Goal: Task Accomplishment & Management: Manage account settings

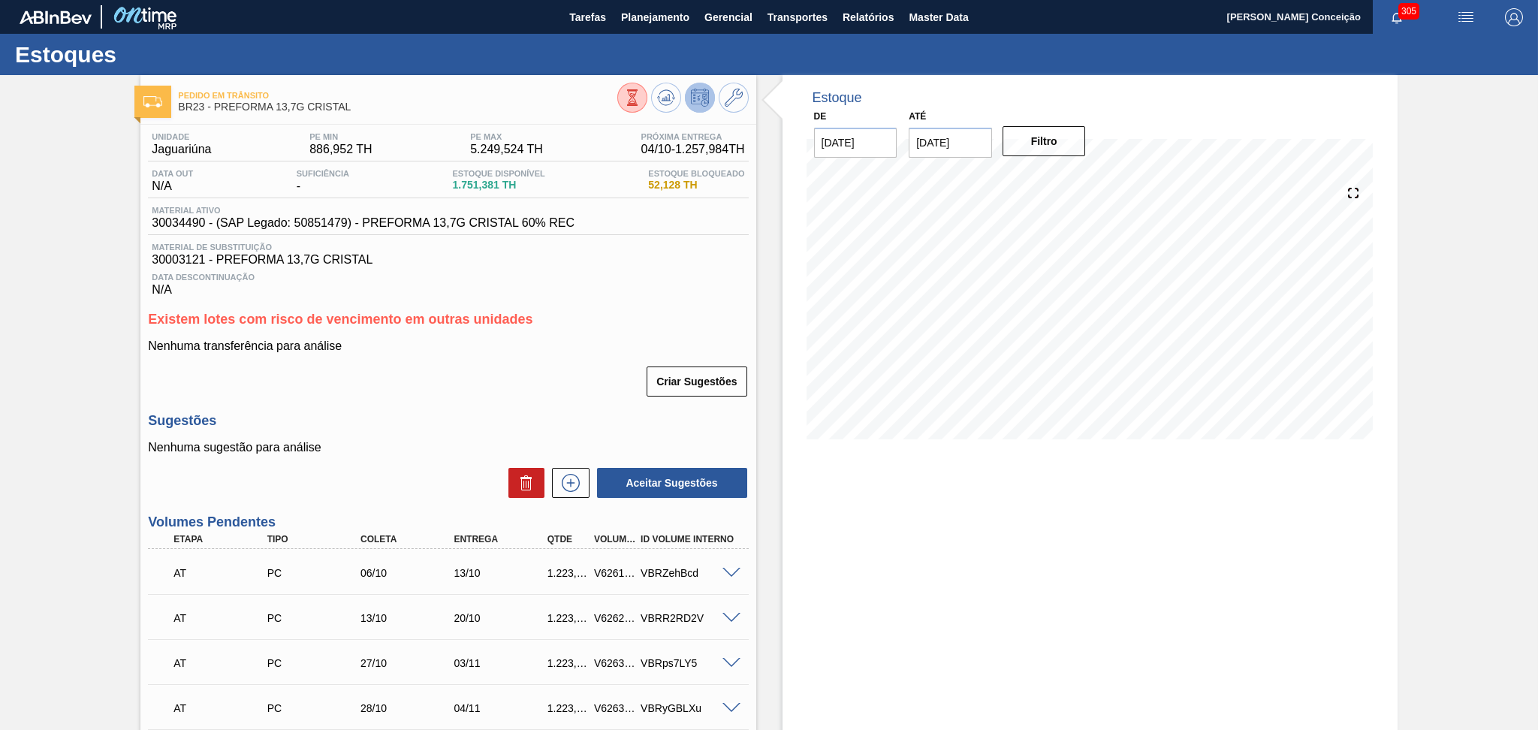
click at [939, 634] on div "Estoque De 03/10/2025 Até 17/10/2025 Filtro" at bounding box center [1089, 533] width 615 height 917
click at [701, 310] on div "Unidade Jaguariúna PE MIN 886,952 TH PE MAX 5.249,524 TH Próxima Entrega 04/10 …" at bounding box center [447, 555] width 615 height 860
click at [631, 11] on span "Planejamento" at bounding box center [655, 17] width 68 height 18
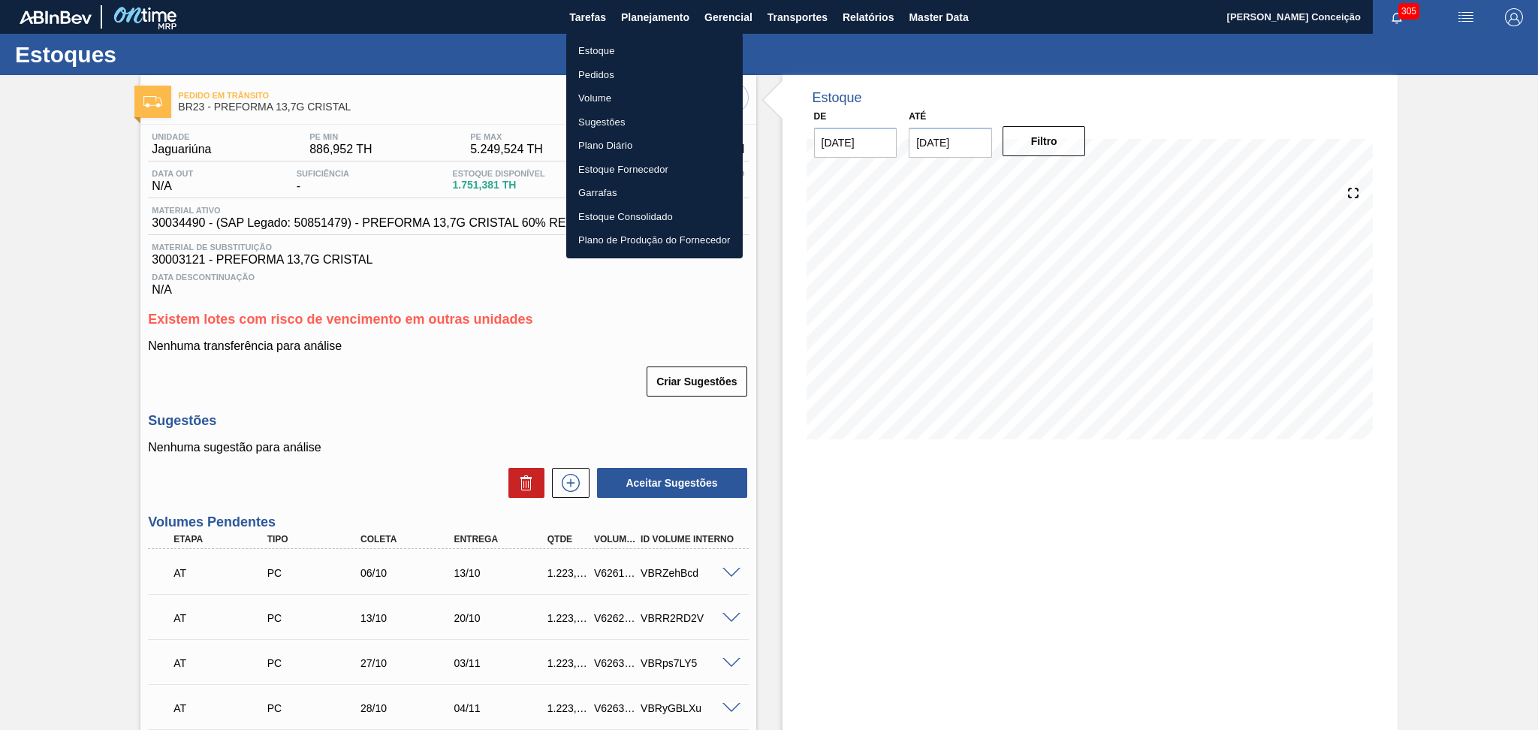
click at [614, 50] on li "Estoque" at bounding box center [654, 51] width 176 height 24
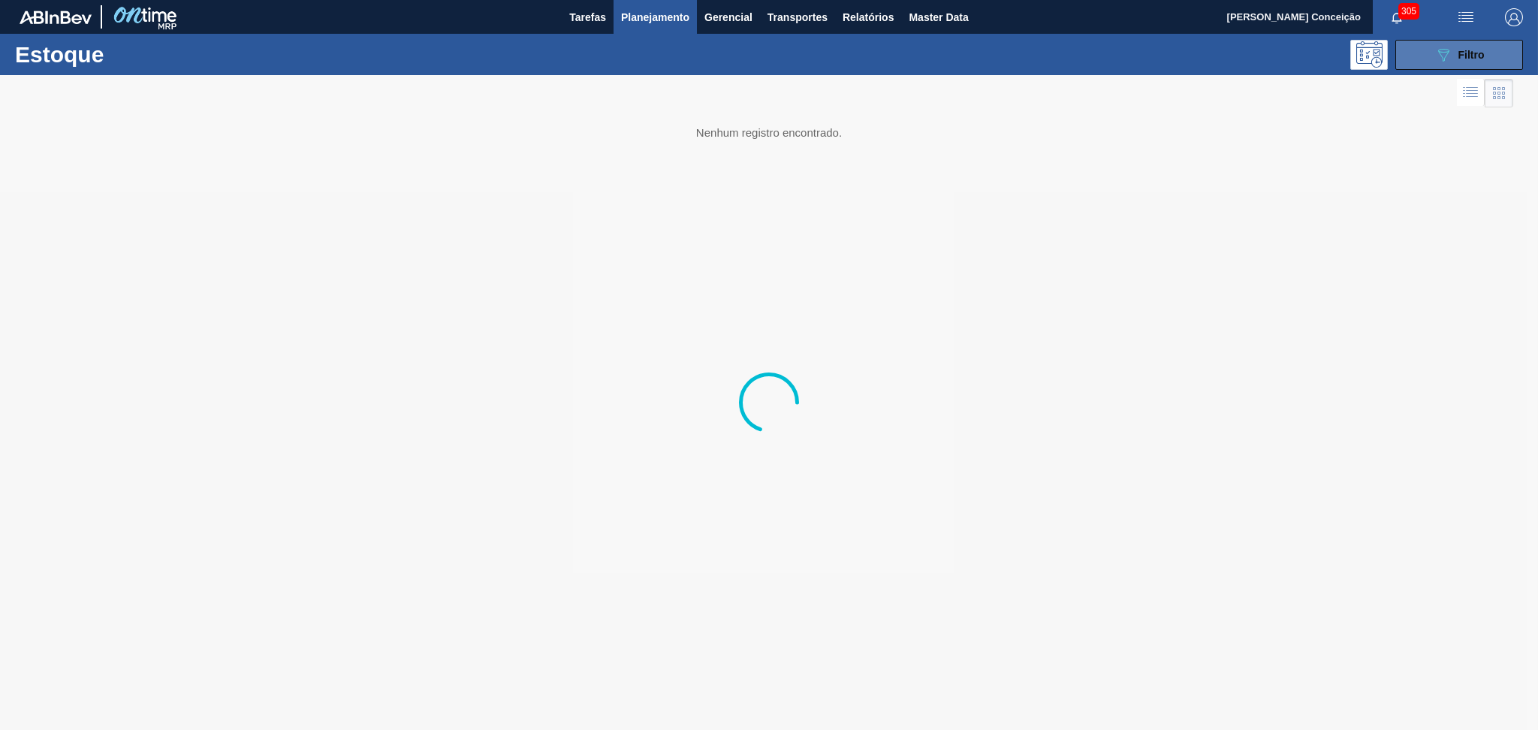
click at [1473, 59] on span "Filtro" at bounding box center [1471, 55] width 26 height 12
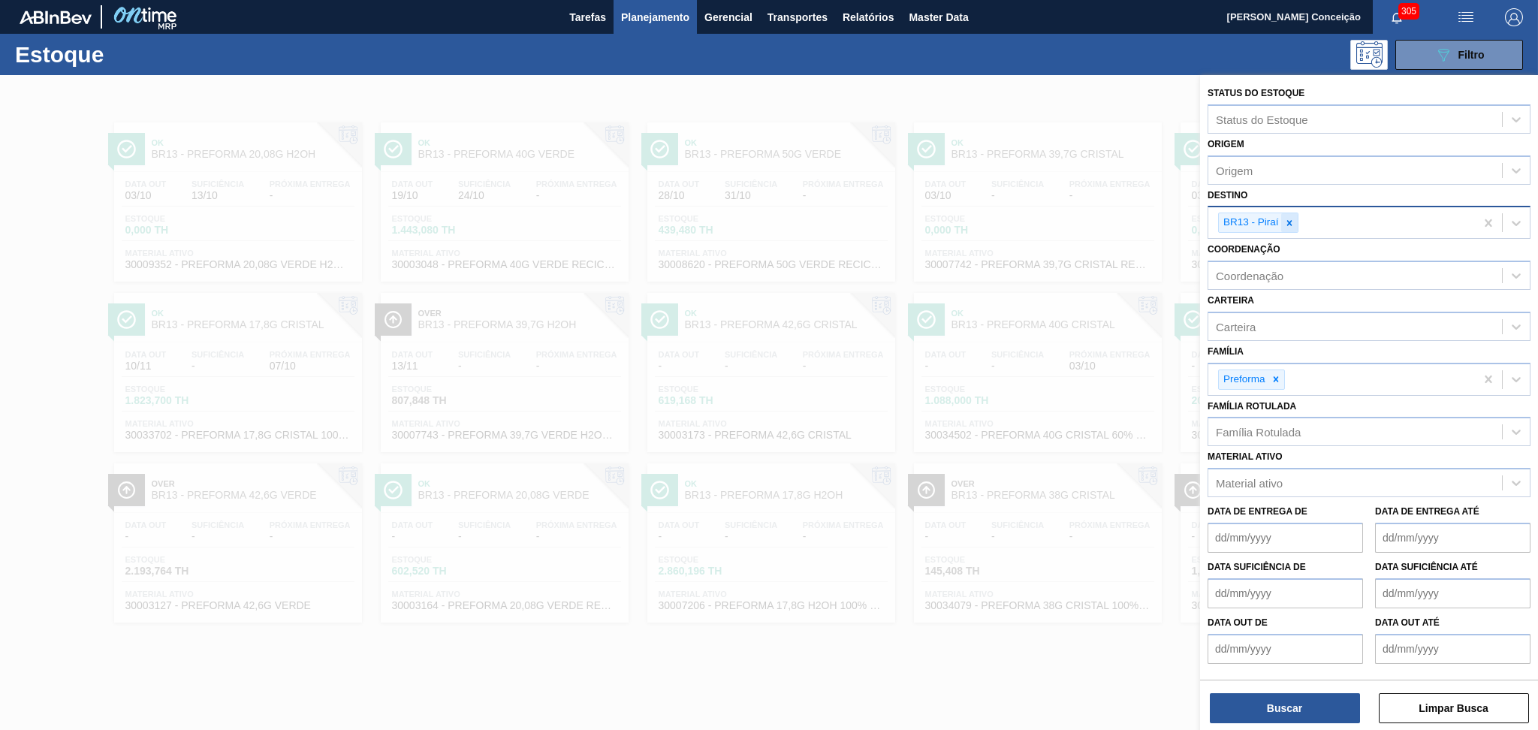
click at [1288, 222] on icon at bounding box center [1288, 222] width 5 height 5
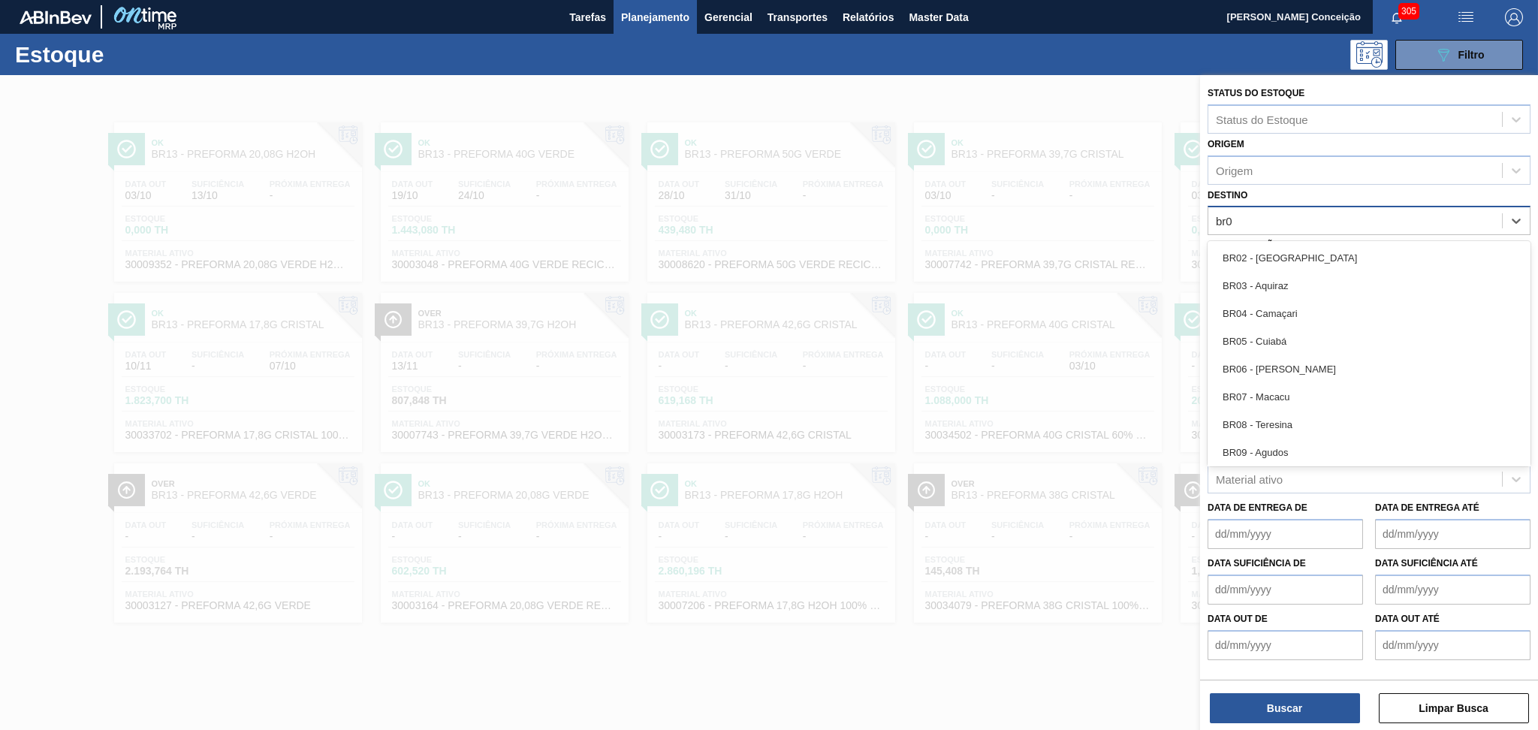
type input "br07"
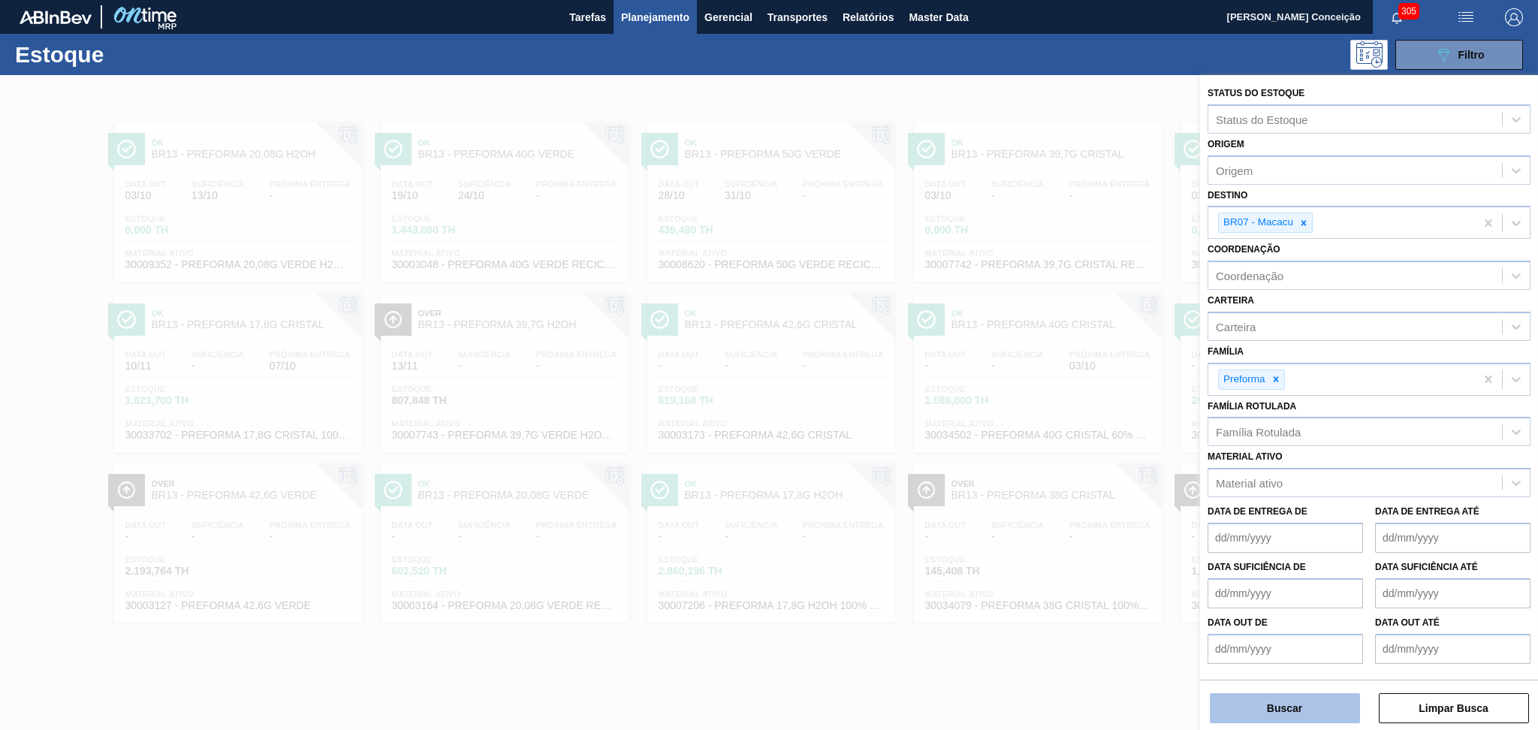
click at [1267, 710] on button "Buscar" at bounding box center [1285, 708] width 150 height 30
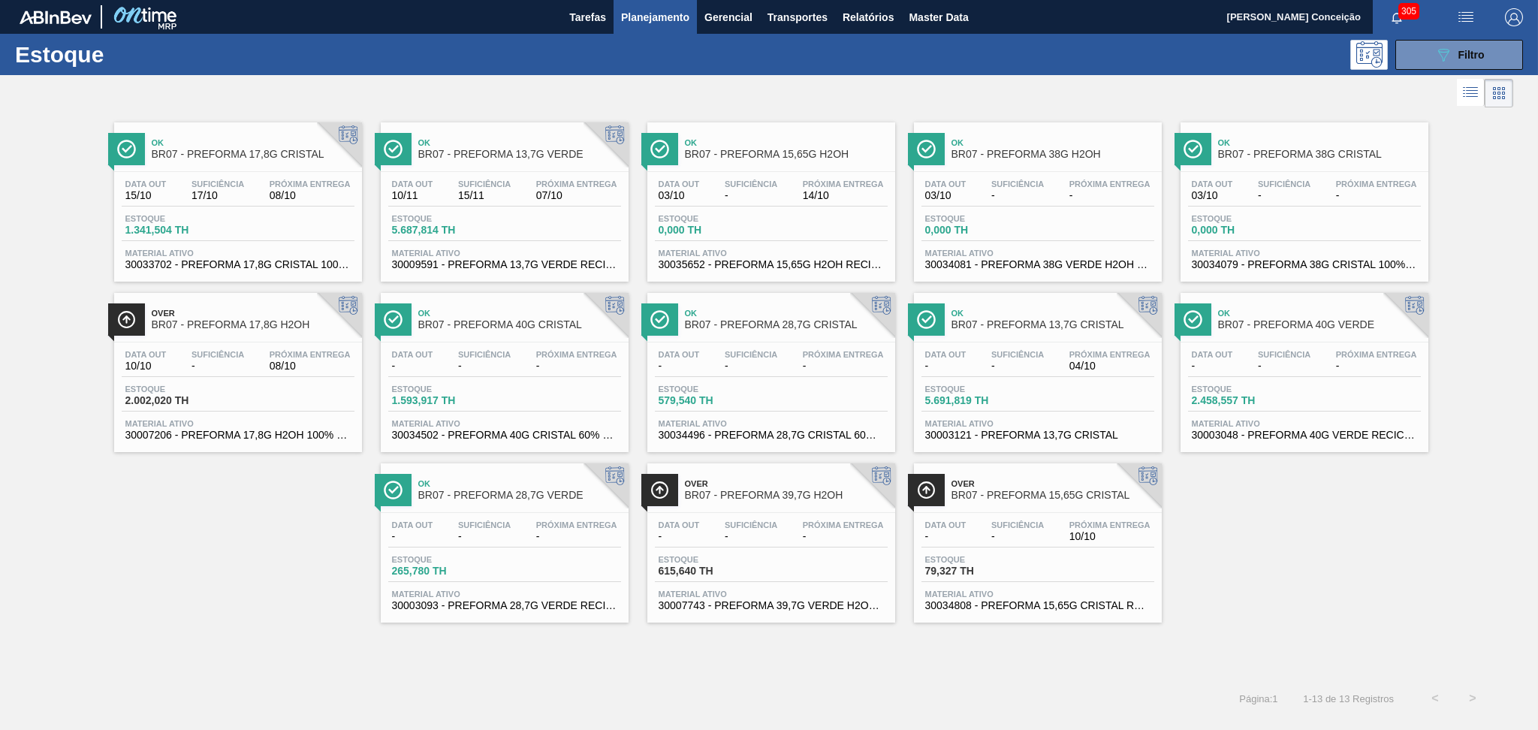
click at [543, 81] on div at bounding box center [756, 93] width 1513 height 36
click at [293, 185] on span "Próxima Entrega" at bounding box center [310, 183] width 81 height 9
click at [771, 191] on span "-" at bounding box center [751, 195] width 53 height 11
click at [986, 553] on div "Data out - Suficiência - Próxima Entrega 10/10 Estoque 79,327 TH Material ativo…" at bounding box center [1038, 564] width 248 height 102
click at [249, 376] on div "Data out 10/10 Suficiência - Próxima Entrega 08/10 Estoque 2.002,020 TH Materia…" at bounding box center [238, 393] width 248 height 102
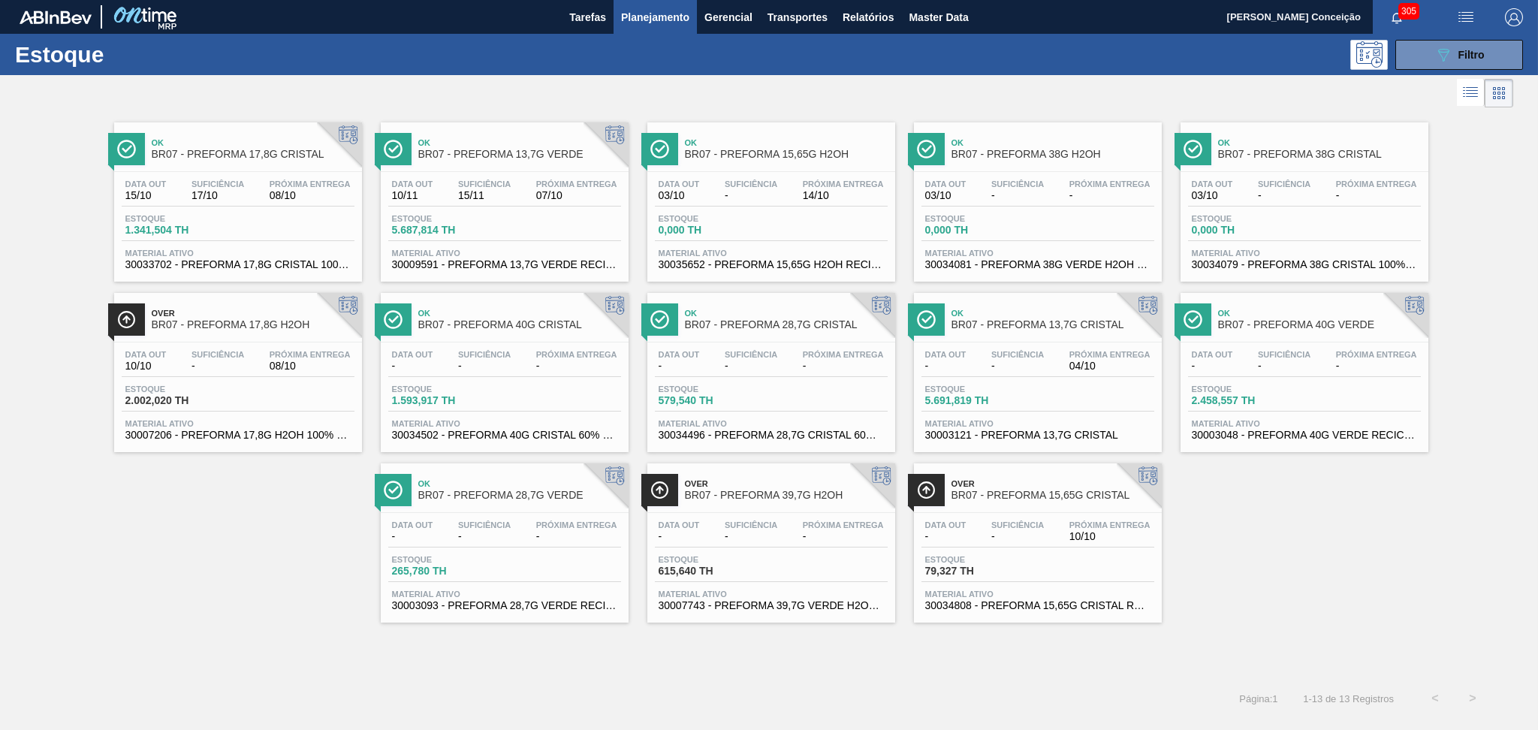
click at [632, 25] on span "Planejamento" at bounding box center [655, 17] width 68 height 18
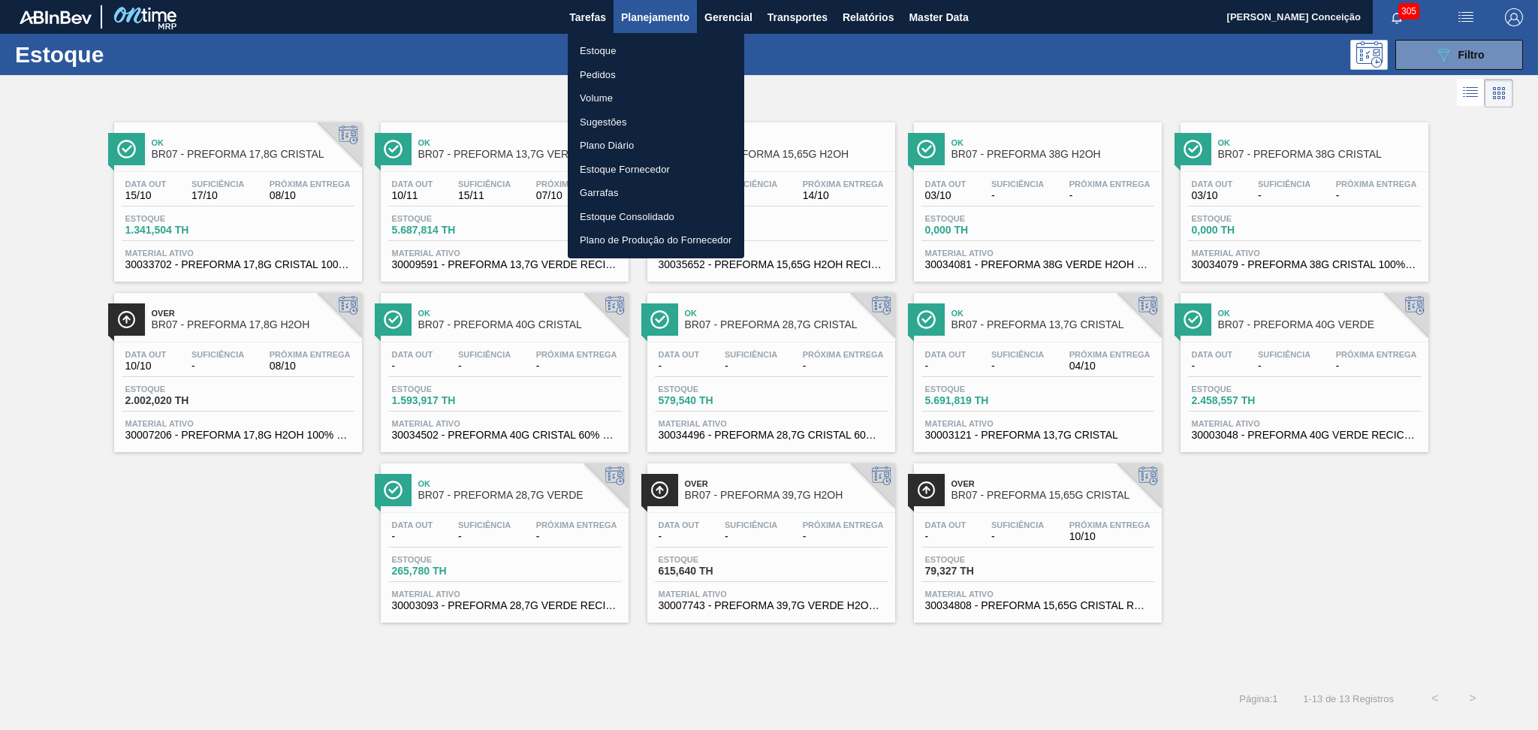
click at [601, 47] on li "Estoque" at bounding box center [656, 51] width 176 height 24
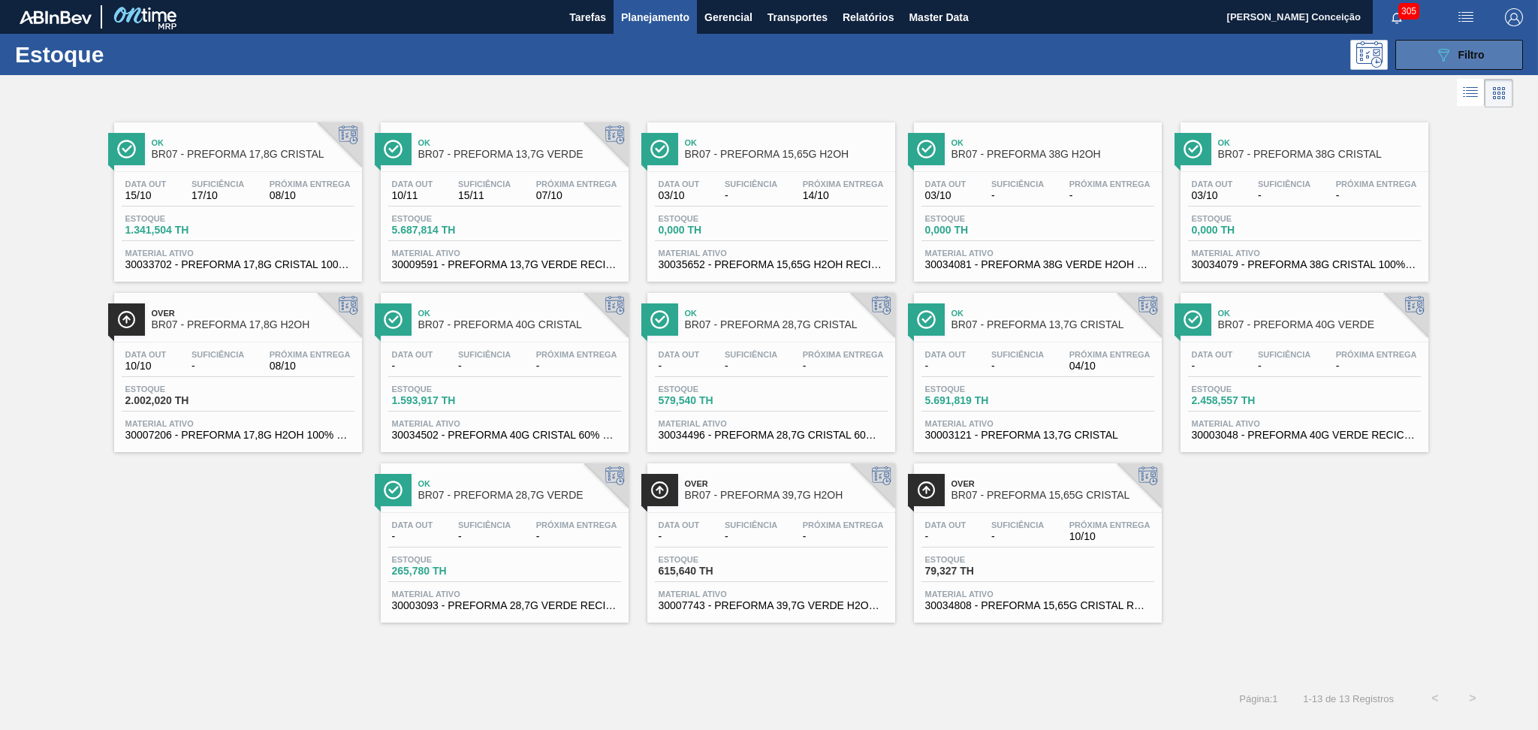
click at [1439, 50] on icon "089F7B8B-B2A5-4AFE-B5C0-19BA573D28AC" at bounding box center [1443, 55] width 18 height 18
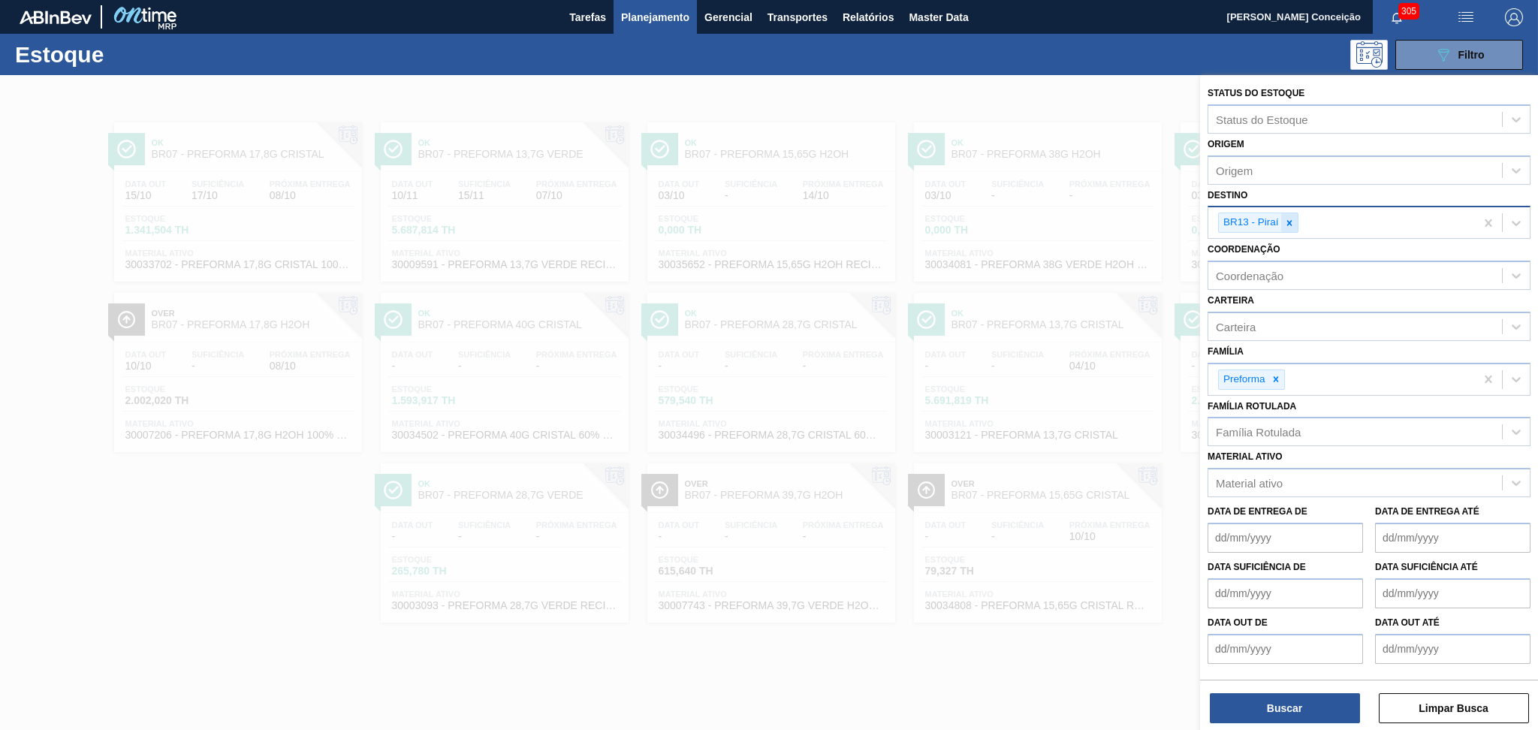
click at [1289, 219] on icon at bounding box center [1289, 223] width 11 height 11
type input "19"
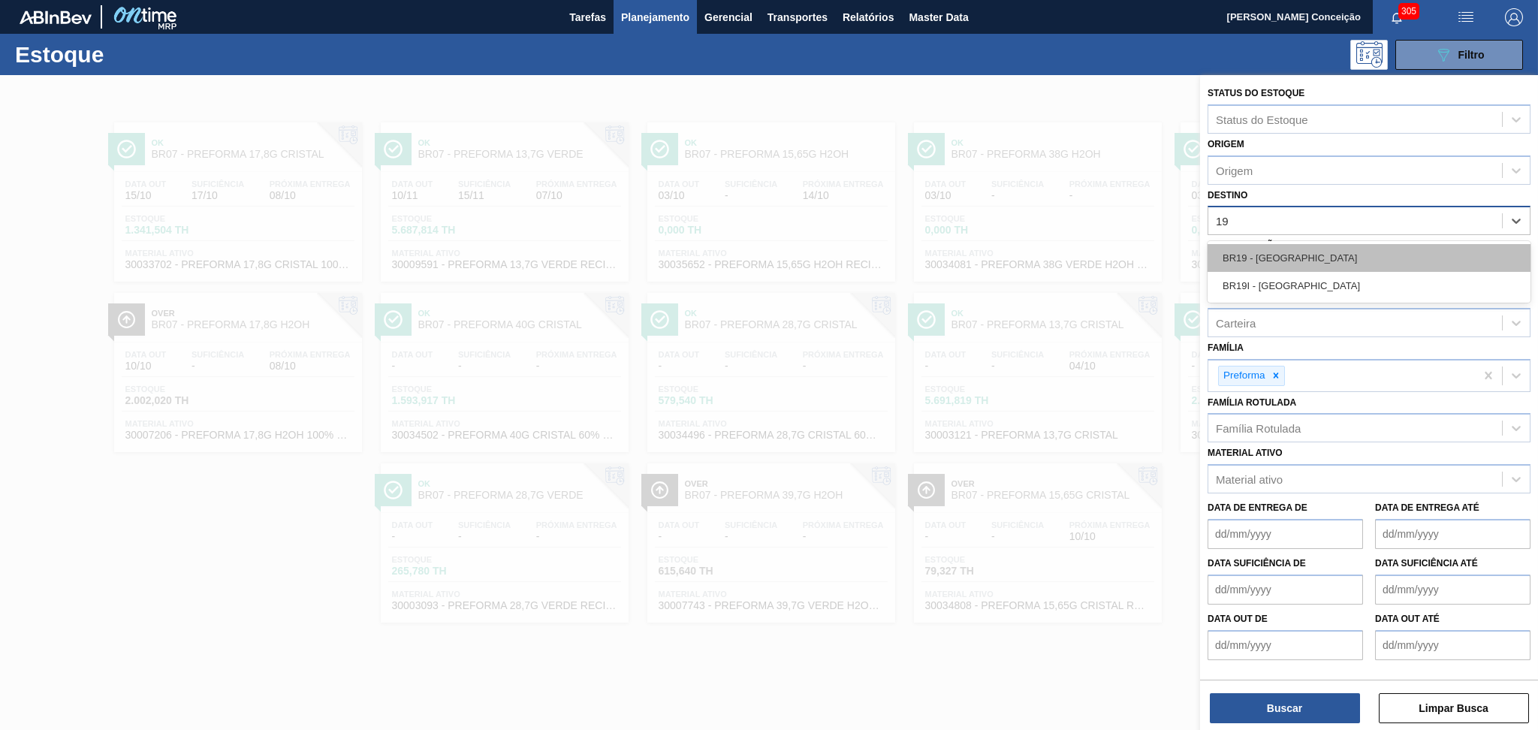
click at [1299, 265] on div "BR19 - Nova Rio" at bounding box center [1368, 258] width 323 height 28
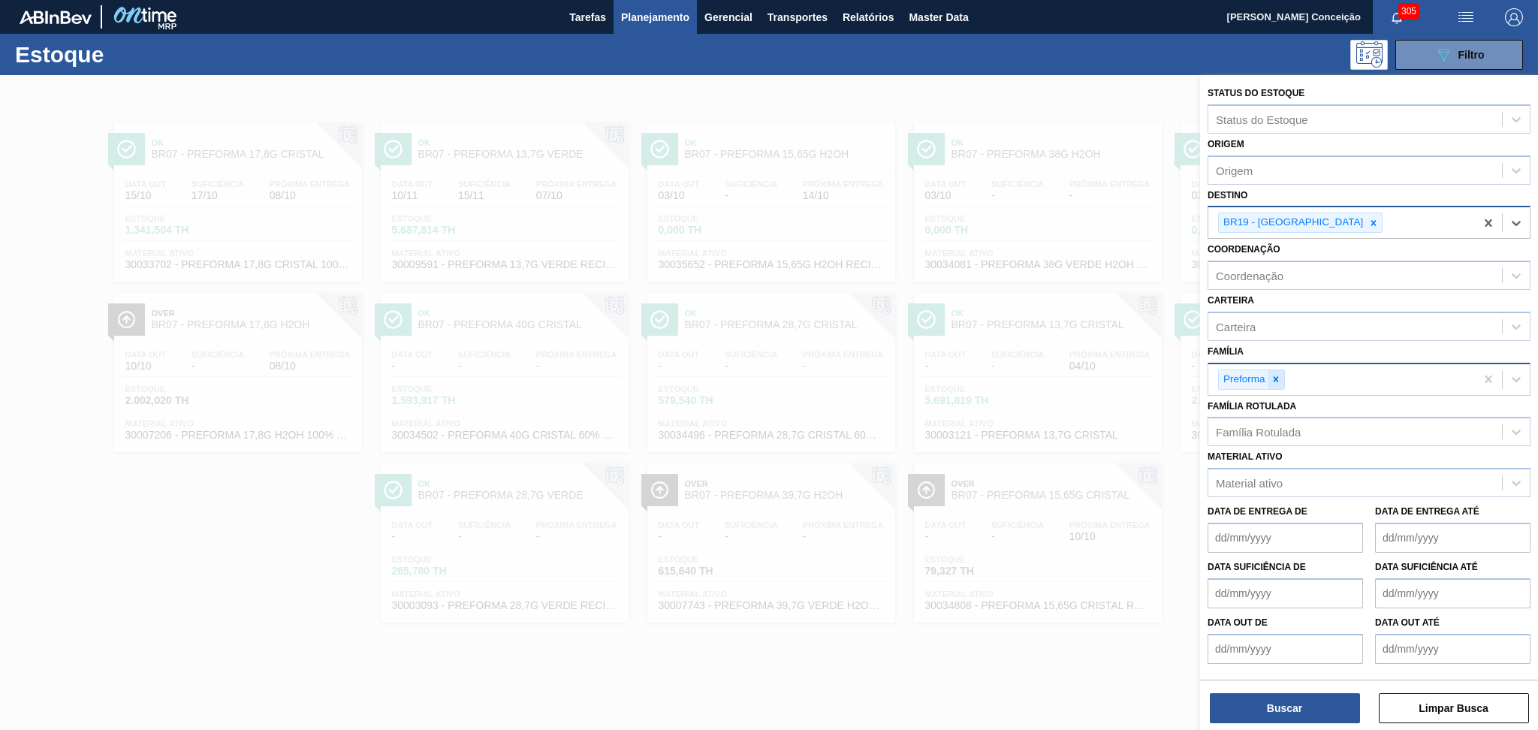
click at [1272, 374] on icon at bounding box center [1276, 379] width 11 height 11
type input "rolha"
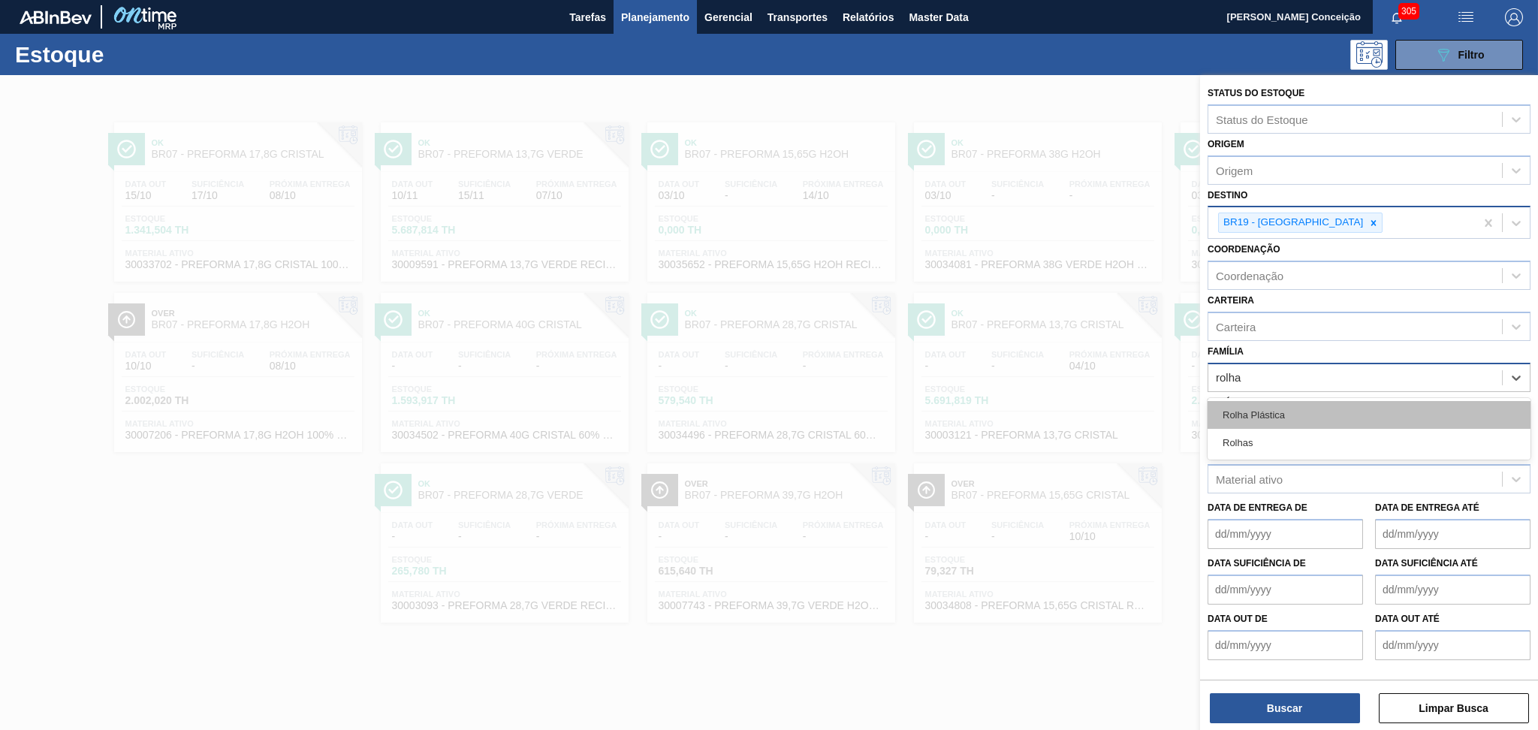
click at [1265, 401] on div "Rolha Plástica" at bounding box center [1368, 415] width 323 height 28
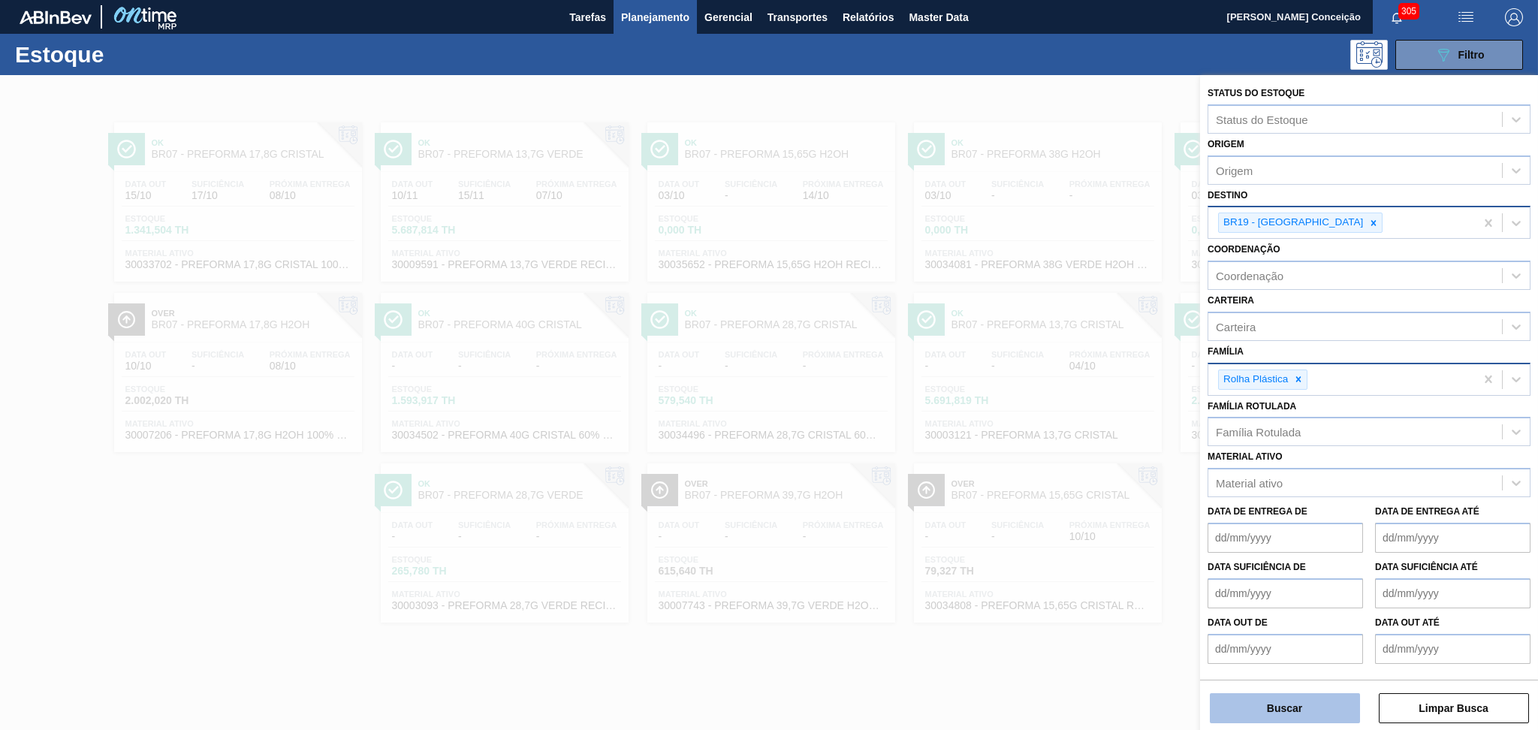
click at [1292, 698] on button "Buscar" at bounding box center [1285, 708] width 150 height 30
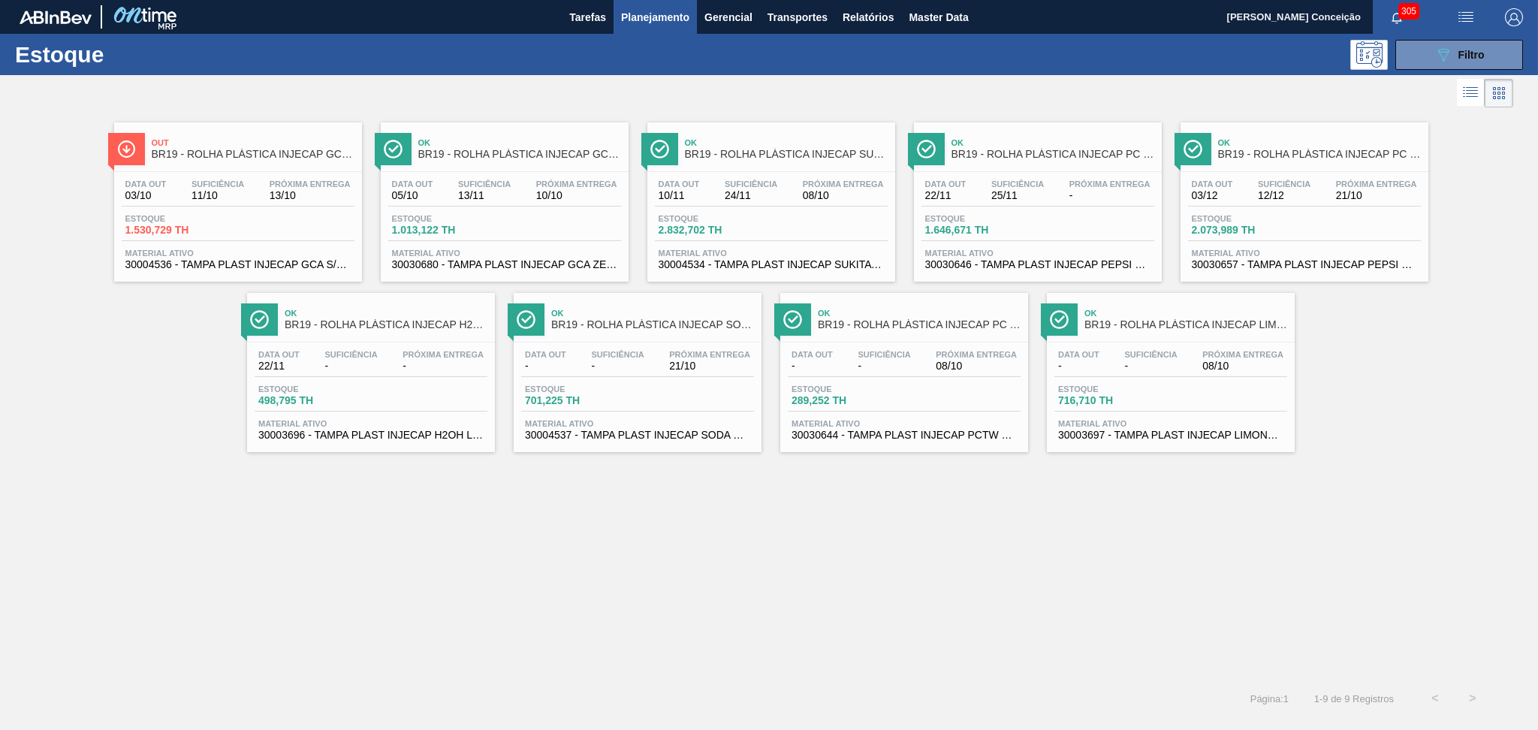
click at [237, 269] on span "30004536 - TAMPA PLAST INJECAP GCA S/LINER" at bounding box center [237, 264] width 225 height 11
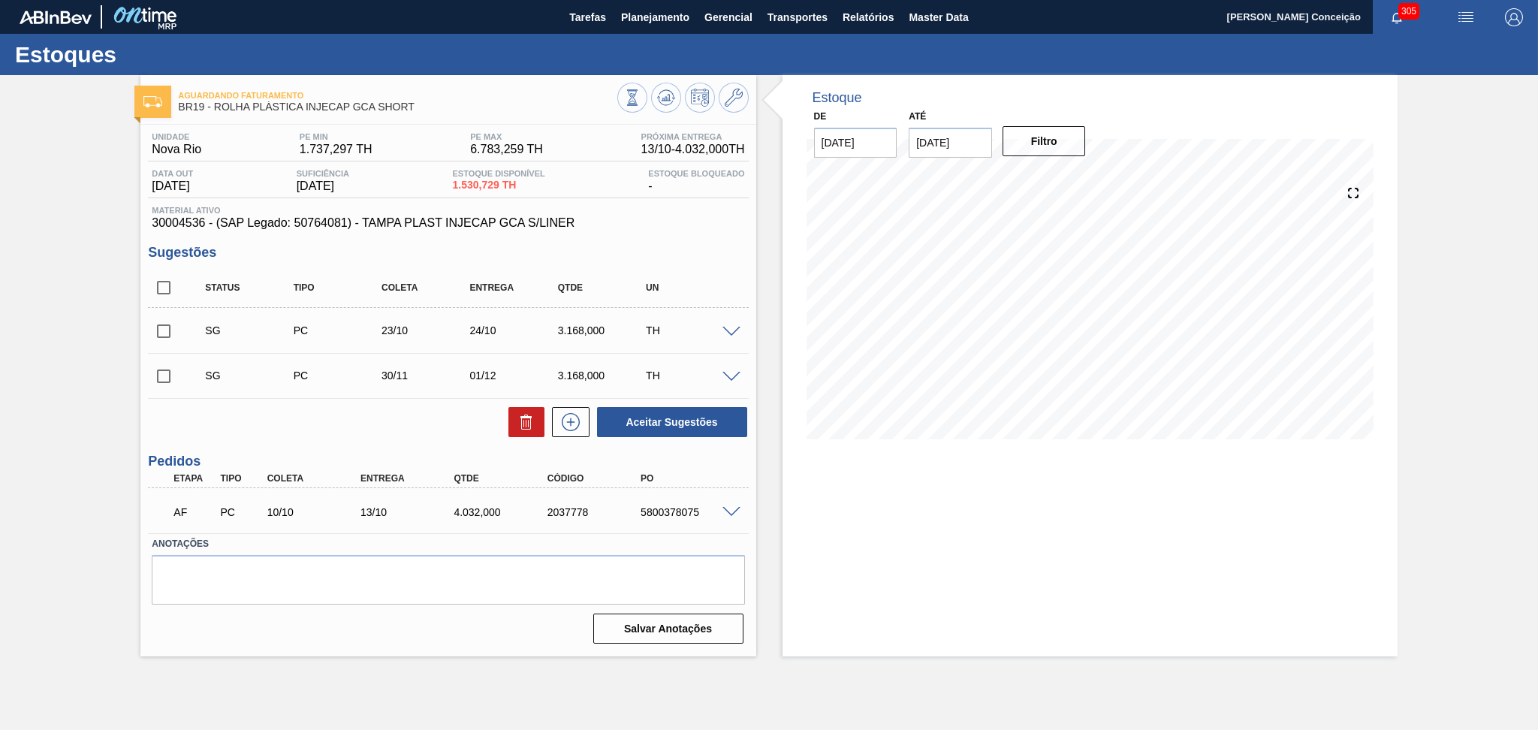
click at [376, 440] on div "Unidade Nova Rio PE MIN 1.737,297 TH PE MAX 6.783,259 TH Próxima Entrega 13/10 …" at bounding box center [447, 387] width 615 height 524
click at [179, 231] on div "Unidade Nova Rio PE MIN 1.737,297 TH PE MAX 6.783,259 TH Próxima Entrega 13/10 …" at bounding box center [447, 387] width 615 height 524
click at [181, 225] on span "30004536 - (SAP Legado: 50764081) - TAMPA PLAST INJECAP GCA S/LINER" at bounding box center [448, 223] width 592 height 14
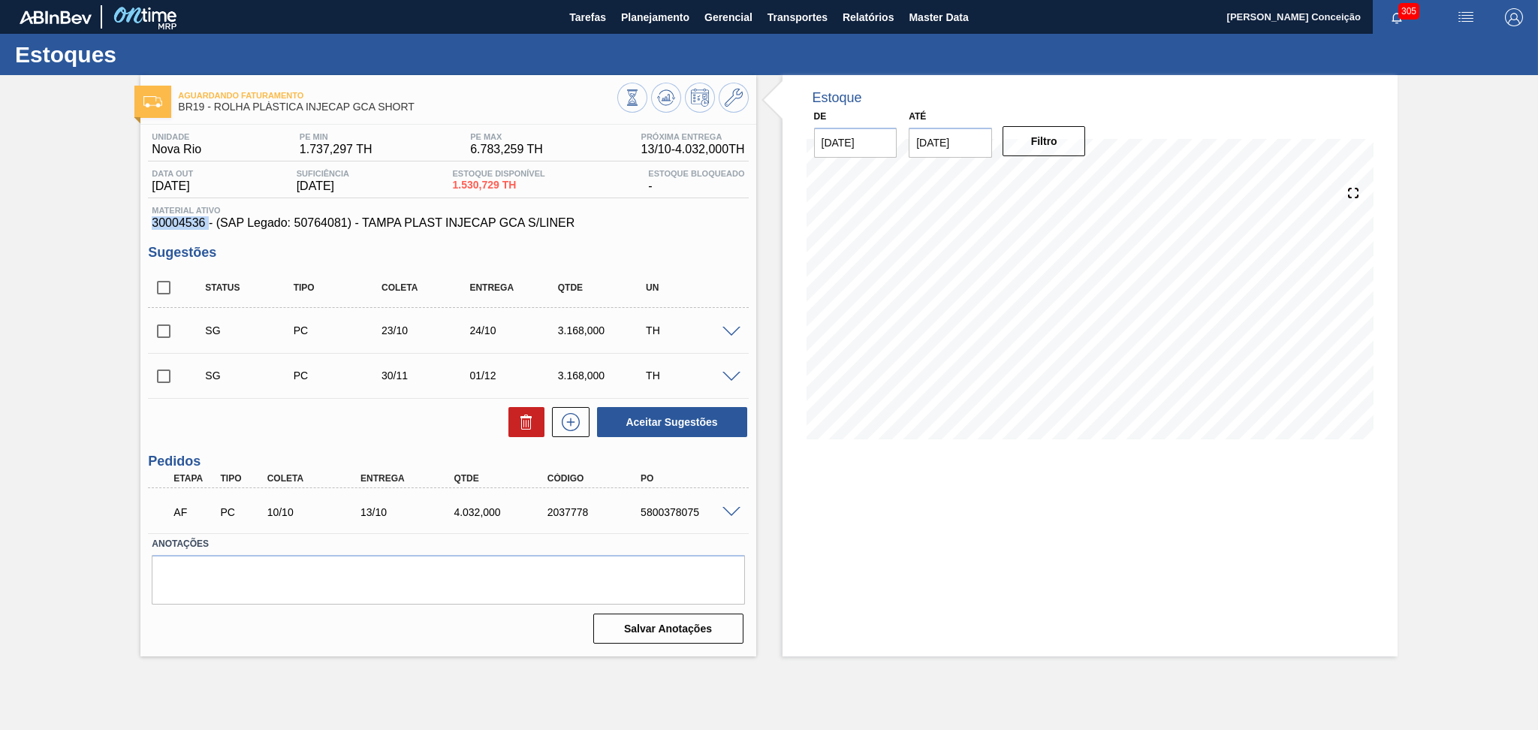
copy span "30004536"
click at [692, 12] on button "Planejamento" at bounding box center [655, 17] width 83 height 34
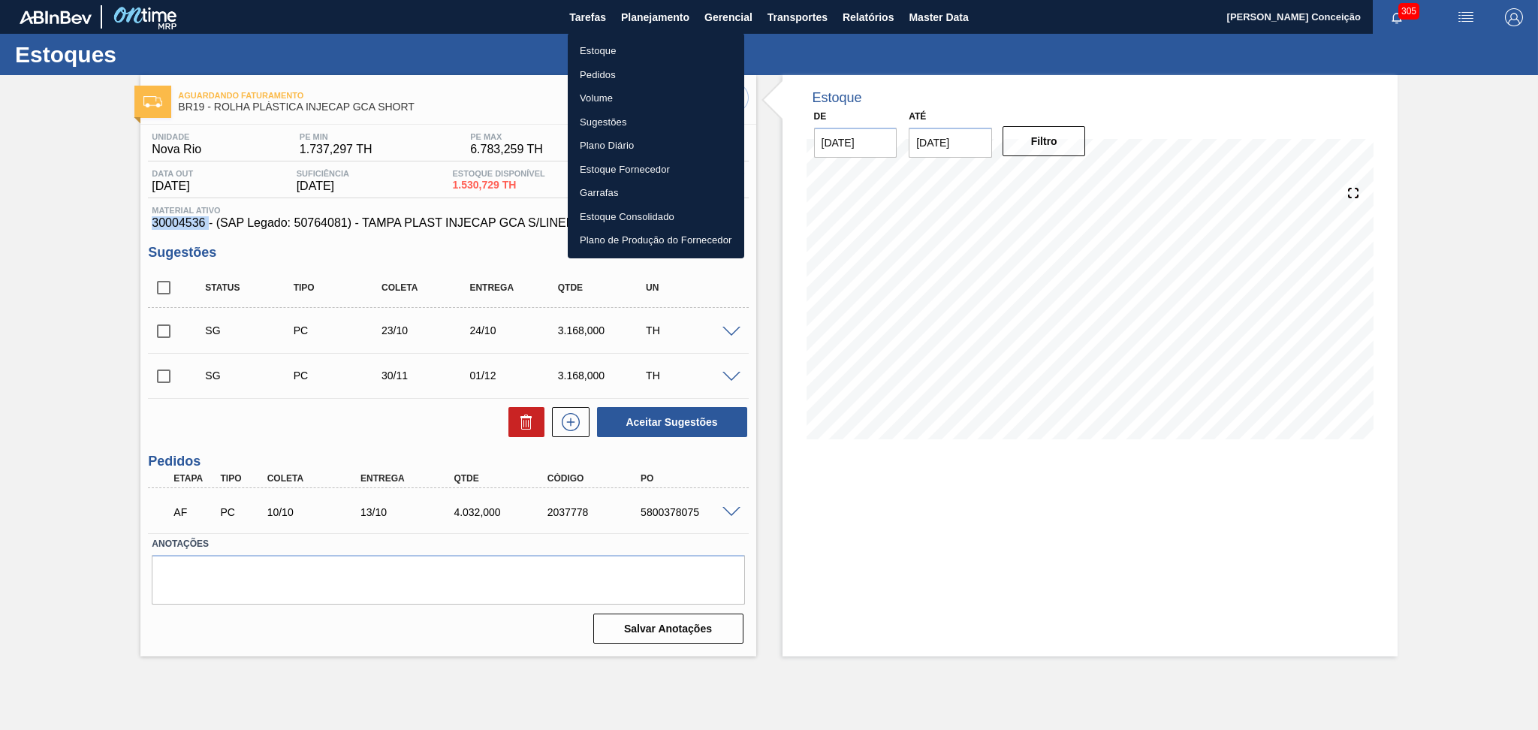
click at [606, 50] on li "Estoque" at bounding box center [656, 51] width 176 height 24
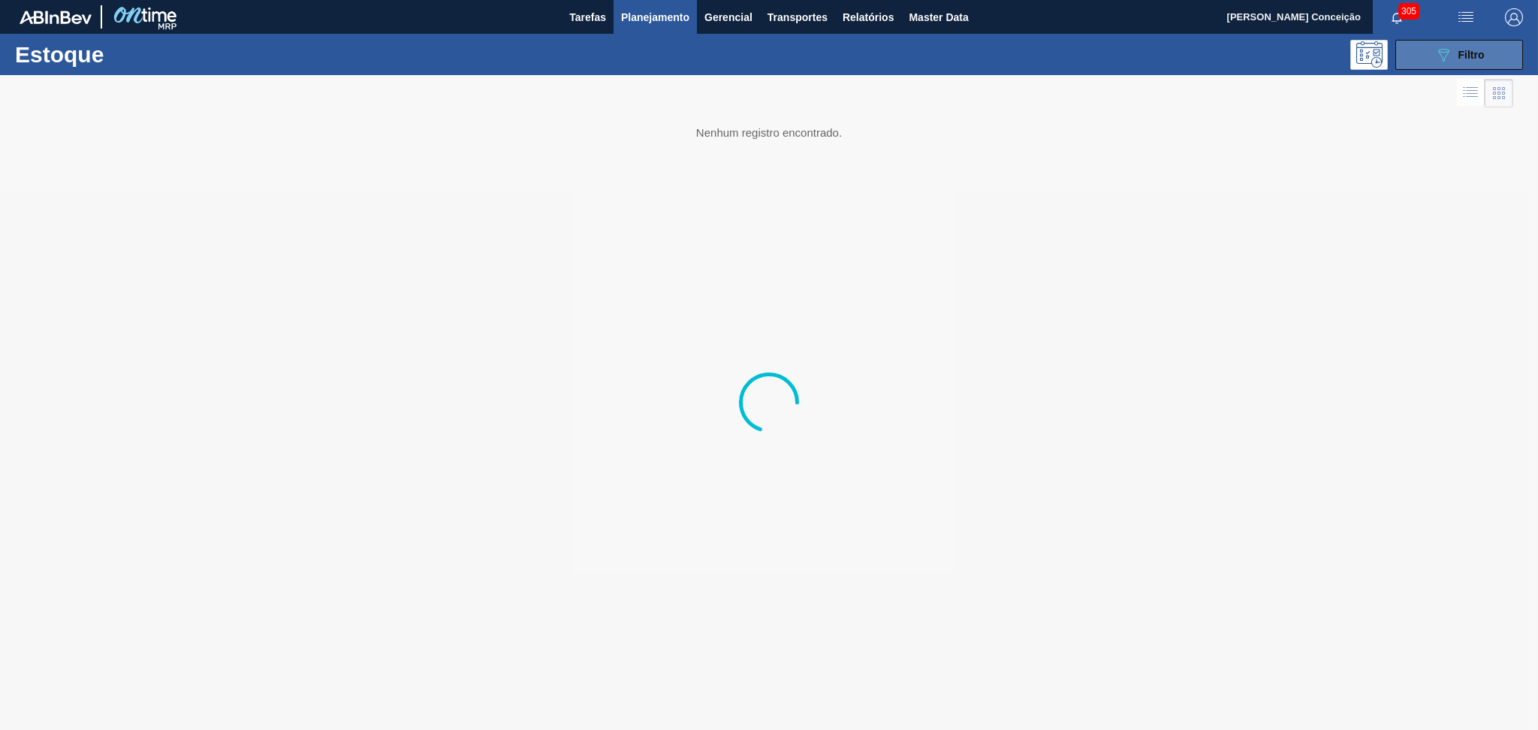
click at [1439, 41] on button "089F7B8B-B2A5-4AFE-B5C0-19BA573D28AC Filtro" at bounding box center [1459, 55] width 128 height 30
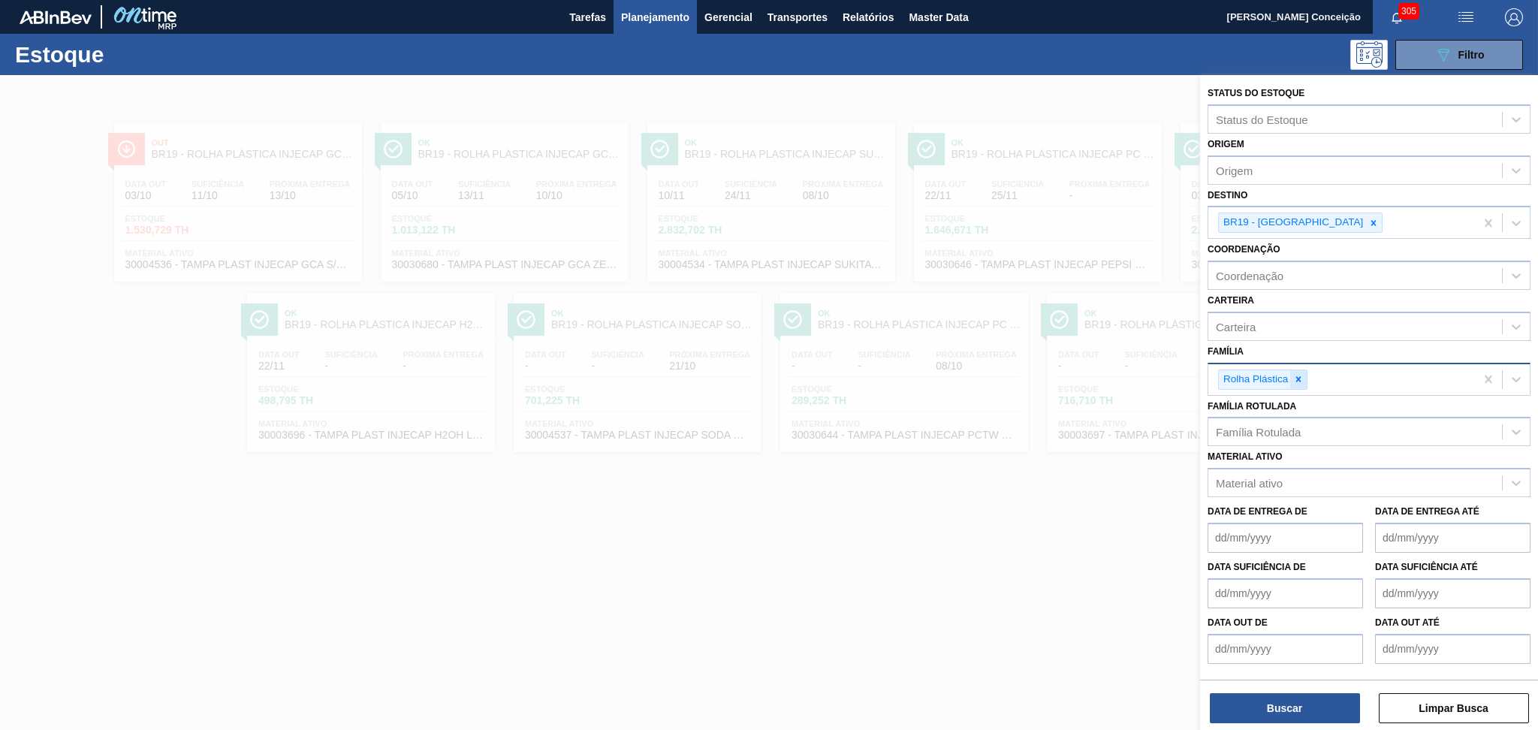
click at [1290, 382] on div at bounding box center [1298, 379] width 17 height 19
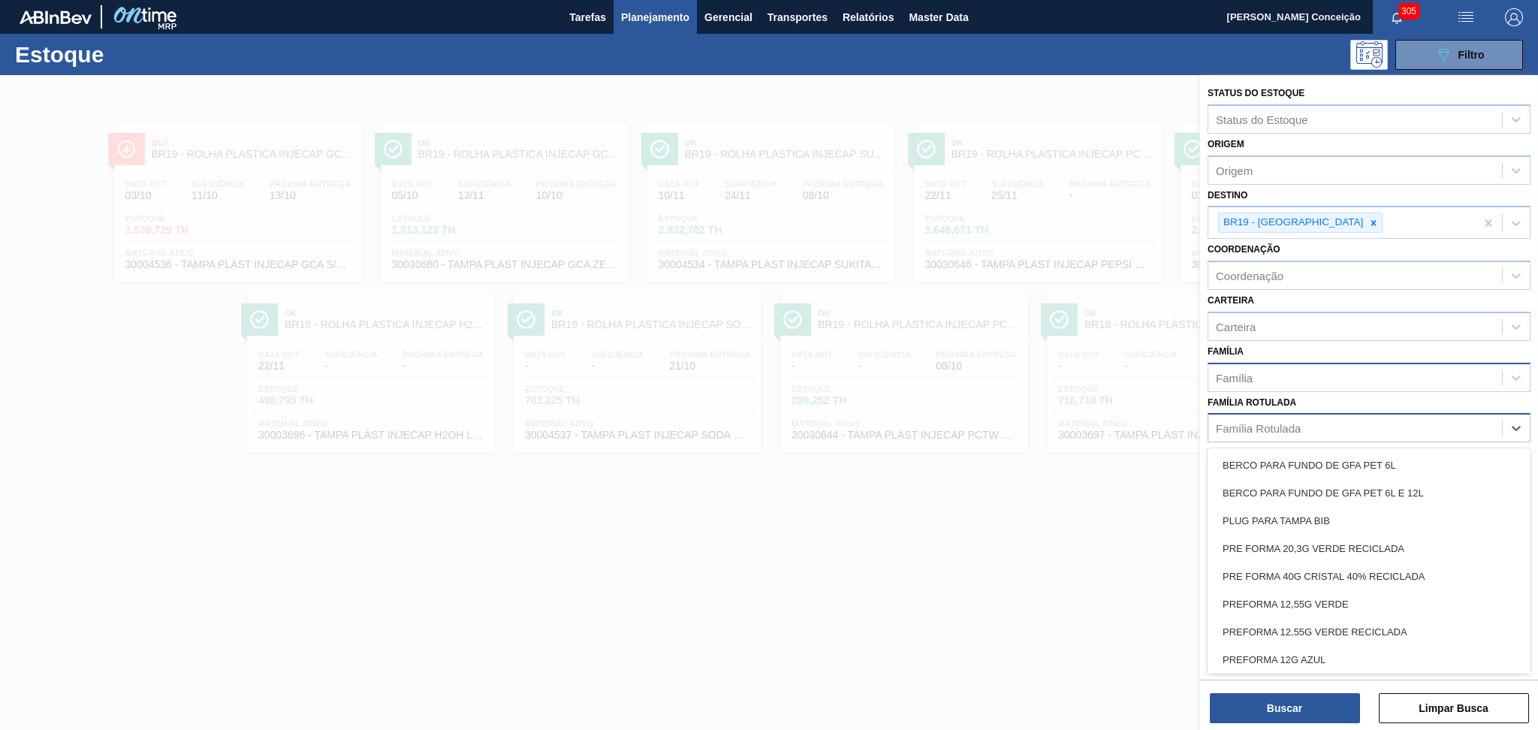
click at [1216, 430] on div at bounding box center [1217, 429] width 2 height 16
type Rotulada "40g v"
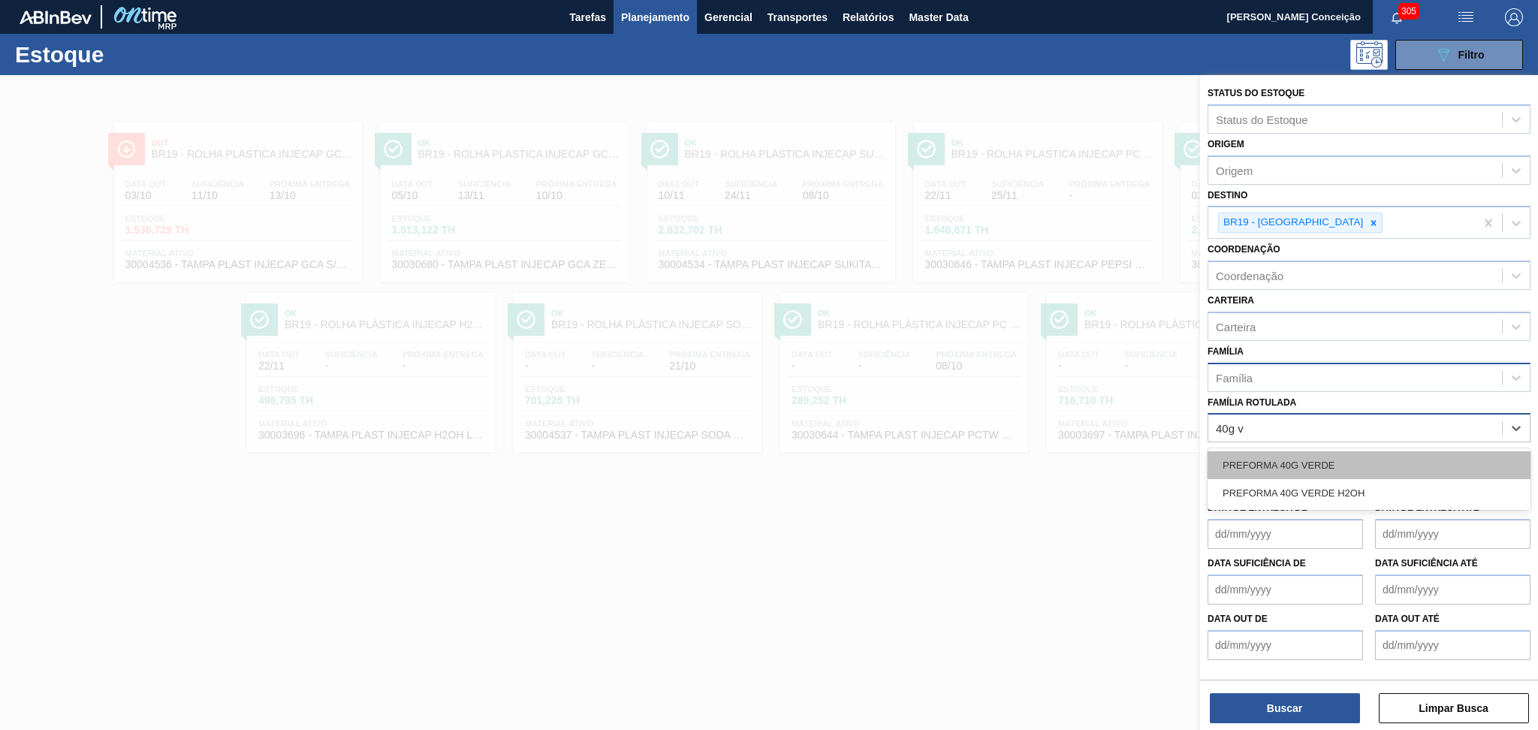
click at [1244, 460] on div "PREFORMA 40G VERDE" at bounding box center [1368, 465] width 323 height 28
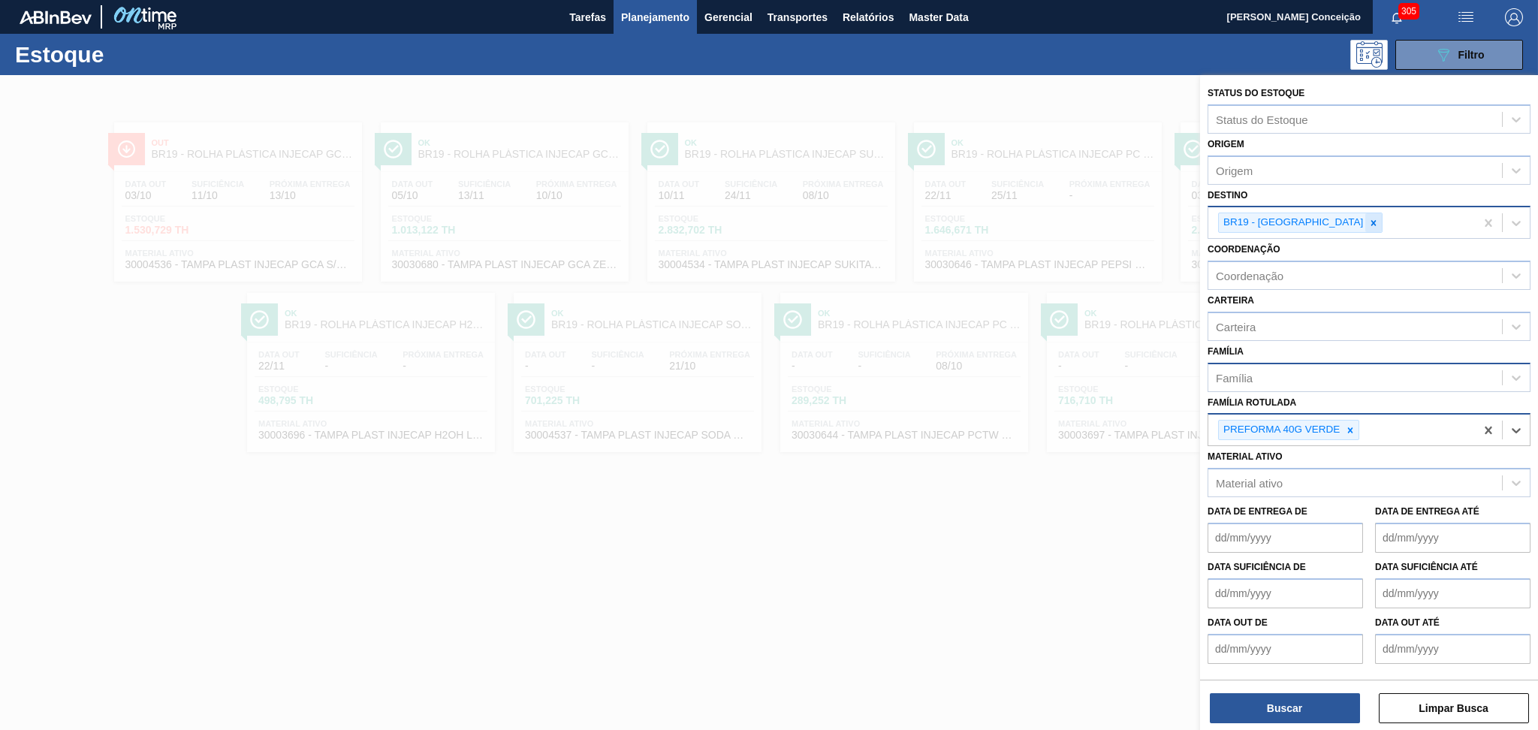
click at [1365, 217] on div at bounding box center [1373, 222] width 17 height 19
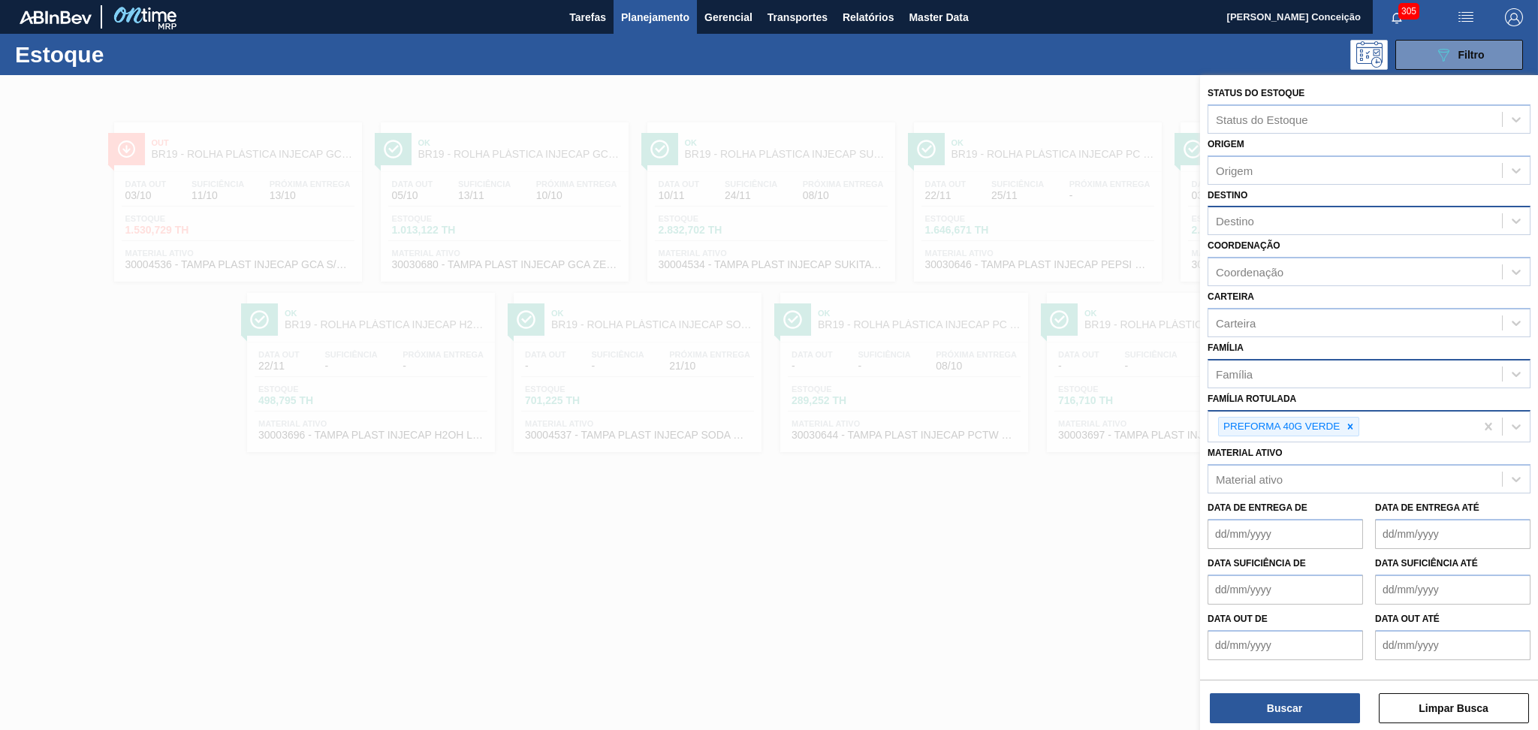
click at [1270, 683] on div "Buscar Limpar Busca" at bounding box center [1369, 701] width 338 height 42
click at [1263, 698] on button "Buscar" at bounding box center [1285, 708] width 150 height 30
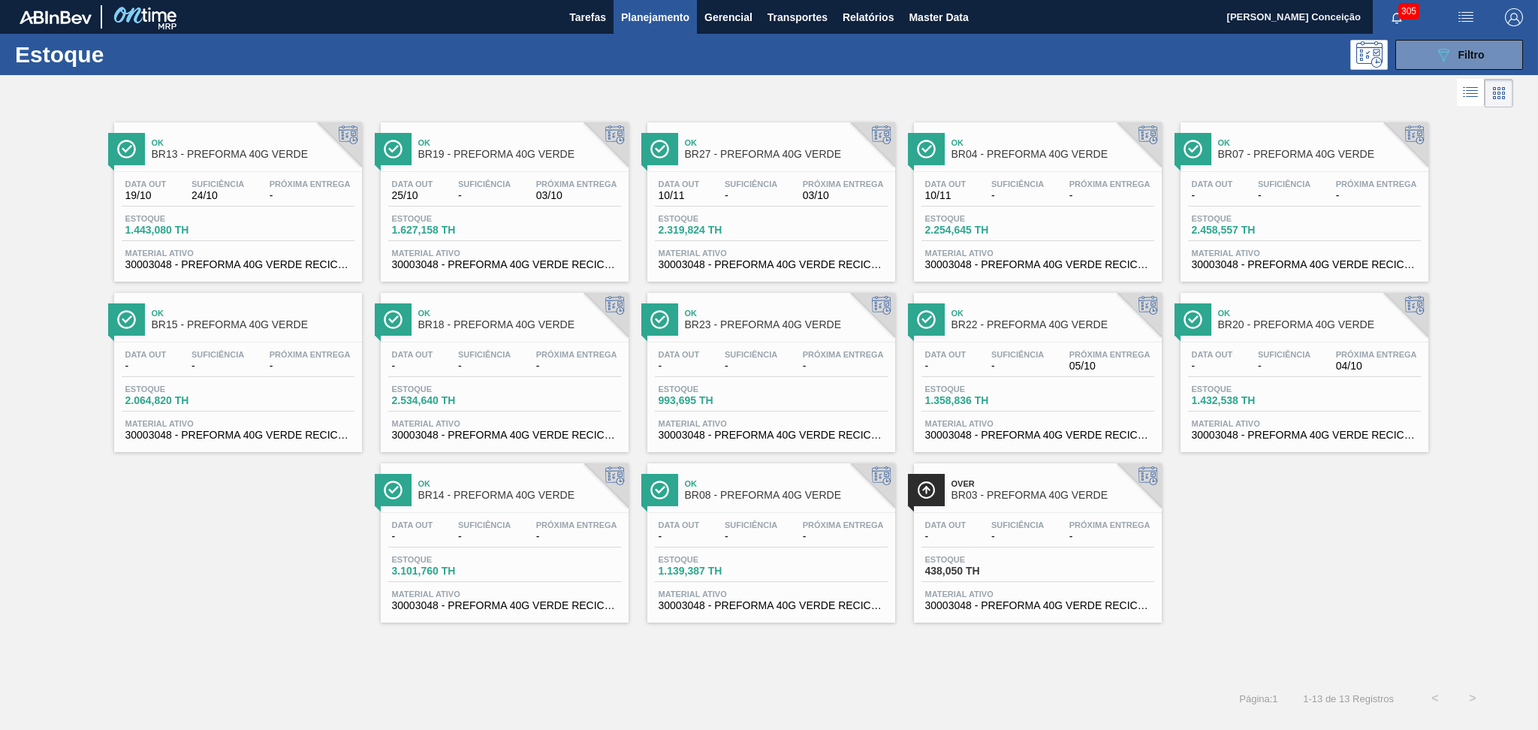
click at [529, 410] on div "Estoque 2.534,640 TH" at bounding box center [504, 397] width 233 height 27
click at [1047, 206] on div "Data out 10/11 Suficiência - Próxima Entrega -" at bounding box center [1037, 192] width 233 height 27
click at [484, 570] on span "3.101,760 TH" at bounding box center [444, 570] width 105 height 11
click at [782, 550] on div "Data out - Suficiência - Próxima Entrega - Estoque 1.139,387 TH Material ativo …" at bounding box center [771, 564] width 248 height 102
click at [559, 317] on div "Ok BR18 - PREFORMA 40G VERDE" at bounding box center [519, 320] width 203 height 34
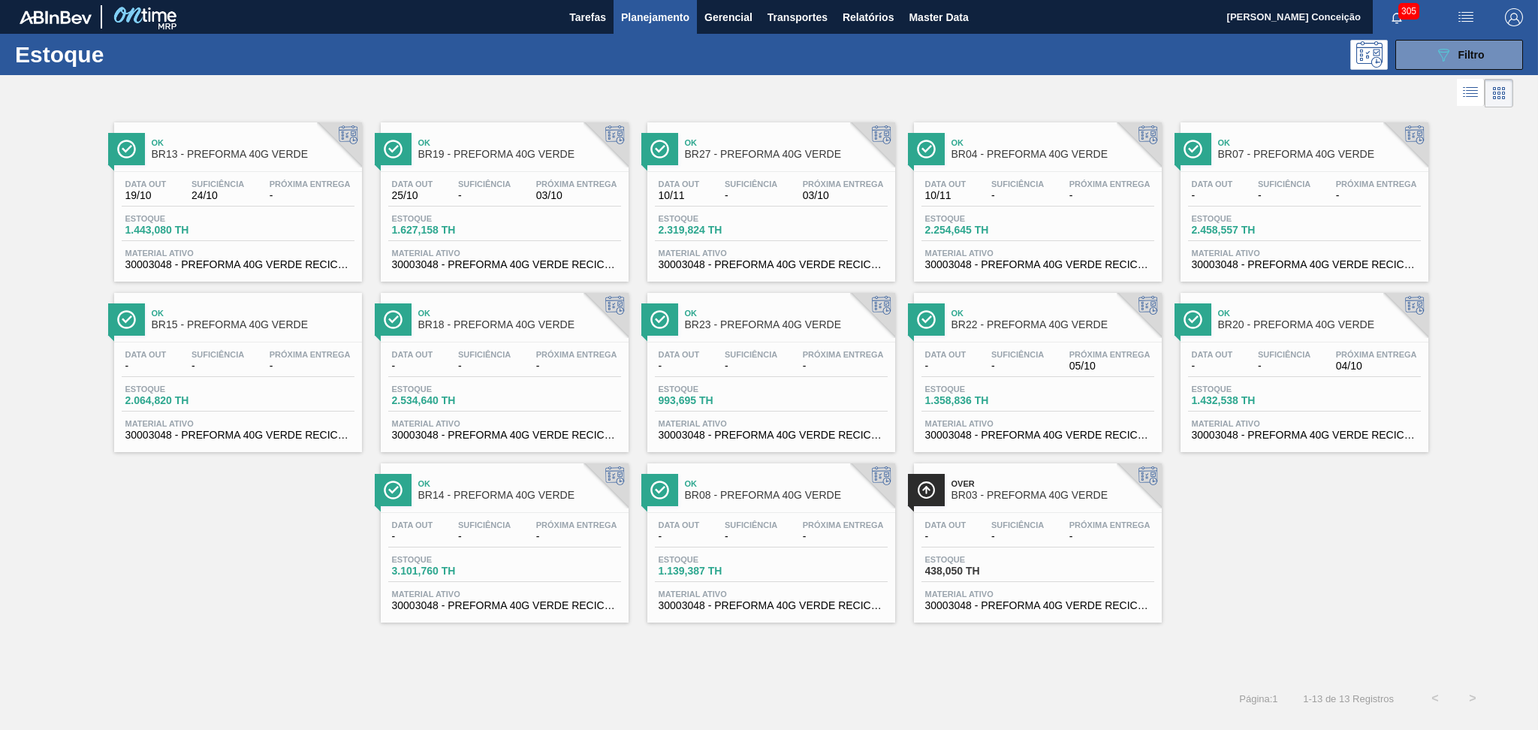
click at [701, 204] on div "Data out 10/11 Suficiência - Próxima Entrega 03/10" at bounding box center [771, 192] width 233 height 27
click at [1476, 36] on div "Estoque 089F7B8B-B2A5-4AFE-B5C0-19BA573D28AC Filtro" at bounding box center [769, 54] width 1538 height 41
click at [1476, 49] on span "Filtro" at bounding box center [1471, 55] width 26 height 12
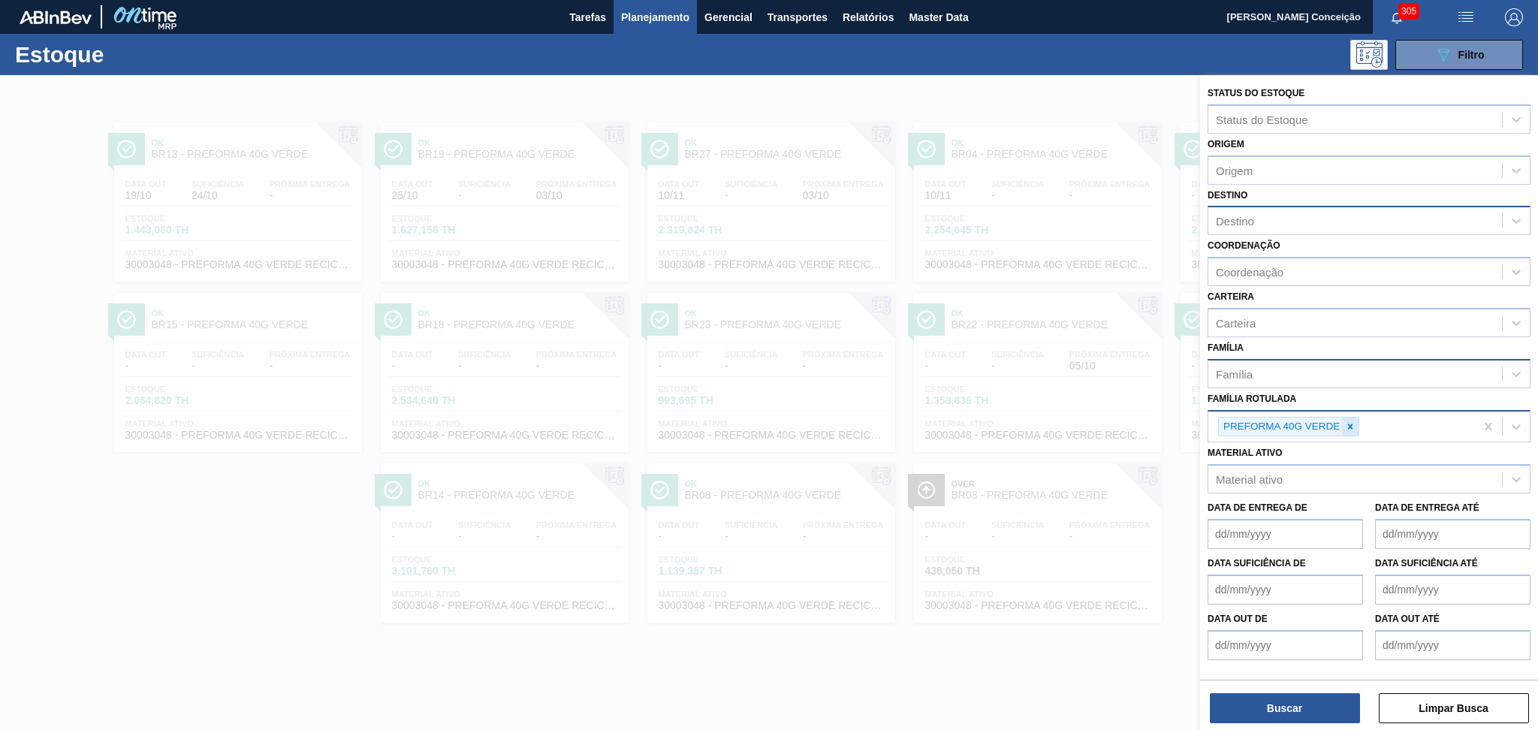
click at [1355, 421] on icon at bounding box center [1350, 426] width 11 height 11
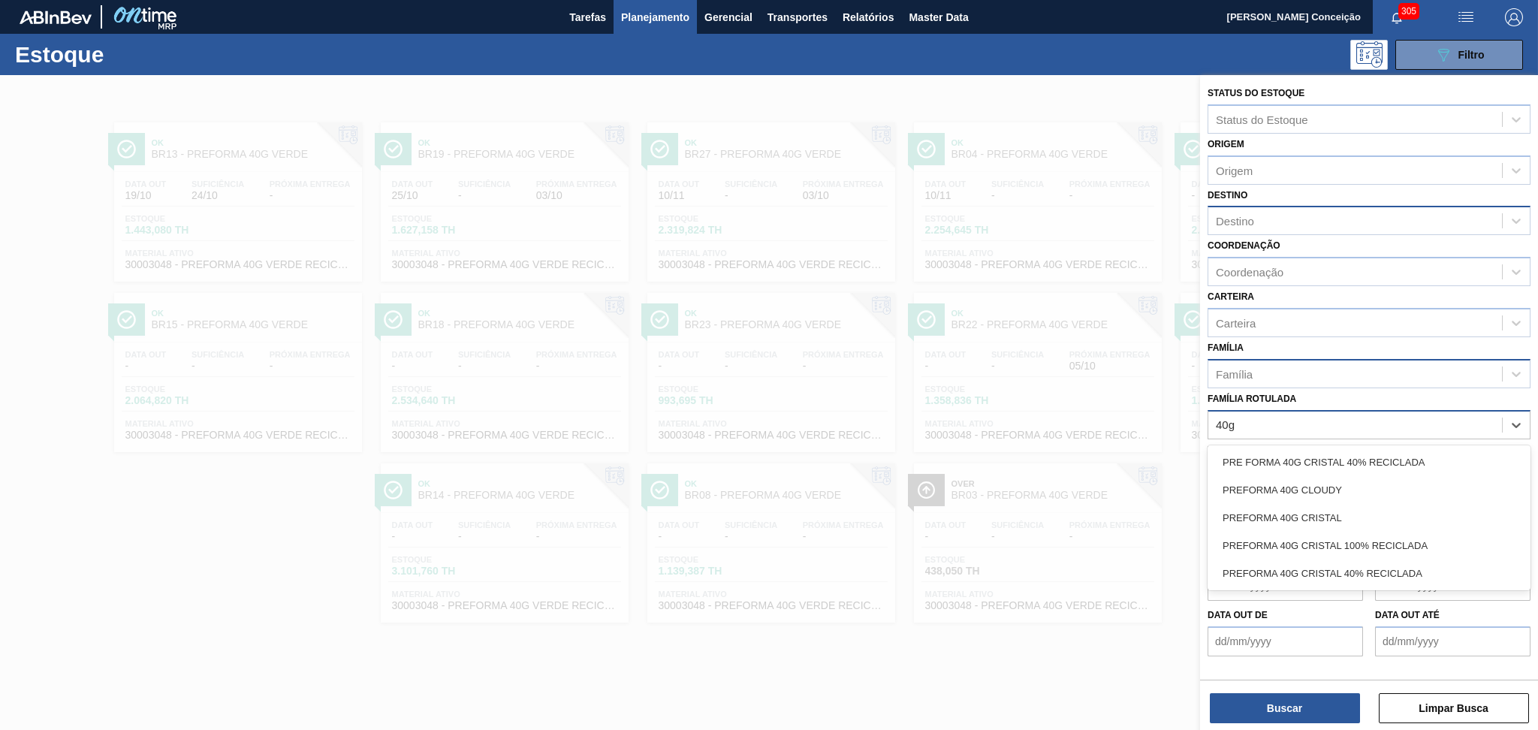
type Rotulada "40g c"
click at [1318, 496] on div "PREFORMA 40G CLOUDY" at bounding box center [1368, 490] width 323 height 28
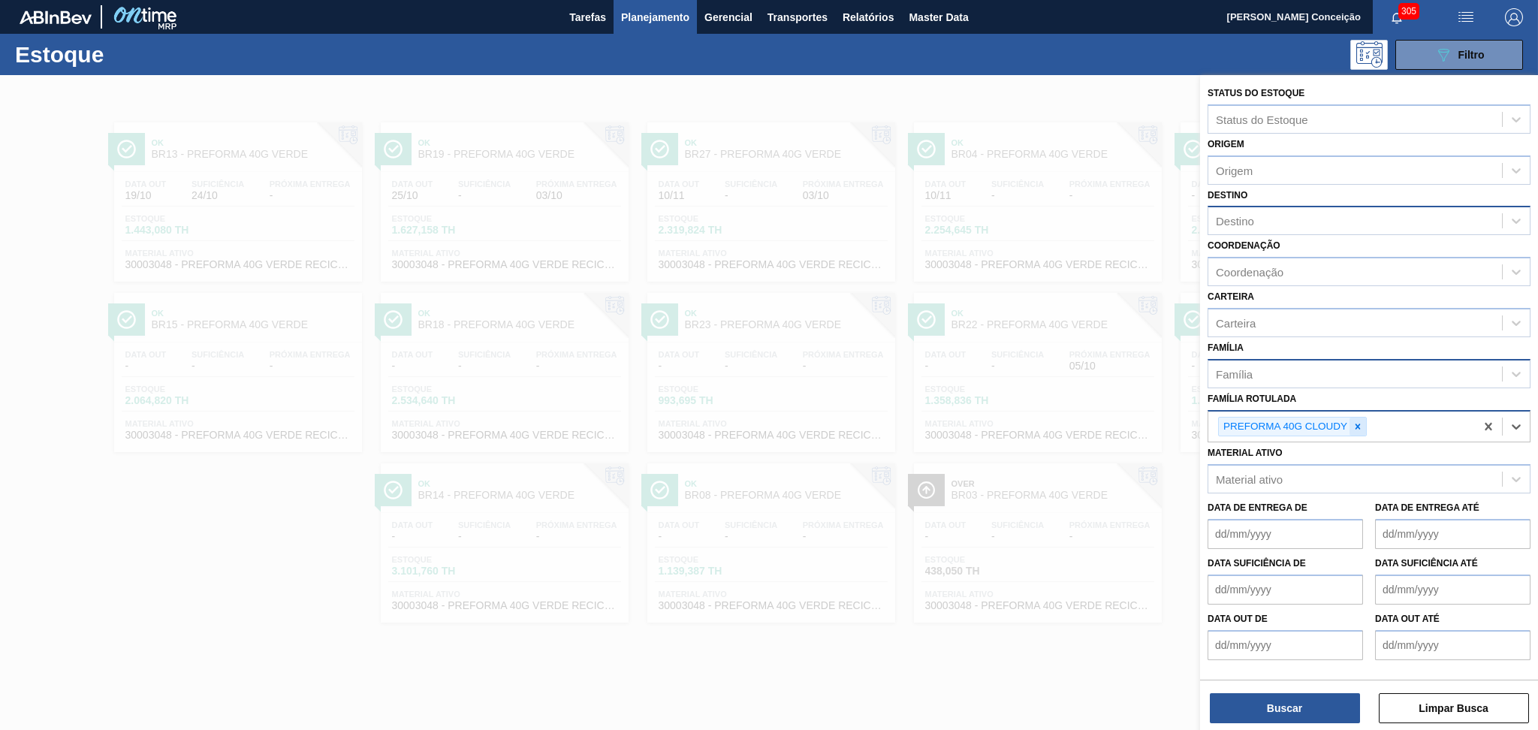
click at [1360, 424] on icon at bounding box center [1357, 426] width 11 height 11
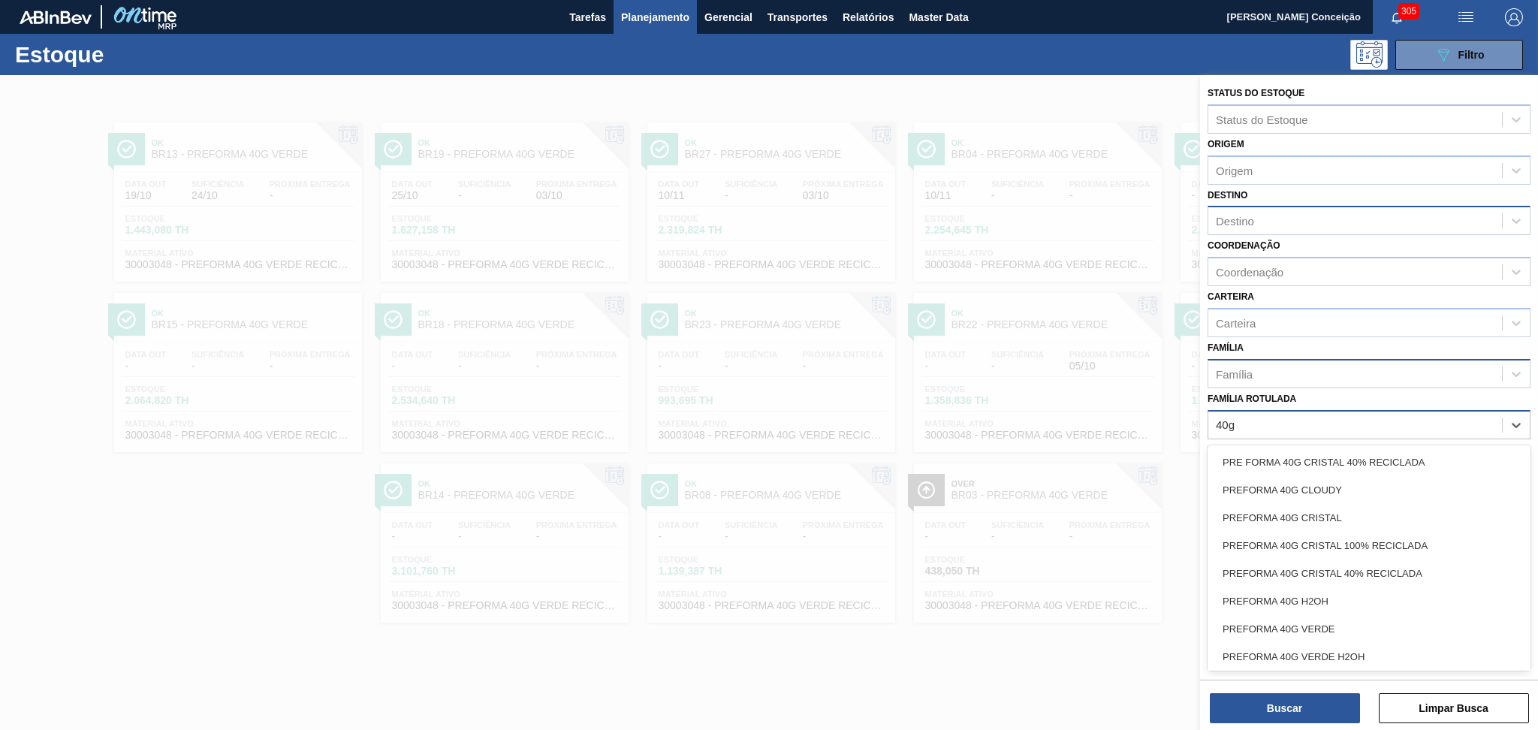
type Rotulada "40g c"
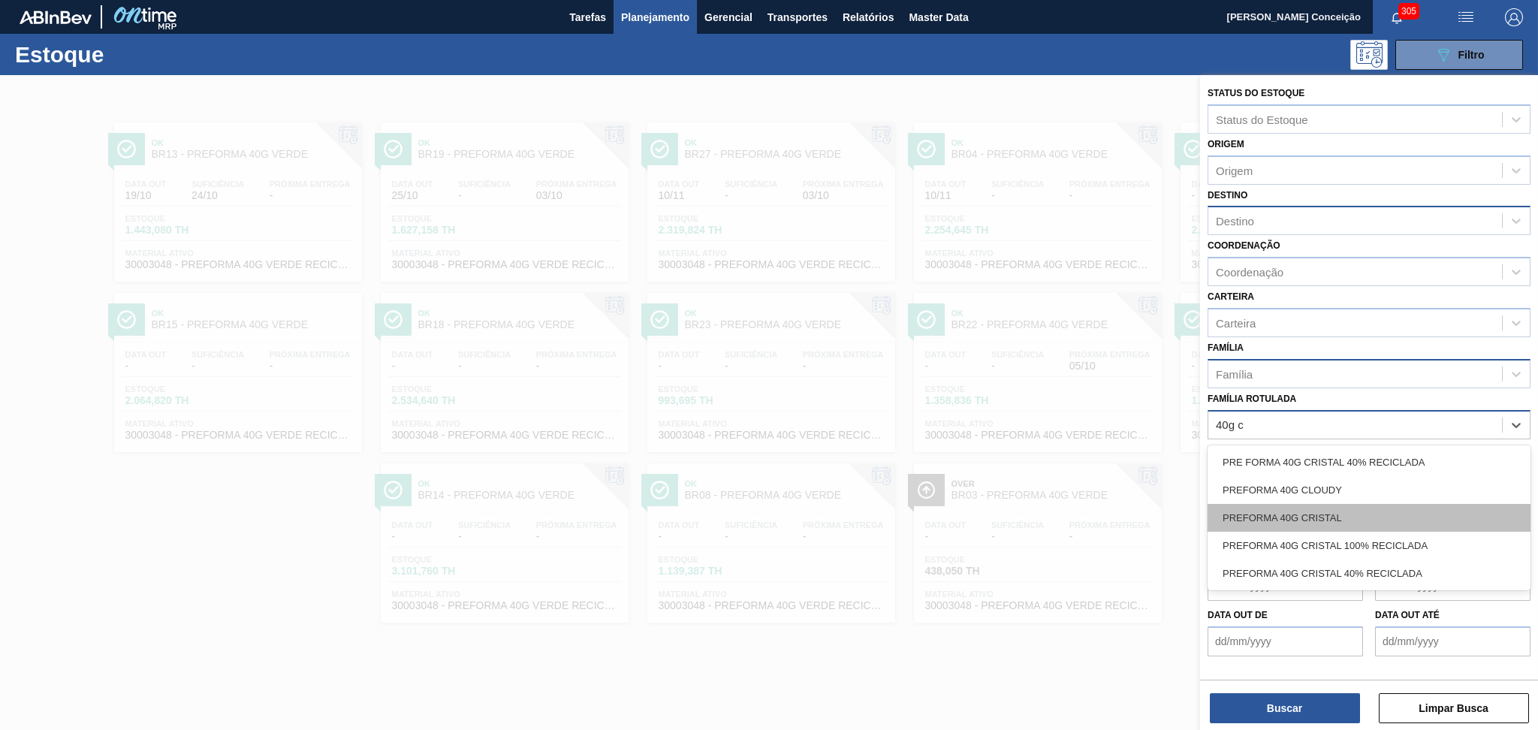
click at [1316, 516] on div "PREFORMA 40G CRISTAL" at bounding box center [1368, 518] width 323 height 28
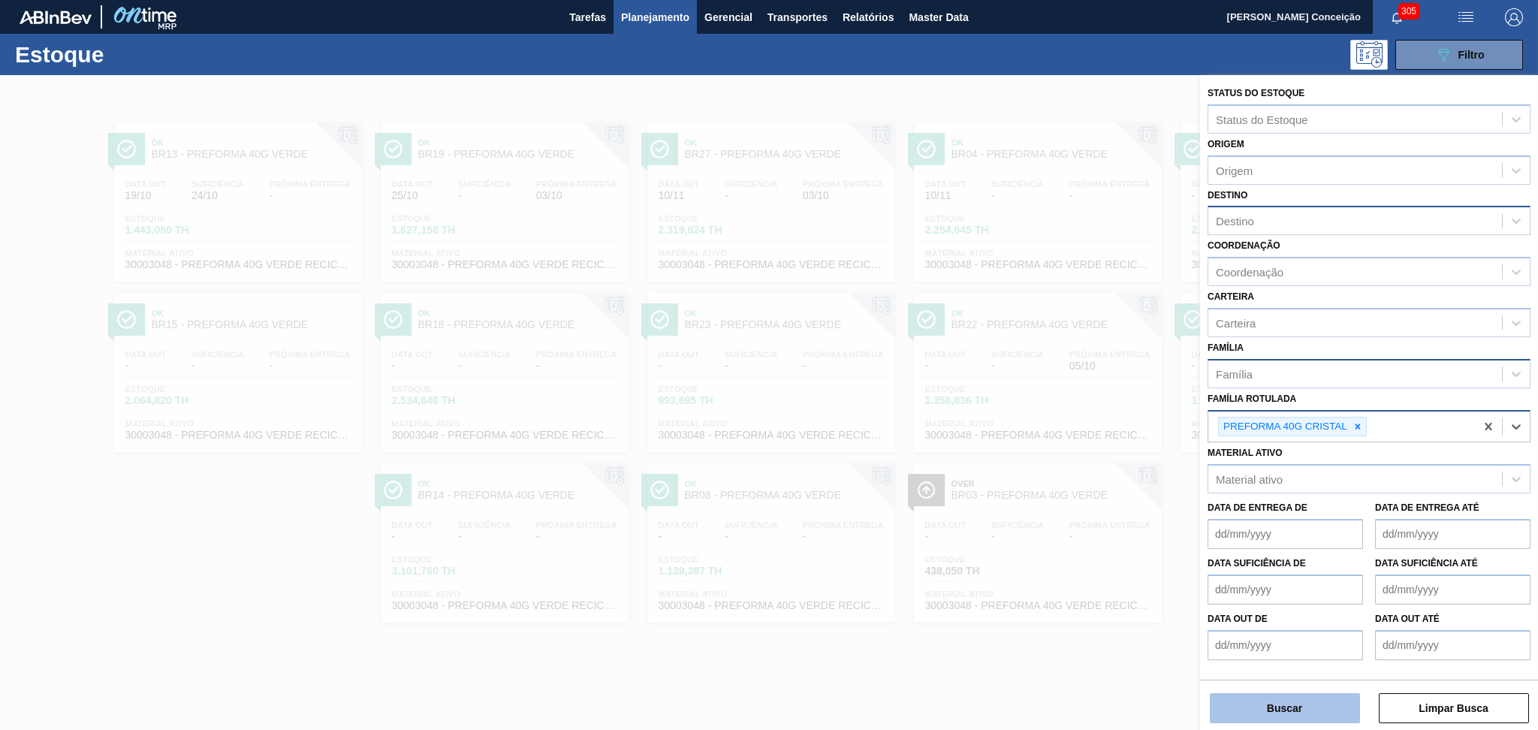
click at [1286, 709] on button "Buscar" at bounding box center [1285, 708] width 150 height 30
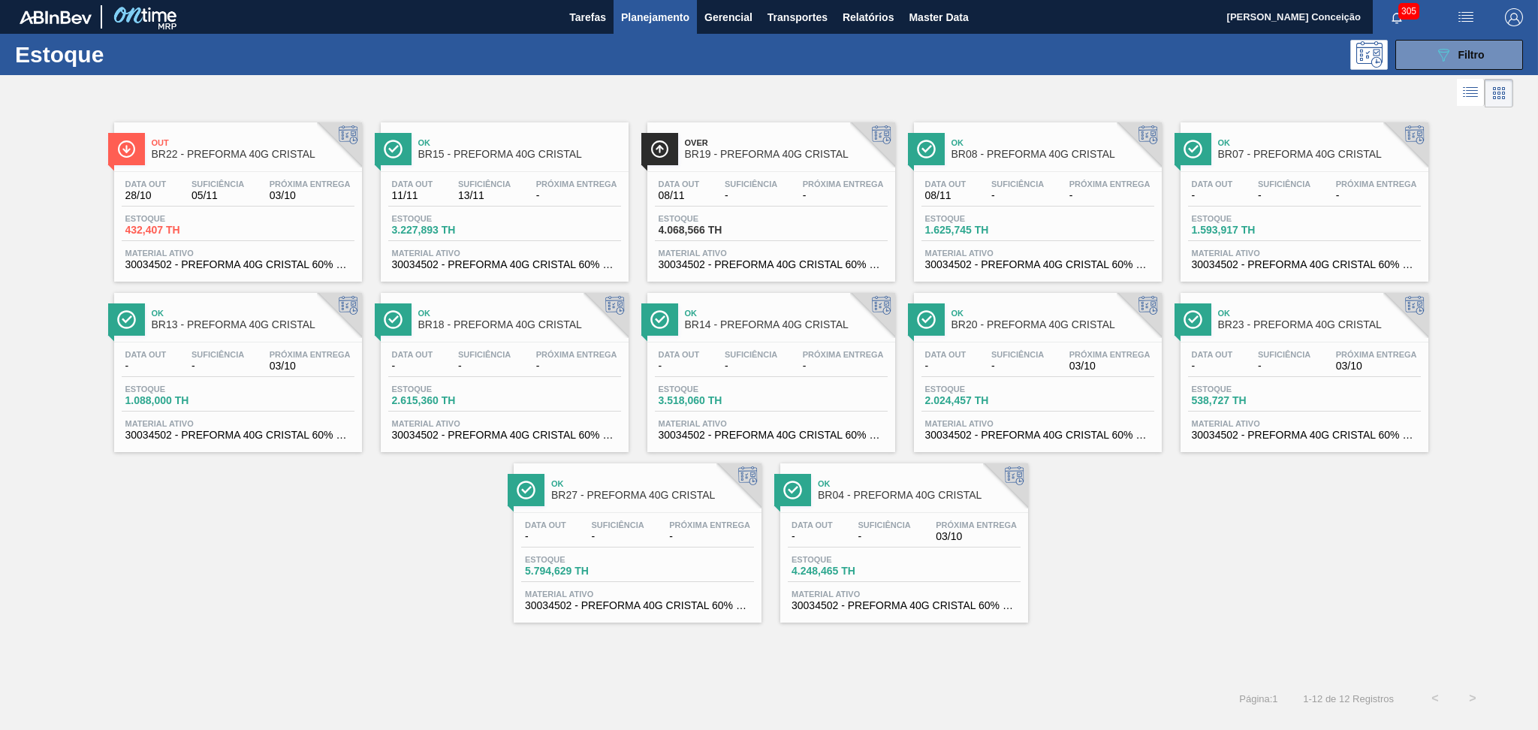
click at [478, 384] on span "Estoque" at bounding box center [444, 388] width 105 height 9
click at [276, 517] on div "Out BR22 - PREFORMA 40G CRISTAL Data out 28/10 Suficiência 05/11 Próxima Entreg…" at bounding box center [769, 366] width 1538 height 511
click at [318, 580] on div "Out BR22 - PREFORMA 40G CRISTAL Data out 28/10 Suficiência 05/11 Próxima Entreg…" at bounding box center [769, 366] width 1538 height 511
click at [1506, 59] on button "089F7B8B-B2A5-4AFE-B5C0-19BA573D28AC Filtro" at bounding box center [1459, 55] width 128 height 30
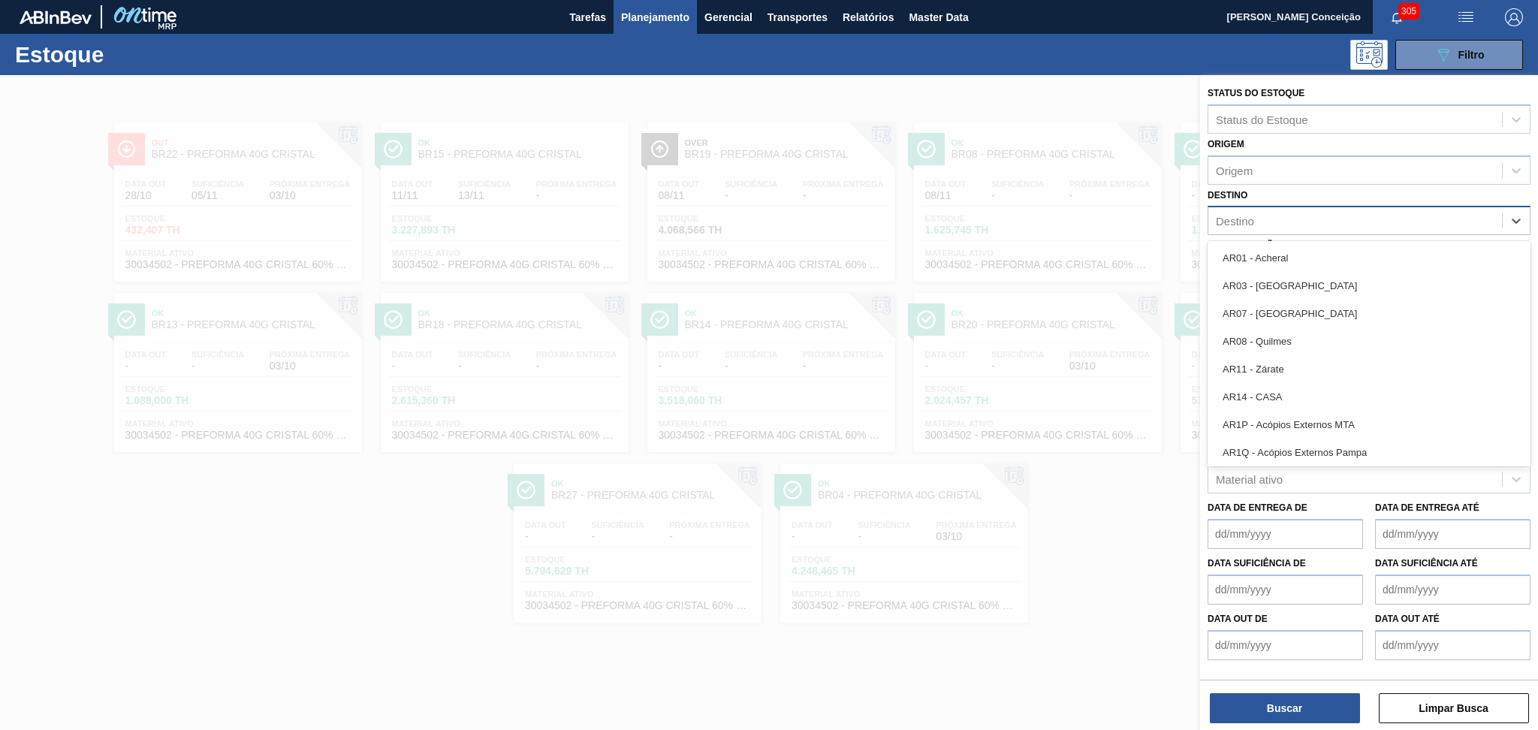
click at [1250, 219] on div "Destino" at bounding box center [1235, 221] width 38 height 13
type input "br13"
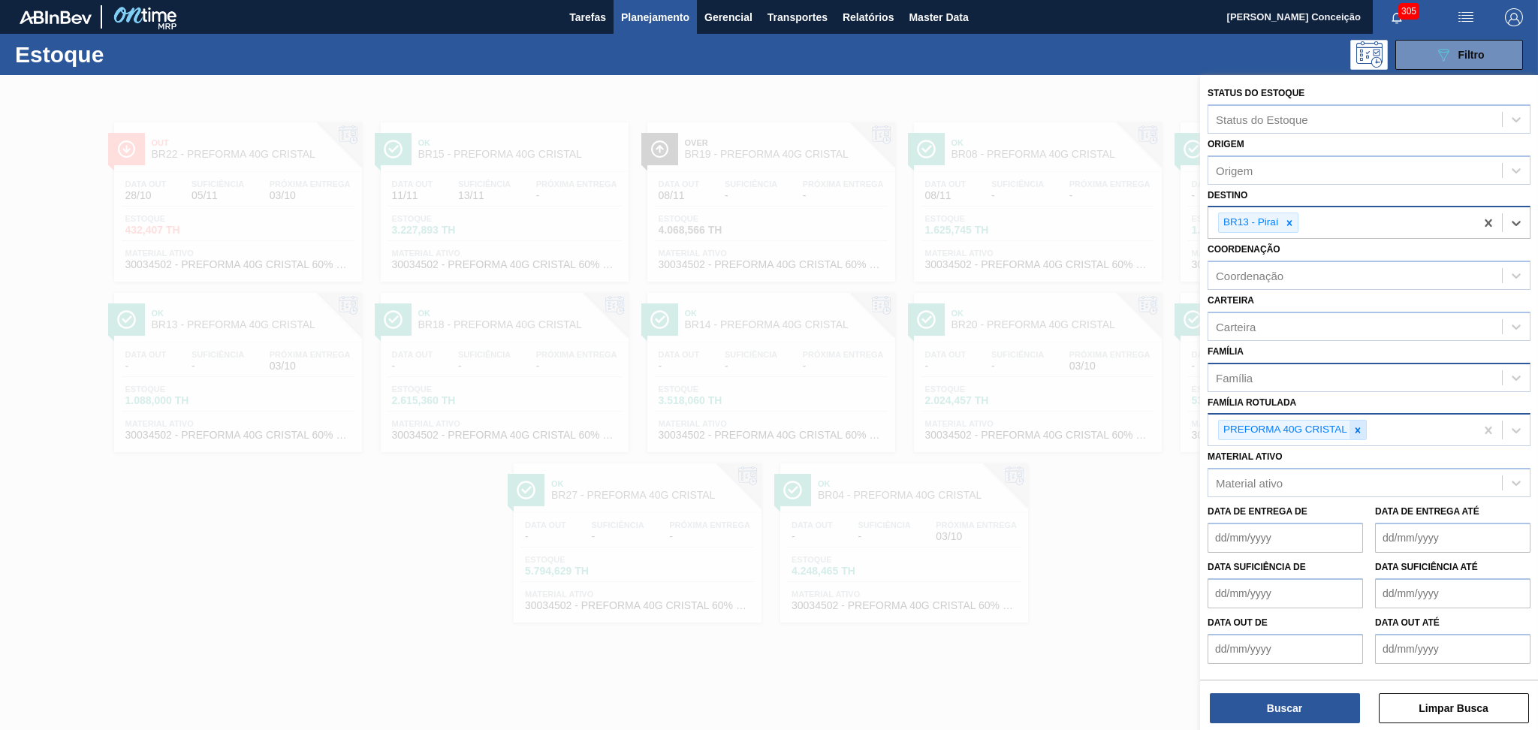
click at [1352, 432] on div at bounding box center [1357, 430] width 17 height 19
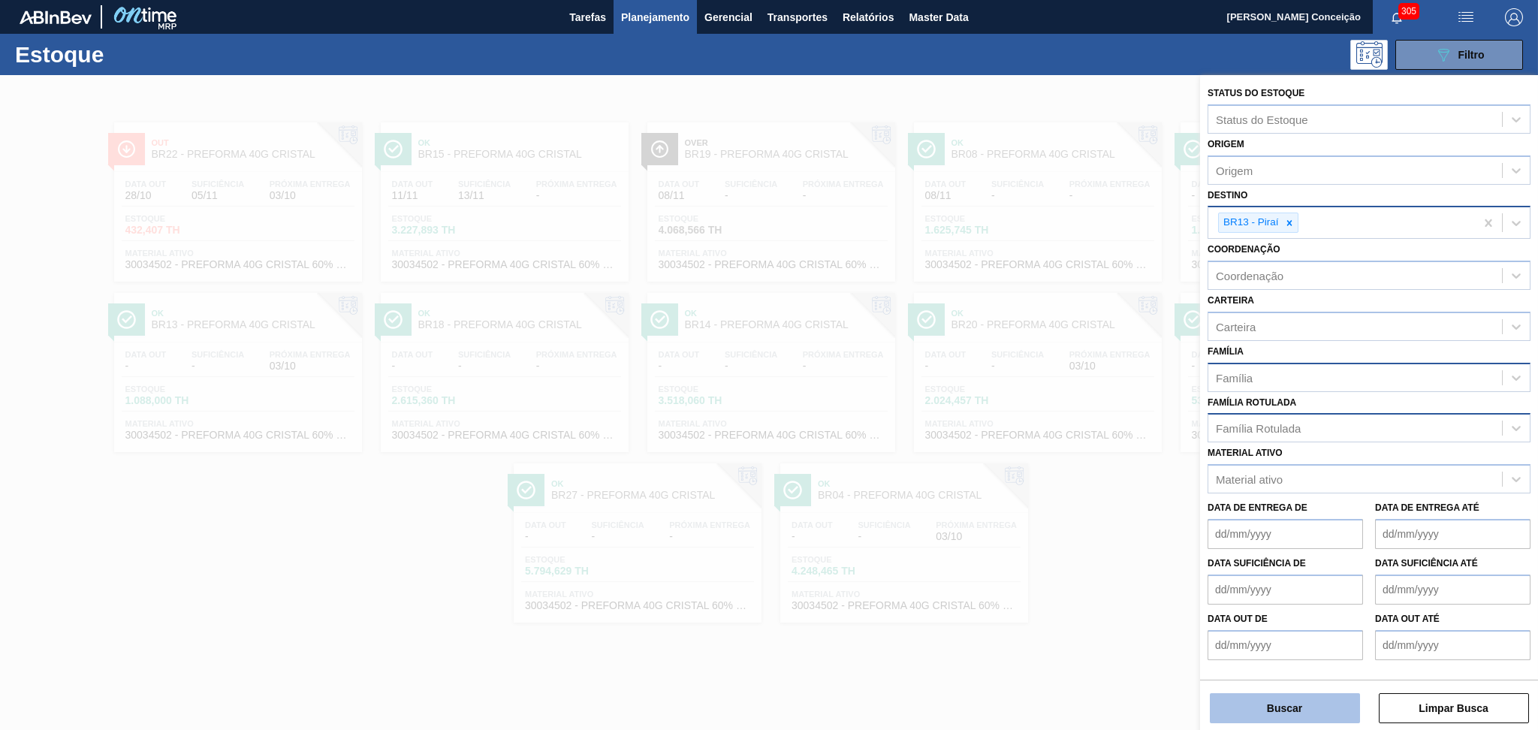
click at [1258, 718] on button "Buscar" at bounding box center [1285, 708] width 150 height 30
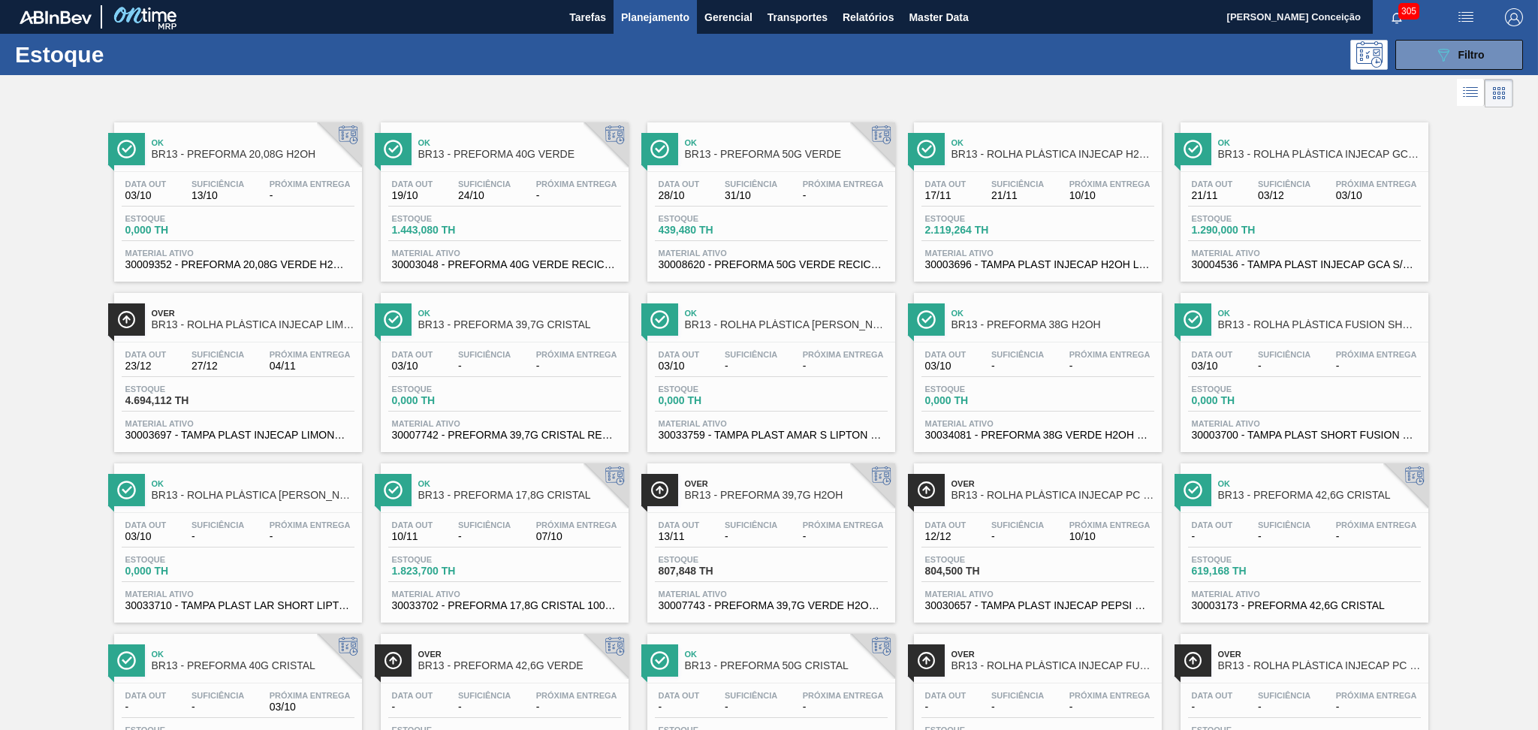
click at [483, 192] on span "24/10" at bounding box center [484, 195] width 53 height 11
click at [1433, 78] on div at bounding box center [756, 93] width 1513 height 36
click at [1439, 54] on icon "089F7B8B-B2A5-4AFE-B5C0-19BA573D28AC" at bounding box center [1443, 55] width 18 height 18
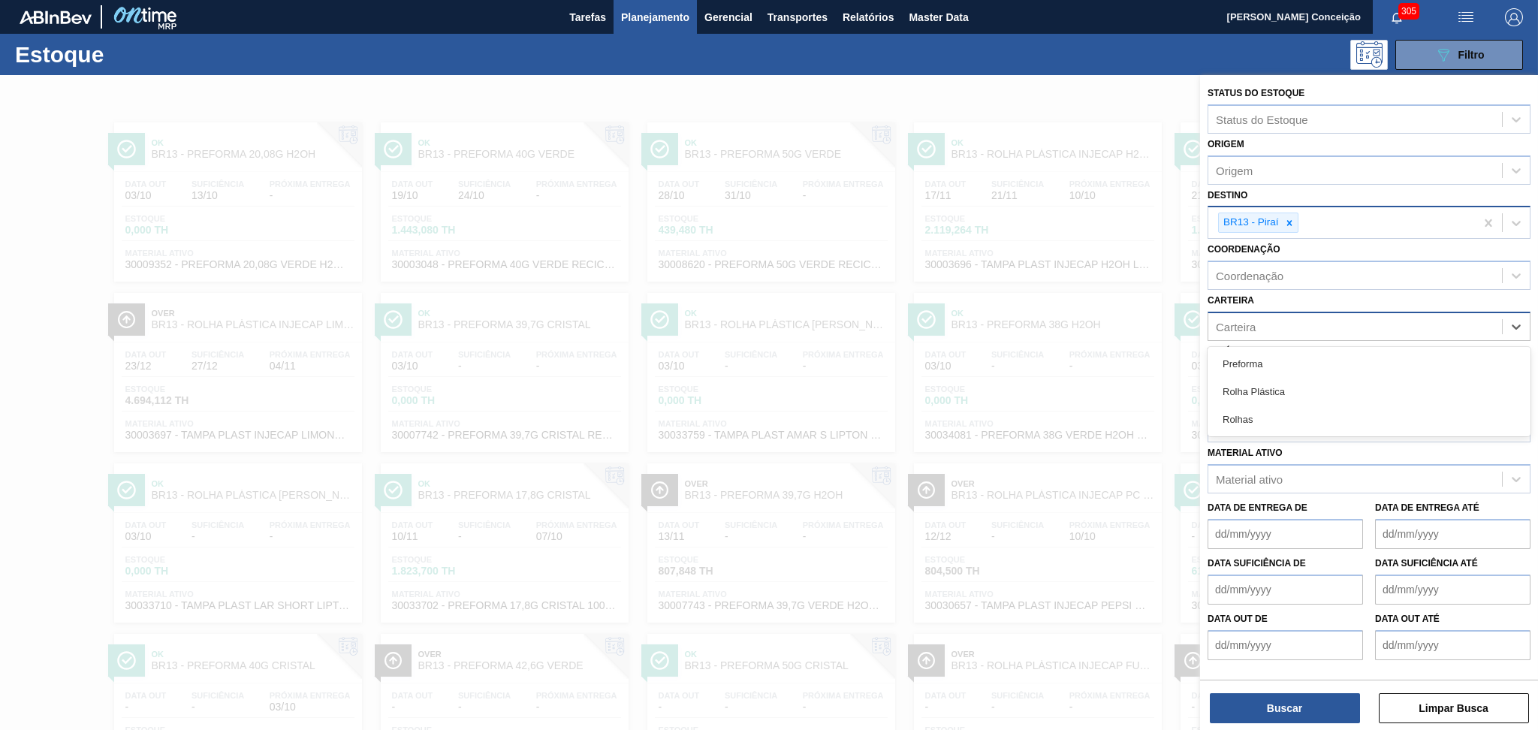
click at [1244, 328] on div "Carteira" at bounding box center [1236, 326] width 40 height 13
type input "pre"
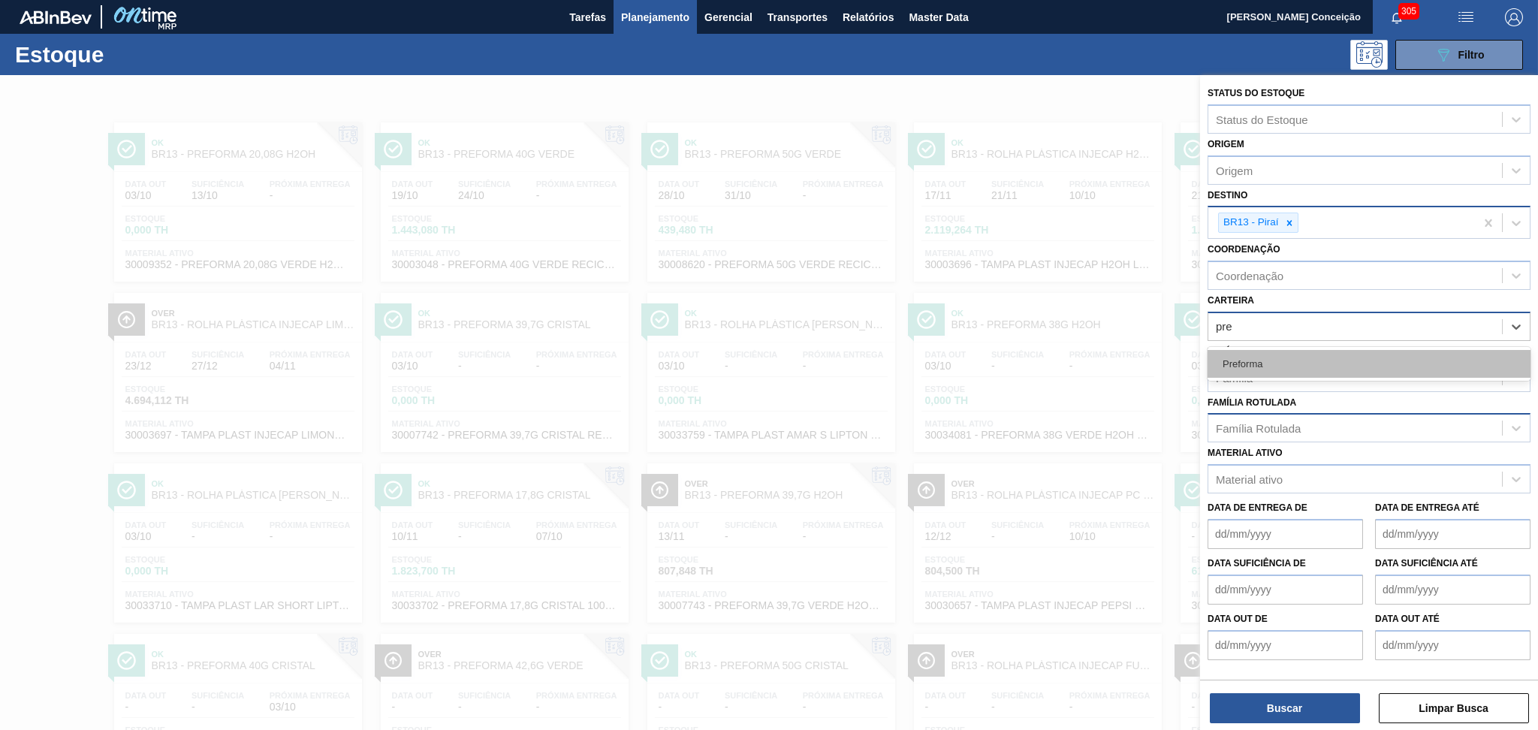
click at [1246, 355] on div "Preforma" at bounding box center [1368, 364] width 323 height 28
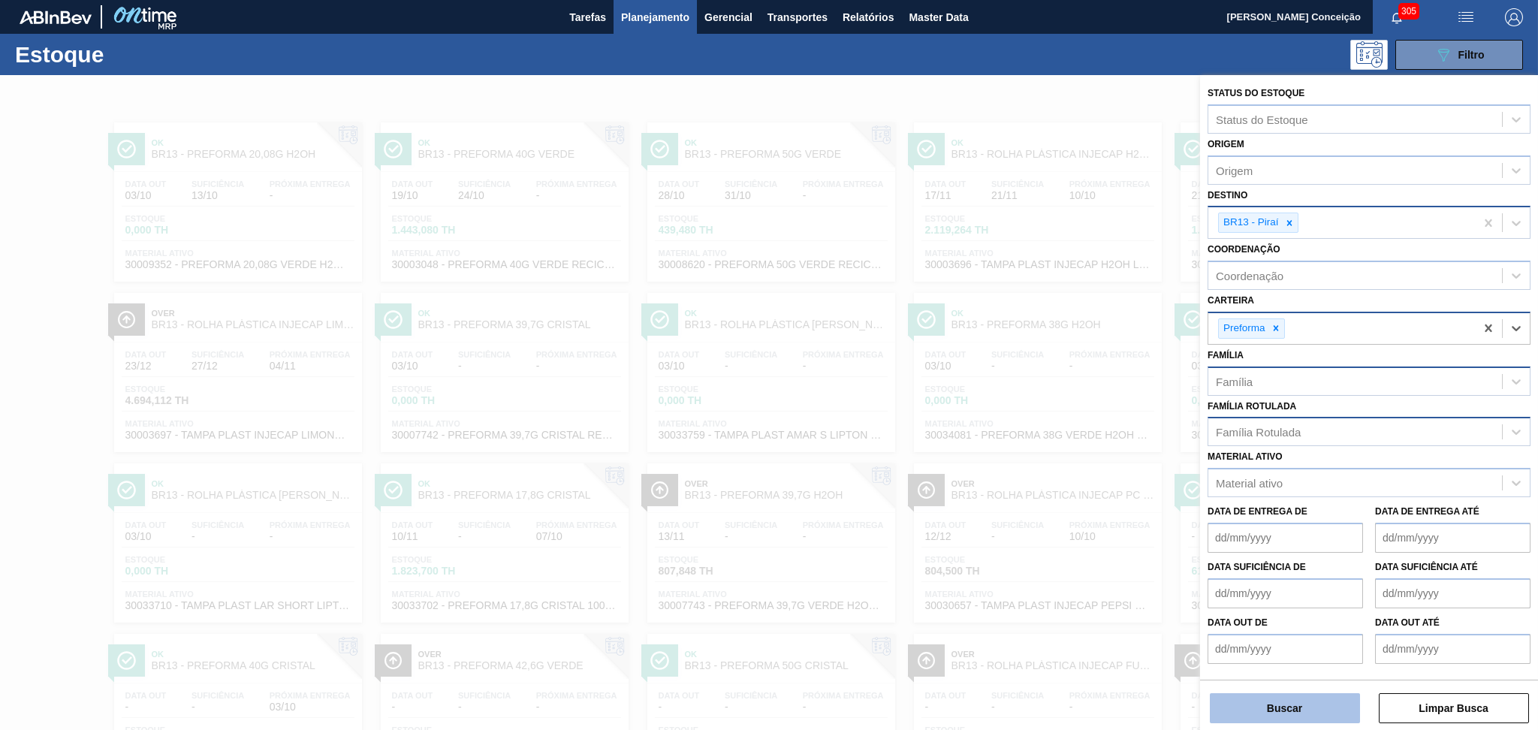
click at [1317, 715] on button "Buscar" at bounding box center [1285, 708] width 150 height 30
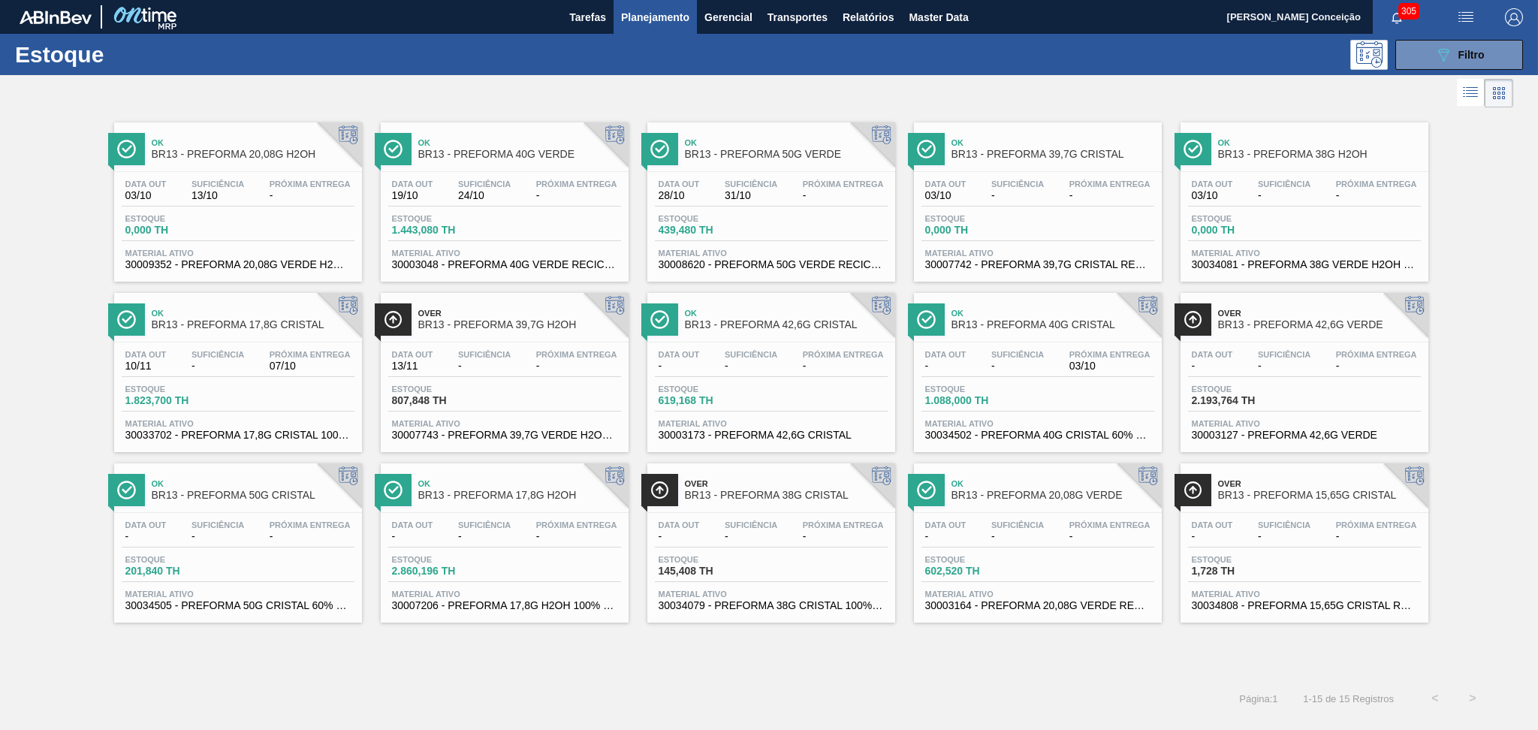
click at [491, 555] on span "Estoque" at bounding box center [444, 559] width 105 height 9
click at [200, 346] on div "Data out 10/11 Suficiência - Próxima Entrega 07/10 Estoque 1.823,700 TH Materia…" at bounding box center [238, 393] width 248 height 102
click at [251, 221] on div "Estoque 0,000 TH" at bounding box center [238, 227] width 233 height 27
click at [843, 218] on div "Estoque 439,480 TH" at bounding box center [771, 227] width 233 height 27
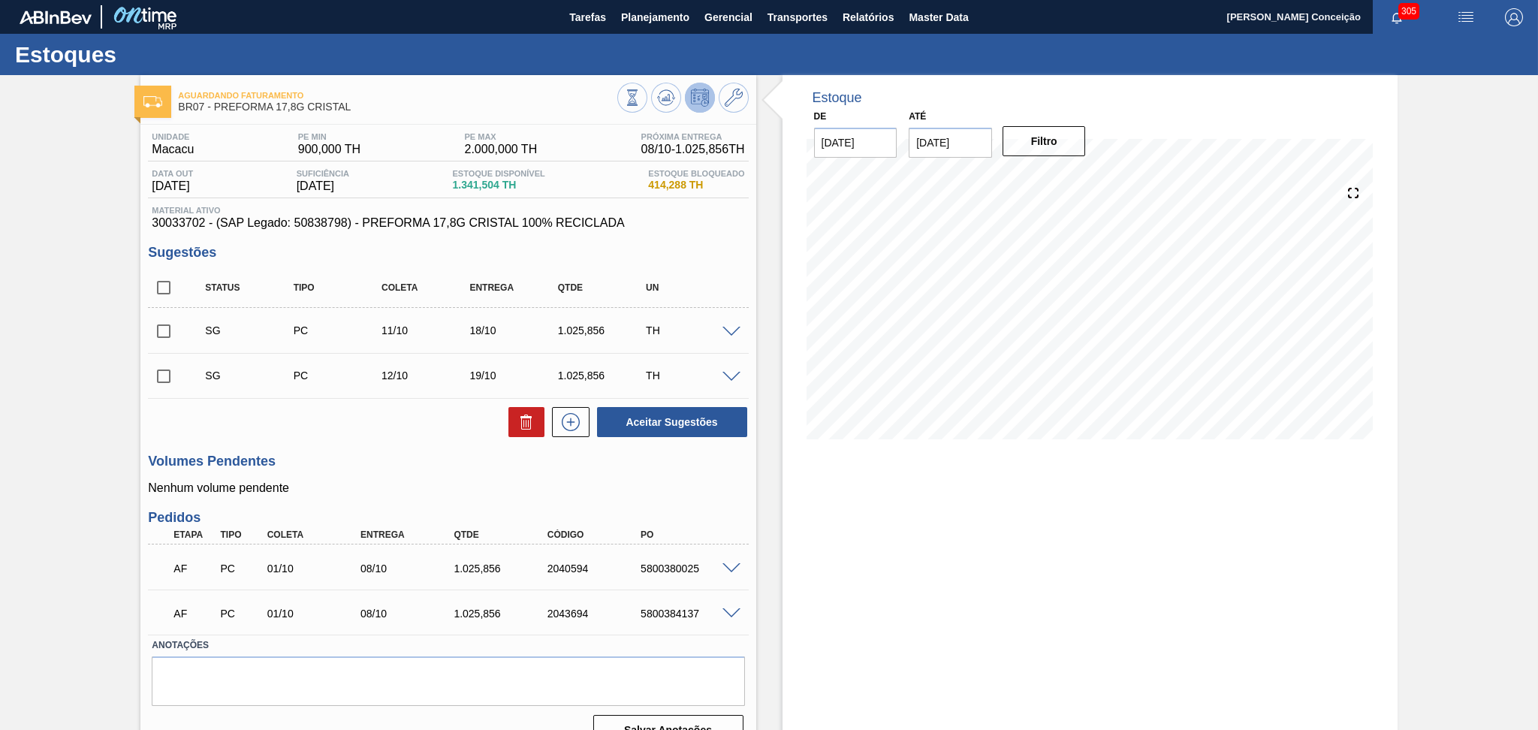
click at [353, 415] on div "Aceitar Sugestões" at bounding box center [448, 421] width 600 height 33
click at [687, 566] on div "5800380025" at bounding box center [689, 568] width 105 height 12
copy div "5800380025"
click at [662, 604] on div "AF PC 01/10 08/10 1.025,856 2043694 5800384137" at bounding box center [444, 612] width 560 height 30
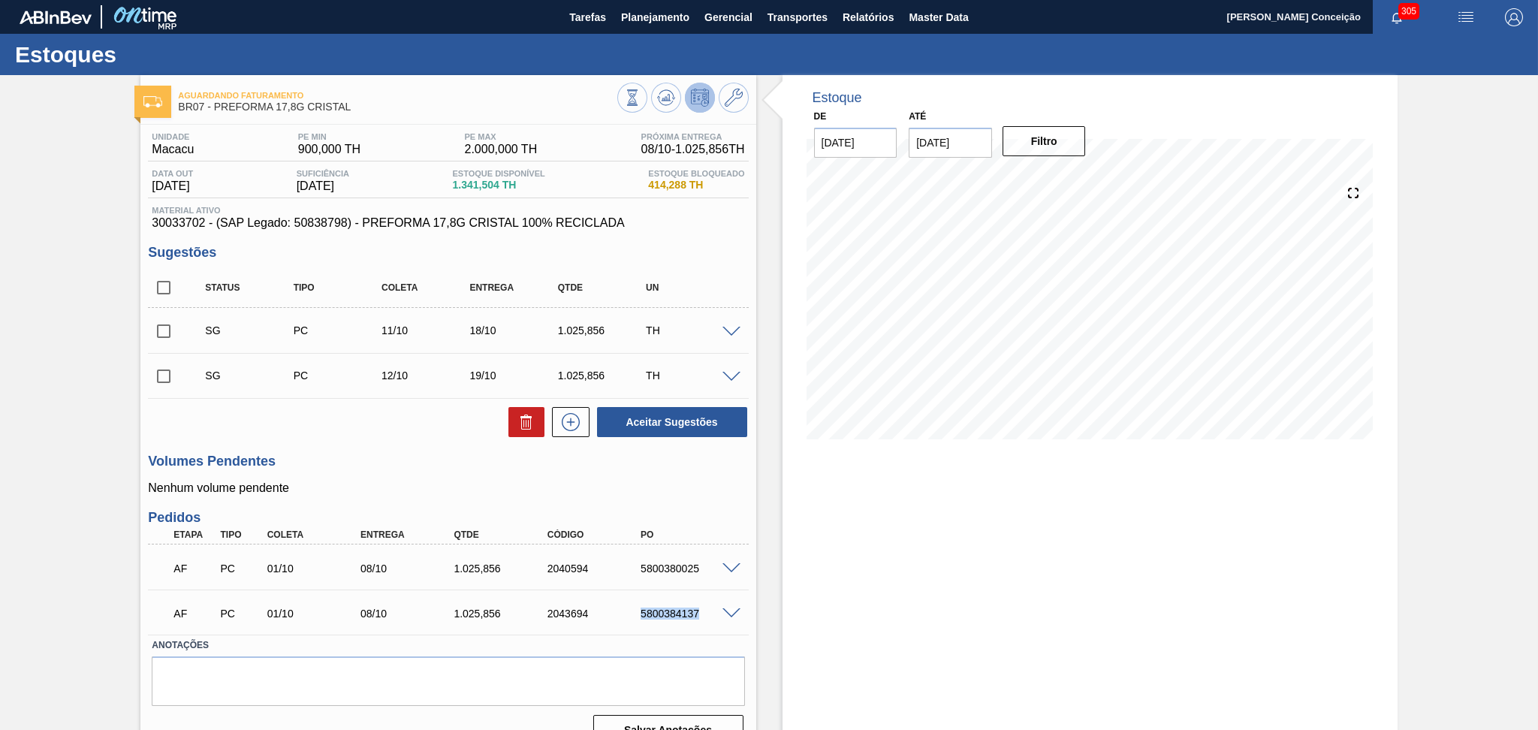
click at [662, 604] on div "AF PC 01/10 08/10 1.025,856 2043694 5800384137" at bounding box center [444, 612] width 560 height 30
copy div "5800384137"
drag, startPoint x: 971, startPoint y: 149, endPoint x: 568, endPoint y: 170, distance: 403.1
click at [849, 148] on div "De 03/10/2025 Até 17/10/2025 Filtro" at bounding box center [950, 132] width 300 height 52
type input "[DATE]"
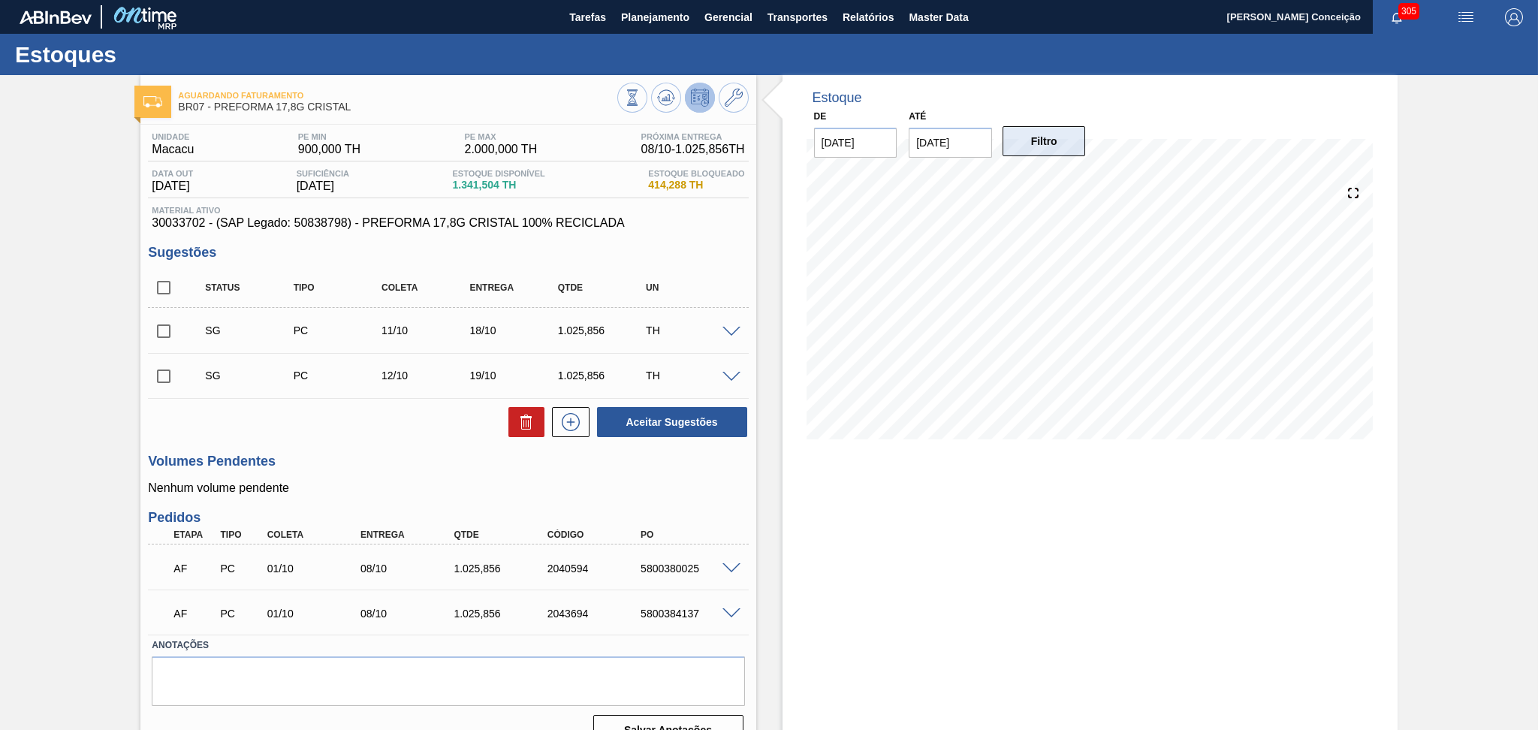
click at [1031, 154] on button "Filtro" at bounding box center [1043, 141] width 83 height 30
click at [356, 445] on div "Unidade Macacu PE MIN 900,000 TH PE MAX 2.000,000 TH Próxima Entrega 08/10 - 1.…" at bounding box center [447, 438] width 615 height 626
click at [385, 412] on div "Aceitar Sugestões" at bounding box center [448, 421] width 600 height 33
click at [340, 488] on p "Nenhum volume pendente" at bounding box center [448, 488] width 600 height 14
click at [658, 100] on icon at bounding box center [665, 102] width 15 height 8
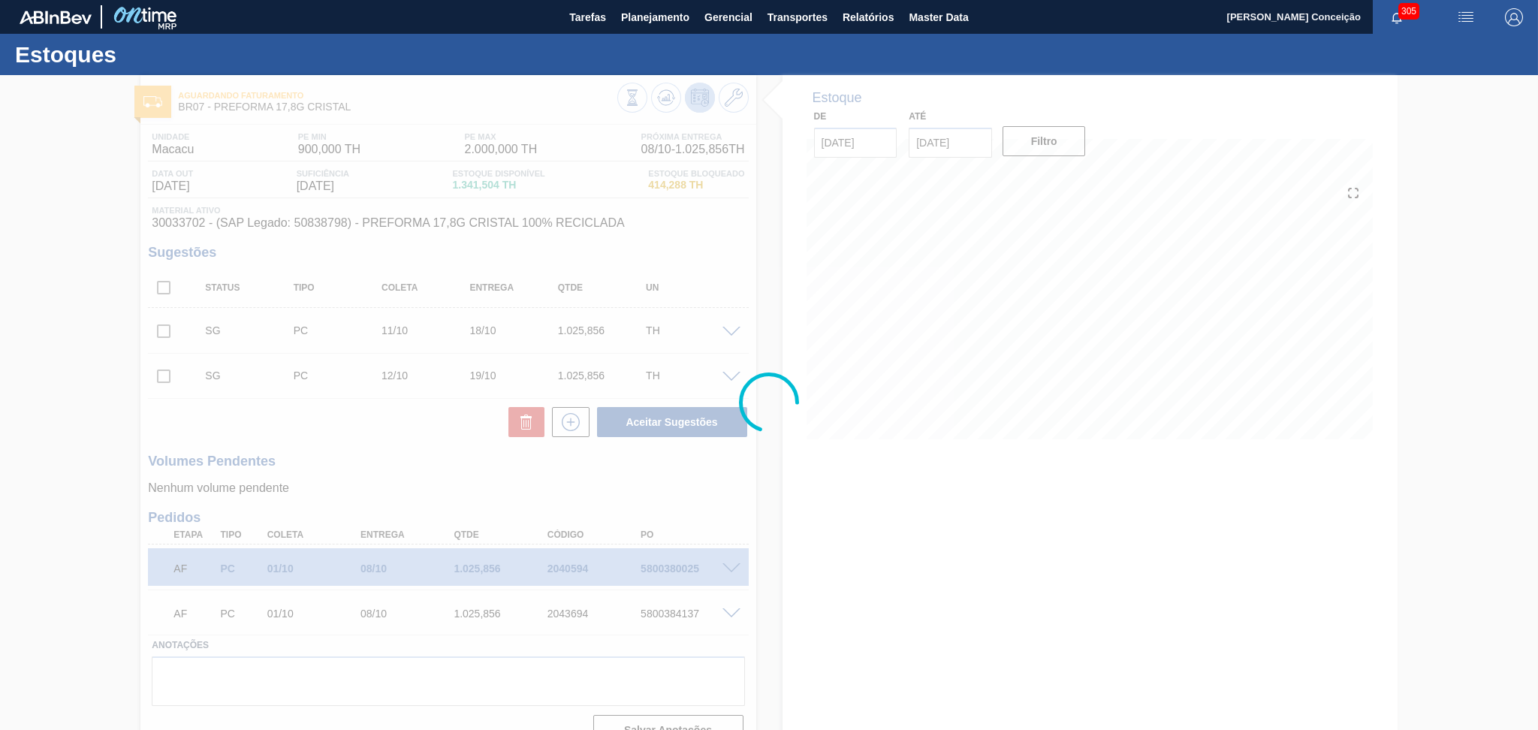
click at [369, 440] on div at bounding box center [769, 402] width 1538 height 655
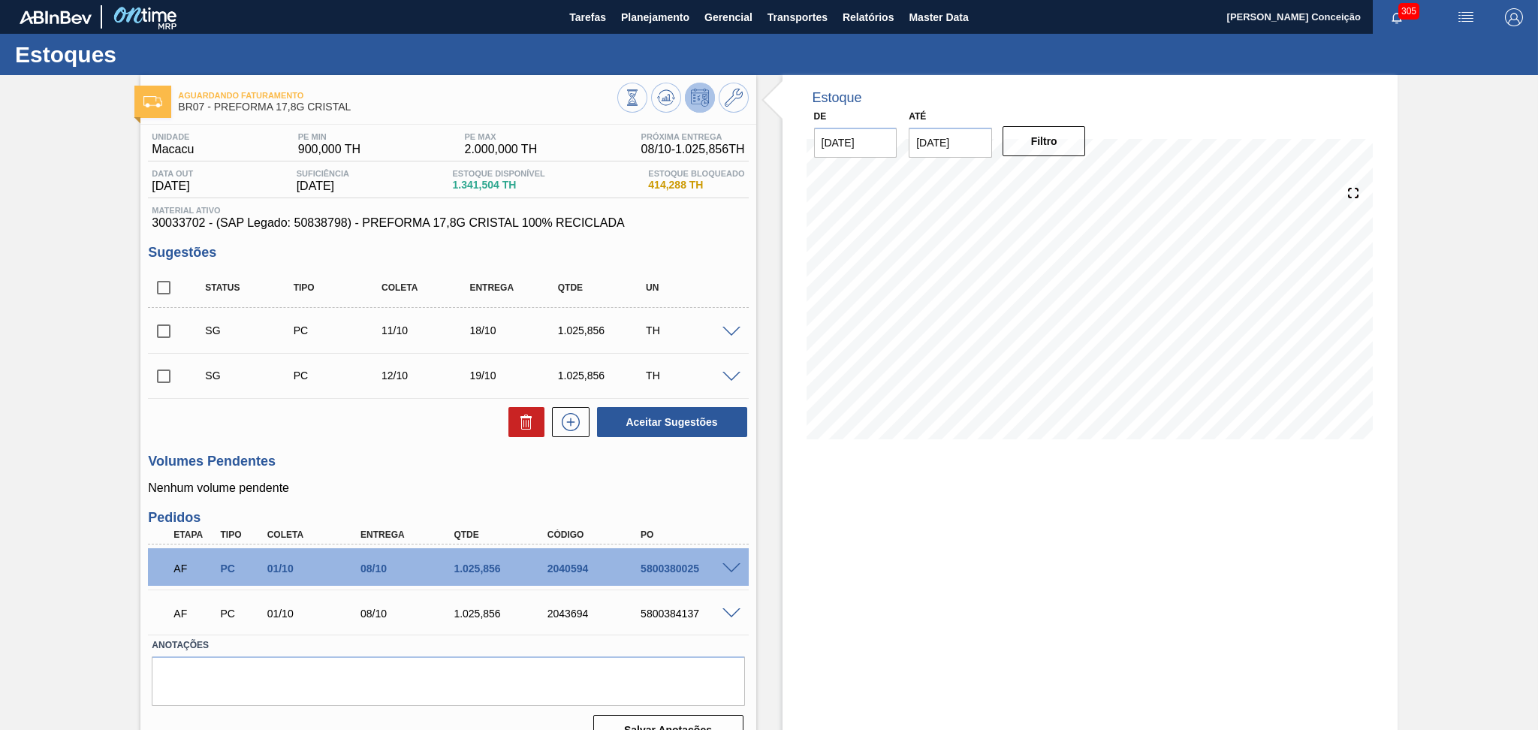
click at [175, 287] on input "checkbox" at bounding box center [164, 288] width 32 height 32
checkbox input "true"
click at [515, 415] on button at bounding box center [526, 422] width 36 height 30
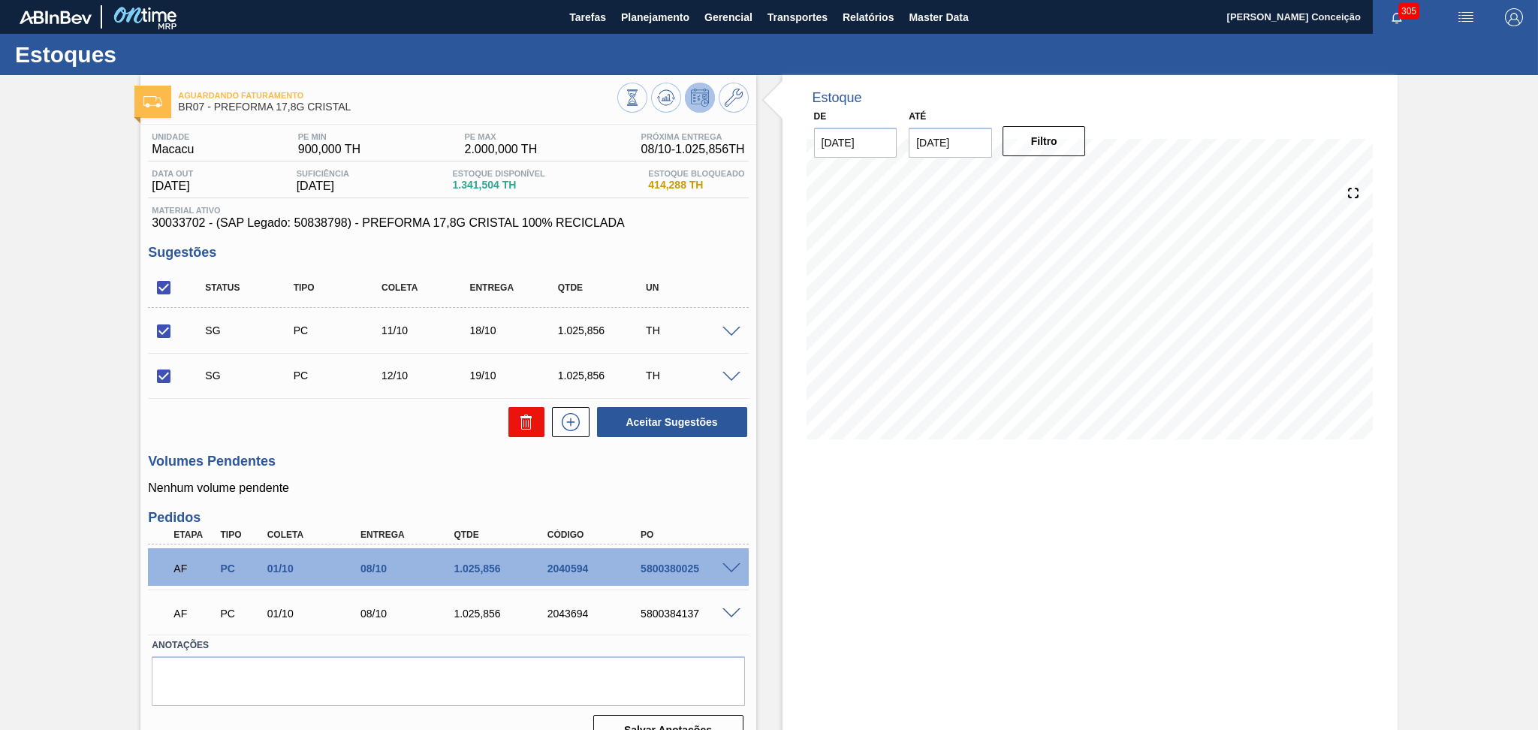
checkbox input "false"
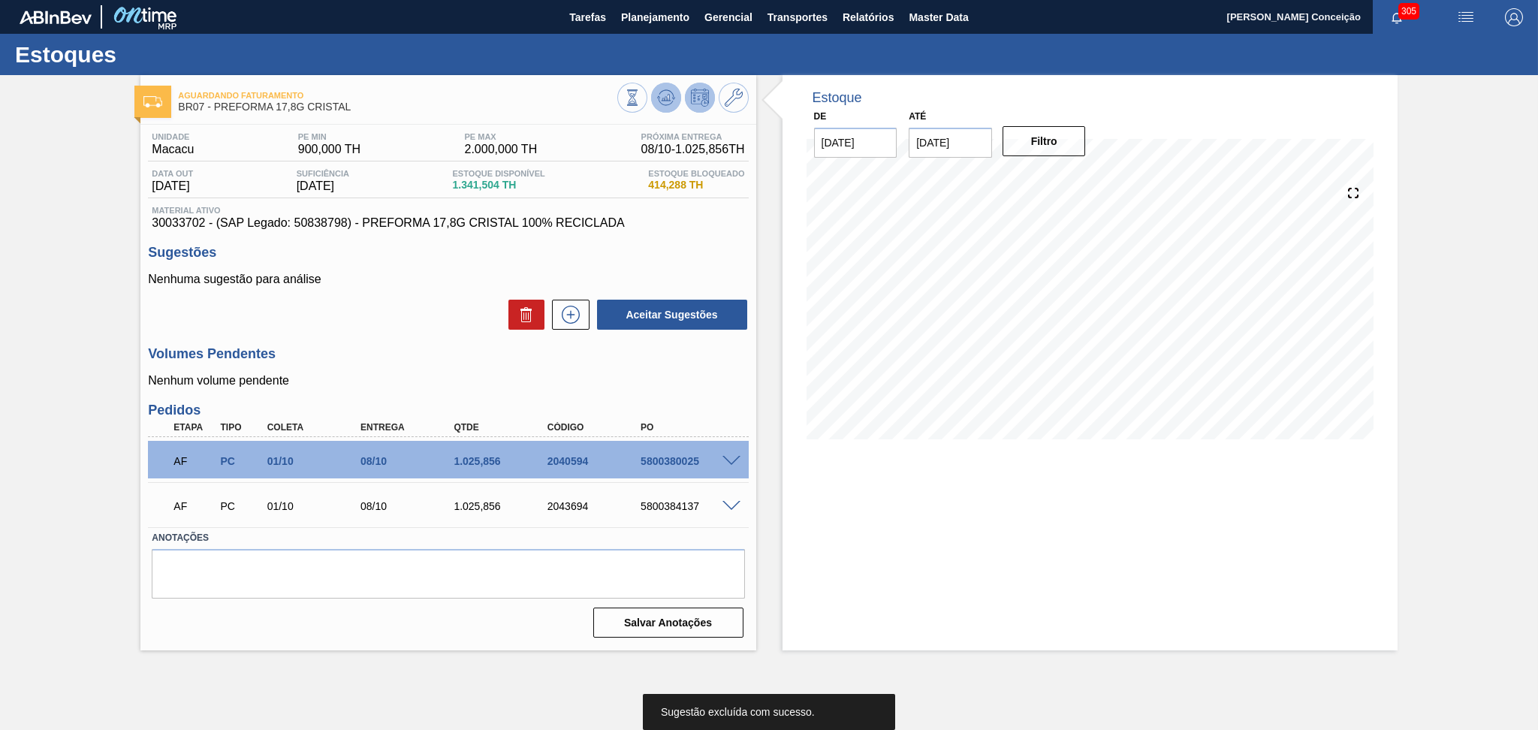
click at [667, 97] on icon at bounding box center [667, 97] width 1 height 1
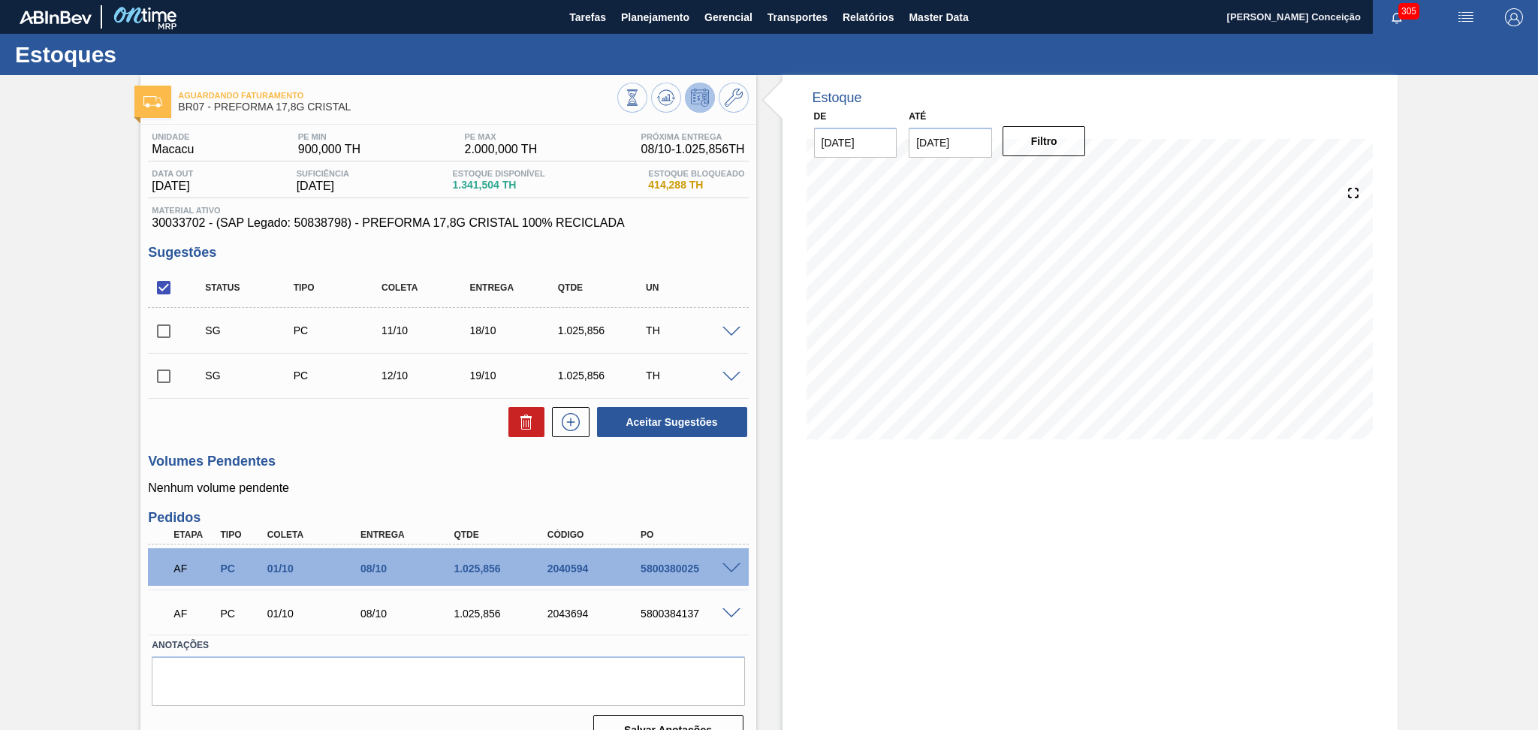
click at [163, 268] on div "Status Tipo Coleta Entrega Qtde UN" at bounding box center [448, 288] width 600 height 40
click at [164, 286] on input "checkbox" at bounding box center [164, 288] width 32 height 32
click at [153, 288] on input "checkbox" at bounding box center [164, 288] width 32 height 32
checkbox input "true"
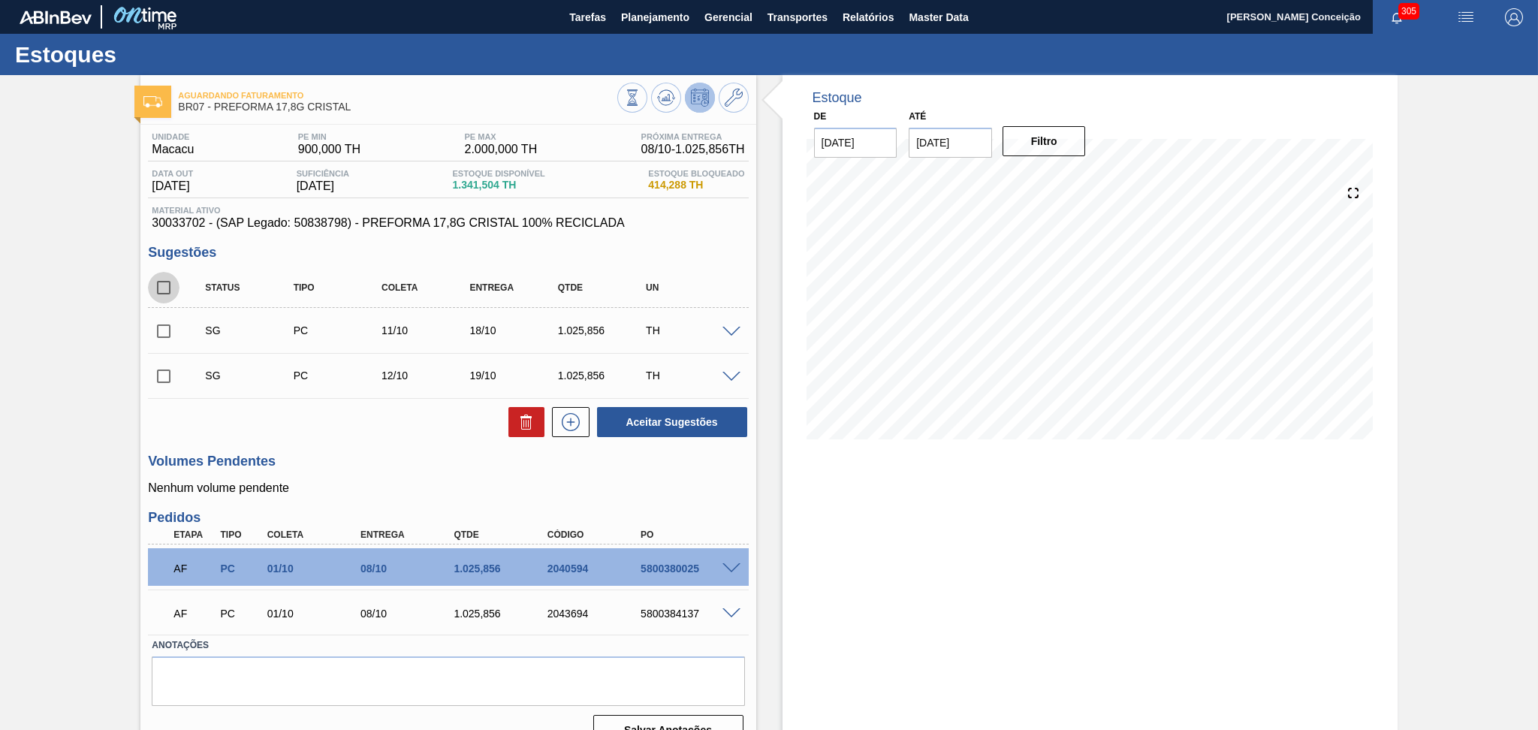
checkbox input "true"
click at [626, 420] on button "Aceitar Sugestões" at bounding box center [672, 422] width 150 height 30
click at [668, 101] on icon at bounding box center [666, 98] width 18 height 18
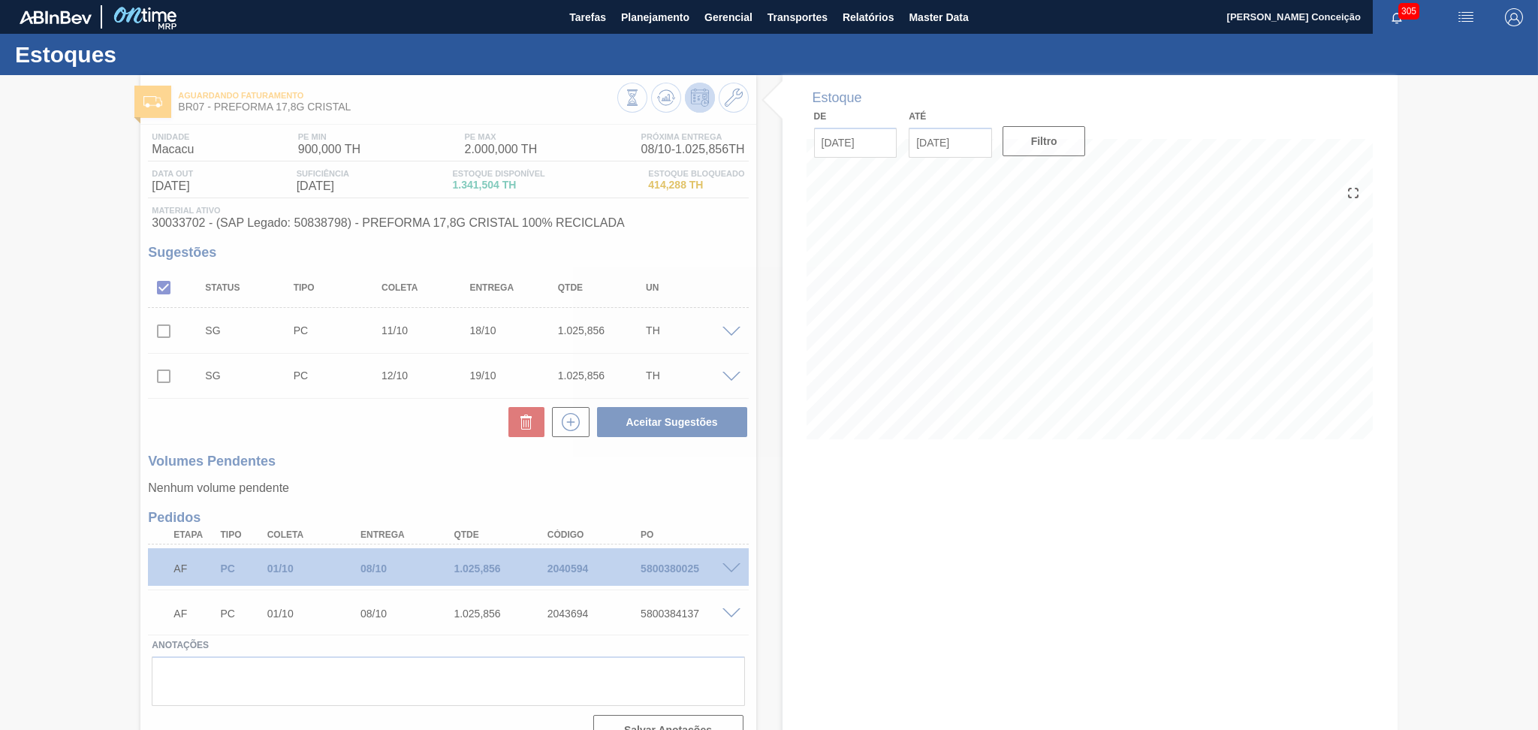
click at [400, 416] on div at bounding box center [769, 402] width 1538 height 655
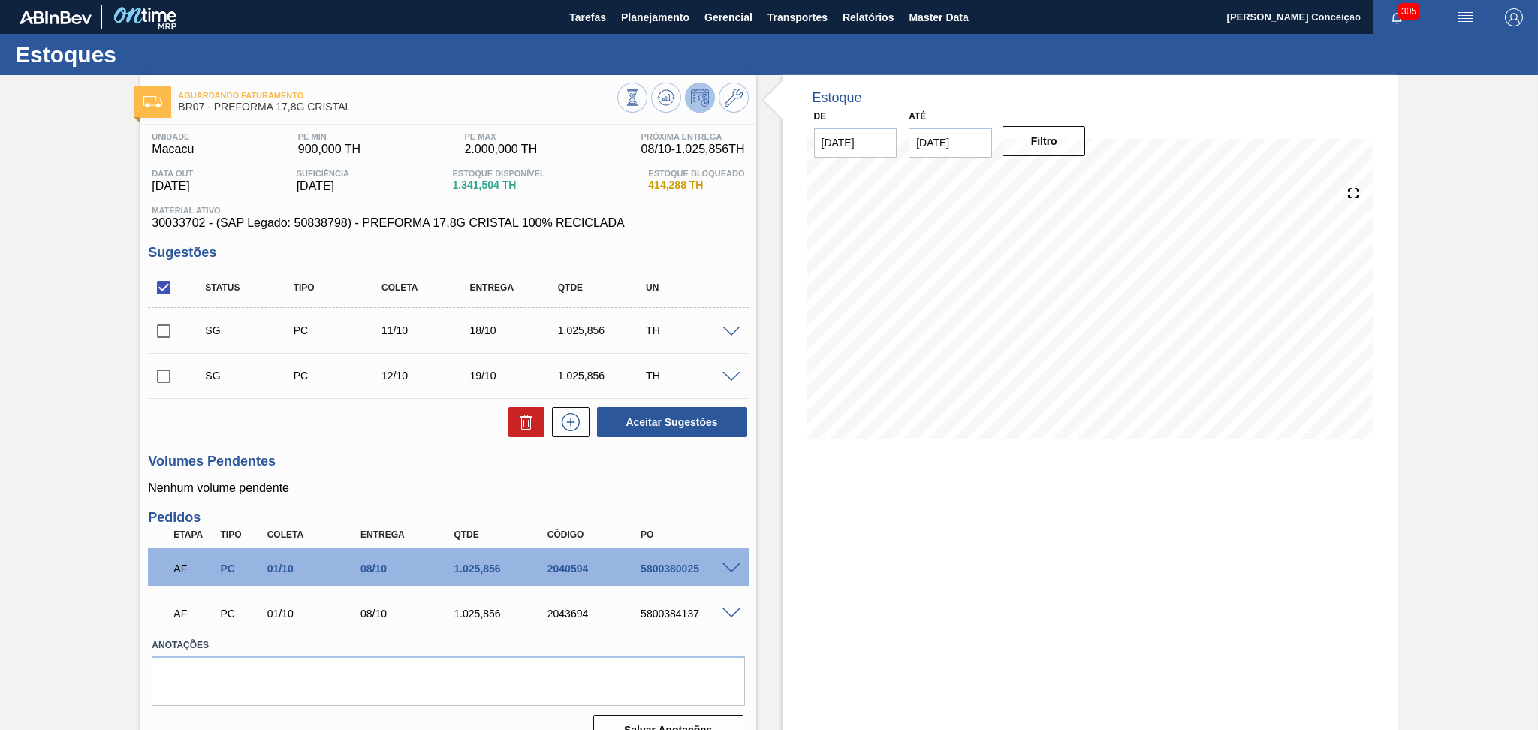
click at [162, 279] on input "checkbox" at bounding box center [164, 288] width 32 height 32
click at [167, 276] on input "checkbox" at bounding box center [164, 288] width 32 height 32
checkbox input "true"
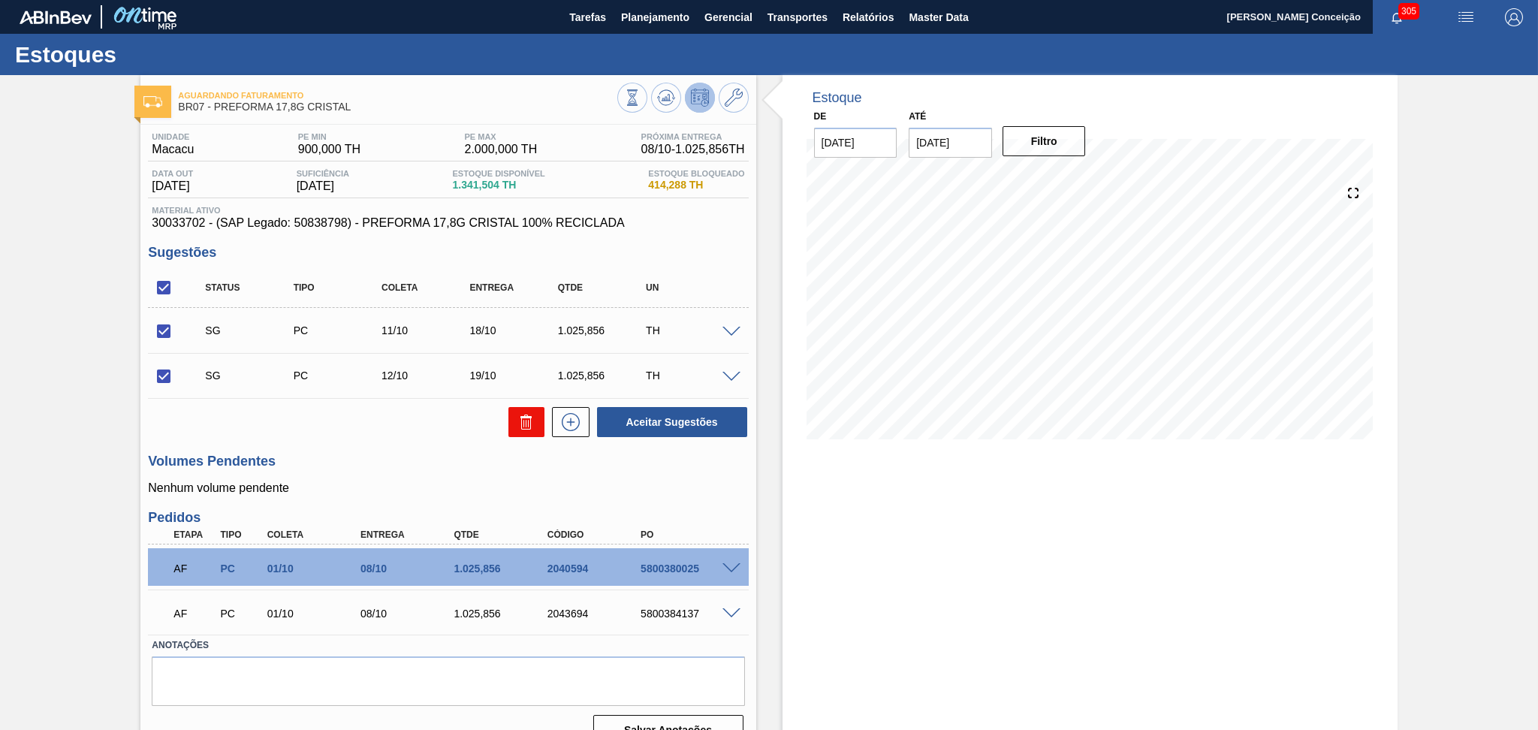
click at [521, 424] on icon at bounding box center [526, 423] width 10 height 11
checkbox input "false"
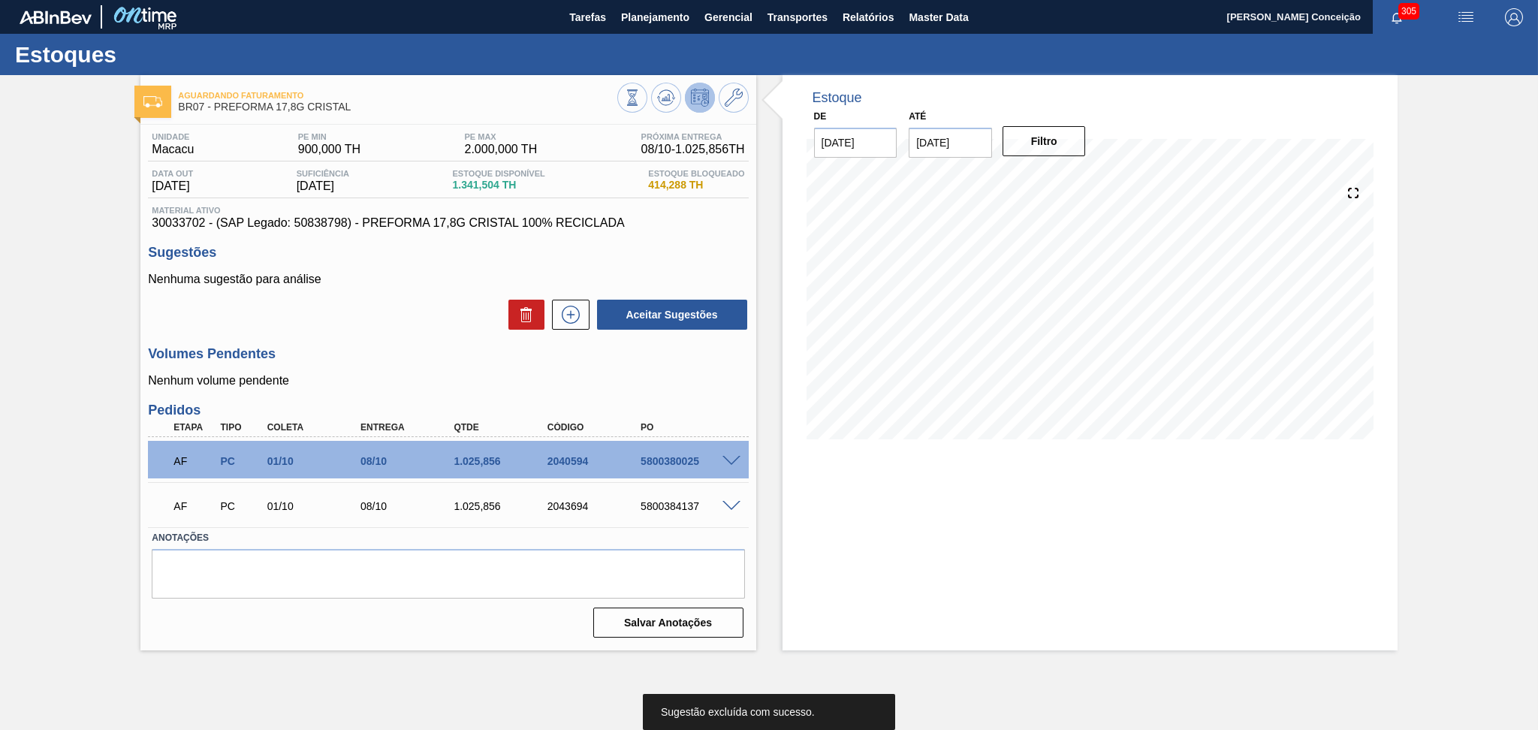
click at [448, 343] on div "Unidade Macacu PE MIN 900,000 TH PE MAX 2.000,000 TH Próxima Entrega 08/10 - 1.…" at bounding box center [447, 384] width 615 height 518
click at [655, 98] on button at bounding box center [666, 98] width 30 height 30
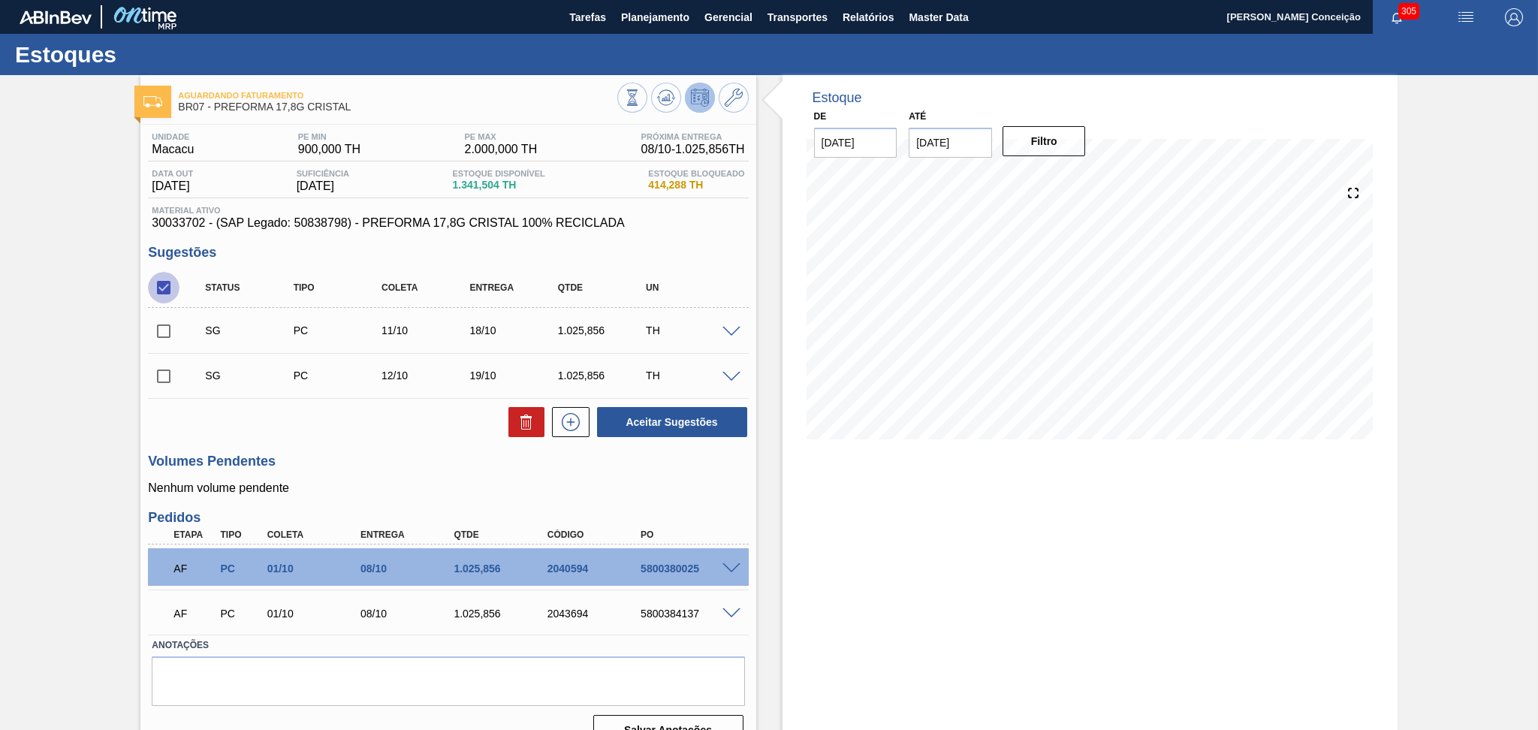
click at [159, 292] on input "checkbox" at bounding box center [164, 288] width 32 height 32
click at [158, 294] on input "checkbox" at bounding box center [164, 288] width 32 height 32
checkbox input "true"
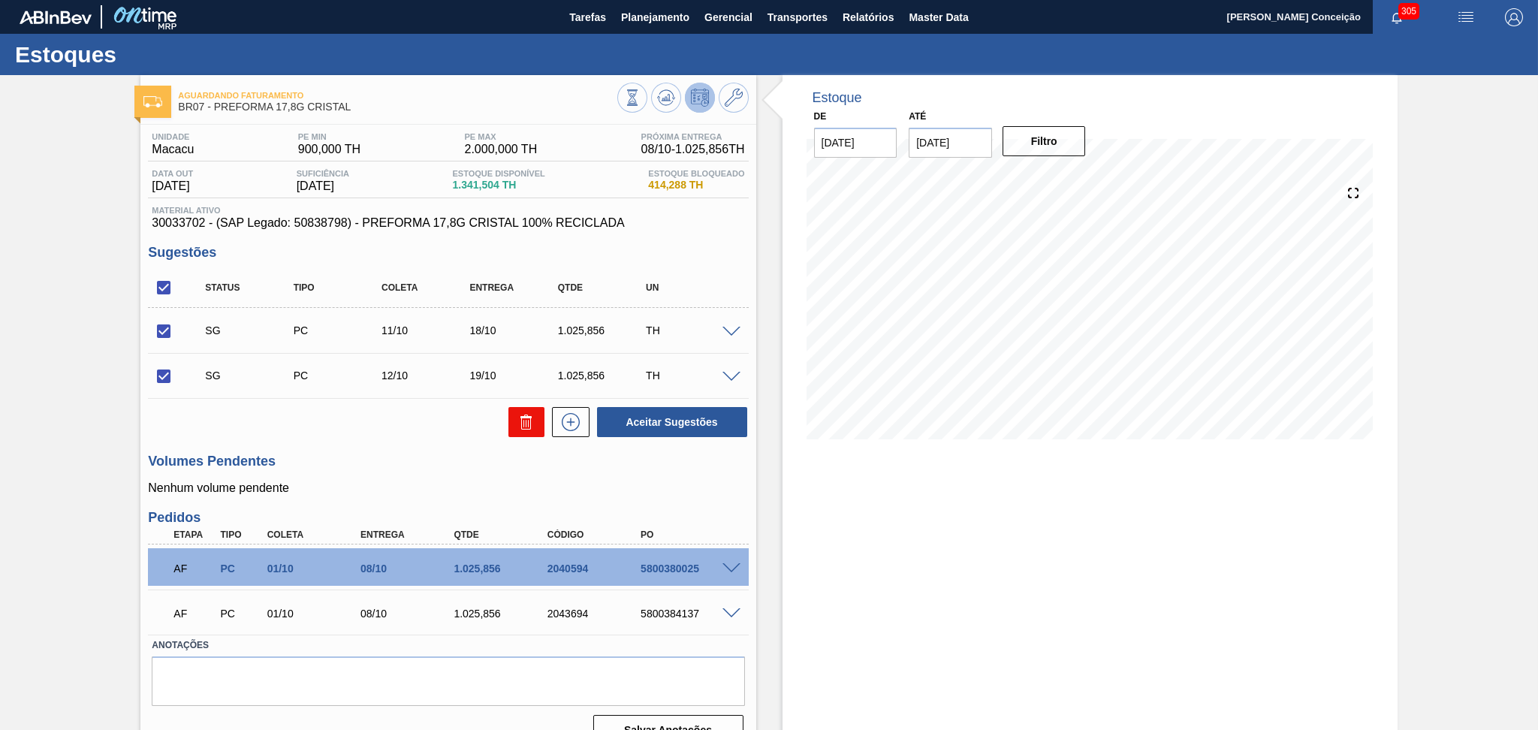
click at [523, 435] on button at bounding box center [526, 422] width 36 height 30
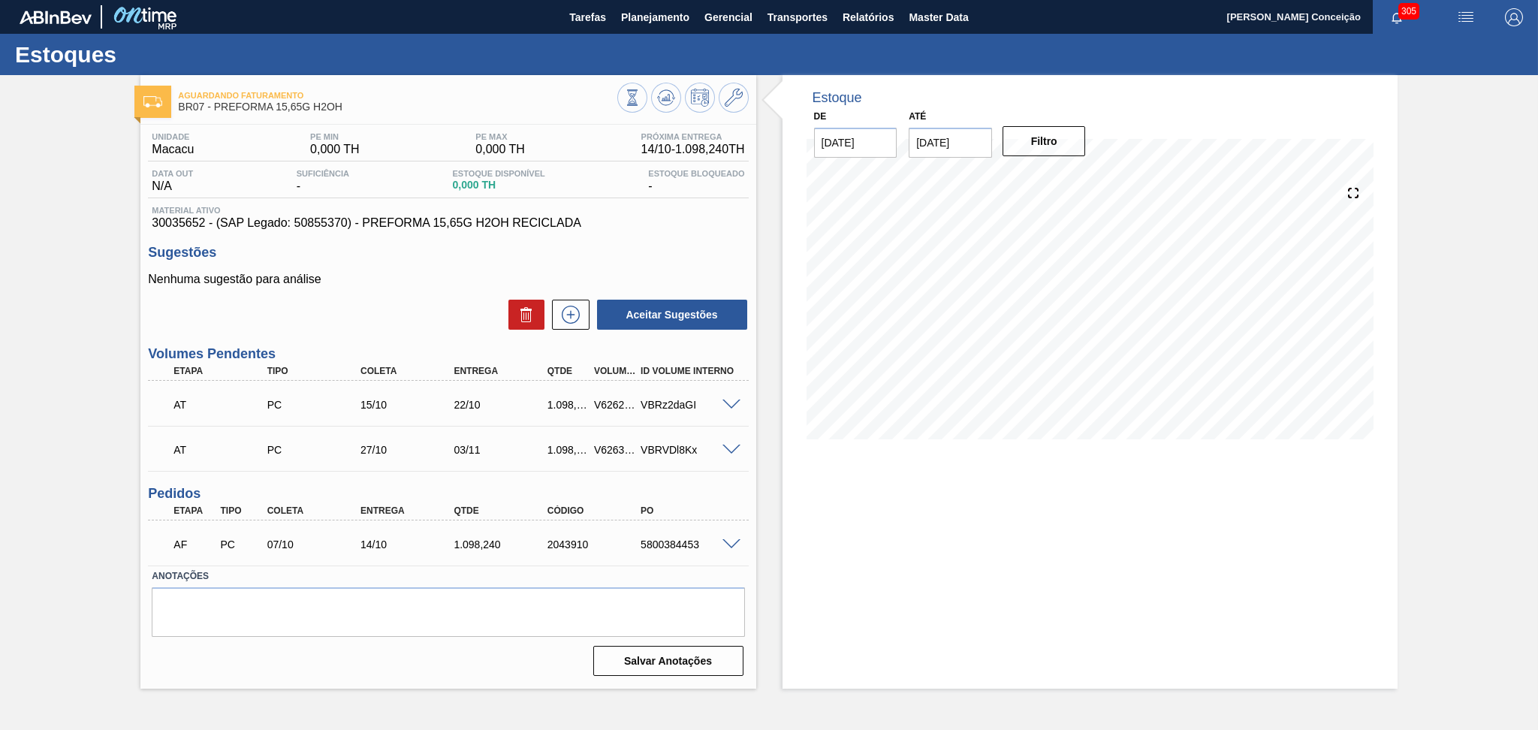
click at [457, 299] on div "Aceitar Sugestões" at bounding box center [448, 314] width 600 height 33
click at [363, 241] on div "Unidade Macacu PE MIN 0,000 TH PE MAX 0,000 TH Próxima Entrega 14/10 - 1.098,24…" at bounding box center [447, 403] width 615 height 556
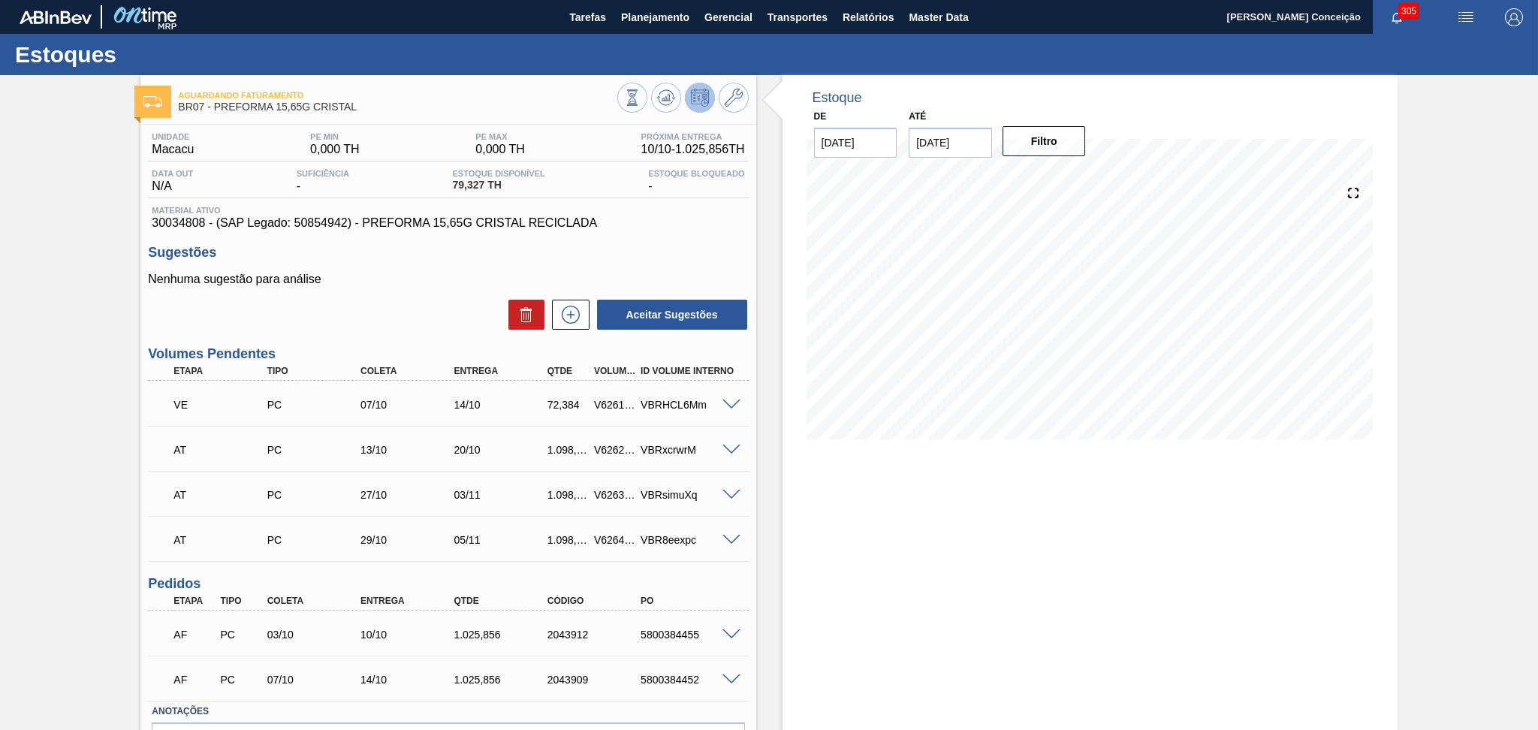
scroll to position [92, 0]
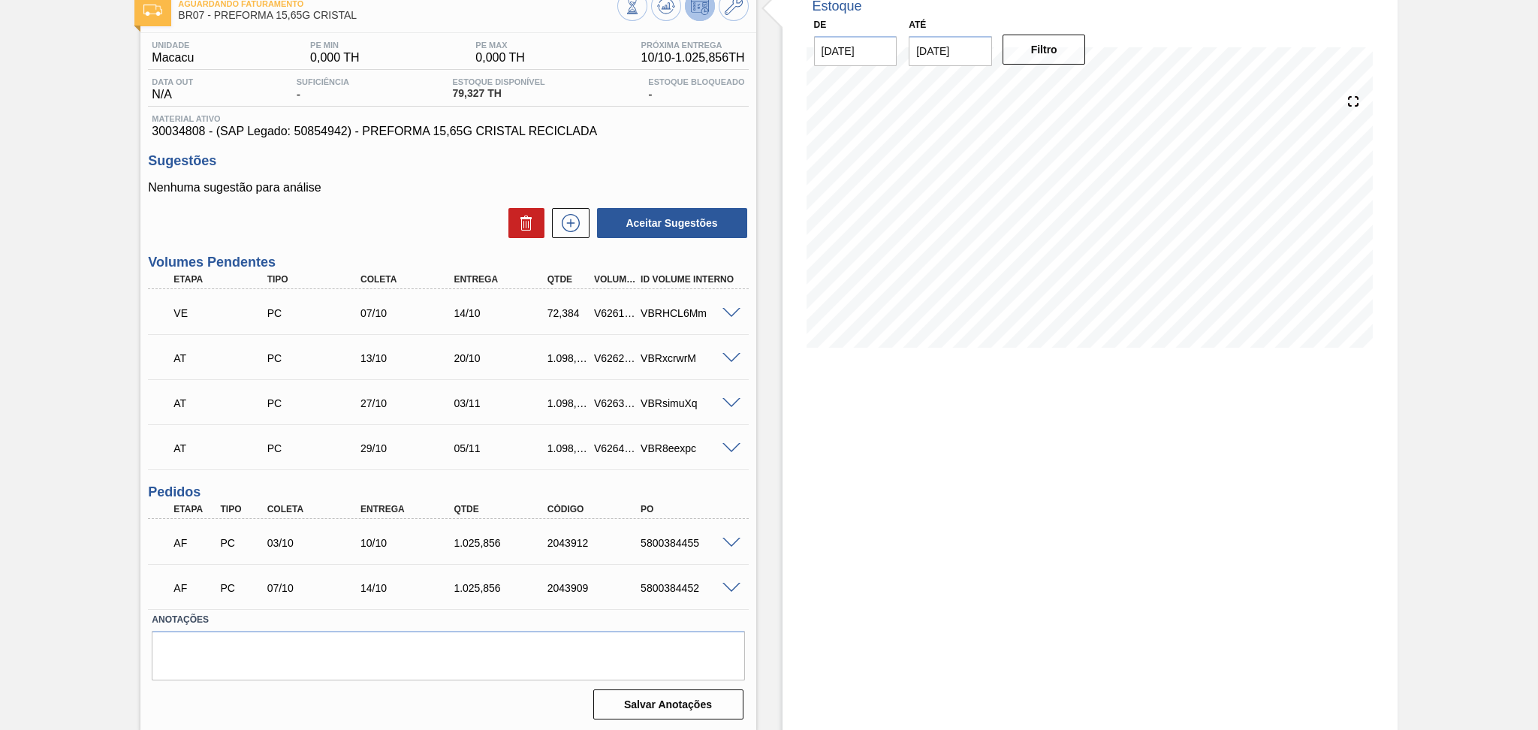
click at [667, 545] on div "5800384455" at bounding box center [689, 543] width 105 height 12
copy div "5800384455"
click at [896, 403] on div "Estoque De 03/10/2025 Até 17/10/2025 Filtro 08/10 Projeção de Estoque 79.327 Ne…" at bounding box center [1089, 357] width 615 height 749
click at [653, 544] on div "5800384455" at bounding box center [689, 543] width 105 height 12
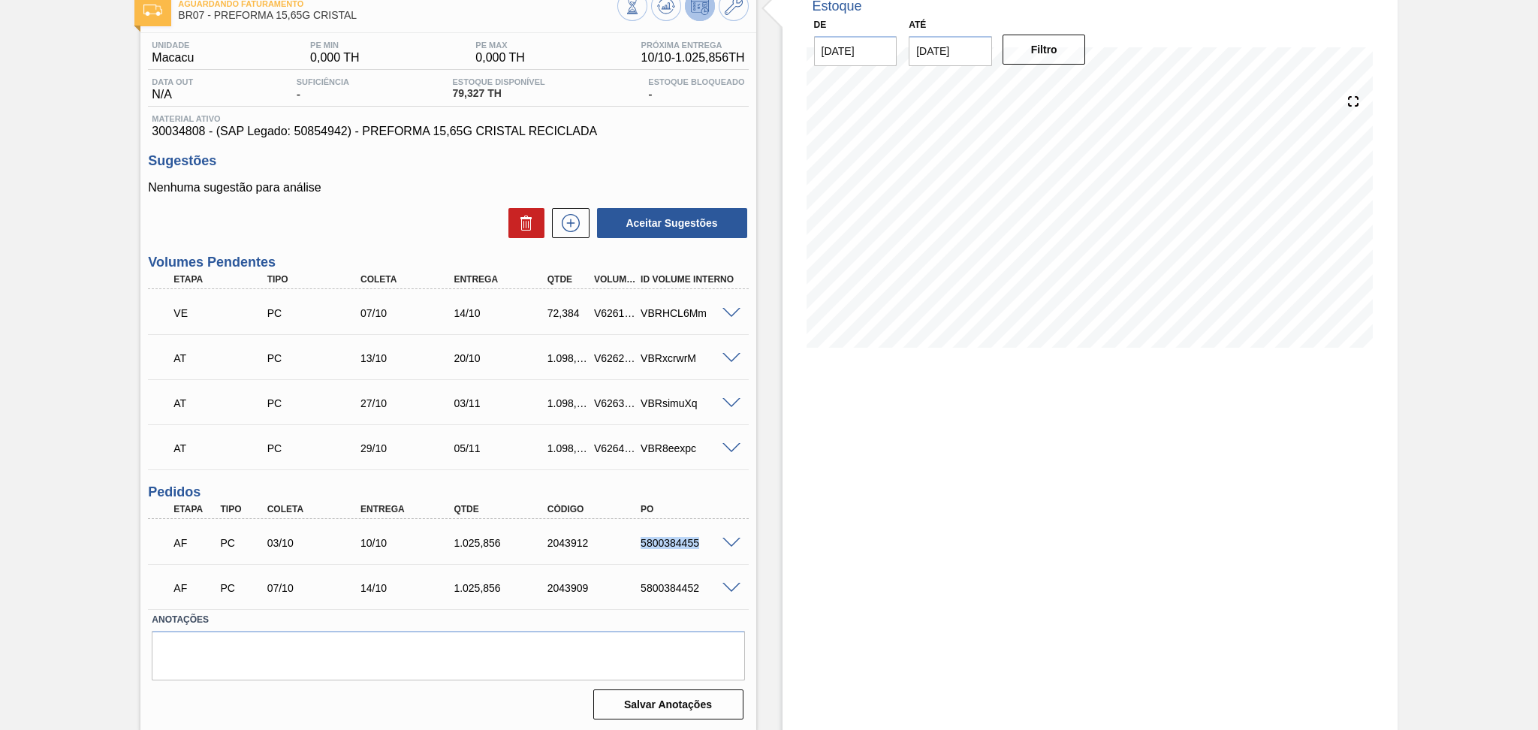
click at [653, 544] on div "5800384455" at bounding box center [689, 543] width 105 height 12
copy div "5800384455"
click at [820, 456] on div "Estoque De 03/10/2025 Até 17/10/2025 Filtro 05/10 Projeção de Estoque 79.327 Ne…" at bounding box center [1089, 357] width 615 height 749
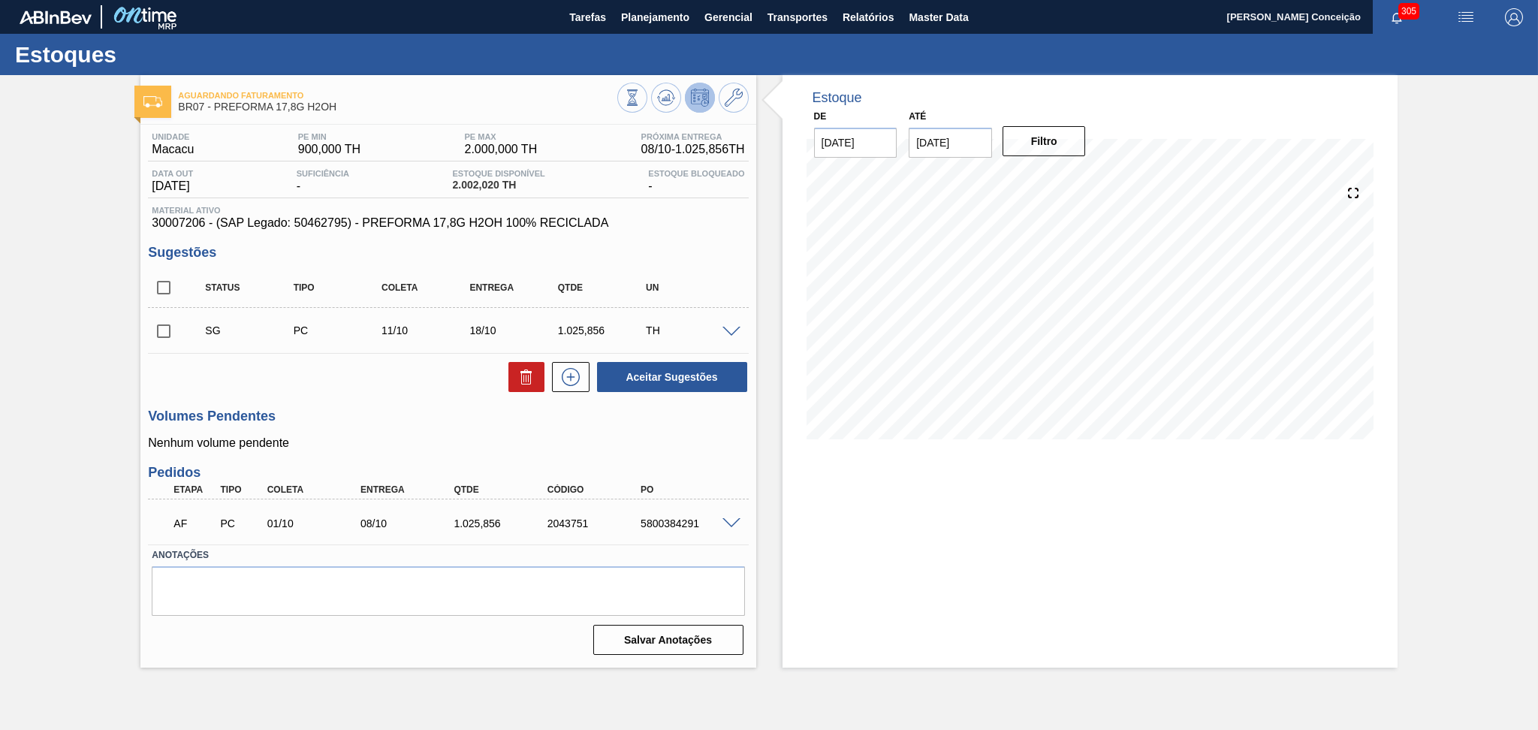
click at [375, 418] on h3 "Volumes Pendentes" at bounding box center [448, 417] width 600 height 16
click at [676, 532] on div "AF PC 01/10 08/10 1.025,[PHONE_NUMBER] 5800384291" at bounding box center [444, 522] width 560 height 30
copy div "5800384291"
click at [678, 96] on button at bounding box center [666, 98] width 30 height 30
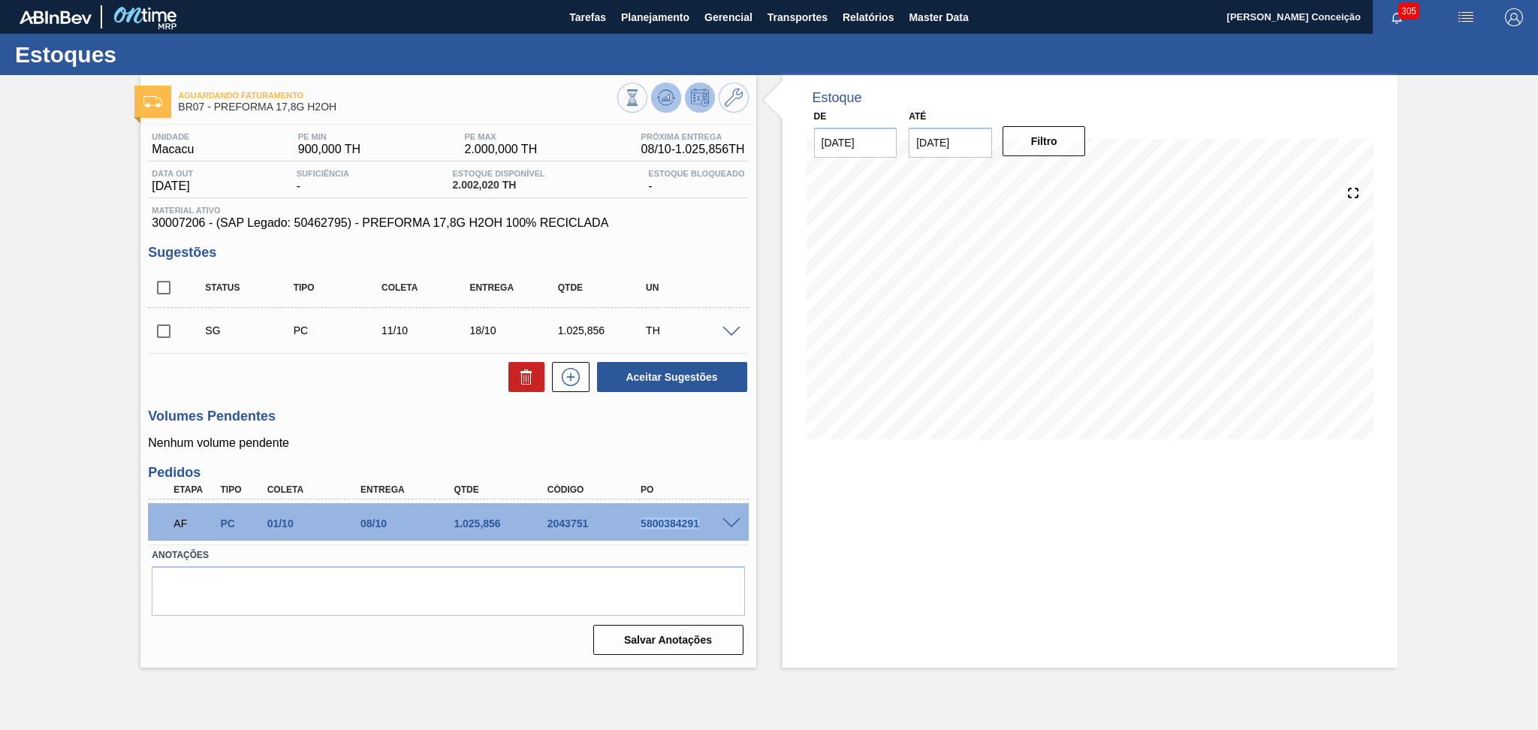
click at [666, 107] on button at bounding box center [666, 98] width 30 height 30
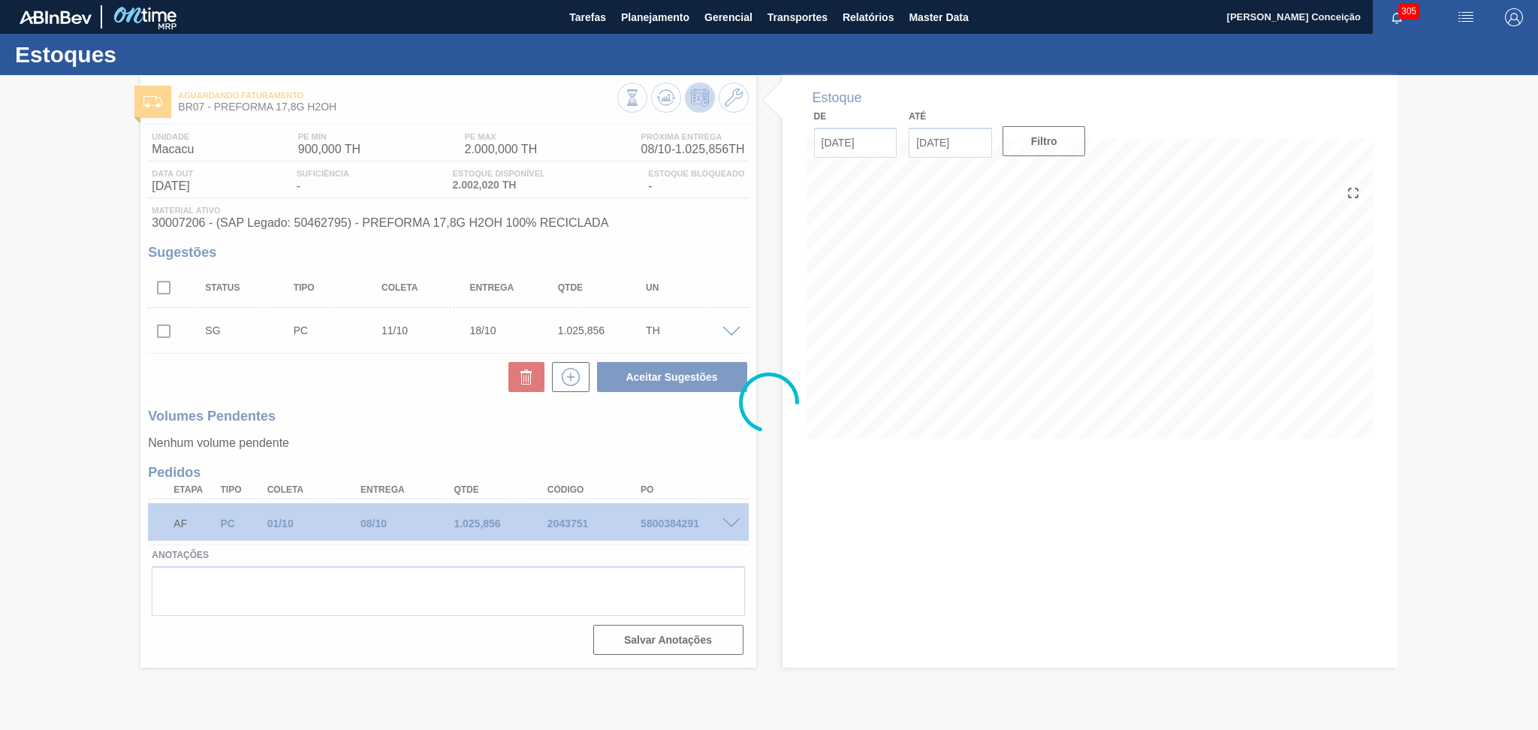
click at [970, 145] on div at bounding box center [769, 402] width 1538 height 655
click at [968, 143] on div at bounding box center [769, 402] width 1538 height 655
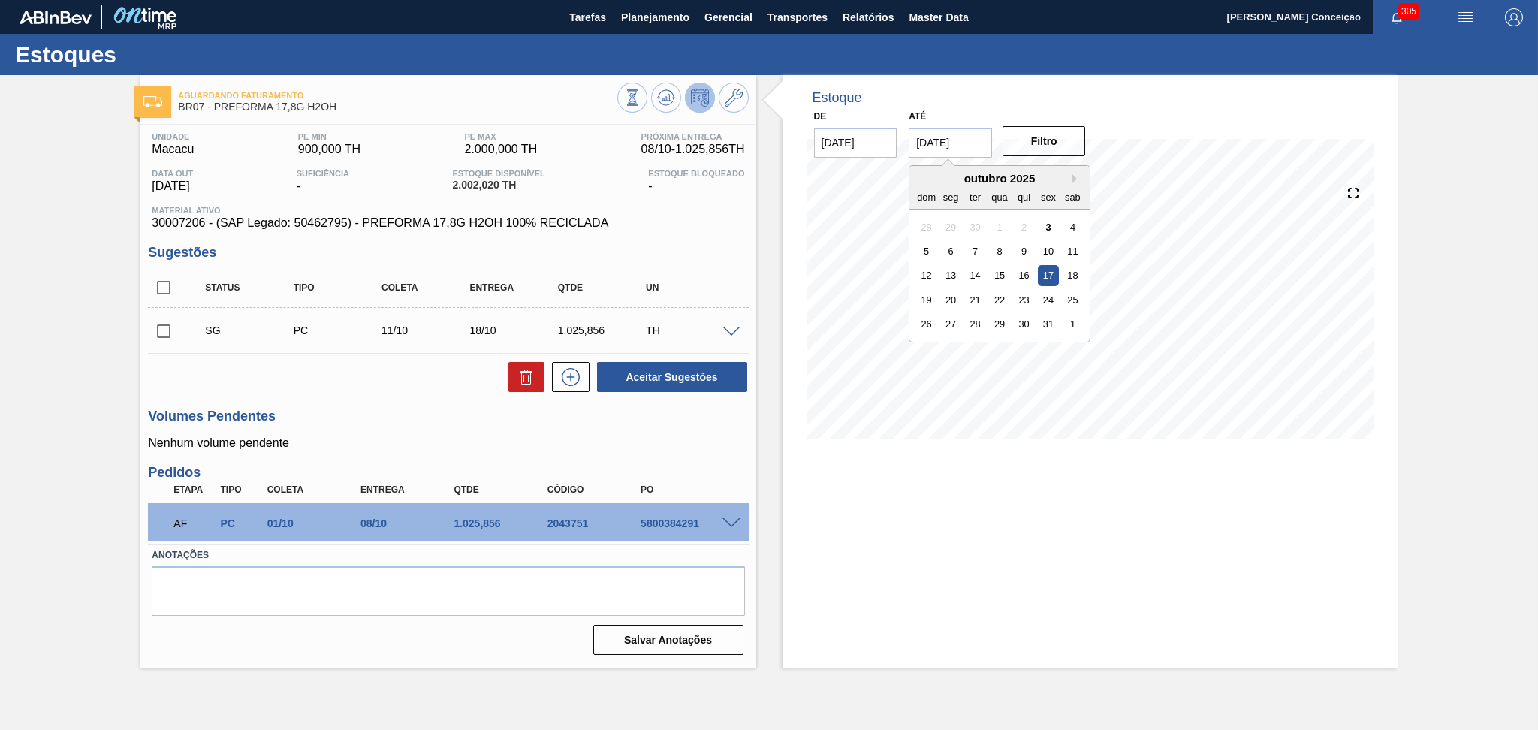
drag, startPoint x: 972, startPoint y: 146, endPoint x: 882, endPoint y: 150, distance: 90.2
click at [882, 150] on div "De 03/10/2025 Até 17/10/2025 Next Month outubro 2025 dom seg ter qua qui sex sa…" at bounding box center [950, 132] width 300 height 52
click at [1066, 330] on div "1" at bounding box center [1073, 324] width 20 height 20
type input "01/11/2025"
click at [913, 541] on div "Estoque De 03/10/2025 Até 01/11/2025 Filtro 05/10 Projeção de Estoque 2,002.02 …" at bounding box center [1089, 371] width 615 height 592
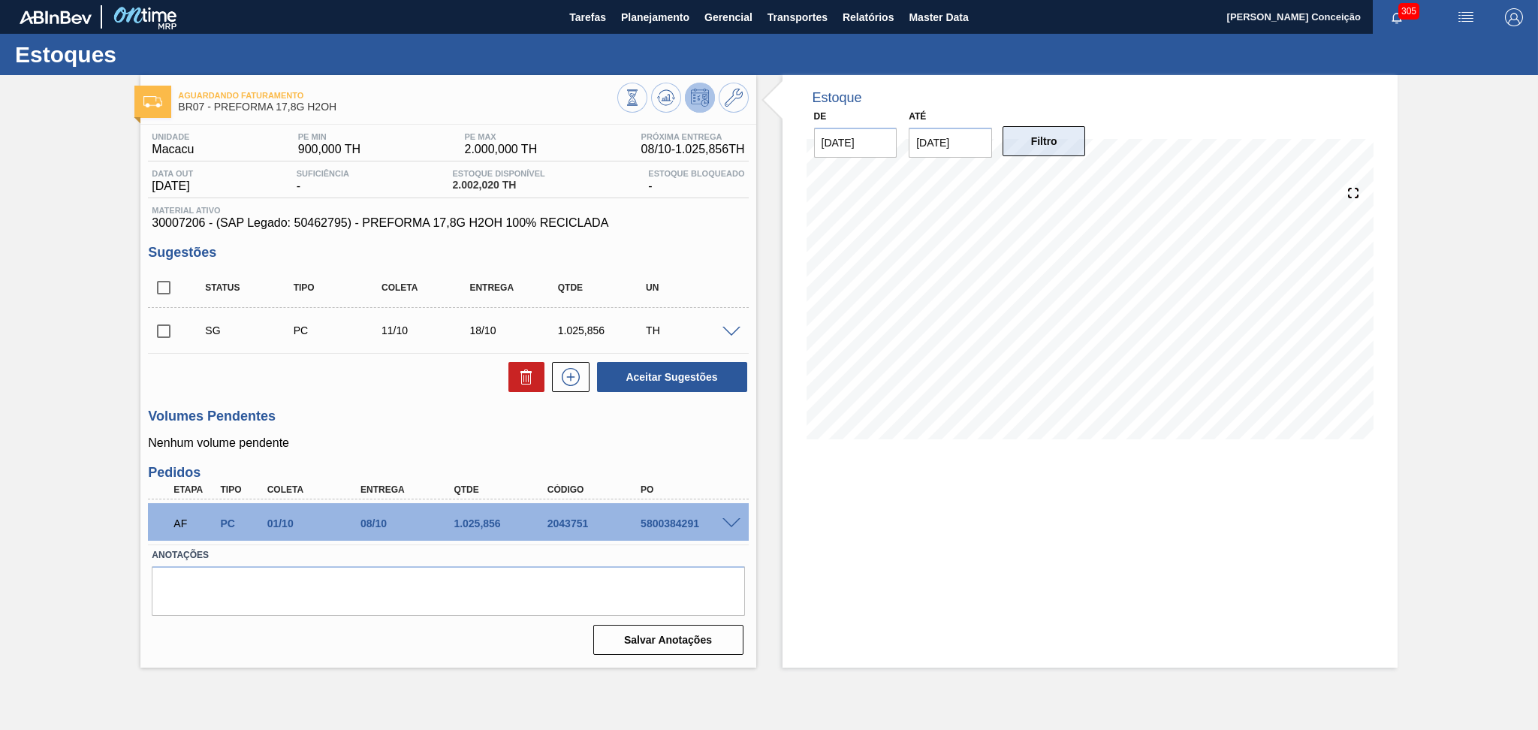
click at [1036, 149] on button "Filtro" at bounding box center [1043, 141] width 83 height 30
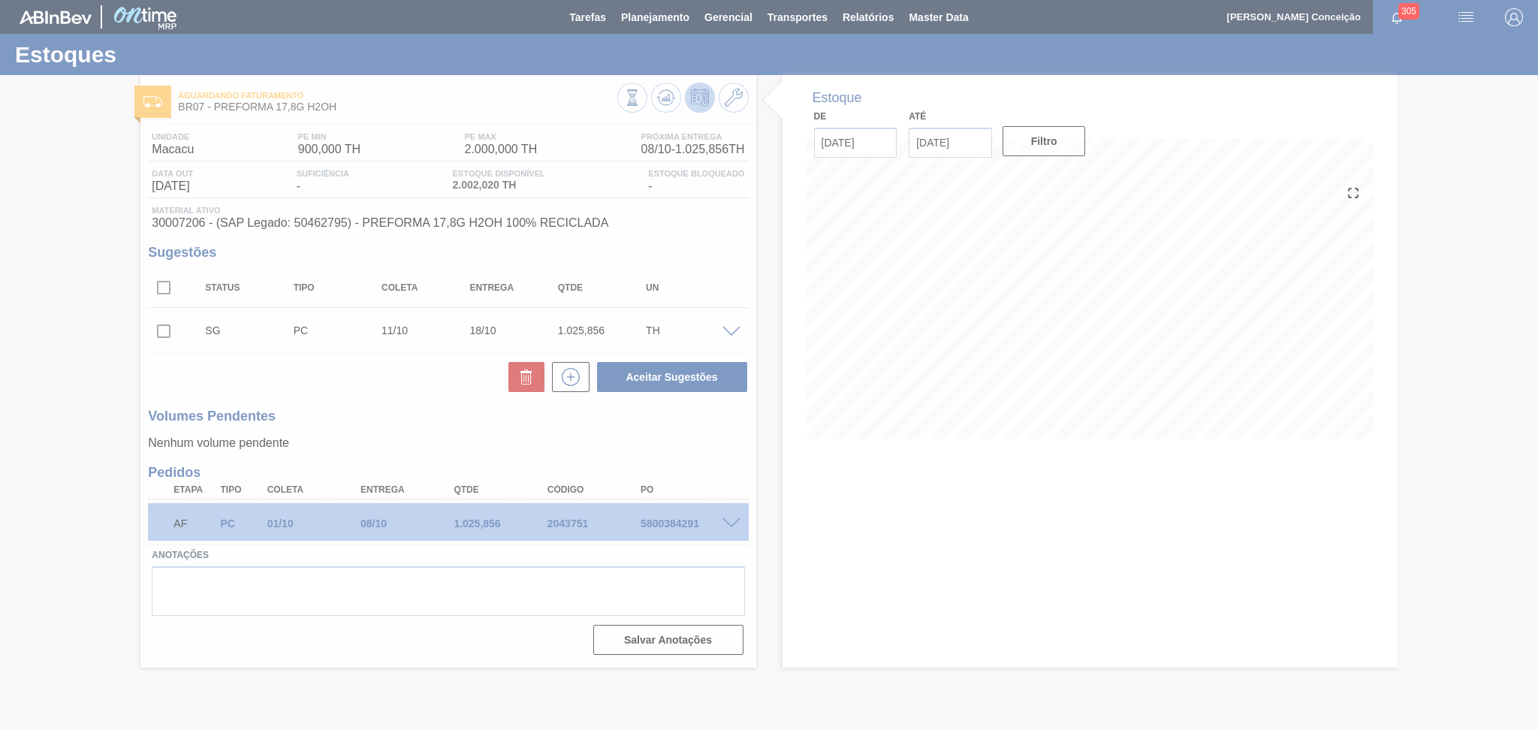
click at [541, 606] on div at bounding box center [769, 365] width 1538 height 730
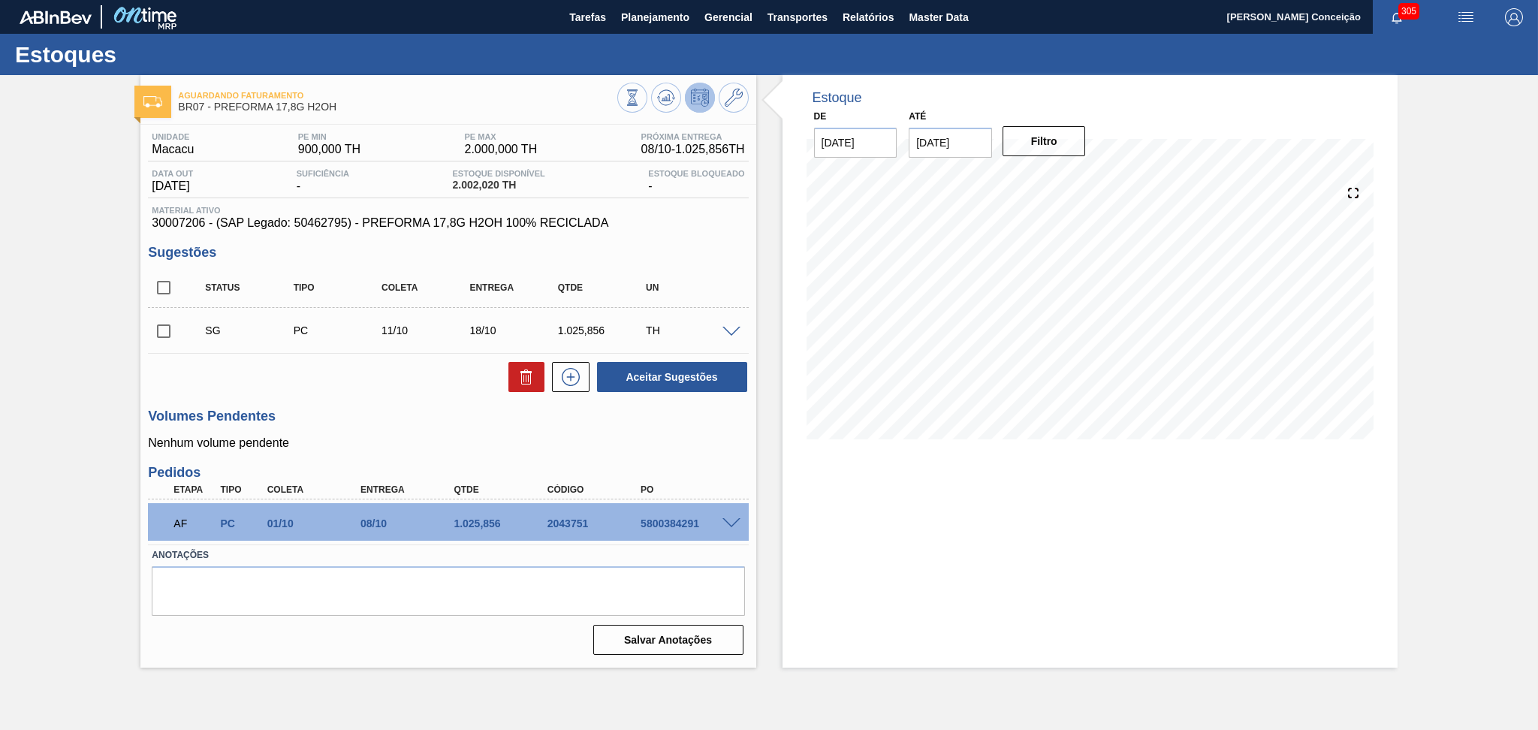
click at [427, 433] on div "Volumes Pendentes Nenhum volume pendente" at bounding box center [448, 429] width 600 height 41
click at [395, 422] on h3 "Volumes Pendentes" at bounding box center [448, 417] width 600 height 16
click at [657, 97] on icon at bounding box center [658, 97] width 3 height 2
click at [173, 222] on span "30007206 - (SAP Legado: 50462795) - PREFORMA 17,8G H2OH 100% RECICLADA" at bounding box center [448, 223] width 592 height 14
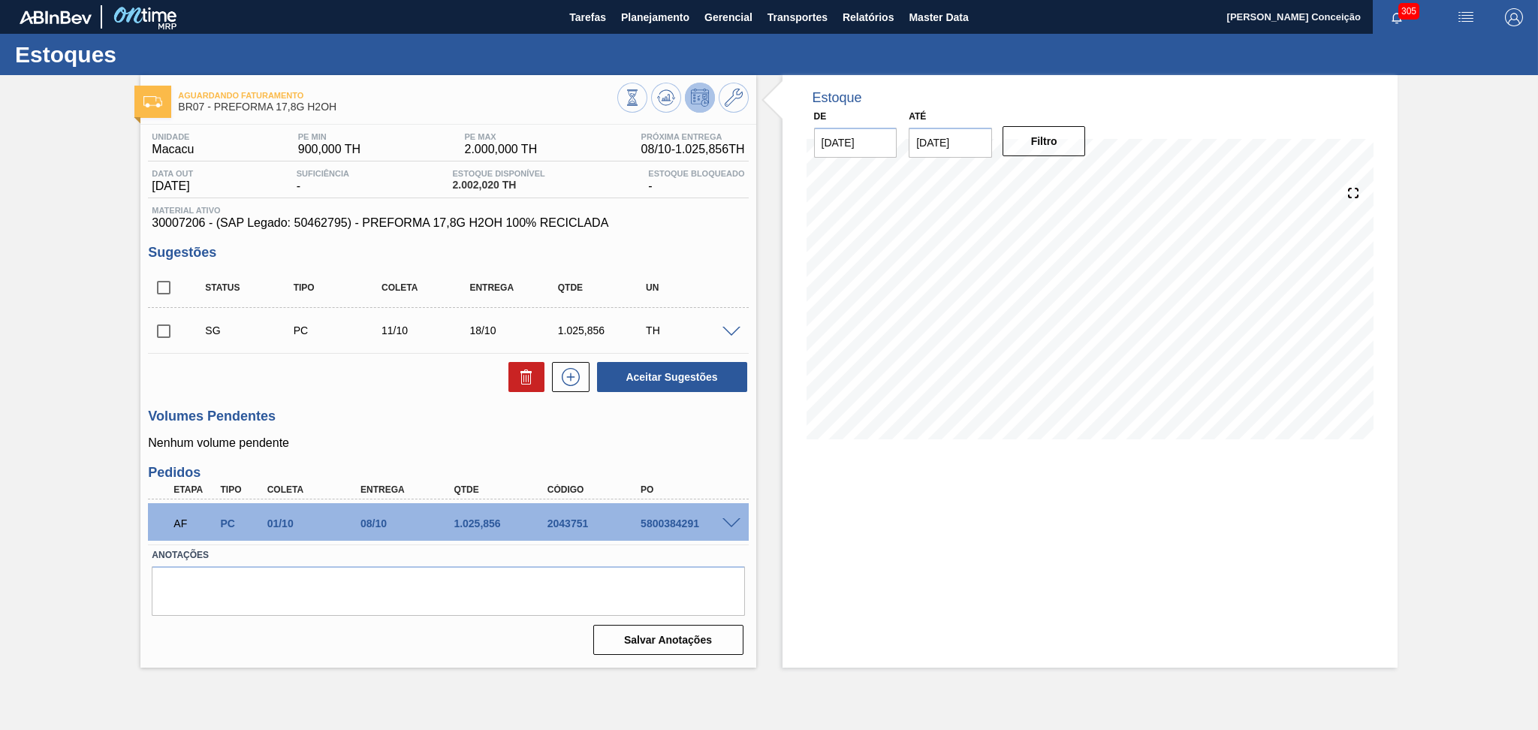
click at [499, 194] on div "Data out 10/10/2025 Suficiência - Estoque Disponível 2.002,020 TH Estoque Bloqu…" at bounding box center [448, 183] width 600 height 29
click at [493, 185] on span "2.002,020 TH" at bounding box center [498, 184] width 92 height 11
copy span "2.002,020"
click at [607, 435] on div "Volumes Pendentes Nenhum volume pendente" at bounding box center [448, 429] width 600 height 41
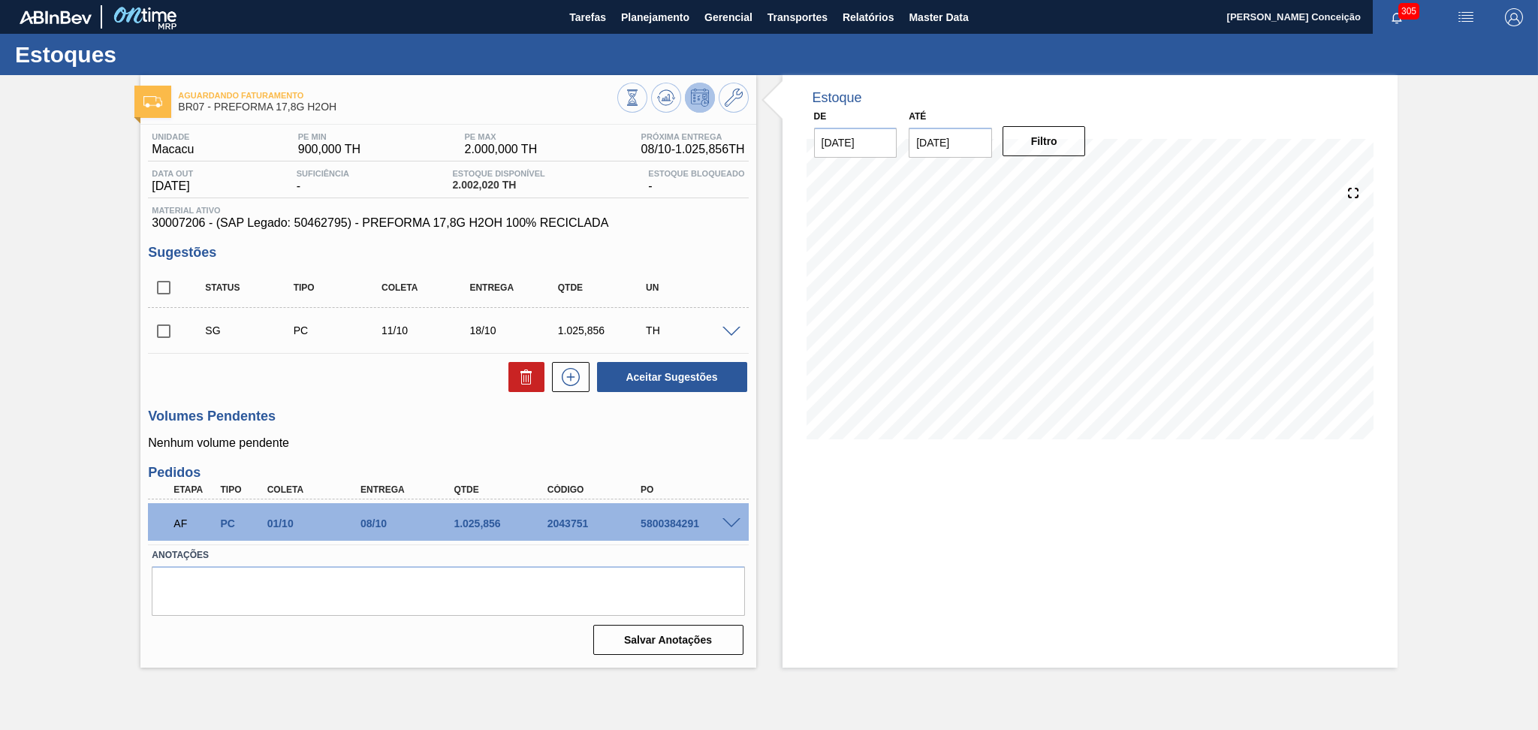
click at [445, 415] on h3 "Volumes Pendentes" at bounding box center [448, 417] width 600 height 16
click at [382, 401] on div "Unidade Macacu PE MIN 900,000 TH PE MAX 2.000,000 TH Próxima Entrega 08/10 - 1.…" at bounding box center [447, 392] width 615 height 535
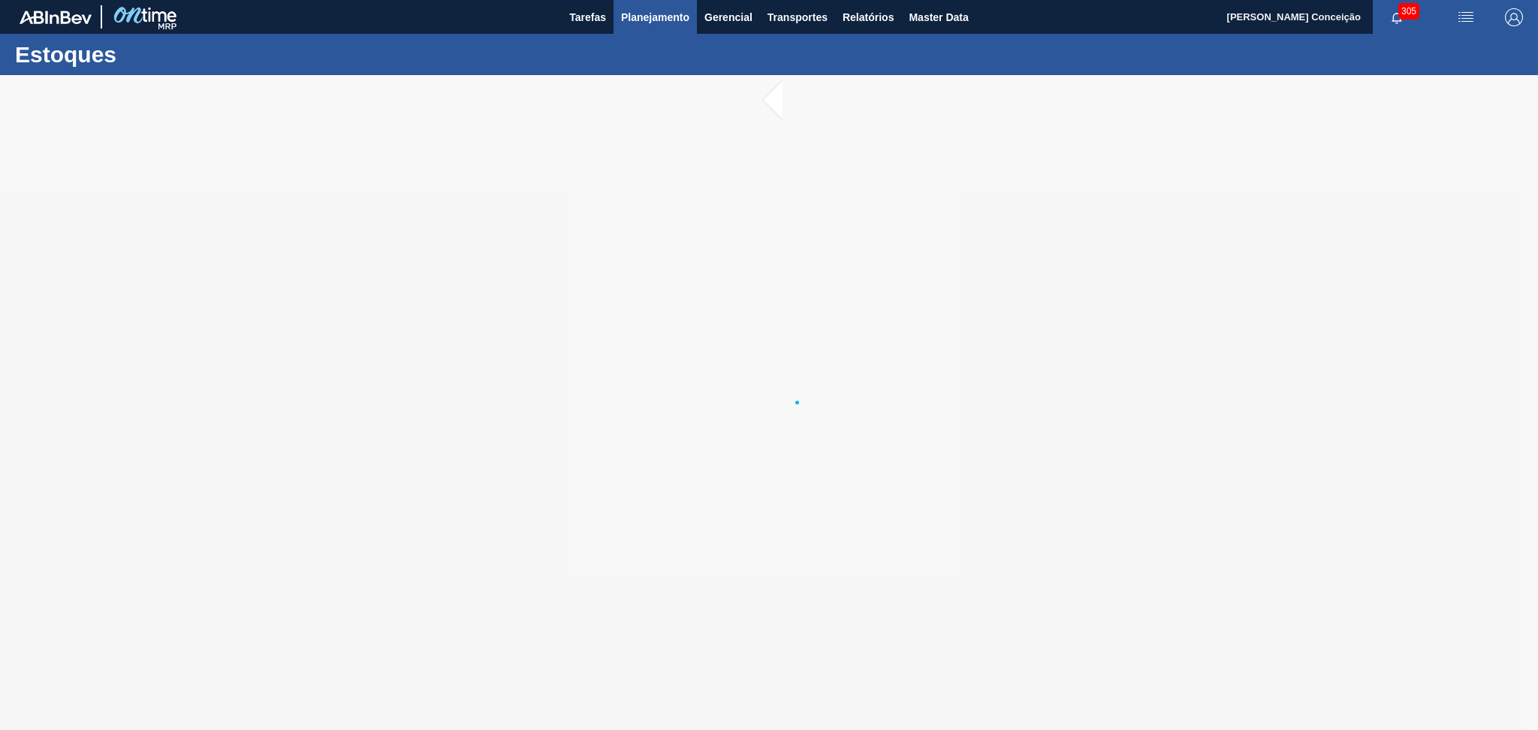
click at [629, 18] on span "Planejamento" at bounding box center [655, 17] width 68 height 18
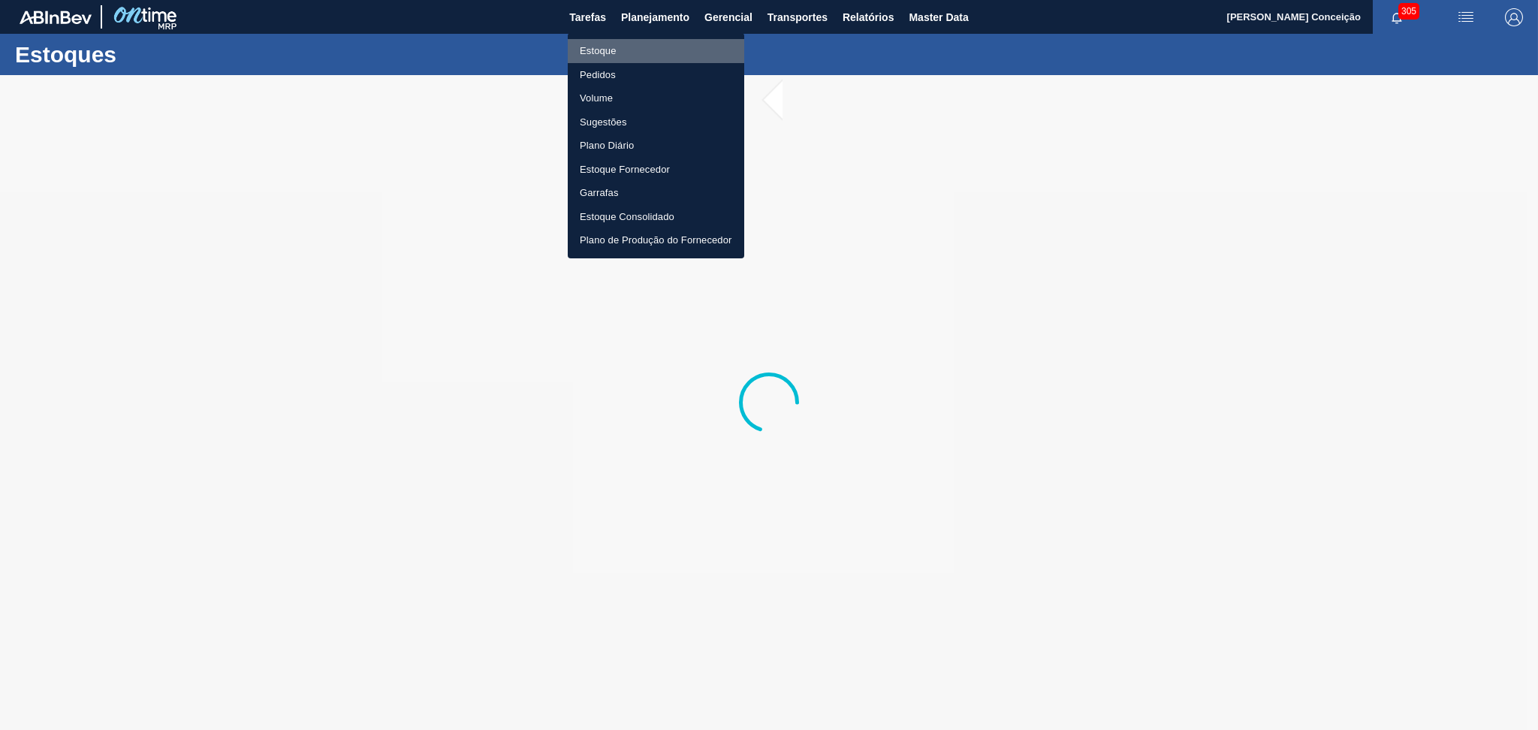
click at [598, 49] on li "Estoque" at bounding box center [656, 51] width 176 height 24
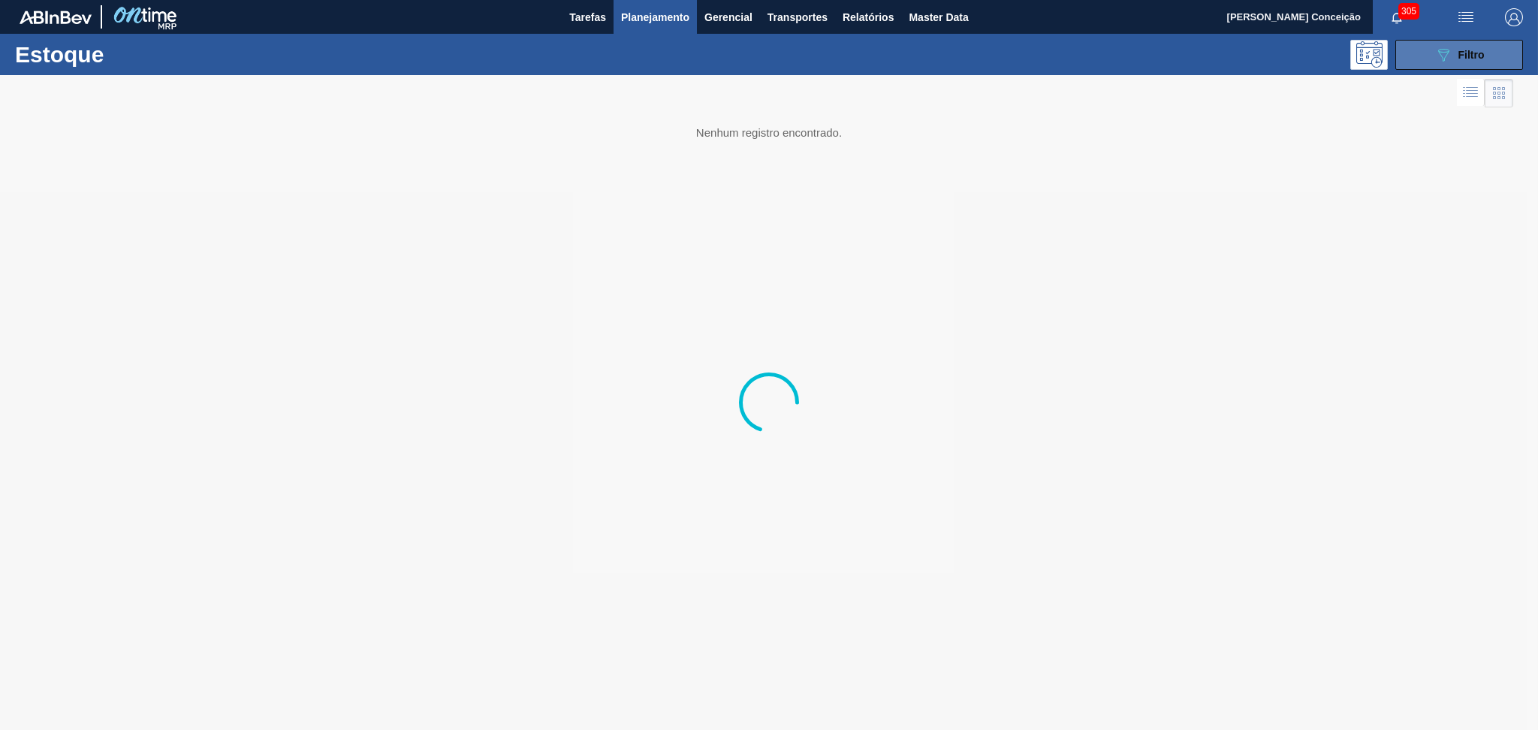
click at [1436, 59] on icon "089F7B8B-B2A5-4AFE-B5C0-19BA573D28AC" at bounding box center [1443, 55] width 18 height 18
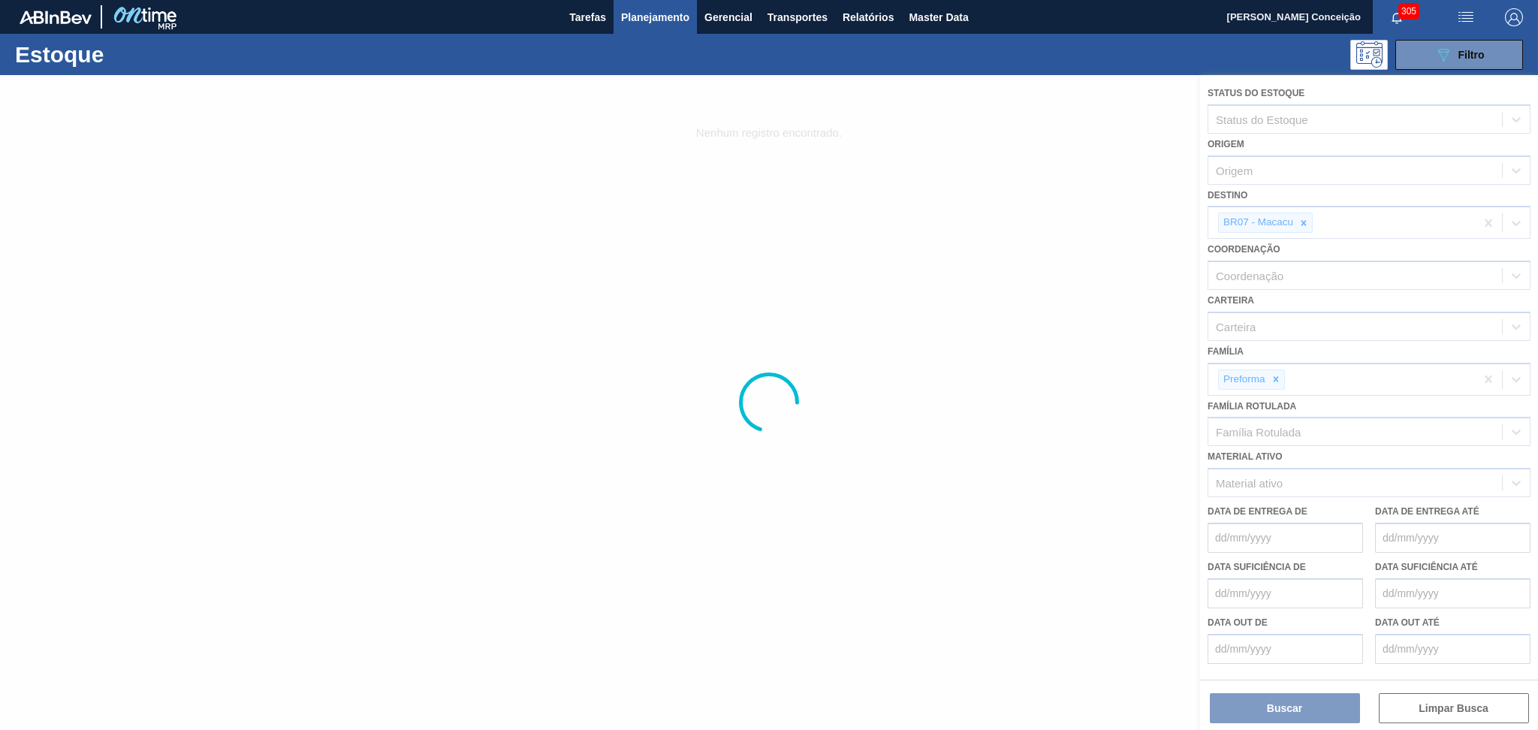
click at [1303, 220] on div at bounding box center [769, 402] width 1538 height 655
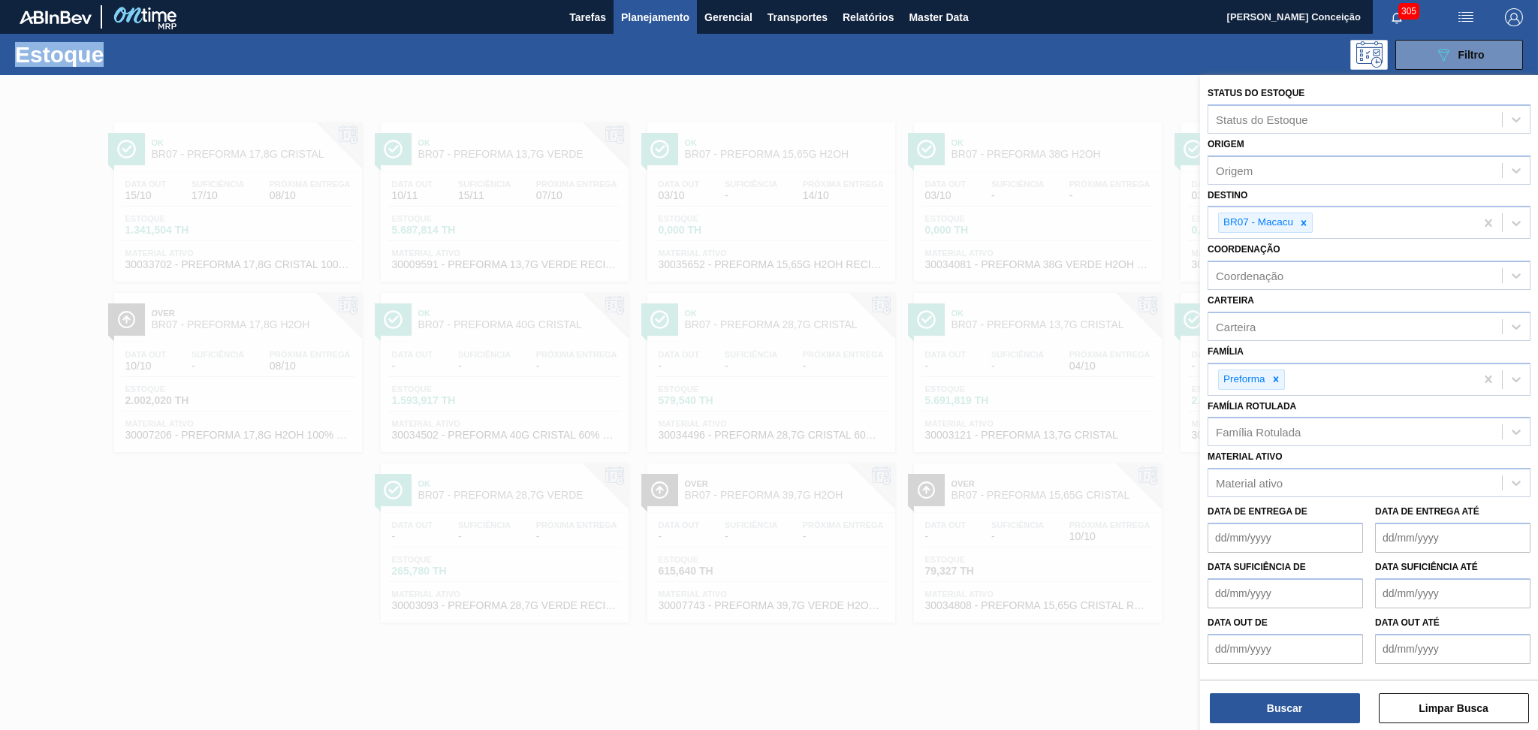
click at [1303, 220] on icon at bounding box center [1303, 222] width 5 height 5
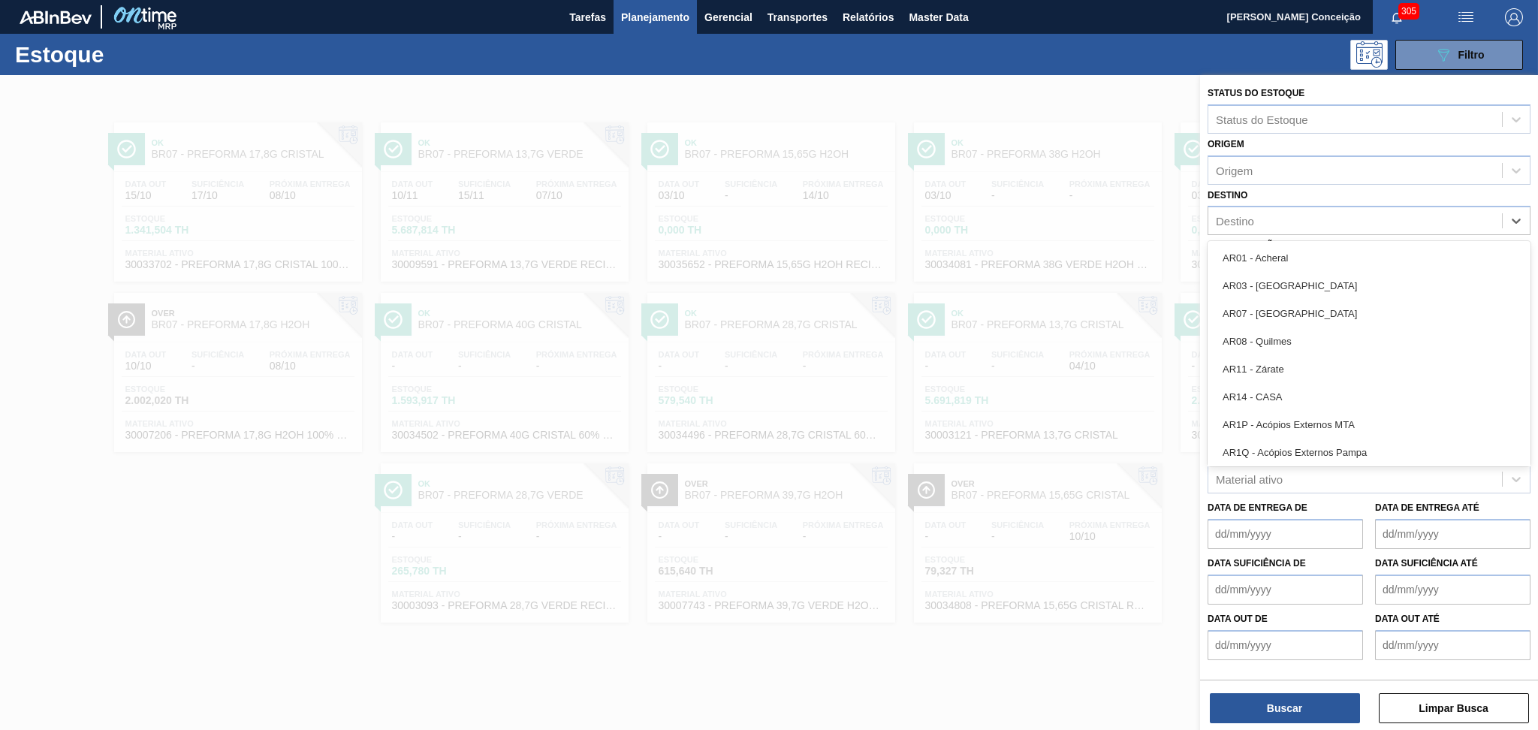
click at [1303, 220] on div "Destino" at bounding box center [1355, 221] width 294 height 22
type input "br0"
type input "br13"
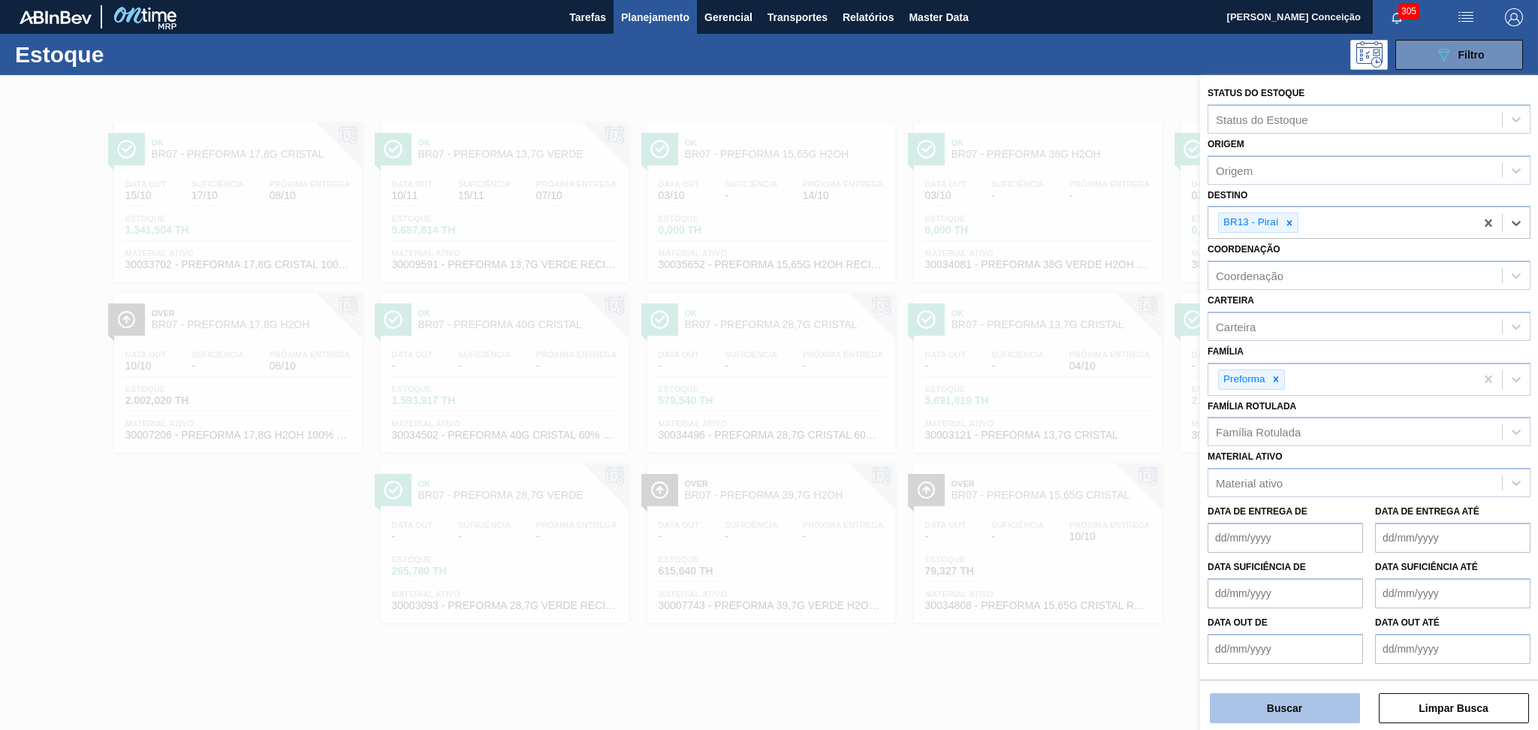
click at [1227, 716] on button "Buscar" at bounding box center [1285, 708] width 150 height 30
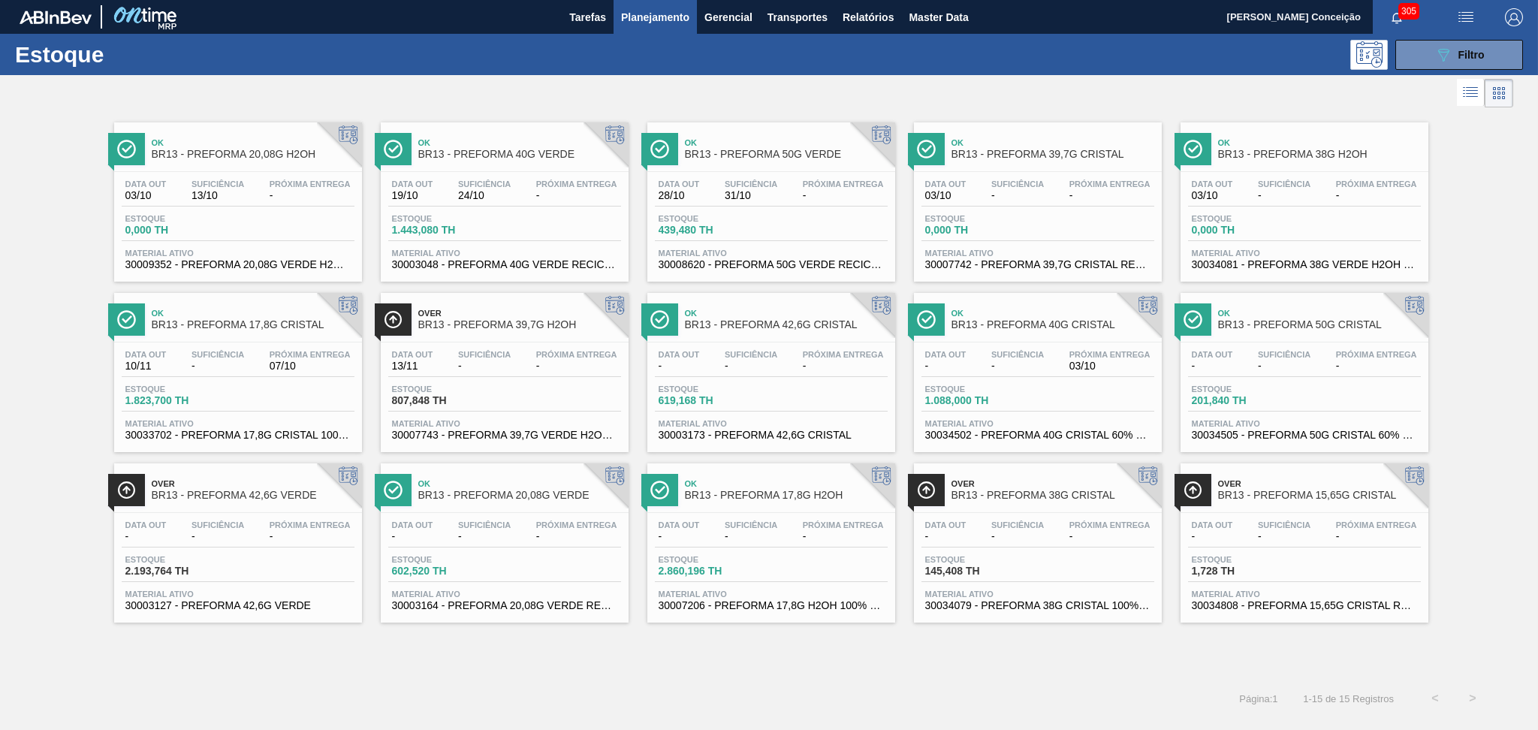
click at [298, 387] on div "Estoque 1.823,700 TH" at bounding box center [238, 397] width 233 height 27
click at [838, 202] on div "Data out 28/10 Suficiência 31/10 Próxima Entrega -" at bounding box center [771, 192] width 233 height 27
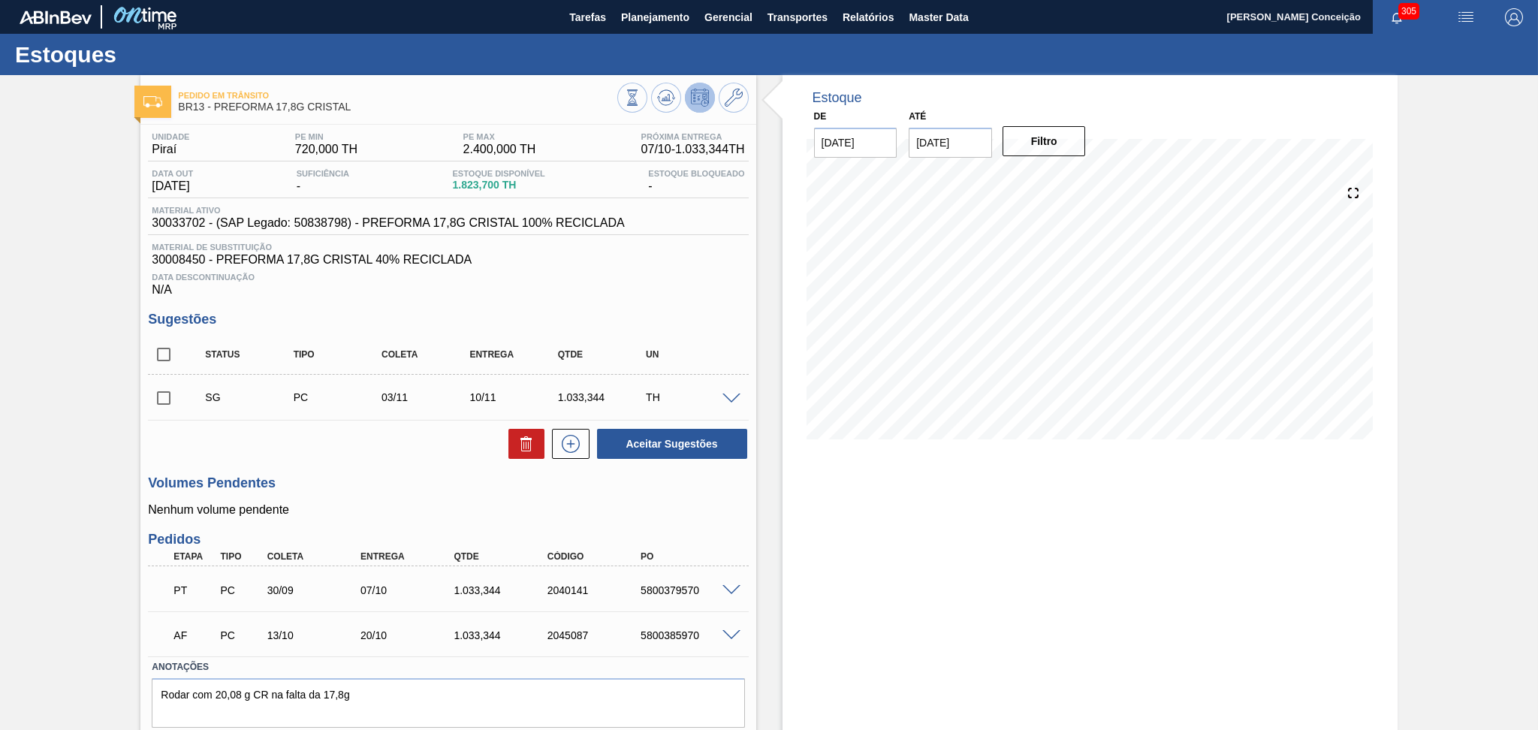
click at [439, 476] on h3 "Volumes Pendentes" at bounding box center [448, 483] width 600 height 16
click at [339, 432] on div "Aceitar Sugestões" at bounding box center [448, 443] width 600 height 33
click at [658, 12] on span "Planejamento" at bounding box center [655, 17] width 68 height 18
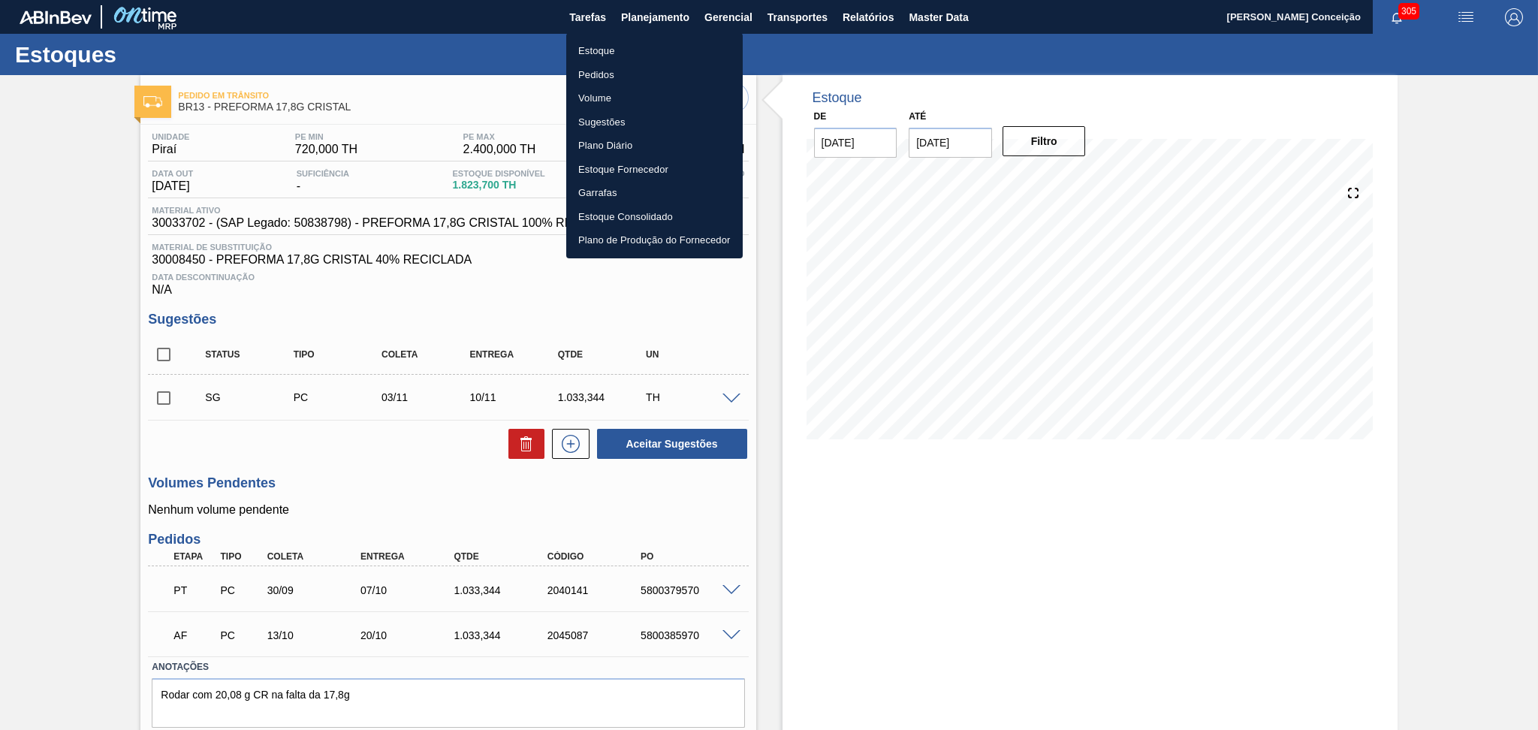
click at [599, 72] on li "Pedidos" at bounding box center [654, 75] width 176 height 24
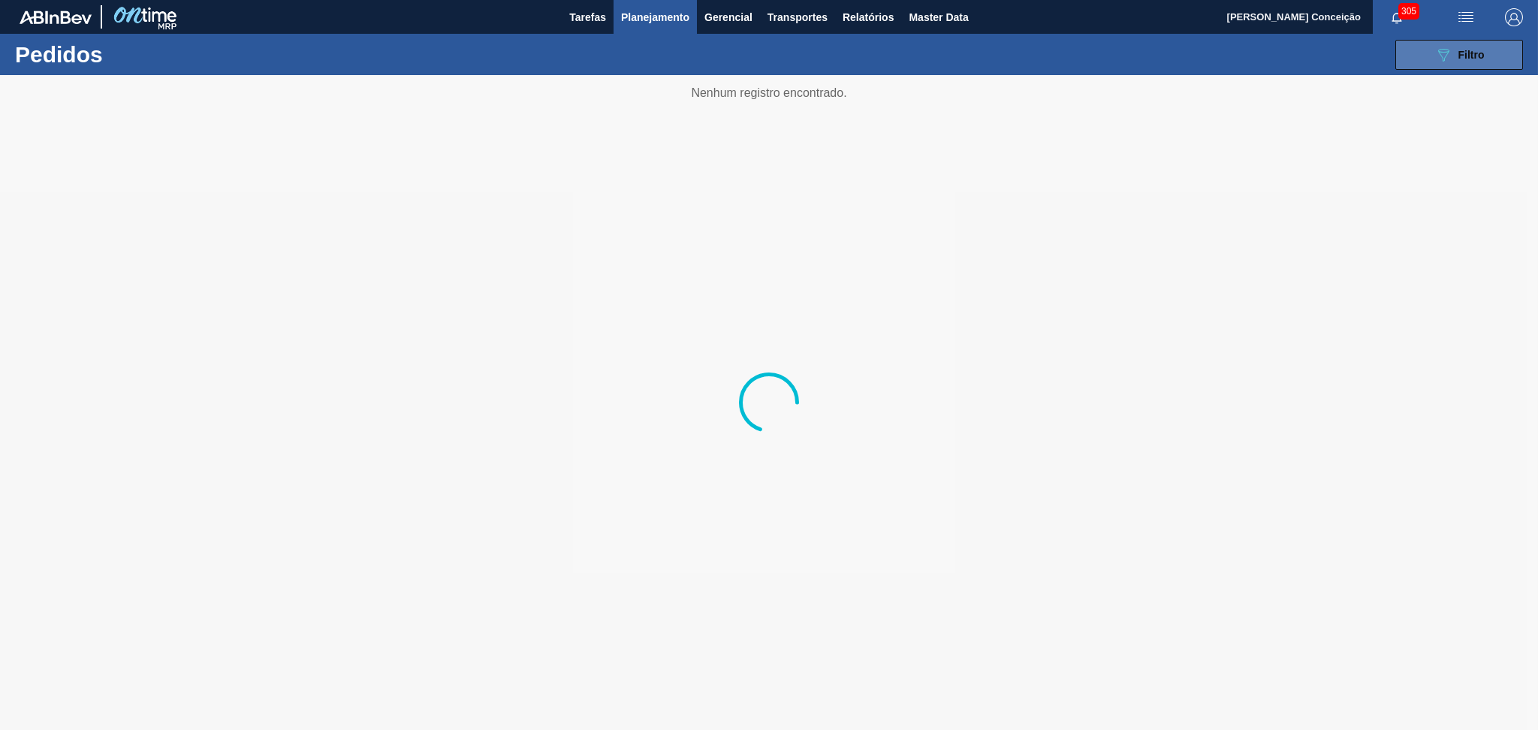
click at [1456, 50] on div "089F7B8B-B2A5-4AFE-B5C0-19BA573D28AC Filtro" at bounding box center [1459, 55] width 50 height 18
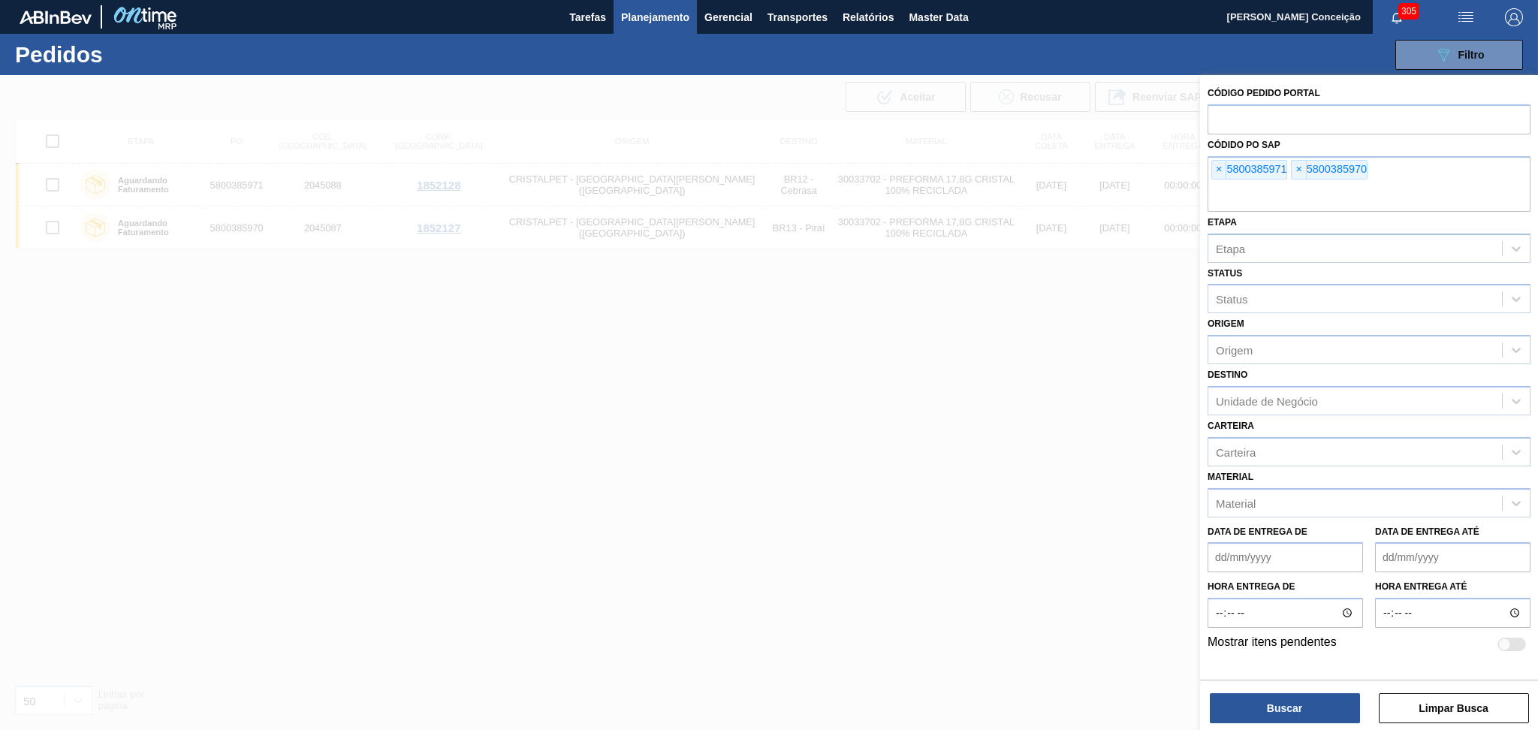
click at [1216, 174] on span "×" at bounding box center [1219, 170] width 14 height 18
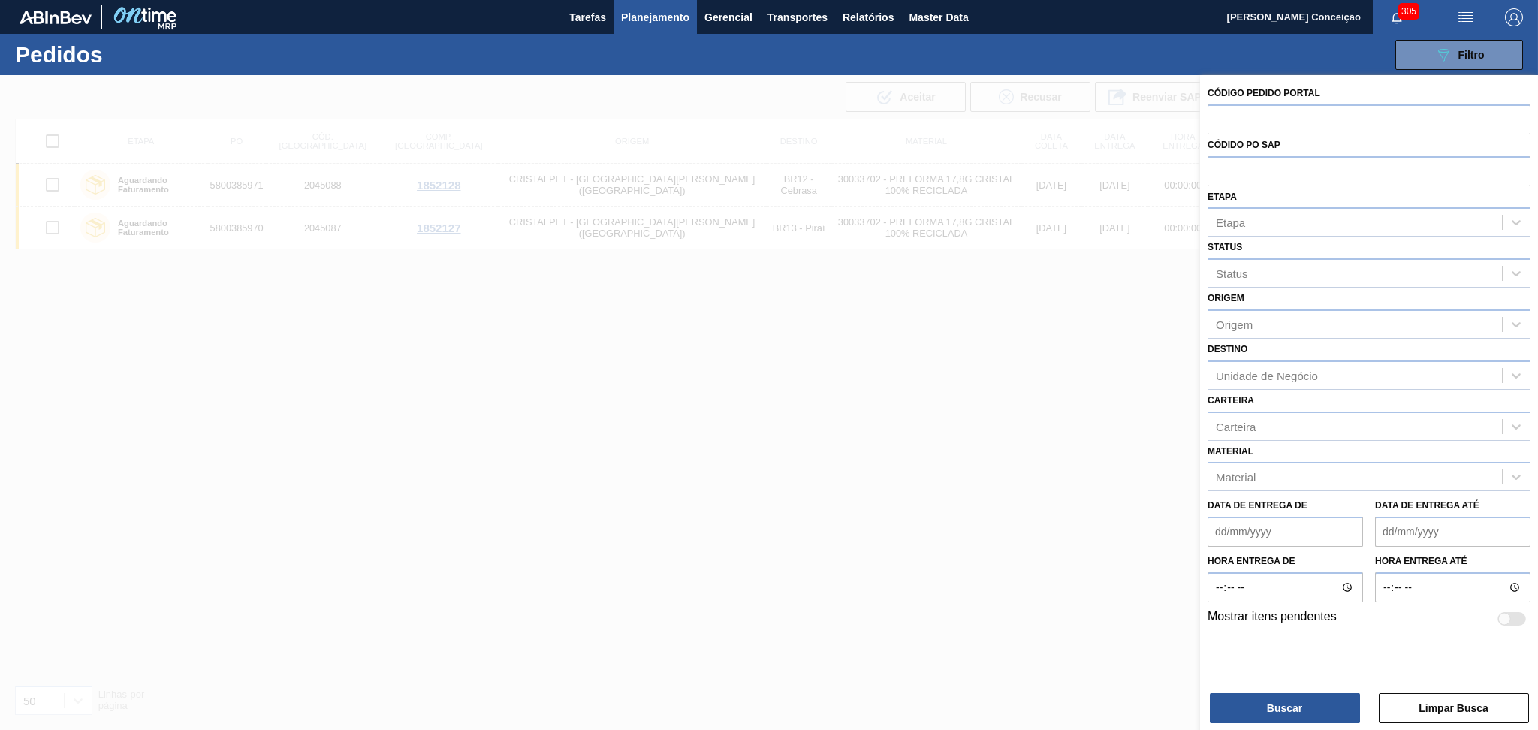
click at [1216, 174] on input "text" at bounding box center [1368, 170] width 323 height 29
type input "5800"
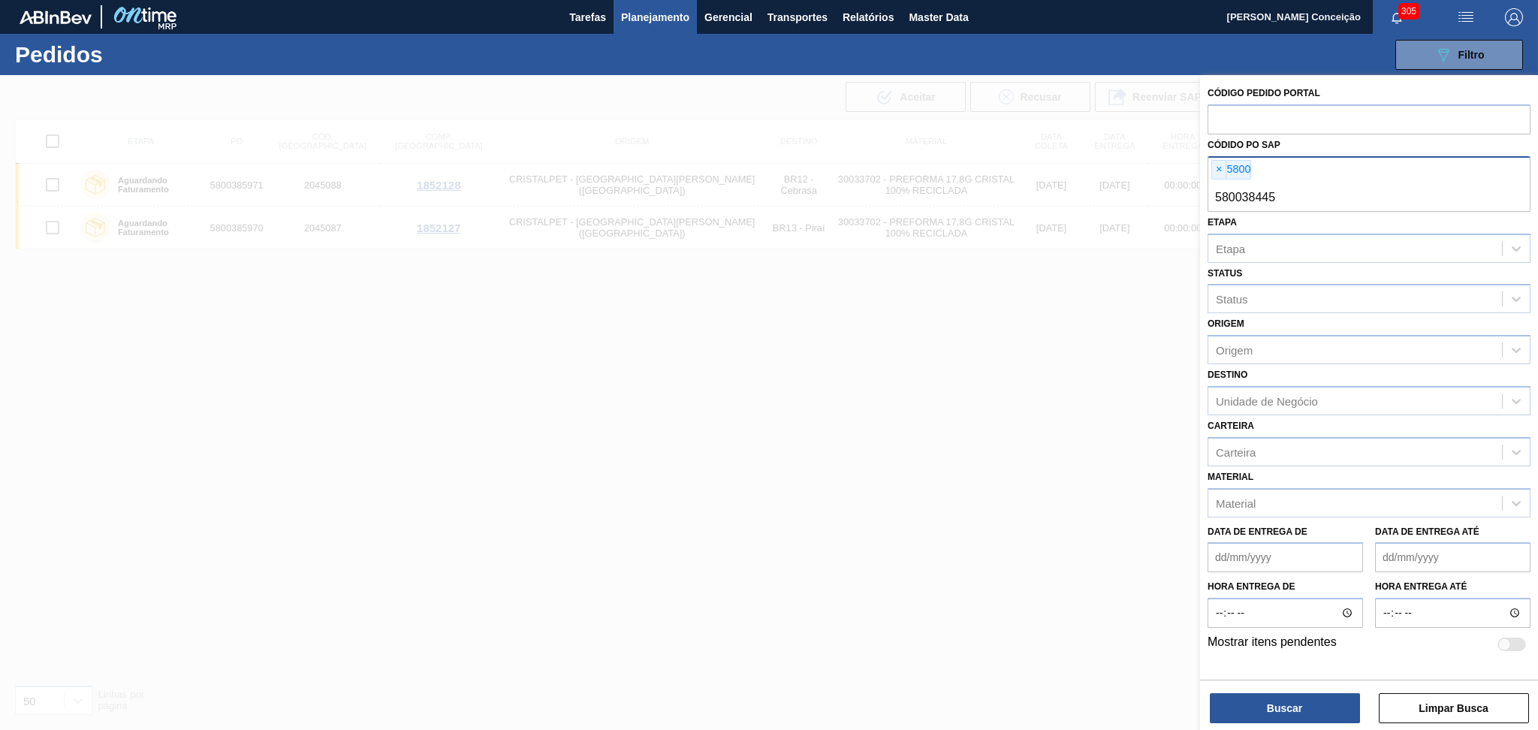
type input "5800384451"
click at [1215, 171] on span "×" at bounding box center [1219, 170] width 14 height 18
click at [1240, 701] on button "Buscar" at bounding box center [1285, 708] width 150 height 30
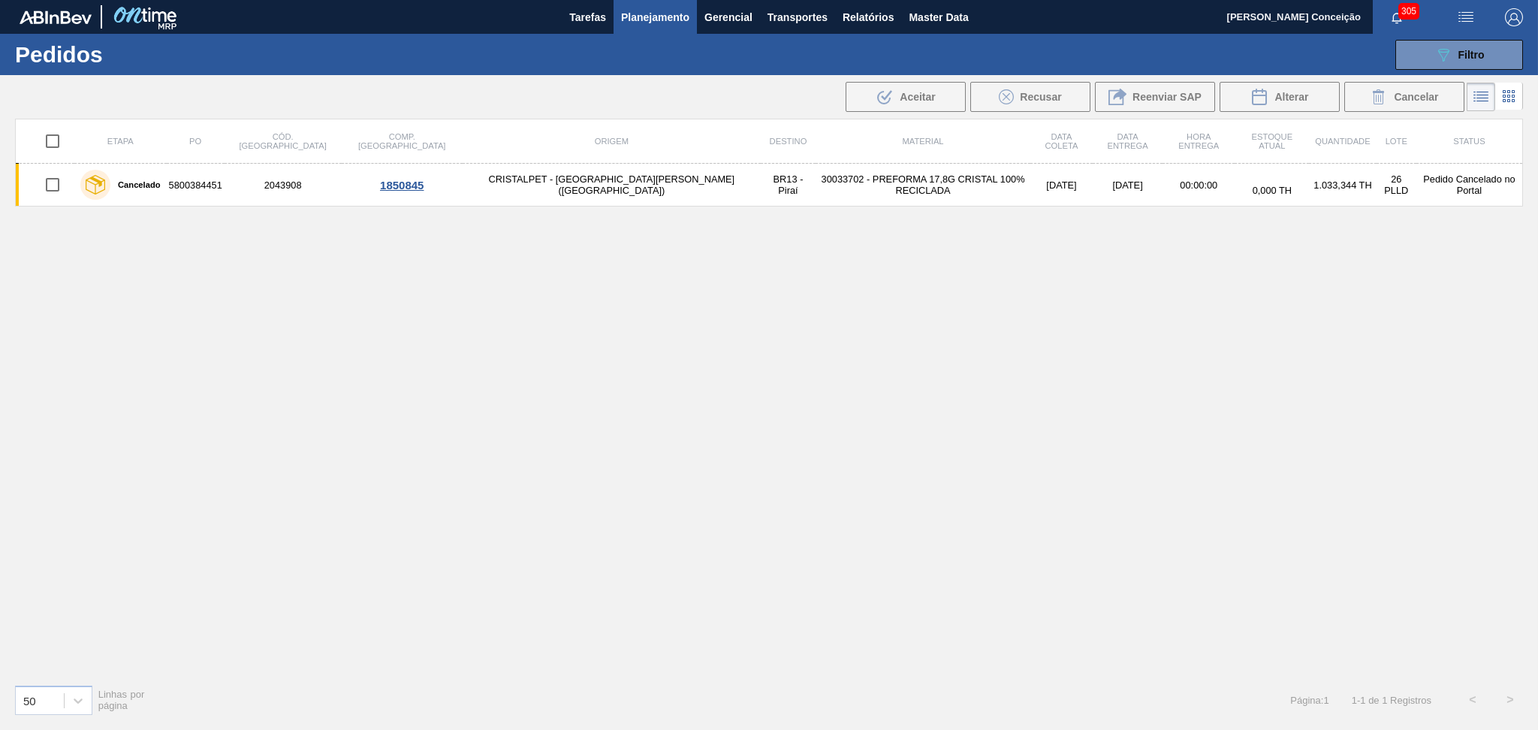
click at [631, 544] on div "Etapa PO Cód. Pedido Comp. Carga Origem Destino Material Data coleta Data Entre…" at bounding box center [769, 395] width 1508 height 553
click at [770, 247] on div "Etapa PO Cód. Pedido Comp. Carga Origem Destino Material Data coleta Data Entre…" at bounding box center [769, 395] width 1508 height 553
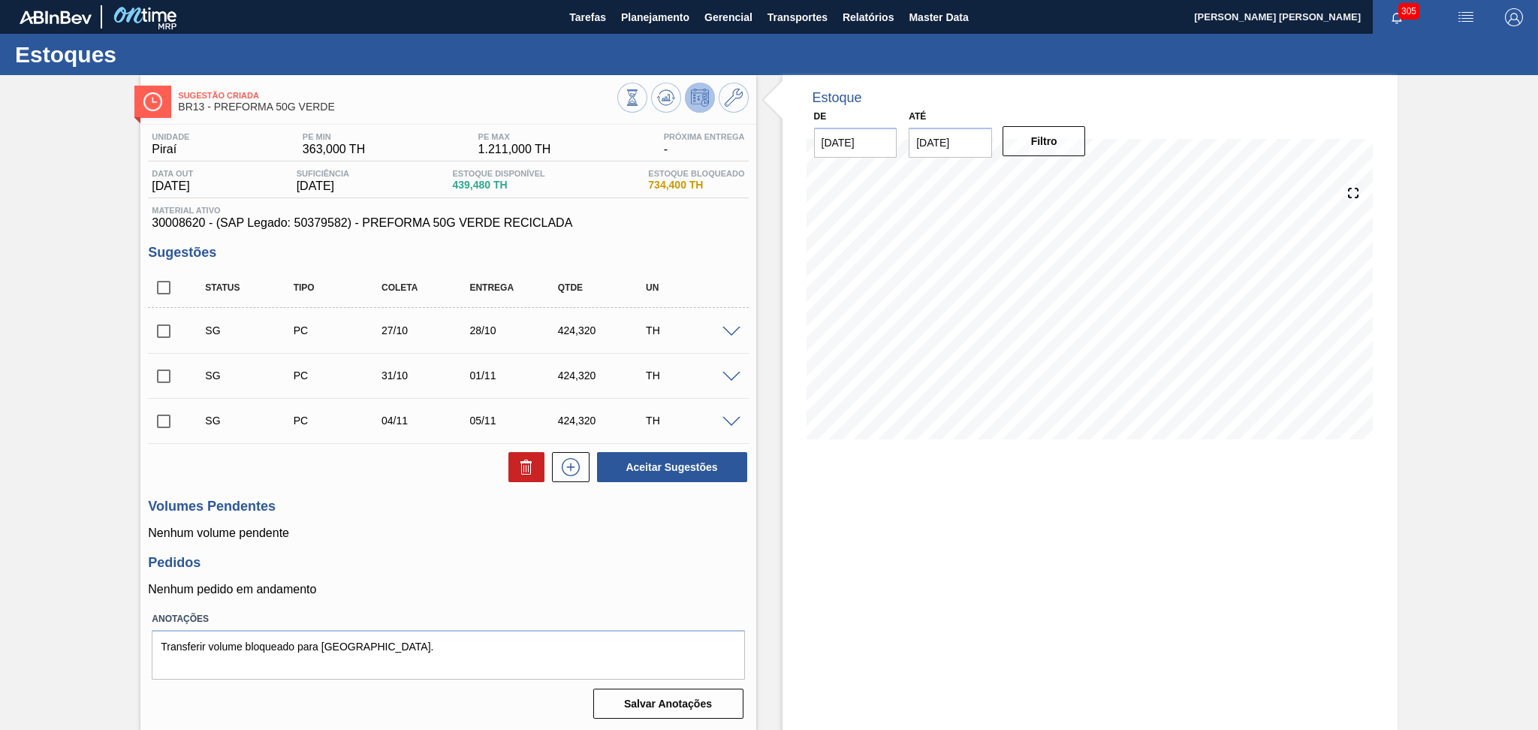
click at [421, 504] on h3 "Volumes Pendentes" at bounding box center [448, 507] width 600 height 16
click at [673, 89] on icon at bounding box center [666, 98] width 18 height 18
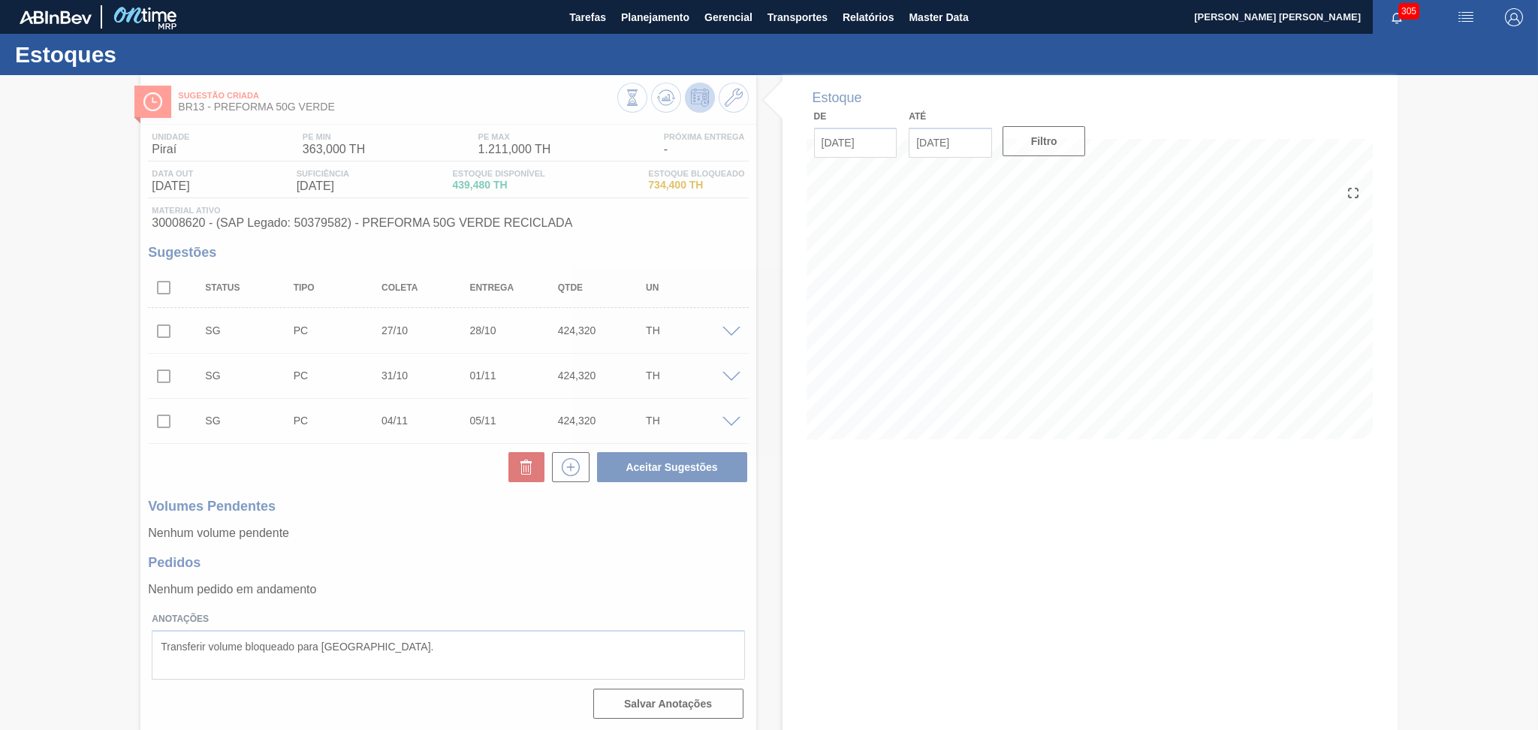
click at [478, 529] on div at bounding box center [769, 402] width 1538 height 655
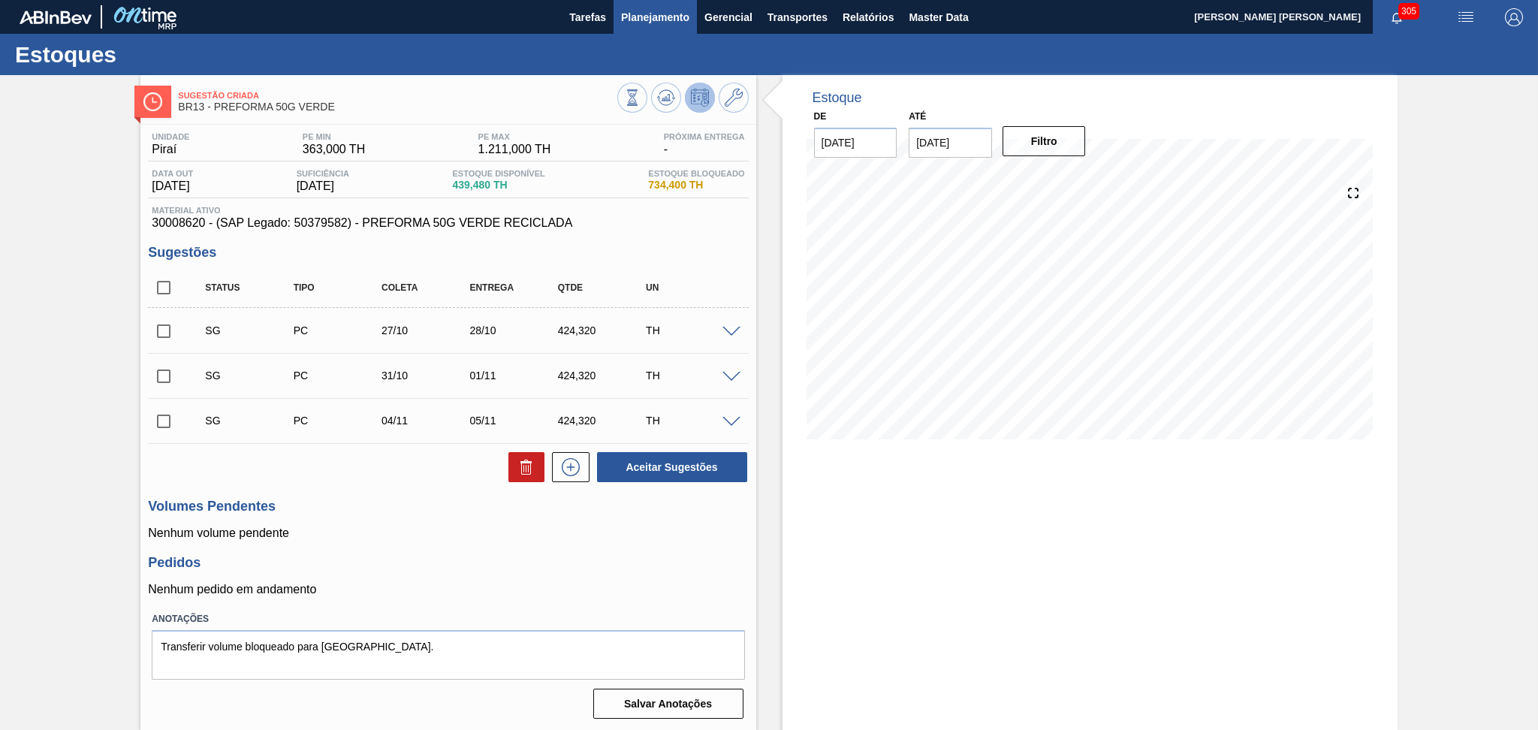
click at [652, 28] on button "Planejamento" at bounding box center [655, 17] width 83 height 34
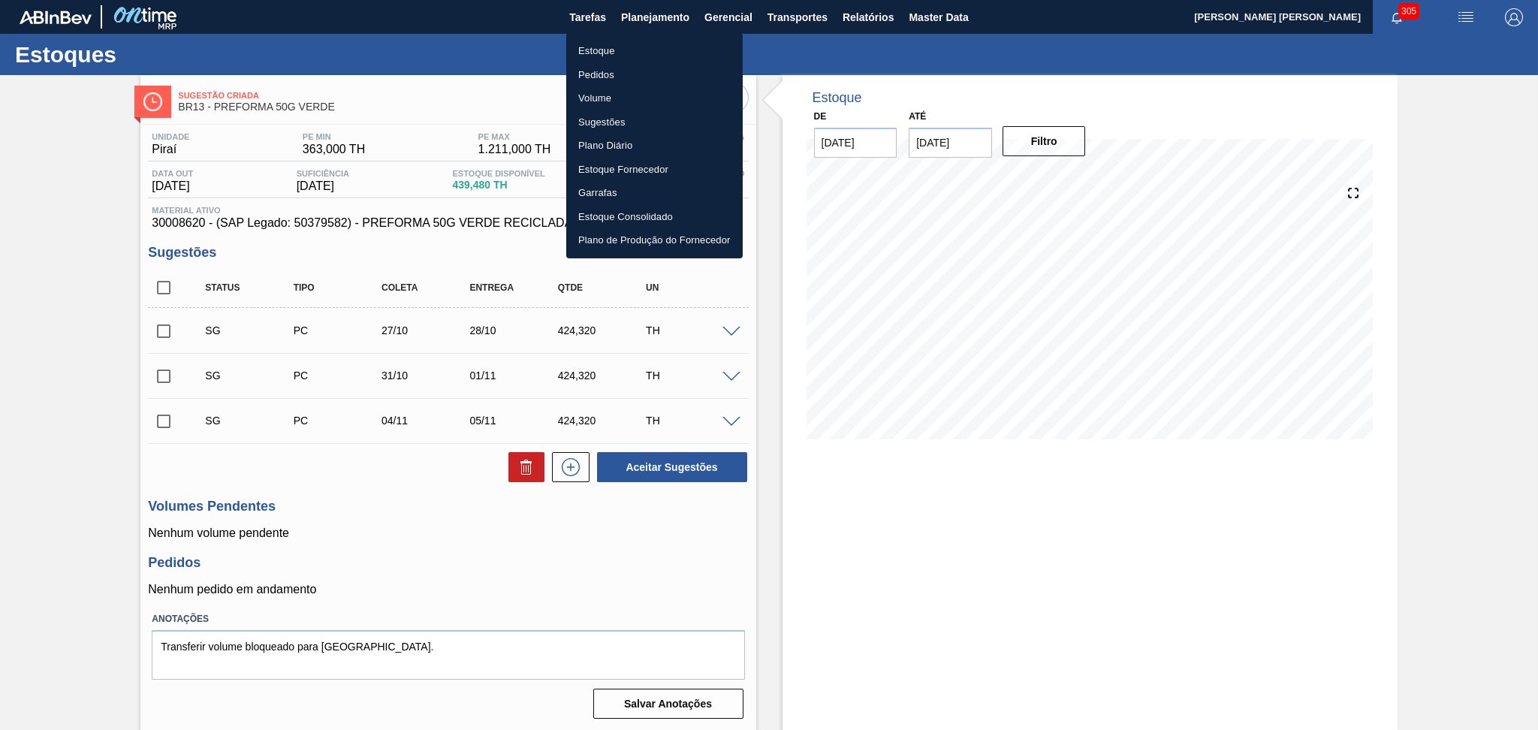
click at [602, 77] on li "Pedidos" at bounding box center [654, 75] width 176 height 24
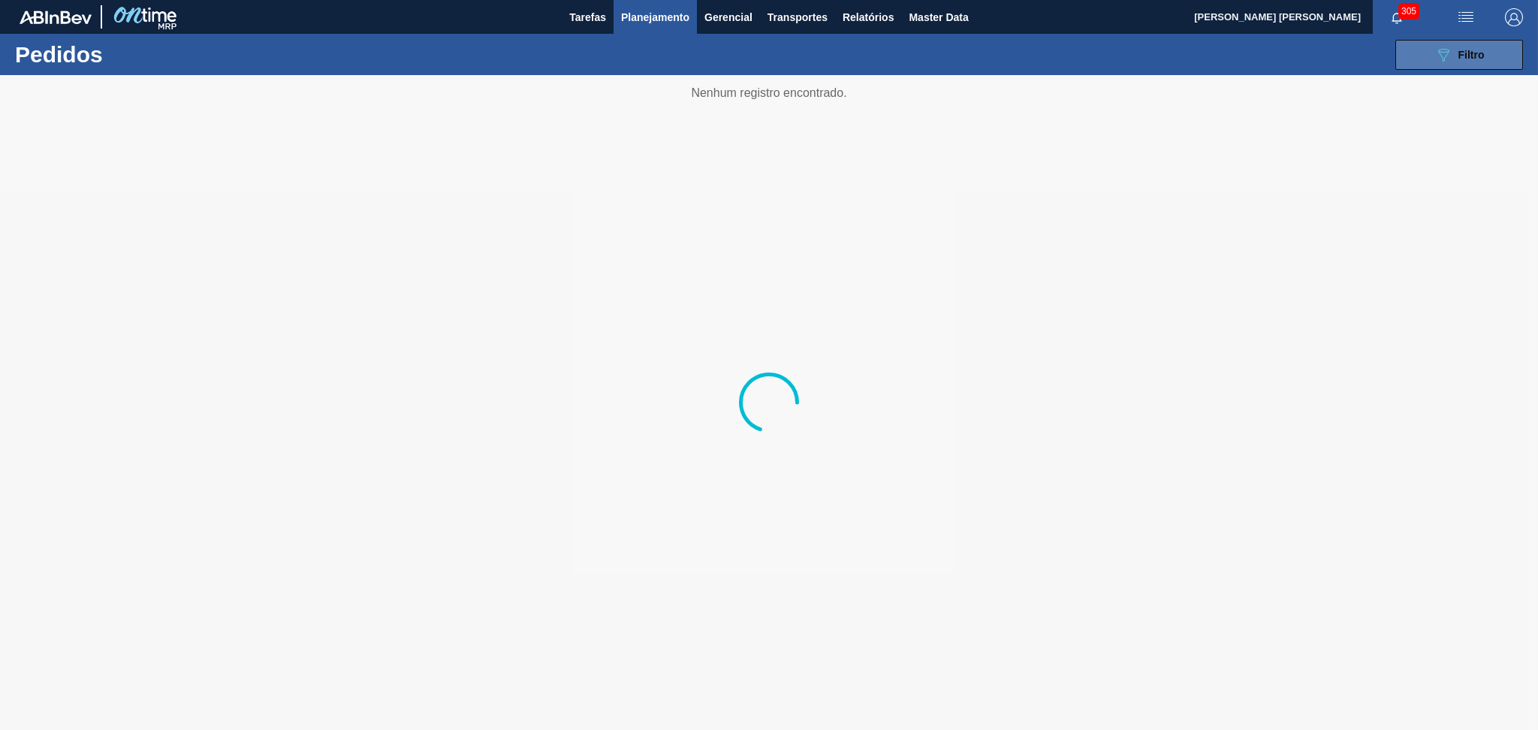
click at [1437, 62] on icon "089F7B8B-B2A5-4AFE-B5C0-19BA573D28AC" at bounding box center [1443, 55] width 18 height 18
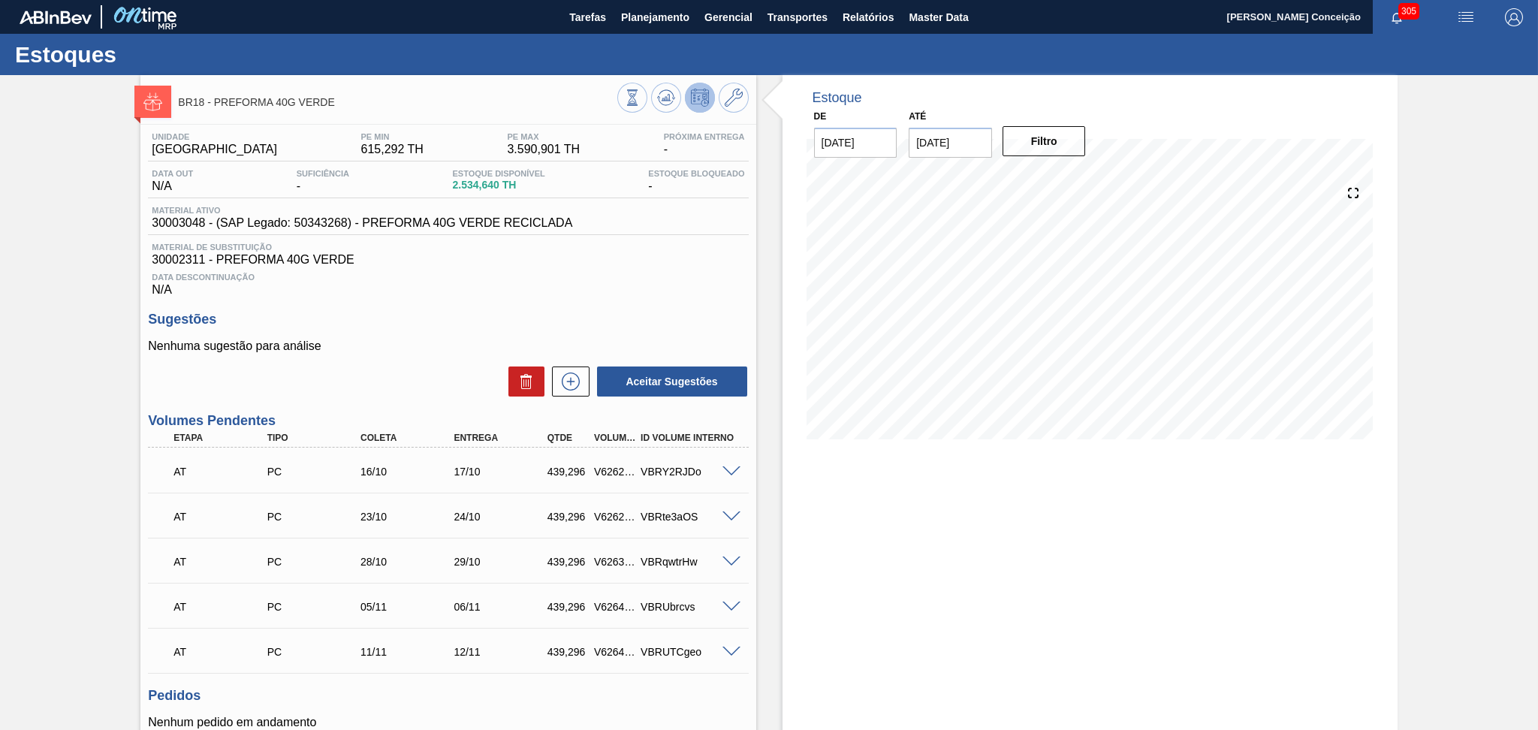
click at [481, 309] on div "Unidade Pernambuco PE MIN 615,292 TH PE MAX 3.590,901 TH Próxima Entrega - Data…" at bounding box center [447, 491] width 615 height 732
click at [532, 282] on div "Data Descontinuação N/A" at bounding box center [448, 282] width 600 height 30
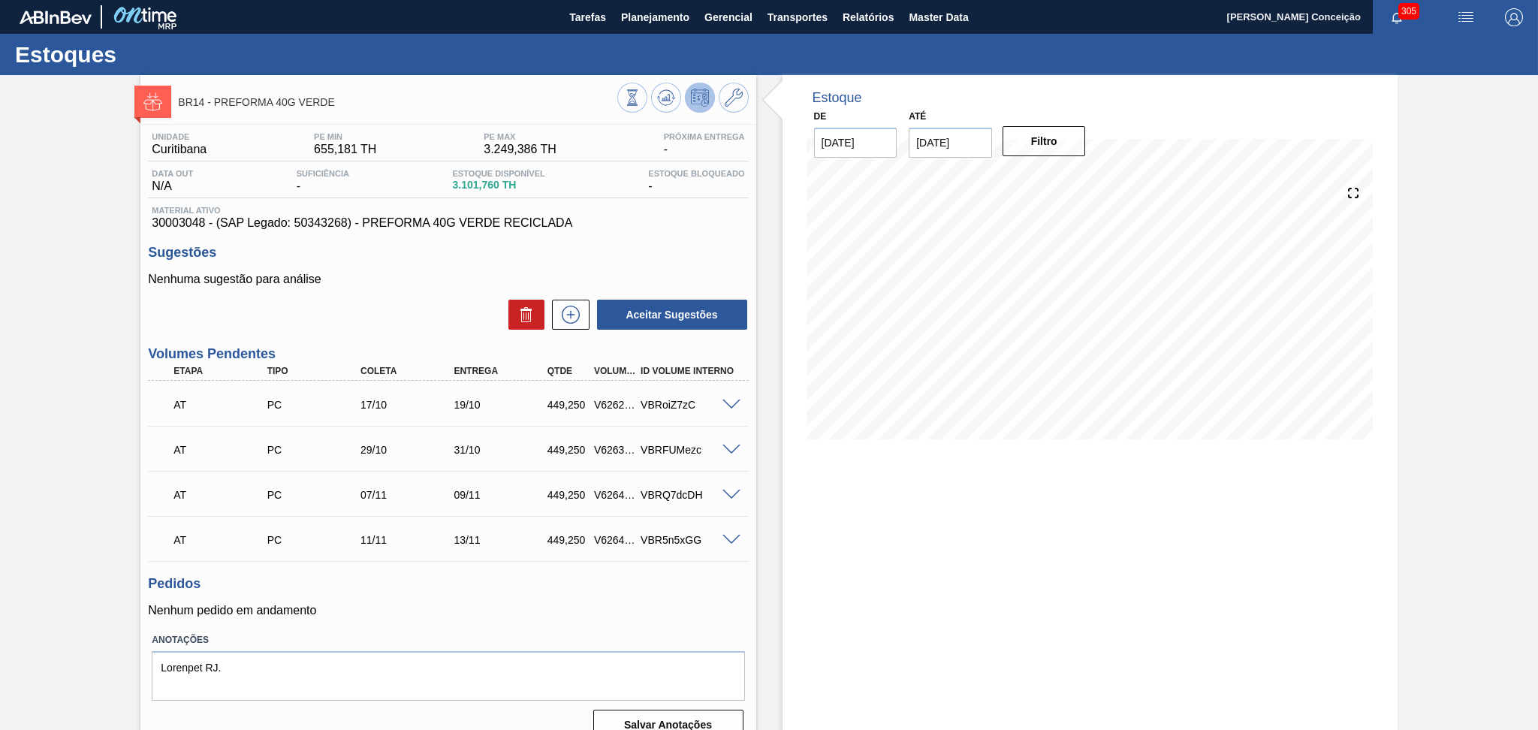
click at [512, 570] on div "Unidade Curitibana PE MIN 655,181 TH PE MAX 3.249,386 TH Próxima Entrega - Data…" at bounding box center [447, 435] width 615 height 620
click at [662, 106] on icon at bounding box center [666, 98] width 18 height 18
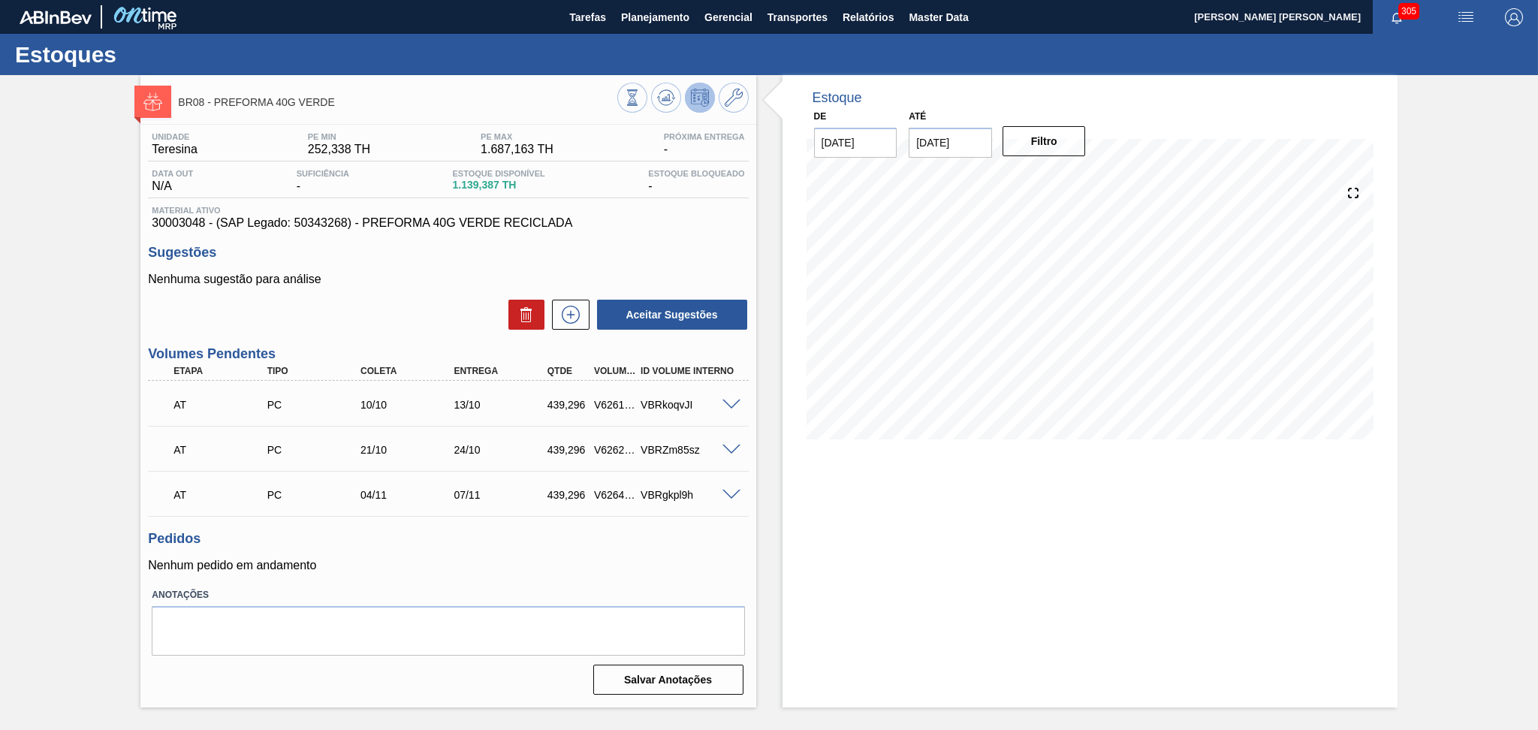
click at [410, 541] on h3 "Pedidos" at bounding box center [448, 539] width 600 height 16
click at [412, 267] on div "Sugestões Nenhuma sugestão para análise Aceitar Sugestões" at bounding box center [448, 288] width 600 height 86
click at [428, 278] on p "Nenhuma sugestão para análise" at bounding box center [448, 280] width 600 height 14
drag, startPoint x: 443, startPoint y: 282, endPoint x: 556, endPoint y: 146, distance: 177.0
click at [443, 282] on p "Nenhuma sugestão para análise" at bounding box center [448, 280] width 600 height 14
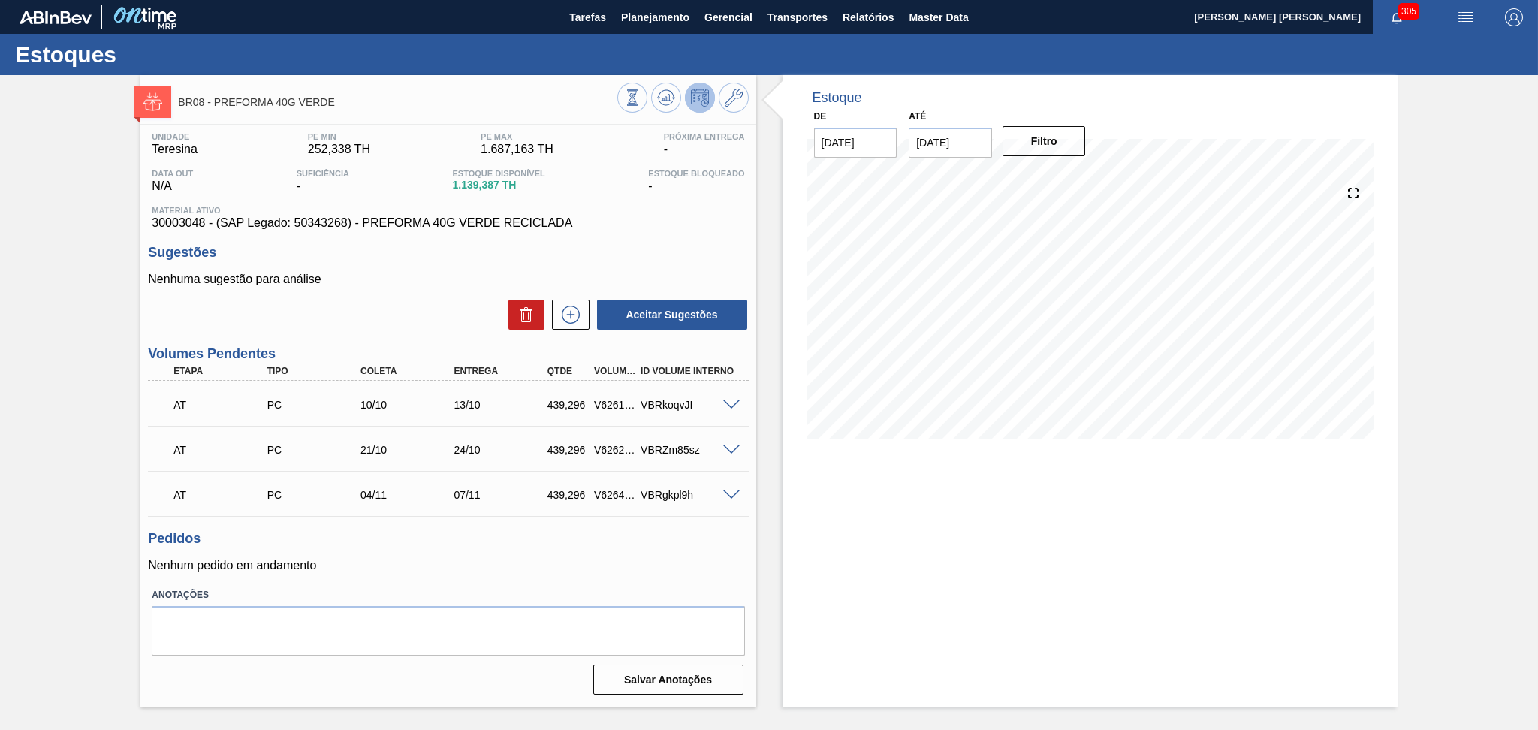
click at [431, 311] on div "Aceitar Sugestões" at bounding box center [448, 314] width 600 height 33
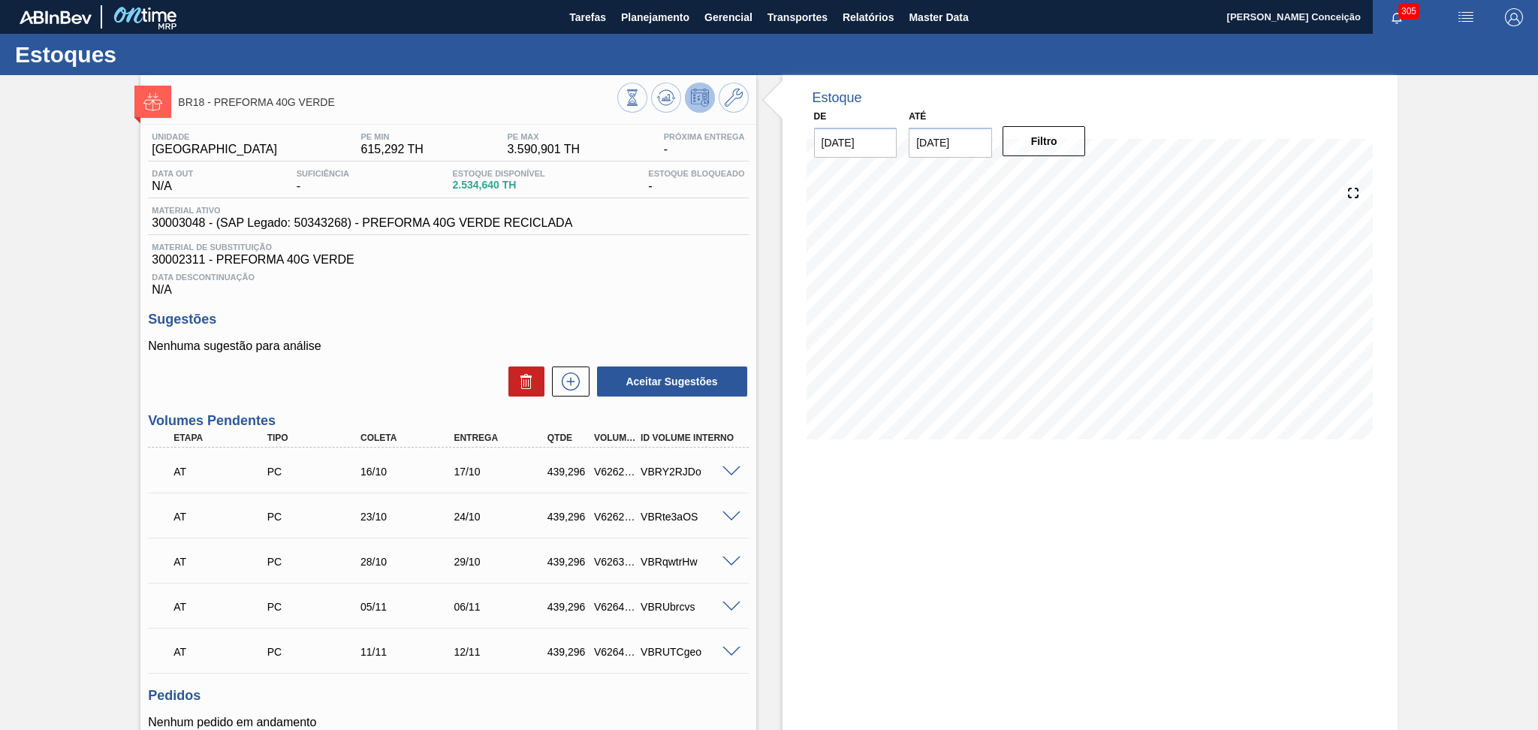
click at [509, 296] on div "Unidade Pernambuco PE MIN 615,292 TH PE MAX 3.590,901 TH Próxima Entrega - Data…" at bounding box center [447, 491] width 615 height 732
click at [484, 318] on h3 "Sugestões" at bounding box center [448, 320] width 600 height 16
click at [412, 400] on div "Unidade Pernambuco PE MIN 615,292 TH PE MAX 3.590,901 TH Próxima Entrega - Data…" at bounding box center [447, 491] width 615 height 732
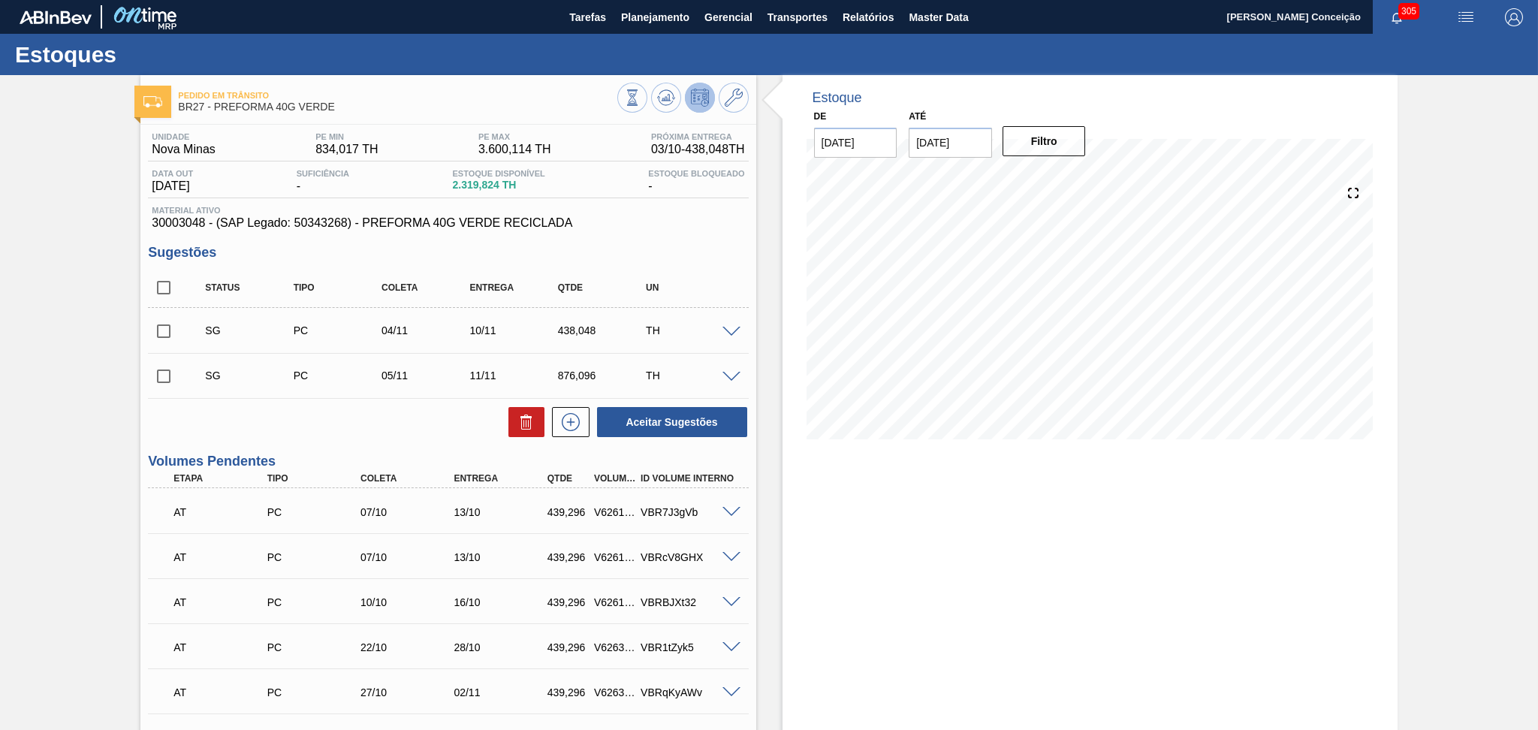
click at [309, 443] on div "Unidade Nova Minas PE MIN 834,017 TH PE MAX 3.600,114 TH Próxima Entrega 03/10 …" at bounding box center [447, 614] width 615 height 979
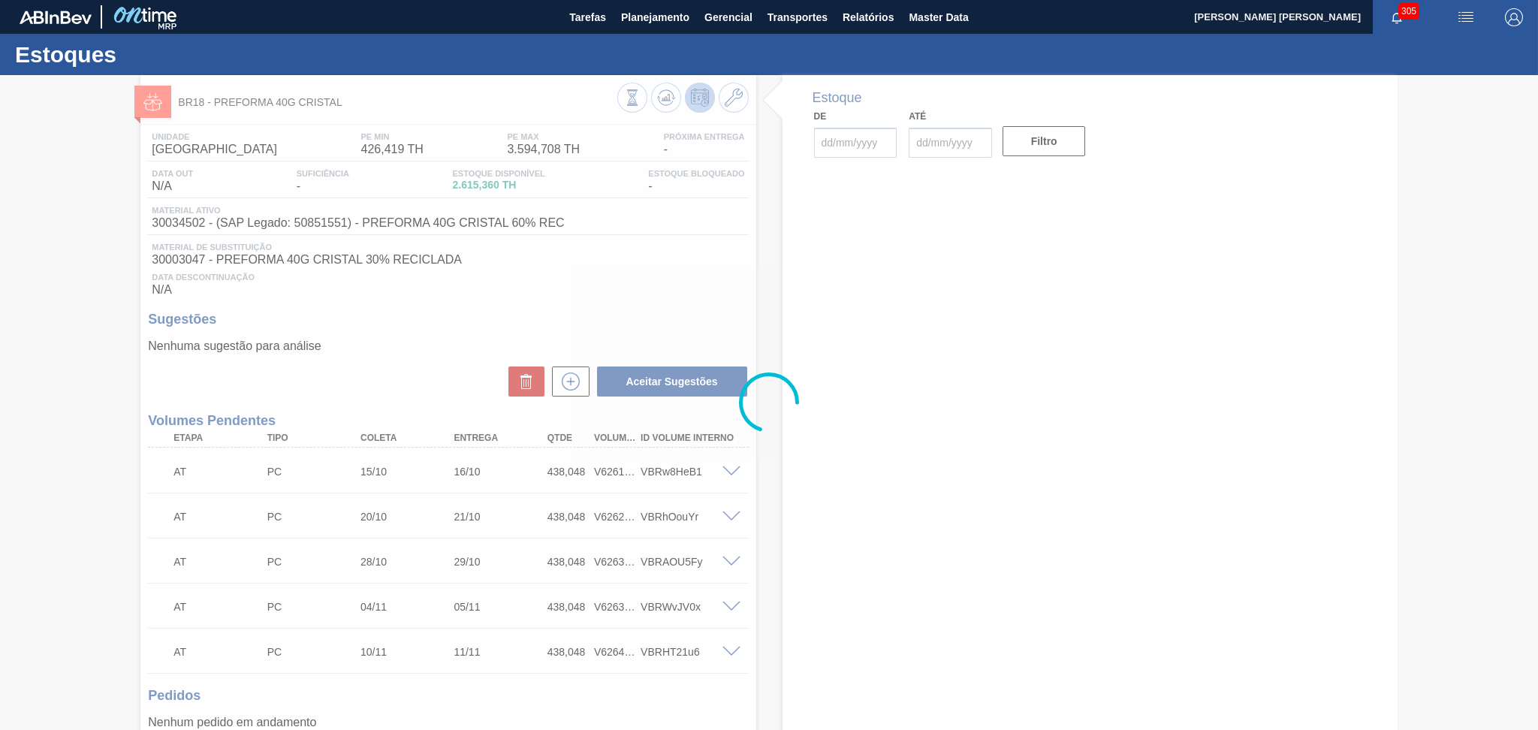
type input "[DATE]"
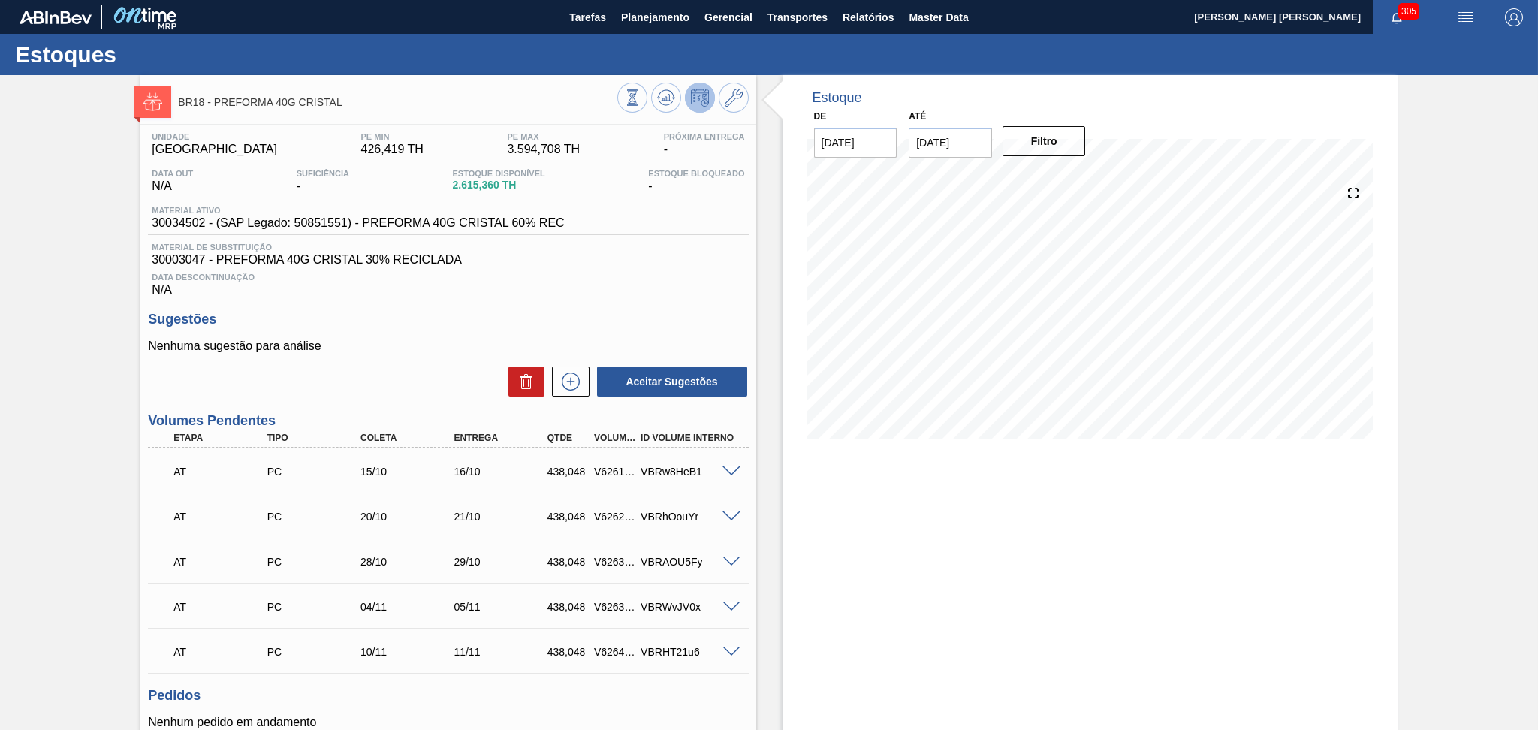
click at [575, 268] on div "Data Descontinuação N/A" at bounding box center [448, 282] width 600 height 30
click at [586, 276] on span "Data Descontinuação" at bounding box center [448, 277] width 592 height 9
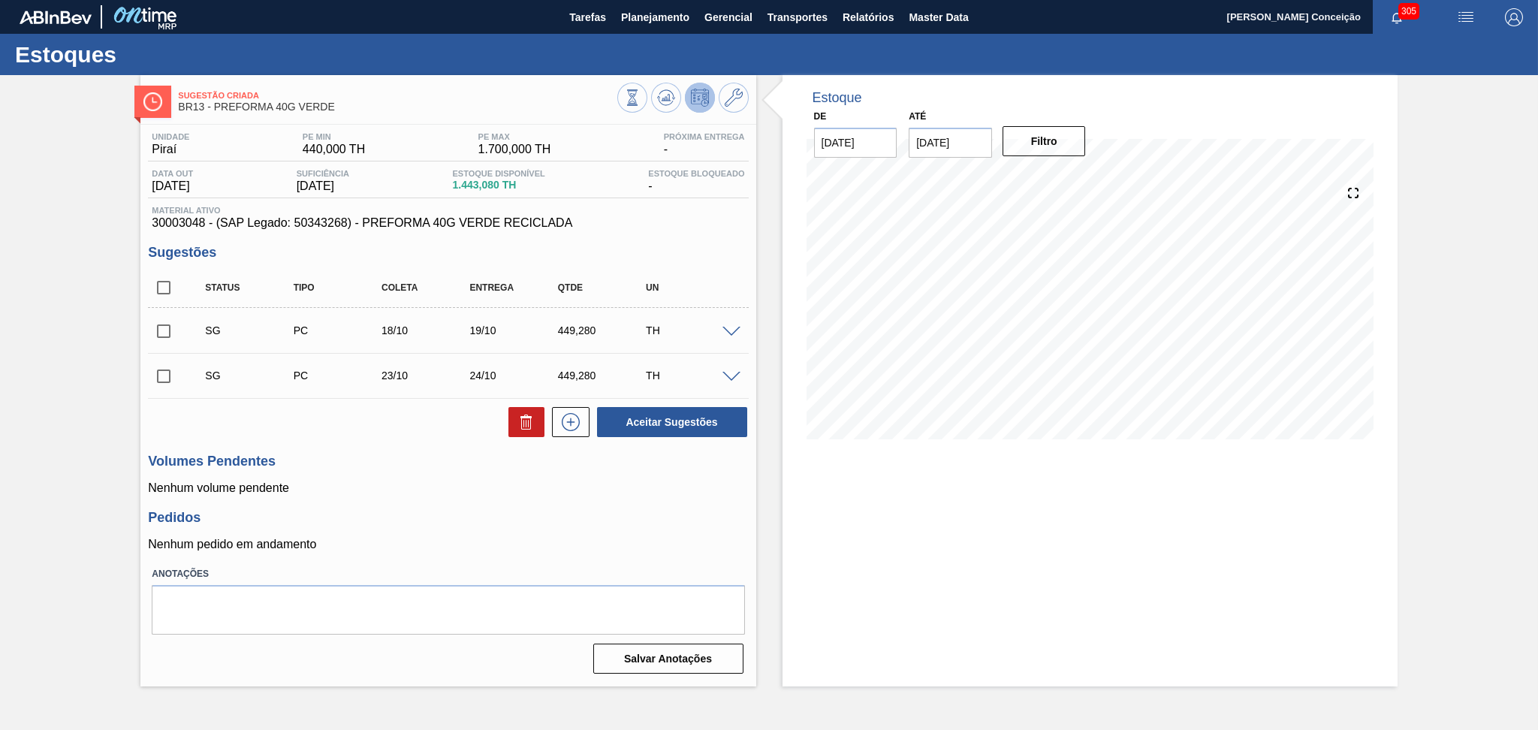
click at [448, 463] on h3 "Volumes Pendentes" at bounding box center [448, 462] width 600 height 16
click at [165, 303] on div "Status Tipo Coleta Entrega Qtde UN" at bounding box center [448, 288] width 600 height 40
click at [157, 280] on input "checkbox" at bounding box center [164, 288] width 32 height 32
checkbox input "true"
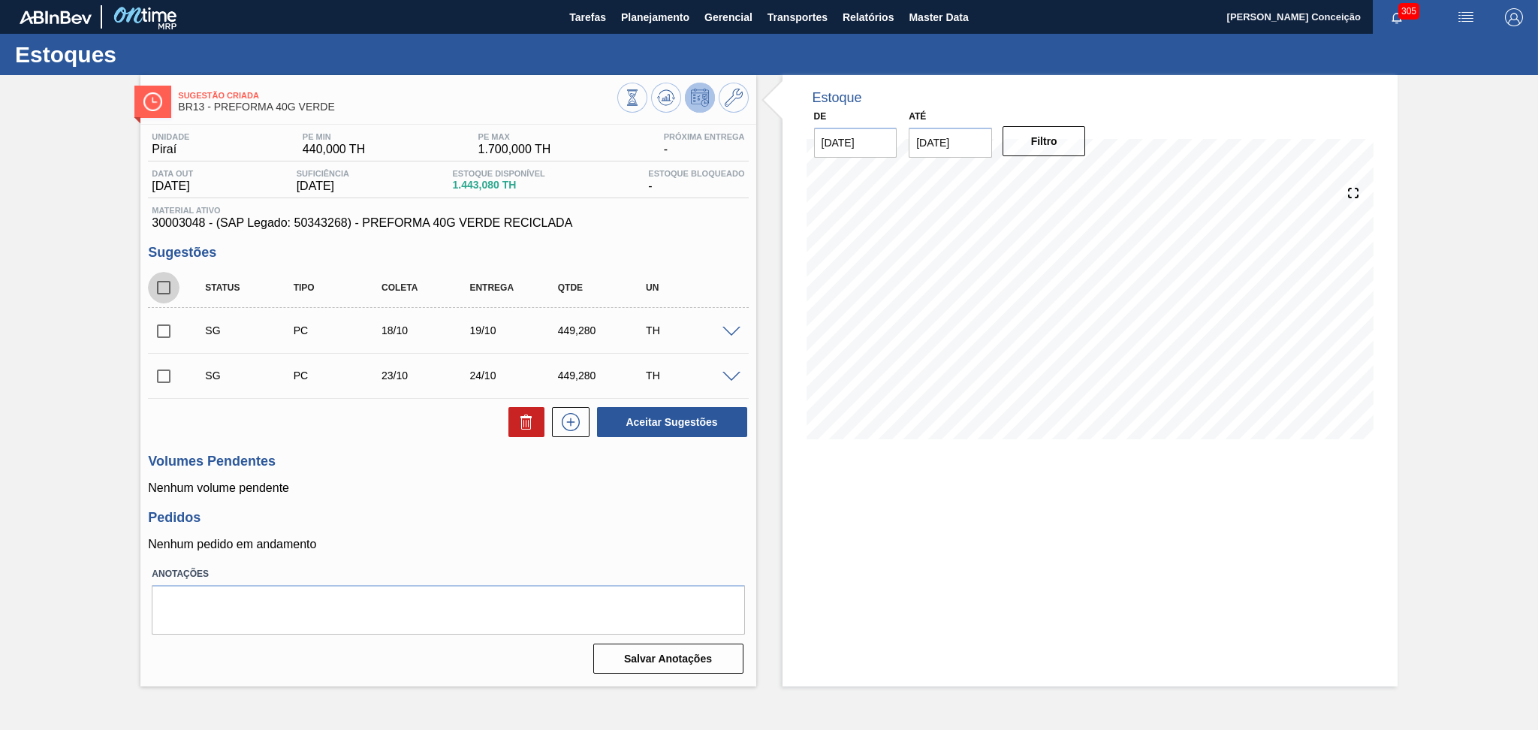
checkbox input "true"
click at [523, 427] on icon at bounding box center [526, 422] width 18 height 18
checkbox input "false"
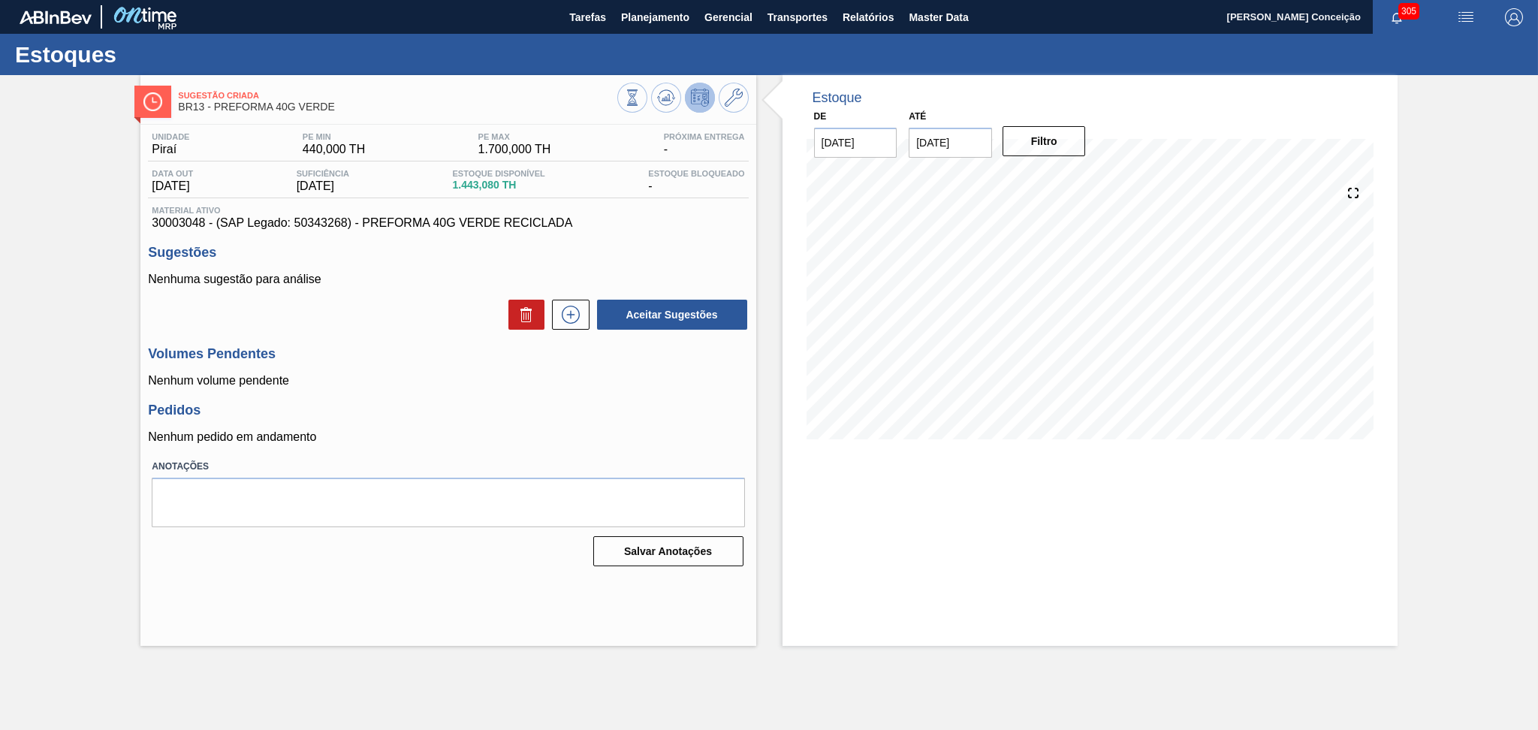
click at [560, 418] on h3 "Pedidos" at bounding box center [448, 410] width 600 height 16
click at [417, 352] on h3 "Volumes Pendentes" at bounding box center [448, 354] width 600 height 16
click at [478, 375] on p "Nenhum volume pendente" at bounding box center [448, 381] width 600 height 14
click at [439, 389] on div "Unidade Piraí PE MIN 440,000 TH PE MAX 1.700,000 TH Próxima Entrega - Data out …" at bounding box center [447, 348] width 615 height 447
click at [330, 430] on div "Pedidos Nenhum pedido em andamento" at bounding box center [448, 422] width 600 height 41
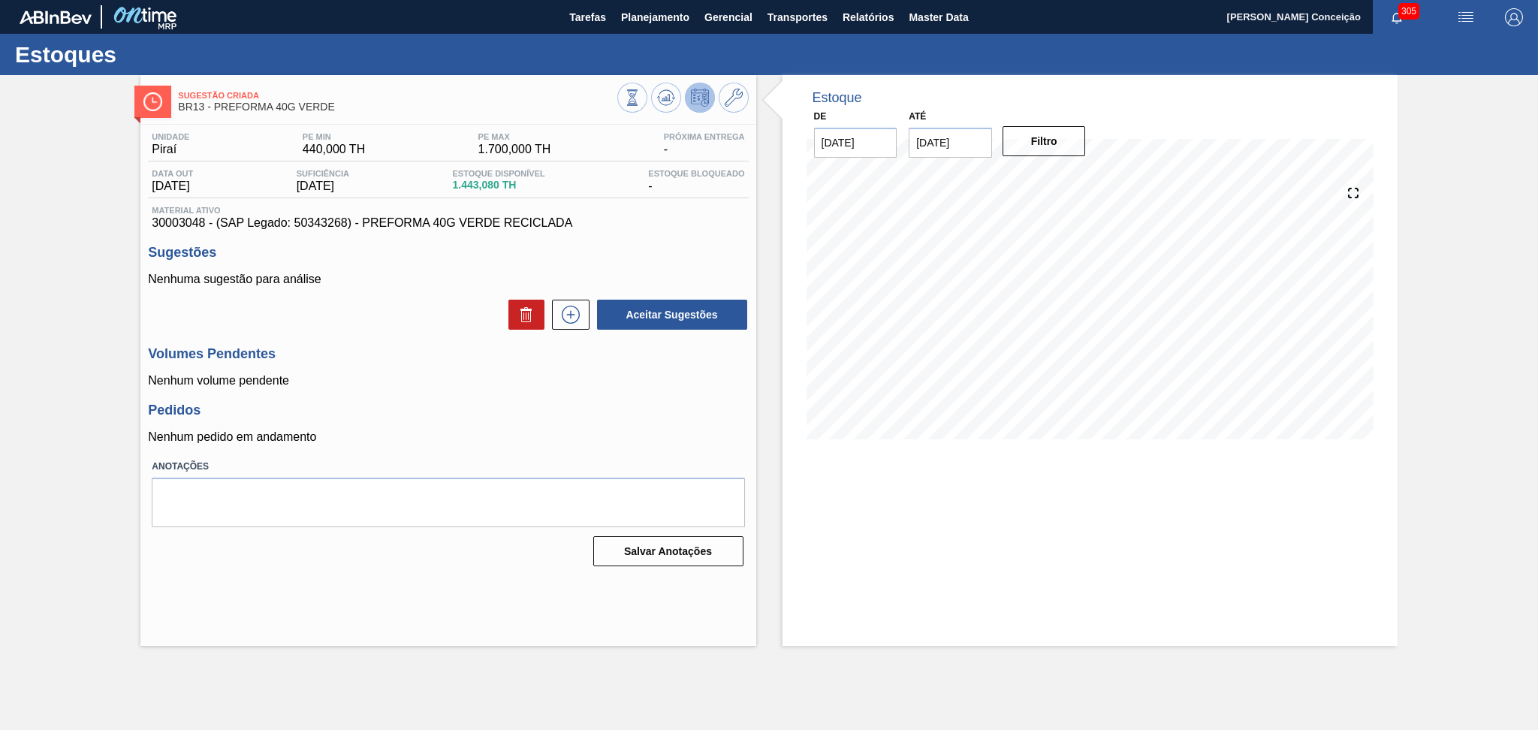
click at [406, 360] on h3 "Volumes Pendentes" at bounding box center [448, 354] width 600 height 16
click at [641, 238] on div "Unidade Piraí PE MIN 440,000 TH PE MAX 1.700,000 TH Próxima Entrega - Data out …" at bounding box center [447, 348] width 615 height 447
click at [484, 421] on div "Pedidos Nenhum pedido em andamento" at bounding box center [448, 422] width 600 height 41
click at [363, 399] on div "Unidade Piraí PE MIN 440,000 TH PE MAX 1.700,000 TH Próxima Entrega - Data out …" at bounding box center [447, 348] width 615 height 447
click at [623, 410] on h3 "Pedidos" at bounding box center [448, 410] width 600 height 16
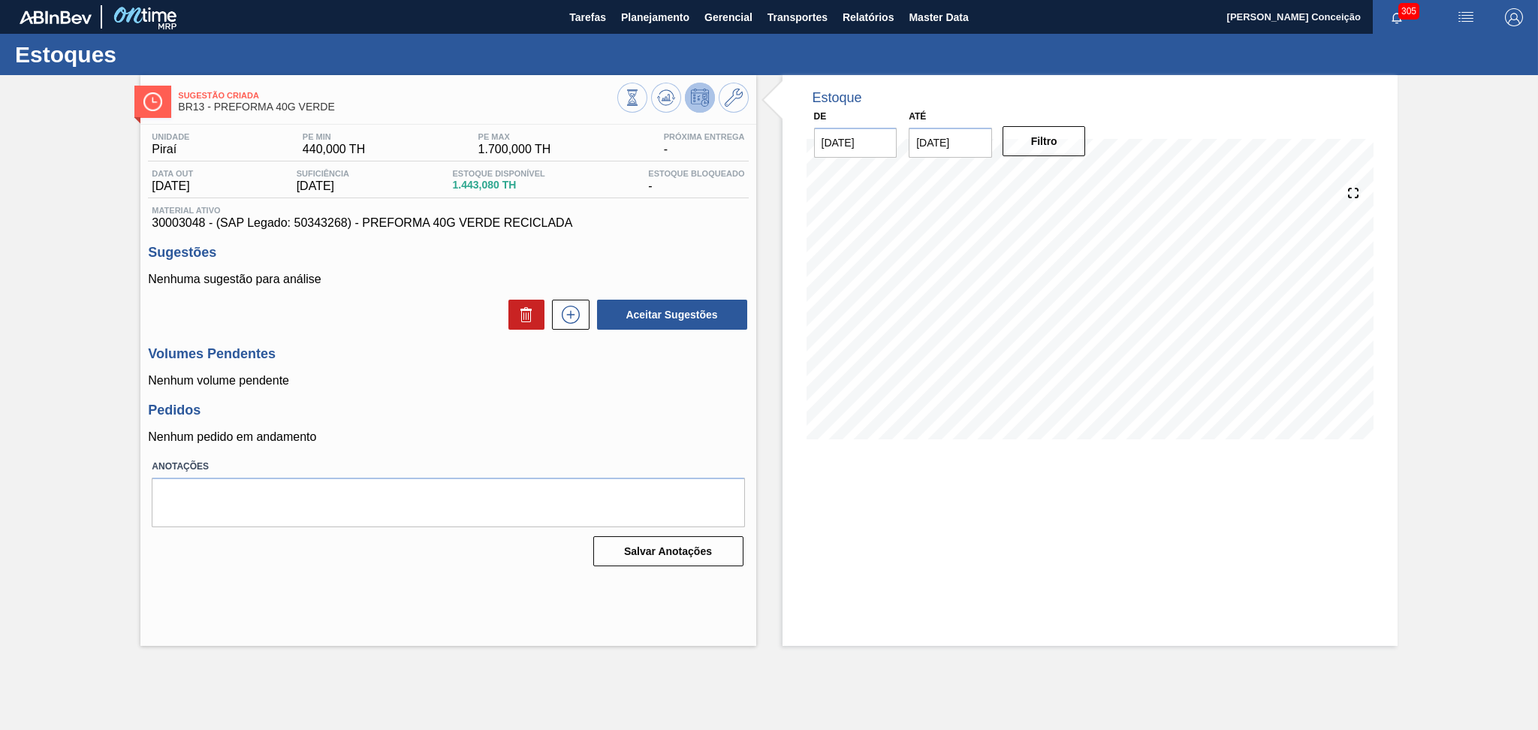
click at [412, 445] on div "Unidade Piraí PE MIN 440,000 TH PE MAX 1.700,000 TH Próxima Entrega - Data out …" at bounding box center [447, 348] width 615 height 447
click at [424, 340] on div "Unidade Piraí PE MIN 440,000 TH PE MAX 1.700,000 TH Próxima Entrega - Data out …" at bounding box center [447, 348] width 615 height 447
click at [574, 315] on icon at bounding box center [571, 315] width 24 height 18
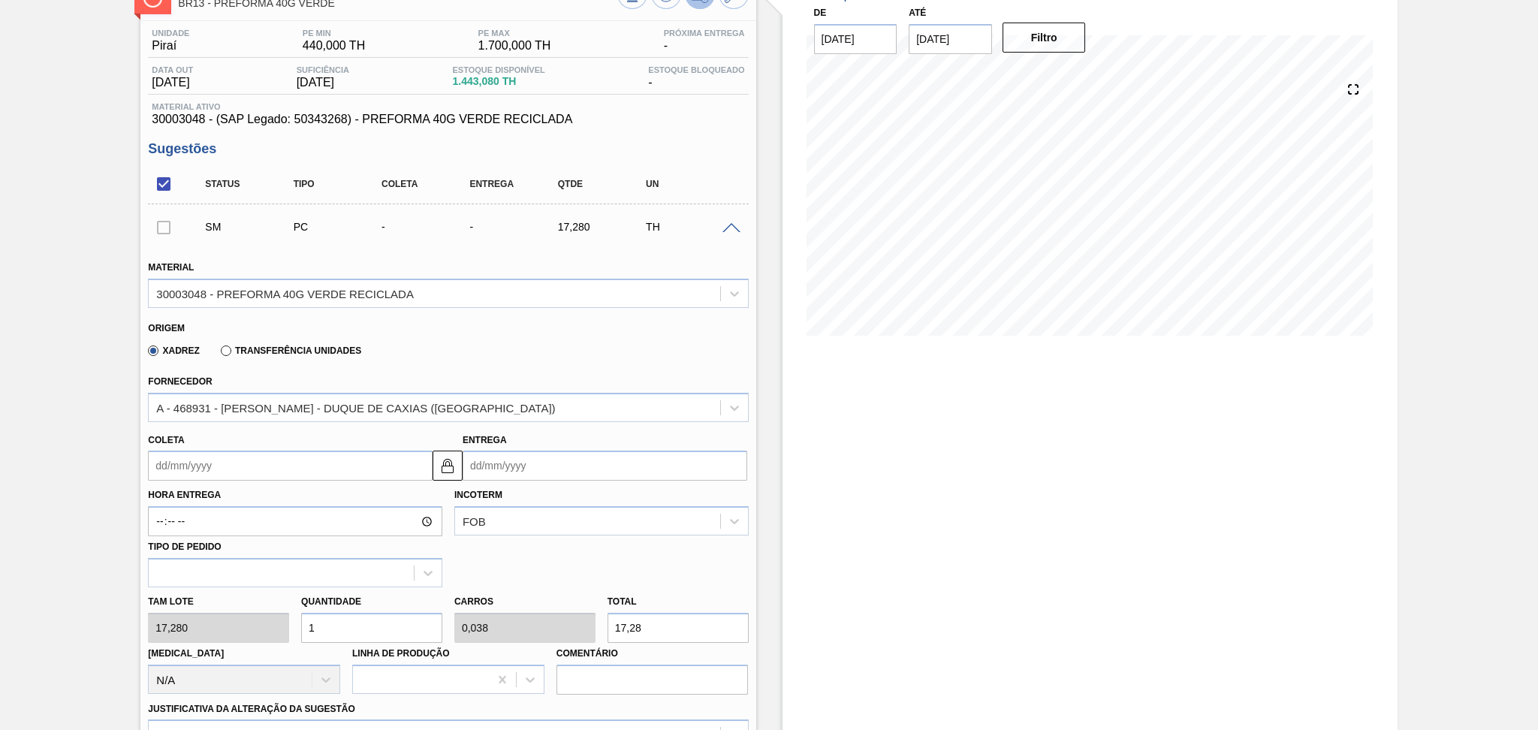
scroll to position [300, 0]
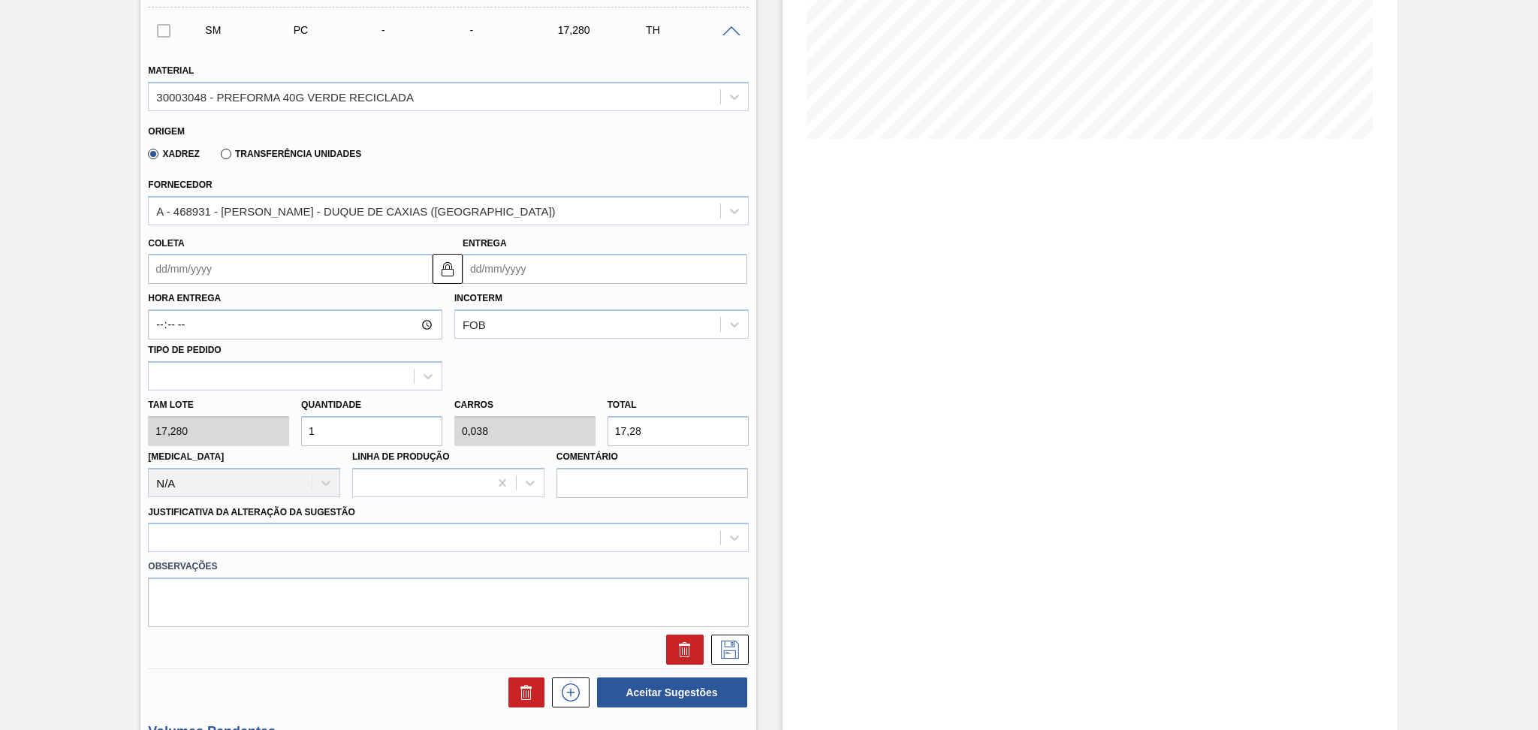
click at [249, 276] on input "Coleta" at bounding box center [290, 269] width 285 height 30
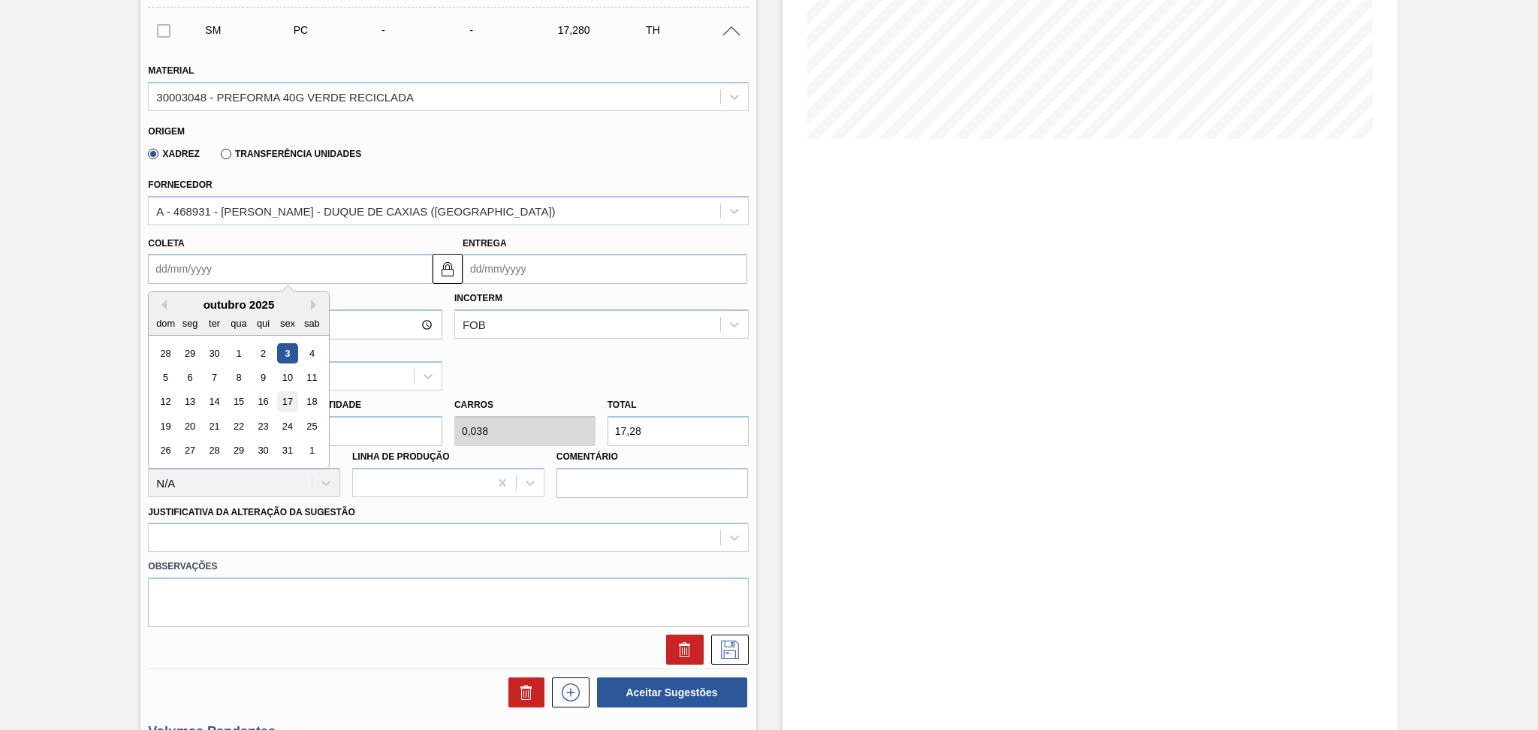
click at [282, 399] on div "17" at bounding box center [288, 402] width 20 height 20
type input "[DATE]"
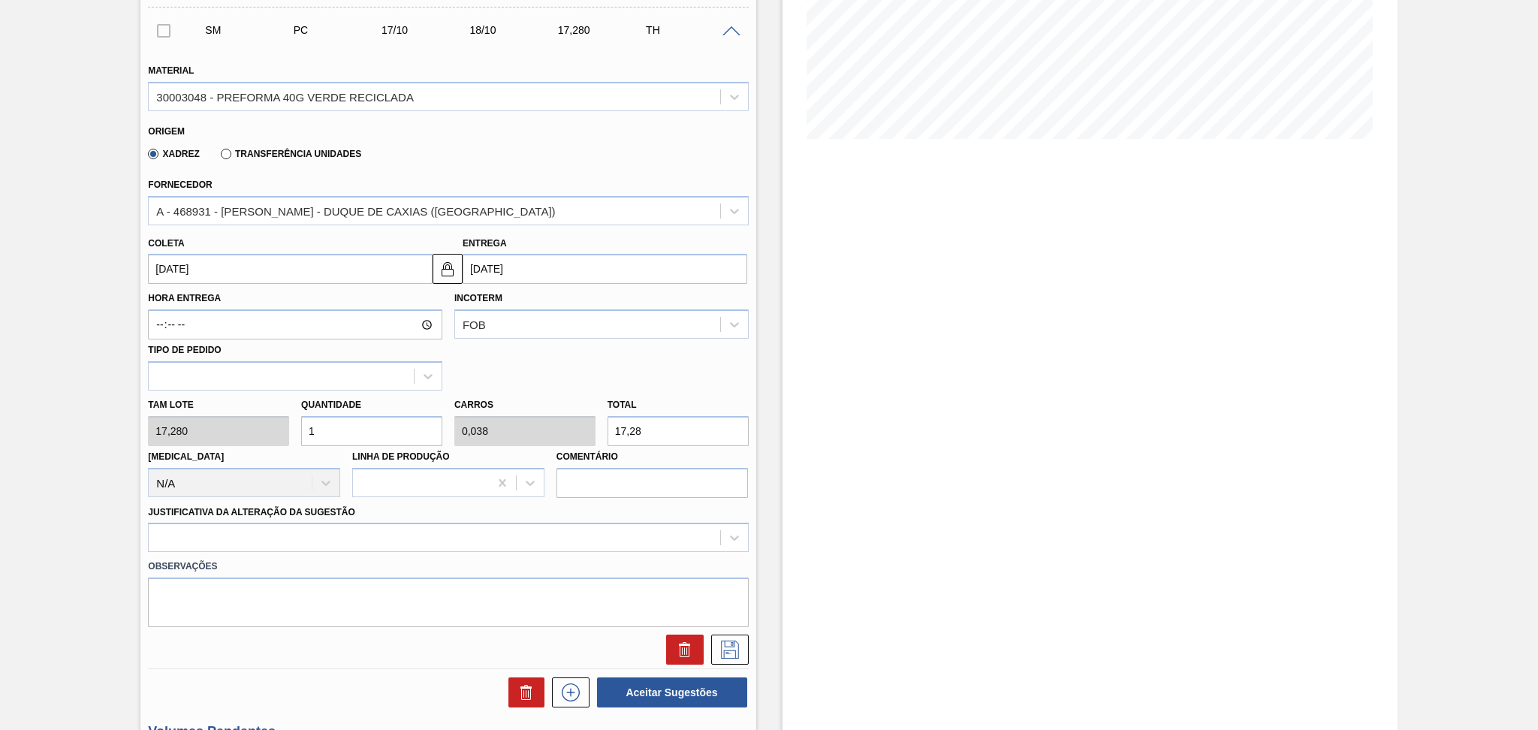
click at [214, 418] on div "Tam lote 17,280 Quantidade 1 Carros 0,038 Total 17,28 [MEDICAL_DATA] N/A Linha …" at bounding box center [448, 443] width 612 height 107
type input "2"
type input "0,077"
type input "34,56"
type input "26"
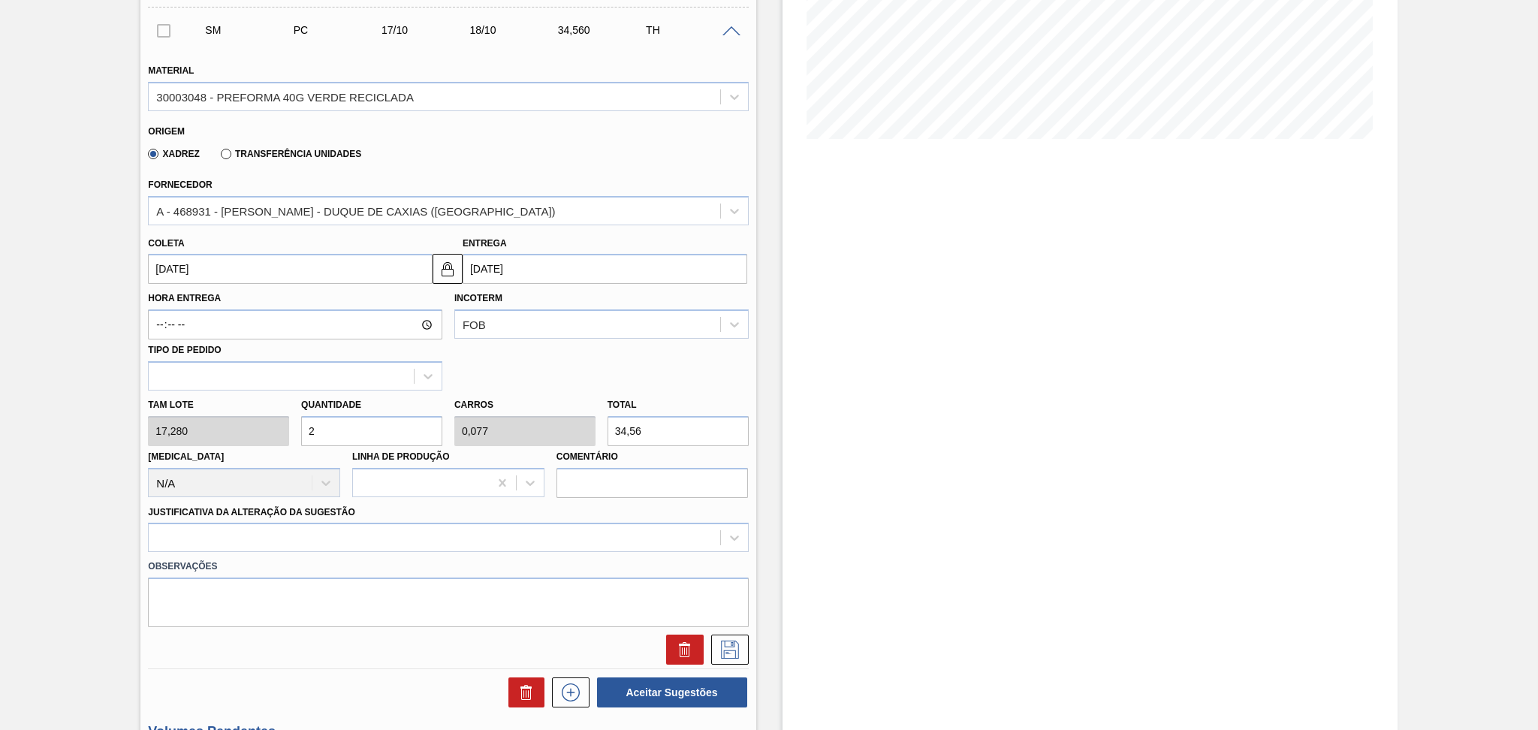
type input "1"
type input "449,28"
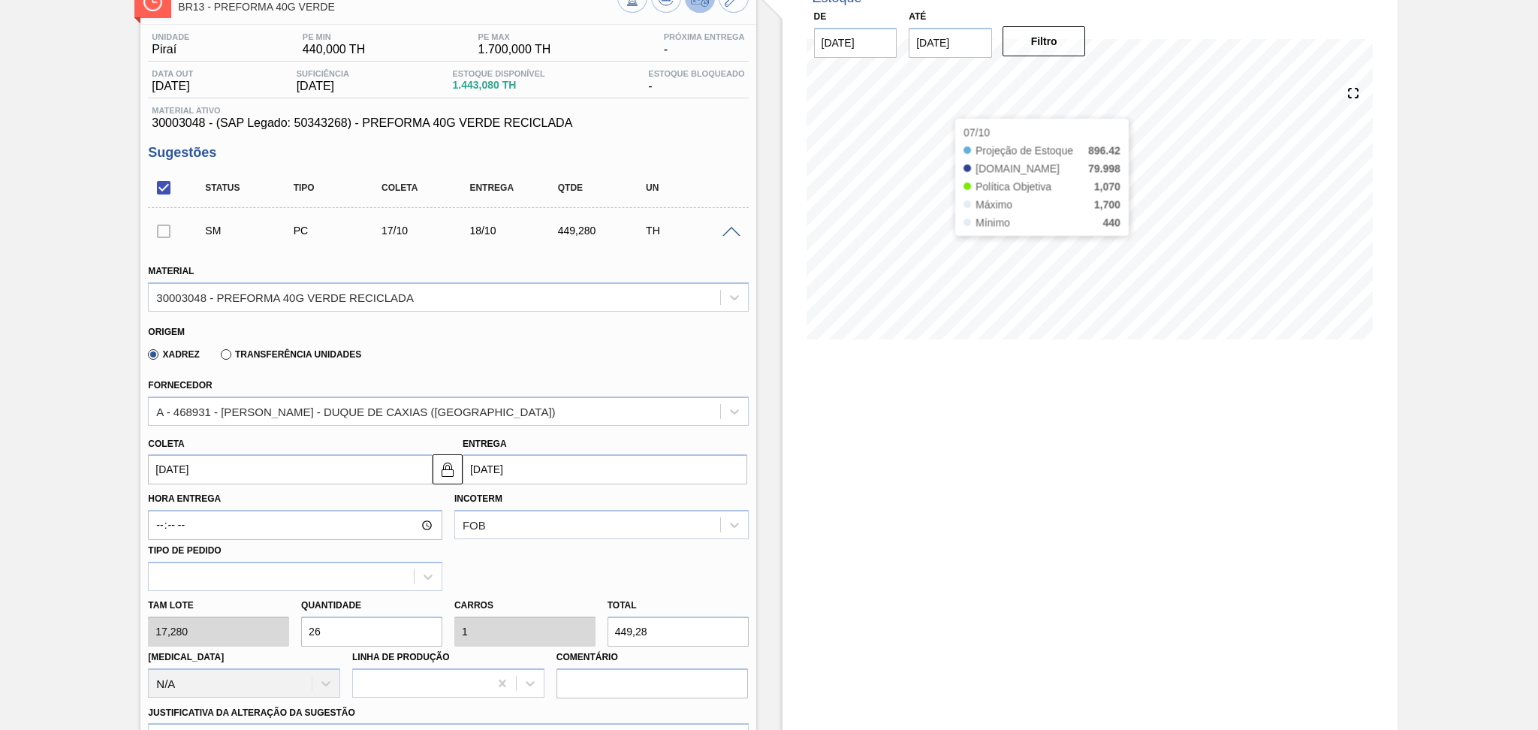
type input "26"
click at [198, 127] on span "30003048 - (SAP Legado: 50343268) - PREFORMA 40G VERDE RECICLADA" at bounding box center [448, 123] width 592 height 14
click at [196, 126] on span "30003048 - (SAP Legado: 50343268) - PREFORMA 40G VERDE RECICLADA" at bounding box center [448, 123] width 592 height 14
click at [198, 130] on div "Unidade Piraí PE MIN 440,000 TH PE MAX 1.700,000 TH Próxima Entrega - Data out …" at bounding box center [447, 587] width 615 height 1125
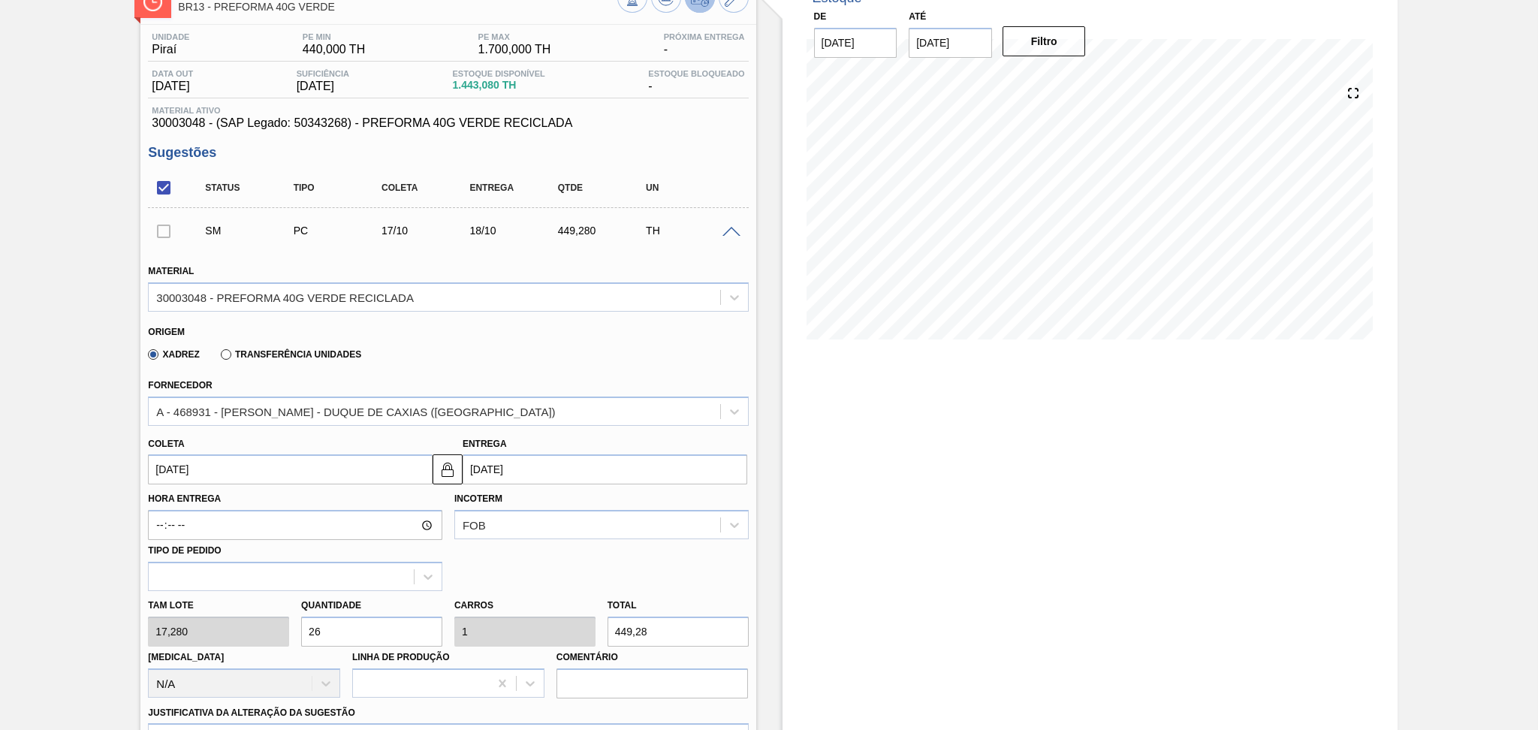
click at [197, 121] on span "30003048 - (SAP Legado: 50343268) - PREFORMA 40G VERDE RECICLADA" at bounding box center [448, 123] width 592 height 14
copy span "30003048"
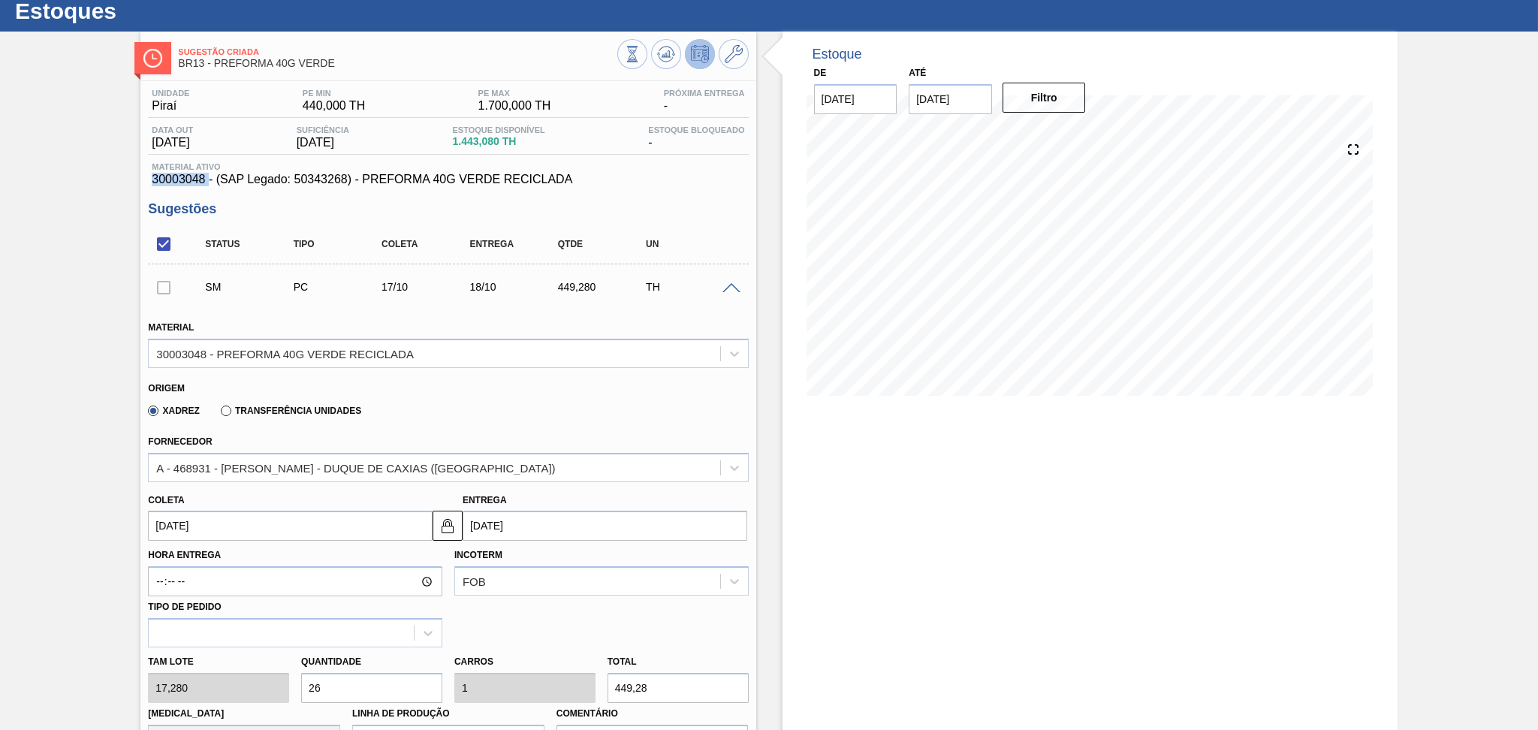
scroll to position [0, 0]
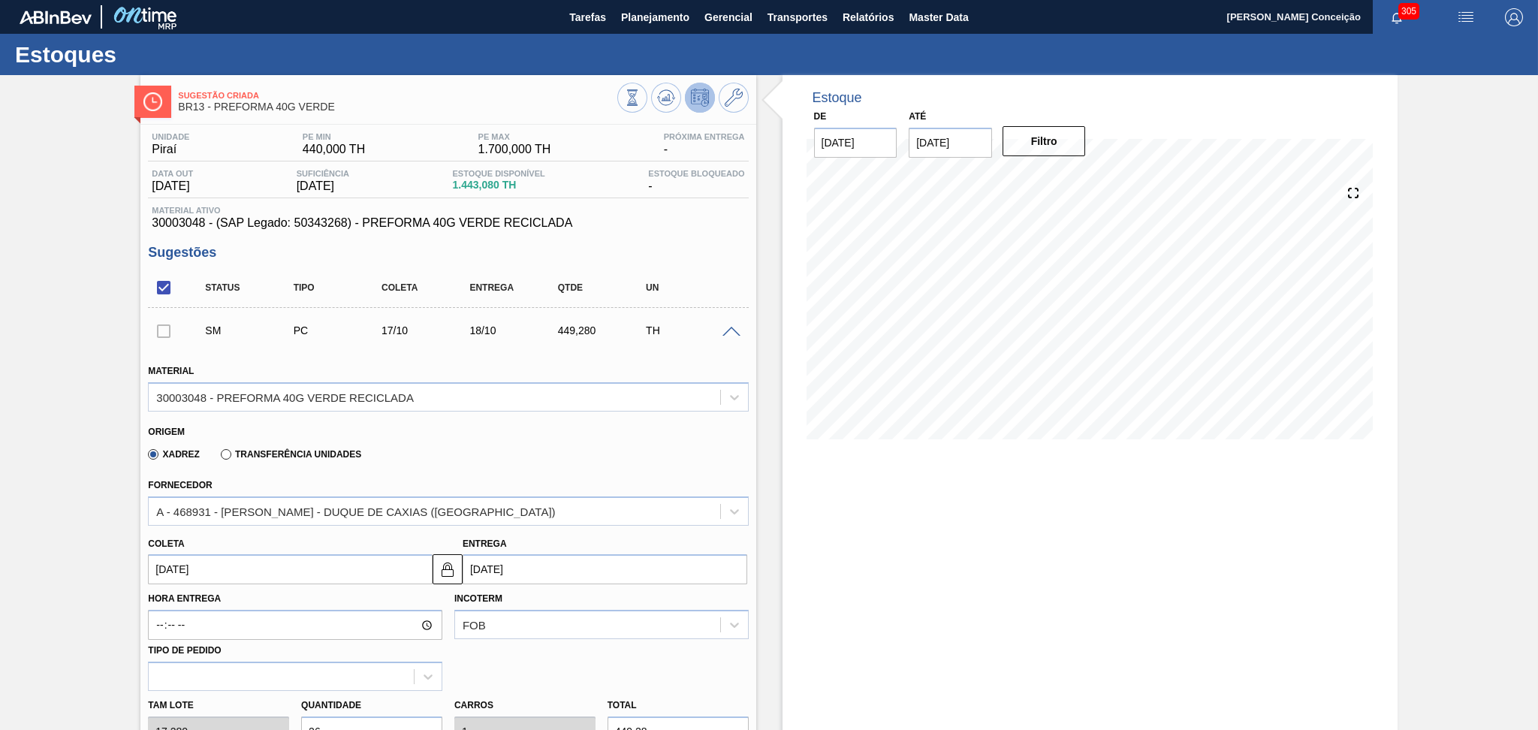
click at [485, 191] on div "Estoque Disponível 1.443,080 TH" at bounding box center [498, 181] width 100 height 24
click at [484, 191] on div "Estoque Disponível 1.443,080 TH" at bounding box center [498, 181] width 100 height 24
copy span "1.443,080"
click at [296, 560] on input "[DATE]" at bounding box center [290, 569] width 285 height 30
click at [311, 570] on input "[DATE]" at bounding box center [290, 569] width 285 height 30
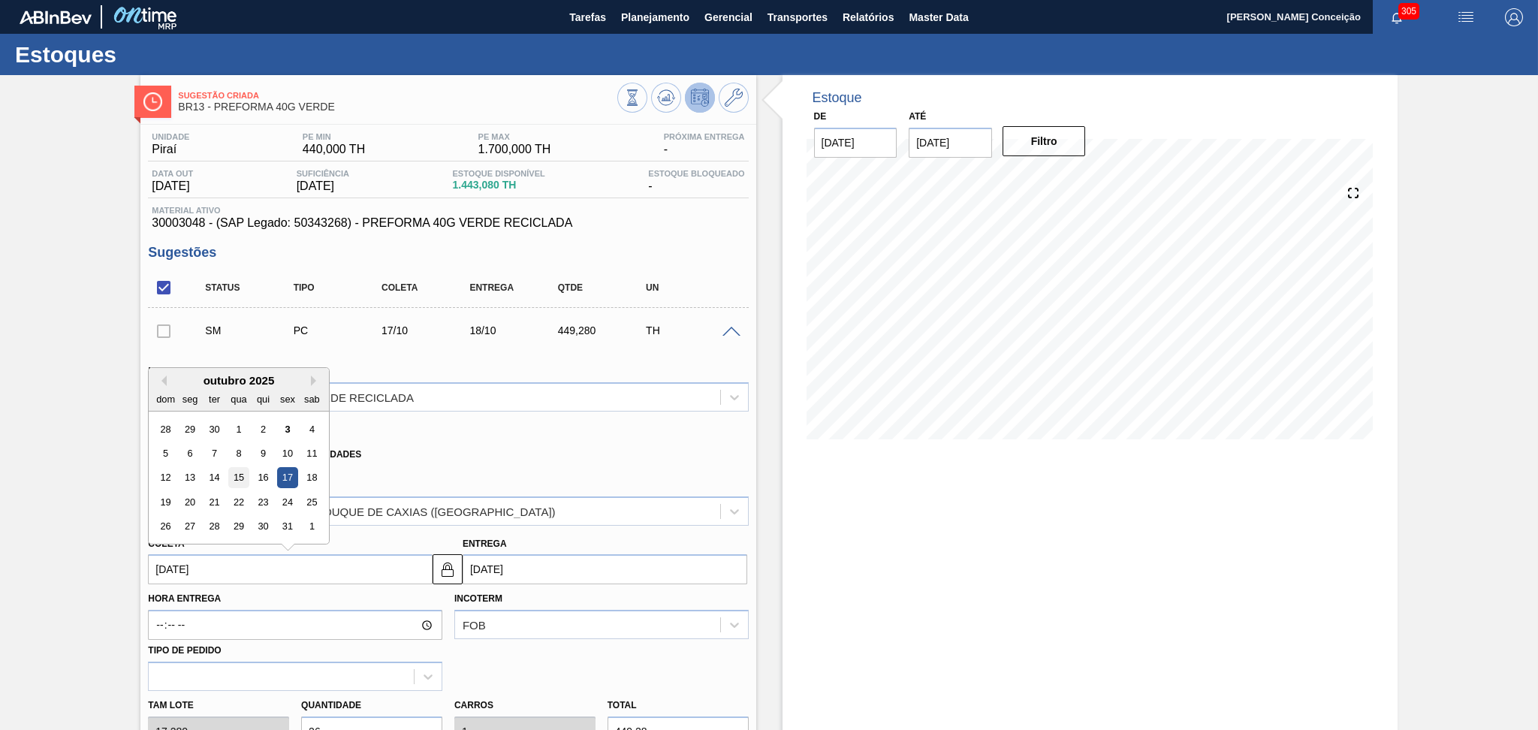
click at [242, 476] on div "15" at bounding box center [239, 478] width 20 height 20
type input "[DATE]"
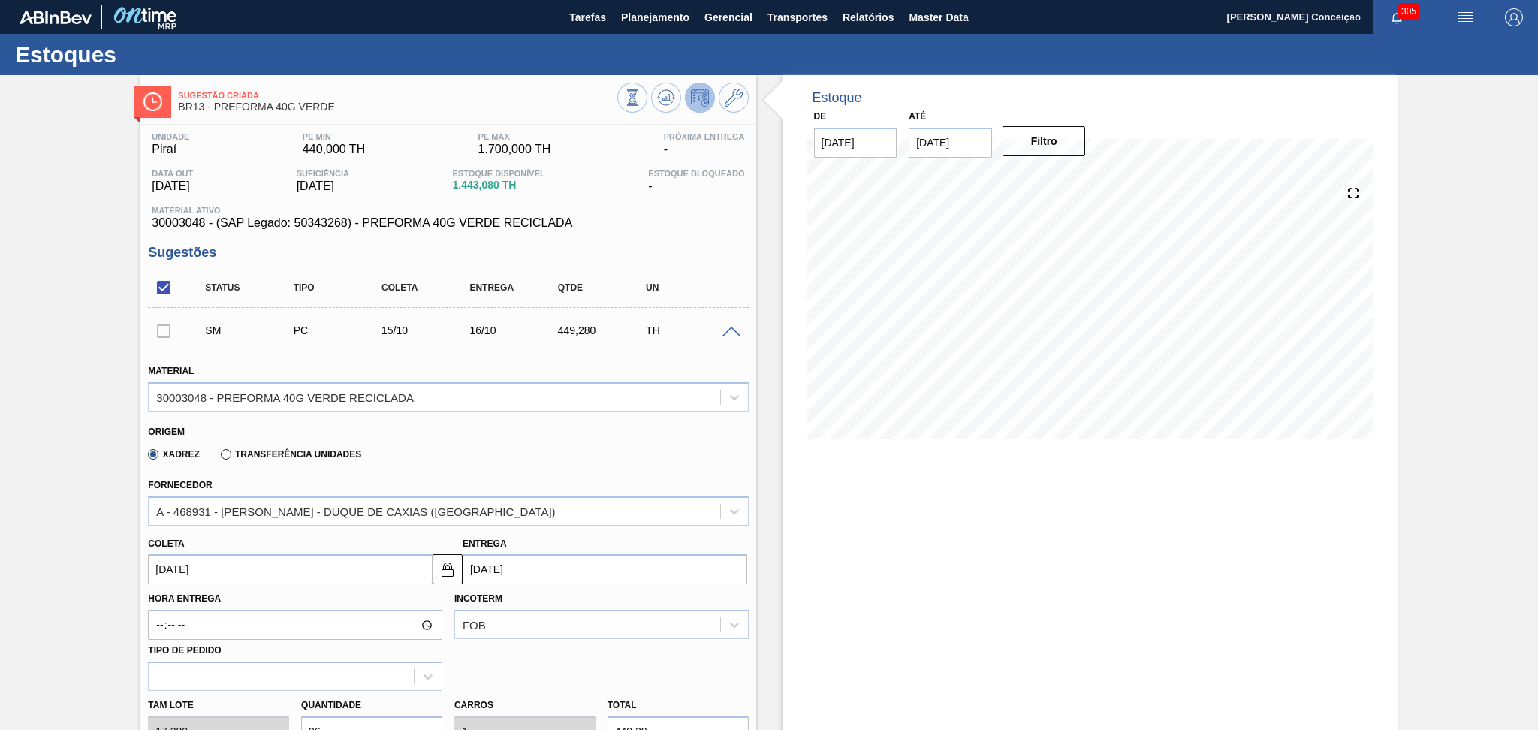
click at [218, 568] on input "[DATE]" at bounding box center [290, 569] width 285 height 30
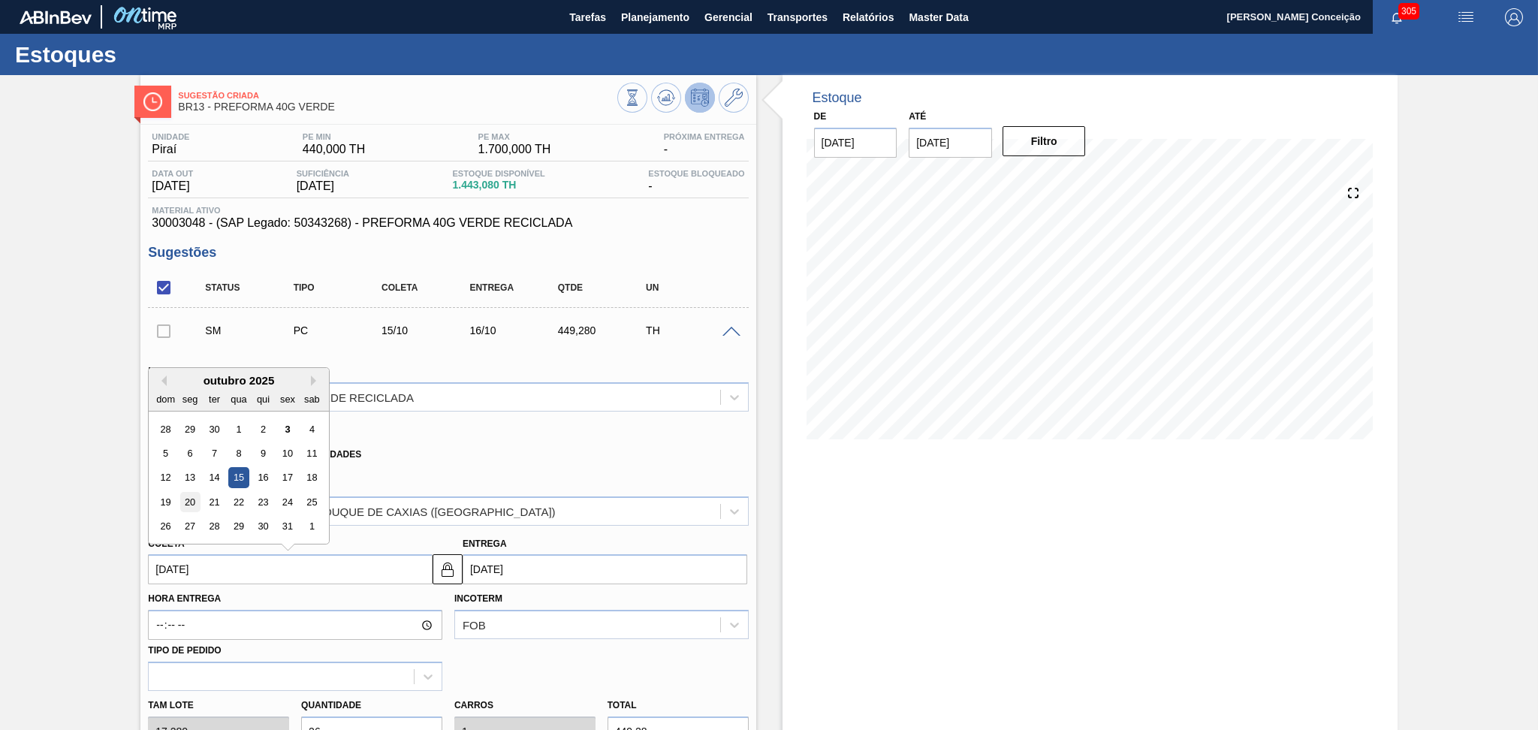
click at [191, 502] on div "20" at bounding box center [190, 502] width 20 height 20
type input "[DATE]"
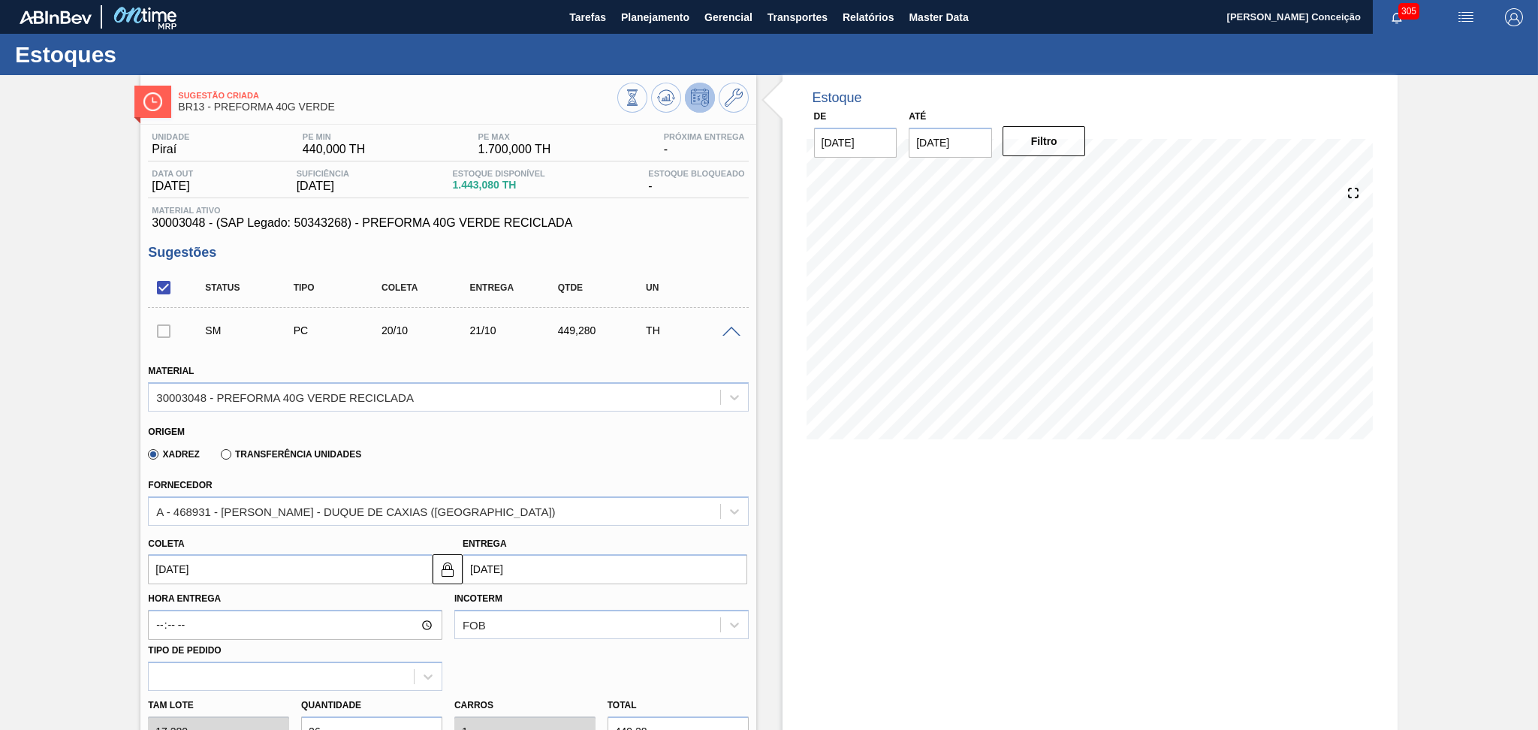
click at [261, 569] on input "[DATE]" at bounding box center [290, 569] width 285 height 30
click at [285, 475] on div "17" at bounding box center [288, 478] width 20 height 20
type input "[DATE]"
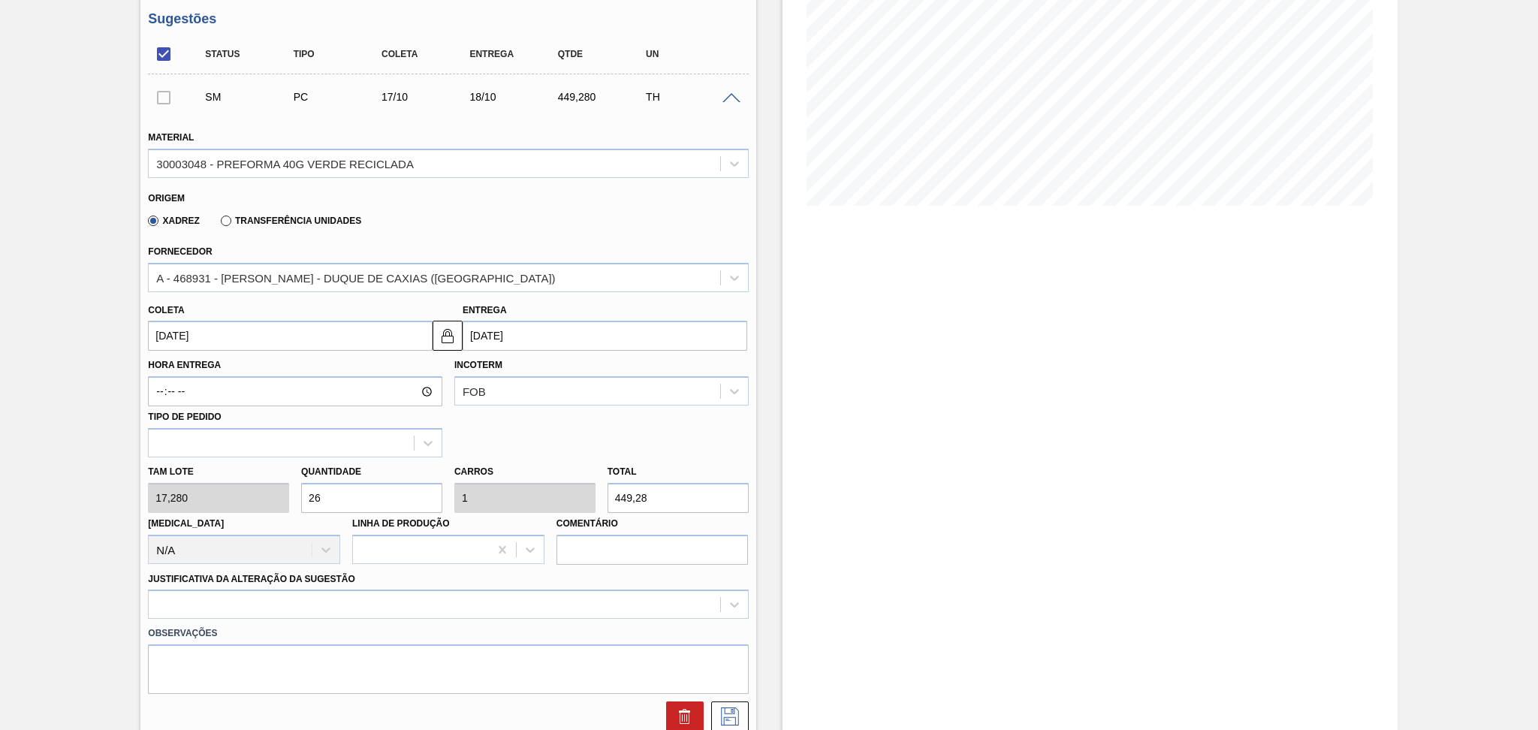
scroll to position [400, 0]
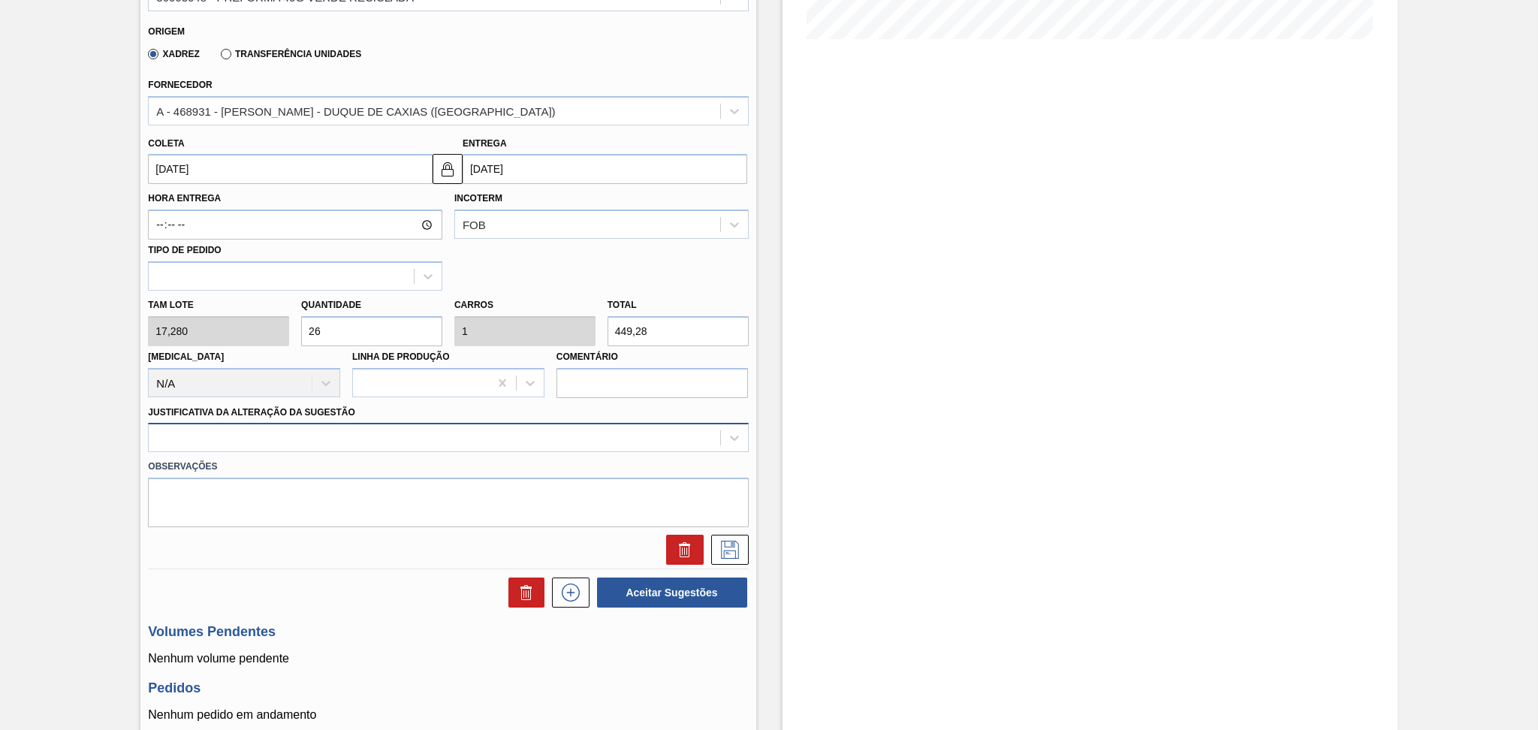
click at [378, 427] on div at bounding box center [434, 438] width 571 height 22
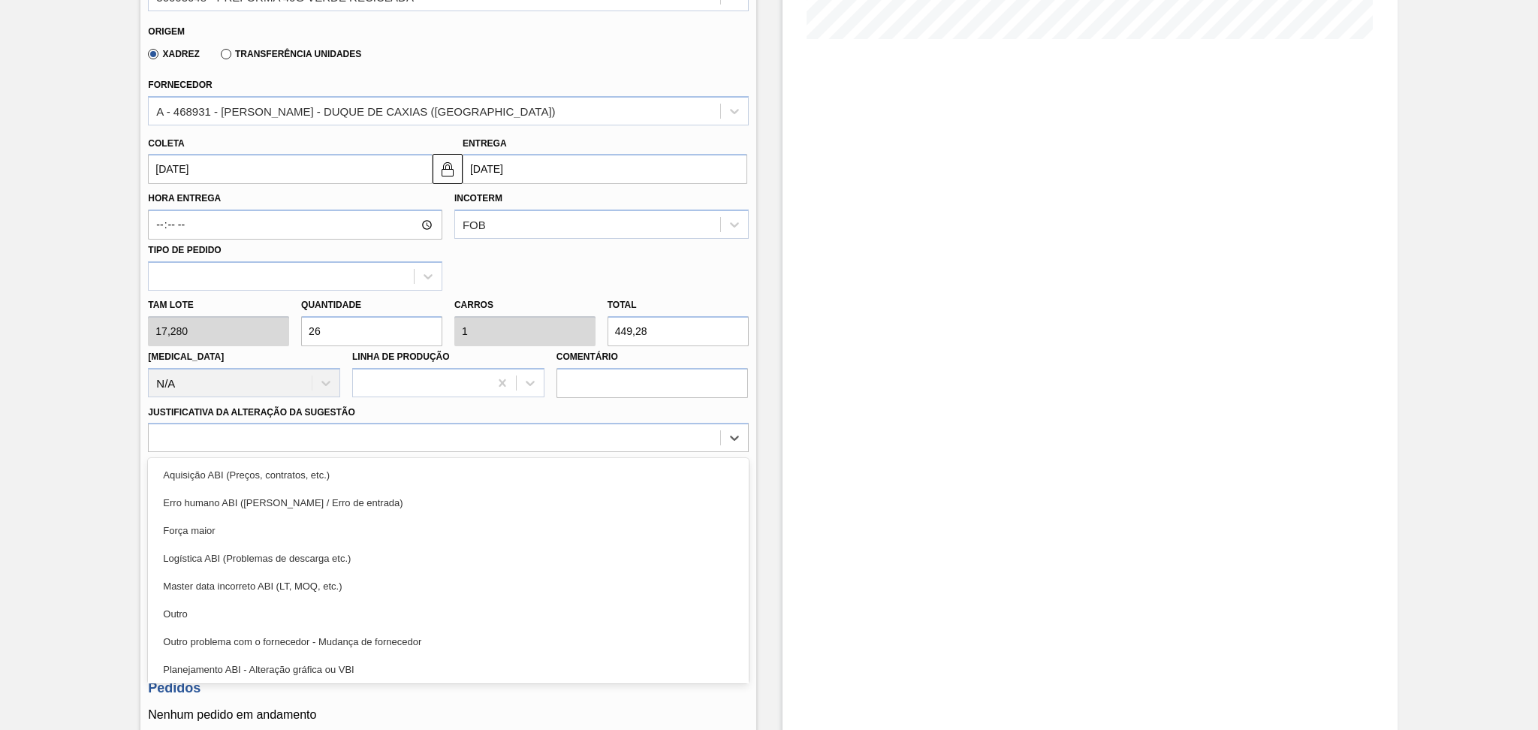
scroll to position [200, 0]
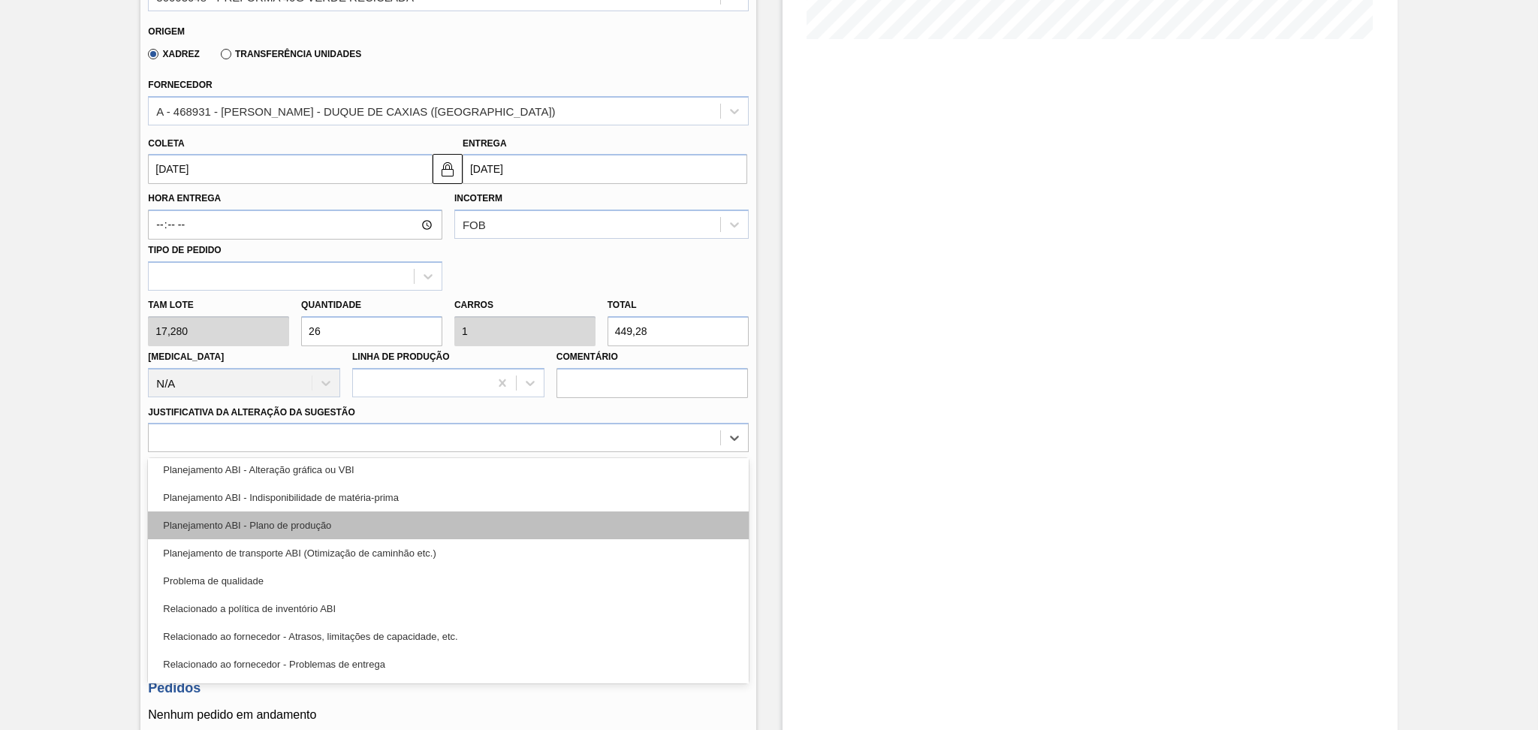
click at [337, 520] on div "Planejamento ABI - Plano de produção" at bounding box center [448, 525] width 600 height 28
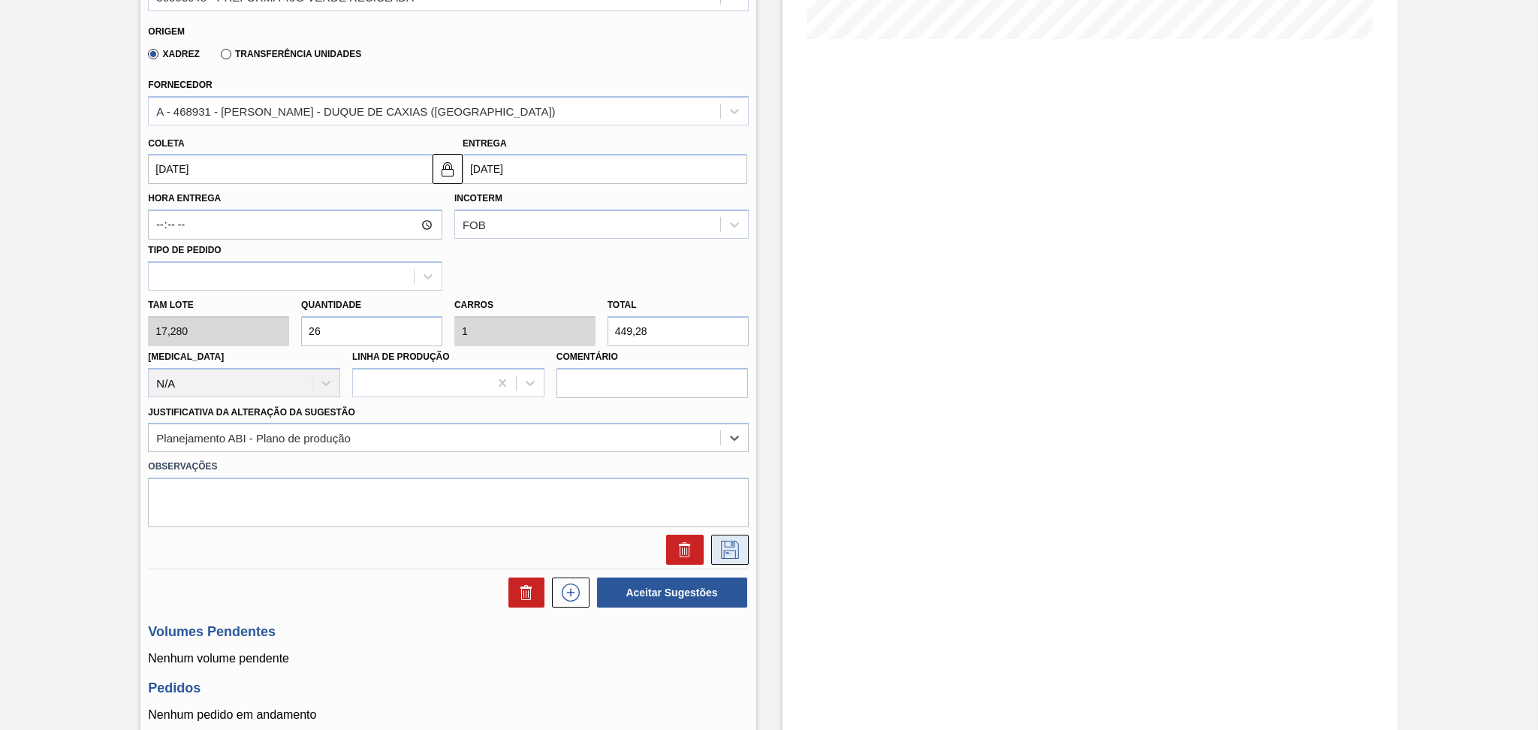
click at [722, 550] on icon at bounding box center [730, 550] width 24 height 18
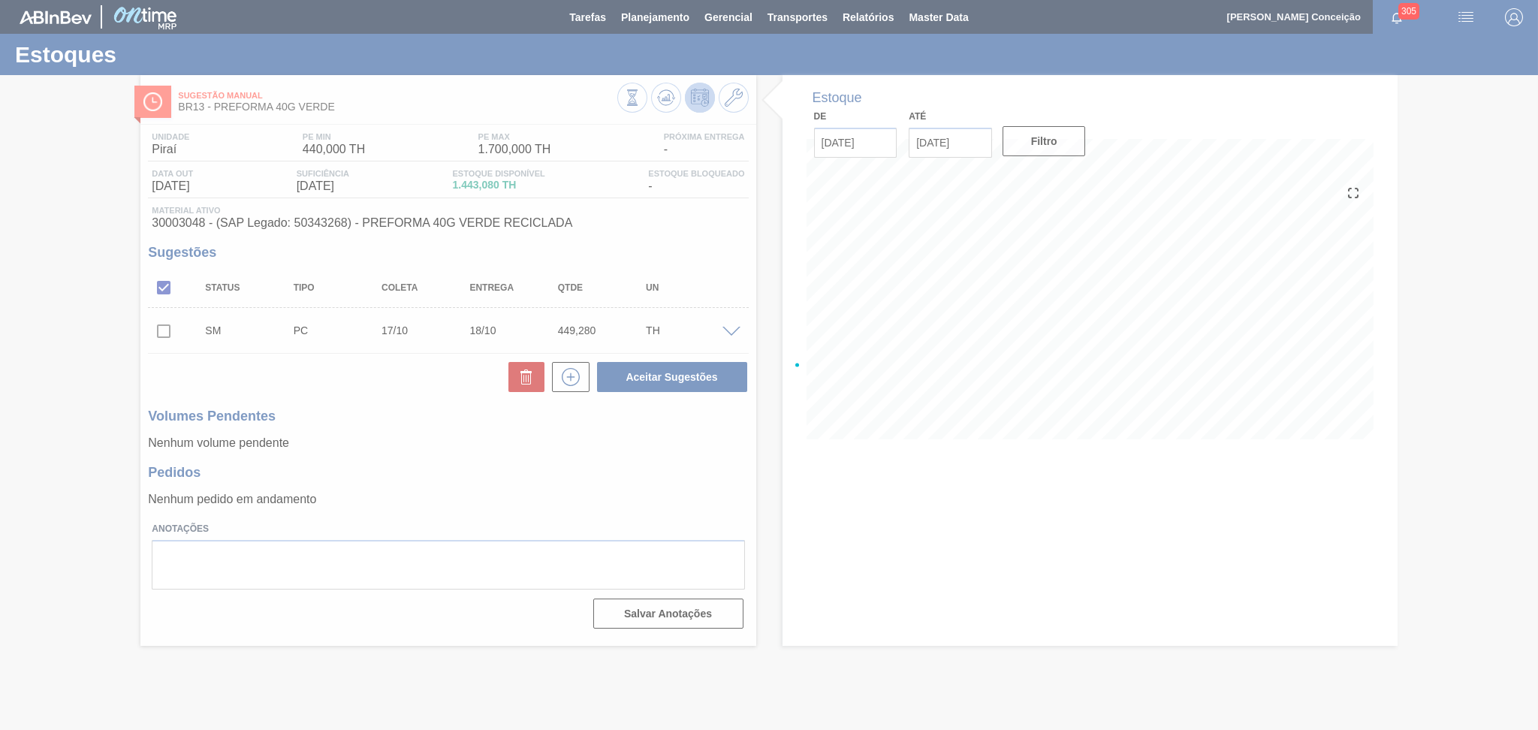
scroll to position [0, 0]
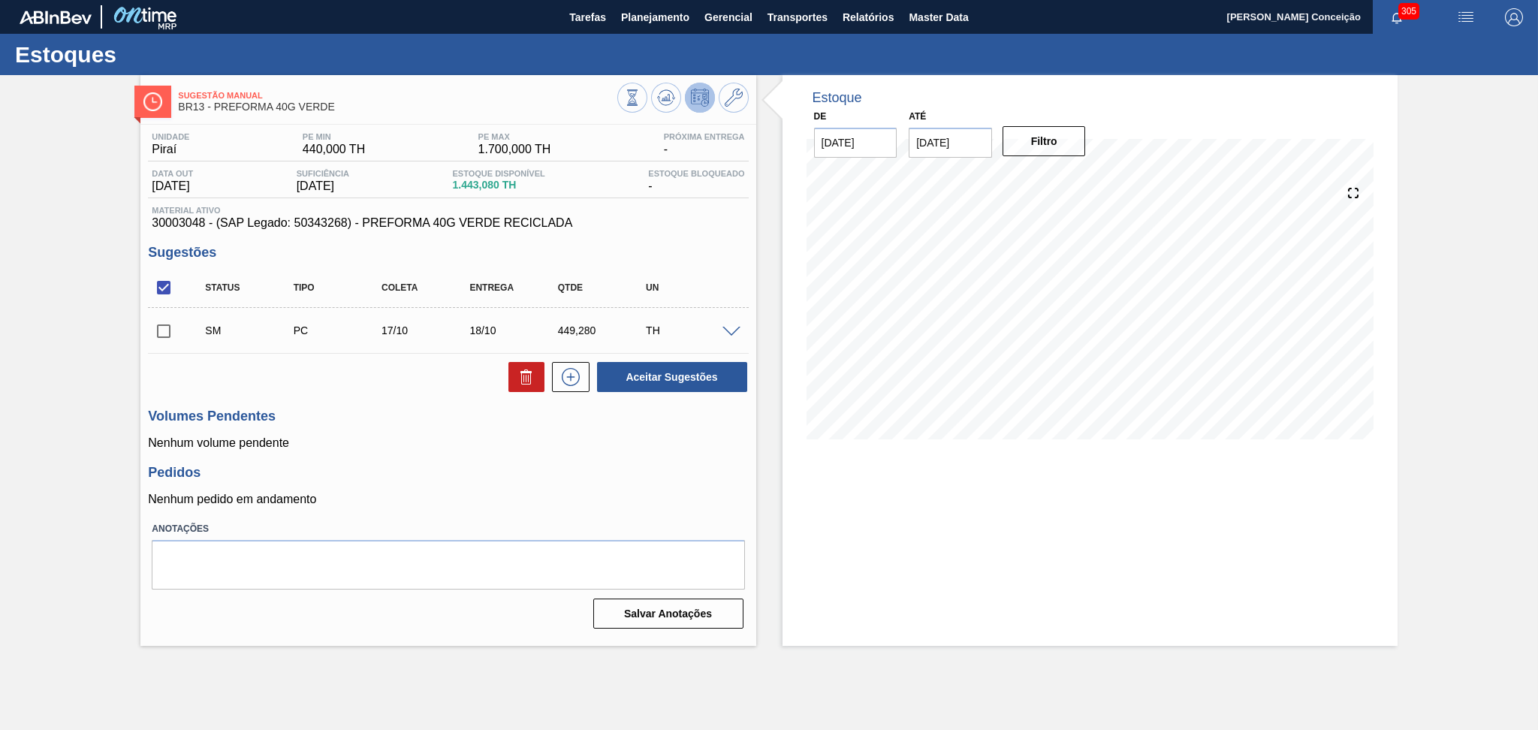
click at [608, 473] on h3 "Pedidos" at bounding box center [448, 473] width 600 height 16
click at [559, 383] on icon at bounding box center [571, 377] width 24 height 18
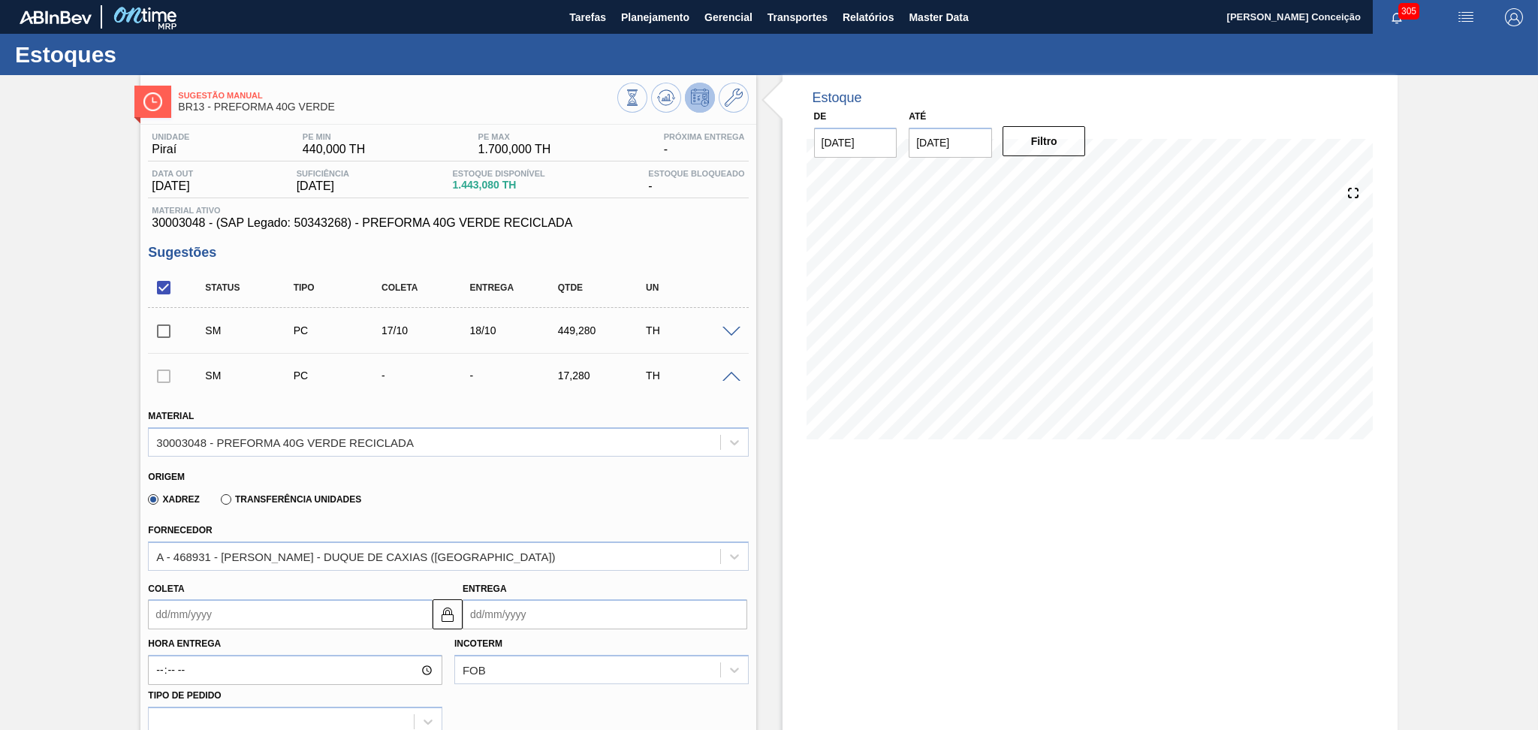
click at [231, 614] on input "Coleta" at bounding box center [290, 614] width 285 height 30
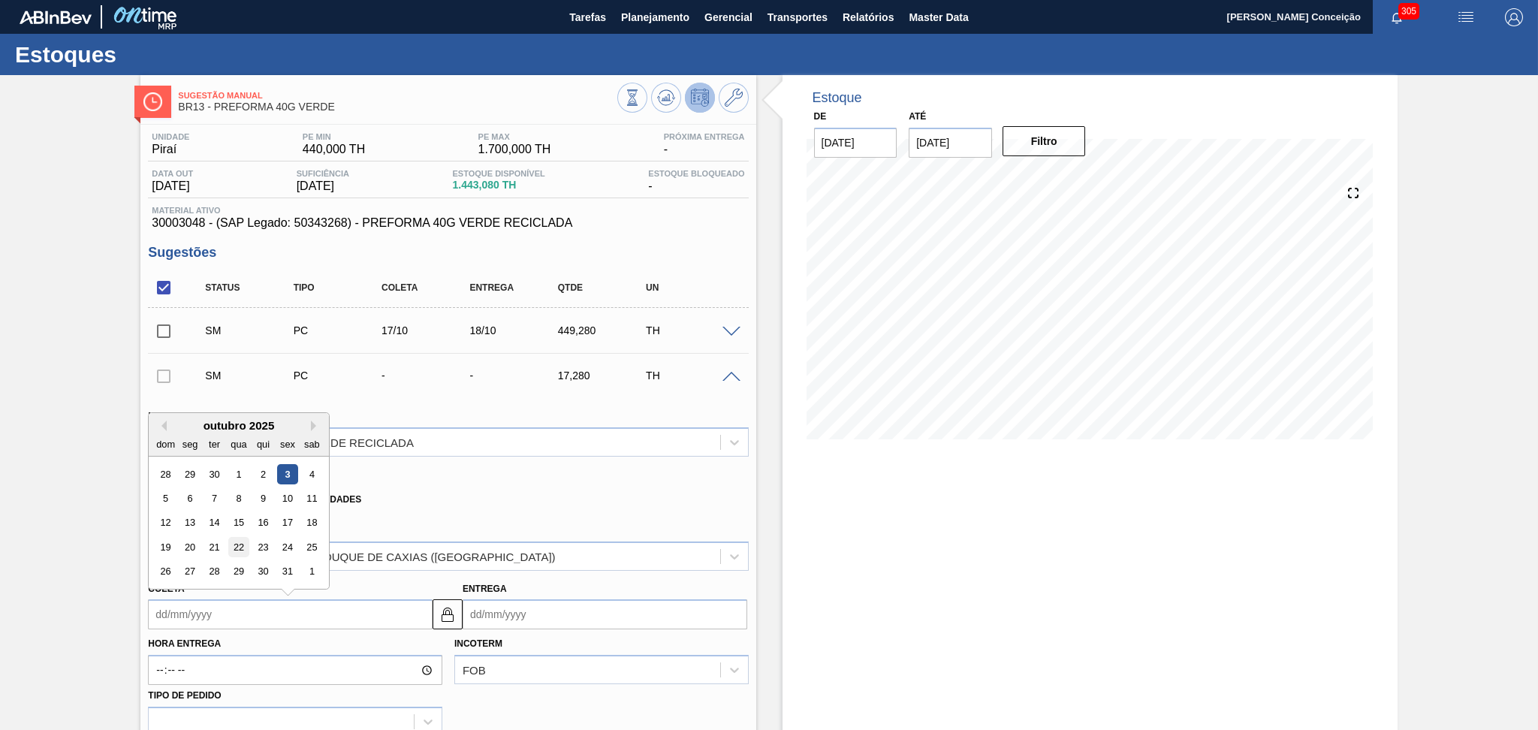
click at [233, 541] on div "22" at bounding box center [239, 547] width 20 height 20
type input "22/10/2025"
type input "23/10/2025"
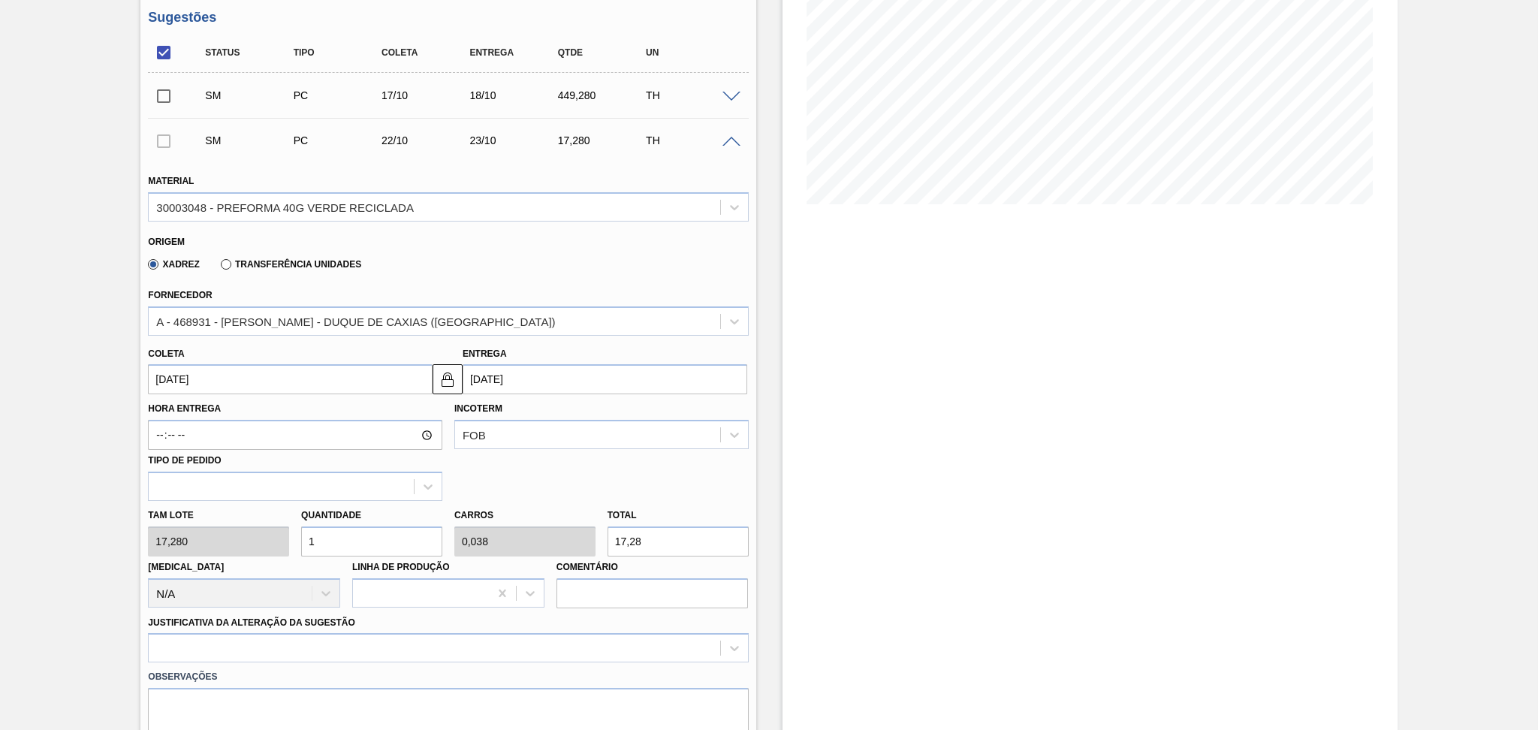
scroll to position [300, 0]
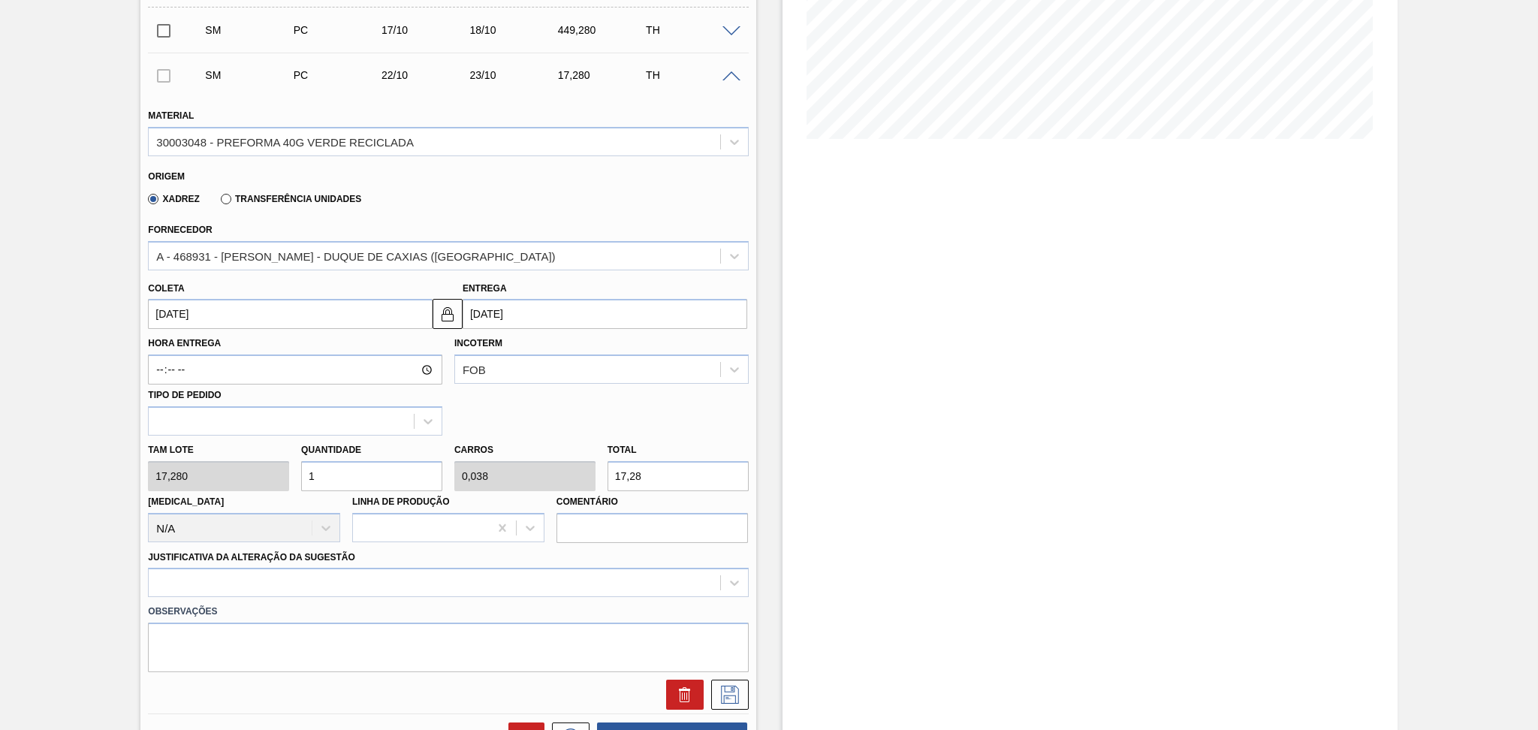
drag, startPoint x: 367, startPoint y: 478, endPoint x: 98, endPoint y: 409, distance: 277.8
click at [176, 426] on div "Material 30003048 - PREFORMA 40G VERDE RECICLADA Origem Xadrez Transferência Un…" at bounding box center [448, 402] width 600 height 616
type input "2"
type input "0,077"
type input "34,56"
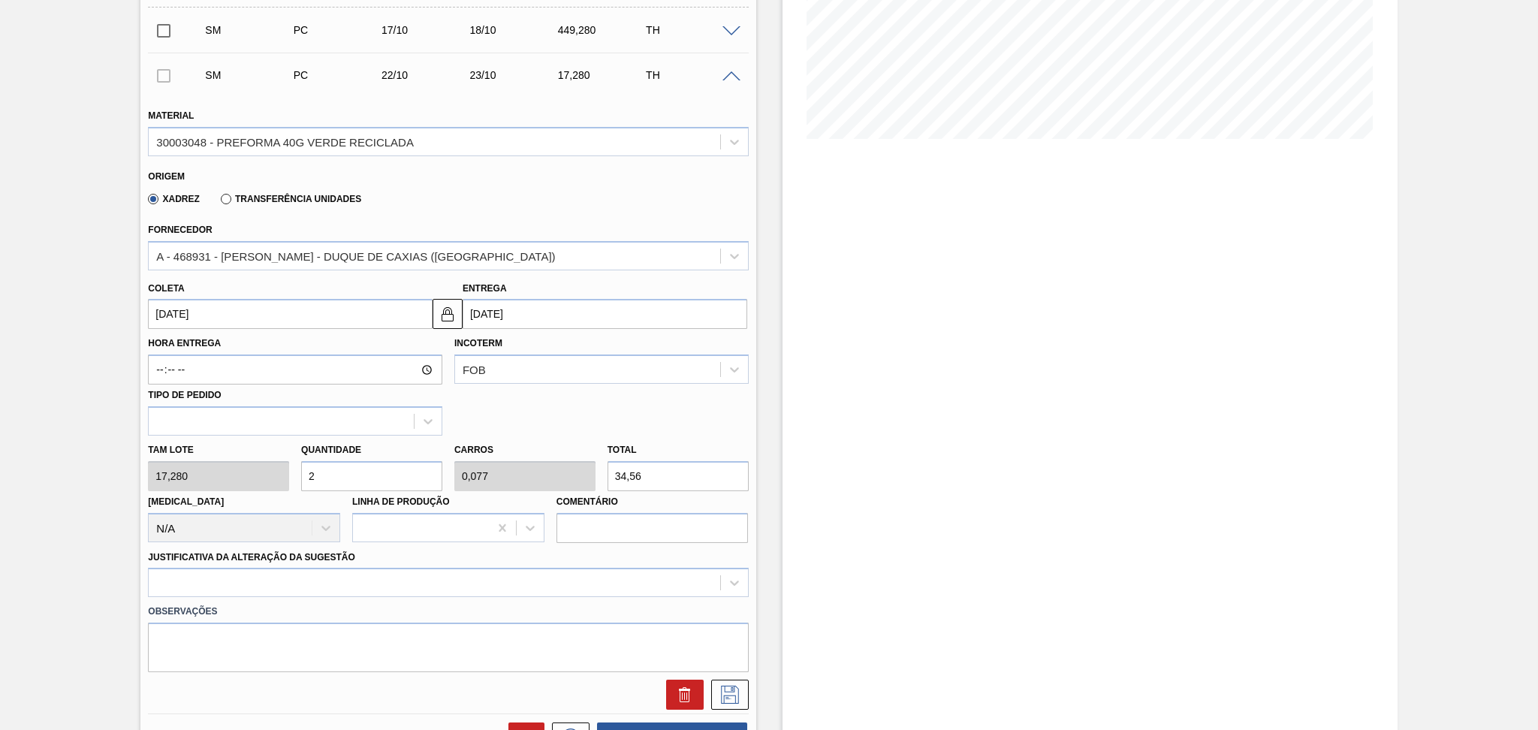
type input "26"
type input "1"
type input "449,28"
type input "26"
click at [210, 574] on div at bounding box center [448, 582] width 600 height 29
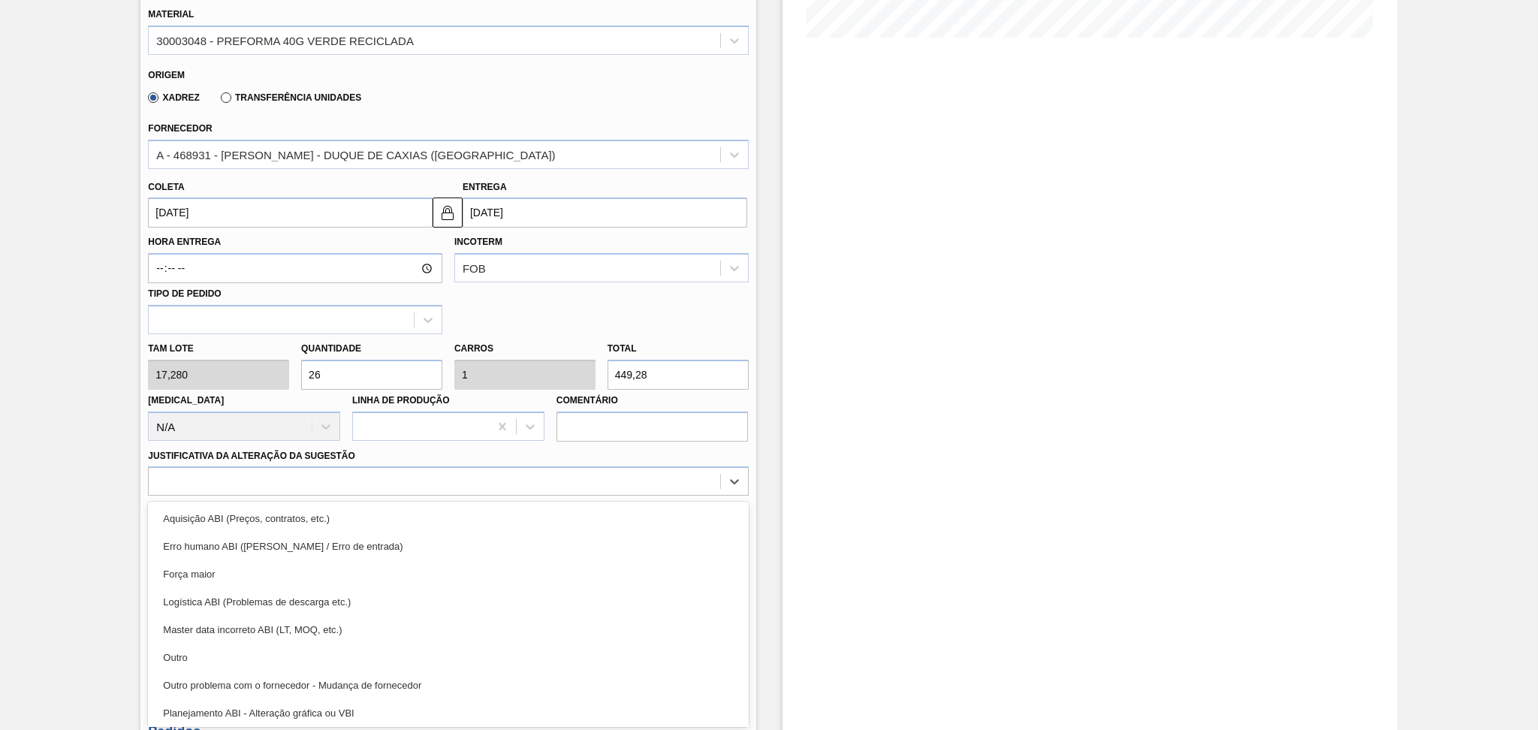
scroll to position [100, 0]
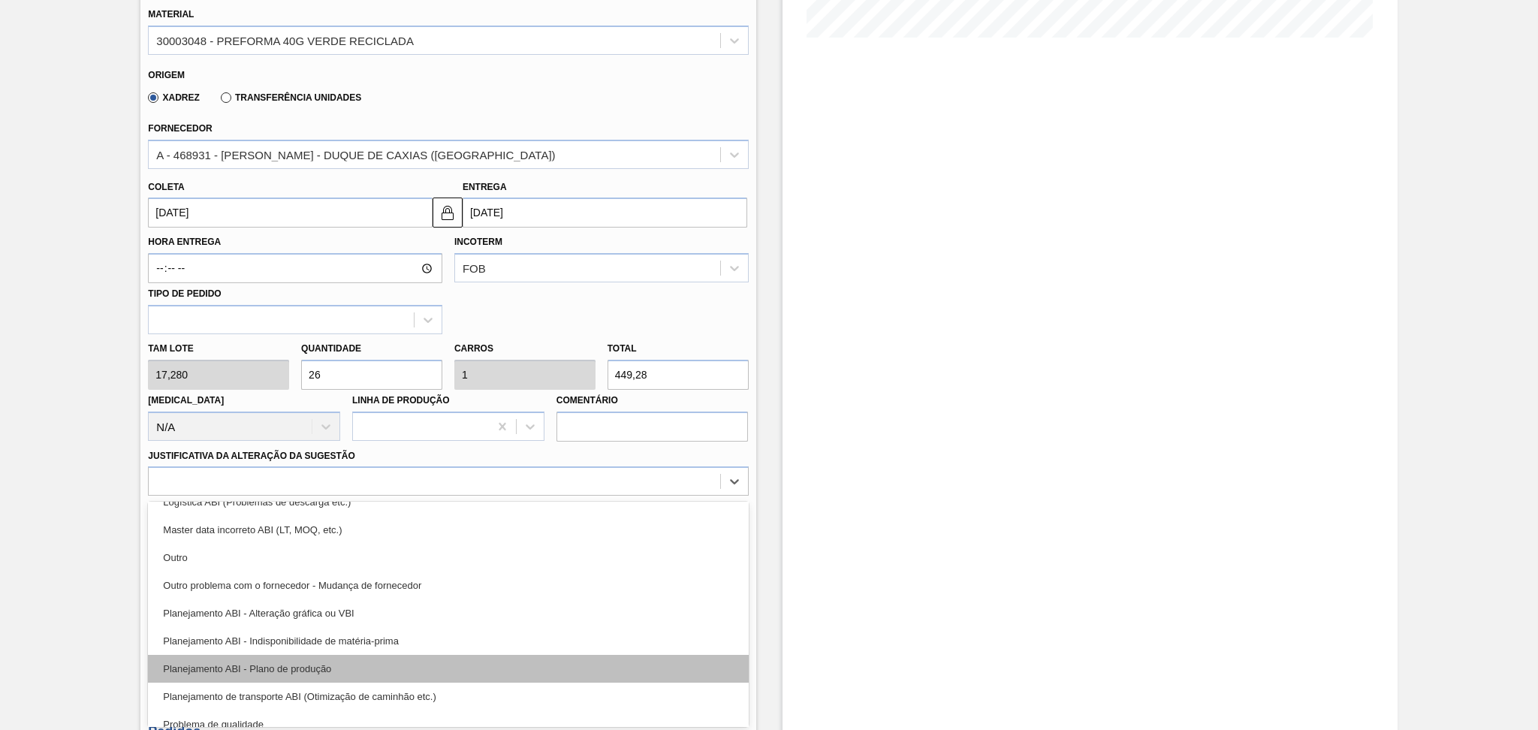
click at [299, 663] on div "Planejamento ABI - Plano de produção" at bounding box center [448, 669] width 600 height 28
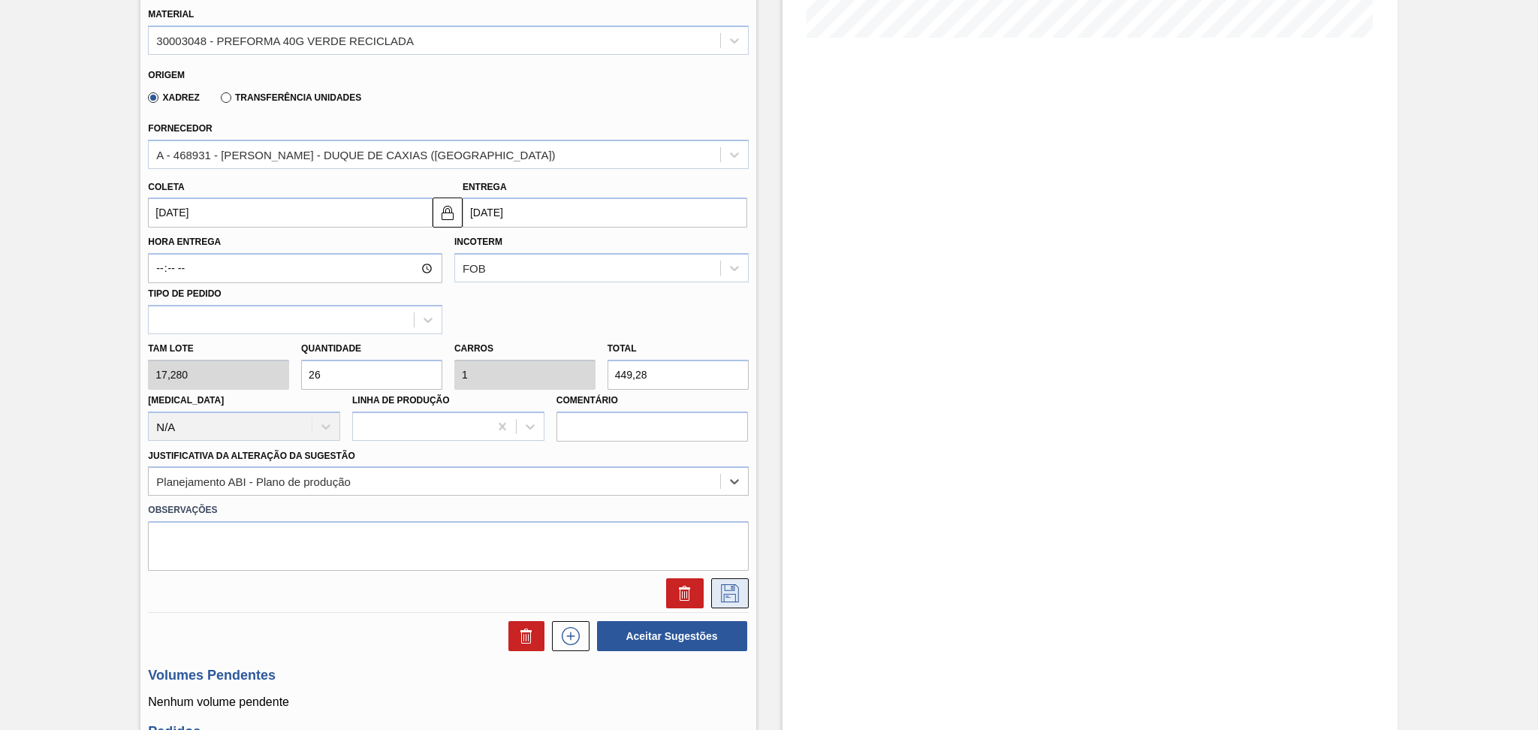
click at [733, 584] on icon at bounding box center [730, 593] width 18 height 18
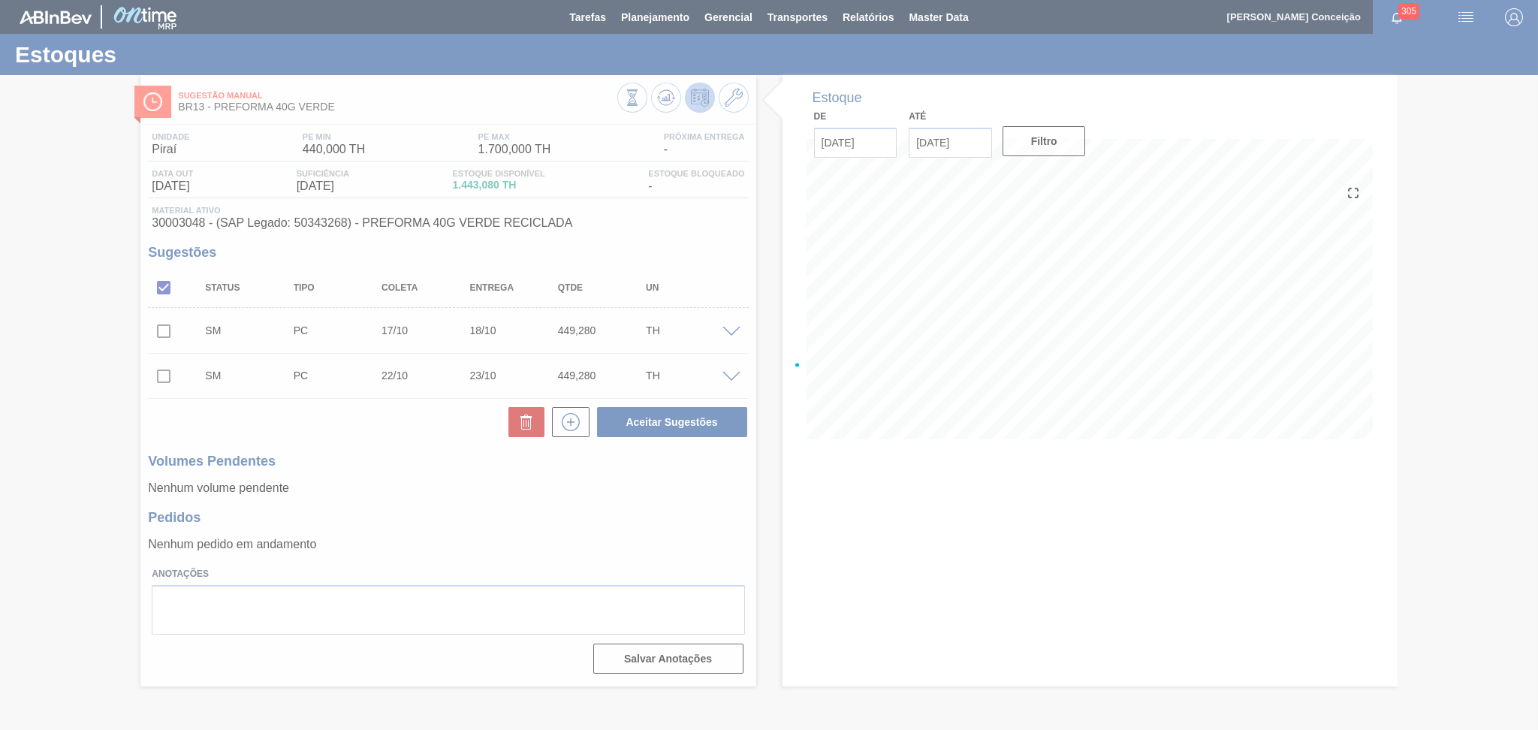
scroll to position [0, 0]
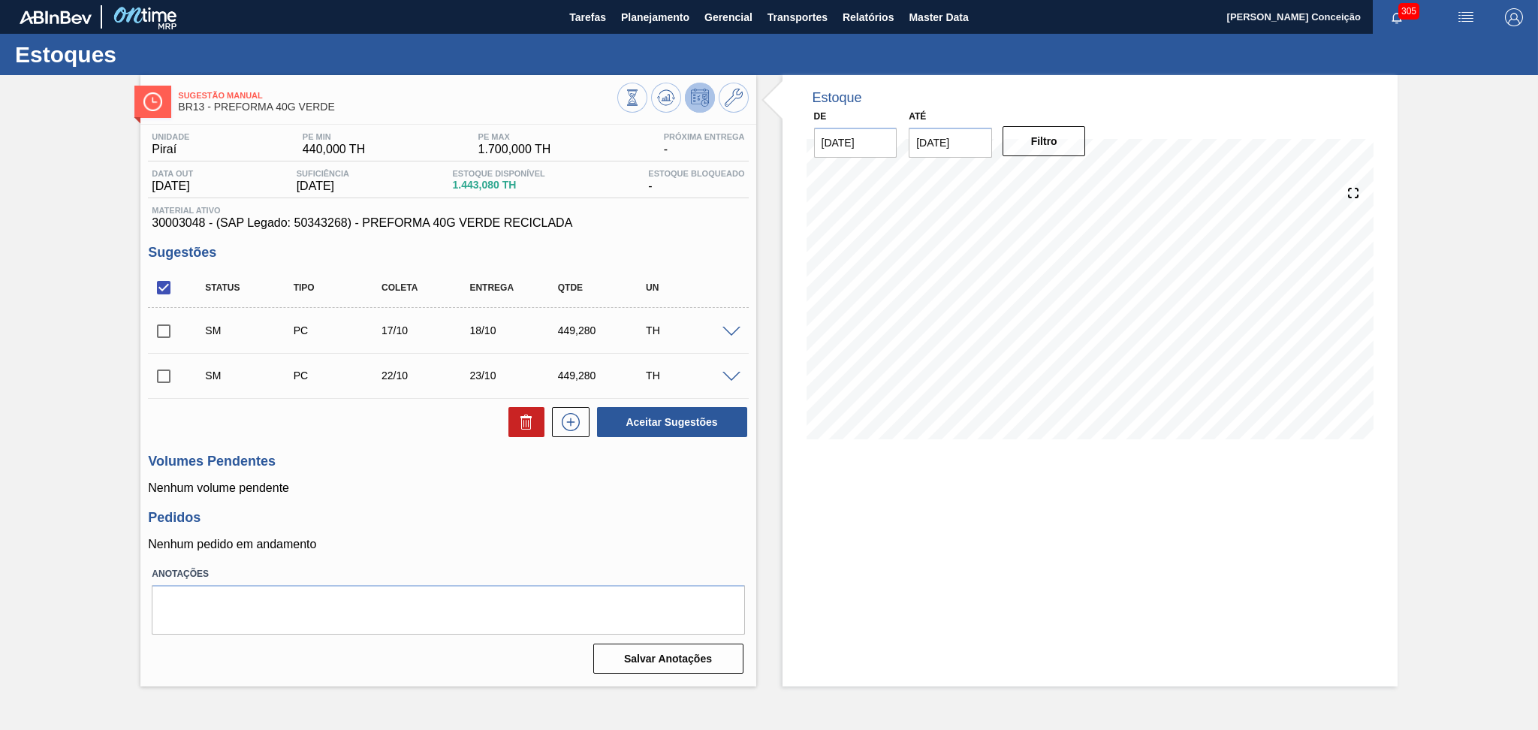
click at [537, 496] on div "Unidade Piraí PE MIN 440,000 TH PE MAX 1.700,000 TH Próxima Entrega - Data out …" at bounding box center [447, 402] width 615 height 554
click at [164, 336] on input "checkbox" at bounding box center [164, 331] width 32 height 32
checkbox input "true"
click at [170, 378] on input "checkbox" at bounding box center [164, 376] width 32 height 32
checkbox input "true"
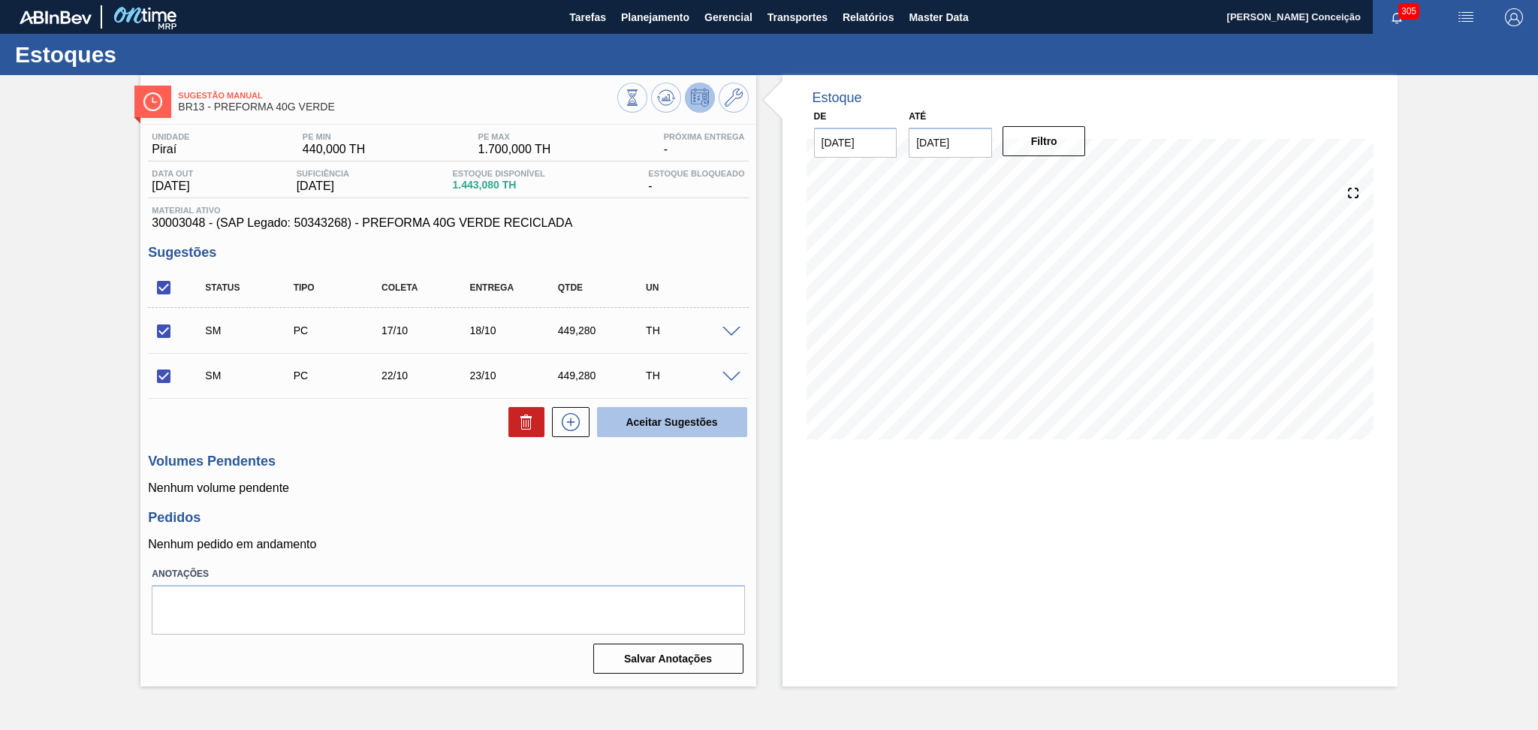
click at [639, 418] on button "Aceitar Sugestões" at bounding box center [672, 422] width 150 height 30
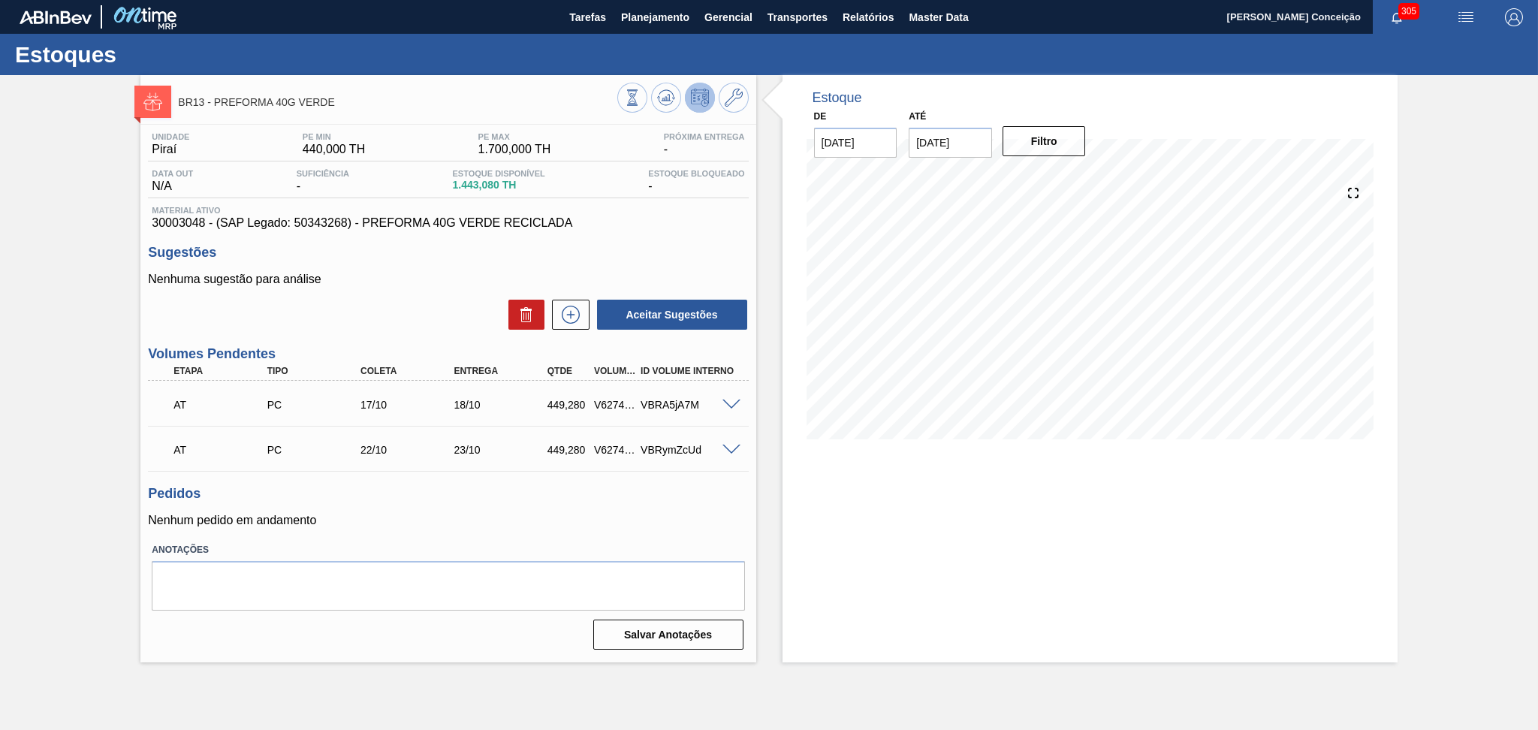
click at [470, 187] on span "1.443,080 TH" at bounding box center [498, 184] width 92 height 11
copy span "1.443,080"
click at [399, 262] on div "Sugestões Nenhuma sugestão para análise Aceitar Sugestões" at bounding box center [448, 288] width 600 height 86
click at [405, 300] on div "Aceitar Sugestões" at bounding box center [448, 314] width 600 height 33
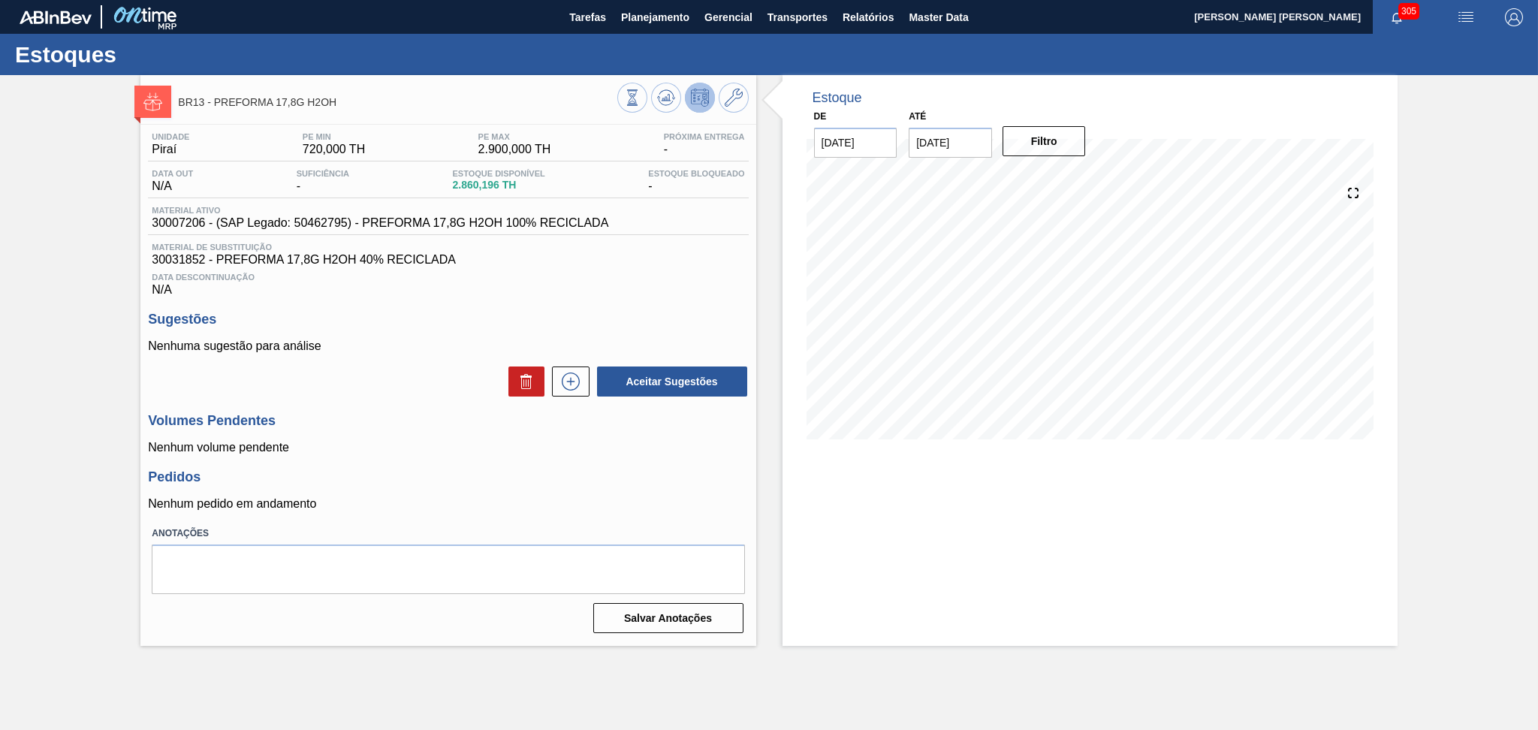
click at [586, 466] on div "Unidade Piraí PE MIN 720,000 TH PE MAX 2.900,000 TH Próxima Entrega - Data out …" at bounding box center [447, 382] width 615 height 514
click at [669, 103] on icon at bounding box center [666, 98] width 18 height 18
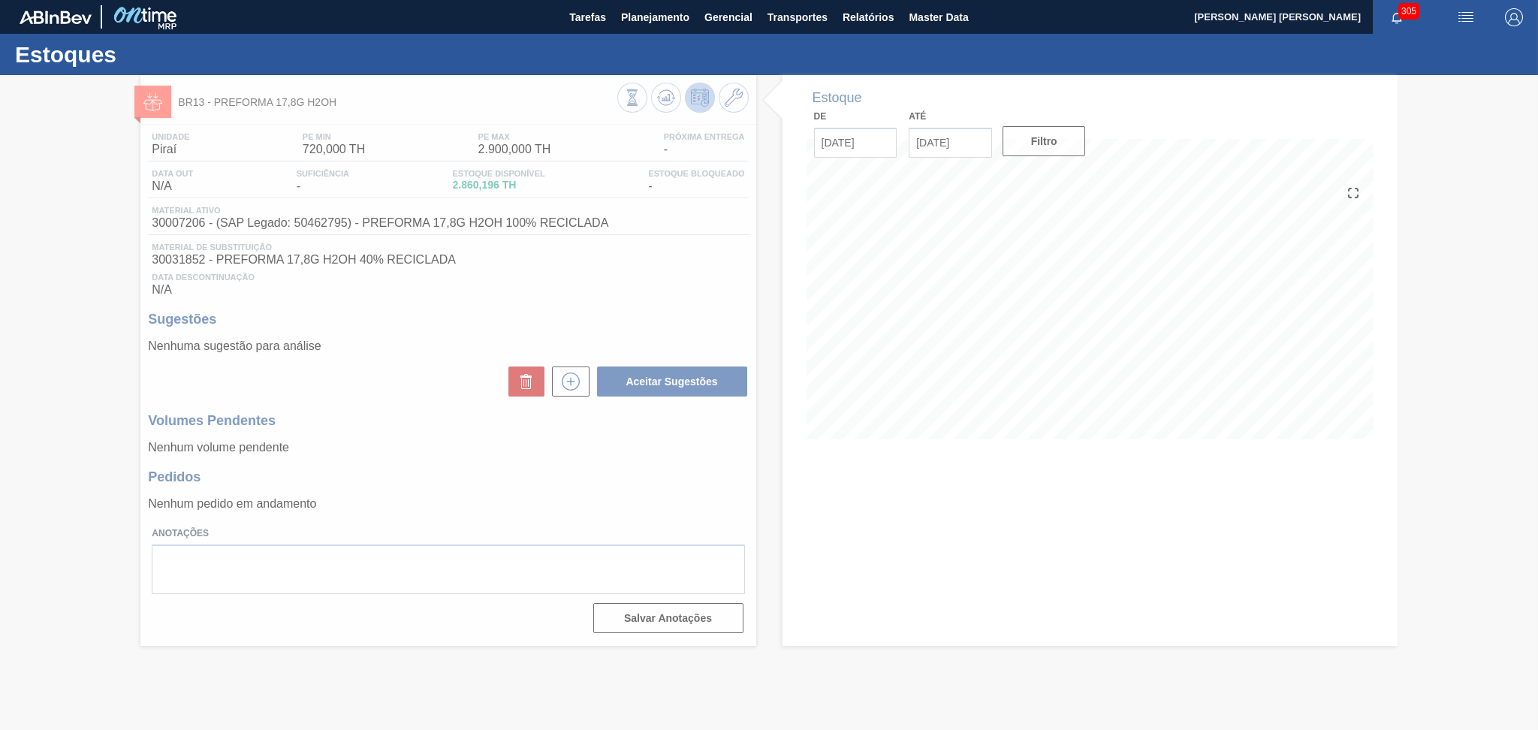
click at [617, 291] on div at bounding box center [769, 402] width 1538 height 655
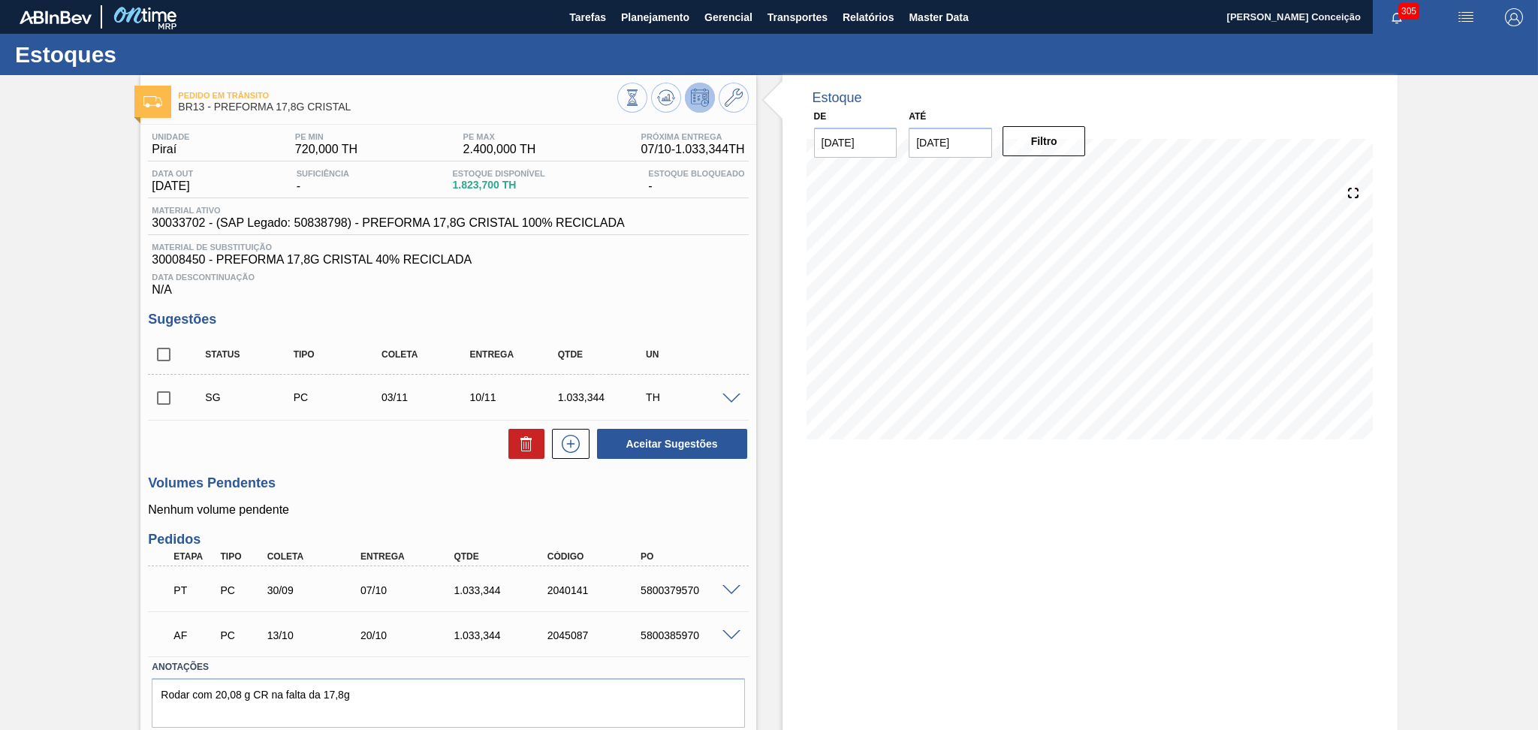
click at [362, 502] on div "Volumes Pendentes Nenhum volume pendente" at bounding box center [448, 495] width 600 height 41
click at [365, 517] on p "Nenhum volume pendente" at bounding box center [448, 510] width 600 height 14
click at [353, 469] on div "Unidade Piraí PE MIN 720,000 TH PE MAX 2.400,000 TH Próxima Entrega 07/10 - 1.0…" at bounding box center [447, 448] width 615 height 647
click at [653, 110] on div at bounding box center [682, 100] width 131 height 34
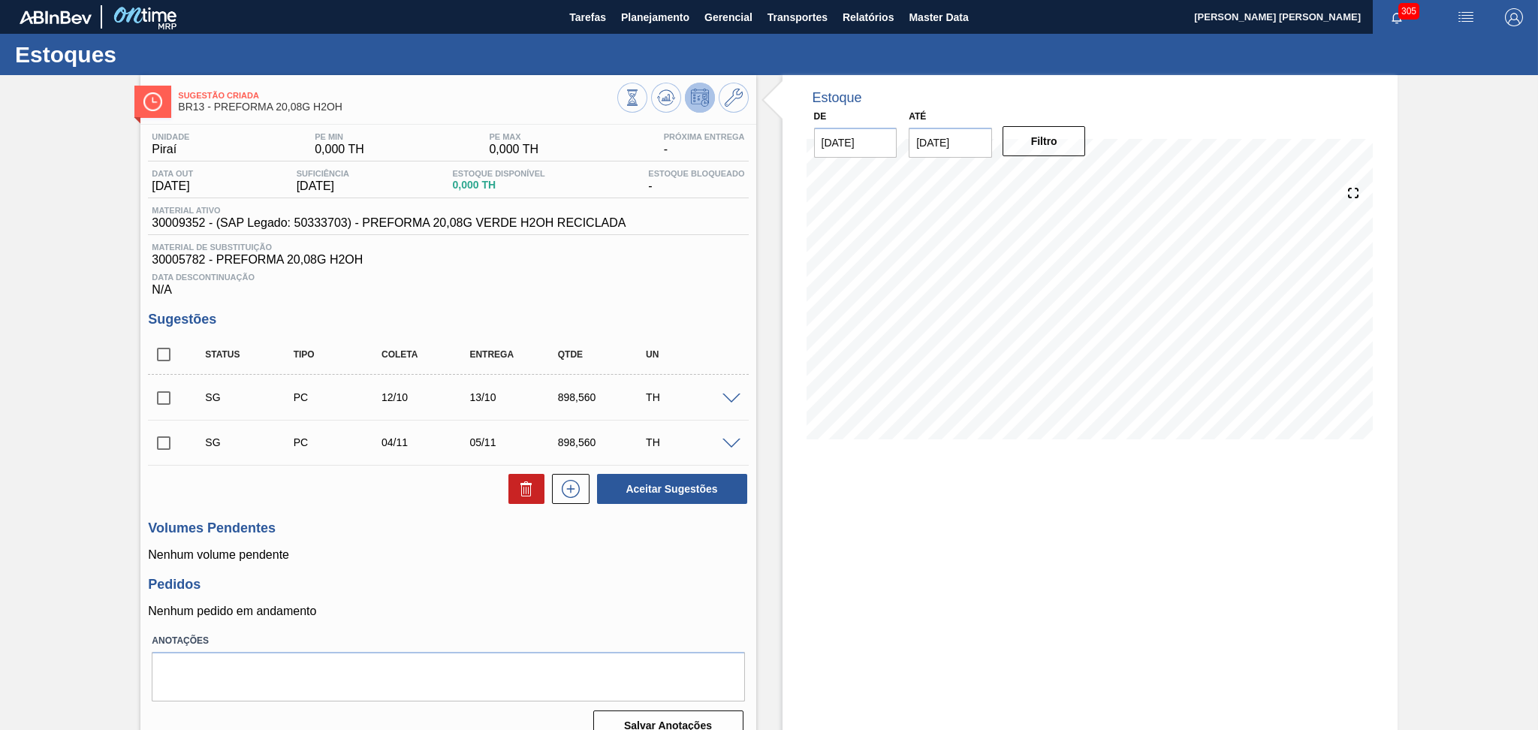
click at [164, 352] on input "checkbox" at bounding box center [164, 355] width 32 height 32
checkbox input "true"
click at [519, 482] on icon at bounding box center [526, 489] width 18 height 18
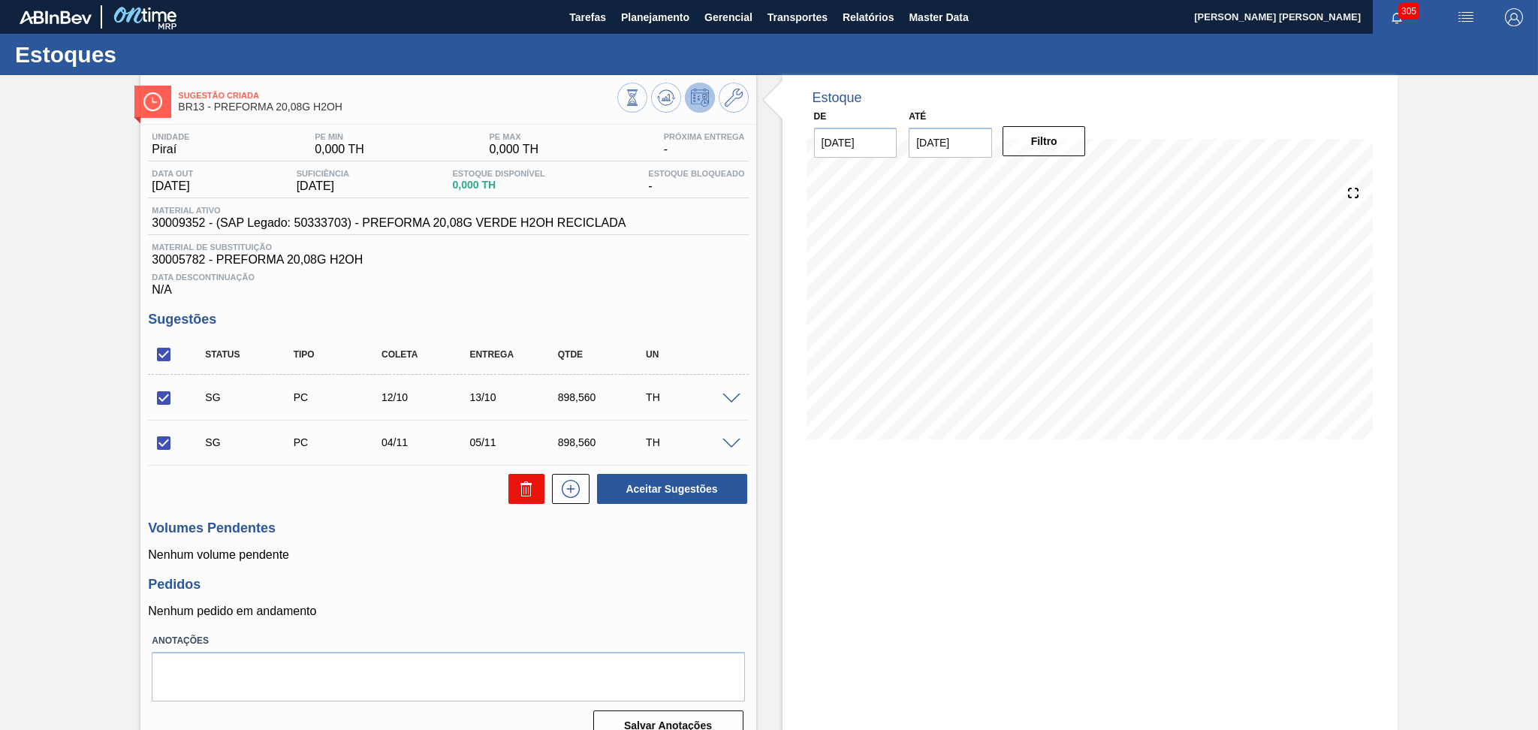
checkbox input "false"
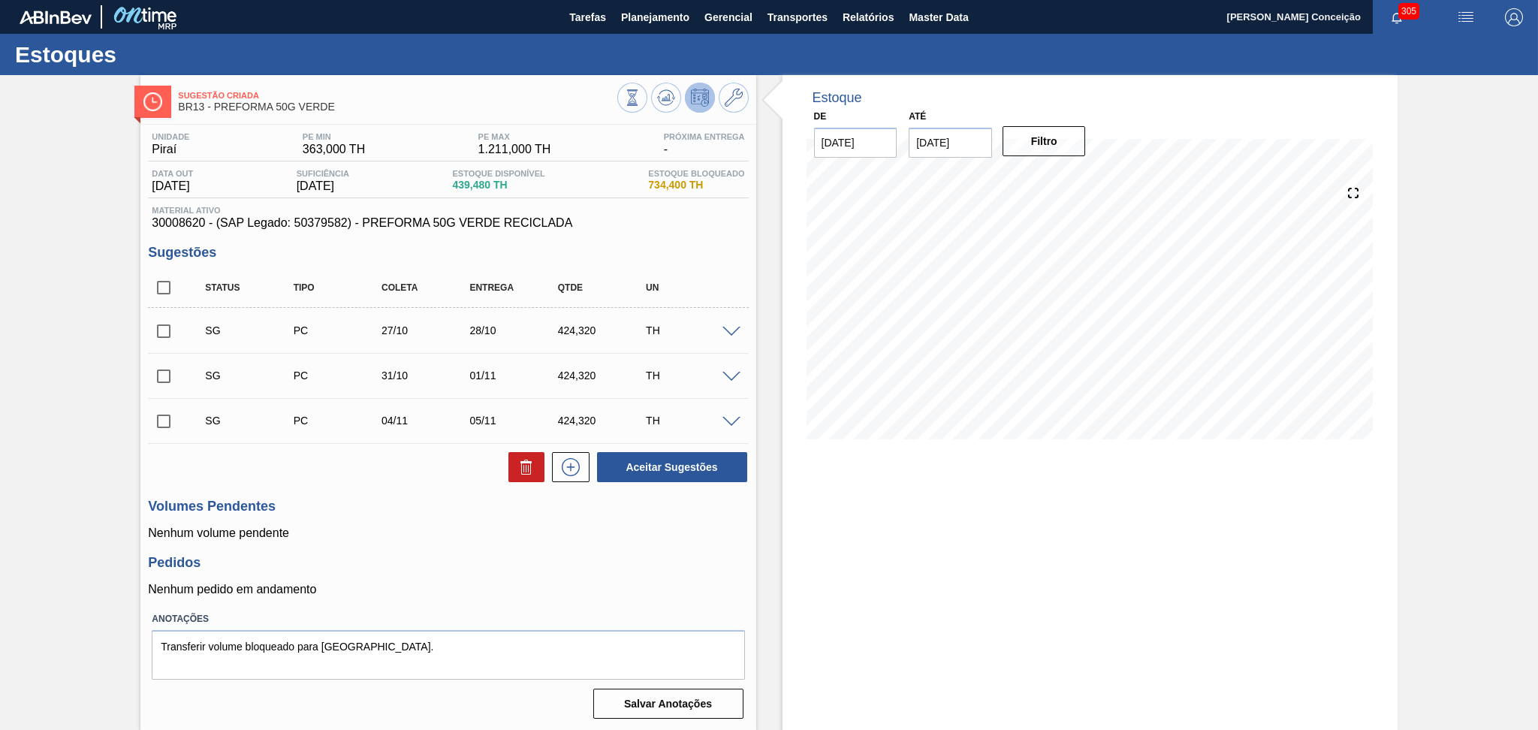
click at [173, 283] on input "checkbox" at bounding box center [164, 288] width 32 height 32
checkbox input "true"
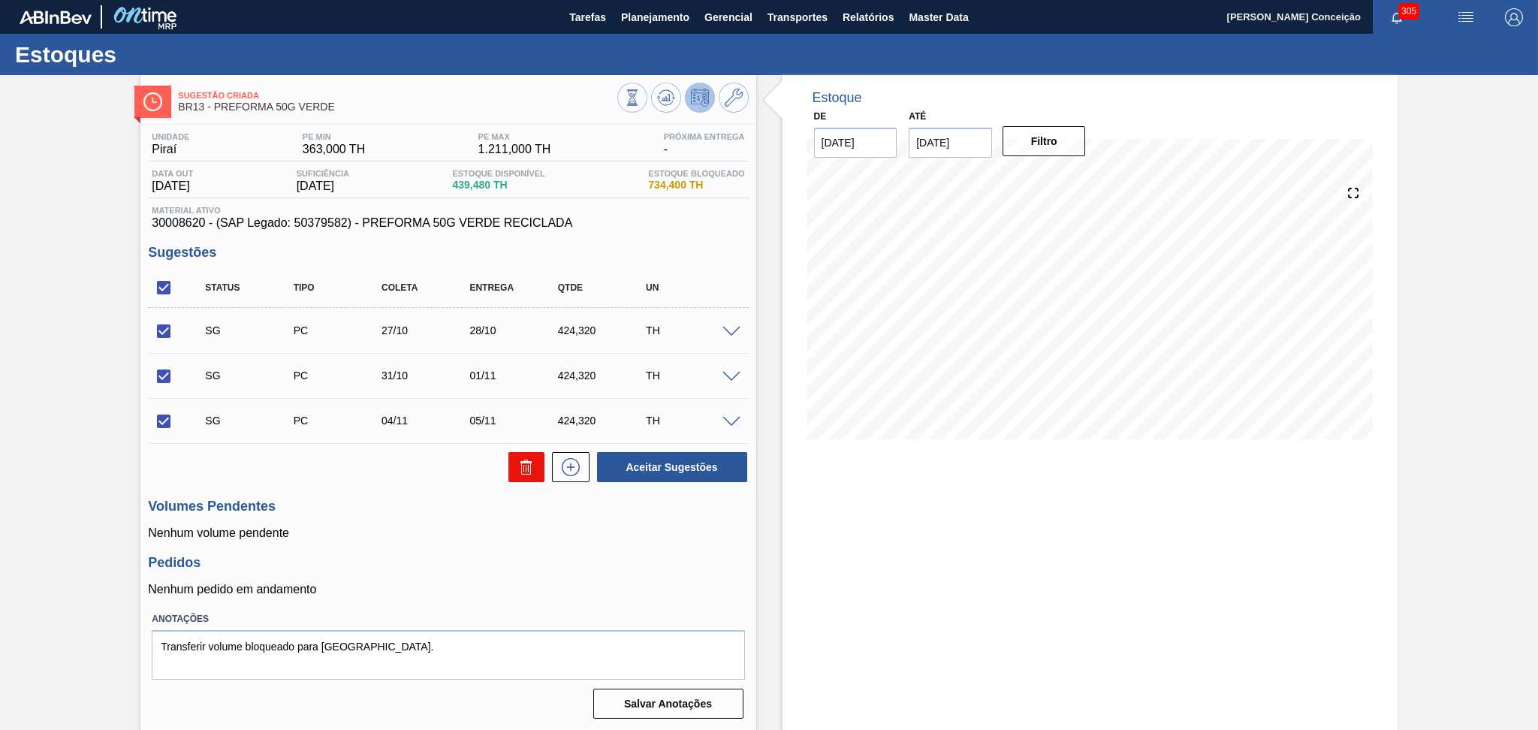
click at [523, 472] on icon at bounding box center [526, 467] width 18 height 18
checkbox input "false"
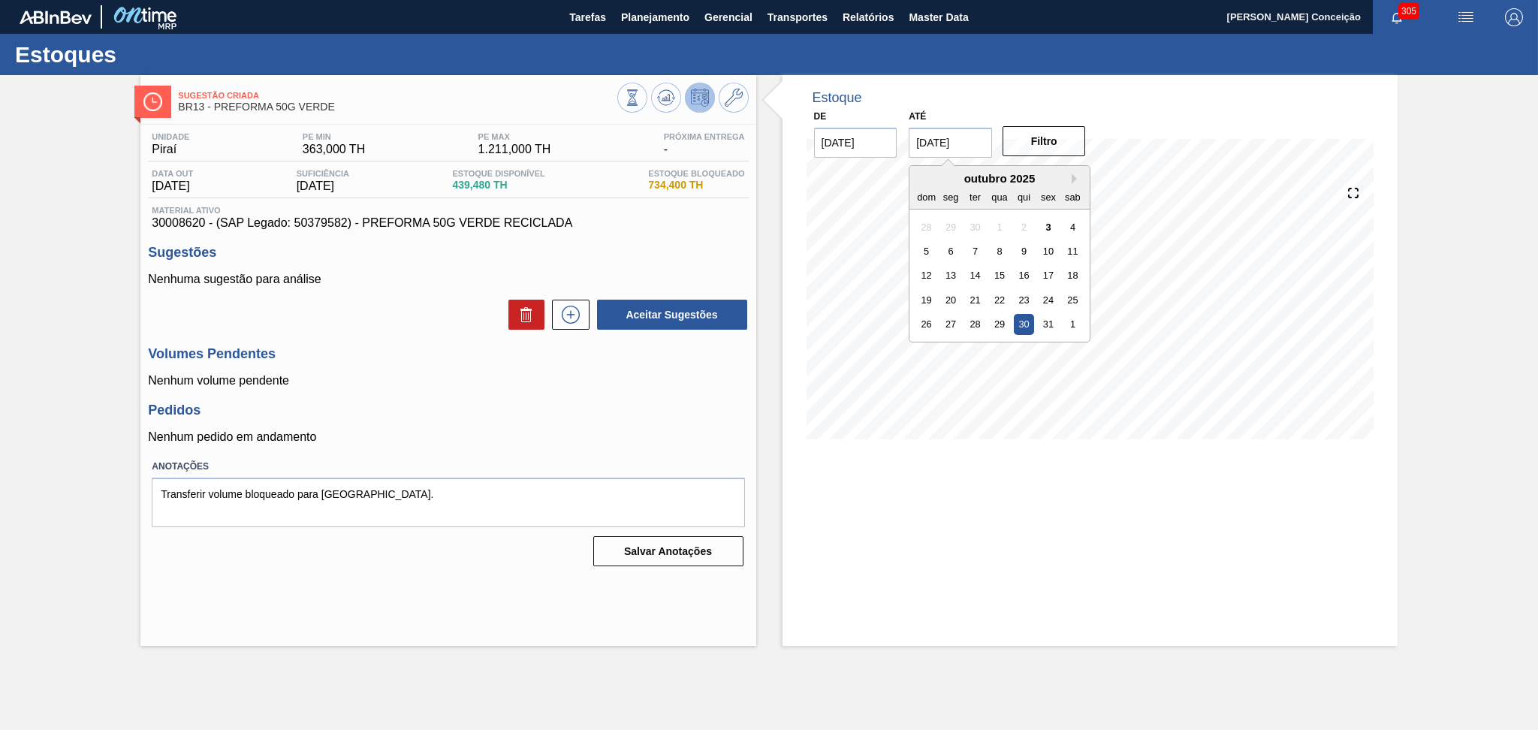
drag, startPoint x: 987, startPoint y: 136, endPoint x: 782, endPoint y: 102, distance: 208.5
click at [800, 105] on div "Estoque De [DATE] Até [DATE] Next Month [DATE] dom seg ter qua qui sex sab 28 2…" at bounding box center [1089, 360] width 615 height 571
type input "[DATE]"
click at [1039, 138] on button "Filtro" at bounding box center [1043, 141] width 83 height 30
click at [449, 432] on p "Nenhum pedido em andamento" at bounding box center [448, 437] width 600 height 14
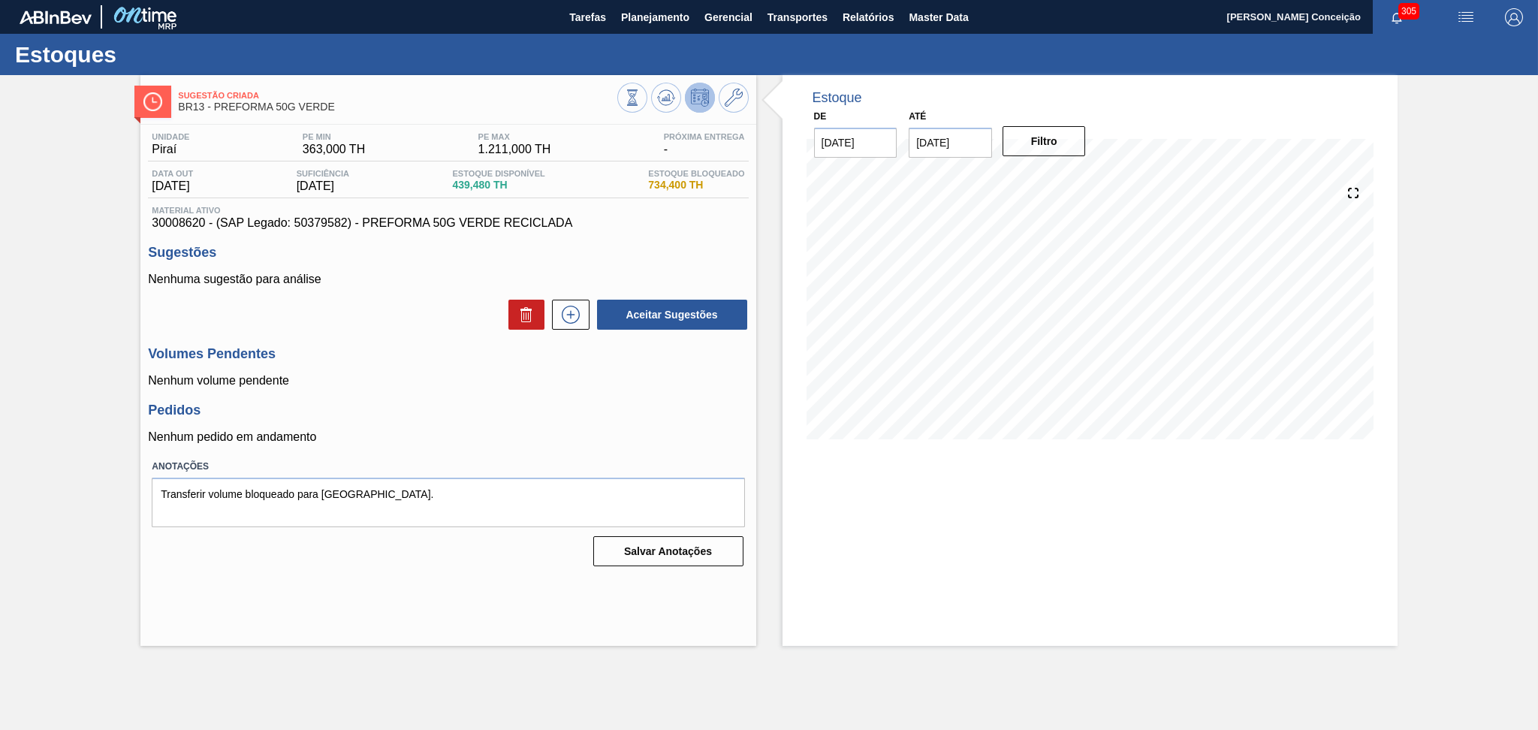
click at [375, 387] on p "Nenhum volume pendente" at bounding box center [448, 381] width 600 height 14
click at [382, 324] on div "Aceitar Sugestões" at bounding box center [448, 314] width 600 height 33
click at [162, 224] on span "30008620 - (SAP Legado: 50379582) - PREFORMA 50G VERDE RECICLADA" at bounding box center [448, 223] width 592 height 14
copy span "30008620"
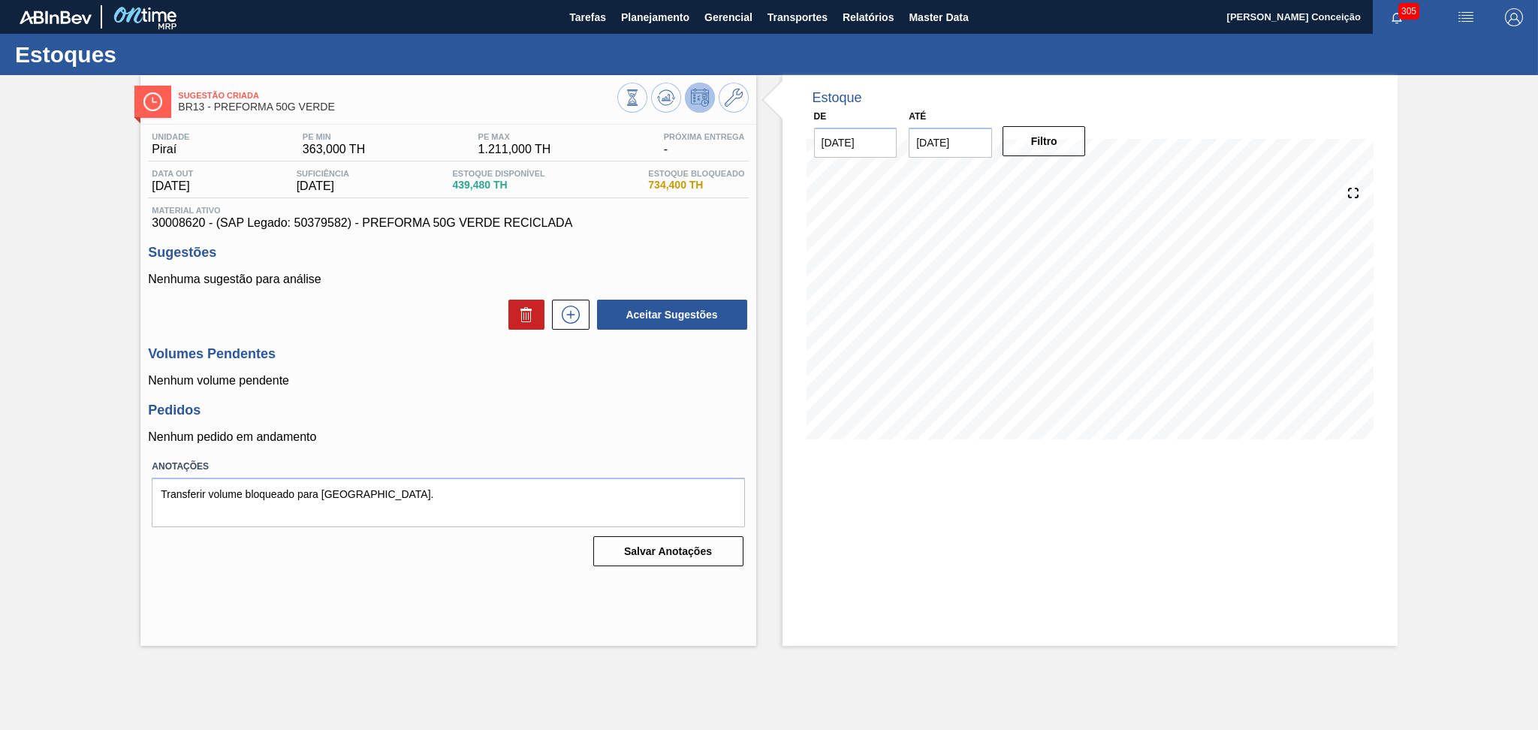
click at [428, 345] on div "Unidade Piraí PE MIN 363,000 TH PE MAX 1.211,000 TH Próxima Entrega - Data out …" at bounding box center [447, 348] width 615 height 447
click at [574, 318] on icon at bounding box center [571, 315] width 24 height 18
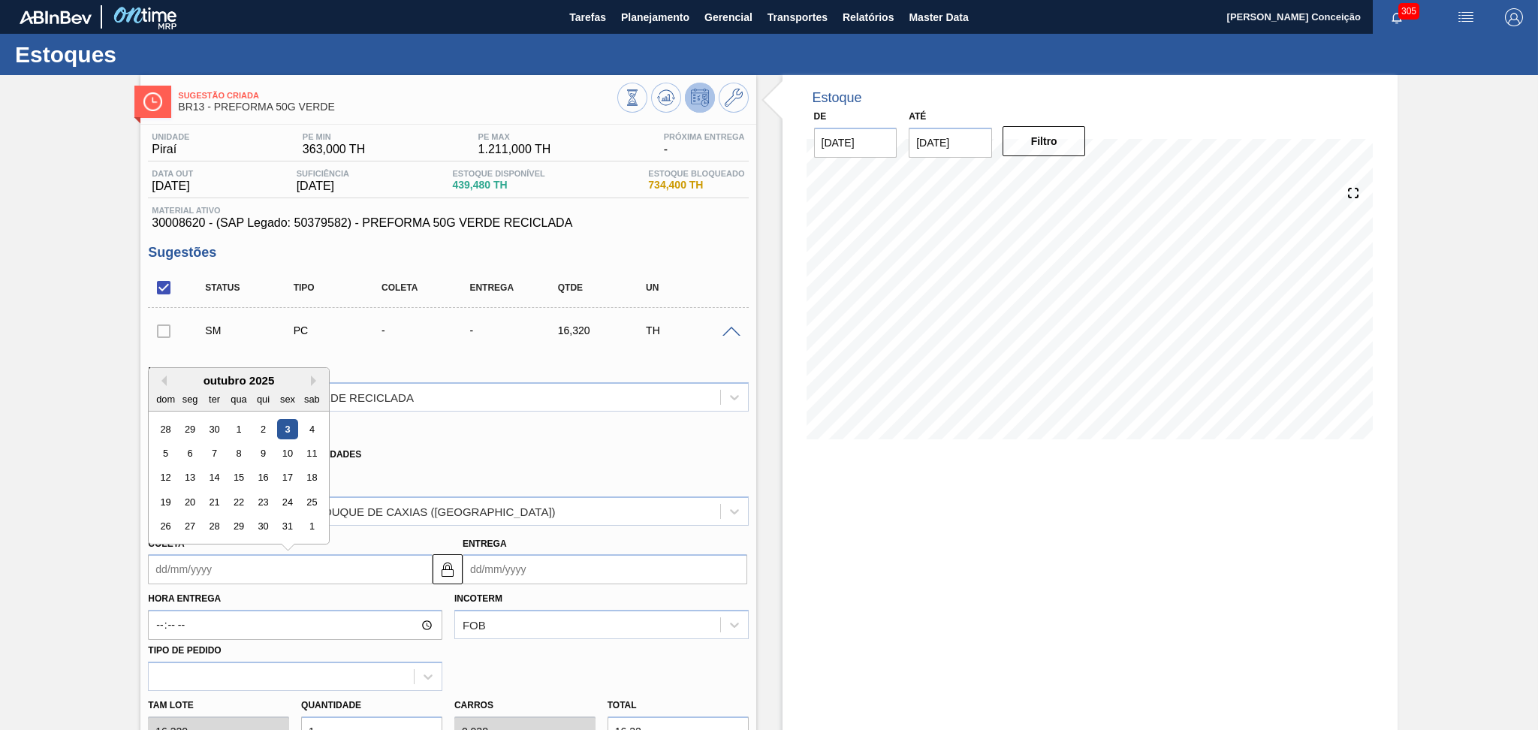
click at [255, 562] on input "Coleta" at bounding box center [290, 569] width 285 height 30
click at [198, 526] on div "27" at bounding box center [190, 527] width 20 height 20
type input "[DATE]"
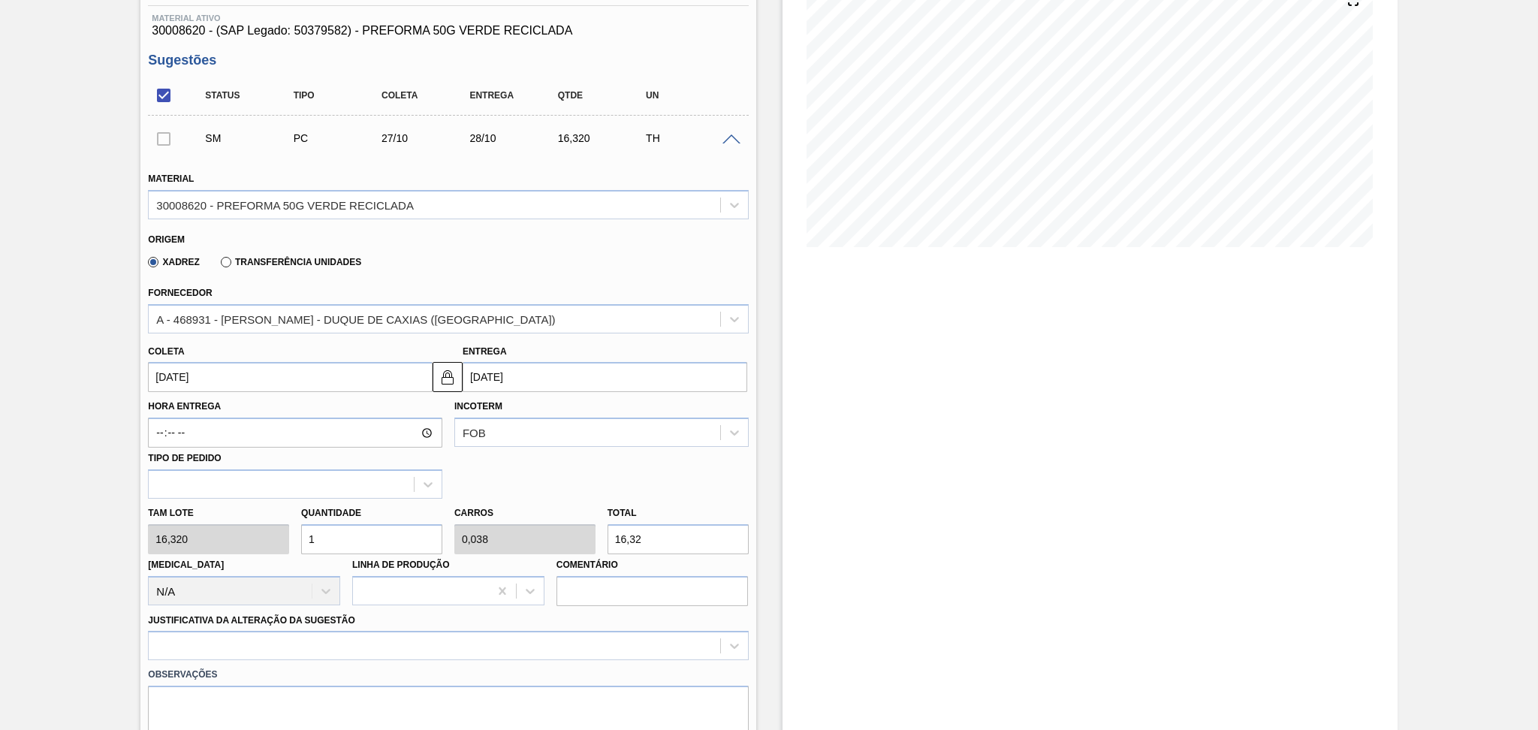
scroll to position [200, 0]
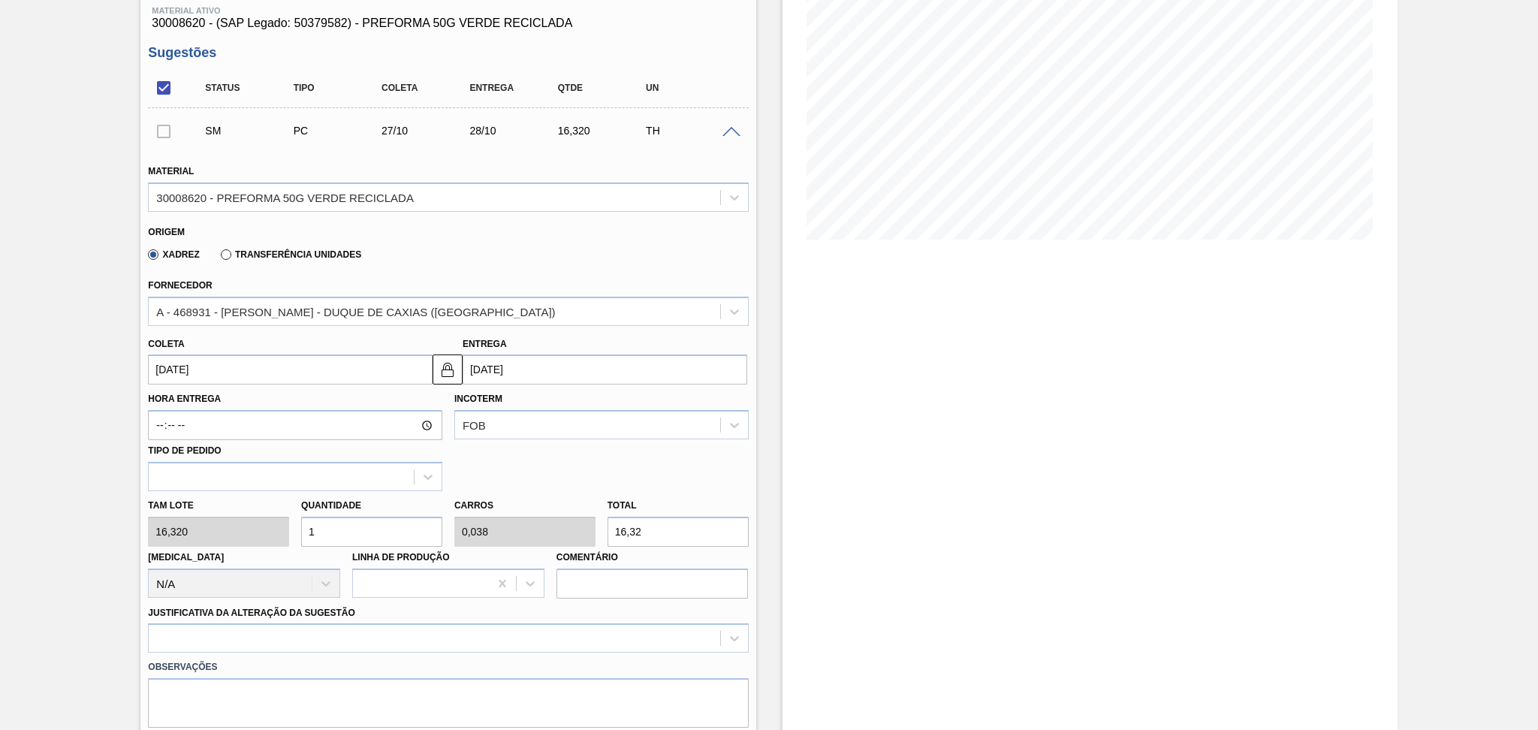
drag, startPoint x: 377, startPoint y: 539, endPoint x: 227, endPoint y: 550, distance: 150.6
click at [243, 546] on div "Tam lote 16,320 Quantidade 1 Carros 0,038 Total 16,32 [MEDICAL_DATA] N/A Linha …" at bounding box center [448, 544] width 612 height 107
type input "2"
type input "0,077"
type input "32,64"
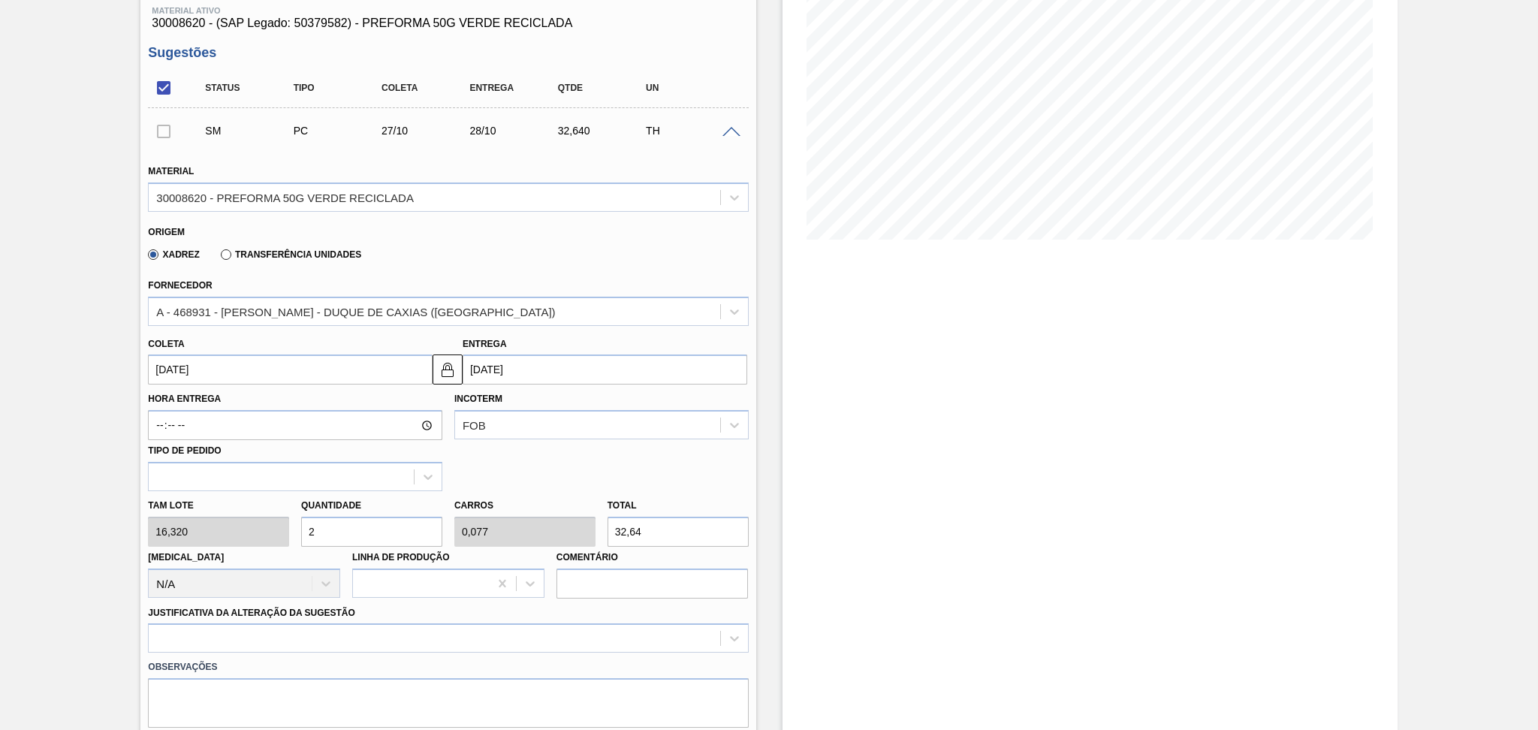
type input "26"
type input "1"
type input "424,32"
type input "26"
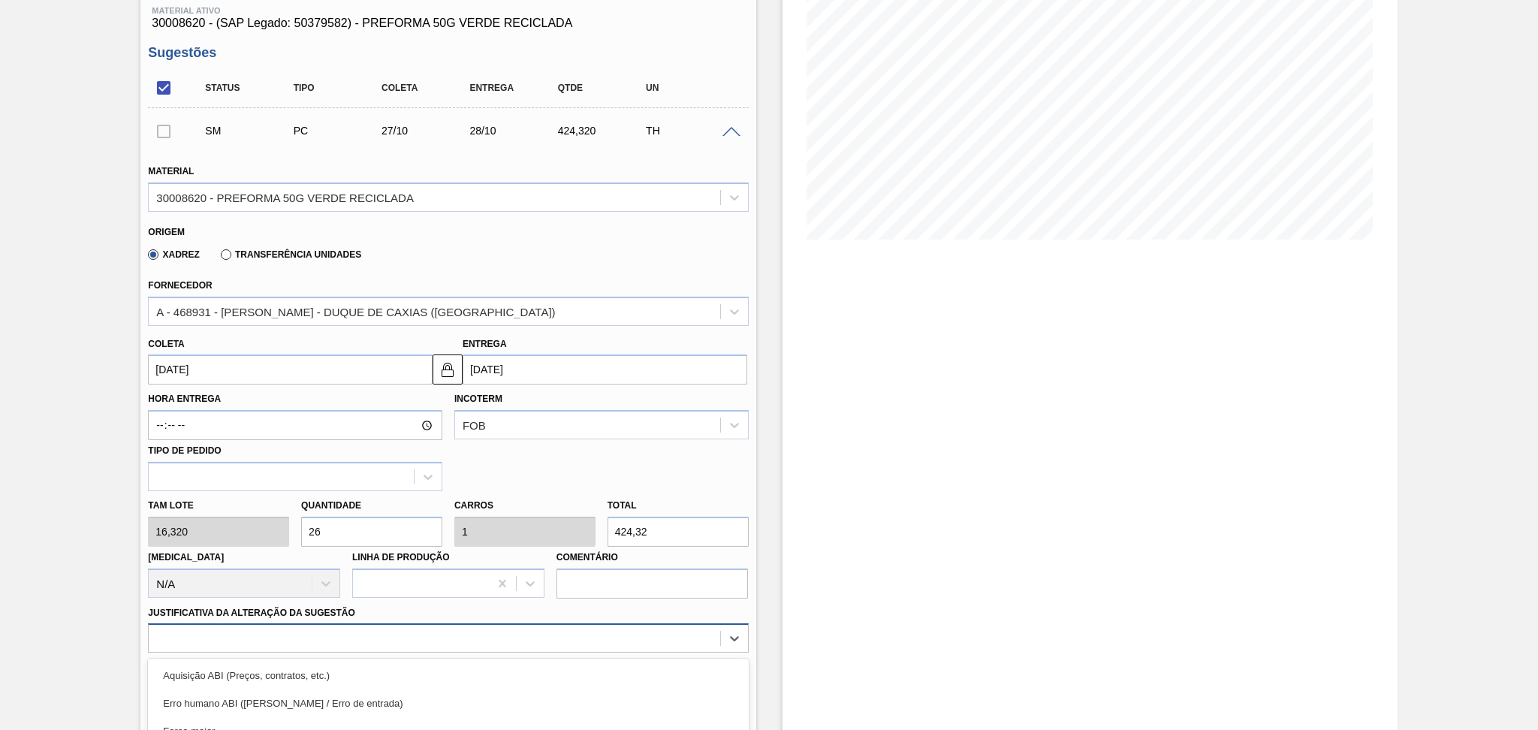
click at [254, 641] on div "option Outro focused, 6 of 18. 18 results available. Use Up and Down to choose …" at bounding box center [448, 637] width 600 height 29
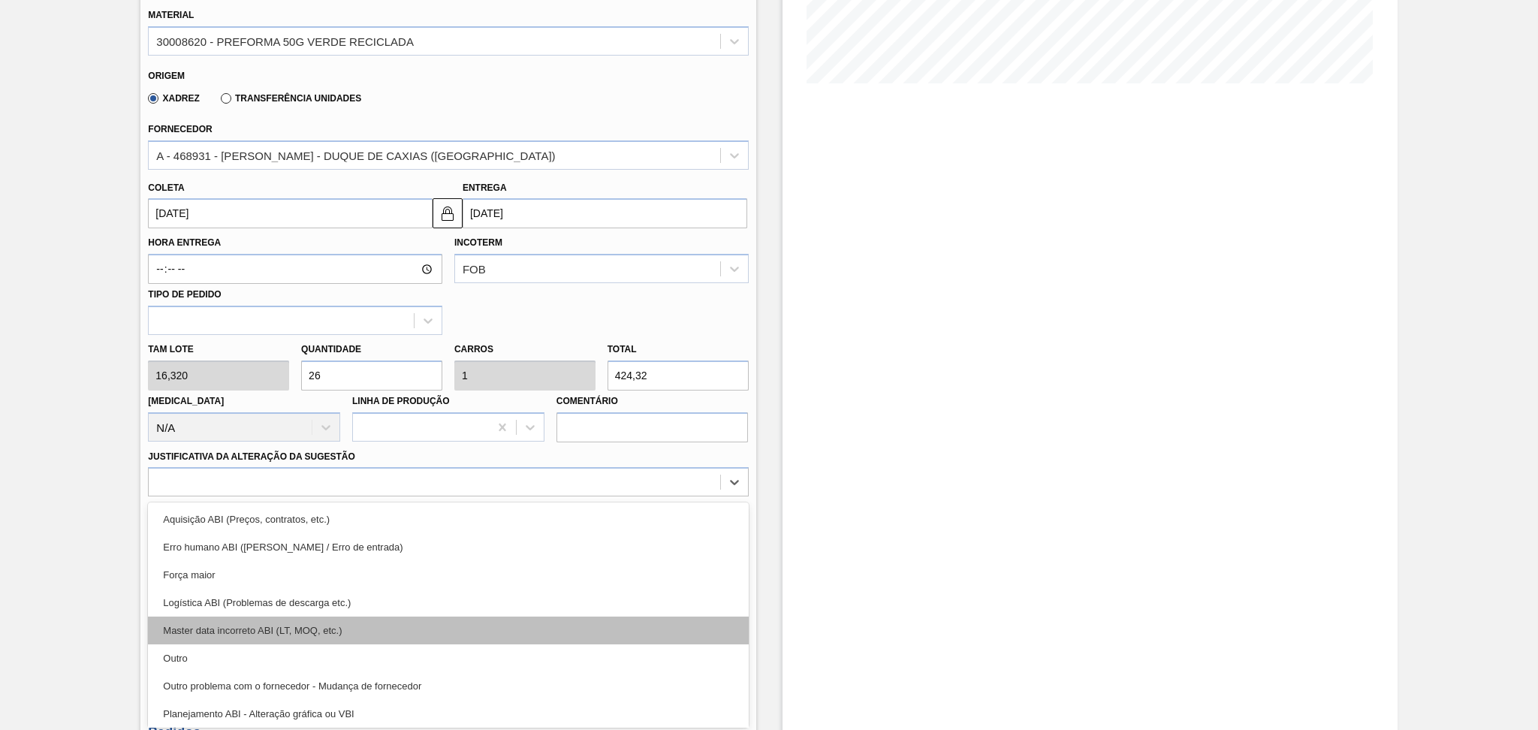
scroll to position [100, 0]
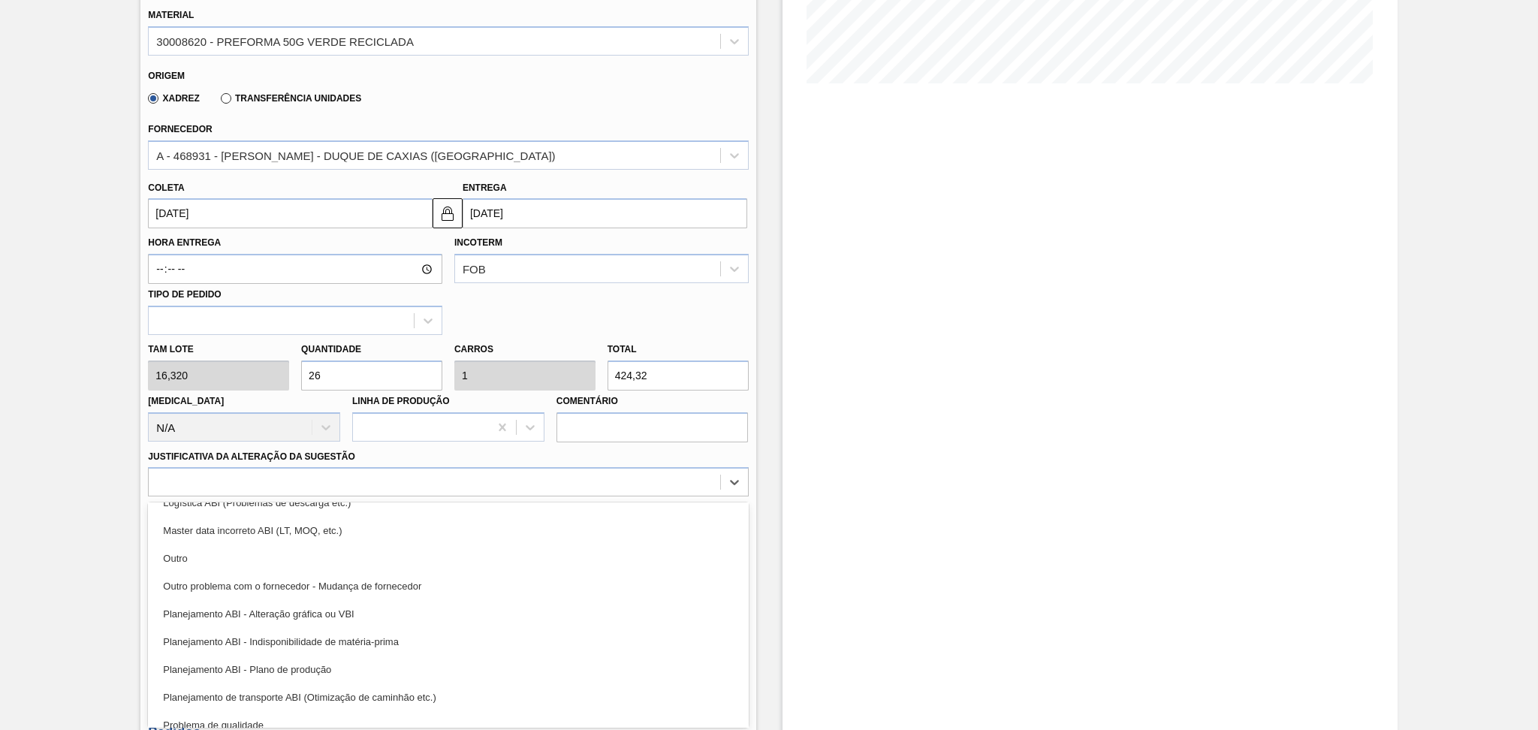
click at [295, 663] on div "Planejamento ABI - Plano de produção" at bounding box center [448, 670] width 600 height 28
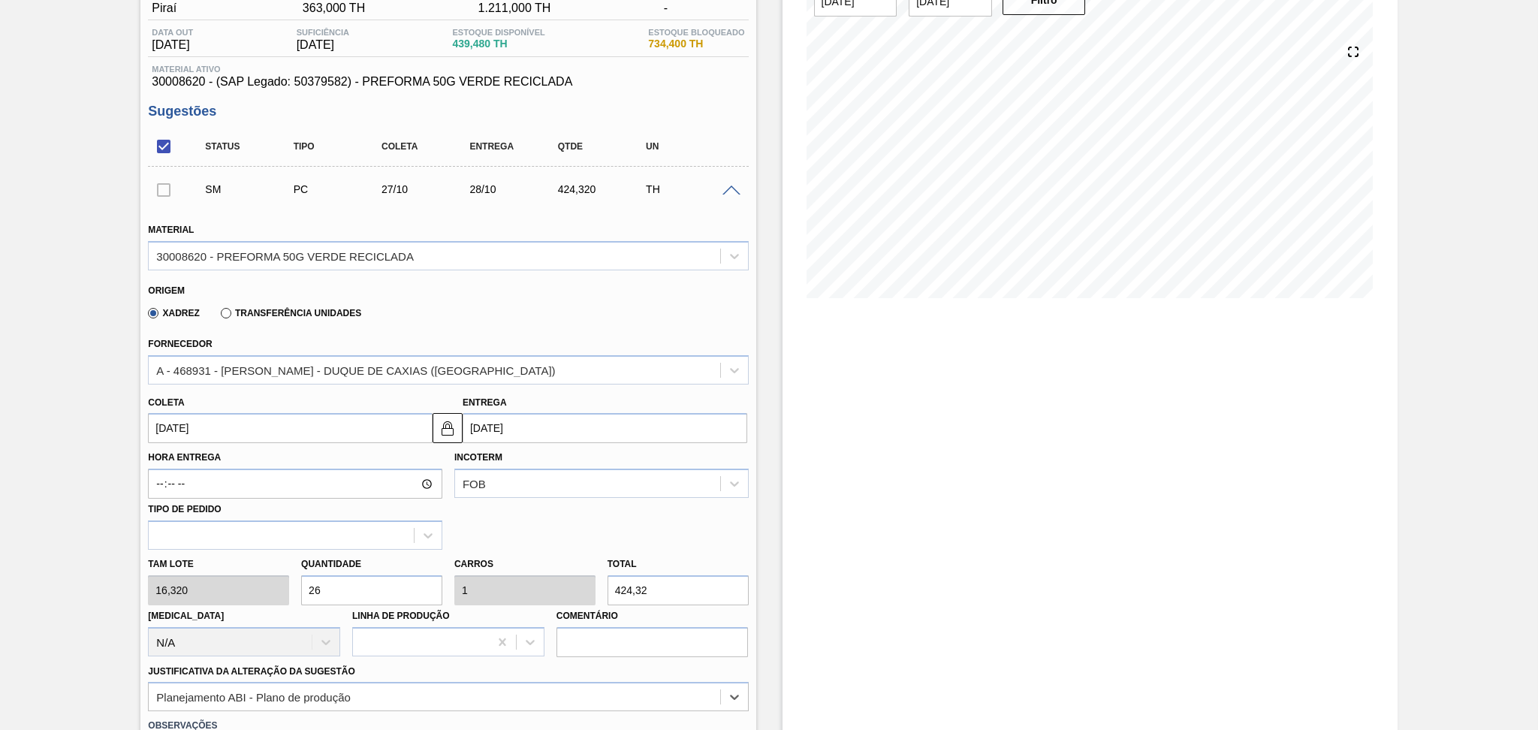
scroll to position [0, 0]
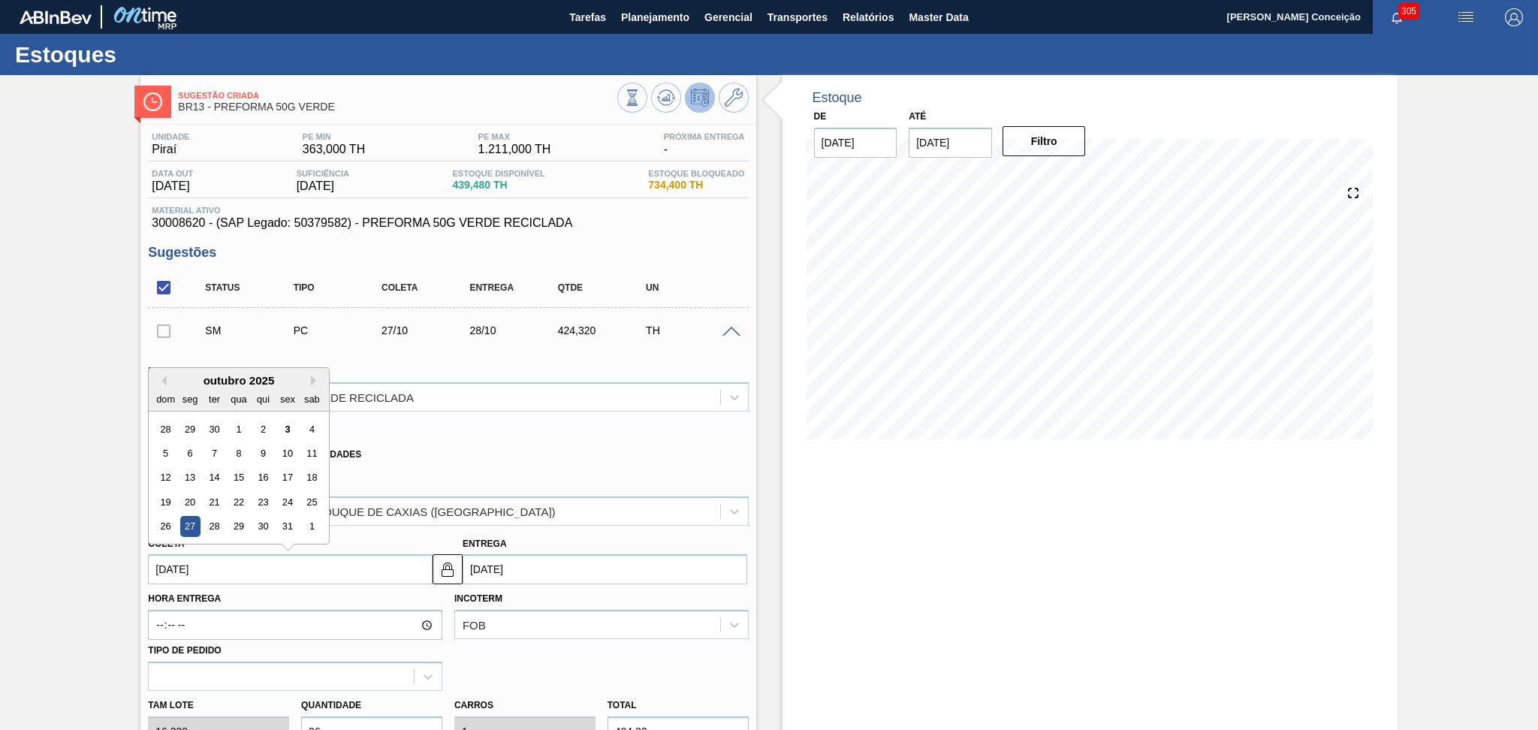
click at [224, 565] on input "[DATE]" at bounding box center [290, 569] width 285 height 30
click at [292, 502] on div "24" at bounding box center [288, 502] width 20 height 20
type input "[DATE]"
click at [303, 560] on input "[DATE]" at bounding box center [290, 569] width 285 height 30
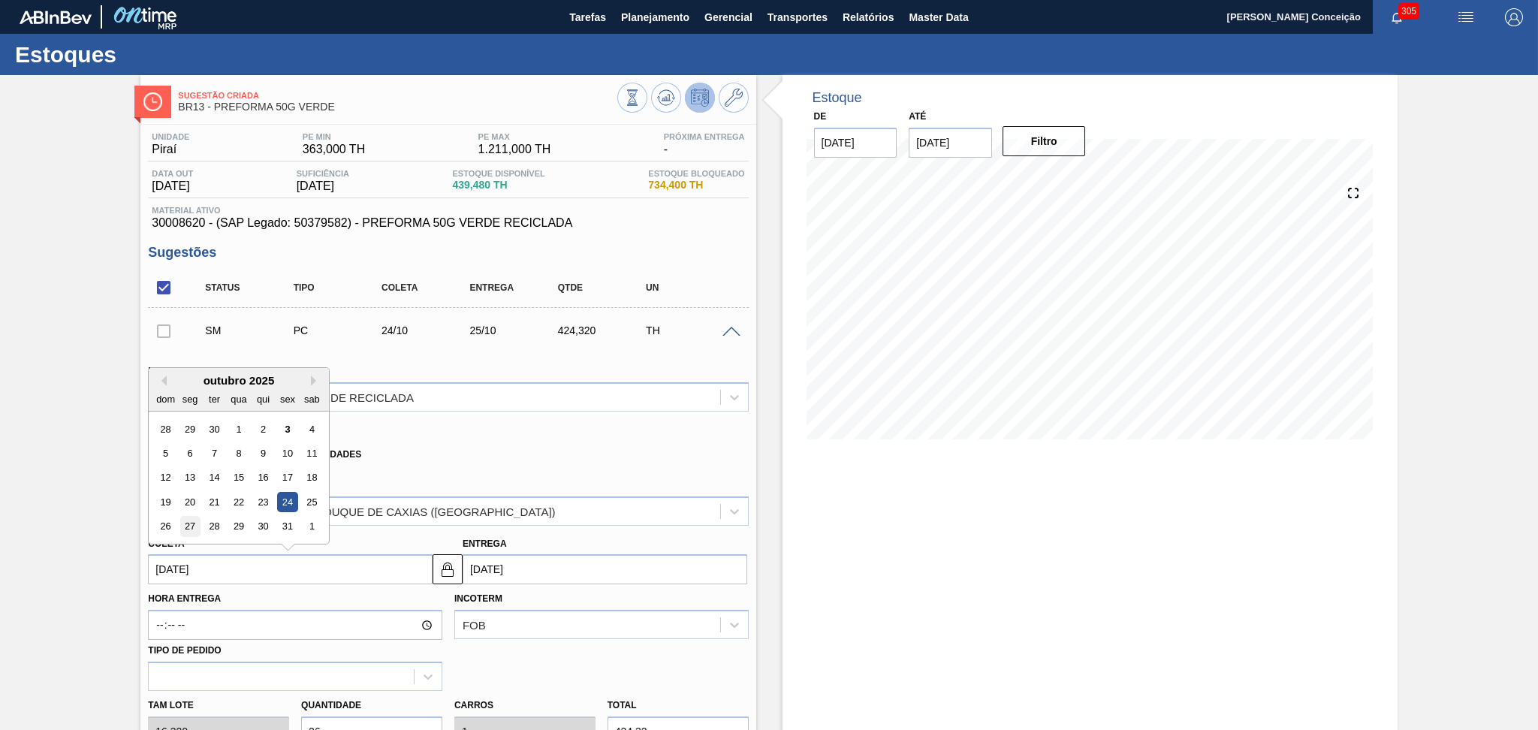
click at [187, 529] on div "27" at bounding box center [190, 527] width 20 height 20
type input "[DATE]"
click at [222, 562] on input "[DATE]" at bounding box center [290, 569] width 285 height 30
click at [267, 502] on div "23" at bounding box center [263, 502] width 20 height 20
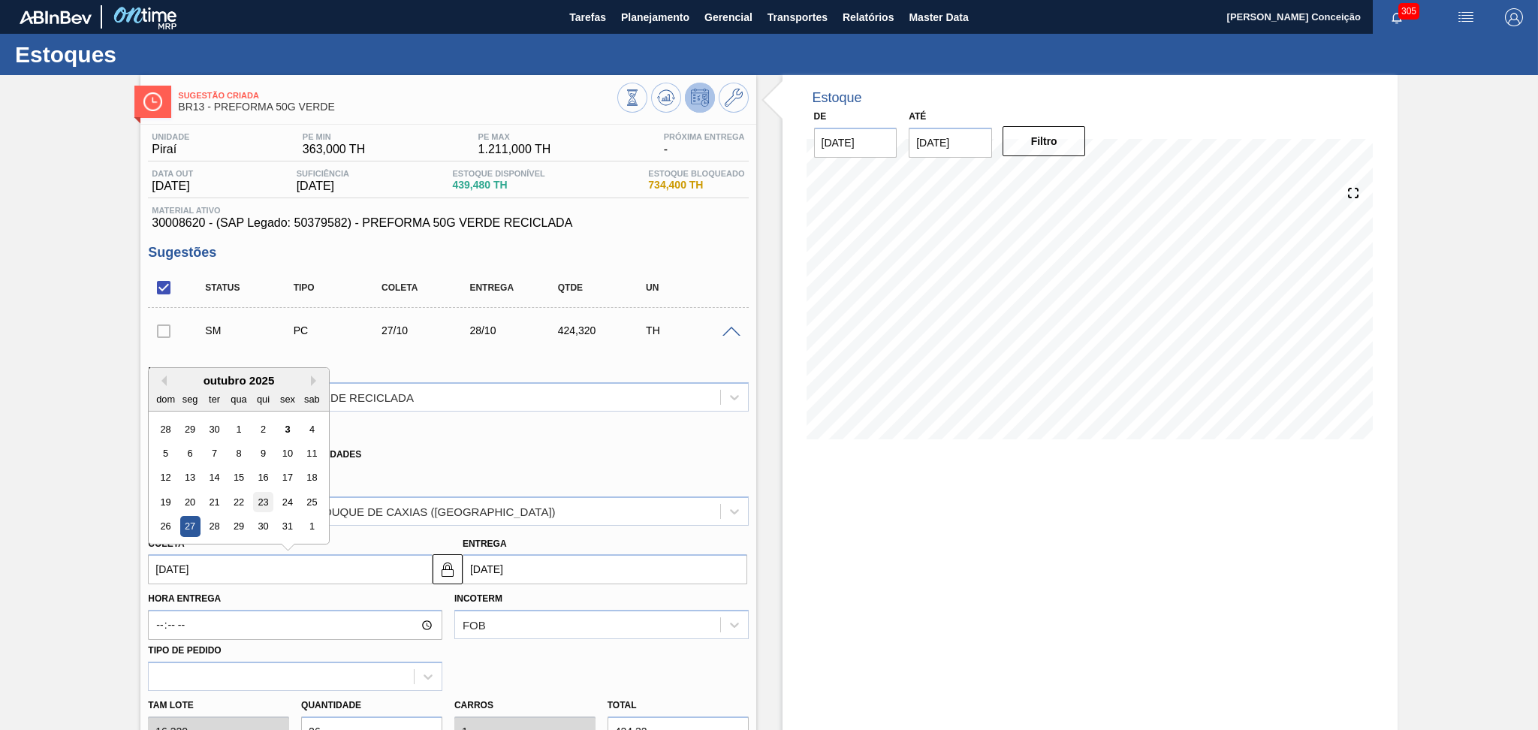
type input "[DATE]"
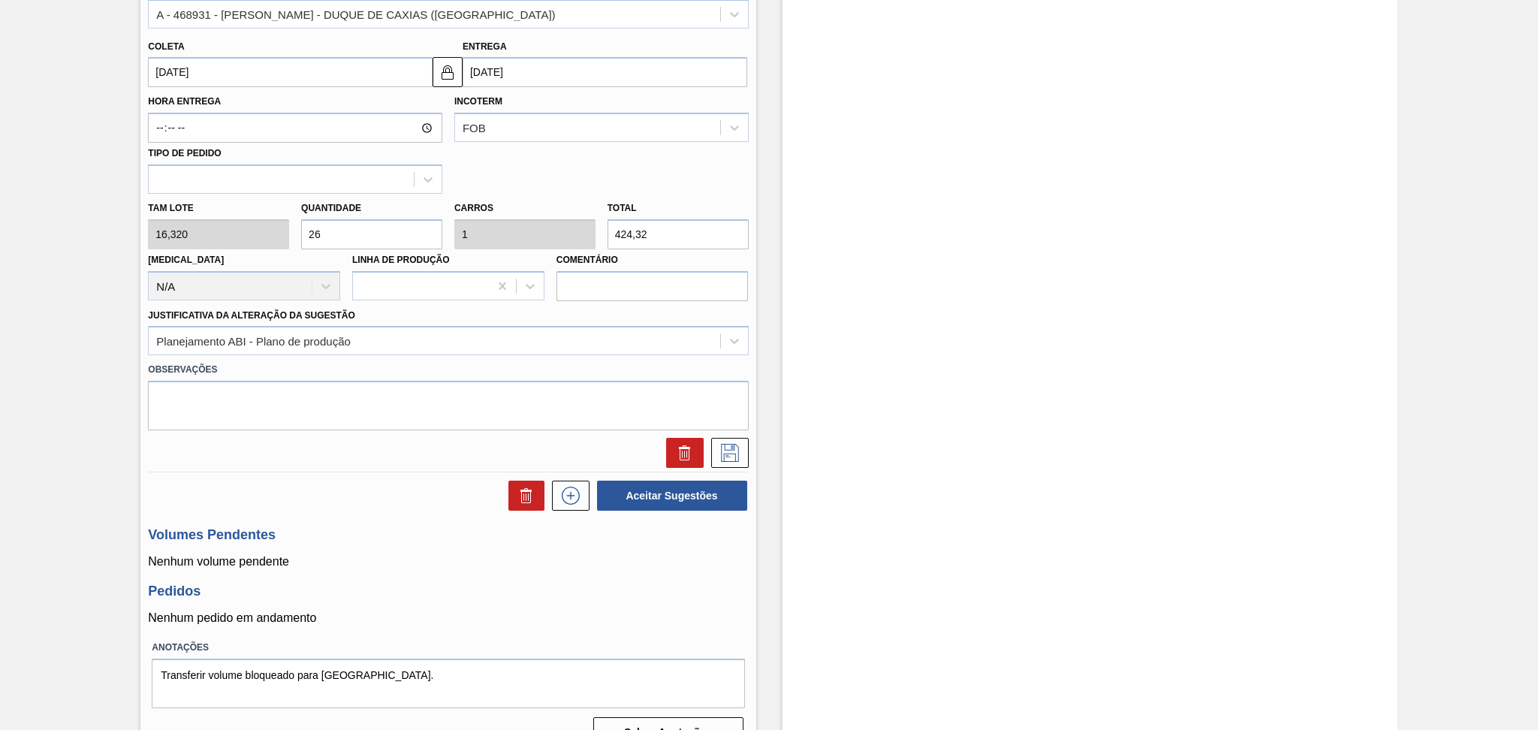
scroll to position [500, 0]
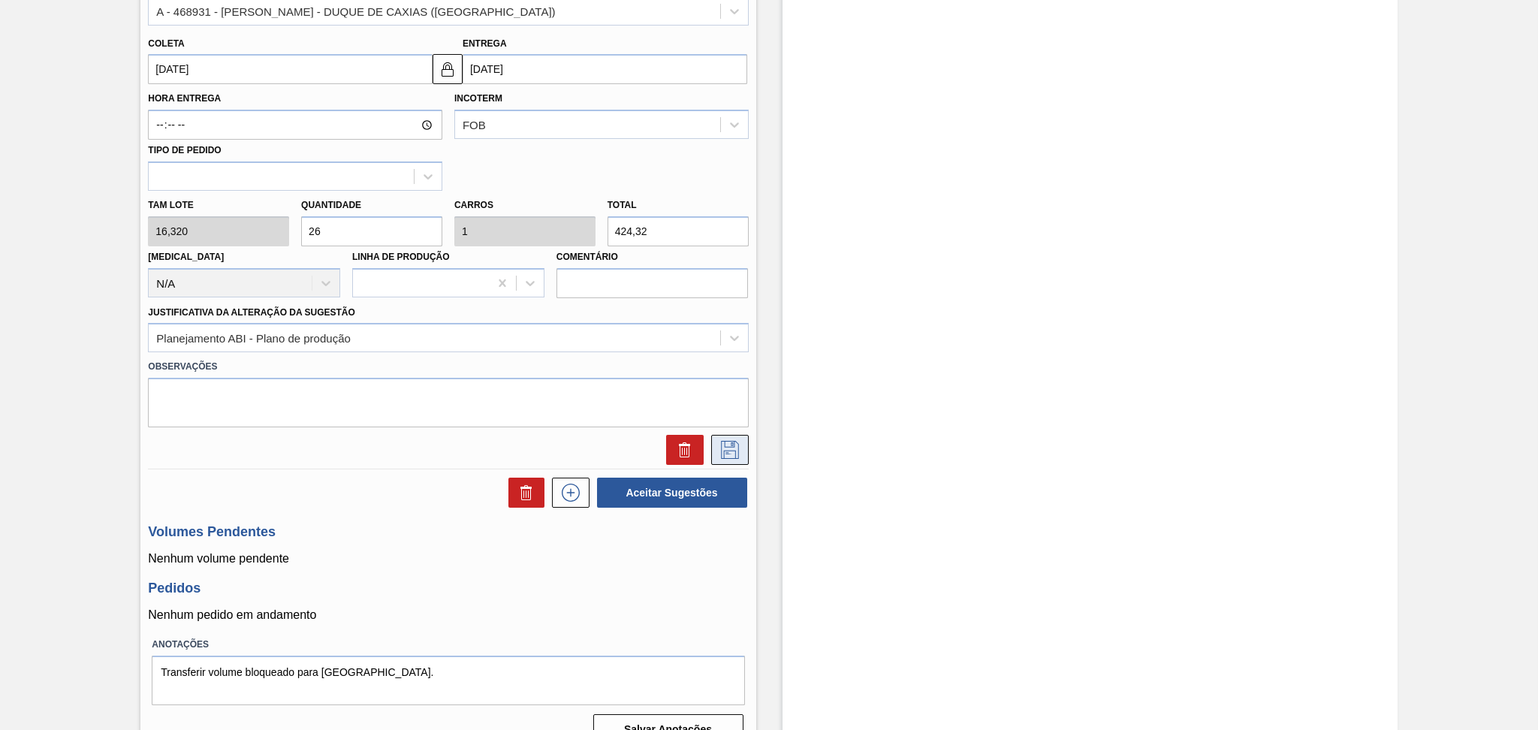
click at [739, 456] on button at bounding box center [730, 450] width 38 height 30
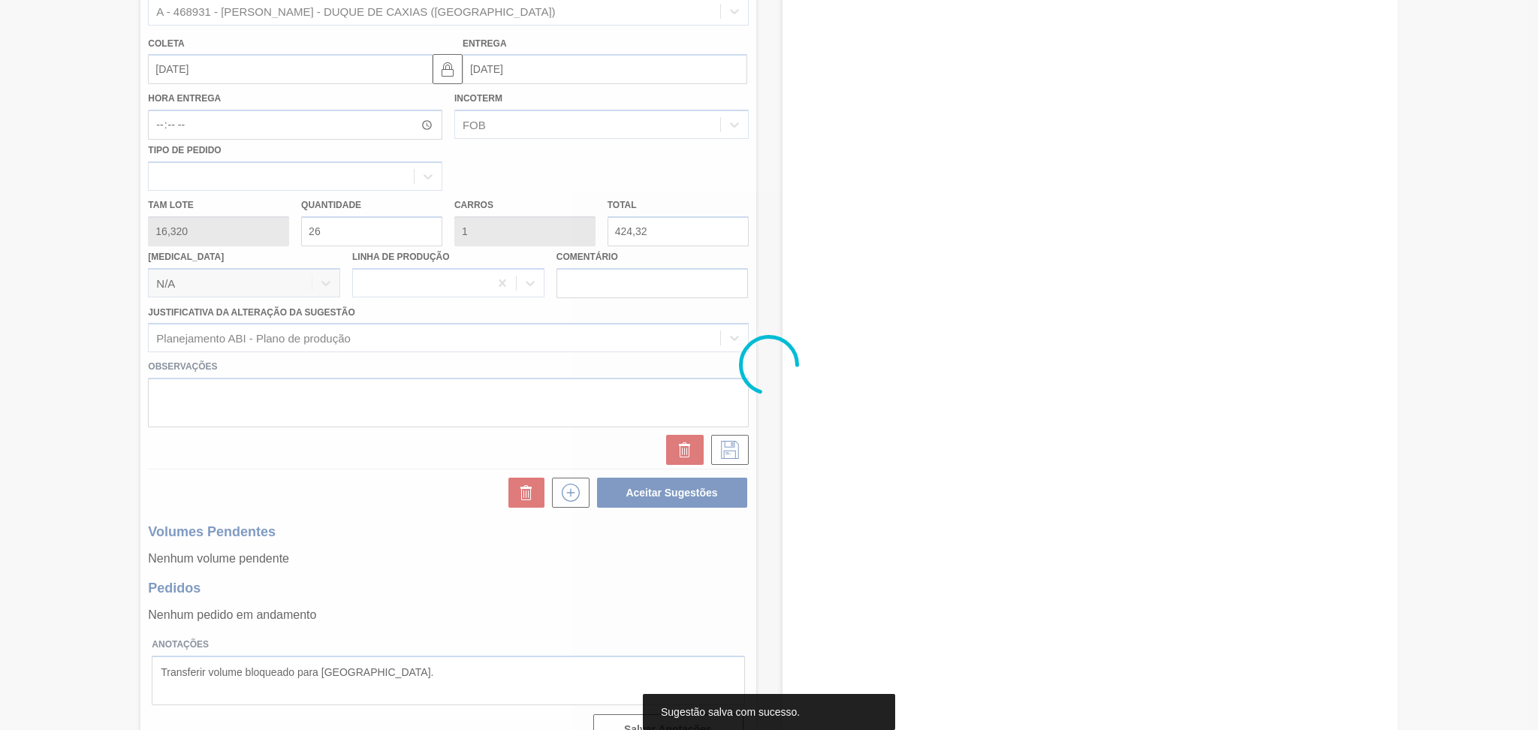
scroll to position [0, 0]
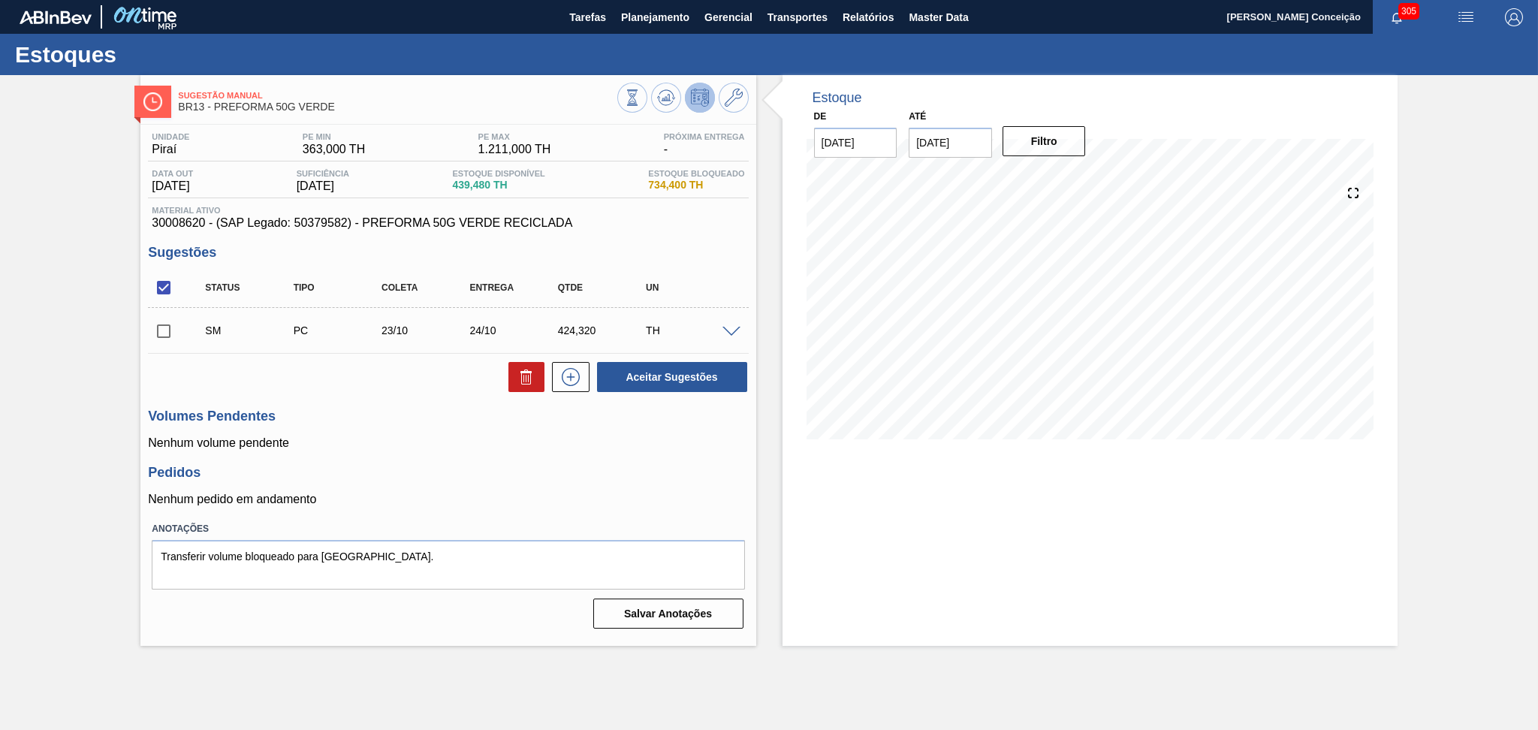
click at [569, 504] on p "Nenhum pedido em andamento" at bounding box center [448, 500] width 600 height 14
click at [161, 343] on input "checkbox" at bounding box center [164, 331] width 32 height 32
checkbox input "true"
click at [646, 457] on div "Unidade Piraí PE MIN 363,000 TH PE MAX 1.211,000 TH Próxima Entrega - Data out …" at bounding box center [447, 379] width 615 height 509
click at [571, 472] on h3 "Pedidos" at bounding box center [448, 473] width 600 height 16
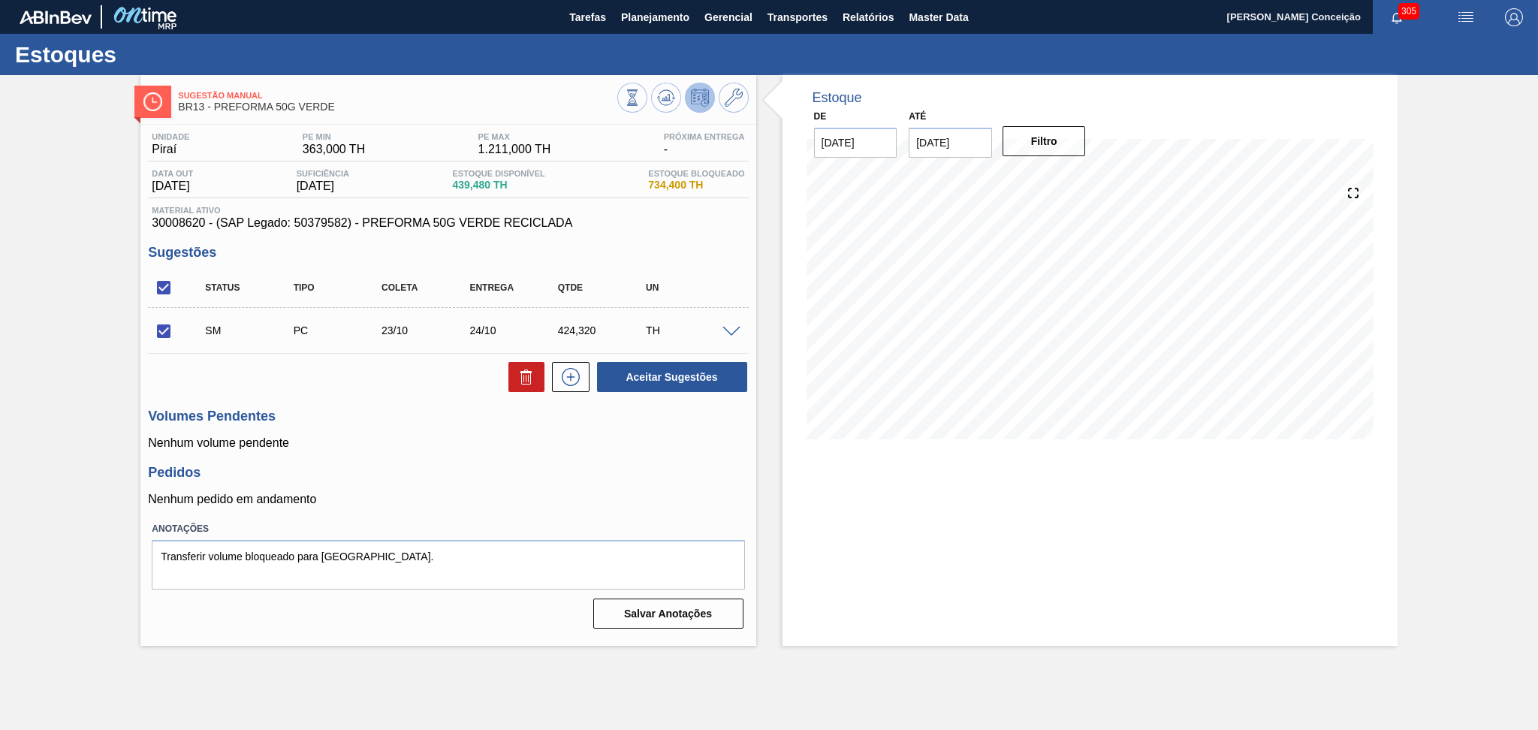
click at [472, 443] on p "Nenhum volume pendente" at bounding box center [448, 443] width 600 height 14
click at [470, 181] on span "439,480 TH" at bounding box center [498, 184] width 92 height 11
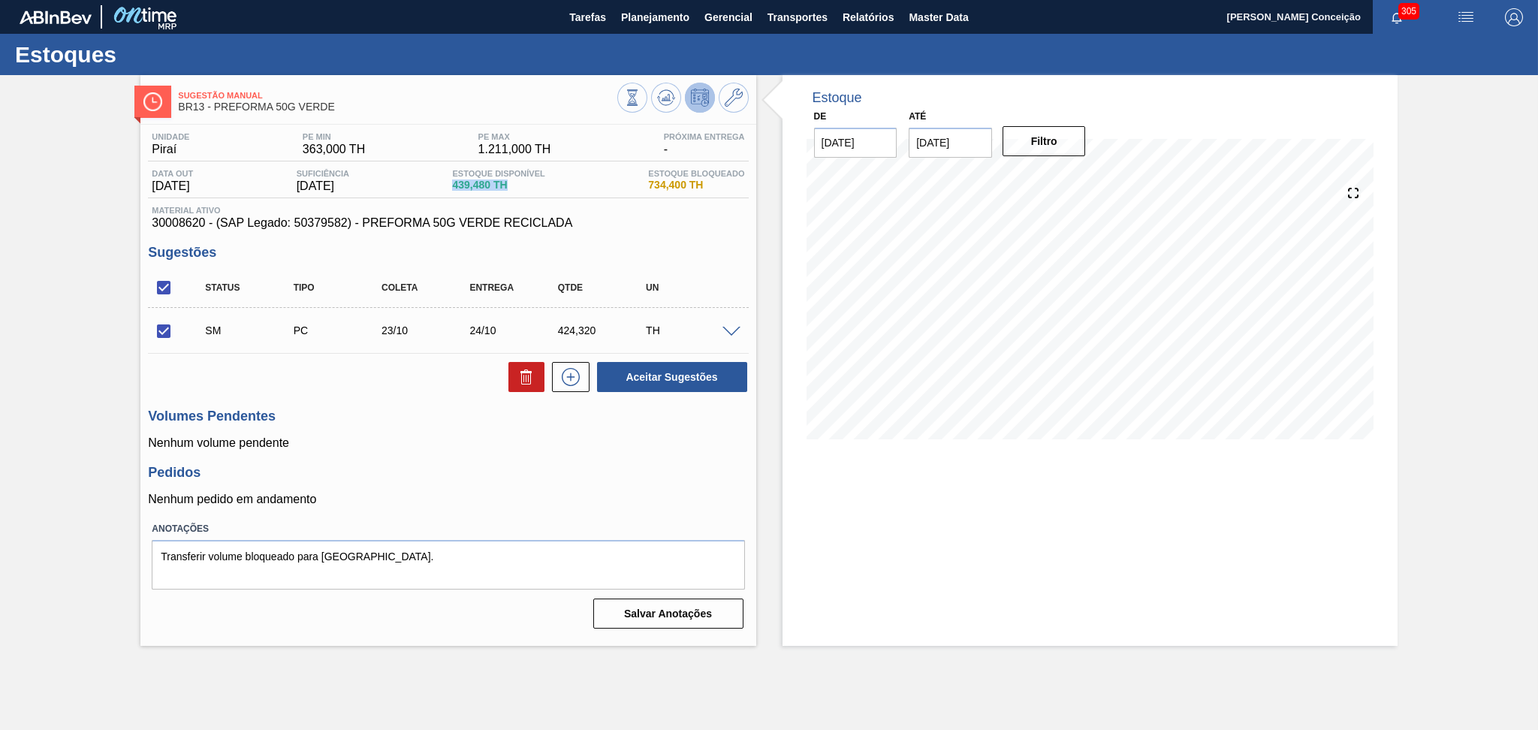
copy span "439,480 TH"
click at [629, 369] on button "Aceitar Sugestões" at bounding box center [672, 377] width 150 height 30
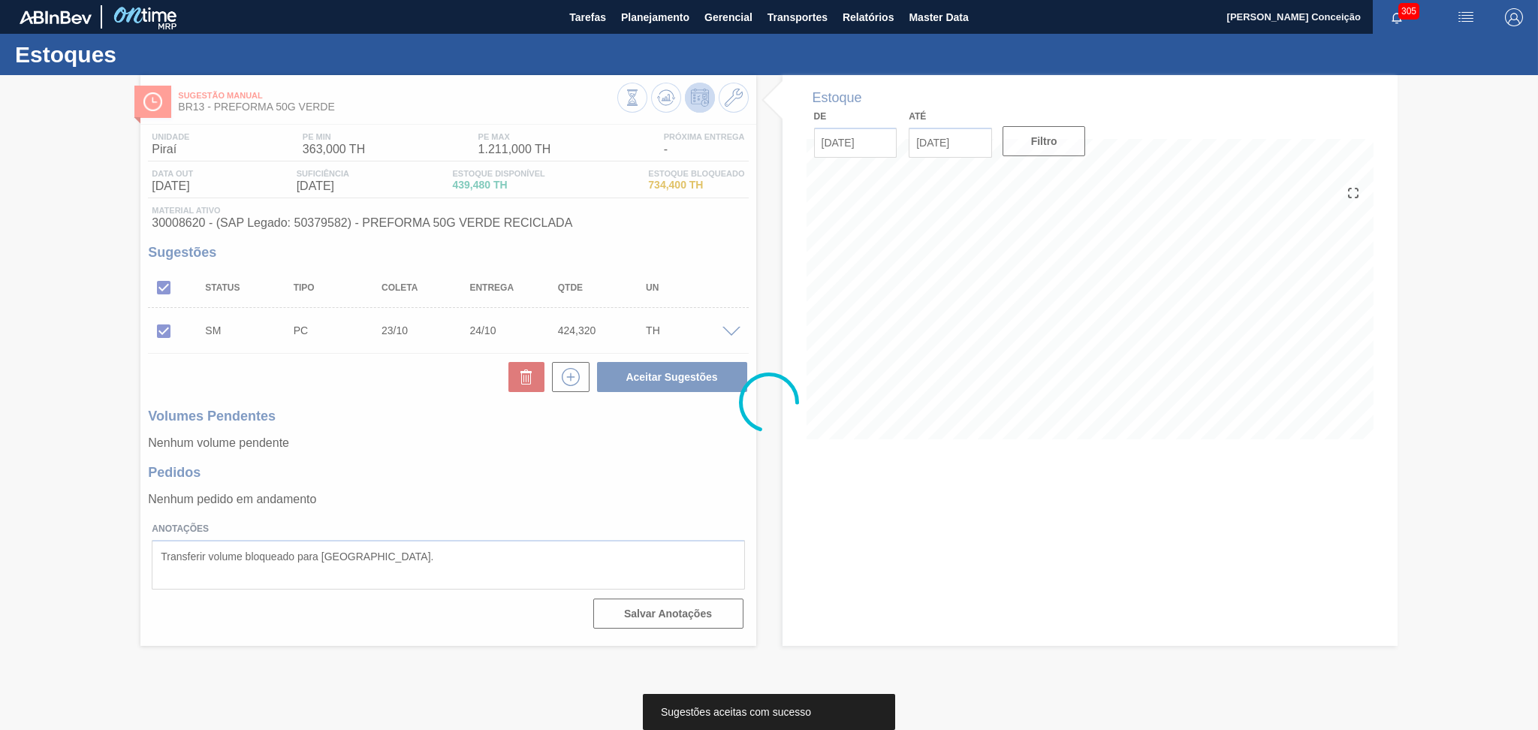
click at [525, 418] on div at bounding box center [769, 402] width 1538 height 655
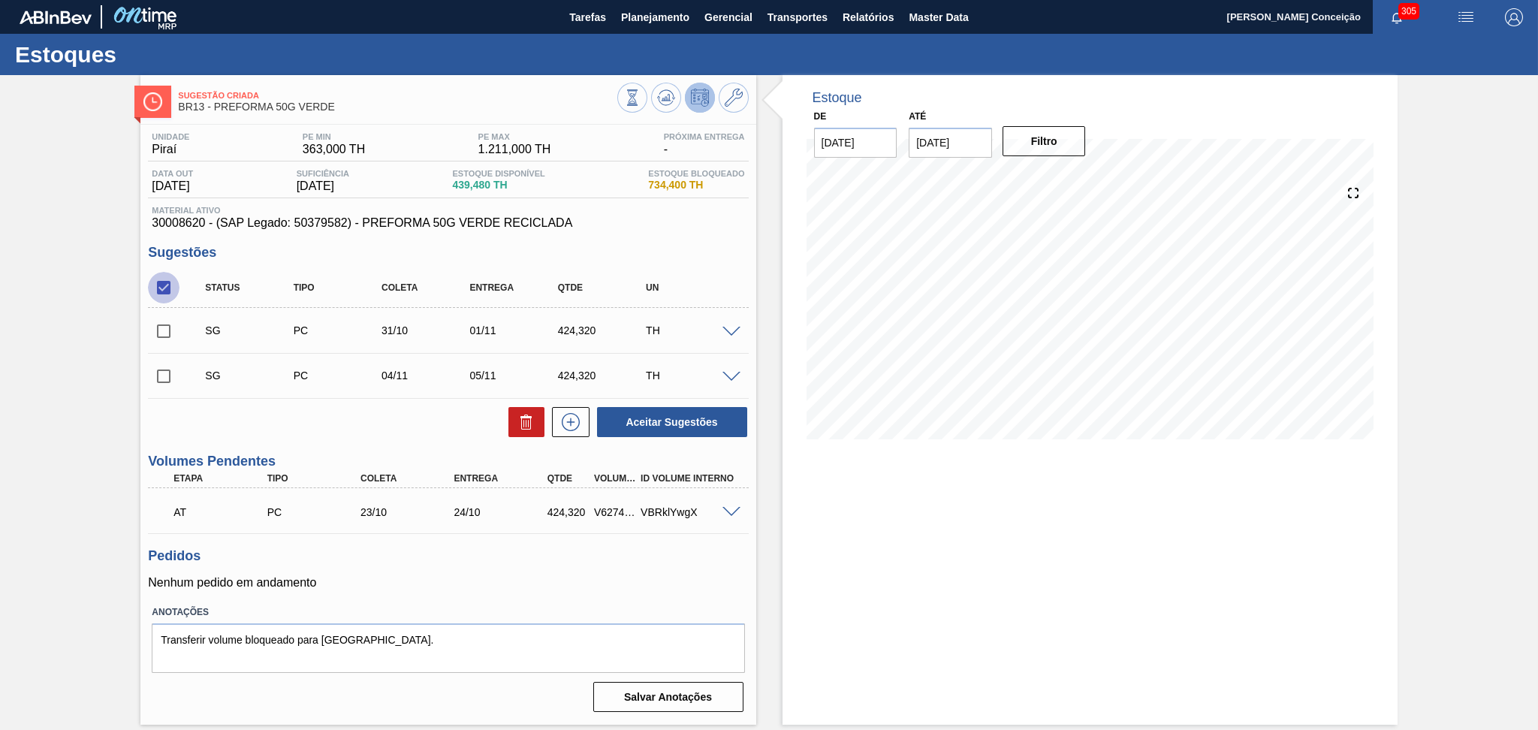
click at [166, 291] on input "checkbox" at bounding box center [164, 288] width 32 height 32
click at [166, 296] on input "checkbox" at bounding box center [164, 288] width 32 height 32
checkbox input "true"
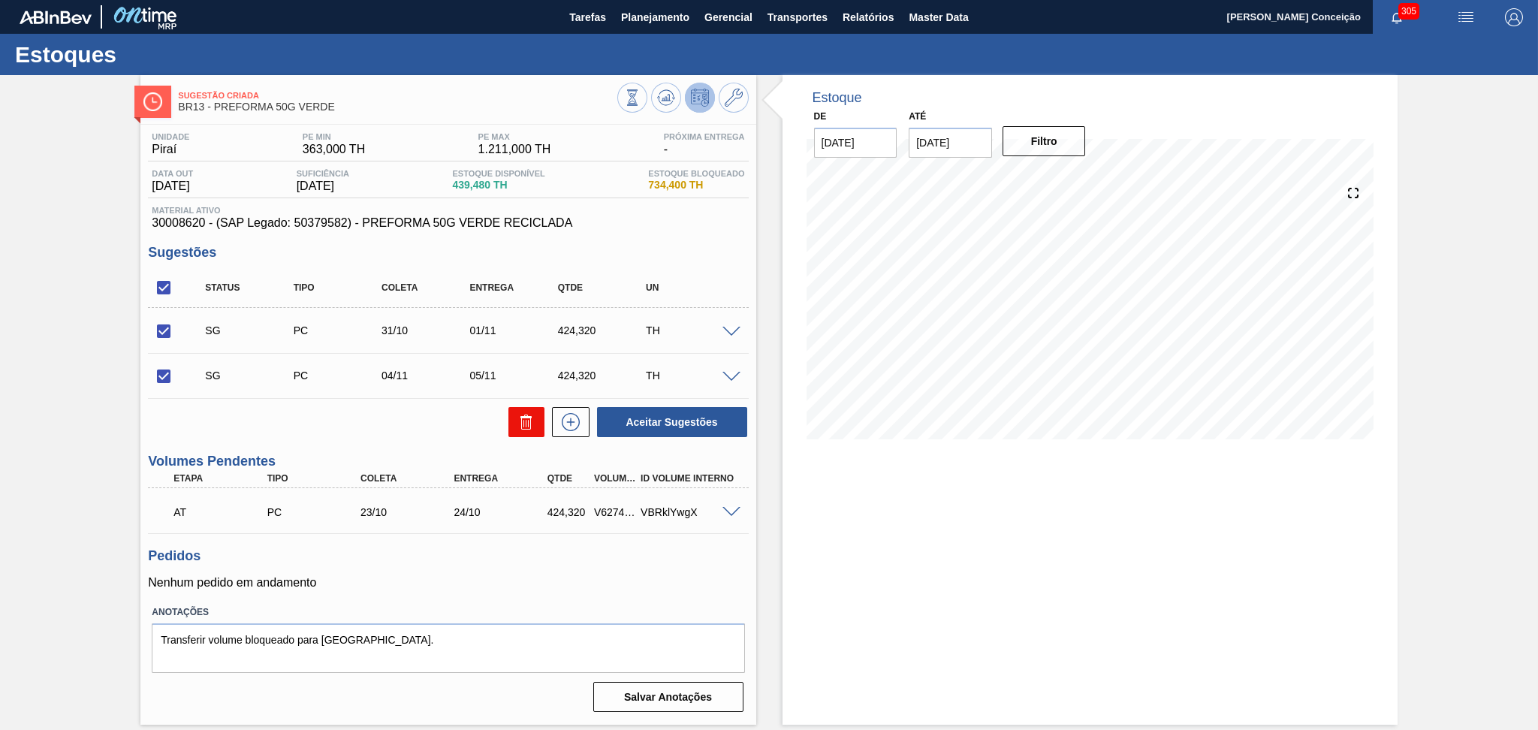
click at [536, 424] on button at bounding box center [526, 422] width 36 height 30
checkbox input "false"
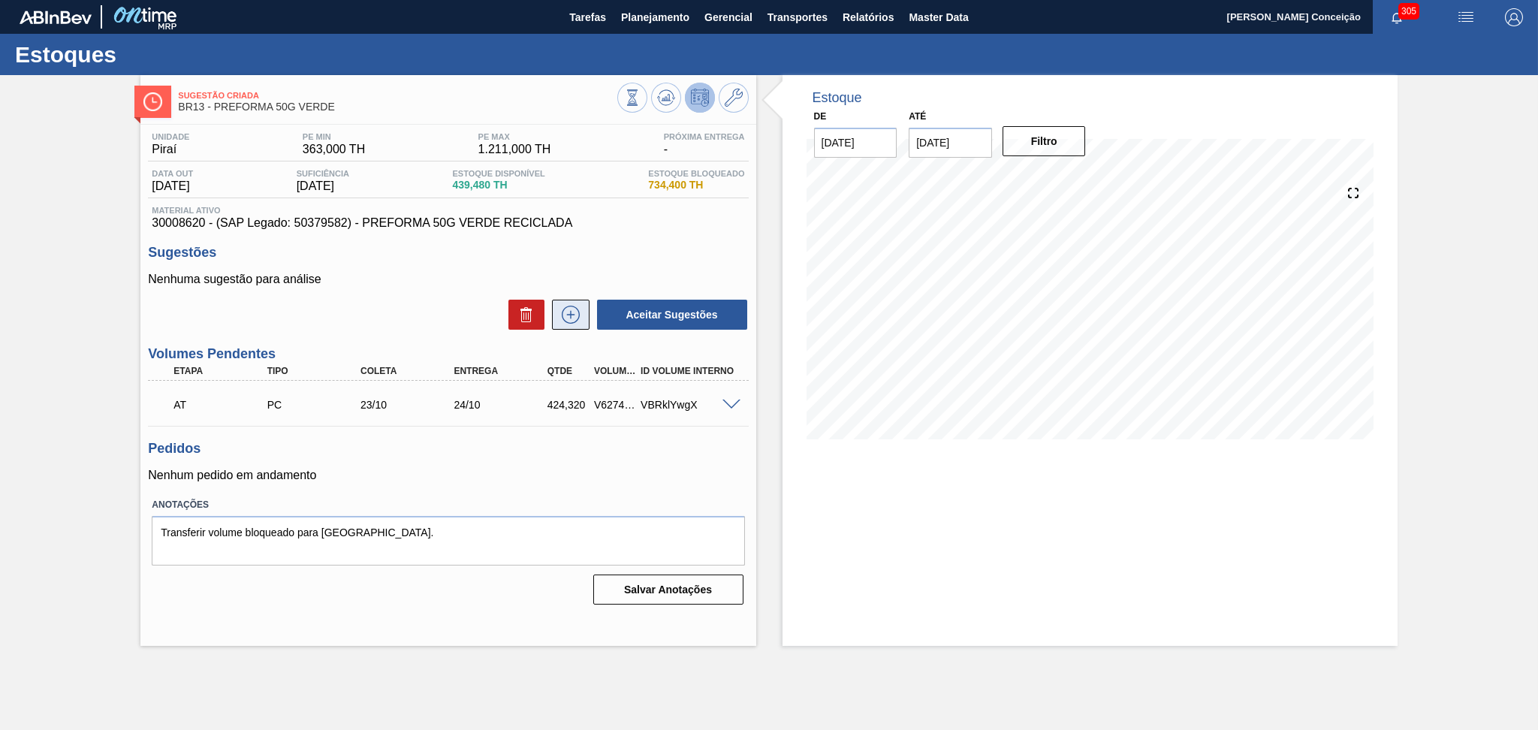
click at [581, 310] on icon at bounding box center [571, 315] width 24 height 18
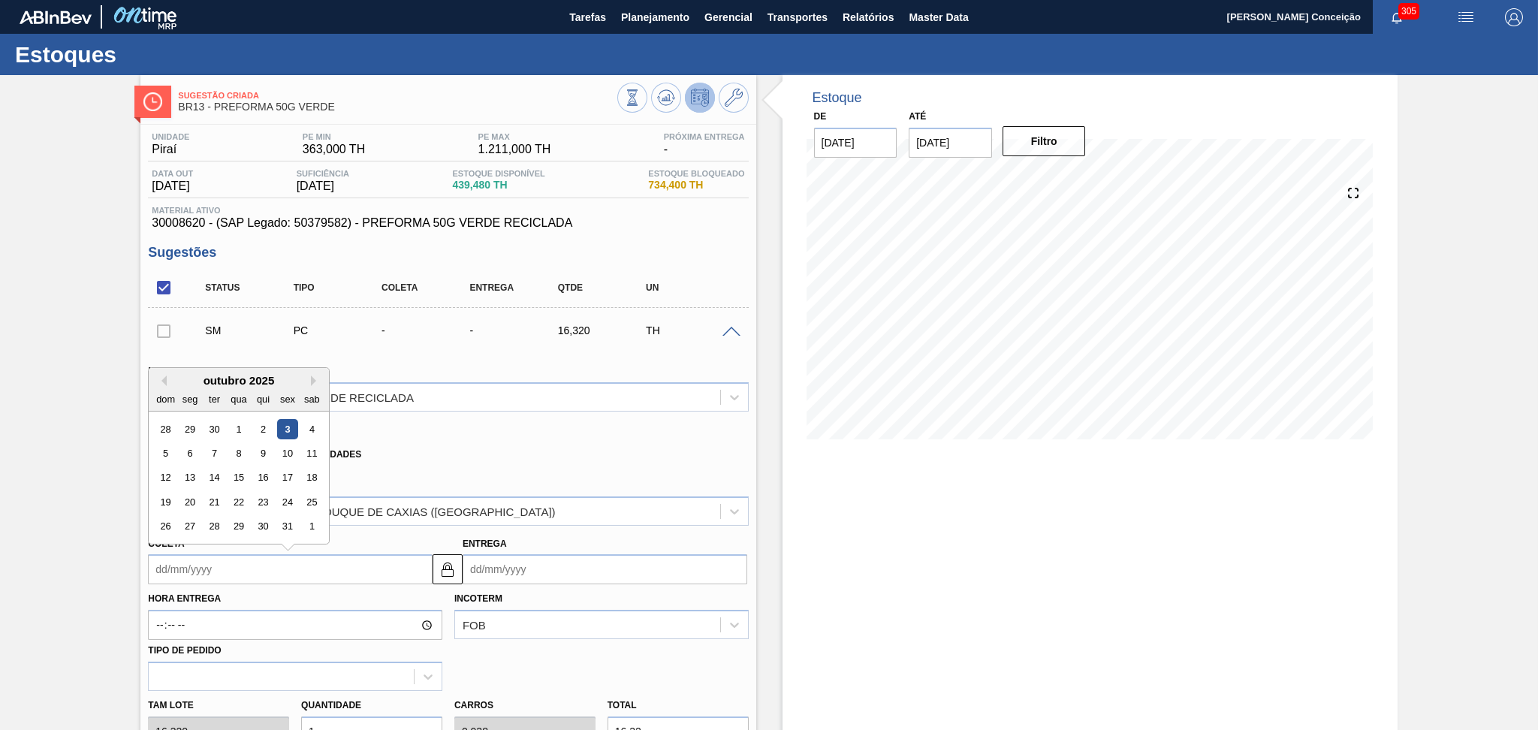
click at [221, 563] on input "Coleta" at bounding box center [290, 569] width 285 height 30
type input "3"
type input "04/10/2025"
type input "30"
type input "31/10/2025"
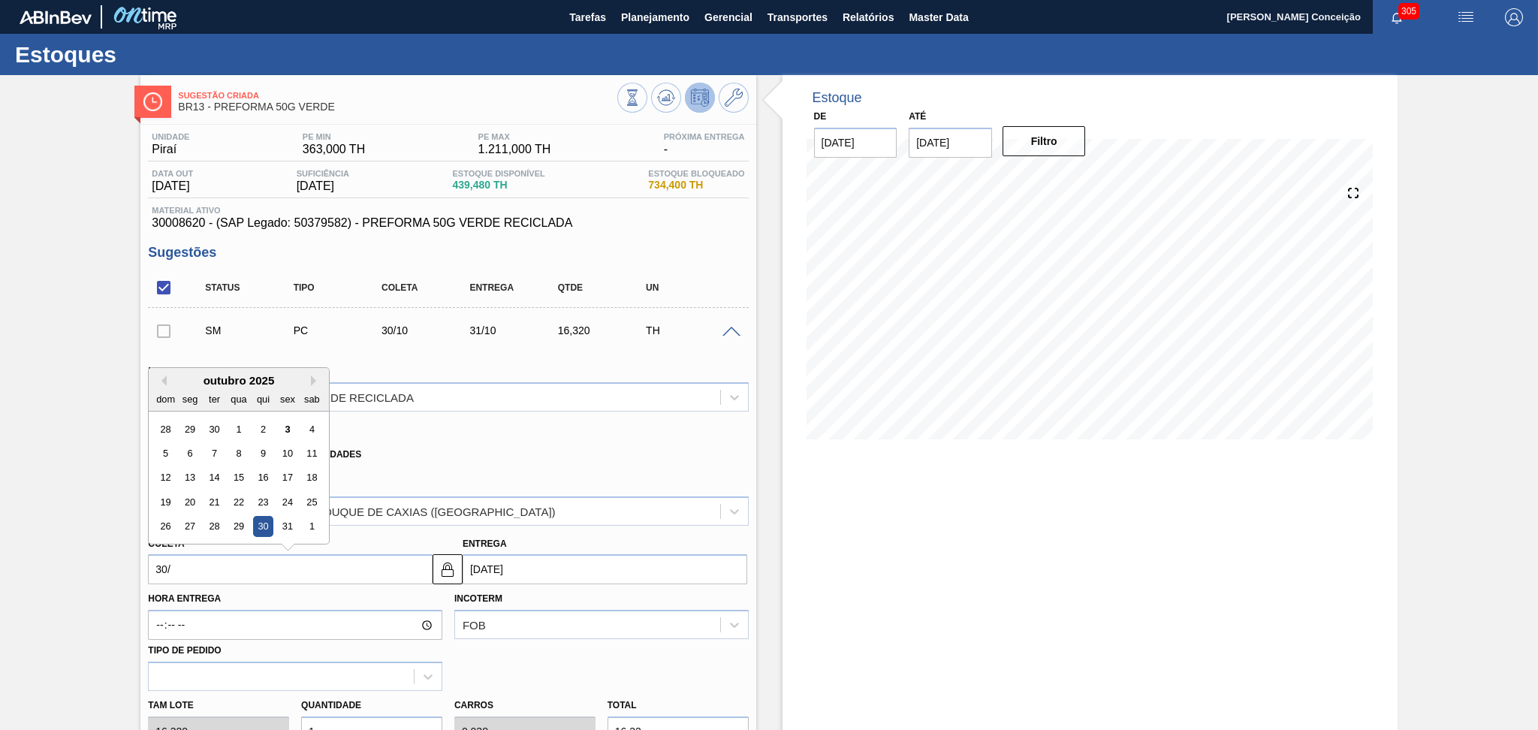
type input "30/1"
type input "31/01/2025"
type input "30/10"
type input "31/10/2025"
type input "30/10/20"
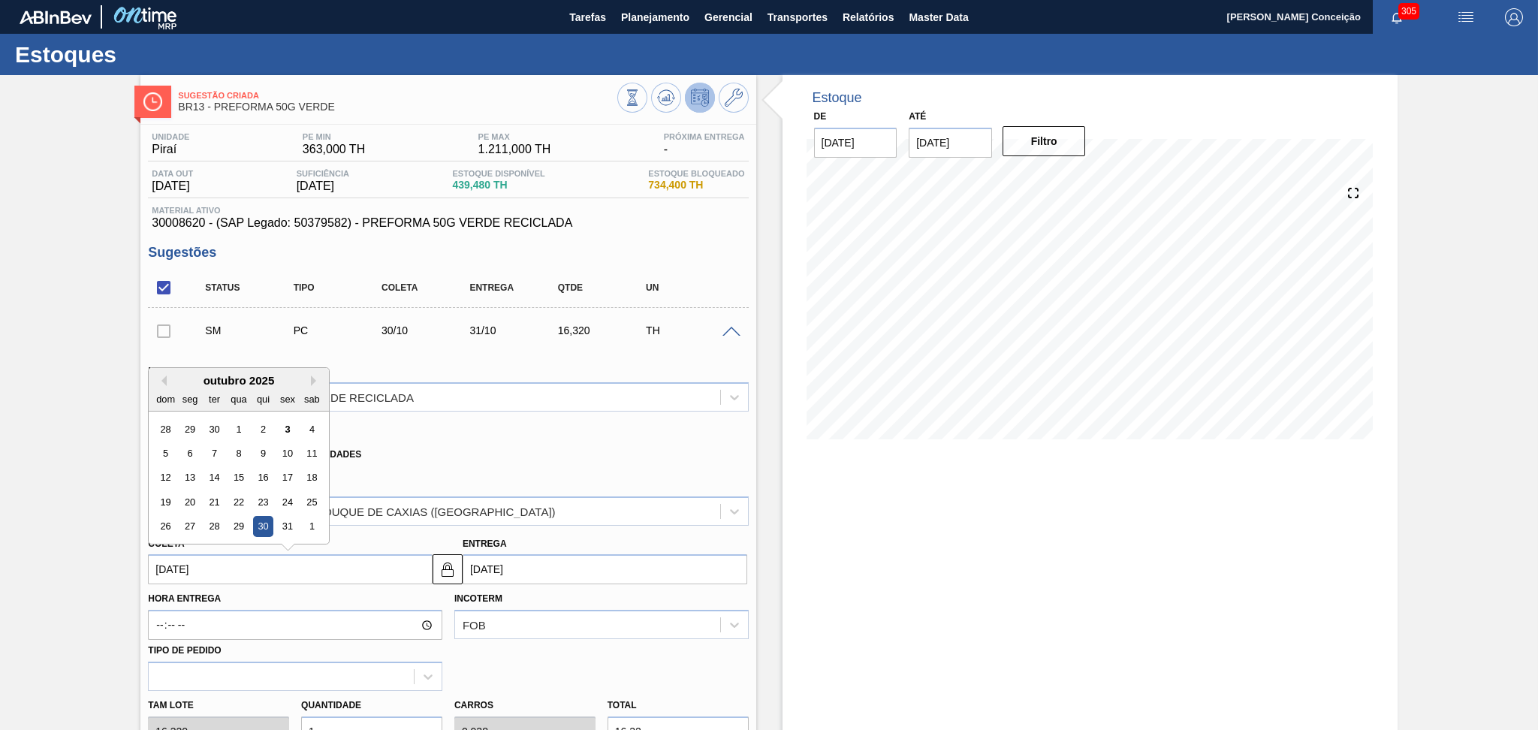
type input "31/10/2020"
type input "30/10/2025"
type input "31/10/2025"
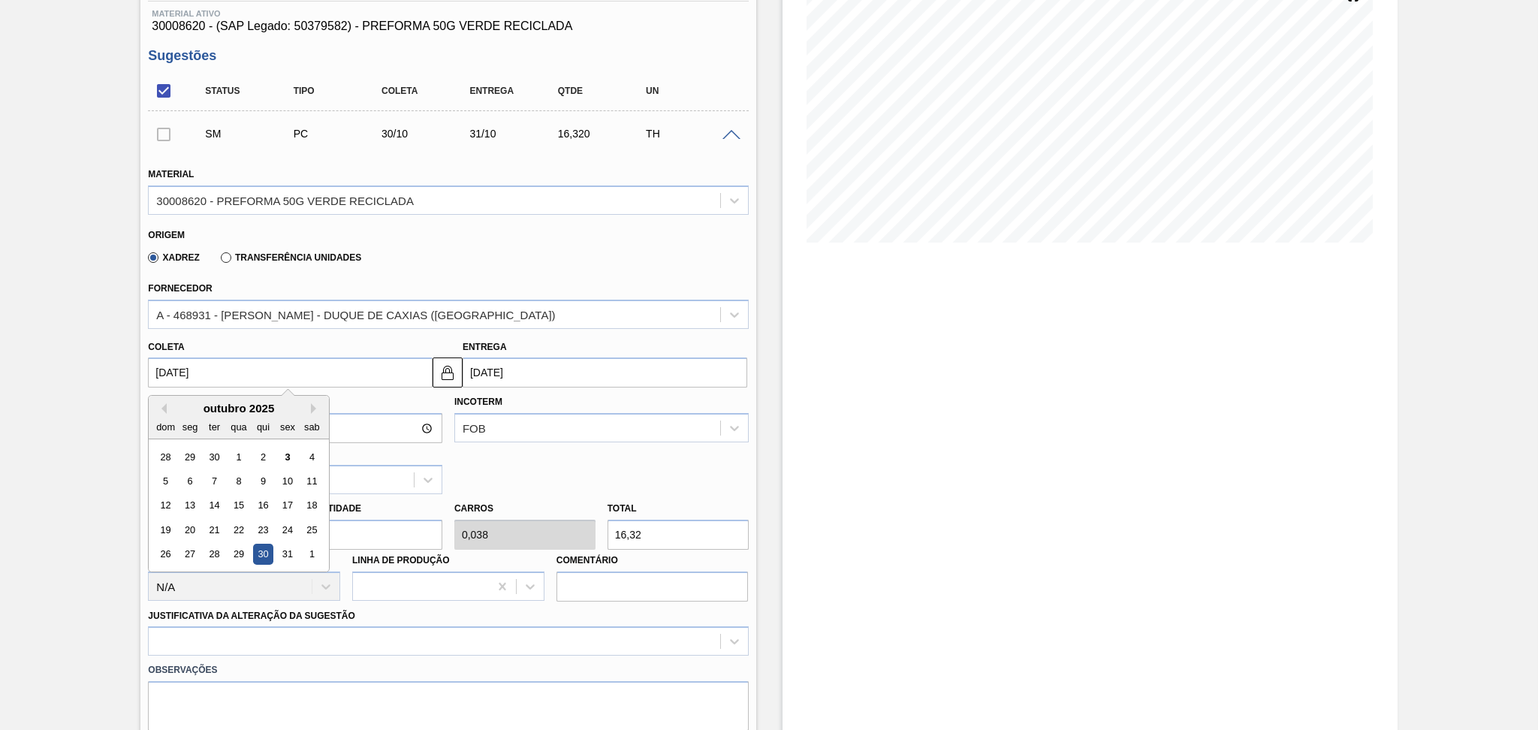
scroll to position [200, 0]
type input "30/10/2025"
click at [359, 528] on input "1" at bounding box center [371, 532] width 141 height 30
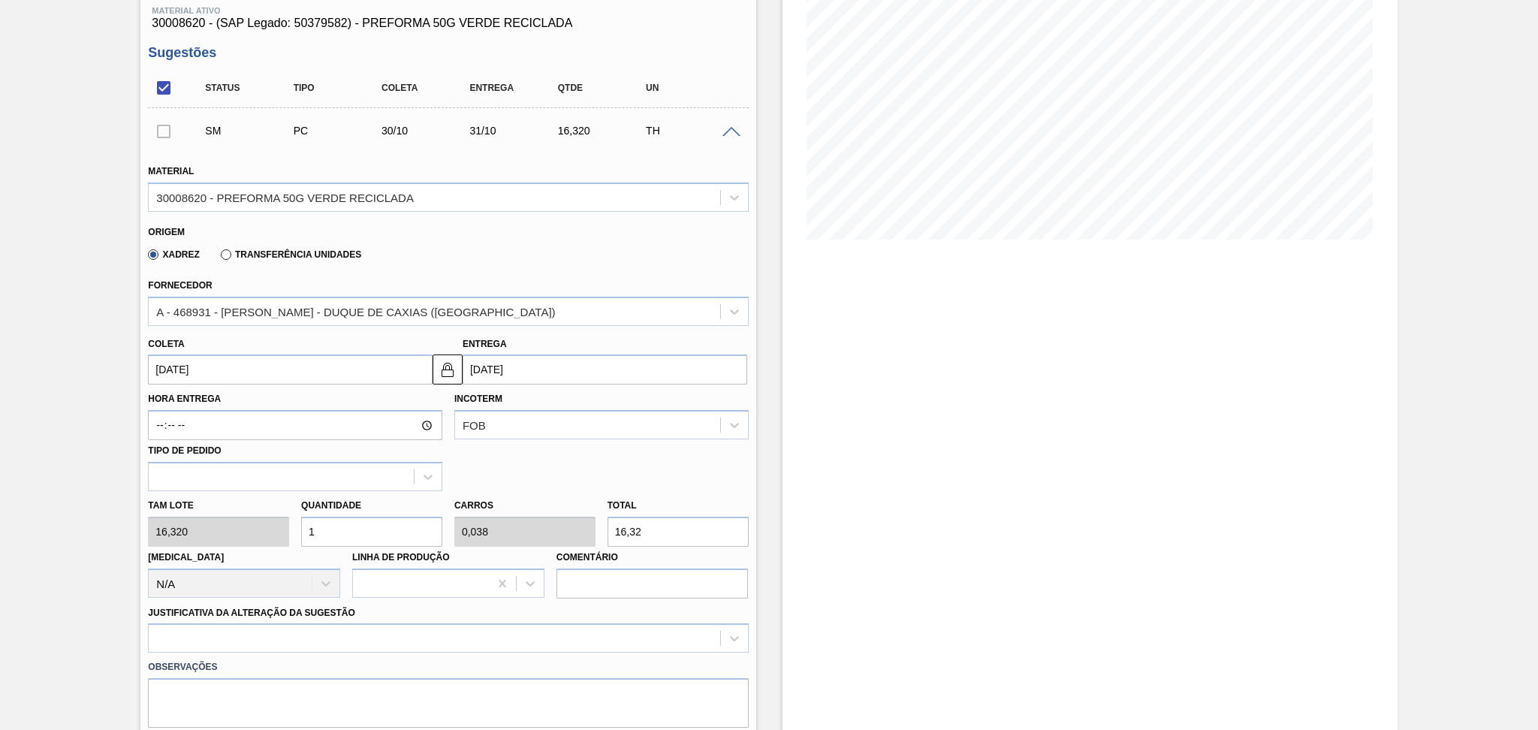
click at [201, 526] on div "Tam lote 16,320 Quantidade 1 Carros 0,038 Total 16,32 Doca N/A Linha de Produçã…" at bounding box center [448, 544] width 612 height 107
type input "2"
type input "0,077"
type input "32,64"
type input "26"
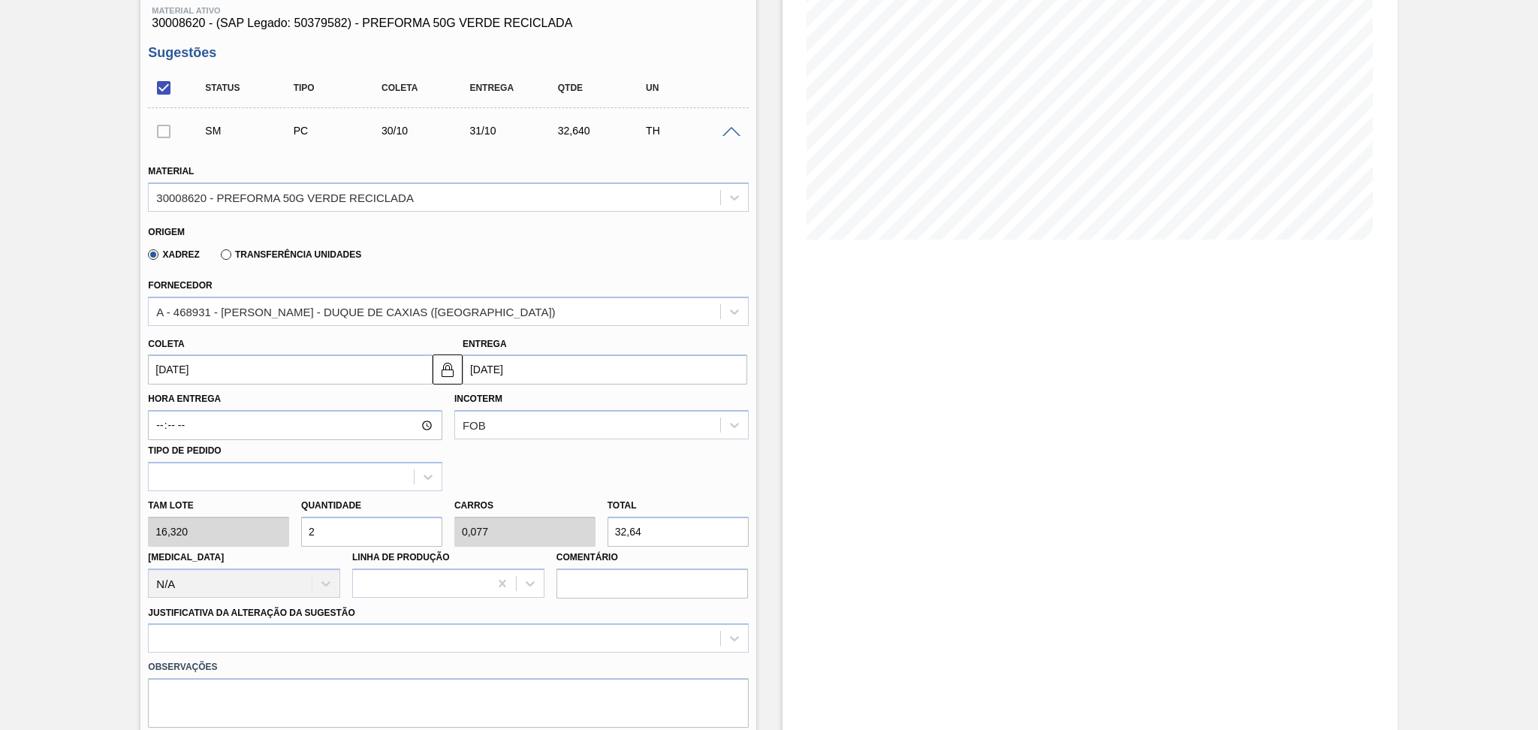
type input "1"
type input "424,32"
type input "26"
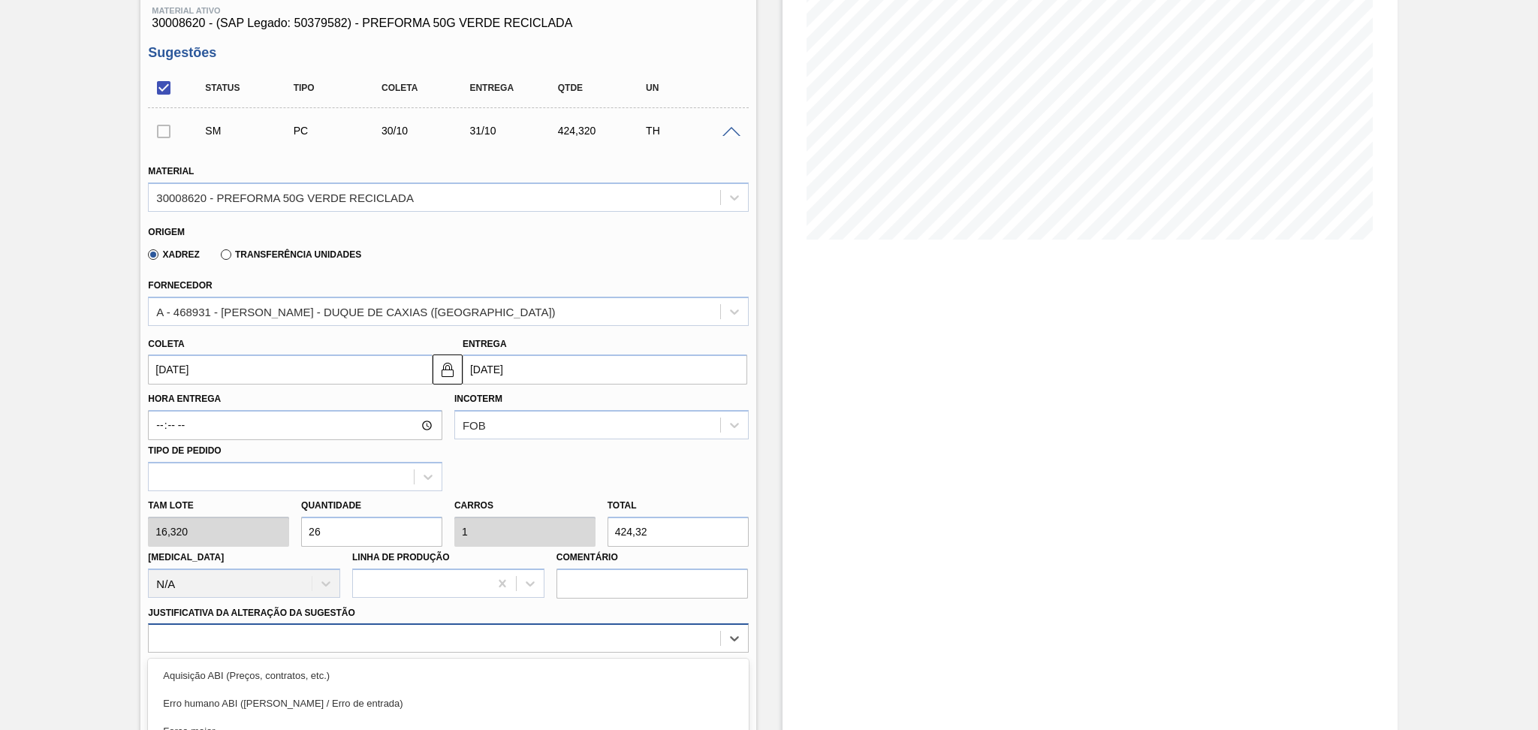
click at [234, 642] on div "option Outro focused, 6 of 18. 18 results available. Use Up and Down to choose …" at bounding box center [448, 637] width 600 height 29
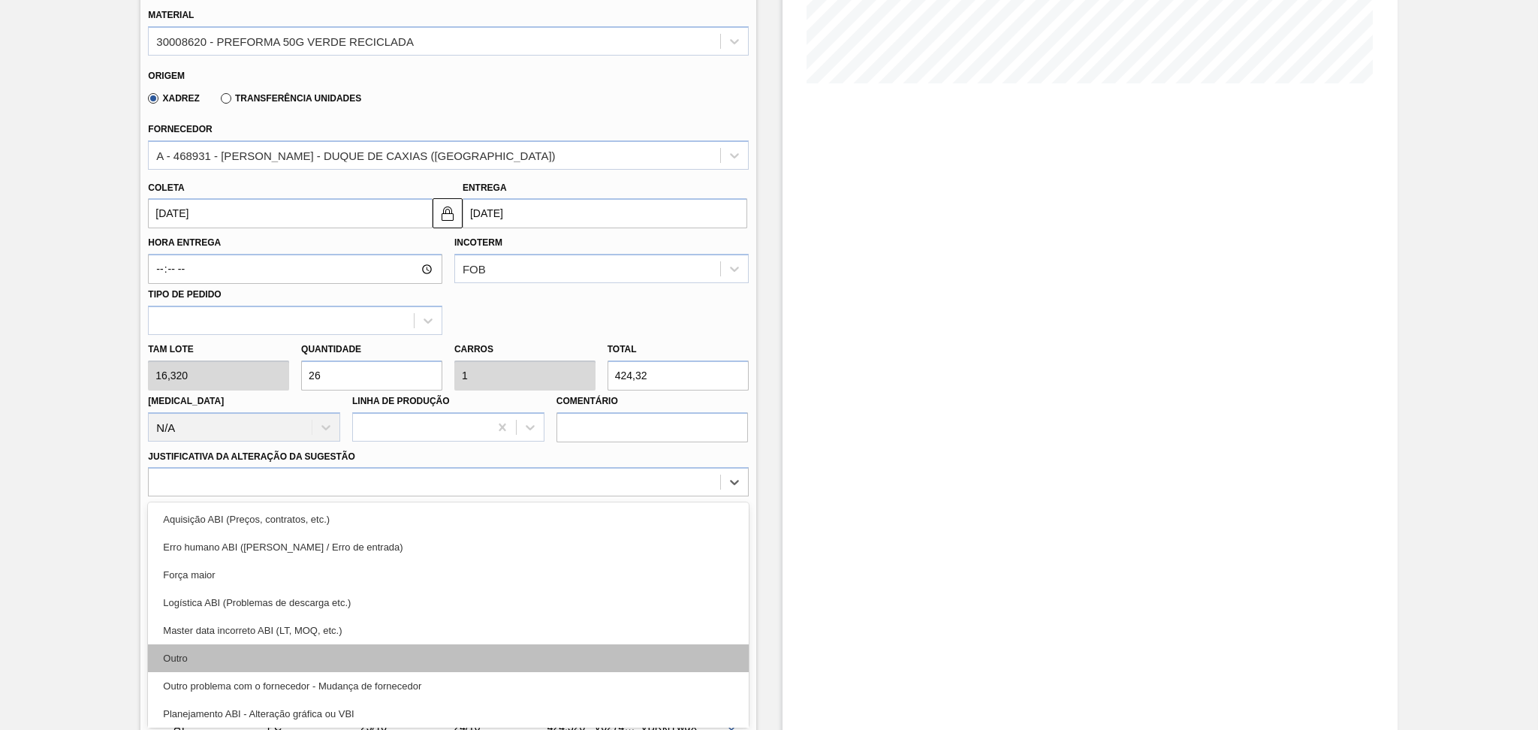
scroll to position [100, 0]
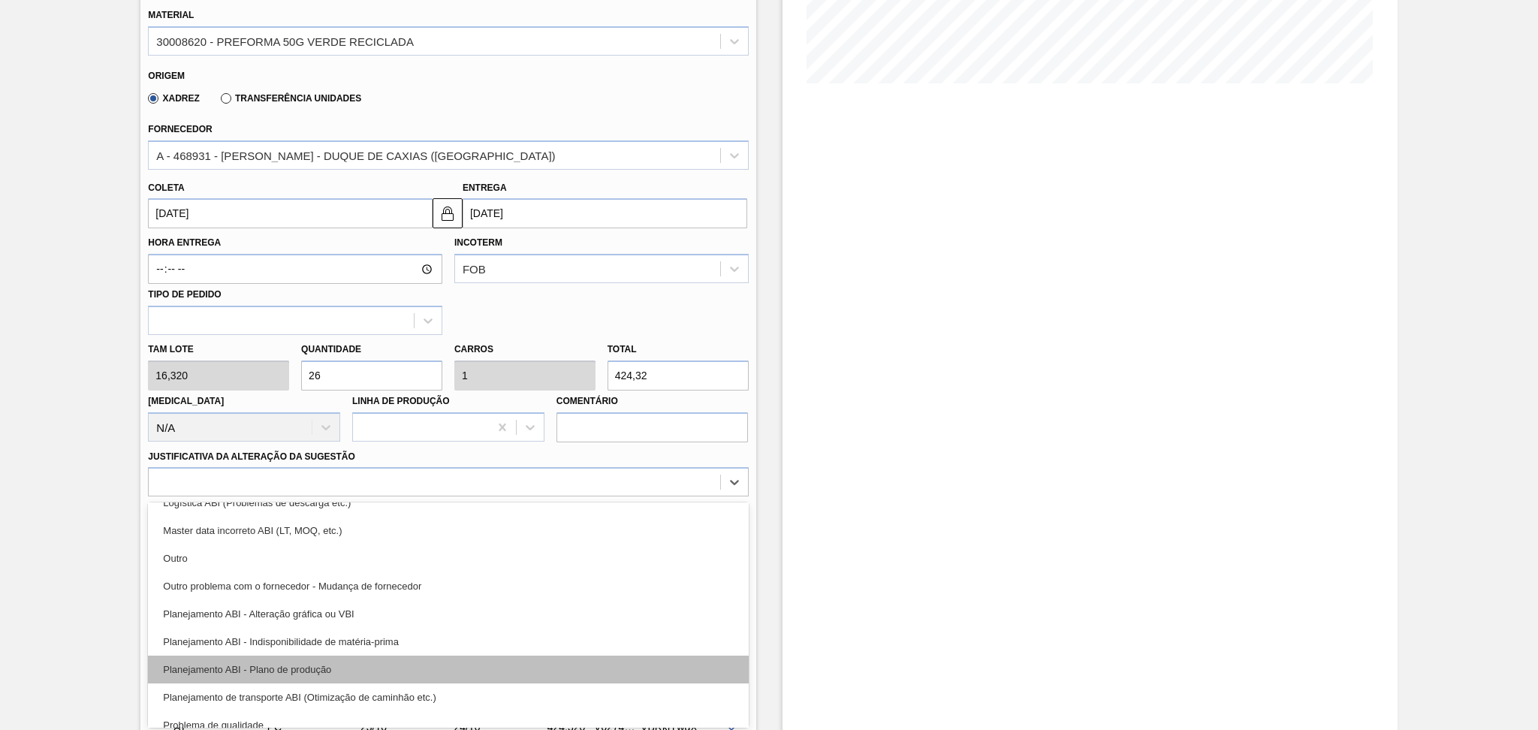
click at [292, 664] on div "Planejamento ABI - Plano de produção" at bounding box center [448, 670] width 600 height 28
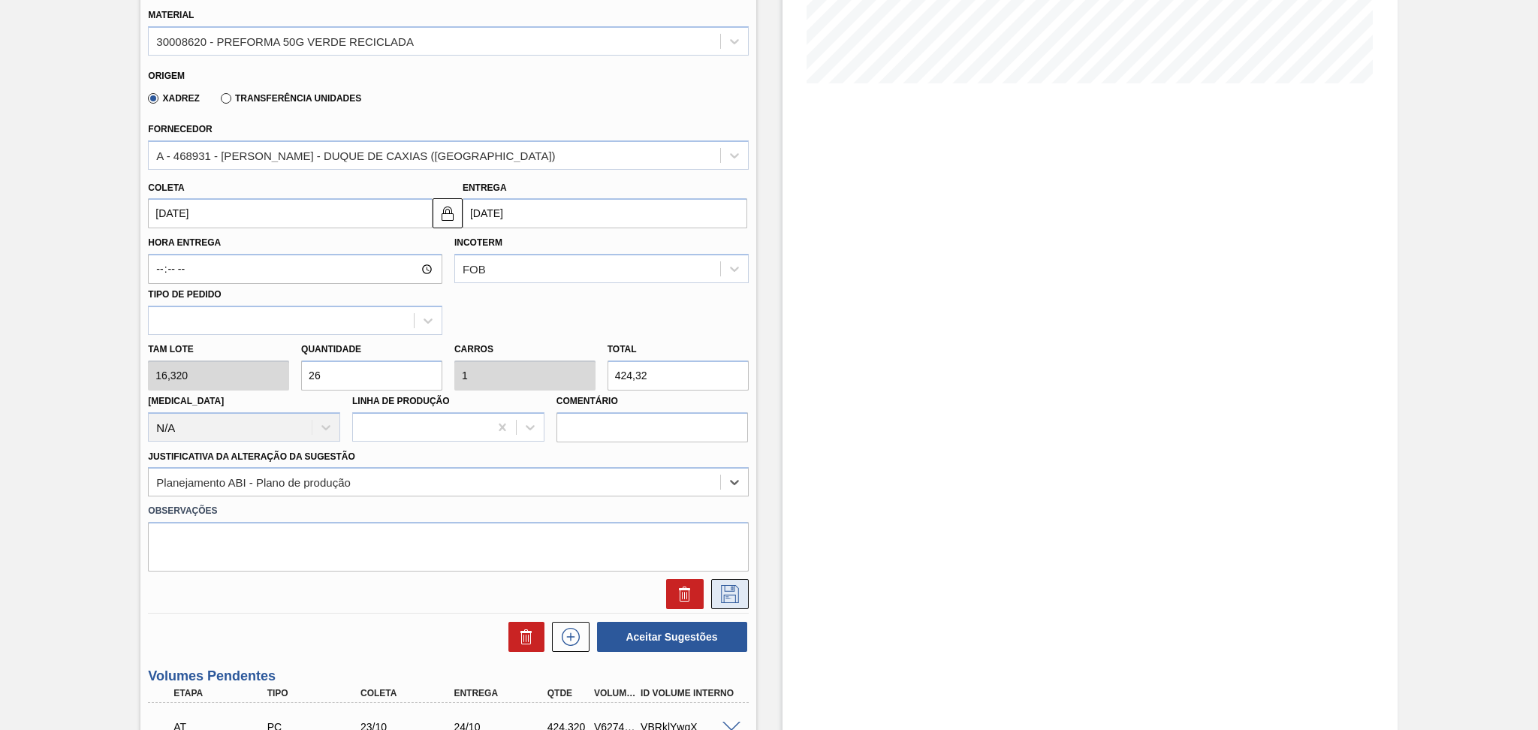
click at [737, 603] on button at bounding box center [730, 594] width 38 height 30
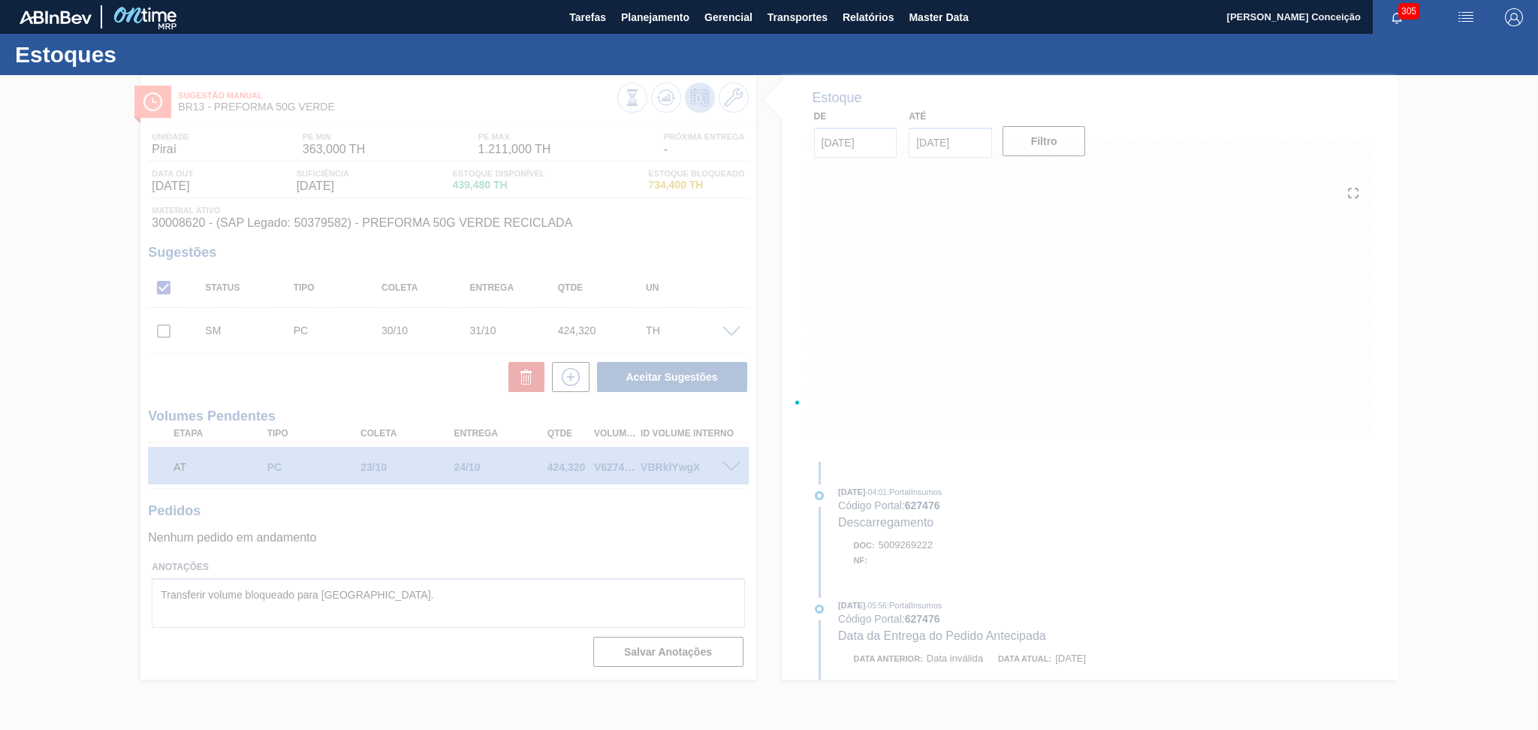
scroll to position [0, 0]
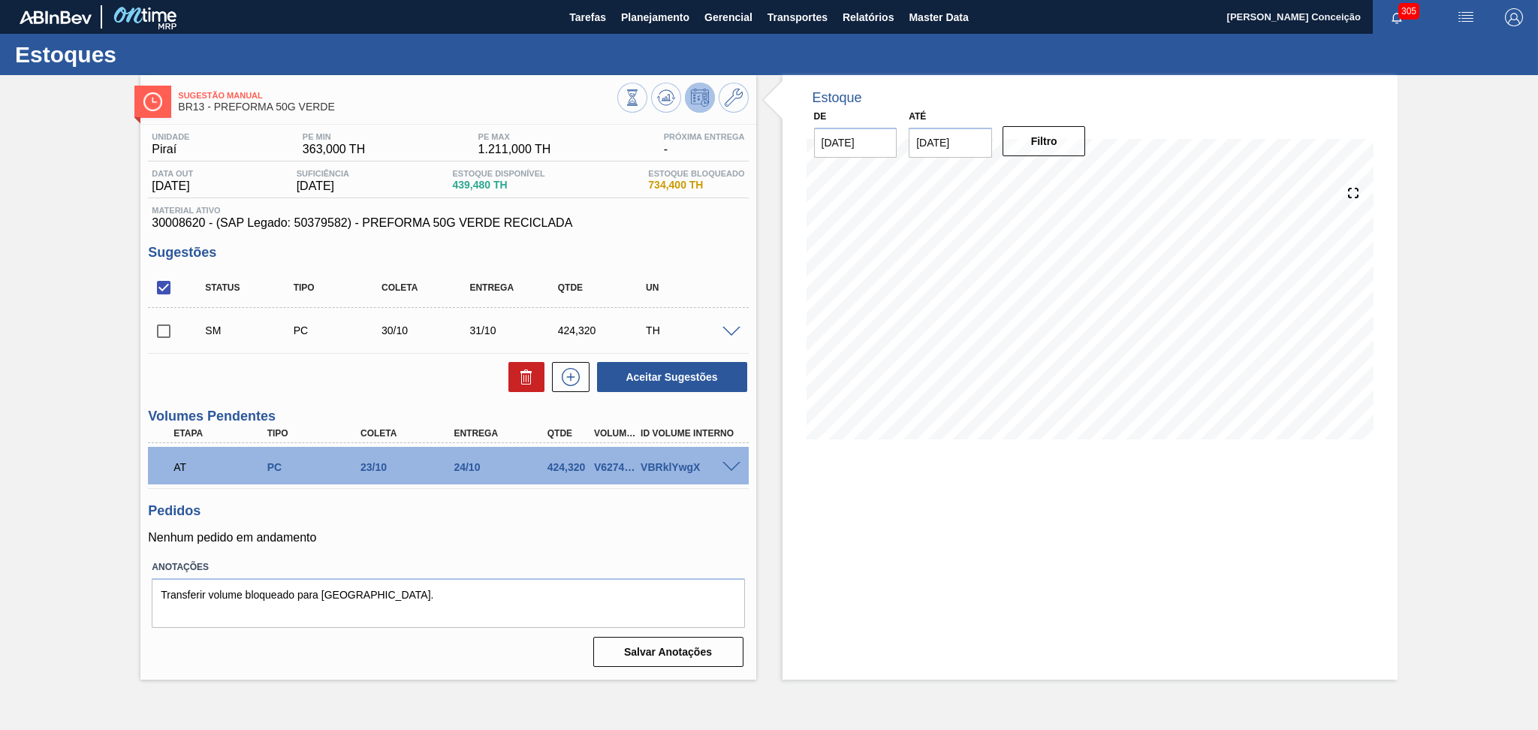
click at [175, 339] on input "checkbox" at bounding box center [164, 331] width 32 height 32
checkbox input "true"
click at [171, 284] on input "checkbox" at bounding box center [164, 288] width 32 height 32
checkbox input "false"
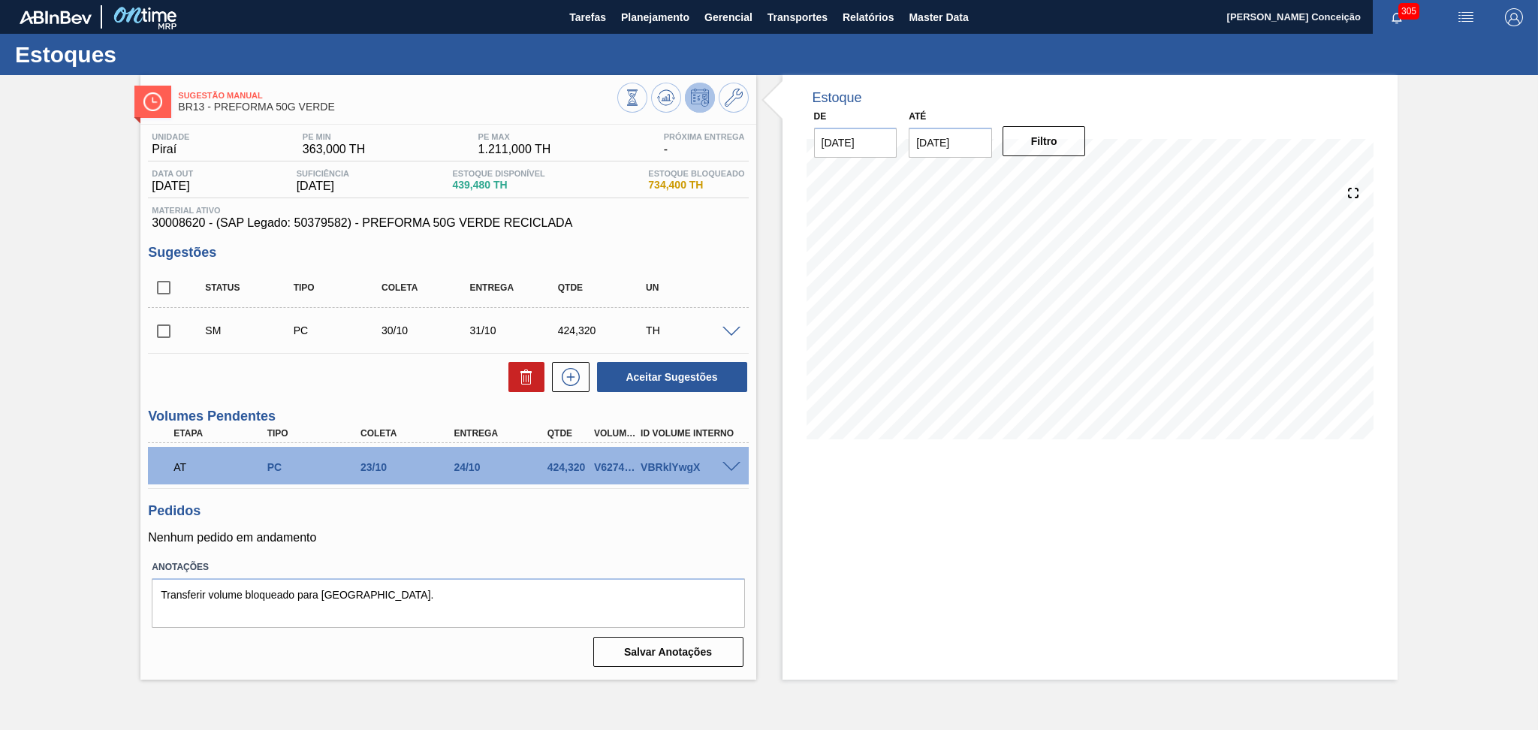
click at [170, 287] on input "checkbox" at bounding box center [164, 288] width 32 height 32
checkbox input "true"
click at [489, 376] on div "Aceitar Sugestões" at bounding box center [448, 376] width 600 height 33
click at [523, 390] on button at bounding box center [526, 377] width 36 height 30
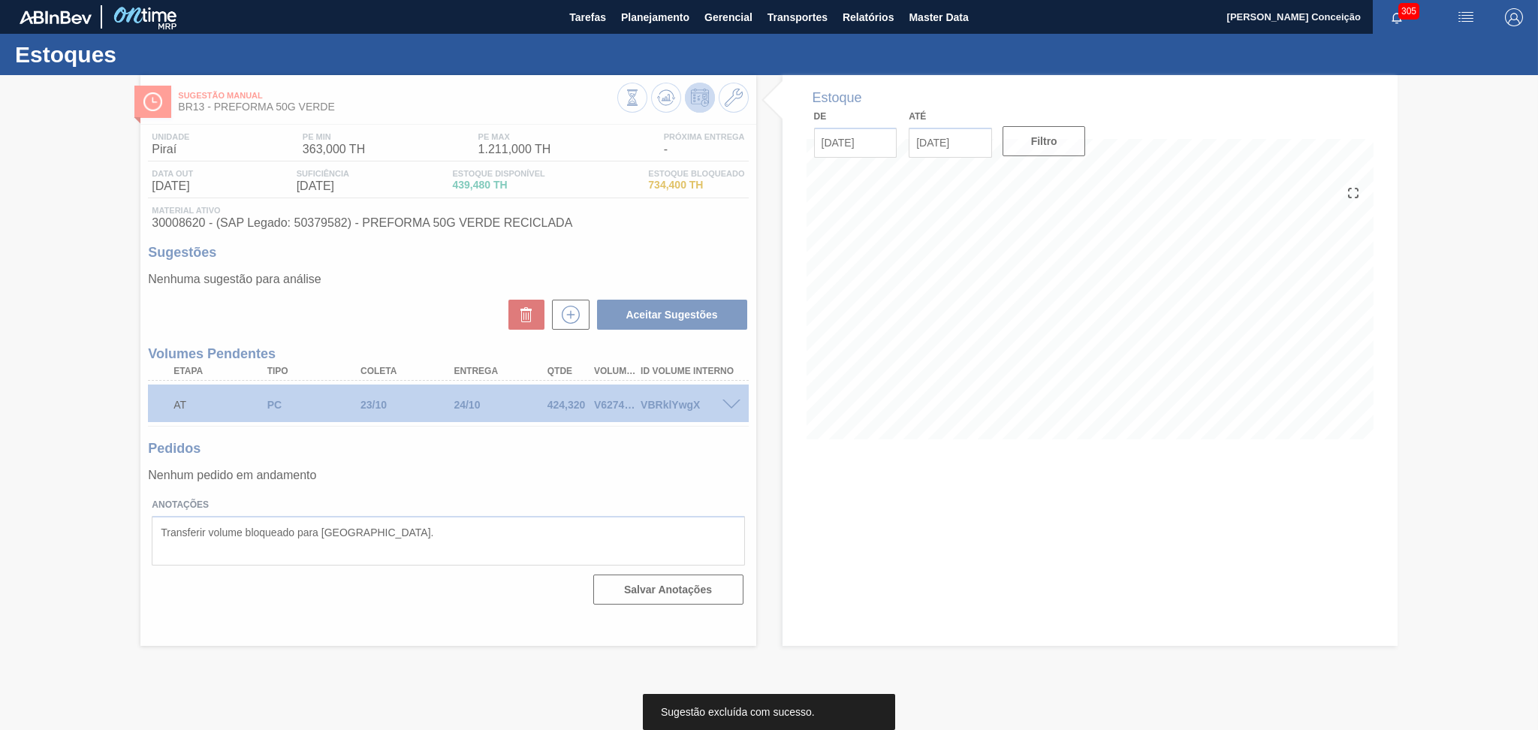
click at [554, 499] on div at bounding box center [769, 402] width 1538 height 655
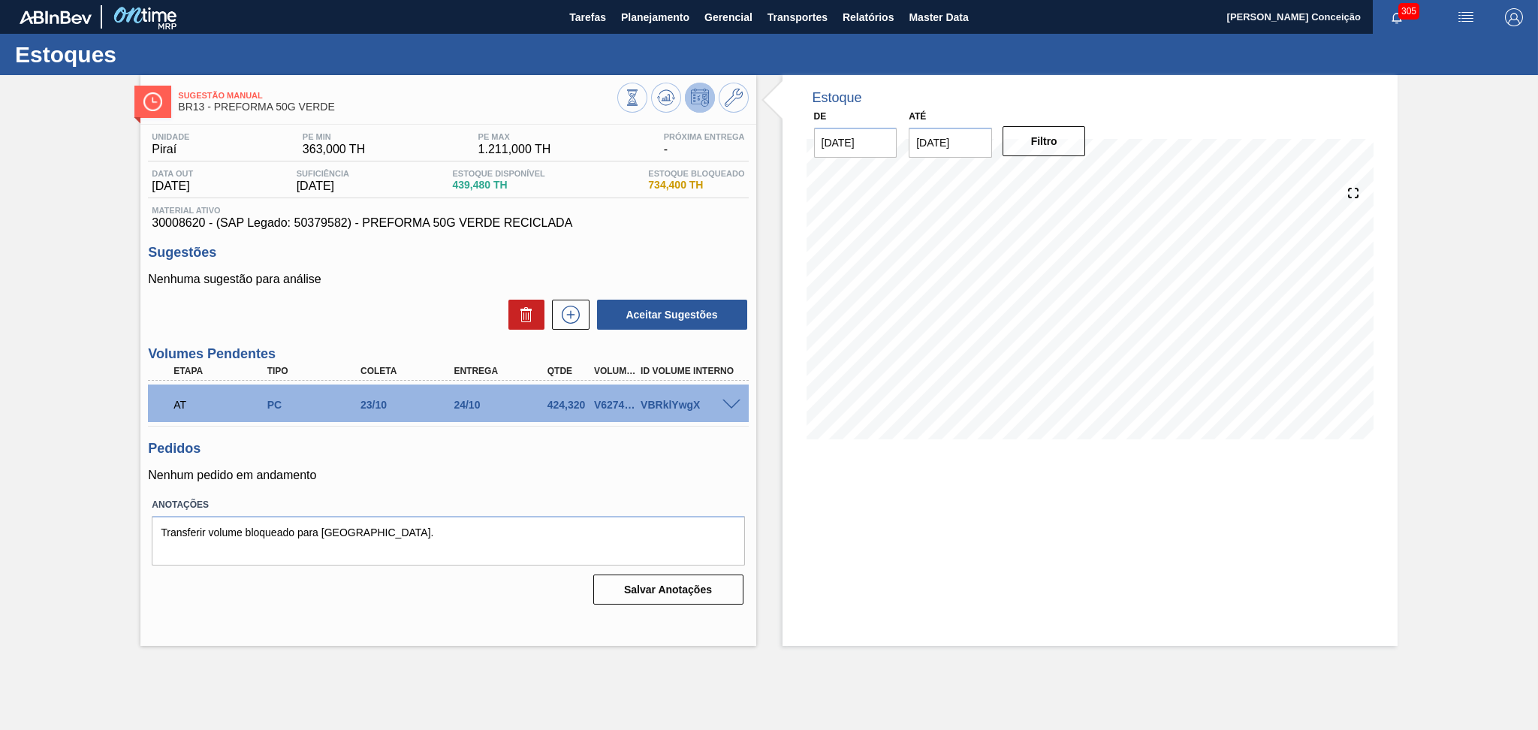
click at [394, 321] on div "Aceitar Sugestões" at bounding box center [448, 314] width 600 height 33
click at [466, 312] on div "Aceitar Sugestões" at bounding box center [448, 314] width 600 height 33
click at [546, 469] on p "Nenhum pedido em andamento" at bounding box center [448, 476] width 600 height 14
click at [398, 305] on div "Aceitar Sugestões" at bounding box center [448, 314] width 600 height 33
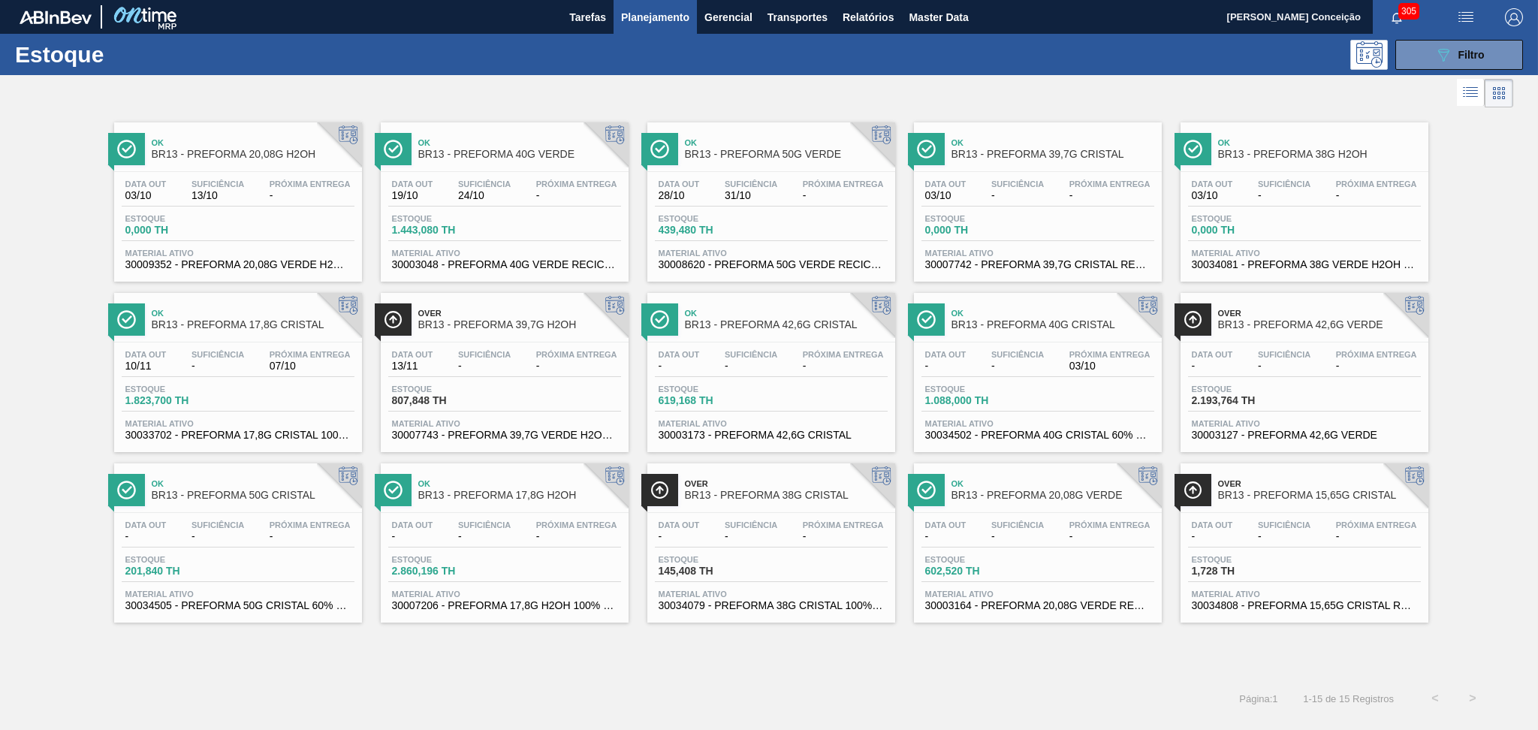
click at [990, 214] on span "Estoque" at bounding box center [977, 218] width 105 height 9
click at [1256, 193] on div "Suficiência -" at bounding box center [1284, 190] width 60 height 22
click at [742, 546] on div "Data out - Suficiência - Próxima Entrega - Estoque 145,408 TH Material ativo 30…" at bounding box center [771, 564] width 248 height 102
click at [662, 664] on div "Ok BR13 - PREFORMA 20,08G H2OH Data [DATE] Suficiência 13/10 Próxima Entrega - …" at bounding box center [769, 395] width 1538 height 568
click at [790, 422] on span "Material ativo" at bounding box center [771, 423] width 225 height 9
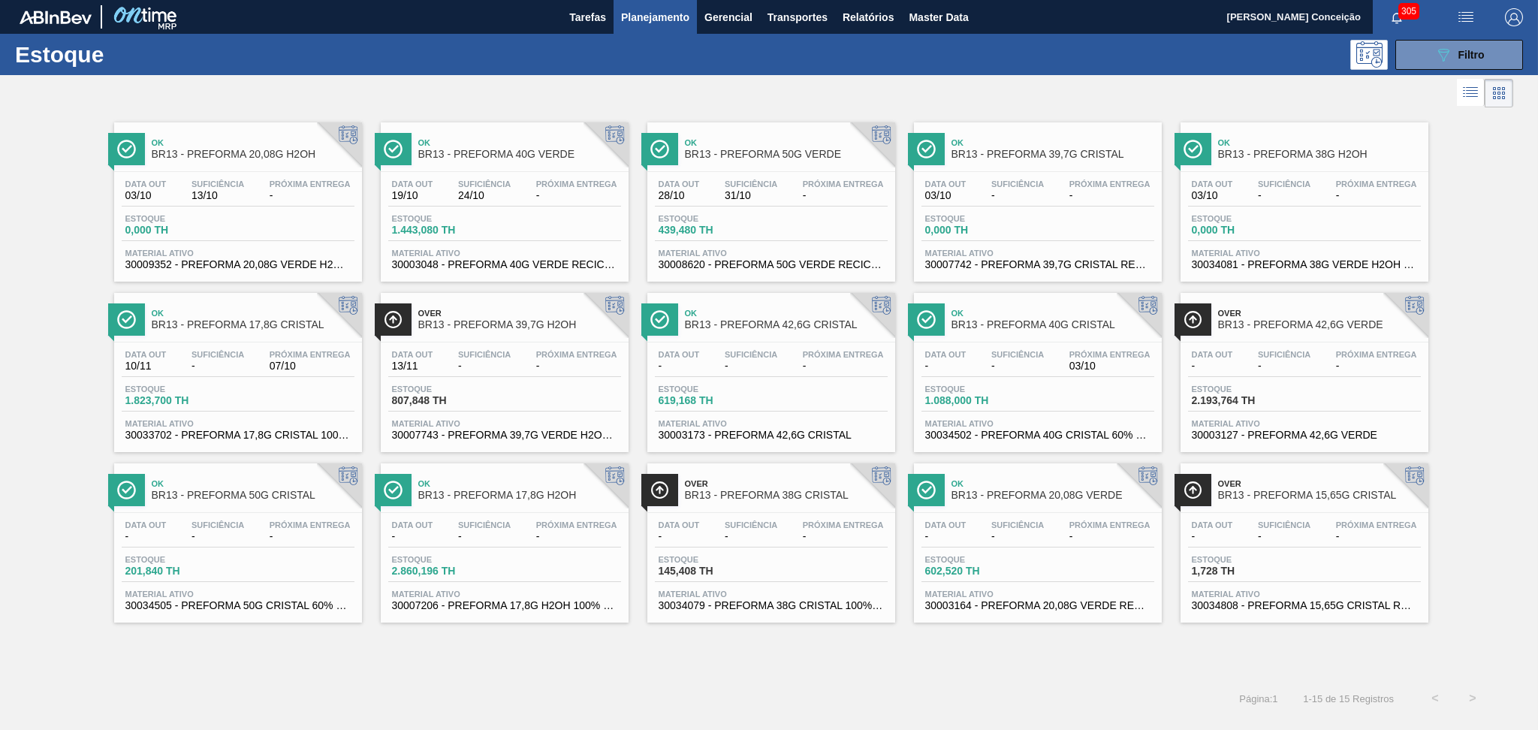
click at [970, 397] on span "1.088,000 TH" at bounding box center [977, 400] width 105 height 11
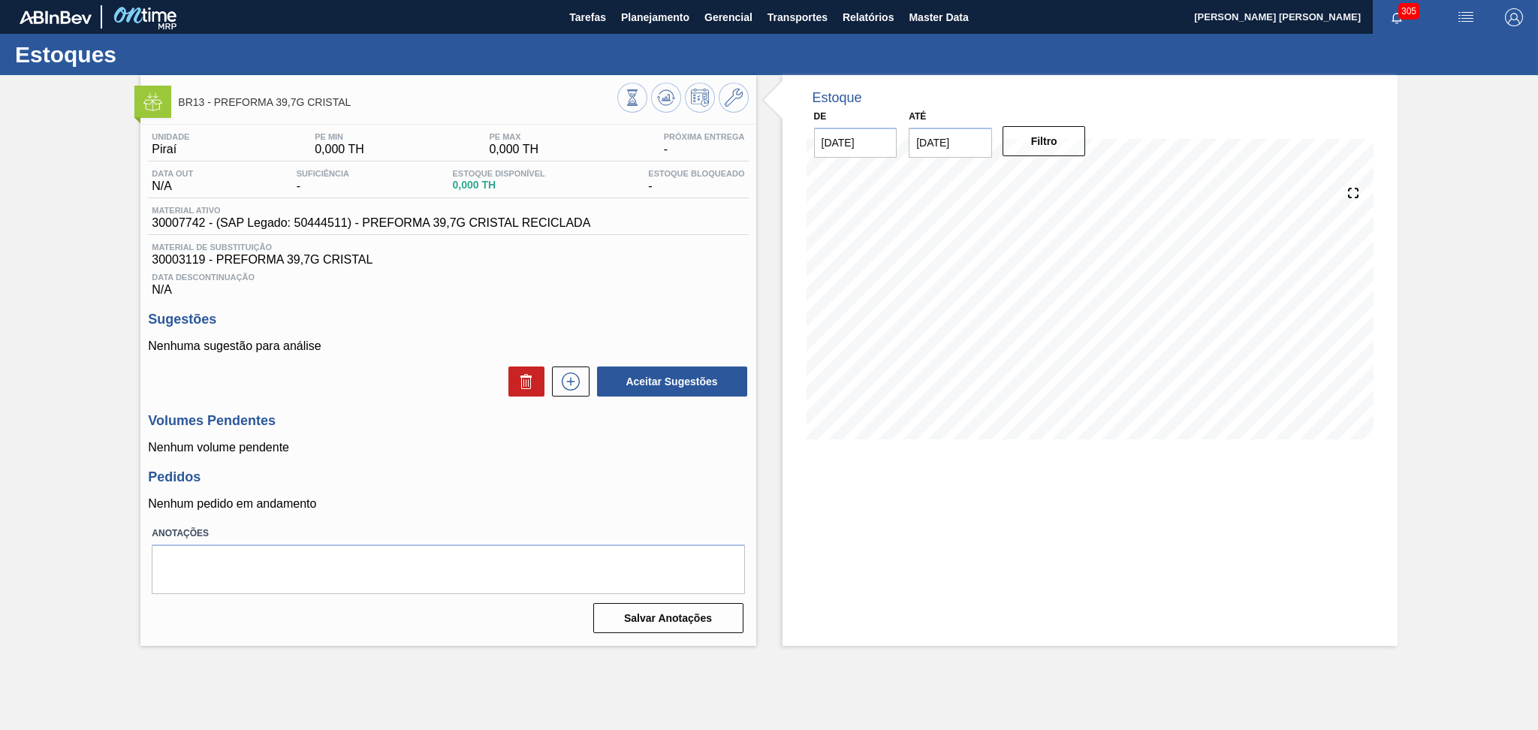
click at [601, 267] on div "Data Descontinuação N/A" at bounding box center [448, 282] width 600 height 30
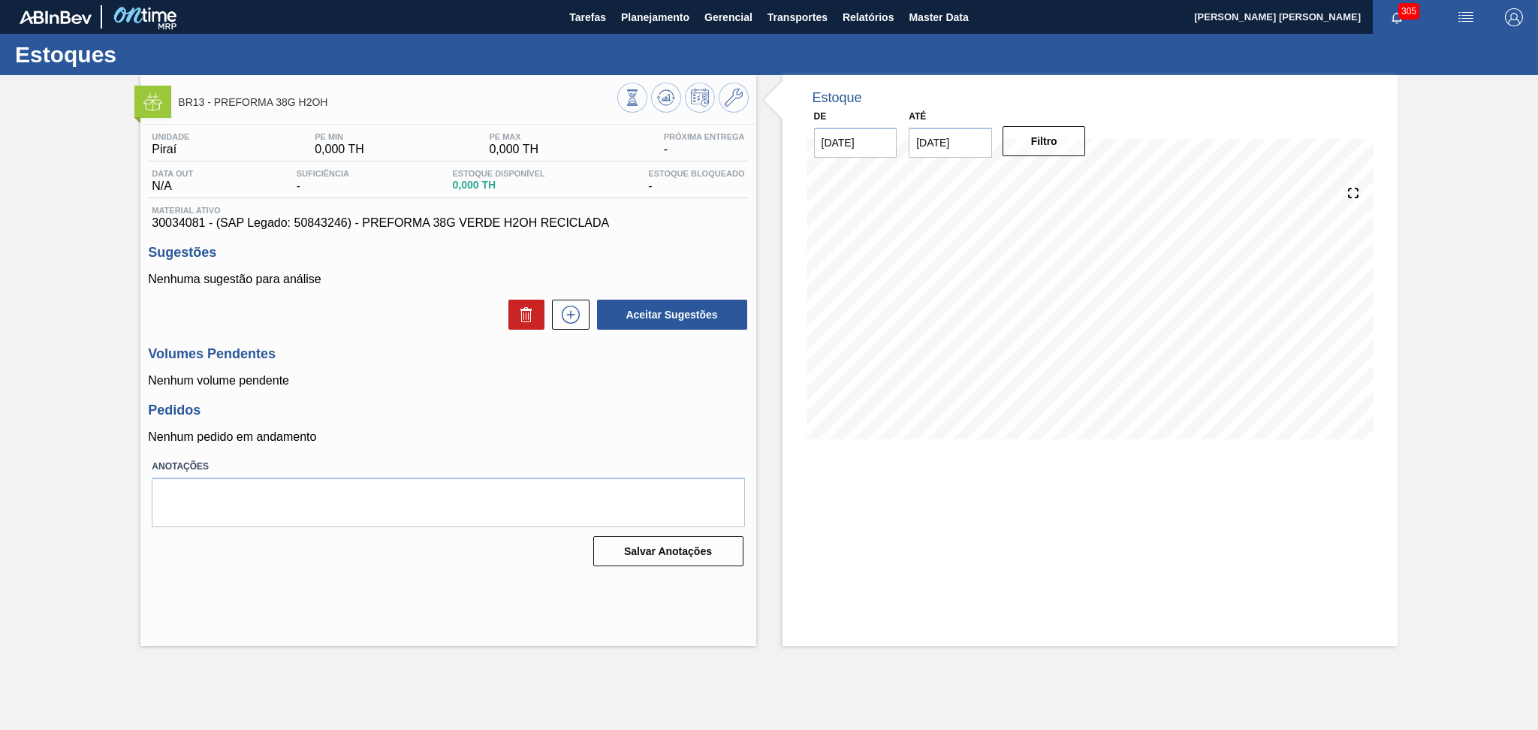
click at [471, 409] on h3 "Pedidos" at bounding box center [448, 410] width 600 height 16
click at [581, 459] on label "Anotações" at bounding box center [448, 467] width 592 height 22
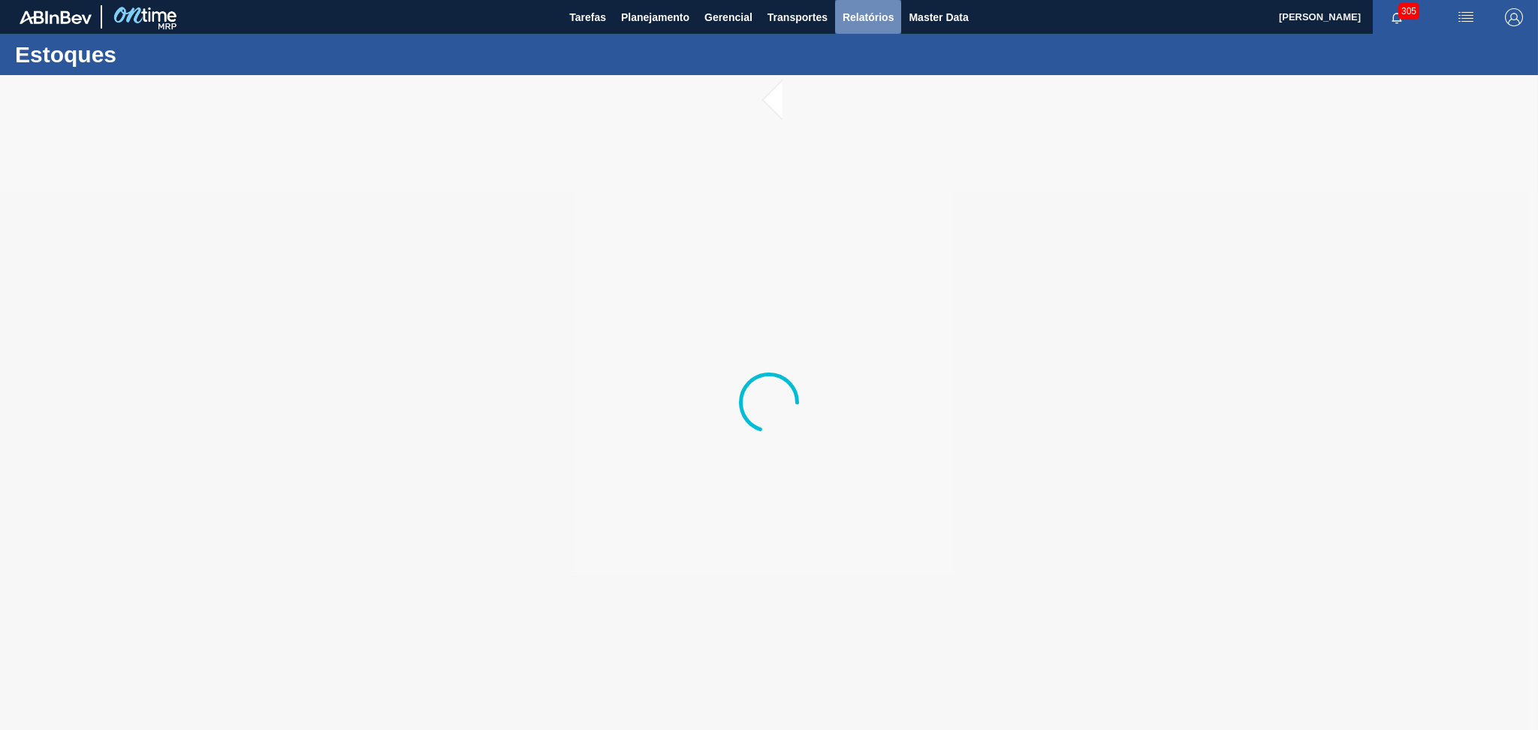
click at [843, 22] on span "Relatórios" at bounding box center [868, 17] width 51 height 18
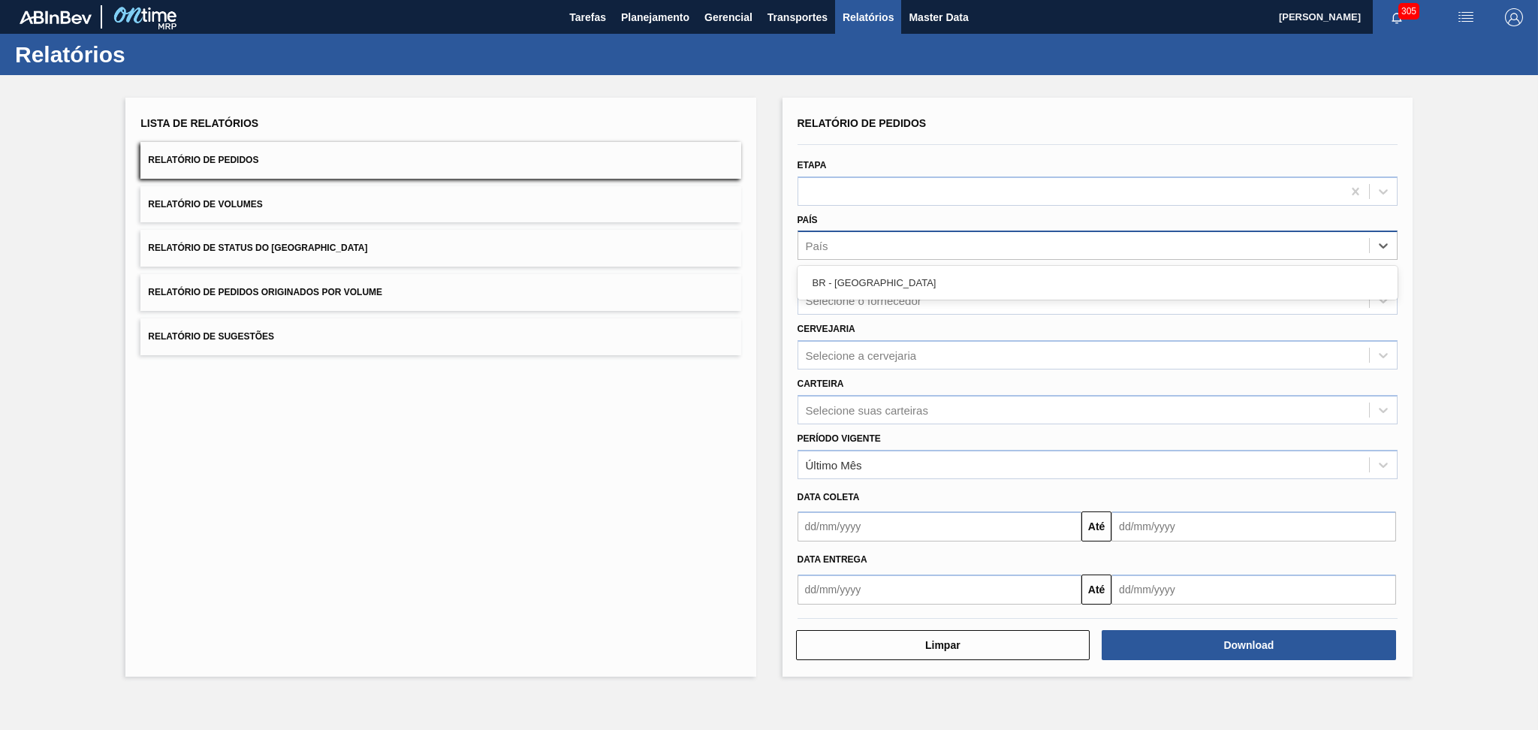
click at [835, 245] on div "País" at bounding box center [1083, 246] width 571 height 22
type input "br"
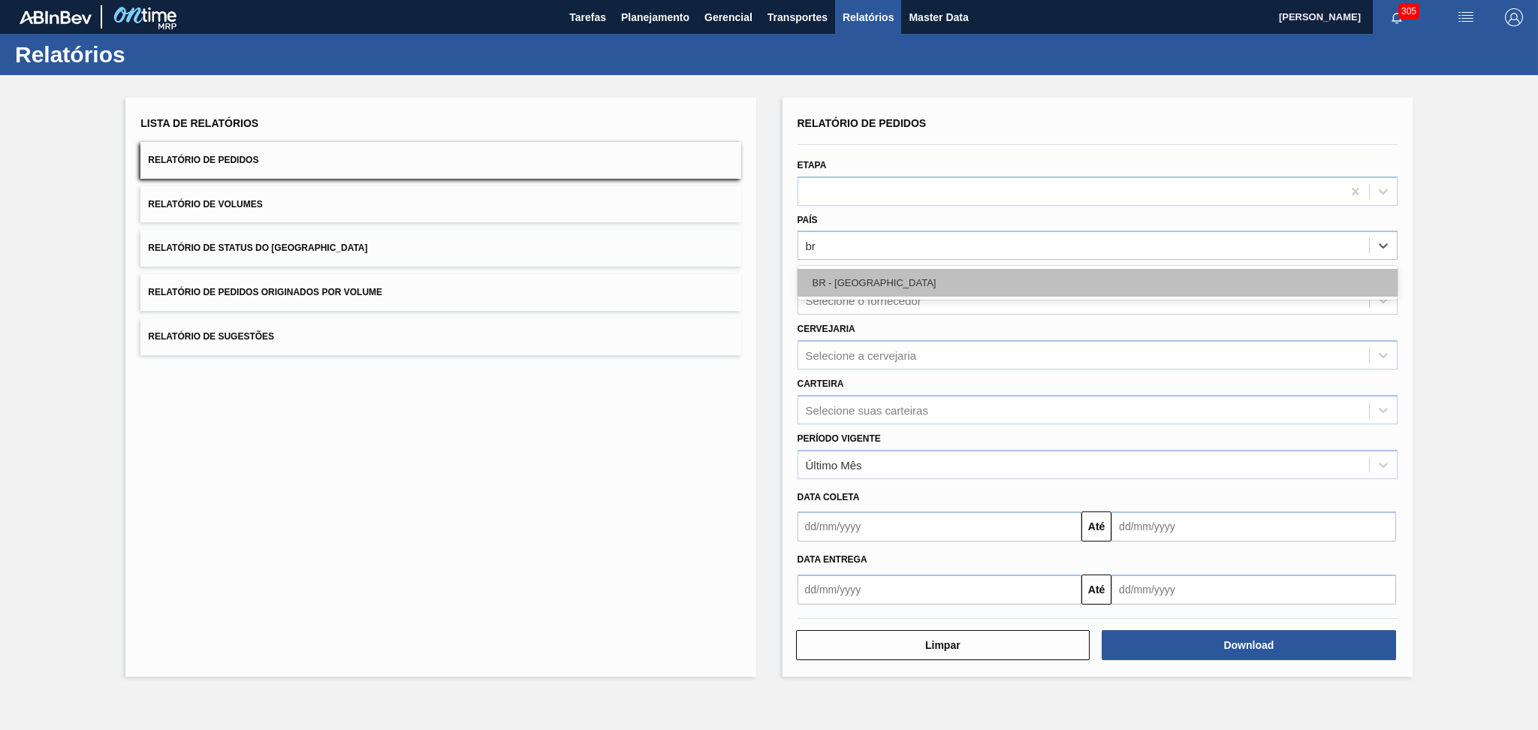
click at [875, 286] on div "BR - [GEOGRAPHIC_DATA]" at bounding box center [1097, 283] width 600 height 28
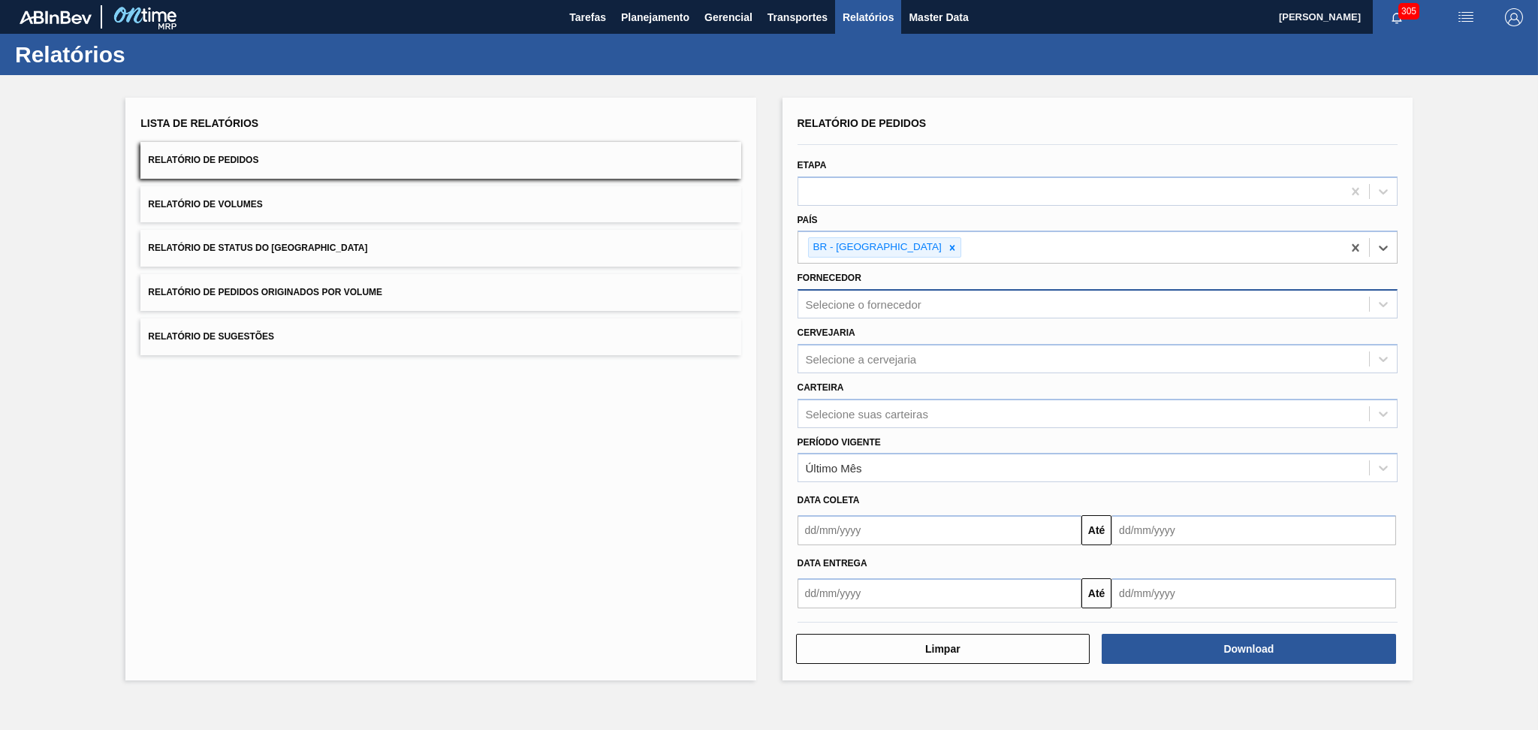
click at [877, 299] on div "Selecione o fornecedor" at bounding box center [864, 304] width 116 height 13
click at [868, 471] on div "Último Mês" at bounding box center [1083, 468] width 571 height 22
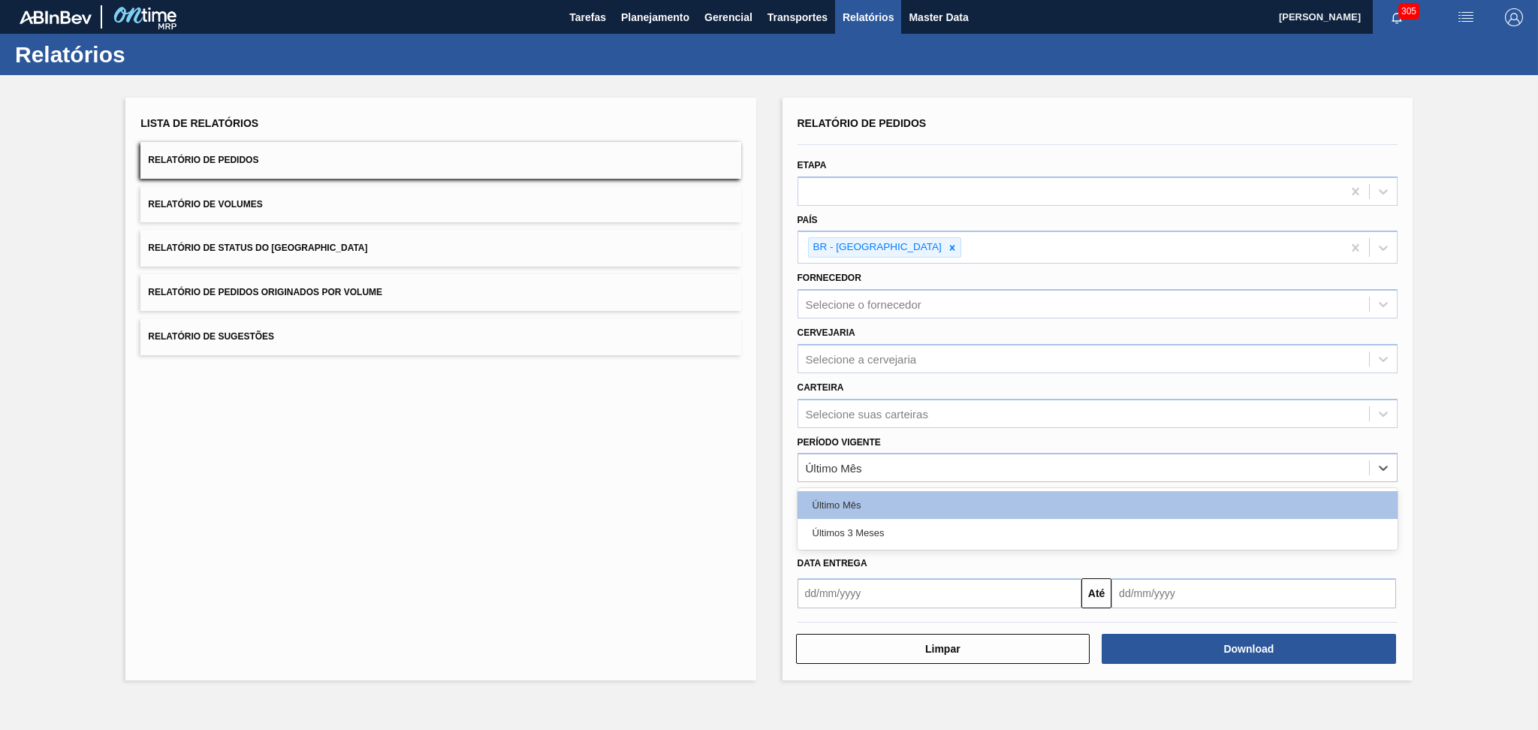
click at [476, 478] on div "Lista de Relatórios Relatório de Pedidos Relatório de Volumes Relatório de Stat…" at bounding box center [440, 389] width 630 height 583
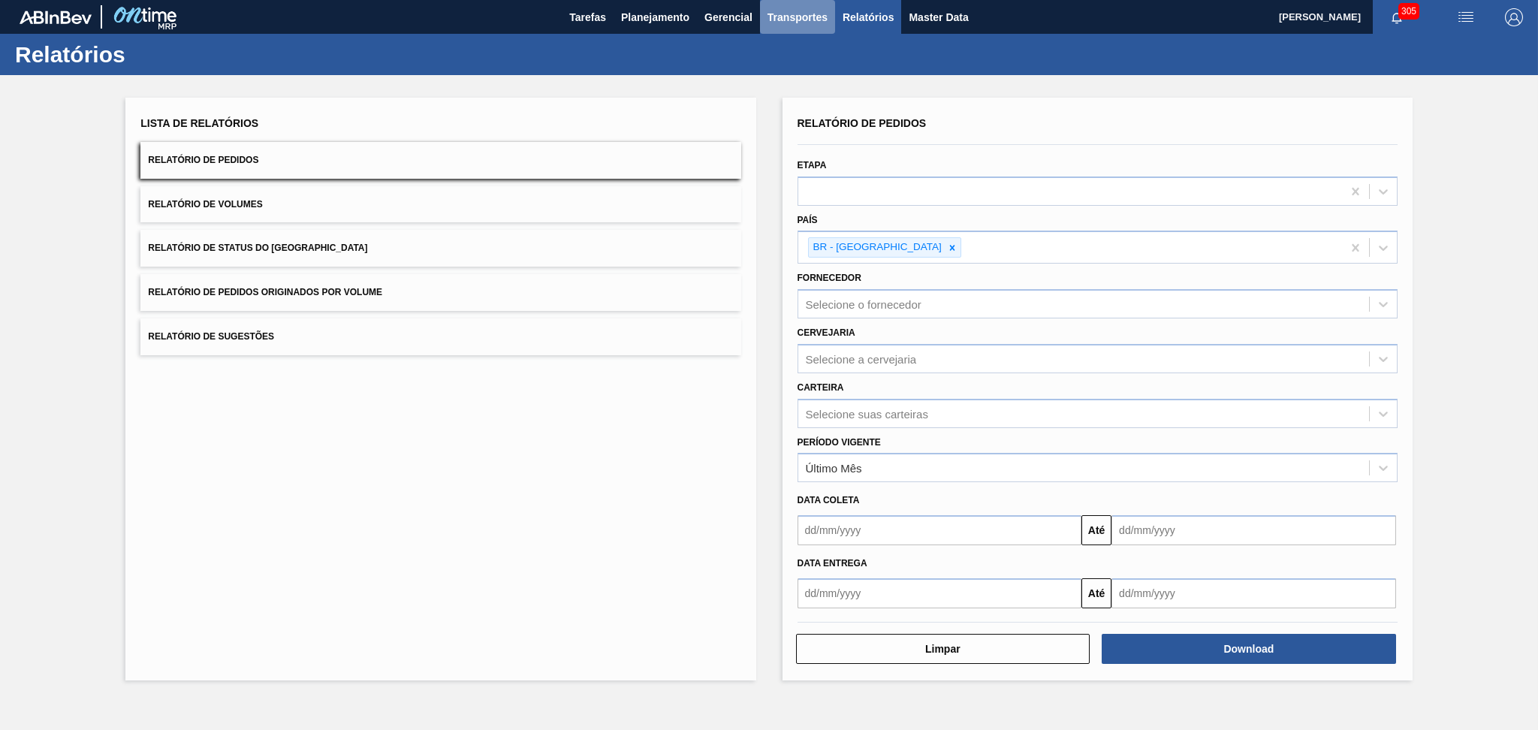
click at [806, 22] on span "Transportes" at bounding box center [797, 17] width 60 height 18
click at [800, 77] on li "Otimização de Carga" at bounding box center [797, 75] width 123 height 24
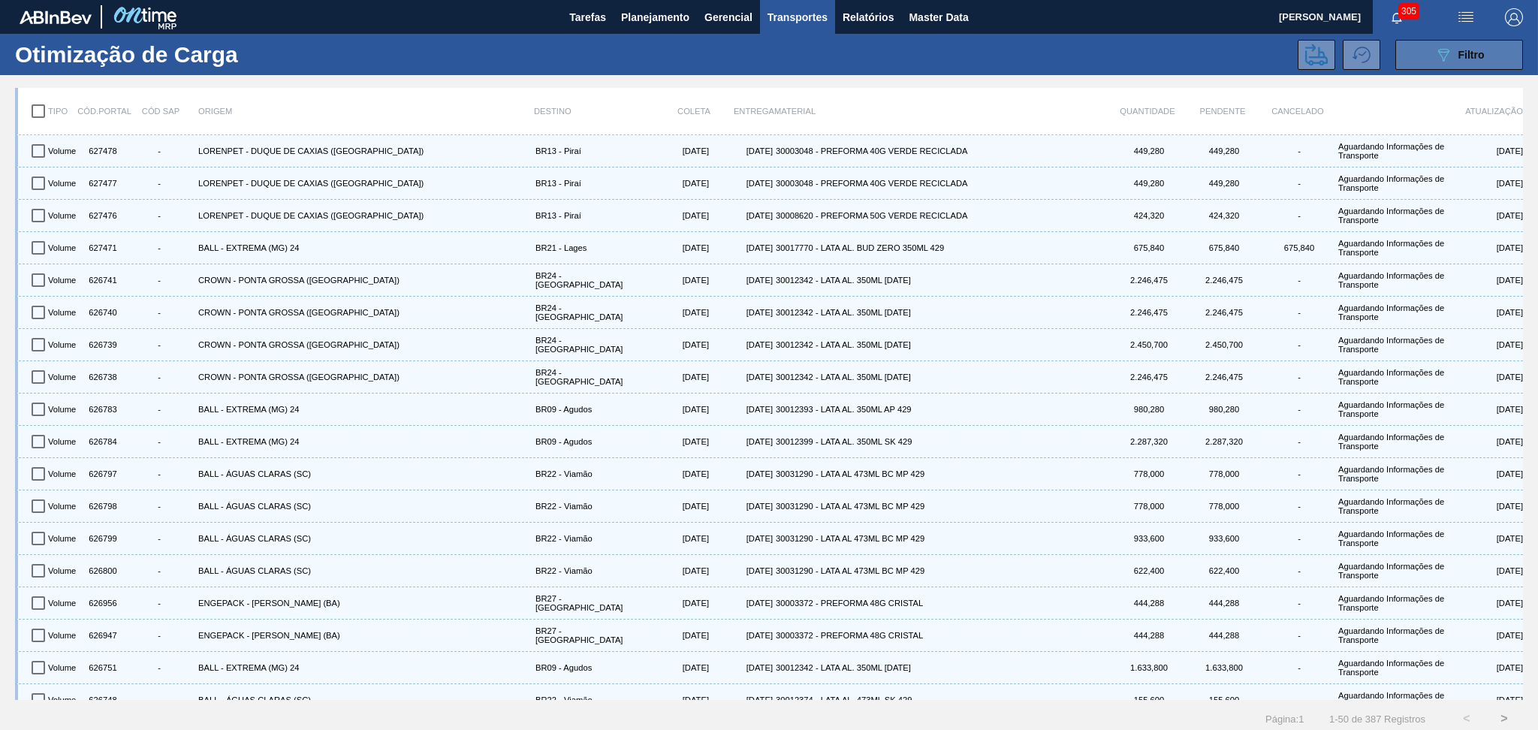
click at [1416, 58] on button "089F7B8B-B2A5-4AFE-B5C0-19BA573D28AC Filtro" at bounding box center [1459, 55] width 128 height 30
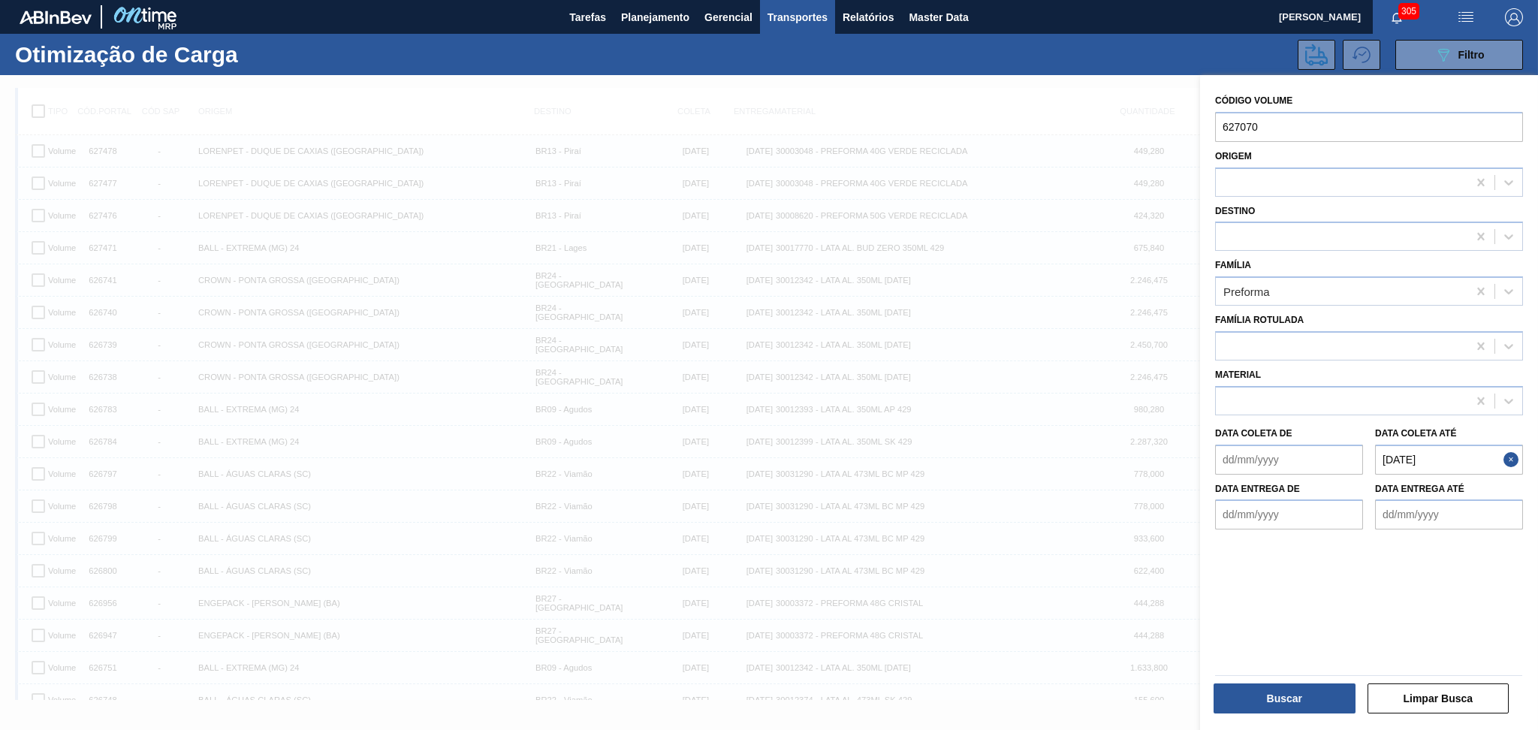
click at [1318, 588] on div at bounding box center [1363, 569] width 308 height 81
drag, startPoint x: 1282, startPoint y: 128, endPoint x: 1049, endPoint y: 160, distance: 235.0
click at [1200, 158] on div "089F7B8B-B2A5-4AFE-B5C0-19BA573D28AC Created with sketchtool. Código Volume 627…" at bounding box center [1369, 440] width 338 height 730
click at [1271, 454] on de "Data coleta de" at bounding box center [1289, 460] width 148 height 30
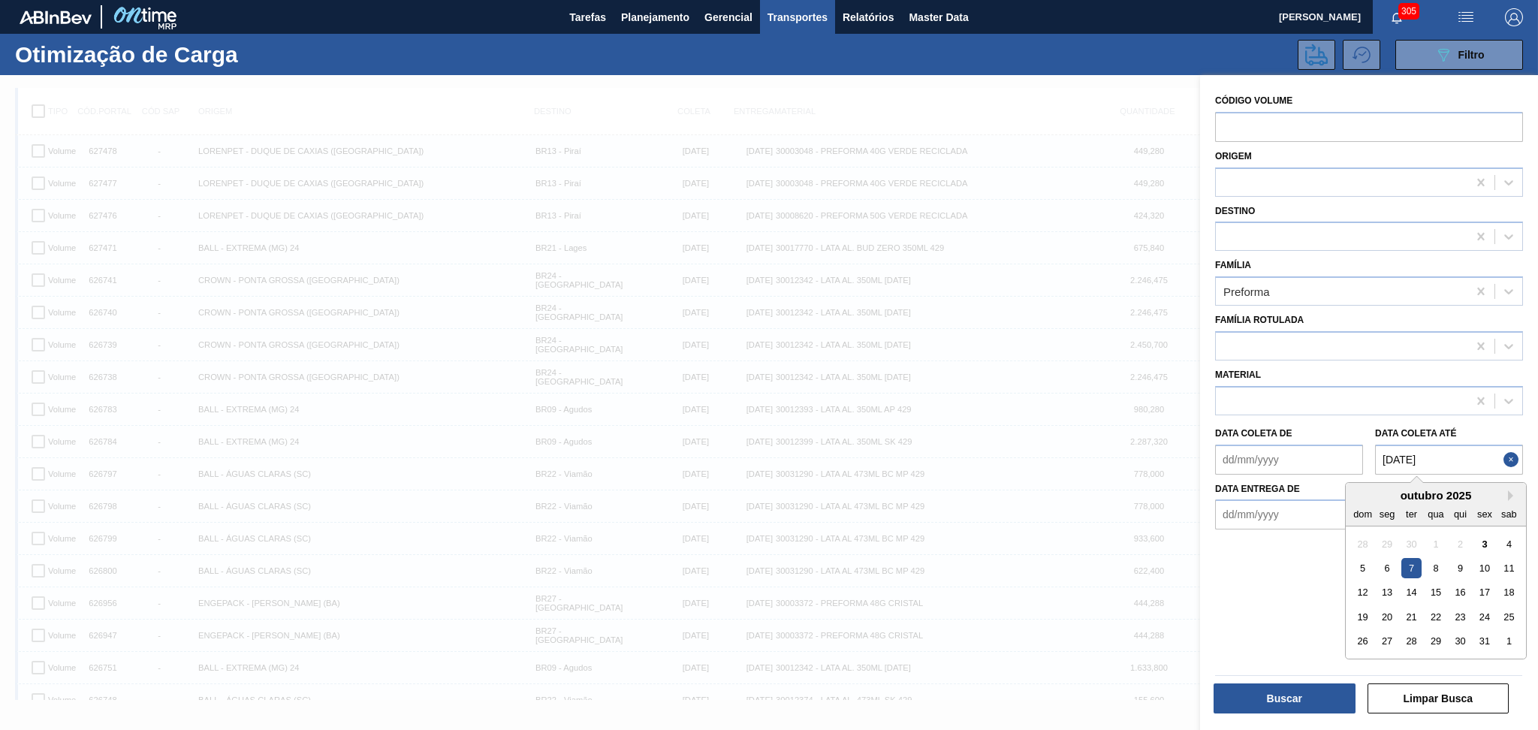
click at [1443, 456] on até "07/10/2025" at bounding box center [1449, 460] width 148 height 30
click at [1485, 564] on div "10" at bounding box center [1484, 568] width 20 height 20
type até "[DATE]"
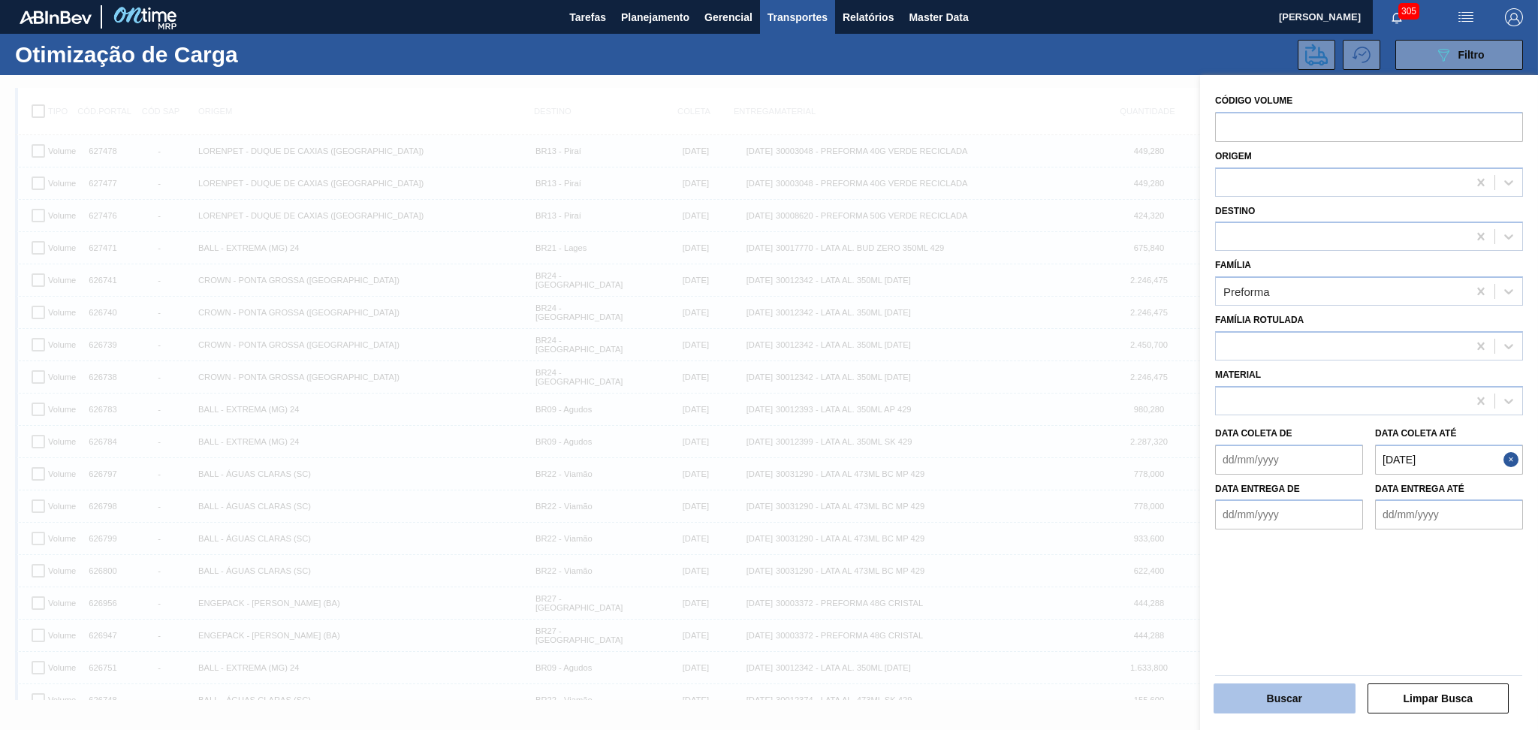
click at [1293, 701] on button "Buscar" at bounding box center [1284, 698] width 142 height 30
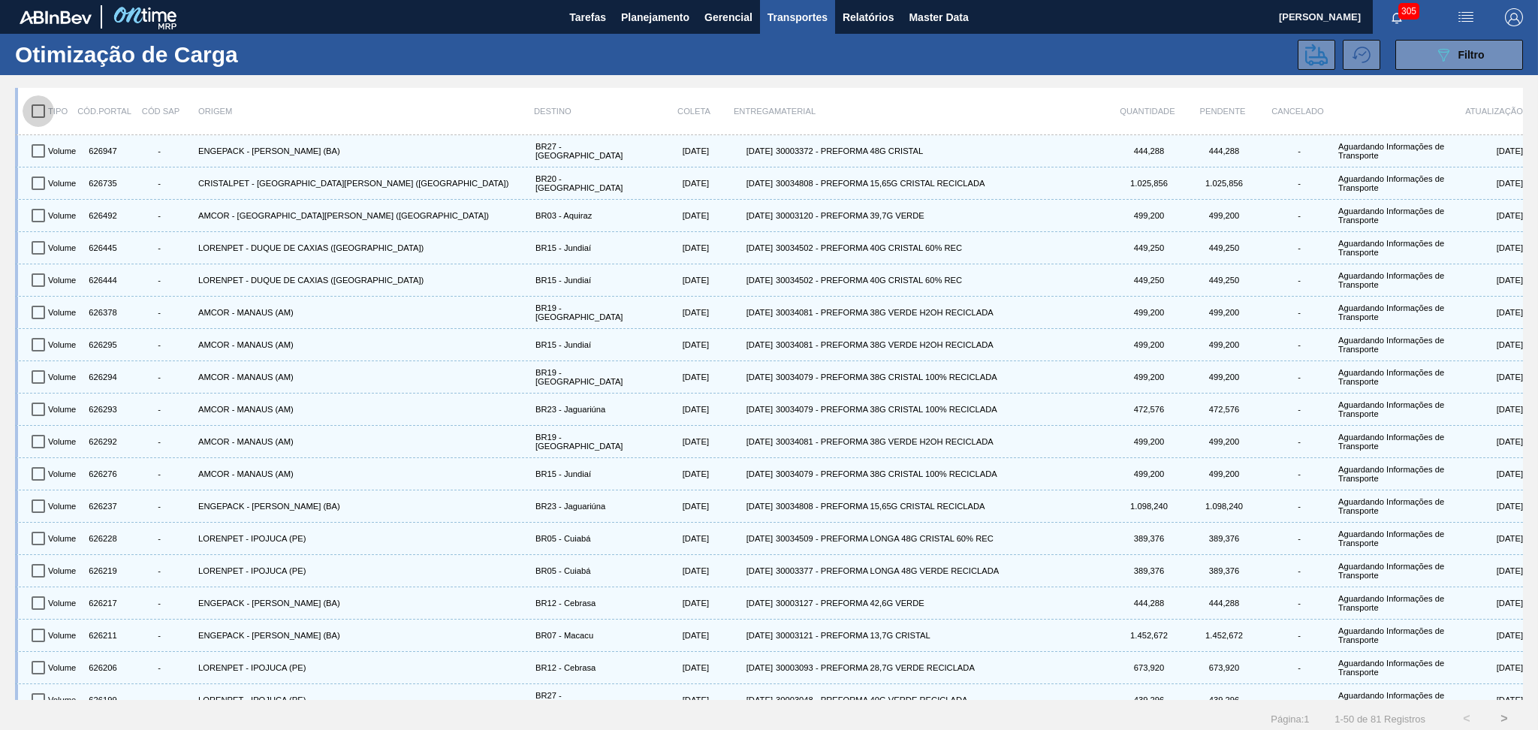
click at [26, 116] on input "checkbox" at bounding box center [39, 111] width 32 height 32
checkbox input "true"
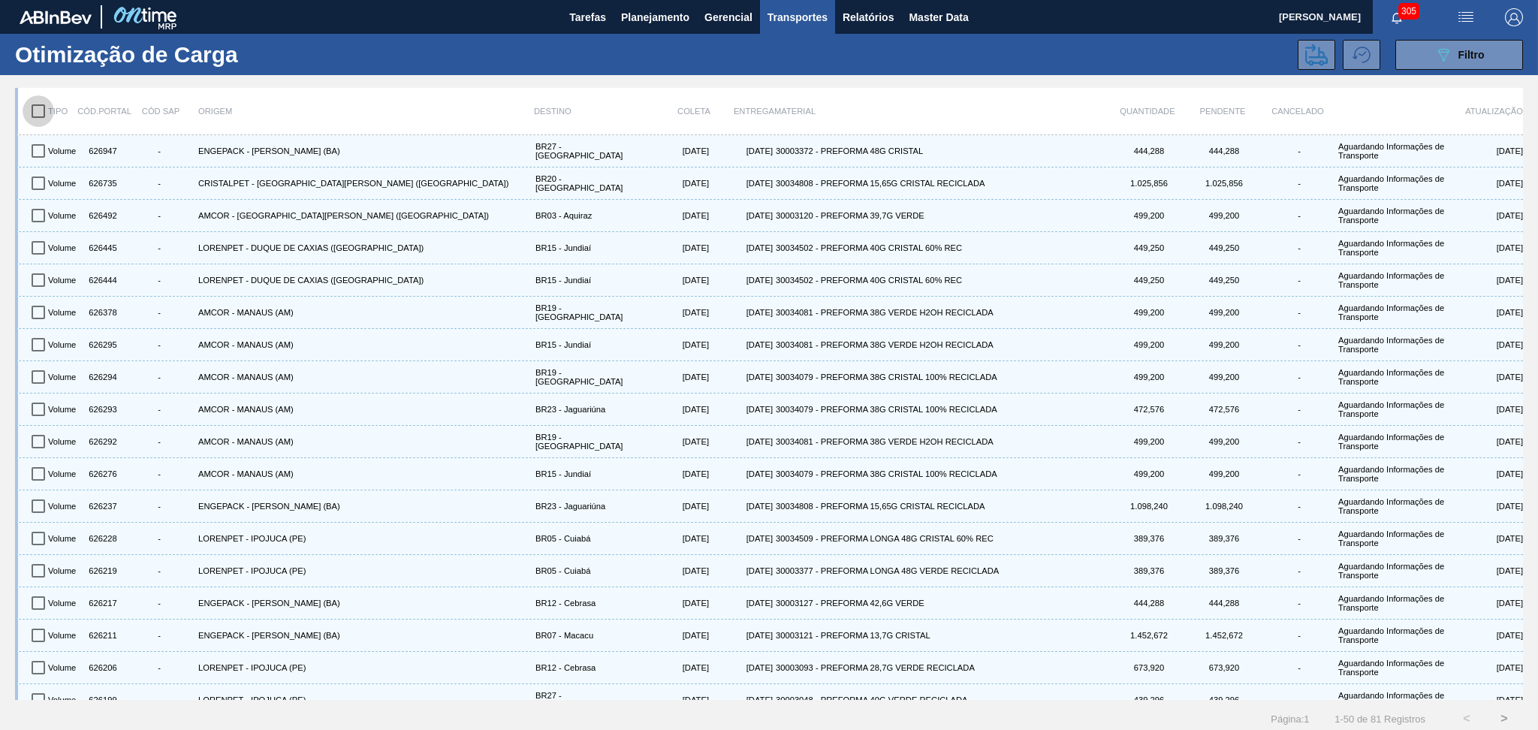
checkbox input "true"
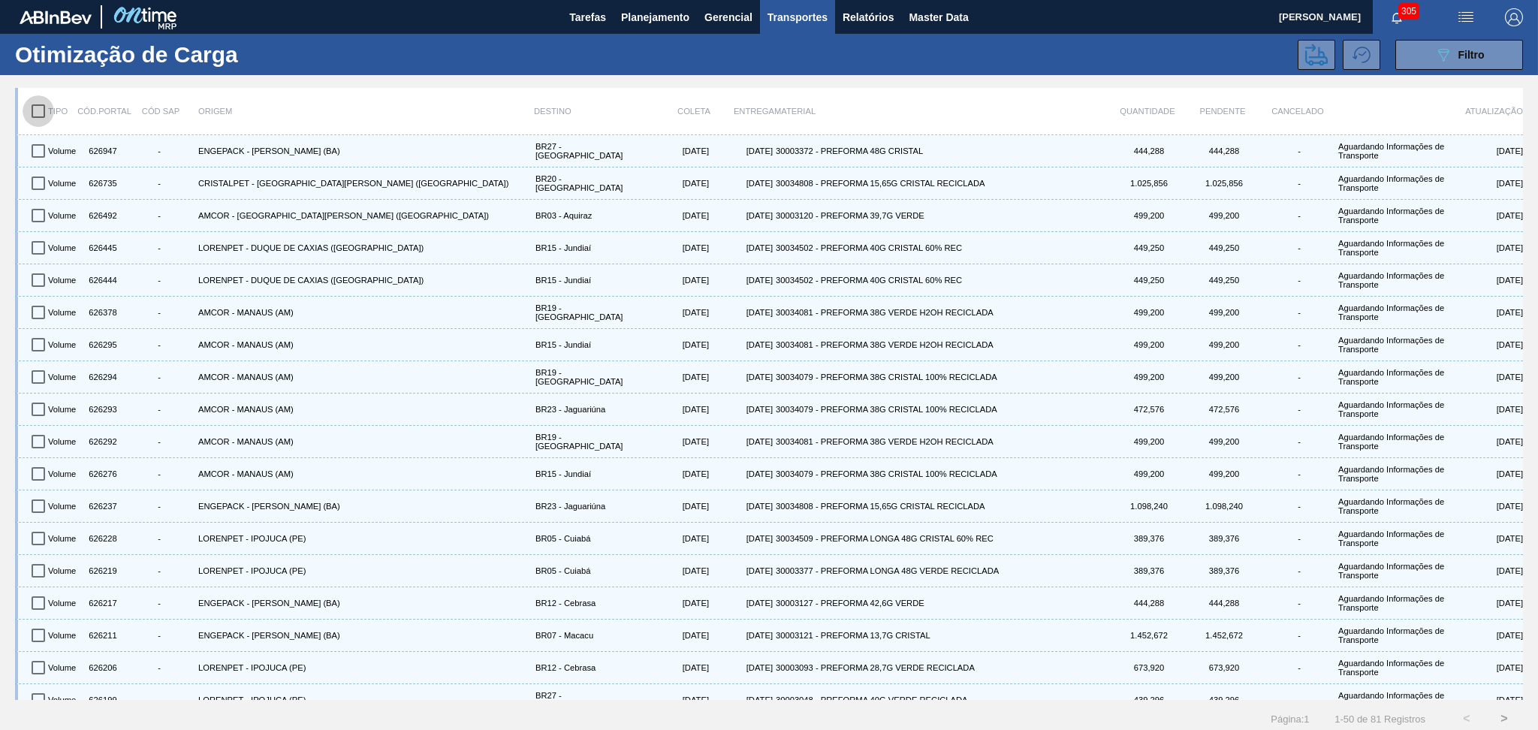
checkbox input "true"
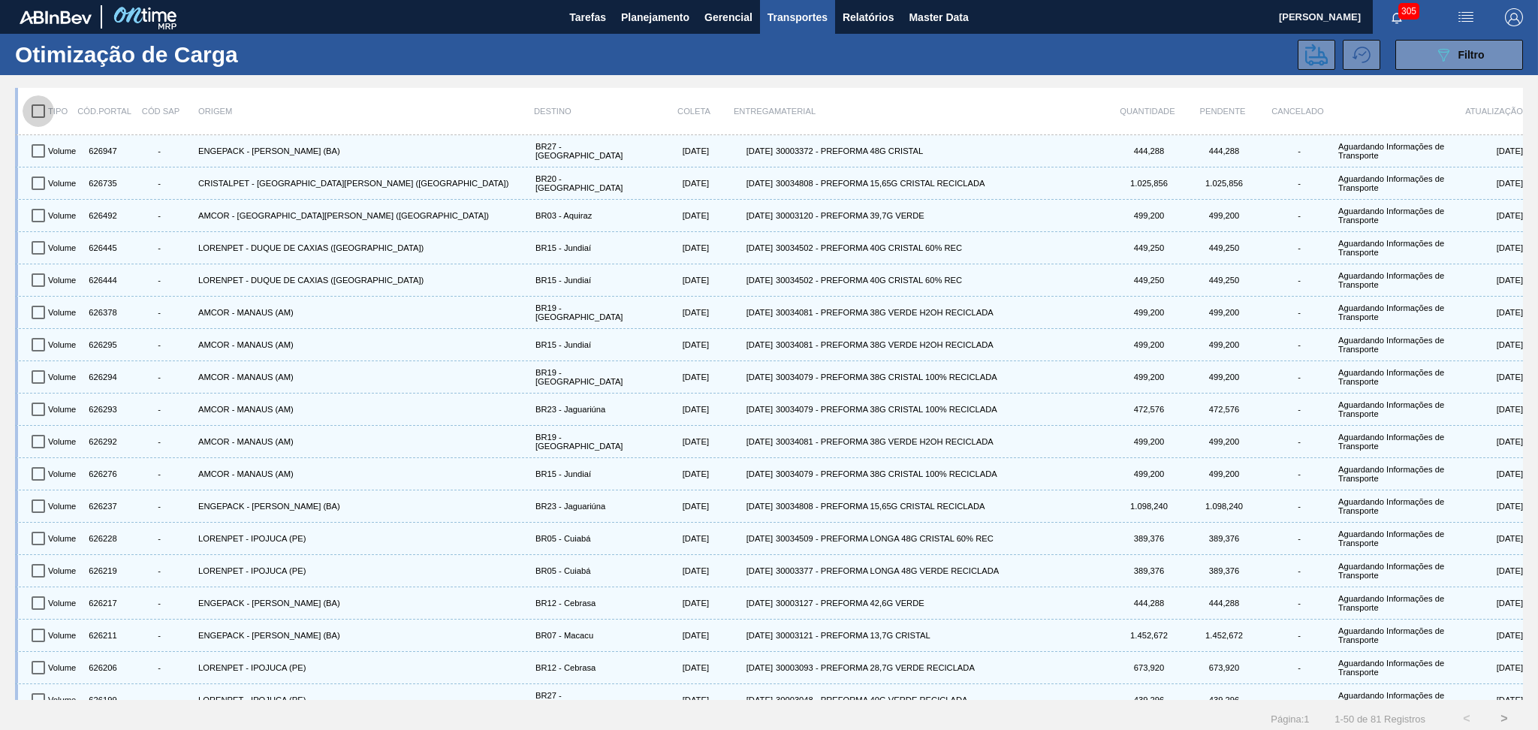
checkbox input "true"
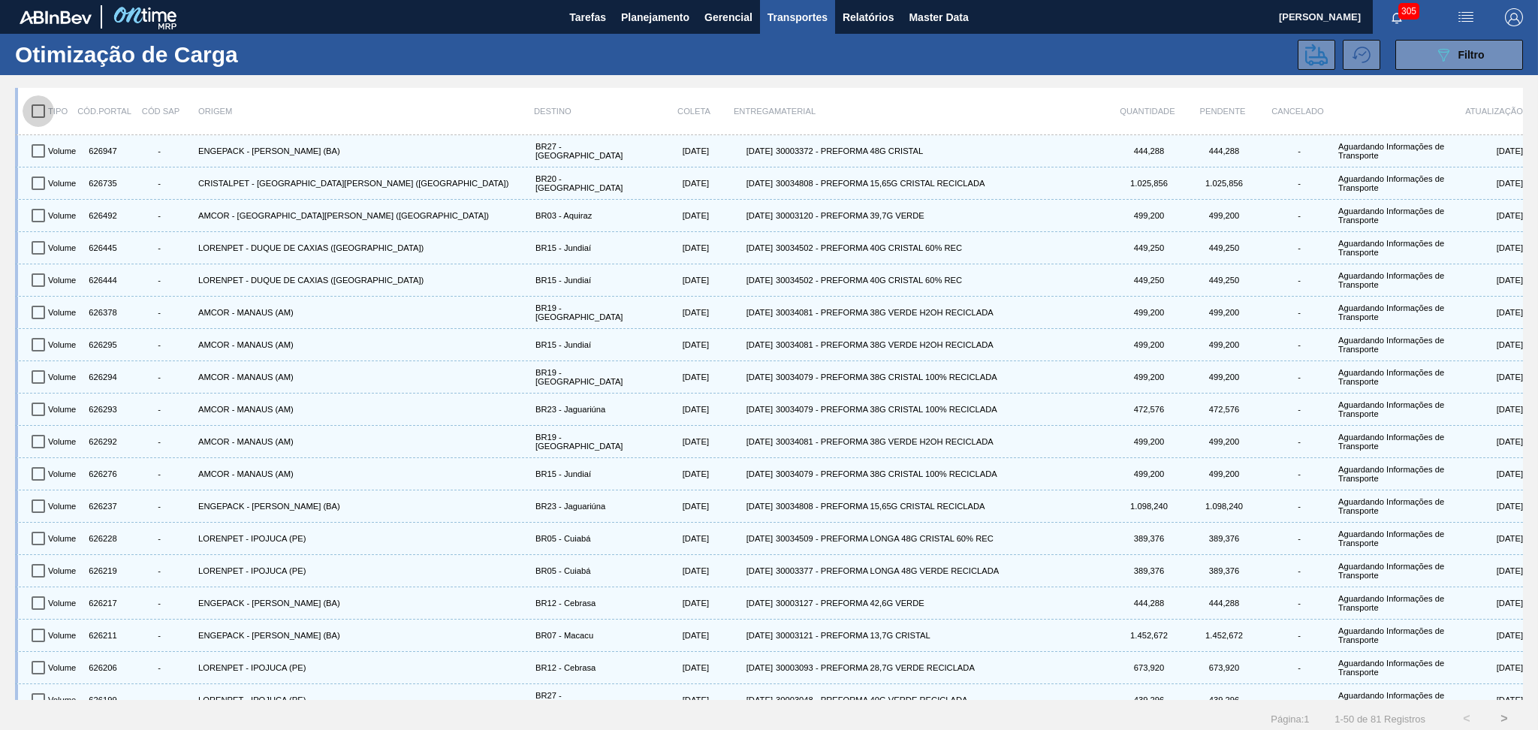
checkbox input "true"
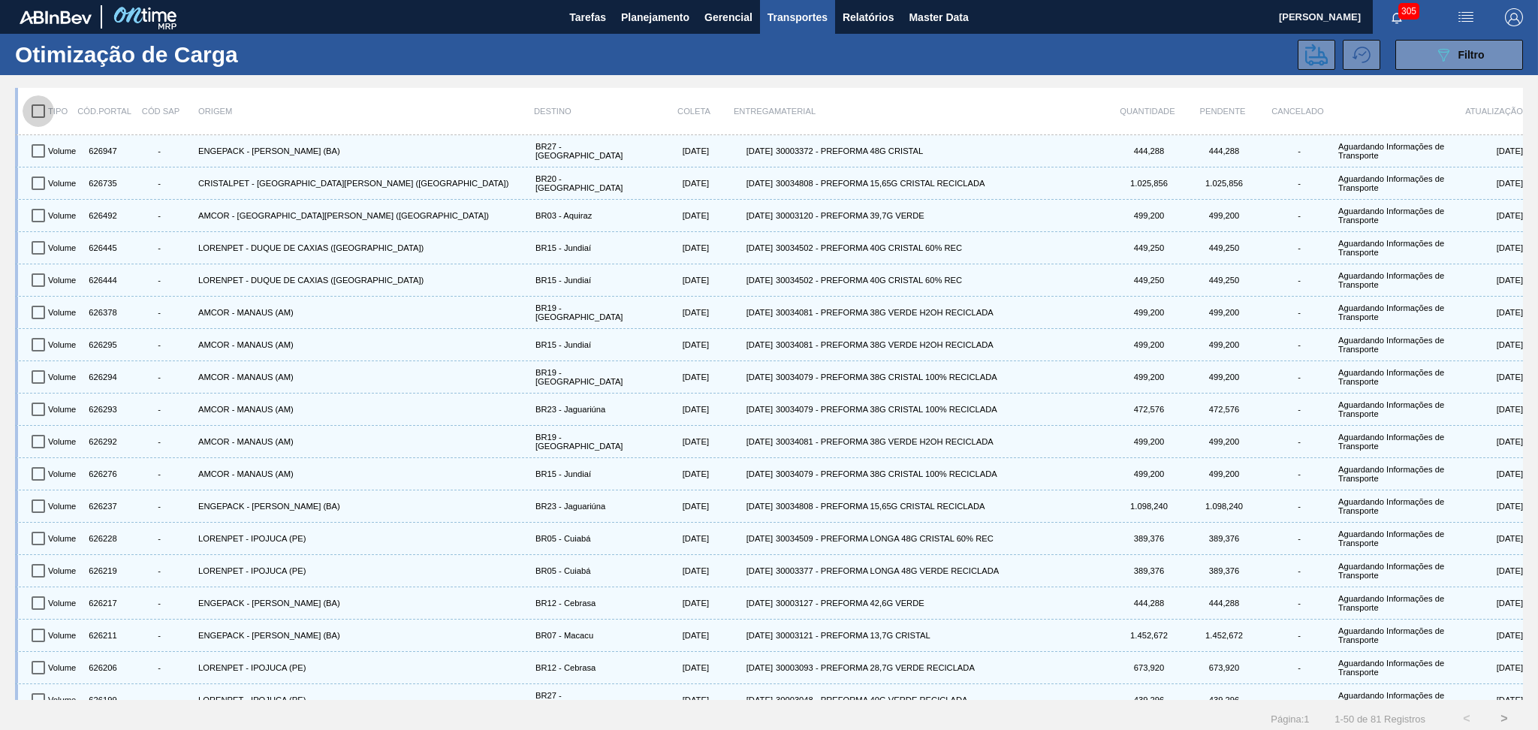
checkbox input "true"
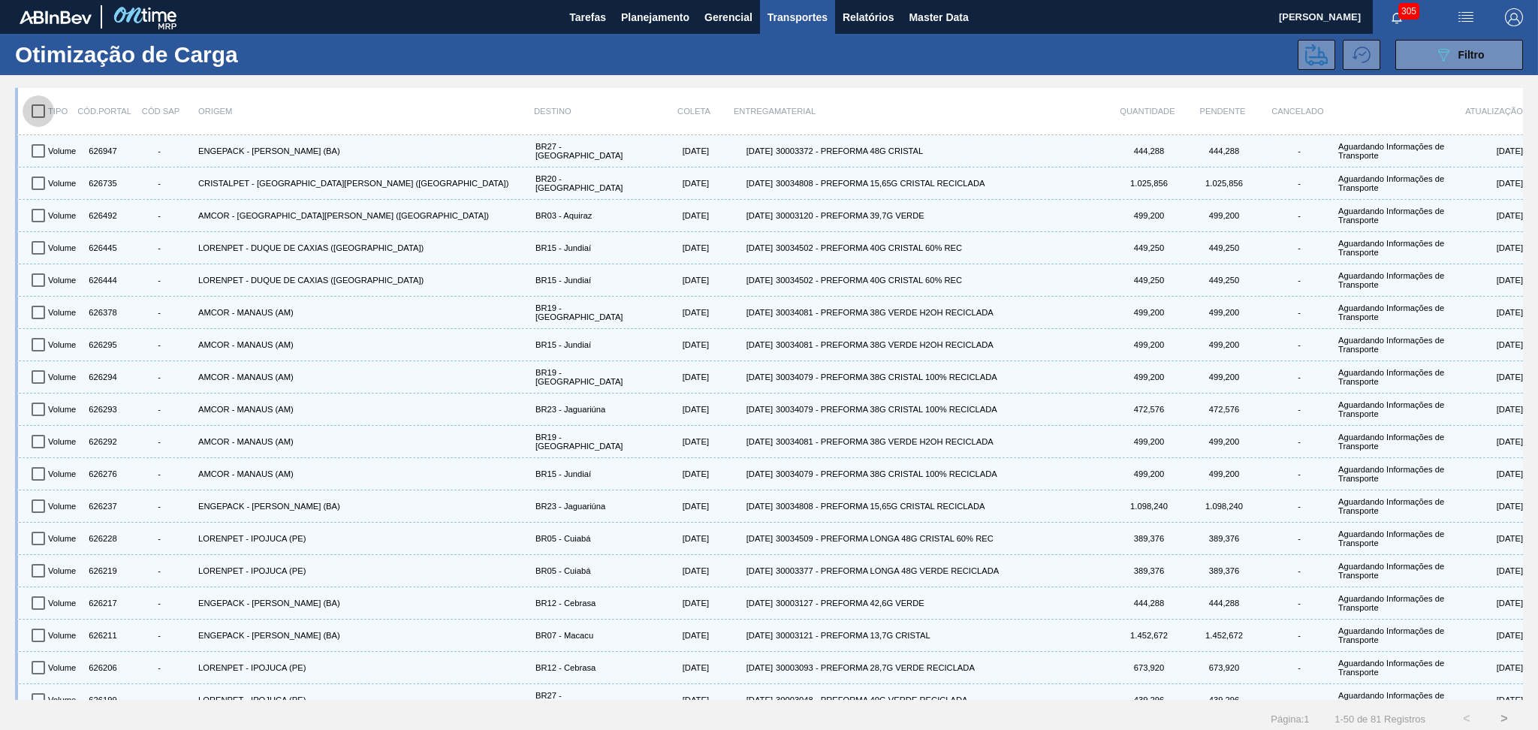
checkbox input "true"
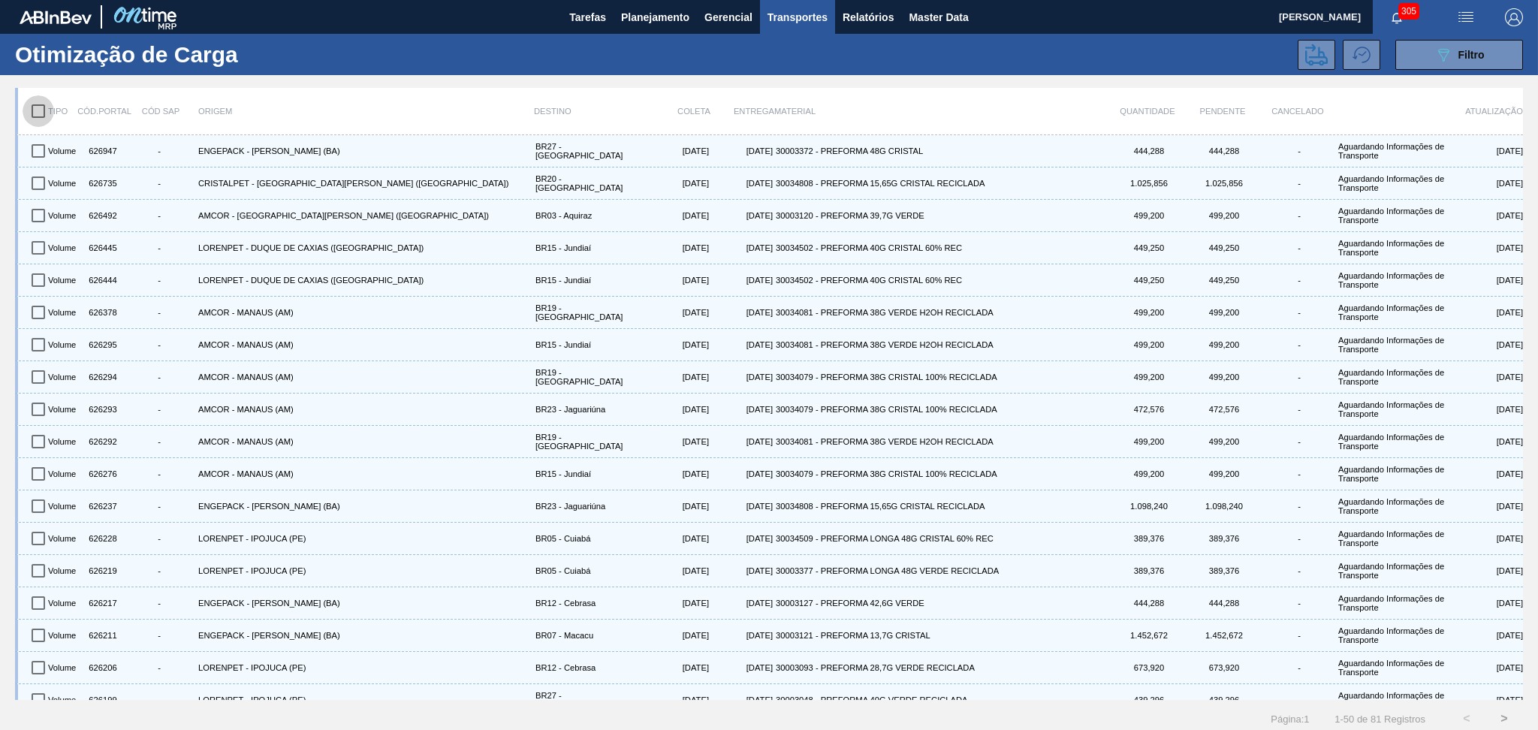
checkbox input "true"
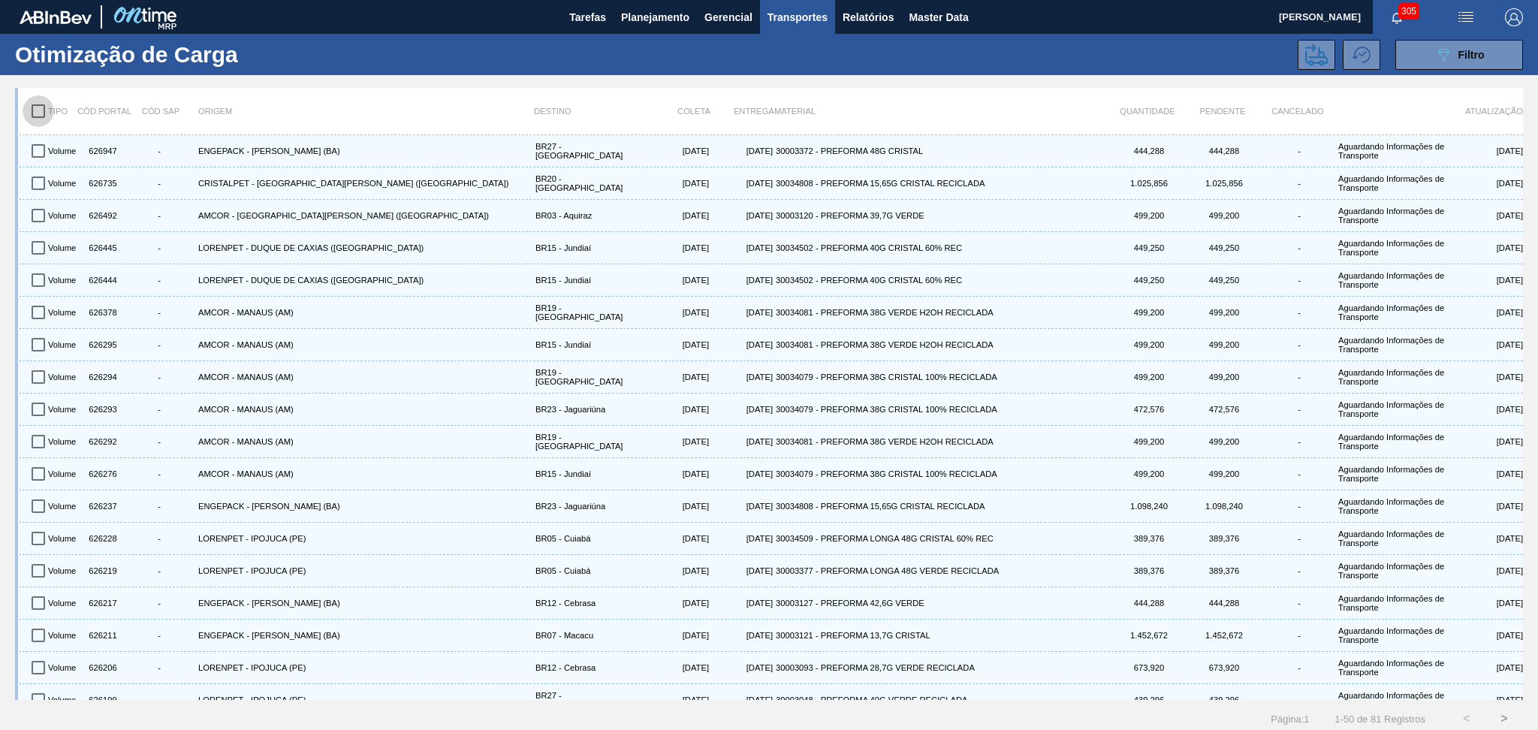
checkbox input "true"
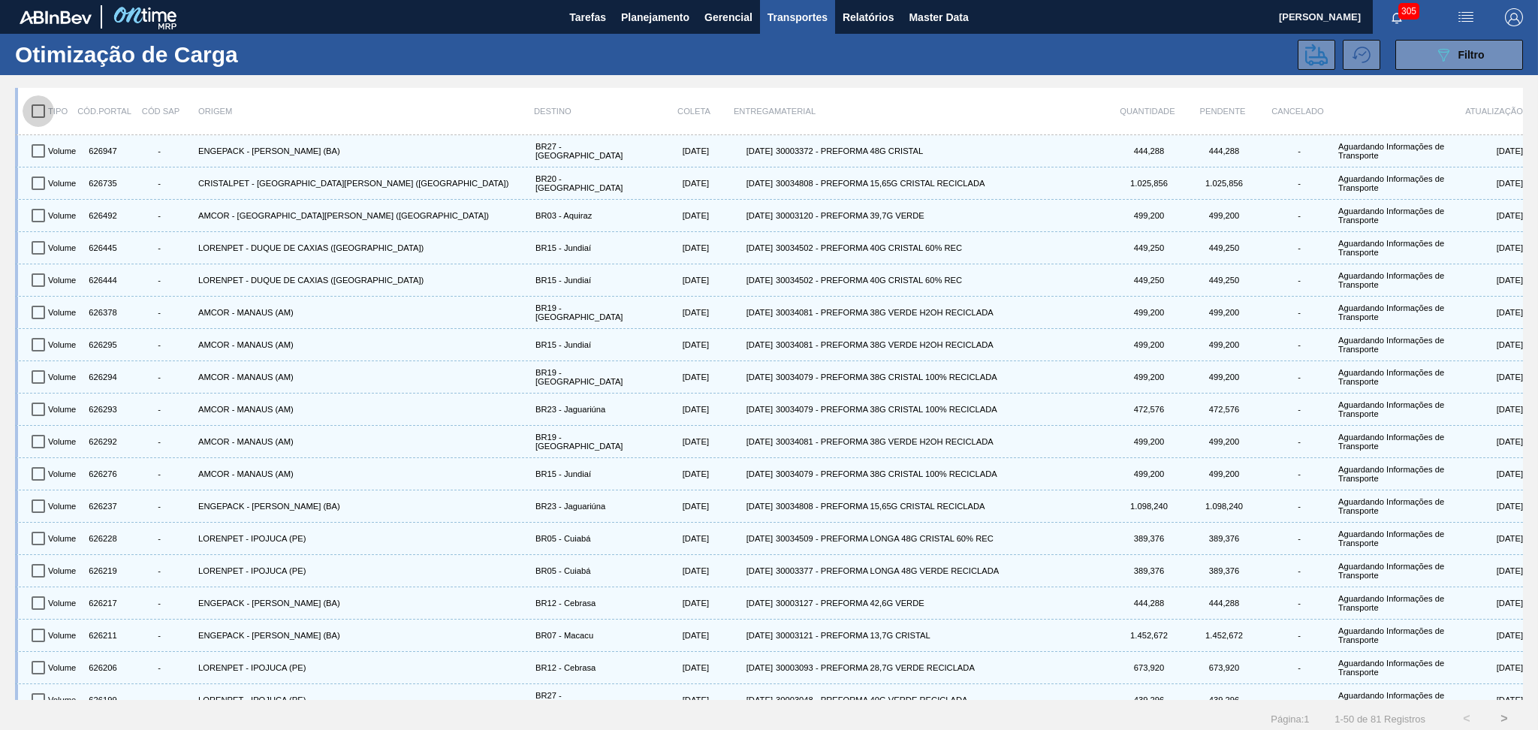
checkbox input "true"
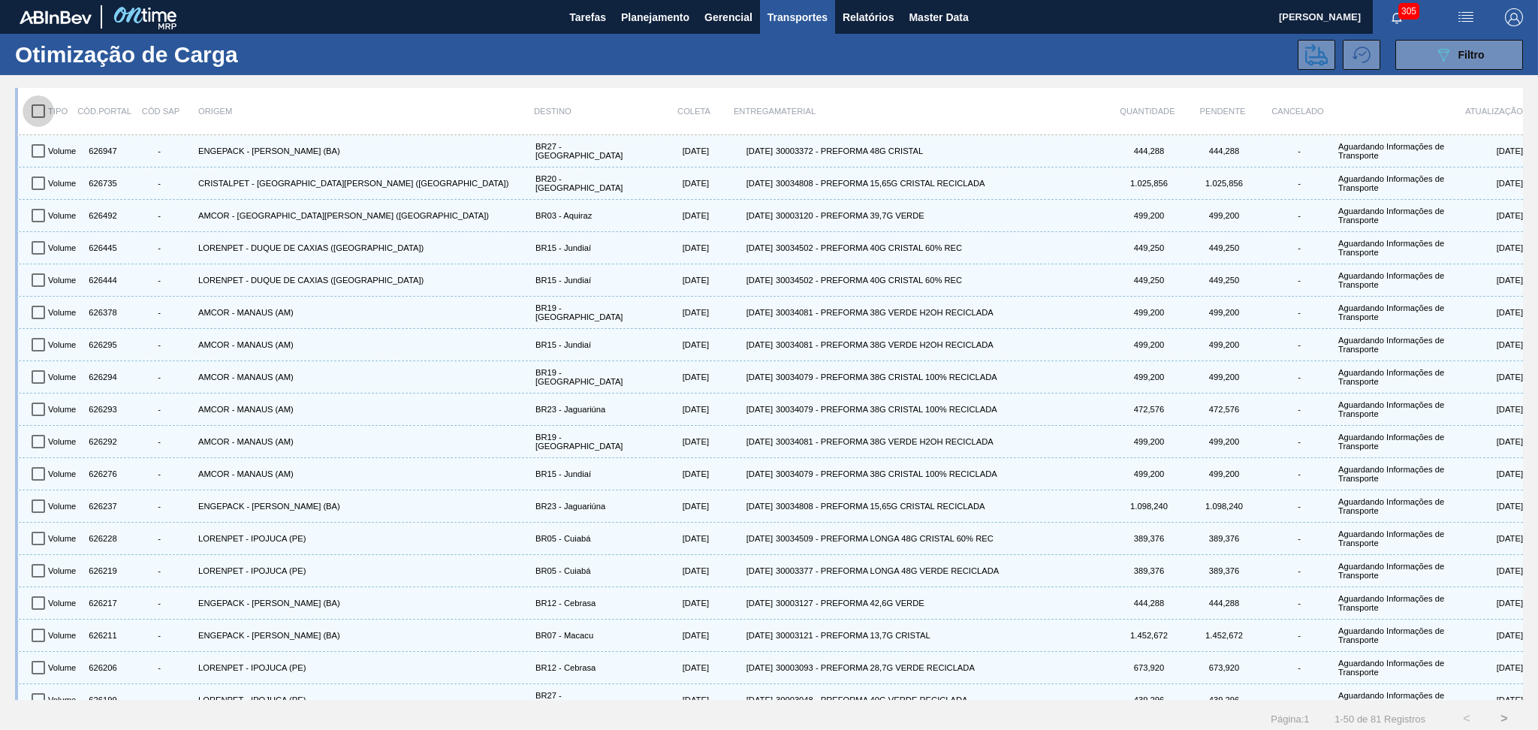
checkbox input "true"
click at [1324, 49] on icon at bounding box center [1316, 55] width 23 height 23
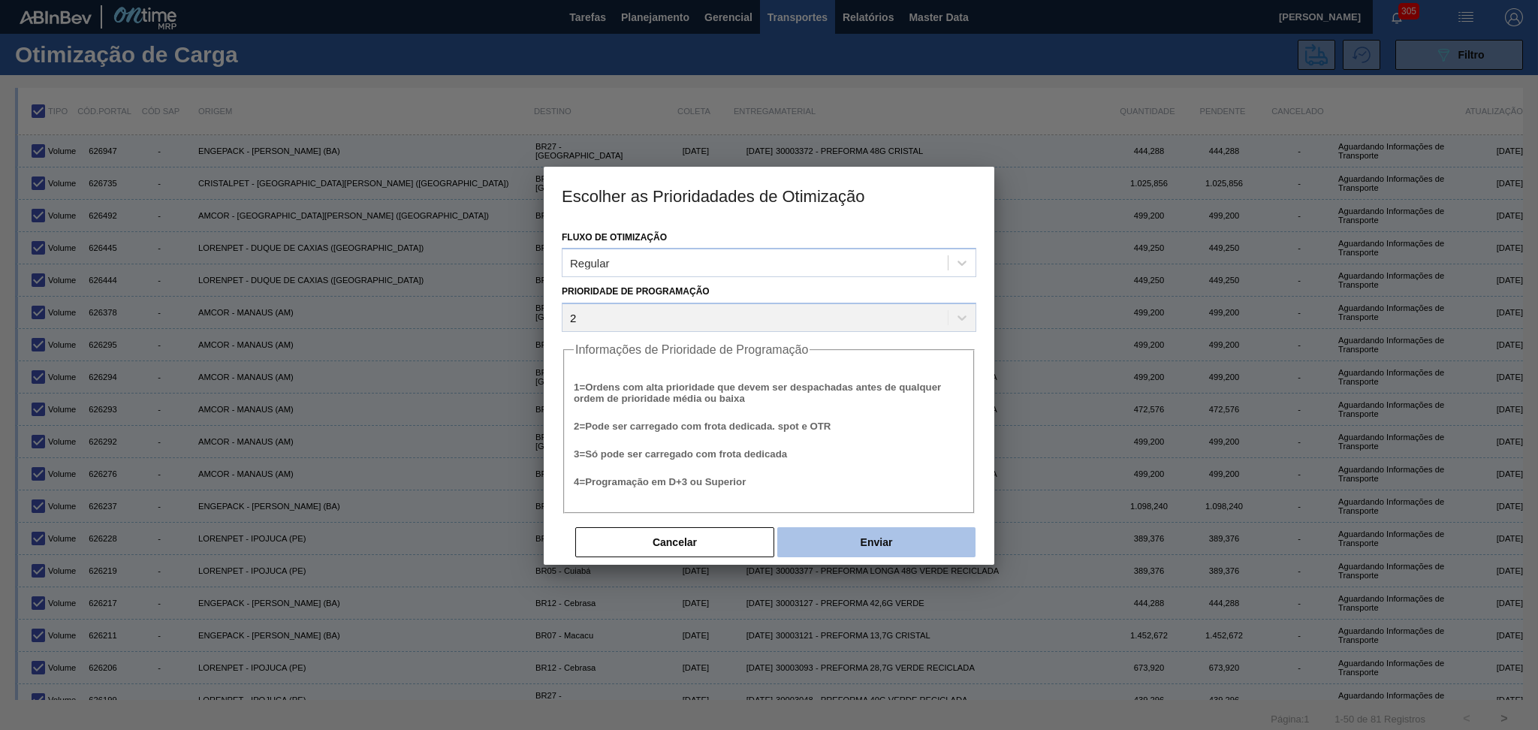
click at [850, 546] on button "Enviar" at bounding box center [876, 542] width 198 height 30
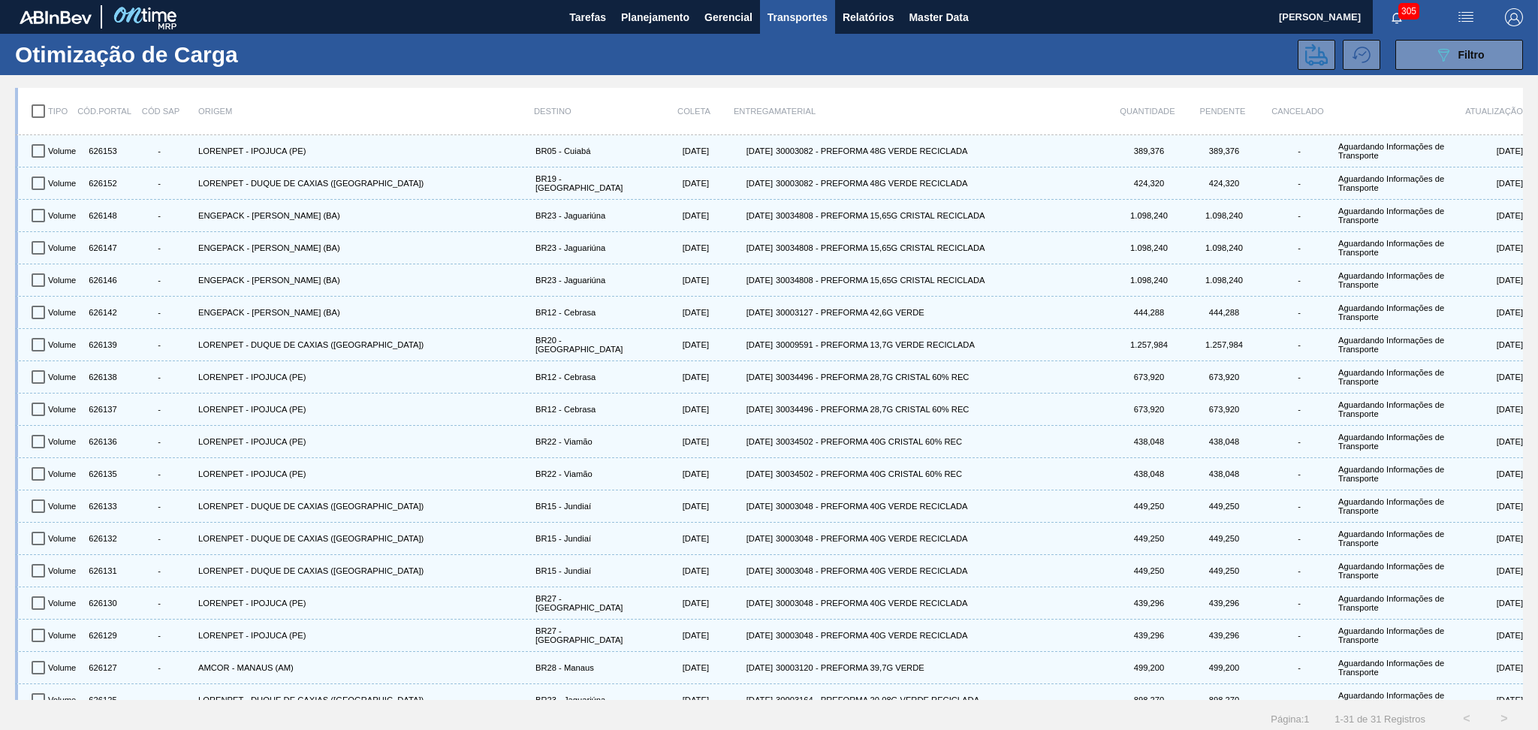
click at [41, 121] on input "checkbox" at bounding box center [39, 111] width 32 height 32
checkbox input "true"
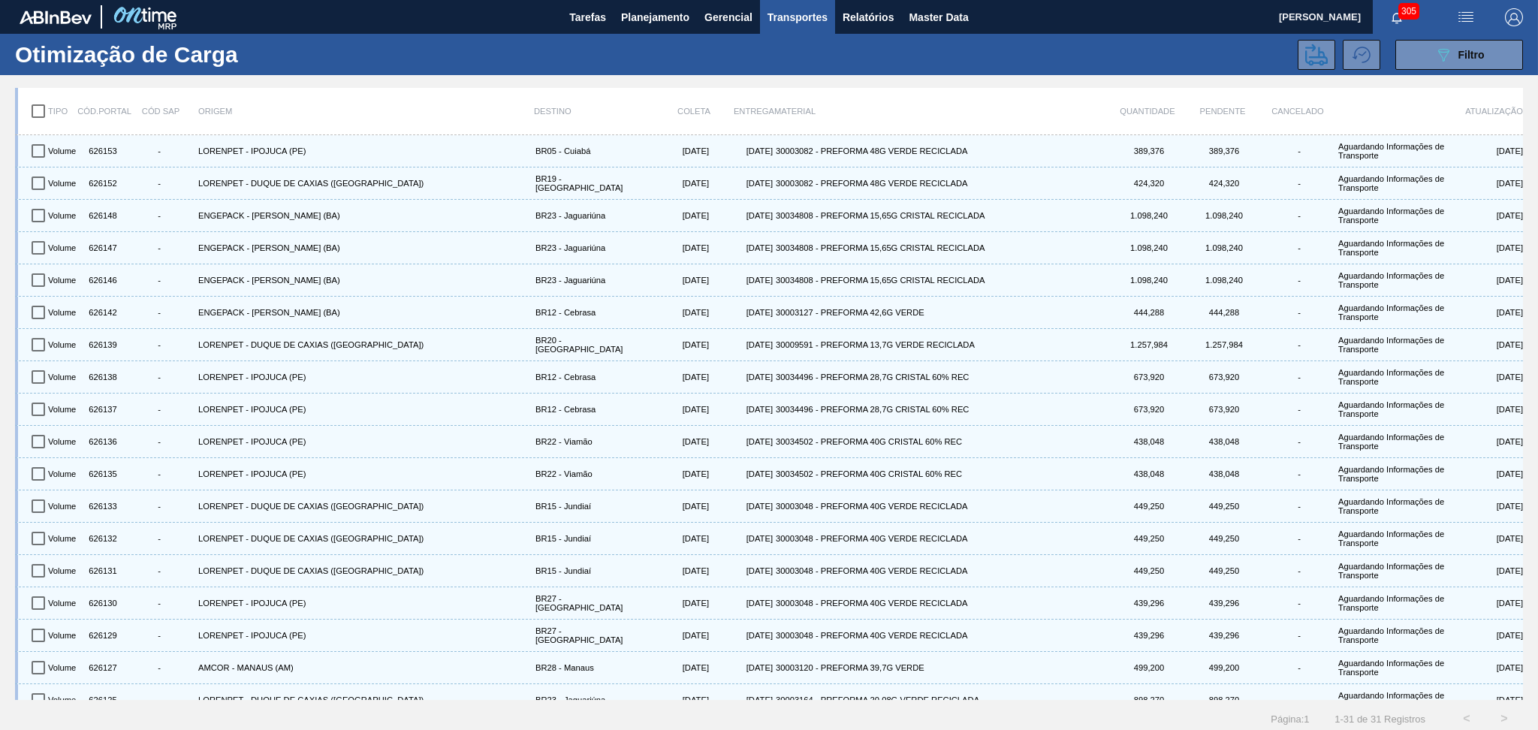
checkbox input "true"
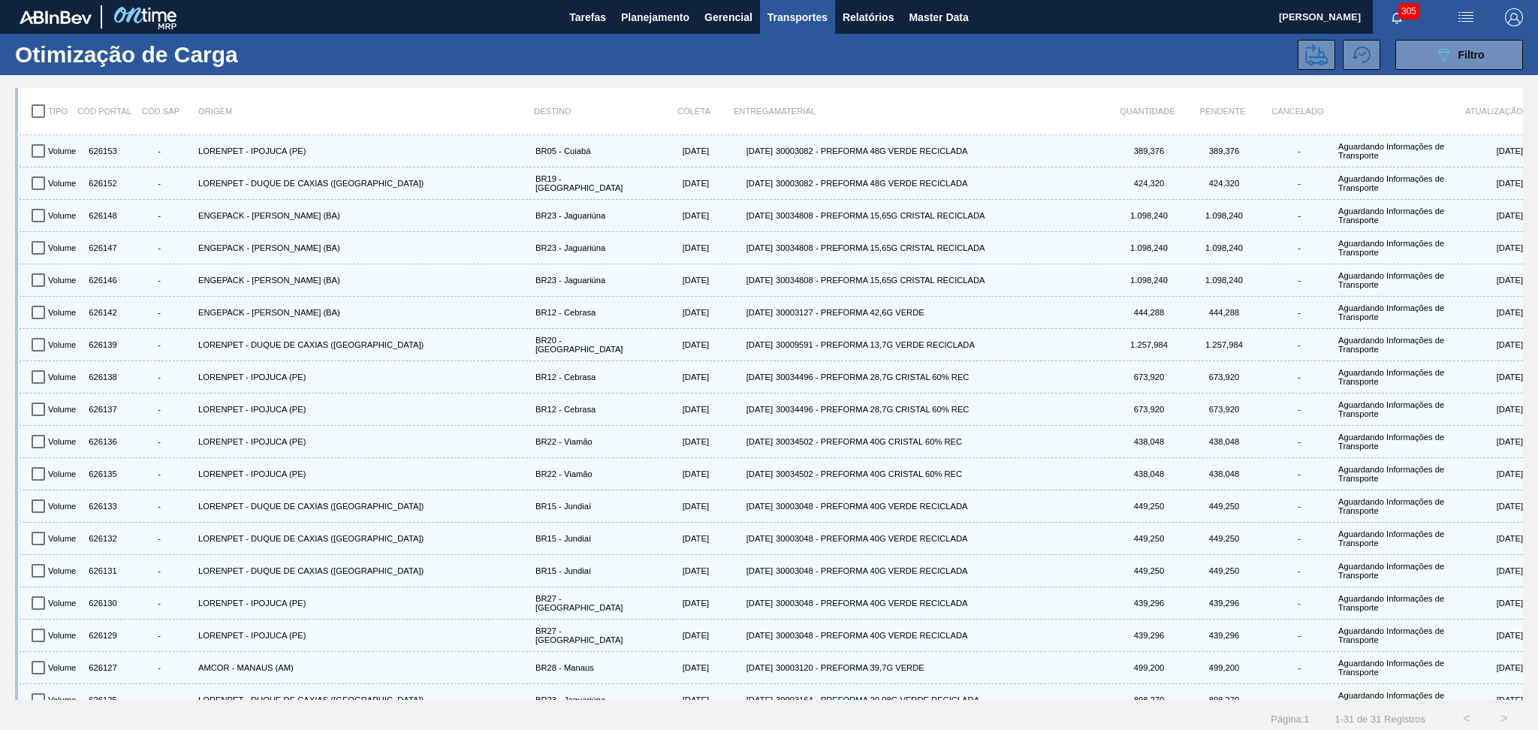
checkbox input "true"
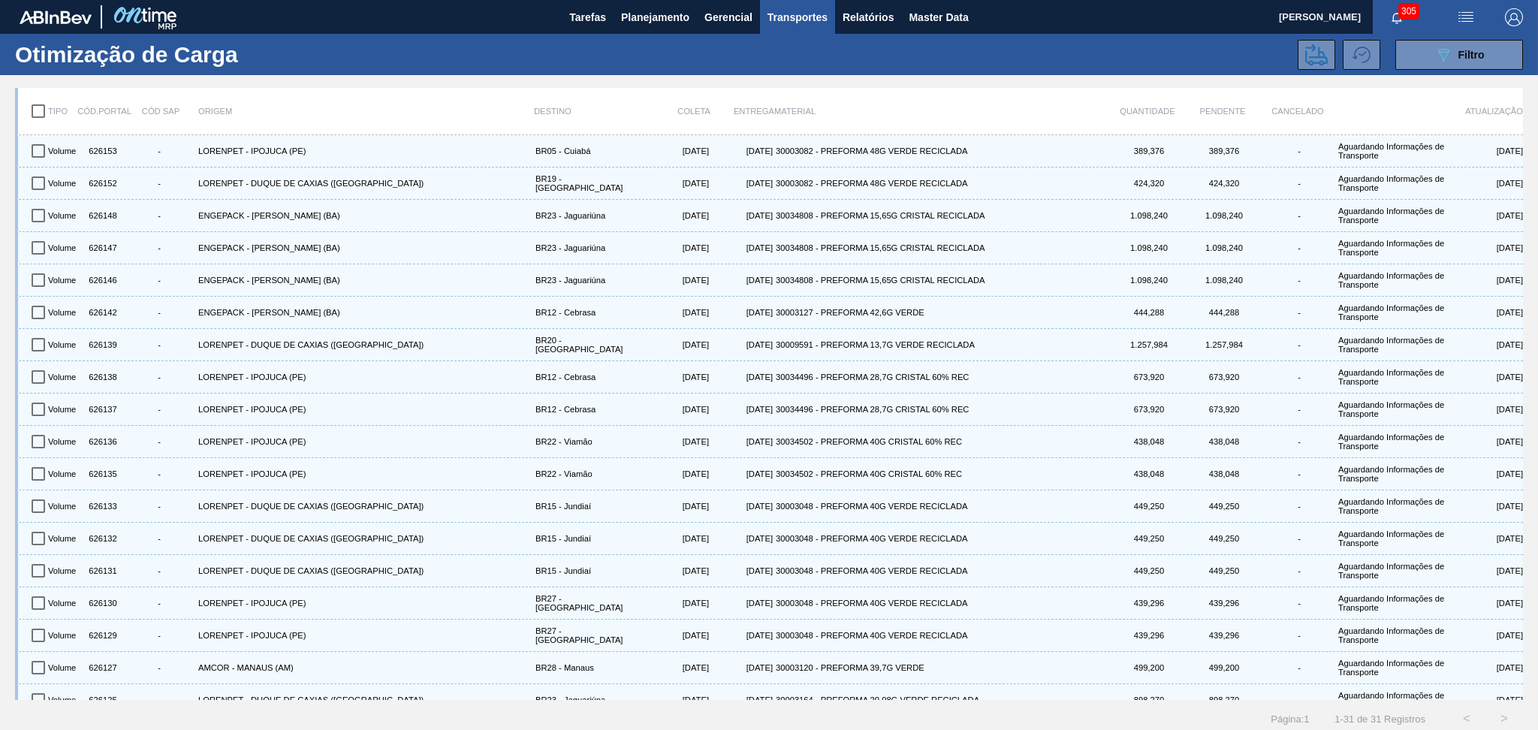
checkbox input "true"
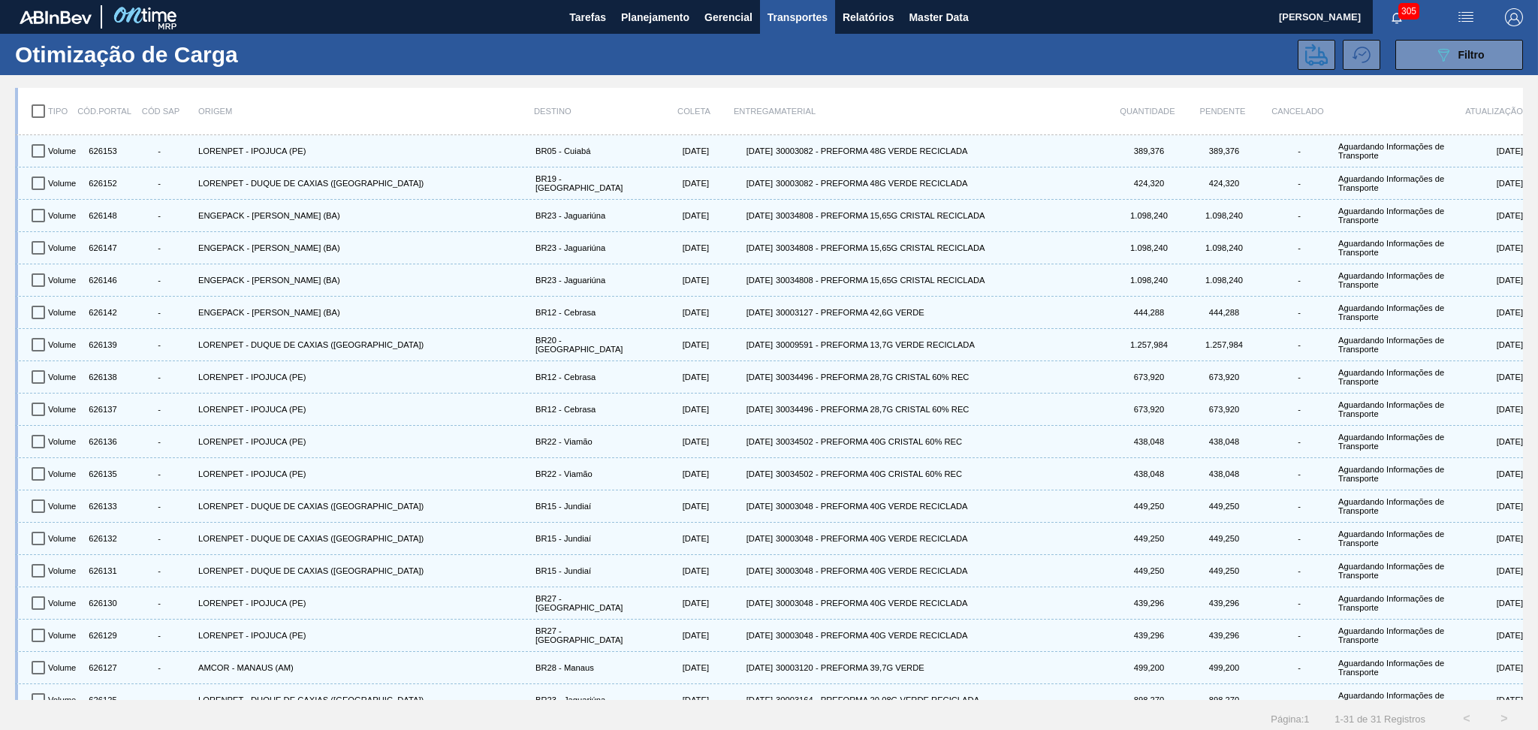
checkbox input "true"
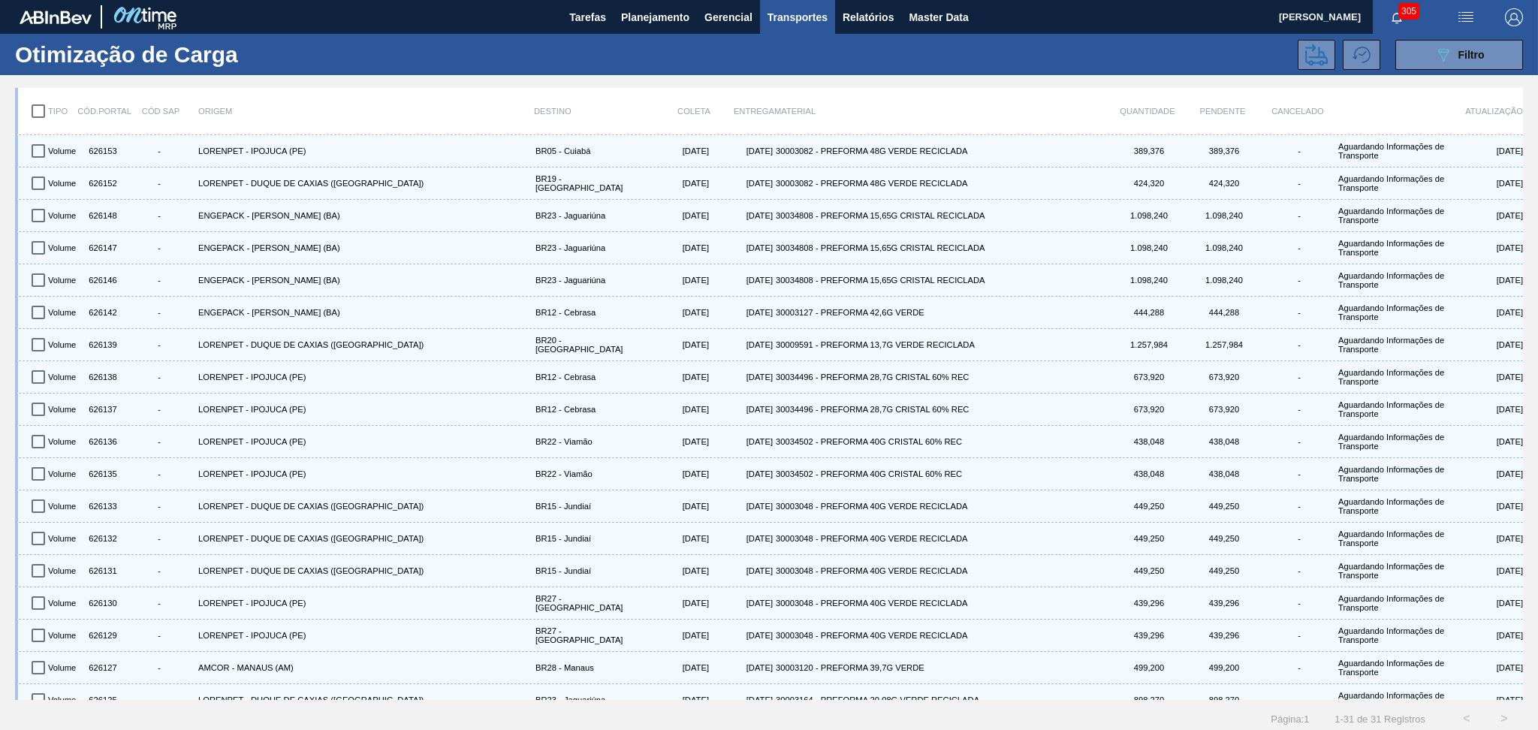
checkbox input "true"
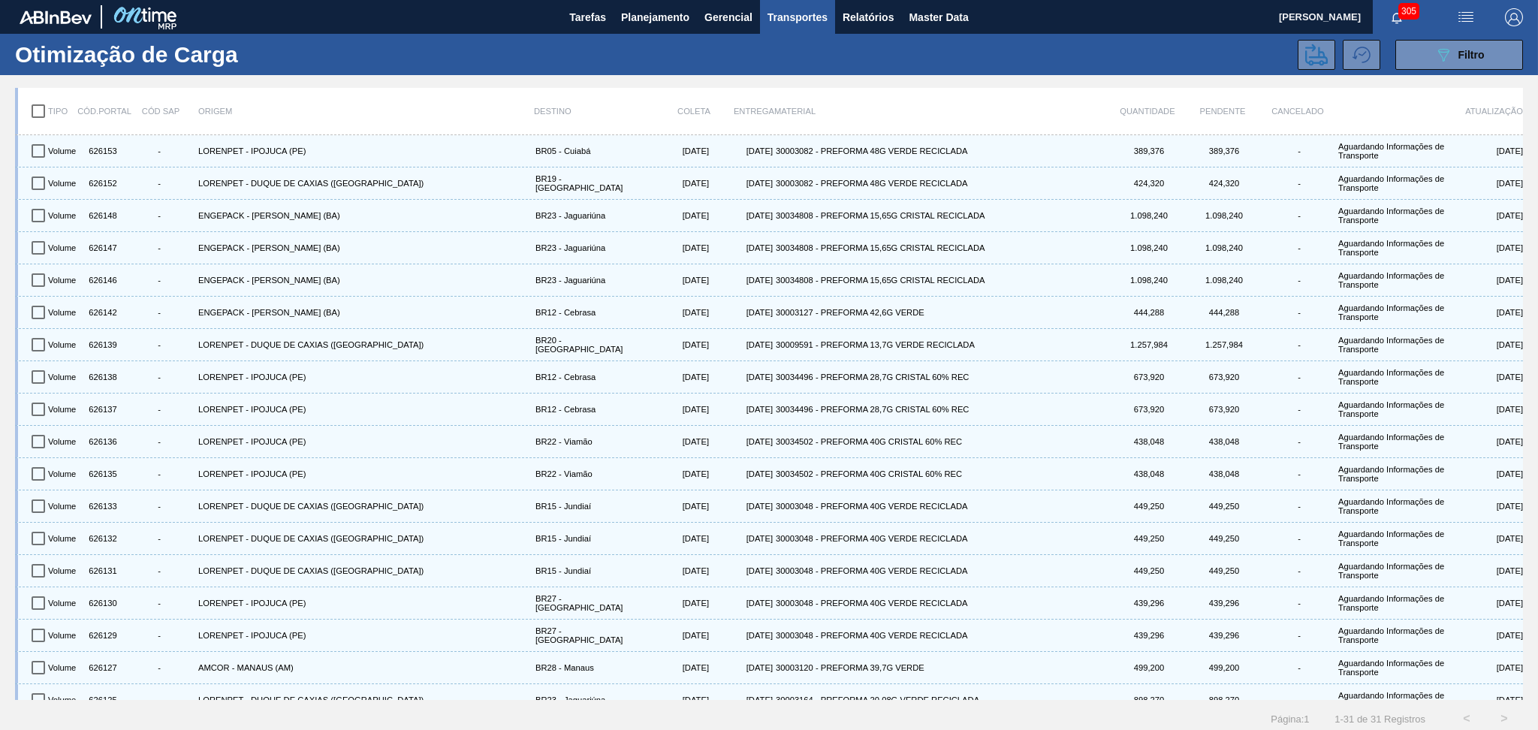
checkbox input "true"
click at [1324, 57] on icon at bounding box center [1316, 55] width 23 height 22
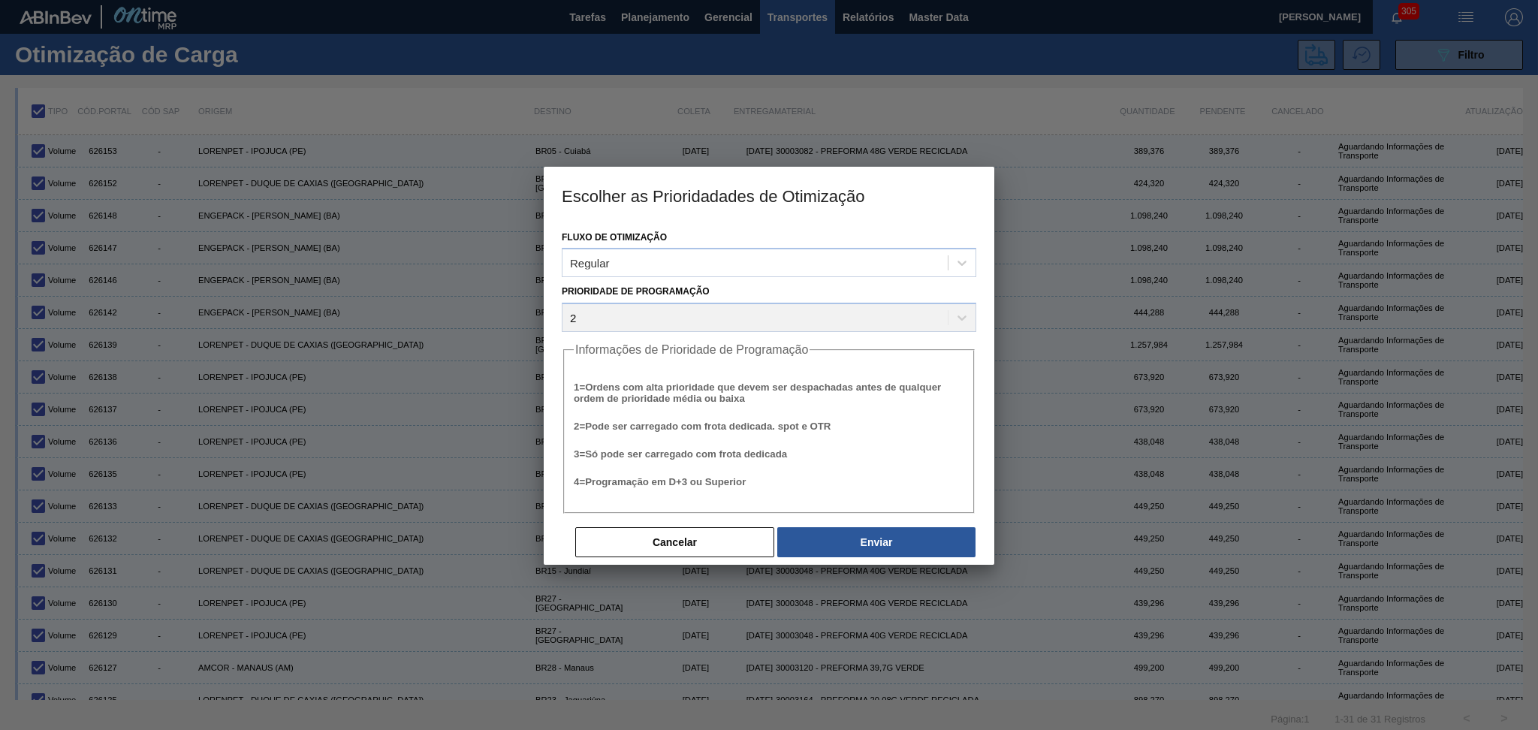
click at [848, 518] on div "Cancelar Enviar" at bounding box center [769, 530] width 415 height 33
click at [852, 540] on button "Enviar" at bounding box center [876, 542] width 198 height 30
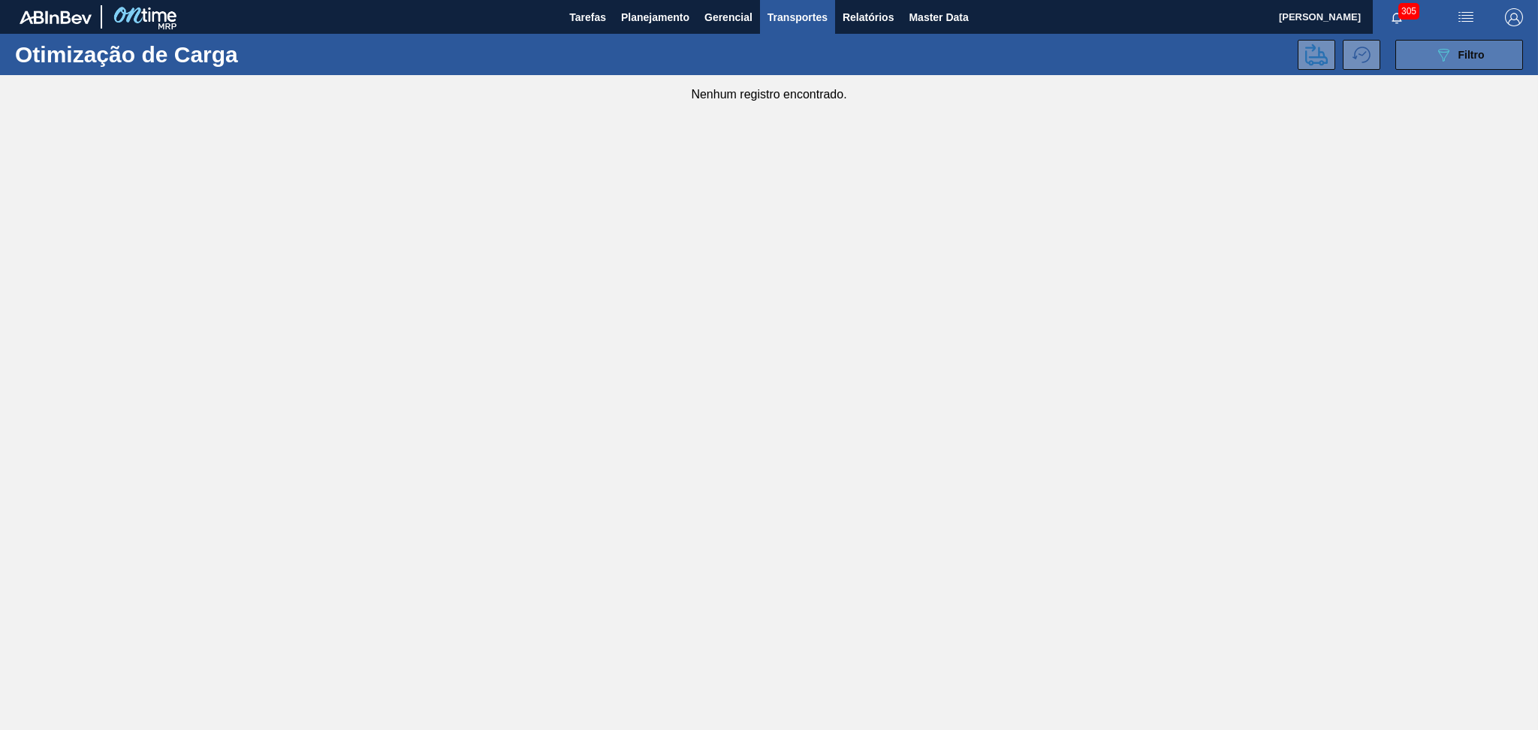
click at [1455, 47] on div "089F7B8B-B2A5-4AFE-B5C0-19BA573D28AC Filtro" at bounding box center [1459, 55] width 50 height 18
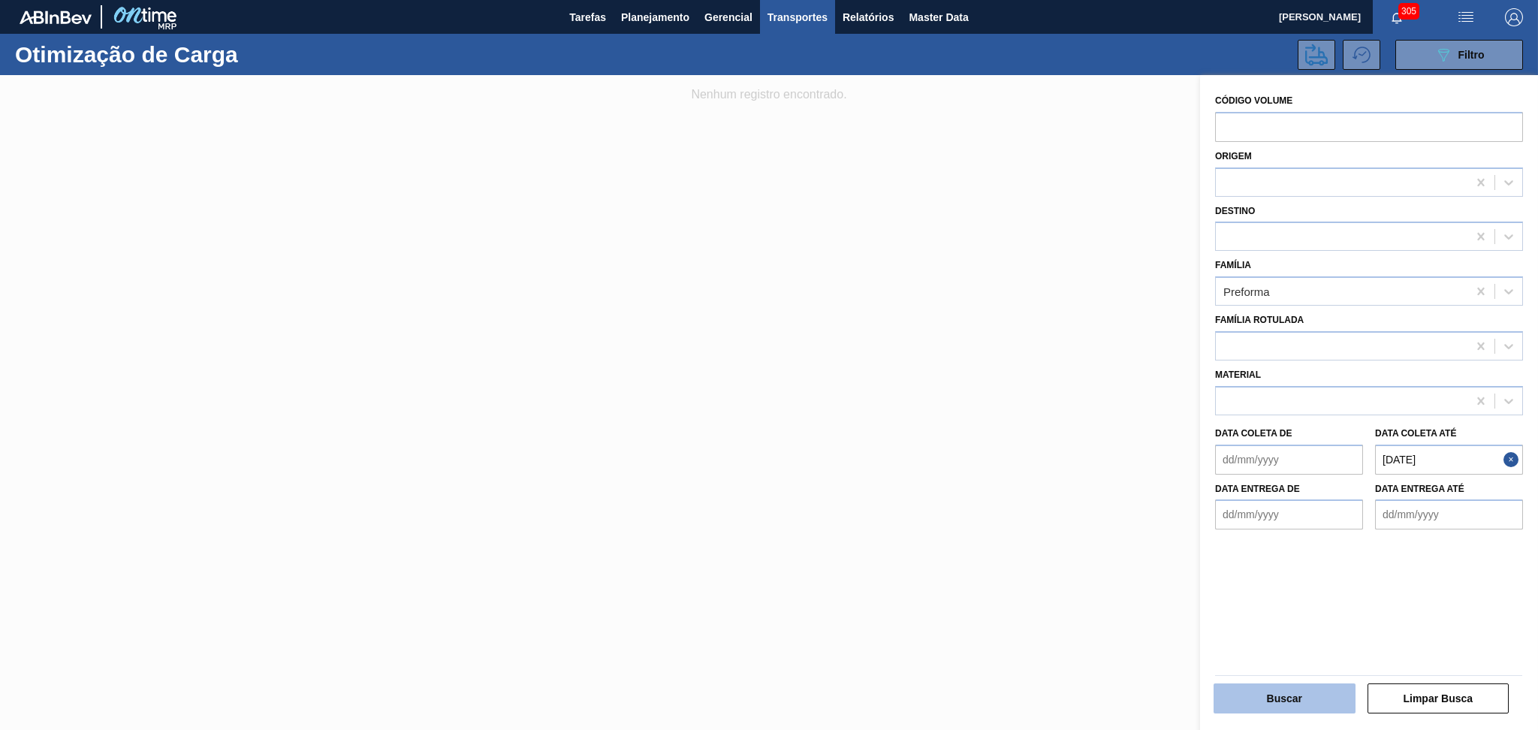
click at [1274, 691] on button "Buscar" at bounding box center [1284, 698] width 142 height 30
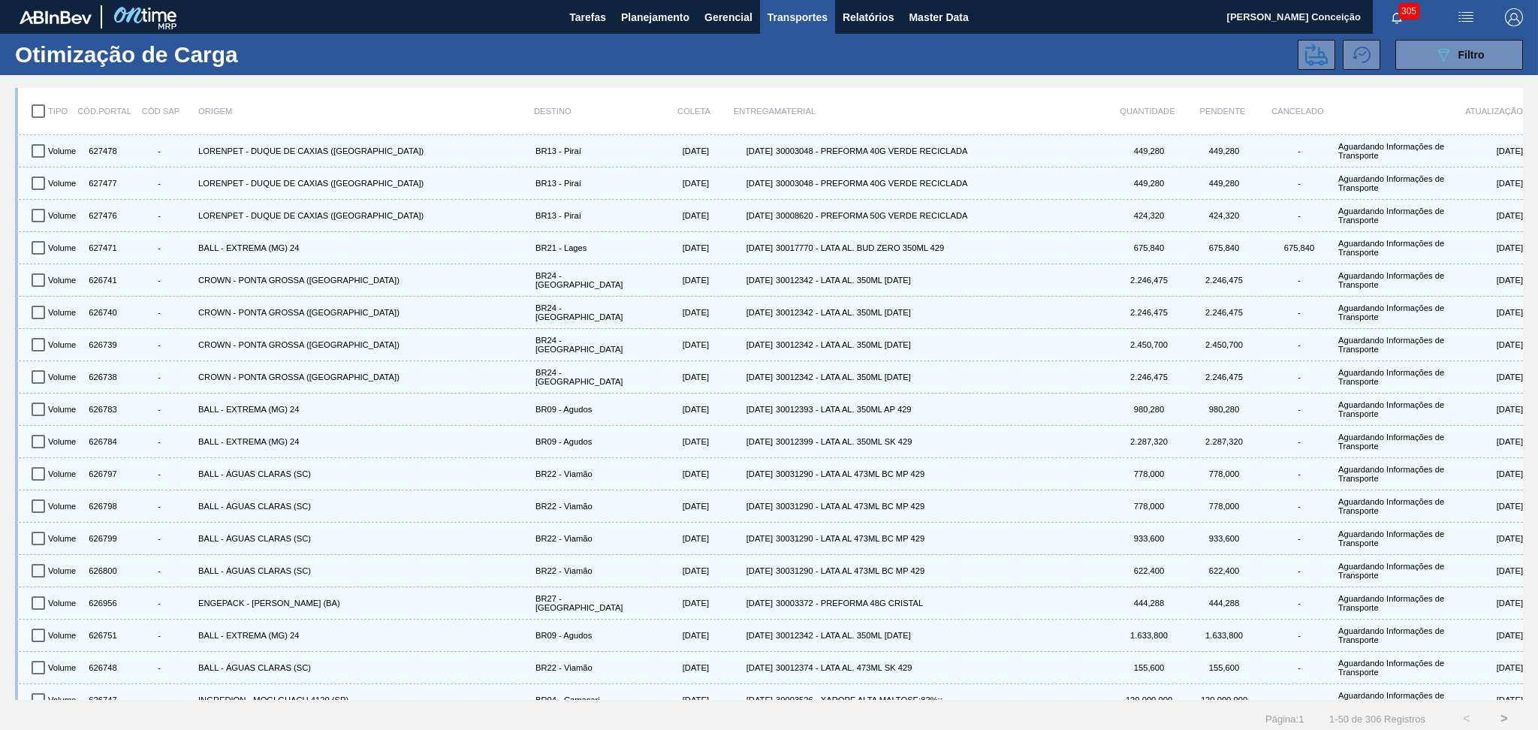
click at [904, 84] on div "Tipo Cód.Portal Cód SAP Origem Destino Coleta Entrega Material Quantidade Pende…" at bounding box center [769, 406] width 1538 height 662
click at [1433, 65] on button "089F7B8B-B2A5-4AFE-B5C0-19BA573D28AC Filtro" at bounding box center [1459, 55] width 128 height 30
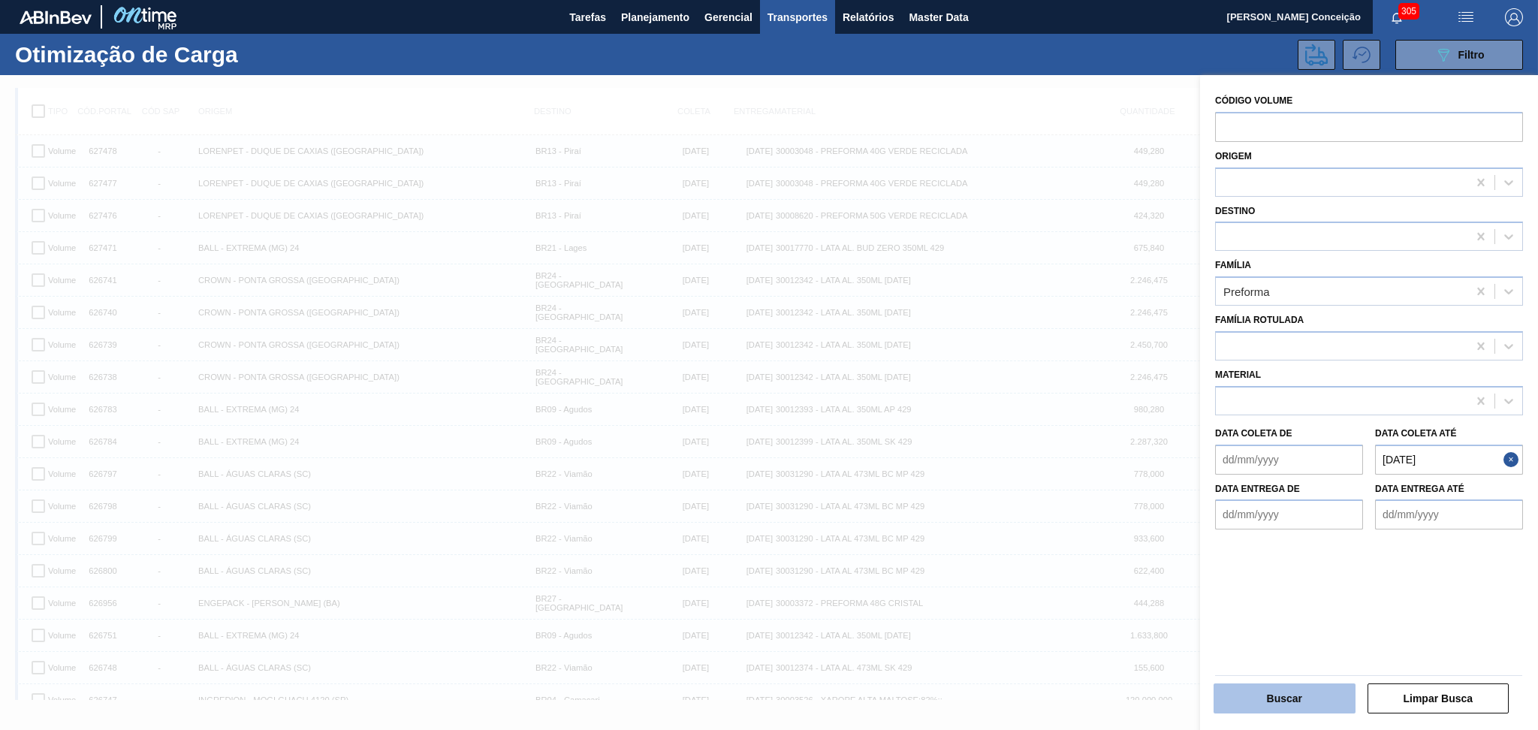
click at [1277, 698] on button "Buscar" at bounding box center [1284, 698] width 142 height 30
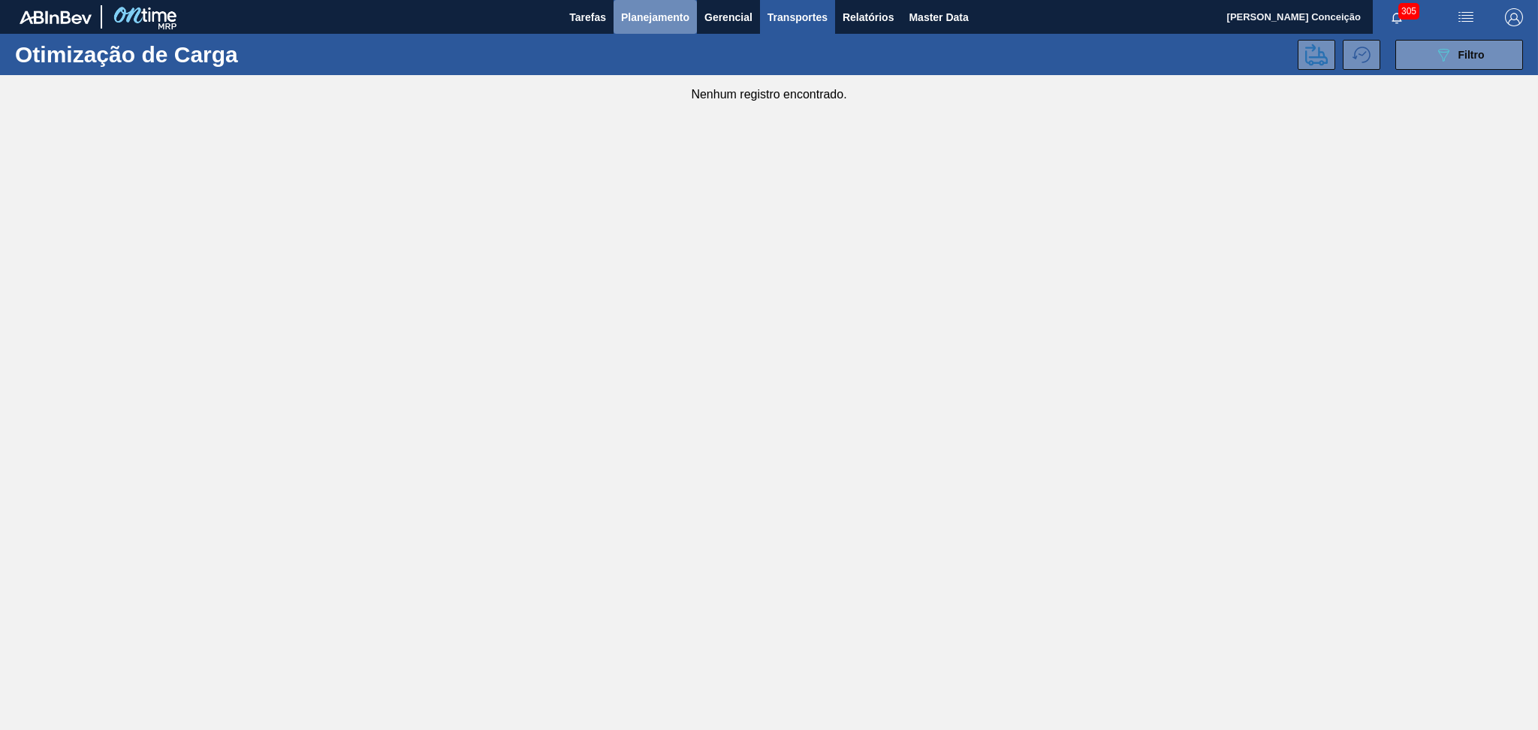
click at [663, 8] on span "Planejamento" at bounding box center [655, 17] width 68 height 18
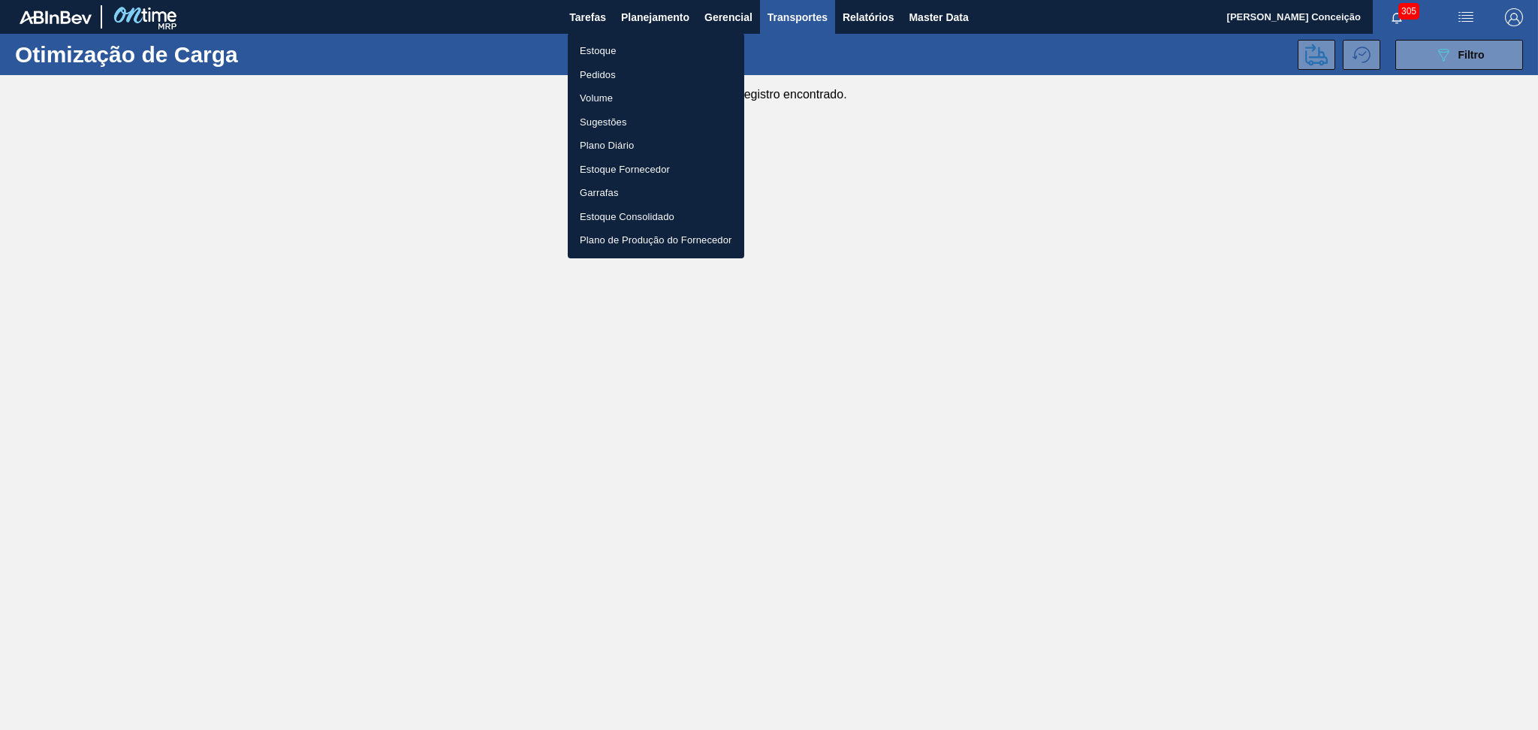
click at [607, 48] on li "Estoque" at bounding box center [656, 51] width 176 height 24
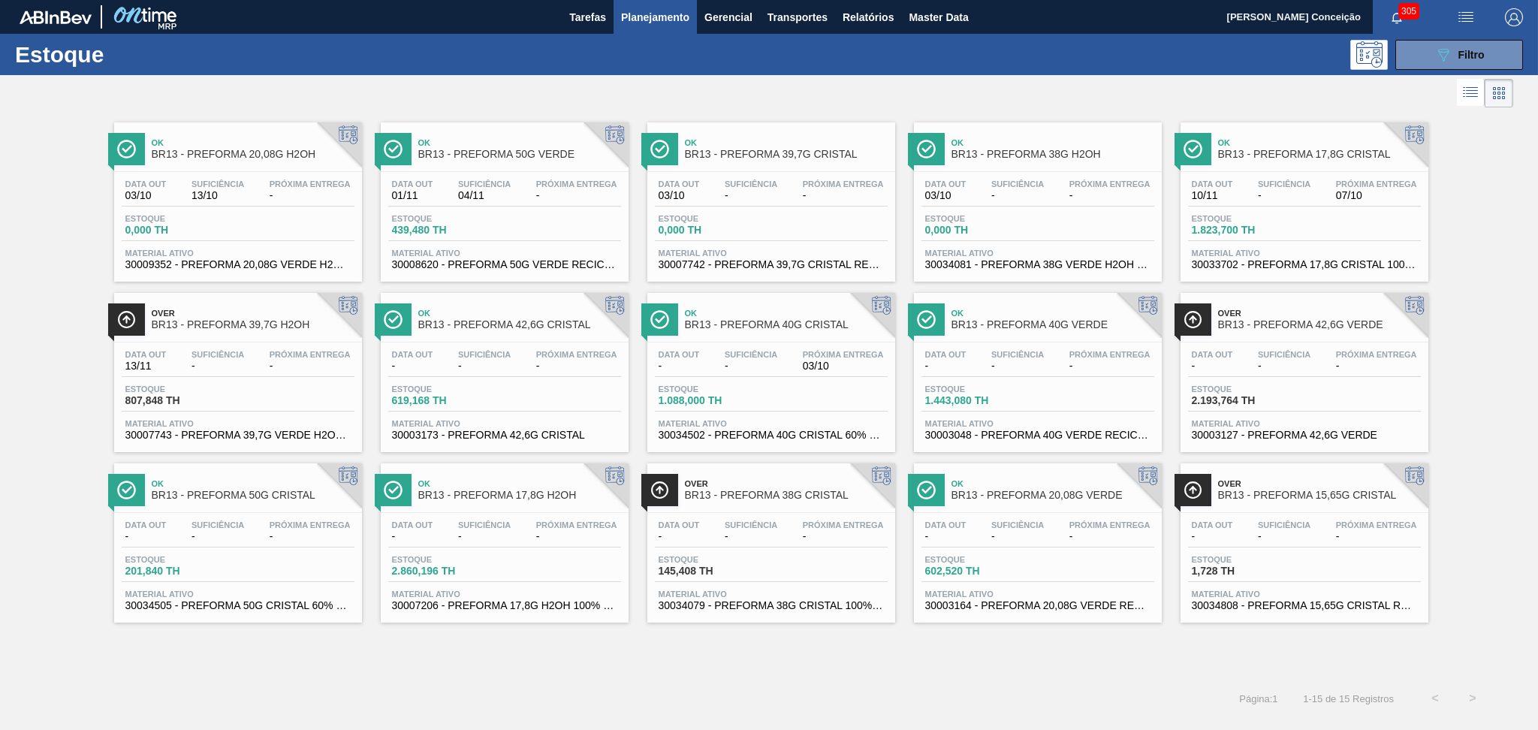
click at [285, 559] on div "Estoque 201,840 TH" at bounding box center [238, 568] width 233 height 27
click at [1019, 556] on span "Estoque" at bounding box center [977, 559] width 105 height 9
click at [294, 113] on link "Ok BR13 - PREFORMA 20,08G H2OH Data out 03/10 Suficiência 13/10 Próxima Entrega…" at bounding box center [236, 196] width 267 height 170
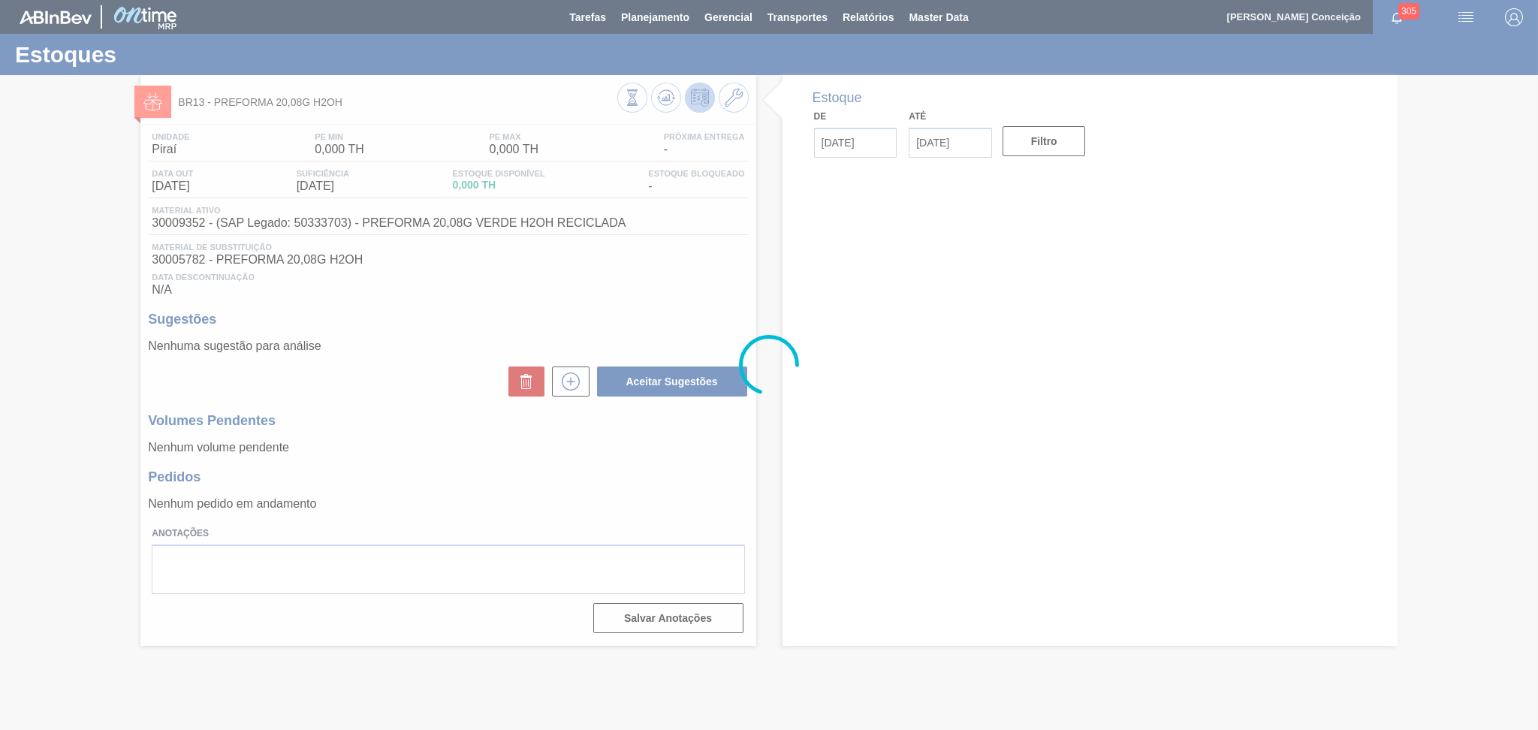
click at [638, 312] on div at bounding box center [769, 365] width 1538 height 730
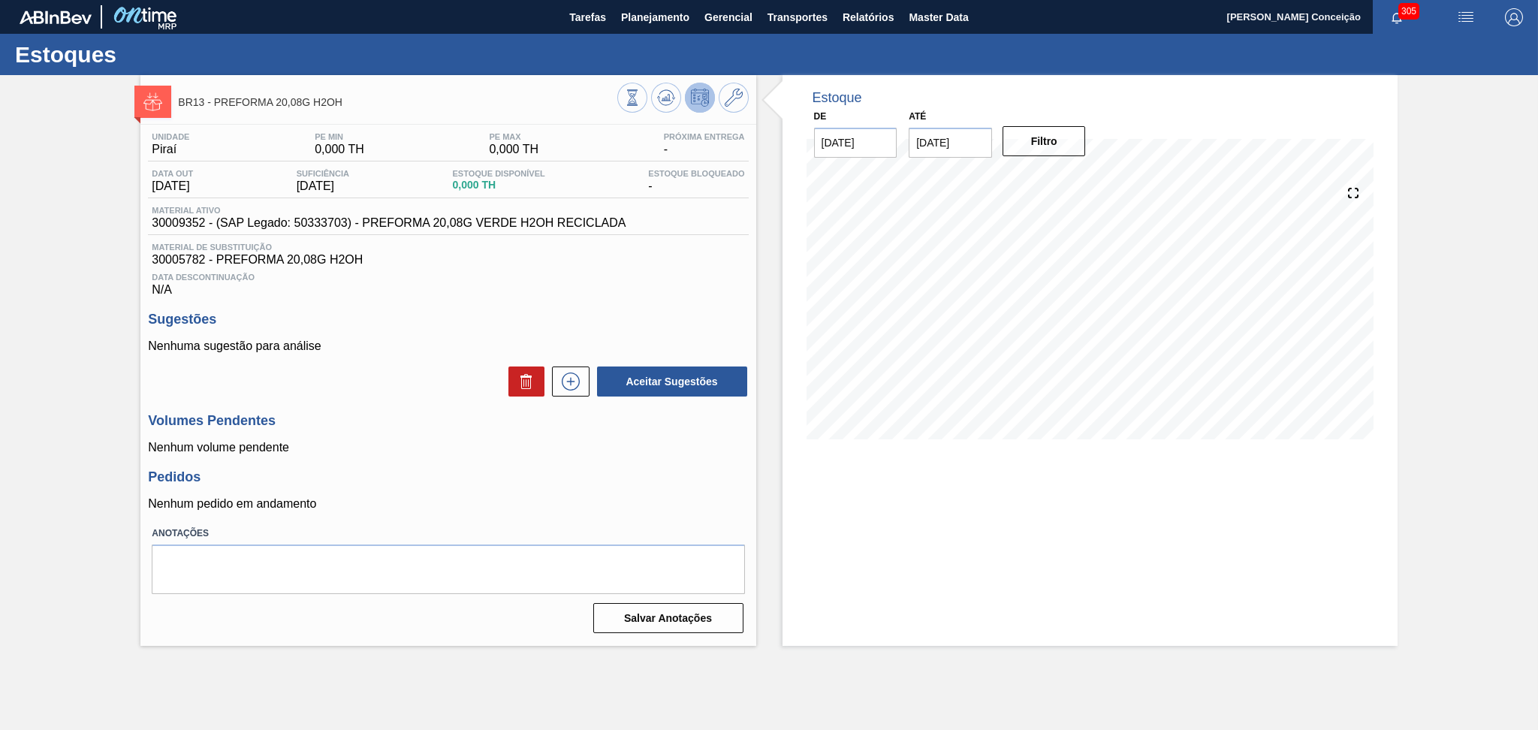
click at [686, 304] on div "Unidade Piraí PE MIN 0,000 TH PE MAX 0,000 TH Próxima Entrega - Data out 13/10/…" at bounding box center [447, 382] width 615 height 514
click at [433, 392] on div "Aceitar Sugestões" at bounding box center [448, 381] width 600 height 33
click at [651, 472] on h3 "Pedidos" at bounding box center [448, 477] width 600 height 16
click at [543, 286] on div "Data Descontinuação N/A" at bounding box center [448, 282] width 600 height 30
drag, startPoint x: 583, startPoint y: 306, endPoint x: 592, endPoint y: 298, distance: 12.2
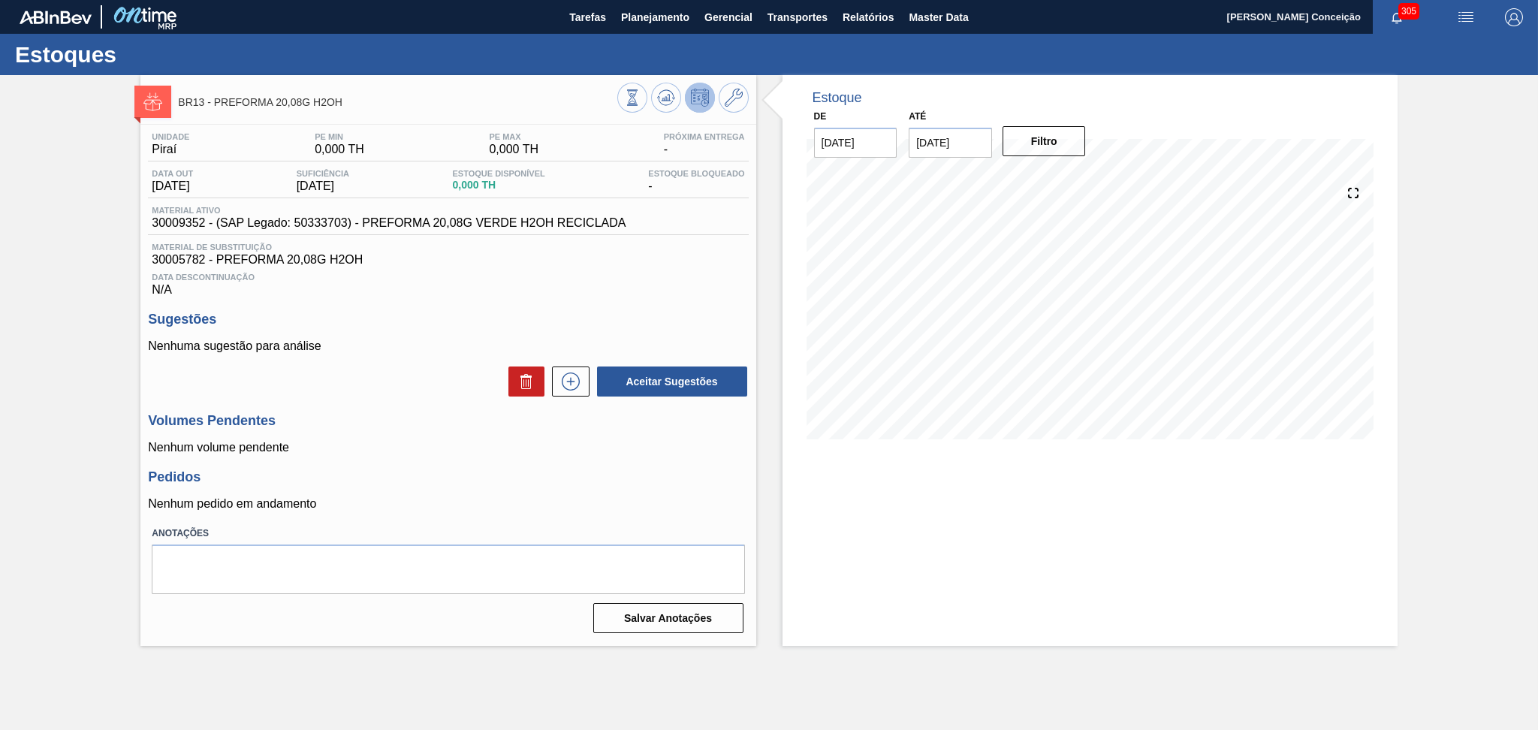
click at [583, 306] on div "Unidade Piraí PE MIN 0,000 TH PE MAX 0,000 TH Próxima Entrega - Data out 13/10/…" at bounding box center [447, 382] width 615 height 514
click at [429, 312] on h3 "Sugestões" at bounding box center [448, 320] width 600 height 16
click at [431, 404] on div "Unidade Piraí PE MIN 0,000 TH PE MAX 0,000 TH Próxima Entrega - Data out 13/10/…" at bounding box center [447, 382] width 615 height 514
drag, startPoint x: 615, startPoint y: 276, endPoint x: 623, endPoint y: 241, distance: 35.5
click at [615, 276] on span "Data Descontinuação" at bounding box center [448, 277] width 592 height 9
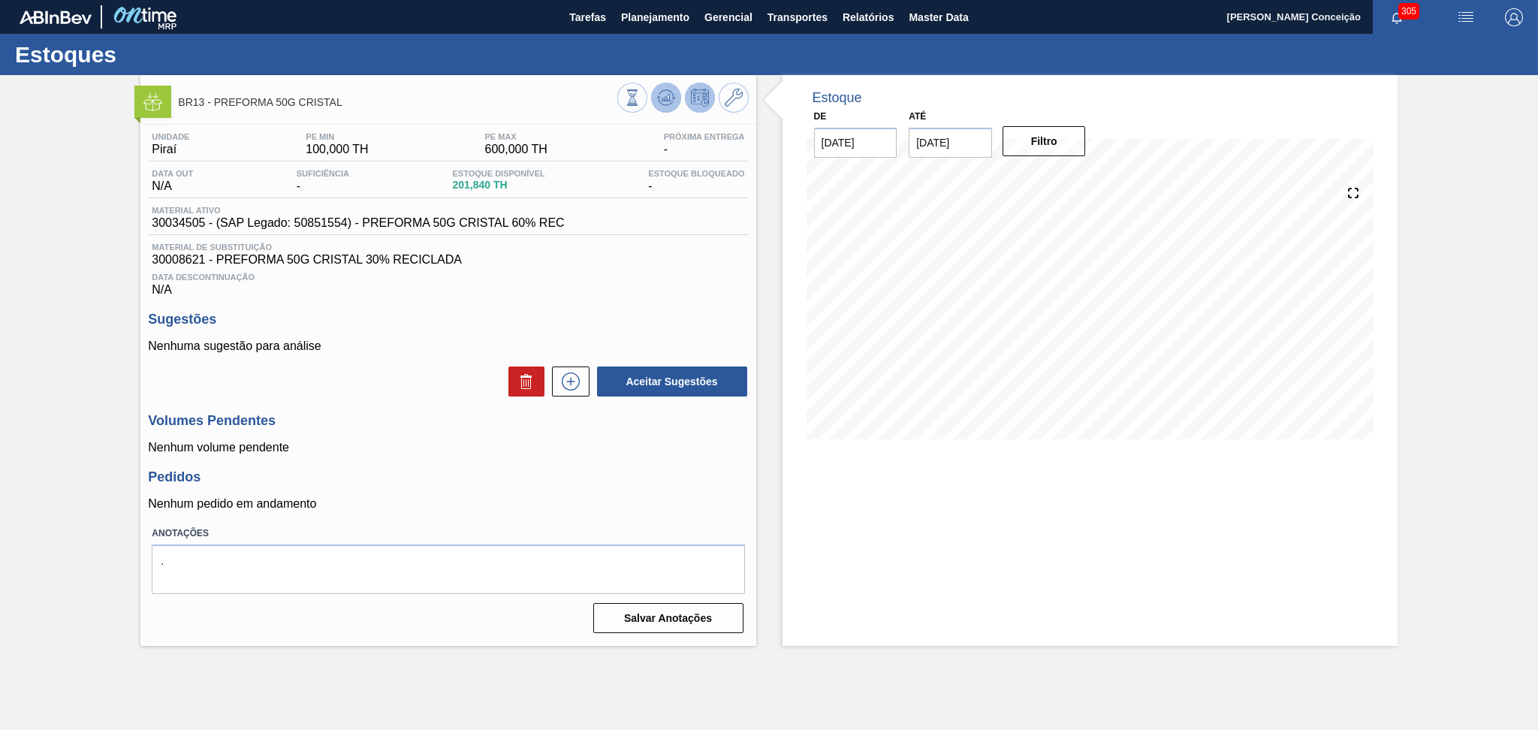
click at [664, 84] on button at bounding box center [666, 98] width 30 height 30
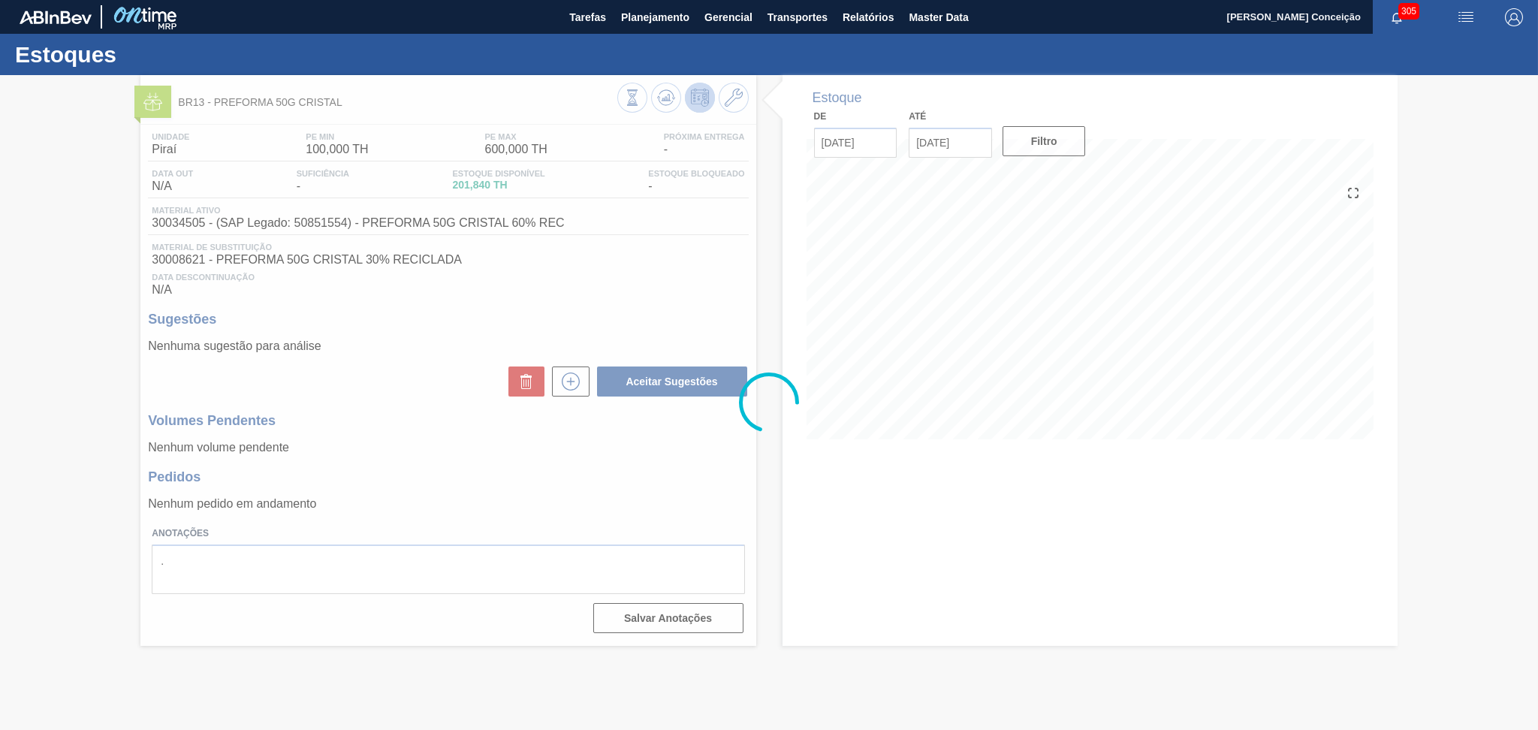
click at [1292, 363] on div at bounding box center [769, 402] width 1538 height 655
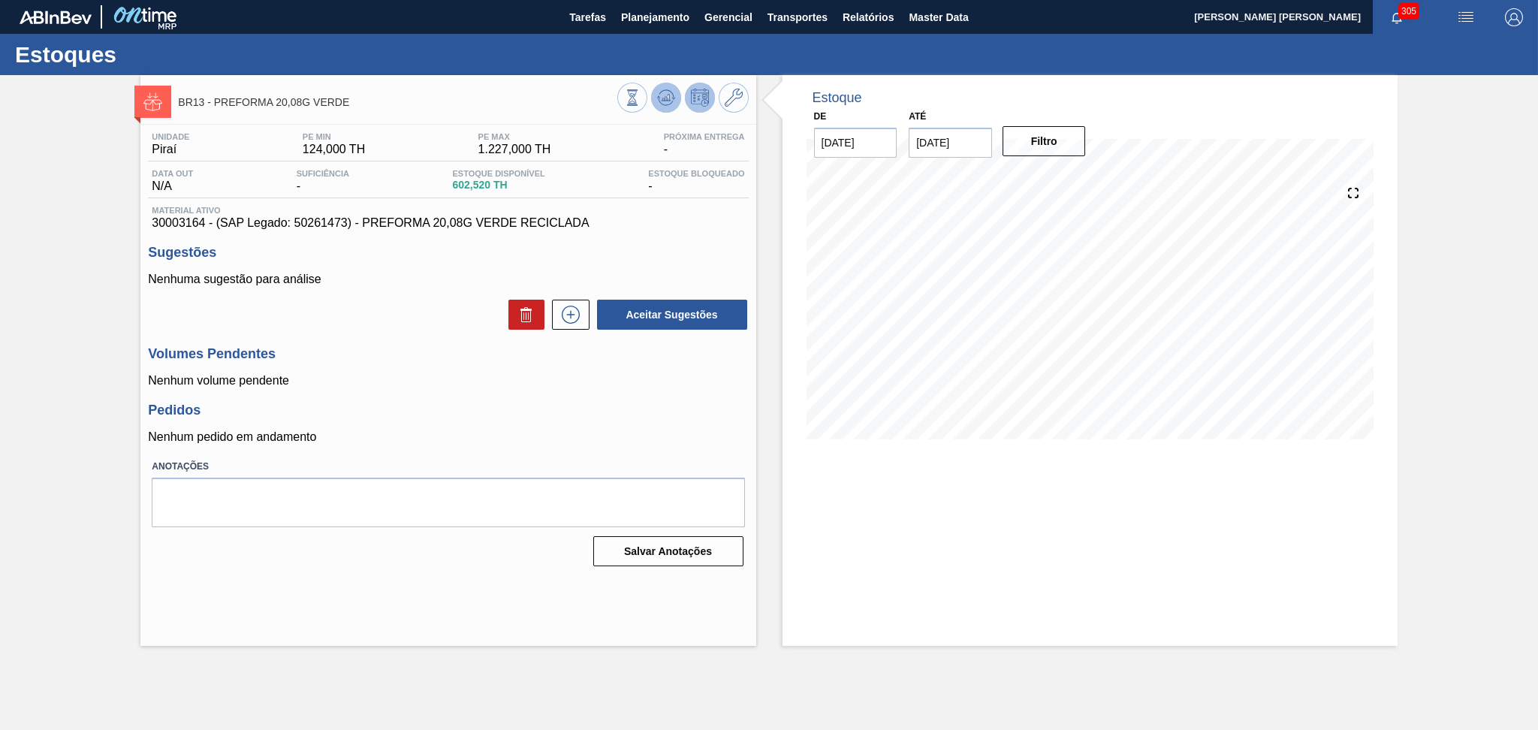
click at [657, 101] on icon at bounding box center [666, 98] width 18 height 18
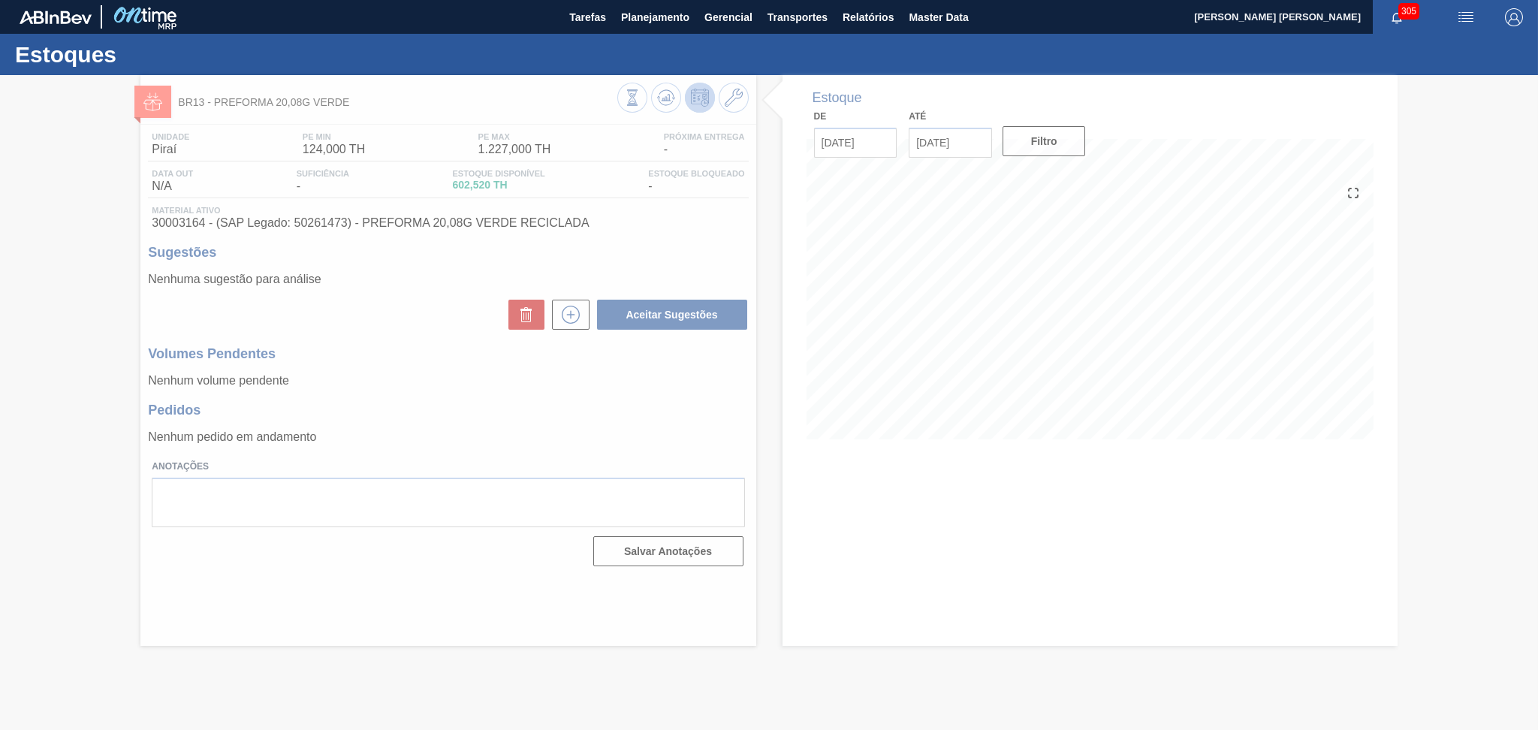
click at [371, 286] on div at bounding box center [769, 402] width 1538 height 655
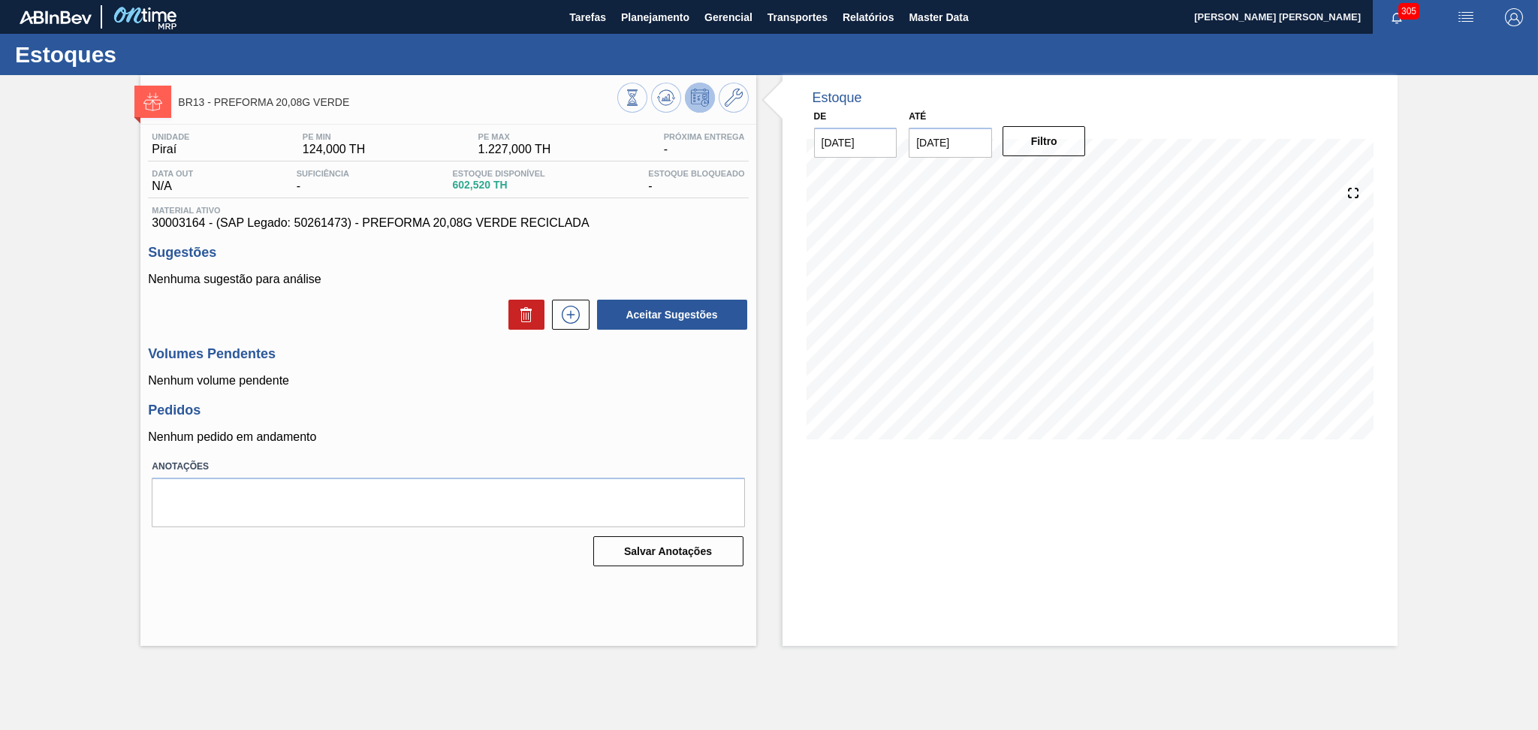
click at [368, 401] on div "Unidade Piraí PE MIN 124,000 TH PE MAX 1.227,000 TH Próxima Entrega - Data out …" at bounding box center [447, 348] width 615 height 447
click at [694, 278] on p "Nenhuma sugestão para análise" at bounding box center [448, 280] width 600 height 14
click at [670, 103] on icon at bounding box center [665, 102] width 15 height 8
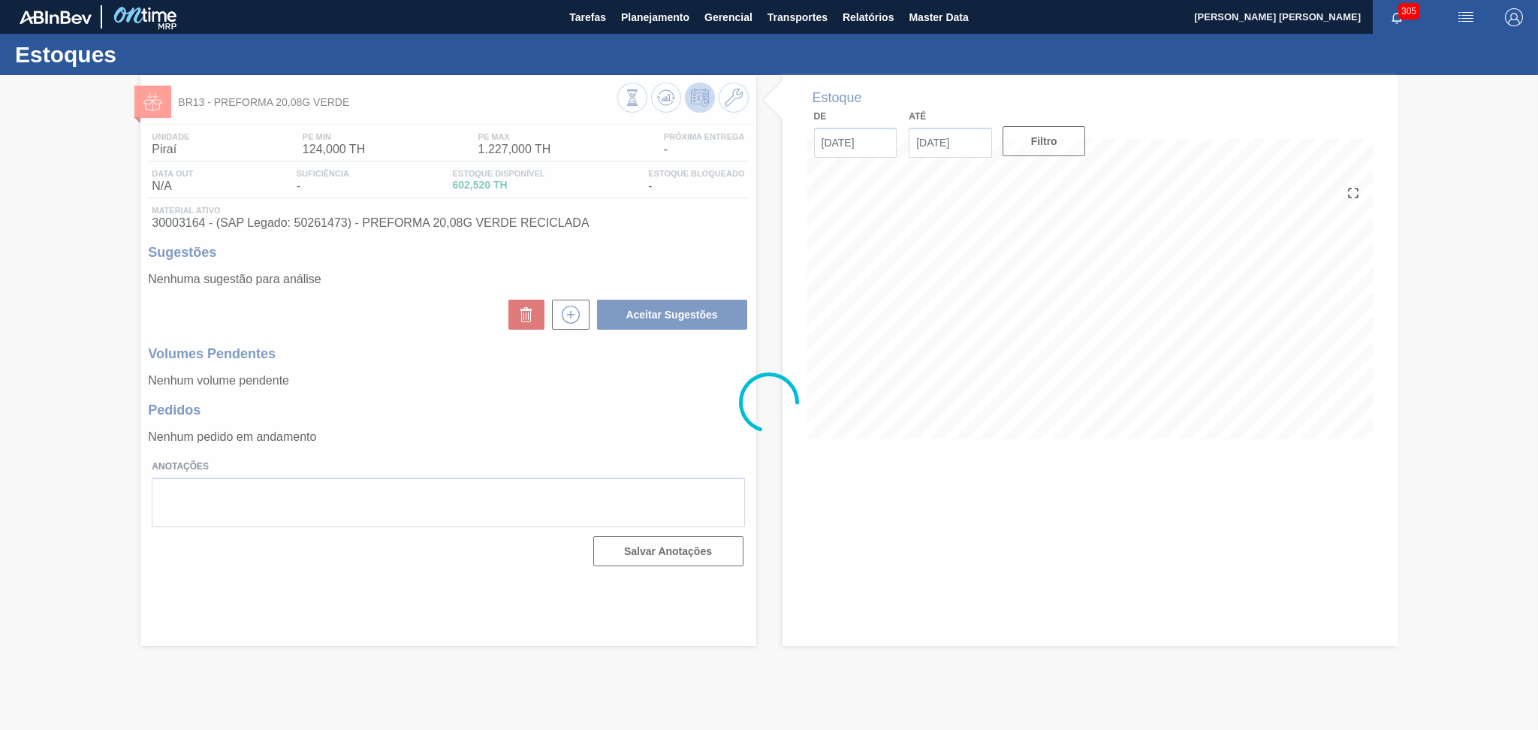
click at [611, 361] on div at bounding box center [769, 402] width 1538 height 655
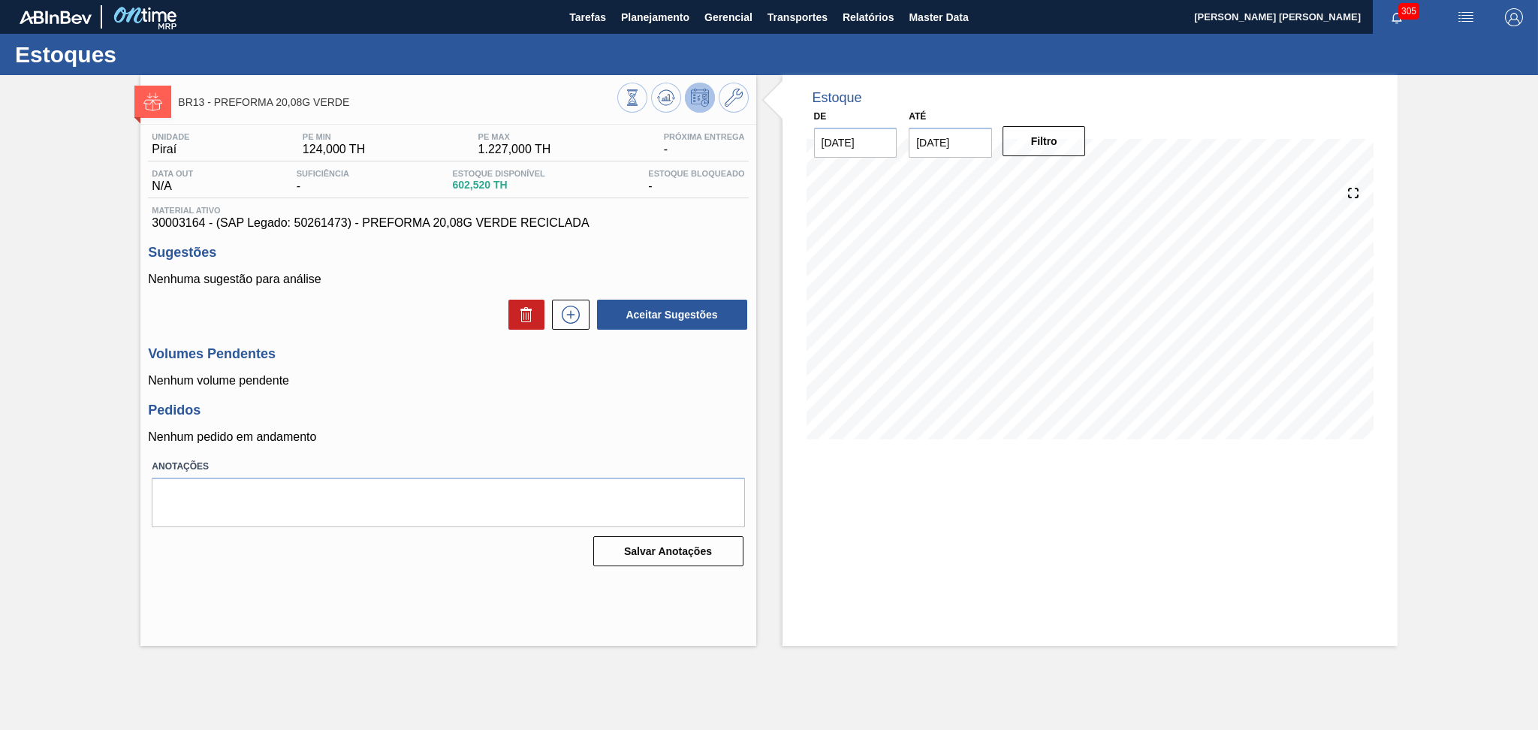
click at [400, 398] on div "Unidade Piraí PE MIN 124,000 TH PE MAX 1.227,000 TH Próxima Entrega - Data out …" at bounding box center [447, 348] width 615 height 447
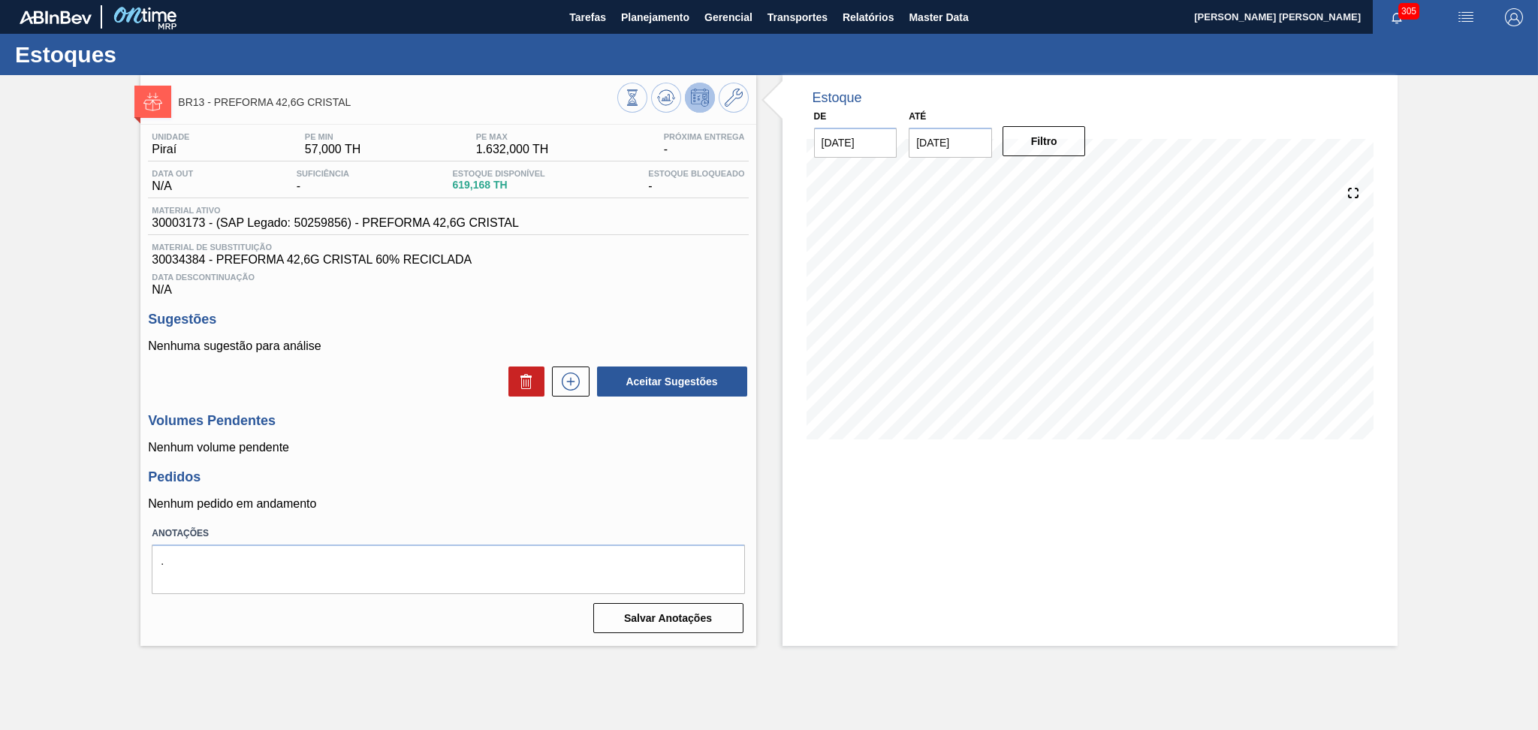
click at [331, 375] on div "Aceitar Sugestões" at bounding box center [448, 381] width 600 height 33
click at [663, 289] on div "Data Descontinuação N/A" at bounding box center [448, 282] width 600 height 30
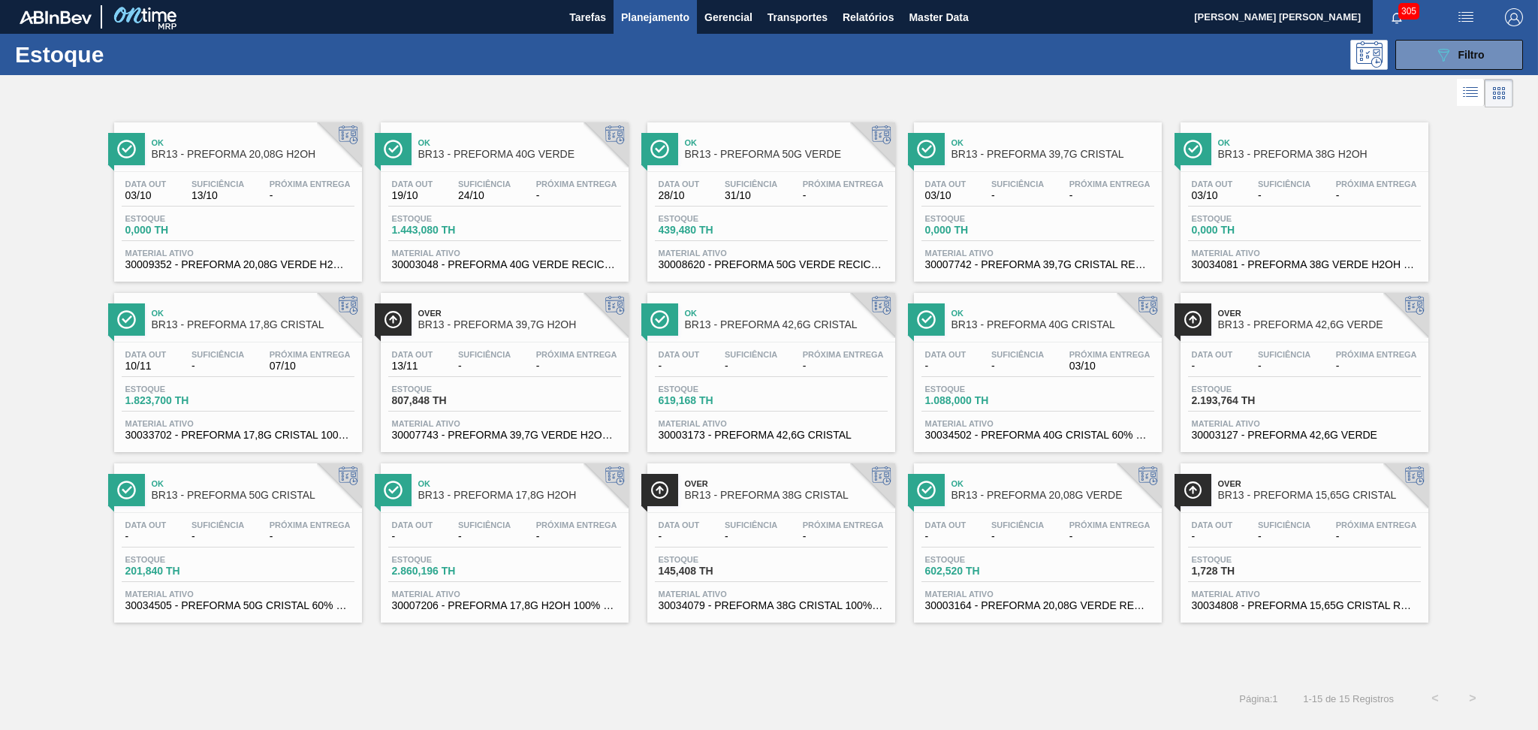
click at [440, 65] on div "089F7B8B-B2A5-4AFE-B5C0-19BA573D28AC Filtro" at bounding box center [886, 55] width 1289 height 30
click at [759, 220] on span "Estoque" at bounding box center [711, 218] width 105 height 9
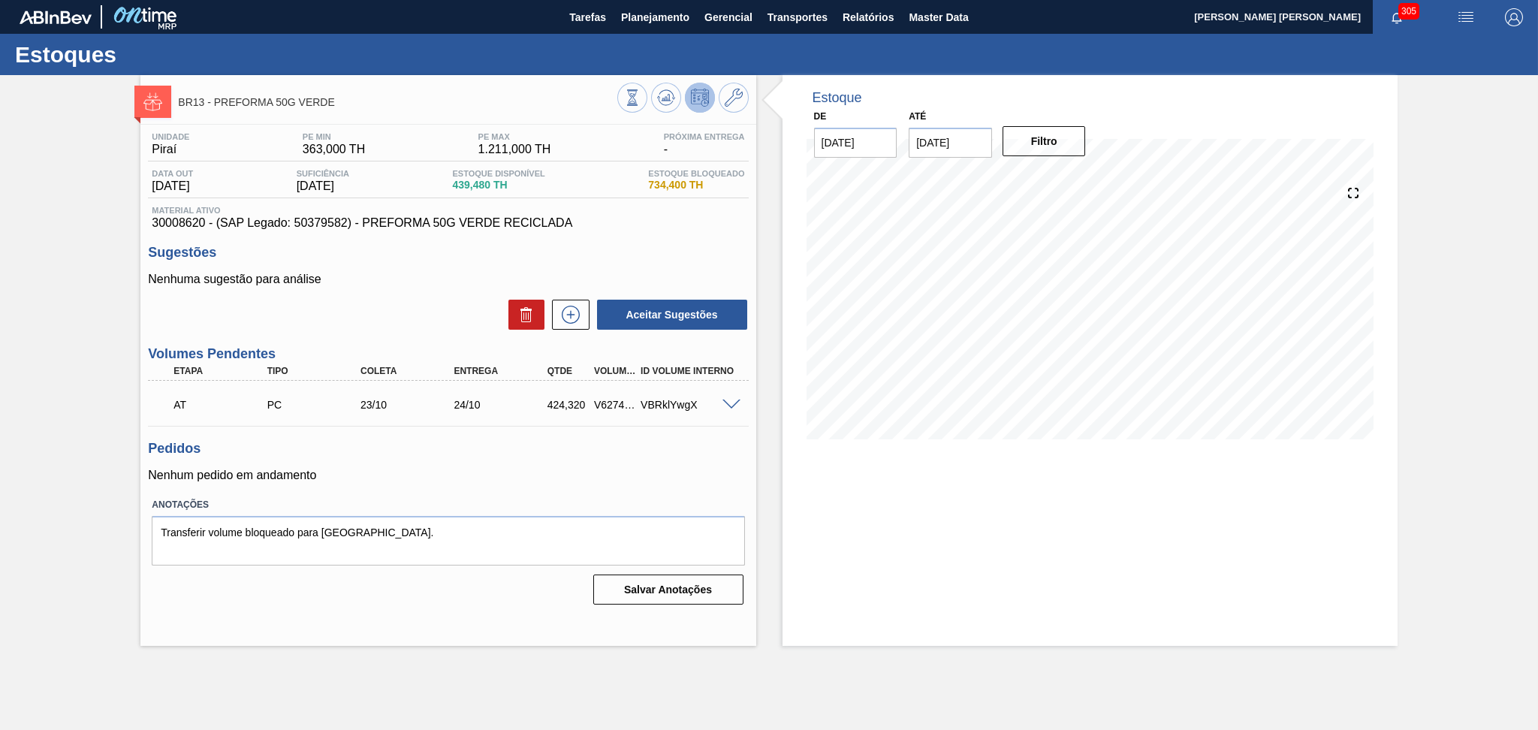
click at [614, 243] on div "Unidade Piraí PE MIN 363,000 TH PE MAX 1.211,000 TH Próxima Entrega - Data out …" at bounding box center [447, 367] width 615 height 485
click at [568, 460] on div "Pedidos Nenhum pedido em andamento" at bounding box center [448, 461] width 600 height 41
click at [614, 434] on div "Unidade Piraí PE MIN 363,000 TH PE MAX 1.211,000 TH Próxima Entrega - Data out …" at bounding box center [447, 367] width 615 height 485
click at [499, 454] on h3 "Pedidos" at bounding box center [448, 449] width 600 height 16
click at [575, 442] on h3 "Pedidos" at bounding box center [448, 449] width 600 height 16
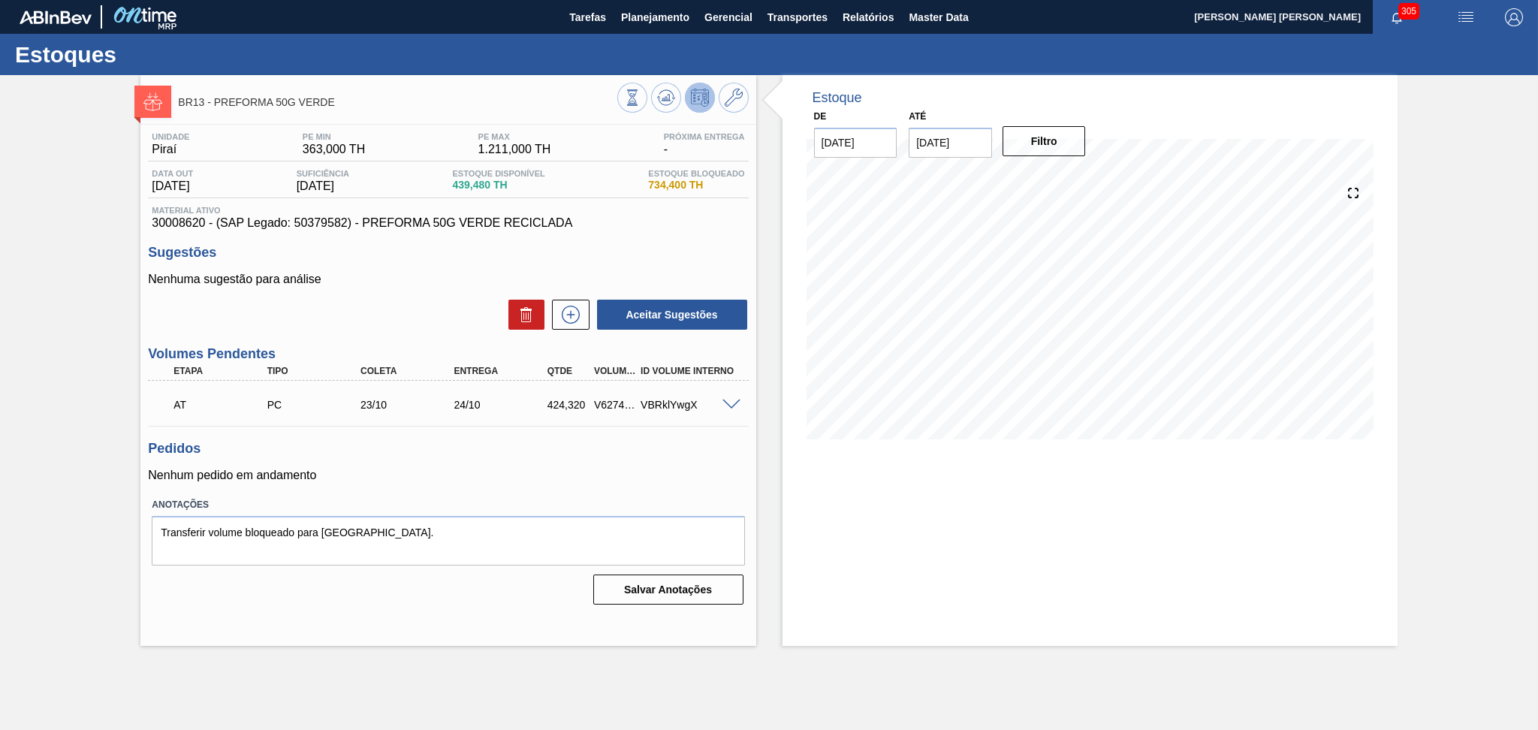
click at [412, 265] on div "Sugestões Nenhuma sugestão para análise Aceitar Sugestões" at bounding box center [448, 288] width 600 height 86
click at [638, 16] on span "Planejamento" at bounding box center [655, 17] width 68 height 18
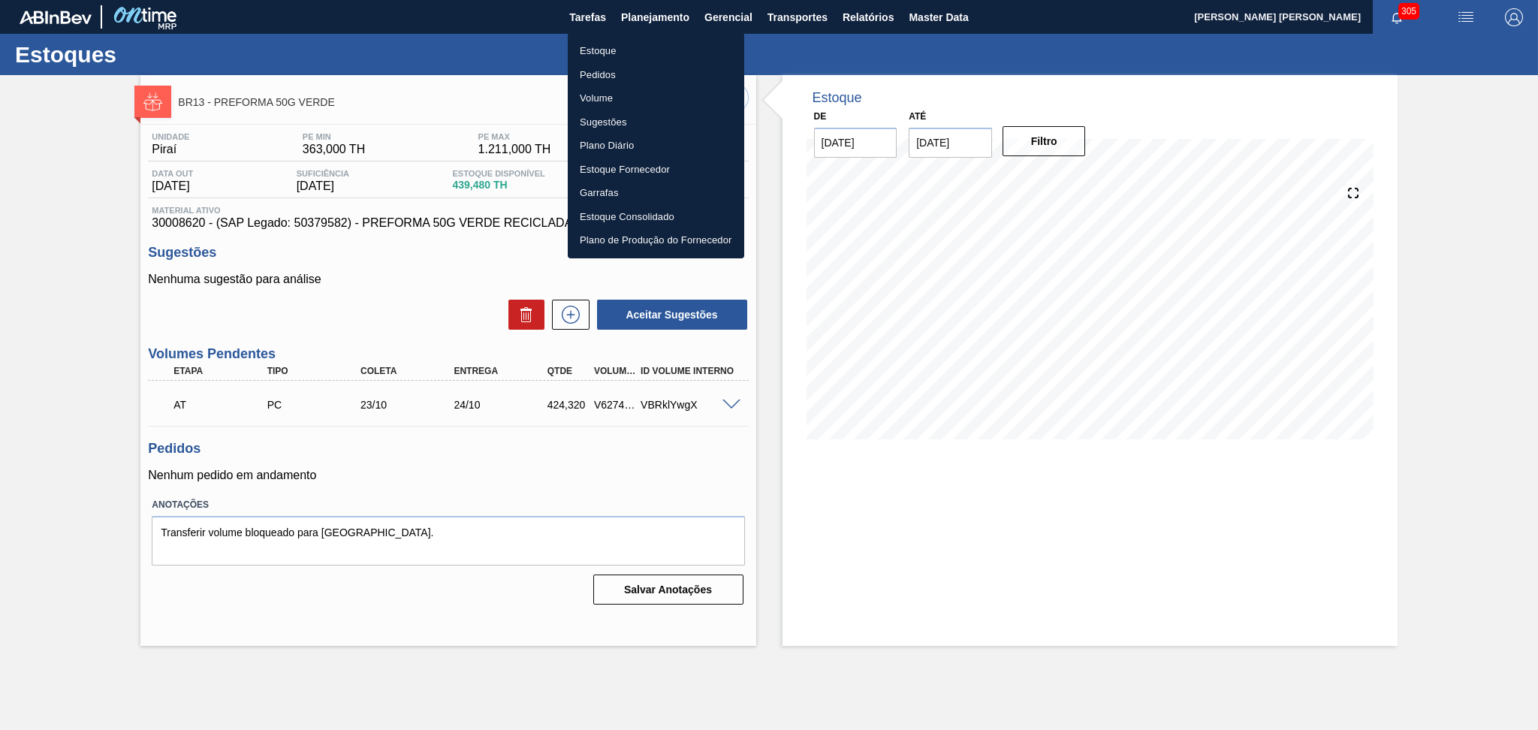
click at [618, 49] on li "Estoque" at bounding box center [656, 51] width 176 height 24
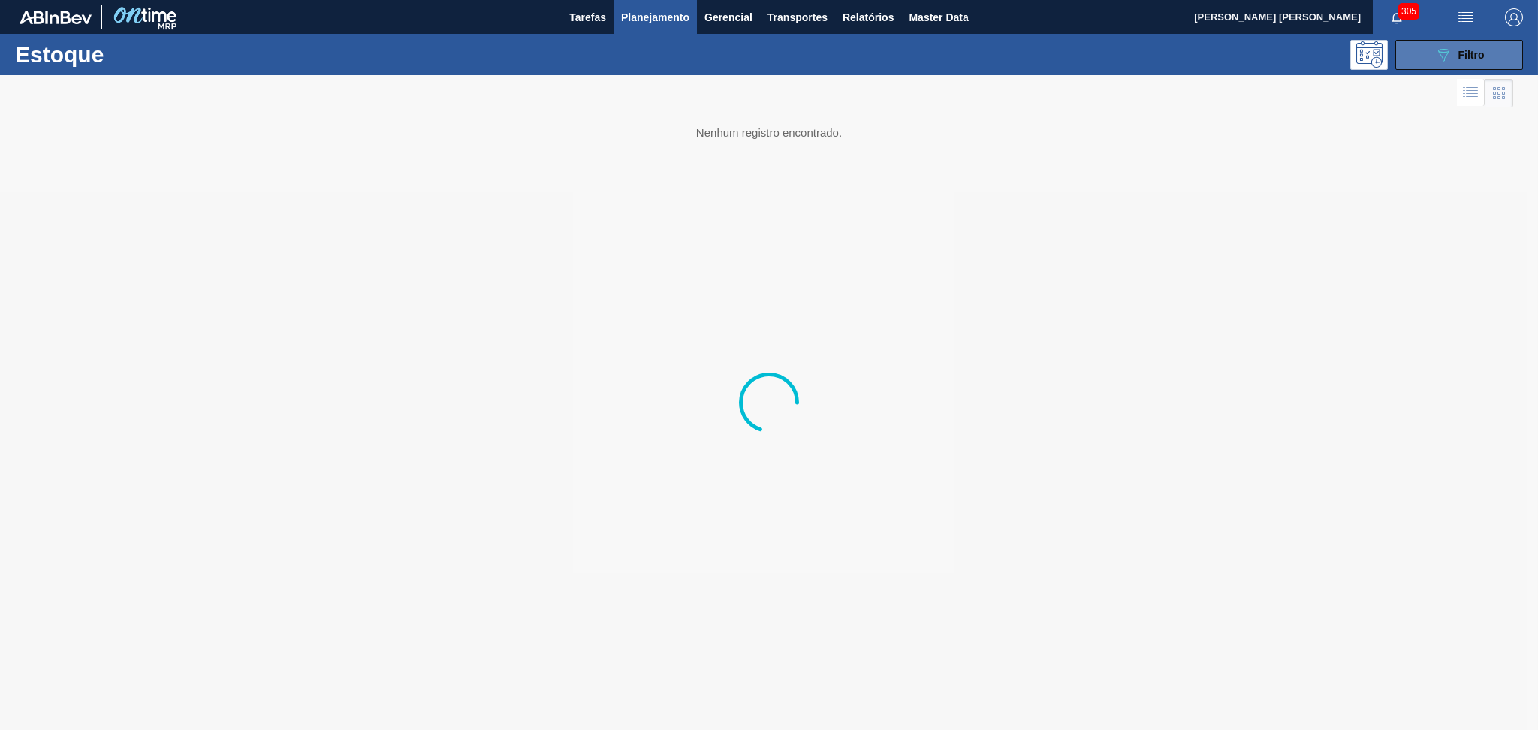
click at [1447, 48] on icon "089F7B8B-B2A5-4AFE-B5C0-19BA573D28AC" at bounding box center [1443, 55] width 18 height 18
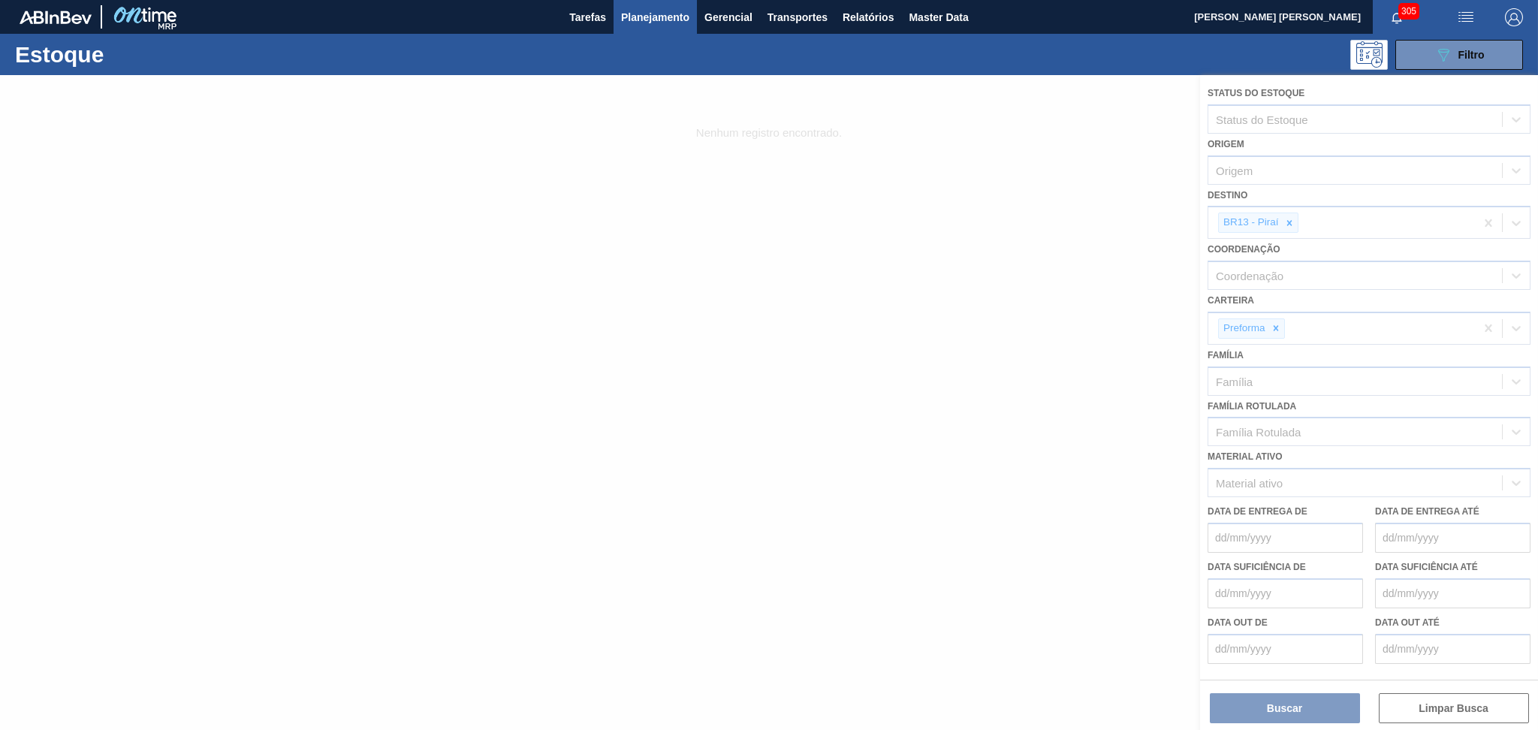
click at [1290, 222] on div at bounding box center [769, 402] width 1538 height 655
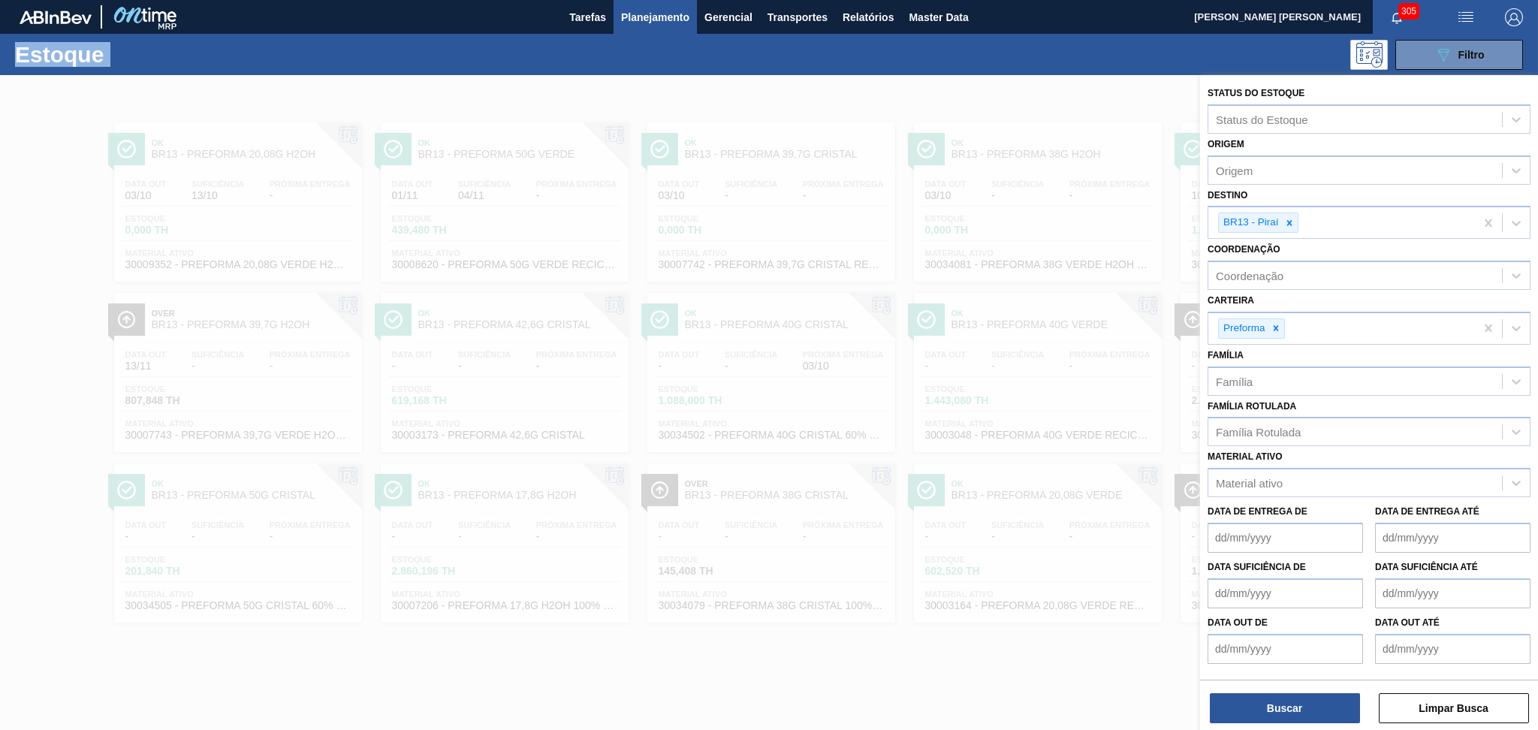
click at [1290, 222] on icon at bounding box center [1288, 222] width 5 height 5
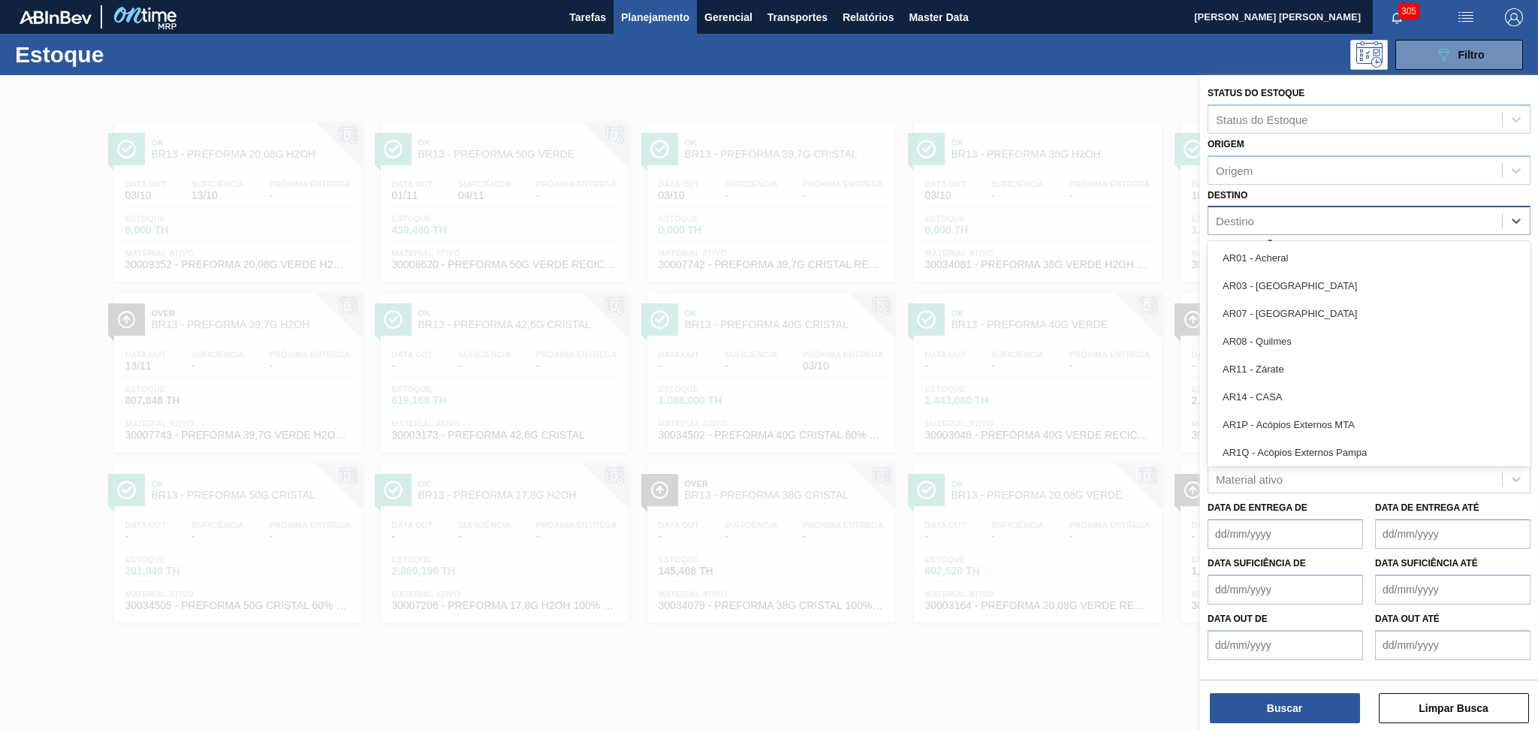
click at [1290, 218] on div "Destino" at bounding box center [1355, 221] width 294 height 22
click at [1328, 214] on div "Destino" at bounding box center [1355, 221] width 294 height 22
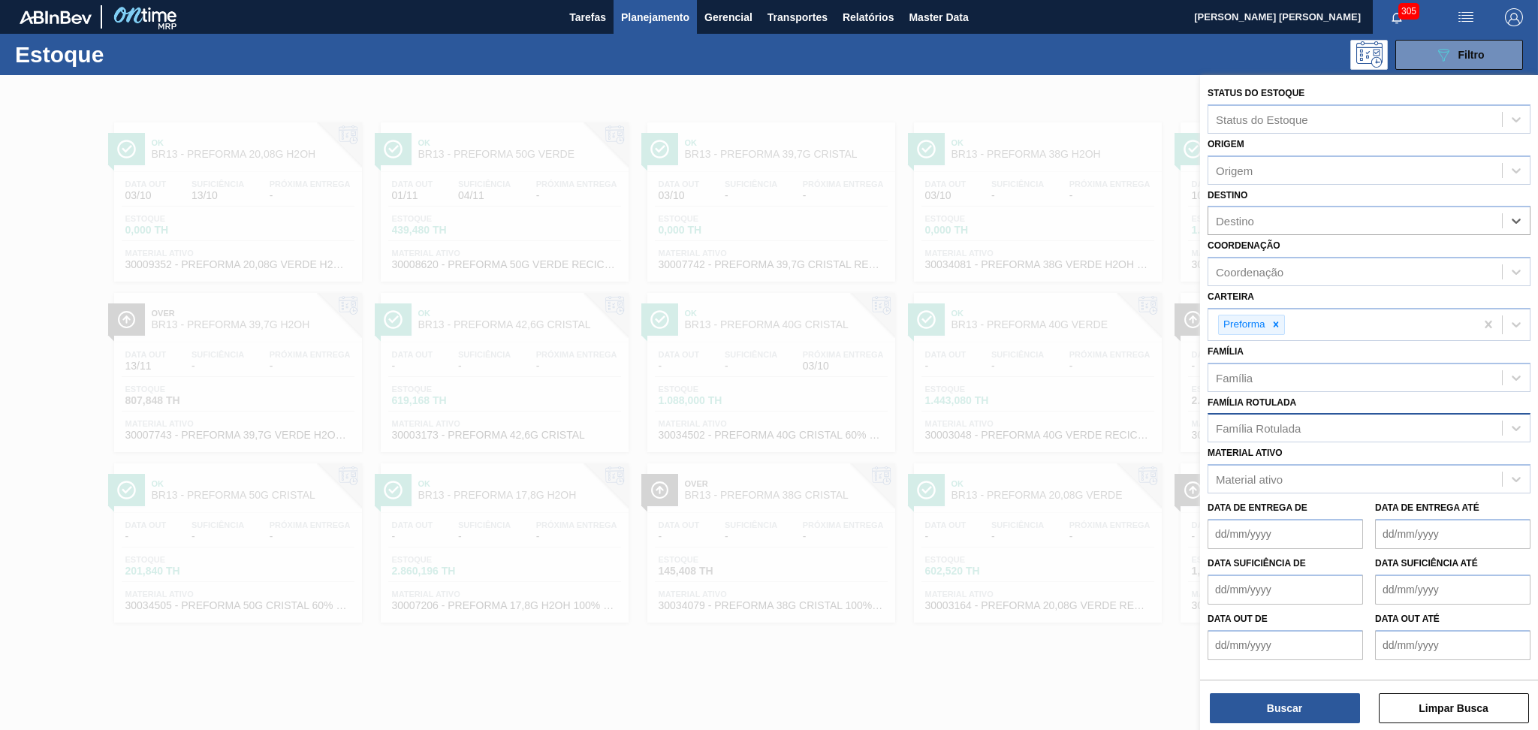
click at [1274, 428] on div "Família Rotulada" at bounding box center [1258, 428] width 85 height 13
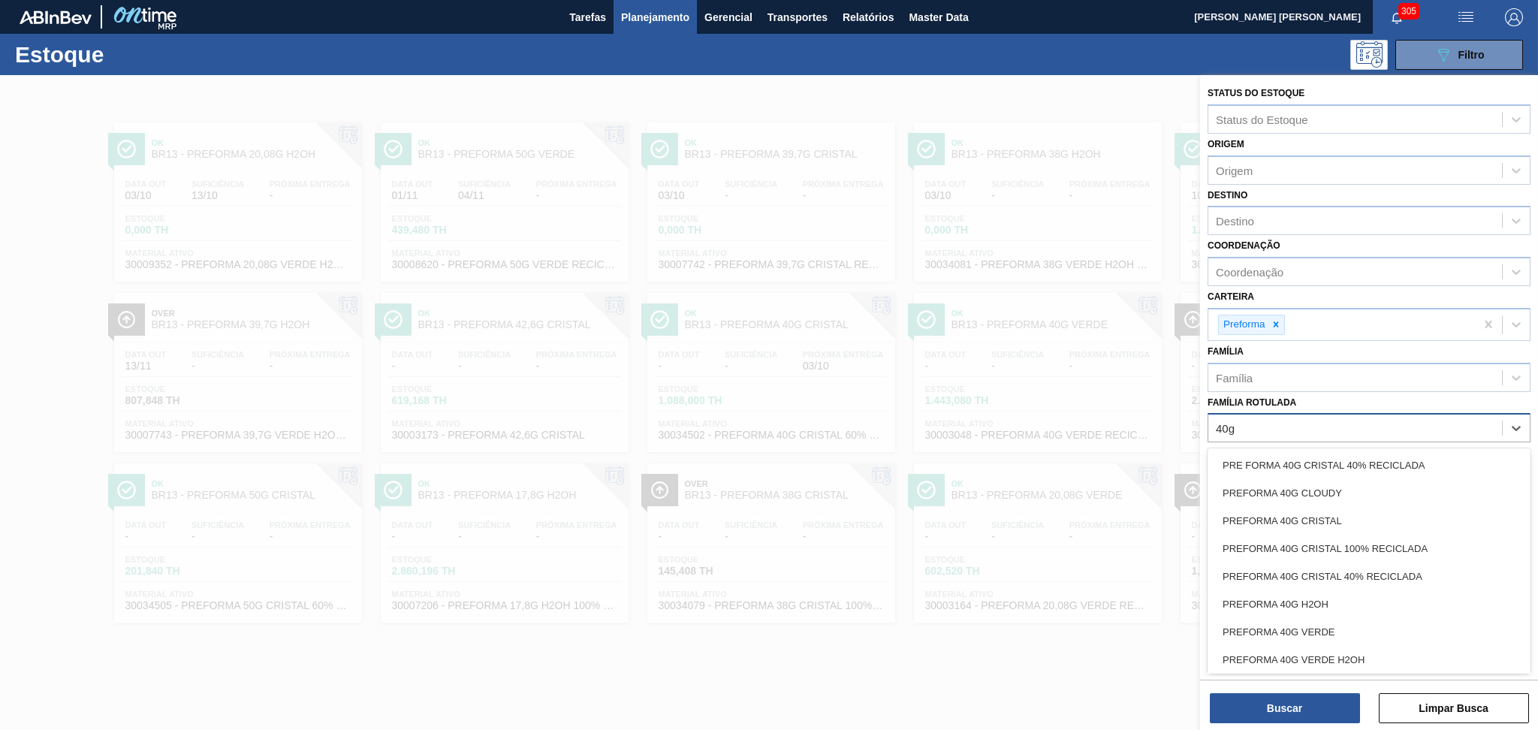
type Rotulada "40g v"
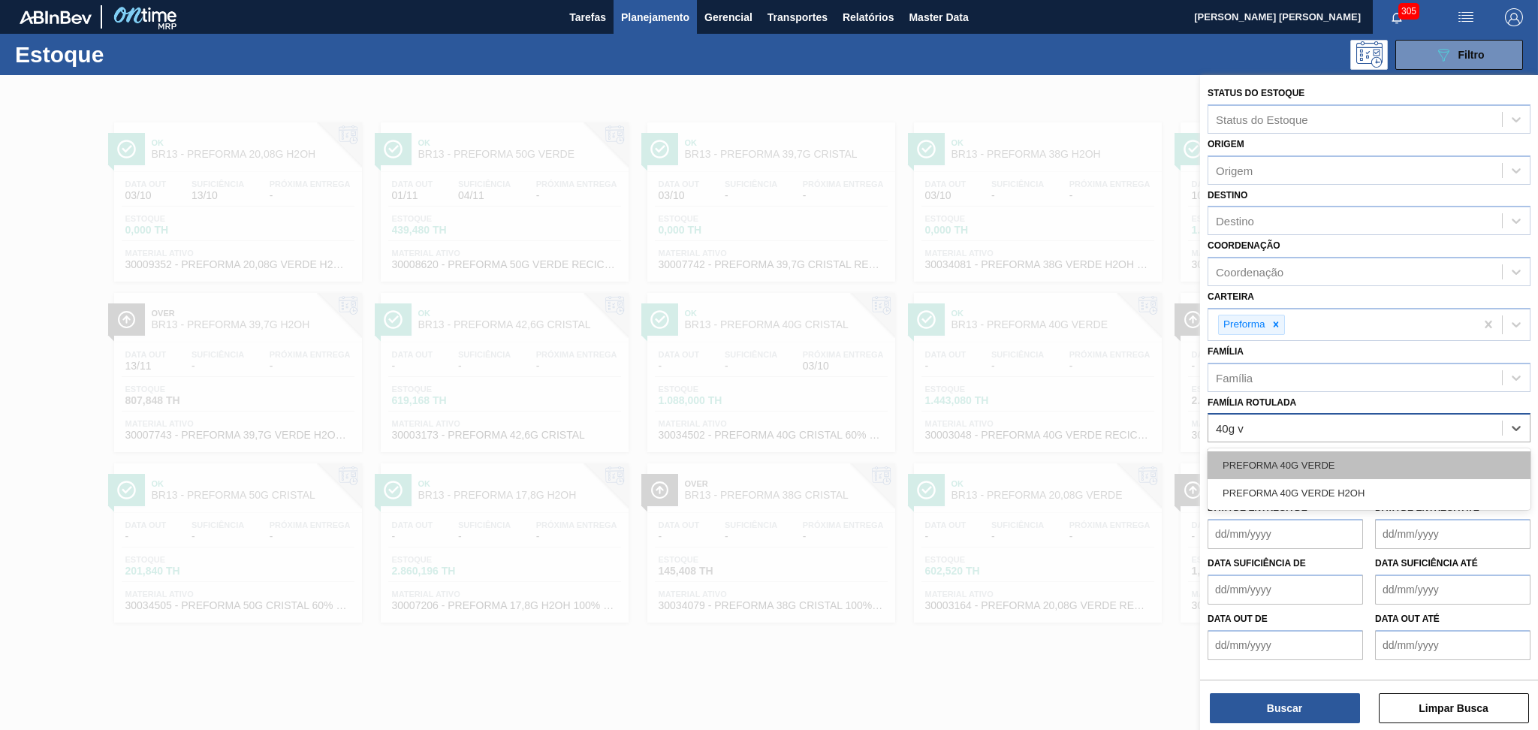
click at [1322, 466] on div "PREFORMA 40G VERDE" at bounding box center [1368, 465] width 323 height 28
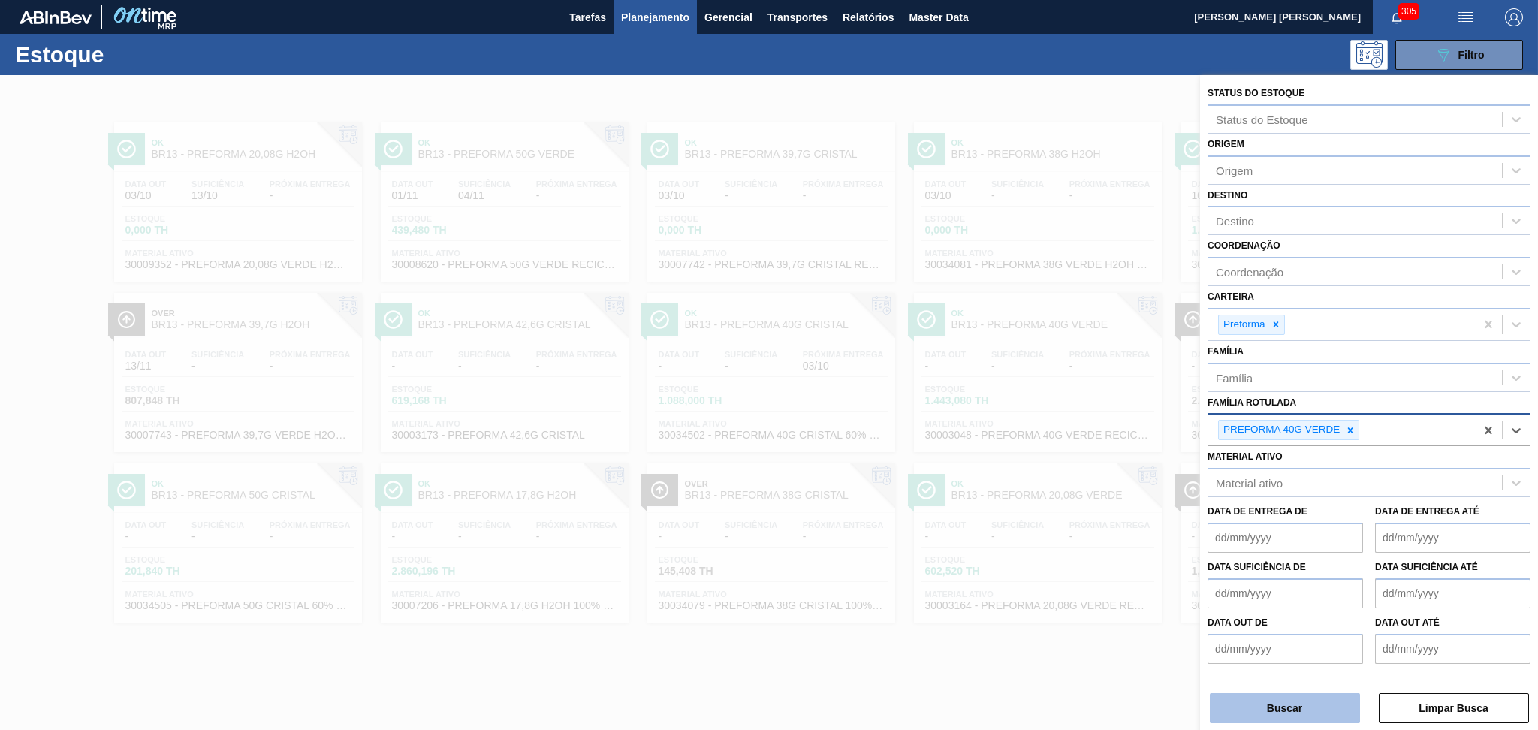
click at [1286, 718] on button "Buscar" at bounding box center [1285, 708] width 150 height 30
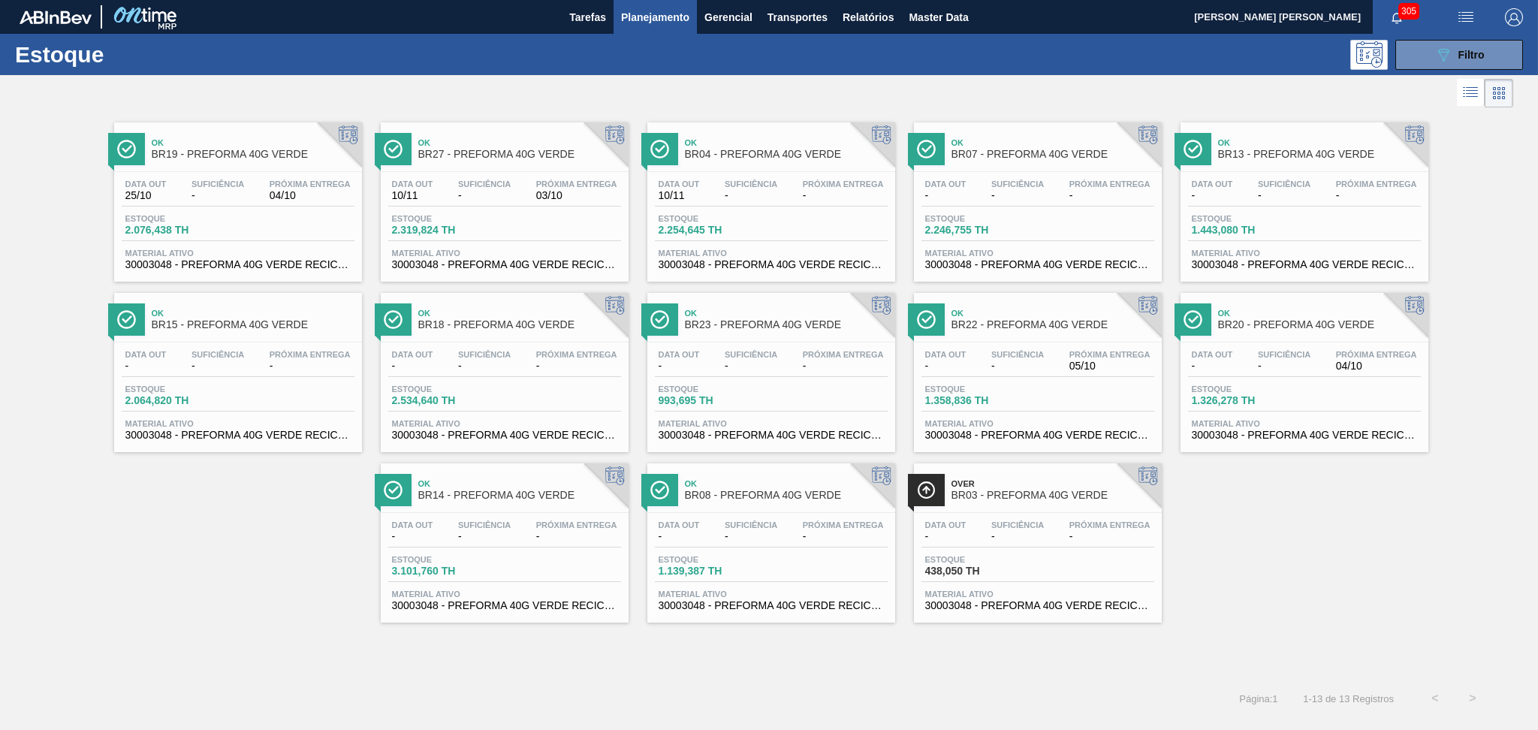
click at [312, 510] on div "Ok BR19 - PREFORMA 40G VERDE Data out 25/10 Suficiência - Próxima Entrega 04/10…" at bounding box center [769, 366] width 1538 height 511
click at [237, 615] on div "Ok BR19 - PREFORMA 40G VERDE Data out 25/10 Suficiência - Próxima Entrega 04/10…" at bounding box center [769, 366] width 1538 height 511
click at [490, 159] on span "BR27 - PREFORMA 40G VERDE" at bounding box center [519, 154] width 203 height 11
click at [242, 548] on div "Ok BR19 - PREFORMA 40G VERDE Data out 25/10 Suficiência - Próxima Entrega 04/10…" at bounding box center [769, 366] width 1538 height 511
click at [1448, 50] on icon at bounding box center [1443, 55] width 11 height 13
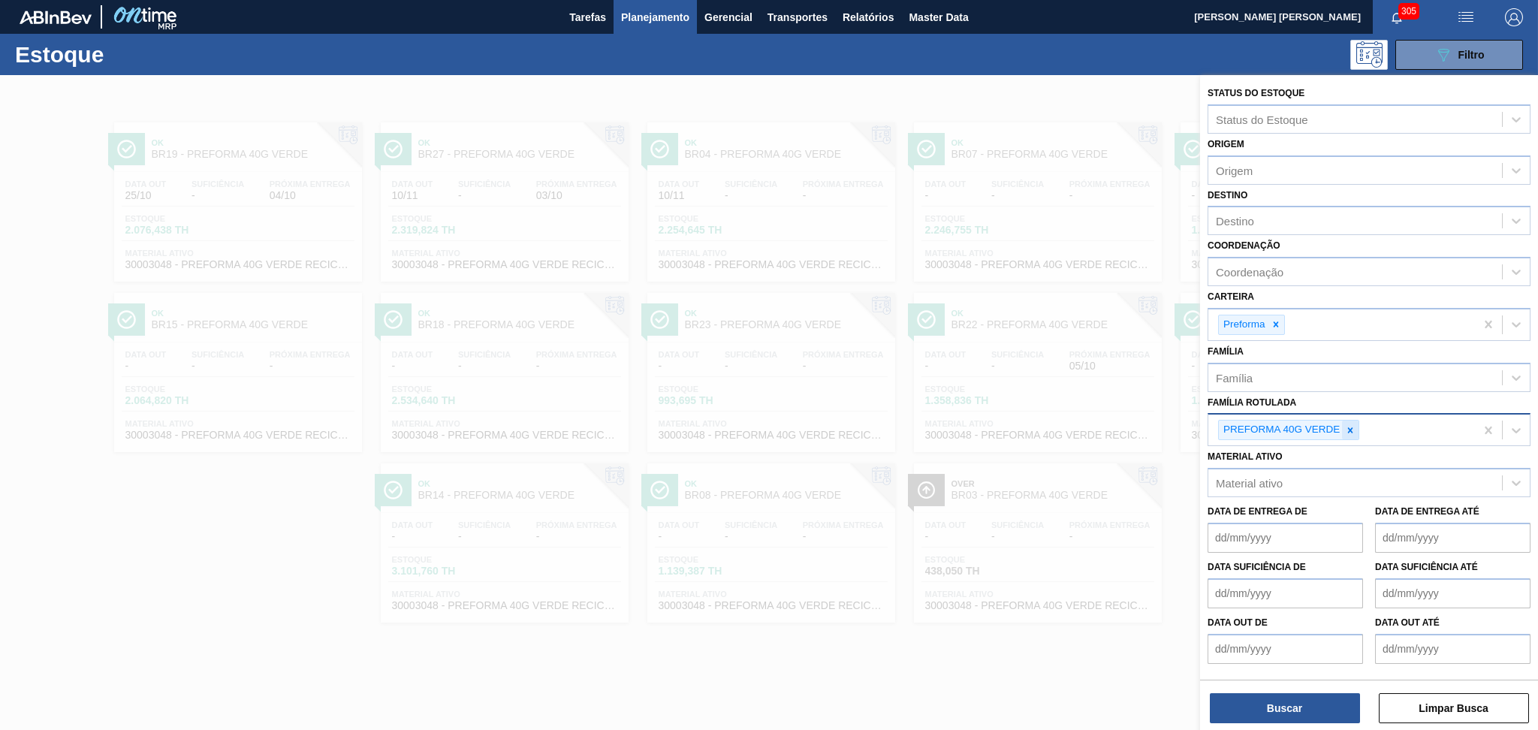
click at [1350, 427] on icon at bounding box center [1350, 430] width 11 height 11
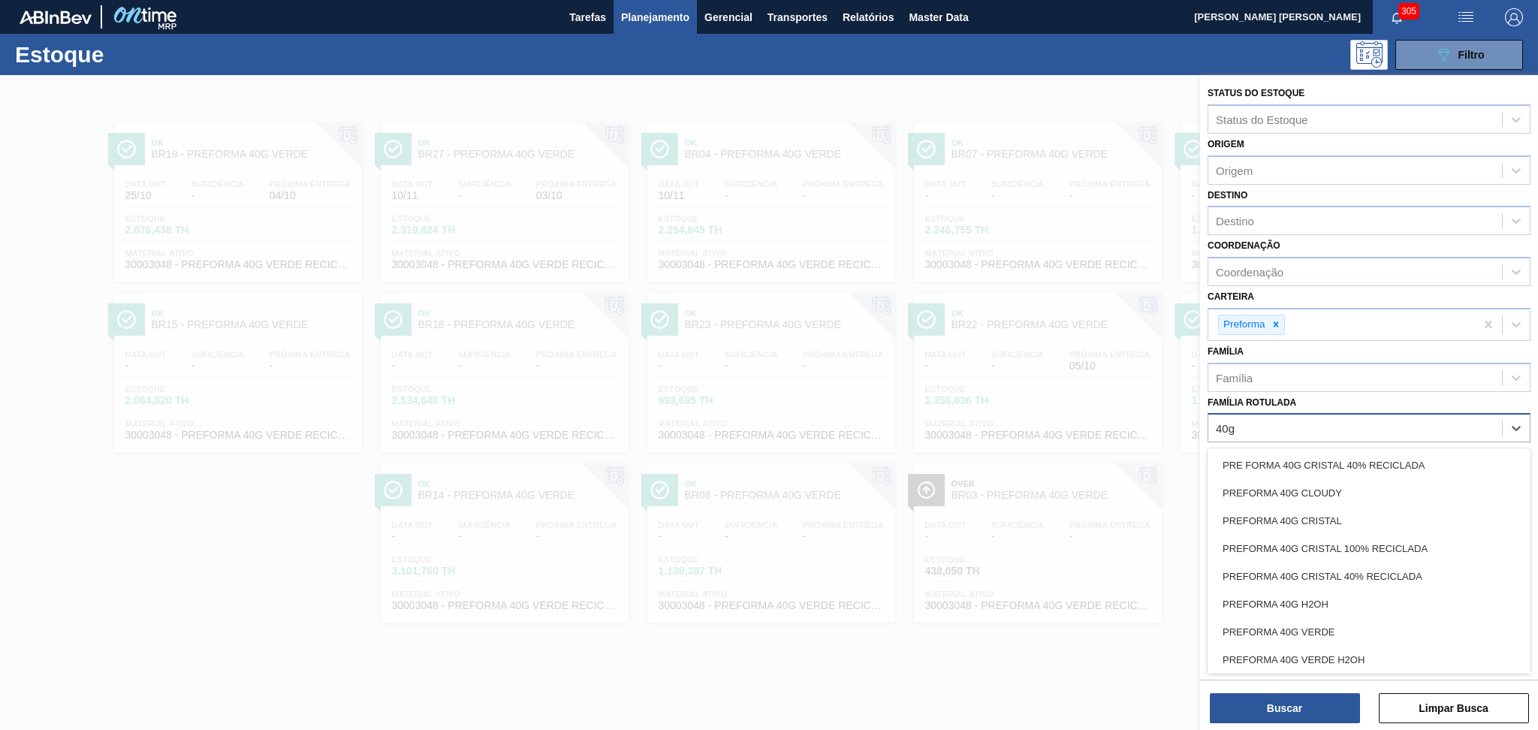
type Rotulada "40g c"
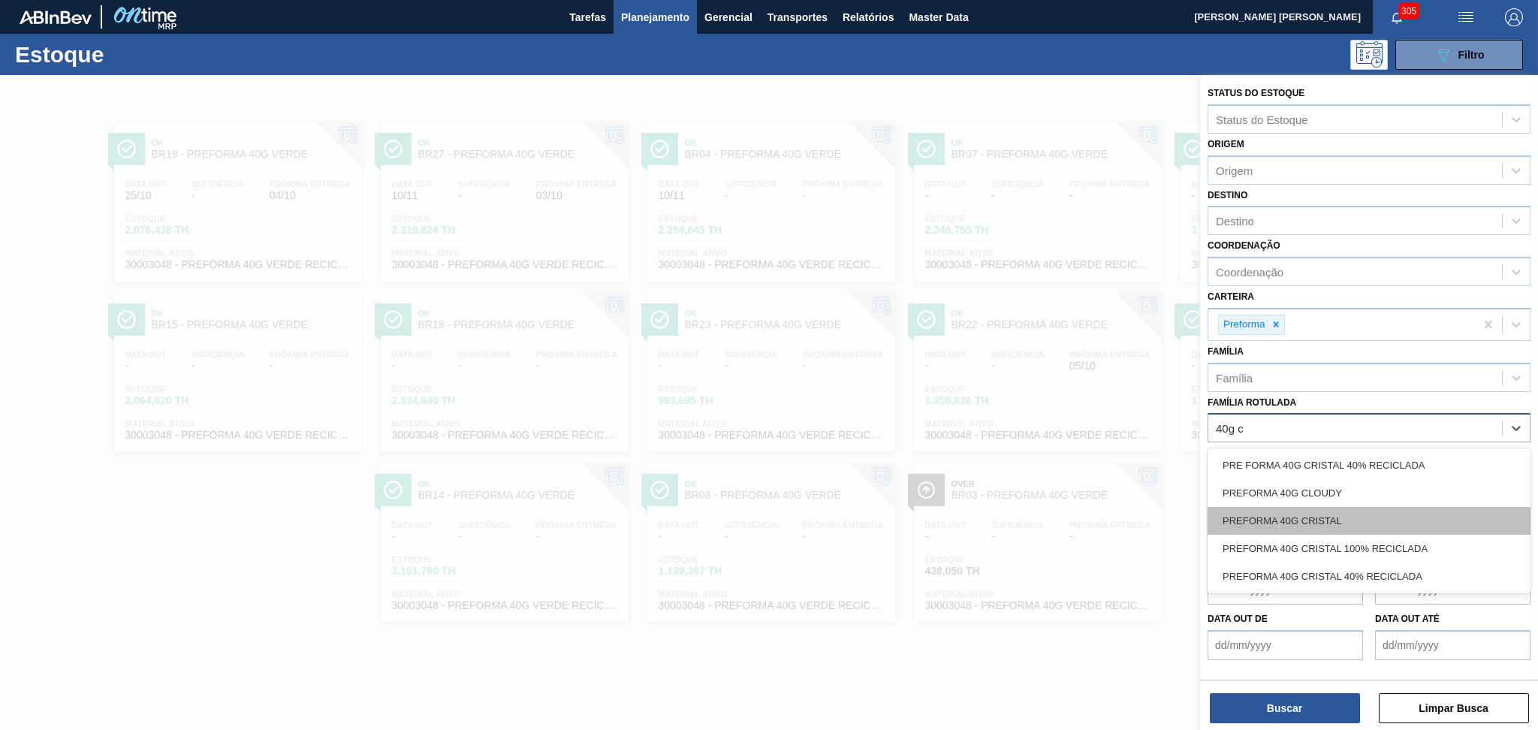
click at [1251, 517] on div "PREFORMA 40G CRISTAL" at bounding box center [1368, 521] width 323 height 28
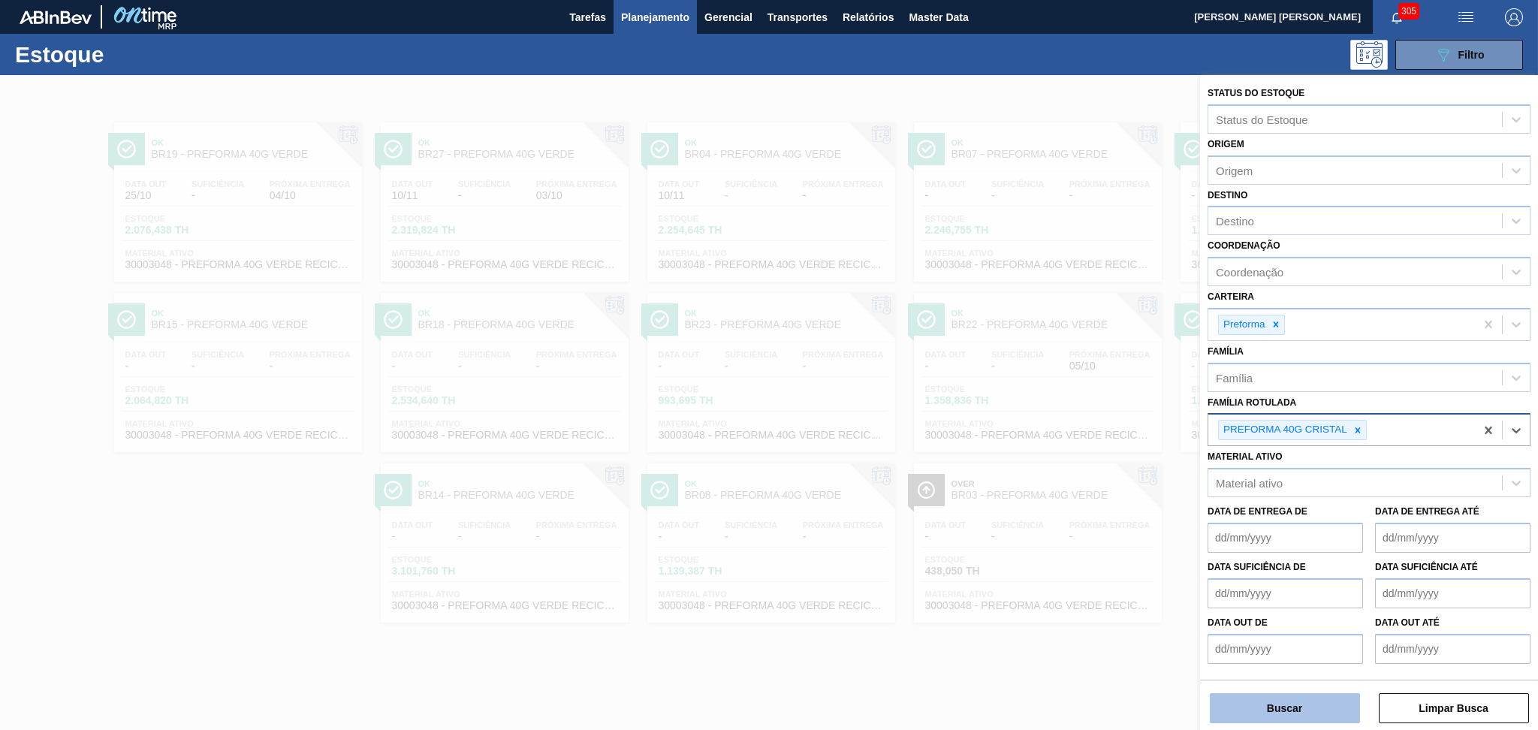
click at [1265, 696] on button "Buscar" at bounding box center [1285, 708] width 150 height 30
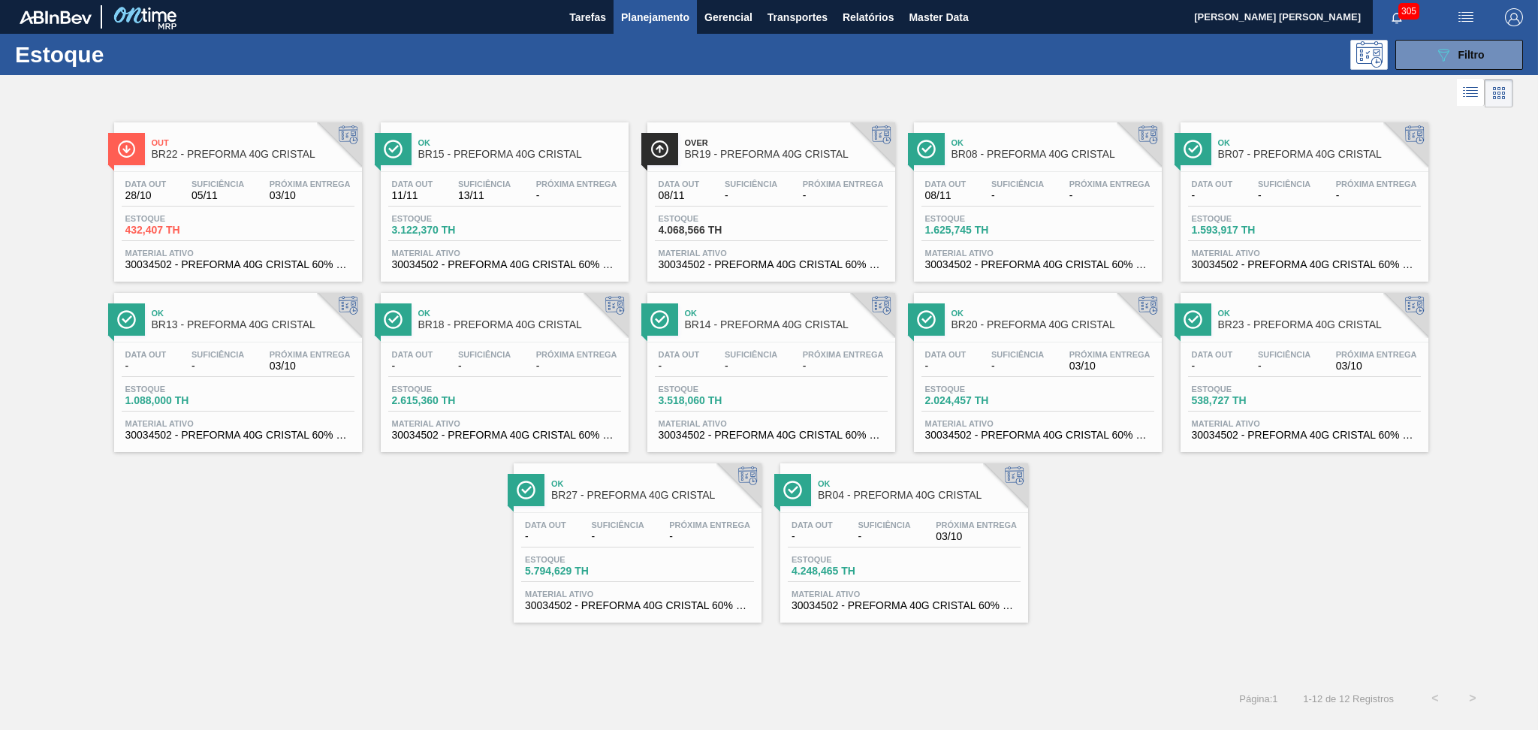
click at [294, 161] on div "Out BR22 - PREFORMA 40G CRISTAL" at bounding box center [253, 149] width 203 height 34
click at [327, 531] on div "Out BR22 - PREFORMA 40G CRISTAL Data out 28/10 Suficiência 05/11 Próxima Entreg…" at bounding box center [769, 366] width 1538 height 511
drag, startPoint x: 857, startPoint y: 370, endPoint x: 1276, endPoint y: 523, distance: 445.9
click at [1276, 523] on div "Out BR22 - PREFORMA 40G CRISTAL Data out 28/10 Suficiência 05/11 Próxima Entreg…" at bounding box center [769, 366] width 1538 height 511
click at [326, 615] on div "Out BR22 - PREFORMA 40G CRISTAL Data out 28/10 Suficiência 05/11 Próxima Entreg…" at bounding box center [769, 366] width 1538 height 511
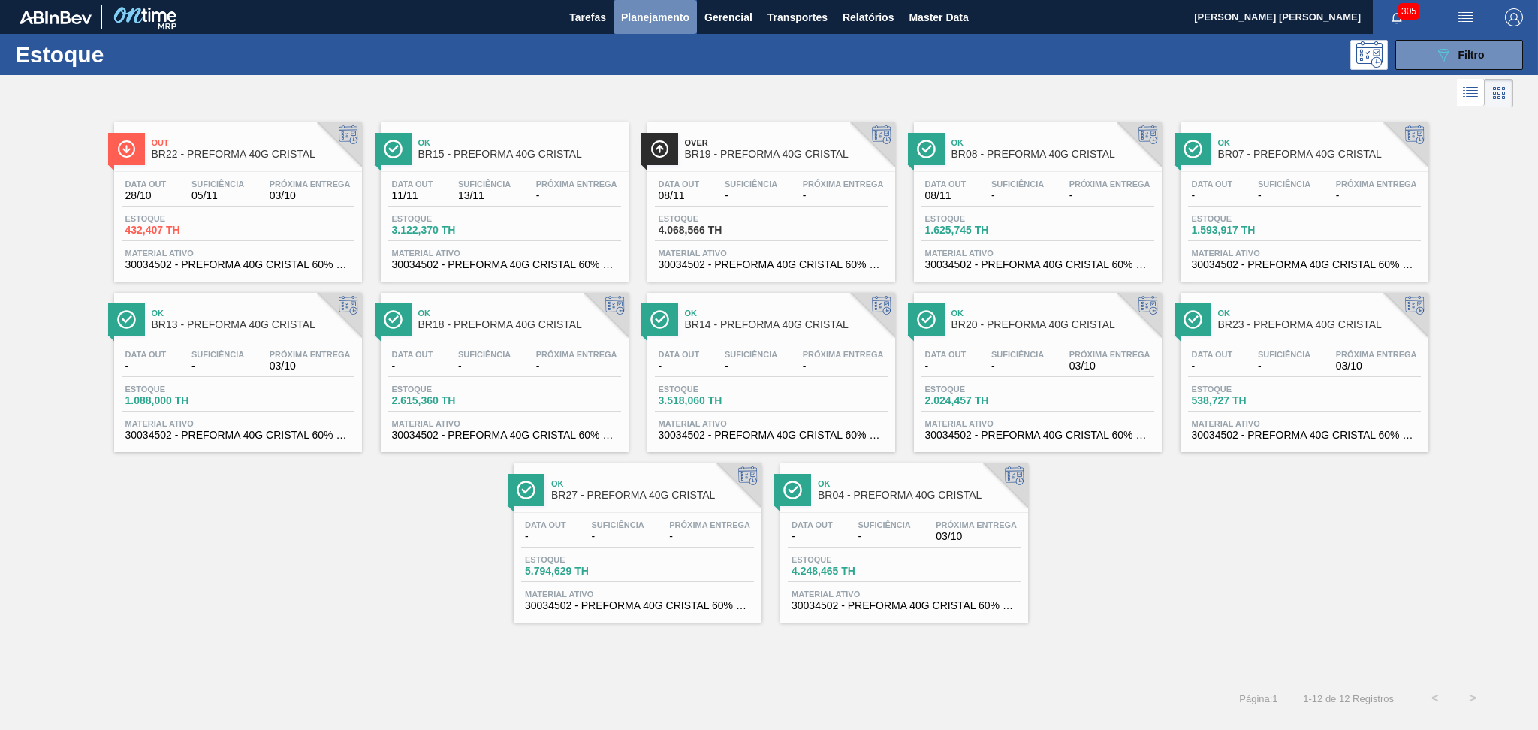
click at [659, 20] on span "Planejamento" at bounding box center [655, 17] width 68 height 18
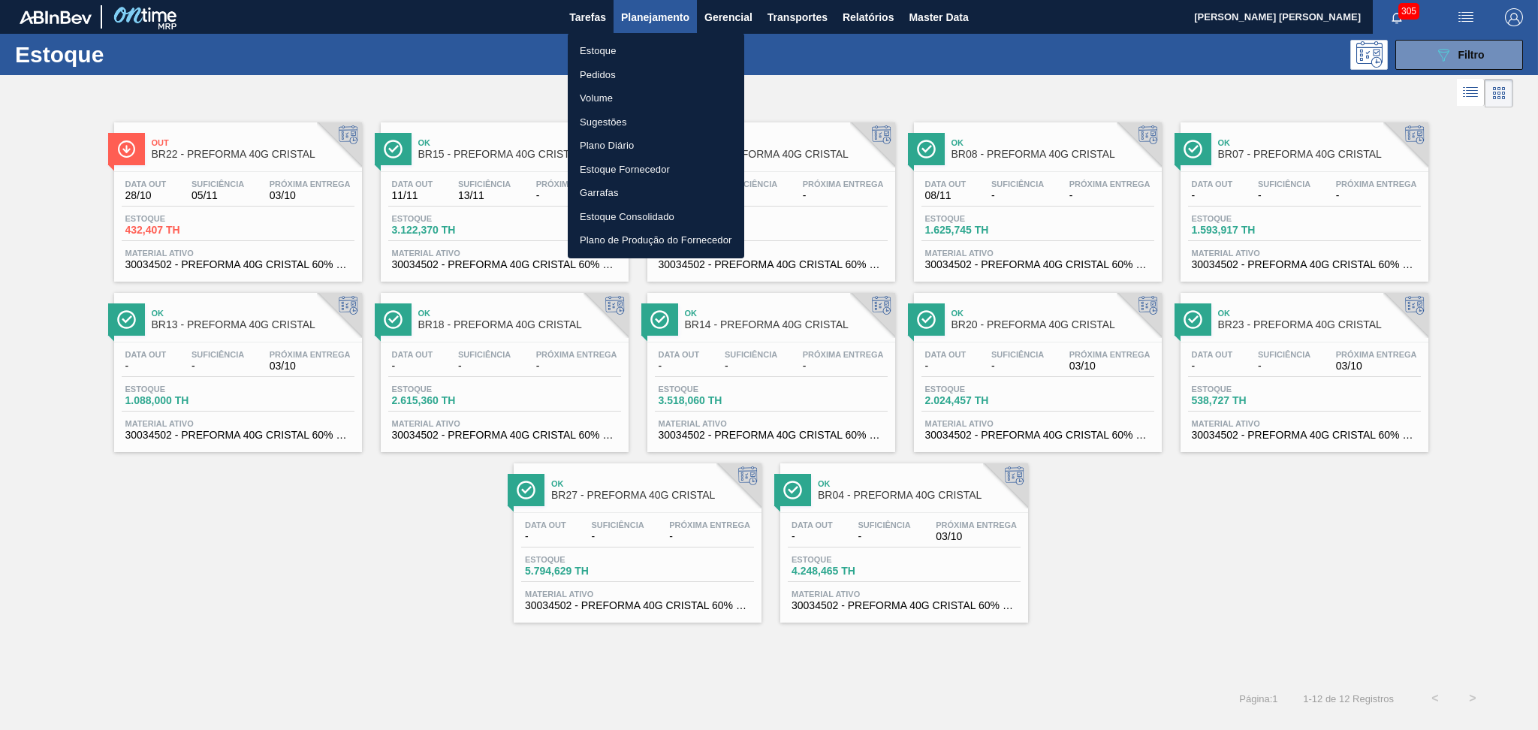
click at [604, 47] on li "Estoque" at bounding box center [656, 51] width 176 height 24
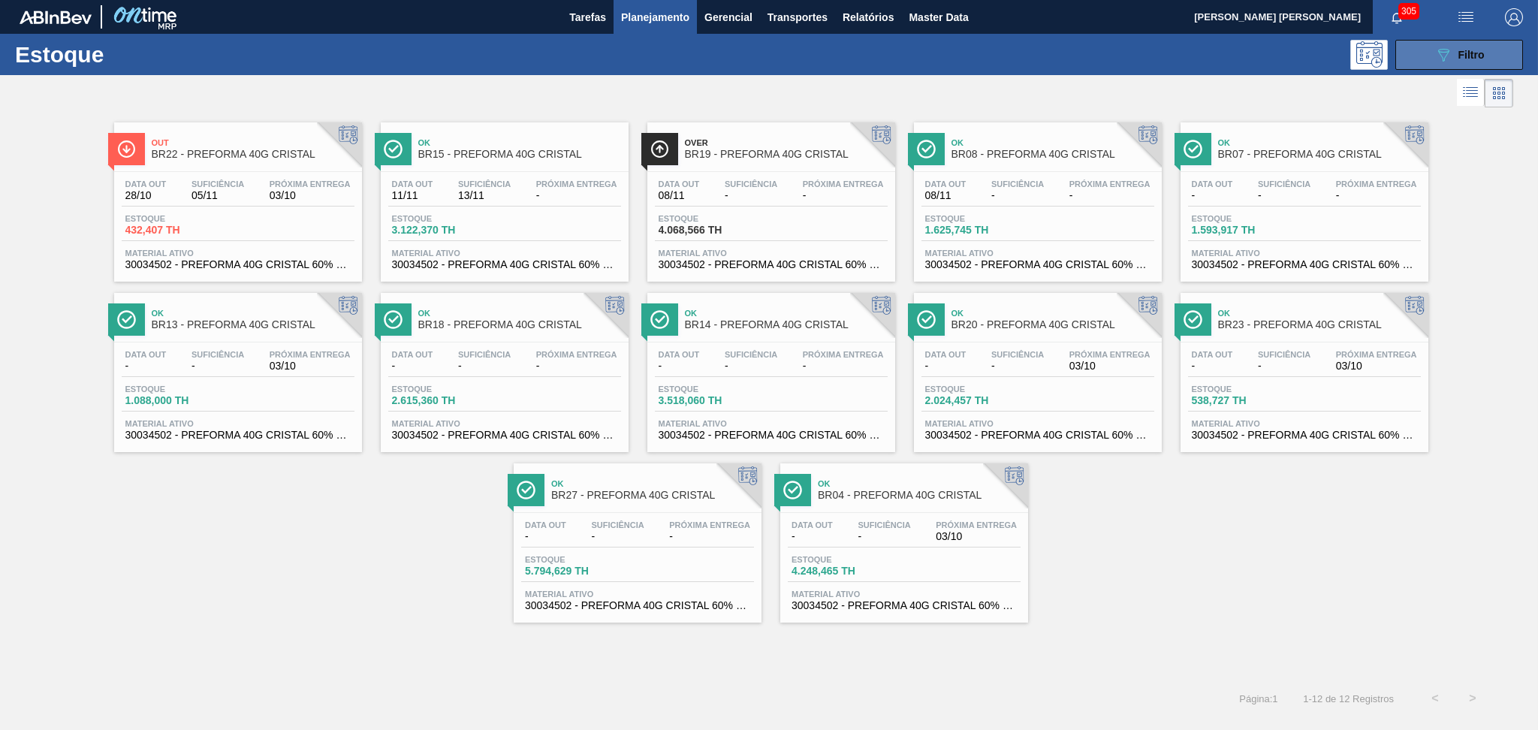
click at [1407, 52] on button "089F7B8B-B2A5-4AFE-B5C0-19BA573D28AC Filtro" at bounding box center [1459, 55] width 128 height 30
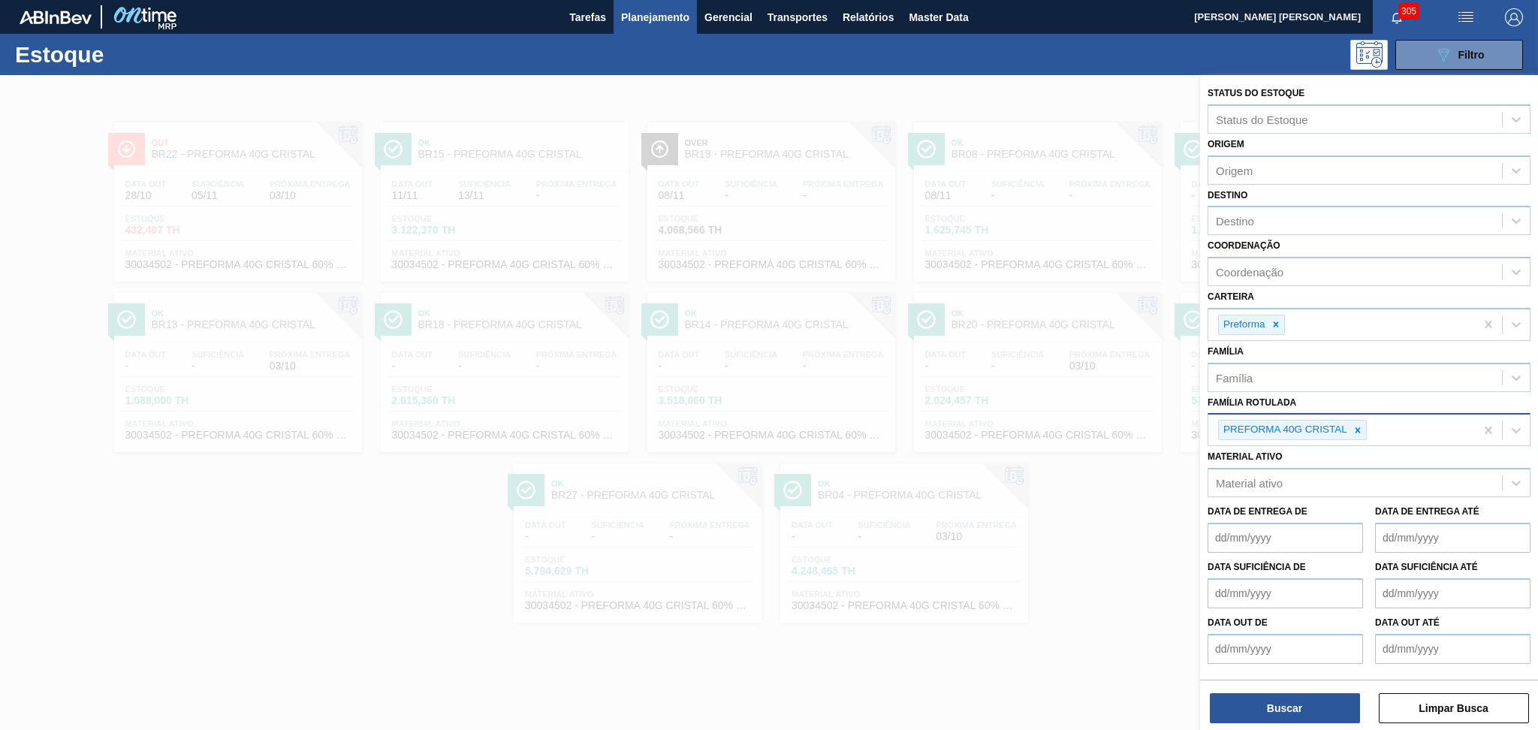
click at [1056, 54] on div "089F7B8B-B2A5-4AFE-B5C0-19BA573D28AC Filtro" at bounding box center [886, 55] width 1289 height 30
click at [1002, 89] on div at bounding box center [769, 440] width 1538 height 730
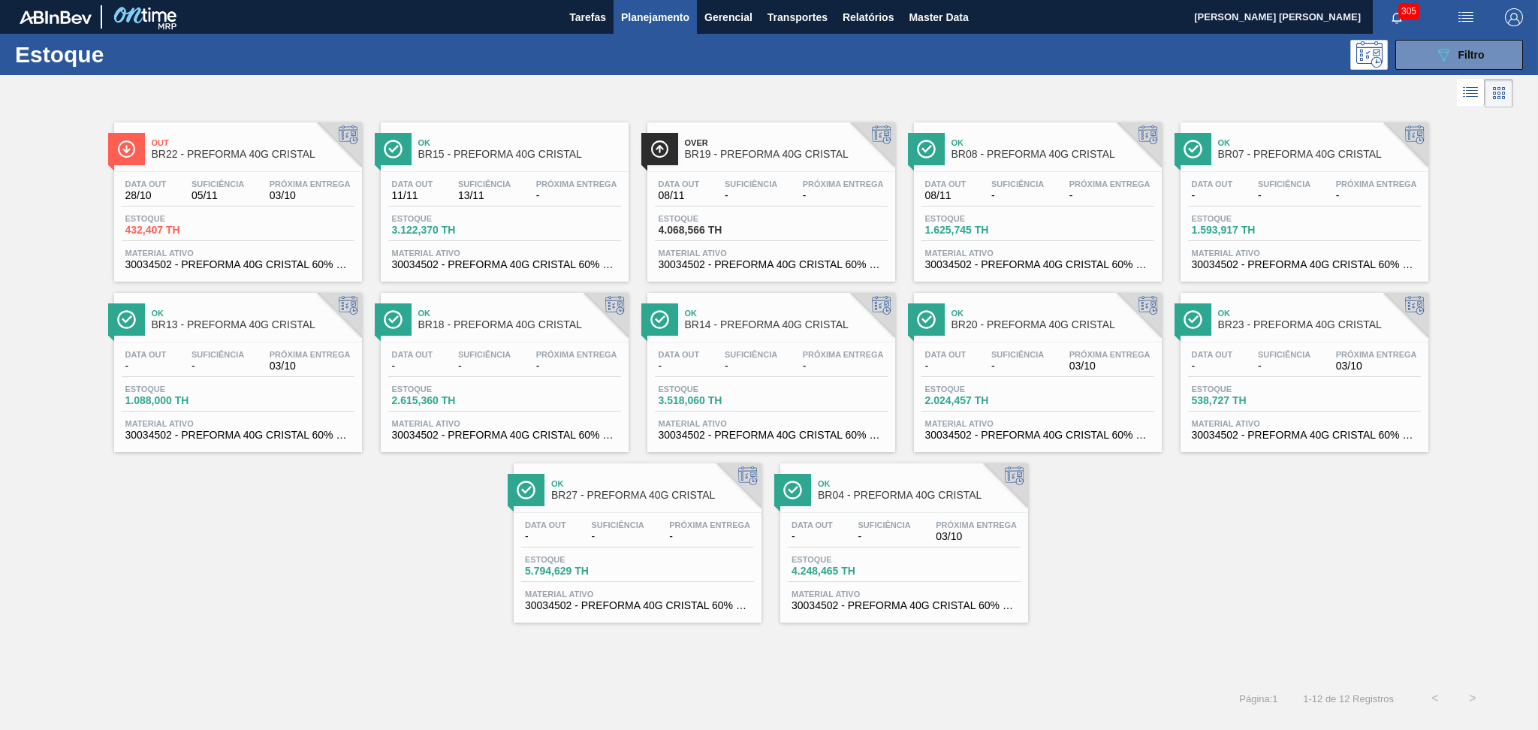
click at [642, 543] on div "Data out - Suficiência - Próxima Entrega -" at bounding box center [637, 533] width 233 height 27
click at [289, 442] on div "Data out - Suficiência - Próxima Entrega 03/10 Estoque 1.088,000 TH Material at…" at bounding box center [238, 393] width 248 height 102
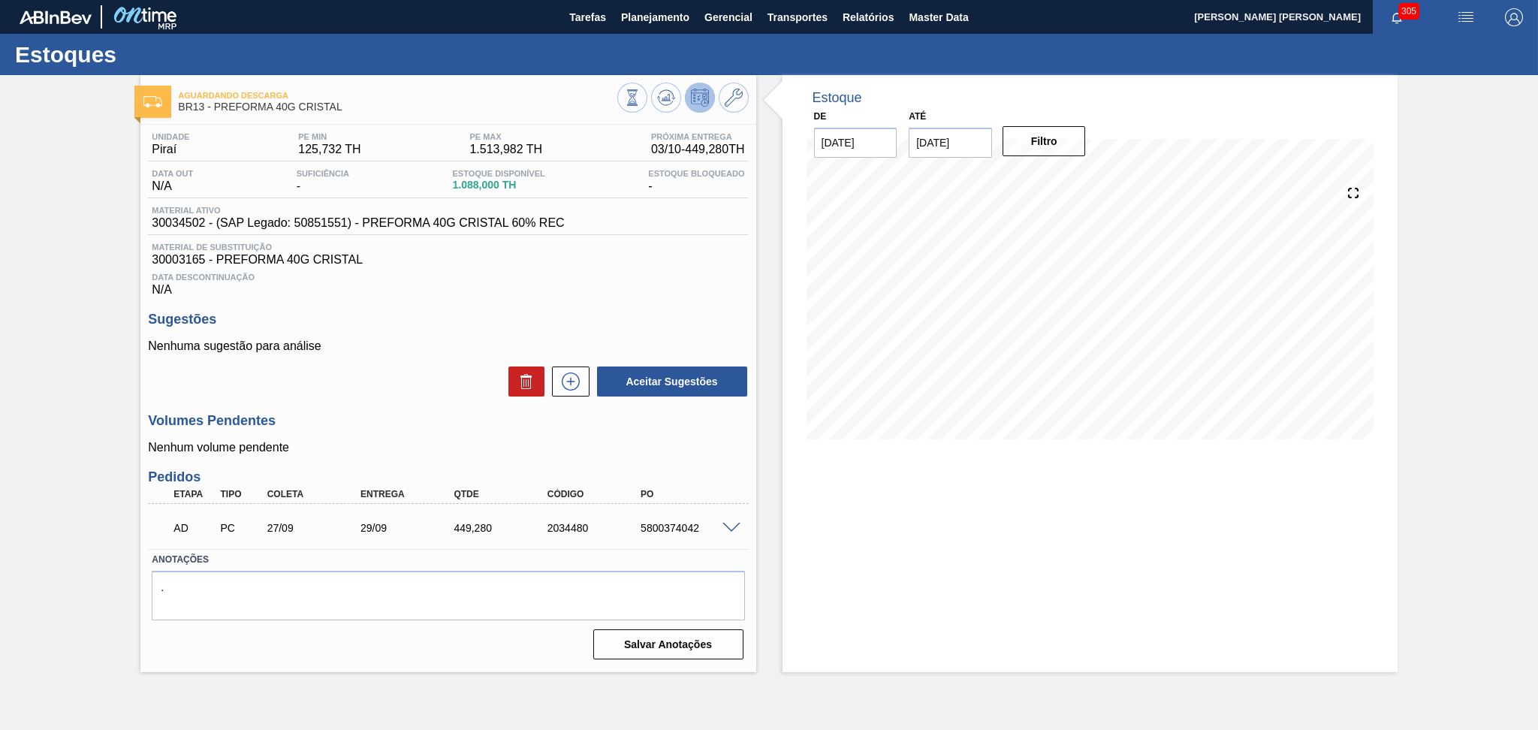
click at [369, 365] on div "Aceitar Sugestões" at bounding box center [448, 381] width 600 height 33
click at [534, 337] on div "Sugestões Nenhuma sugestão para análise Aceitar Sugestões" at bounding box center [448, 355] width 600 height 86
click at [654, 292] on div "Data Descontinuação N/A" at bounding box center [448, 282] width 600 height 30
click at [638, 27] on button "Planejamento" at bounding box center [655, 17] width 83 height 34
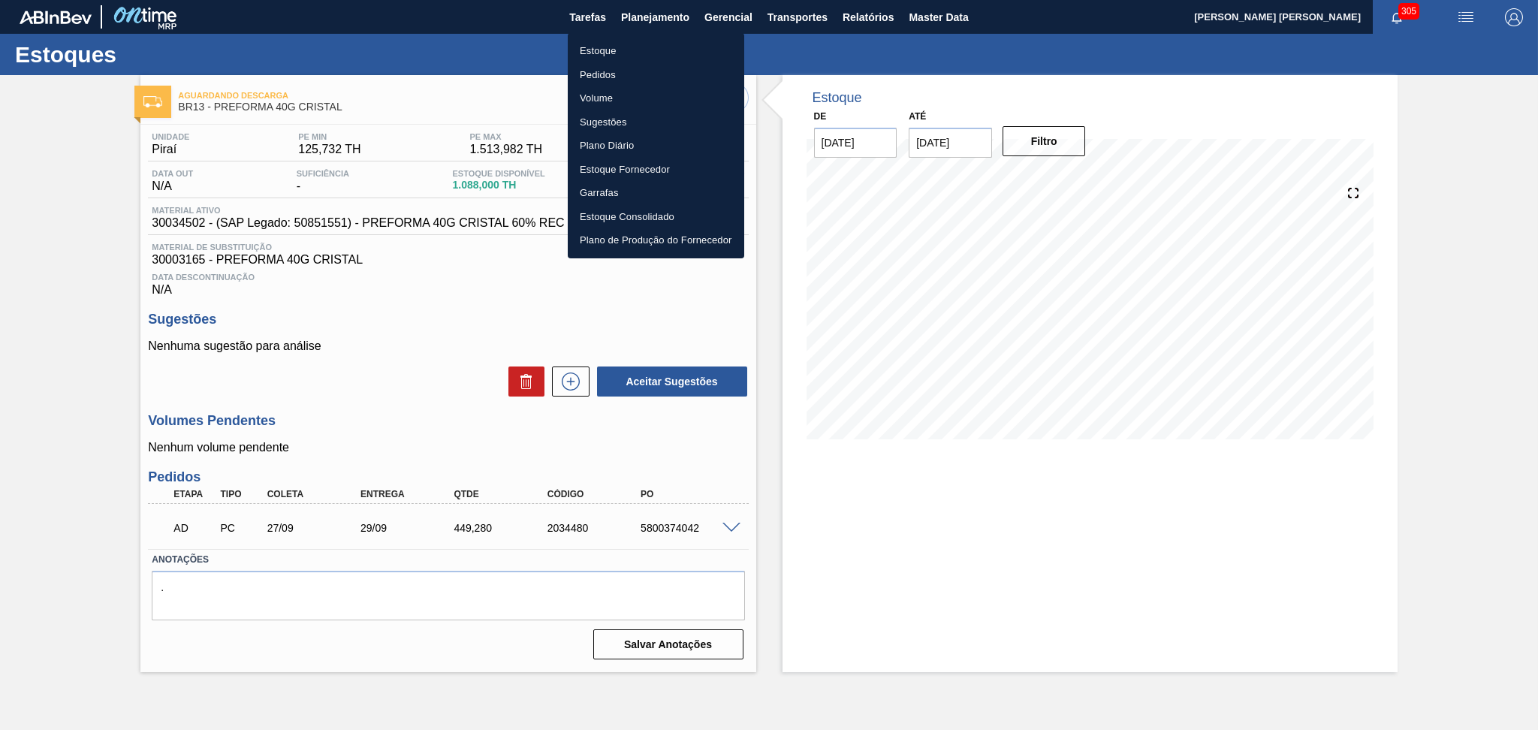
click at [372, 322] on div at bounding box center [769, 365] width 1538 height 730
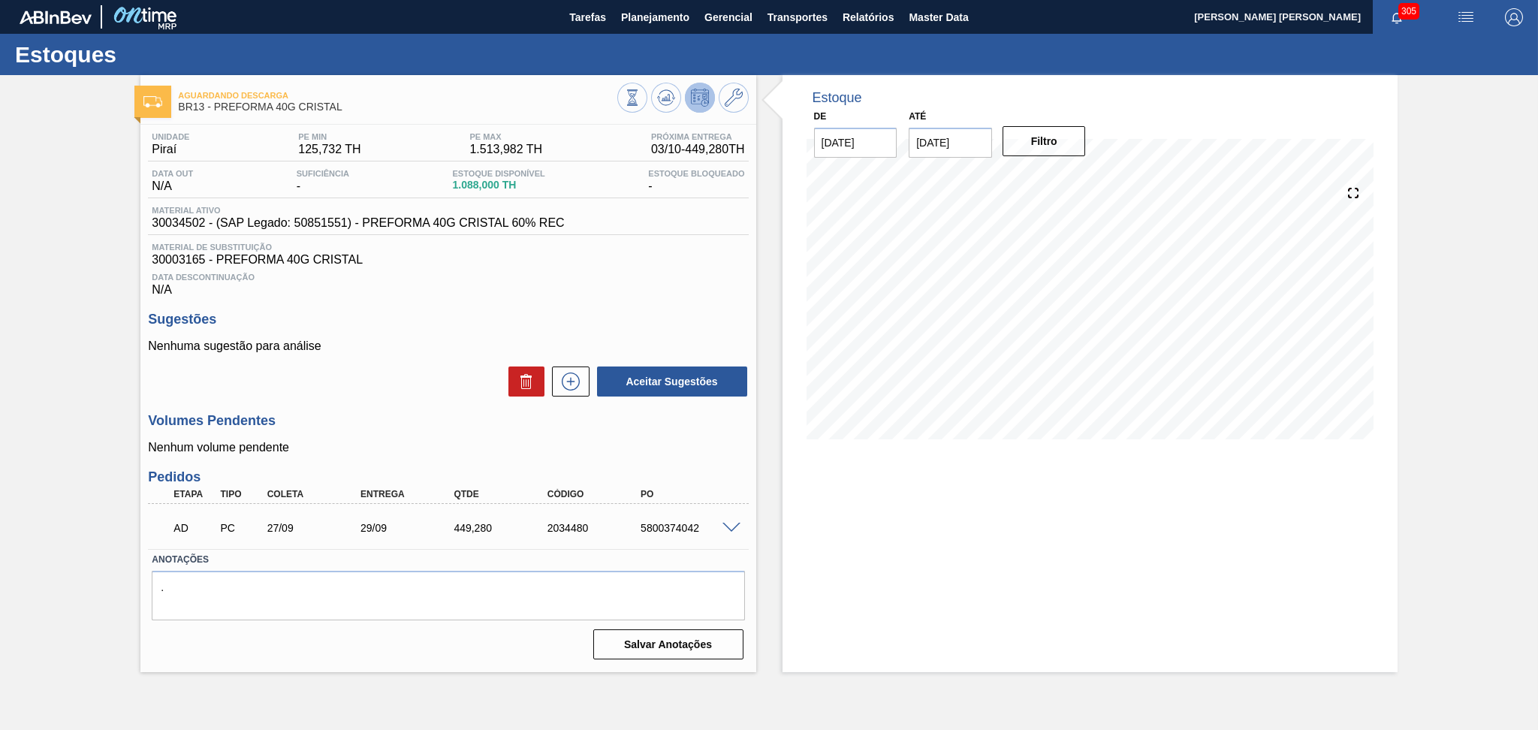
click at [454, 304] on div "Unidade Piraí PE MIN 125,732 TH PE MAX 1.513,982 TH Próxima Entrega 03/10 - 449…" at bounding box center [447, 395] width 615 height 540
click at [644, 308] on div "Unidade Piraí PE MIN 125,732 TH PE MAX 1.513,982 TH Próxima Entrega 03/10 - 449…" at bounding box center [447, 395] width 615 height 540
click at [439, 375] on div "Aceitar Sugestões" at bounding box center [448, 381] width 600 height 33
click at [446, 283] on div "Data Descontinuação N/A" at bounding box center [448, 282] width 600 height 30
click at [628, 10] on span "Planejamento" at bounding box center [655, 17] width 68 height 18
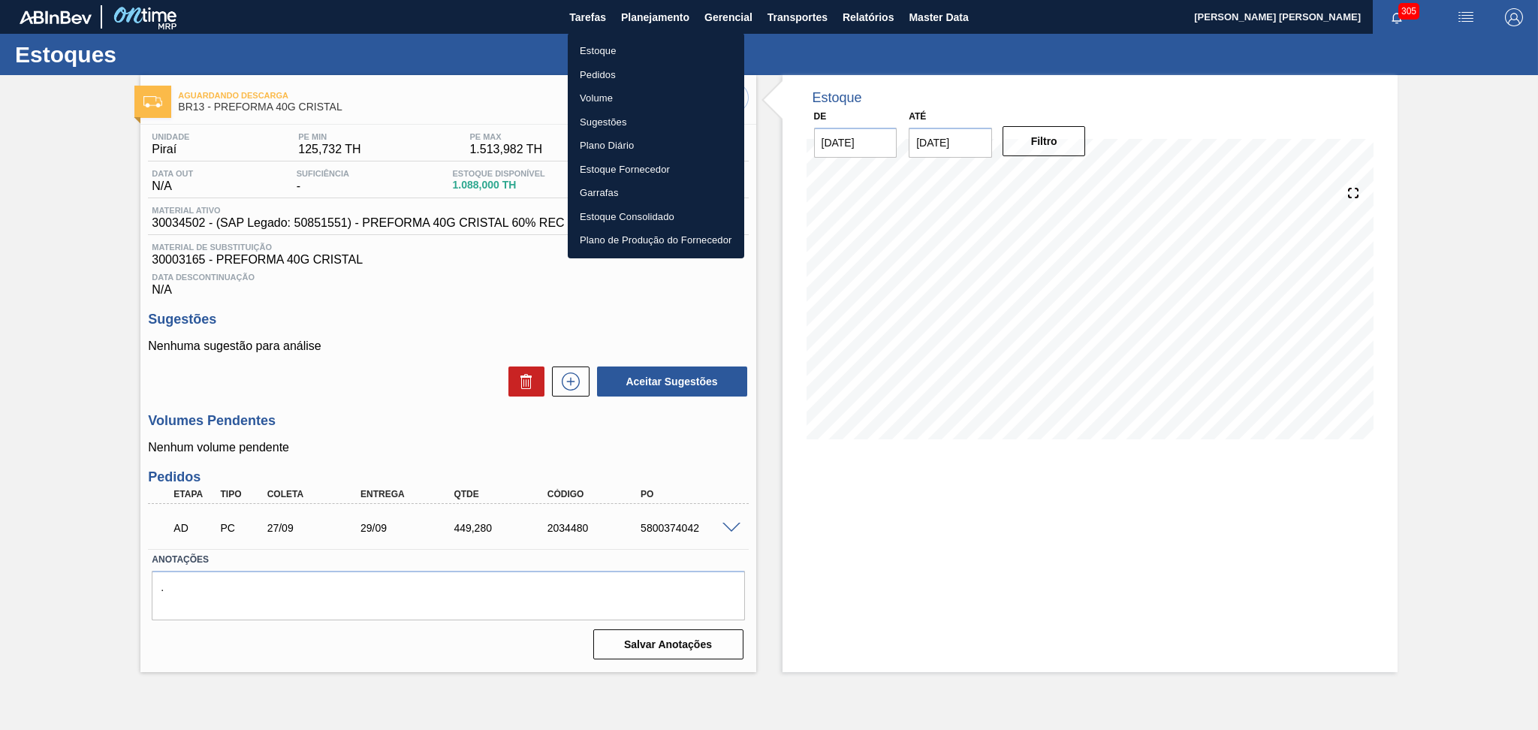
click at [586, 50] on li "Estoque" at bounding box center [656, 51] width 176 height 24
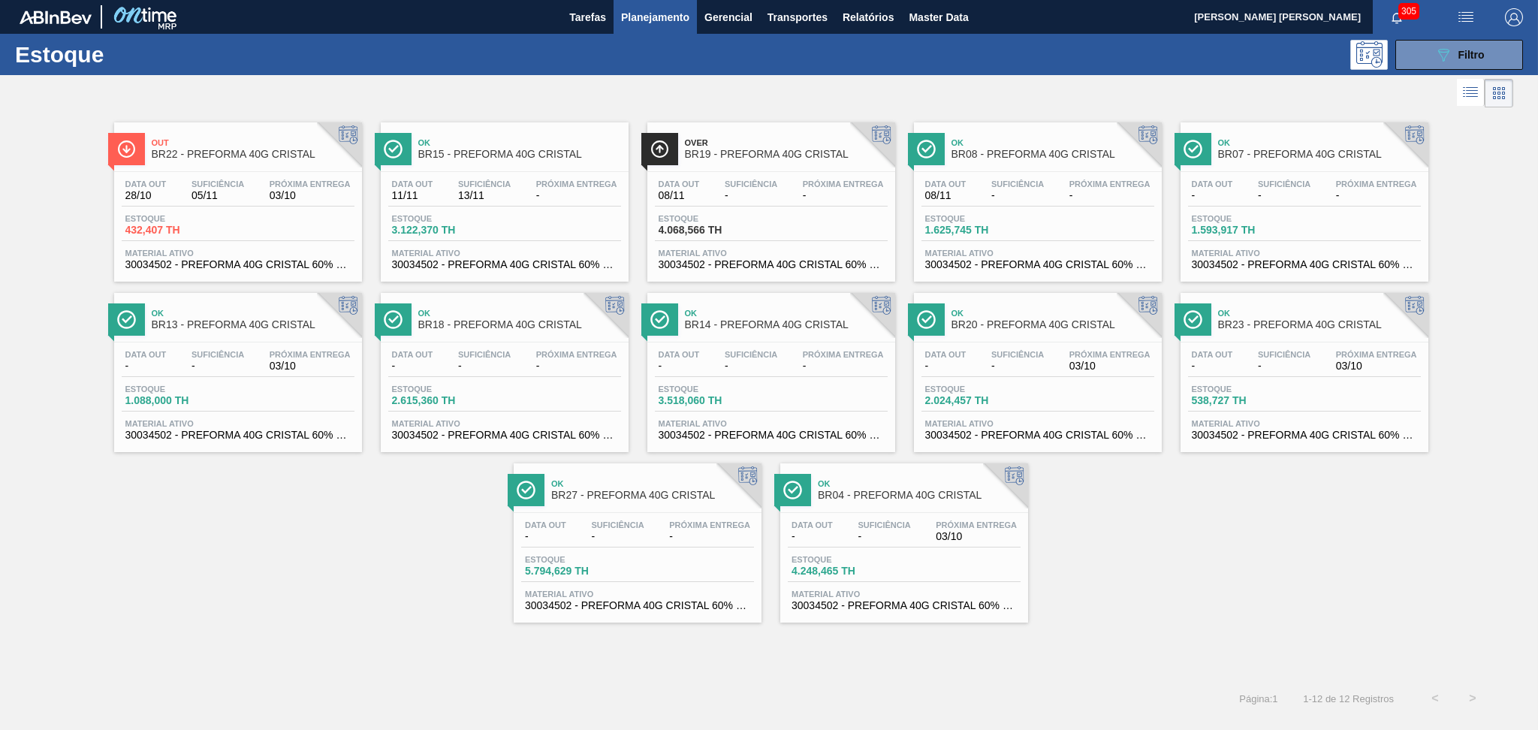
click at [700, 499] on div "Ok BR27 - PREFORMA 40G CRISTAL" at bounding box center [652, 490] width 203 height 34
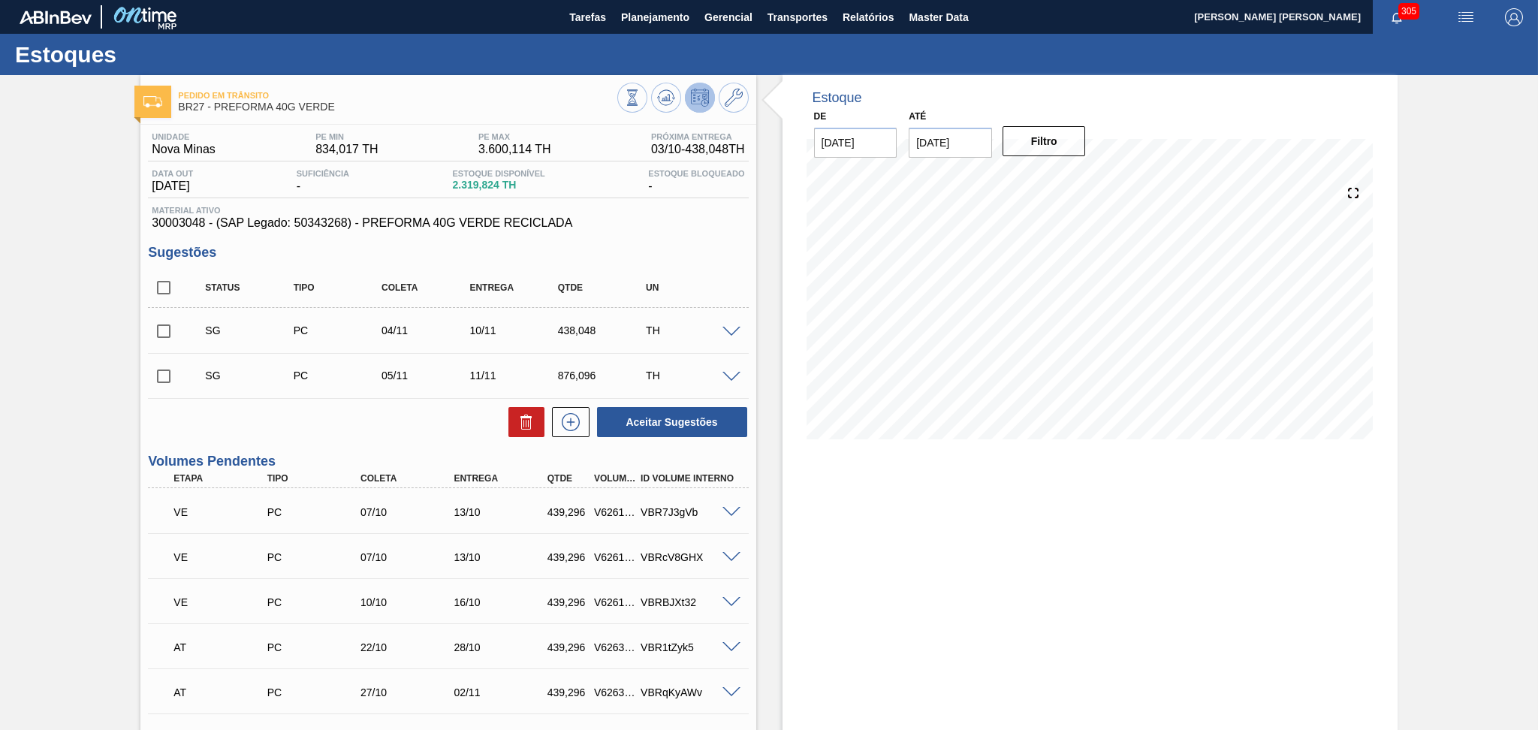
click at [409, 425] on div "Aceitar Sugestões" at bounding box center [448, 421] width 600 height 33
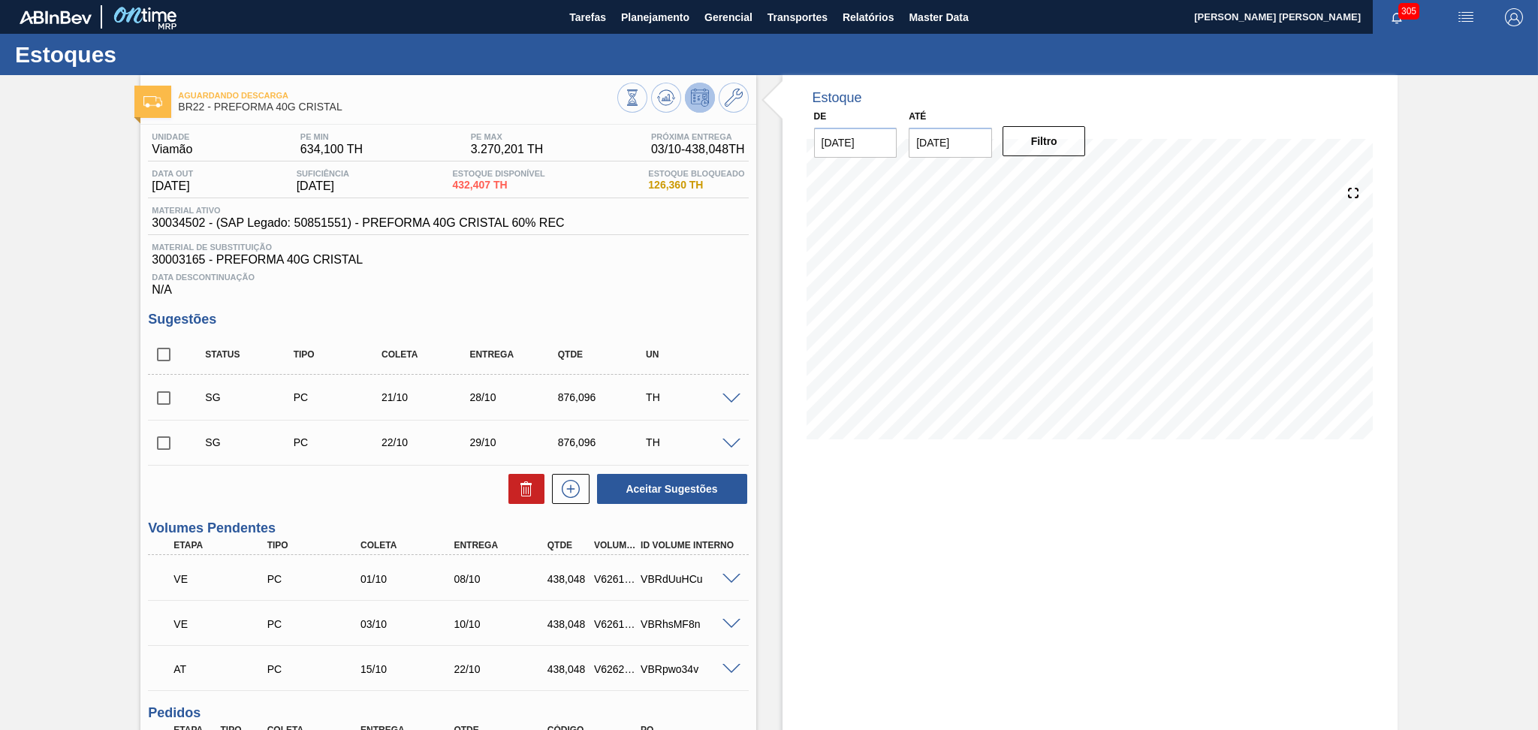
drag, startPoint x: 641, startPoint y: 318, endPoint x: 644, endPoint y: 270, distance: 47.4
click at [641, 318] on h3 "Sugestões" at bounding box center [448, 320] width 600 height 16
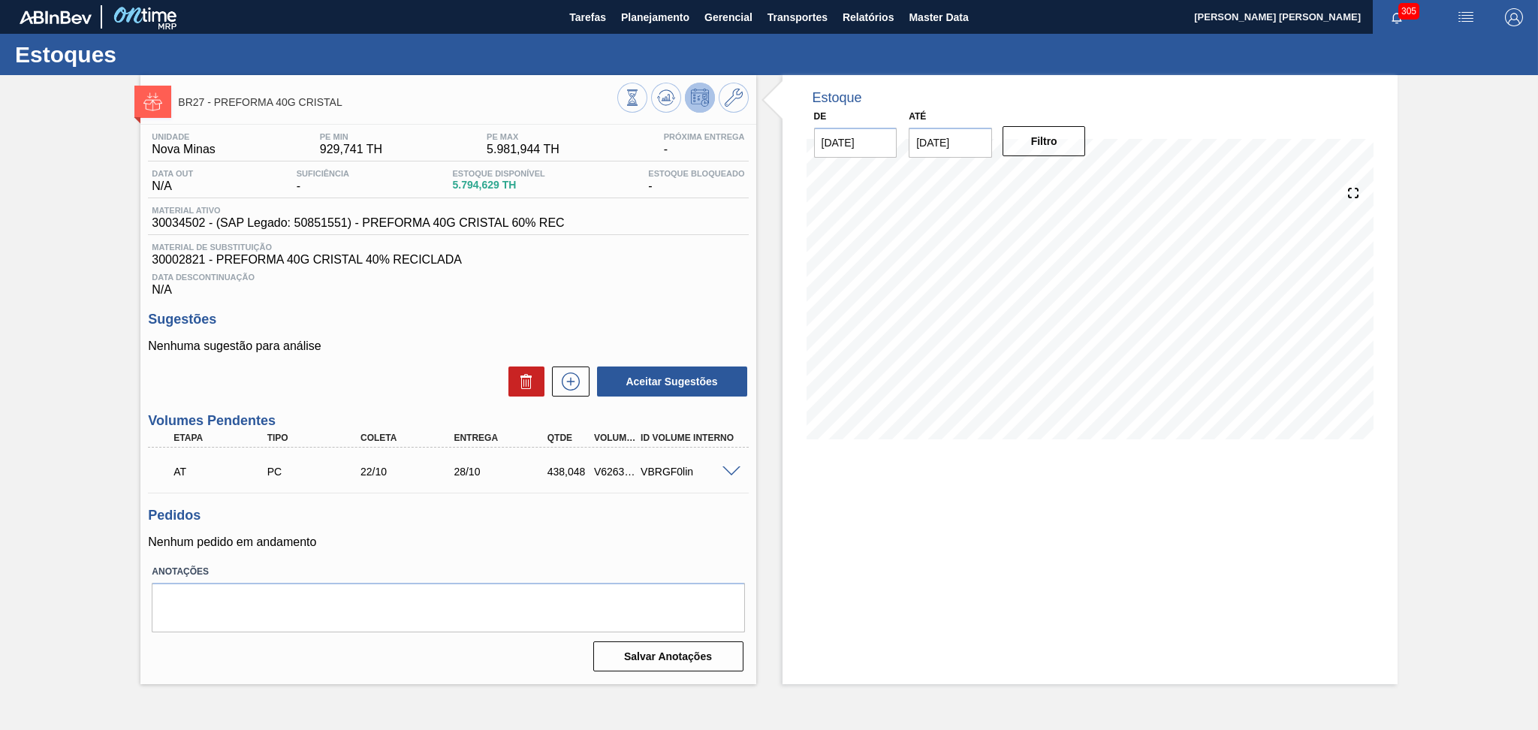
click at [453, 358] on div "Nenhuma sugestão para análise Aceitar Sugestões" at bounding box center [448, 368] width 600 height 59
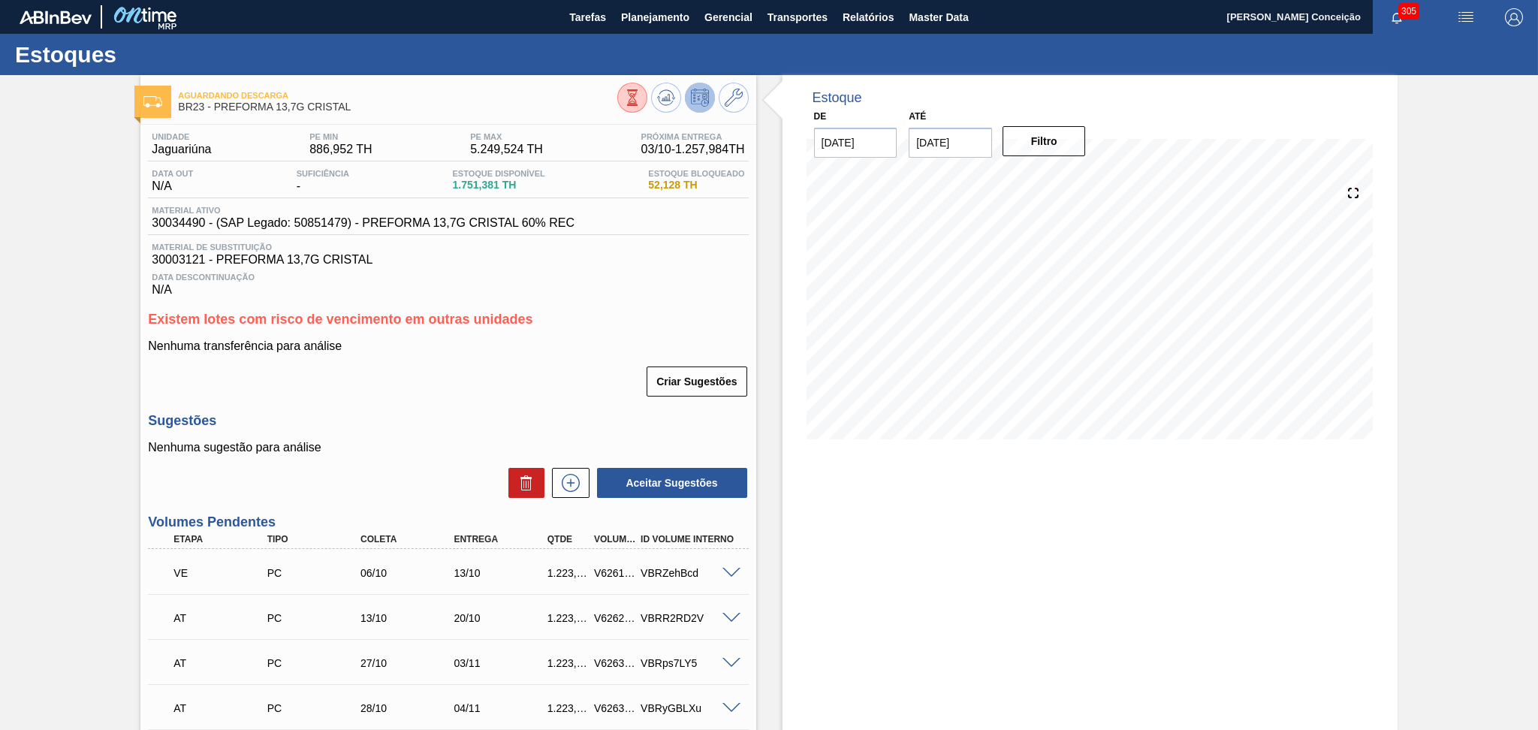
click at [589, 378] on div "Criar Sugestões" at bounding box center [448, 381] width 600 height 33
click at [615, 270] on div "Data Descontinuação N/A" at bounding box center [448, 282] width 600 height 30
click at [644, 306] on div "Unidade Jaguariúna PE MIN 886,952 TH PE MAX 5.249,524 TH Próxima Entrega 03/10 …" at bounding box center [447, 555] width 615 height 860
click at [661, 9] on span "Planejamento" at bounding box center [655, 17] width 68 height 18
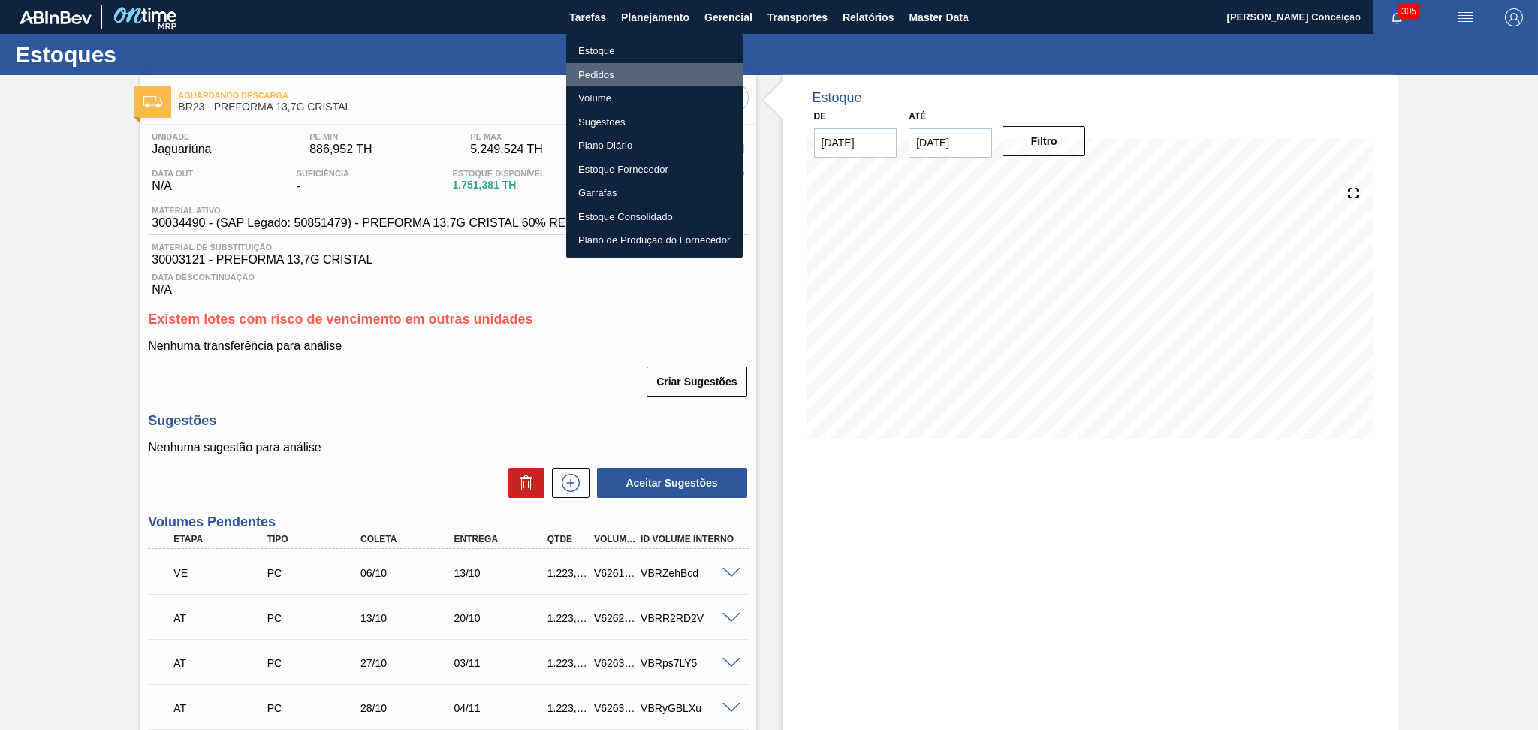
click at [607, 69] on li "Pedidos" at bounding box center [654, 75] width 176 height 24
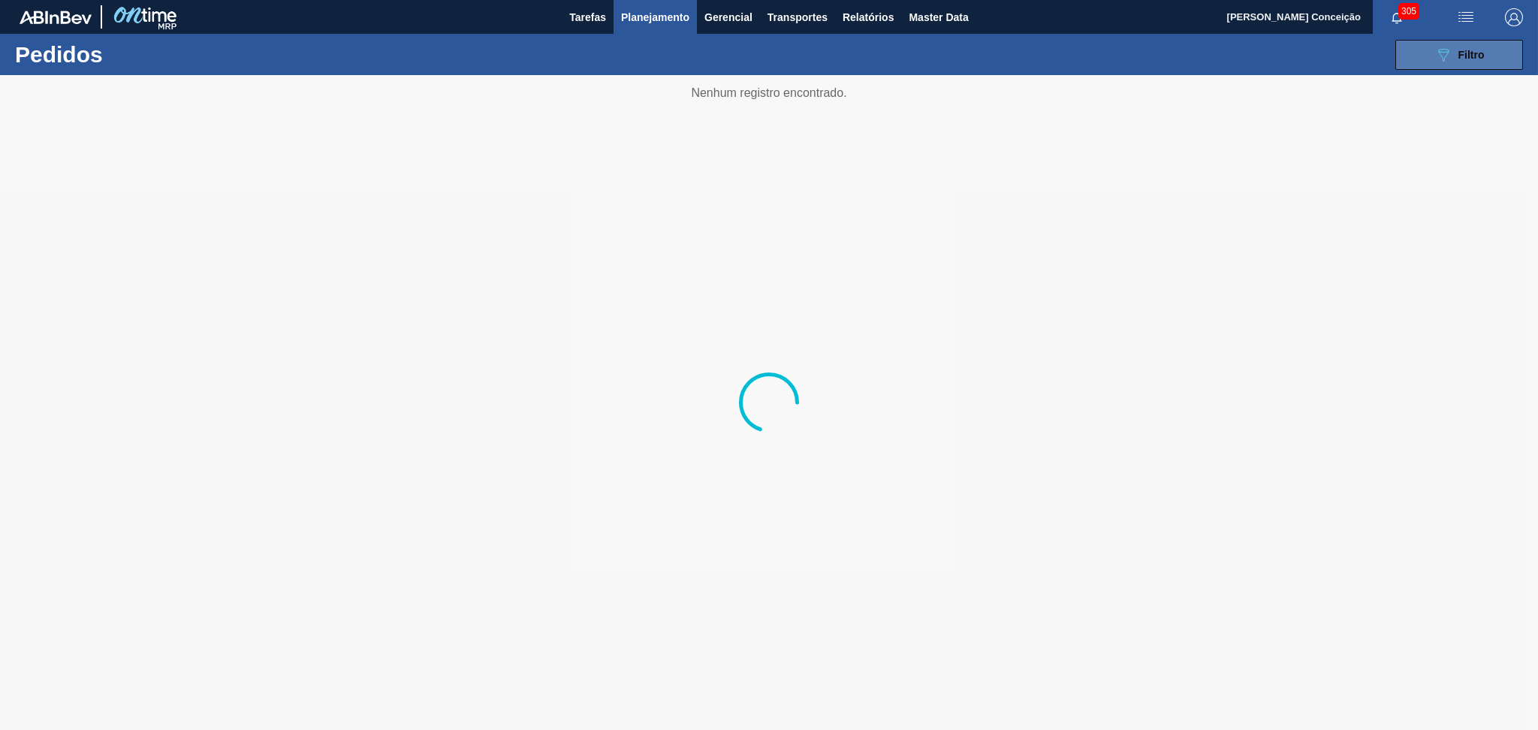
click at [1434, 53] on icon "089F7B8B-B2A5-4AFE-B5C0-19BA573D28AC" at bounding box center [1443, 55] width 18 height 18
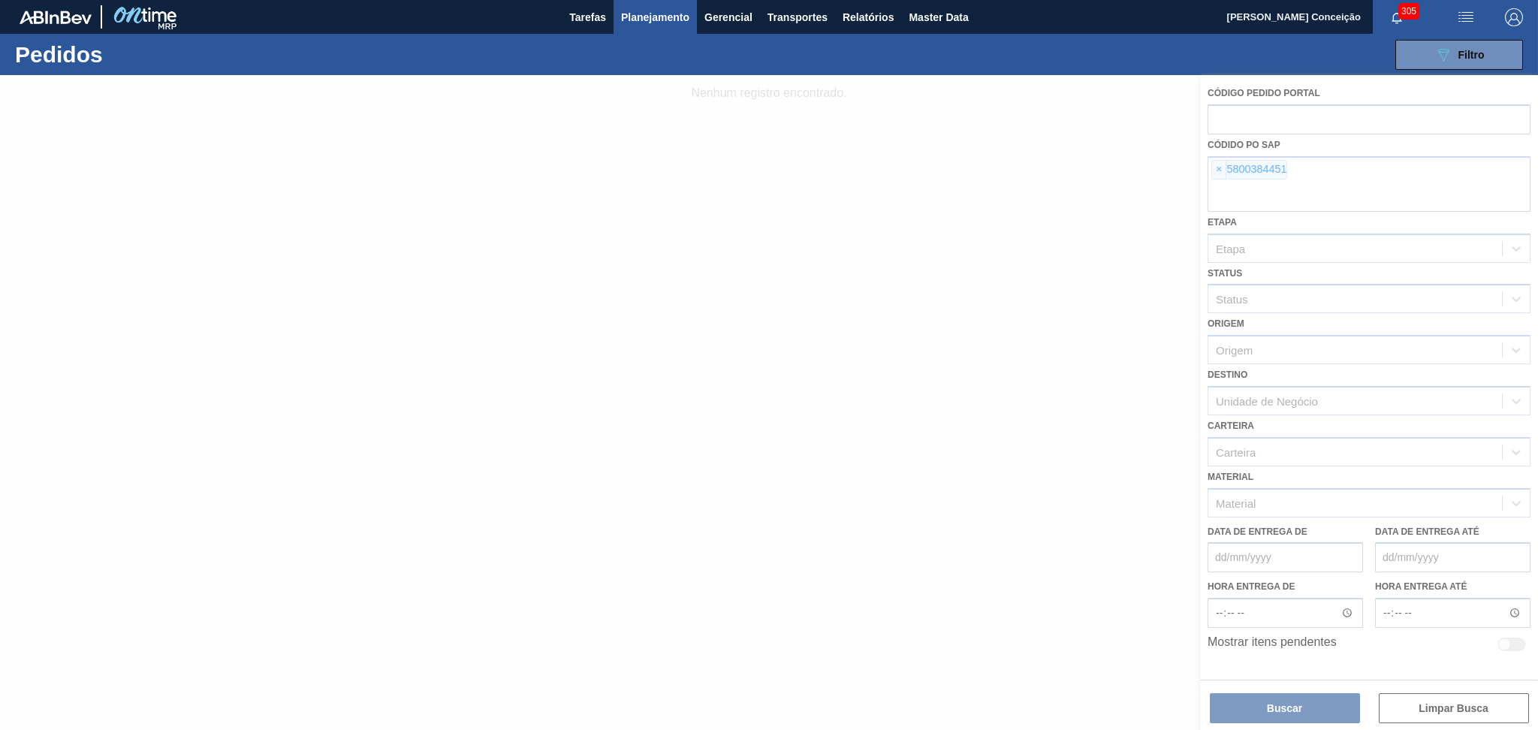
click at [1221, 174] on div at bounding box center [769, 402] width 1538 height 655
click at [1220, 170] on div at bounding box center [769, 402] width 1538 height 655
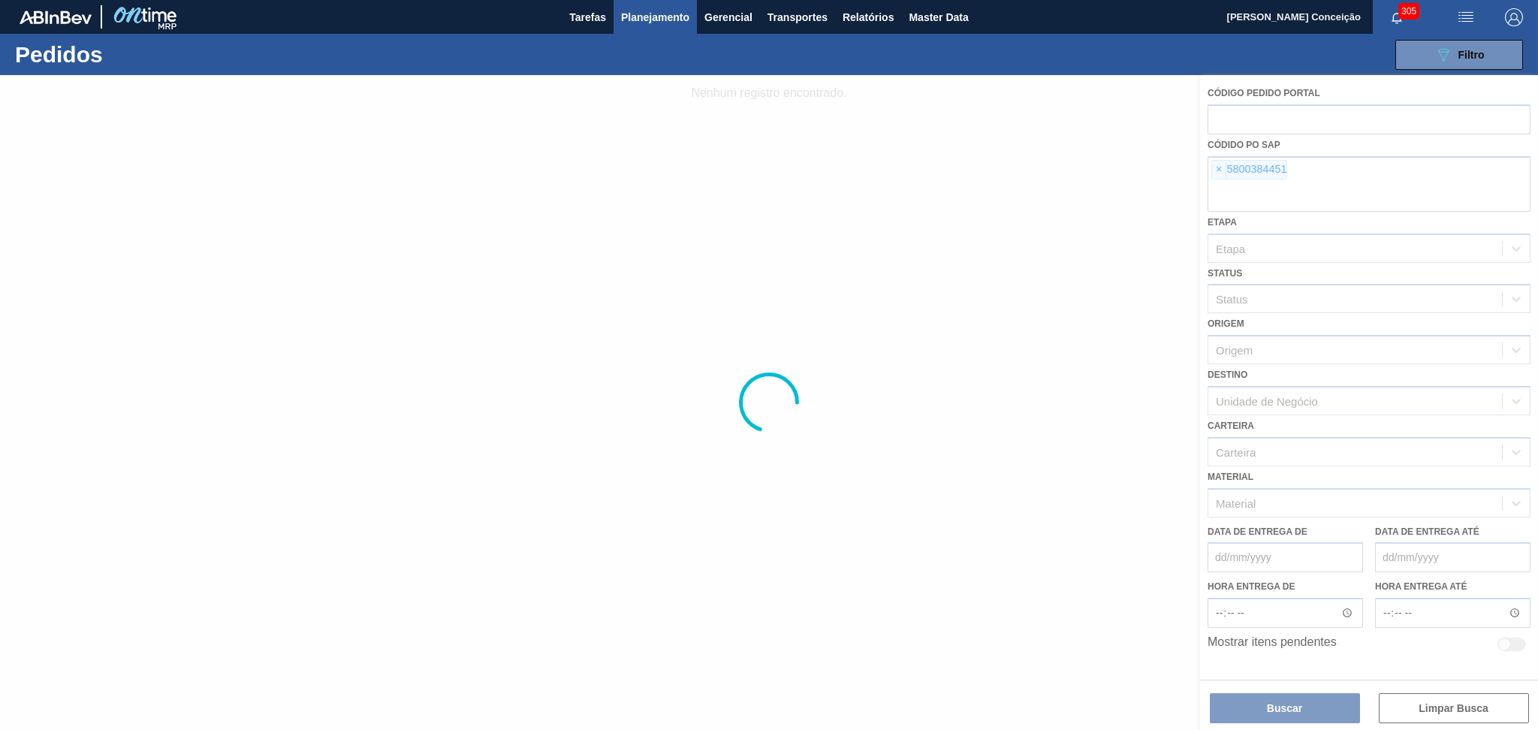
click at [1220, 170] on div at bounding box center [769, 402] width 1538 height 655
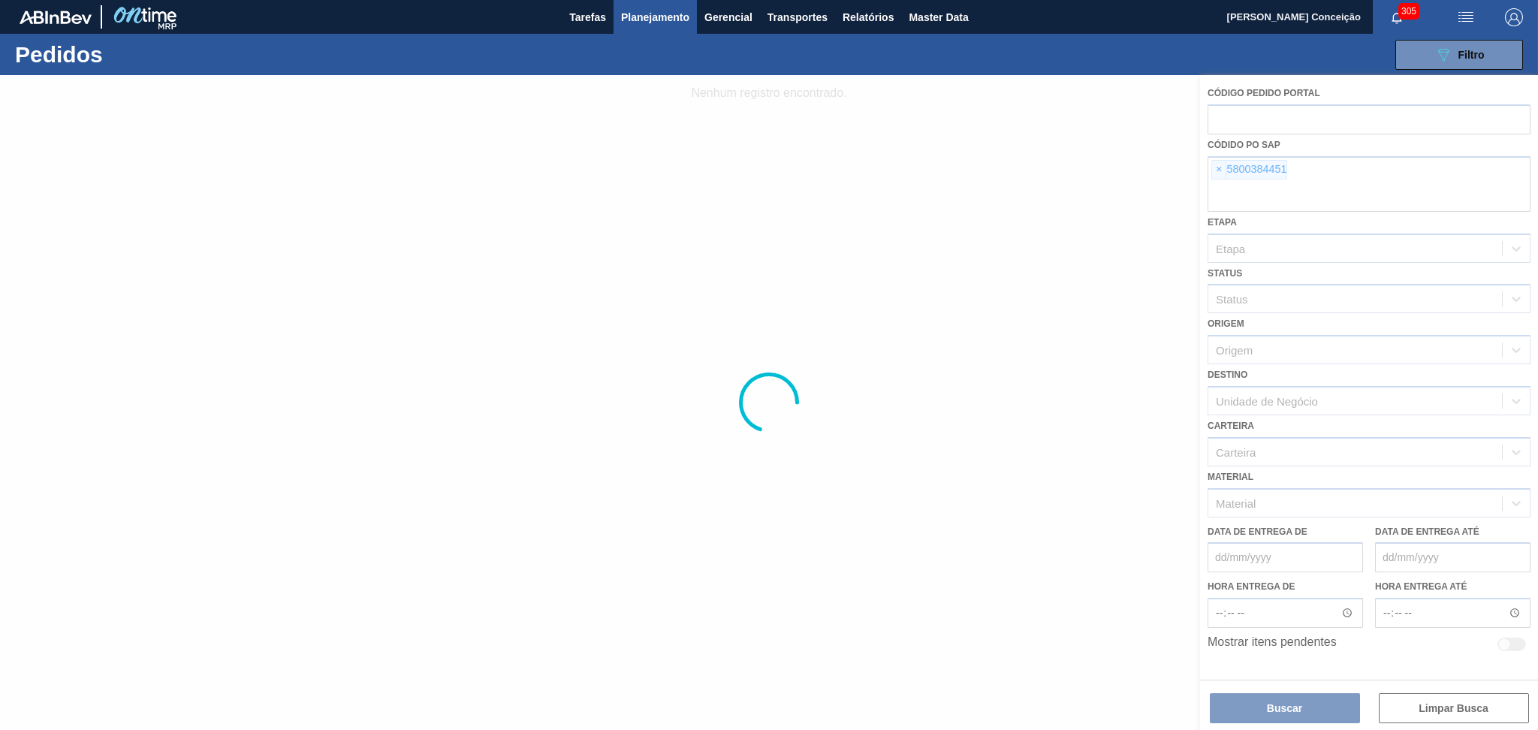
click at [1220, 170] on div at bounding box center [769, 402] width 1538 height 655
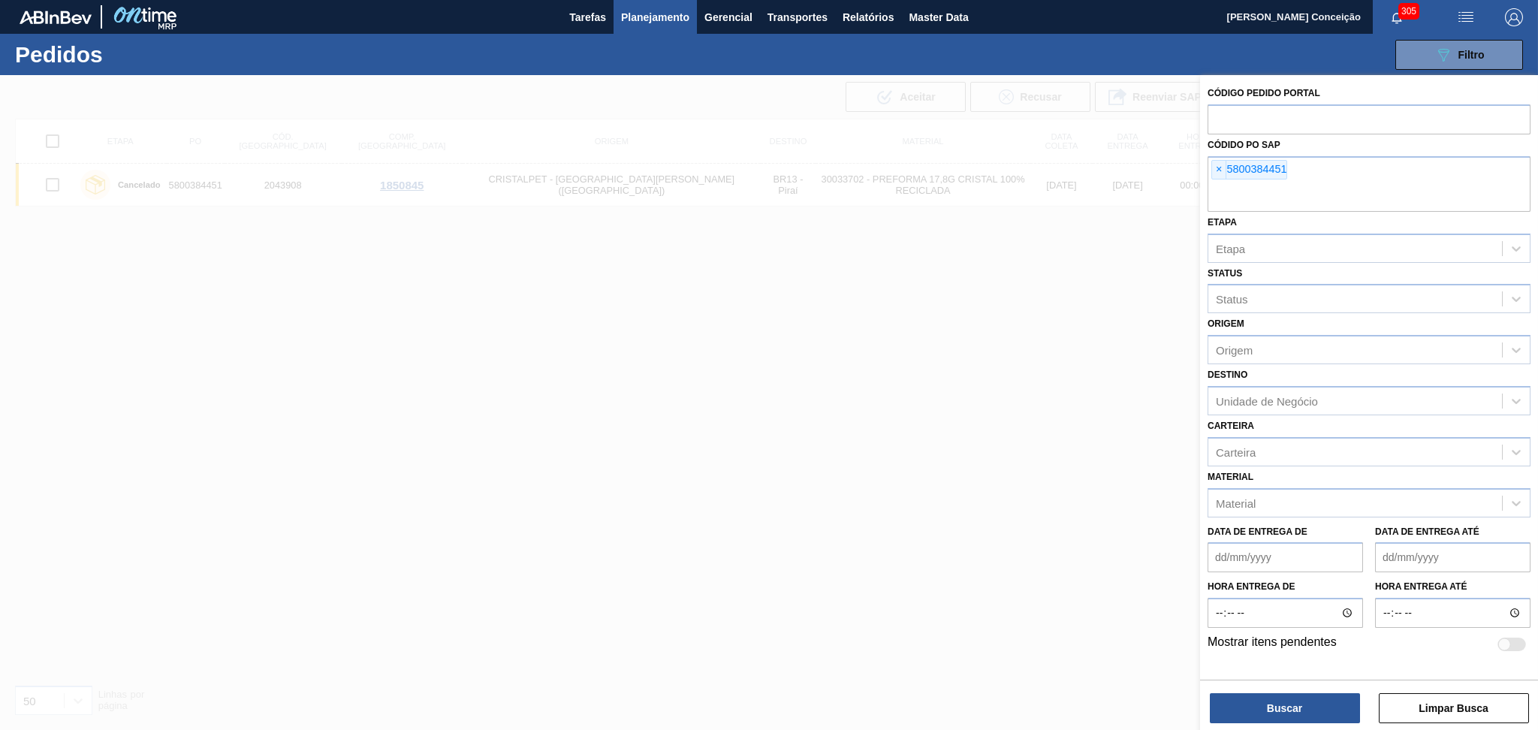
click at [1220, 170] on span "×" at bounding box center [1219, 170] width 14 height 18
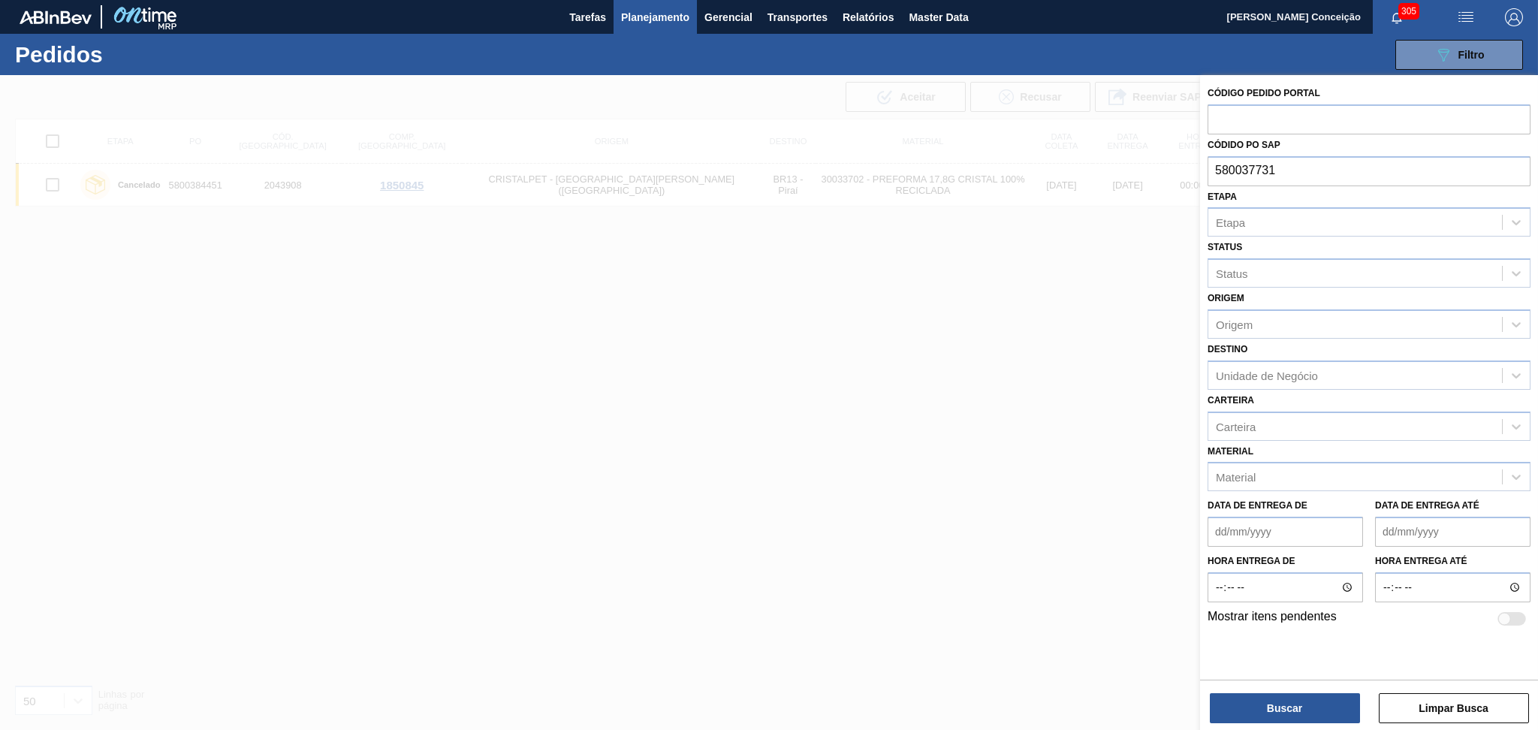
type input "5800377319"
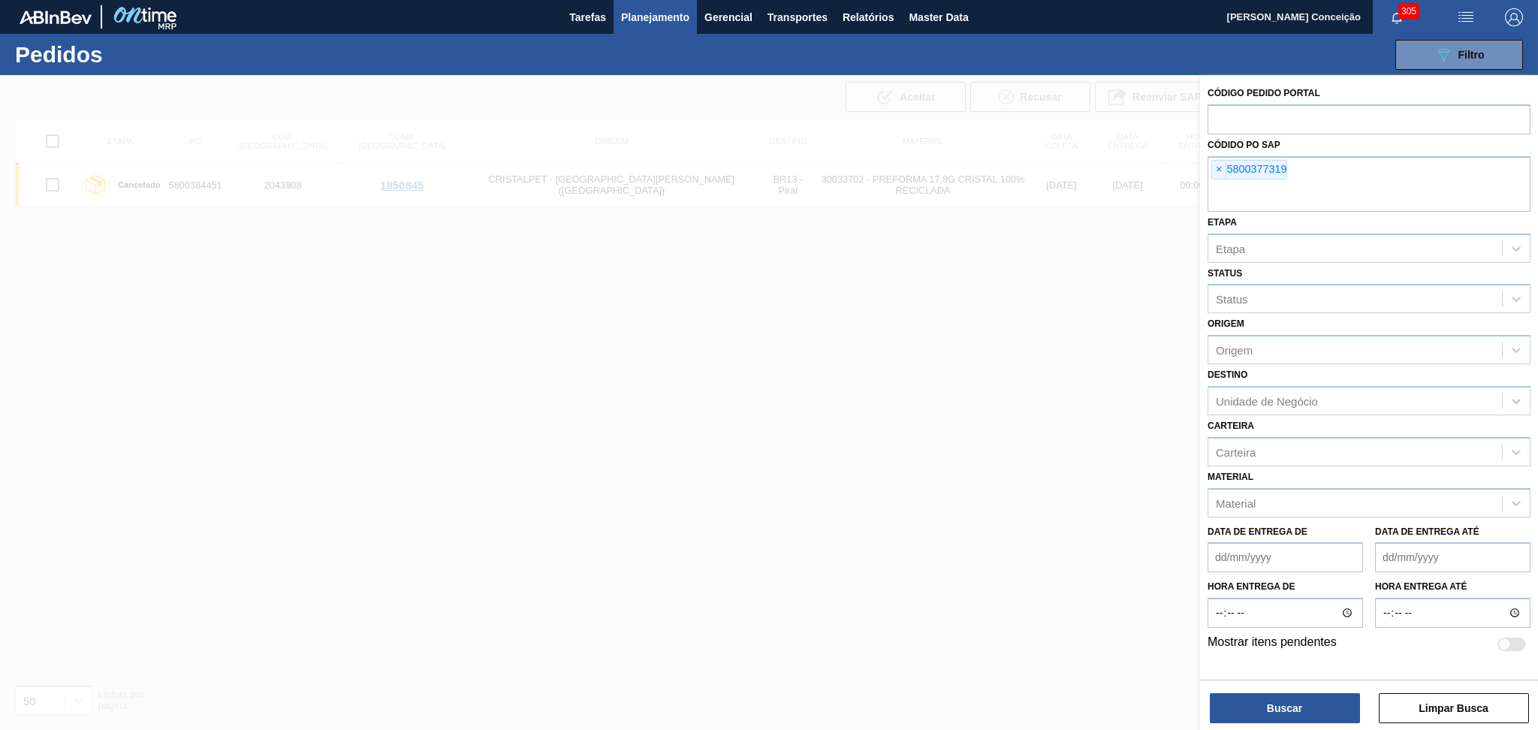
click at [1149, 714] on div at bounding box center [769, 440] width 1538 height 730
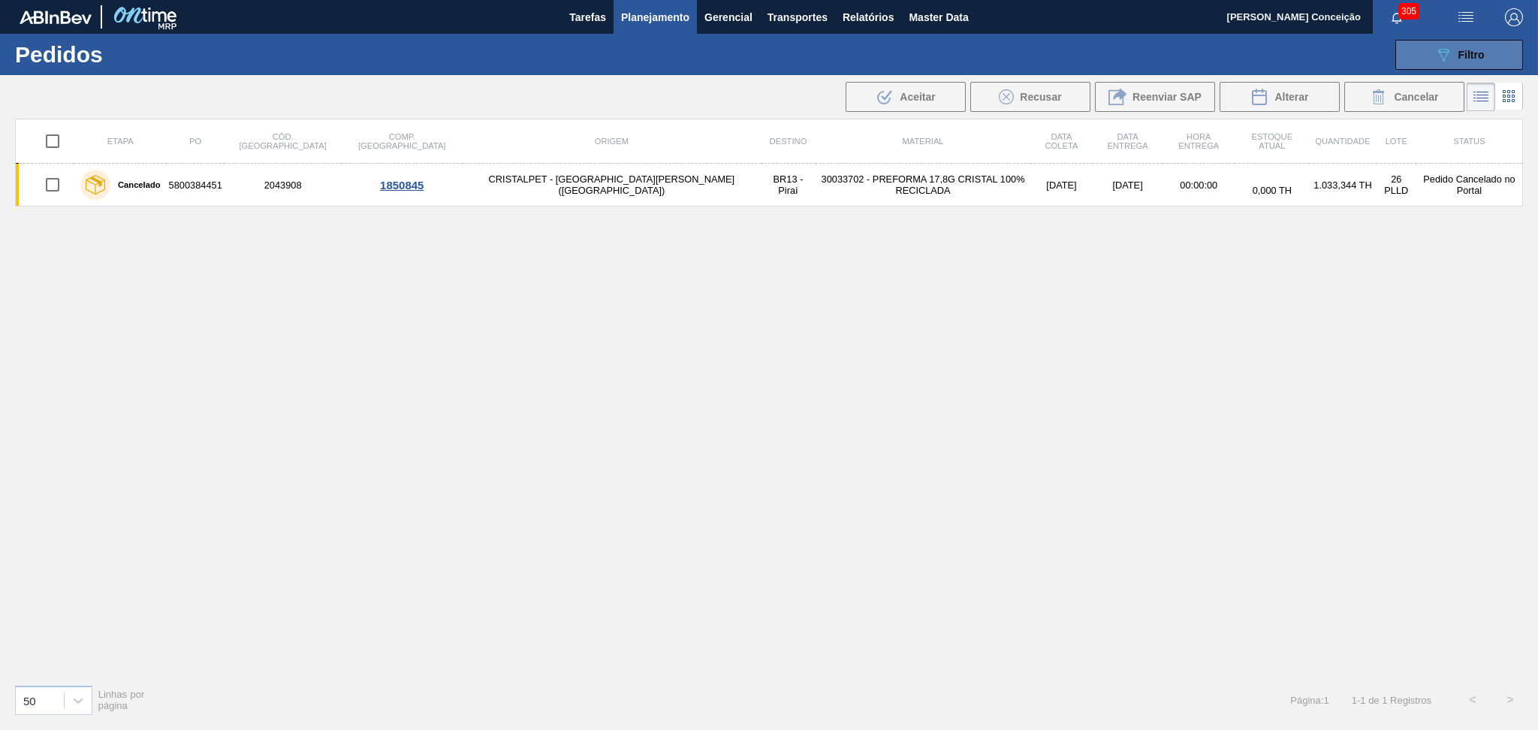
click at [1455, 52] on div "089F7B8B-B2A5-4AFE-B5C0-19BA573D28AC Filtro" at bounding box center [1459, 55] width 50 height 18
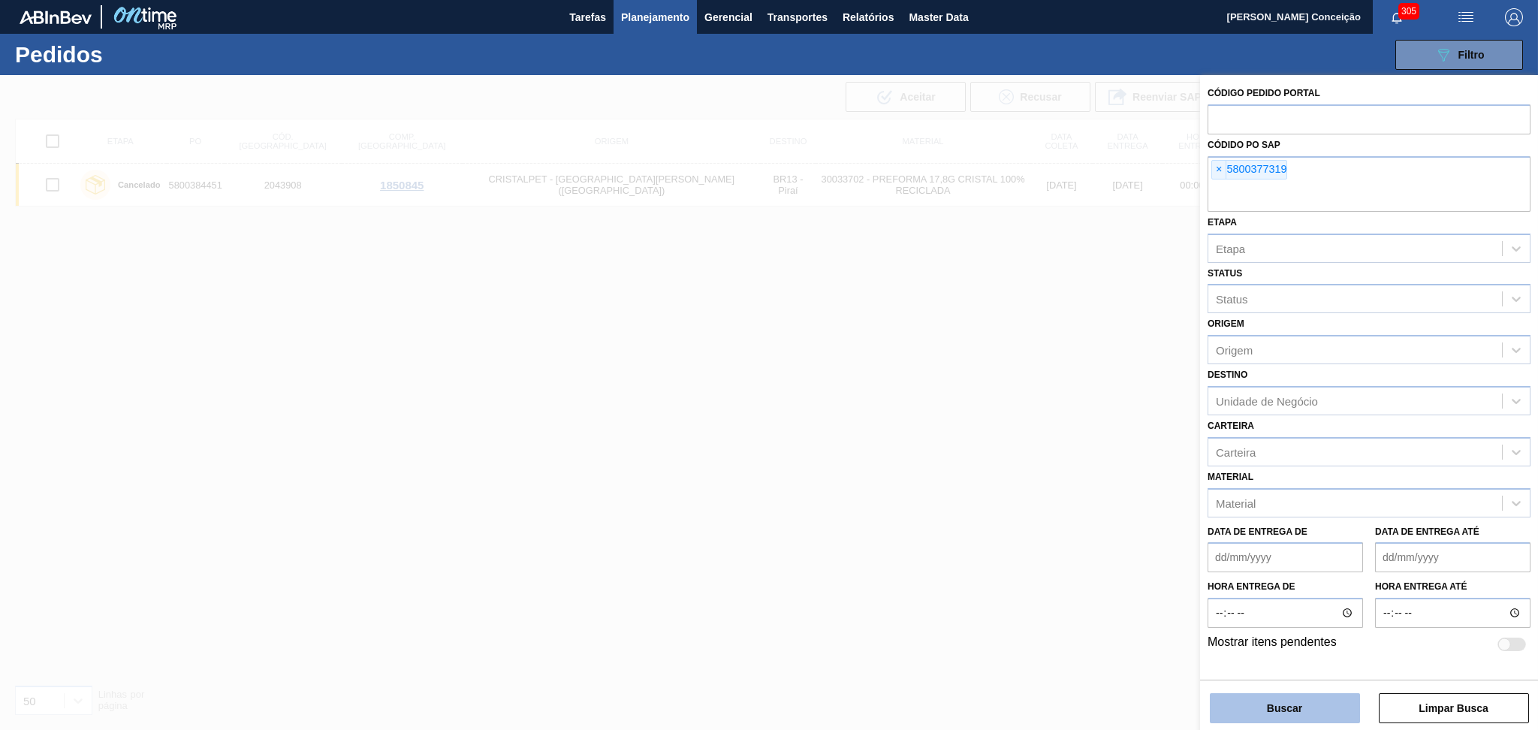
click at [1256, 709] on button "Buscar" at bounding box center [1285, 708] width 150 height 30
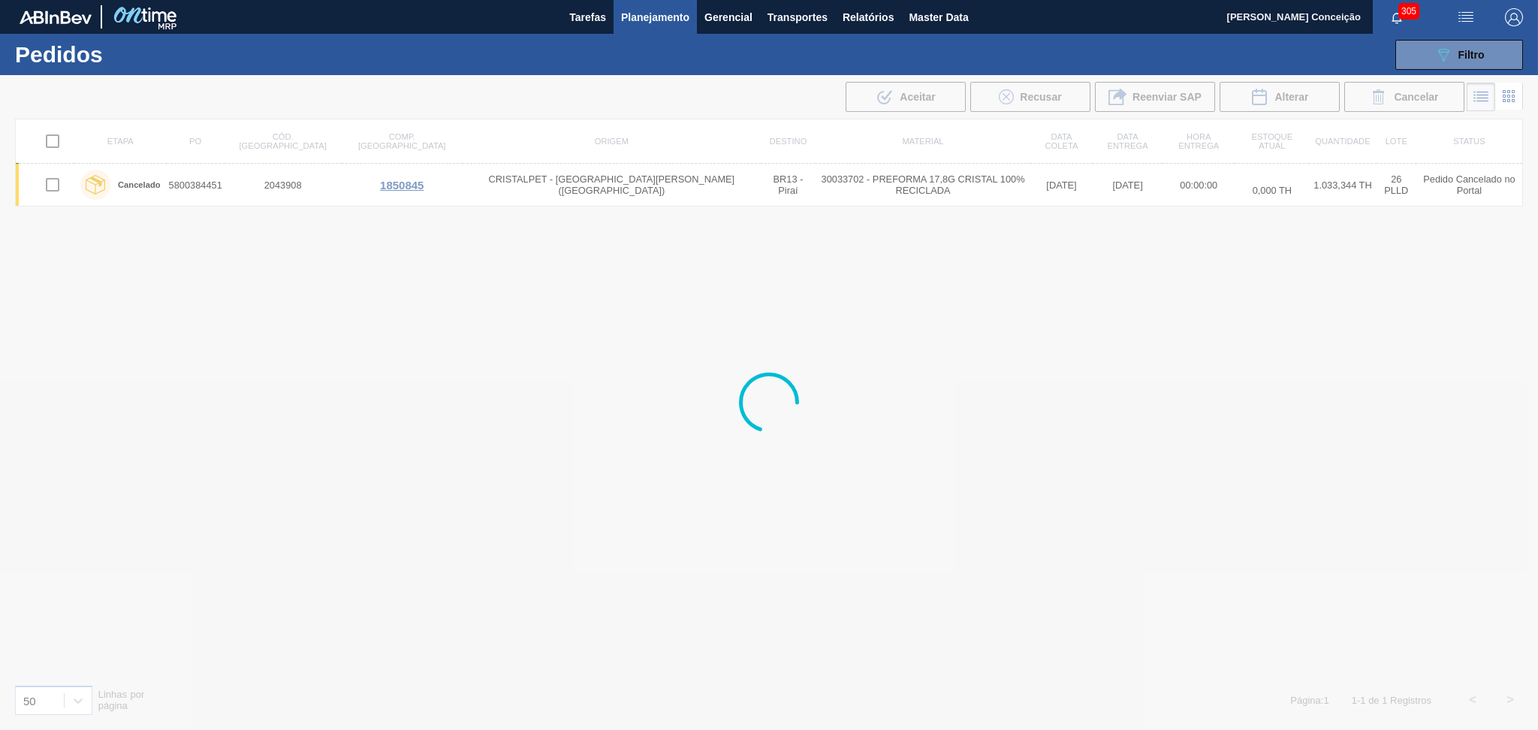
click at [594, 517] on div at bounding box center [769, 402] width 1538 height 655
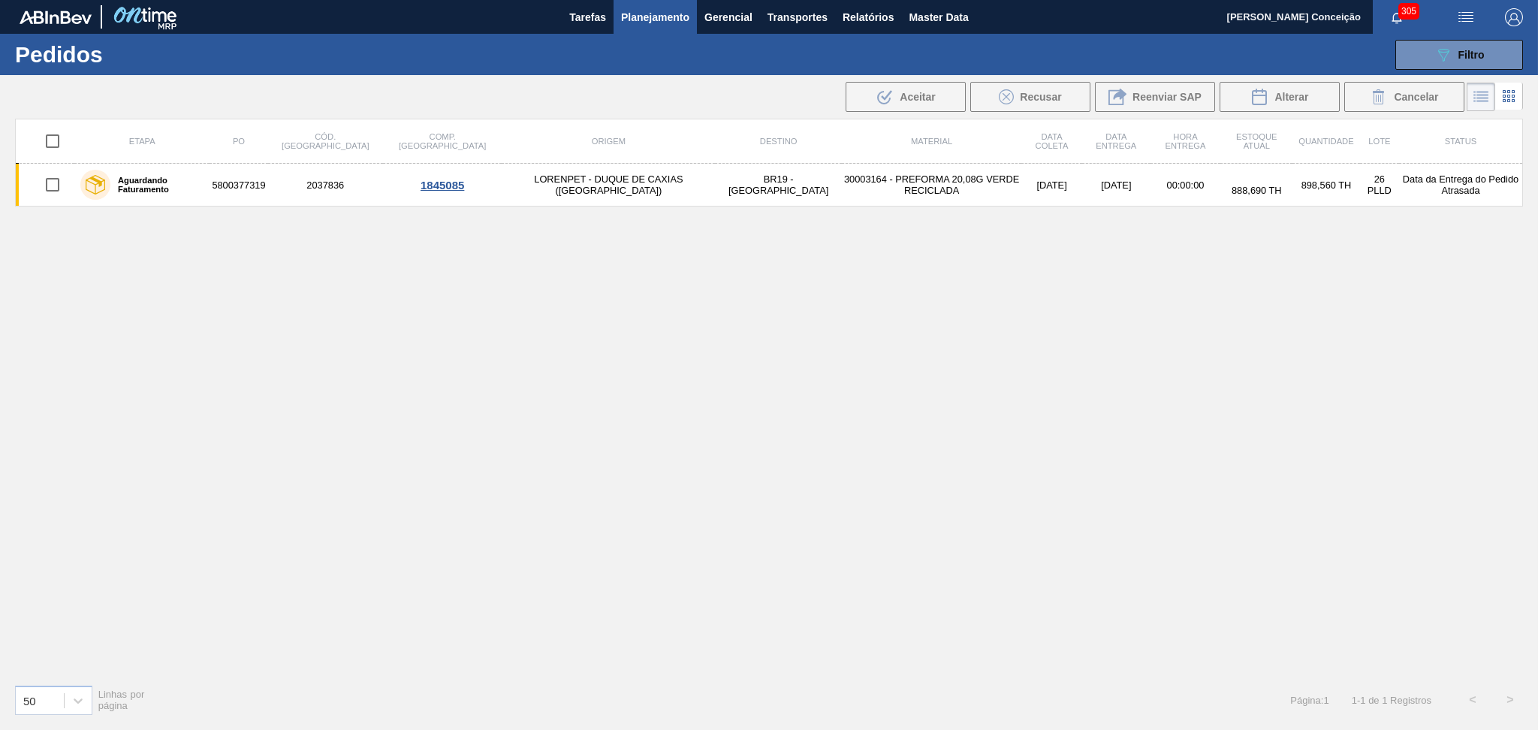
click at [723, 433] on div "Etapa PO Cód. Pedido Comp. Carga Origem Destino Material Data coleta Data Entre…" at bounding box center [769, 395] width 1508 height 553
click at [537, 288] on div "Etapa PO Cód. Pedido Comp. Carga Origem Destino Material Data coleta Data Entre…" at bounding box center [769, 395] width 1508 height 553
click at [506, 407] on div "Etapa PO Cód. Pedido Comp. Carga Origem Destino Material Data coleta Data Entre…" at bounding box center [769, 395] width 1508 height 553
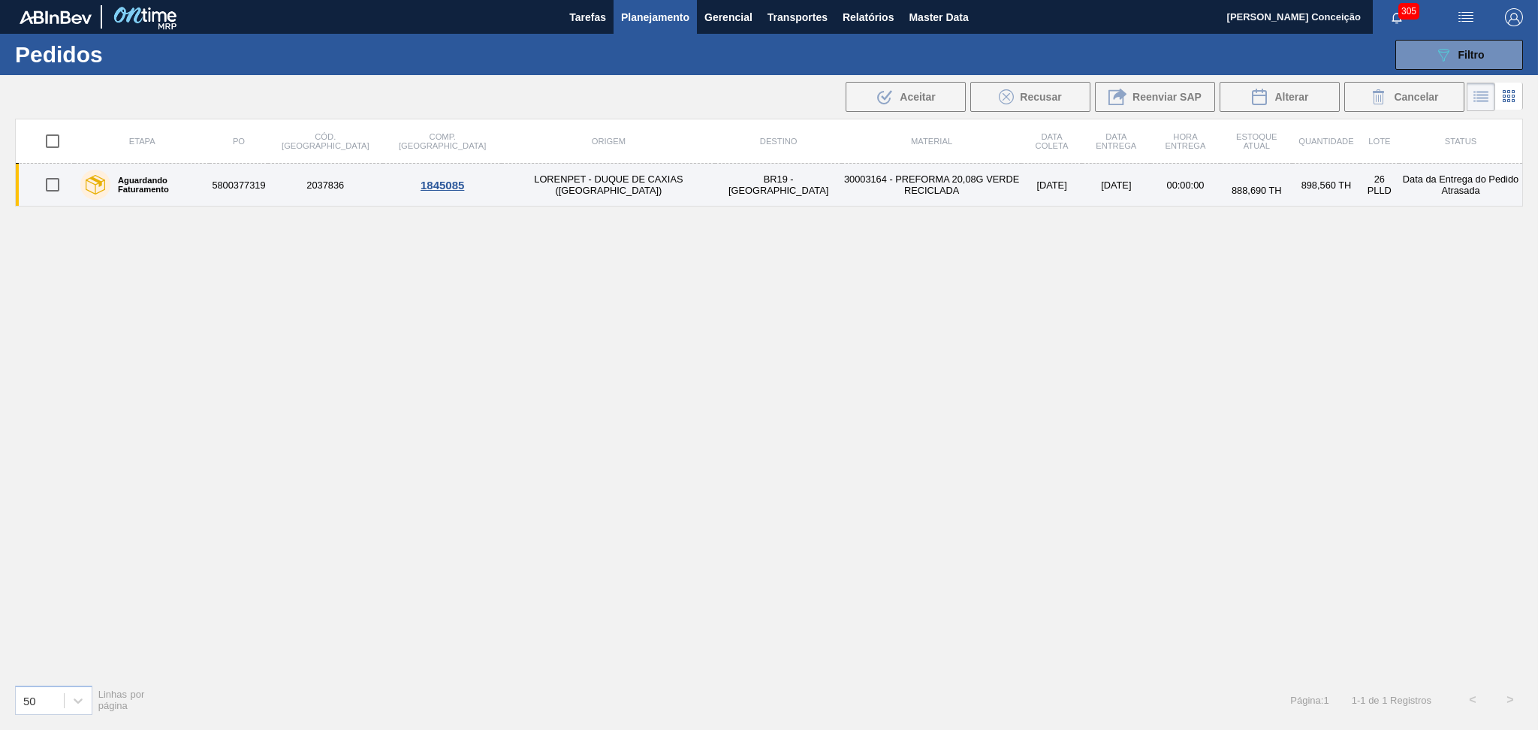
click at [715, 188] on td "BR19 - Nova Rio" at bounding box center [778, 185] width 127 height 43
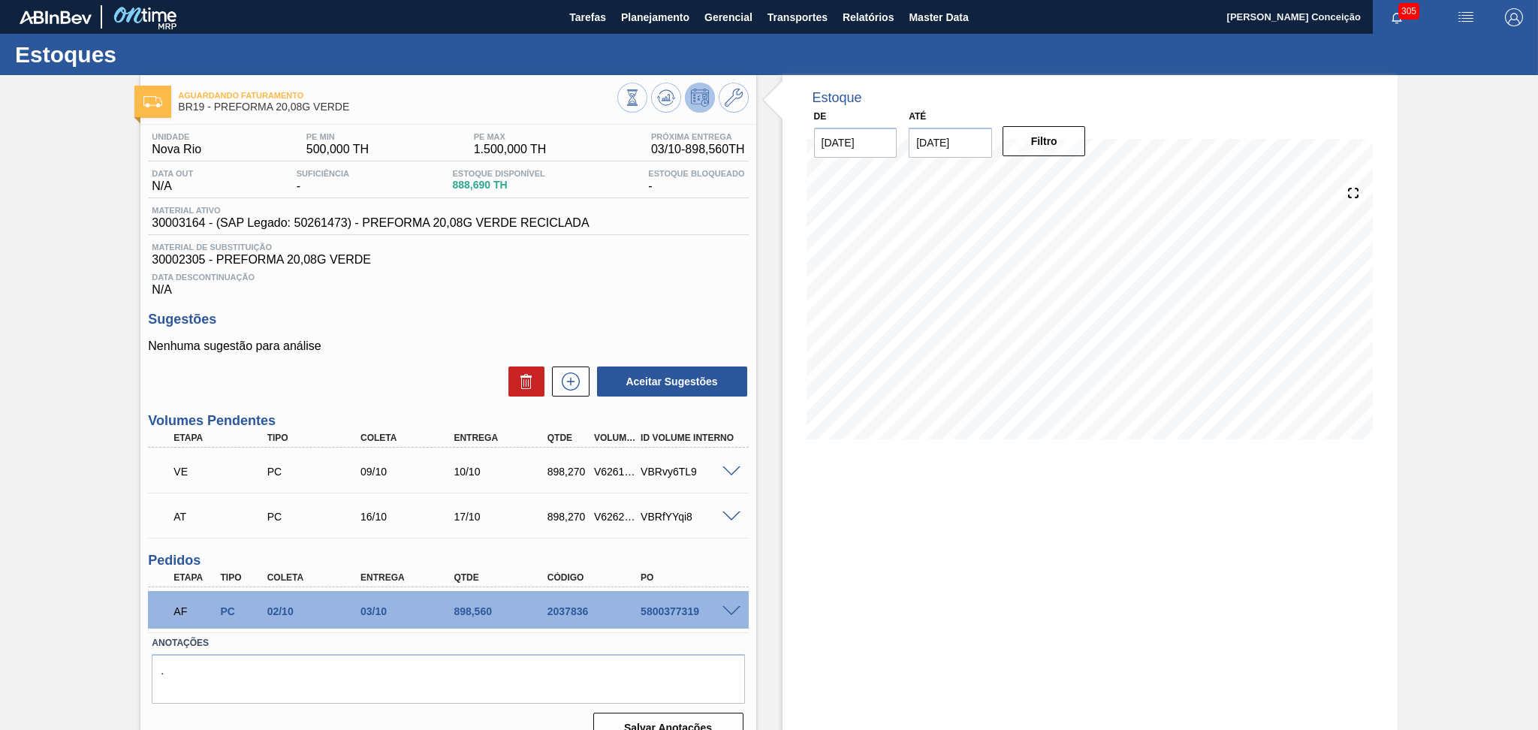
click at [733, 611] on span at bounding box center [731, 611] width 18 height 11
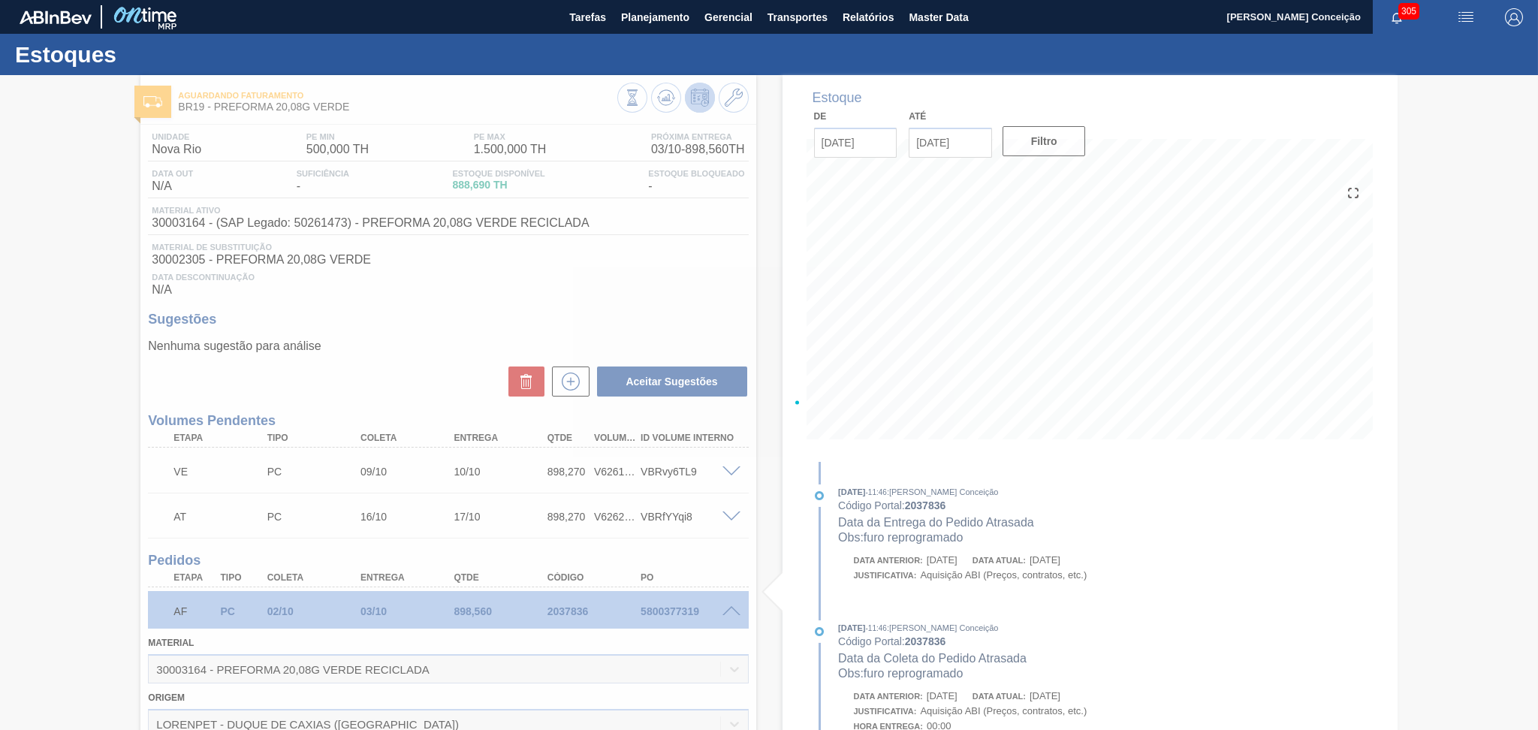
click at [767, 576] on div at bounding box center [769, 402] width 1538 height 655
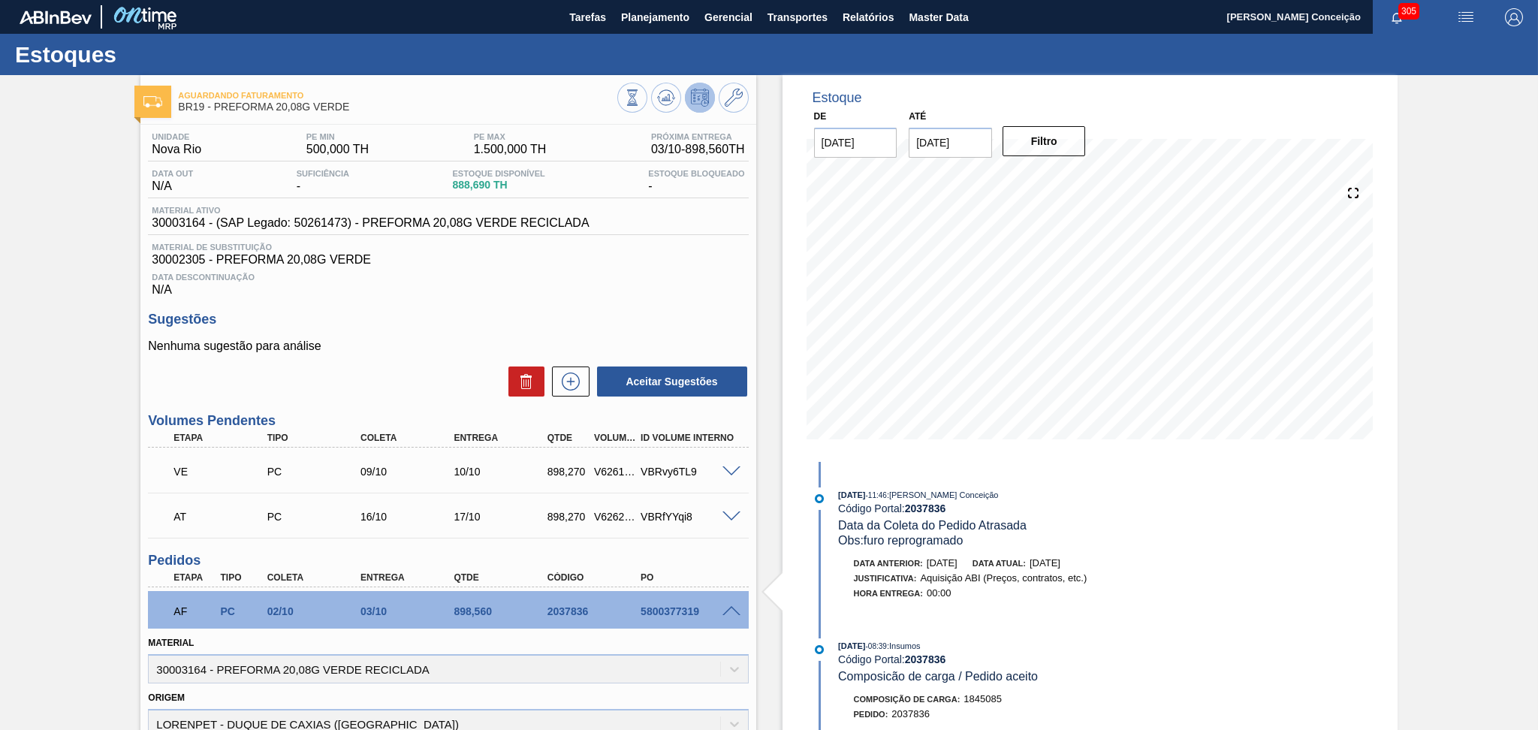
scroll to position [386, 0]
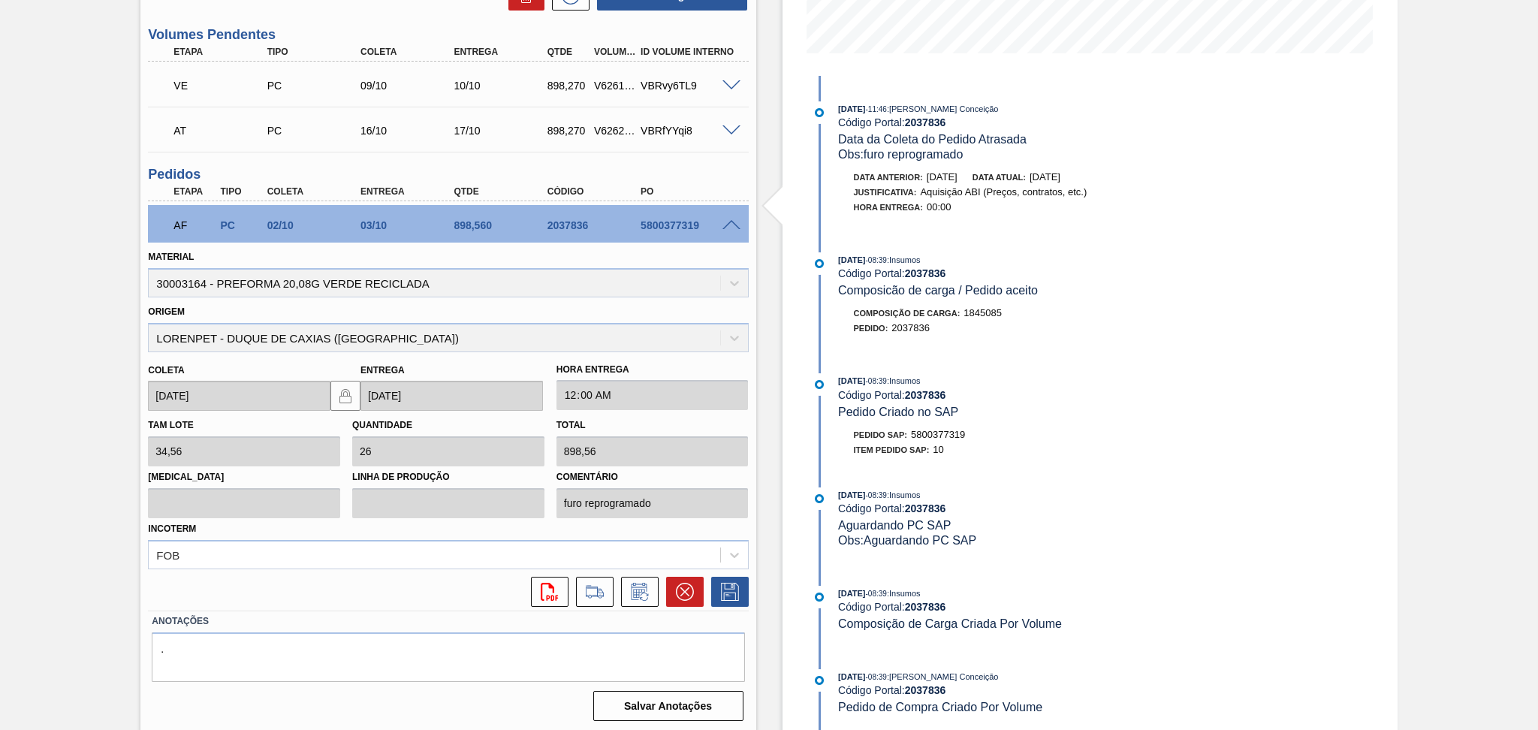
click at [1052, 538] on div "Obs: Aguardando PC SAP" at bounding box center [1016, 540] width 357 height 15
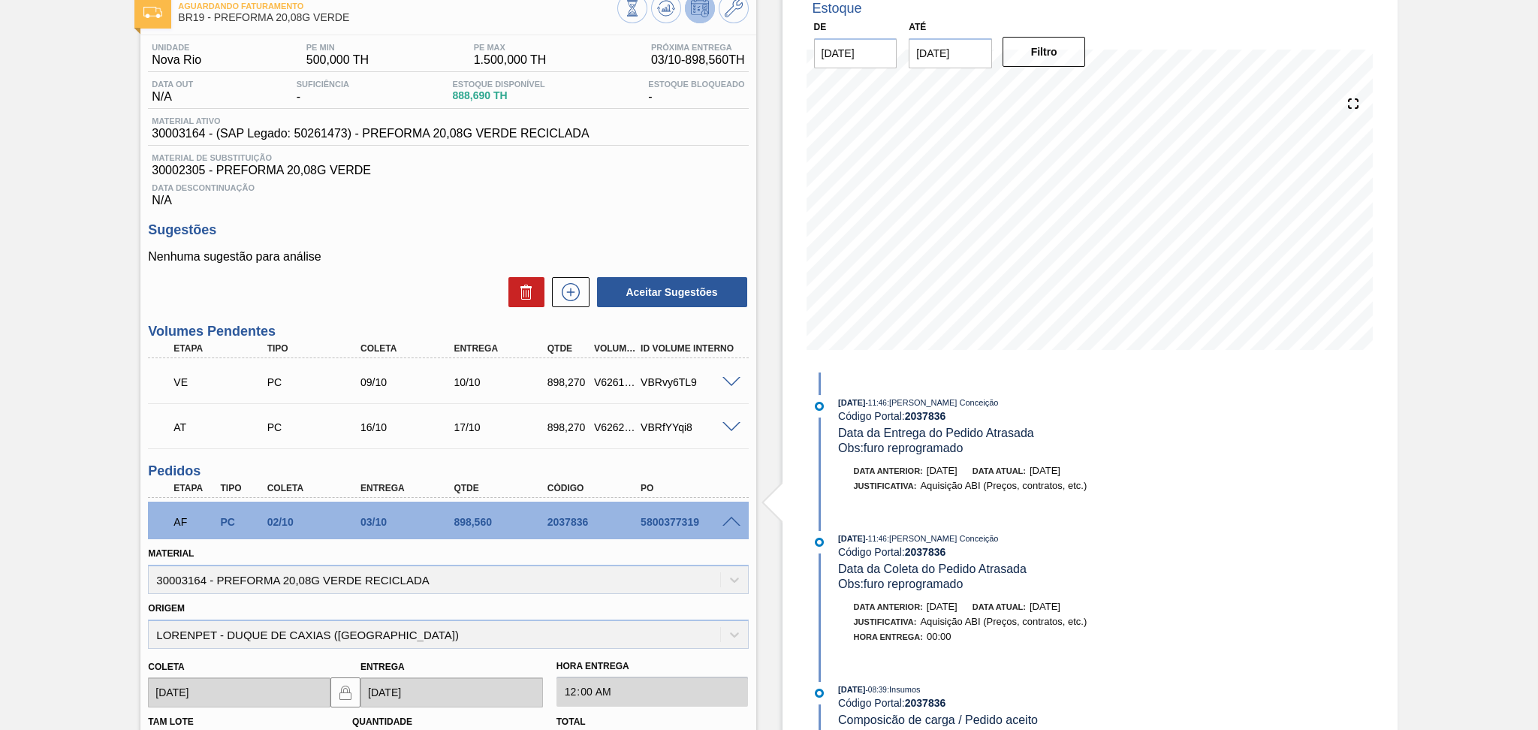
scroll to position [86, 0]
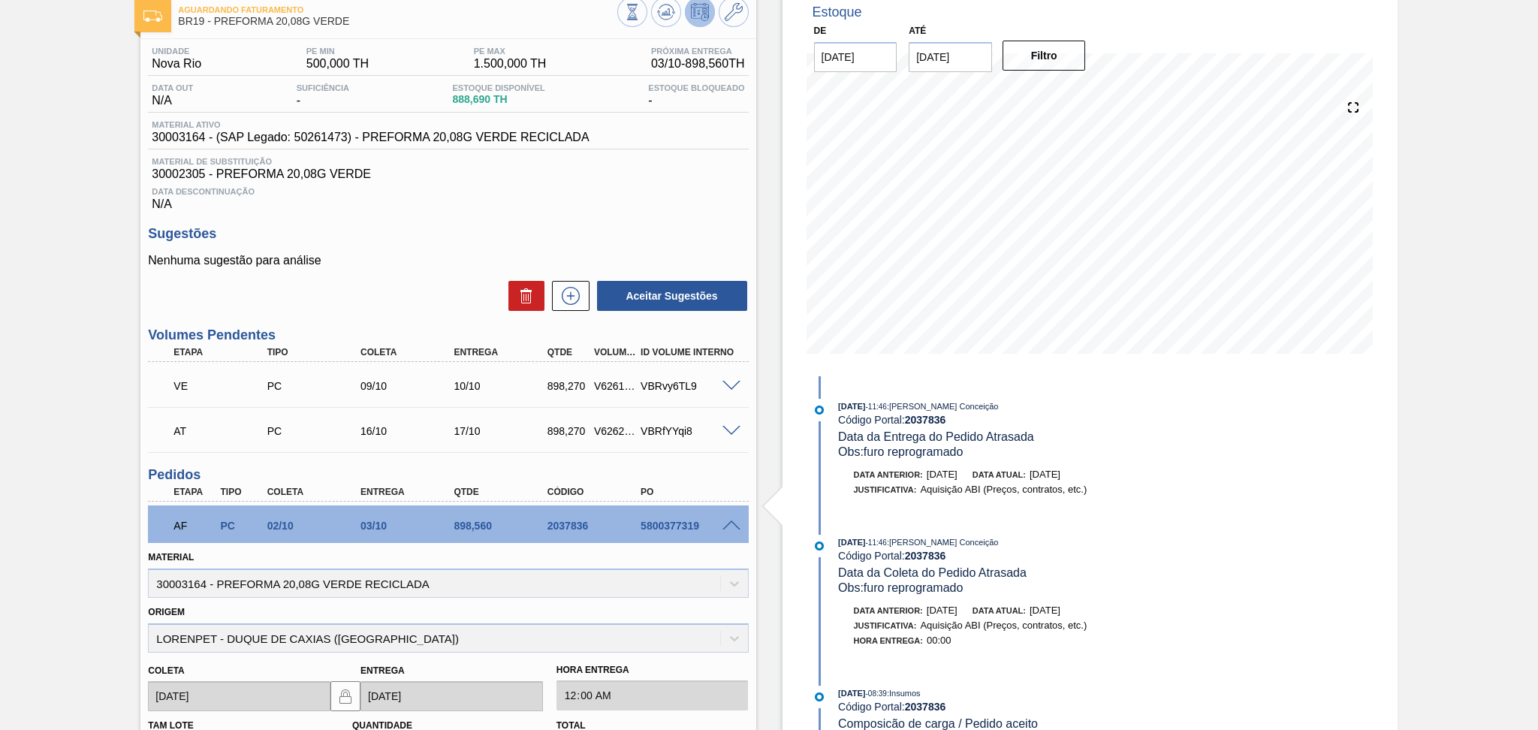
click at [685, 520] on div "5800377319" at bounding box center [689, 526] width 105 height 12
click at [686, 520] on div "5800377319" at bounding box center [689, 526] width 105 height 12
copy div "5800377319"
click at [372, 287] on div "Aceitar Sugestões" at bounding box center [448, 295] width 600 height 33
click at [622, 213] on div "Unidade Nova Rio PE MIN 500,000 TH PE MAX 1.500,000 TH Próxima Entrega 03/10 - …" at bounding box center [447, 532] width 615 height 987
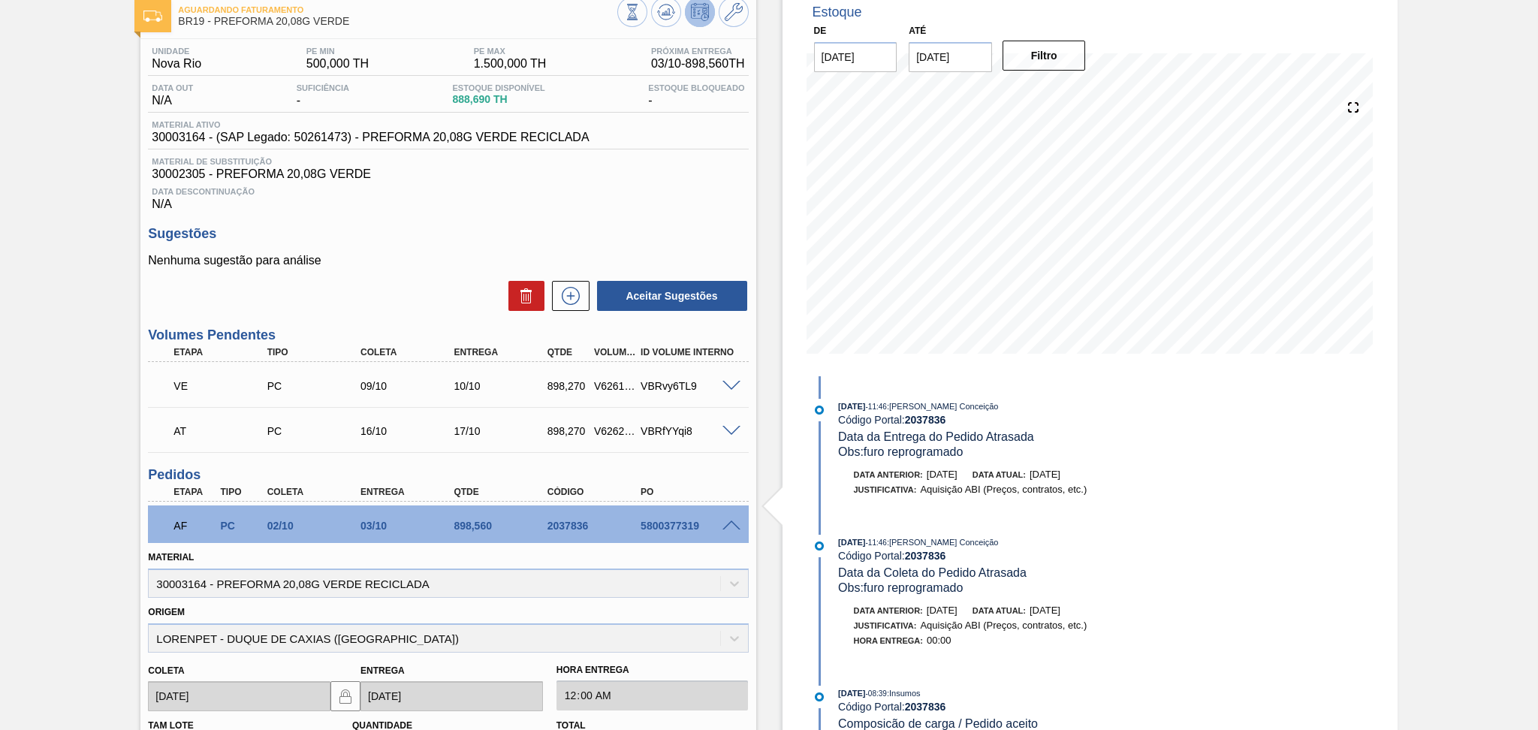
click at [16, 638] on div "Aguardando Faturamento BR19 - PREFORMA 20,08G VERDE Unidade Nova Rio PE MIN 500…" at bounding box center [769, 511] width 1538 height 1045
click at [422, 303] on div "Aceitar Sugestões" at bounding box center [448, 295] width 600 height 33
click at [523, 250] on div "Sugestões Nenhuma sugestão para análise Aceitar Sugestões" at bounding box center [448, 269] width 600 height 86
click at [478, 95] on span "888,690 TH" at bounding box center [498, 99] width 92 height 11
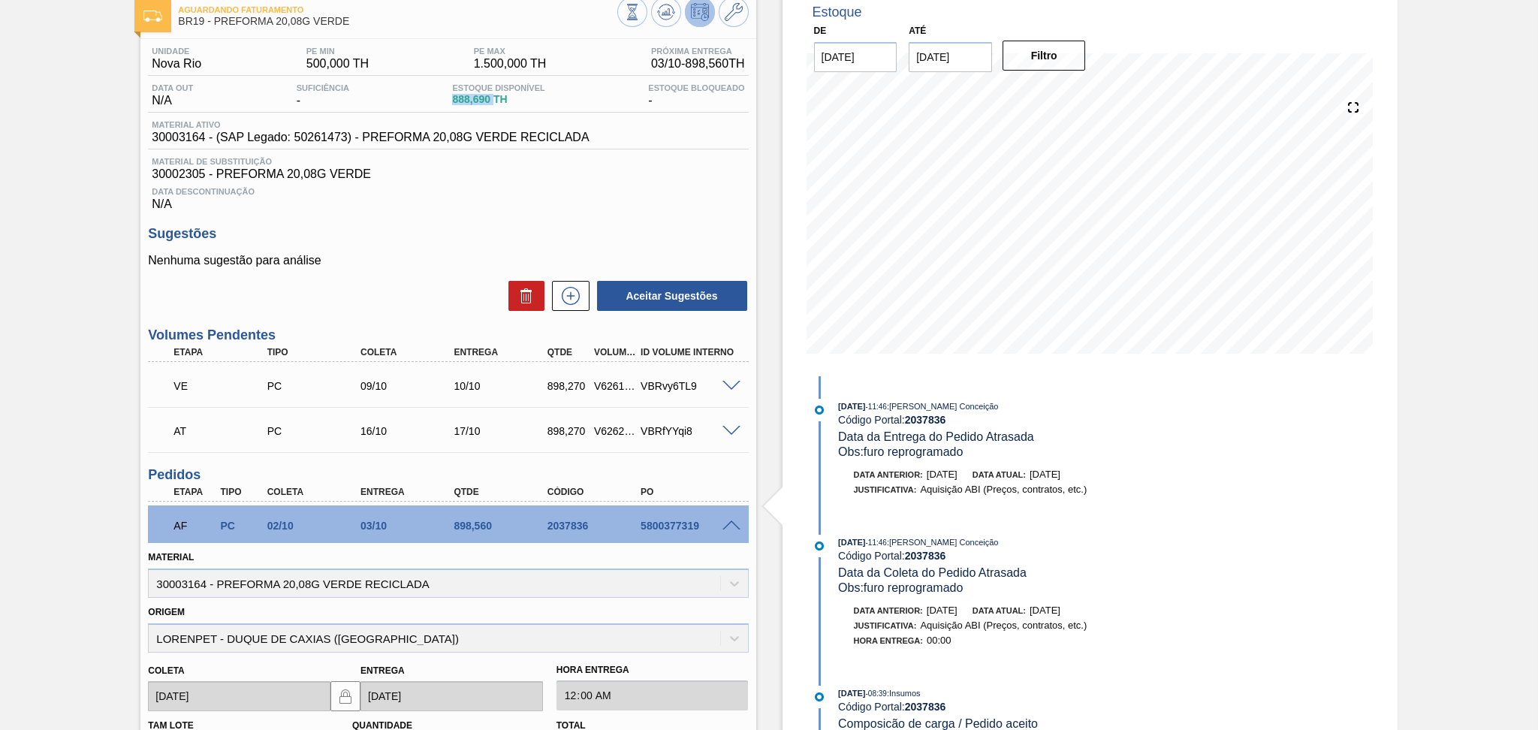
copy span "888,690"
click at [742, 221] on div "Unidade Nova Rio PE MIN 500,000 TH PE MAX 1.500,000 TH Próxima Entrega 03/10 - …" at bounding box center [447, 532] width 615 height 987
click at [457, 242] on div "Sugestões Nenhuma sugestão para análise Aceitar Sugestões" at bounding box center [448, 269] width 600 height 86
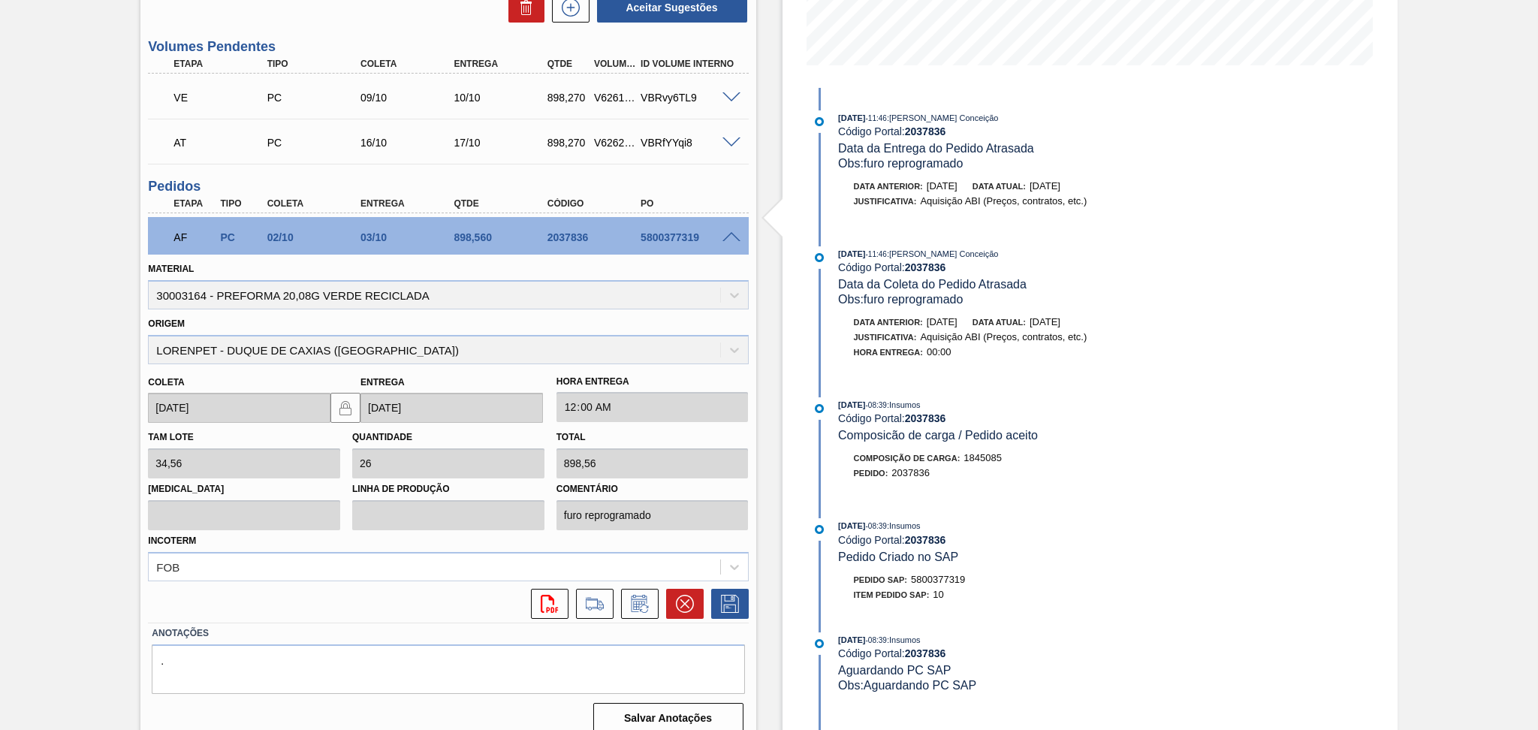
scroll to position [386, 0]
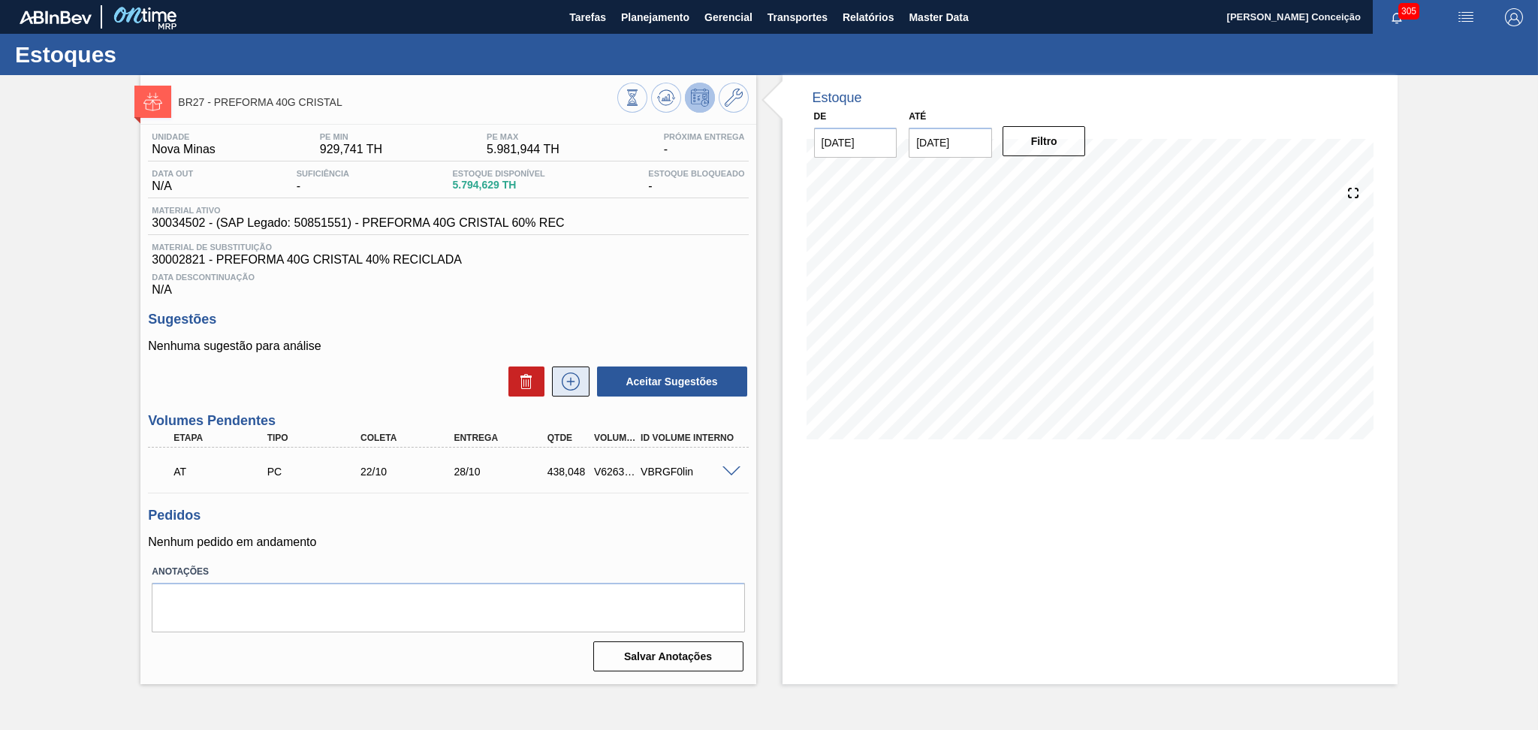
click at [566, 390] on button at bounding box center [571, 381] width 38 height 30
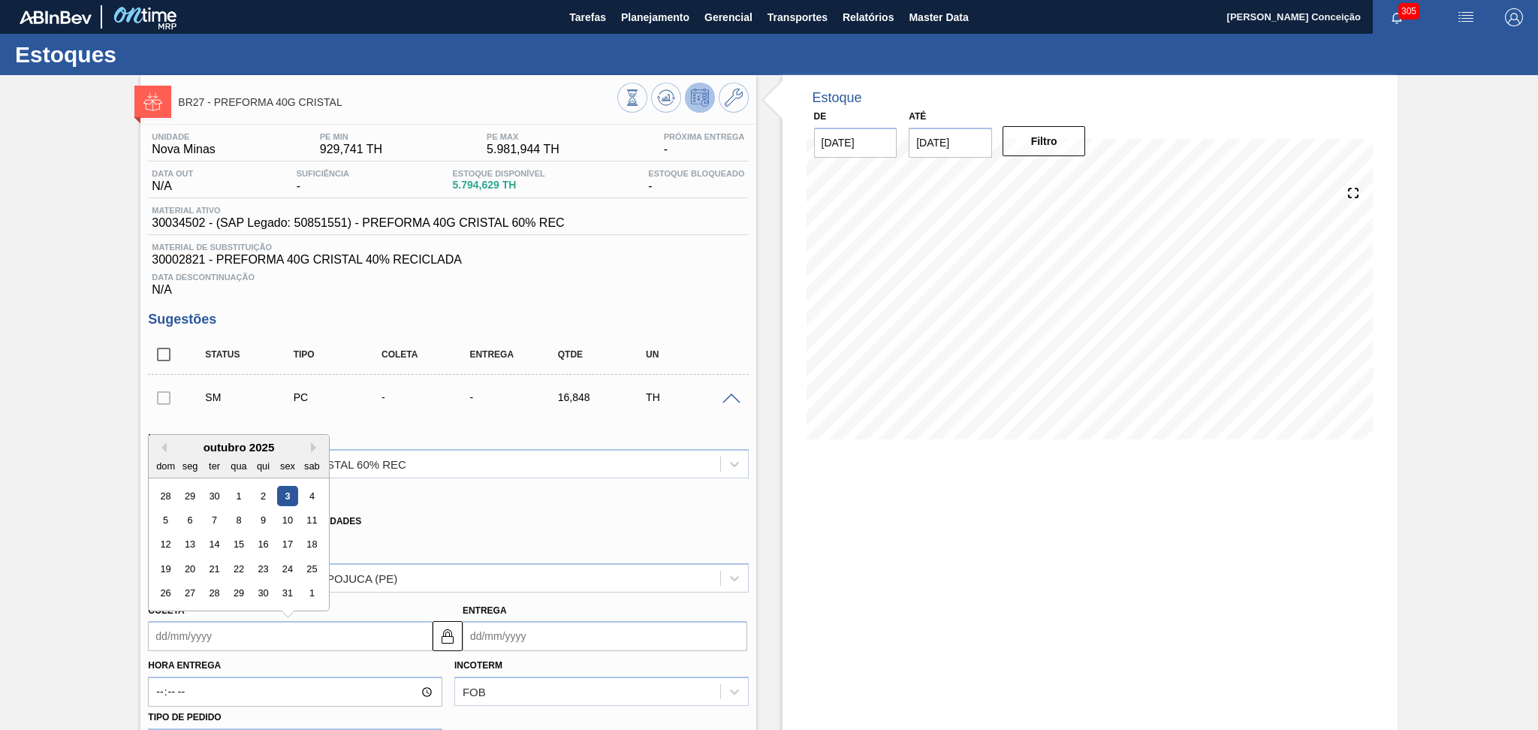
click at [222, 643] on input "Coleta" at bounding box center [290, 636] width 285 height 30
click at [285, 496] on div "3" at bounding box center [288, 496] width 20 height 20
type input "[DATE]"
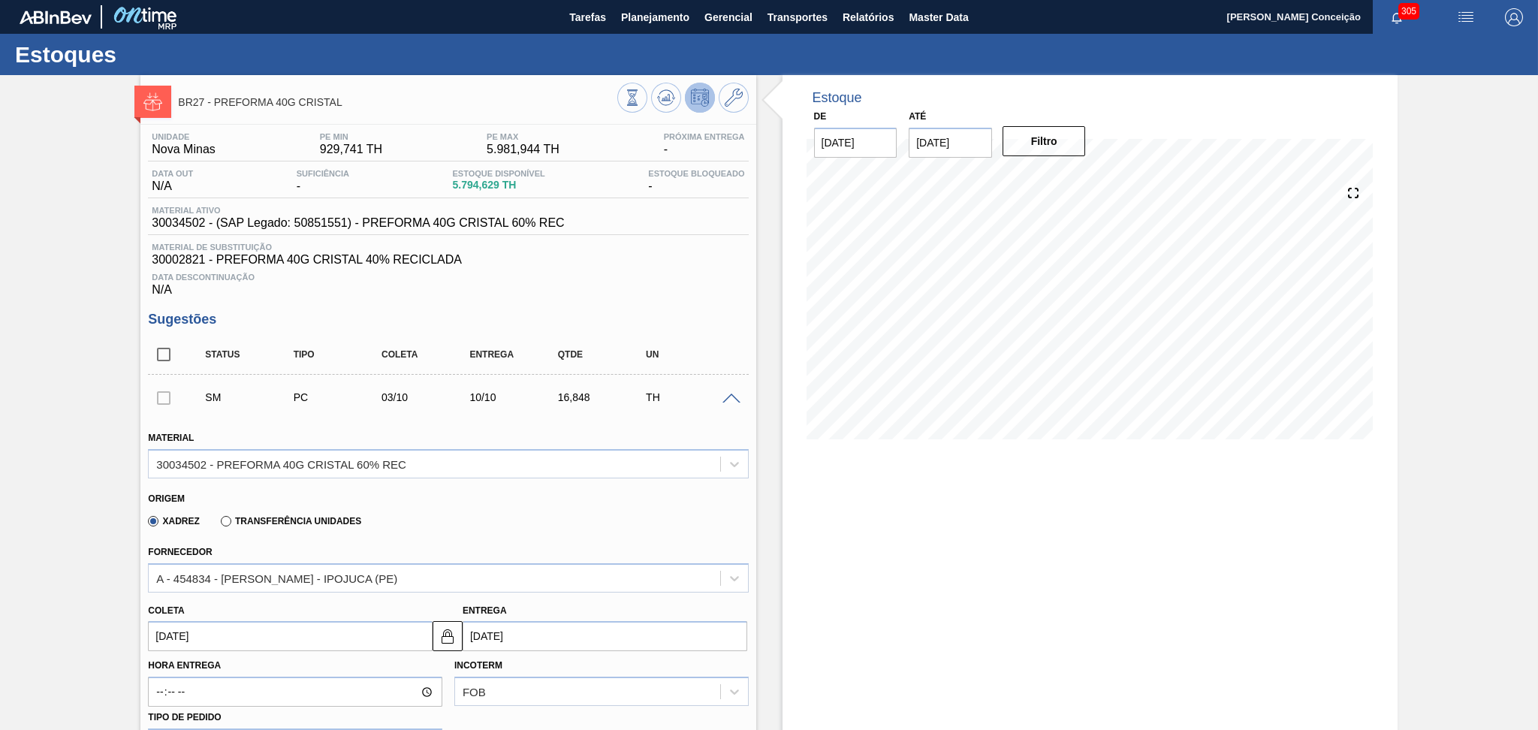
click at [205, 639] on input "[DATE]" at bounding box center [290, 636] width 285 height 30
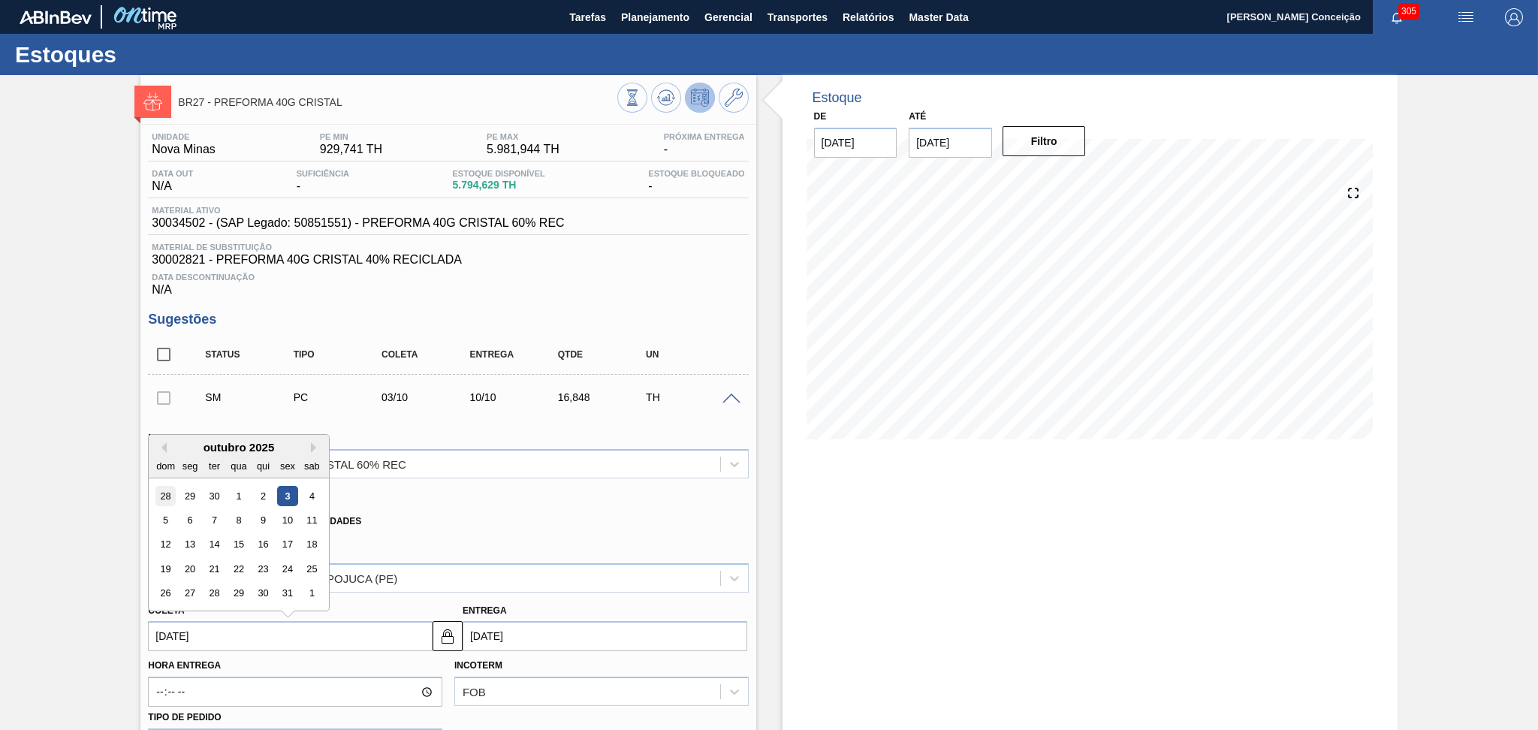
click at [170, 490] on div "28" at bounding box center [165, 496] width 20 height 20
type input "[DATE]"
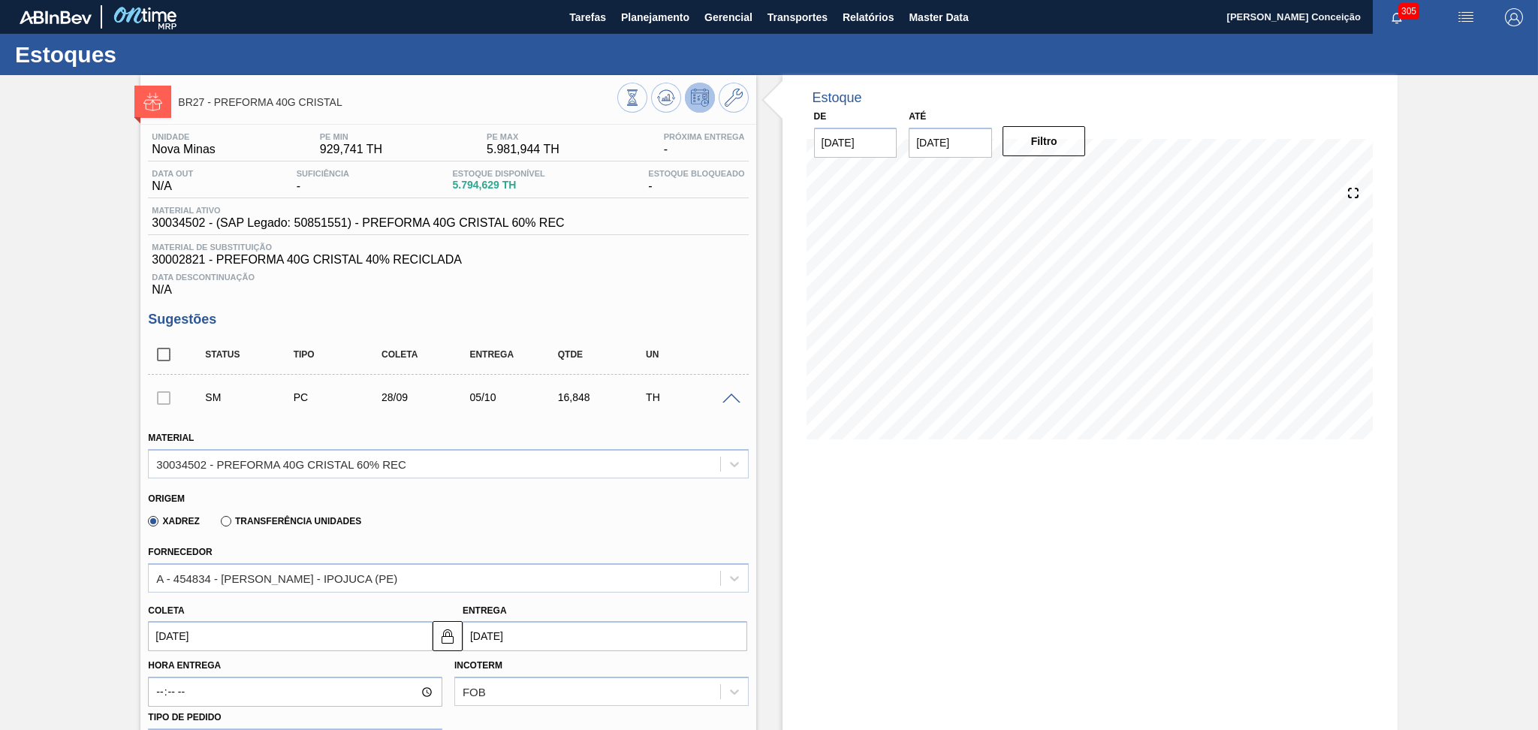
click at [178, 637] on input "[DATE]" at bounding box center [290, 636] width 285 height 30
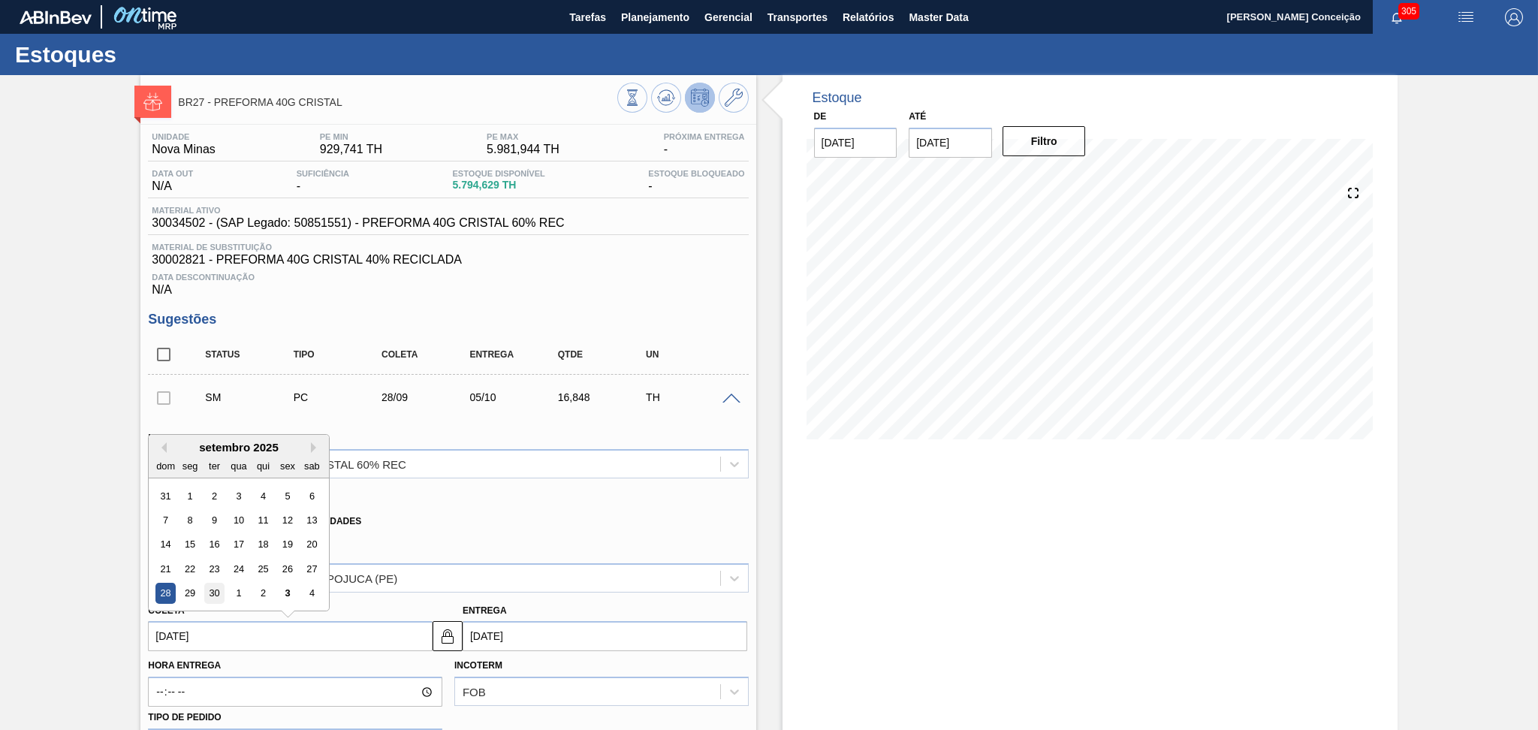
click at [219, 589] on div "30" at bounding box center [214, 593] width 20 height 20
type input "[DATE]"
click at [273, 630] on input "[DATE]" at bounding box center [290, 636] width 285 height 30
click at [186, 591] on div "29" at bounding box center [190, 593] width 20 height 20
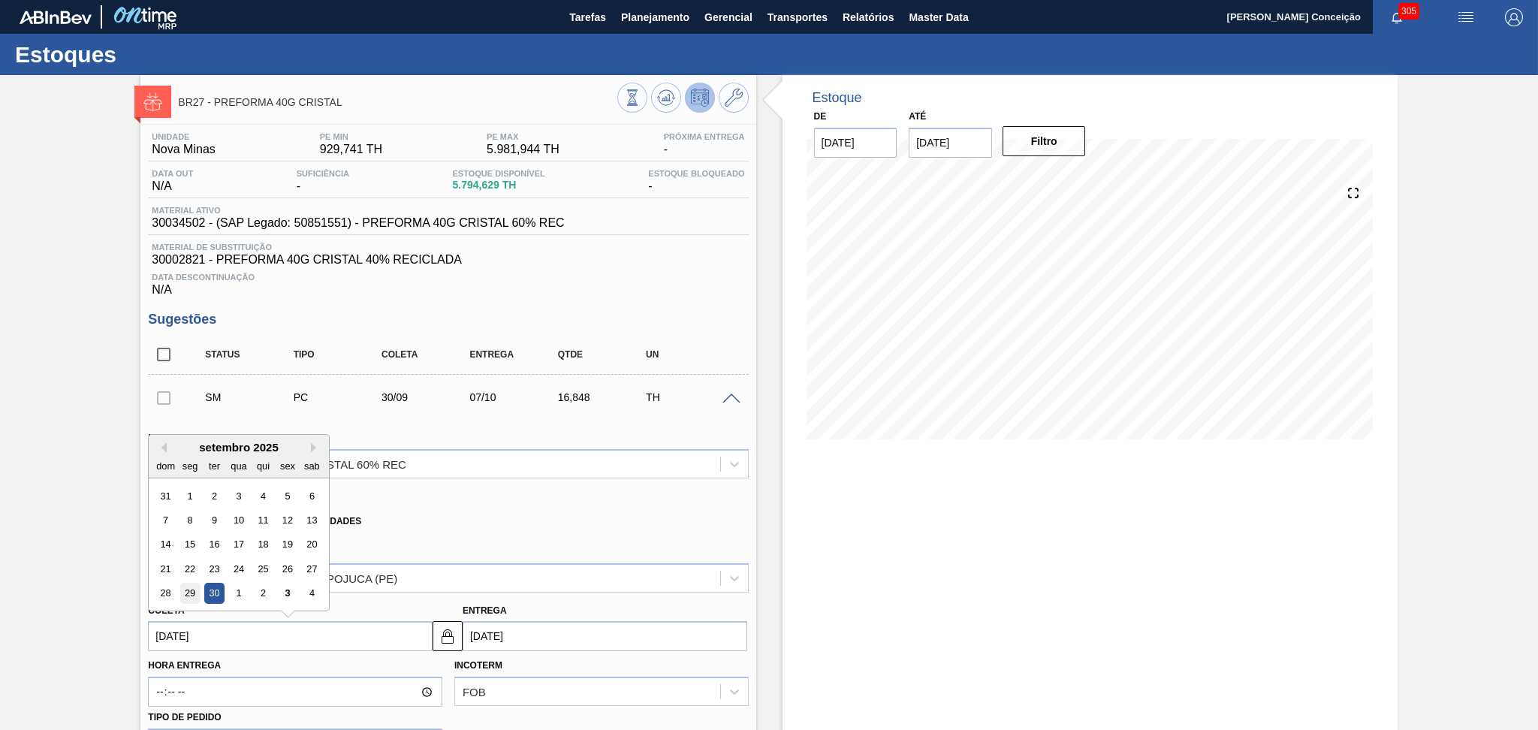
type input "[DATE]"
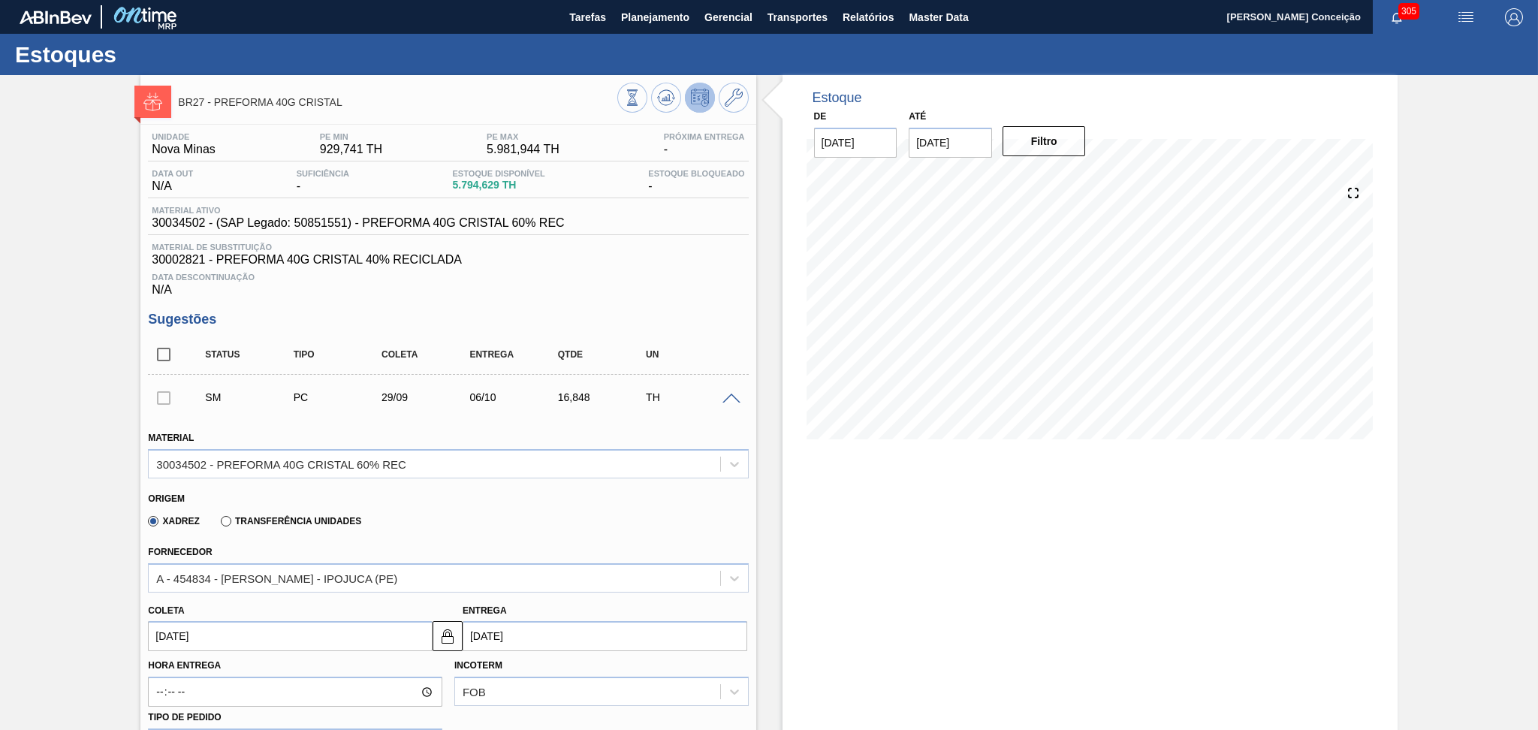
scroll to position [400, 0]
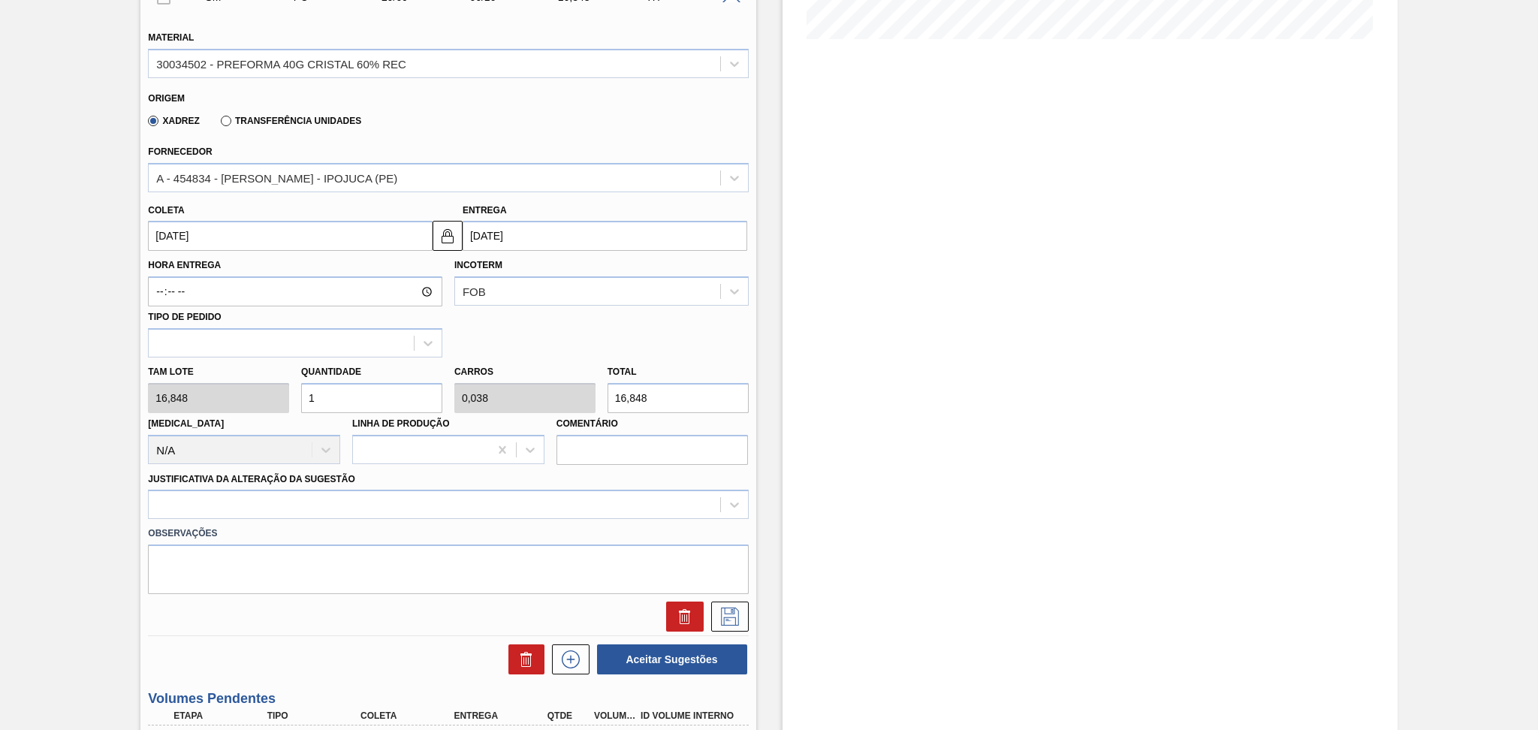
click at [619, 519] on div "Observações" at bounding box center [448, 556] width 612 height 75
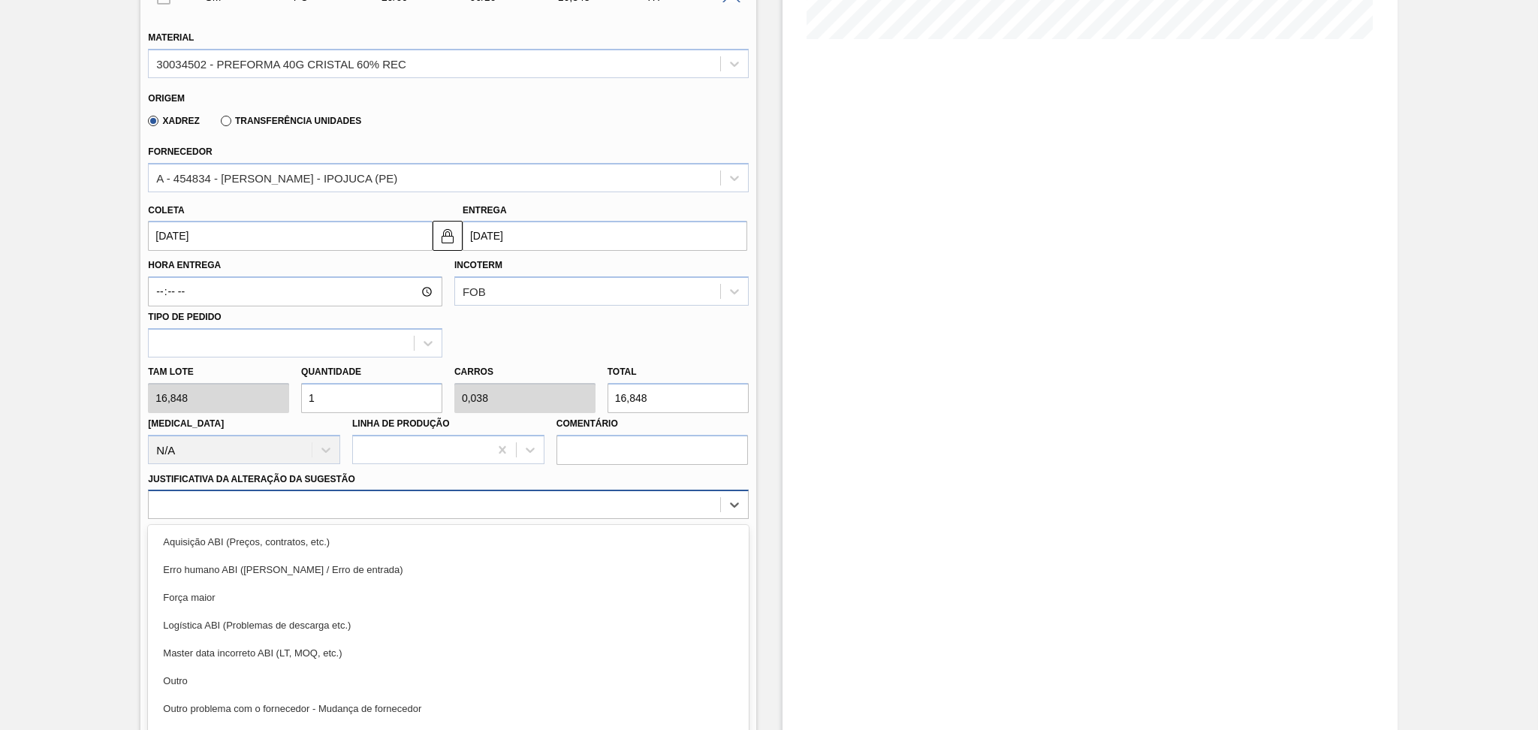
click at [611, 507] on div "option Aquisição ABI (Preços, contratos, etc.) focused, 1 of 18. 18 results ava…" at bounding box center [448, 504] width 600 height 29
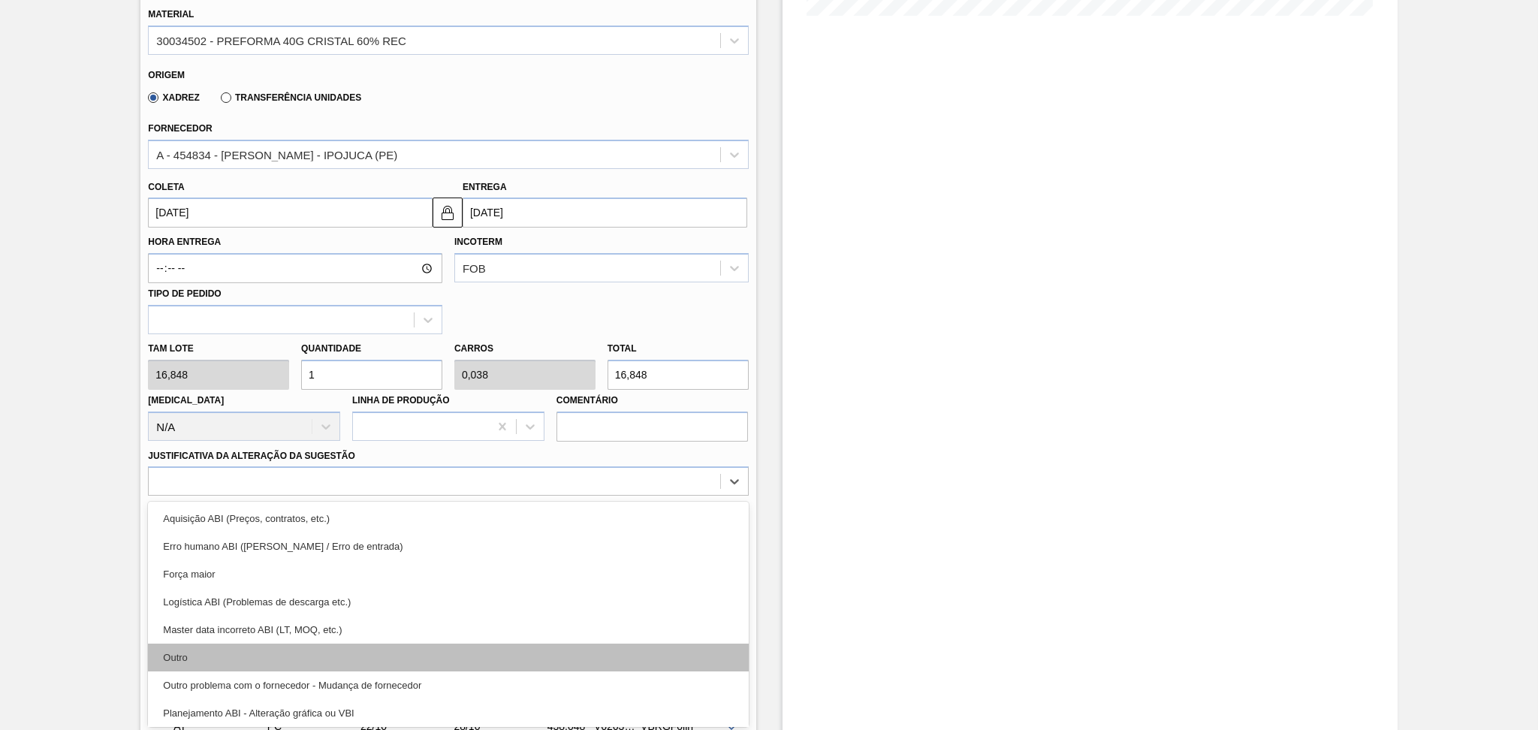
click at [220, 644] on div "Outro" at bounding box center [448, 658] width 600 height 28
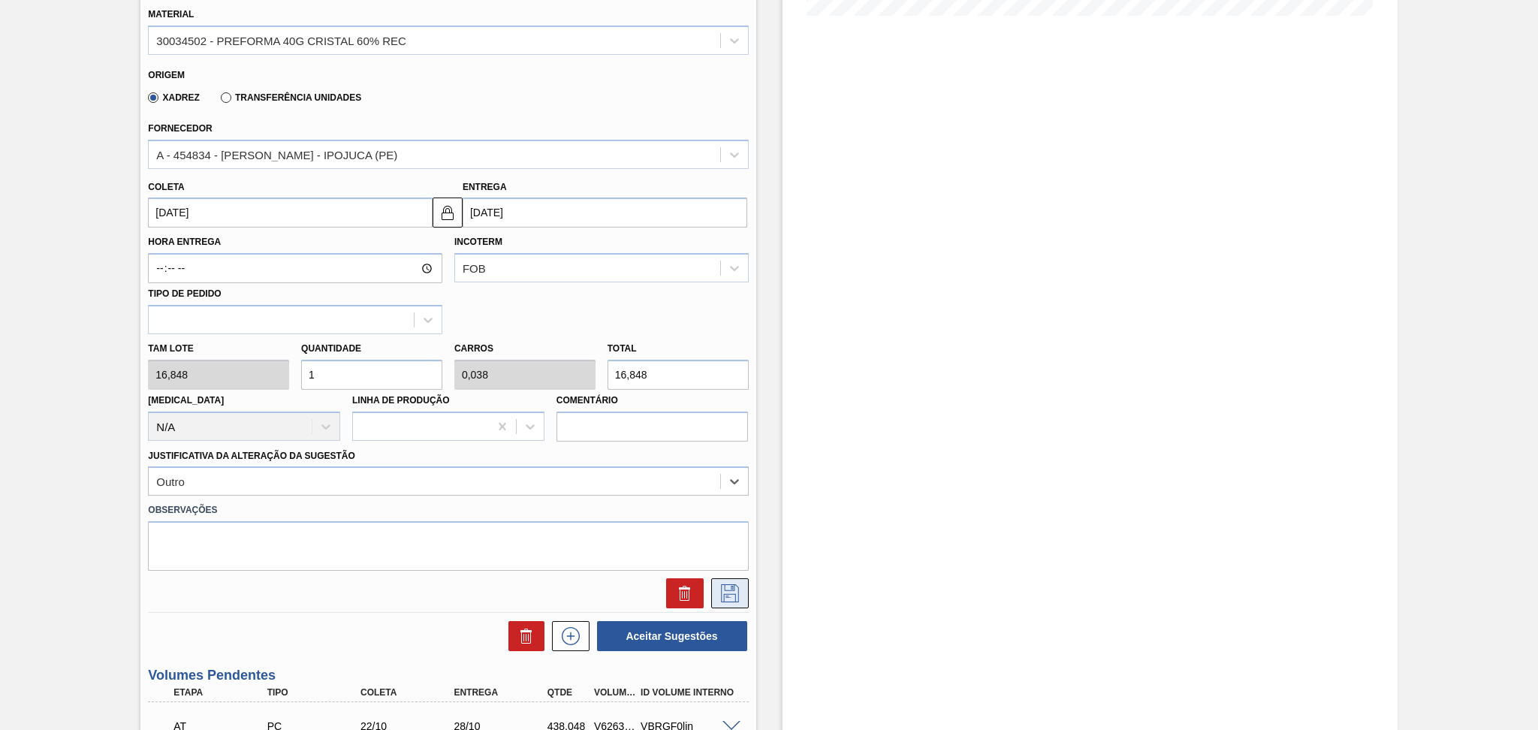
click at [729, 589] on icon at bounding box center [730, 593] width 24 height 18
click at [235, 375] on div "Tam lote 16,848 Quantidade 1 Carros 0,038 Total 16,848 [MEDICAL_DATA] N/A Linha…" at bounding box center [448, 387] width 612 height 107
type input "2"
type input "0,077"
type input "33,696"
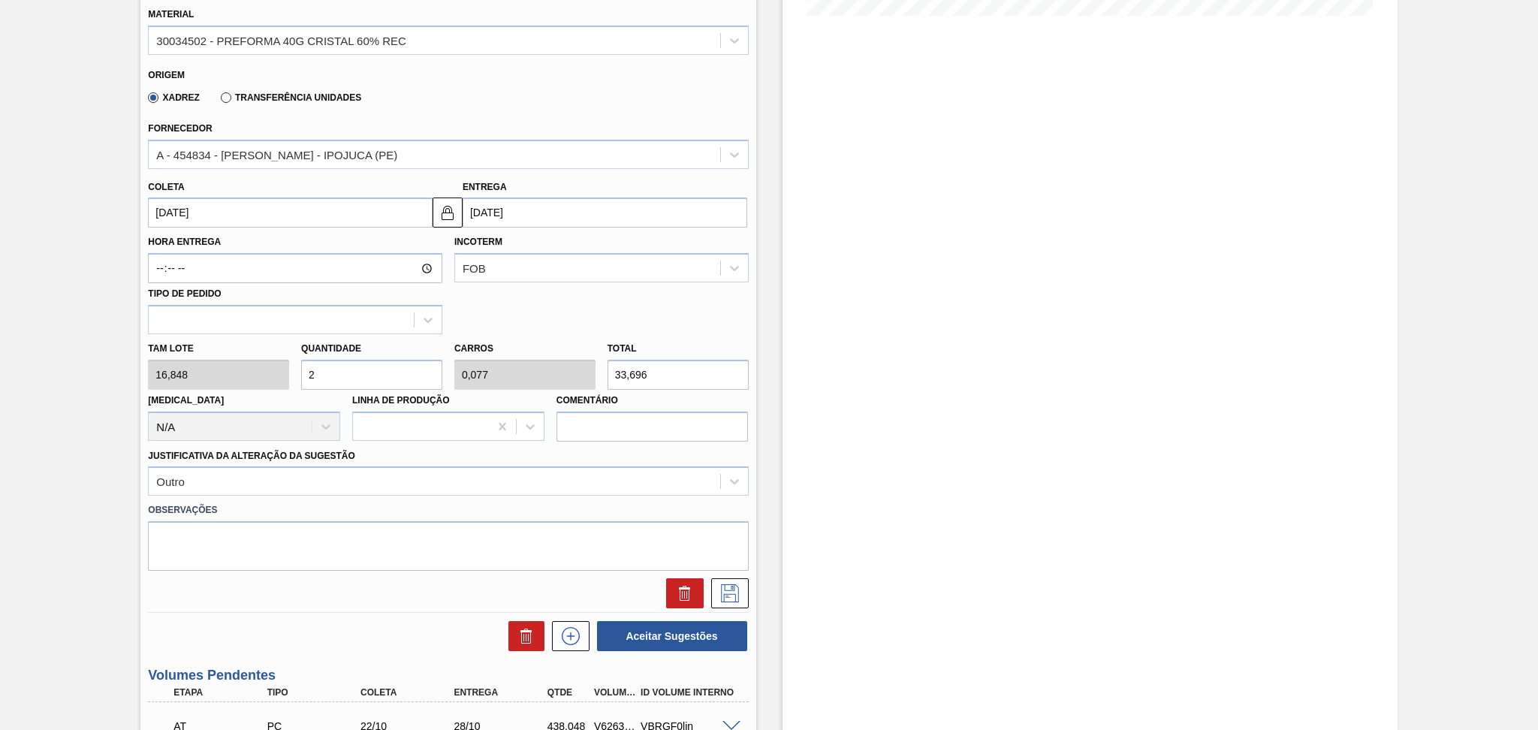
type input "26"
type input "1"
type input "438,048"
type input "26"
click at [735, 579] on button at bounding box center [730, 593] width 38 height 30
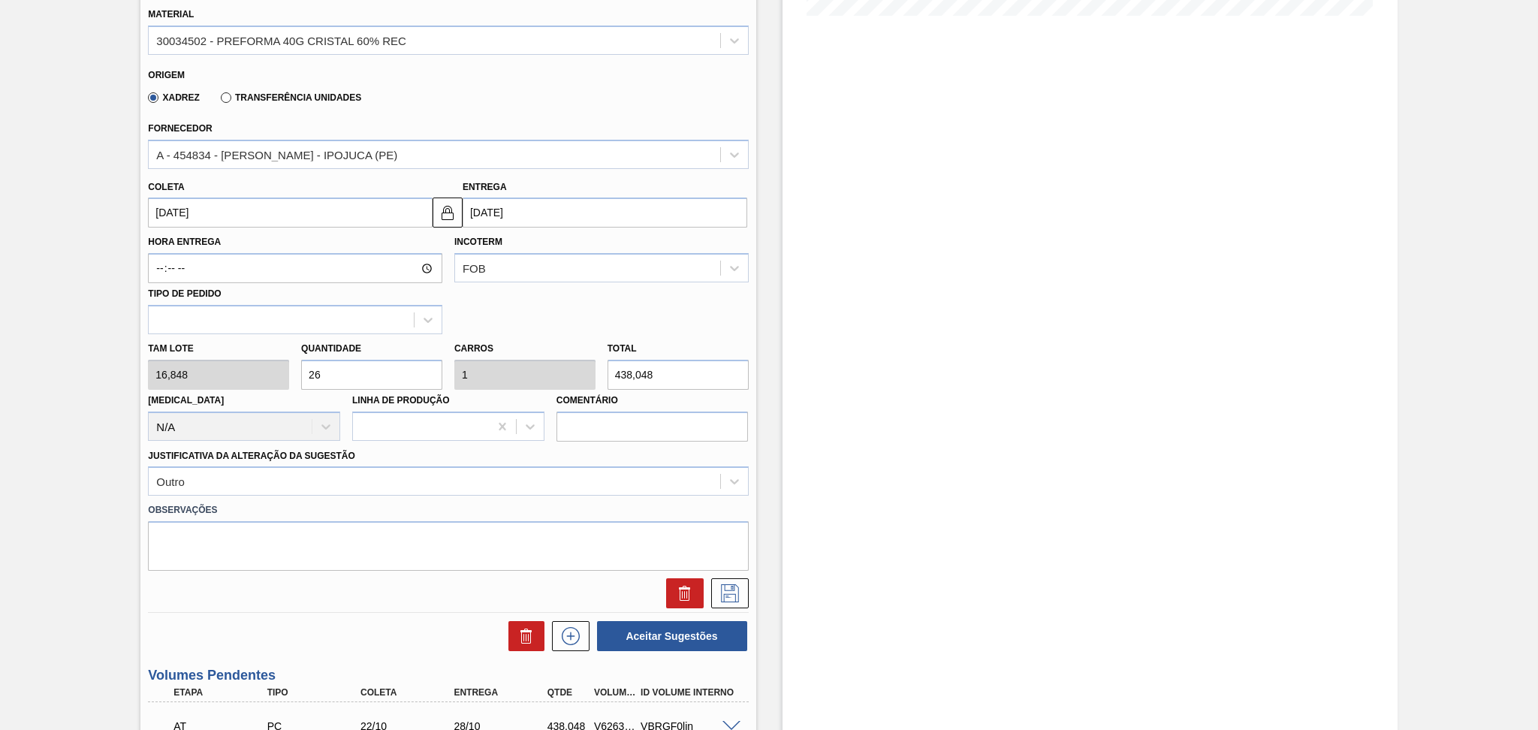
drag, startPoint x: 713, startPoint y: 352, endPoint x: 742, endPoint y: 389, distance: 46.6
click at [713, 353] on div "Total 438,048" at bounding box center [677, 364] width 141 height 52
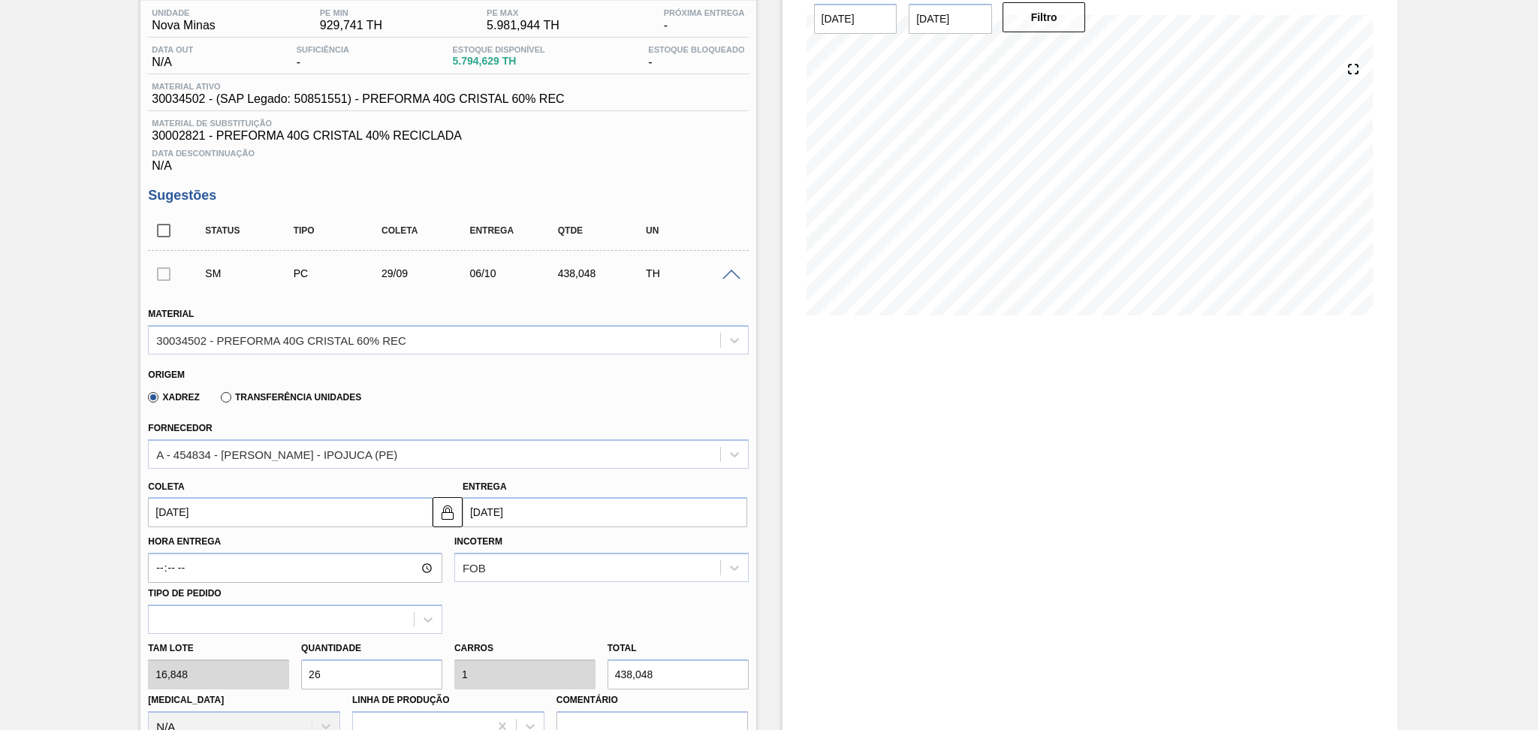
scroll to position [123, 0]
click at [735, 264] on div "SM PC 29/09 06/10 438,048 TH" at bounding box center [448, 274] width 600 height 38
click at [731, 271] on span at bounding box center [731, 275] width 18 height 11
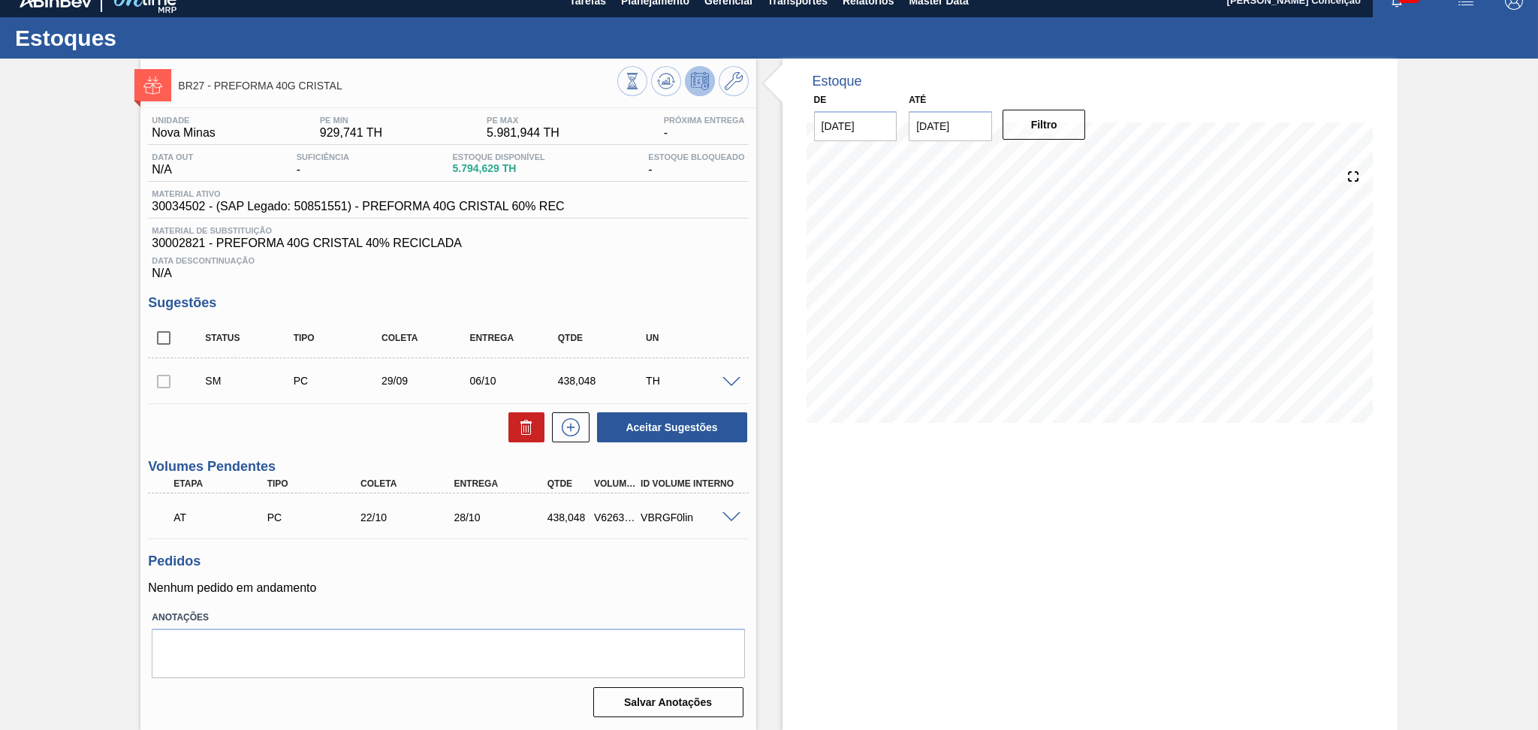
scroll to position [15, 0]
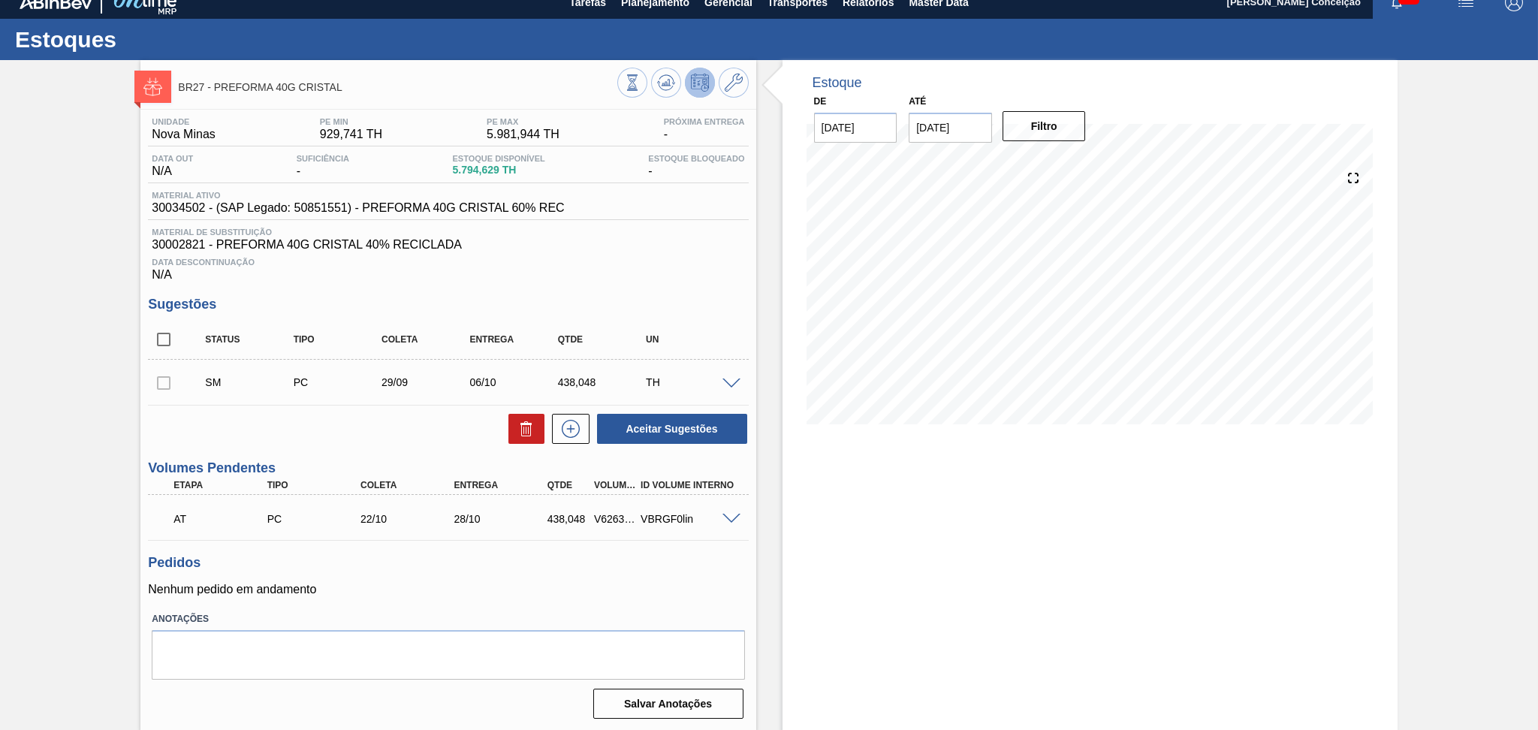
click at [161, 391] on div at bounding box center [164, 382] width 32 height 30
click at [670, 428] on button "Aceitar Sugestões" at bounding box center [672, 429] width 150 height 30
click at [727, 377] on div at bounding box center [734, 382] width 30 height 11
click at [727, 378] on span at bounding box center [731, 383] width 18 height 11
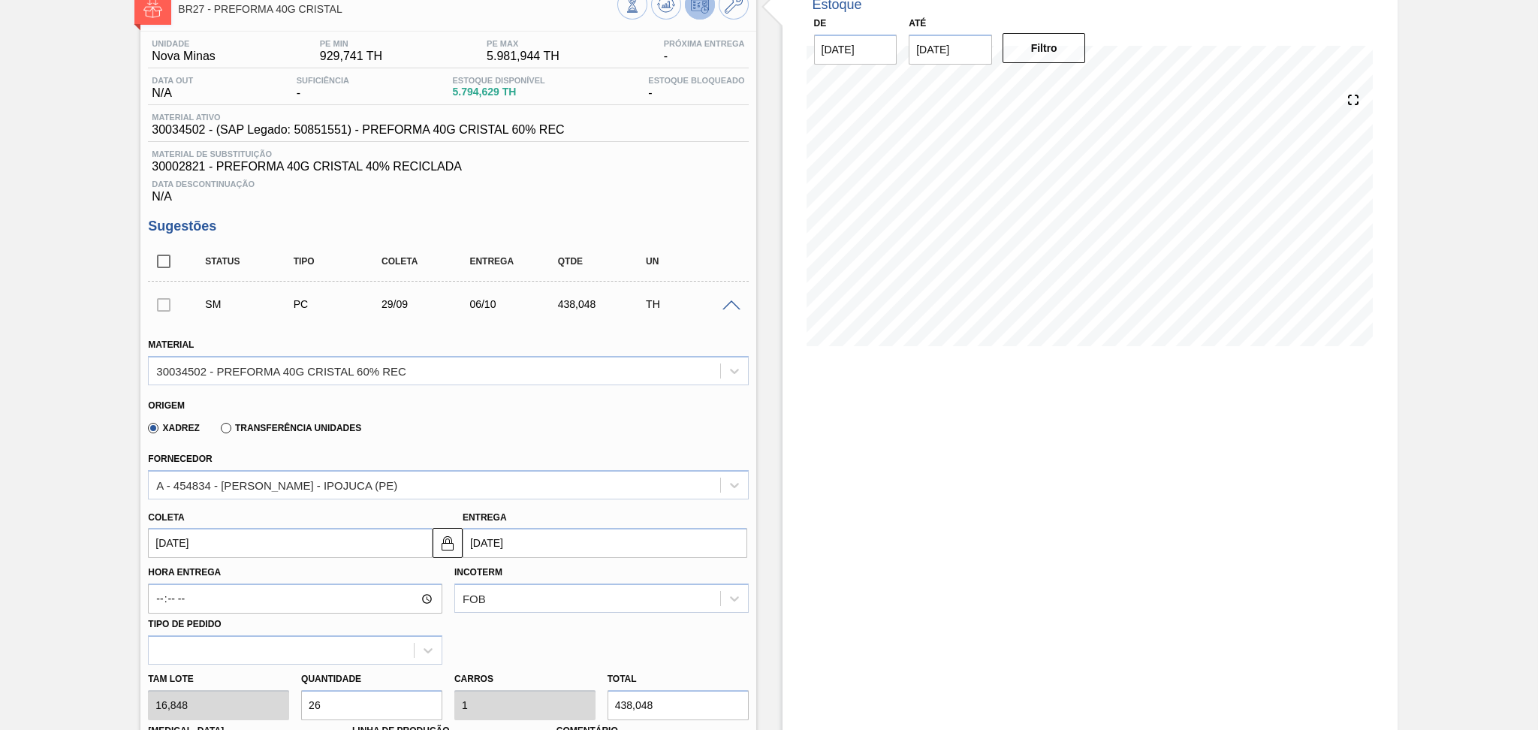
scroll to position [415, 0]
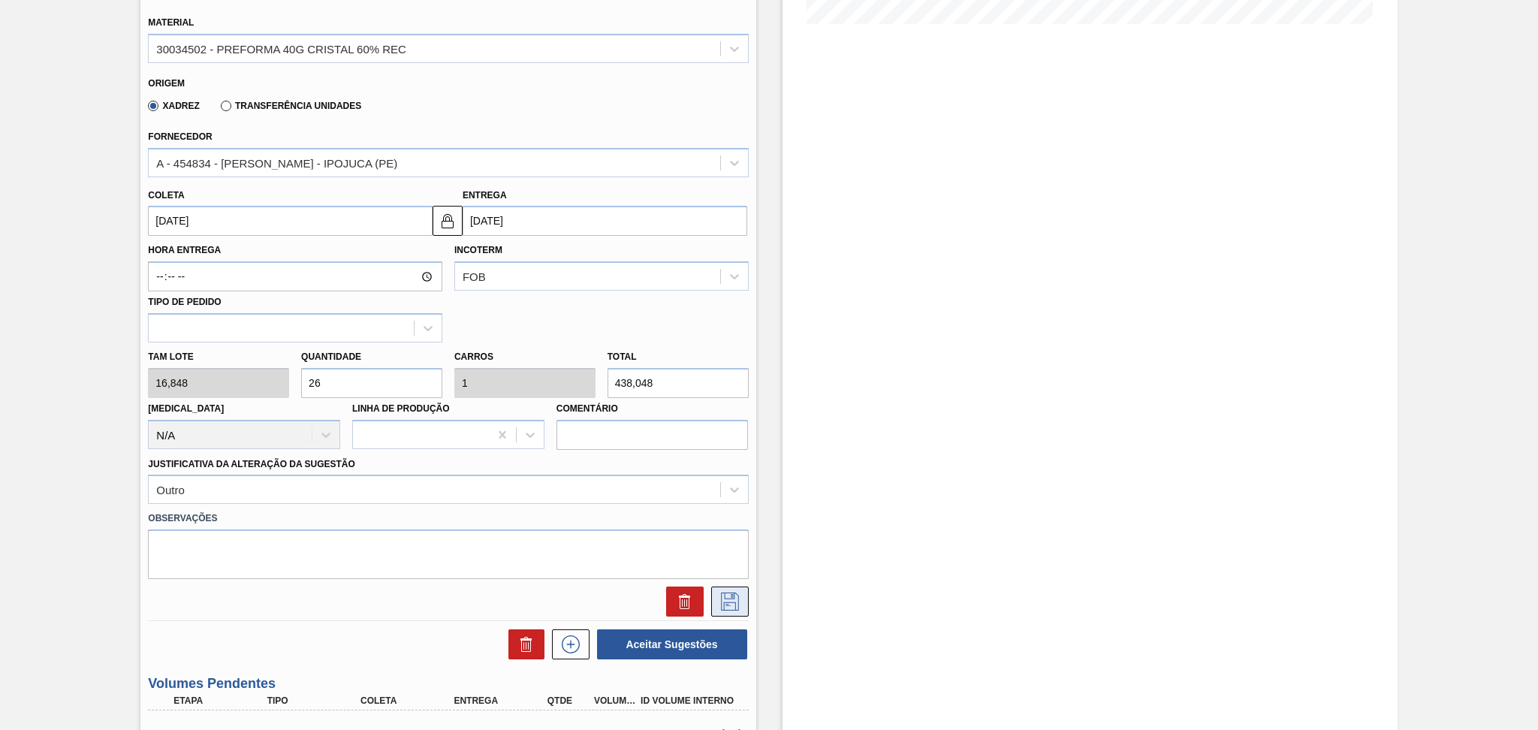
click at [725, 599] on icon at bounding box center [730, 601] width 24 height 18
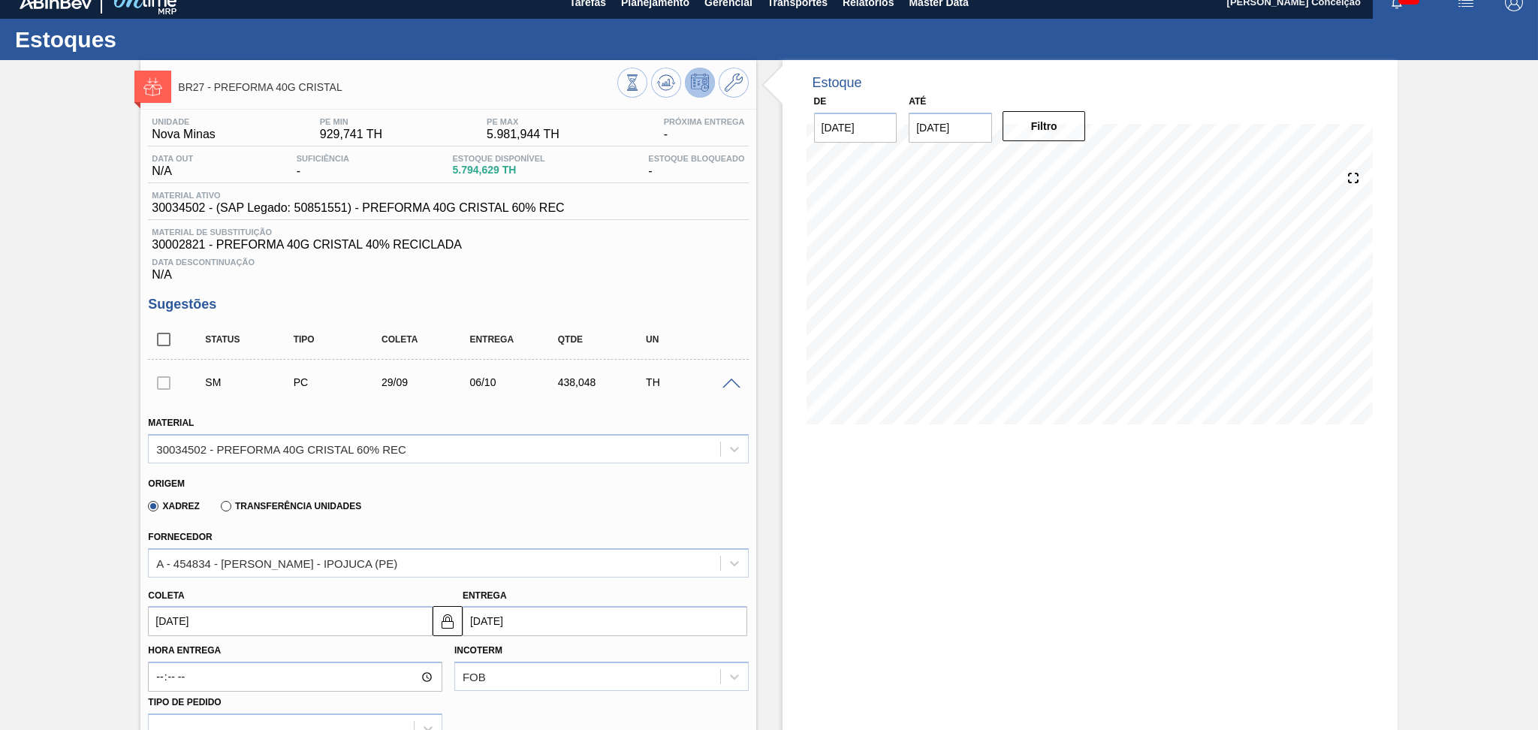
click at [737, 382] on span at bounding box center [731, 383] width 18 height 11
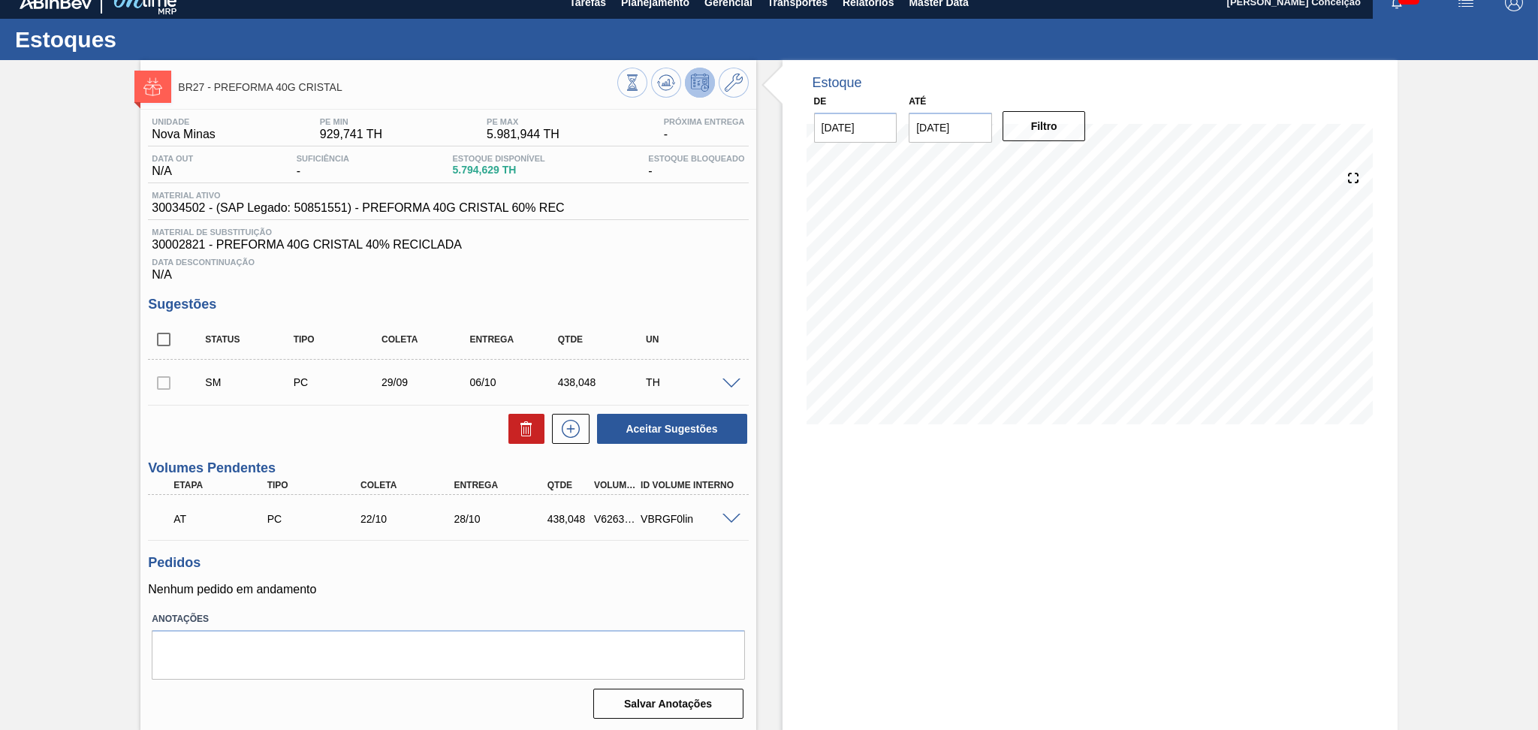
click at [169, 341] on input "checkbox" at bounding box center [164, 340] width 32 height 32
click at [528, 427] on icon at bounding box center [528, 431] width 1 height 8
click at [573, 312] on div "Sugestões Status Tipo Coleta Entrega Qtde UN SM PC 29/09 06/10 438,048 TH Mater…" at bounding box center [448, 371] width 600 height 149
click at [174, 337] on input "checkbox" at bounding box center [164, 340] width 32 height 32
click at [170, 336] on input "checkbox" at bounding box center [164, 340] width 32 height 32
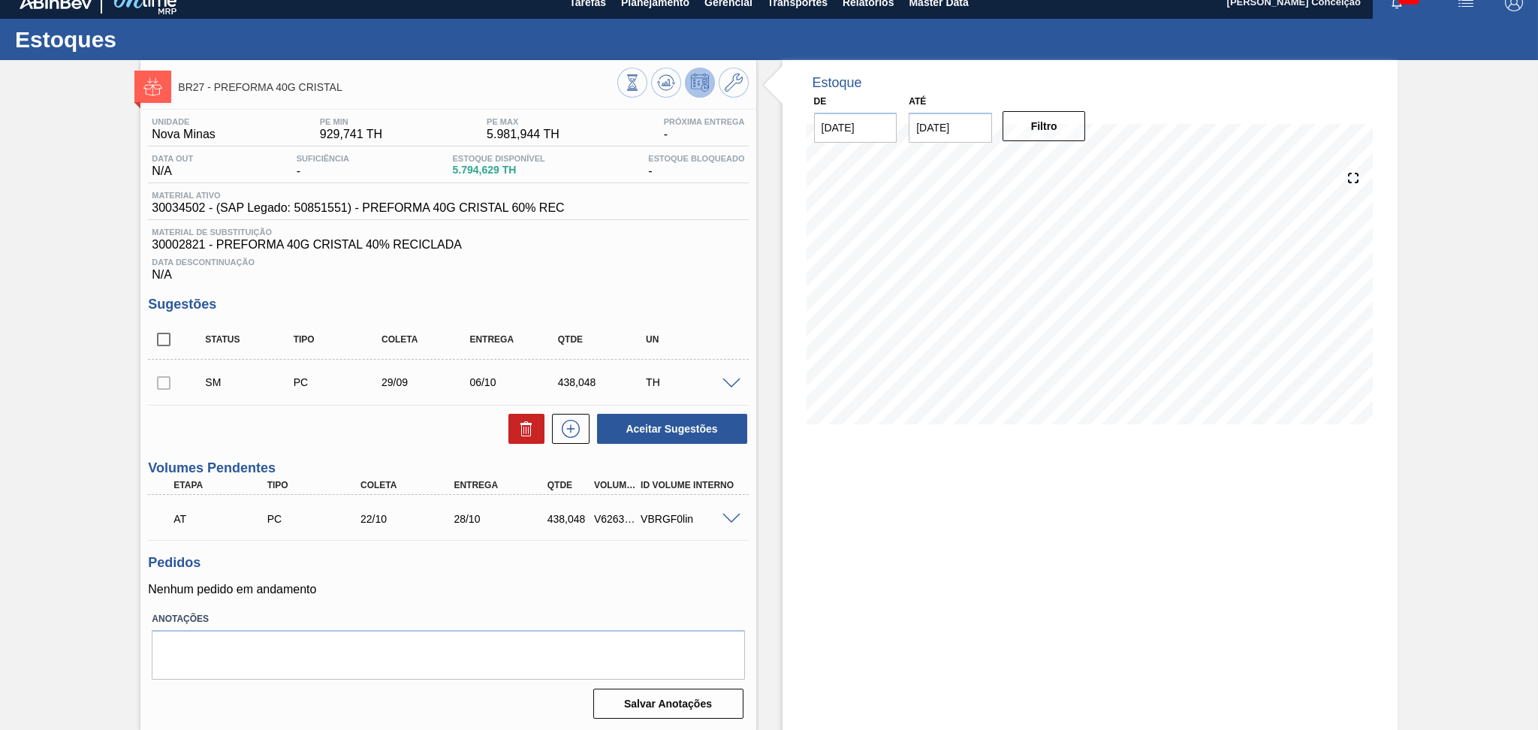
checkbox input "true"
click at [514, 427] on button at bounding box center [526, 429] width 36 height 30
click at [463, 427] on div "Aceitar Sugestões" at bounding box center [448, 428] width 600 height 33
click at [724, 387] on div "TH" at bounding box center [691, 382] width 99 height 12
click at [623, 267] on div "Data Descontinuação N/A" at bounding box center [448, 267] width 600 height 30
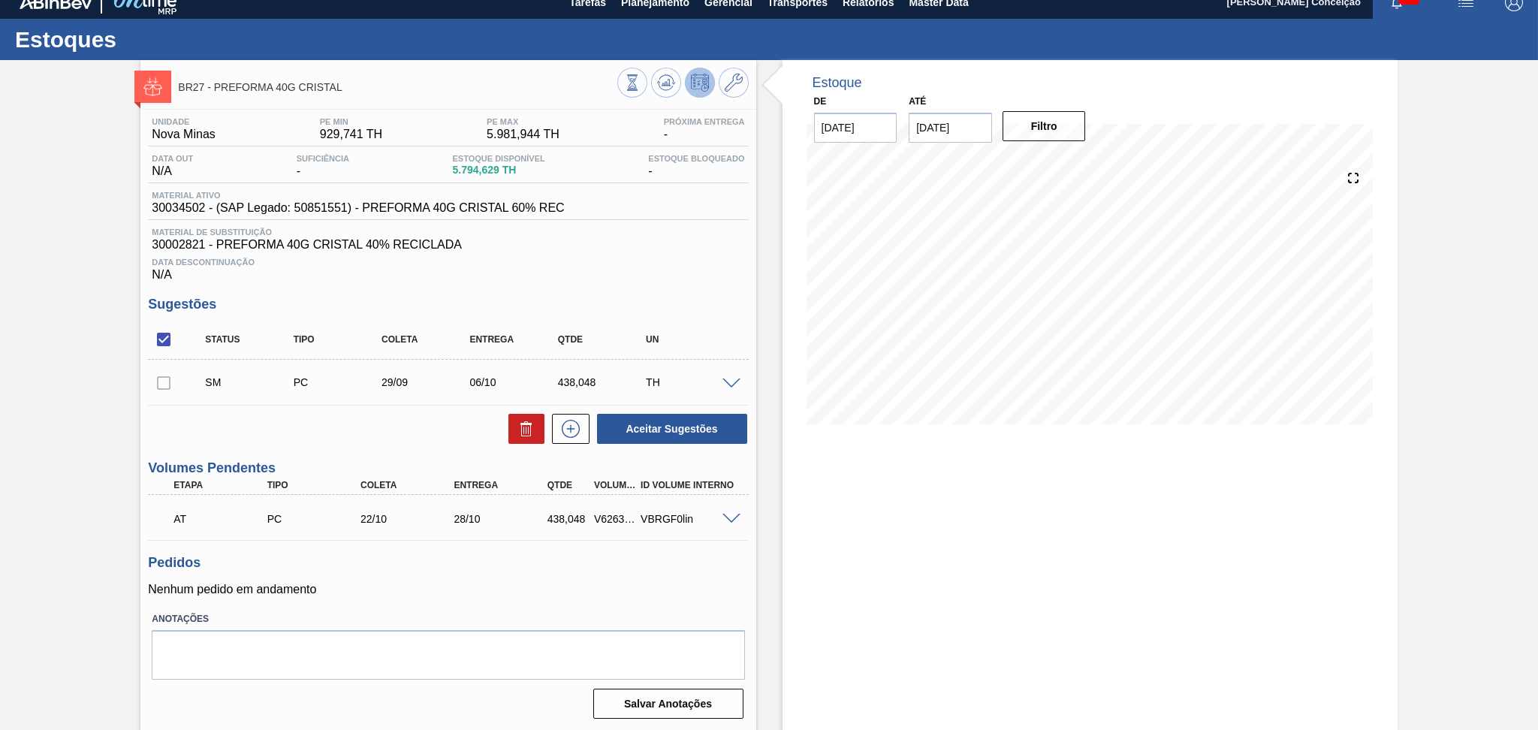
click at [709, 284] on div "Unidade Nova Minas PE MIN 929,741 TH PE MAX 5.981,944 TH Próxima Entrega - Data…" at bounding box center [447, 417] width 615 height 614
click at [790, 454] on div "Estoque De [DATE] Até [DATE] Filtro 05/10 Projeção de Estoque 5,734.629 [DOMAIN…" at bounding box center [1089, 395] width 615 height 671
click at [762, 279] on div "Estoque De [DATE] Até [DATE] Filtro 05/10 Projeção de Estoque 5,734.629 [DOMAIN…" at bounding box center [1076, 395] width 641 height 671
click at [44, 232] on div "BR27 - PREFORMA 40G CRISTAL Unidade Nova Minas PE MIN 929,741 TH PE MAX 5.981,9…" at bounding box center [769, 395] width 1538 height 671
click at [414, 558] on h3 "Pedidos" at bounding box center [448, 563] width 600 height 16
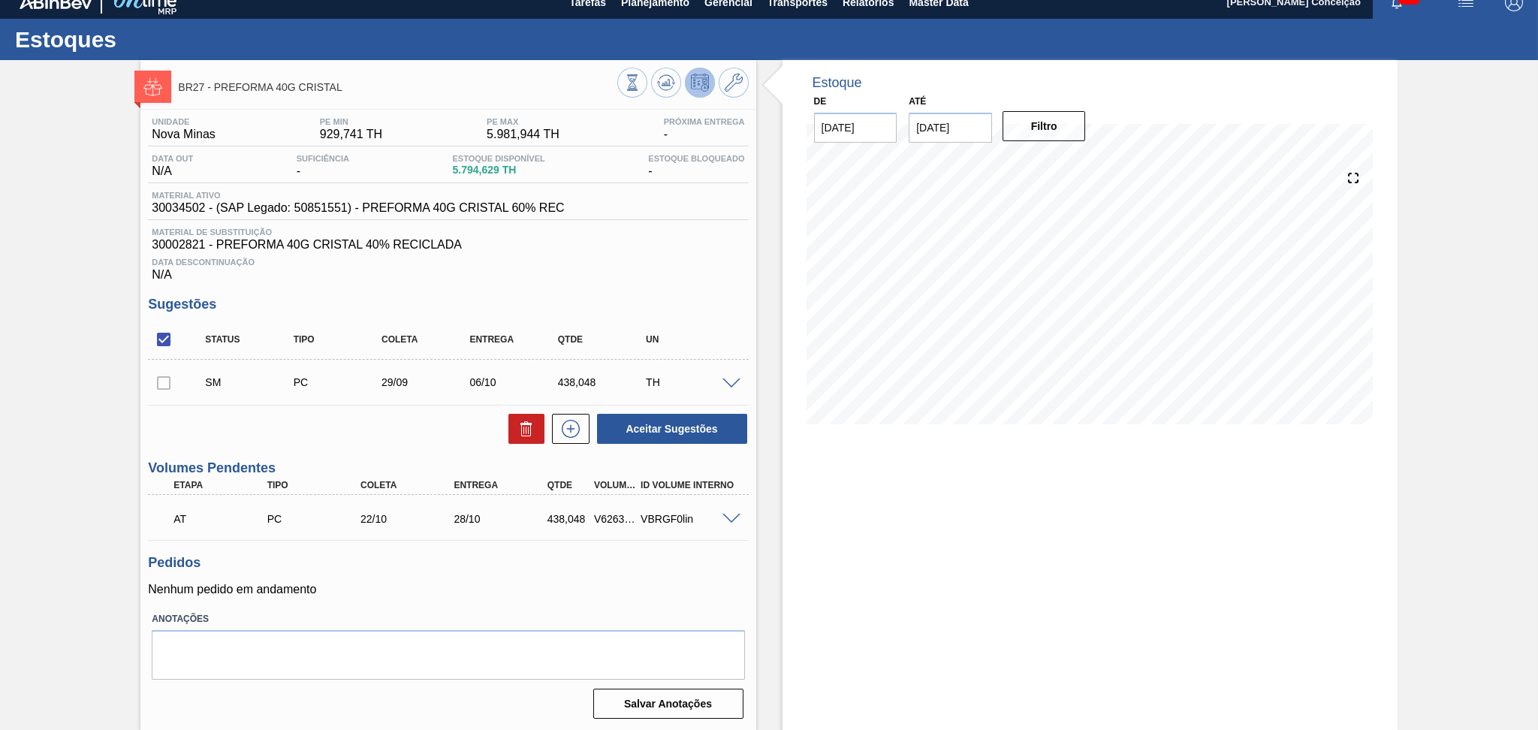
click at [695, 282] on div "Unidade Nova Minas PE MIN 929,741 TH PE MAX 5.981,944 TH Próxima Entrega - Data…" at bounding box center [447, 417] width 615 height 614
click at [745, 269] on div "Data Descontinuação N/A" at bounding box center [448, 267] width 600 height 30
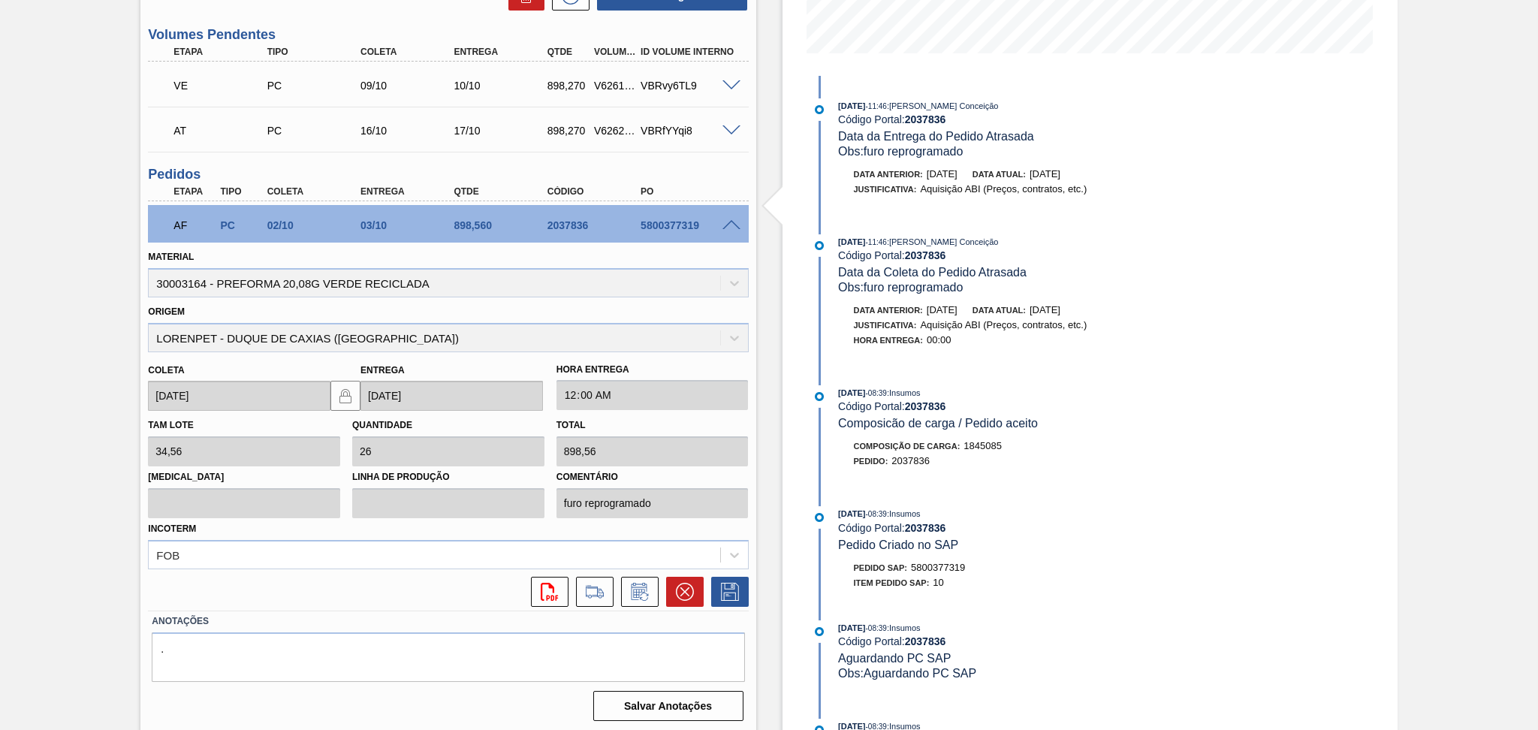
click at [729, 223] on span at bounding box center [731, 225] width 18 height 11
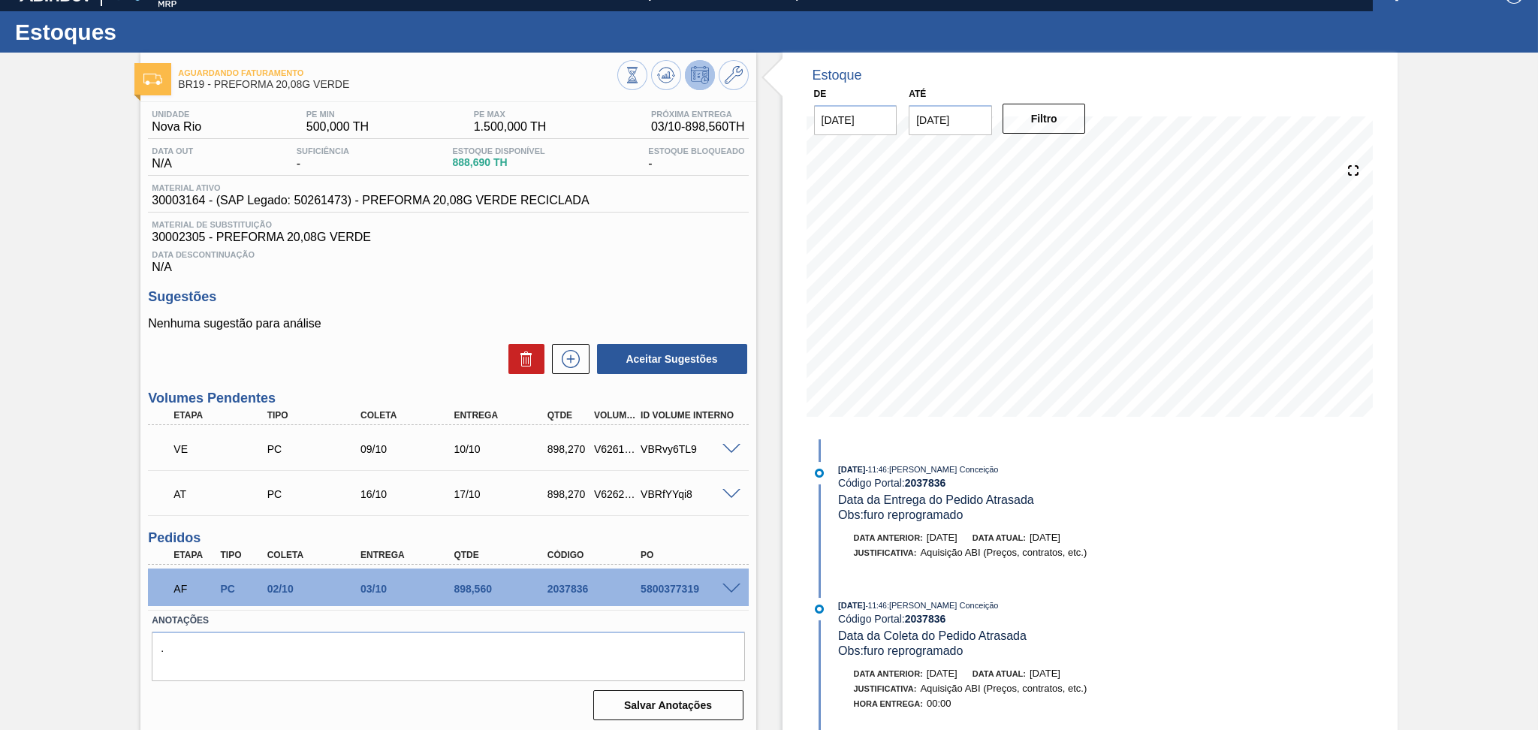
click at [484, 270] on div "Data Descontinuação N/A" at bounding box center [448, 259] width 600 height 30
click at [469, 305] on div "Sugestões Nenhuma sugestão para análise Aceitar Sugestões" at bounding box center [448, 332] width 600 height 86
click at [654, 255] on span "Data Descontinuação" at bounding box center [448, 254] width 592 height 9
click at [638, 84] on button at bounding box center [632, 75] width 30 height 30
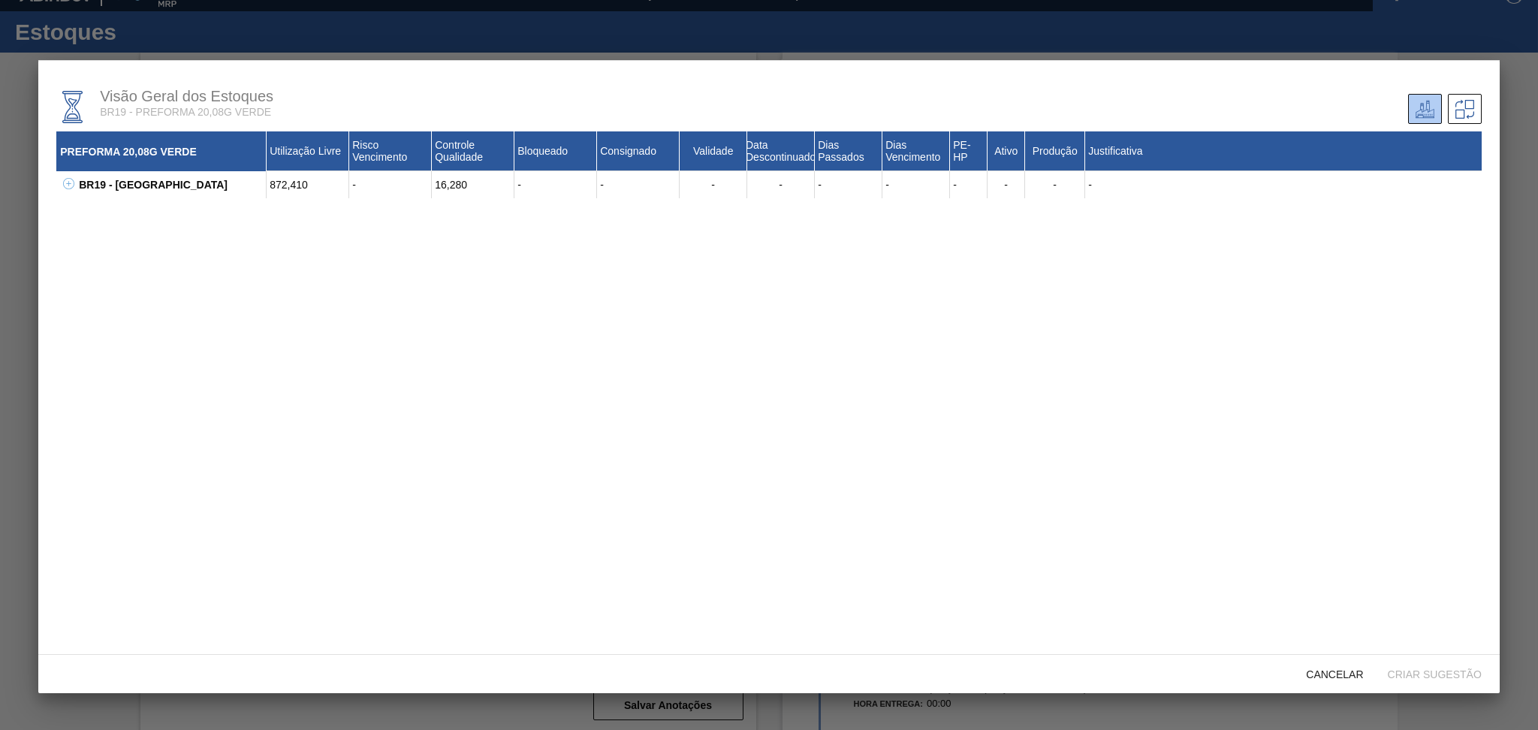
click at [66, 182] on icon at bounding box center [68, 183] width 11 height 11
click at [86, 211] on icon at bounding box center [87, 210] width 11 height 11
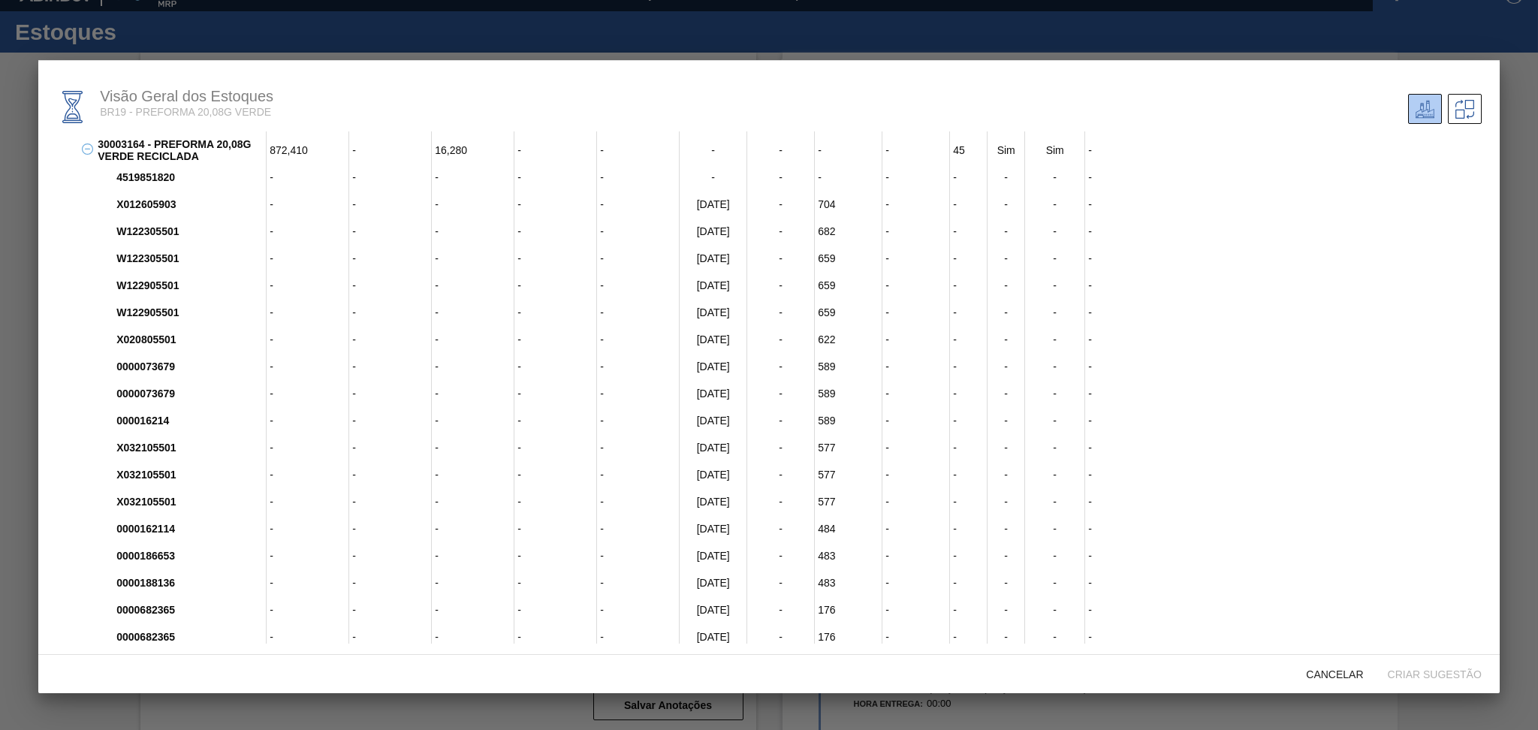
scroll to position [0, 0]
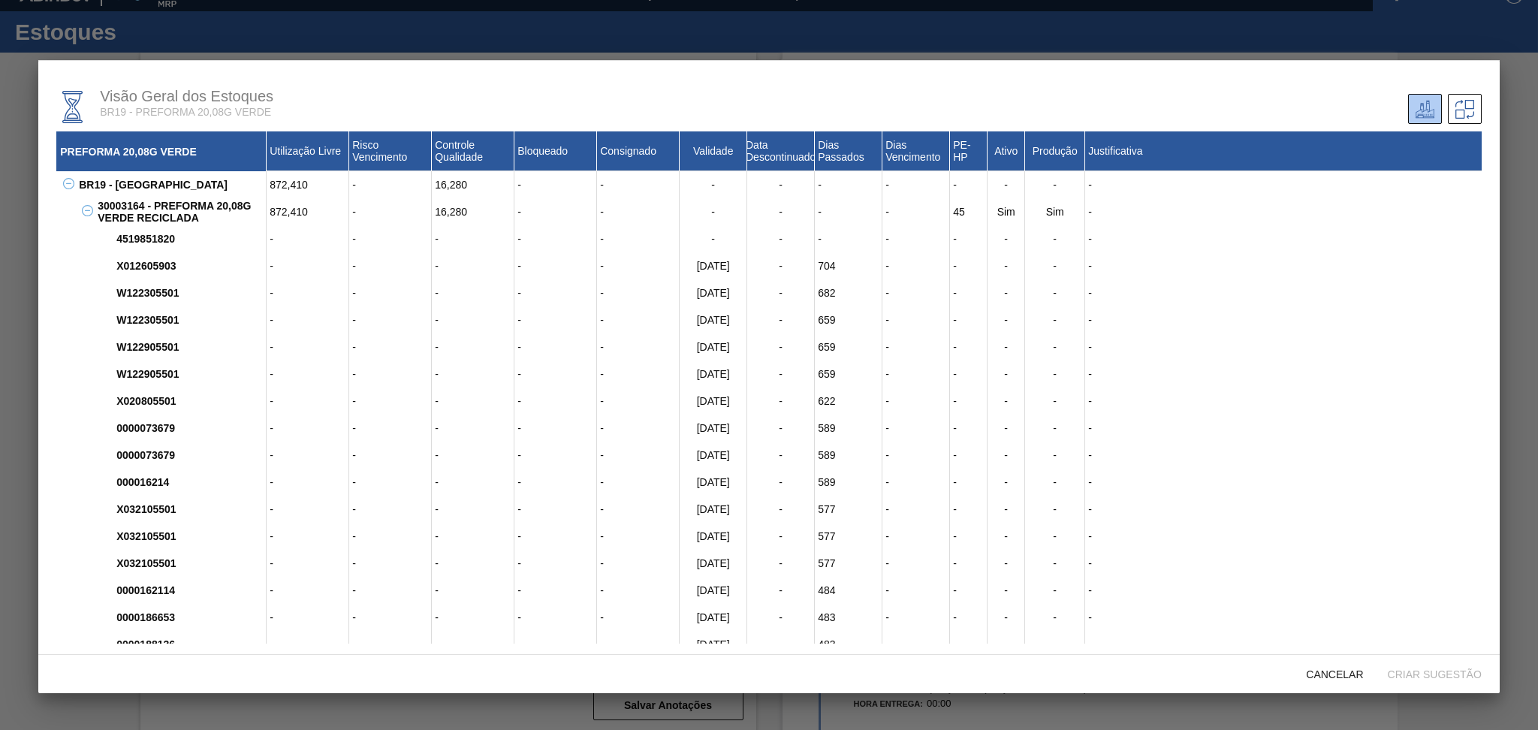
click at [108, 40] on div at bounding box center [769, 365] width 1538 height 730
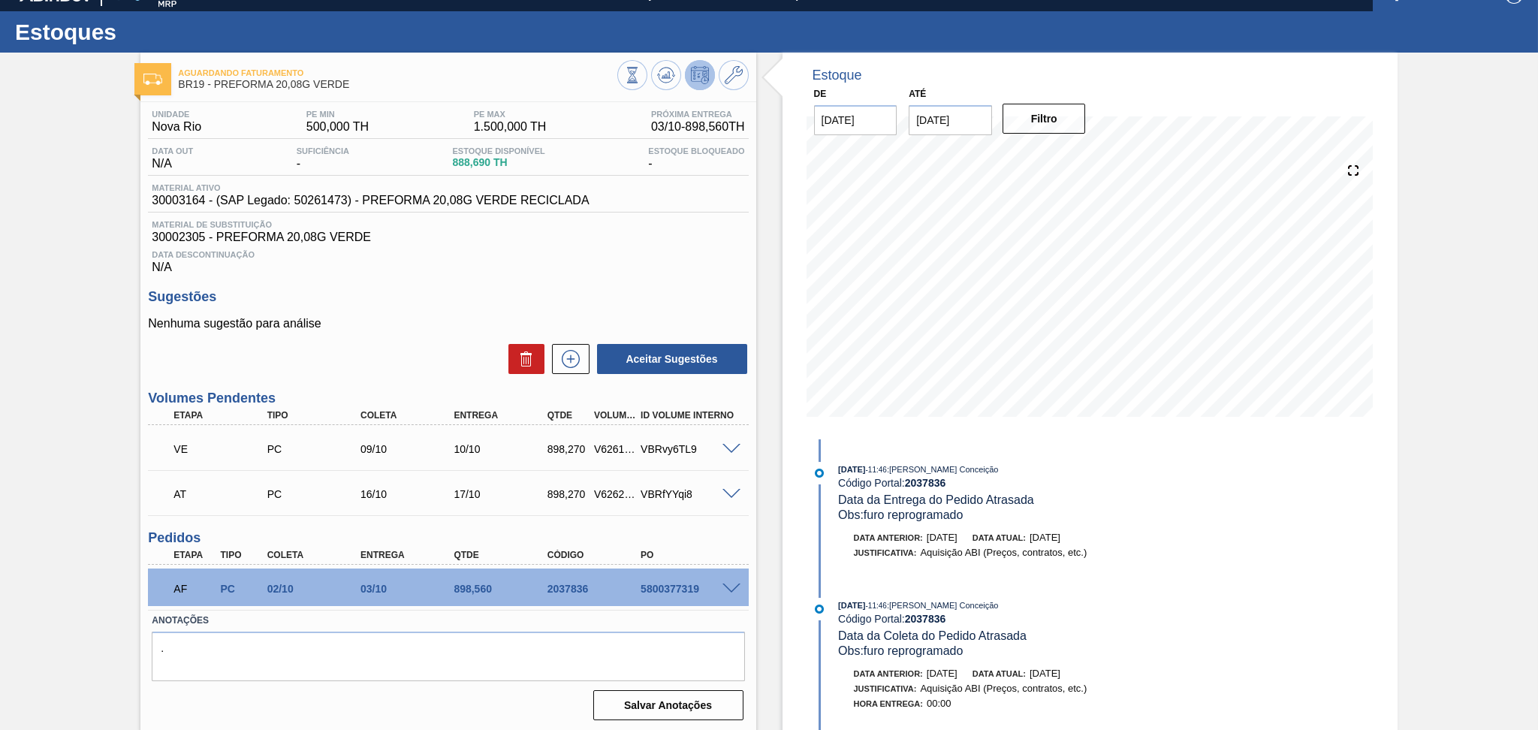
click at [629, 192] on div "Material ativo 30003164 - (SAP Legado: 50261473) - PREFORMA 20,08G VERDE RECICL…" at bounding box center [448, 197] width 600 height 29
click at [426, 318] on p "Nenhuma sugestão para análise" at bounding box center [448, 324] width 600 height 14
click at [433, 312] on div "Sugestões Nenhuma sugestão para análise Aceitar Sugestões" at bounding box center [448, 332] width 600 height 86
click at [392, 379] on div "Unidade Nova Rio PE MIN 500,000 TH PE MAX 1.500,000 TH Próxima Entrega 03/10 - …" at bounding box center [447, 413] width 615 height 623
click at [445, 317] on p "Nenhuma sugestão para análise" at bounding box center [448, 324] width 600 height 14
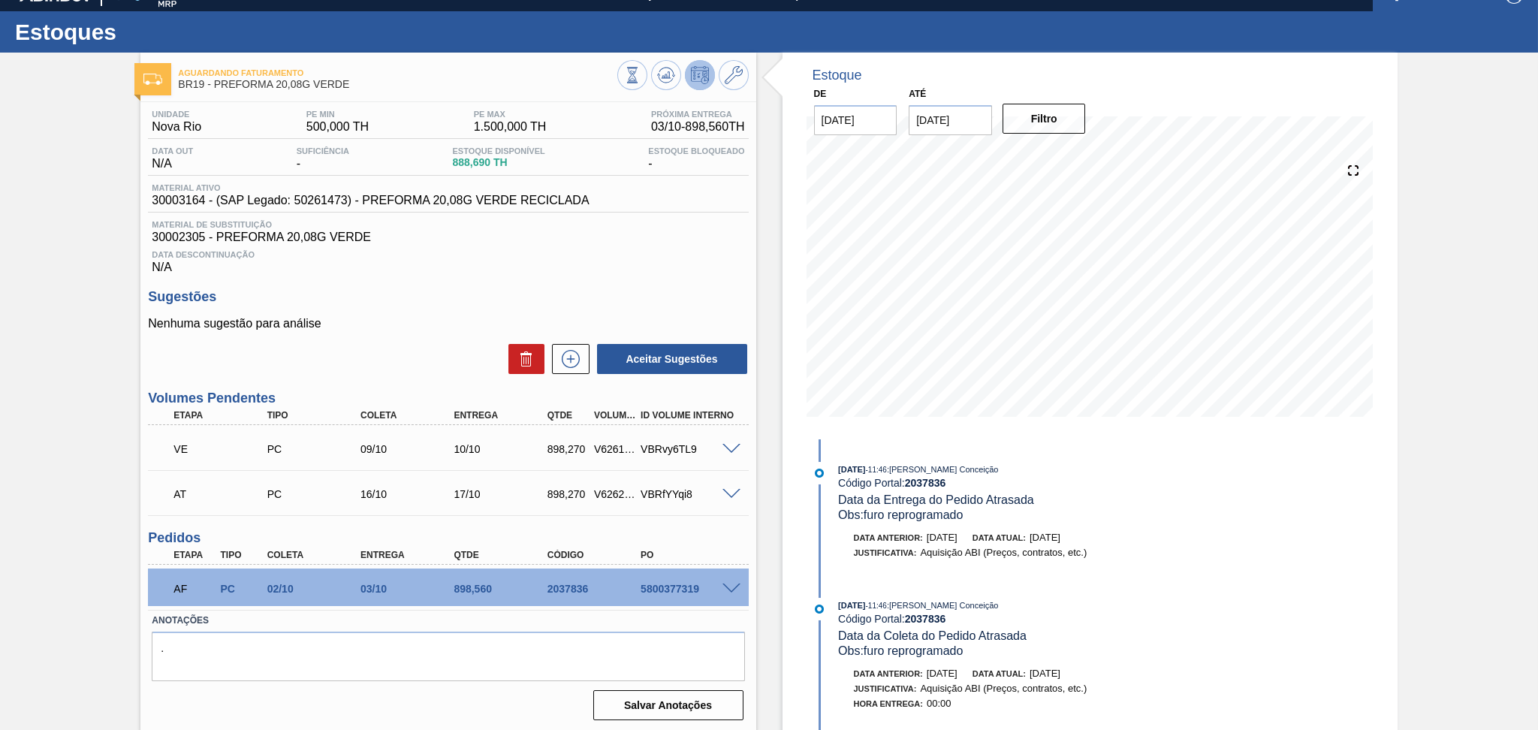
click at [725, 584] on span at bounding box center [731, 588] width 18 height 11
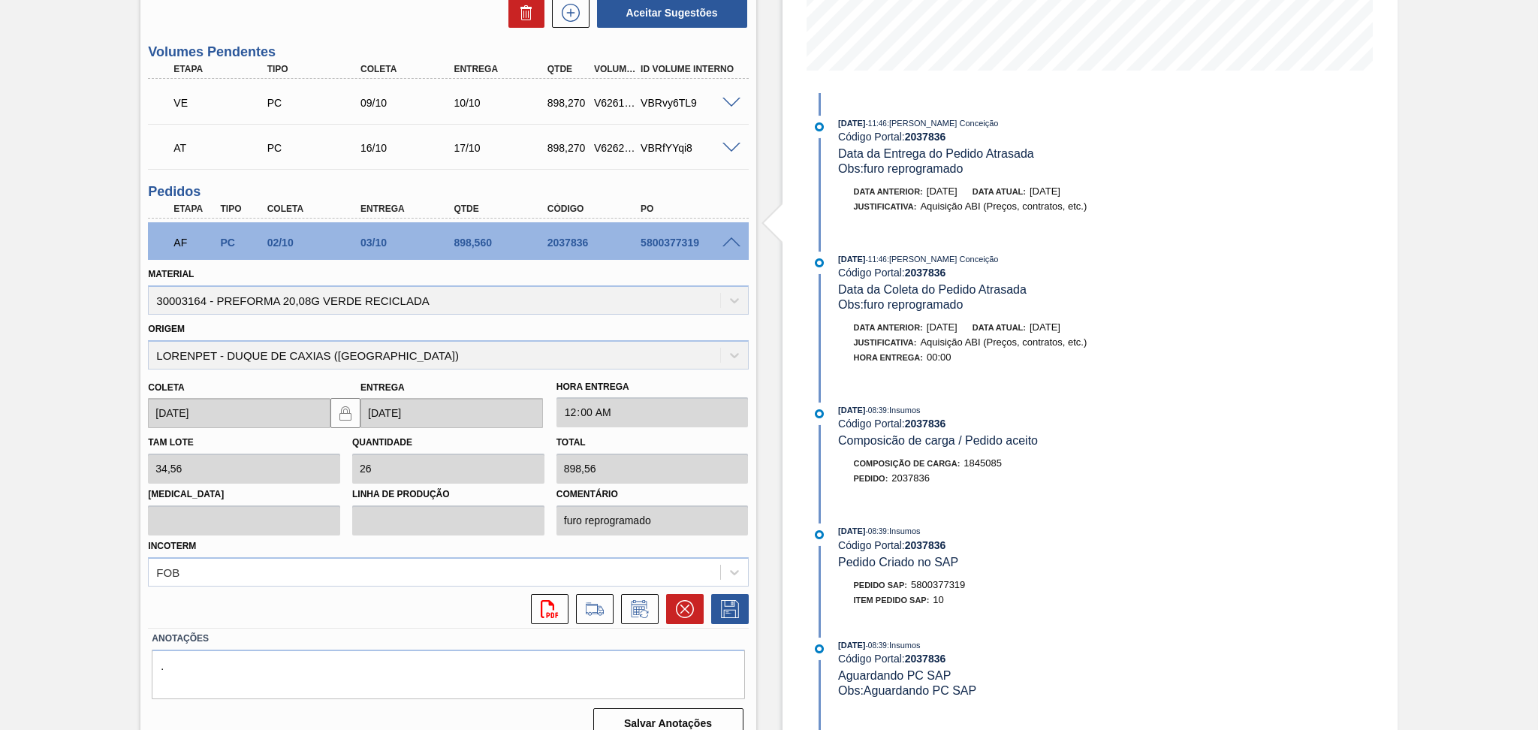
scroll to position [386, 0]
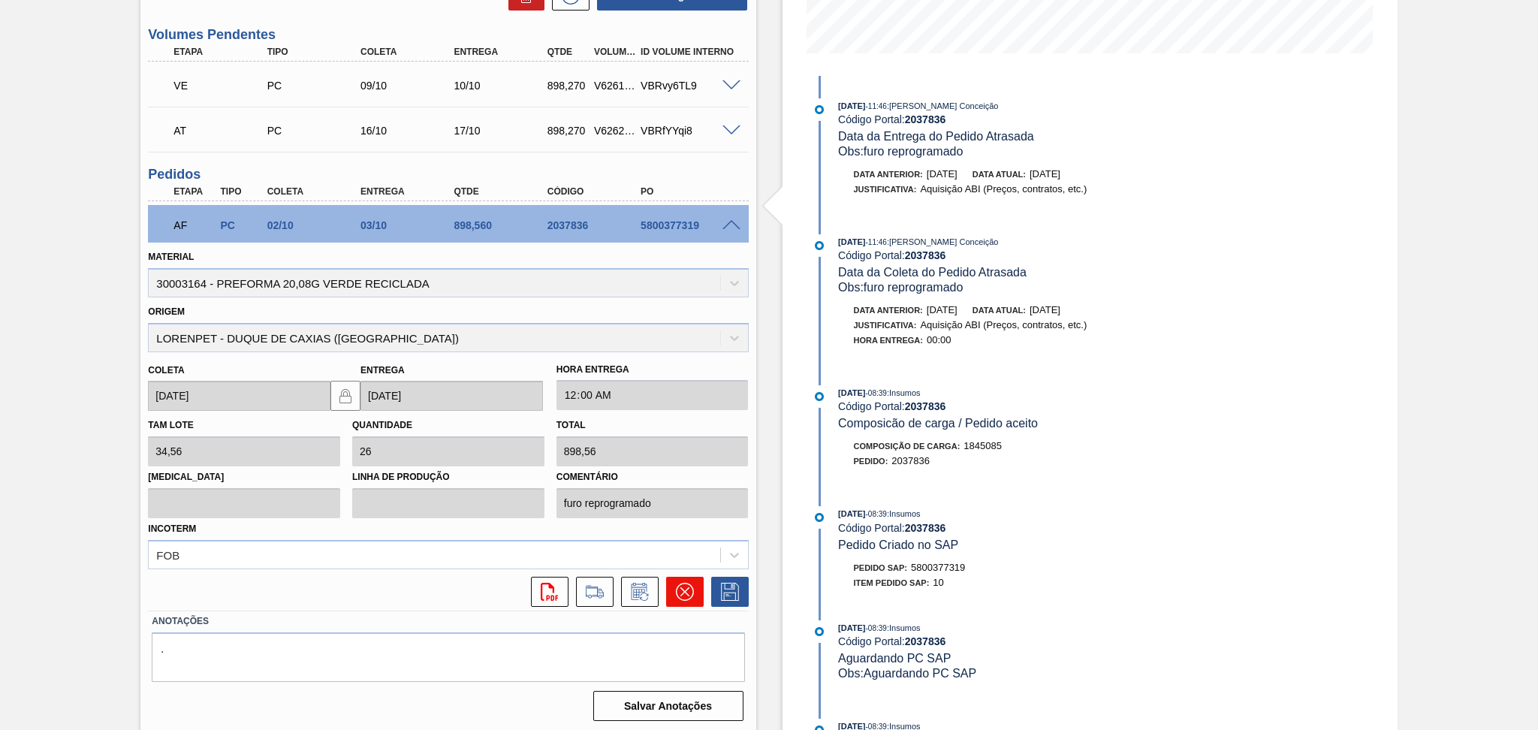
click at [676, 594] on icon at bounding box center [685, 592] width 18 height 18
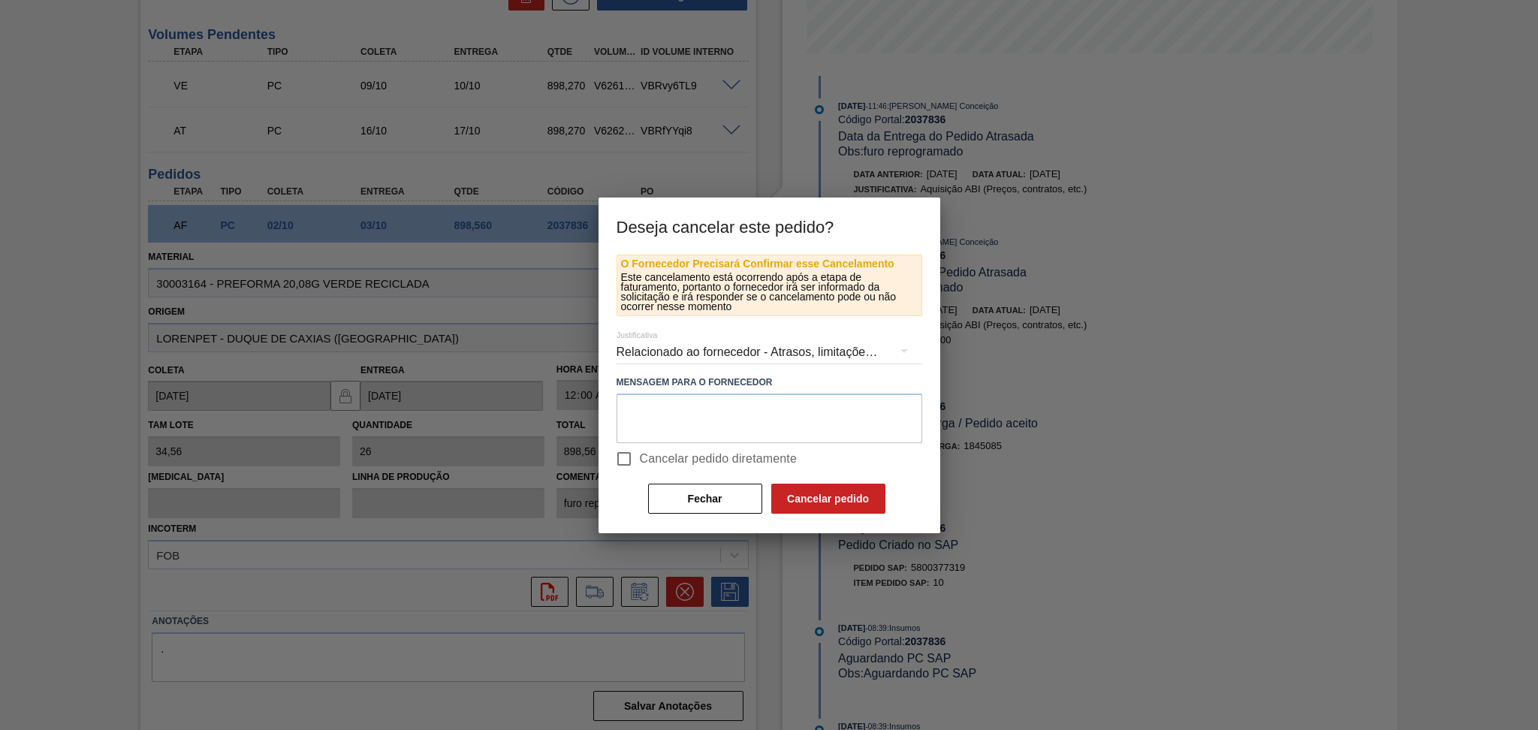
click at [656, 454] on span "Cancelar pedido diretamente" at bounding box center [719, 459] width 158 height 18
click at [640, 454] on input "Cancelar pedido diretamente" at bounding box center [624, 459] width 32 height 32
checkbox input "true"
click at [803, 427] on textarea at bounding box center [770, 418] width 306 height 50
type textarea "sem estoque"
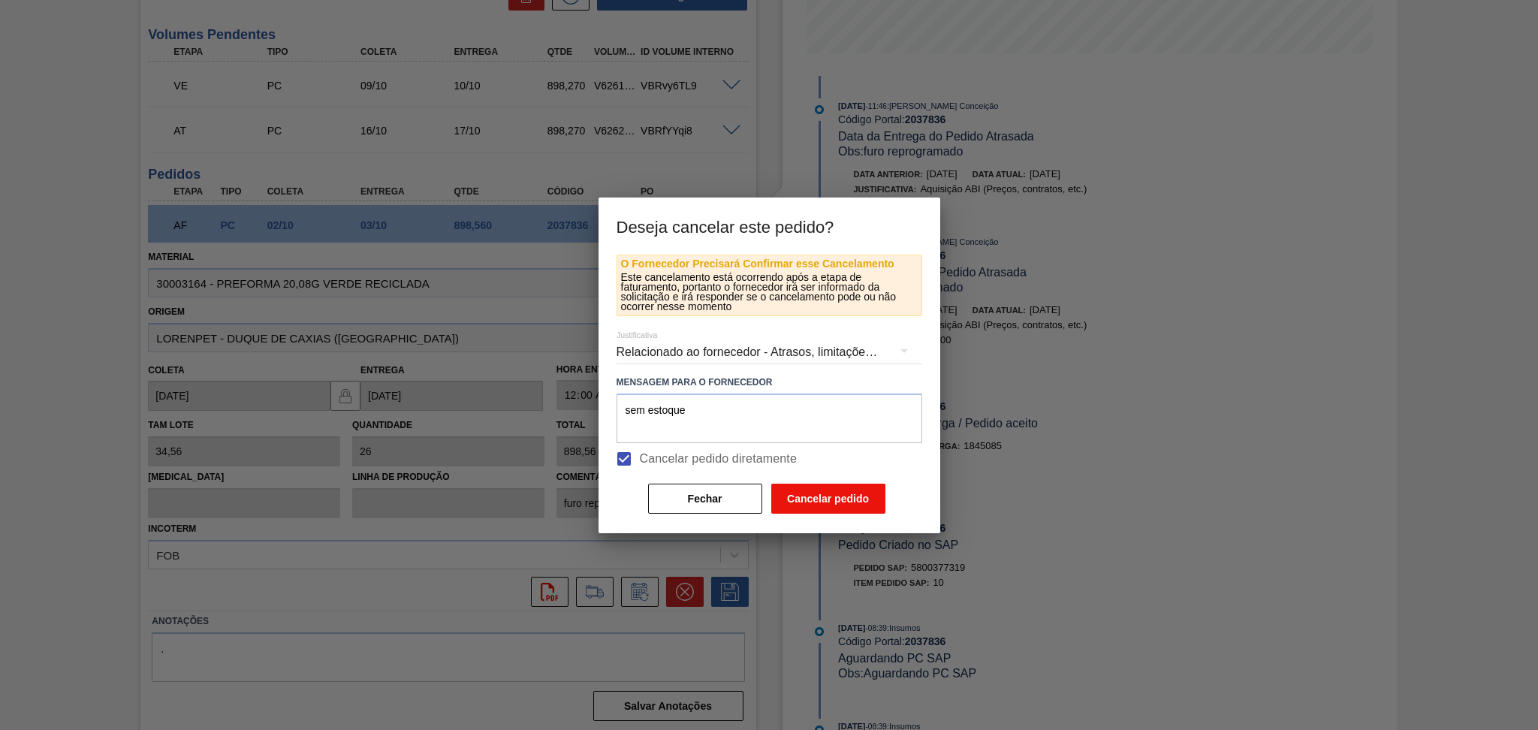
click at [862, 484] on button "Cancelar pedido" at bounding box center [828, 499] width 114 height 30
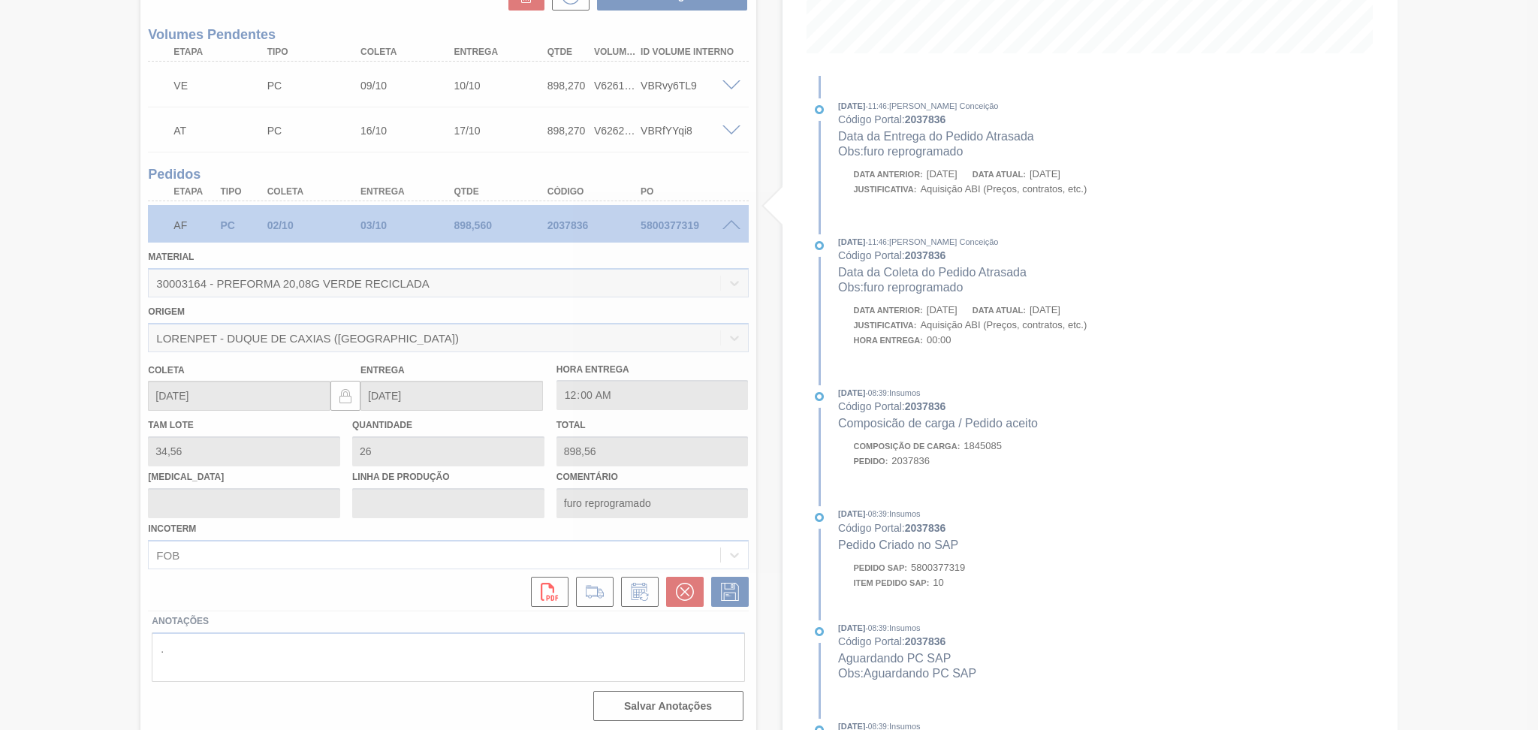
click at [130, 433] on div at bounding box center [769, 365] width 1538 height 730
click at [78, 442] on div at bounding box center [769, 365] width 1538 height 730
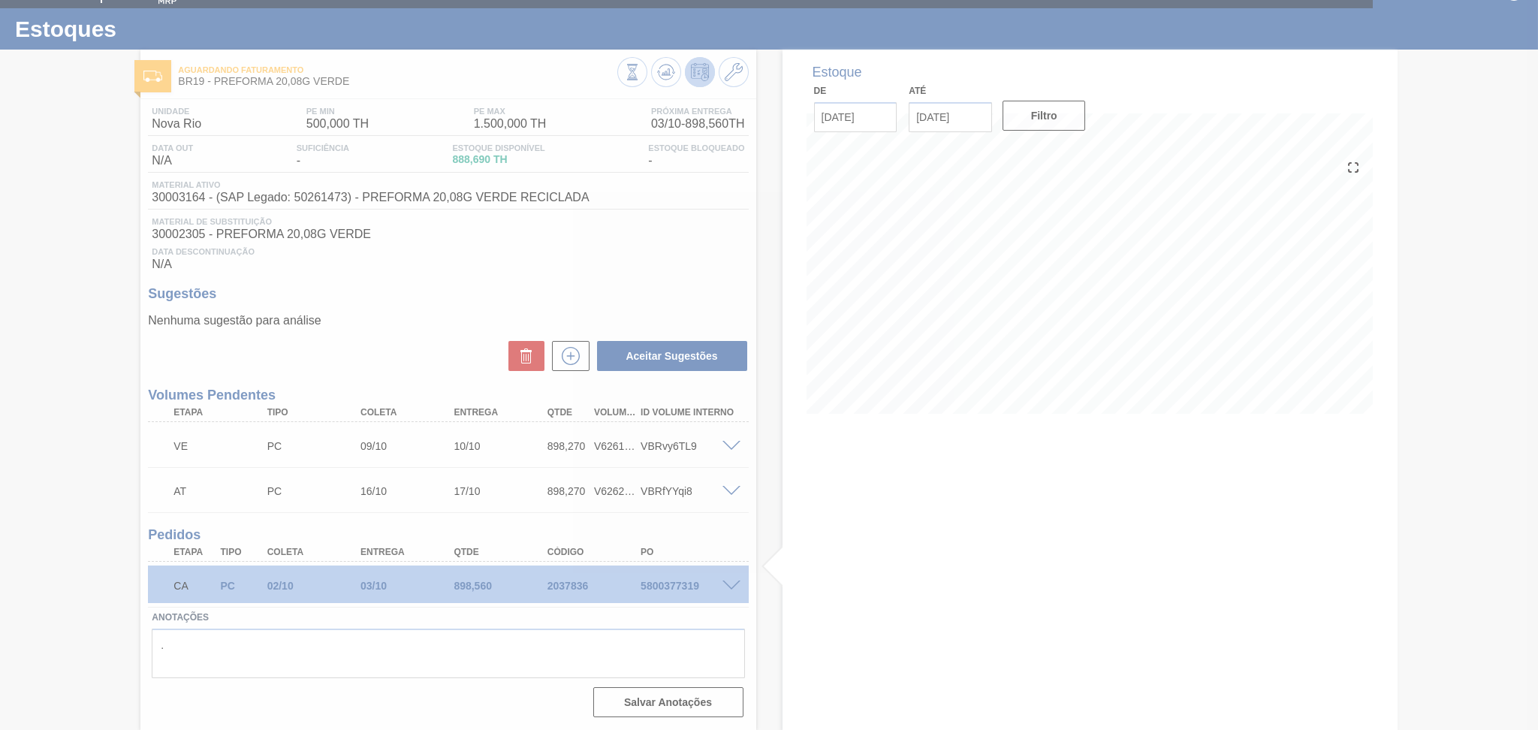
scroll to position [23, 0]
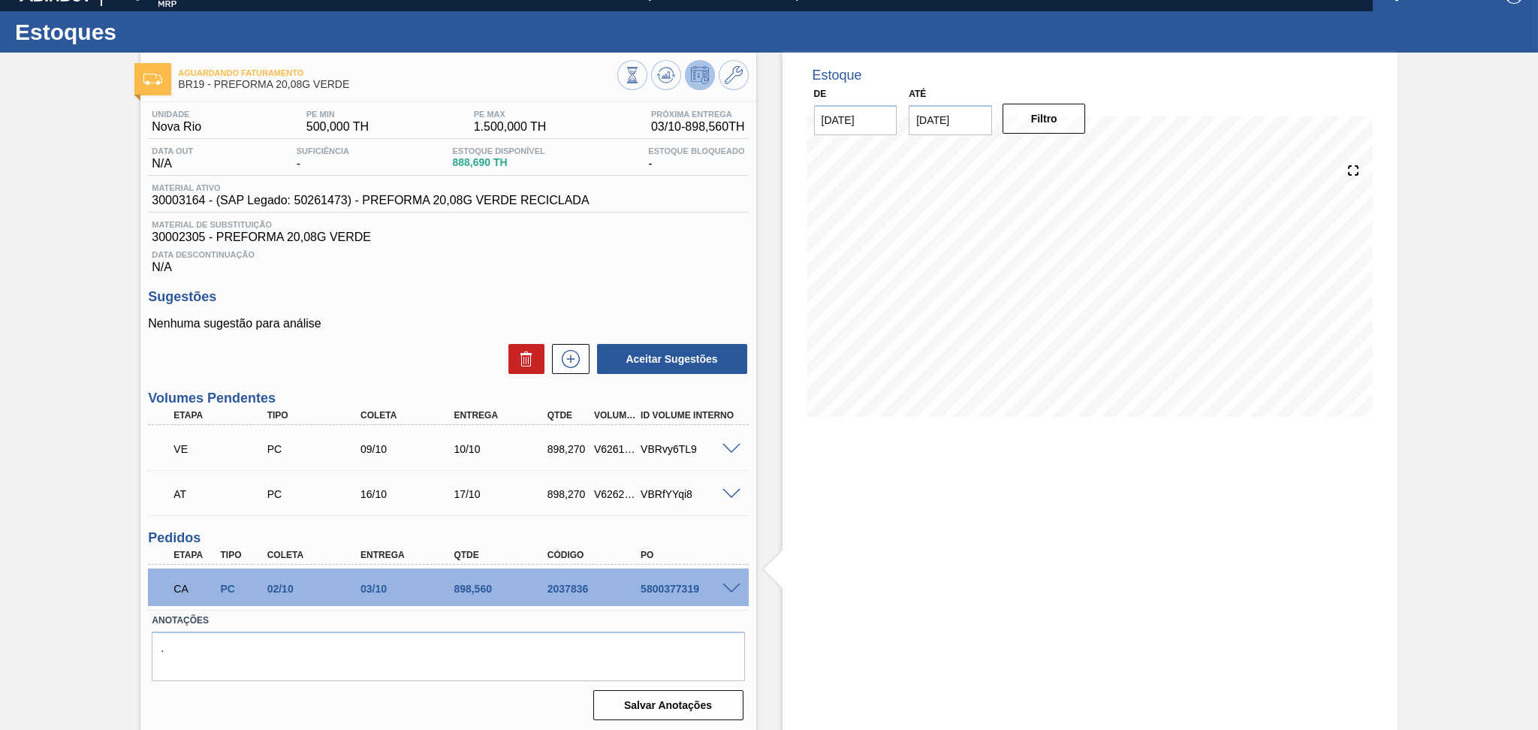
click at [577, 276] on div "Unidade Nova Rio PE MIN 500,000 TH PE MAX 1.500,000 TH Próxima Entrega 03/10 - …" at bounding box center [447, 413] width 615 height 623
click at [674, 84] on button at bounding box center [666, 75] width 30 height 30
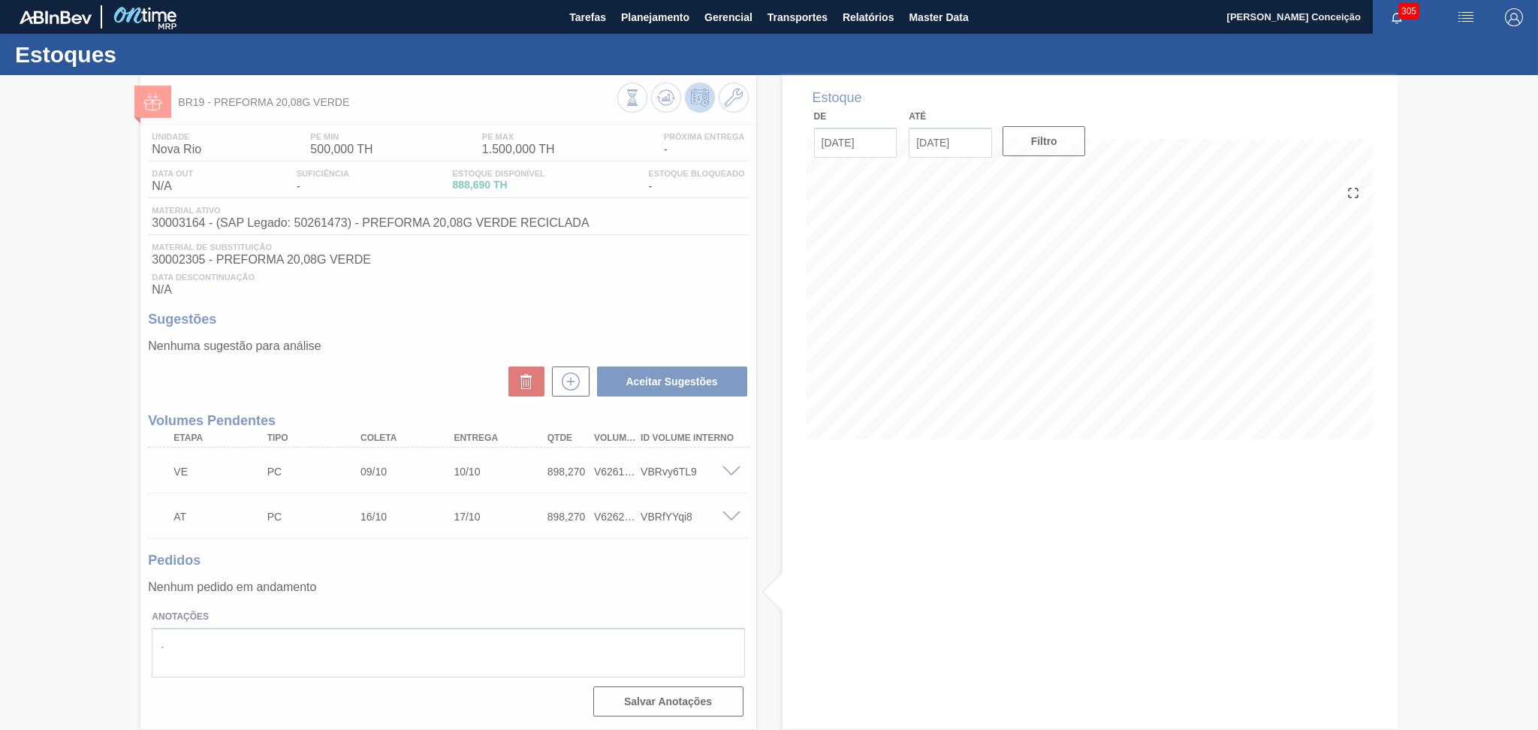
scroll to position [0, 0]
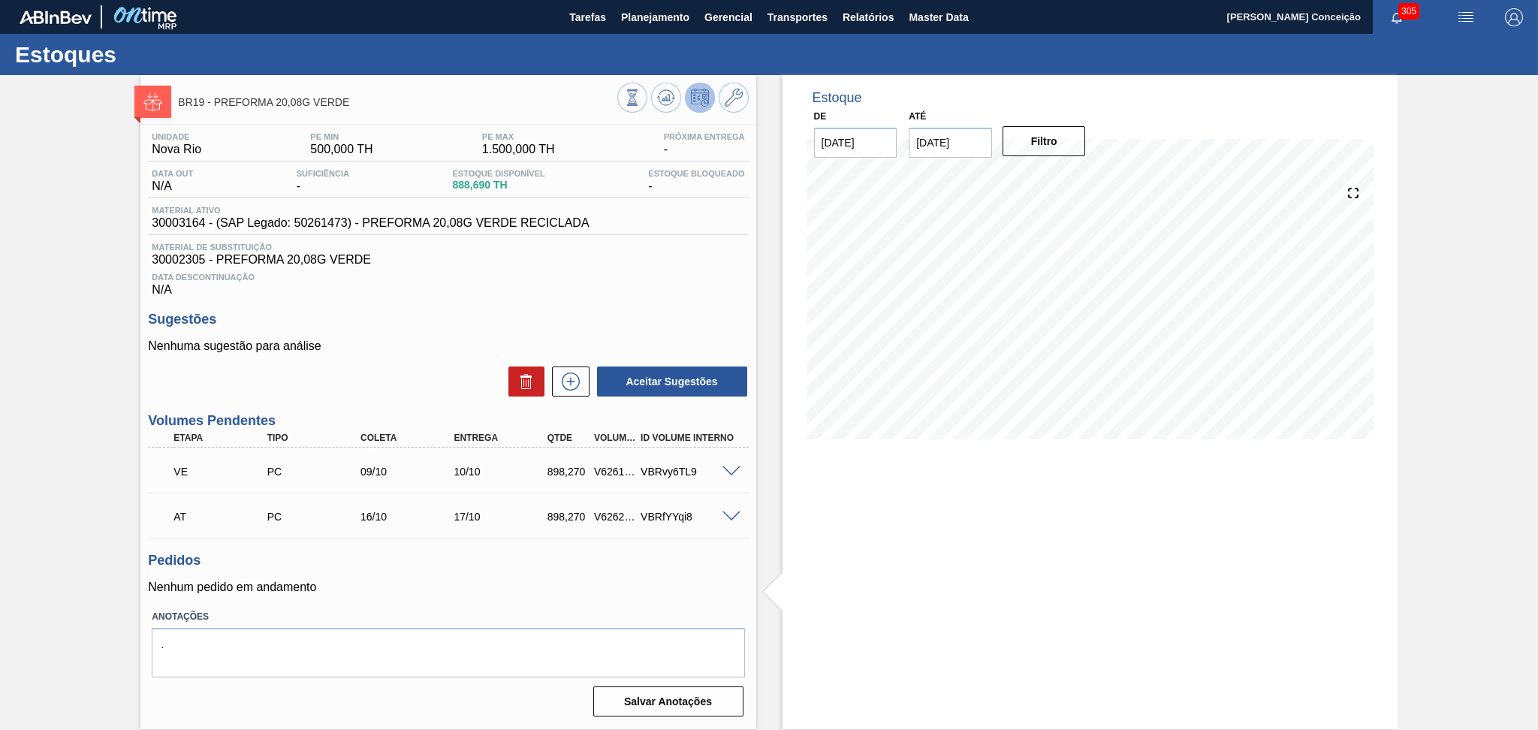
click at [417, 560] on h3 "Pedidos" at bounding box center [448, 561] width 600 height 16
click at [435, 315] on h3 "Sugestões" at bounding box center [448, 320] width 600 height 16
click at [383, 367] on div "Aceitar Sugestões" at bounding box center [448, 381] width 600 height 33
click at [668, 300] on div "Unidade Nova Rio PE MIN 500,000 TH PE MAX 1.500,000 TH Próxima Entrega - Data o…" at bounding box center [447, 423] width 615 height 597
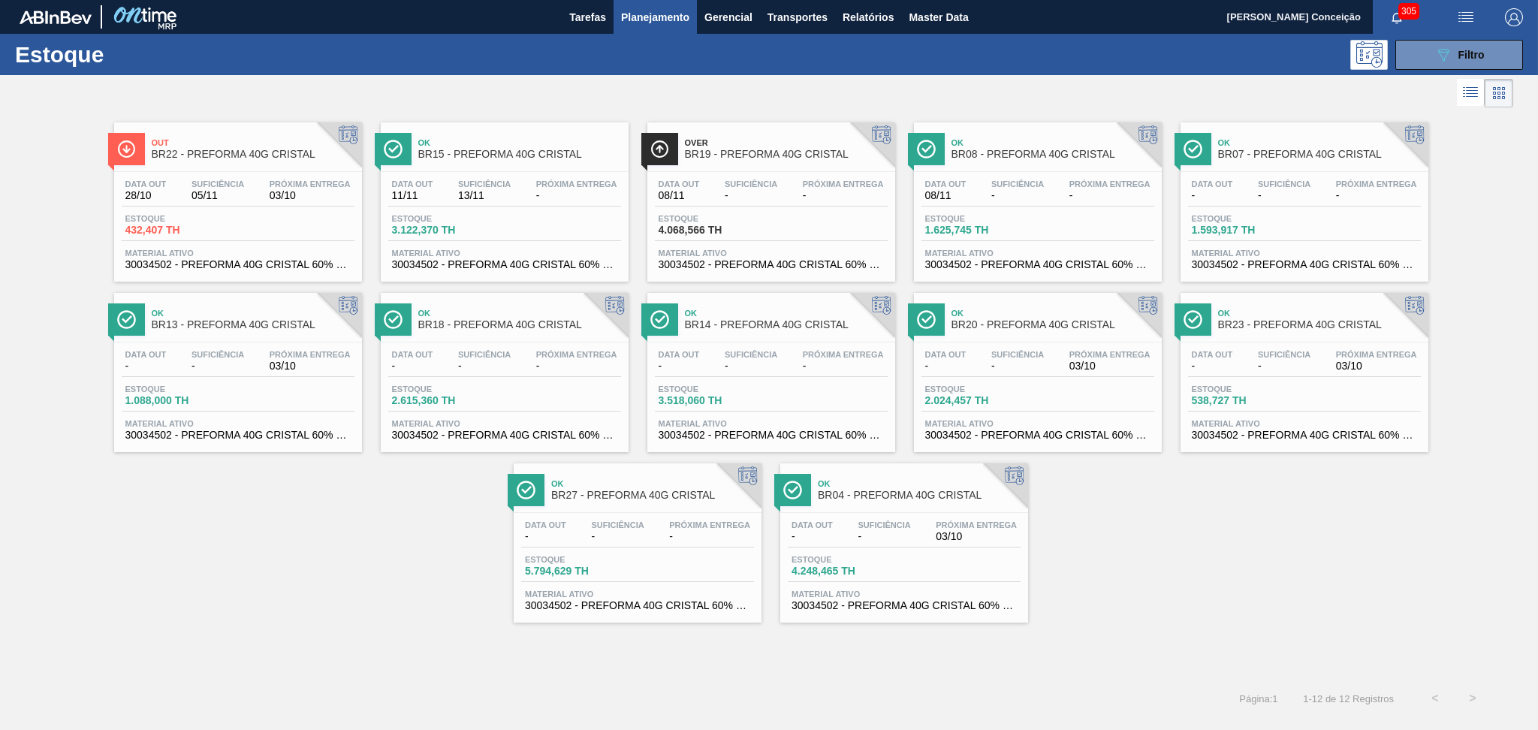
click at [650, 24] on span "Planejamento" at bounding box center [655, 17] width 68 height 18
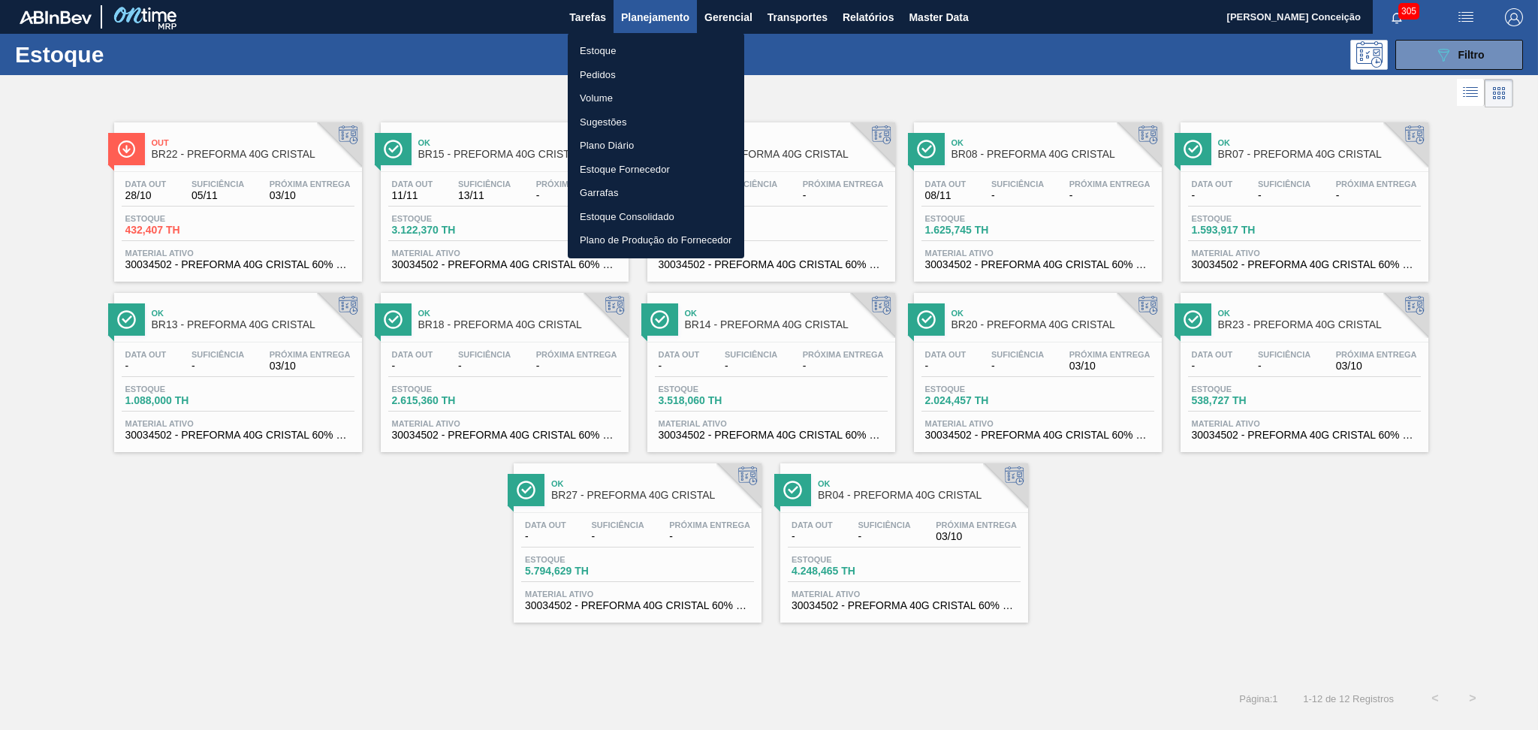
click at [614, 48] on li "Estoque" at bounding box center [656, 51] width 176 height 24
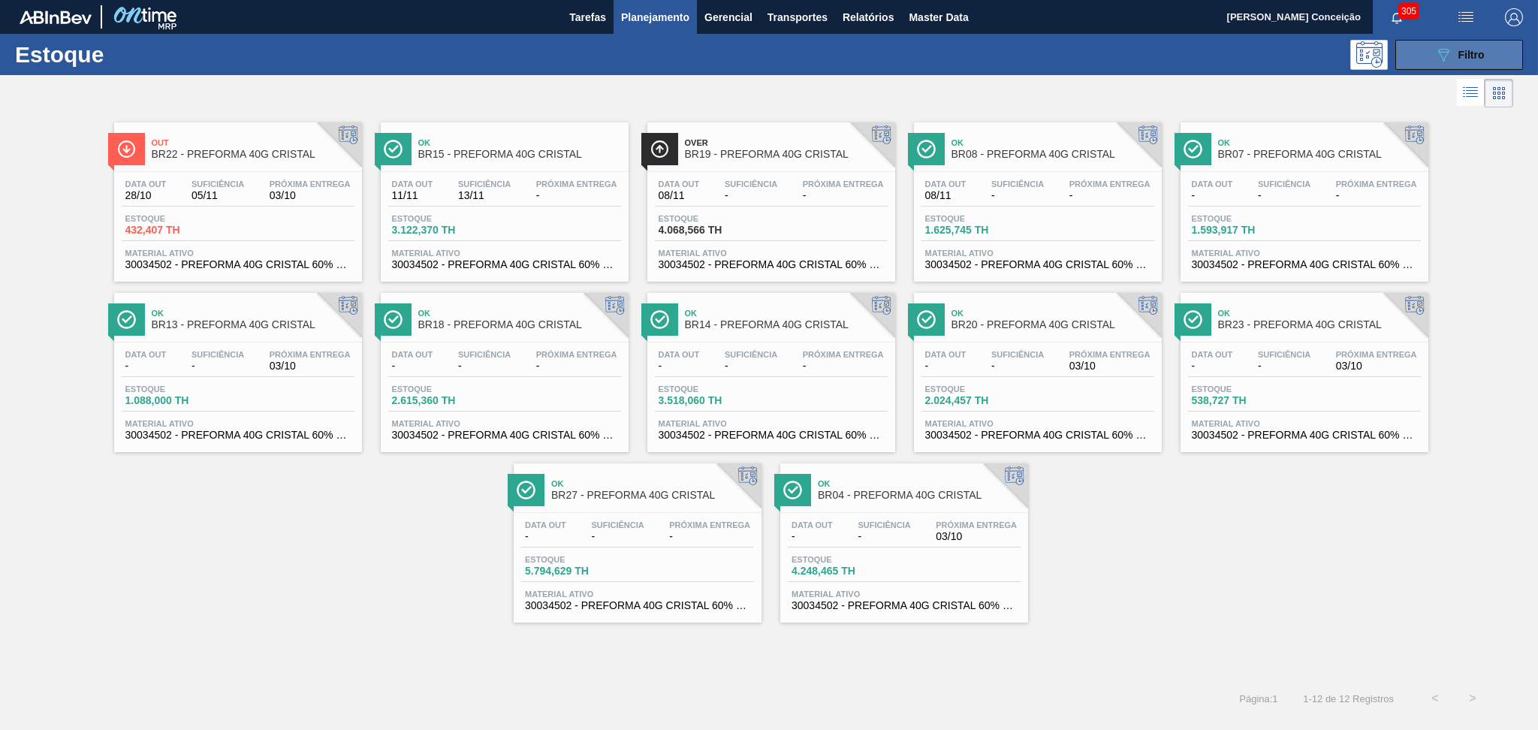
click at [1442, 60] on icon "089F7B8B-B2A5-4AFE-B5C0-19BA573D28AC" at bounding box center [1443, 55] width 18 height 18
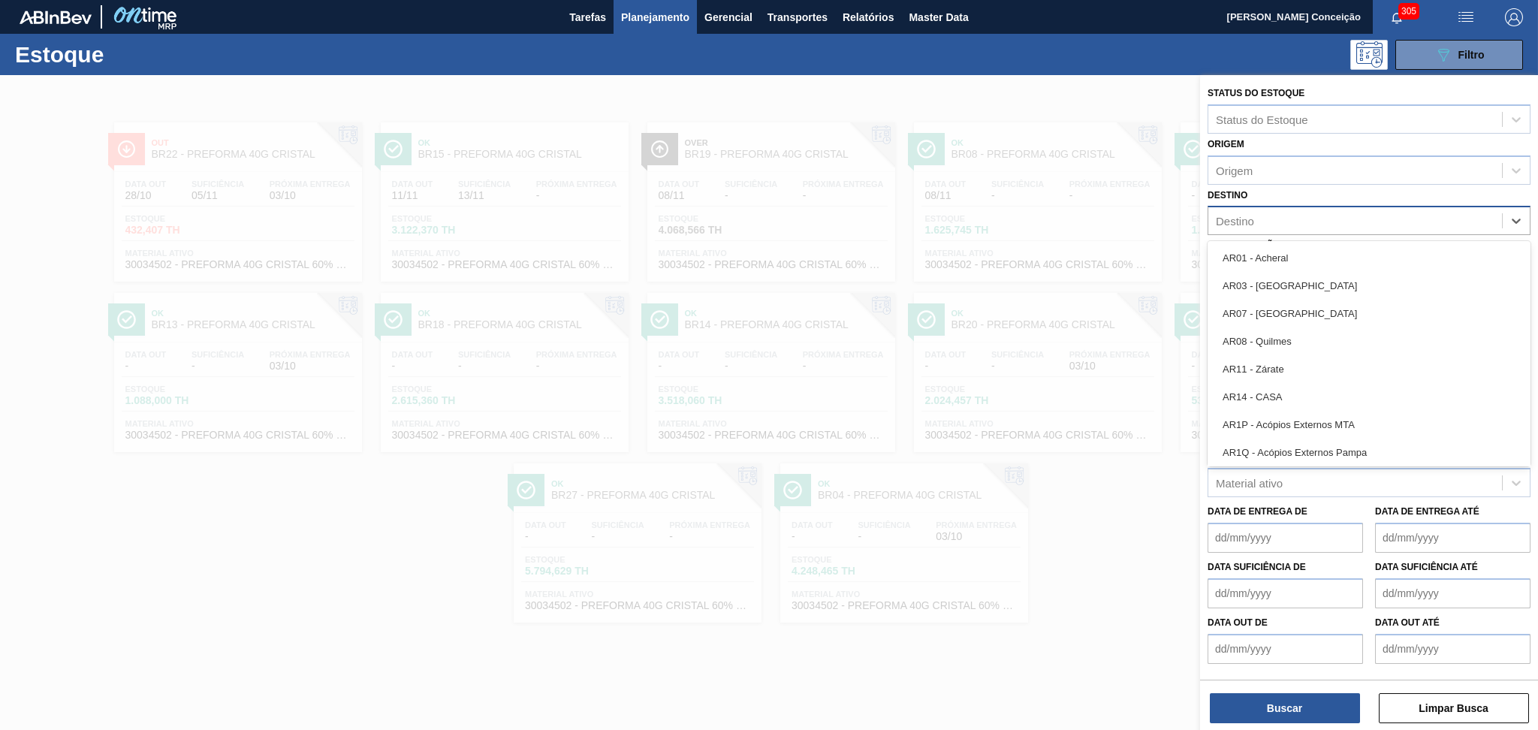
click at [1244, 218] on div "Destino" at bounding box center [1235, 221] width 38 height 13
type input "br04"
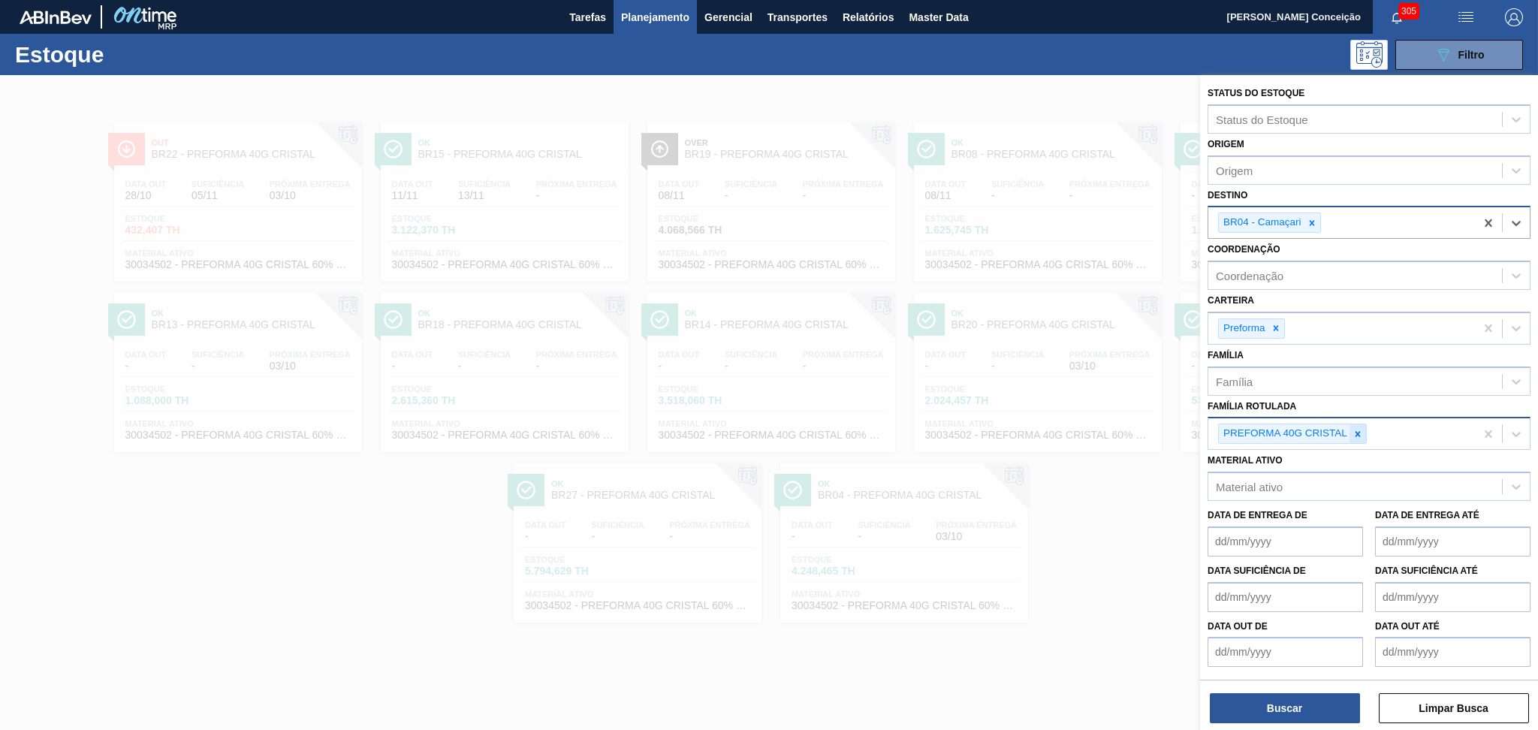
click at [1358, 436] on div at bounding box center [1357, 433] width 17 height 19
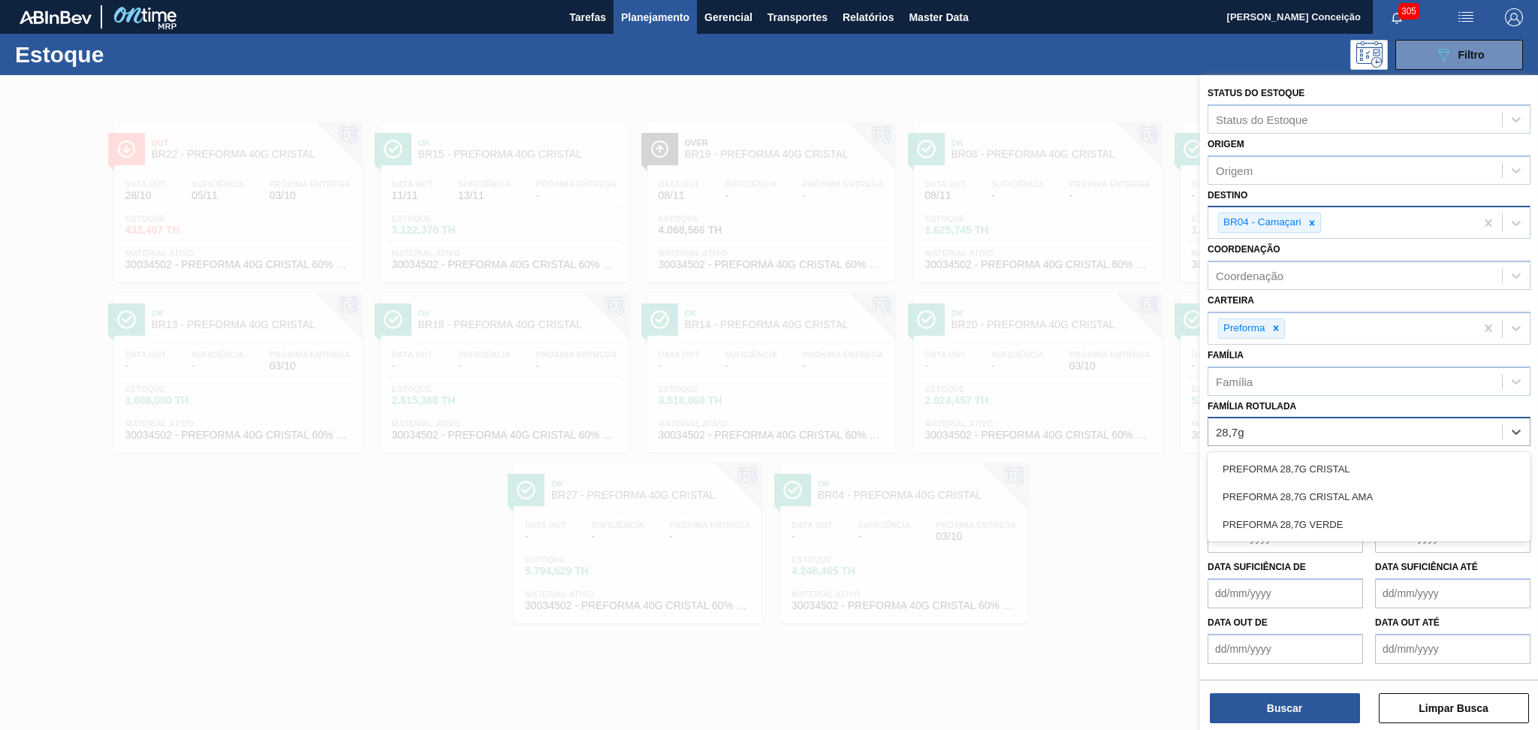
type Rotulada "28,7g v"
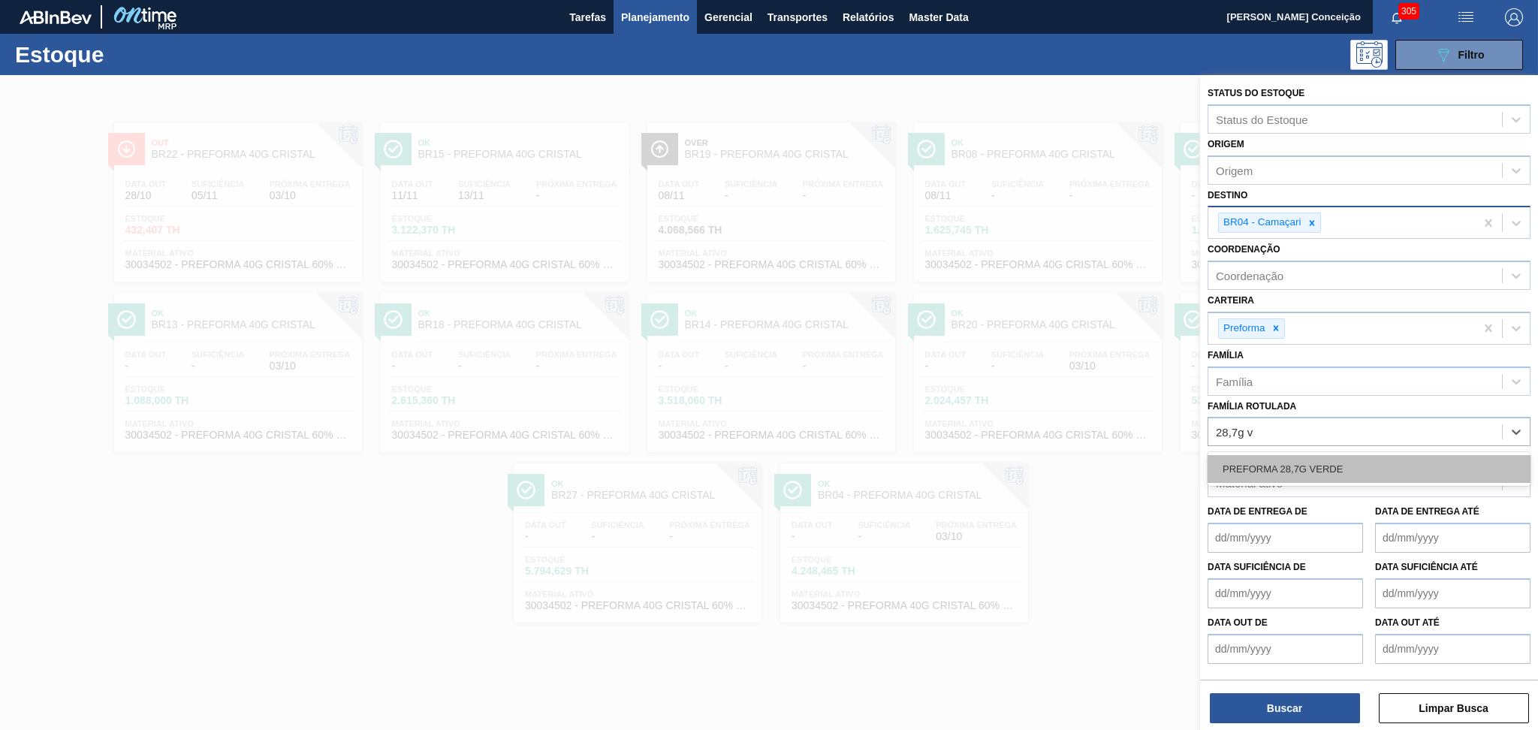
click at [1319, 466] on div "PREFORMA 28,7G VERDE" at bounding box center [1368, 469] width 323 height 28
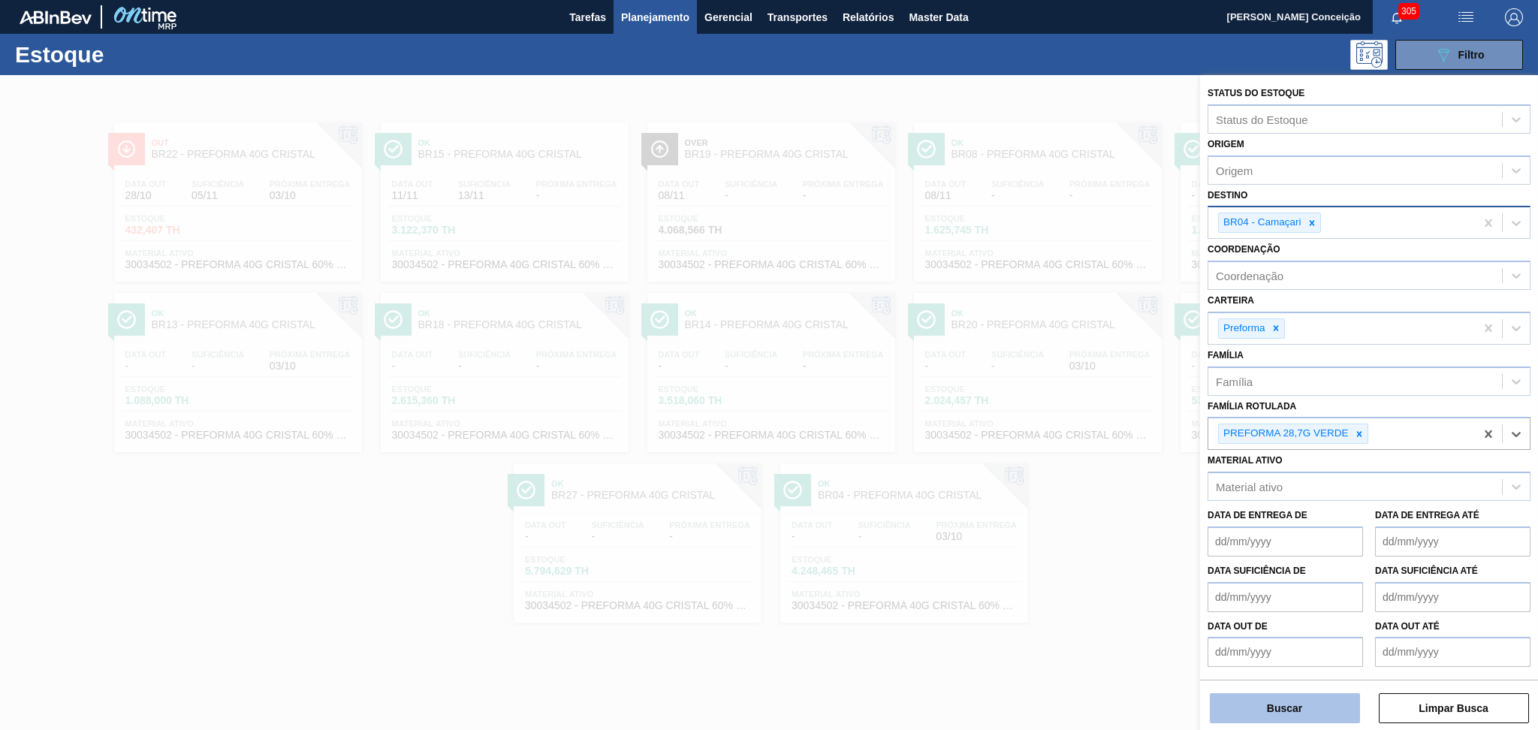
click at [1269, 710] on button "Buscar" at bounding box center [1285, 708] width 150 height 30
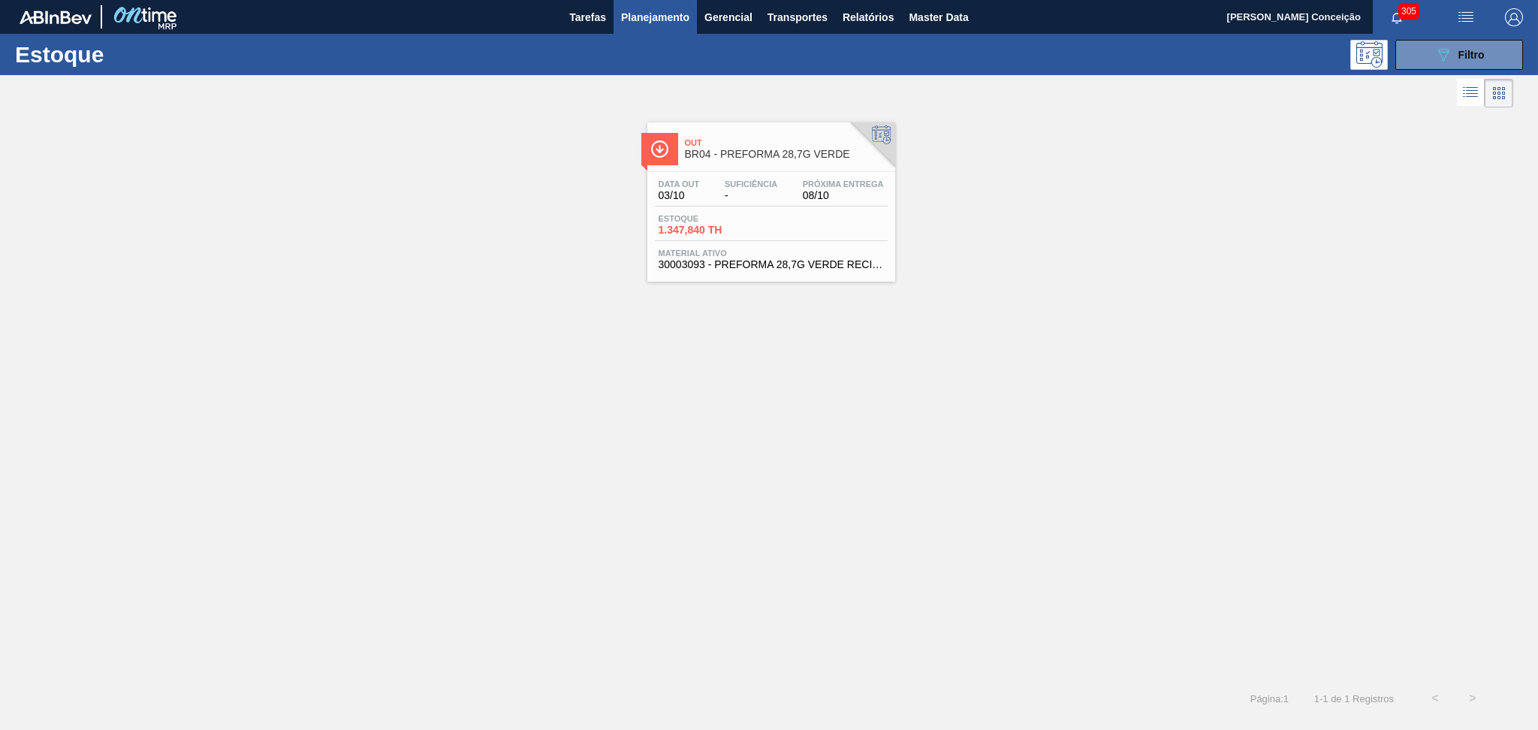
click at [1247, 303] on div "Out BR04 - PREFORMA 28,7G VERDE Data out 03/10 Suficiência - Próxima Entrega 08…" at bounding box center [769, 395] width 1538 height 568
drag, startPoint x: 827, startPoint y: 336, endPoint x: 822, endPoint y: 300, distance: 36.3
click at [829, 336] on div "Out BR04 - PREFORMA 28,7G VERDE Data out 03/10 Suficiência - Próxima Entrega 08…" at bounding box center [769, 395] width 1538 height 568
click at [772, 208] on div "Data out 03/10 Suficiência - Próxima Entrega 08/10 Estoque 1.347,840 TH Materia…" at bounding box center [771, 223] width 248 height 102
click at [610, 358] on div "Out BR04 - PREFORMA 28,7G VERDE Data out 03/10 Suficiência - Próxima Entrega 08…" at bounding box center [769, 395] width 1538 height 568
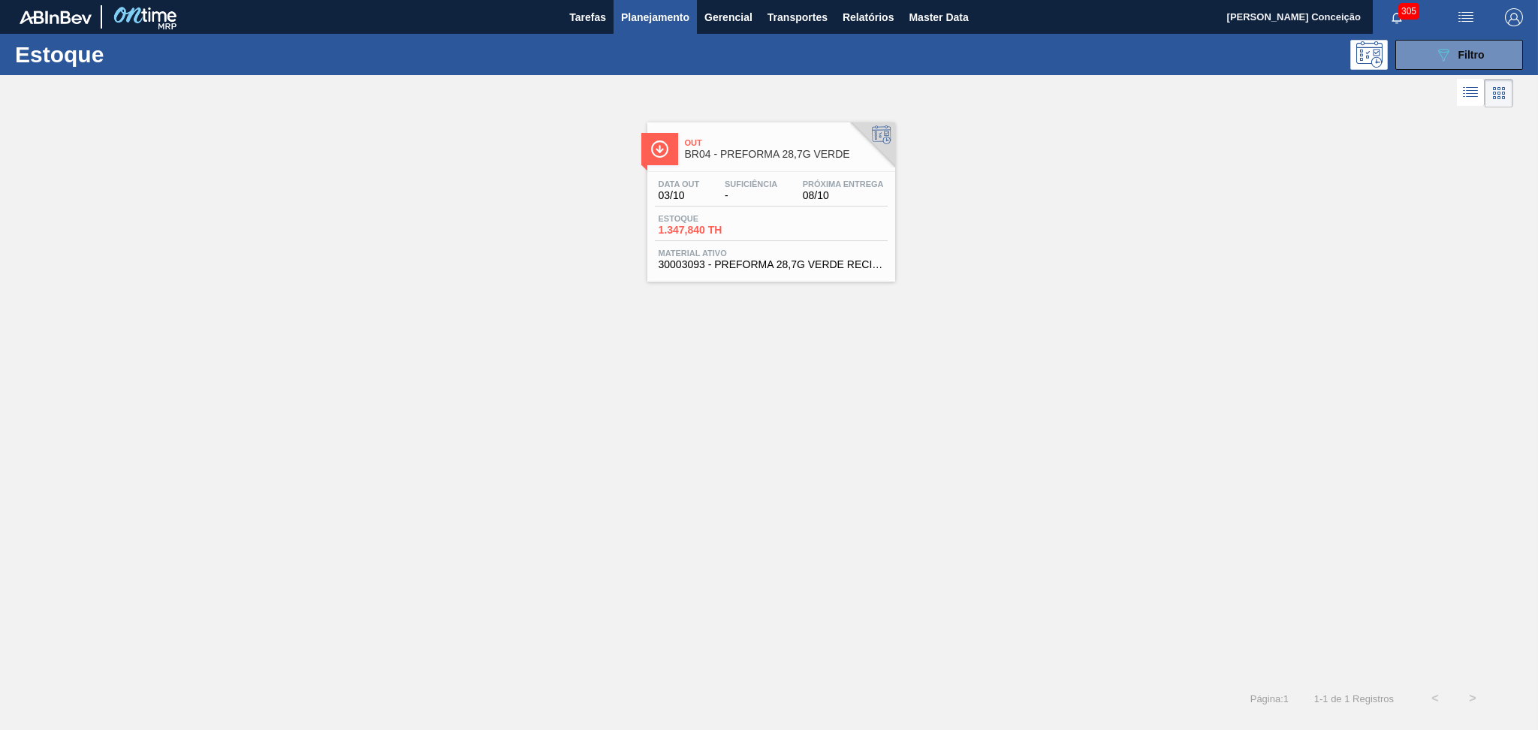
click at [579, 366] on div "Out BR04 - PREFORMA 28,7G VERDE Data out 03/10 Suficiência - Próxima Entrega 08…" at bounding box center [769, 395] width 1538 height 568
click at [653, 15] on span "Planejamento" at bounding box center [655, 17] width 68 height 18
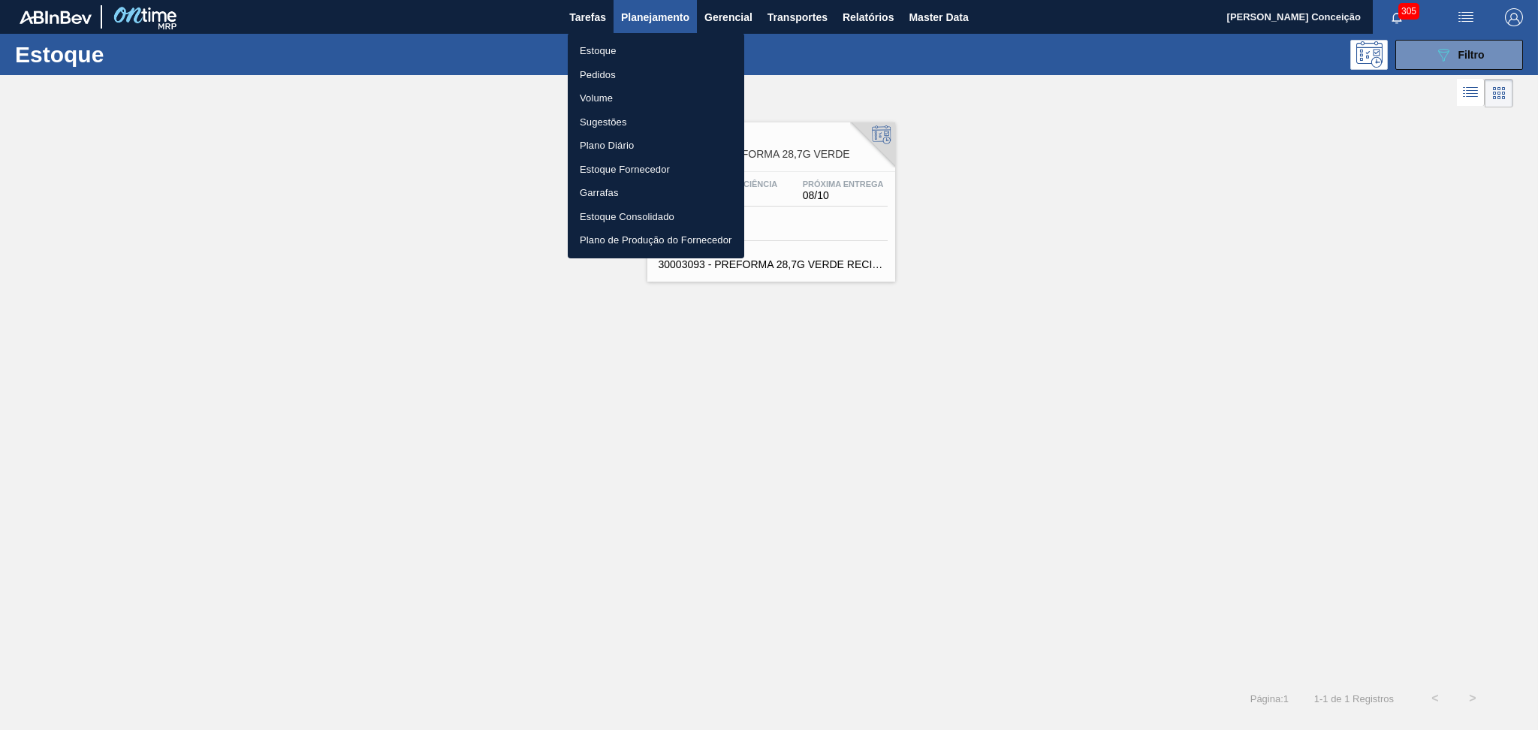
click at [574, 2] on div at bounding box center [769, 365] width 1538 height 730
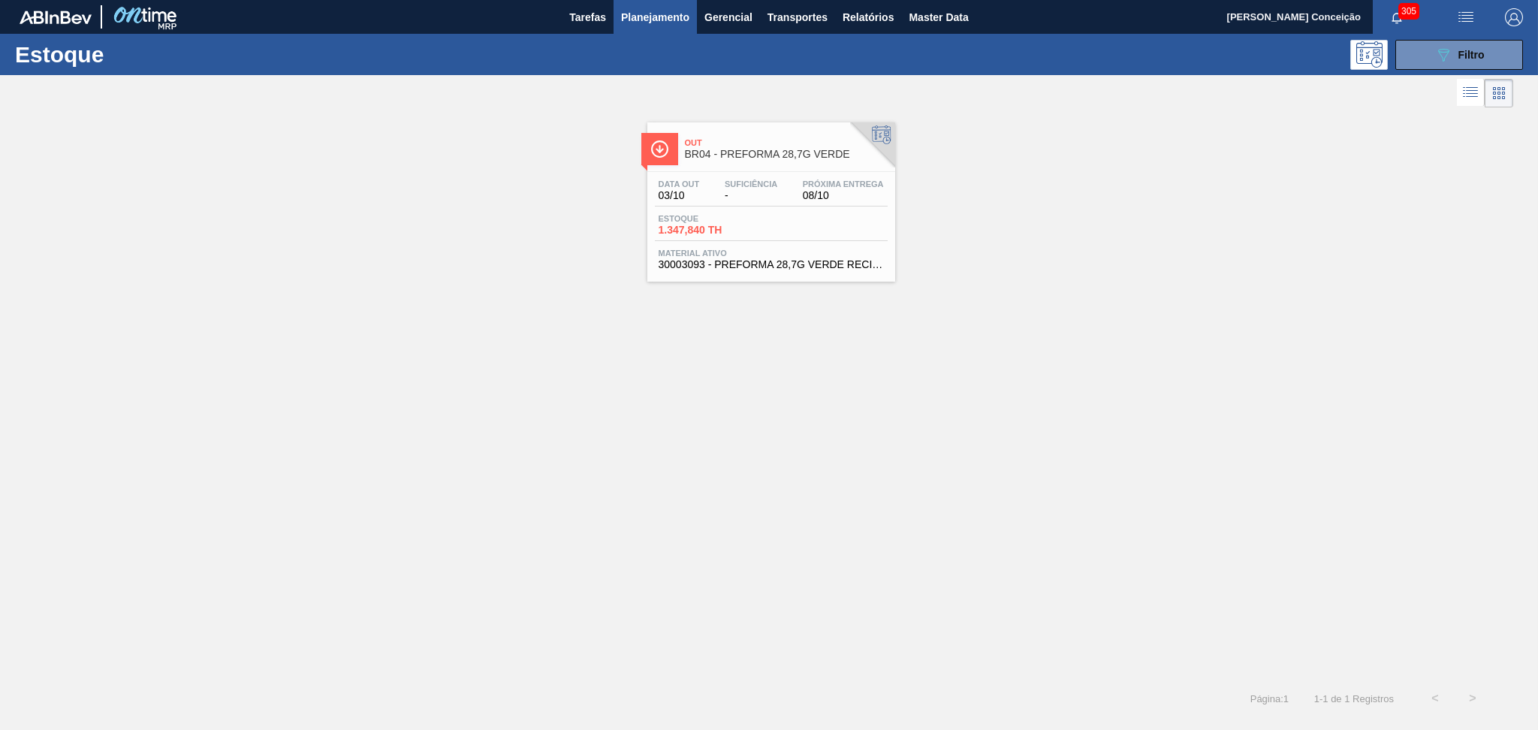
click at [587, 22] on div "Estoque Pedidos Volume Sugestões Plano Diário Estoque Fornecedor Garrafas Estoq…" at bounding box center [769, 365] width 1538 height 730
click at [582, 17] on span "Tarefas" at bounding box center [587, 17] width 37 height 18
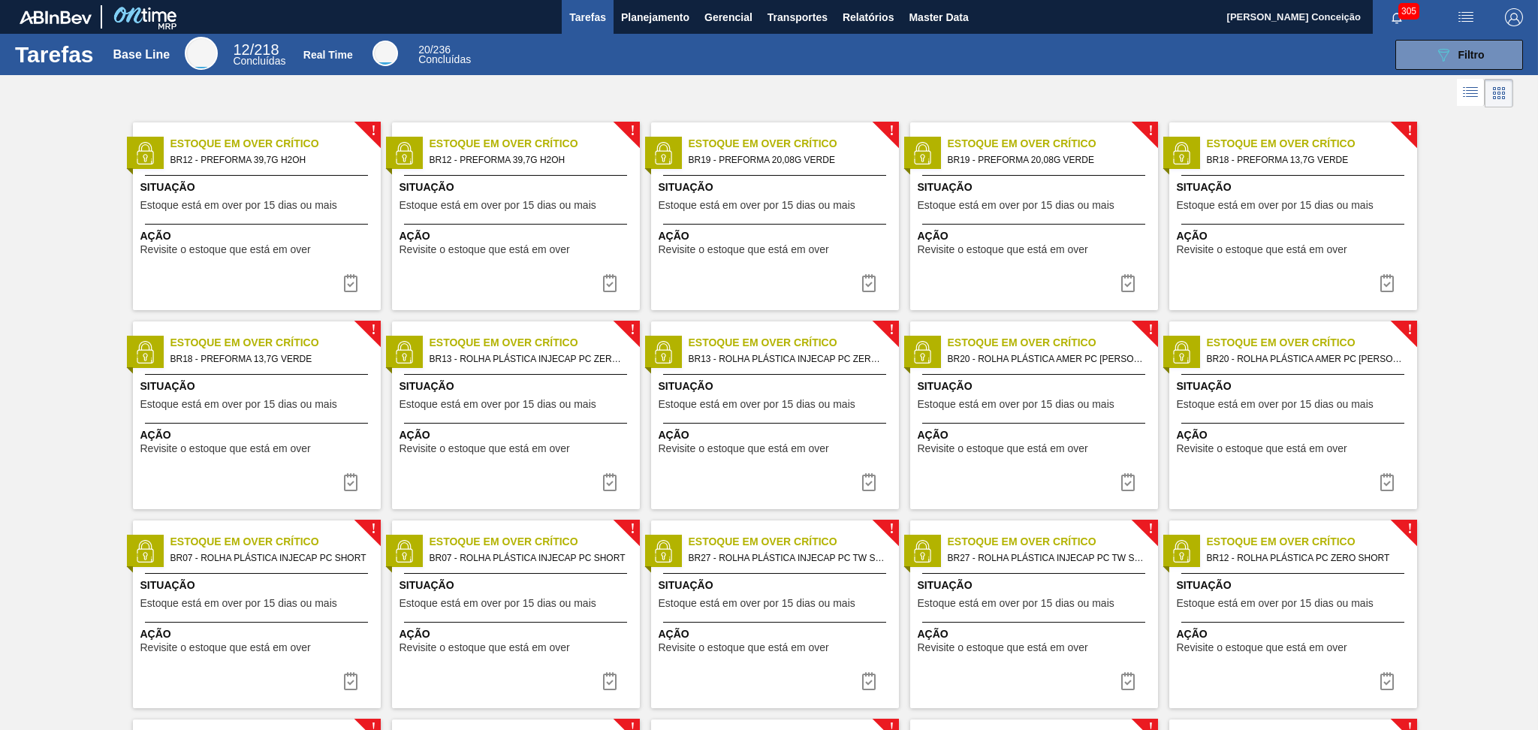
click at [1464, 98] on icon at bounding box center [1470, 92] width 18 height 18
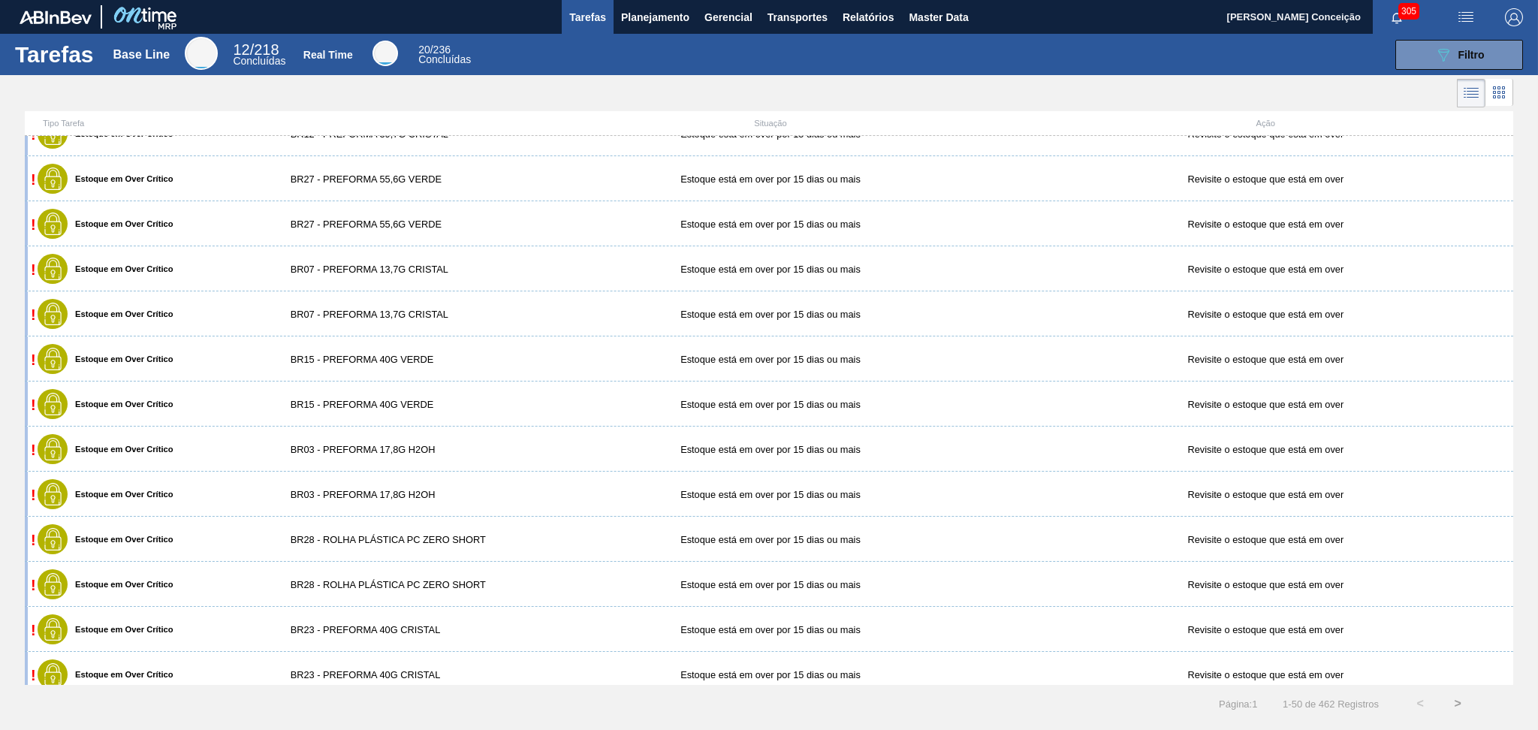
scroll to position [1702, 0]
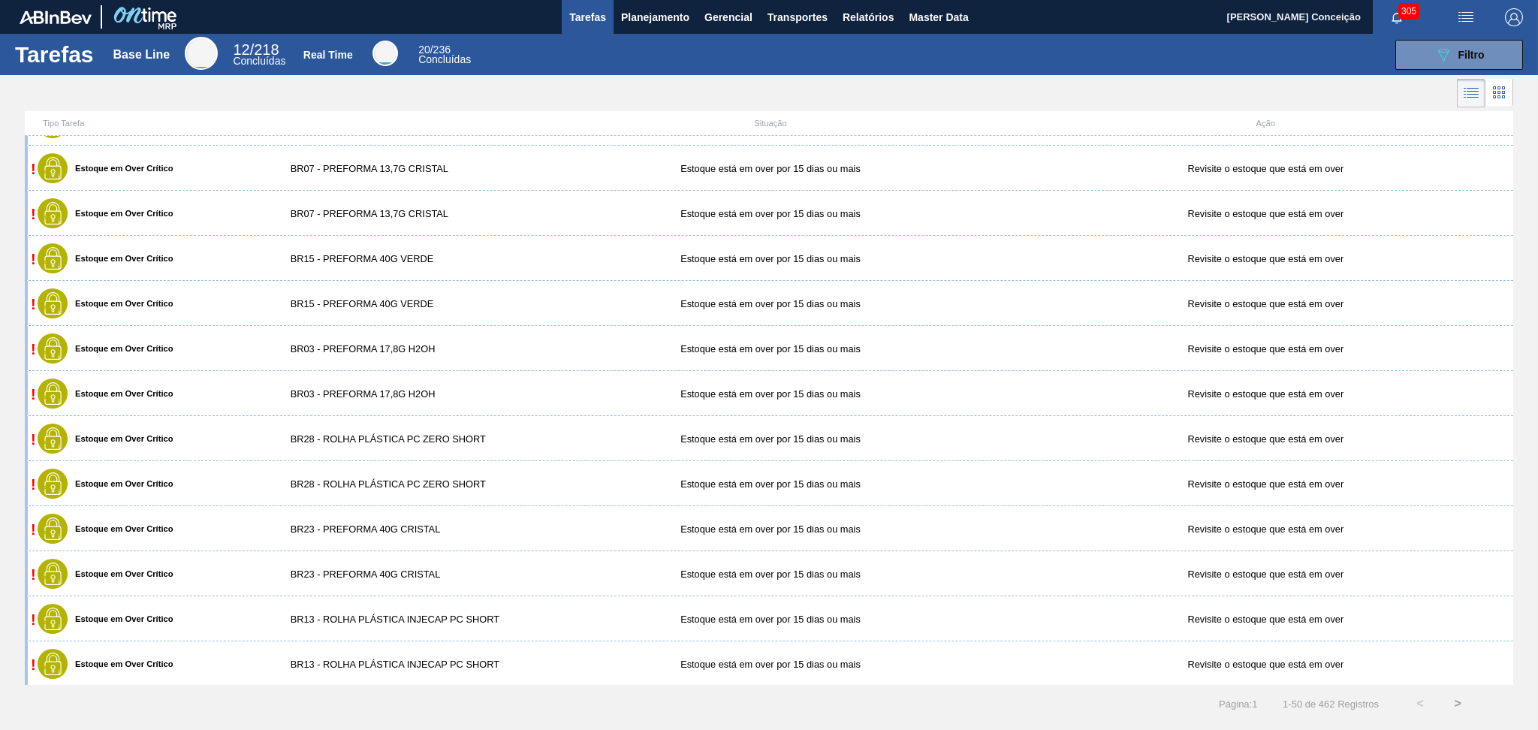
click at [321, 113] on div "Tipo Tarefa Situação Ação" at bounding box center [769, 123] width 1488 height 25
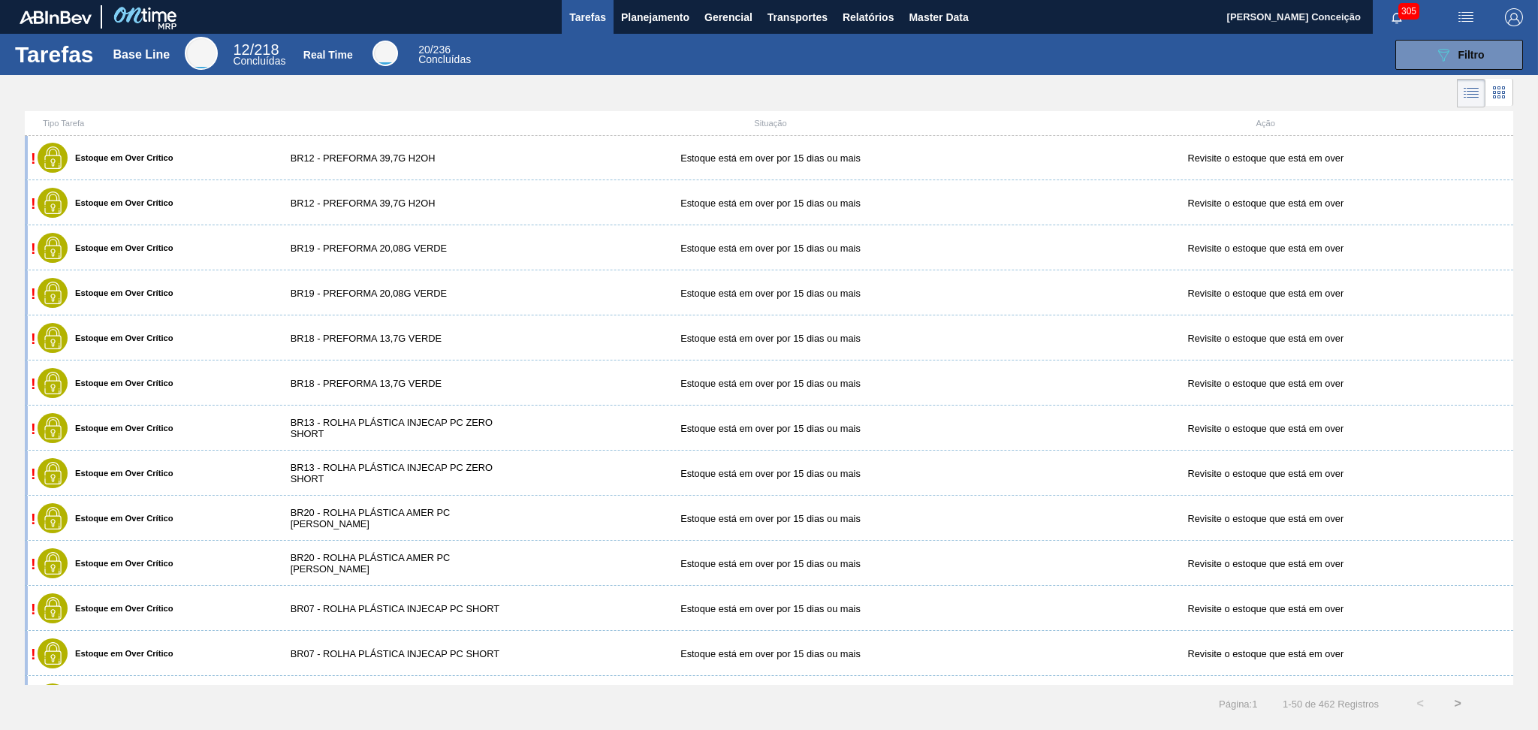
scroll to position [0, 0]
click at [81, 103] on div at bounding box center [769, 93] width 1538 height 36
click at [369, 104] on div at bounding box center [769, 93] width 1538 height 36
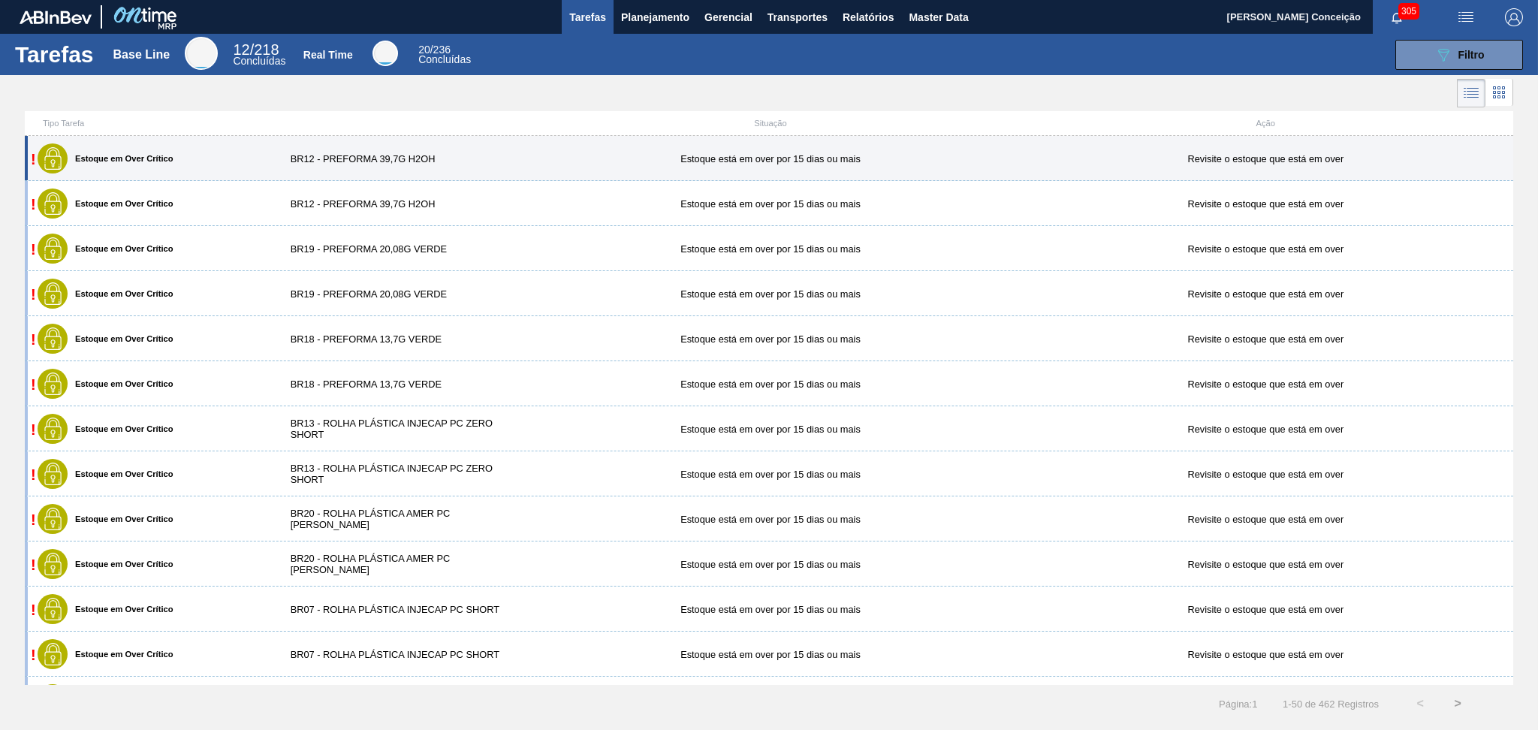
click at [367, 155] on div "BR12 - PREFORMA 39,7G H2OH" at bounding box center [400, 158] width 248 height 11
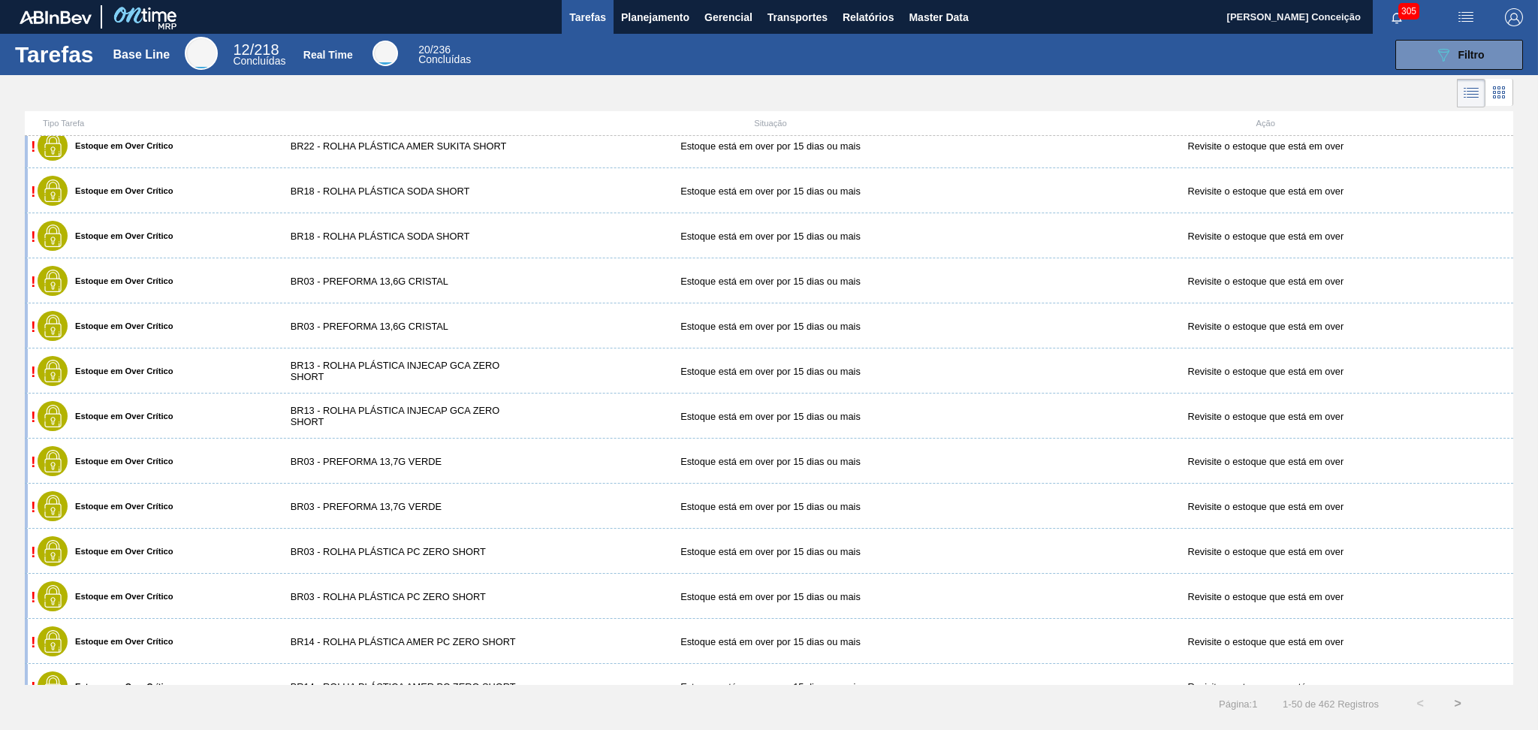
scroll to position [401, 0]
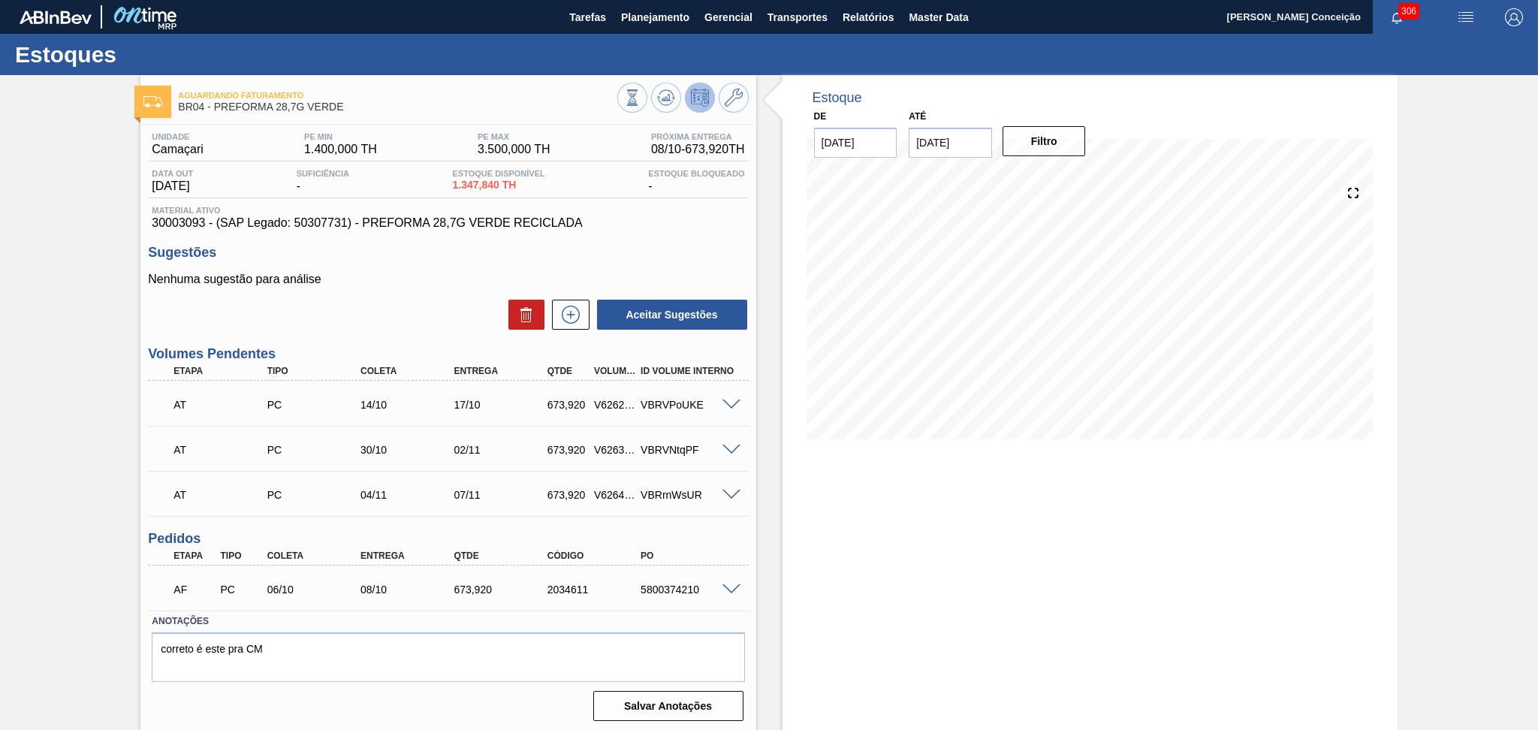
click at [405, 316] on div "Aceitar Sugestões" at bounding box center [448, 314] width 600 height 33
click at [726, 588] on span at bounding box center [731, 589] width 18 height 11
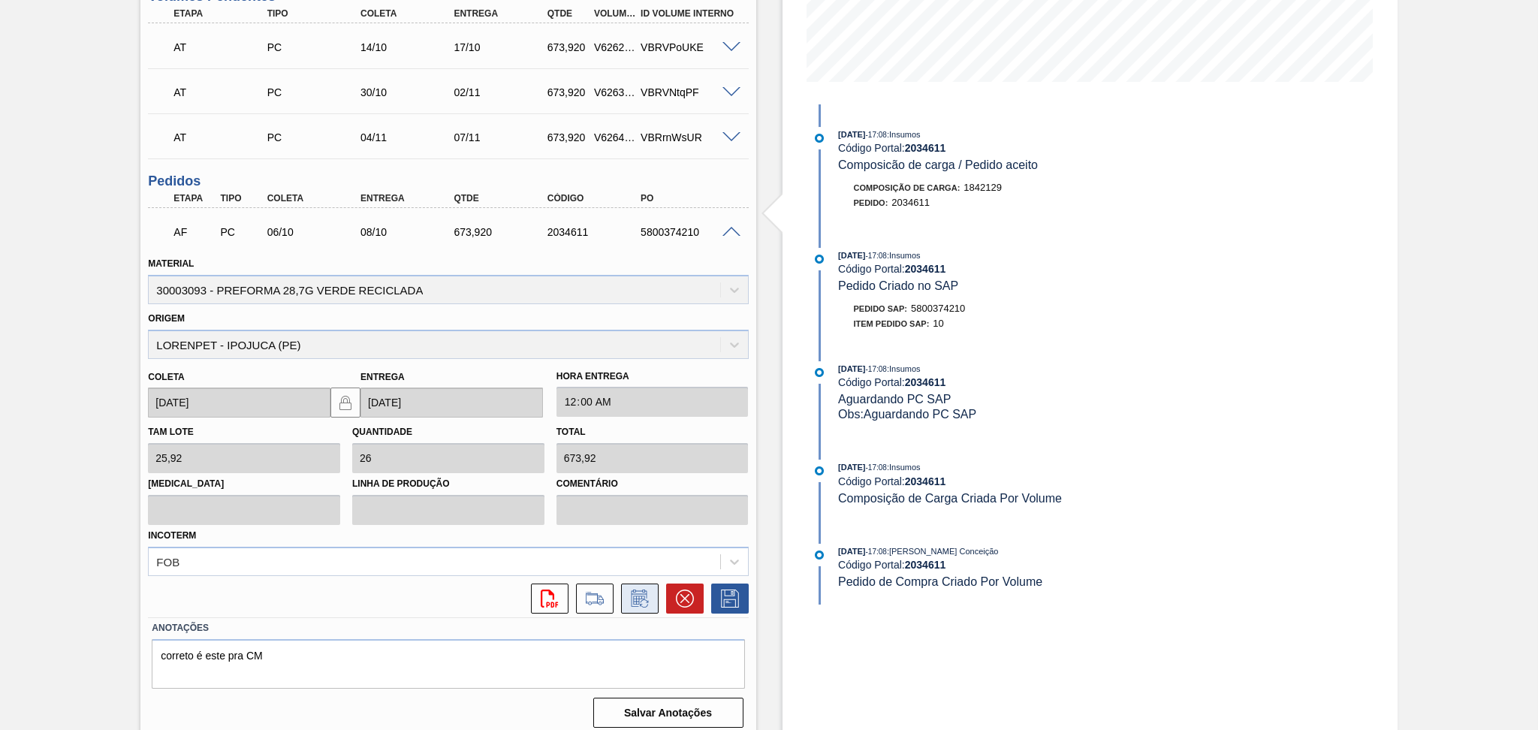
scroll to position [364, 0]
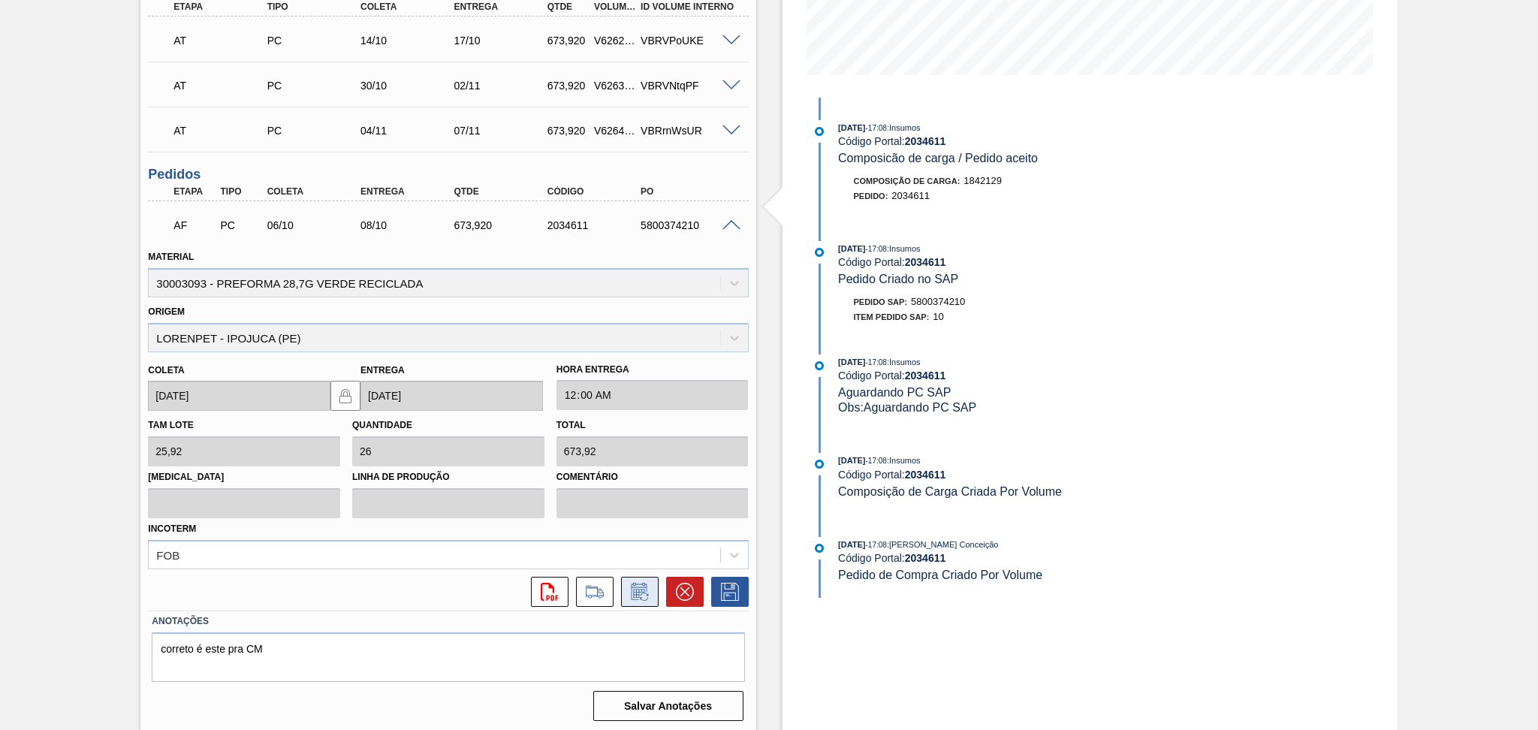
click at [623, 588] on button at bounding box center [640, 592] width 38 height 30
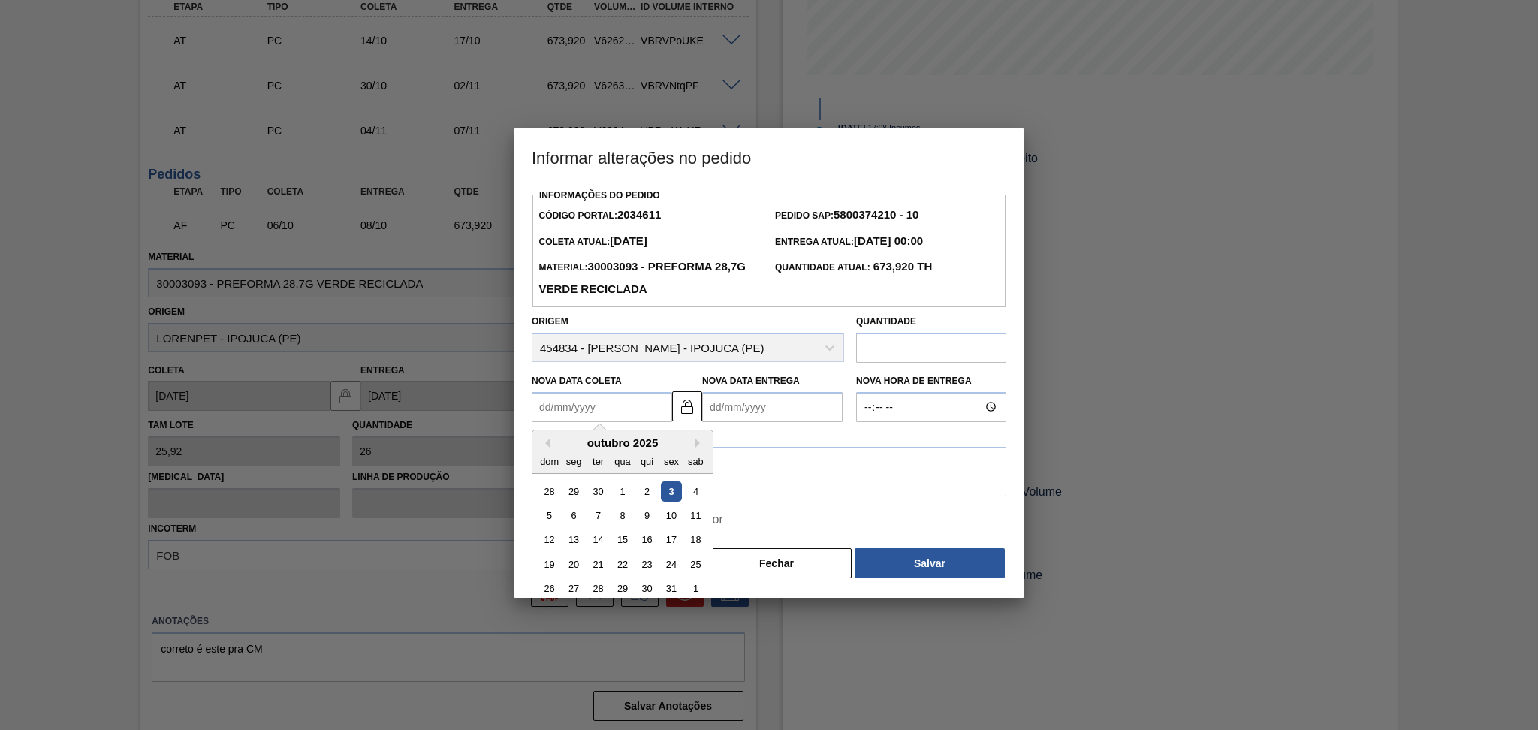
click at [589, 405] on Coleta2034611 "Nova Data Coleta" at bounding box center [602, 407] width 140 height 30
type Coleta2034611 "1"
type Entrega2034611 "[DATE]"
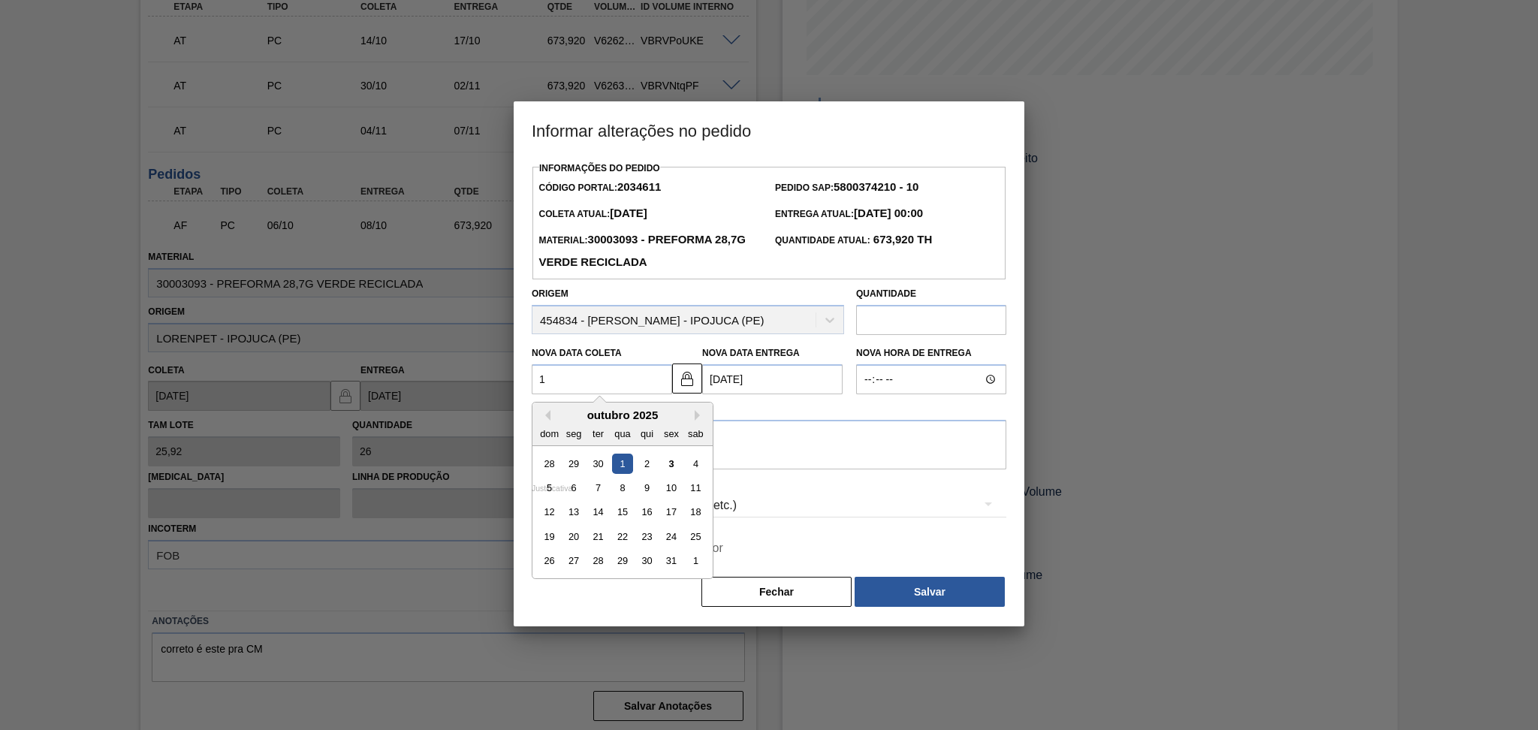
type Coleta2034611 "13"
type Entrega2034611 "15/10/2025"
type Coleta2034611 "13/1"
type Entrega2034611 "15/01/2025"
type Coleta2034611 "13/10"
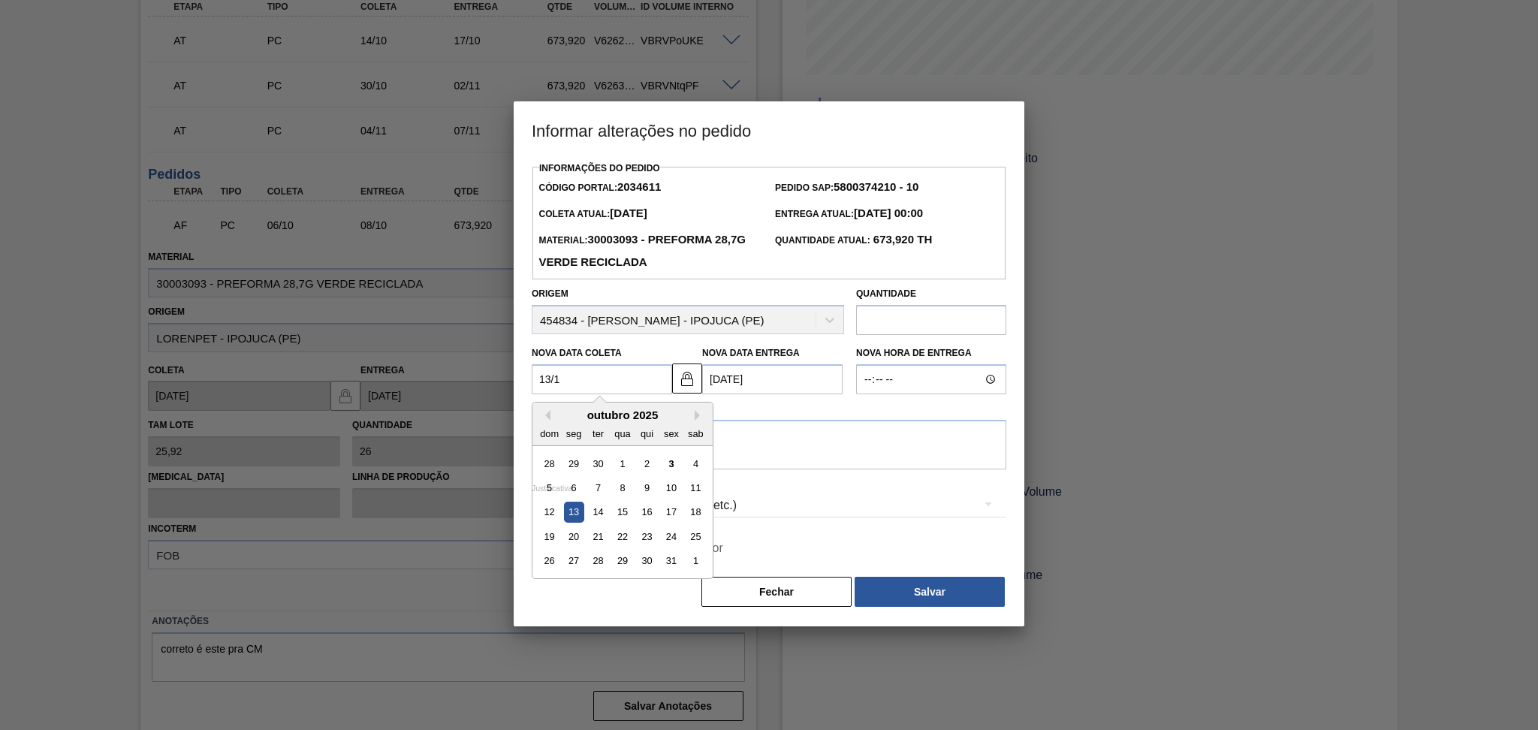
type Entrega2034611 "15/10/2025"
type Coleta2034611 "13/10/20"
type Entrega2034611 "15/10/2020"
type Coleta2034611 "13/10/2025"
type Entrega2034611 "15/10/2025"
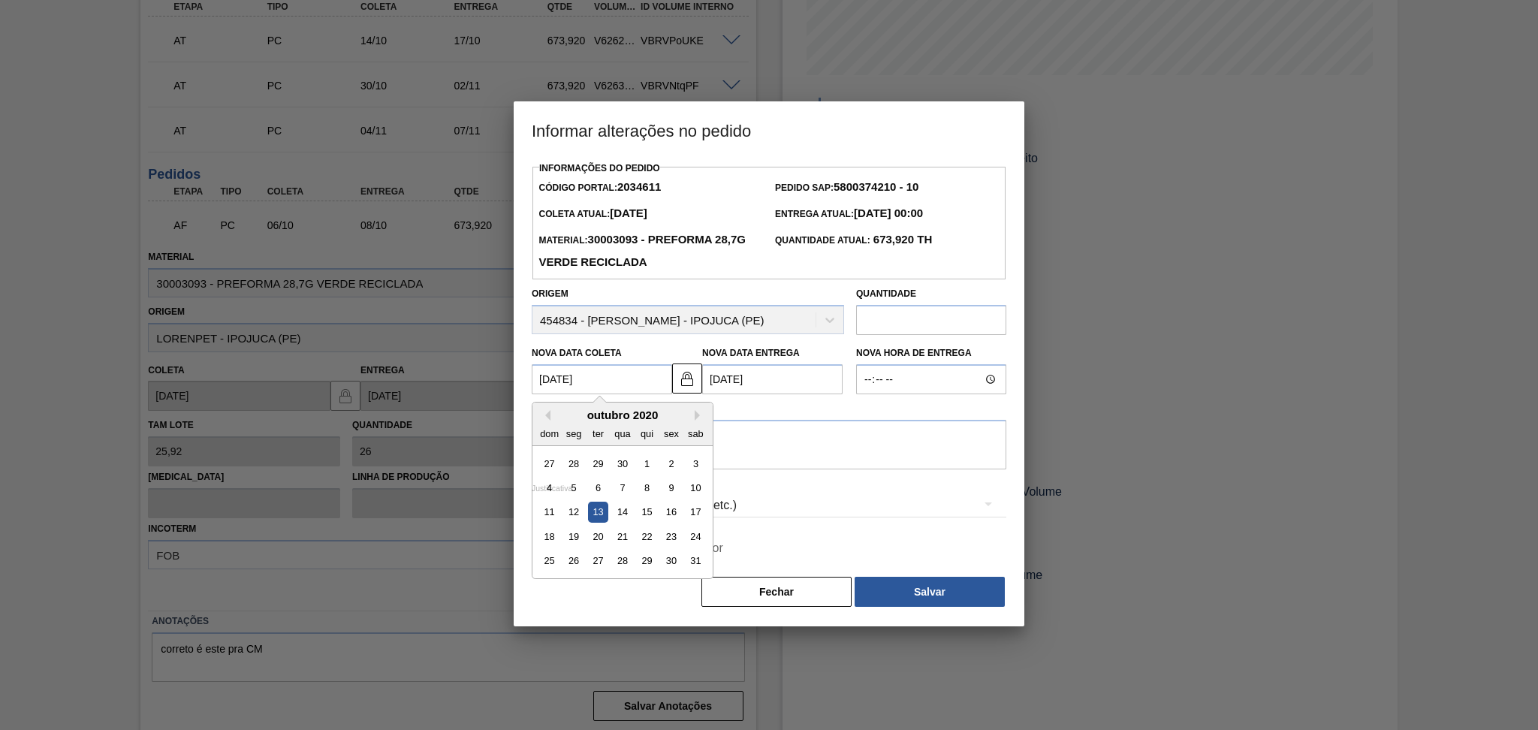
type Coleta2034611 "13/10/2025"
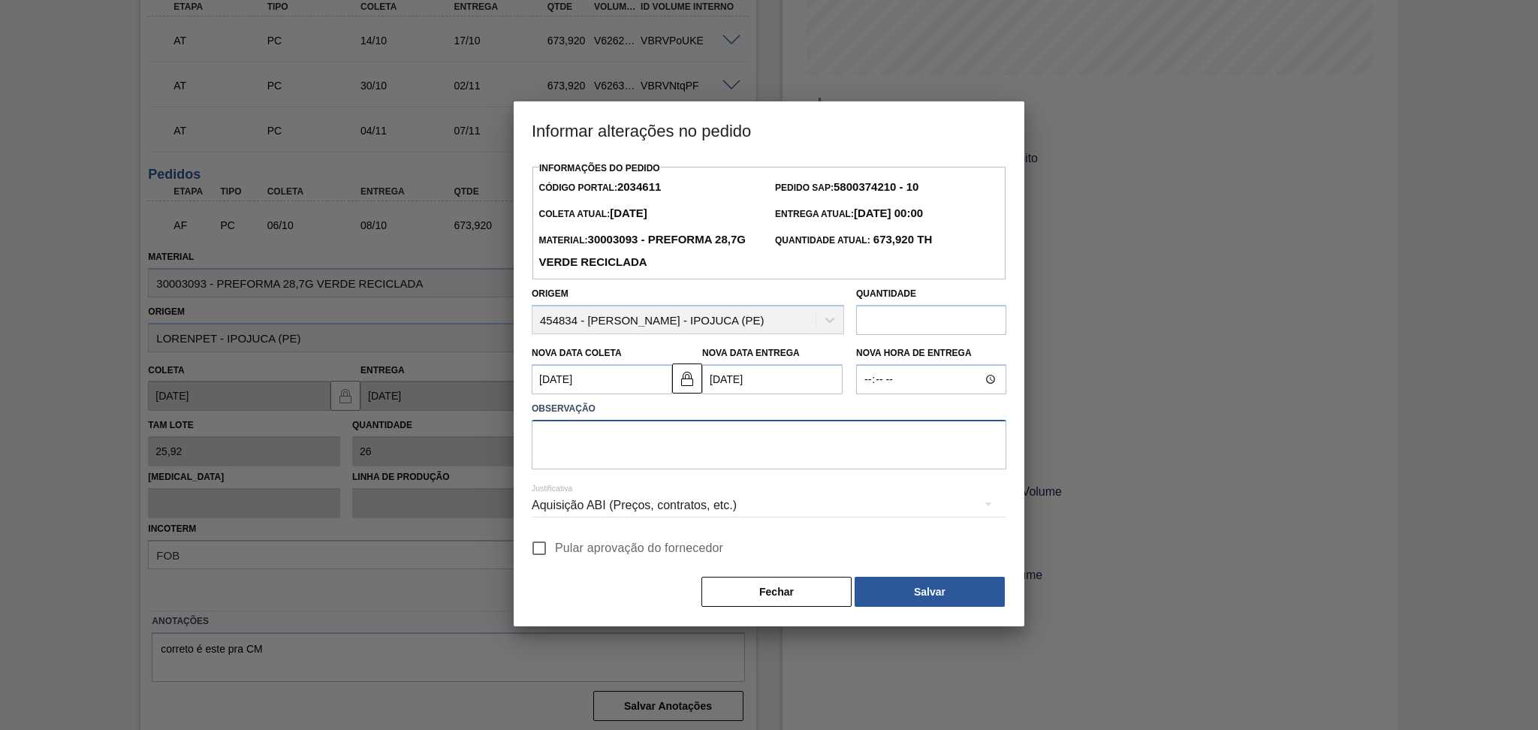
click at [678, 456] on textarea at bounding box center [769, 445] width 475 height 50
type textarea "ajustado conforme disponibilidade do fornecedor"
click at [538, 564] on input "Pular aprovação do fornecedor" at bounding box center [539, 548] width 32 height 32
checkbox input "true"
click at [900, 589] on button "Salvar" at bounding box center [930, 592] width 150 height 30
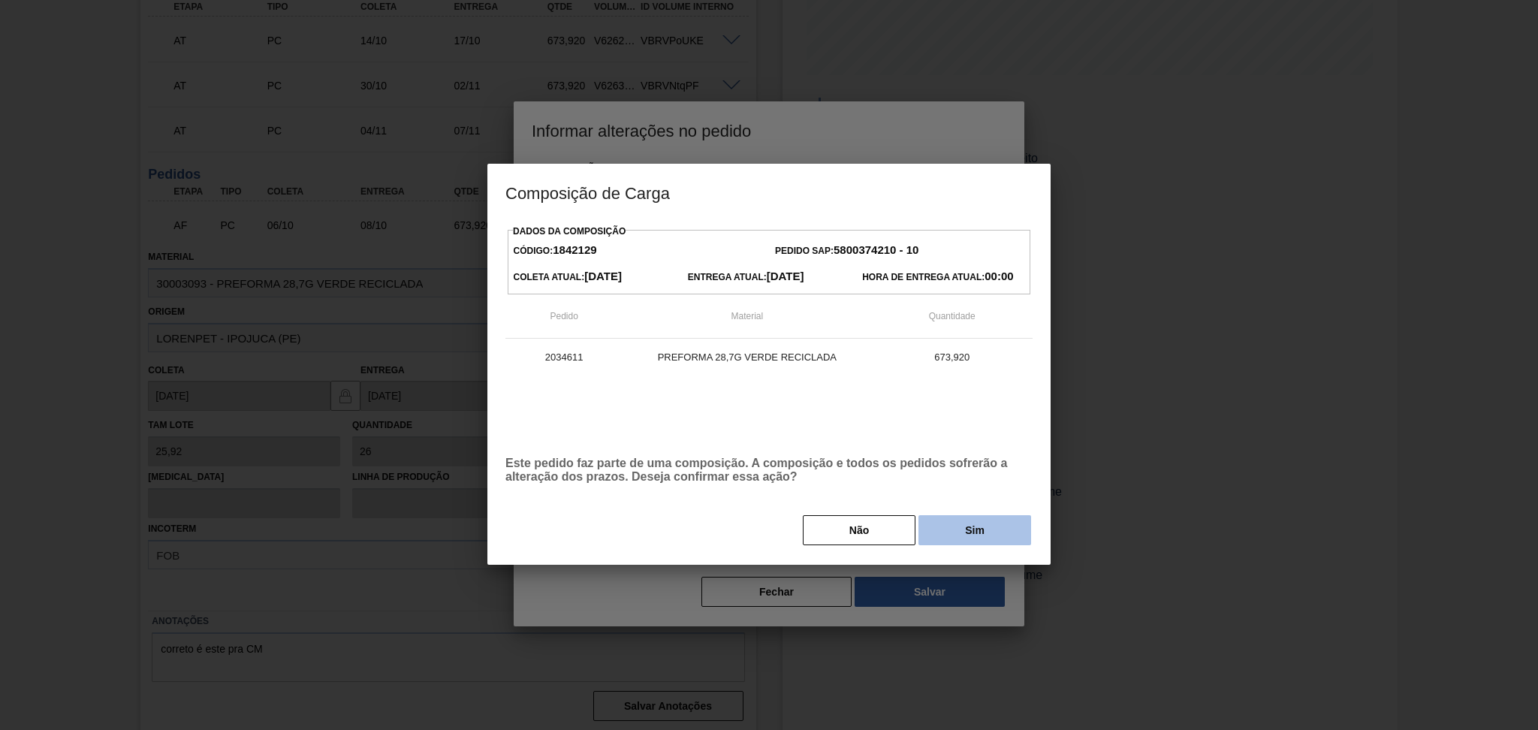
click at [945, 532] on button "Sim" at bounding box center [974, 530] width 113 height 30
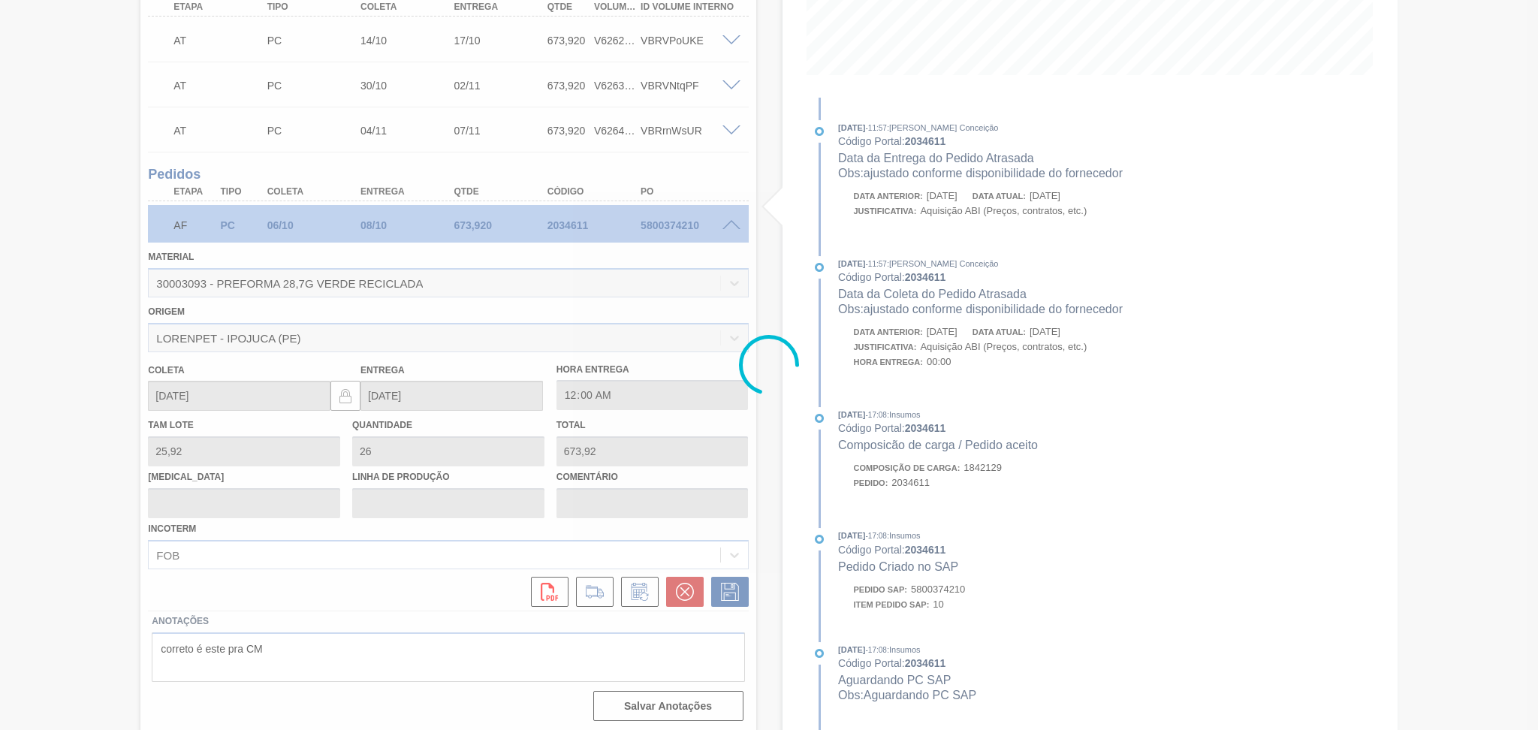
type input "ajustado conforme disponibilidade do fornecedor"
type input "13/10/2025"
type input "[DATE]"
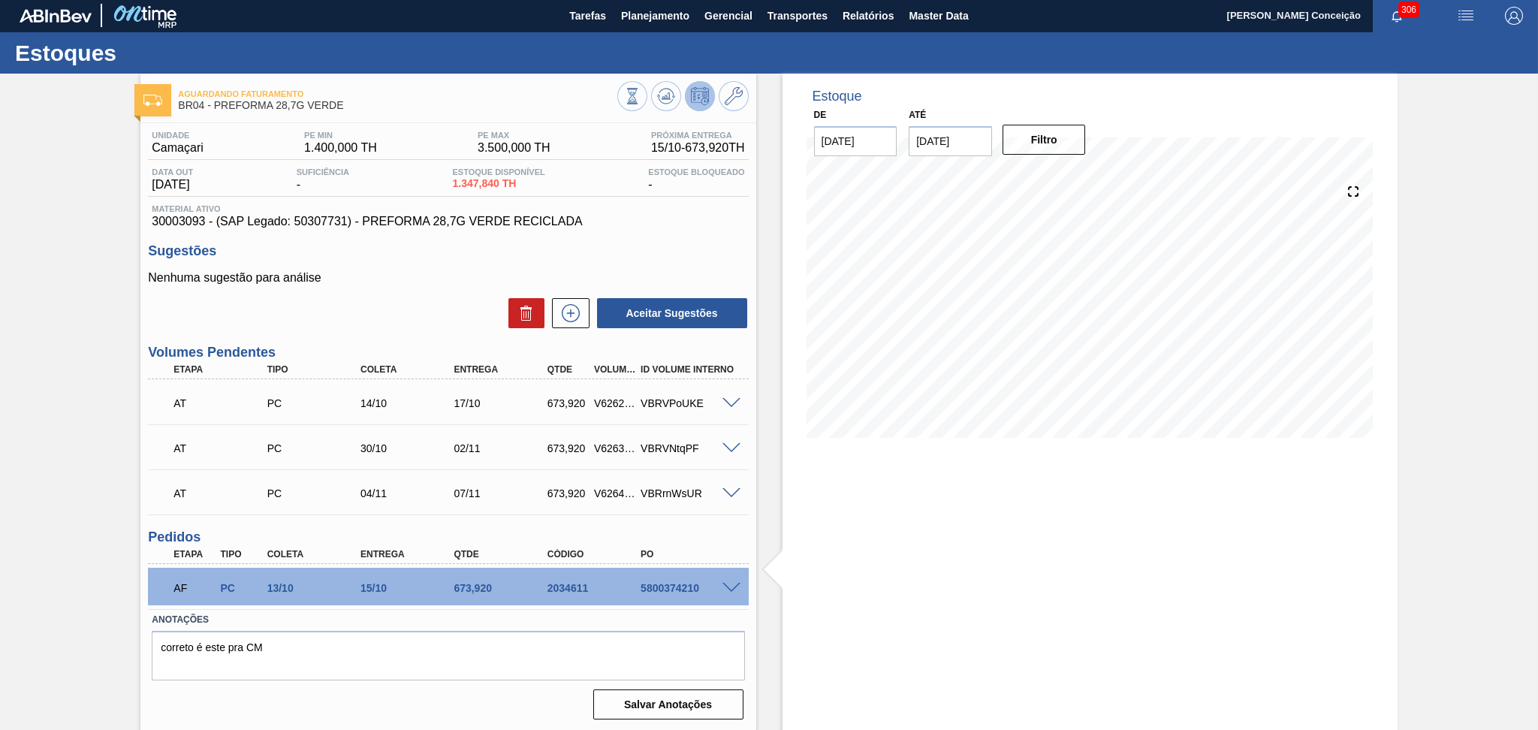
click at [766, 480] on div "Estoque De [DATE] Até [DATE] Filtro" at bounding box center [1076, 403] width 641 height 659
click at [396, 304] on div "Aceitar Sugestões" at bounding box center [448, 313] width 600 height 33
click at [652, 248] on h3 "Sugestões" at bounding box center [448, 251] width 600 height 16
click at [782, 490] on div "Estoque De [DATE] Até [DATE] Filtro" at bounding box center [1089, 403] width 615 height 659
click at [728, 402] on span at bounding box center [731, 403] width 18 height 11
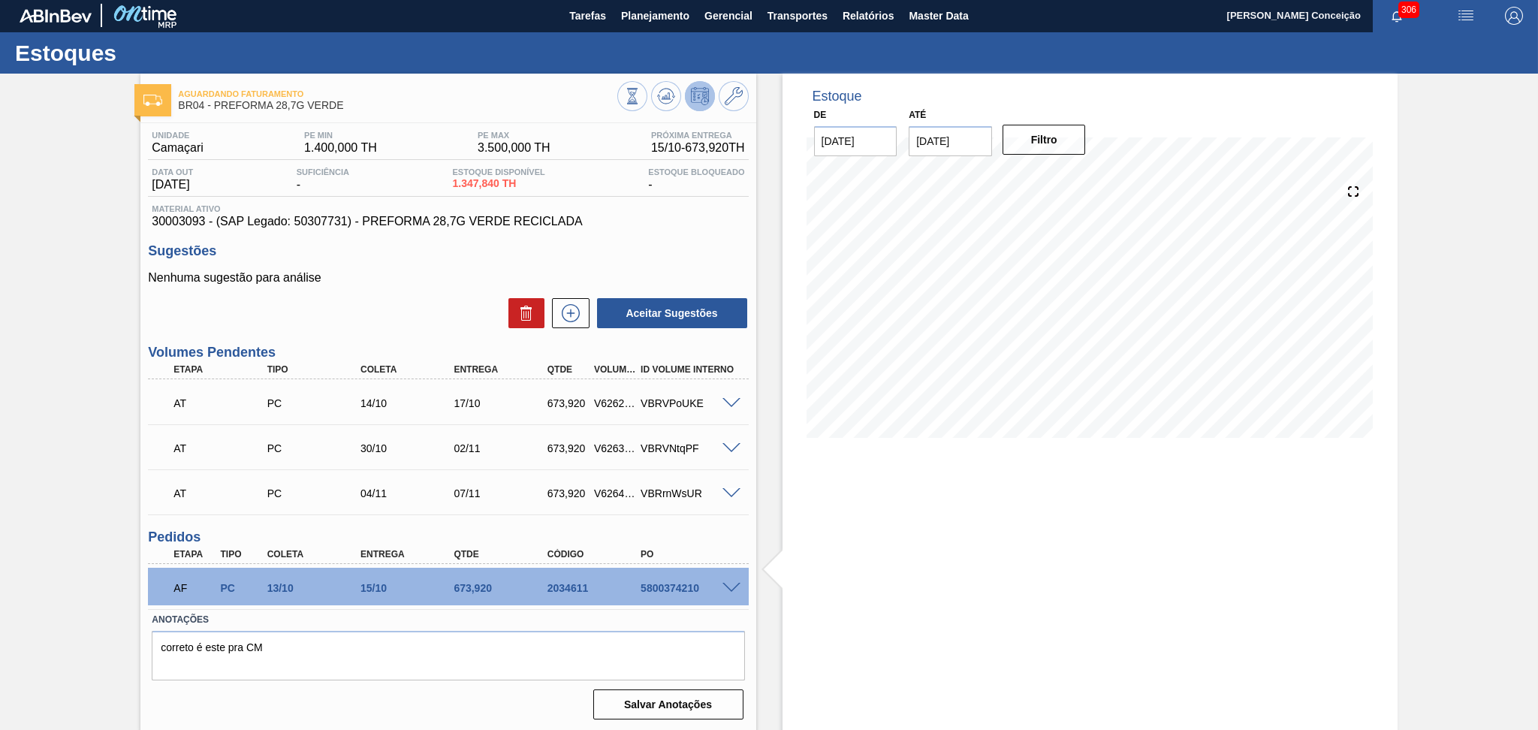
scroll to position [364, 0]
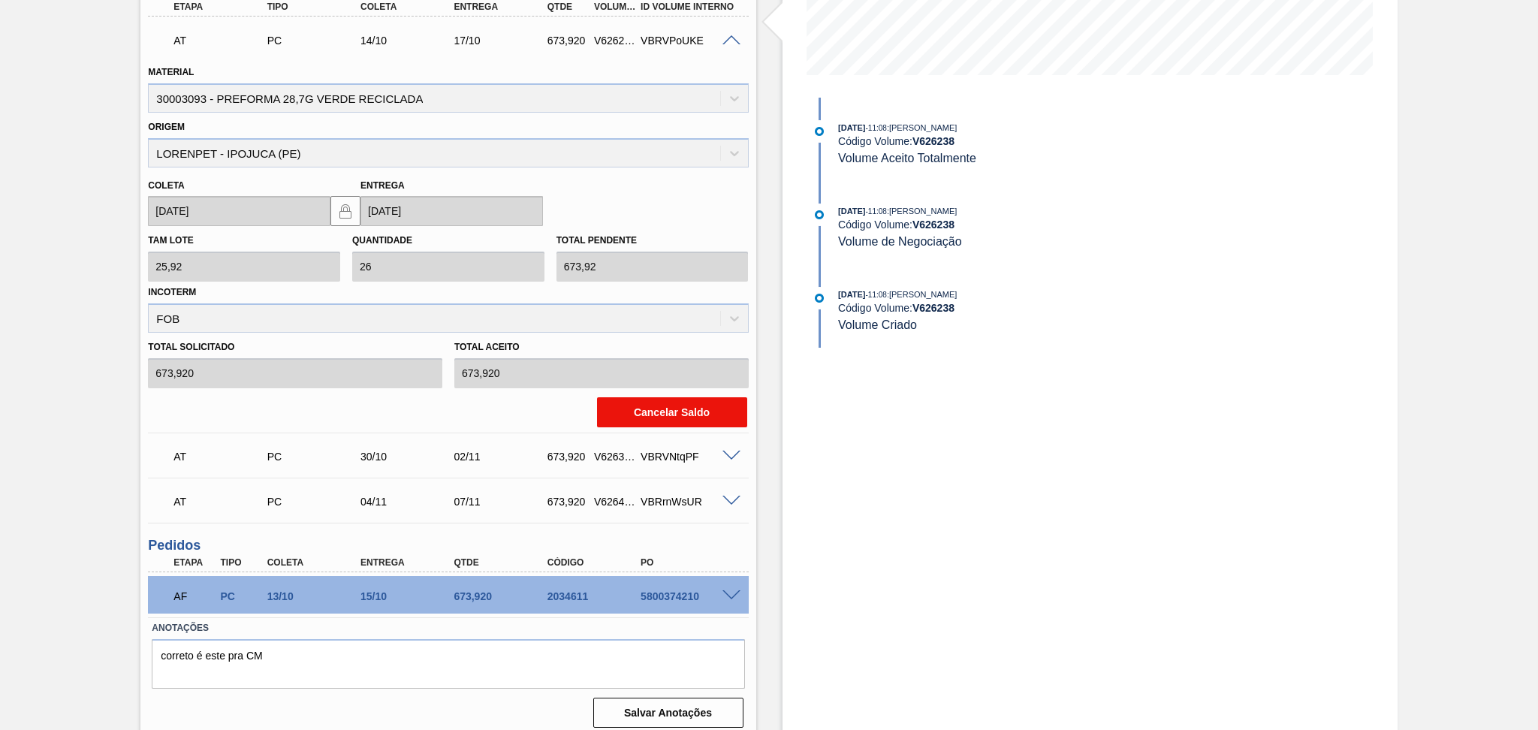
click at [644, 410] on button "Cancelar Saldo" at bounding box center [672, 412] width 150 height 30
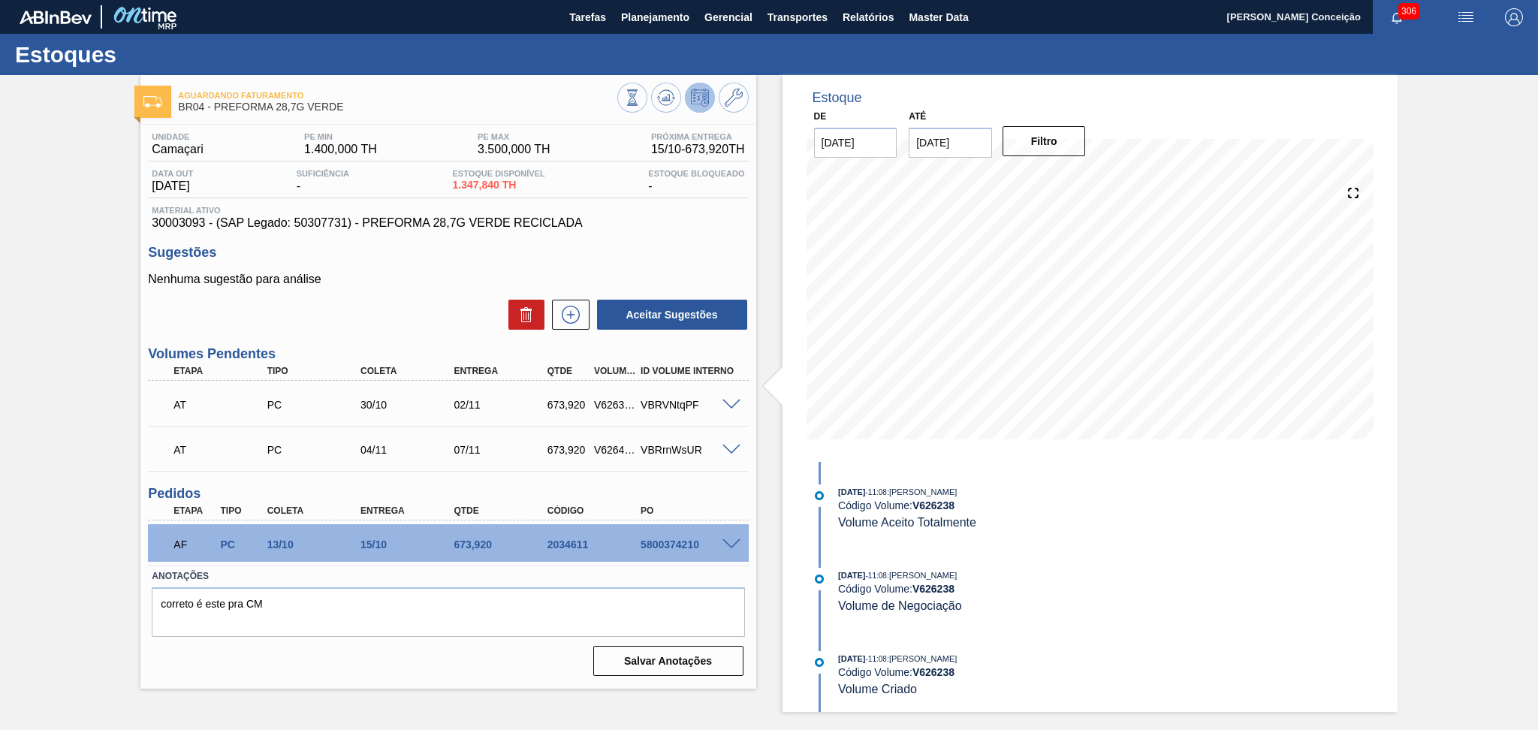
scroll to position [0, 0]
click at [409, 329] on div "Aceitar Sugestões" at bounding box center [448, 314] width 600 height 33
click at [566, 315] on icon at bounding box center [571, 315] width 24 height 18
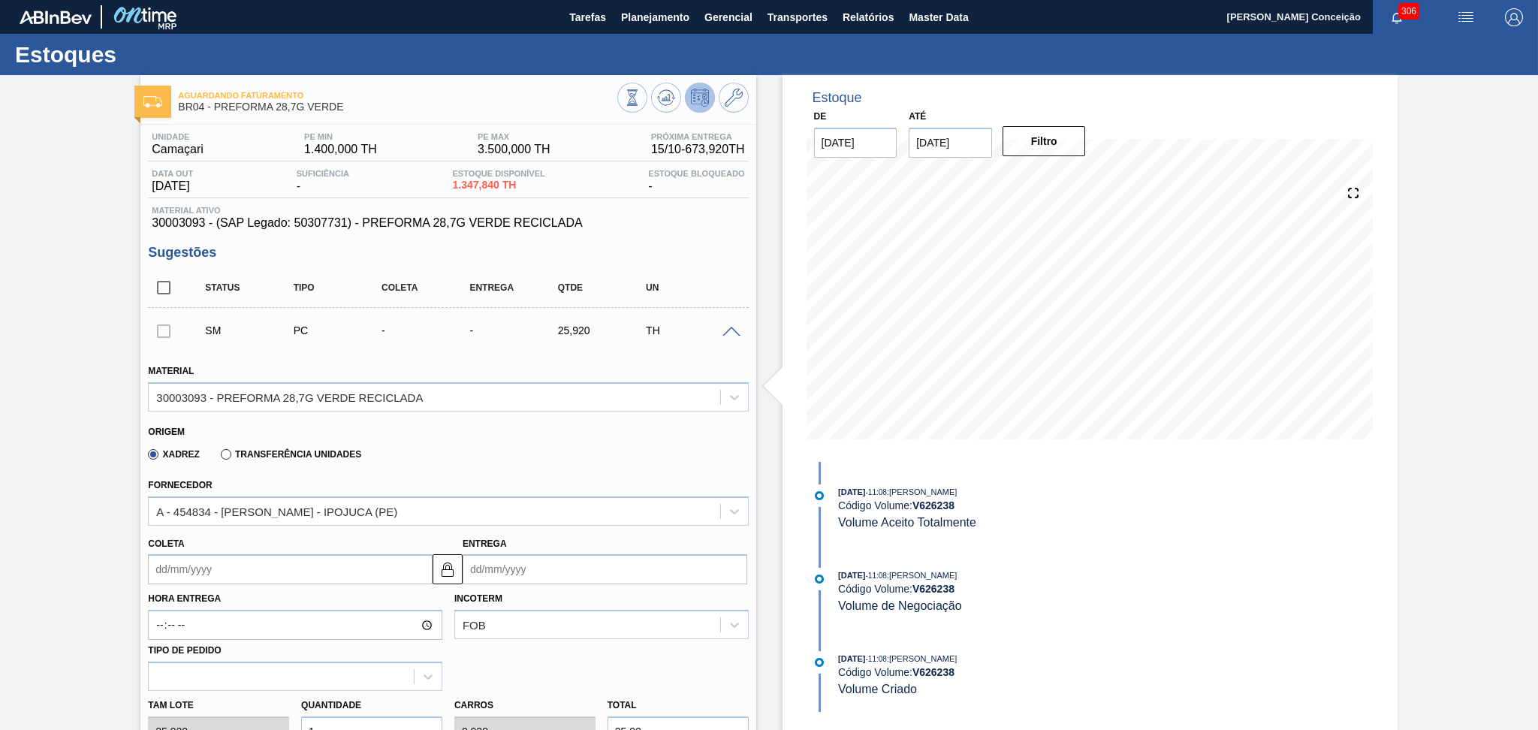
click at [225, 565] on input "Coleta" at bounding box center [290, 569] width 285 height 30
type input "2"
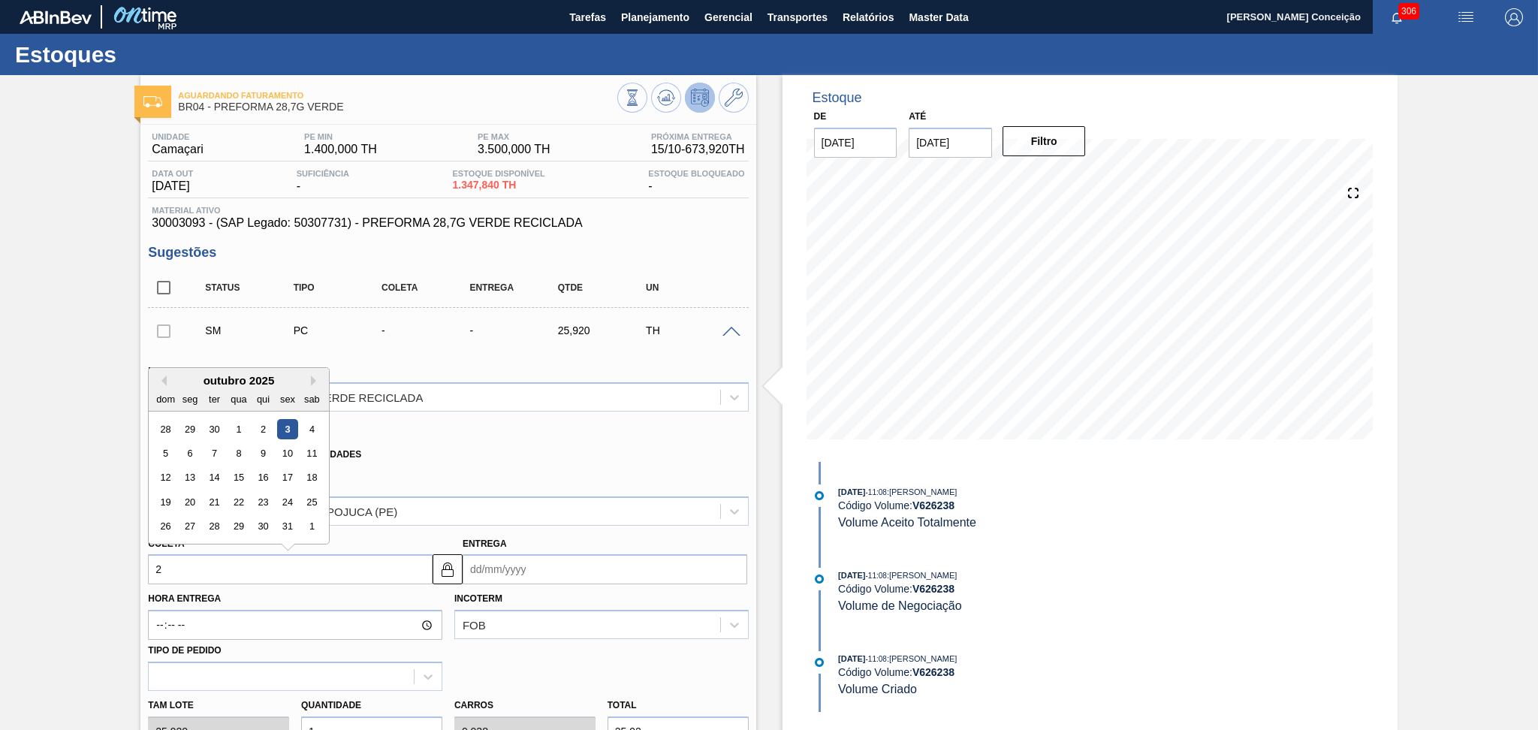
type input "04/10/2025"
type input "21"
type input "[DATE]"
type input "21/1"
type input "23/01/2025"
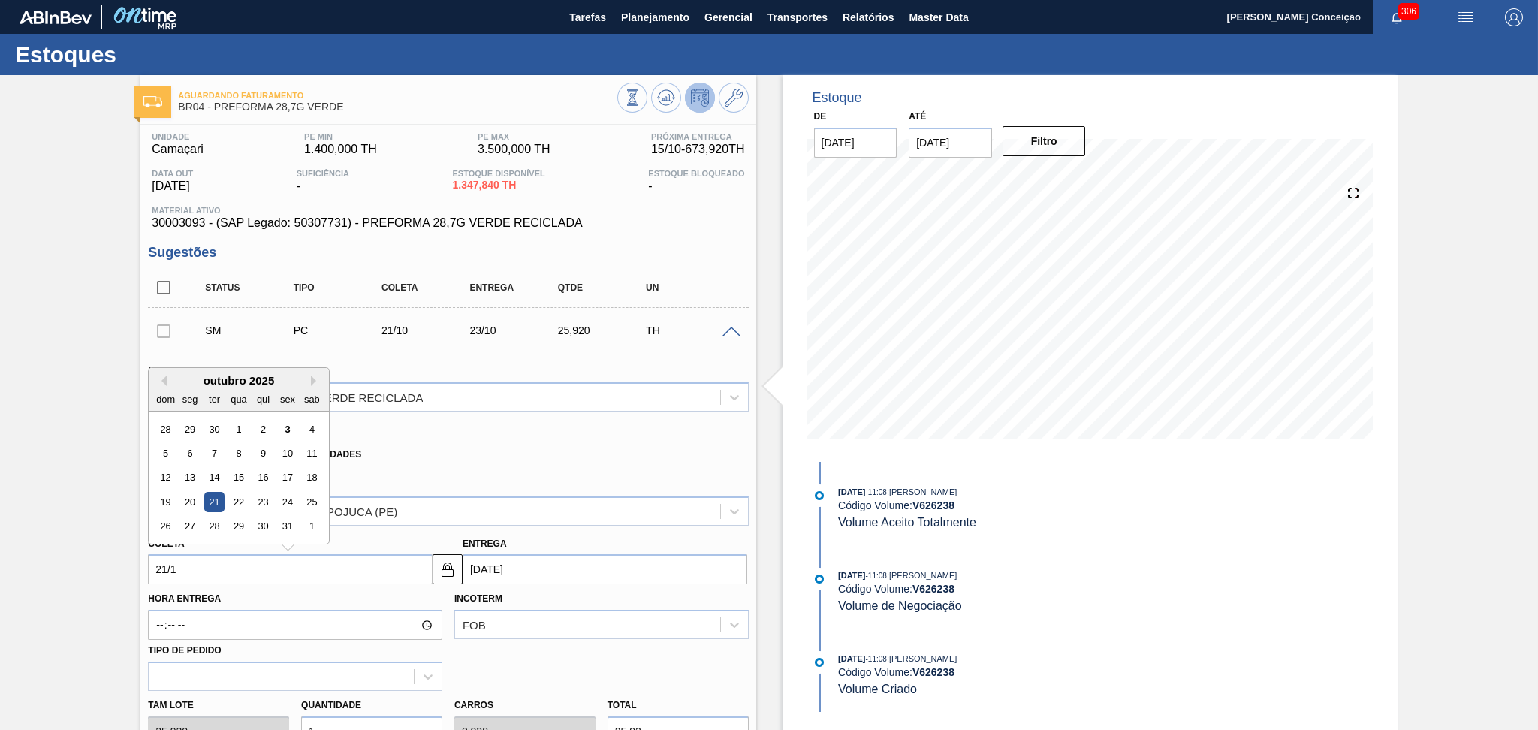
type input "21/10"
type input "[DATE]"
click at [213, 502] on div "21" at bounding box center [214, 502] width 20 height 20
type input "[DATE]"
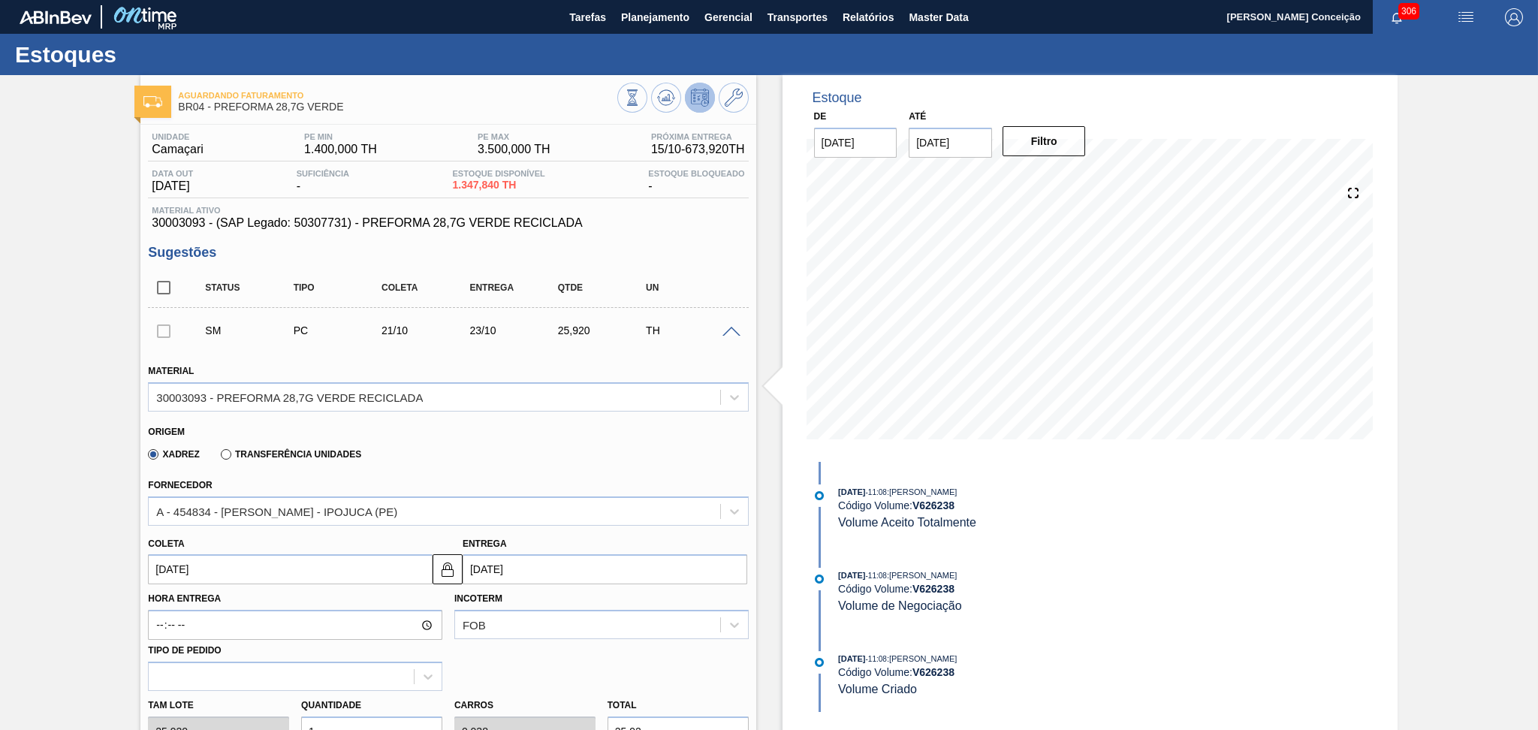
scroll to position [300, 0]
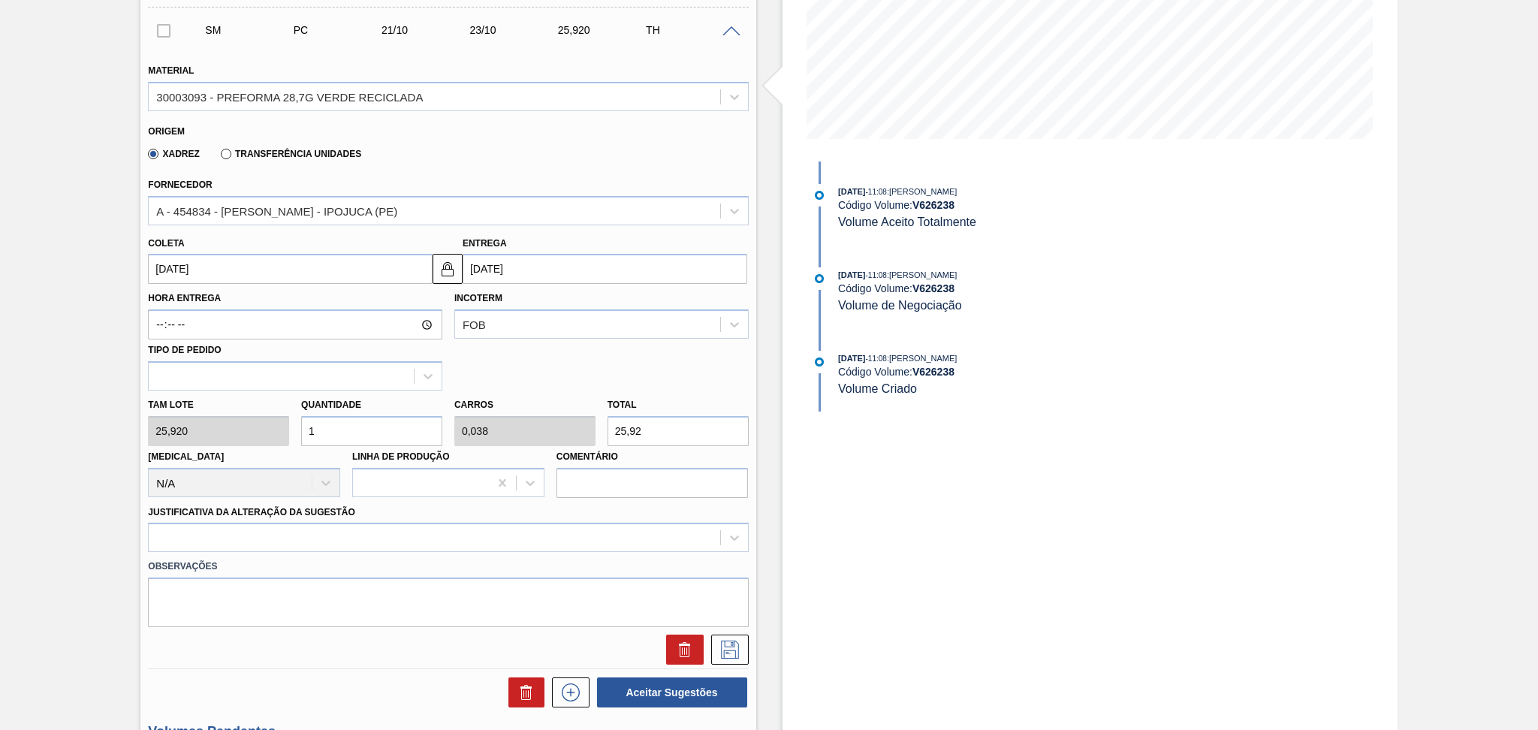
drag, startPoint x: 339, startPoint y: 426, endPoint x: 145, endPoint y: 415, distance: 194.8
click at [145, 415] on div "Tam lote 25,920 Quantidade 1 Carros 0,038 Total 25,92 Doca N/A Linha de Produçã…" at bounding box center [448, 443] width 612 height 107
type input "2"
type input "0,077"
type input "51,84"
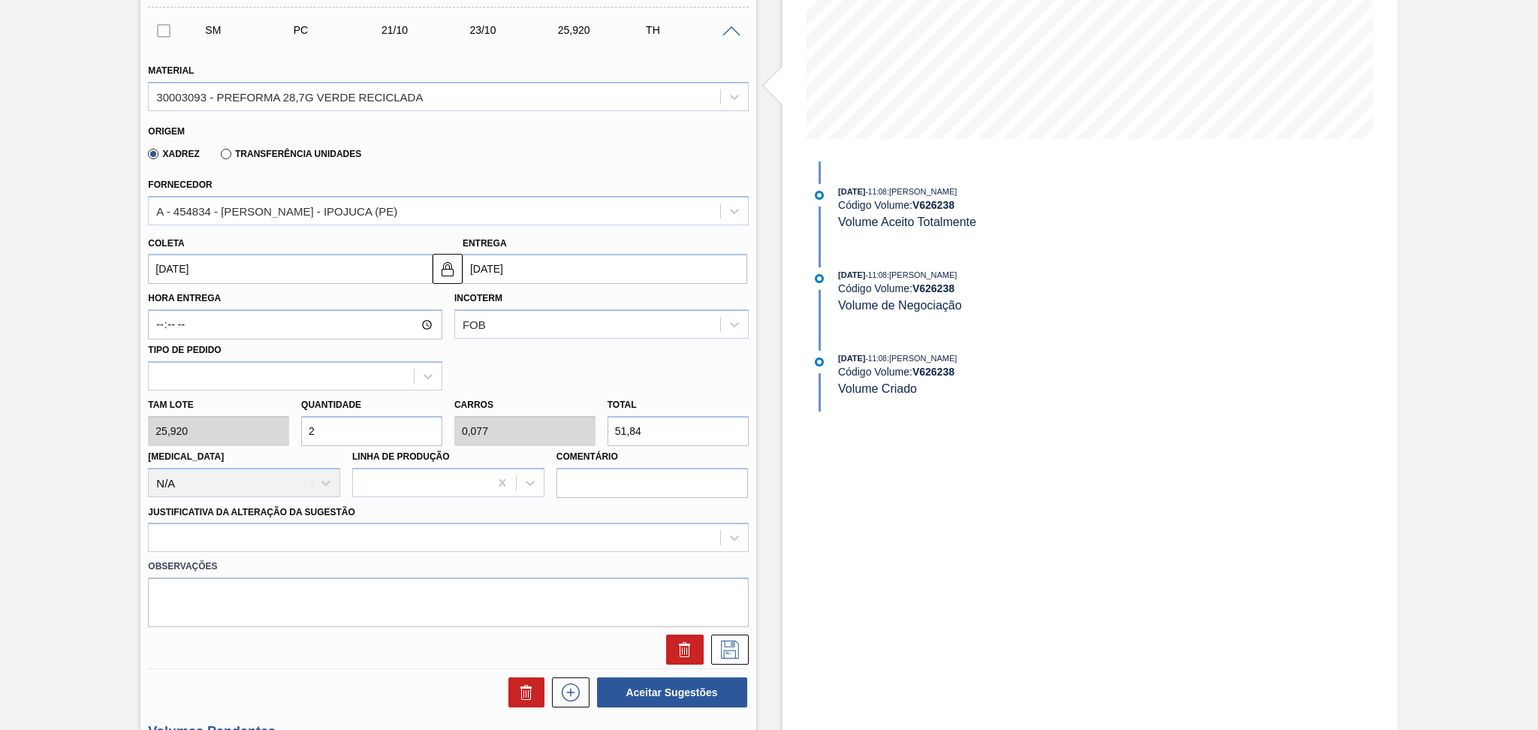
type input "26"
type input "1"
type input "673,92"
type input "26"
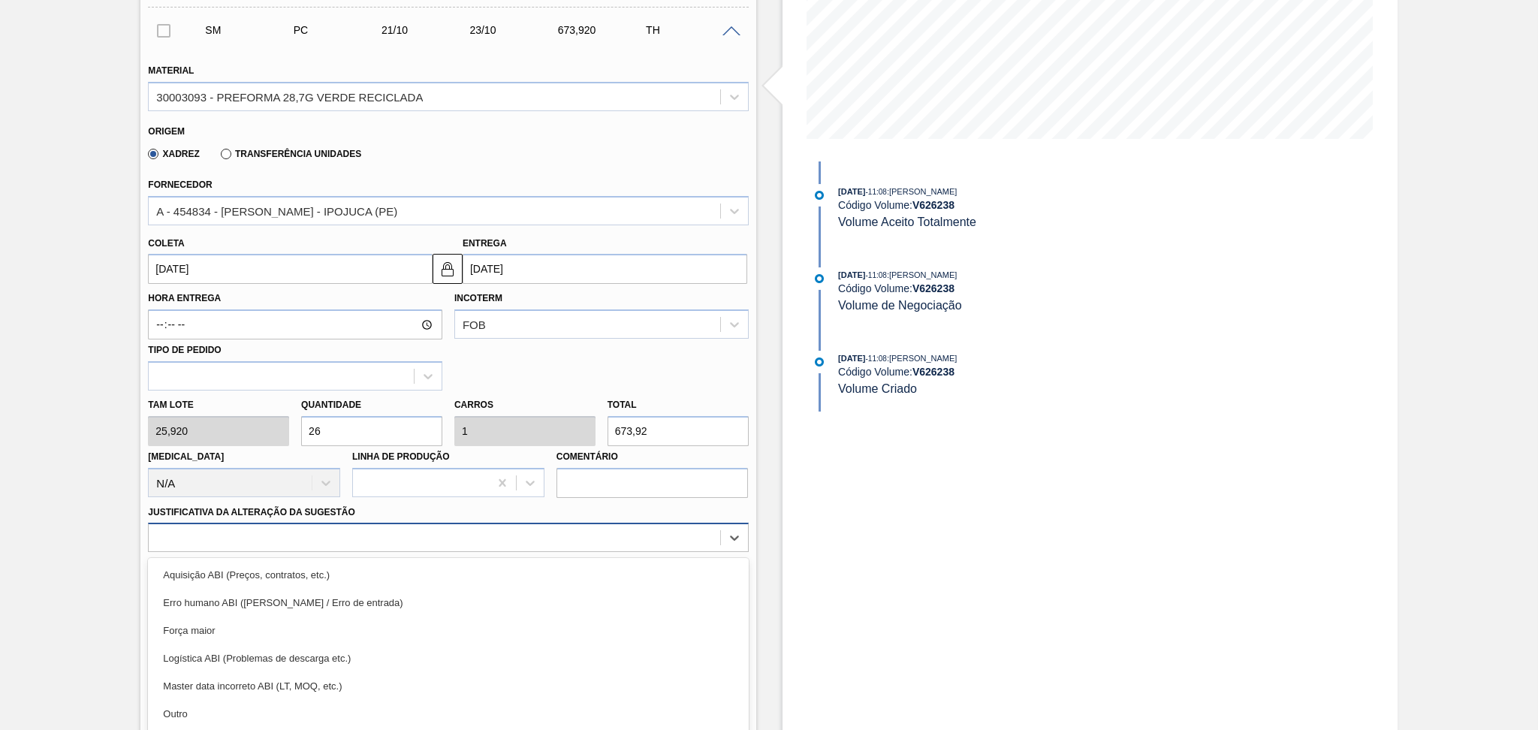
click at [207, 534] on div "option Erro humano ABI (Cálculo / Erro de entrada) focused, 2 of 18. 18 results…" at bounding box center [448, 537] width 600 height 29
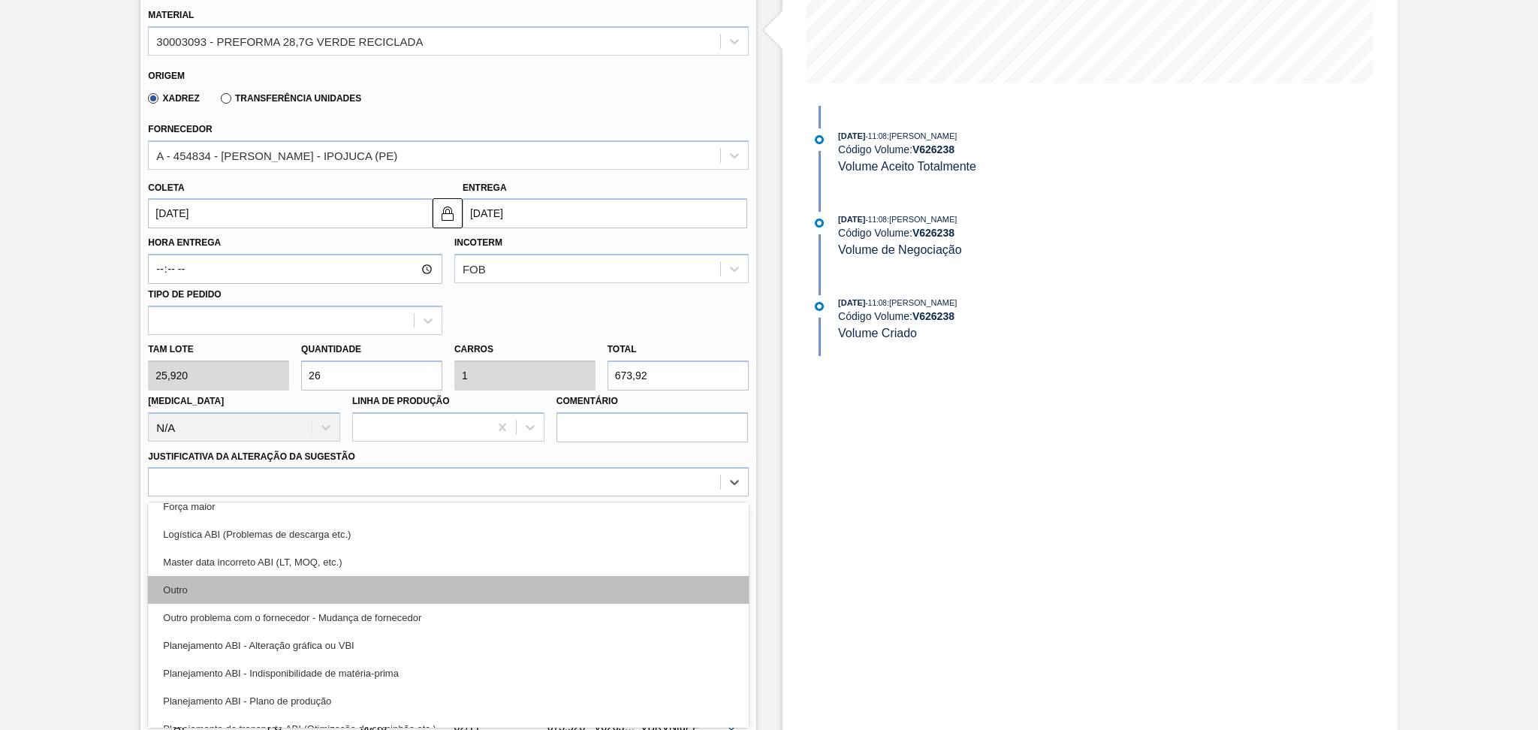
scroll to position [100, 0]
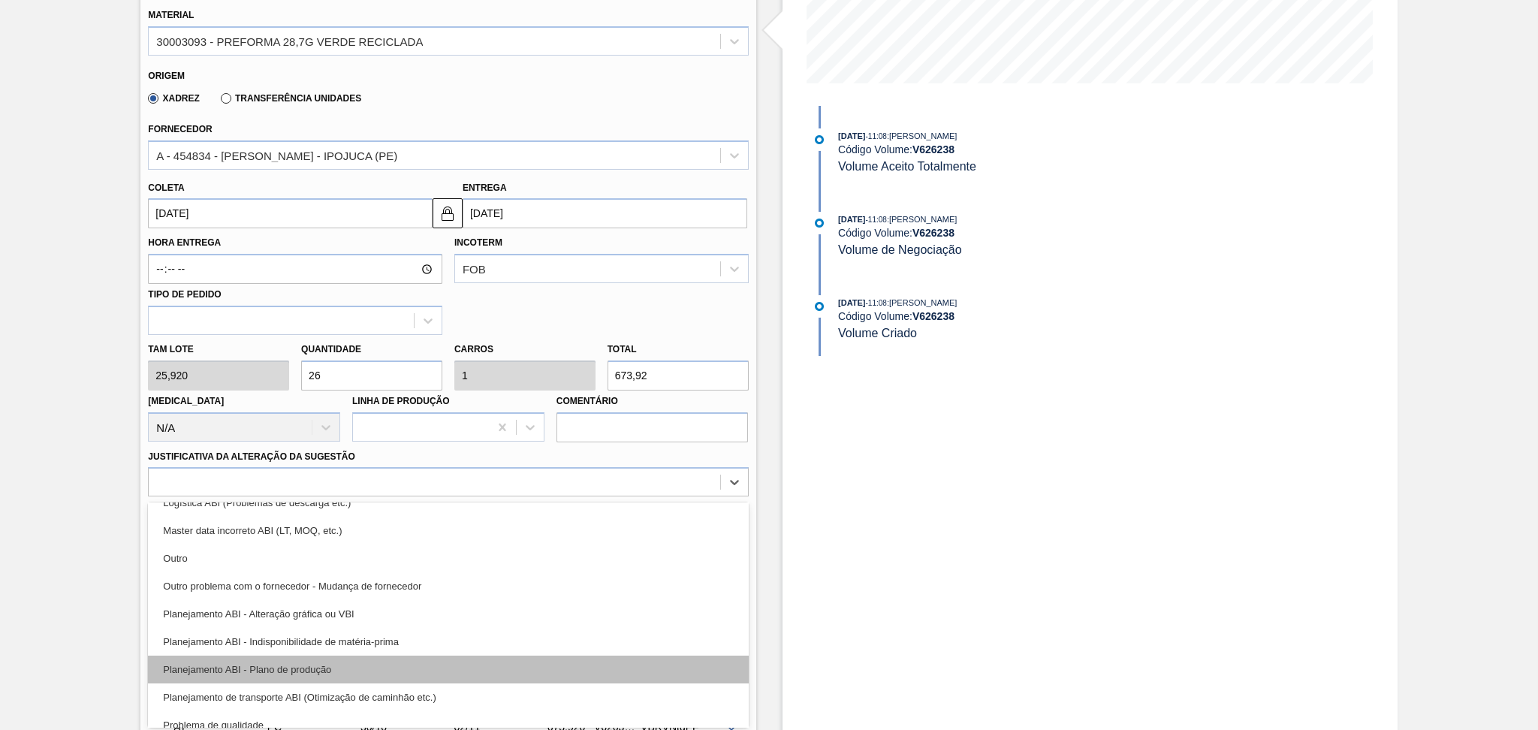
click at [354, 661] on div "Planejamento ABI - Plano de produção" at bounding box center [448, 670] width 600 height 28
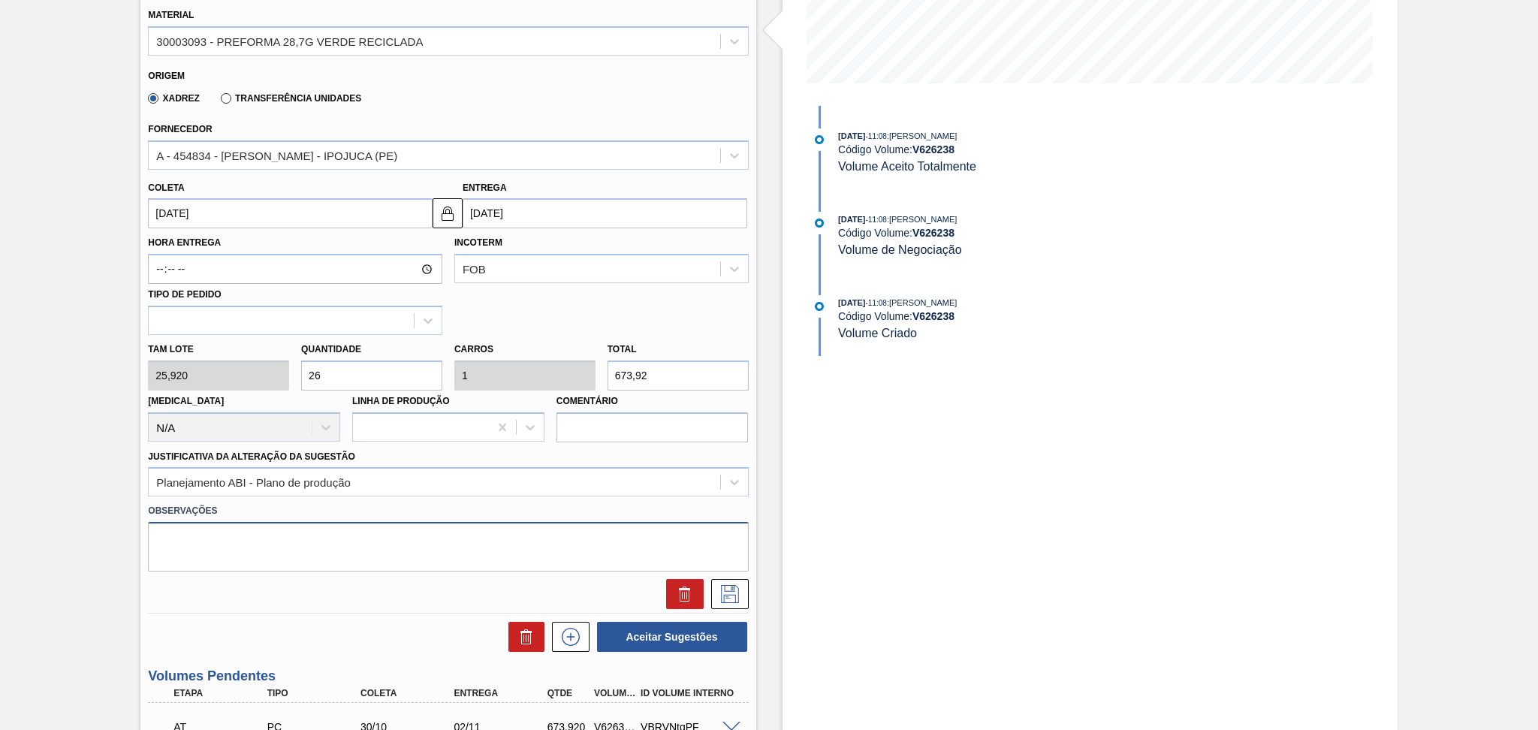
click at [535, 533] on textarea at bounding box center [448, 547] width 600 height 50
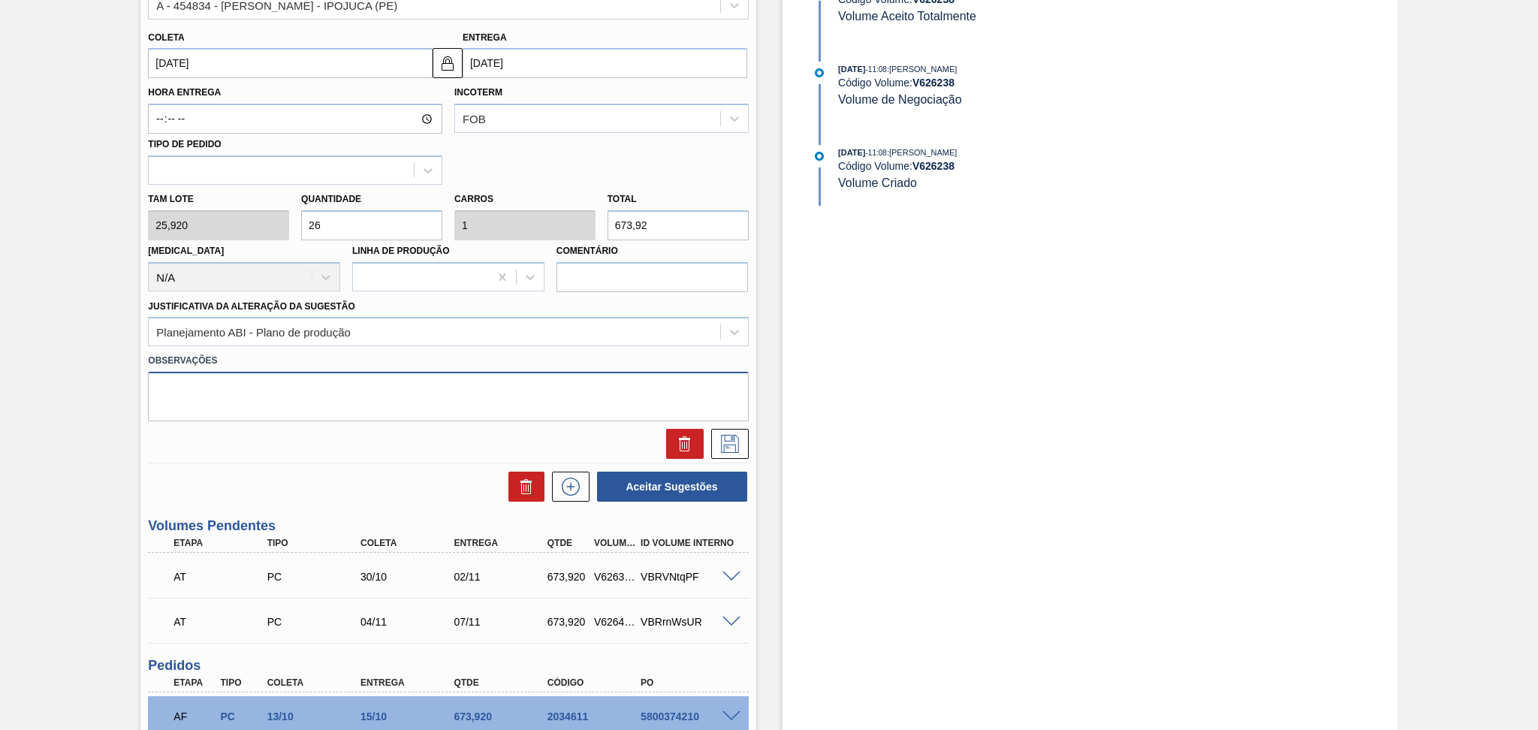
scroll to position [556, 0]
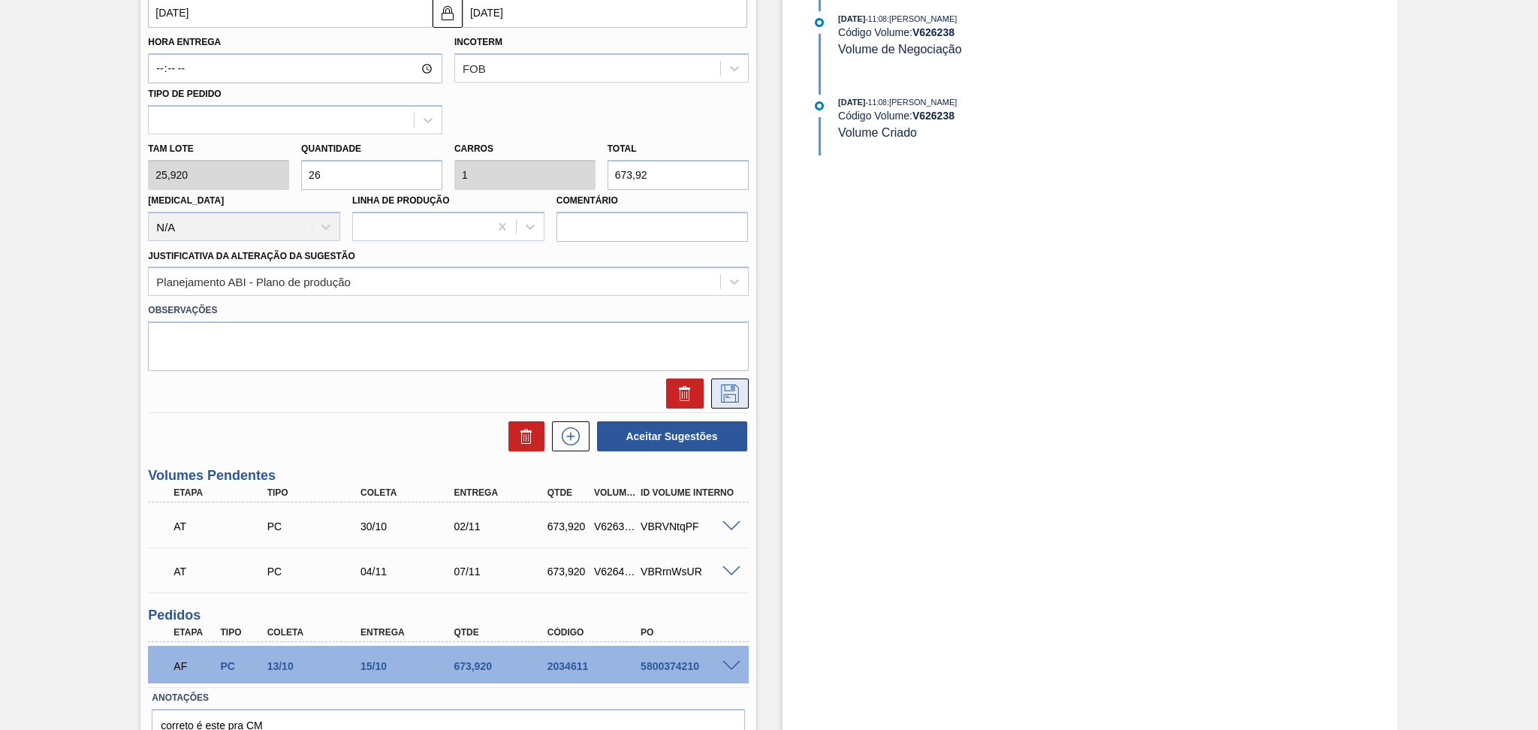
click at [719, 385] on icon at bounding box center [730, 393] width 24 height 18
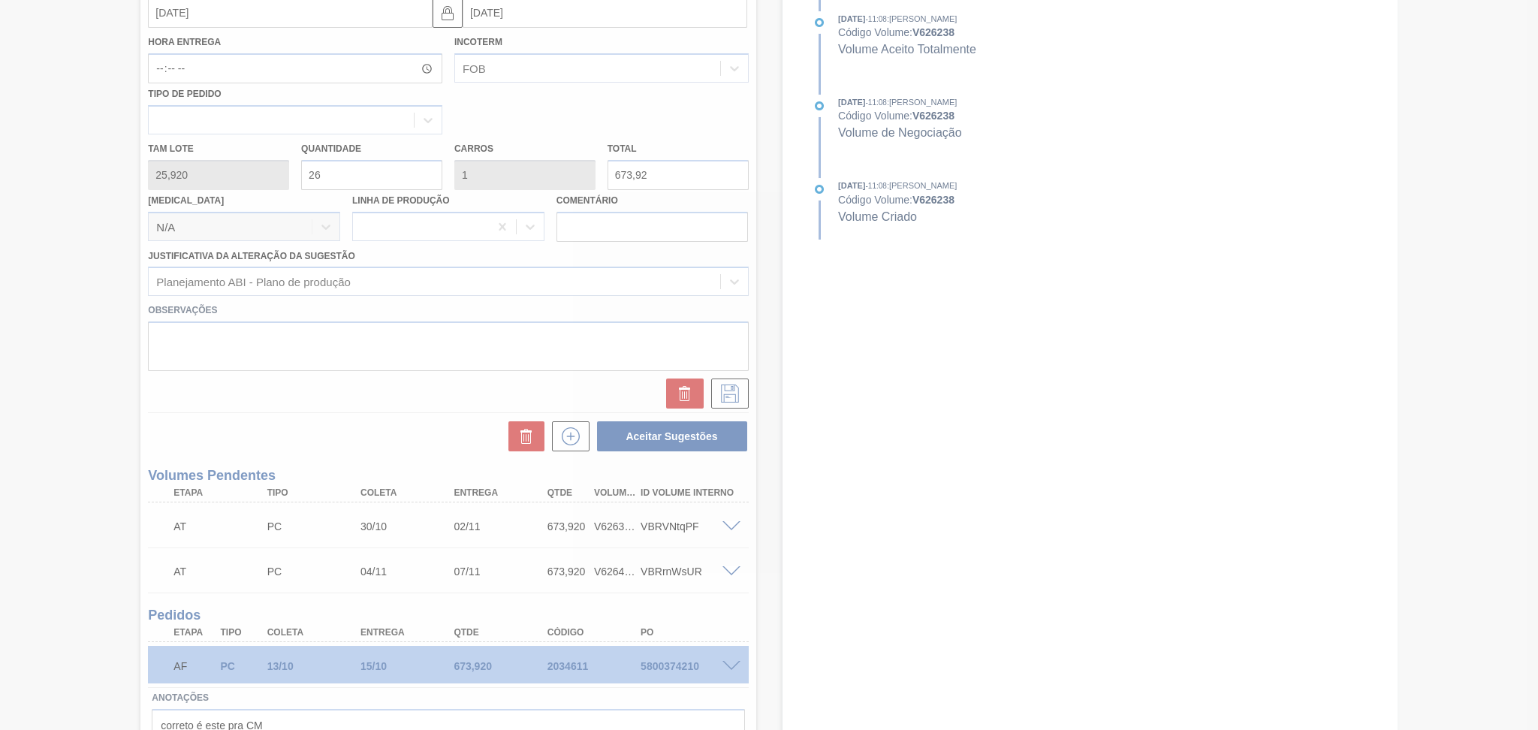
scroll to position [109, 0]
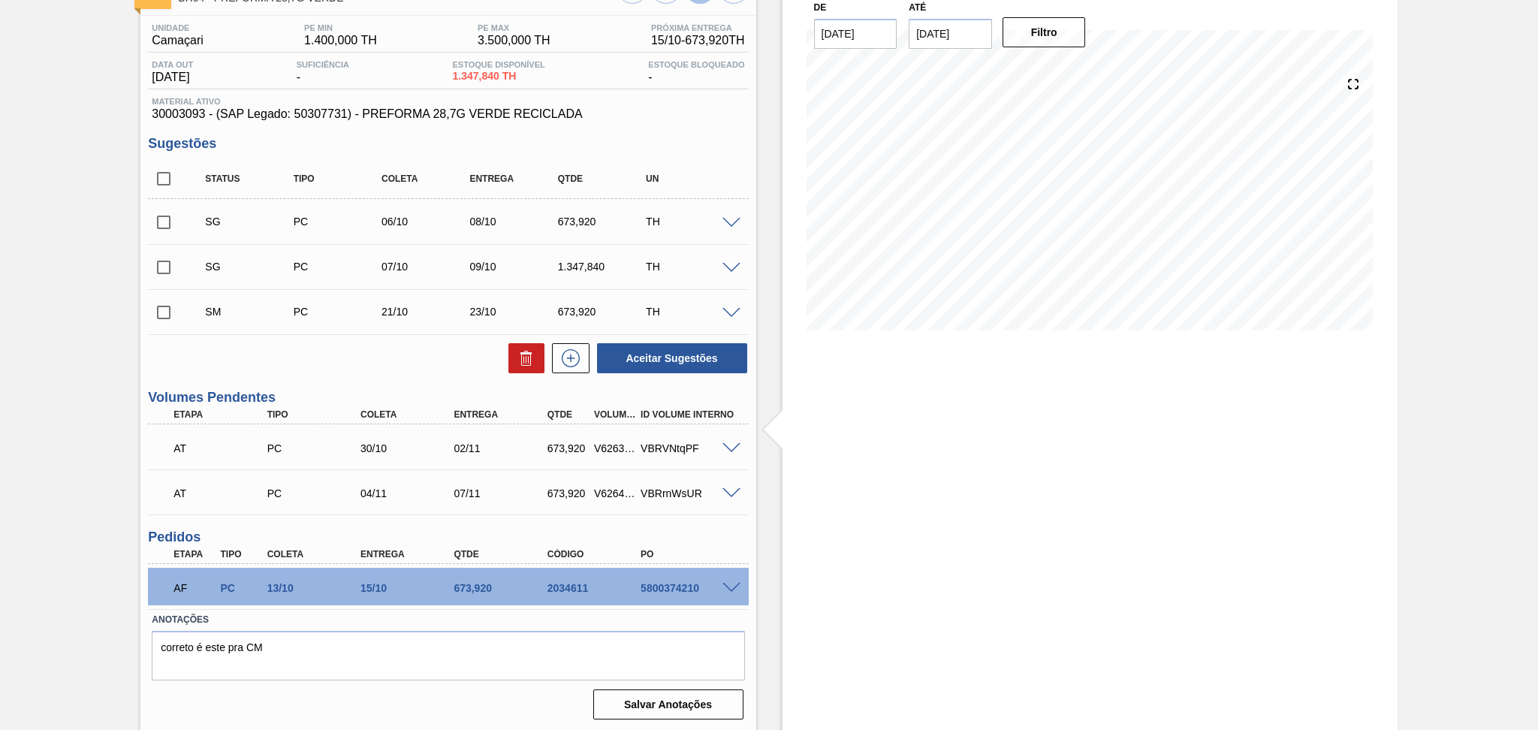
click at [364, 364] on div "Aceitar Sugestões" at bounding box center [448, 358] width 600 height 33
click at [170, 312] on input "checkbox" at bounding box center [164, 313] width 32 height 32
checkbox input "true"
click at [677, 345] on button "Aceitar Sugestões" at bounding box center [672, 358] width 150 height 30
click at [166, 267] on input "checkbox" at bounding box center [164, 268] width 32 height 32
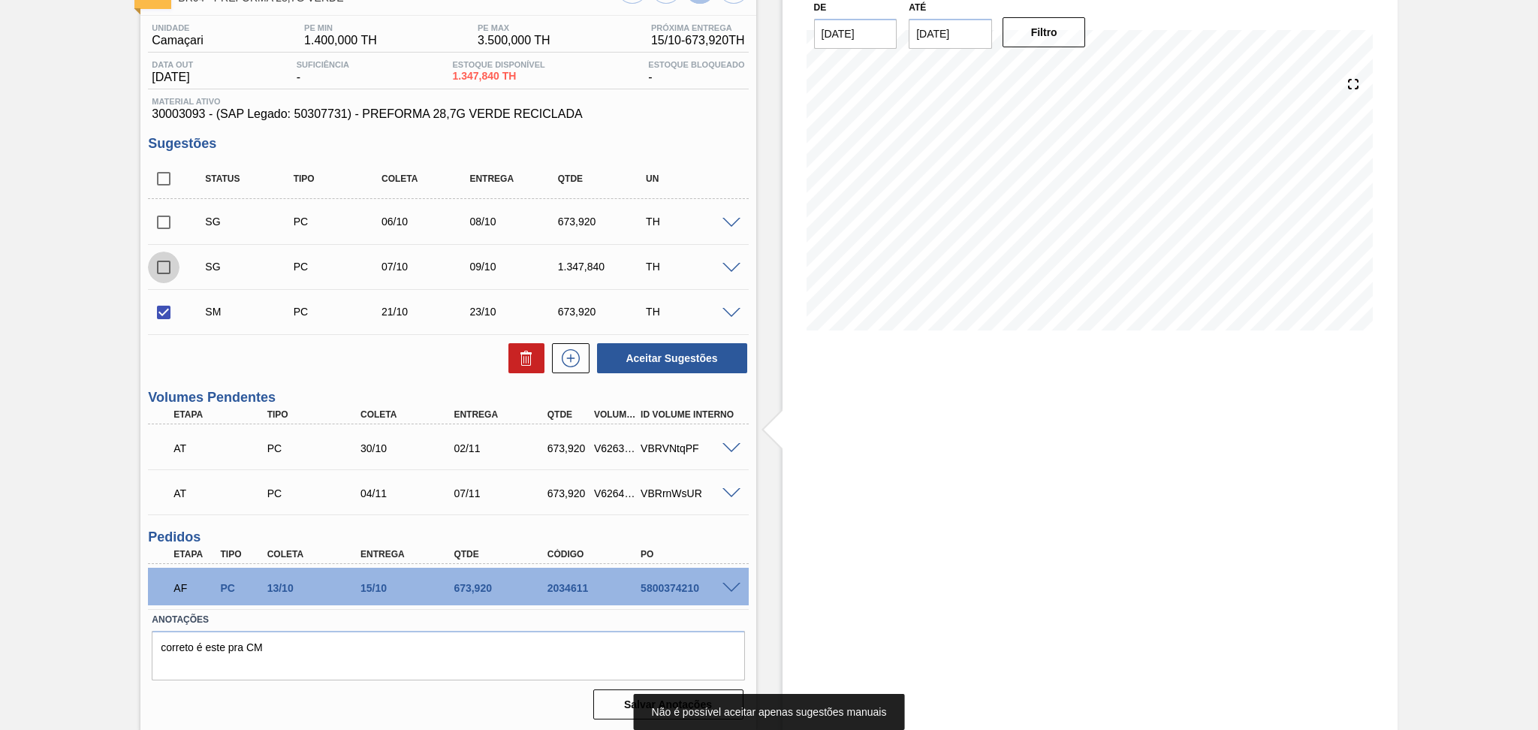
checkbox input "true"
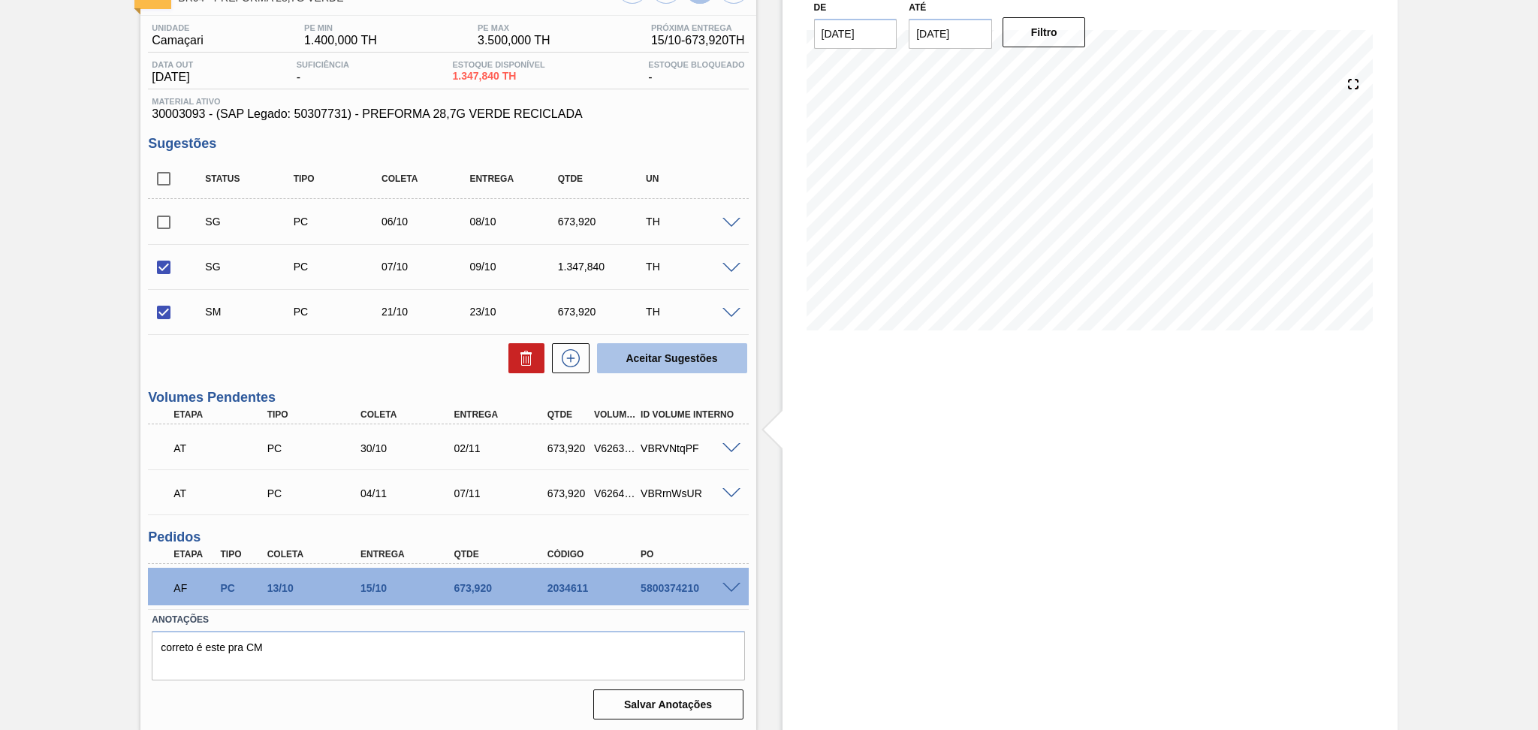
click at [661, 349] on button "Aceitar Sugestões" at bounding box center [672, 358] width 150 height 30
checkbox input "false"
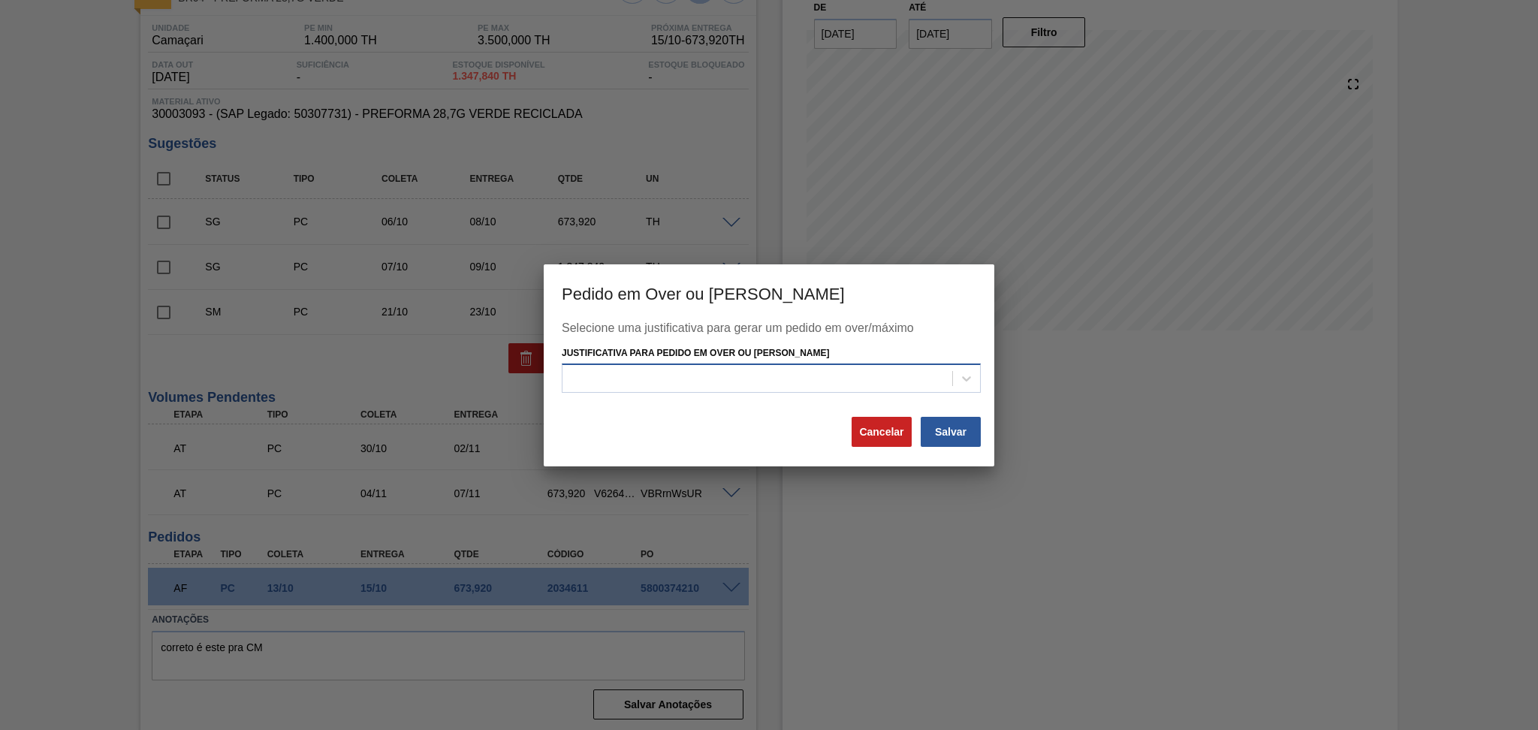
click at [682, 368] on div at bounding box center [757, 379] width 390 height 22
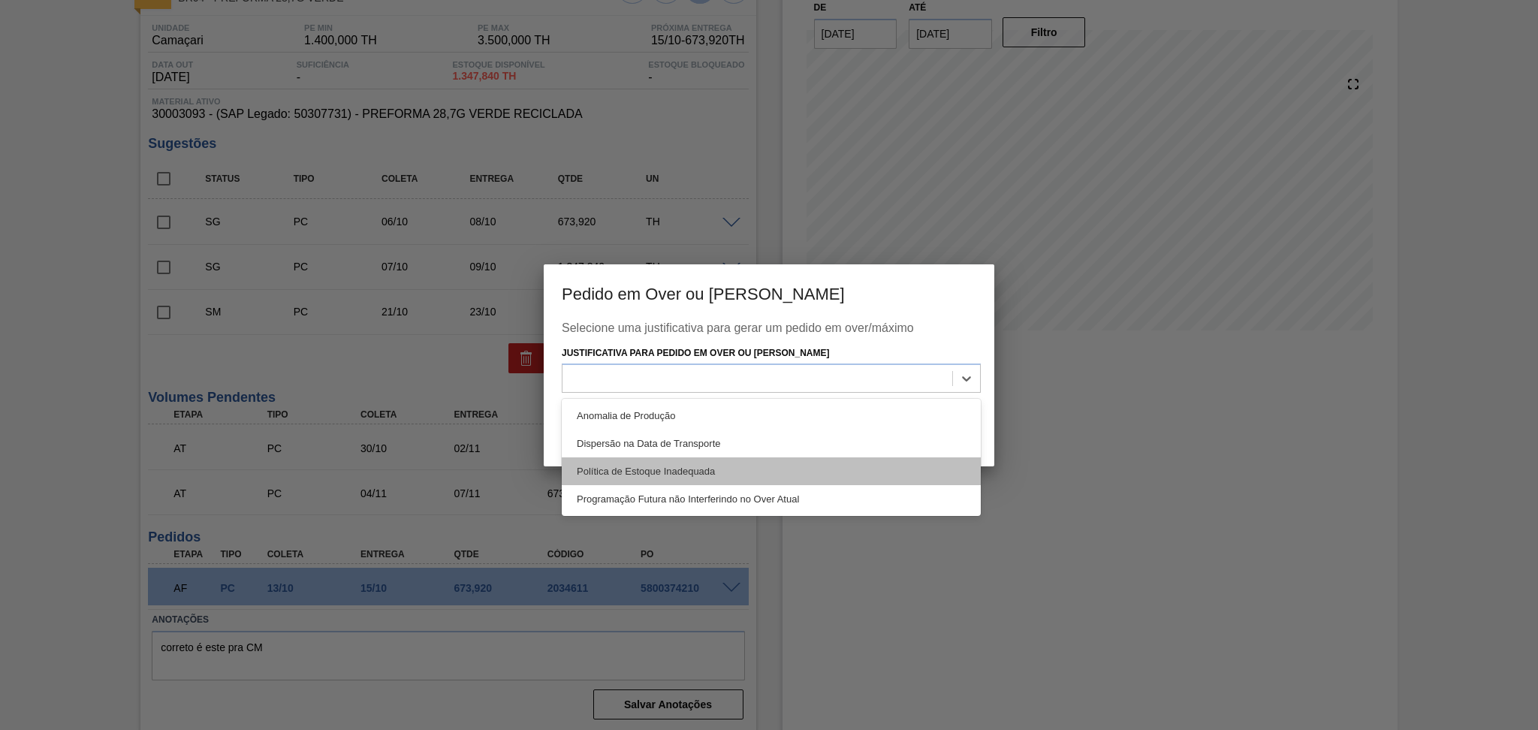
click at [689, 463] on div "Política de Estoque Inadequada" at bounding box center [771, 471] width 419 height 28
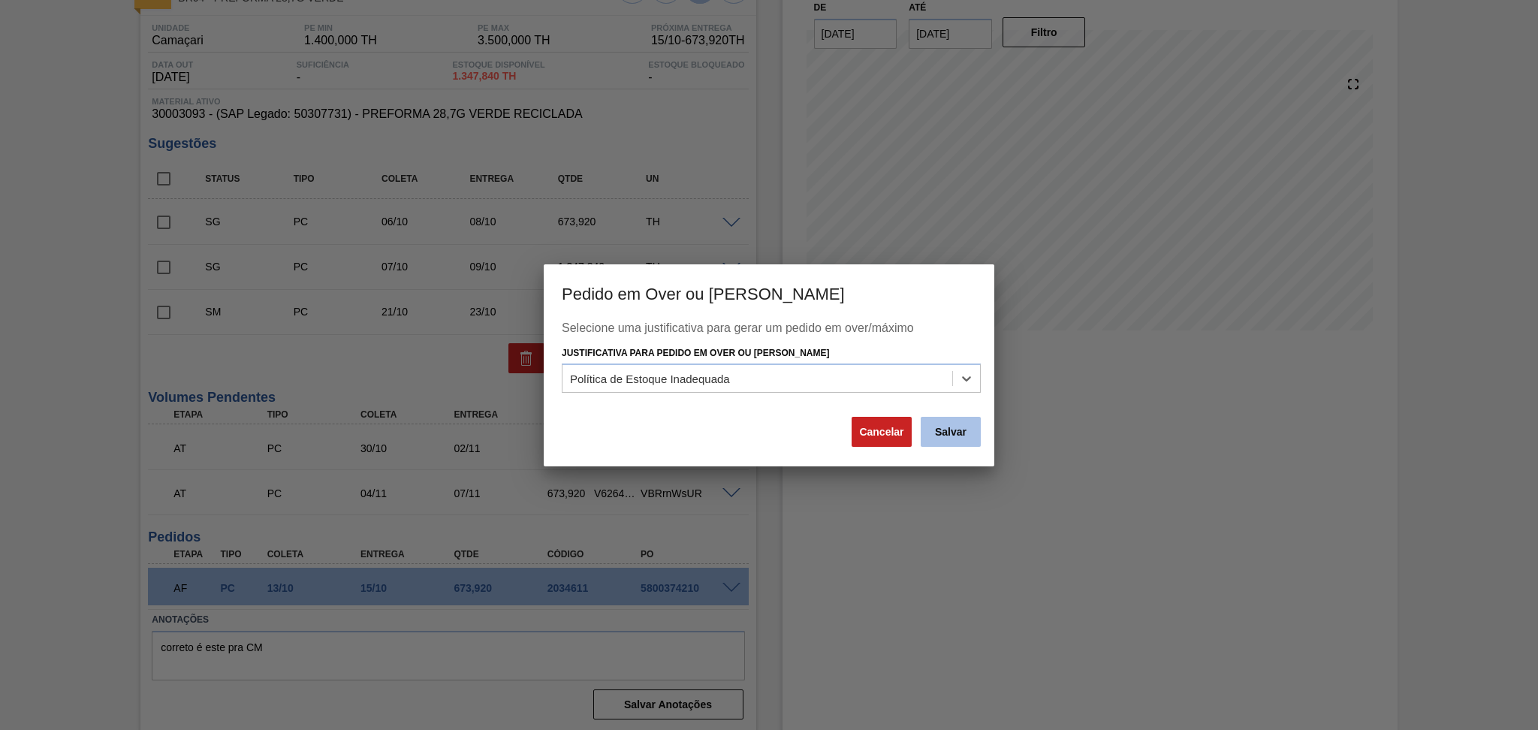
click at [953, 427] on button "Salvar" at bounding box center [951, 432] width 60 height 30
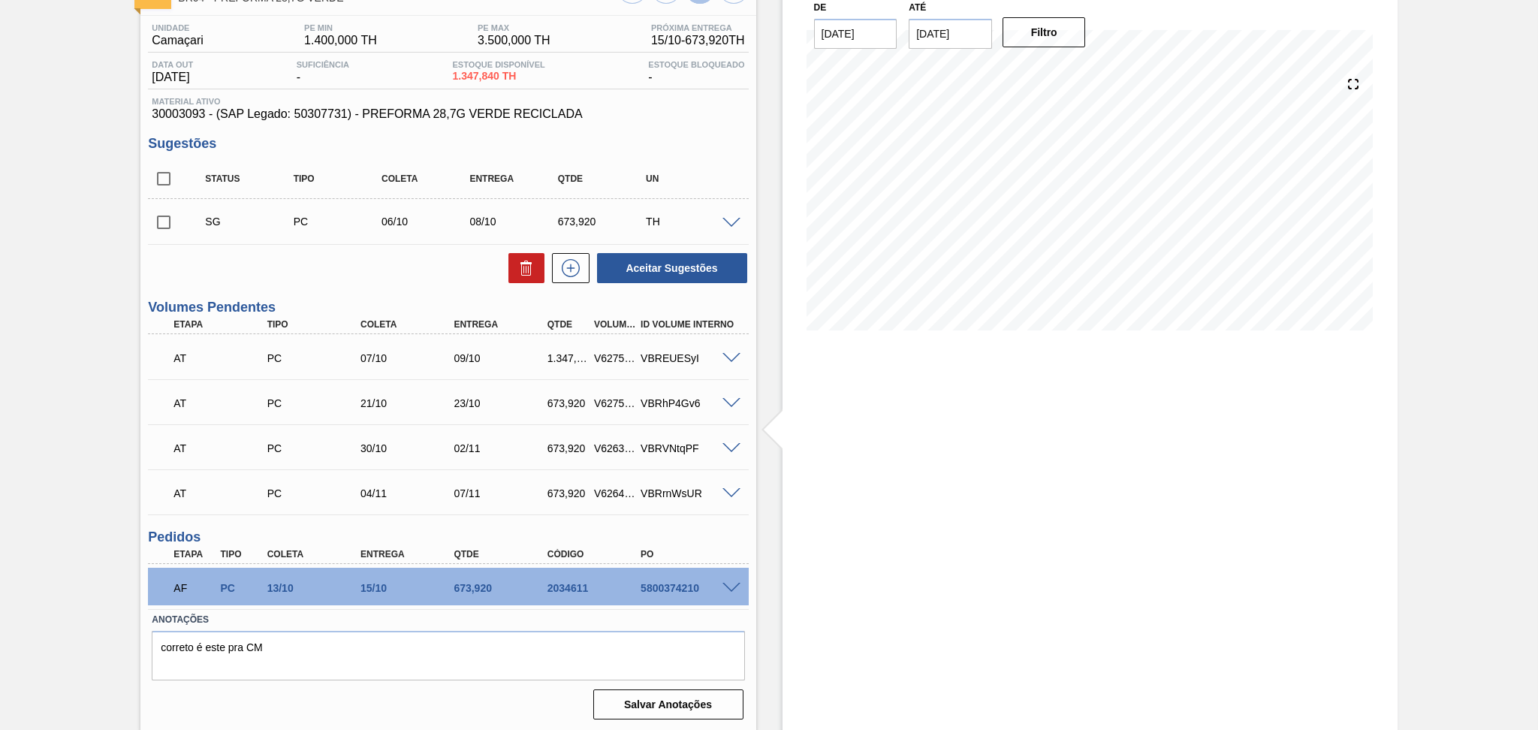
click at [734, 353] on span at bounding box center [731, 358] width 18 height 11
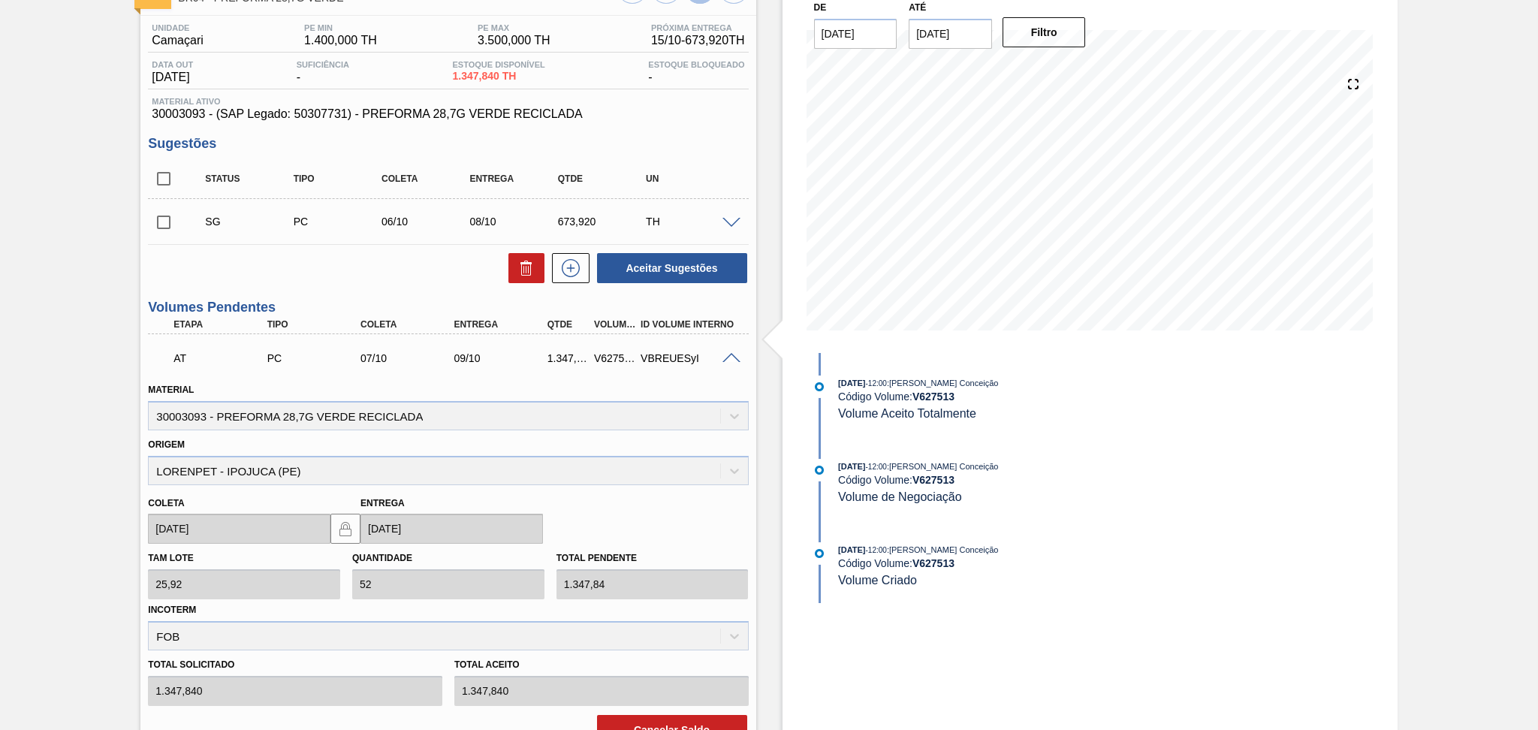
scroll to position [478, 0]
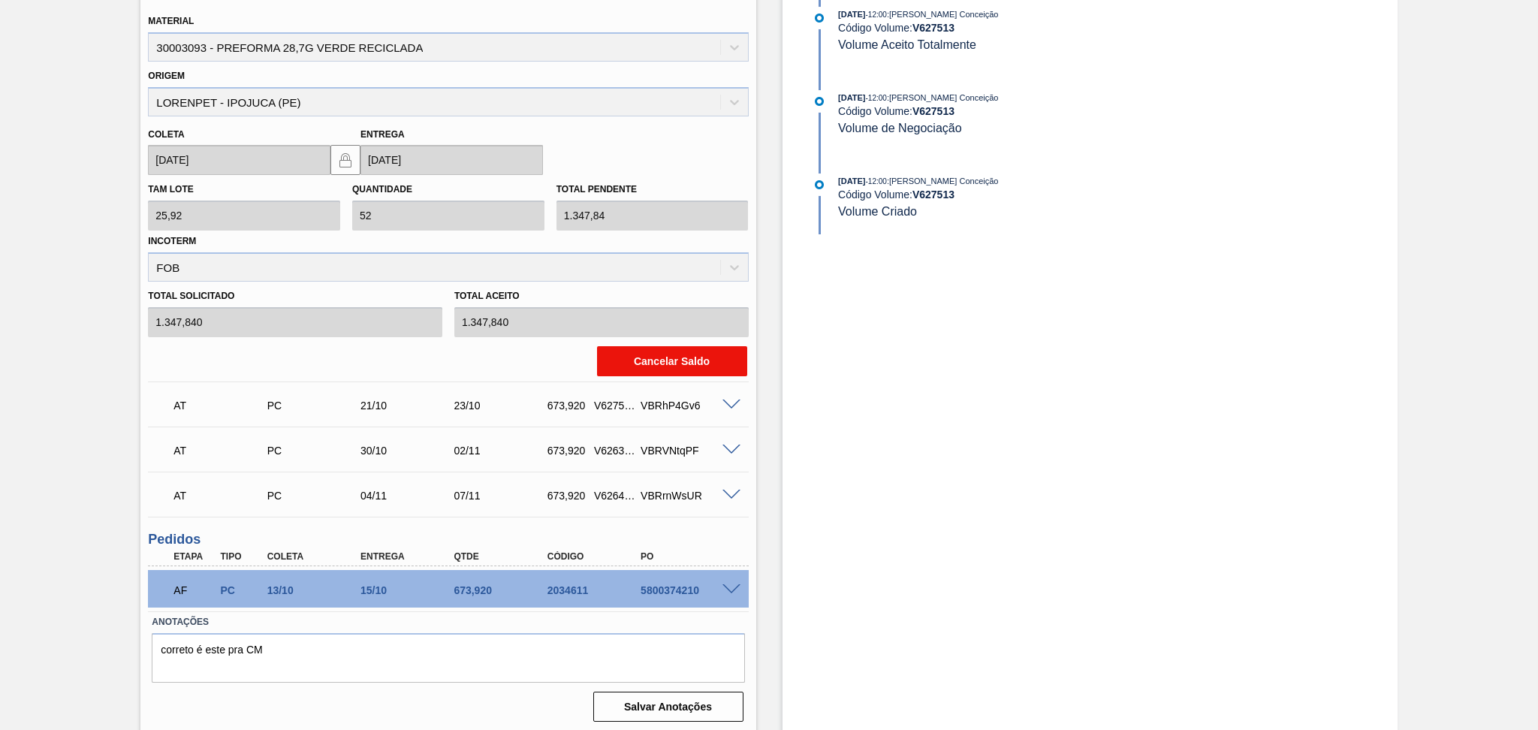
click at [640, 366] on button "Cancelar Saldo" at bounding box center [672, 361] width 150 height 30
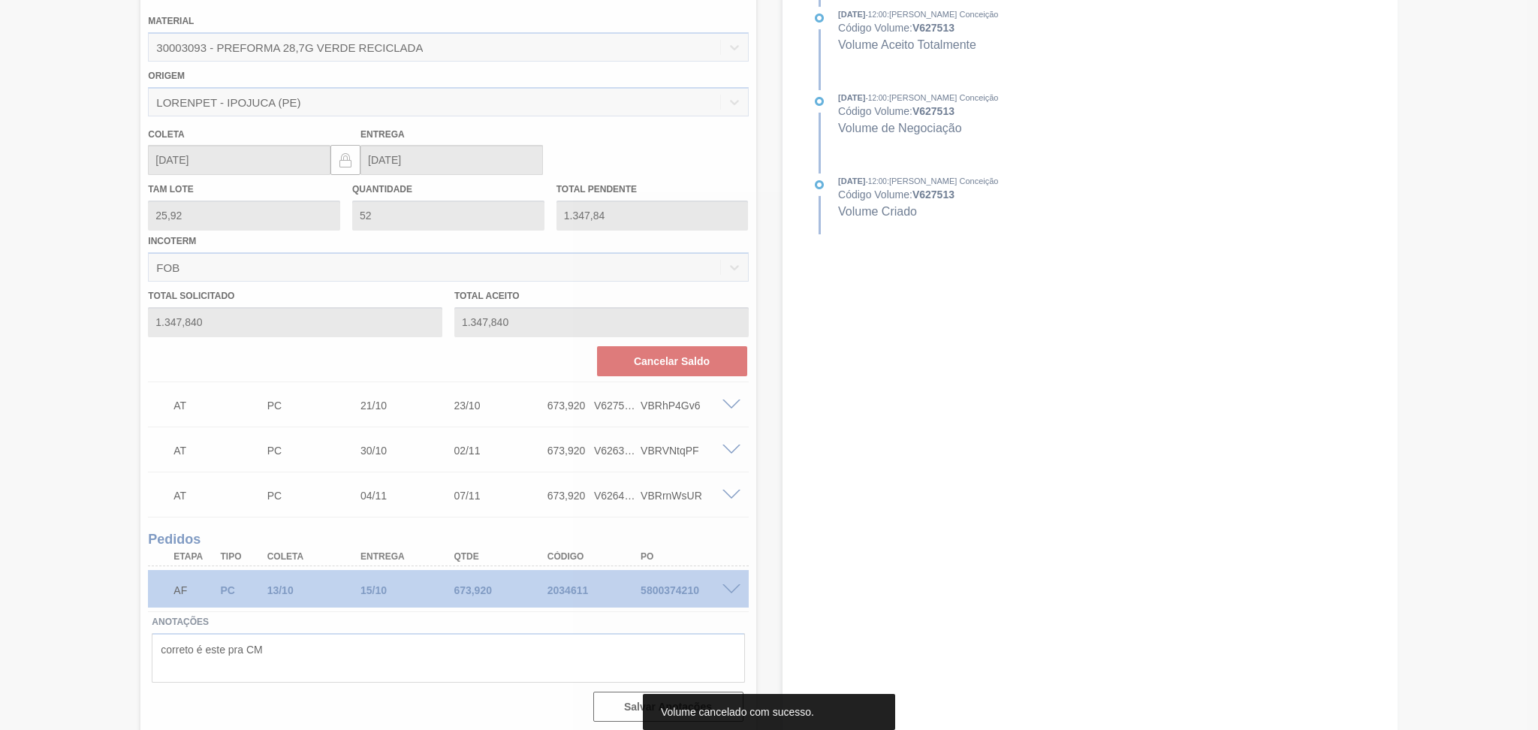
scroll to position [64, 0]
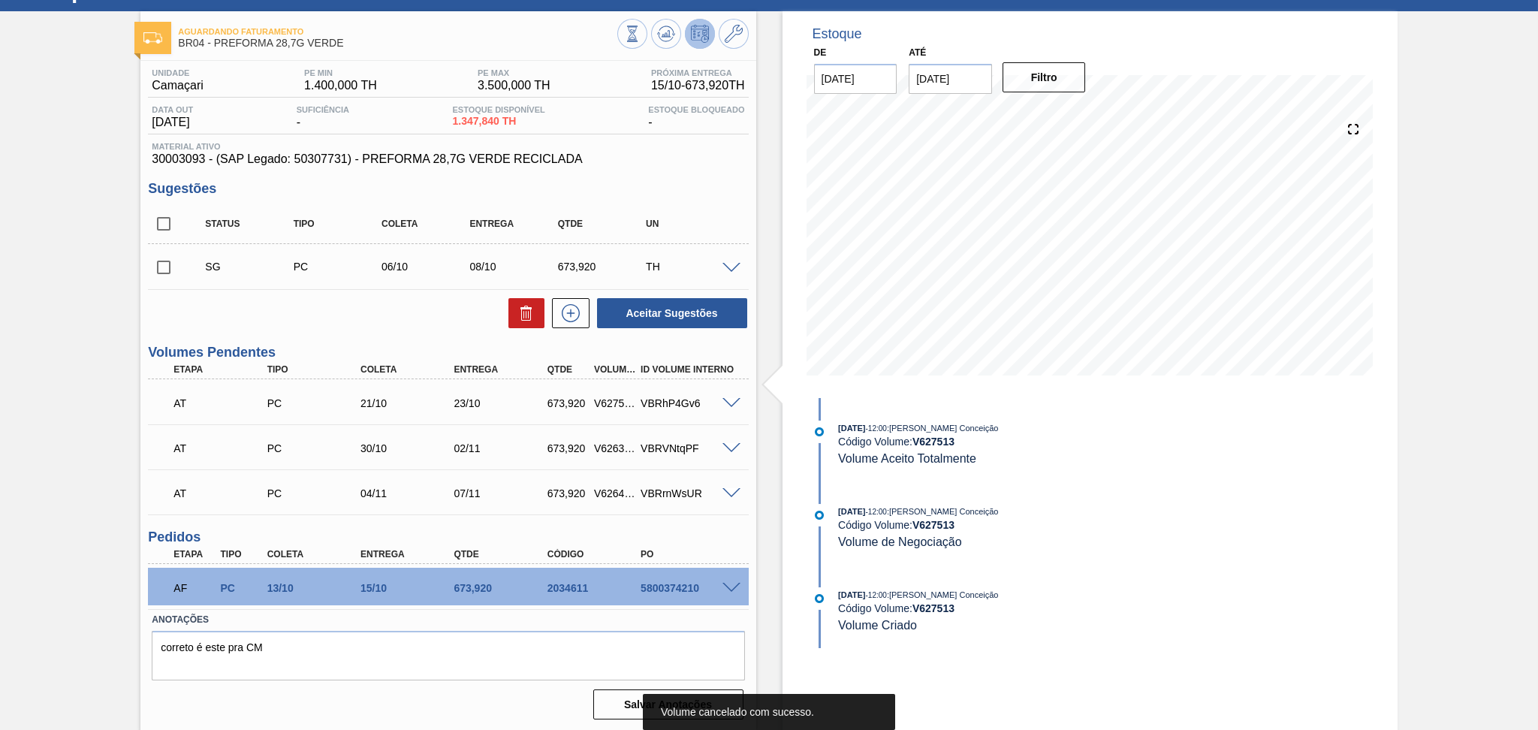
click at [375, 315] on div "Aceitar Sugestões" at bounding box center [448, 313] width 600 height 33
click at [642, 179] on div "Unidade Camaçari PE MIN 1.400,000 TH PE MAX 3.500,000 TH Próxima Entrega 15/10 …" at bounding box center [447, 393] width 615 height 664
click at [170, 228] on input "checkbox" at bounding box center [164, 224] width 32 height 32
checkbox input "true"
click at [529, 325] on button at bounding box center [526, 313] width 36 height 30
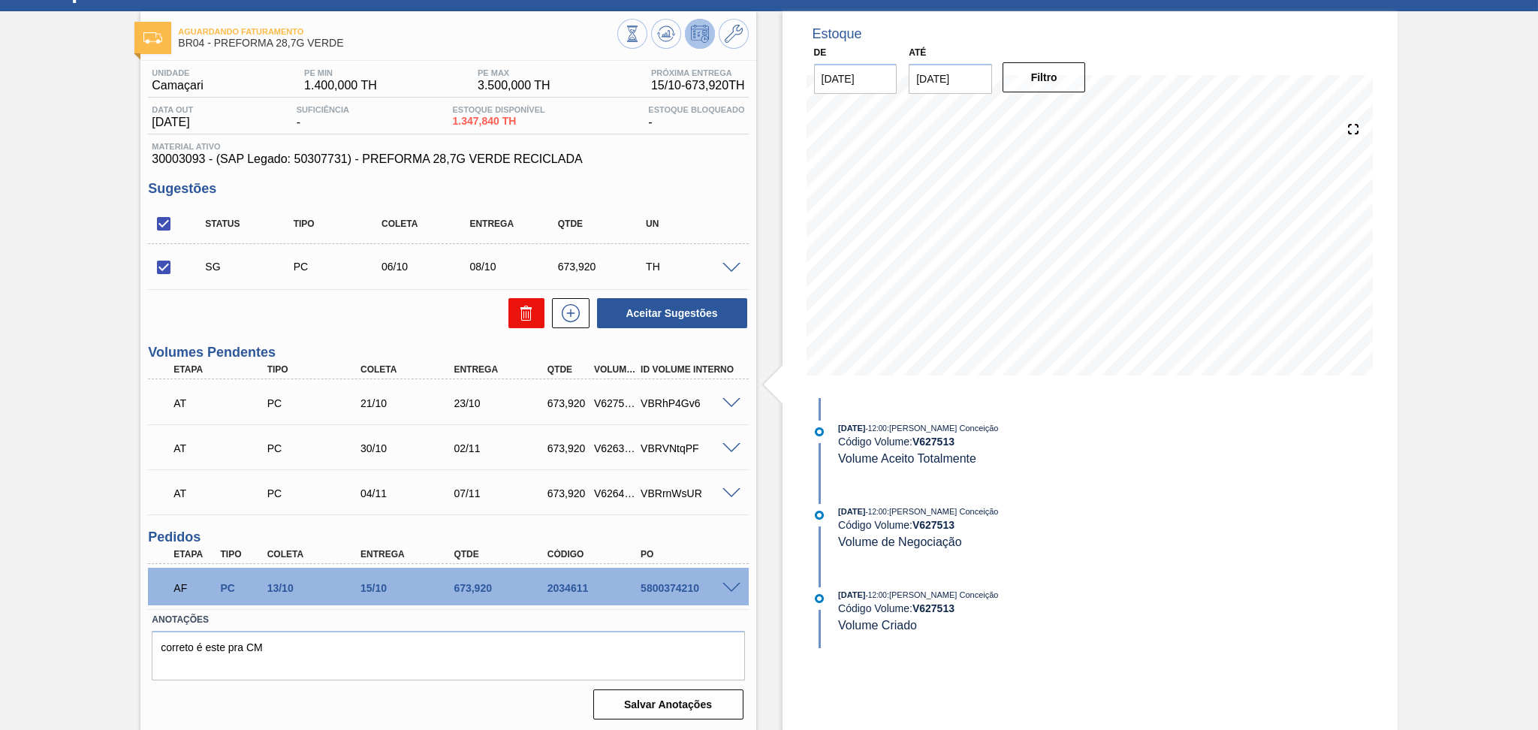
checkbox input "false"
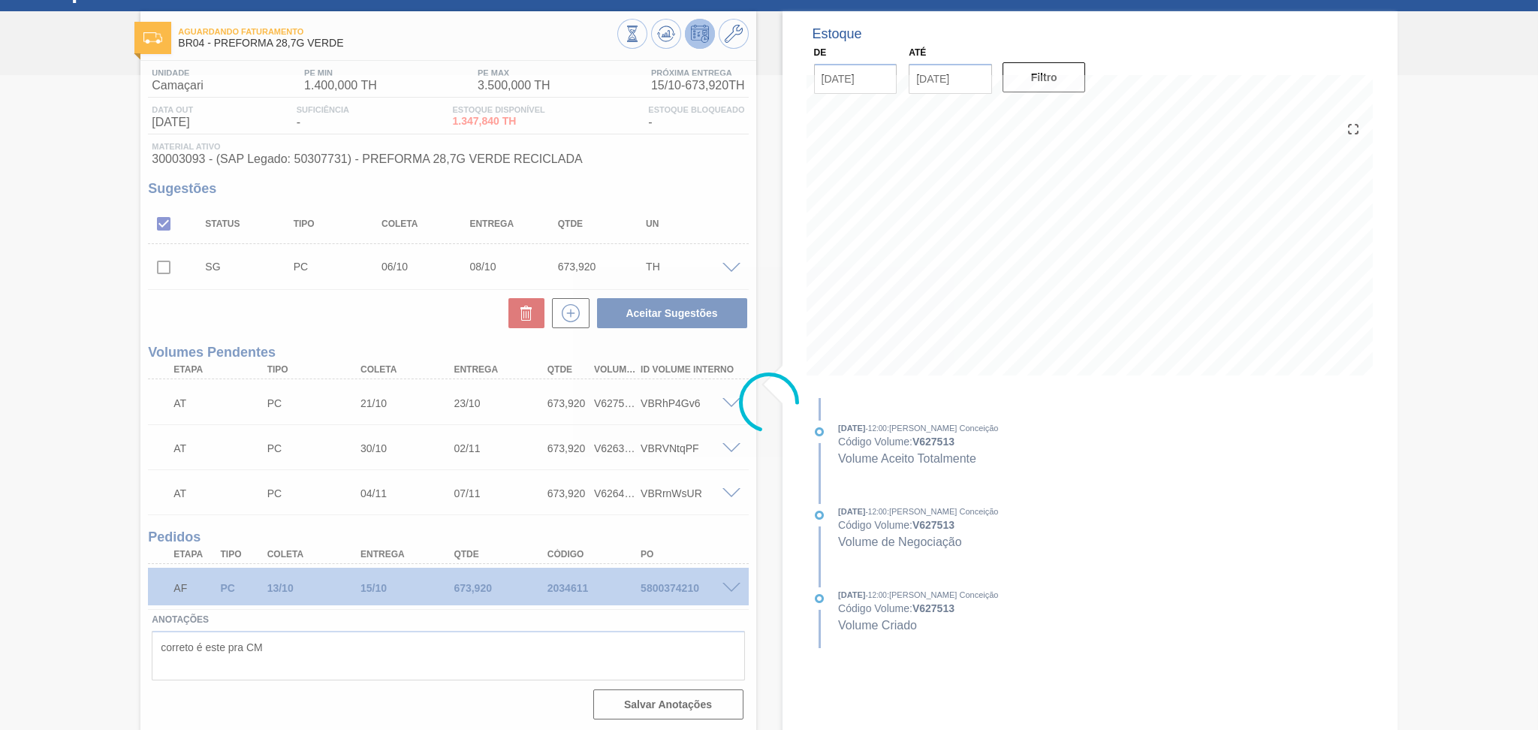
scroll to position [2, 0]
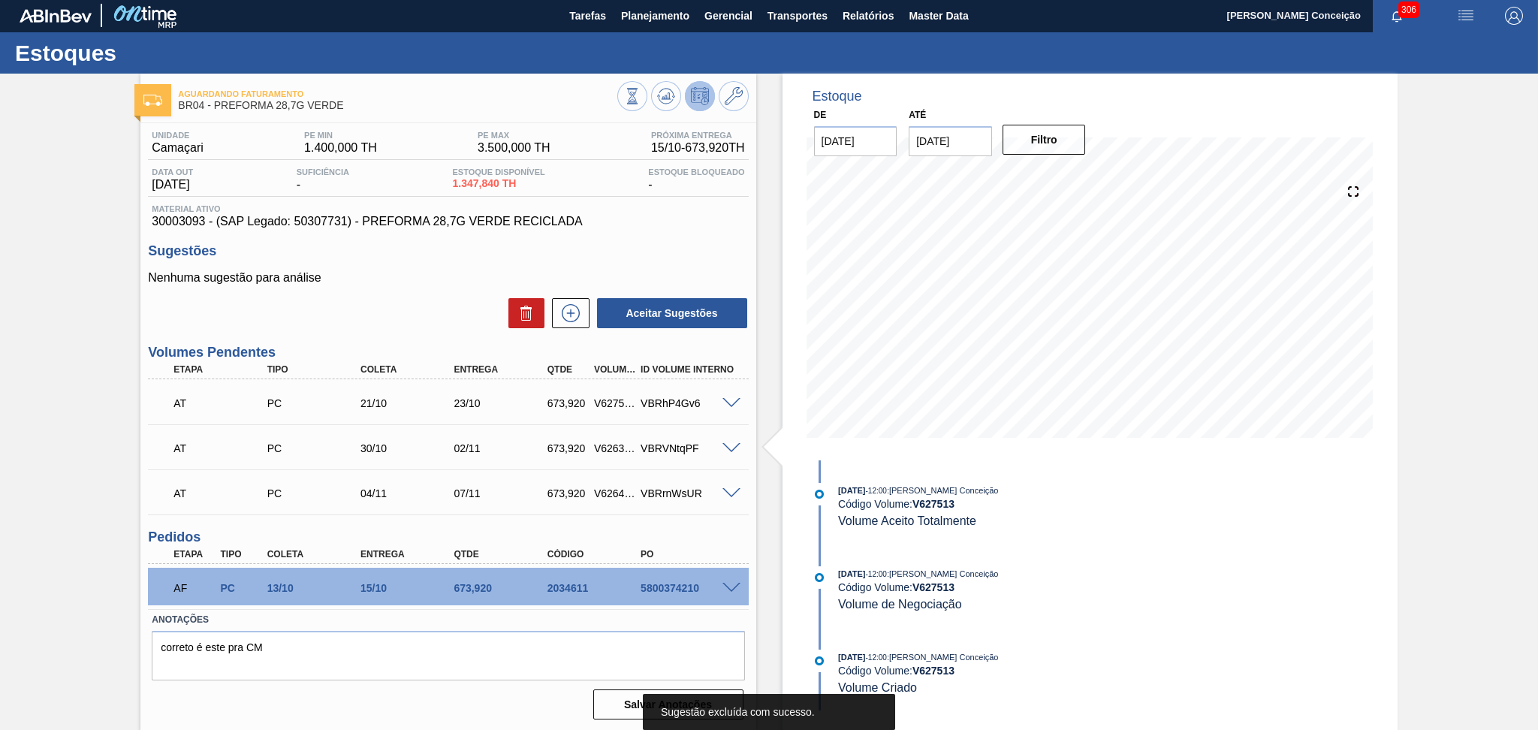
click at [375, 314] on div "Aceitar Sugestões" at bounding box center [448, 313] width 600 height 33
click at [659, 110] on button at bounding box center [666, 96] width 30 height 30
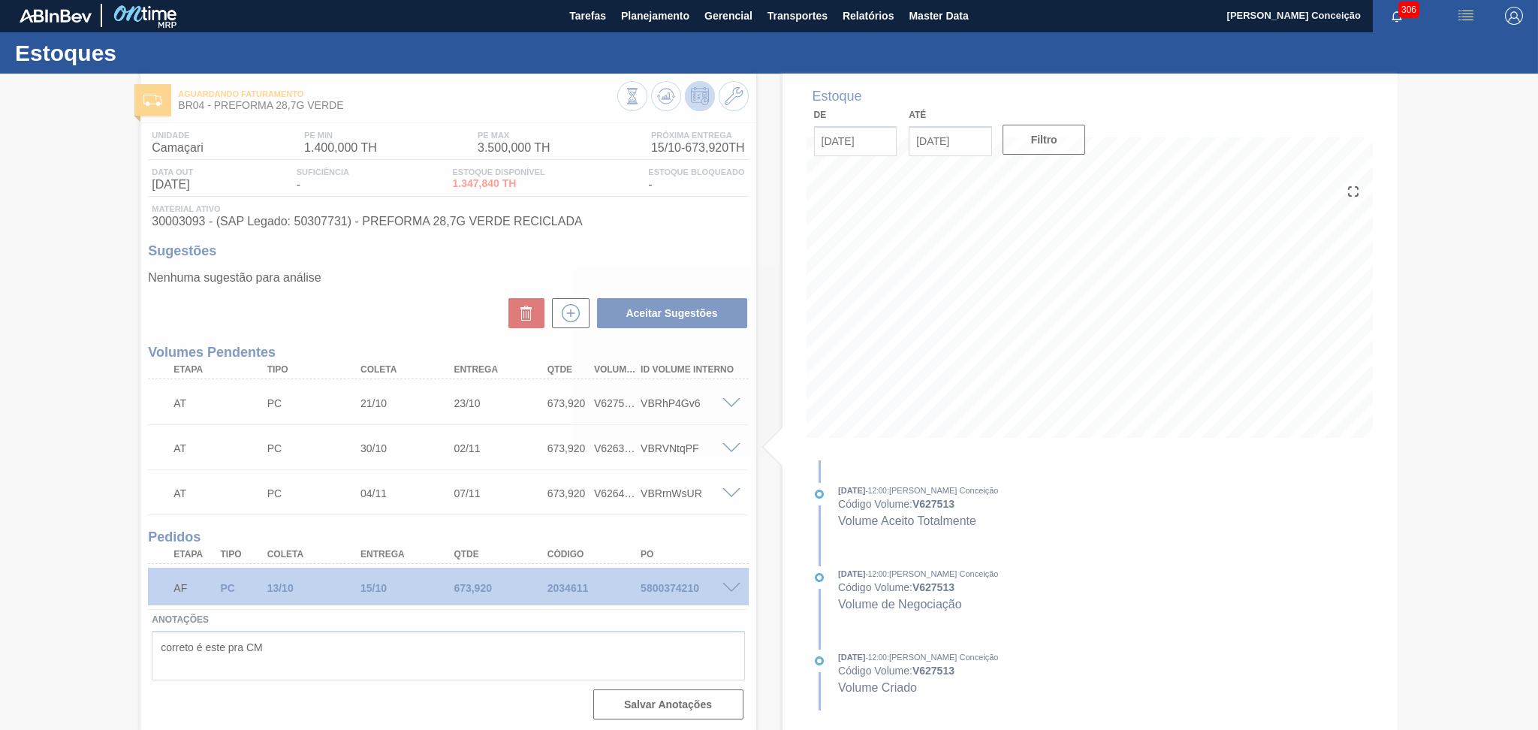
click at [416, 315] on div at bounding box center [769, 402] width 1538 height 655
click at [390, 294] on div at bounding box center [769, 402] width 1538 height 655
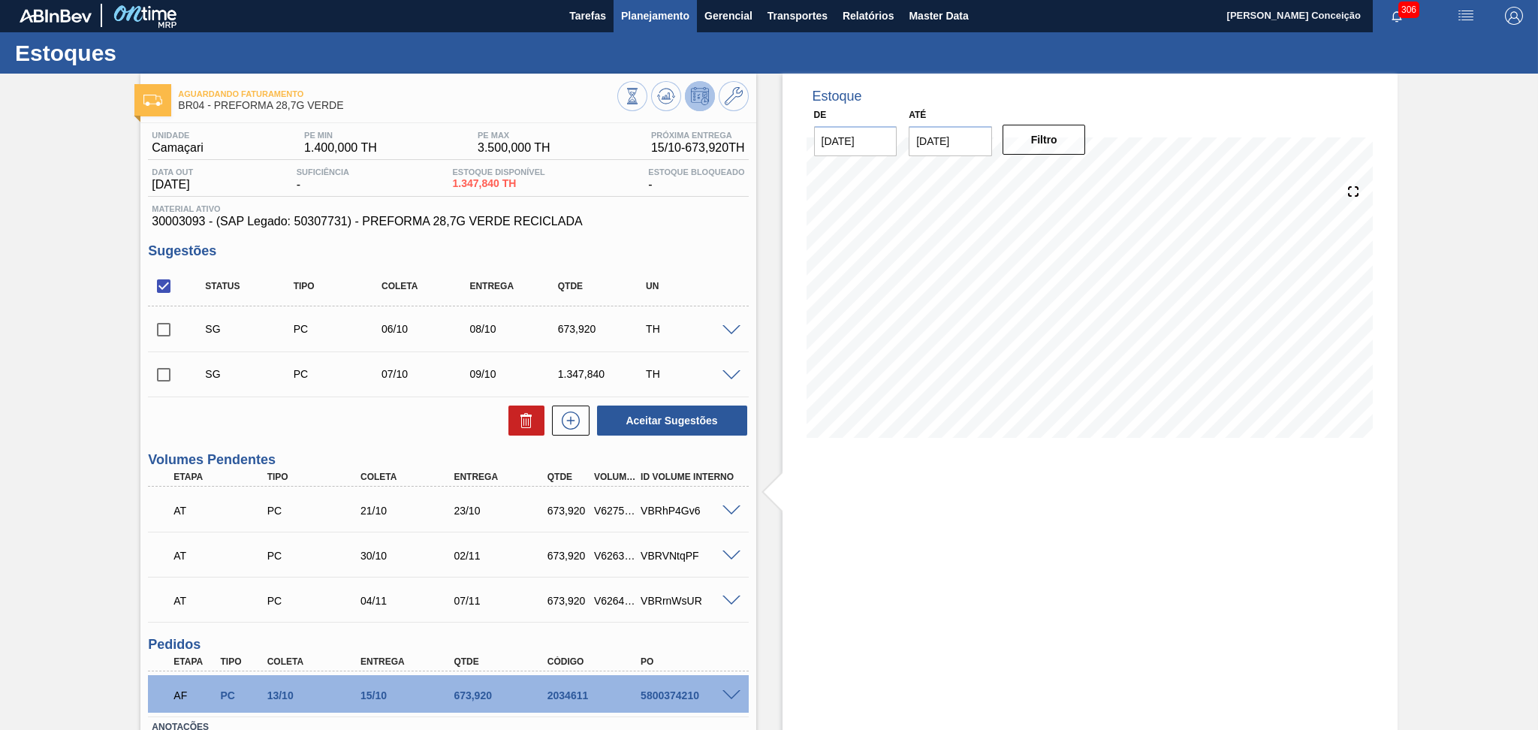
click at [635, 23] on span "Planejamento" at bounding box center [655, 16] width 68 height 18
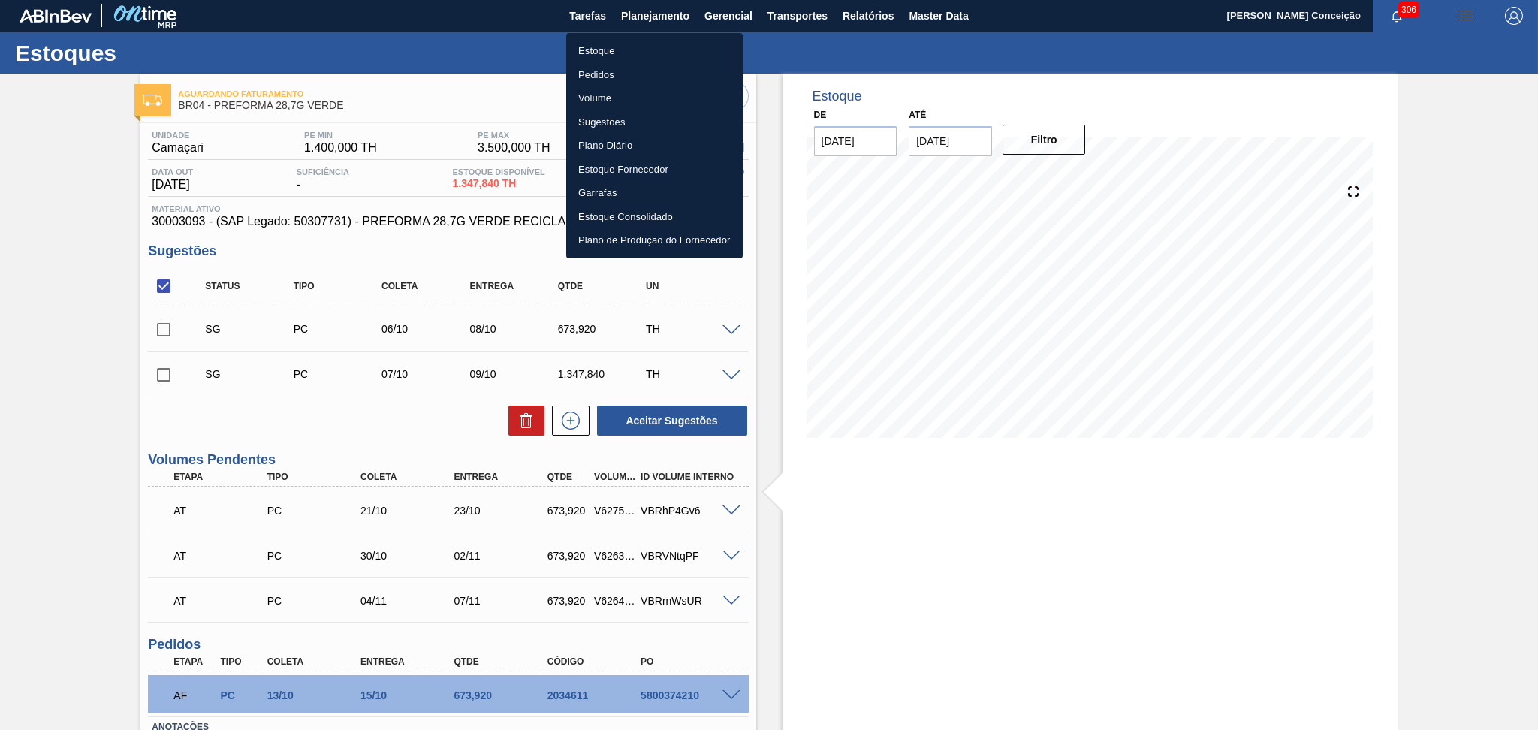
click at [617, 49] on li "Estoque" at bounding box center [654, 51] width 176 height 24
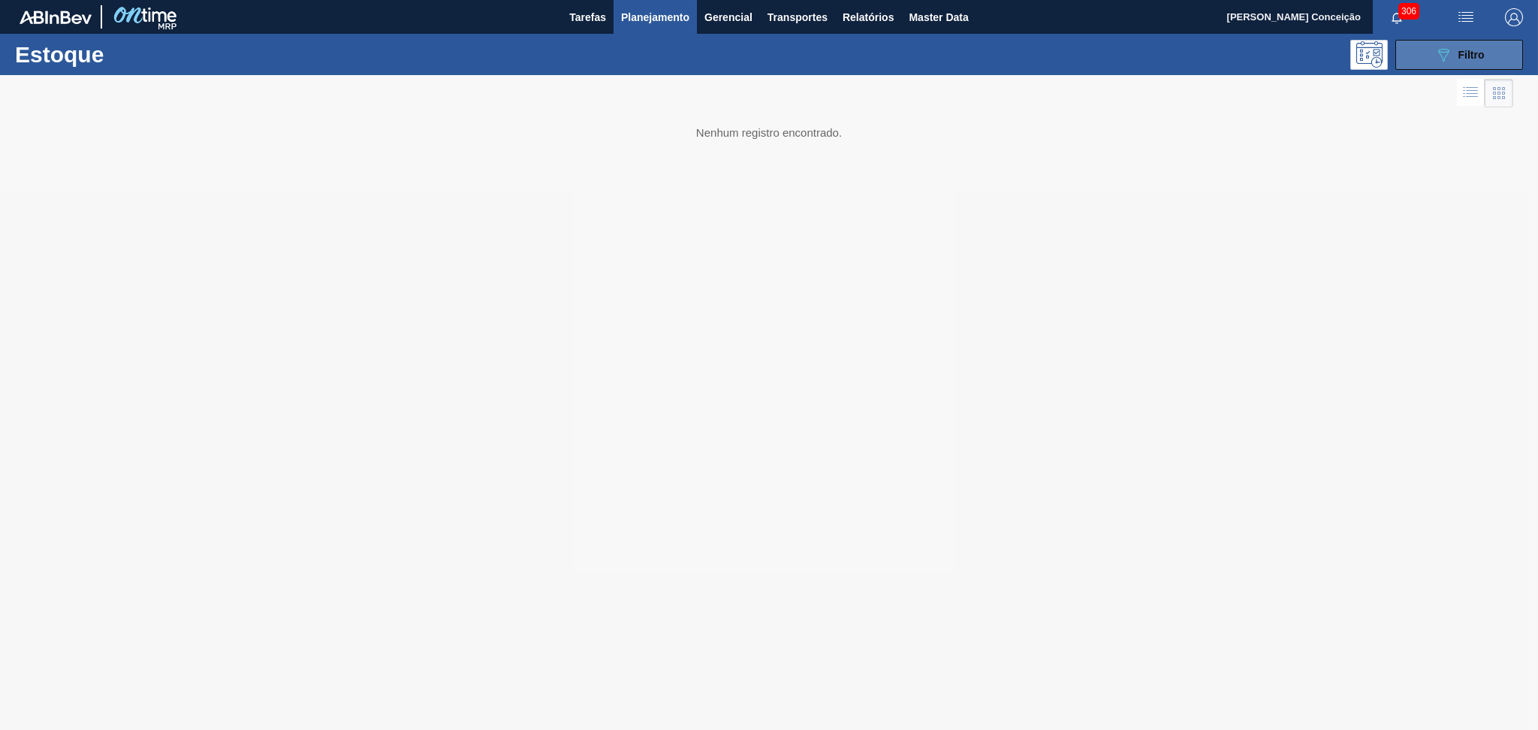
click at [1450, 47] on icon "089F7B8B-B2A5-4AFE-B5C0-19BA573D28AC" at bounding box center [1443, 55] width 18 height 18
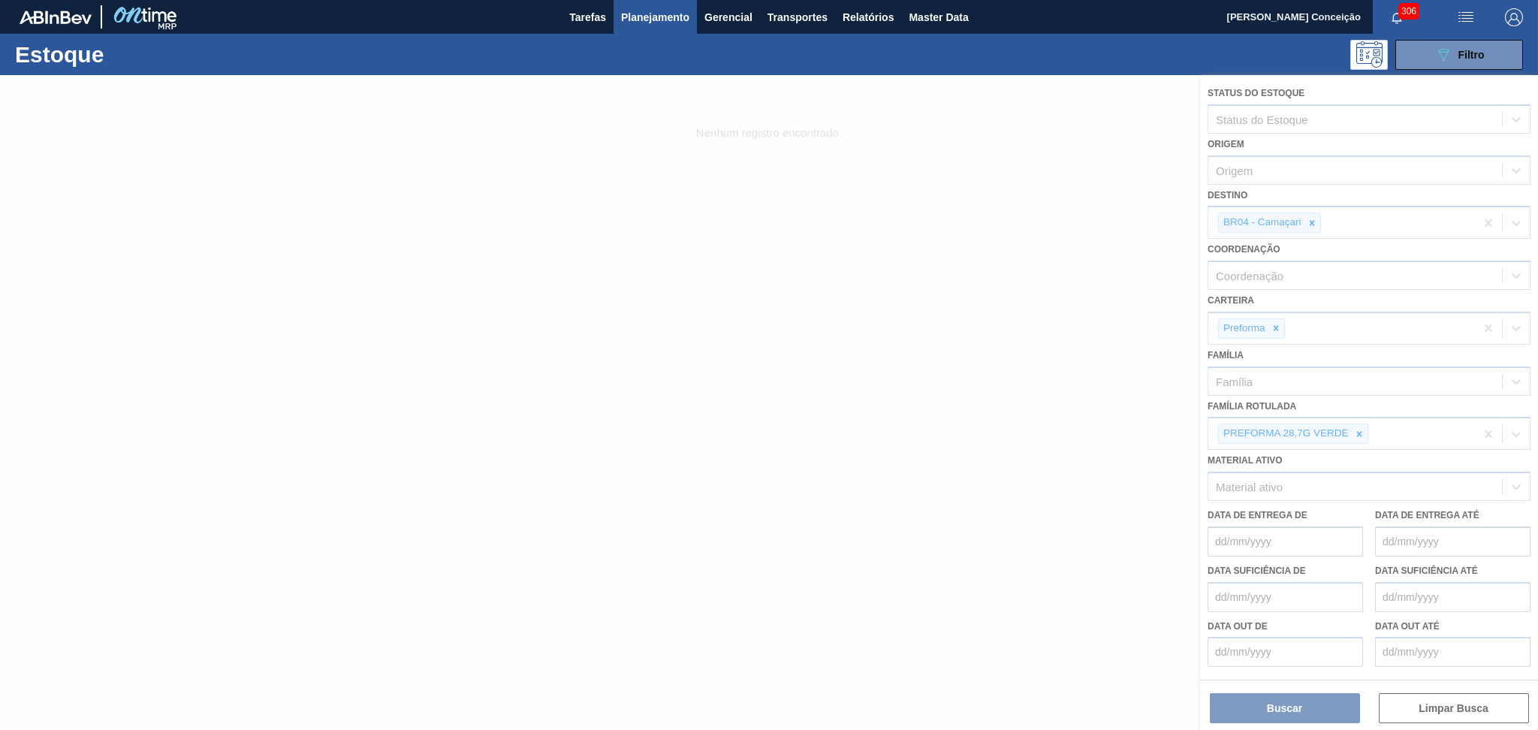
click at [1413, 442] on div at bounding box center [769, 402] width 1538 height 655
click at [1410, 437] on div at bounding box center [769, 402] width 1538 height 655
click at [1408, 432] on div at bounding box center [769, 402] width 1538 height 655
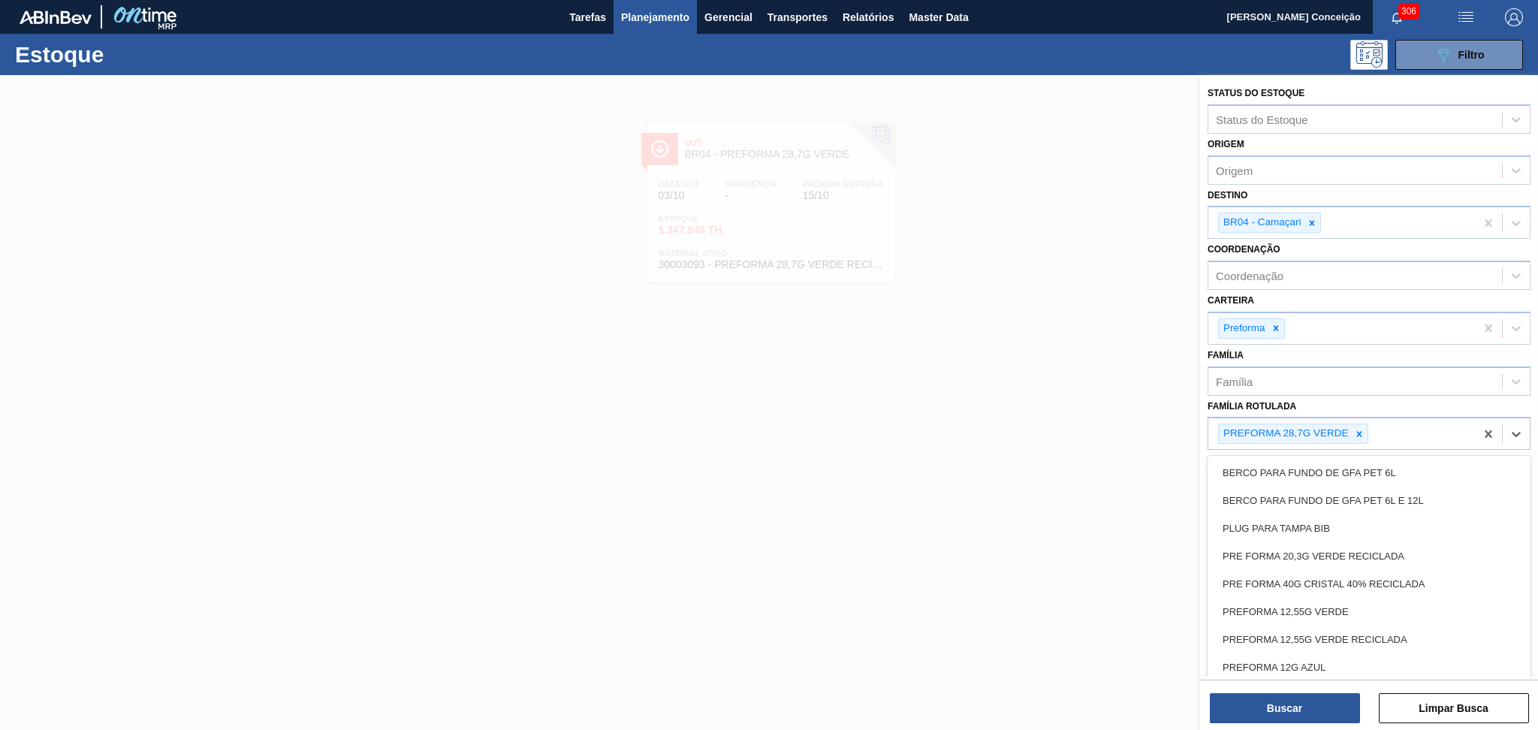
click at [1408, 432] on div "PREFORMA 28,7G VERDE" at bounding box center [1341, 433] width 267 height 31
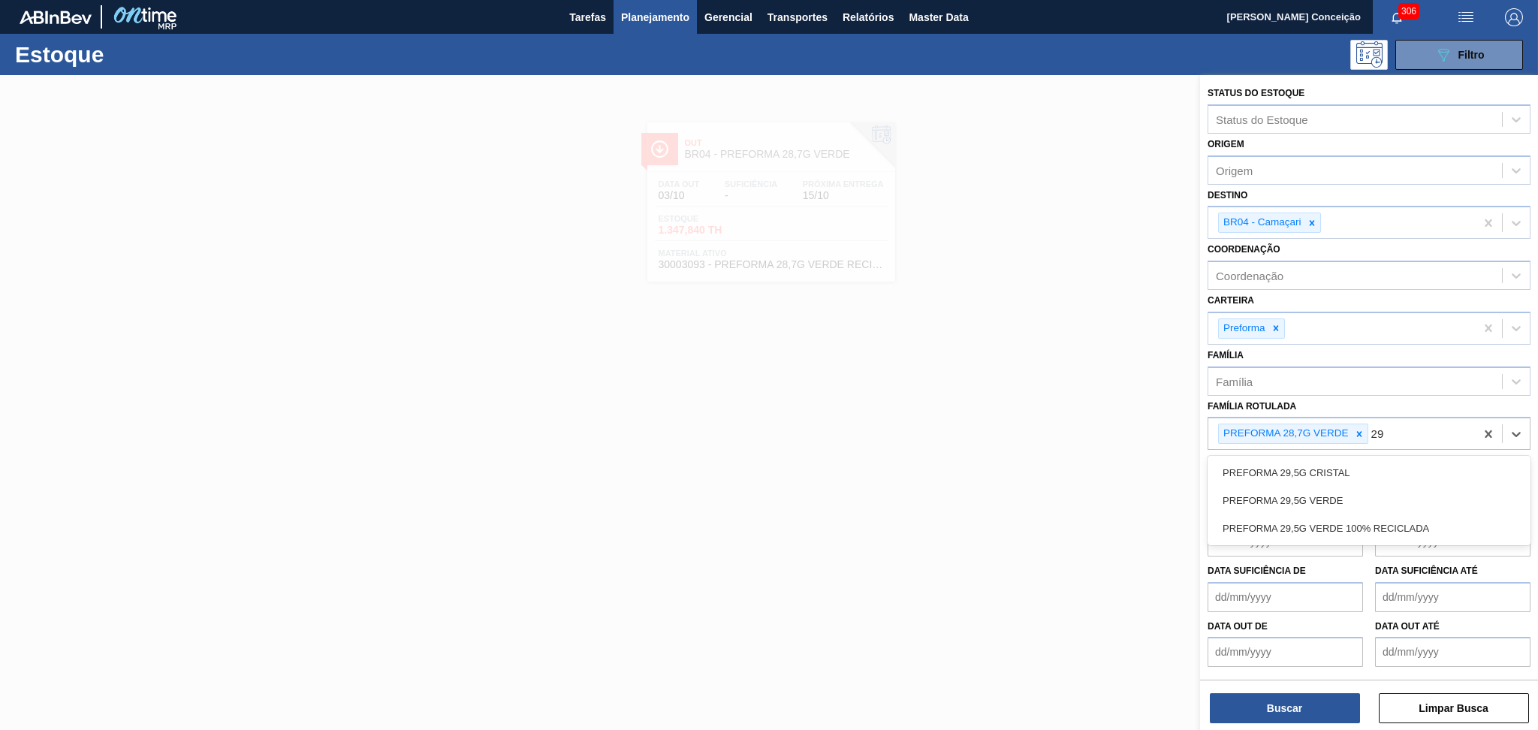
type Rotulada "29,"
click at [1358, 492] on div "PREFORMA 29,5G VERDE" at bounding box center [1368, 501] width 323 height 28
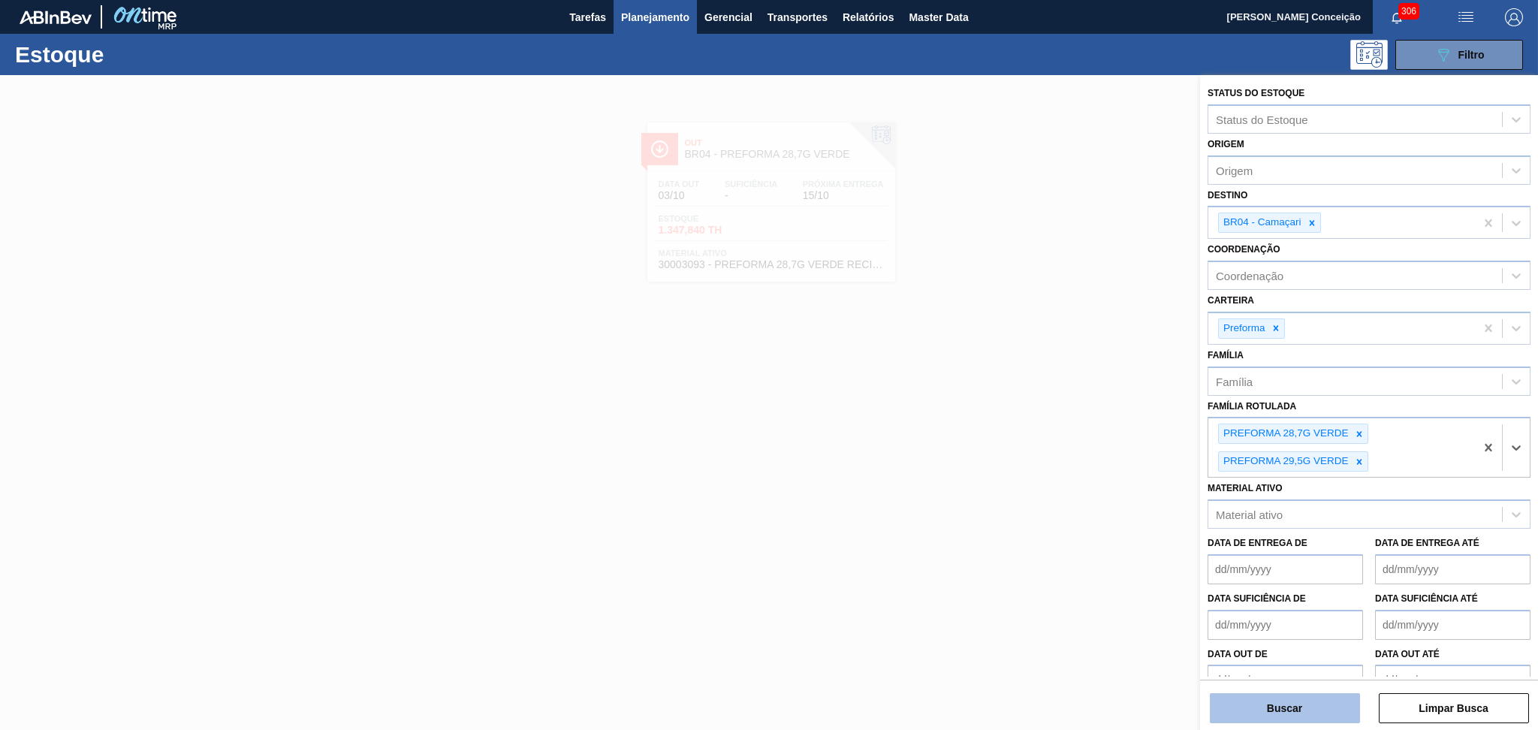
click at [1275, 706] on button "Buscar" at bounding box center [1285, 708] width 150 height 30
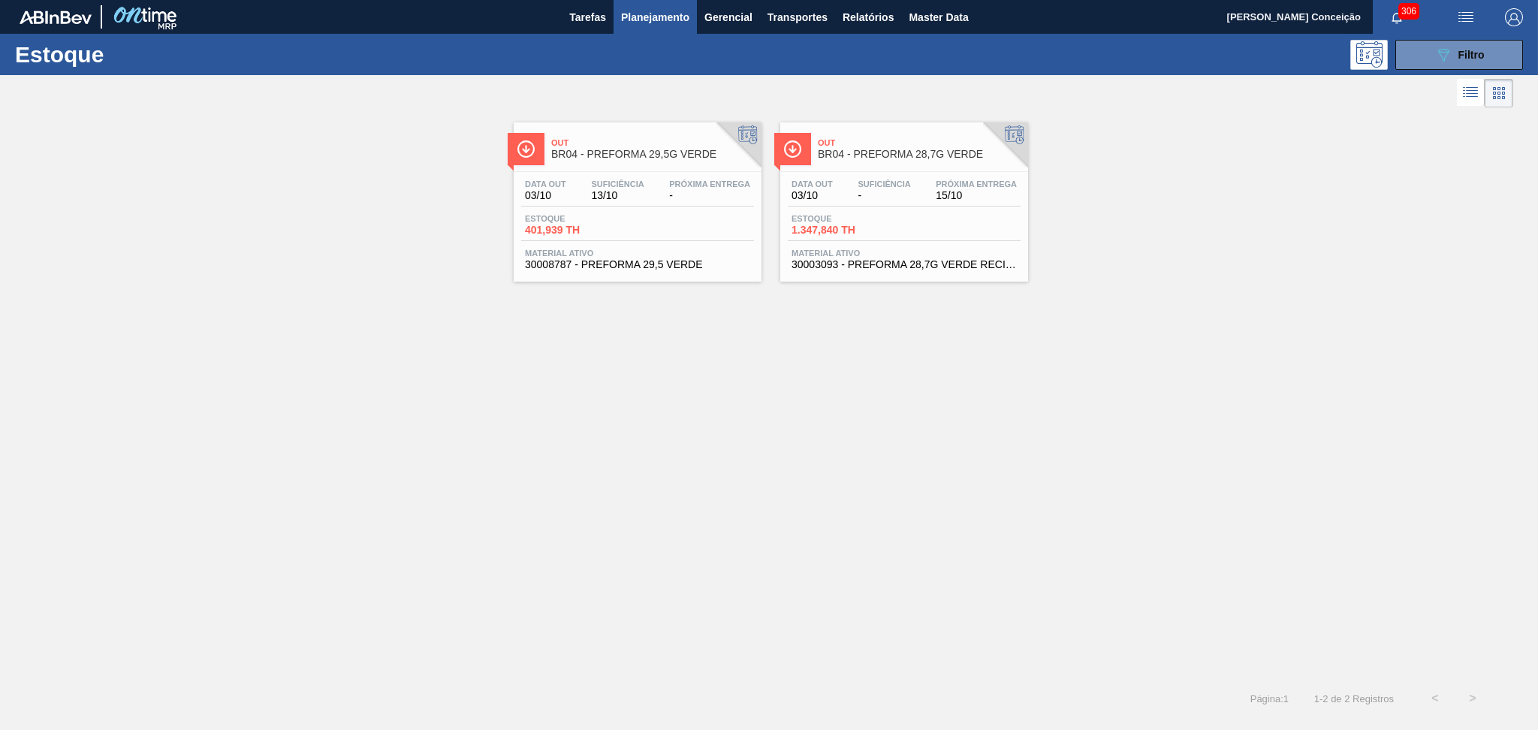
click at [670, 216] on div "Estoque 401,939 TH" at bounding box center [637, 227] width 233 height 27
click at [891, 177] on div "Data out 03/10 Suficiência - Próxima Entrega 15/10 Estoque 1.347,840 TH Materia…" at bounding box center [904, 223] width 248 height 102
drag, startPoint x: 1486, startPoint y: 47, endPoint x: 1485, endPoint y: 65, distance: 18.1
click at [1486, 47] on button "089F7B8B-B2A5-4AFE-B5C0-19BA573D28AC Filtro" at bounding box center [1459, 55] width 128 height 30
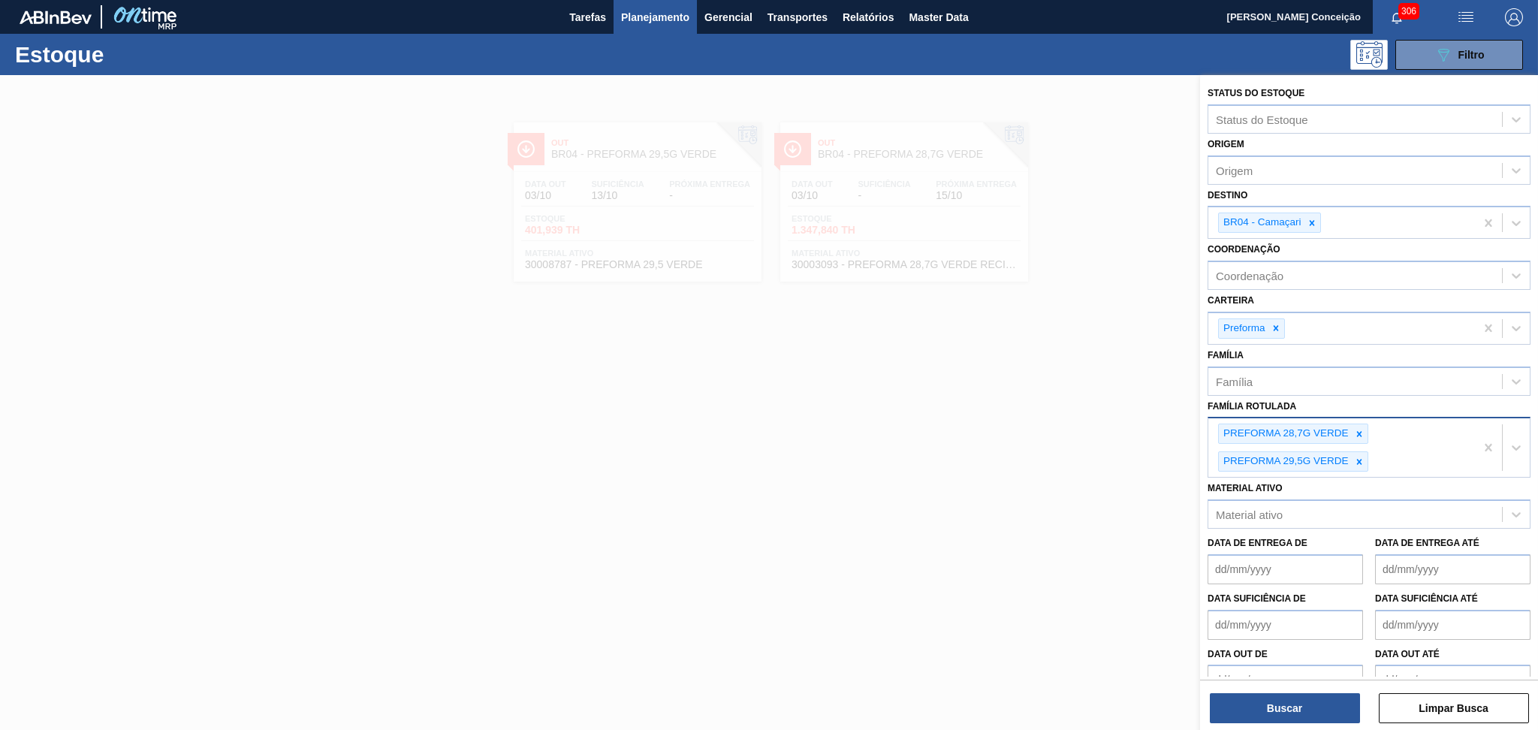
drag, startPoint x: 1490, startPoint y: 440, endPoint x: 1482, endPoint y: 442, distance: 7.7
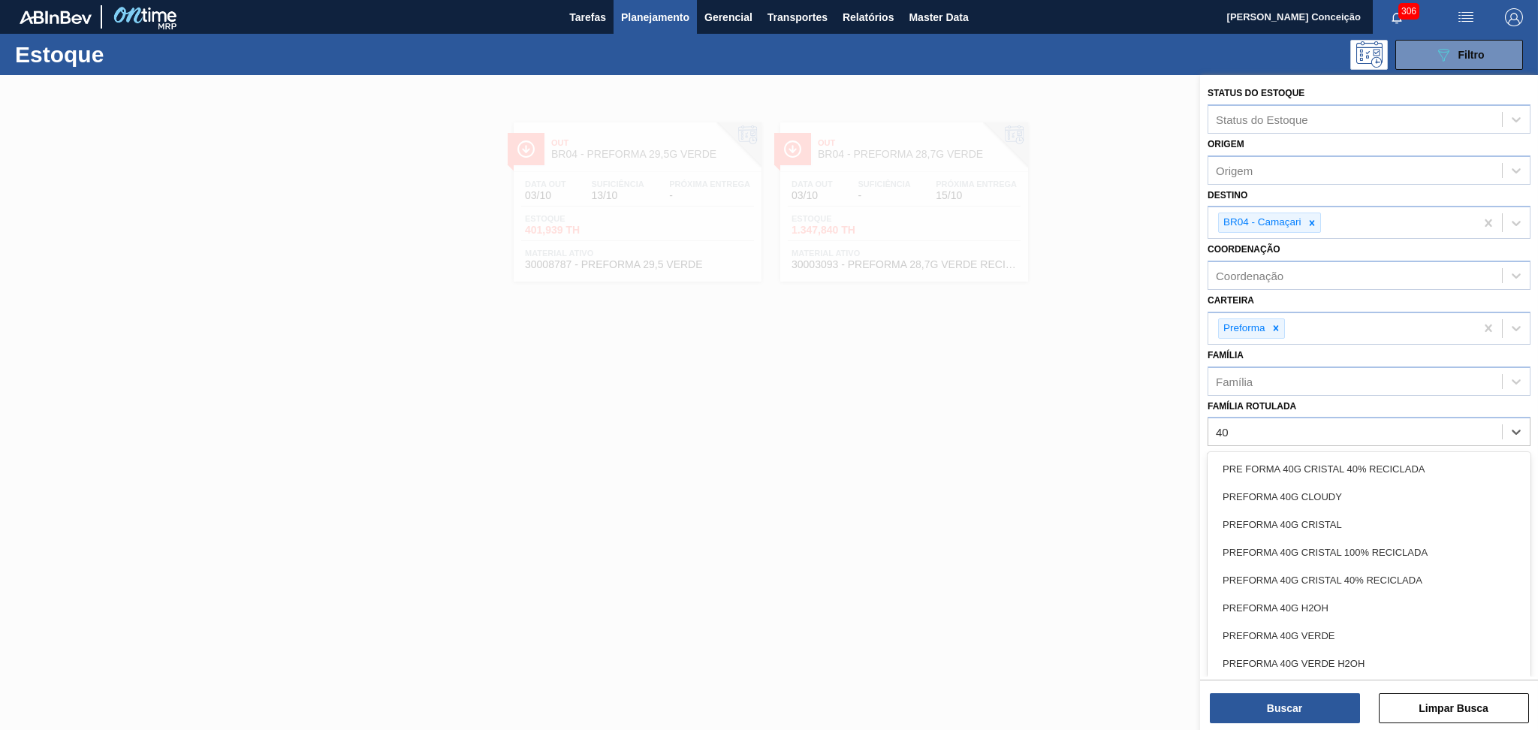
type Rotulada "40g"
click at [1322, 523] on div "PREFORMA 40G CRISTAL" at bounding box center [1368, 525] width 323 height 28
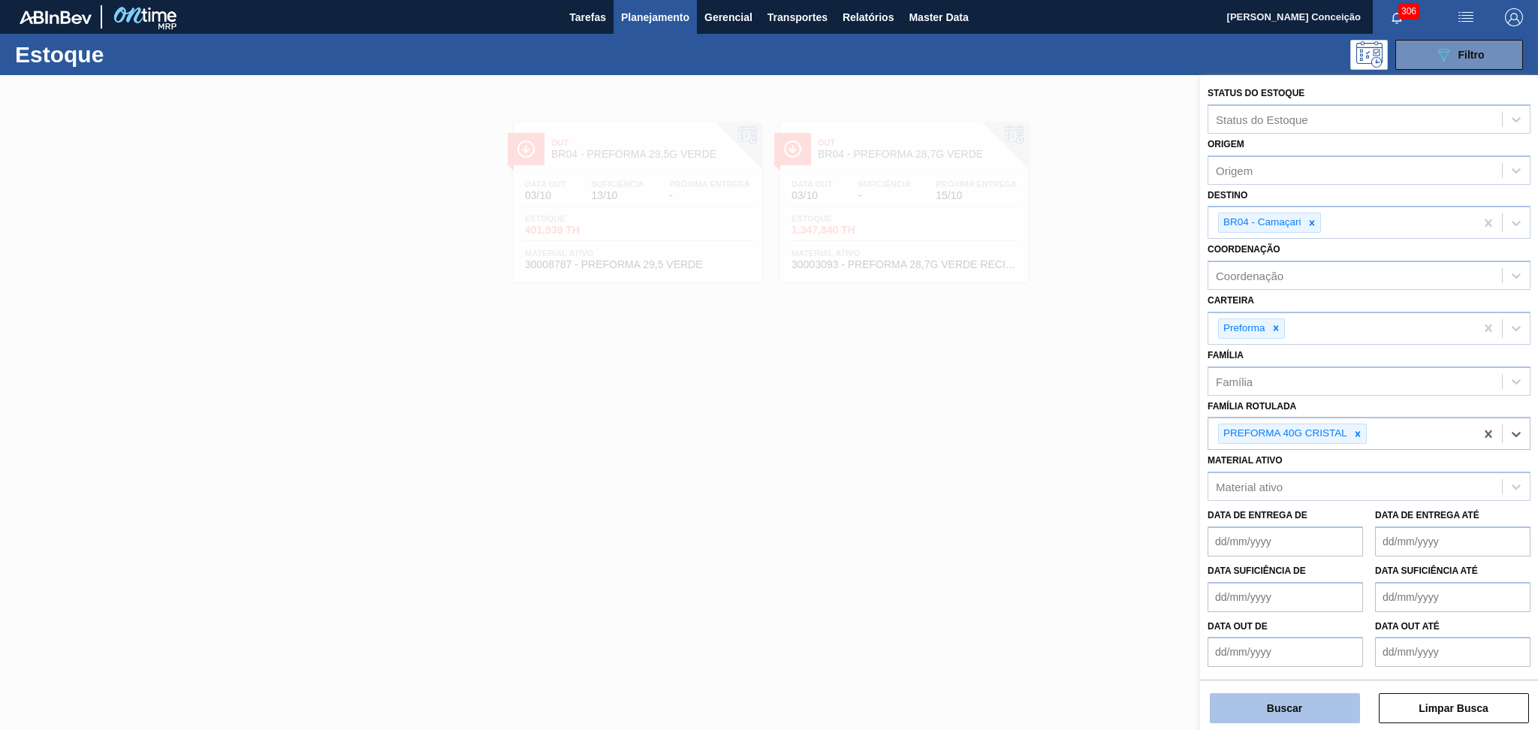
click at [1298, 699] on button "Buscar" at bounding box center [1285, 708] width 150 height 30
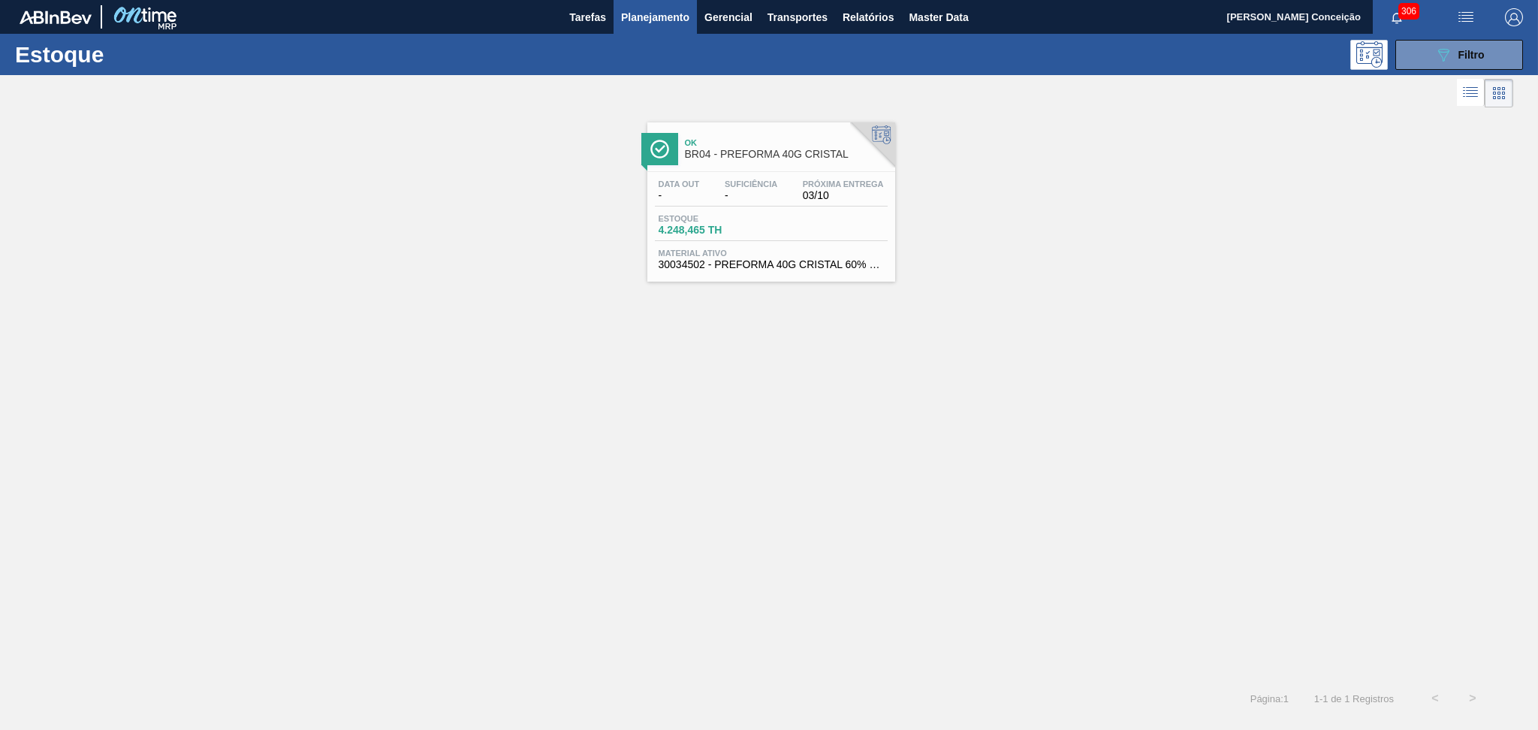
click at [794, 178] on div "Data out - Suficiência - Próxima Entrega 03/10 Estoque 4.248,465 TH Material at…" at bounding box center [771, 223] width 248 height 102
click at [1458, 59] on span "Filtro" at bounding box center [1471, 55] width 26 height 12
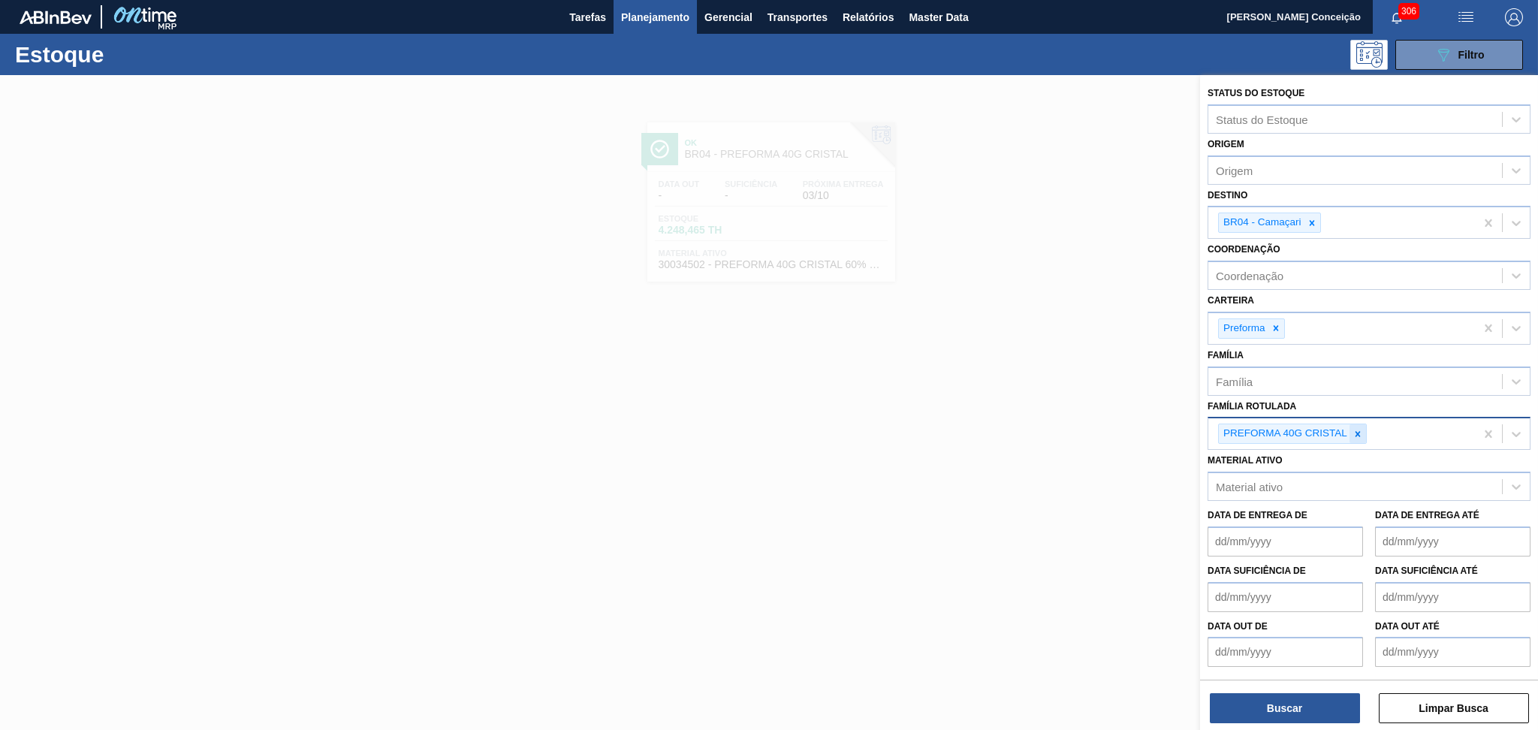
click at [1361, 436] on div at bounding box center [1357, 433] width 17 height 19
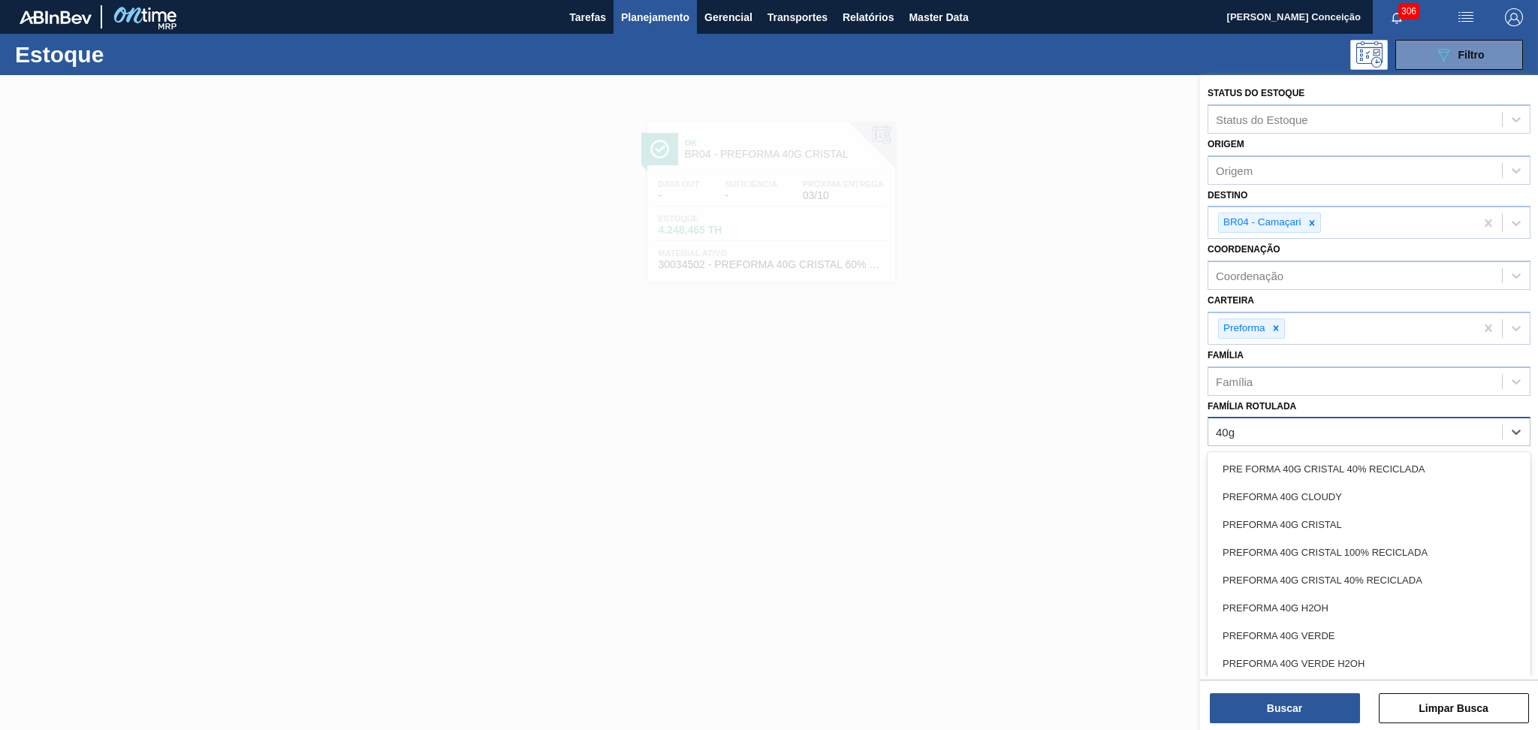
type Rotulada "40g v"
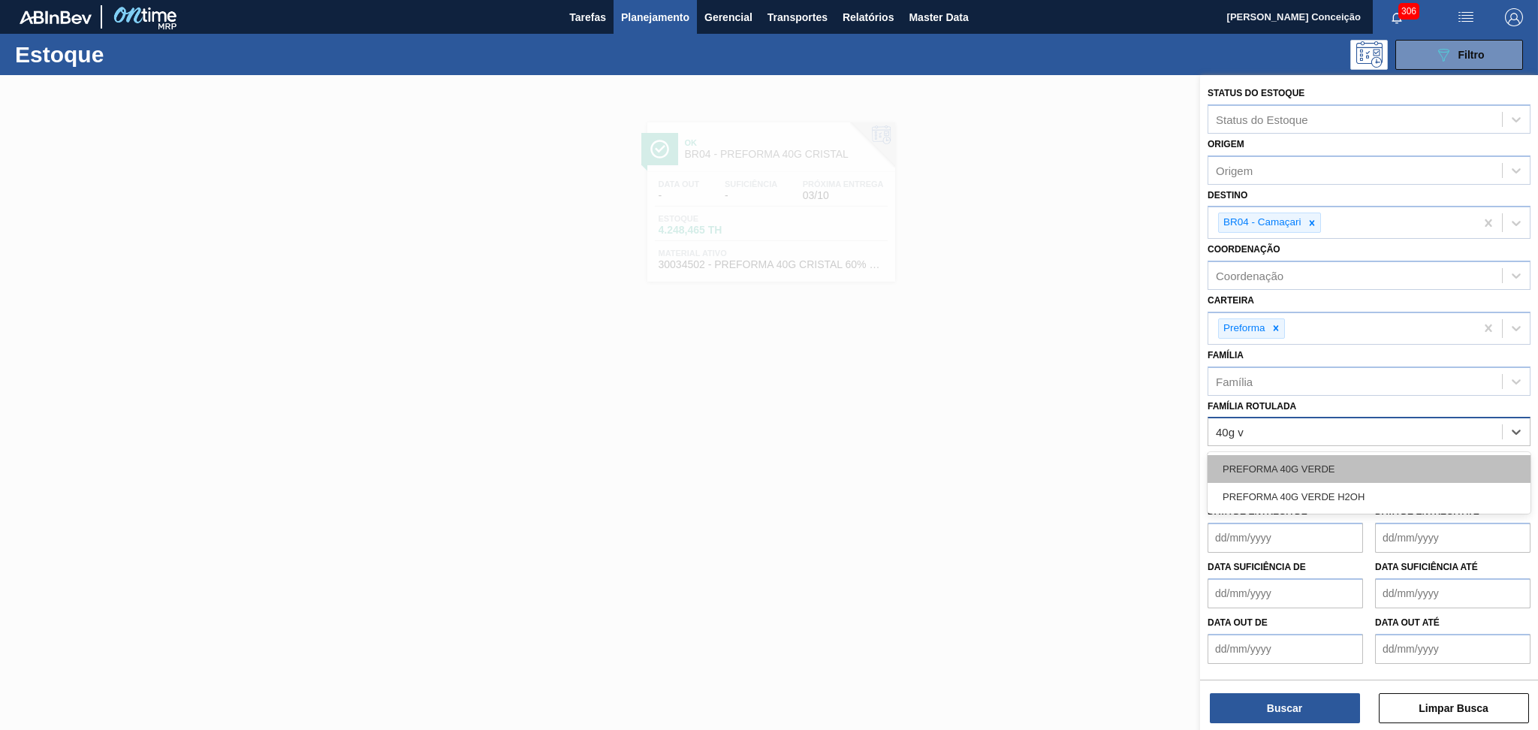
click at [1354, 463] on div "PREFORMA 40G VERDE" at bounding box center [1368, 469] width 323 height 28
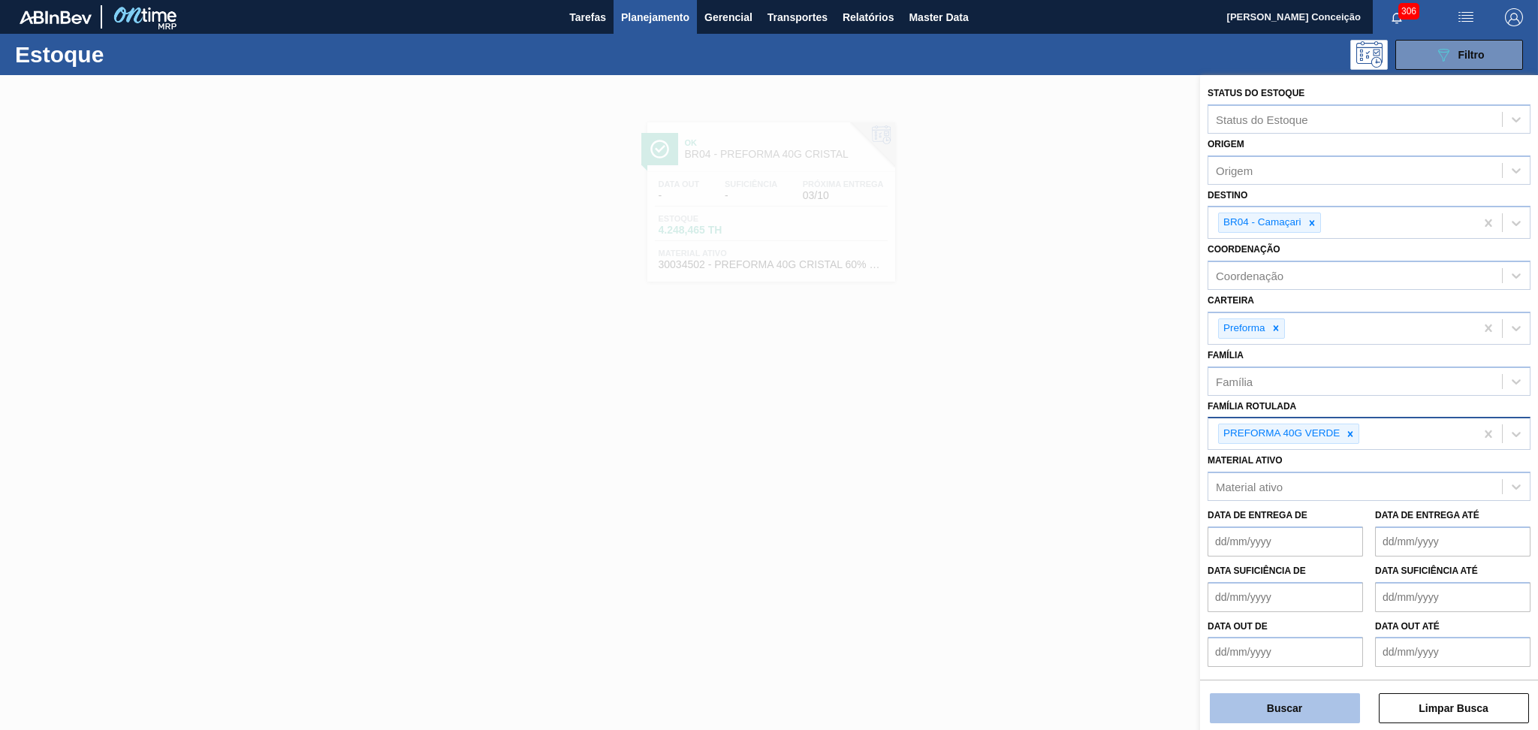
click at [1288, 707] on button "Buscar" at bounding box center [1285, 708] width 150 height 30
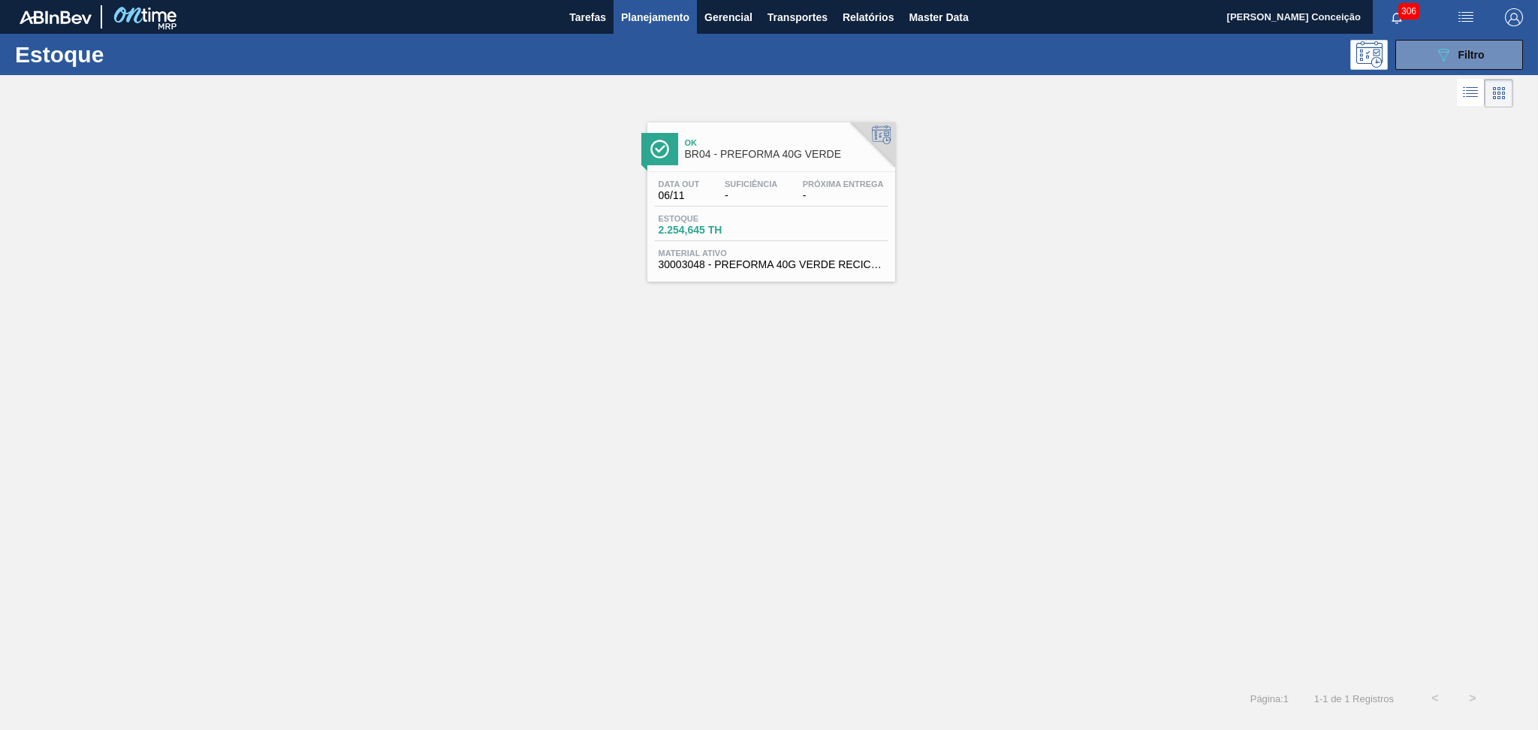
click at [758, 221] on span "Estoque" at bounding box center [711, 218] width 105 height 9
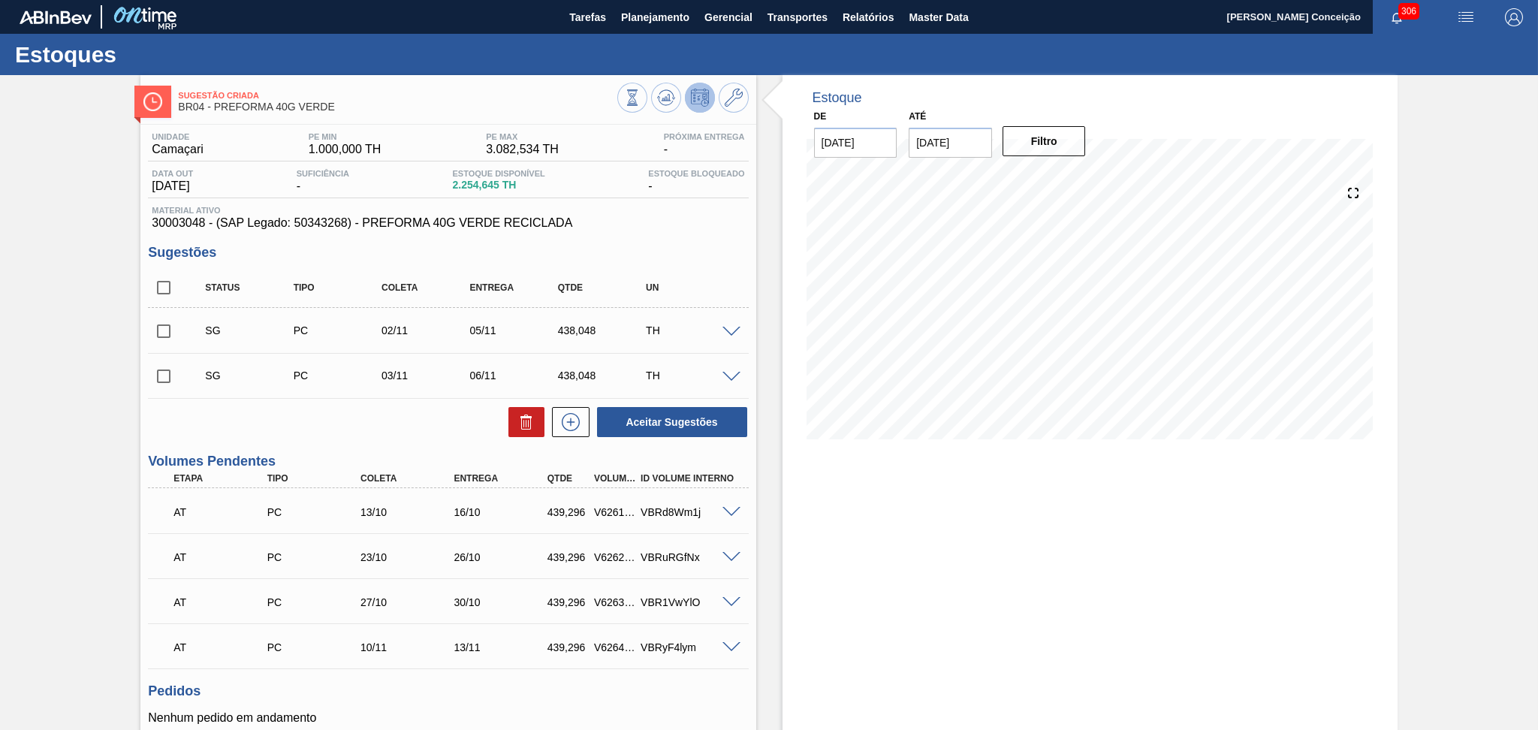
click at [331, 407] on div "Aceitar Sugestões" at bounding box center [448, 421] width 600 height 33
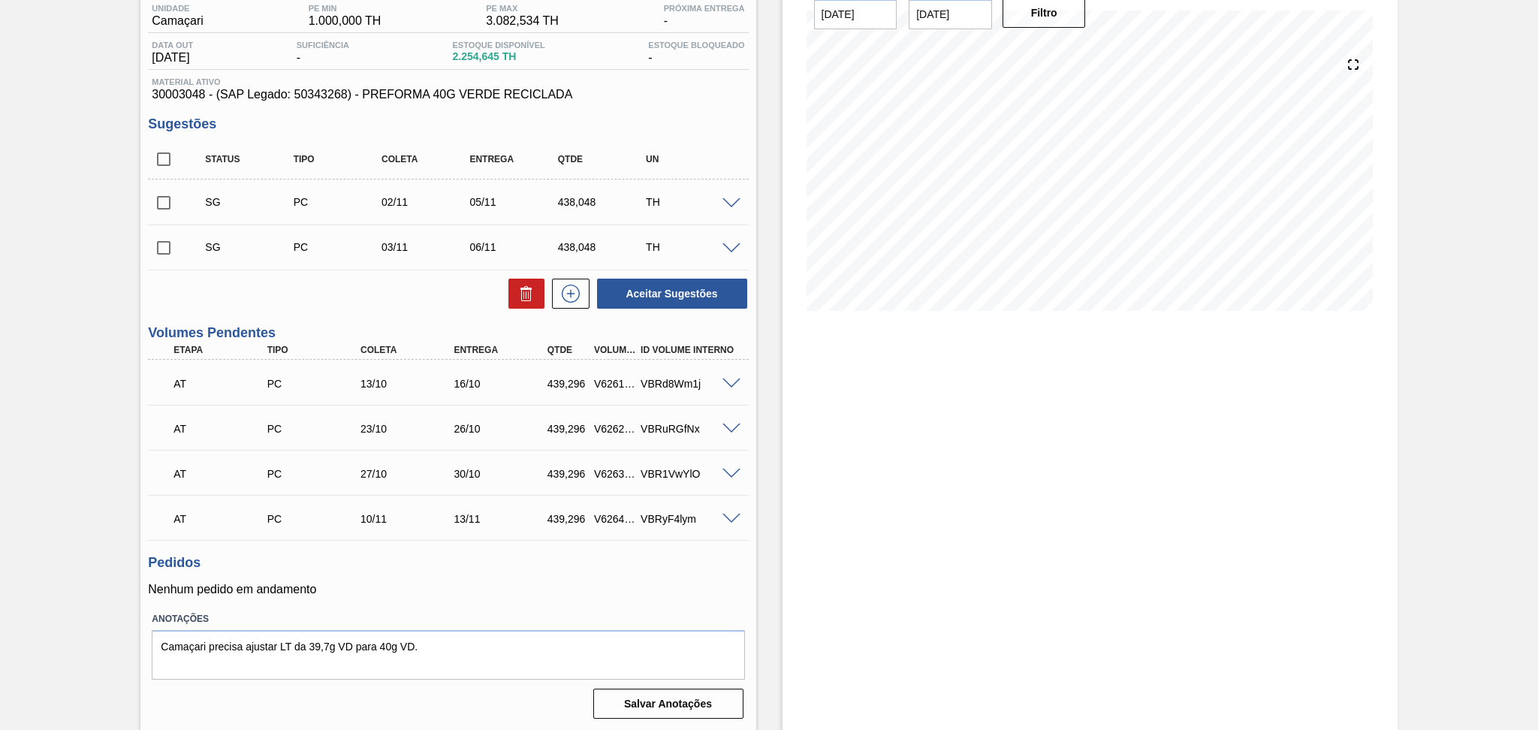
click at [437, 598] on div "Unidade Camaçari PE MIN 1.000,000 TH PE MAX 3.082,534 TH Próxima Entrega - Data…" at bounding box center [447, 360] width 615 height 728
click at [734, 469] on span at bounding box center [731, 474] width 18 height 11
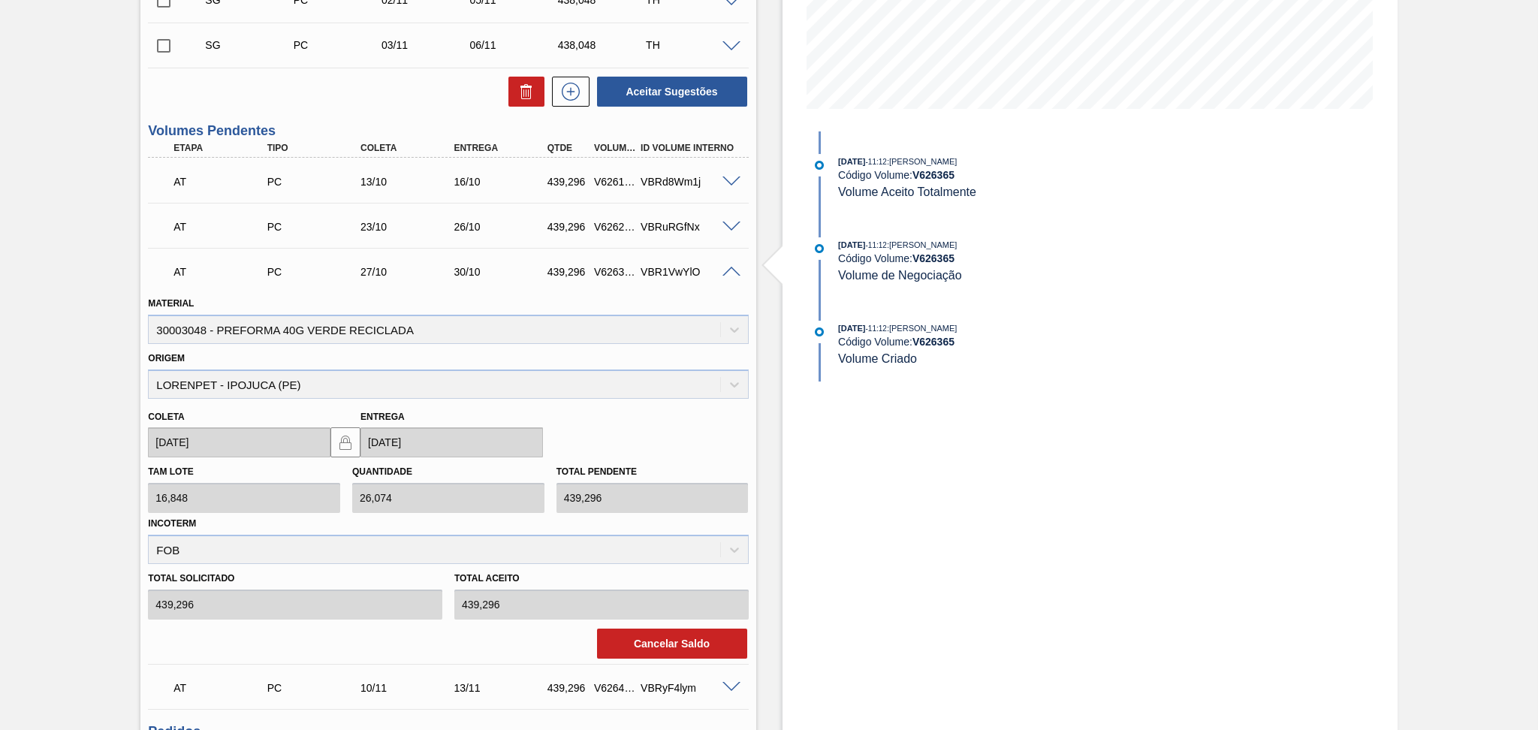
scroll to position [429, 0]
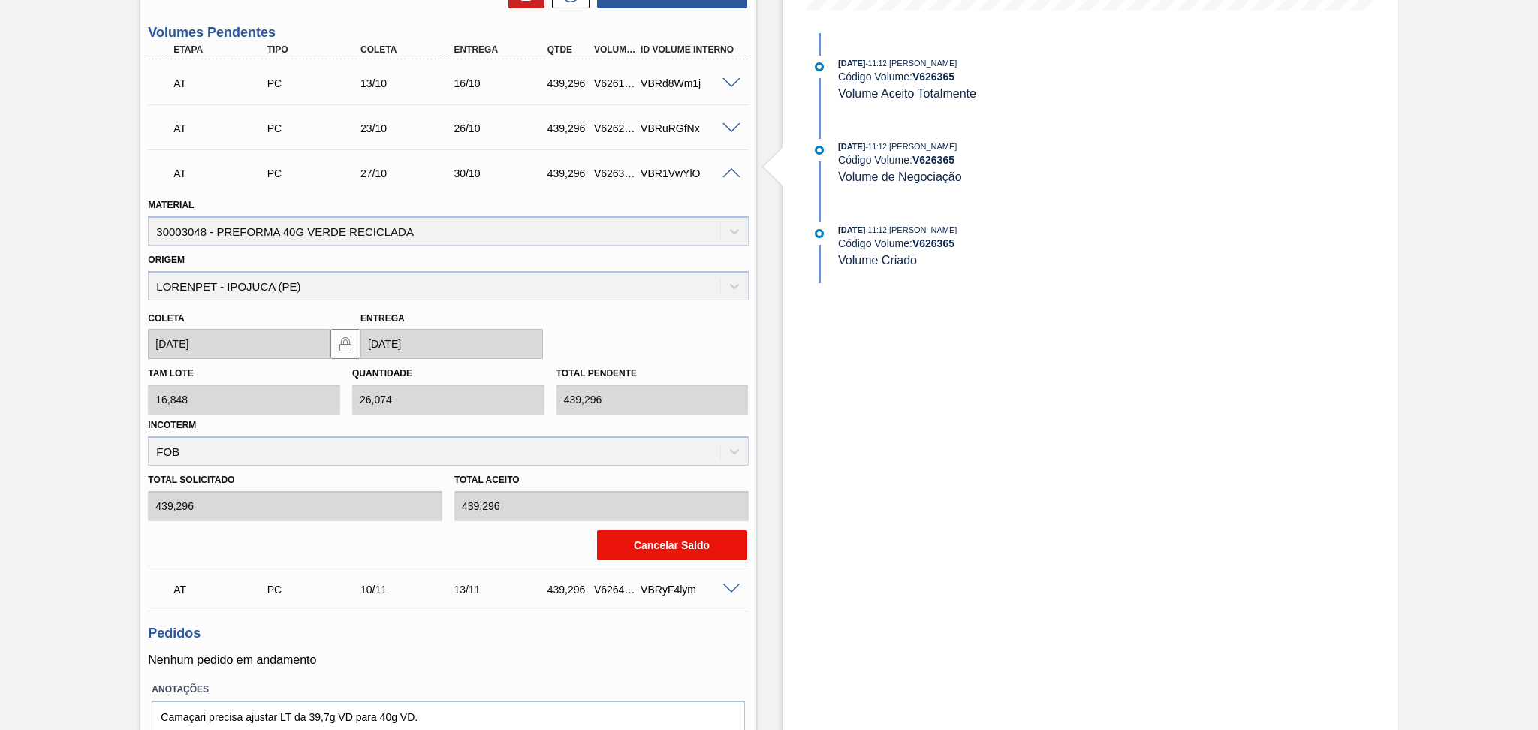
click at [723, 547] on button "Cancelar Saldo" at bounding box center [672, 545] width 150 height 30
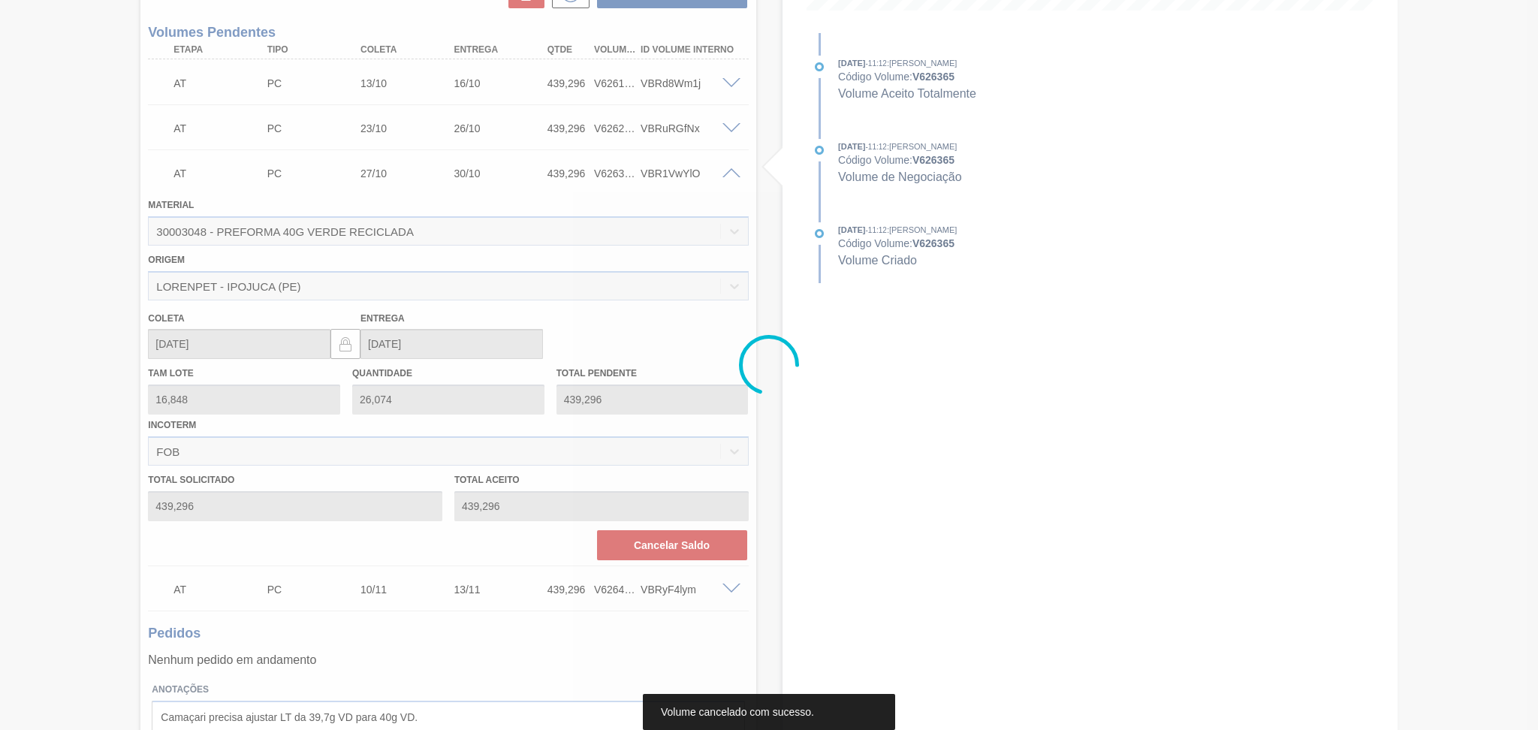
scroll to position [84, 0]
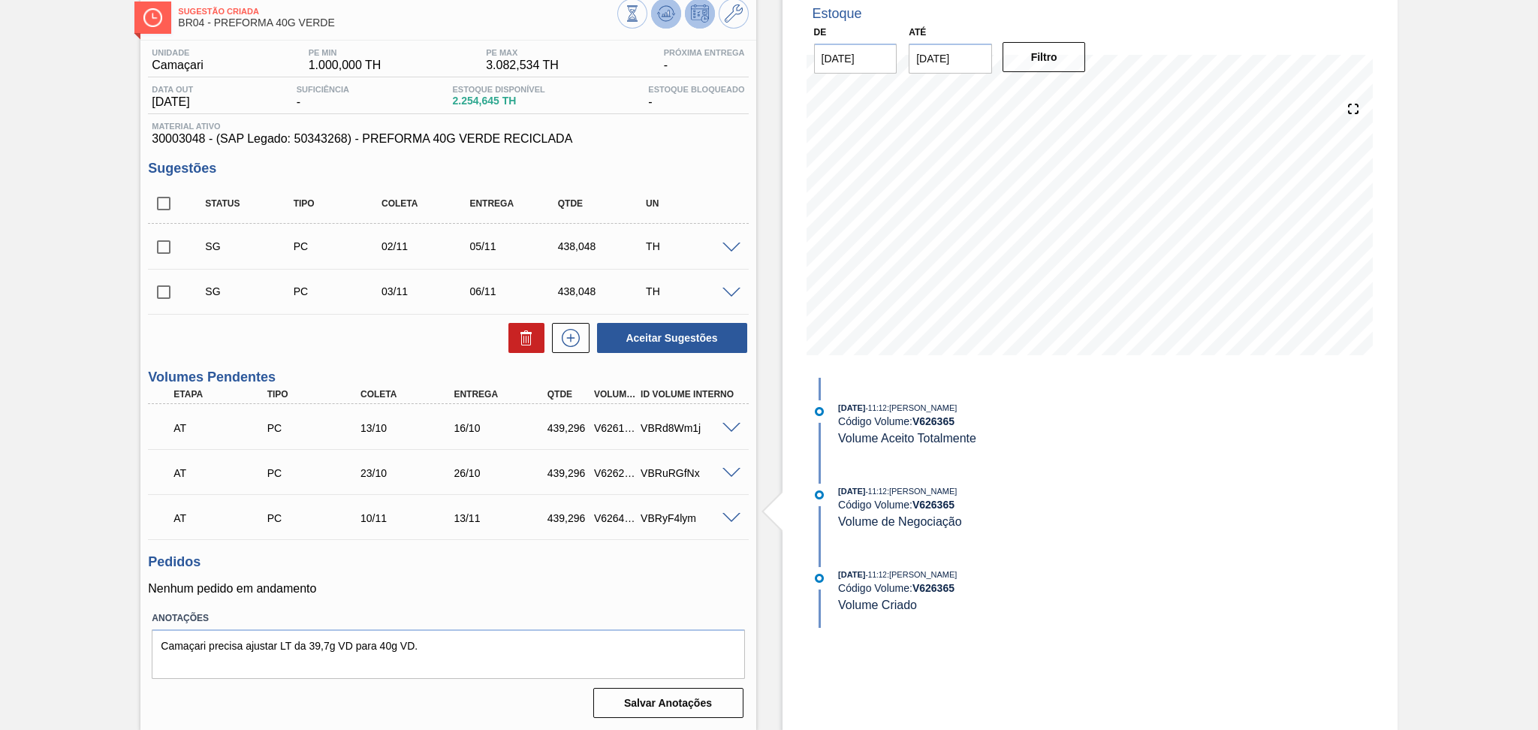
click at [671, 10] on icon at bounding box center [666, 14] width 18 height 18
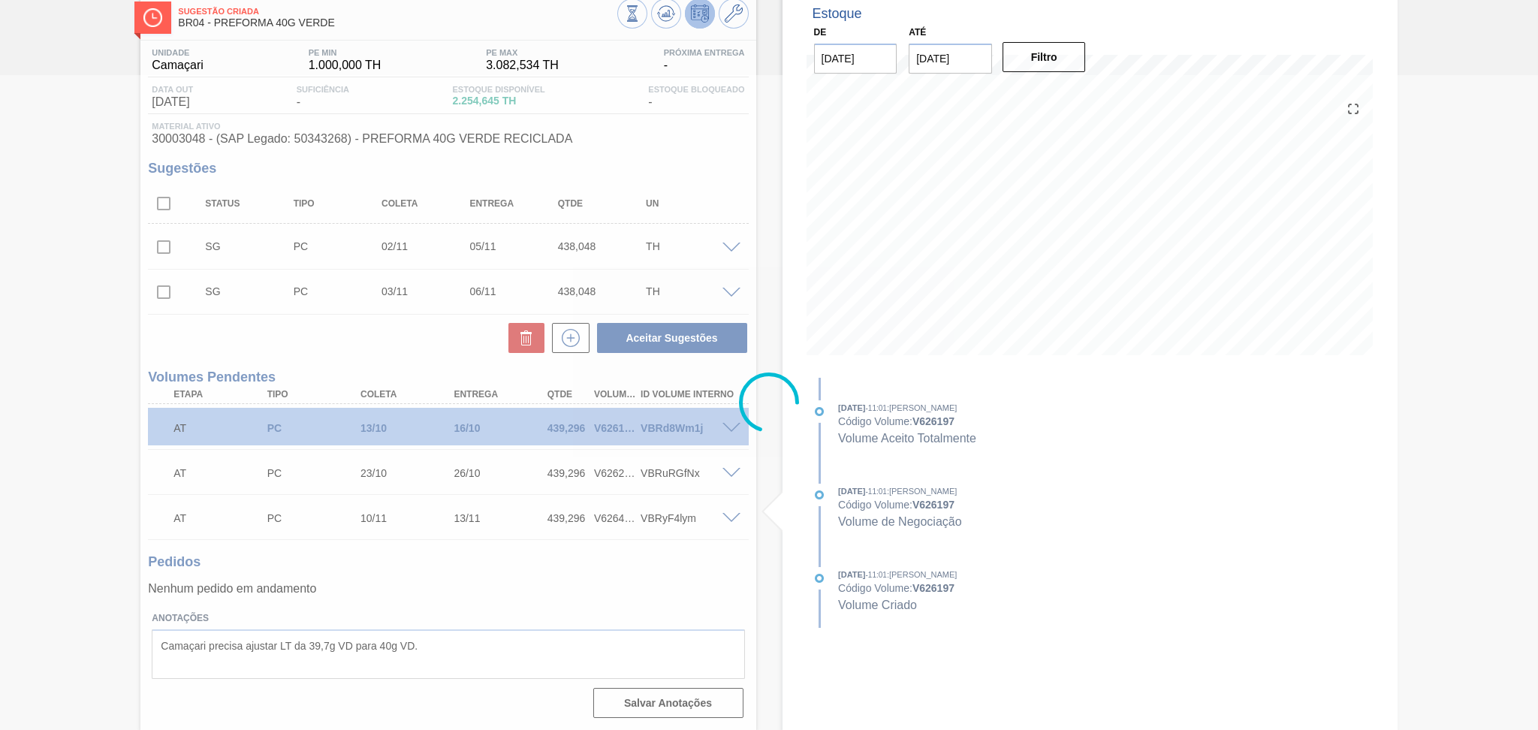
click at [334, 354] on div at bounding box center [769, 402] width 1538 height 655
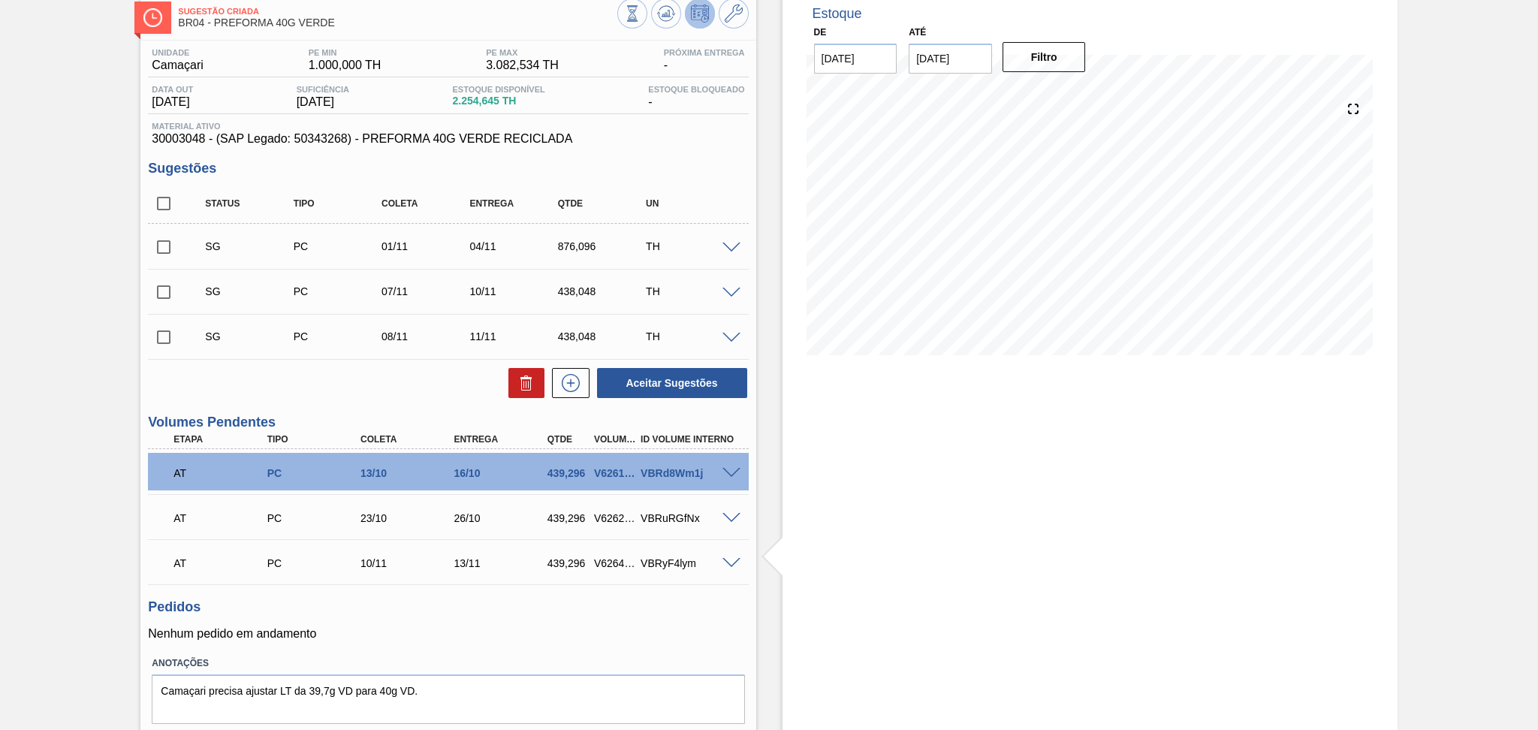
click at [517, 614] on h3 "Pedidos" at bounding box center [448, 607] width 600 height 16
click at [725, 517] on span at bounding box center [731, 518] width 18 height 11
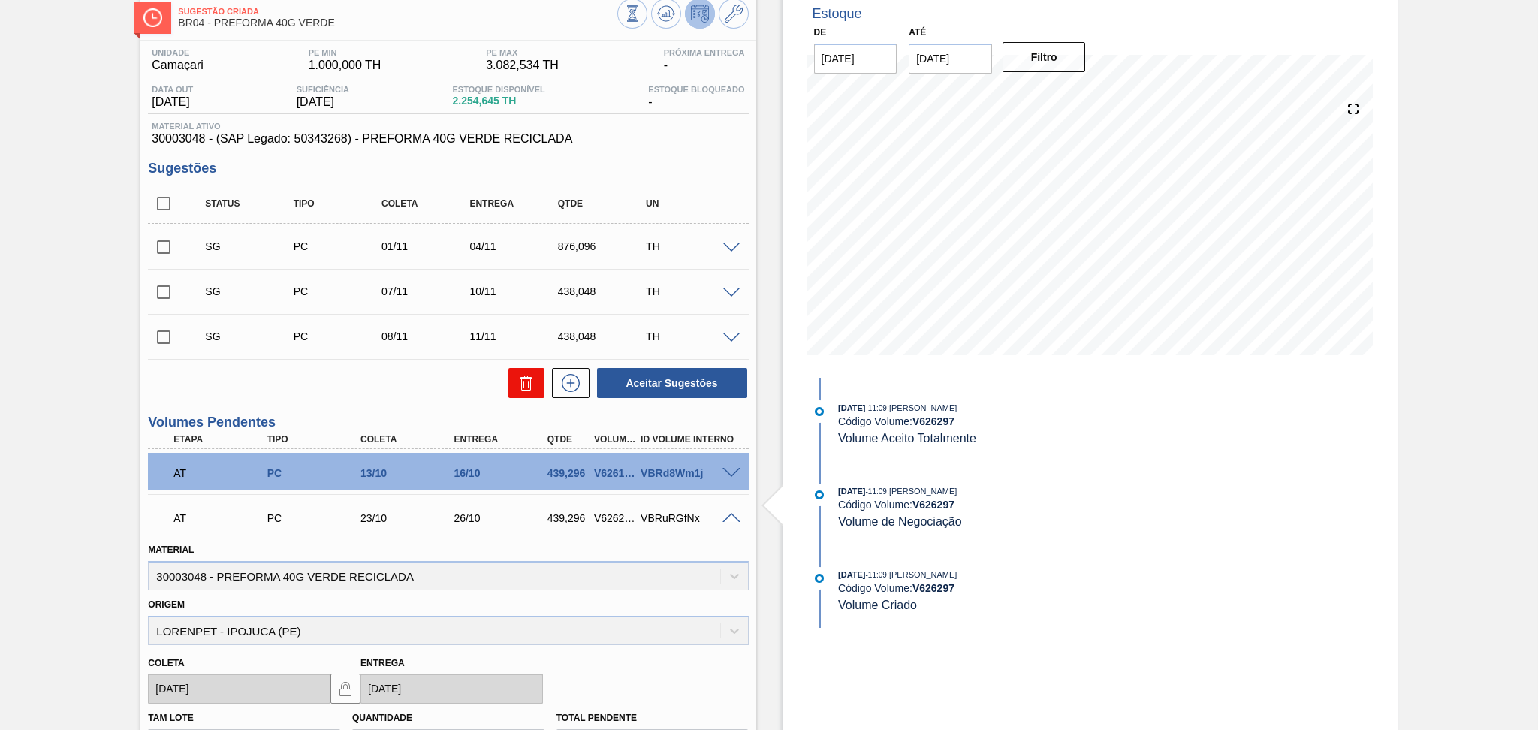
click at [522, 375] on icon at bounding box center [526, 383] width 18 height 18
click at [453, 394] on div "Aceitar Sugestões" at bounding box center [448, 382] width 600 height 33
click at [731, 468] on span at bounding box center [731, 473] width 18 height 11
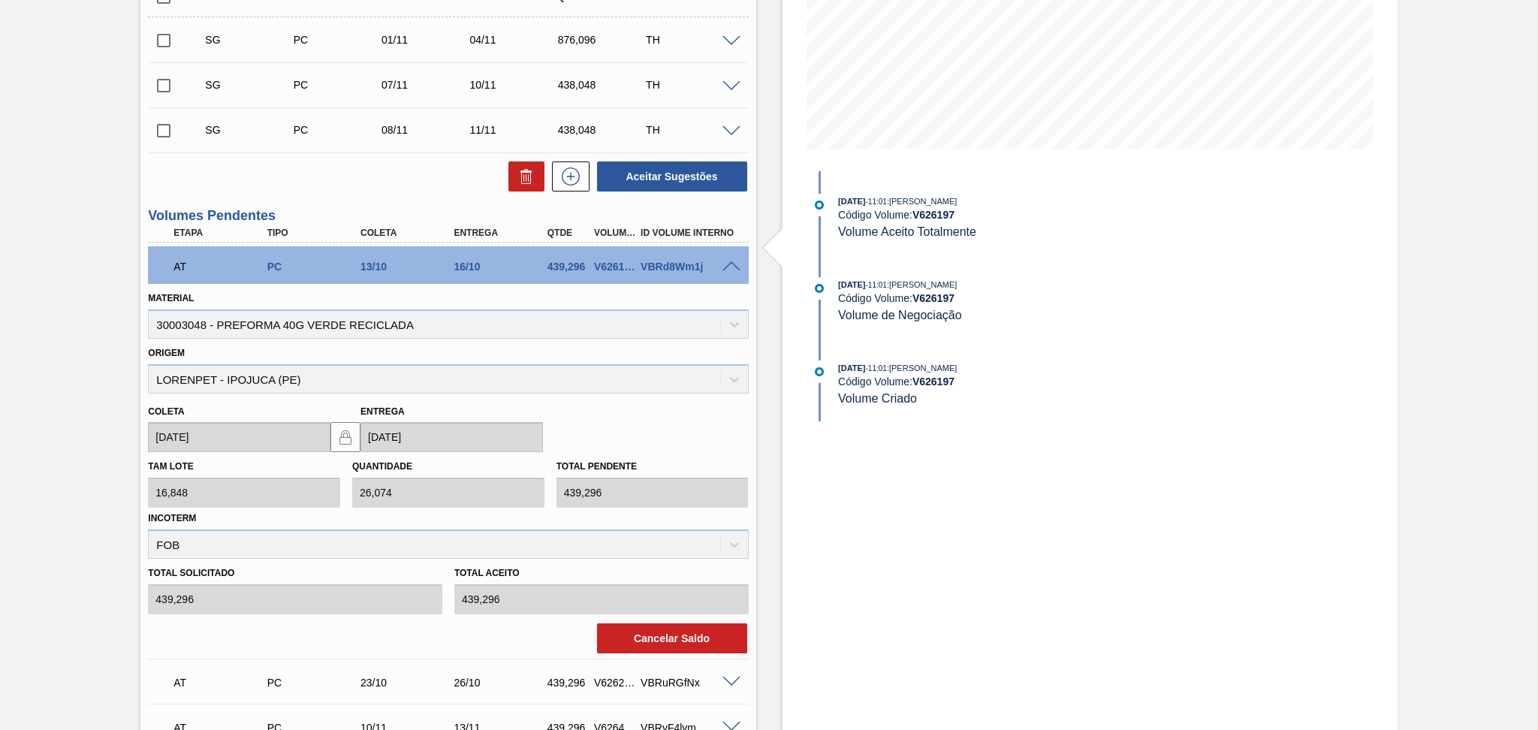
scroll to position [484, 0]
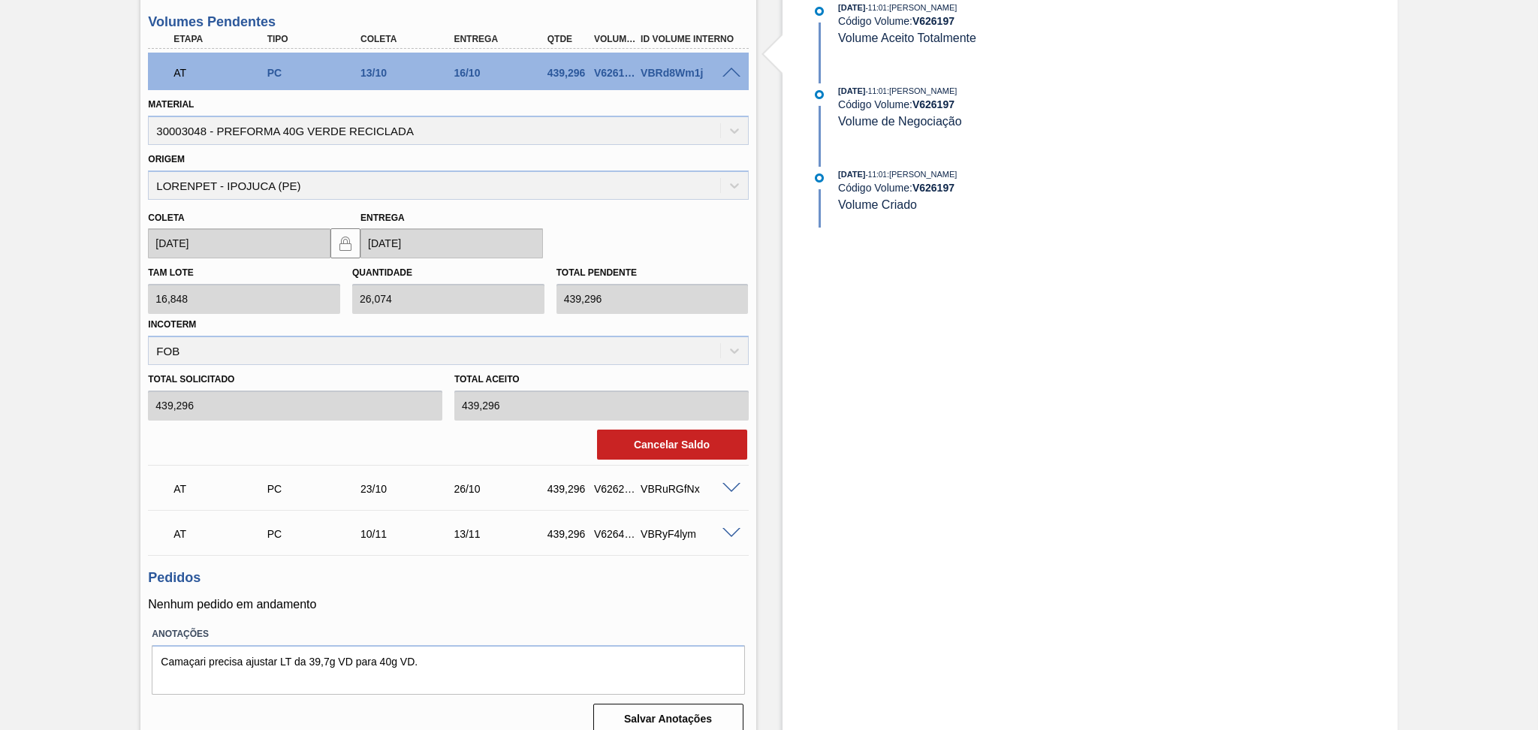
click at [656, 457] on div "Cancelar Saldo" at bounding box center [448, 444] width 612 height 33
click at [658, 444] on button "Cancelar Saldo" at bounding box center [672, 445] width 150 height 30
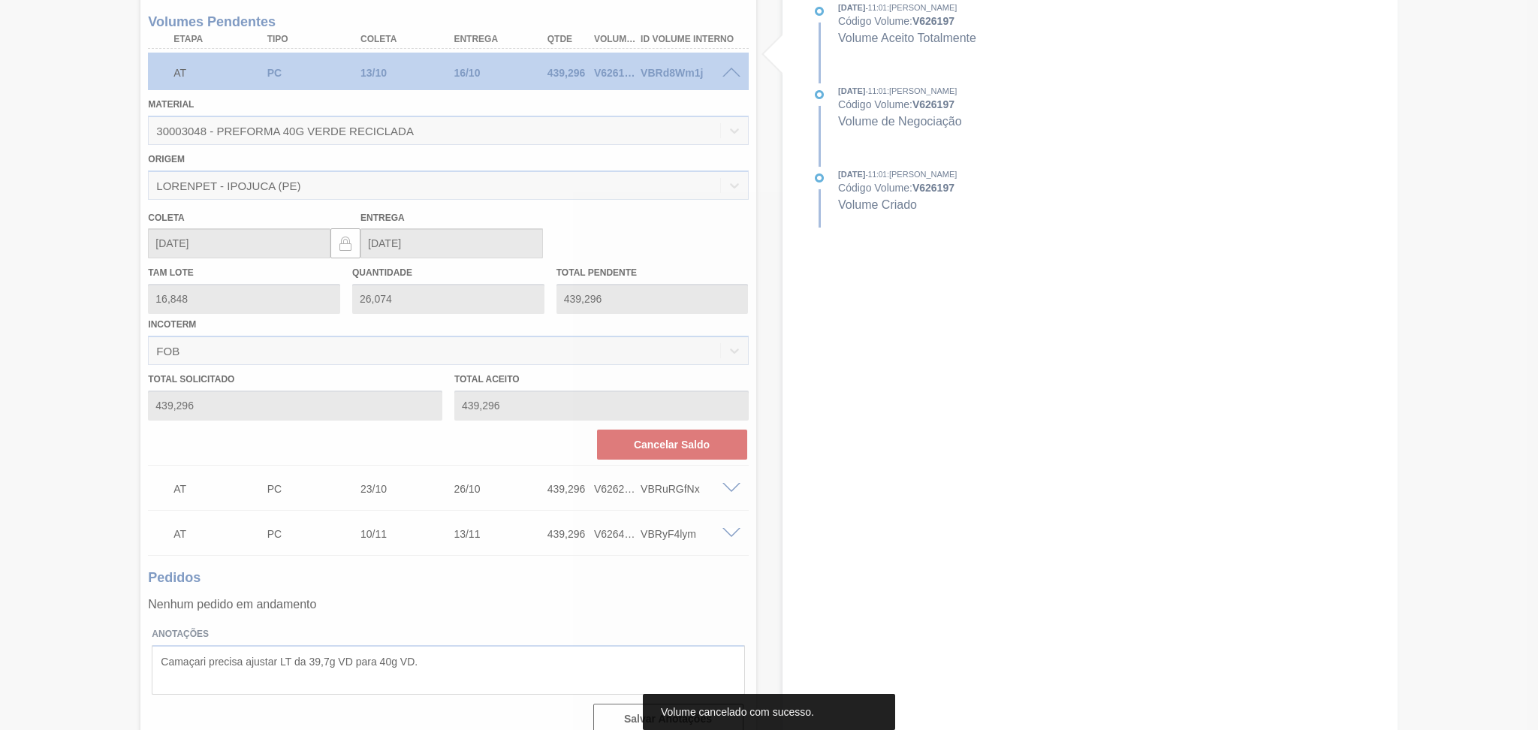
click at [118, 555] on div at bounding box center [769, 365] width 1538 height 730
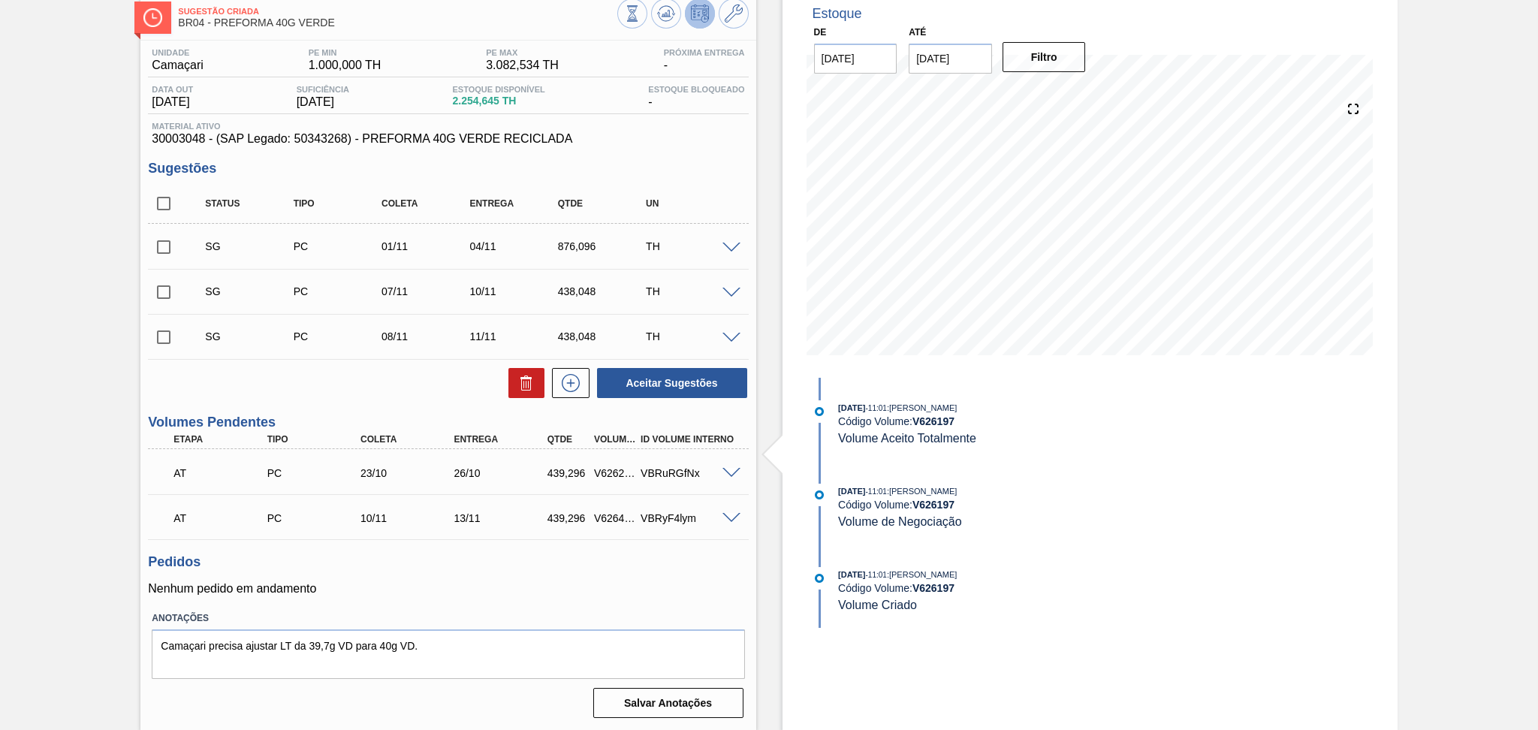
click at [490, 571] on div "Pedidos Nenhum pedido em andamento" at bounding box center [448, 574] width 600 height 41
click at [389, 582] on p "Nenhum pedido em andamento" at bounding box center [448, 589] width 600 height 14
click at [513, 569] on div "Pedidos Nenhum pedido em andamento" at bounding box center [448, 574] width 600 height 41
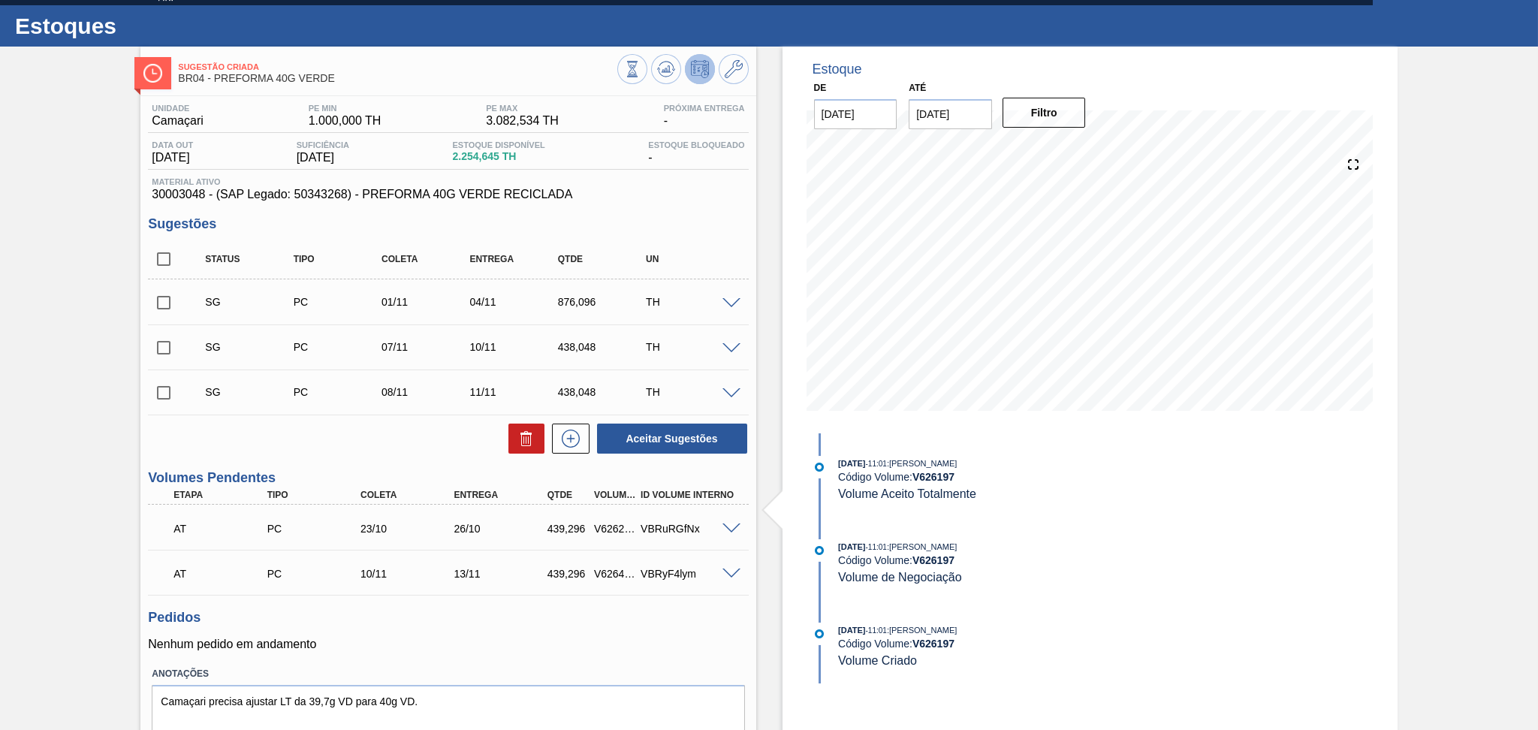
scroll to position [0, 0]
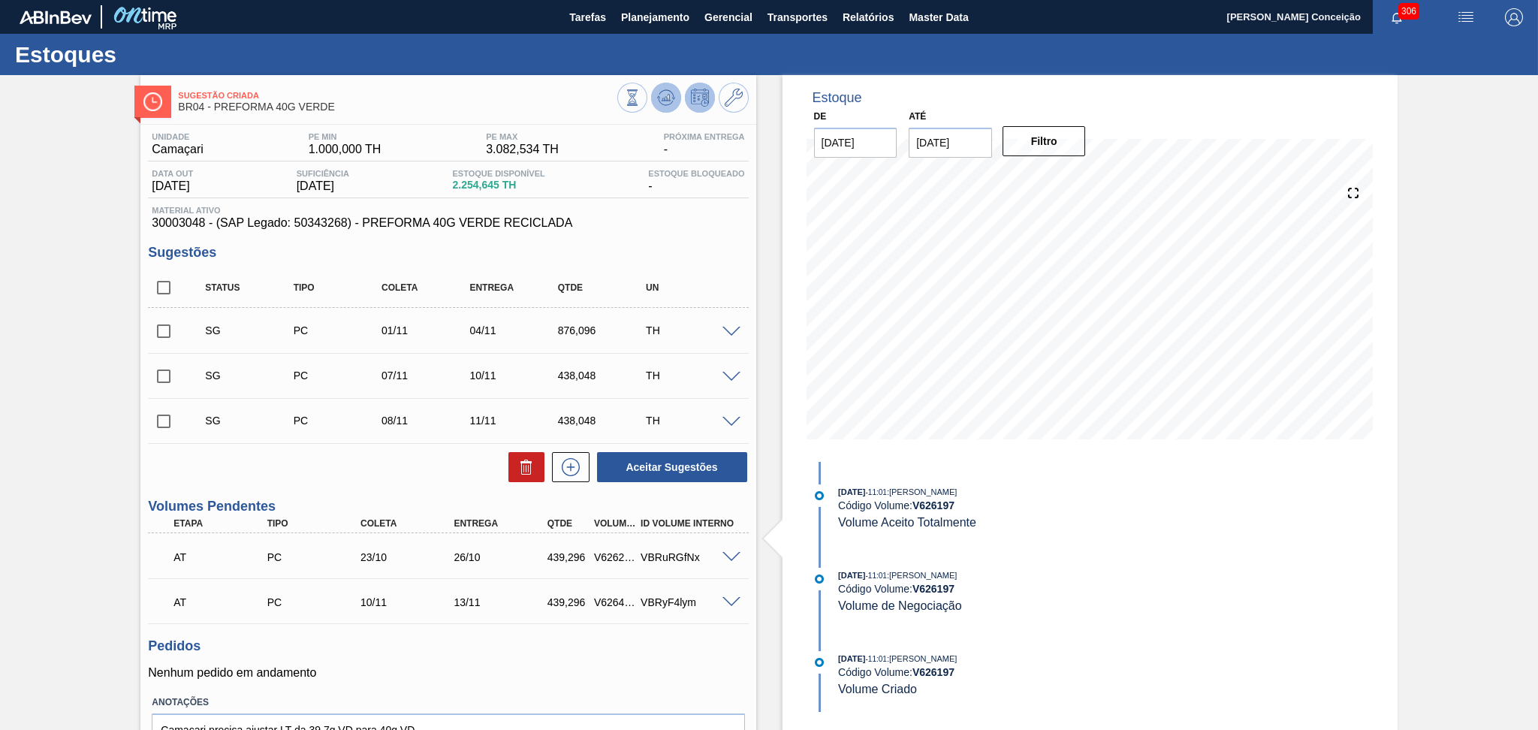
click at [662, 103] on icon at bounding box center [666, 98] width 18 height 18
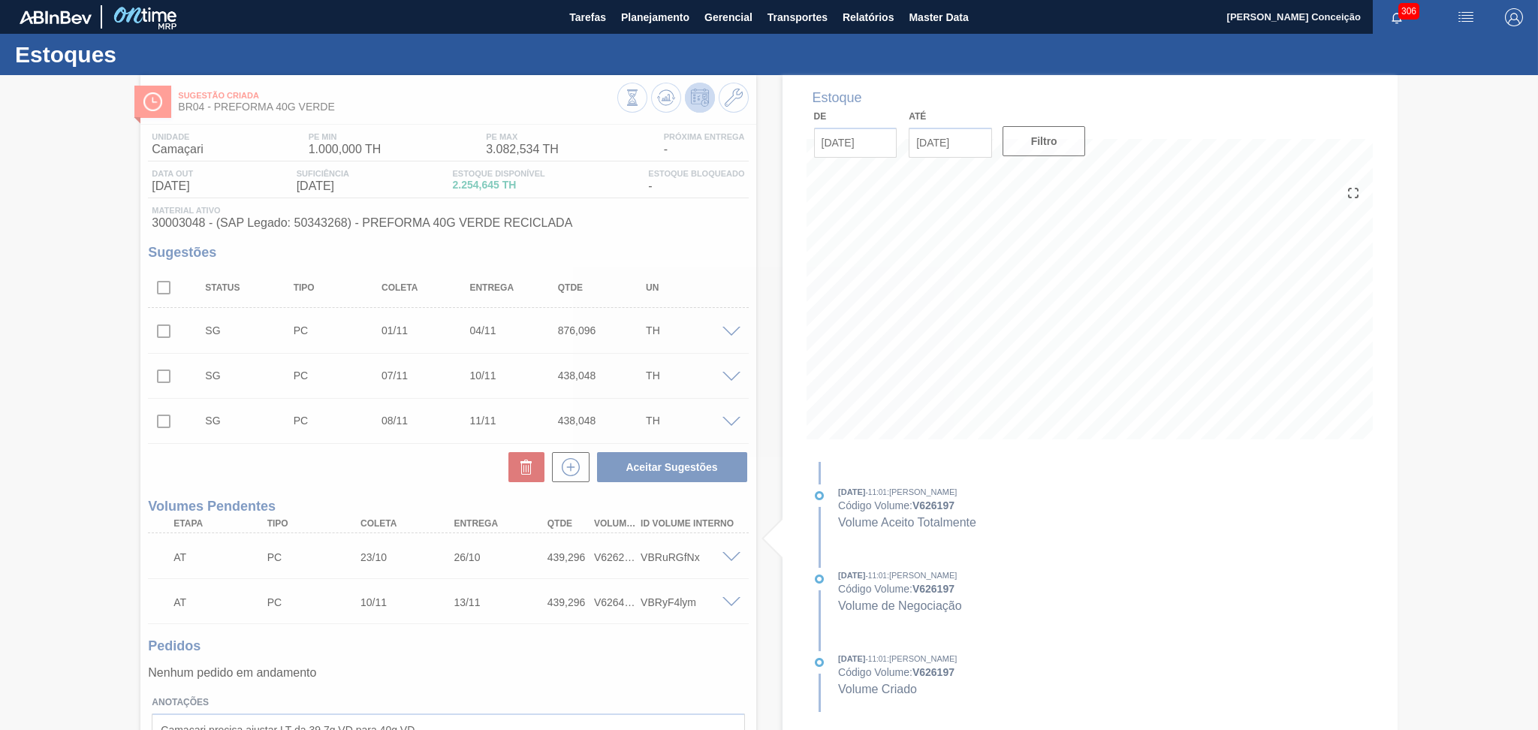
click at [291, 457] on div at bounding box center [769, 402] width 1538 height 655
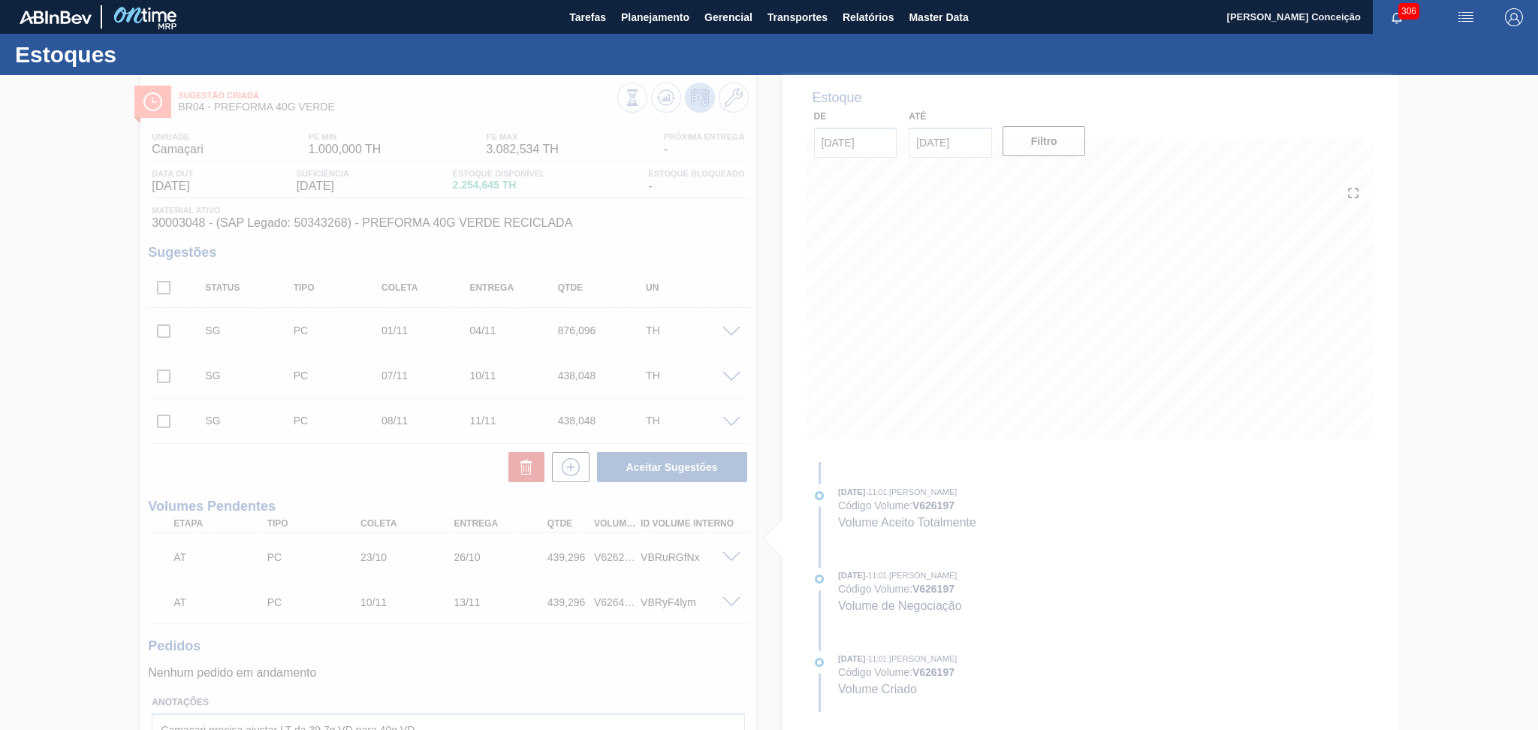
click at [766, 217] on div at bounding box center [769, 402] width 1538 height 655
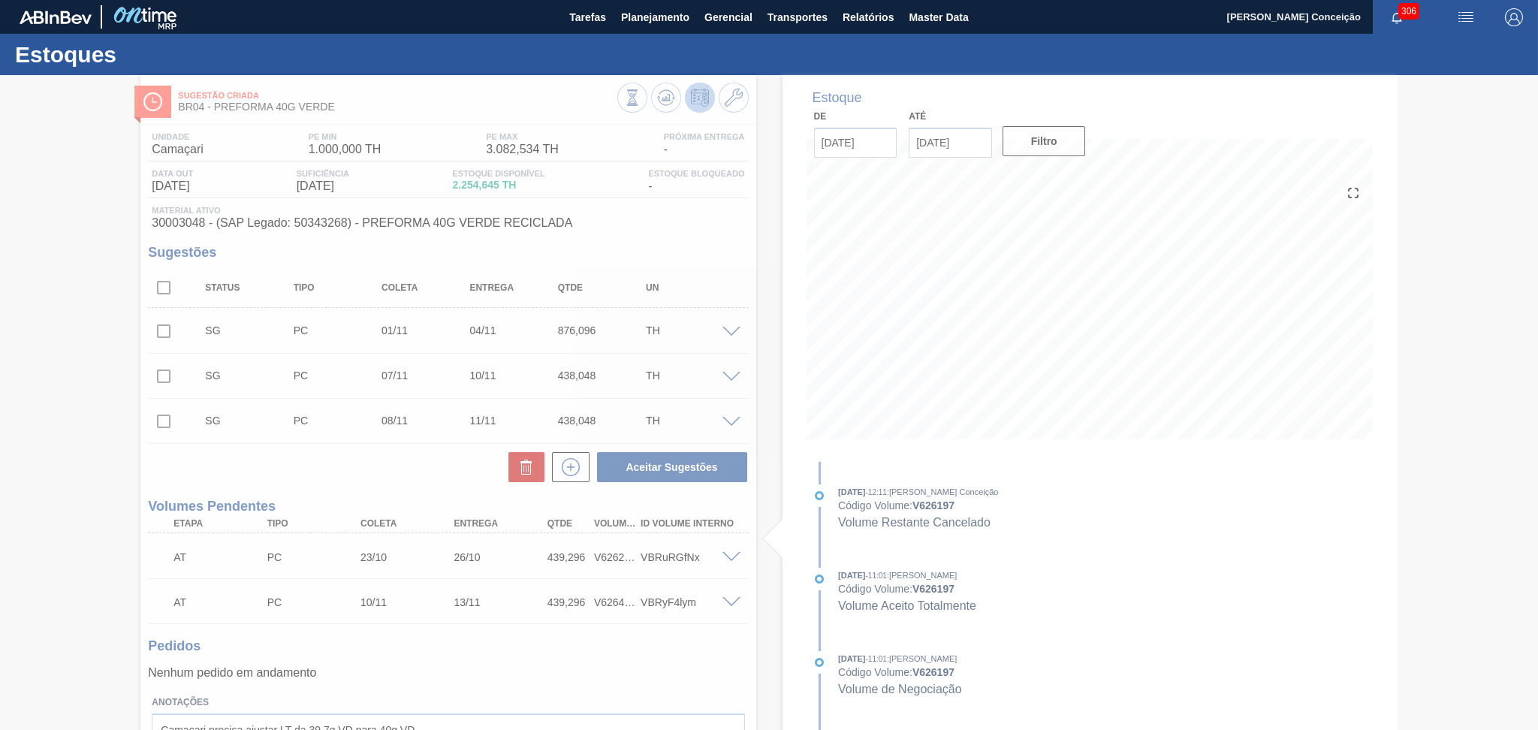
click at [583, 233] on div at bounding box center [769, 402] width 1538 height 655
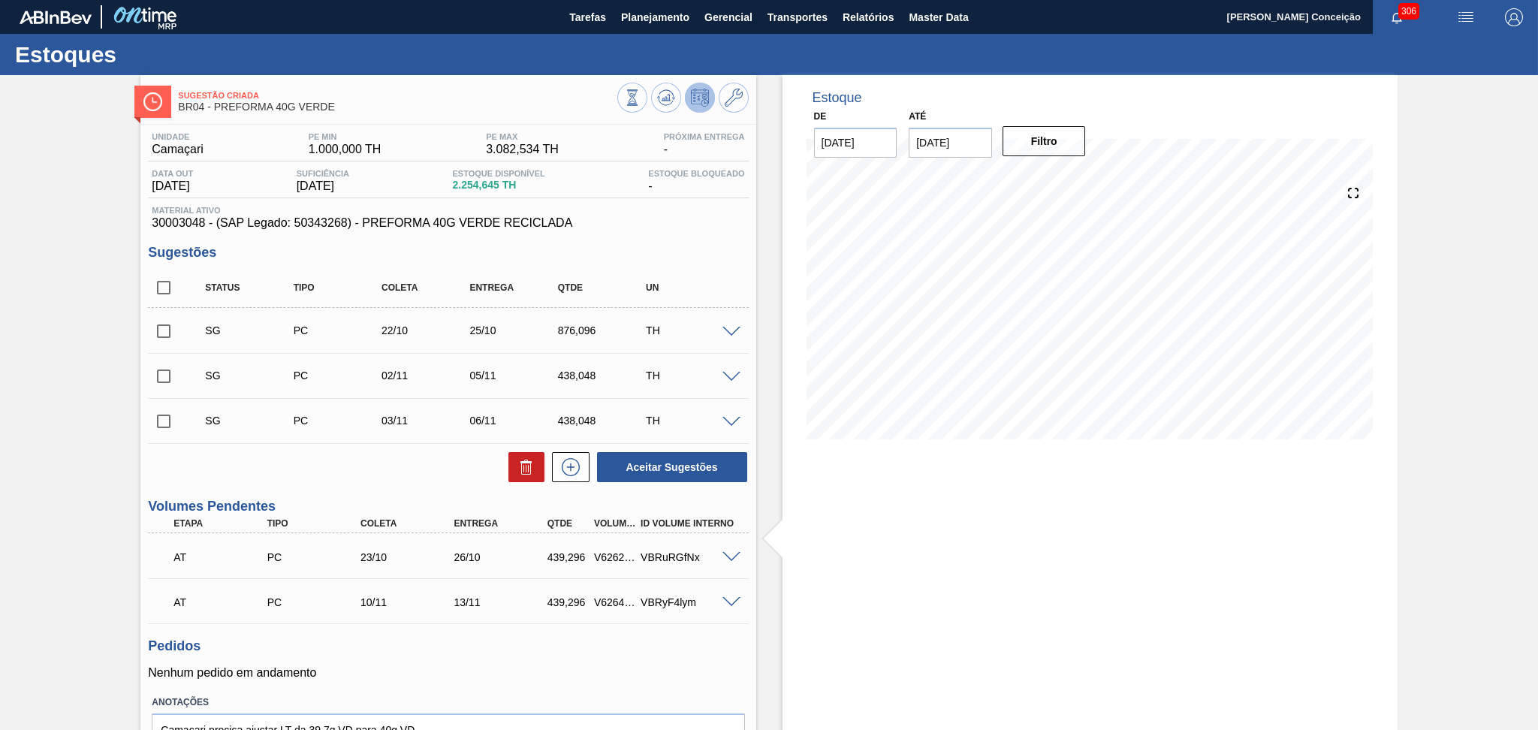
click at [325, 454] on div "Aceitar Sugestões" at bounding box center [448, 467] width 600 height 33
click at [161, 288] on input "checkbox" at bounding box center [164, 288] width 32 height 32
checkbox input "true"
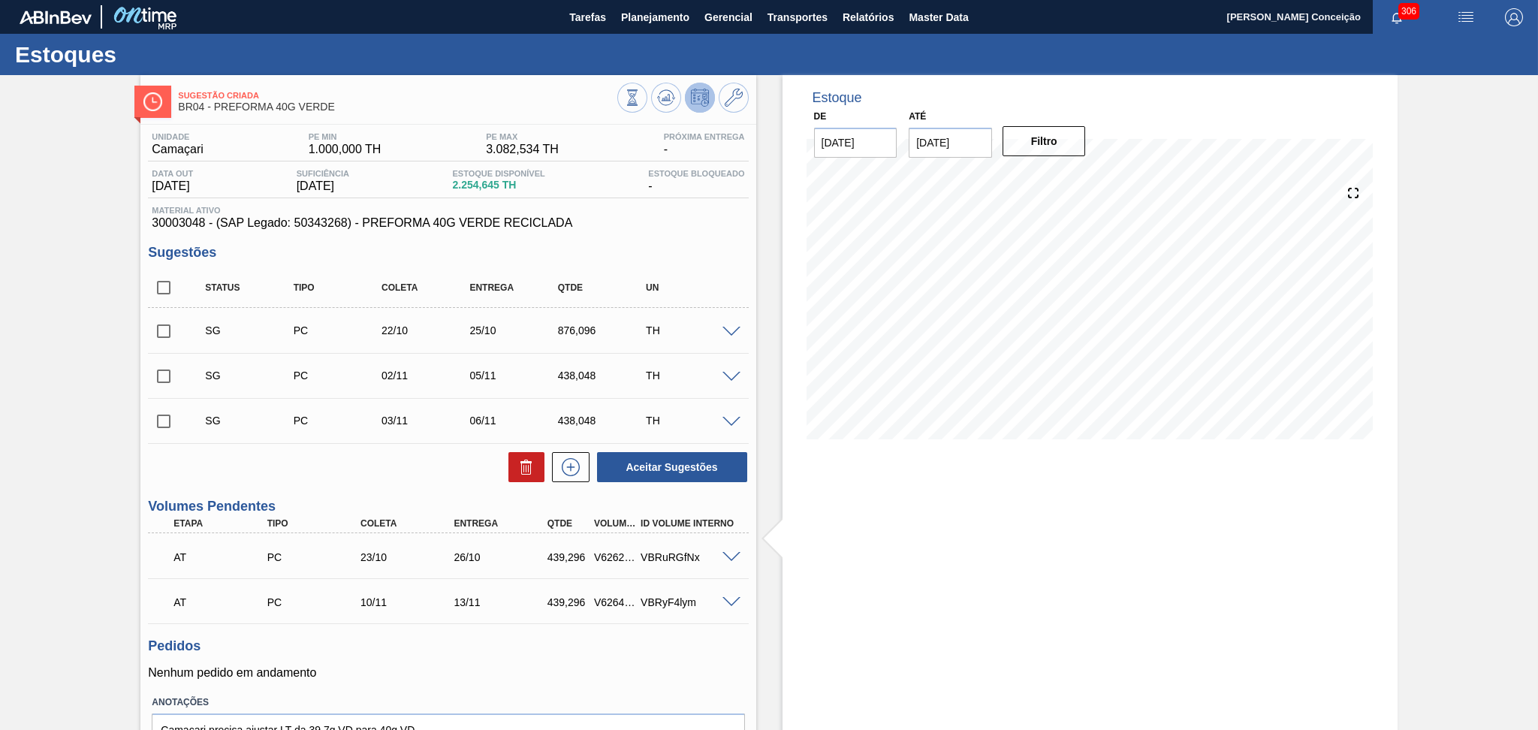
checkbox input "true"
click at [517, 460] on icon at bounding box center [526, 467] width 18 height 18
checkbox input "false"
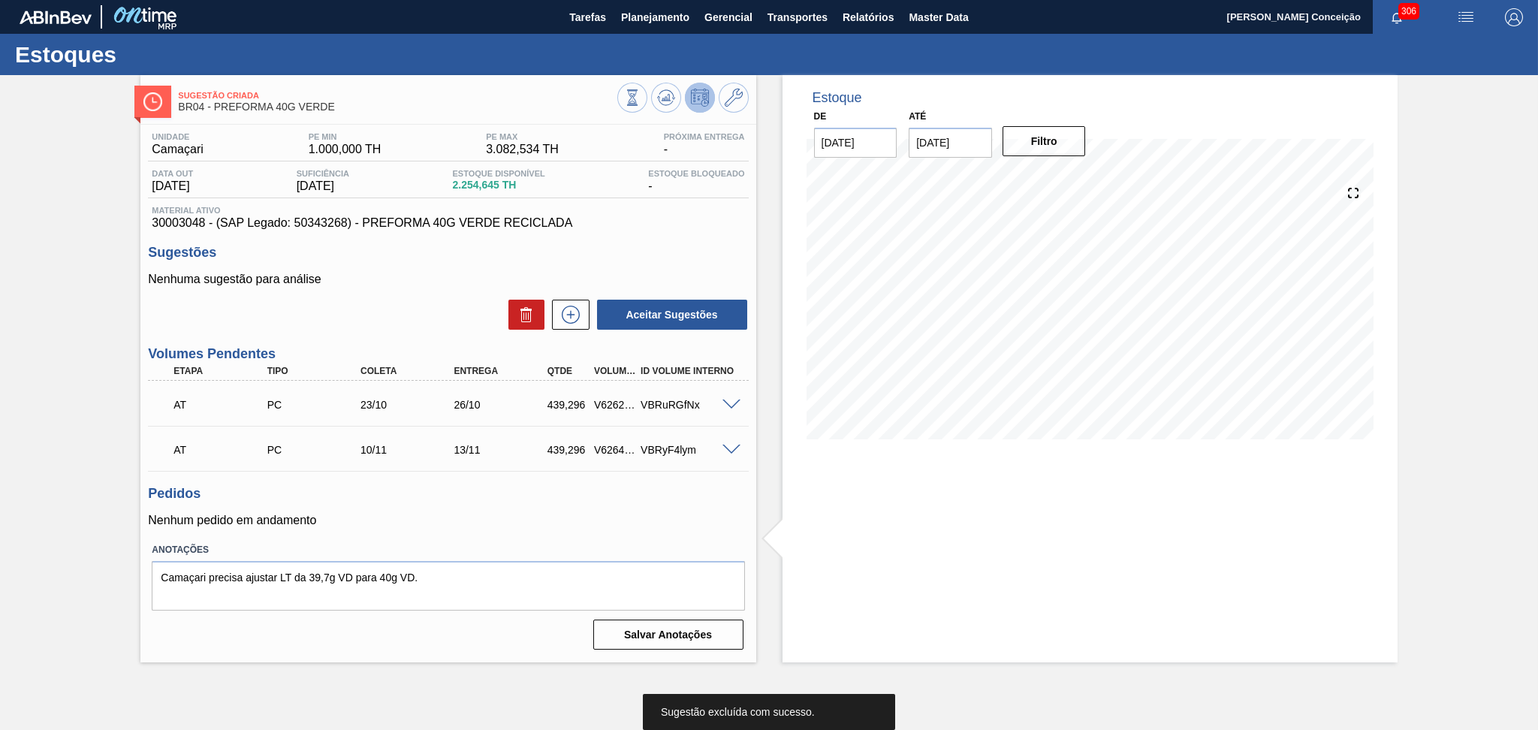
click at [631, 514] on p "Nenhum pedido em andamento" at bounding box center [448, 521] width 600 height 14
click at [725, 401] on span at bounding box center [731, 404] width 18 height 11
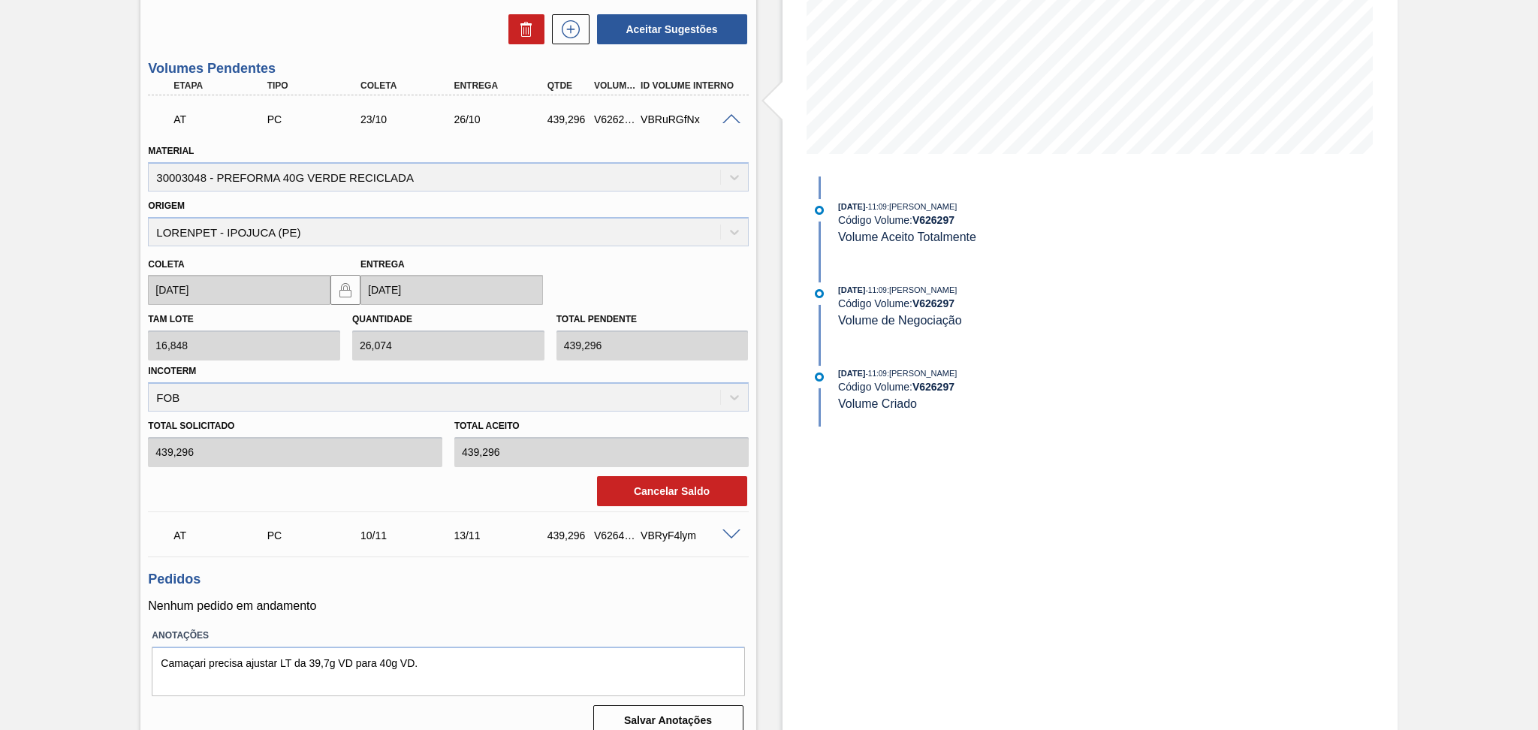
scroll to position [300, 0]
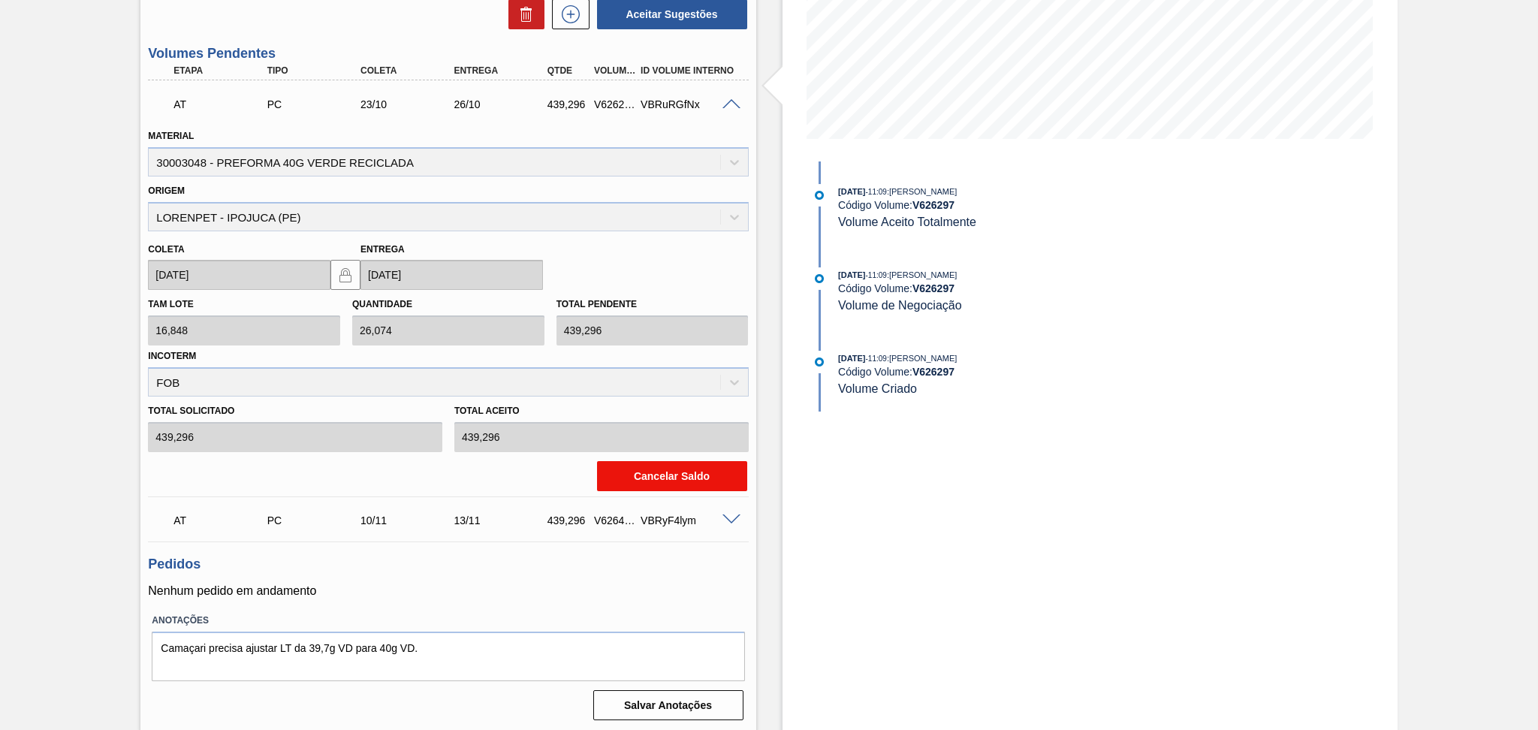
click at [701, 481] on button "Cancelar Saldo" at bounding box center [672, 476] width 150 height 30
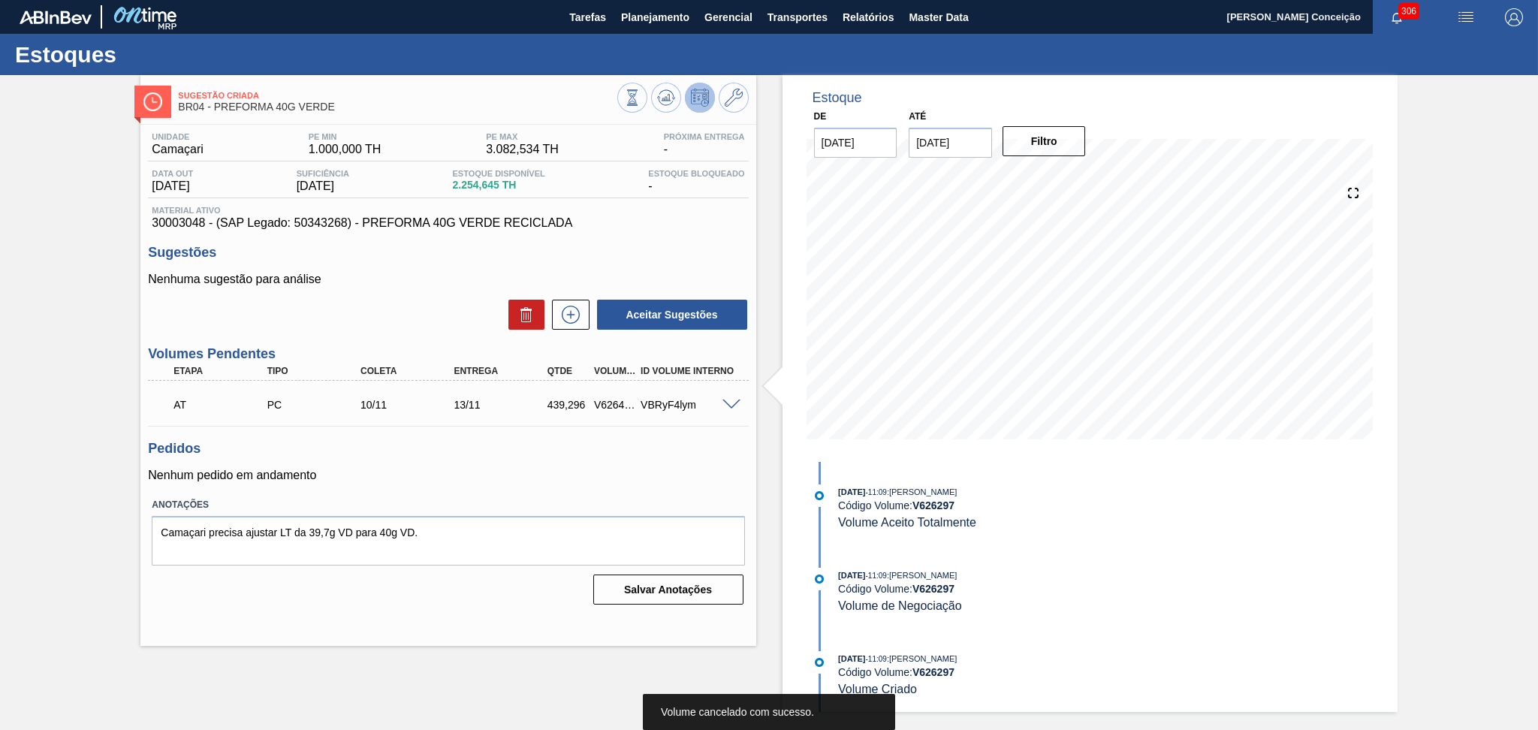
scroll to position [0, 0]
click at [571, 315] on icon at bounding box center [570, 314] width 8 height 1
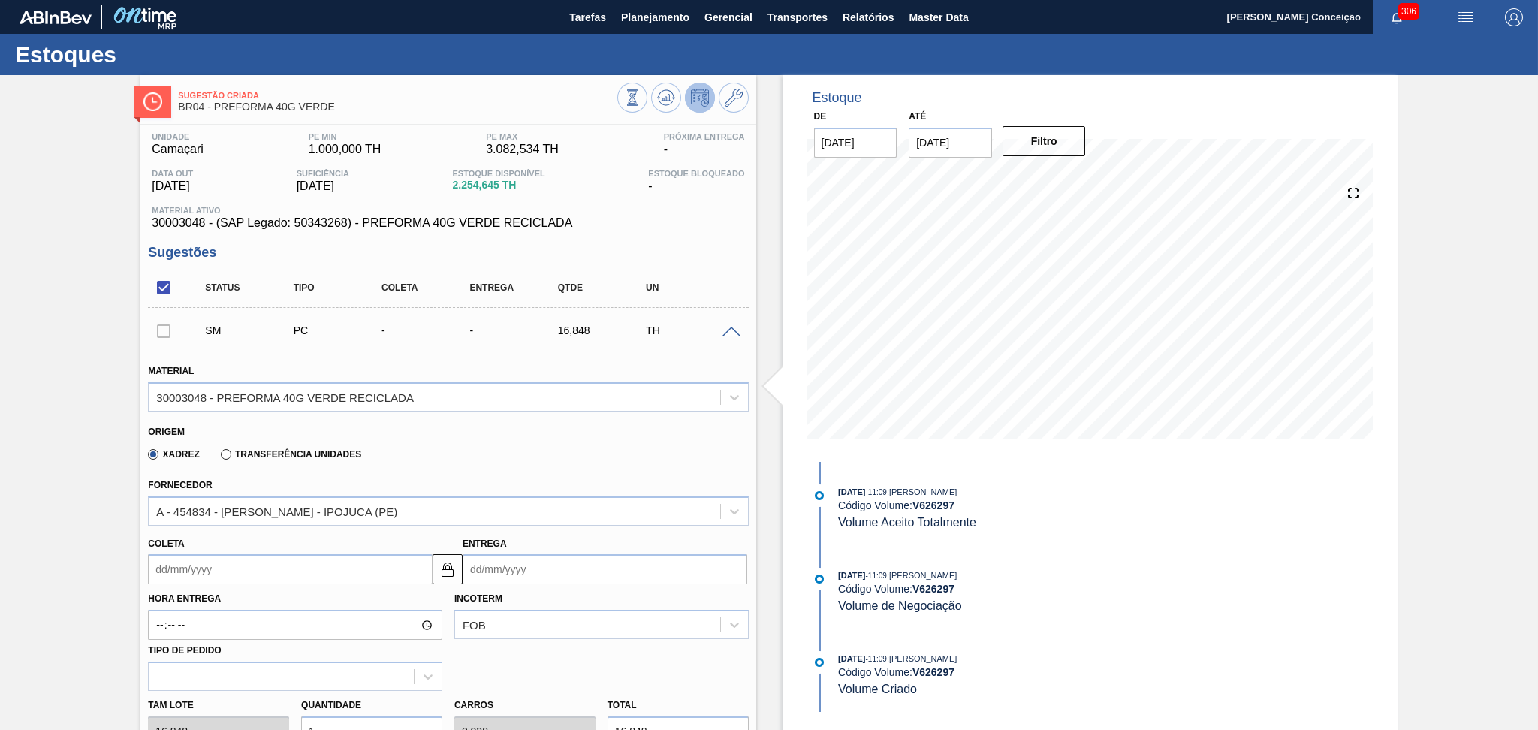
click at [259, 562] on input "Coleta" at bounding box center [290, 569] width 285 height 30
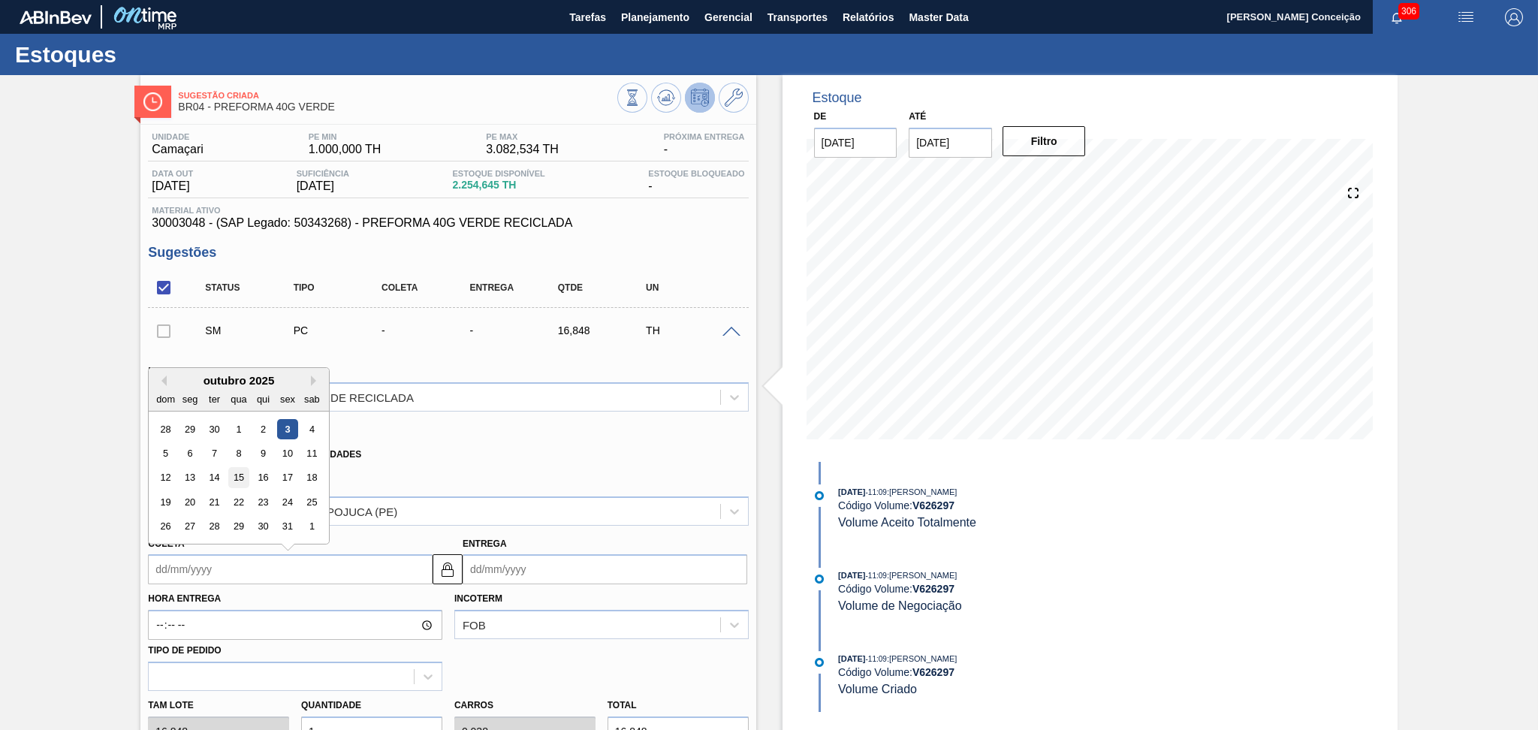
click at [241, 476] on div "15" at bounding box center [239, 478] width 20 height 20
type input "15/10/2025"
type input "18/10/2025"
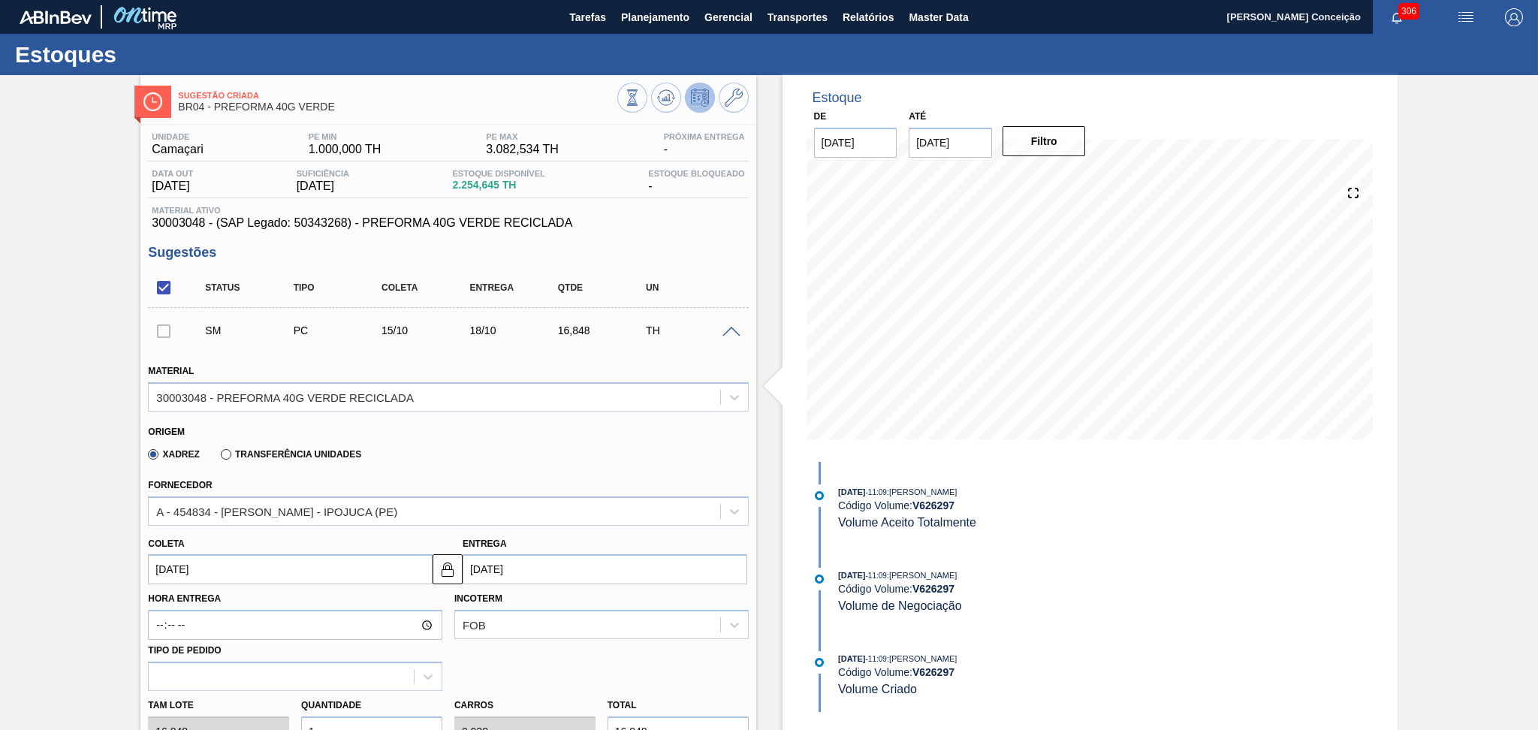
click at [269, 568] on input "15/10/2025" at bounding box center [290, 569] width 285 height 30
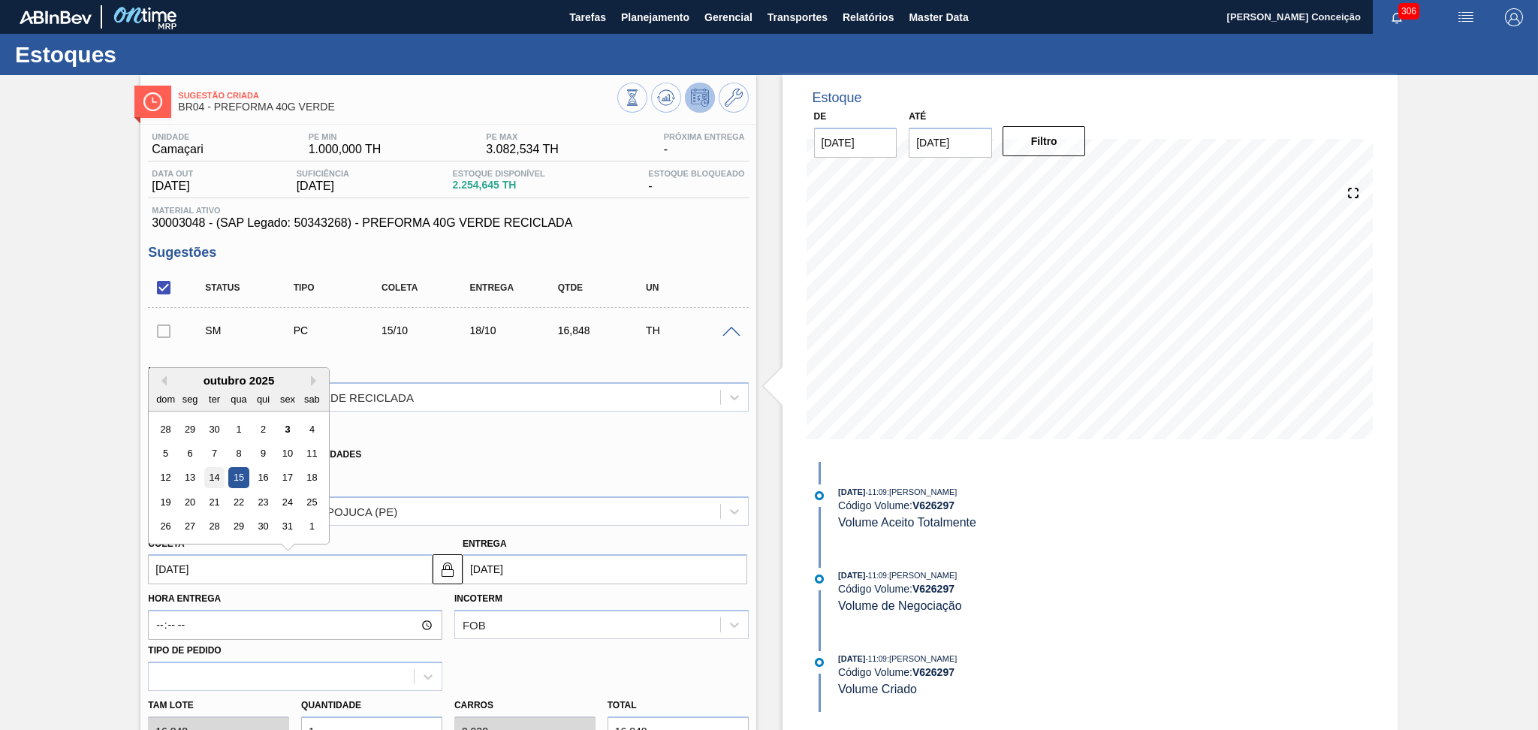
click at [211, 480] on div "14" at bounding box center [214, 478] width 20 height 20
type input "14/10/2025"
type input "[DATE]"
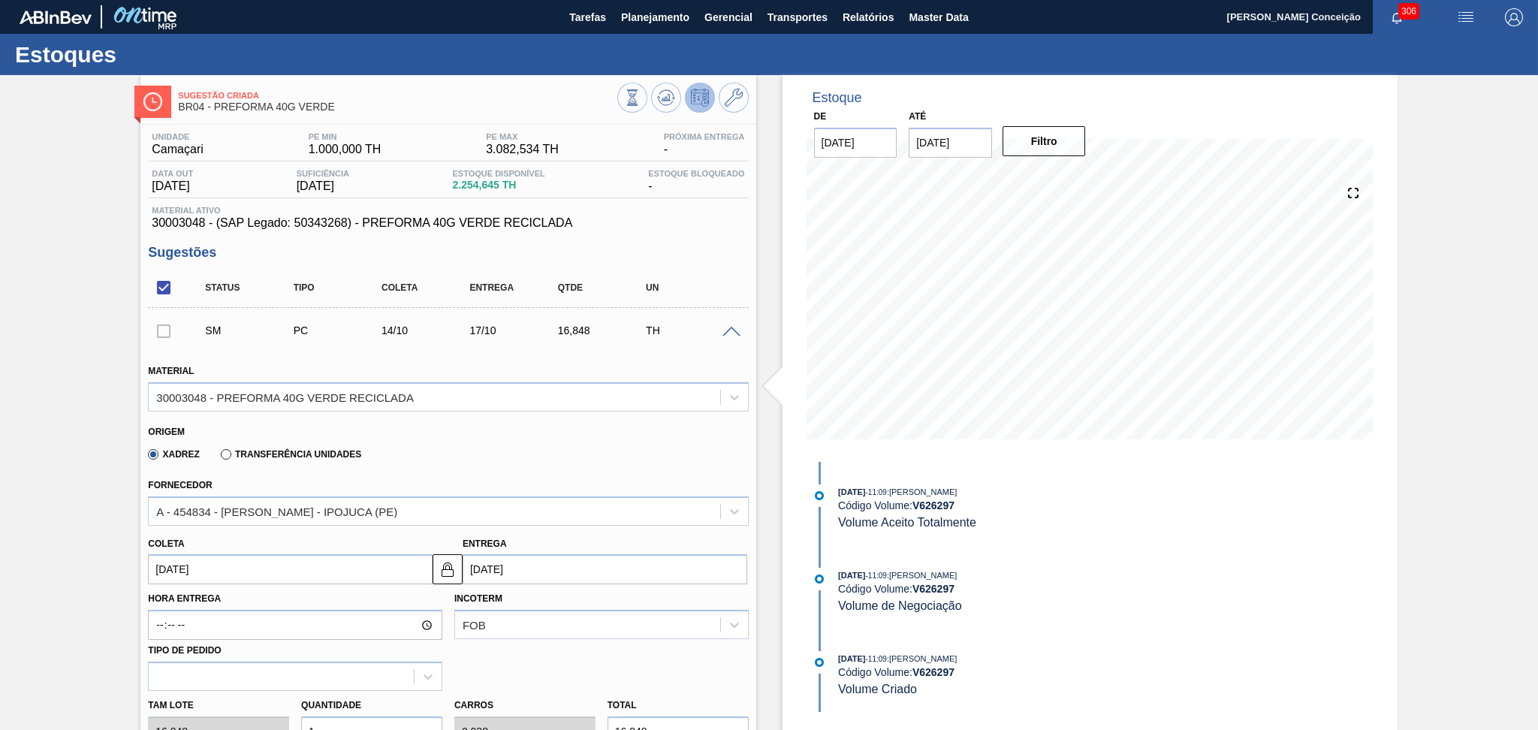
click at [497, 451] on div "Xadrez Transferência Unidades" at bounding box center [441, 451] width 587 height 29
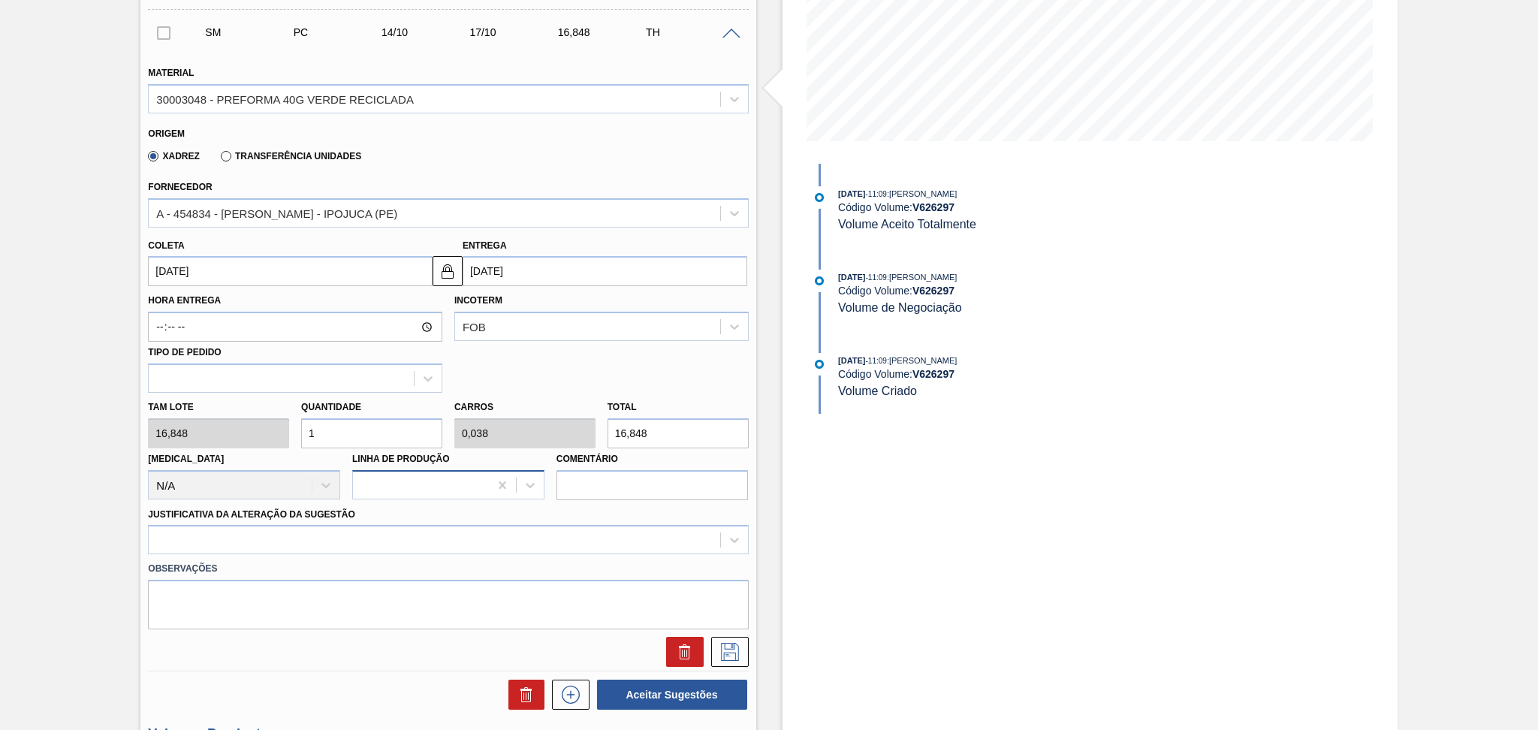
scroll to position [300, 0]
drag, startPoint x: 378, startPoint y: 416, endPoint x: 298, endPoint y: 373, distance: 91.0
click at [298, 373] on div "Material 30003048 - PREFORMA 40G VERDE RECICLADA Origem Xadrez Transferência Un…" at bounding box center [448, 357] width 600 height 616
type input "2"
type input "0,077"
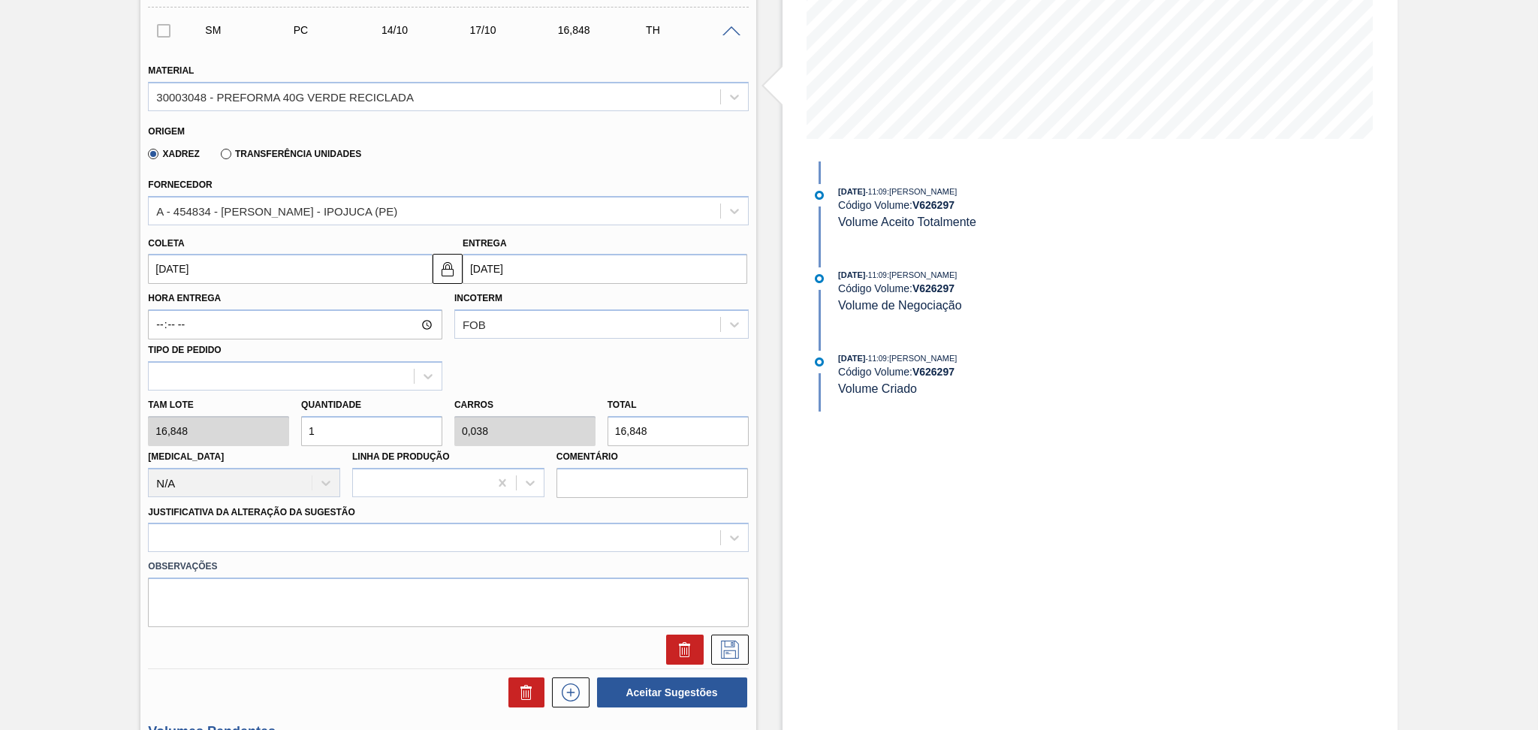
type input "33,696"
type input "26"
type input "1"
type input "438,048"
type input "26"
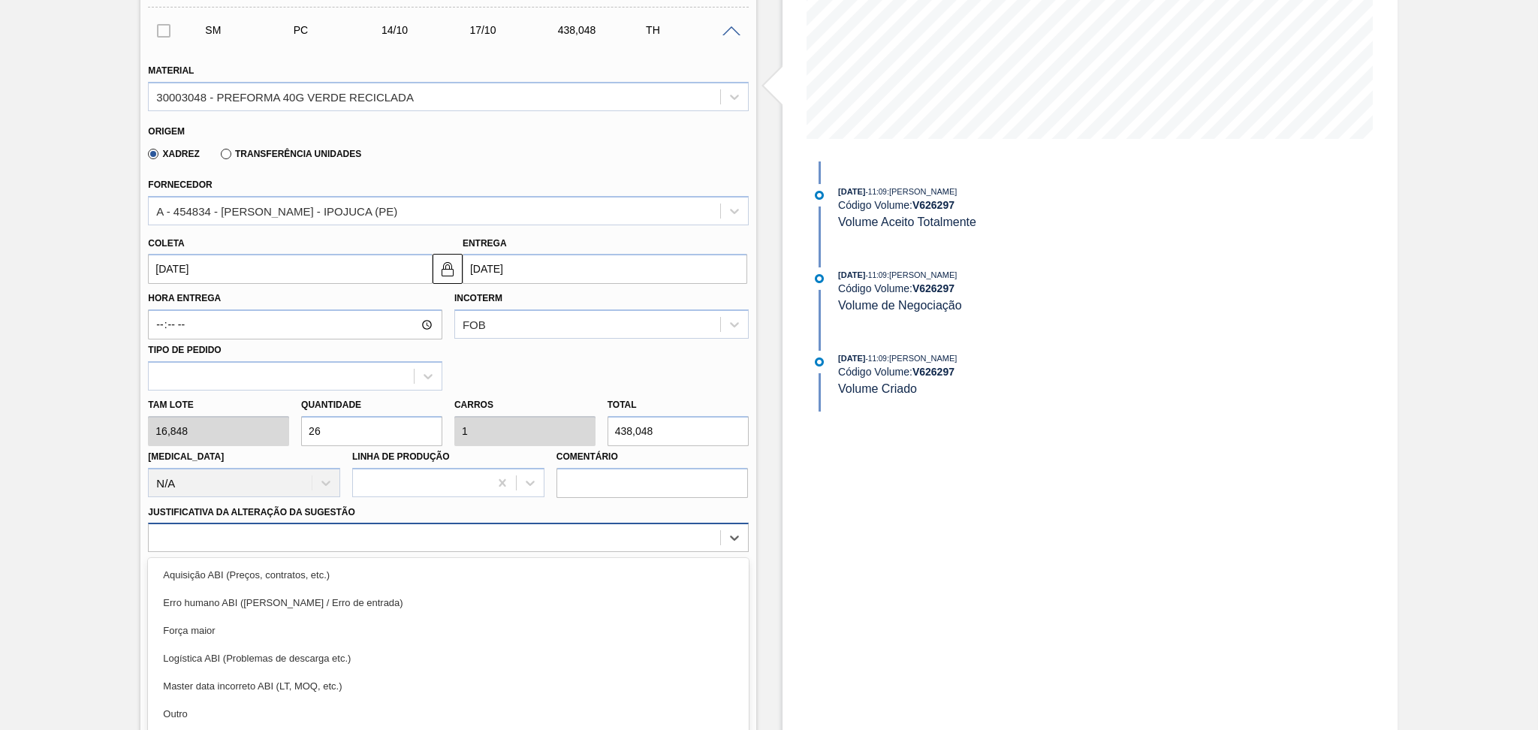
click at [216, 527] on div "option Aquisição ABI (Preços, contratos, etc.) focused, 1 of 18. 18 results ava…" at bounding box center [448, 537] width 600 height 29
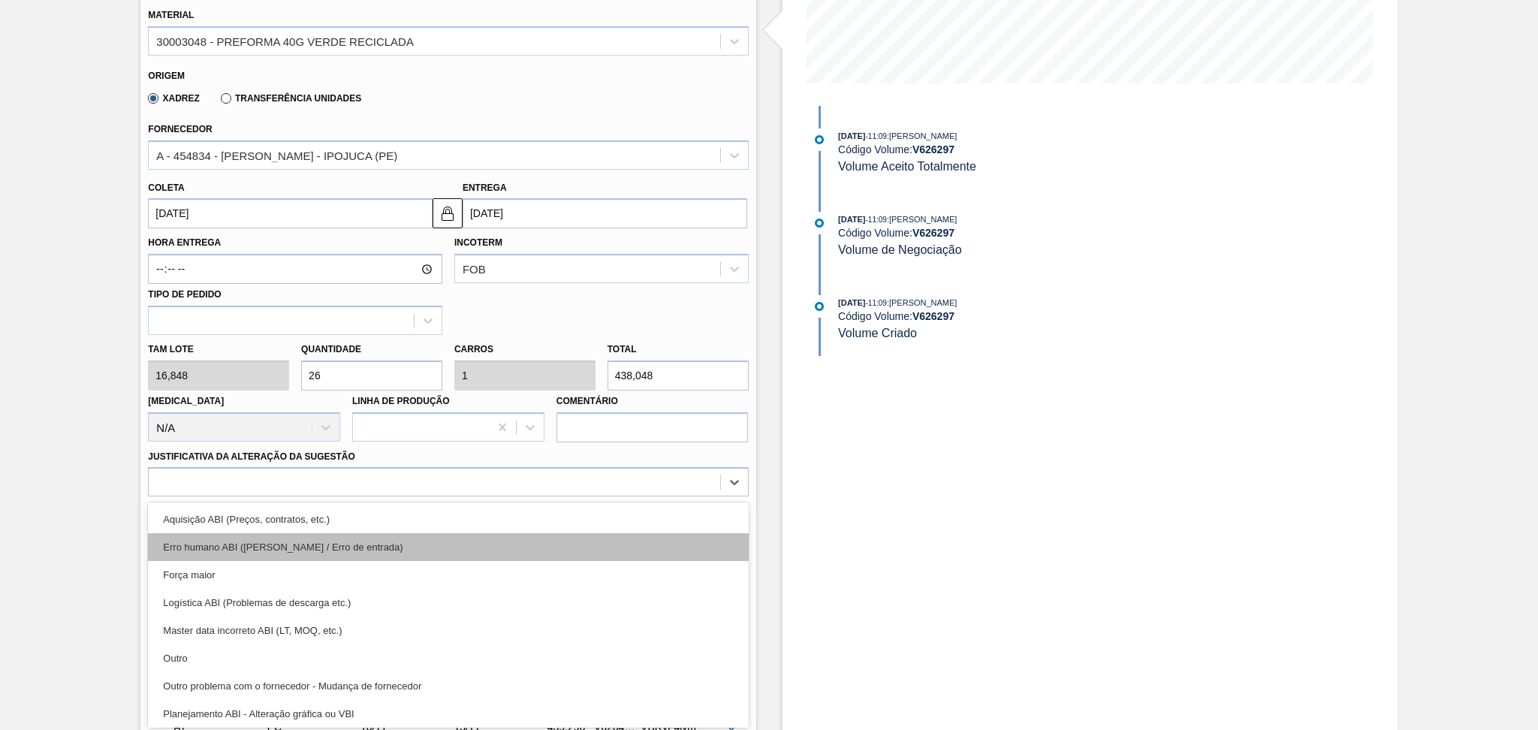
scroll to position [100, 0]
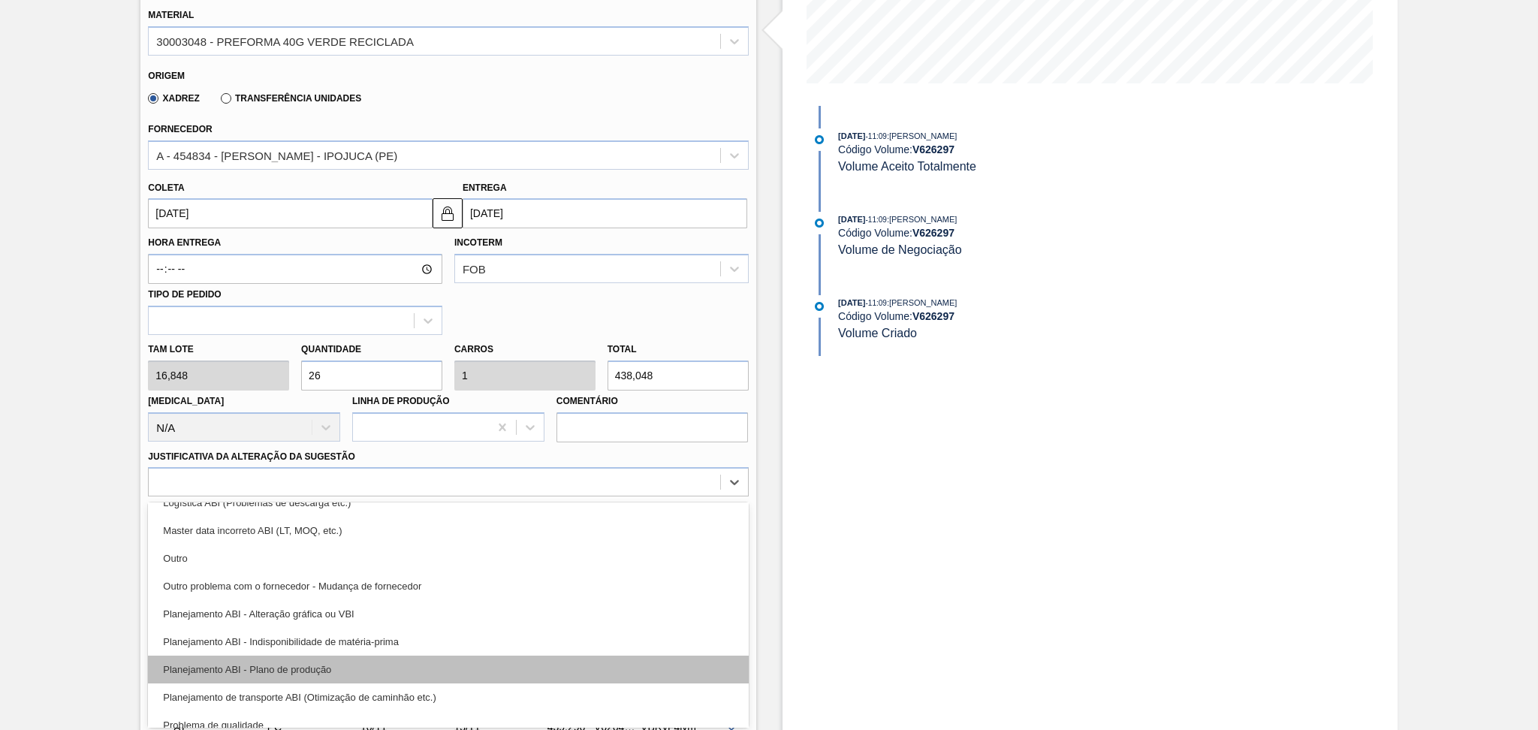
click at [278, 664] on div "Planejamento ABI - Plano de produção" at bounding box center [448, 670] width 600 height 28
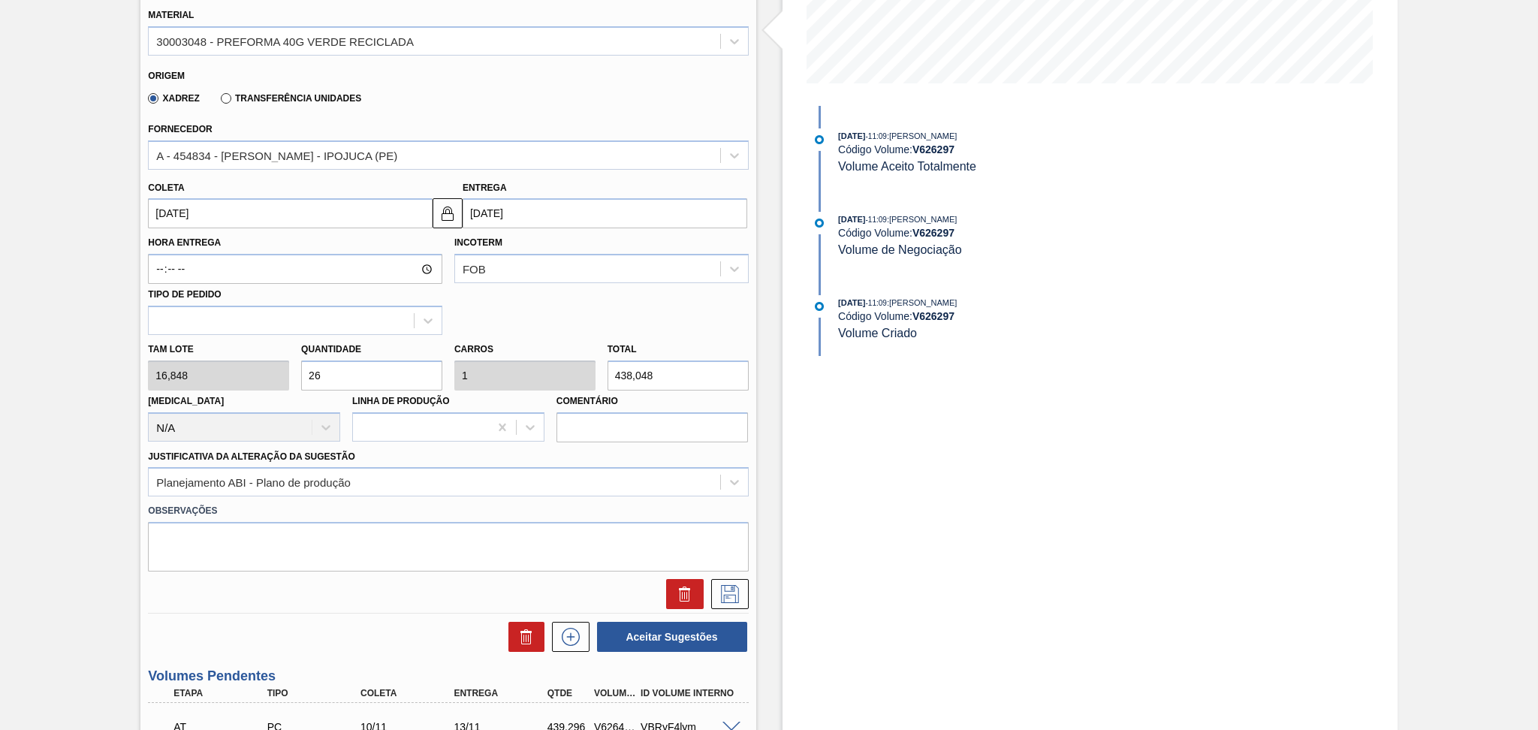
click at [454, 496] on div "Observações" at bounding box center [448, 533] width 612 height 75
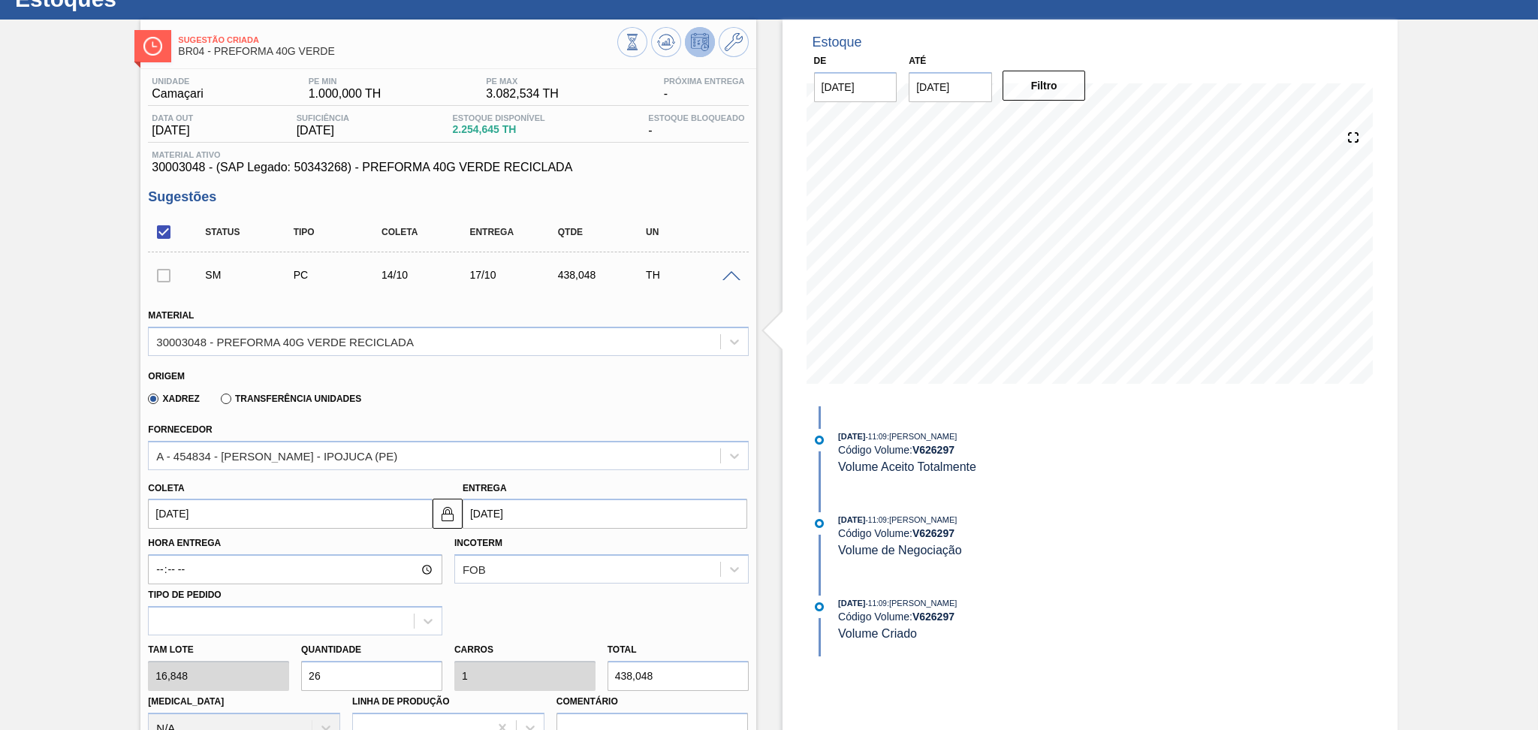
click at [519, 381] on div "Xadrez Transferência Unidades" at bounding box center [441, 395] width 587 height 29
click at [483, 395] on div "Xadrez Transferência Unidades" at bounding box center [441, 395] width 587 height 29
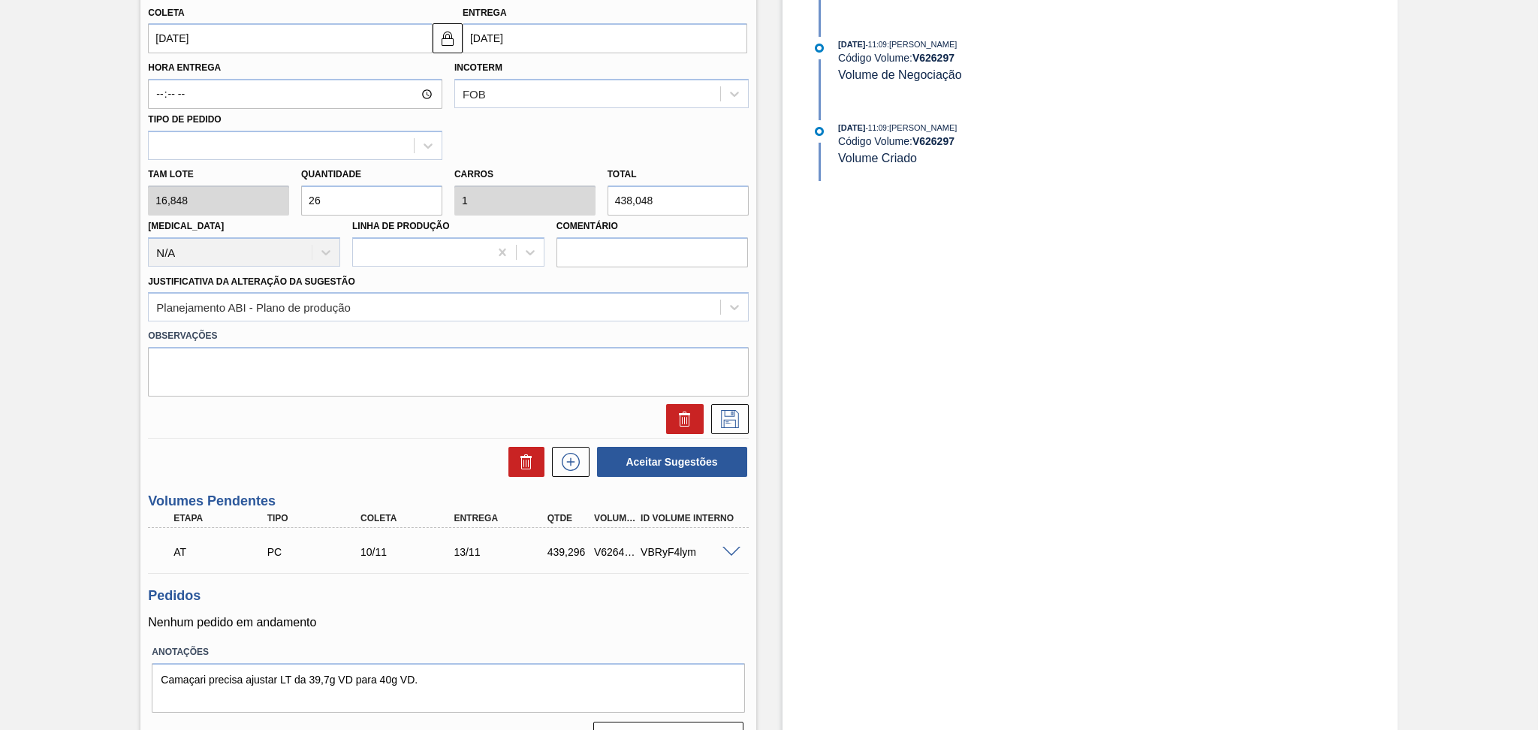
scroll to position [556, 0]
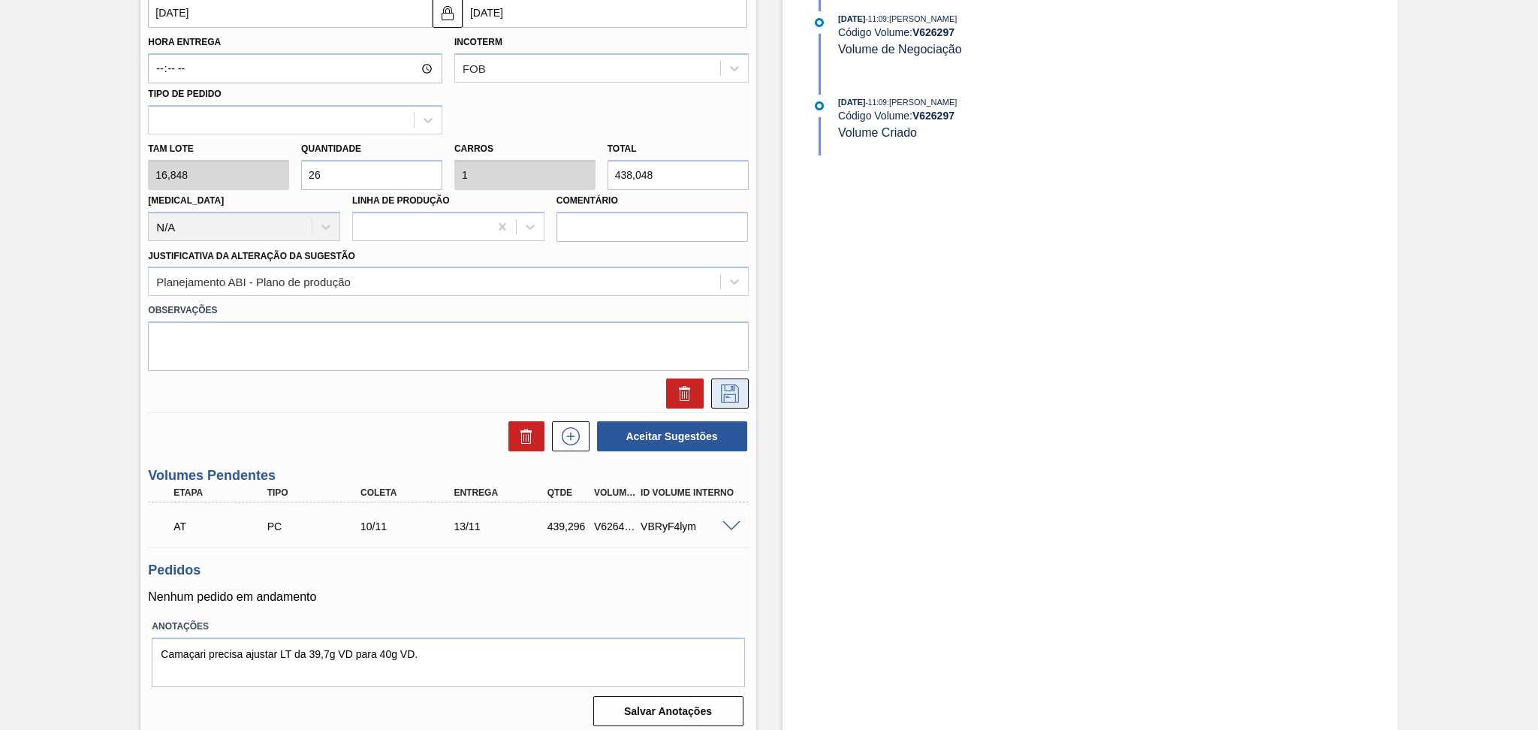
click at [728, 398] on icon at bounding box center [730, 393] width 24 height 18
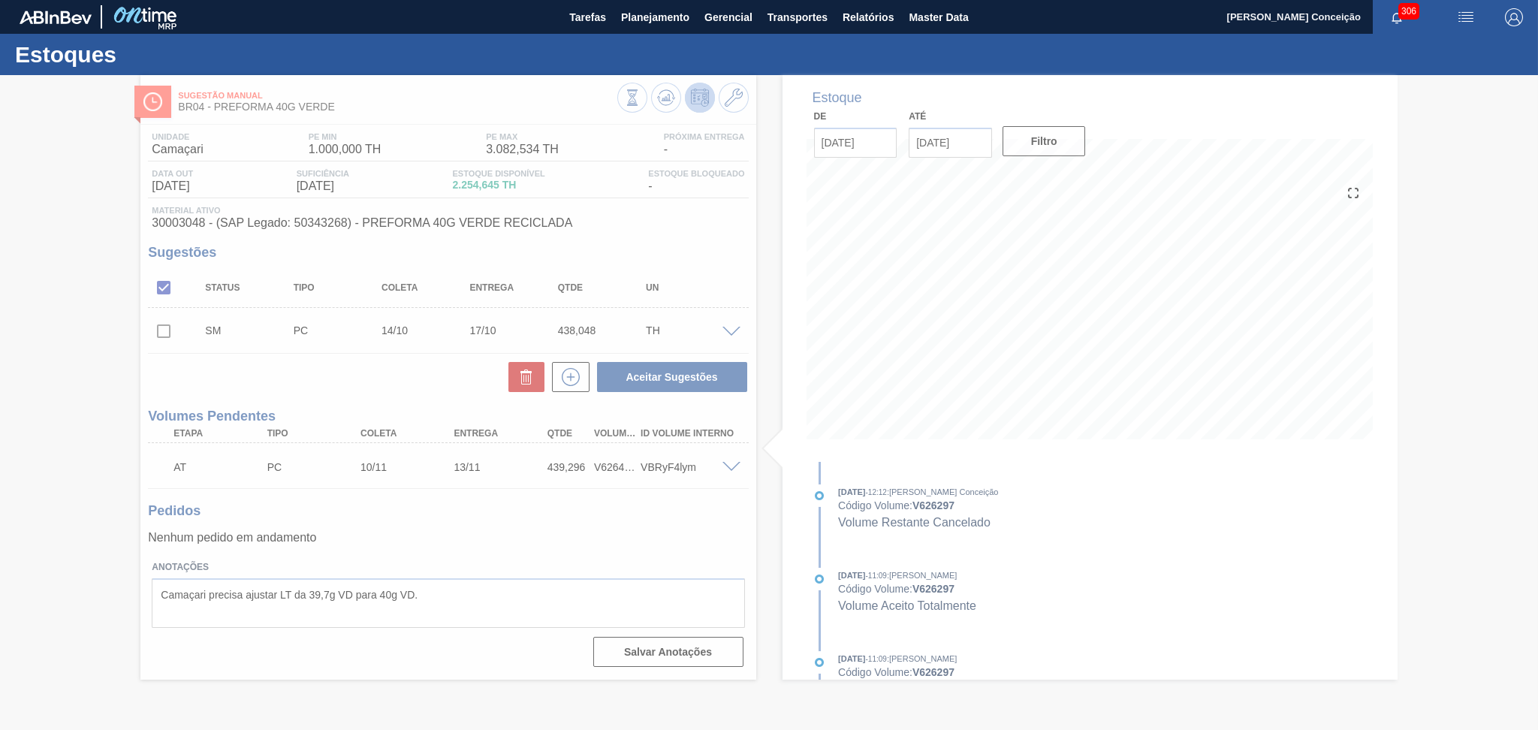
scroll to position [0, 0]
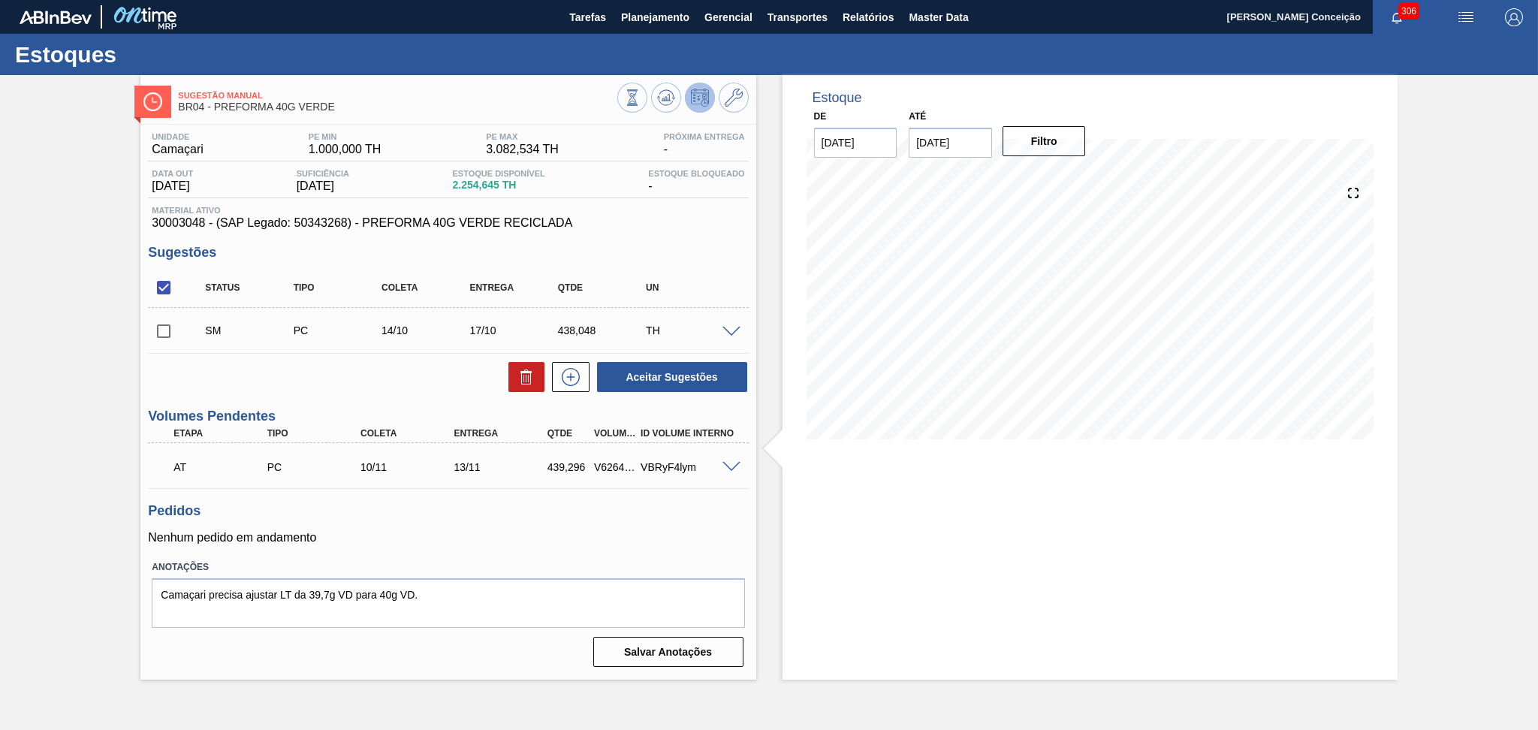
click at [304, 378] on div "Aceitar Sugestões" at bounding box center [448, 376] width 600 height 33
click at [164, 325] on input "checkbox" at bounding box center [164, 331] width 32 height 32
checkbox input "true"
click at [638, 380] on button "Aceitar Sugestões" at bounding box center [672, 377] width 150 height 30
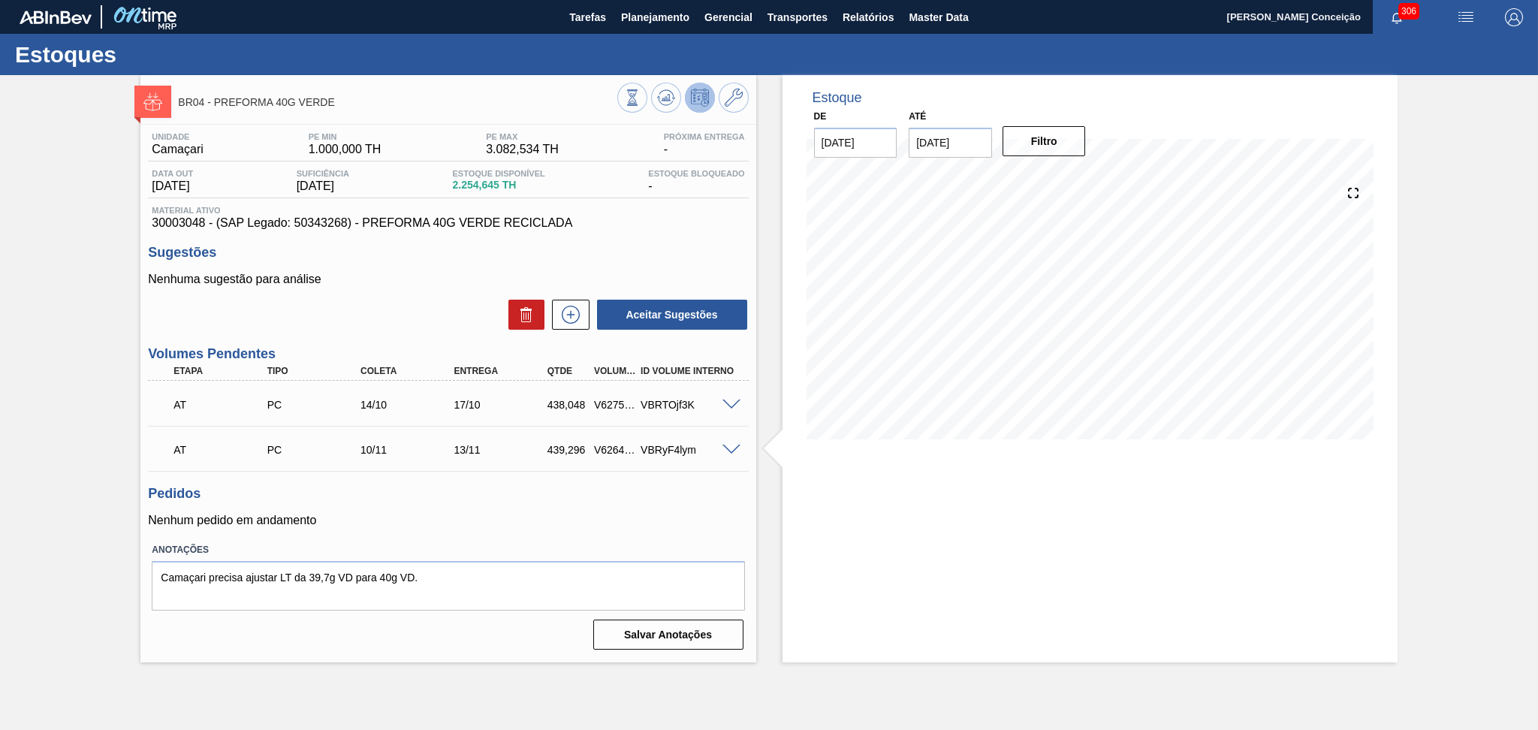
click at [654, 113] on div at bounding box center [682, 100] width 131 height 34
click at [671, 104] on icon at bounding box center [666, 98] width 18 height 18
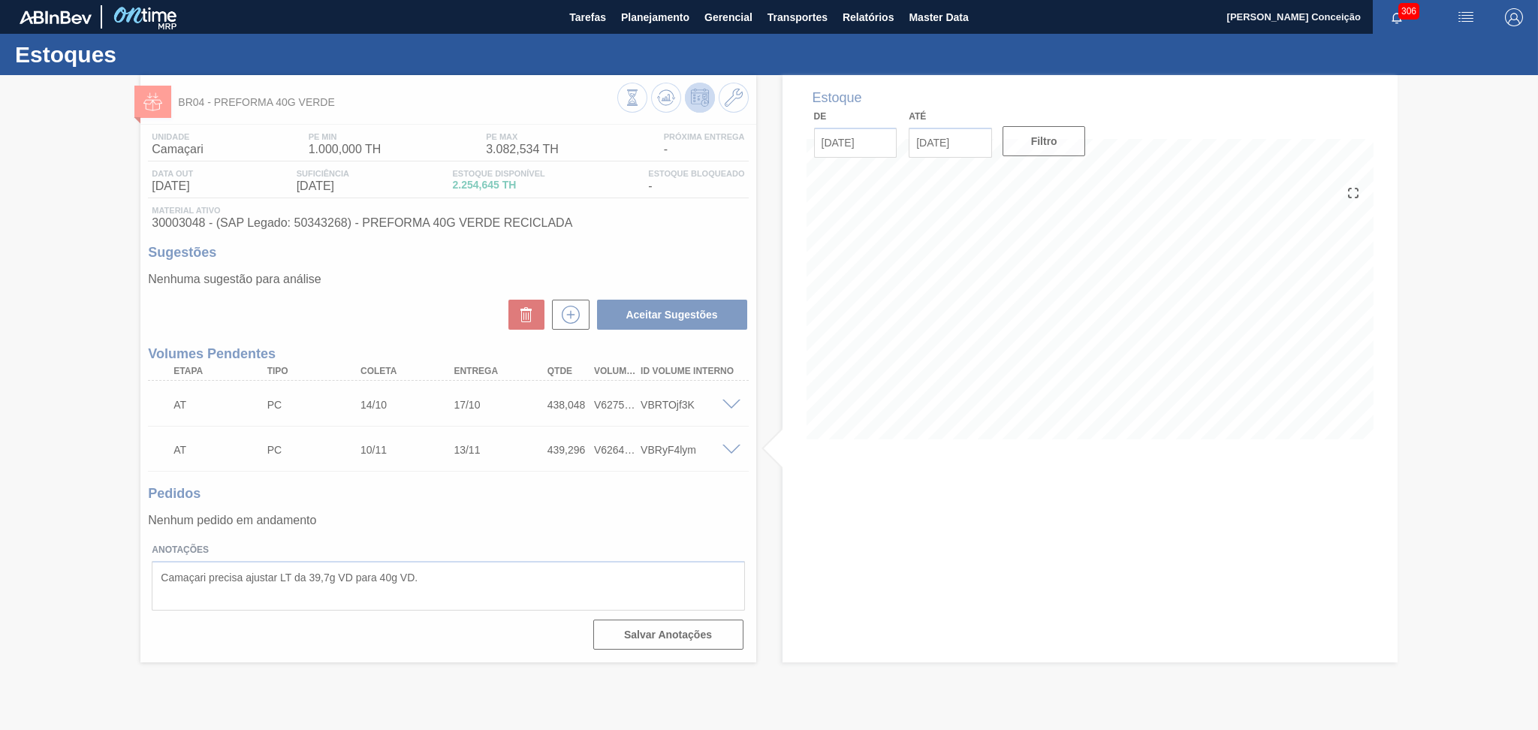
click at [399, 352] on div at bounding box center [769, 402] width 1538 height 655
click at [587, 502] on div at bounding box center [769, 402] width 1538 height 655
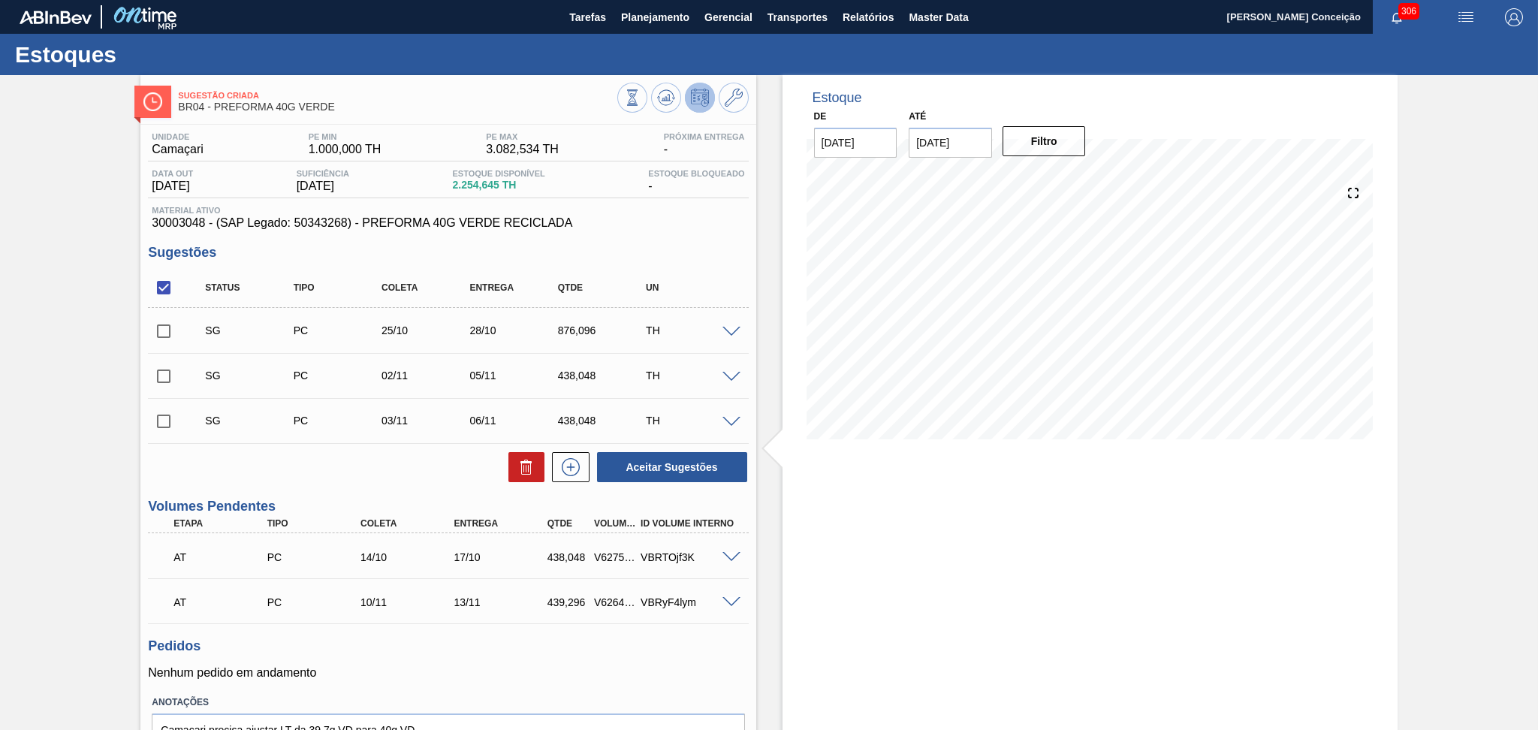
click at [728, 328] on span at bounding box center [731, 332] width 18 height 11
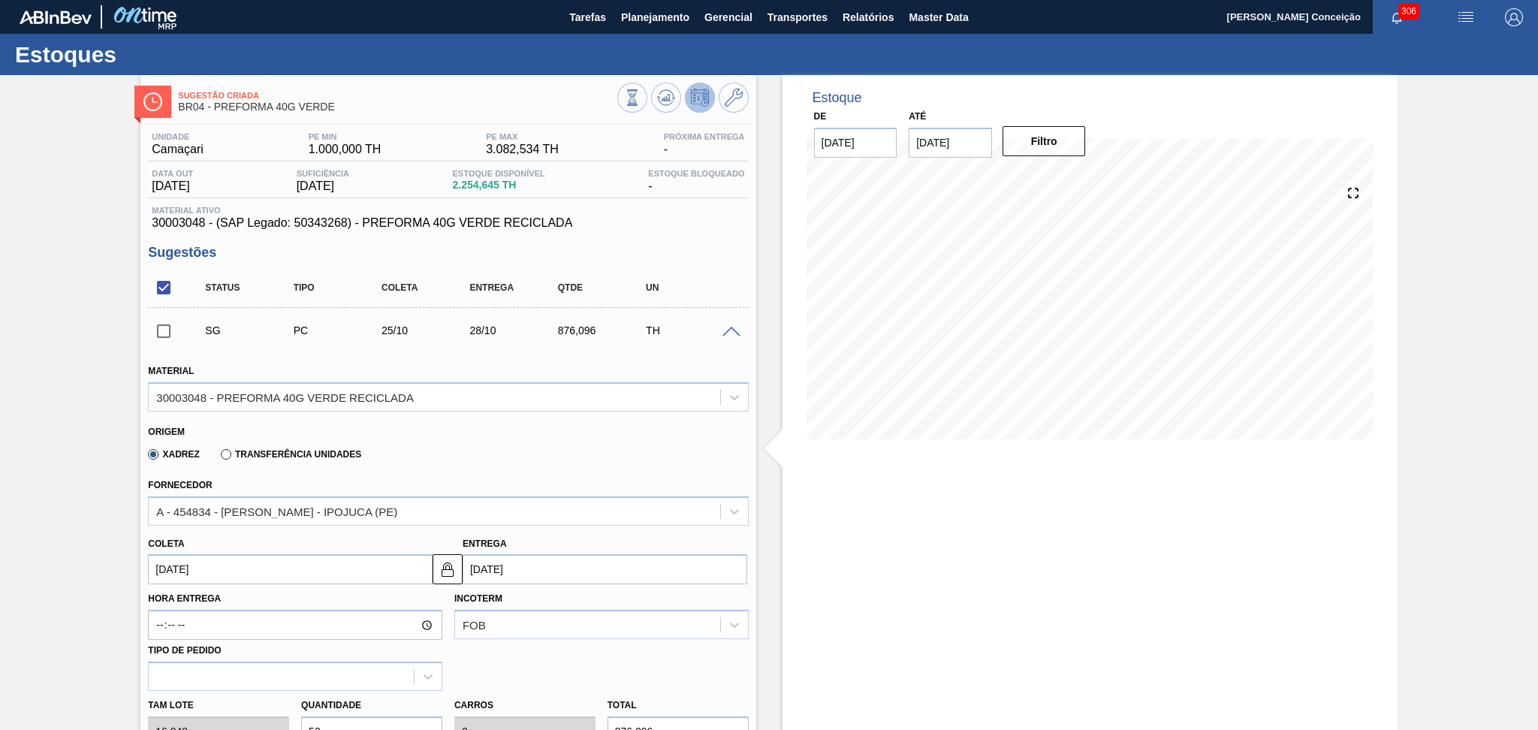
click at [233, 562] on input "25/10/2025" at bounding box center [290, 569] width 285 height 30
click at [193, 498] on div "20" at bounding box center [190, 502] width 20 height 20
type input "[DATE]"
click at [509, 440] on div "Xadrez Transferência Unidades" at bounding box center [441, 451] width 587 height 29
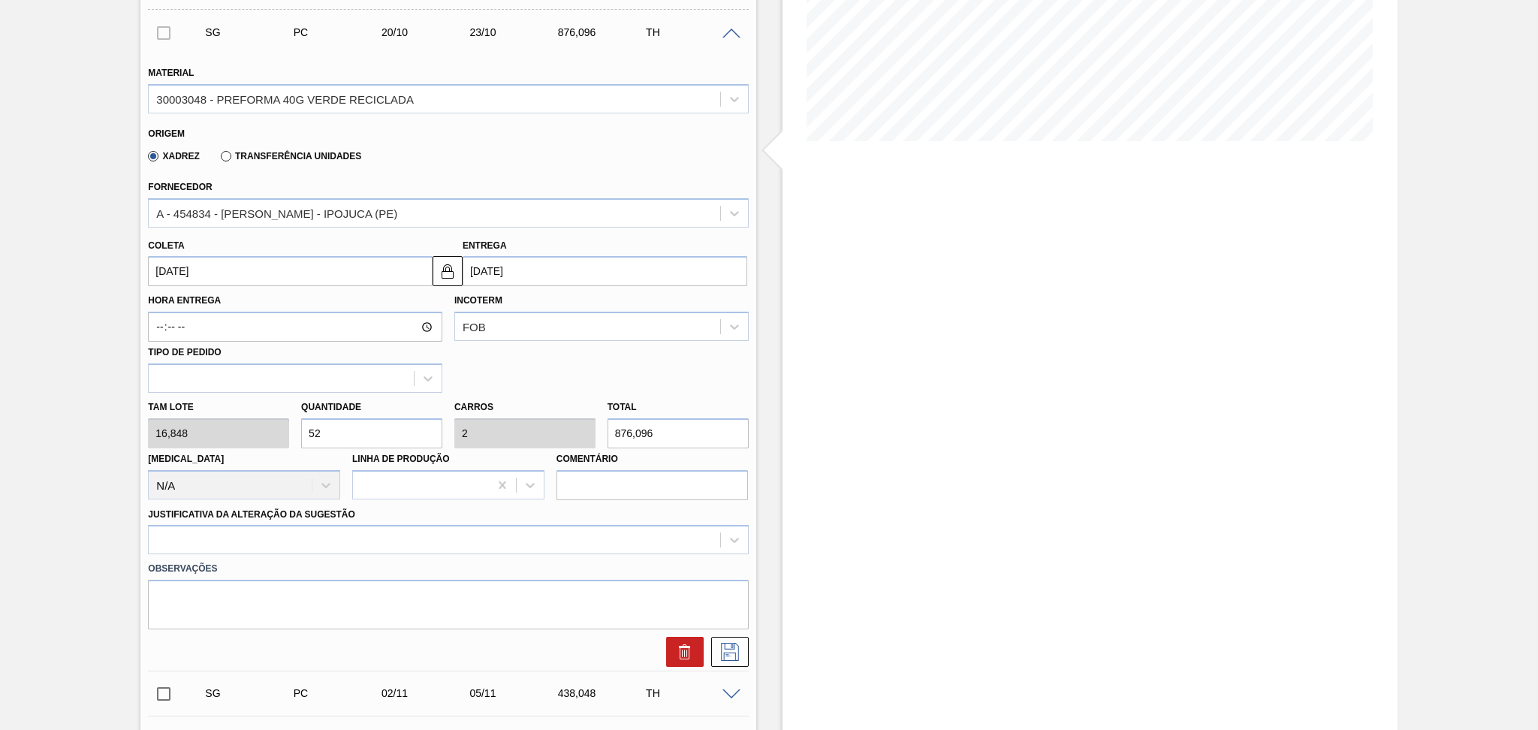
scroll to position [296, 0]
click at [261, 413] on div "Tam lote 16,848 Quantidade 52 Carros 2 Total 876,096 Doca N/A Linha de Produção…" at bounding box center [448, 448] width 612 height 107
type input "2"
type input "0,077"
type input "33,696"
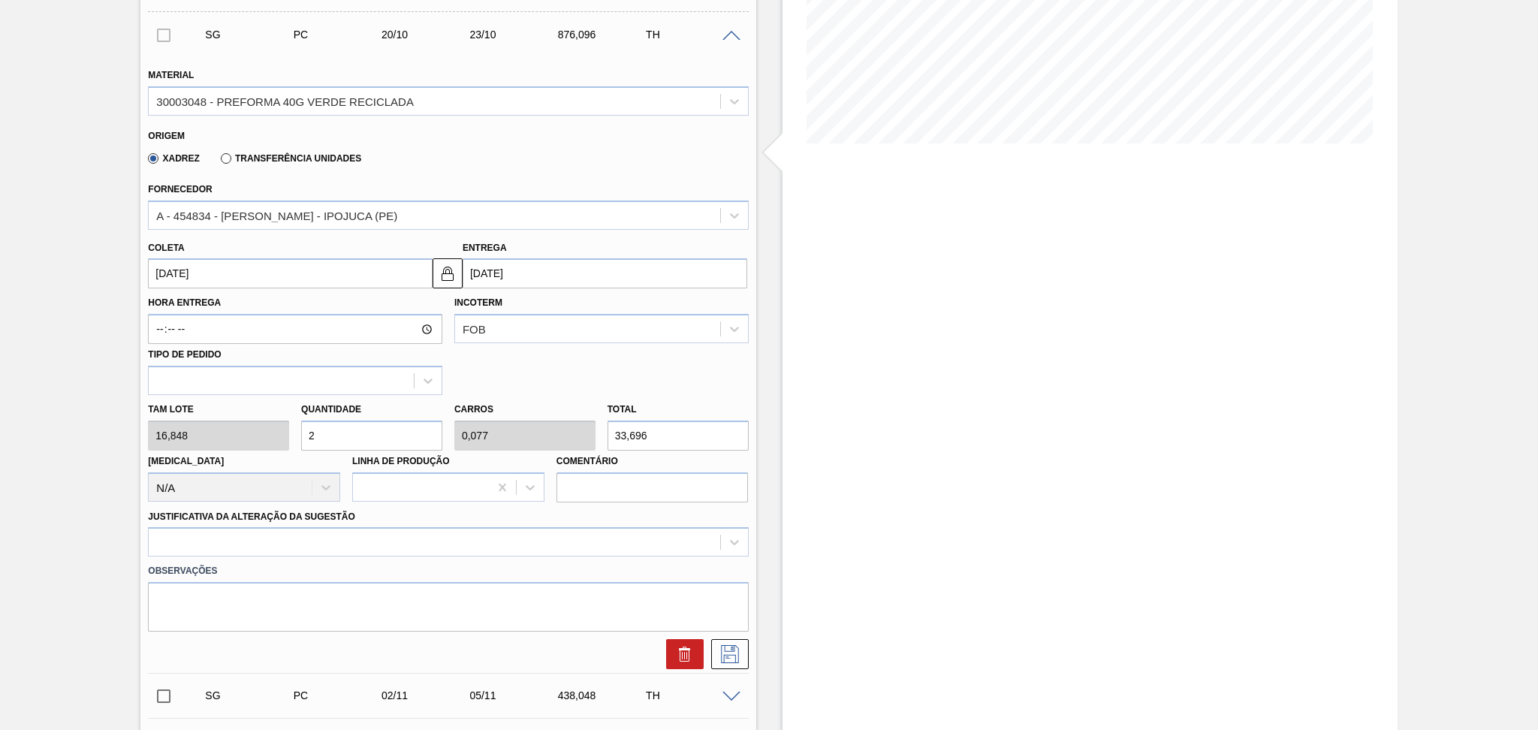
type input "26"
type input "1"
type input "438,048"
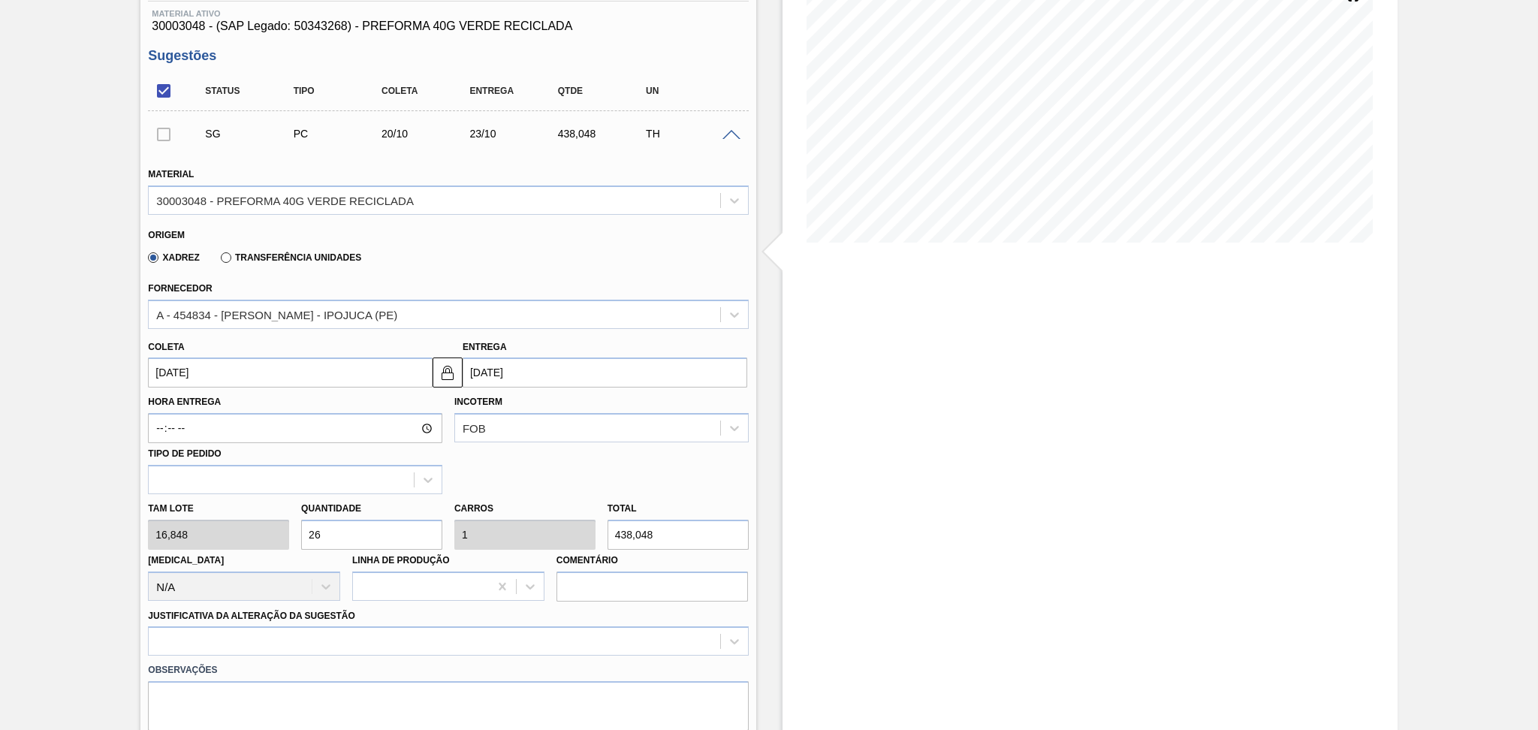
scroll to position [196, 0]
type input "26"
click at [237, 373] on input "[DATE]" at bounding box center [290, 373] width 285 height 30
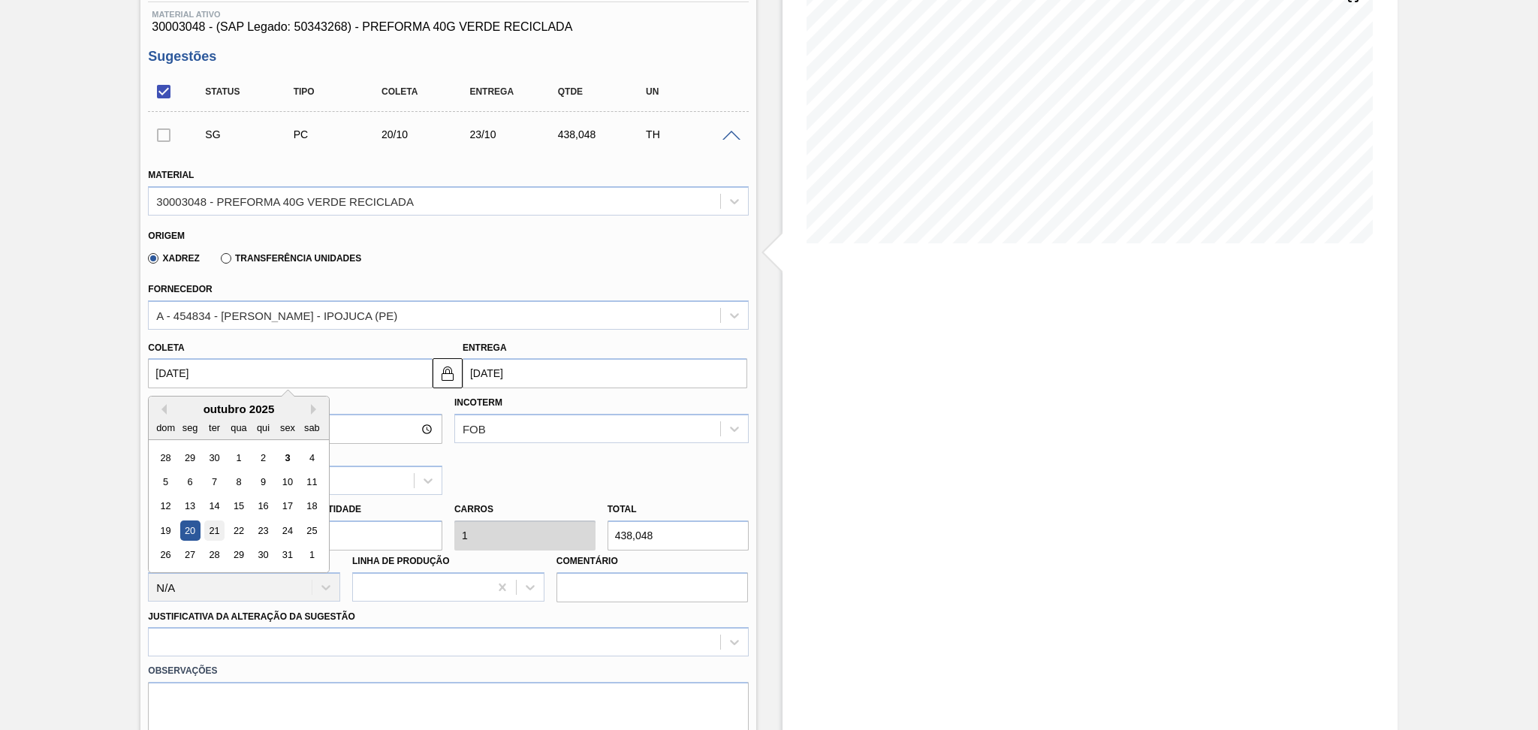
click at [219, 527] on div "21" at bounding box center [214, 530] width 20 height 20
type input "[DATE]"
type input "24/10/2025"
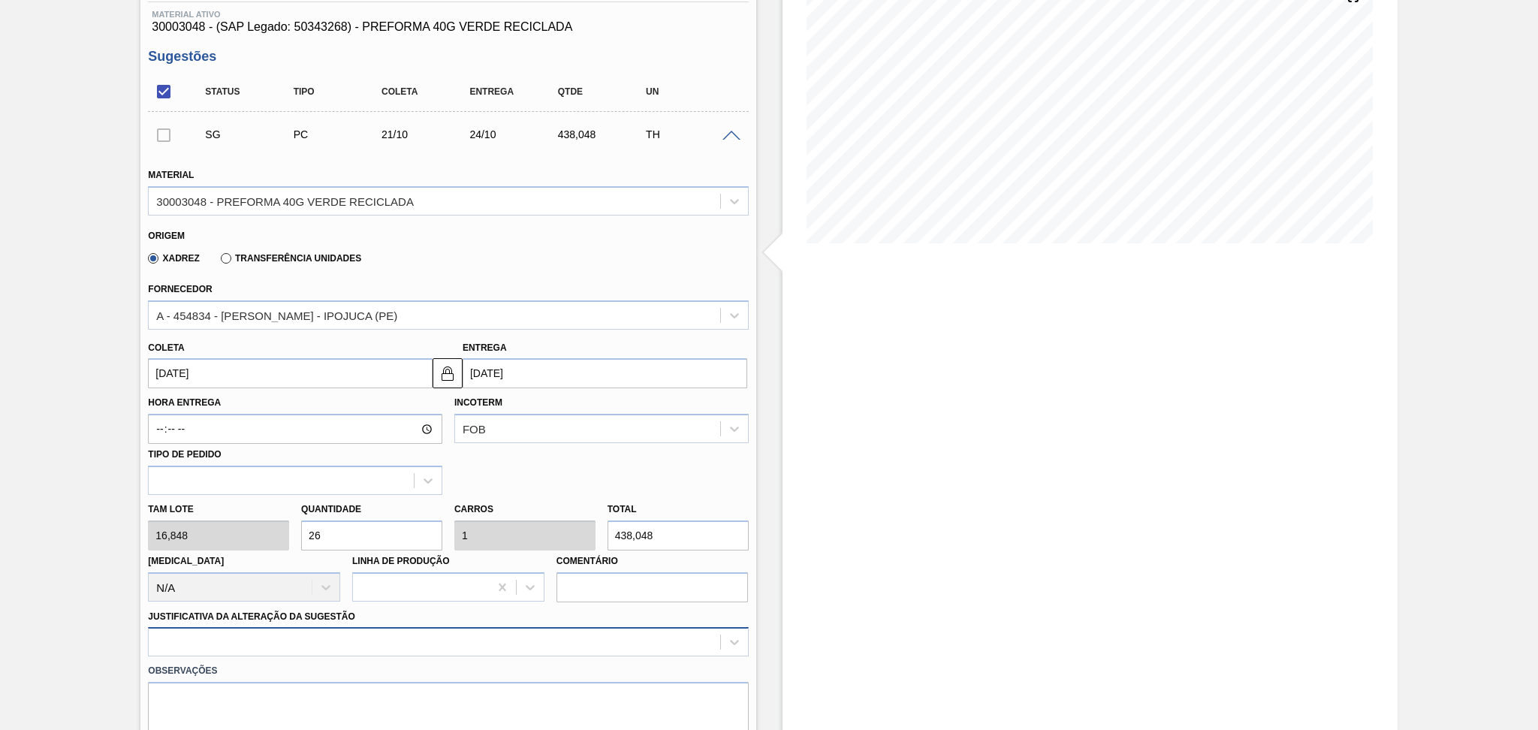
click at [352, 639] on div at bounding box center [448, 641] width 600 height 29
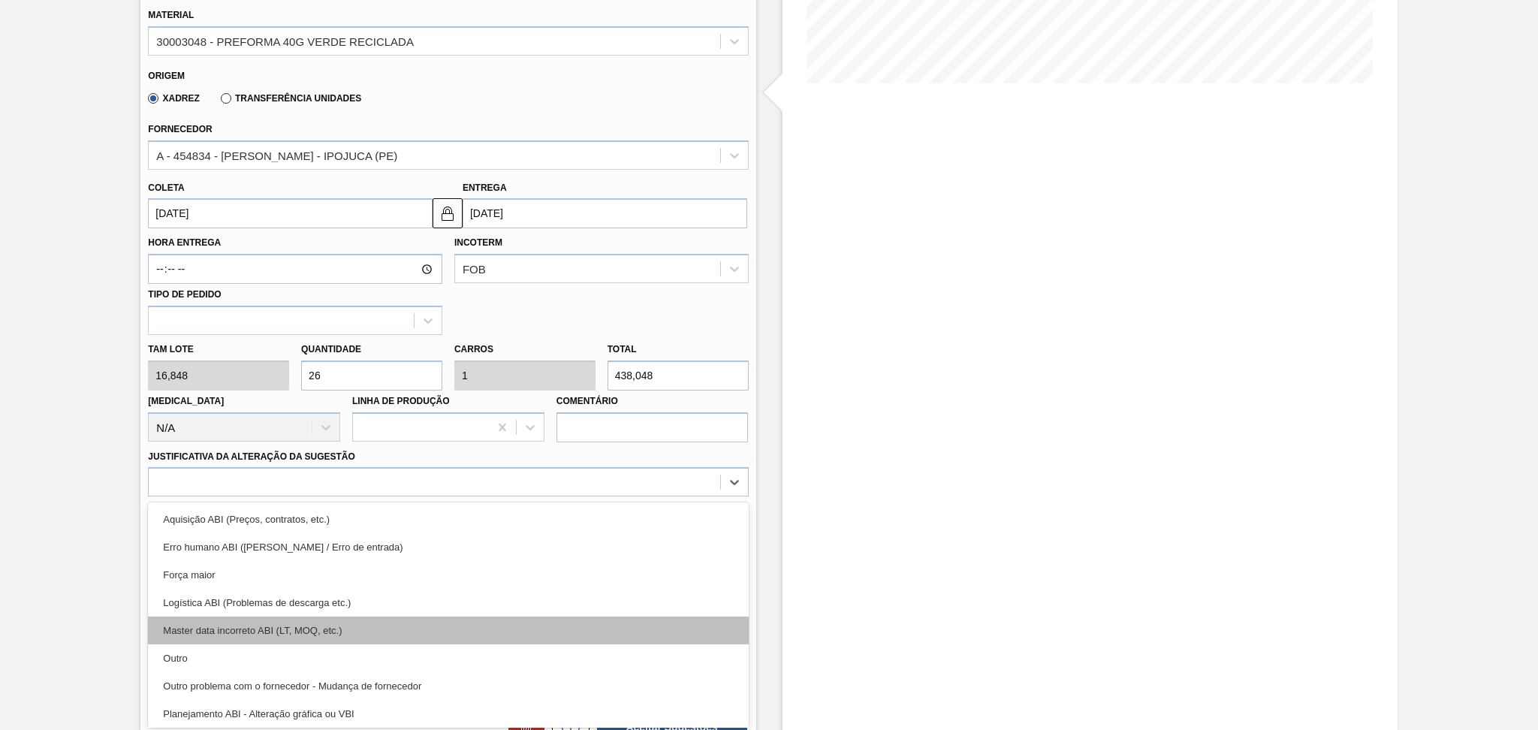
scroll to position [100, 0]
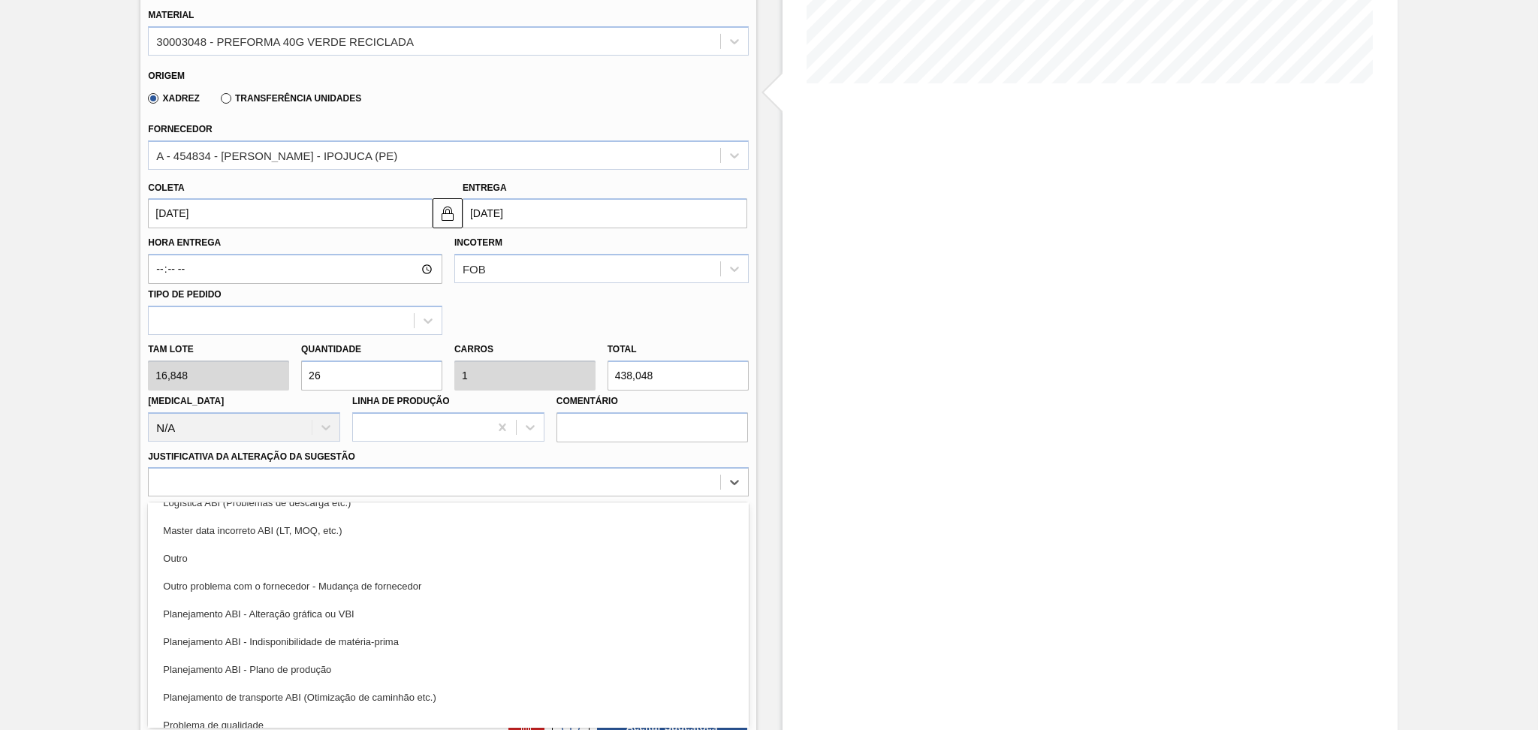
drag, startPoint x: 350, startPoint y: 662, endPoint x: 361, endPoint y: 670, distance: 14.0
click at [350, 662] on div "Planejamento ABI - Plano de produção" at bounding box center [448, 670] width 600 height 28
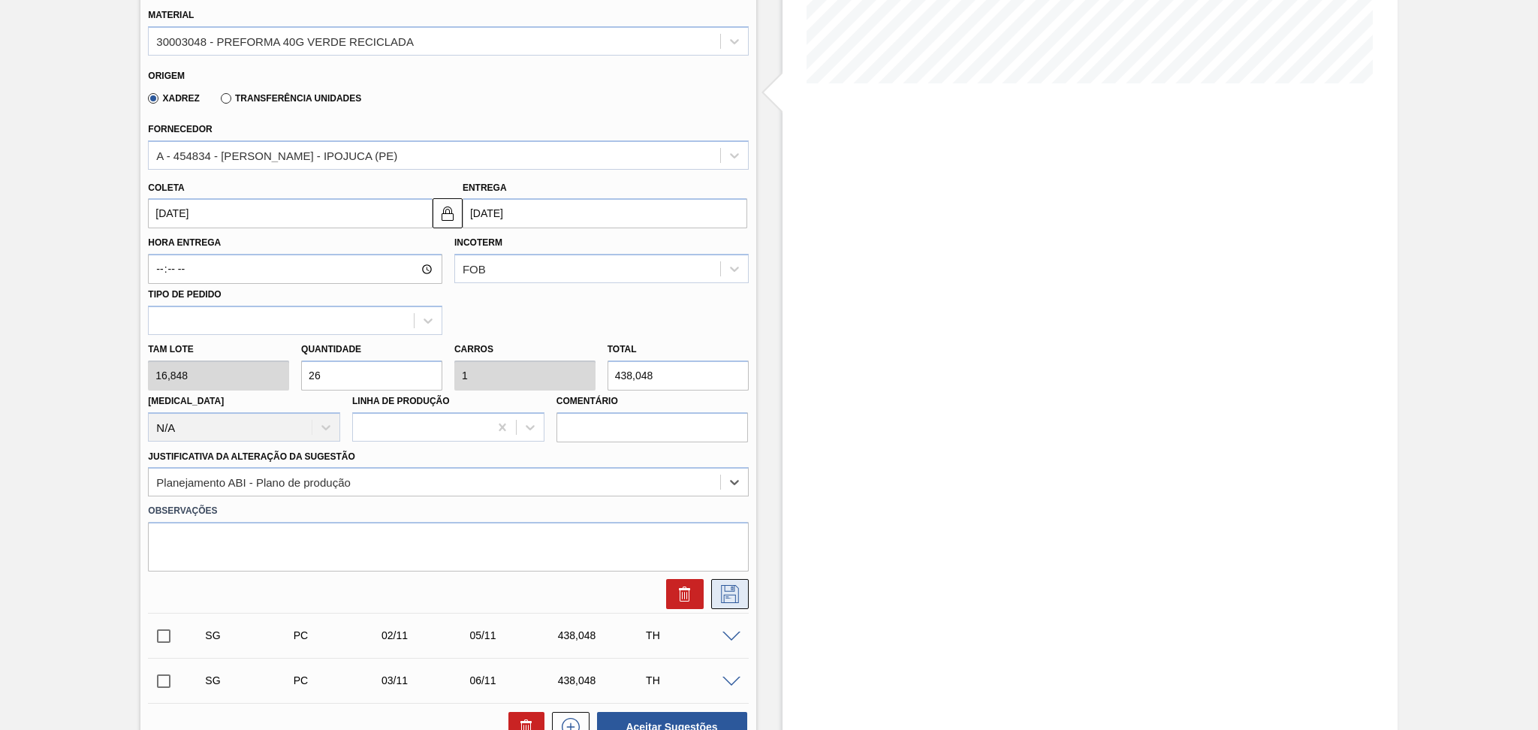
click at [734, 585] on icon at bounding box center [730, 594] width 24 height 18
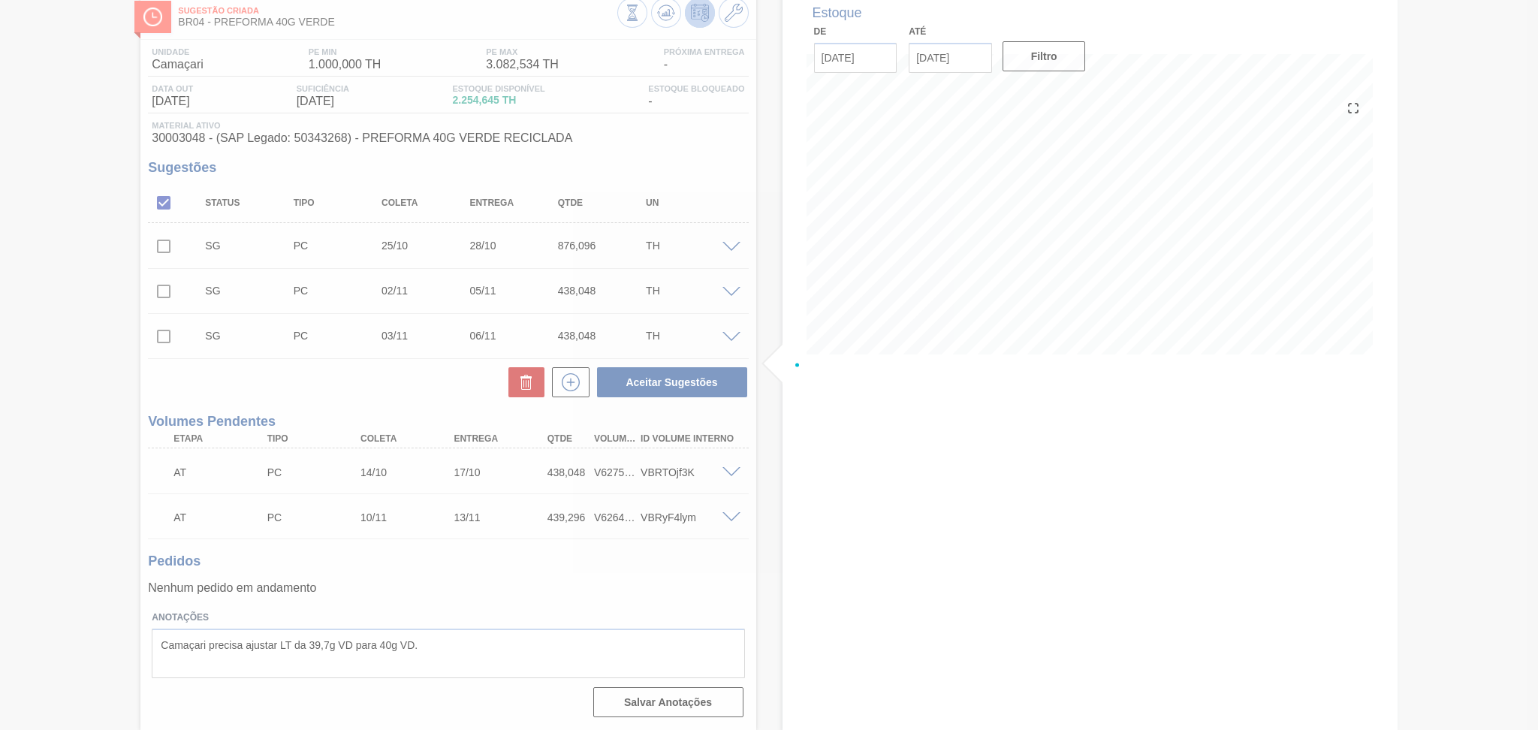
scroll to position [84, 0]
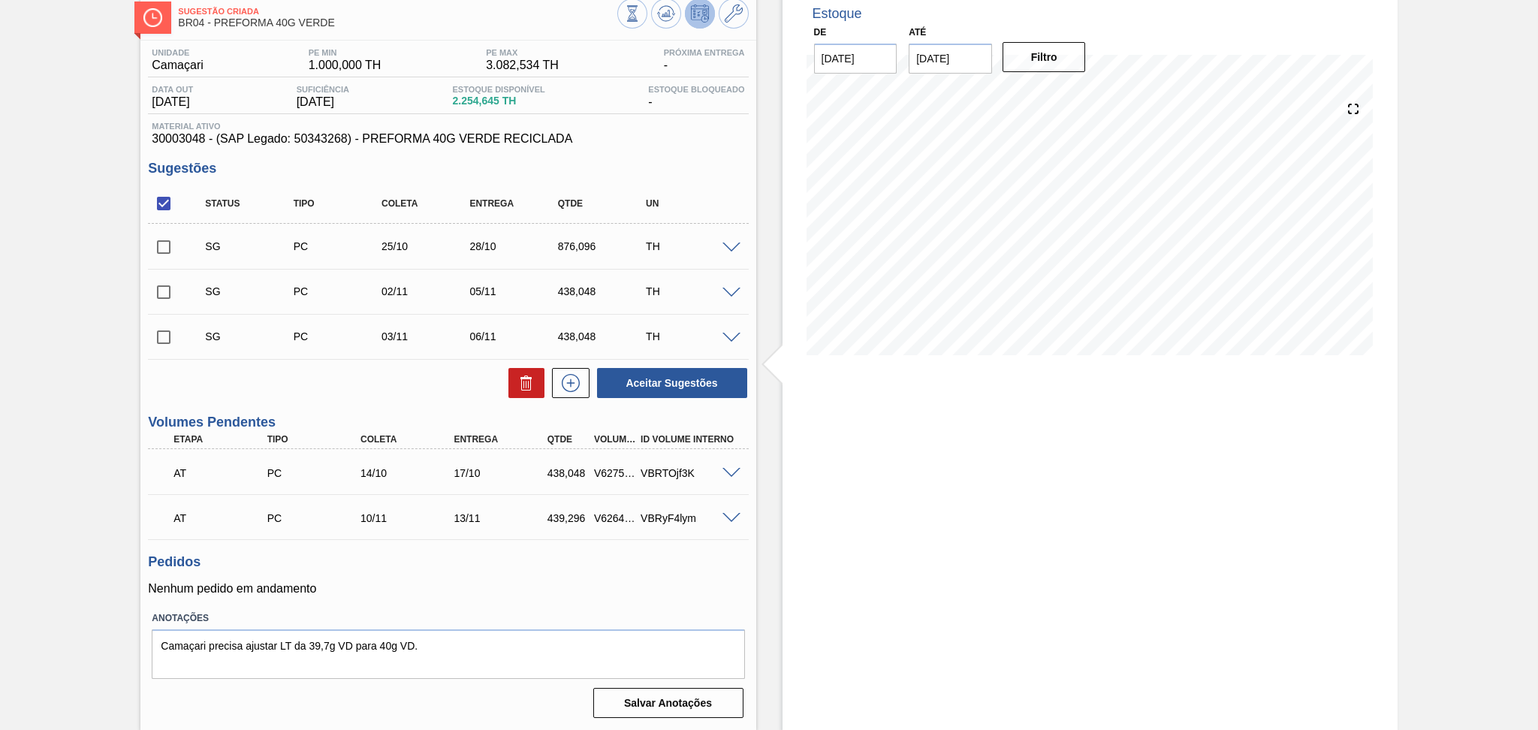
click at [734, 247] on span at bounding box center [731, 248] width 18 height 11
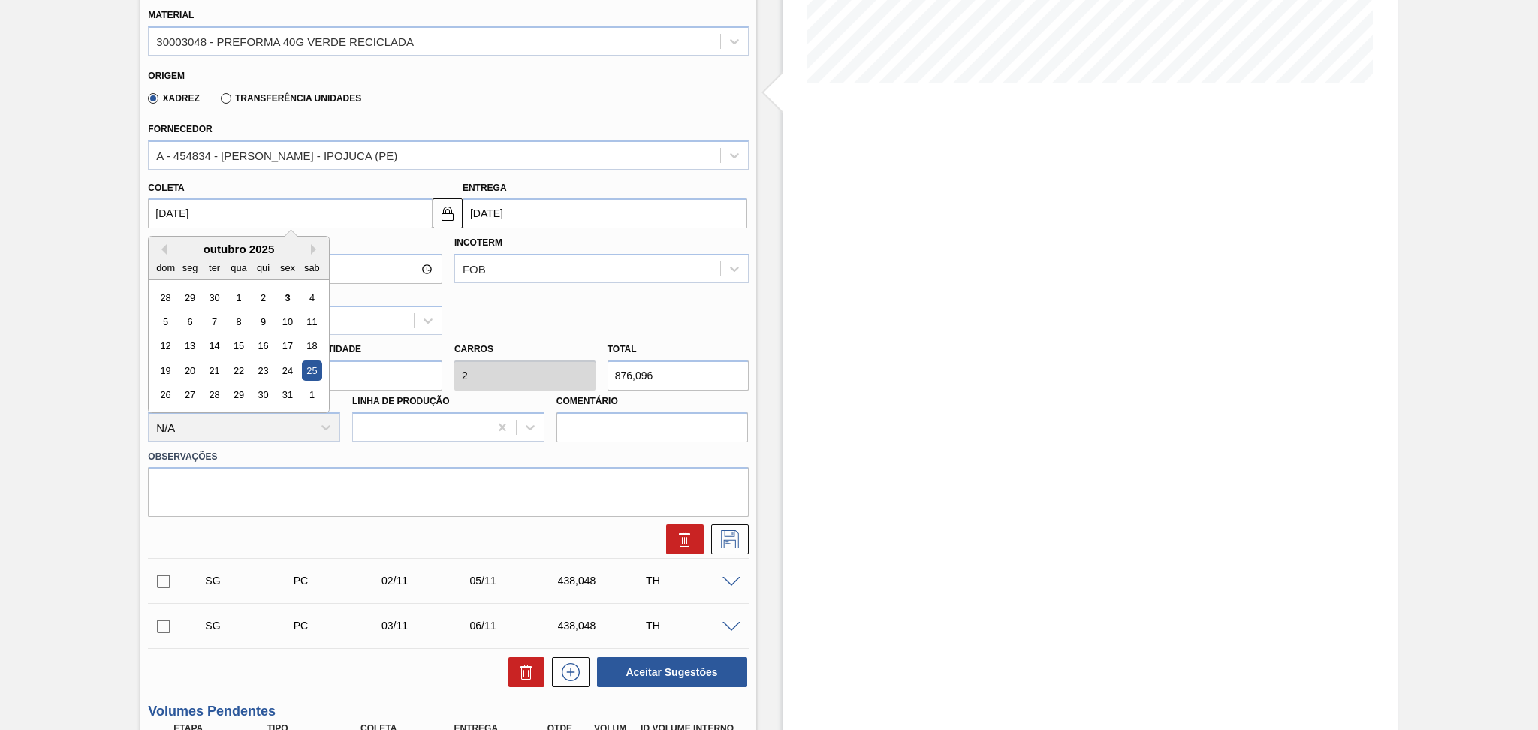
drag, startPoint x: 220, startPoint y: 218, endPoint x: 11, endPoint y: 208, distance: 209.7
click at [101, 205] on div "Sugestão Criada BR04 - PREFORMA 40G VERDE Unidade Camaçari PE MIN 1.000,000 TH …" at bounding box center [769, 369] width 1538 height 1301
type input "2"
type input "05/10/2025"
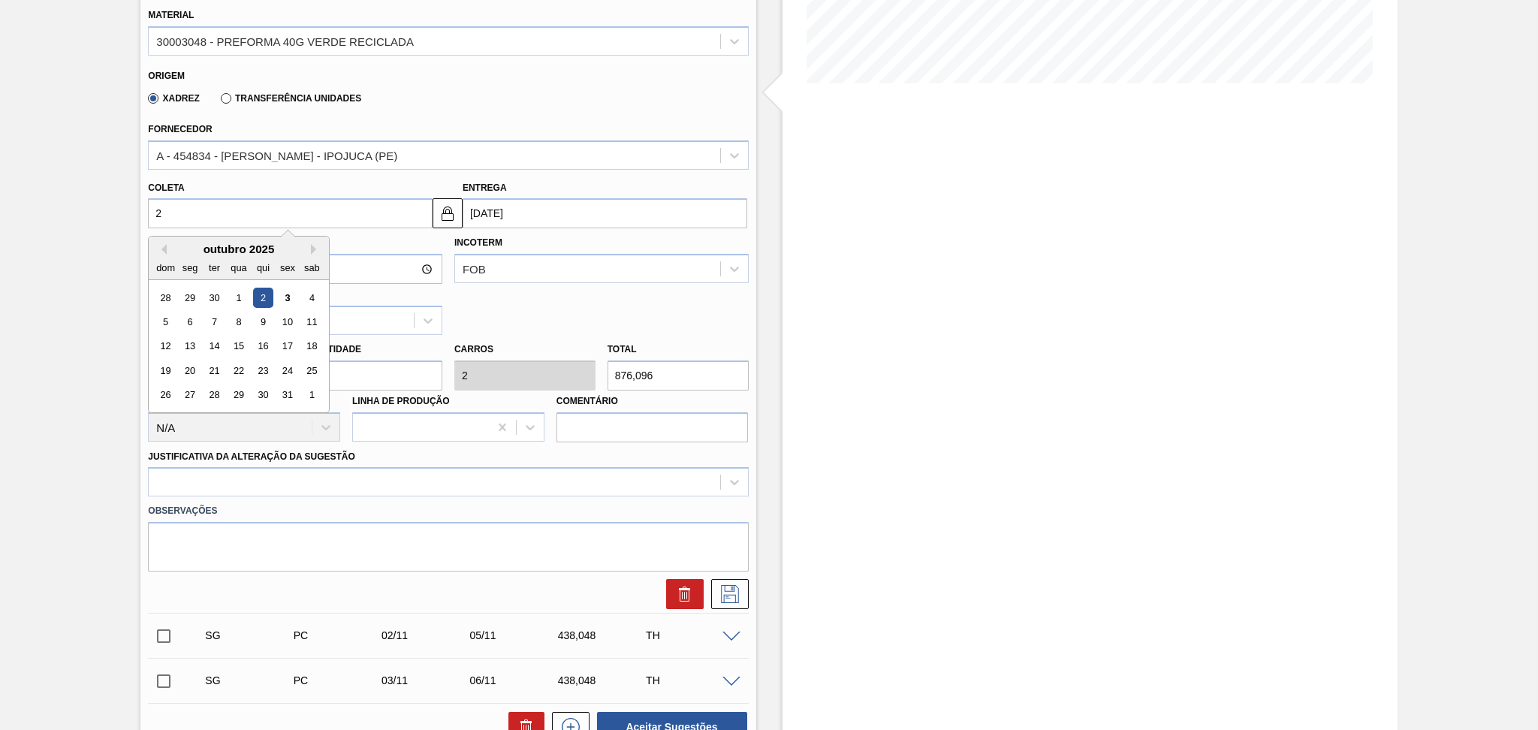
type input "21"
type input "24/10/2025"
click at [217, 364] on div "21" at bounding box center [214, 370] width 20 height 20
type input "[DATE]"
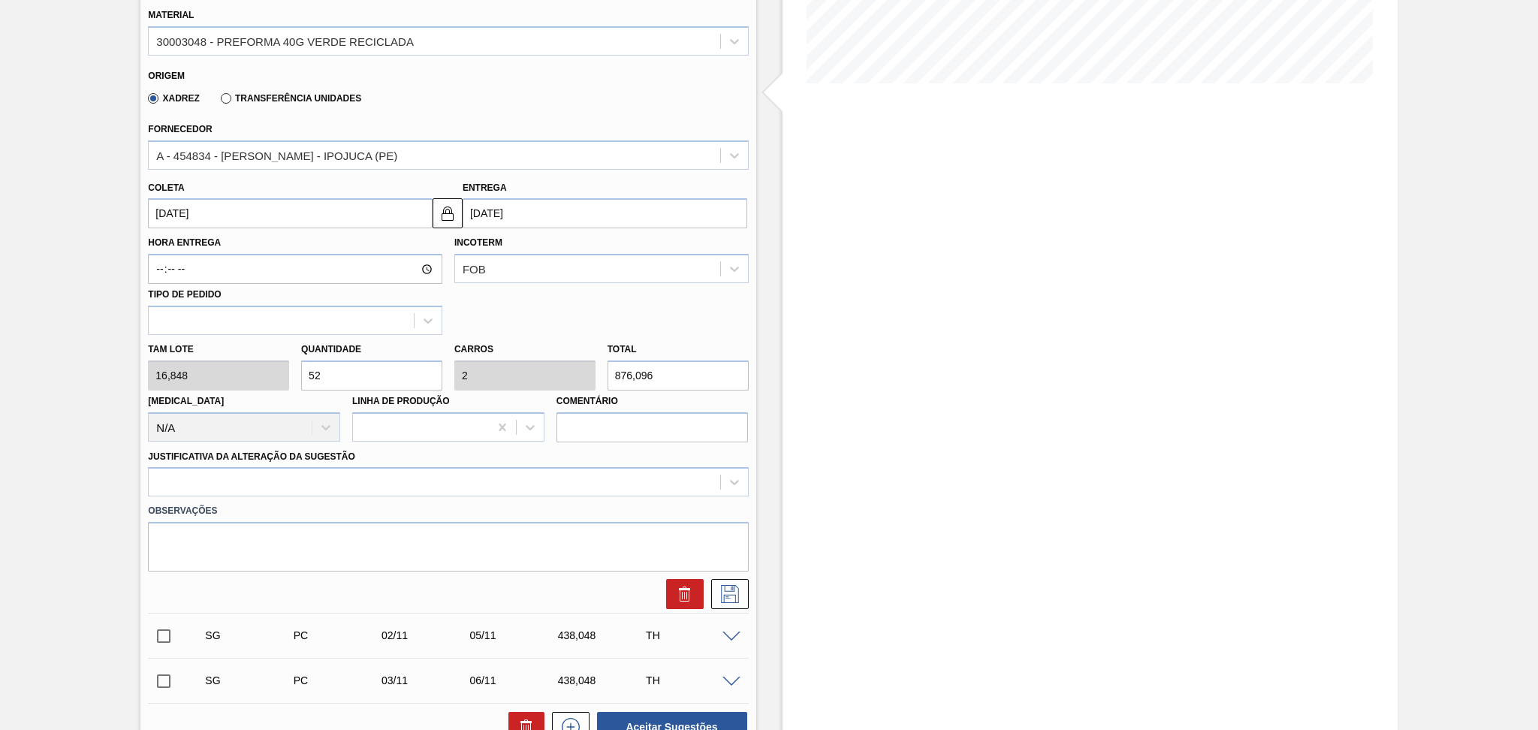
drag, startPoint x: 355, startPoint y: 373, endPoint x: 203, endPoint y: 345, distance: 154.9
click at [244, 351] on div "Tam lote 16,848 Quantidade 52 Carros 2 Total 876,096 Doca N/A Linha de Produção…" at bounding box center [448, 388] width 612 height 107
type input "2"
type input "0,077"
type input "33,696"
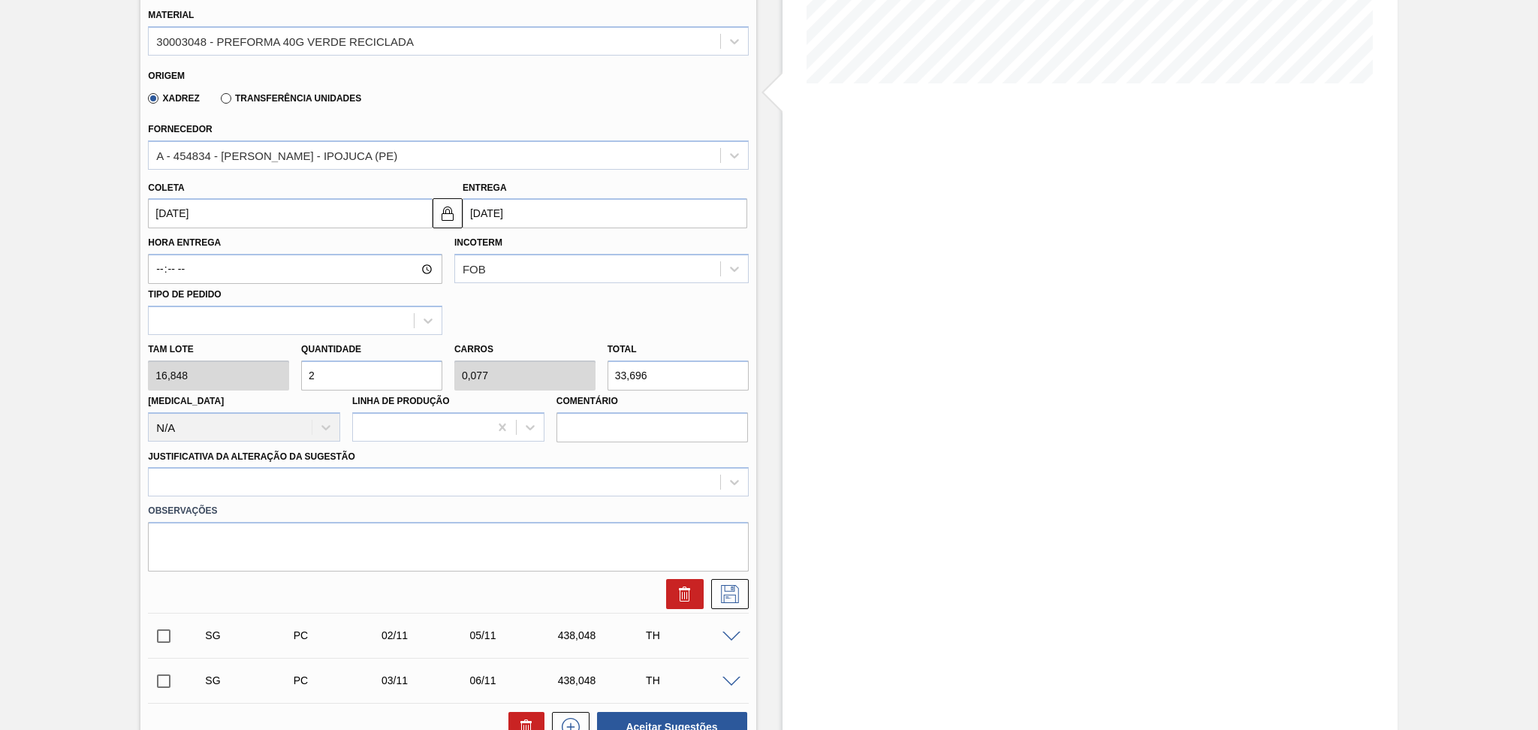
type input "26"
type input "1"
type input "438,048"
type input "26"
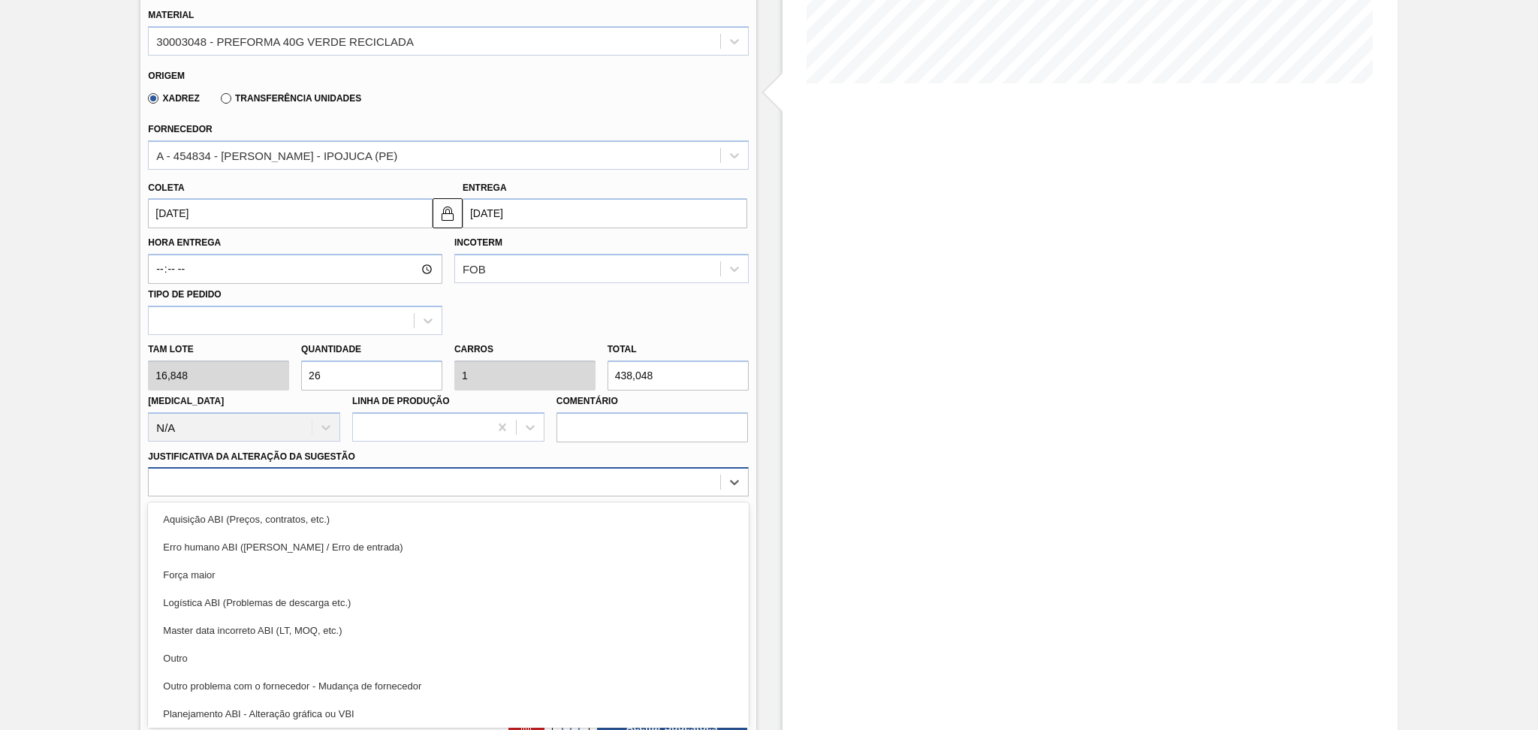
click at [222, 475] on div at bounding box center [434, 483] width 571 height 22
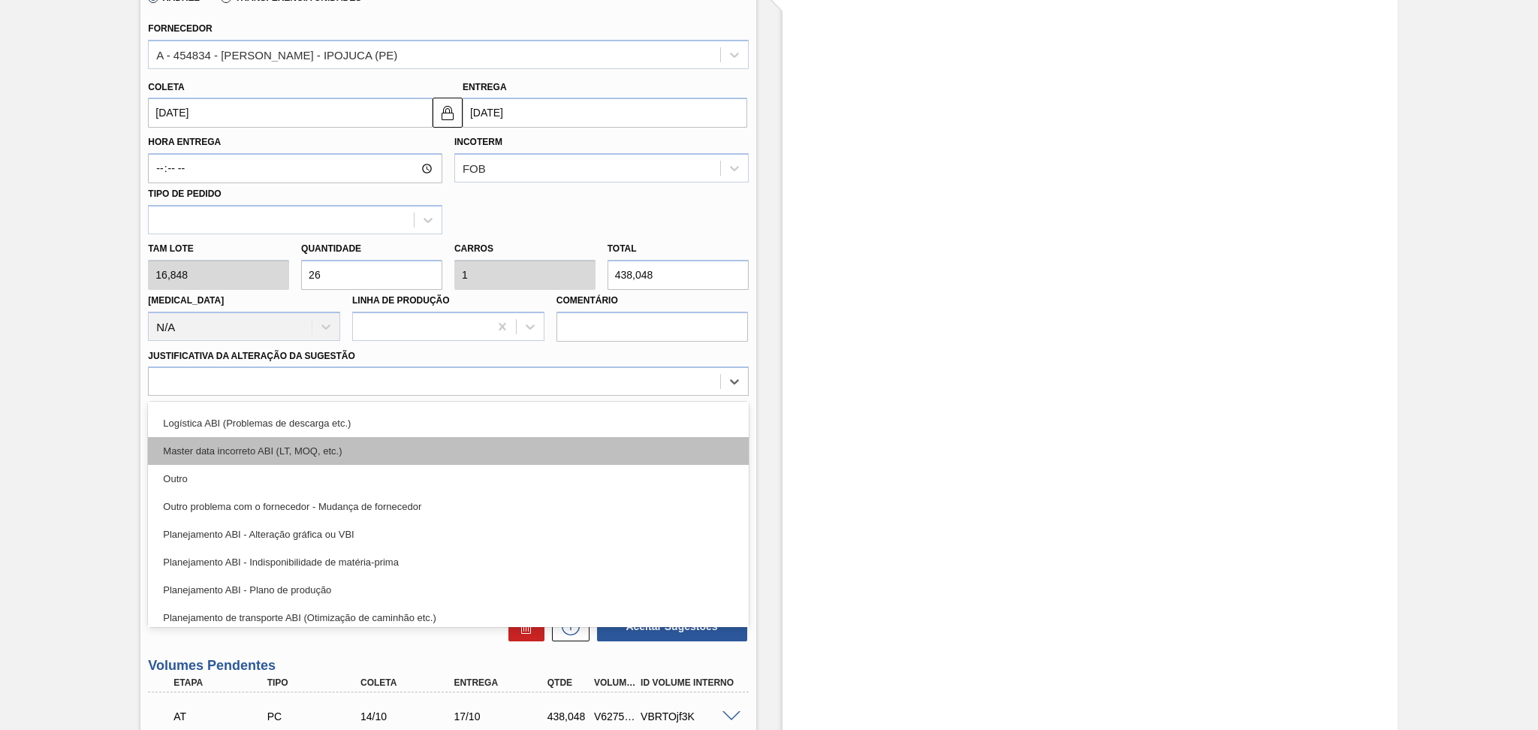
scroll to position [100, 0]
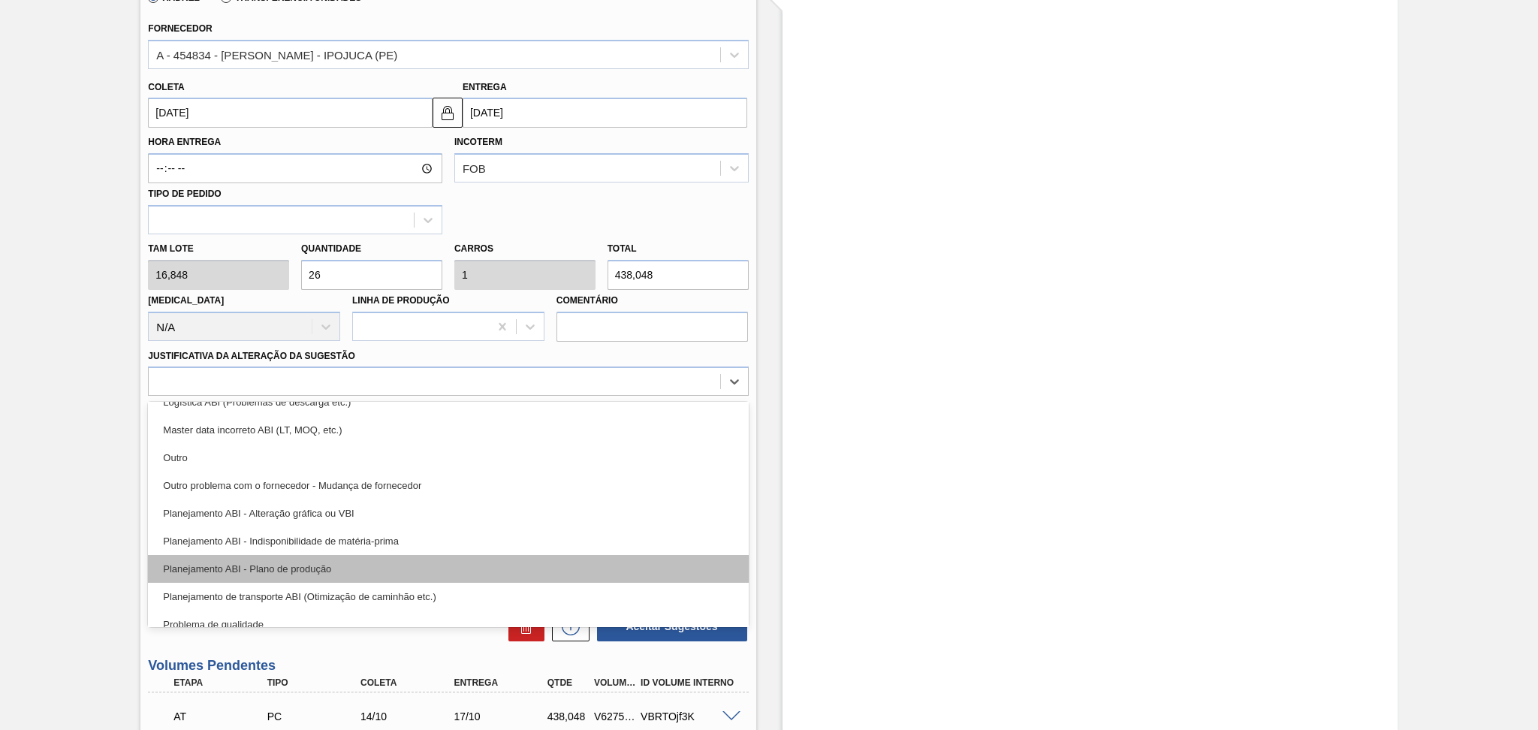
click at [339, 556] on div "Planejamento ABI - Plano de produção" at bounding box center [448, 569] width 600 height 28
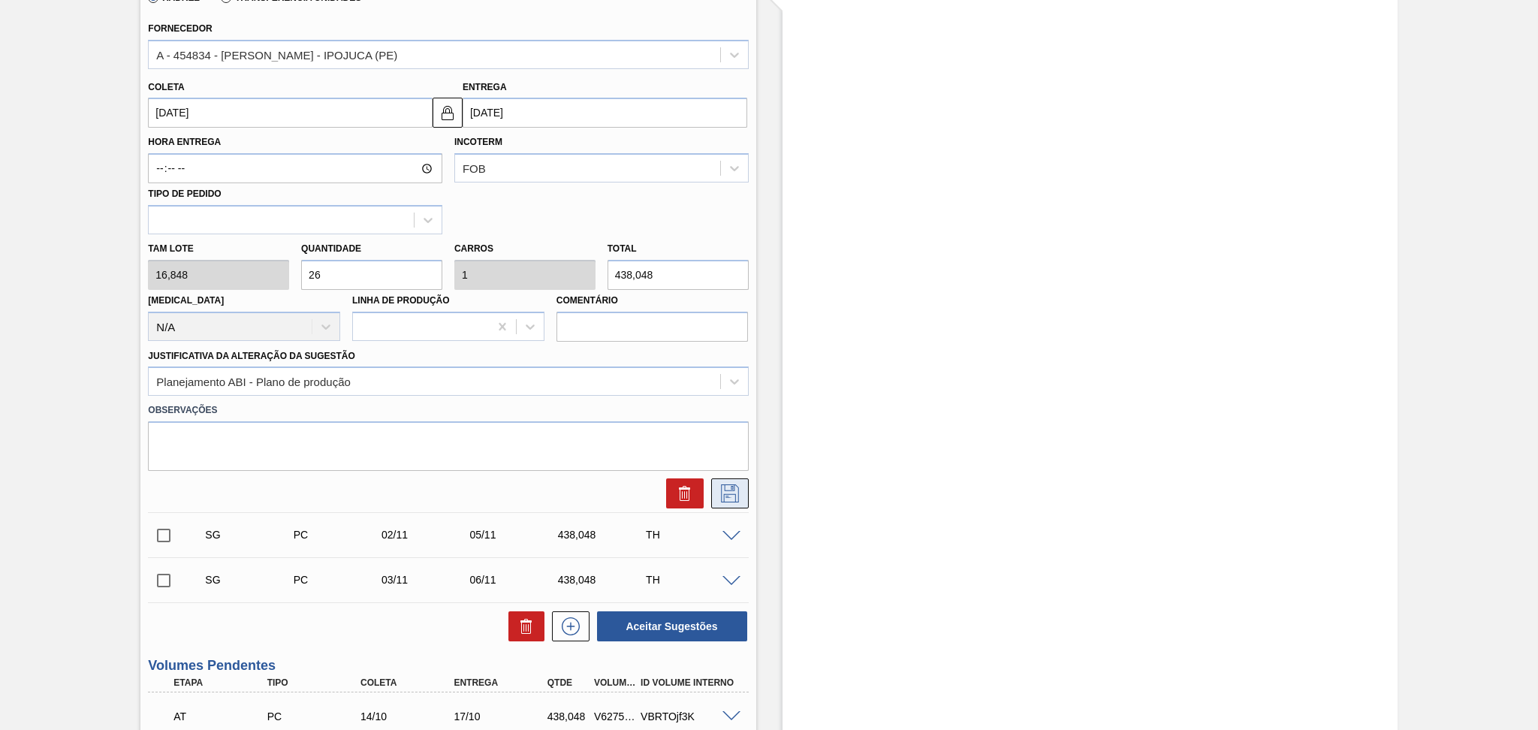
click at [721, 478] on button at bounding box center [730, 493] width 38 height 30
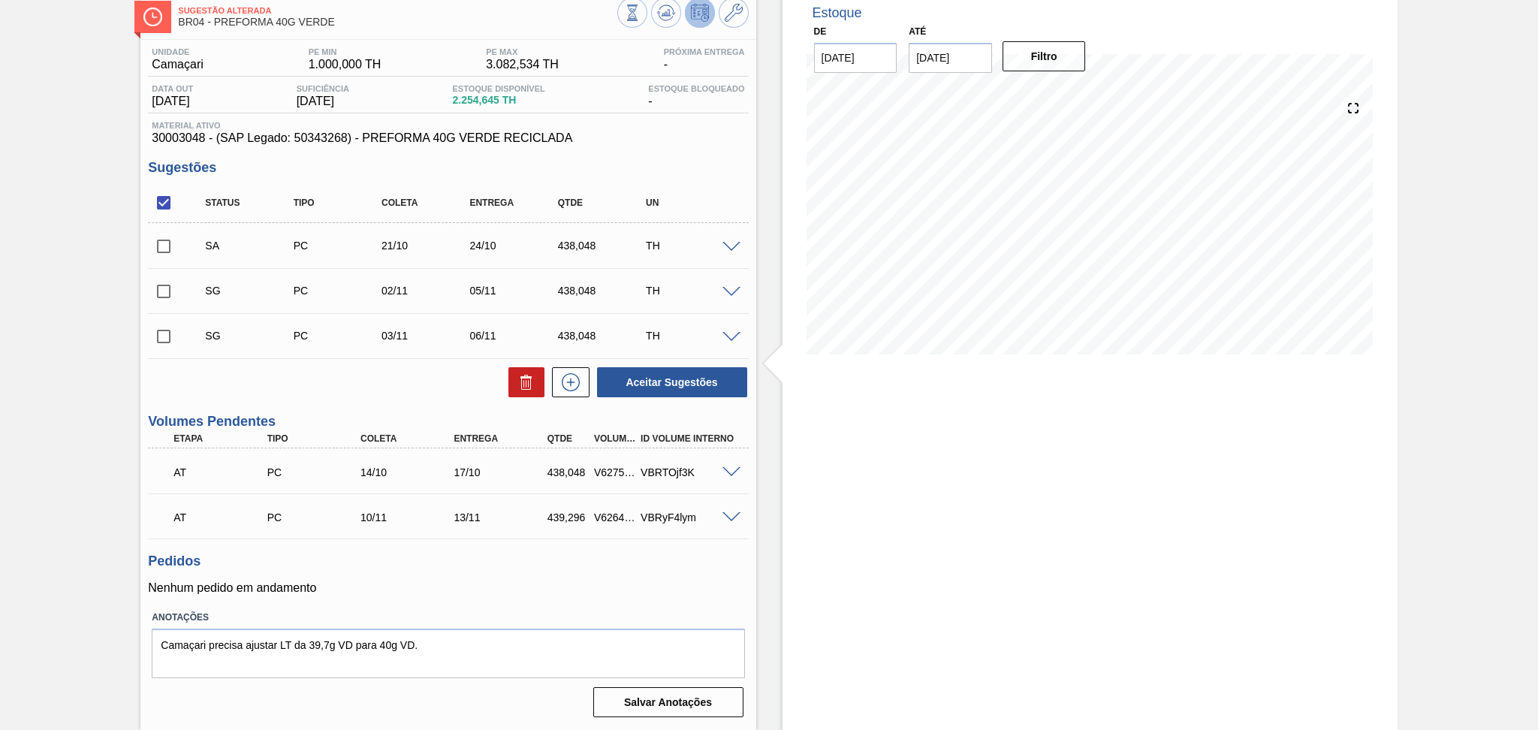
scroll to position [84, 0]
click at [489, 556] on h3 "Pedidos" at bounding box center [448, 562] width 600 height 16
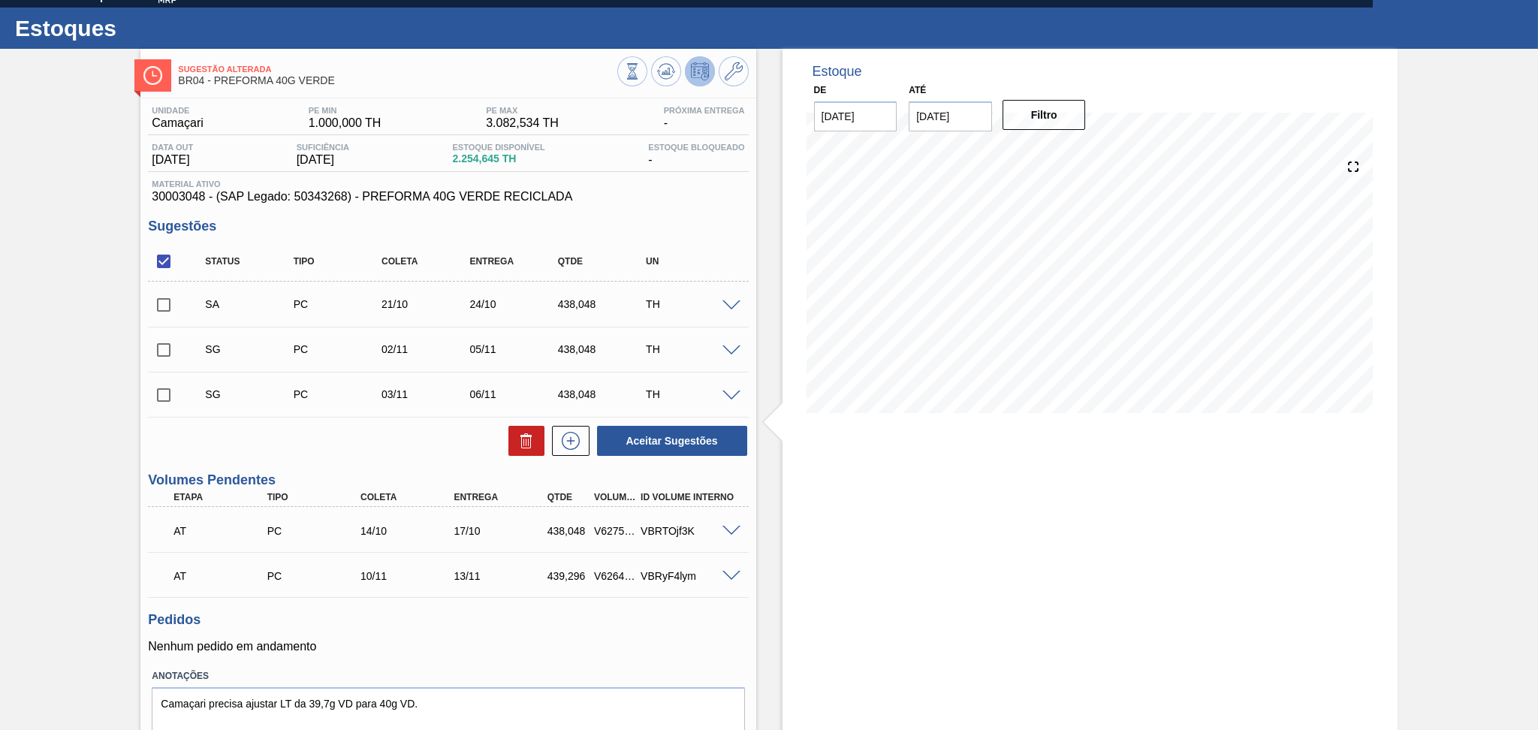
scroll to position [0, 0]
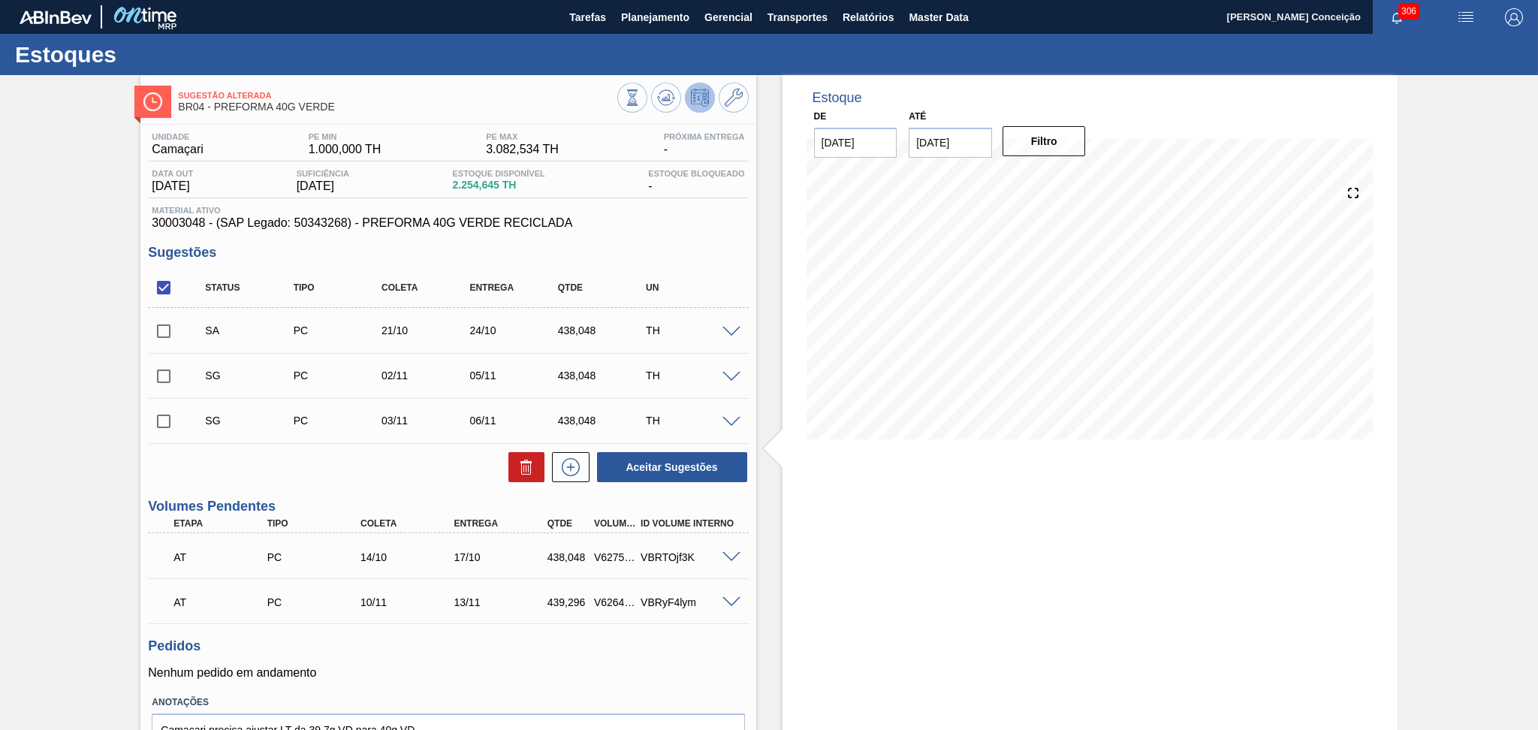
click at [423, 472] on div "Aceitar Sugestões" at bounding box center [448, 467] width 600 height 33
click at [170, 334] on input "checkbox" at bounding box center [164, 331] width 32 height 32
click at [655, 469] on button "Aceitar Sugestões" at bounding box center [672, 467] width 150 height 30
checkbox input "false"
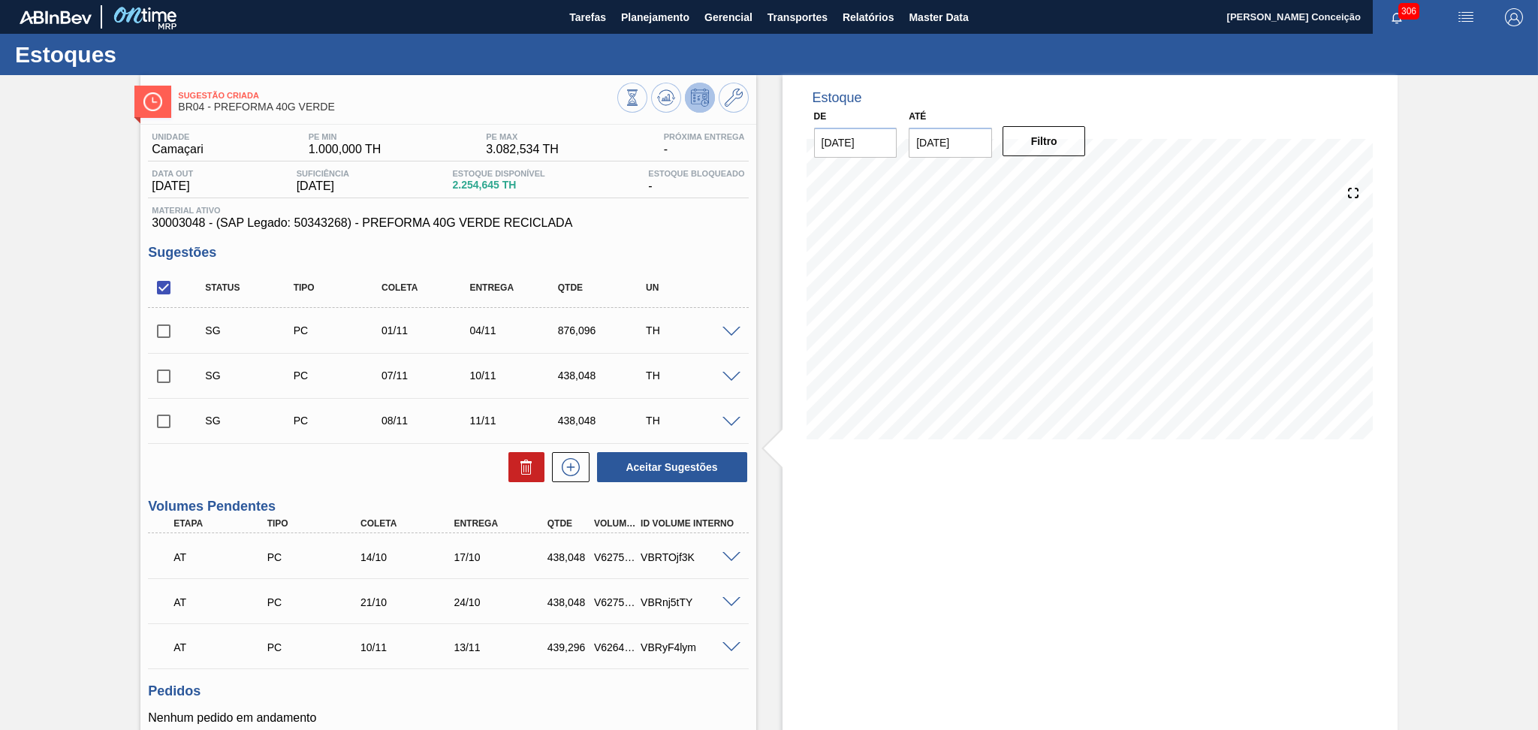
click at [683, 213] on span "Material ativo" at bounding box center [448, 210] width 592 height 9
click at [802, 596] on div "Estoque De 03/10/2025 Até 15/11/2025 Filtro 31/10 Projeção de Estoque 1,203.933…" at bounding box center [1089, 467] width 615 height 785
click at [361, 469] on div "Aceitar Sugestões" at bounding box center [448, 467] width 600 height 33
click at [448, 463] on div "Aceitar Sugestões" at bounding box center [448, 467] width 600 height 33
click at [99, 469] on div "Sugestão Criada BR04 - PREFORMA 40G VERDE Unidade Camaçari PE MIN 1.000,000 TH …" at bounding box center [769, 467] width 1538 height 785
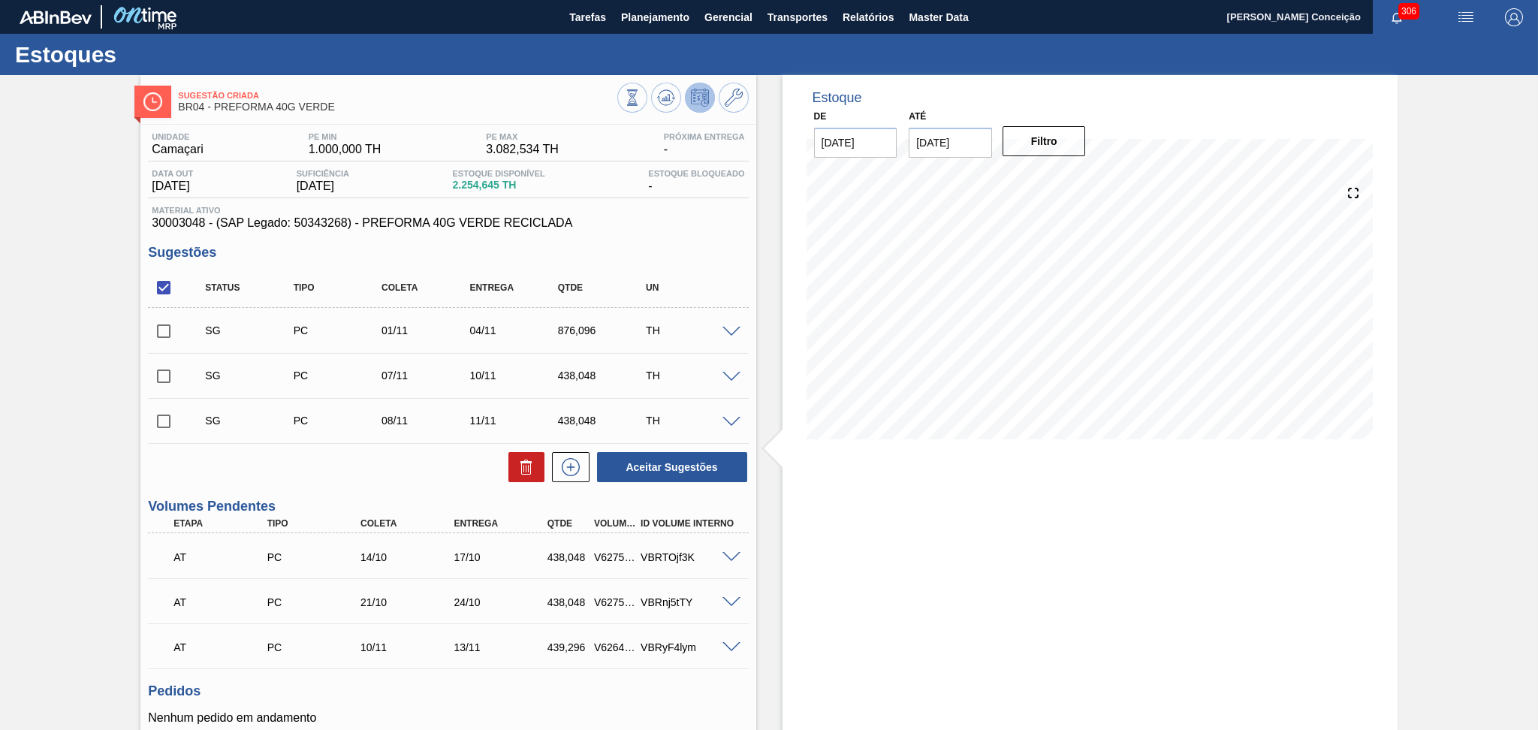
click at [914, 521] on div "Estoque De 03/10/2025 Até 15/11/2025 Filtro 07/10 Projeção de Estoque 1,954.645…" at bounding box center [1089, 467] width 615 height 785
click at [371, 469] on div "Aceitar Sugestões" at bounding box center [448, 467] width 600 height 33
click at [330, 476] on div "Aceitar Sugestões" at bounding box center [448, 467] width 600 height 33
click at [387, 474] on div "Aceitar Sugestões" at bounding box center [448, 467] width 600 height 33
click at [459, 684] on h3 "Pedidos" at bounding box center [448, 691] width 600 height 16
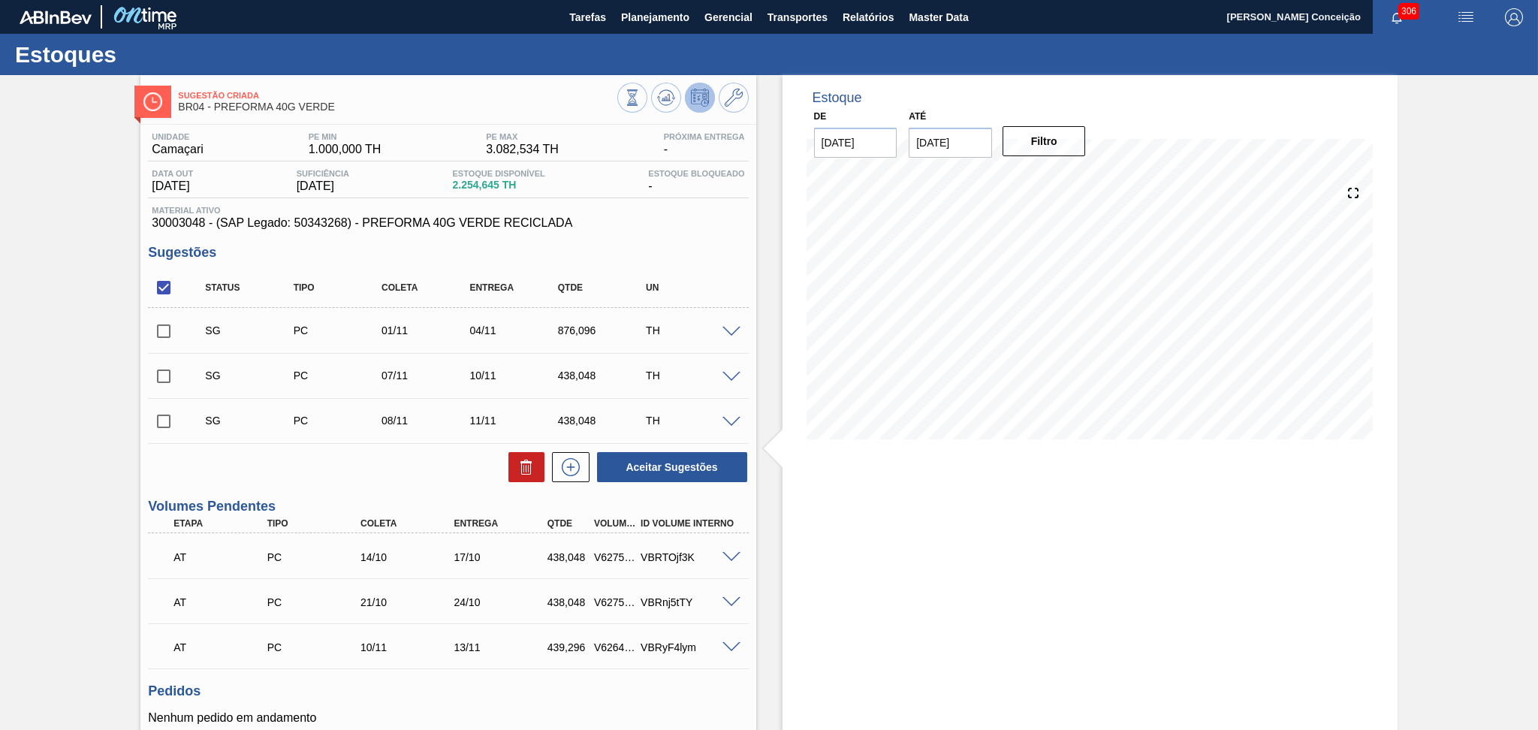
click at [160, 291] on input "checkbox" at bounding box center [164, 288] width 32 height 32
click at [162, 291] on input "checkbox" at bounding box center [164, 288] width 32 height 32
checkbox input "true"
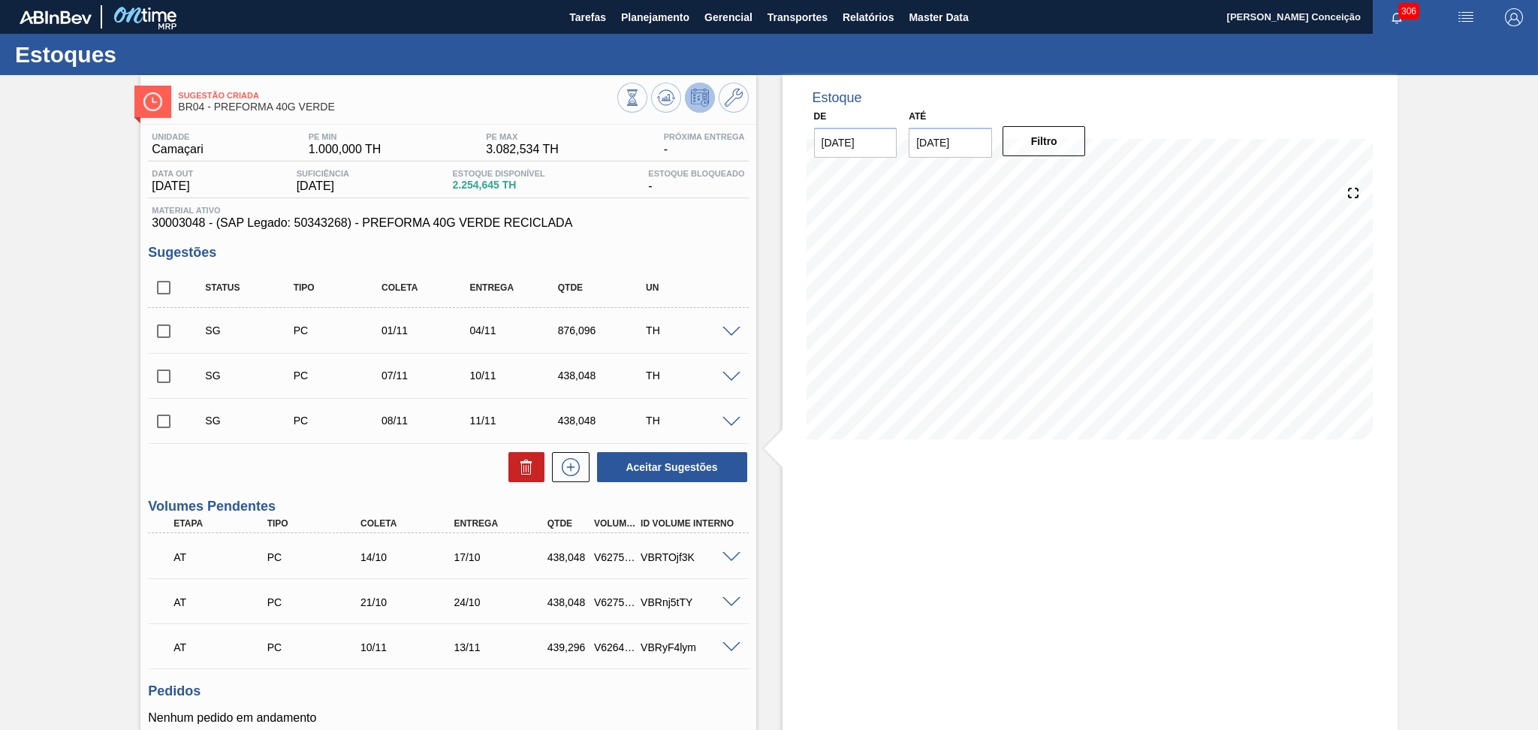
checkbox input "true"
click at [517, 486] on div "Unidade Camaçari PE MIN 1.000,000 TH PE MAX 3.082,534 TH Próxima Entrega - Data…" at bounding box center [447, 489] width 615 height 728
click at [521, 473] on icon at bounding box center [526, 467] width 18 height 18
checkbox input "false"
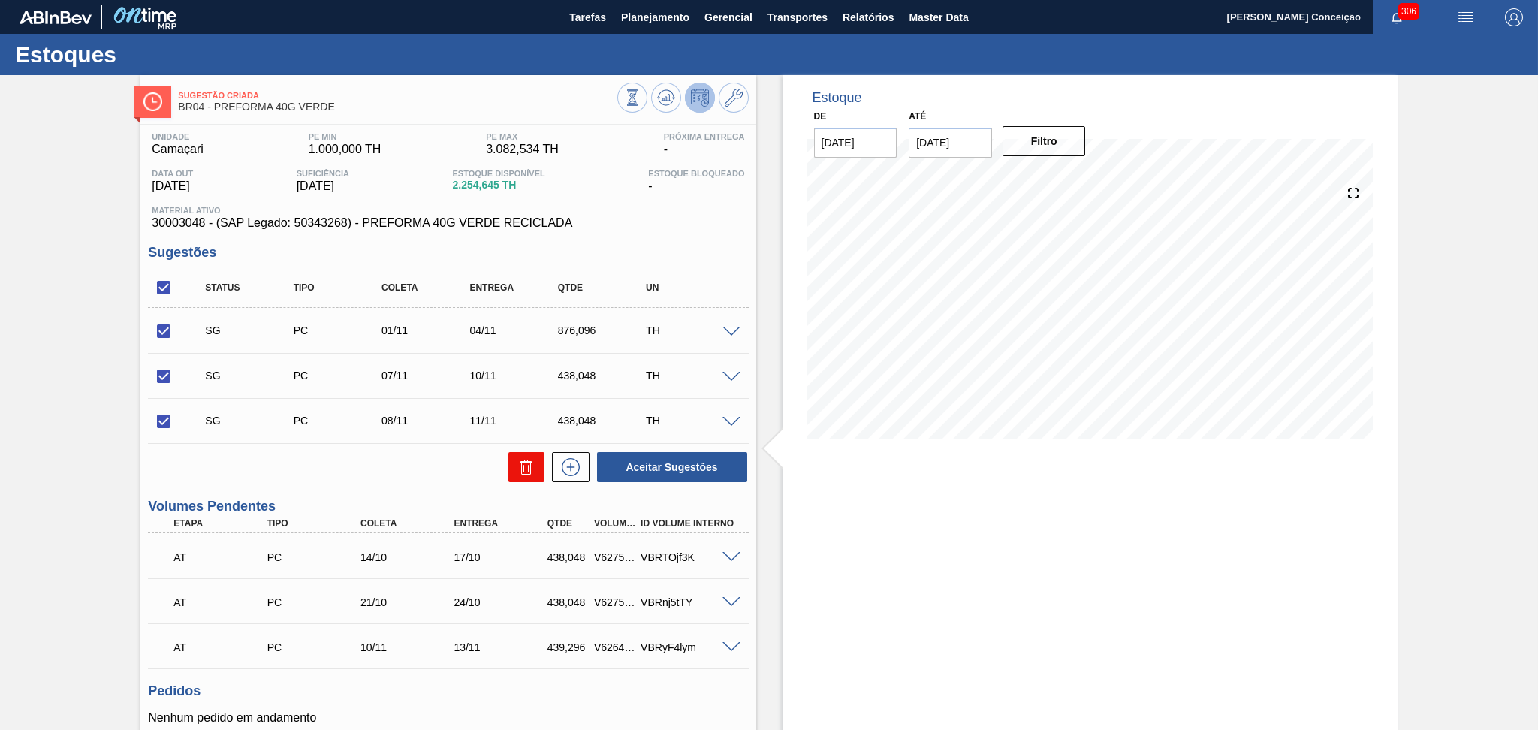
checkbox input "false"
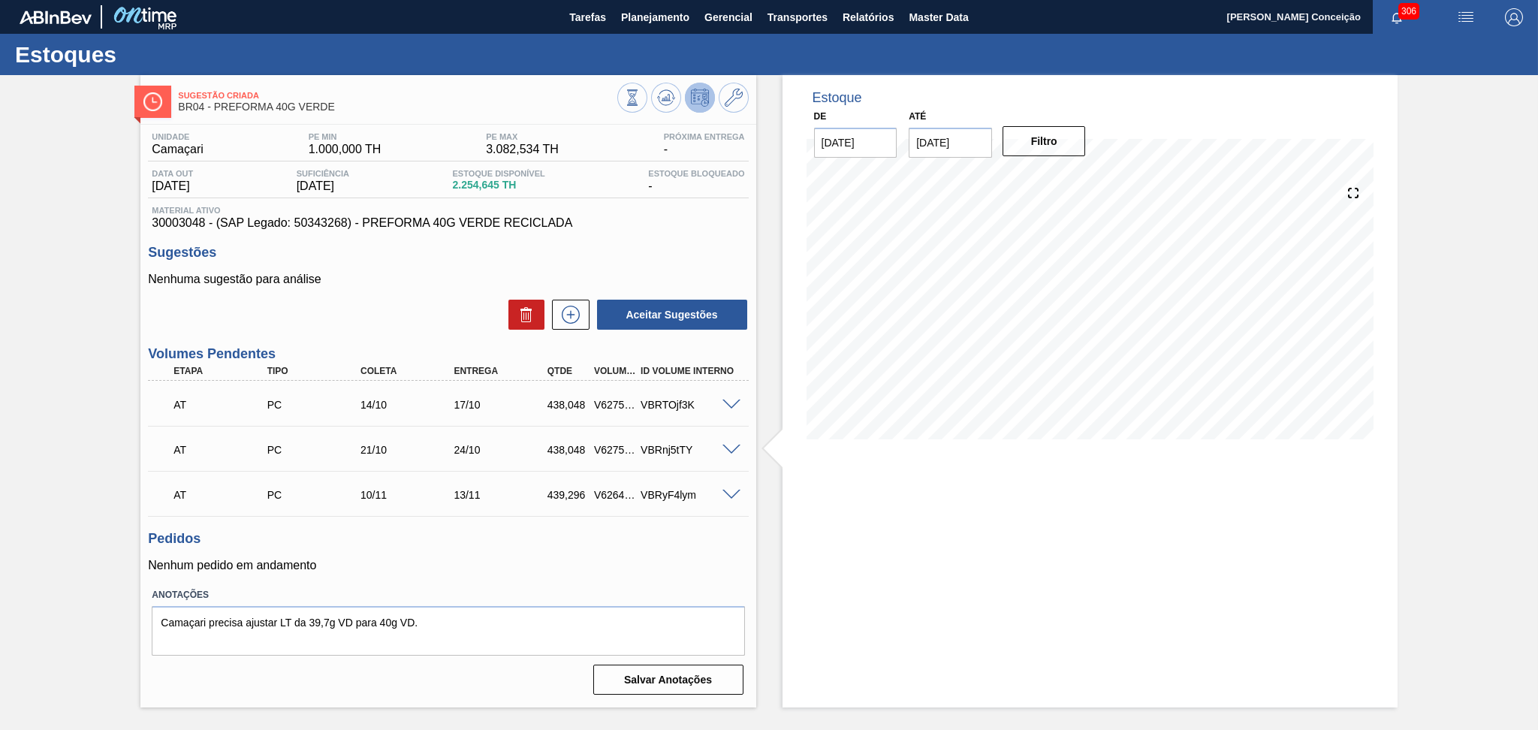
click at [484, 545] on h3 "Pedidos" at bounding box center [448, 539] width 600 height 16
click at [378, 331] on div "Unidade Camaçari PE MIN 1.000,000 TH PE MAX 3.082,534 TH Próxima Entrega - Data…" at bounding box center [447, 412] width 615 height 575
click at [669, 16] on span "Planejamento" at bounding box center [655, 17] width 68 height 18
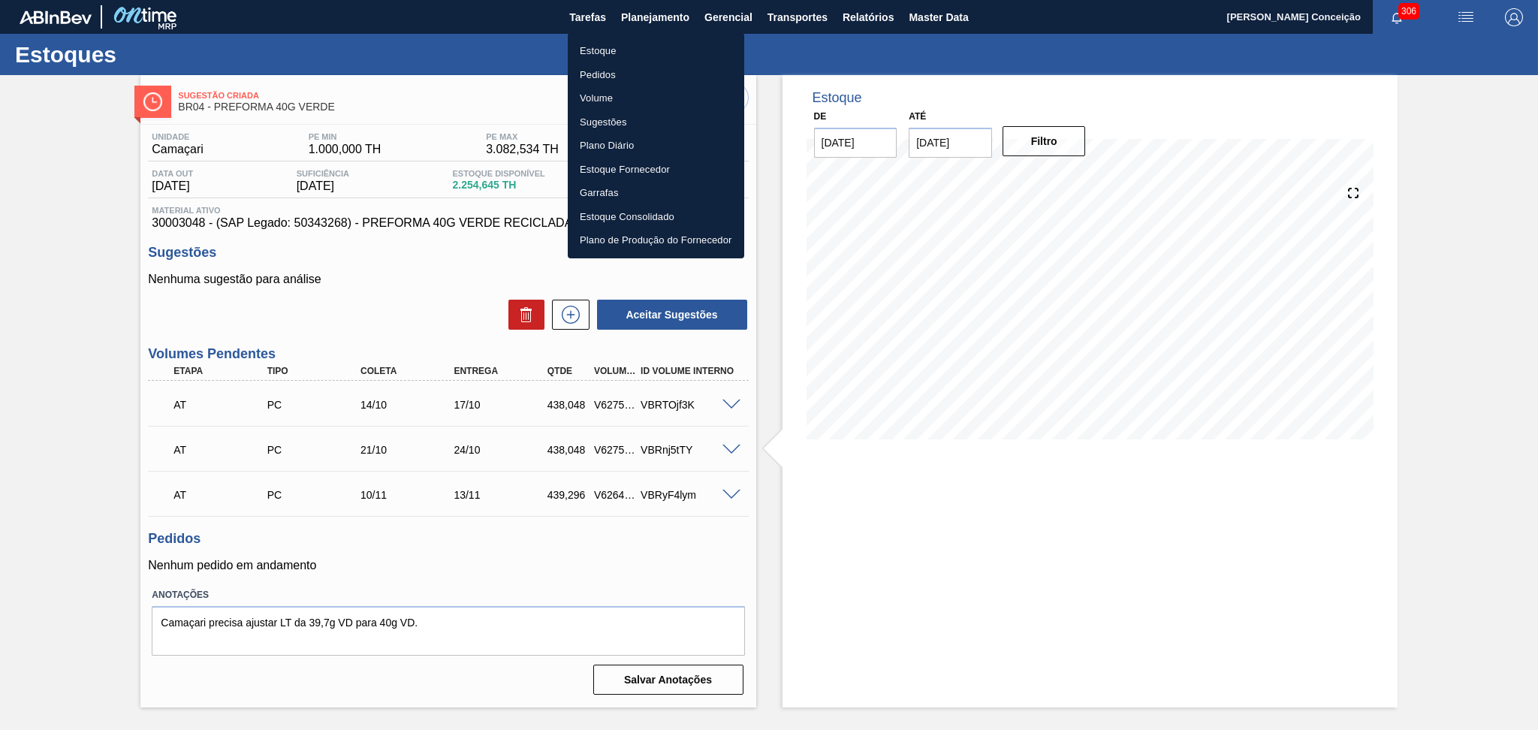
click at [595, 77] on li "Pedidos" at bounding box center [656, 75] width 176 height 24
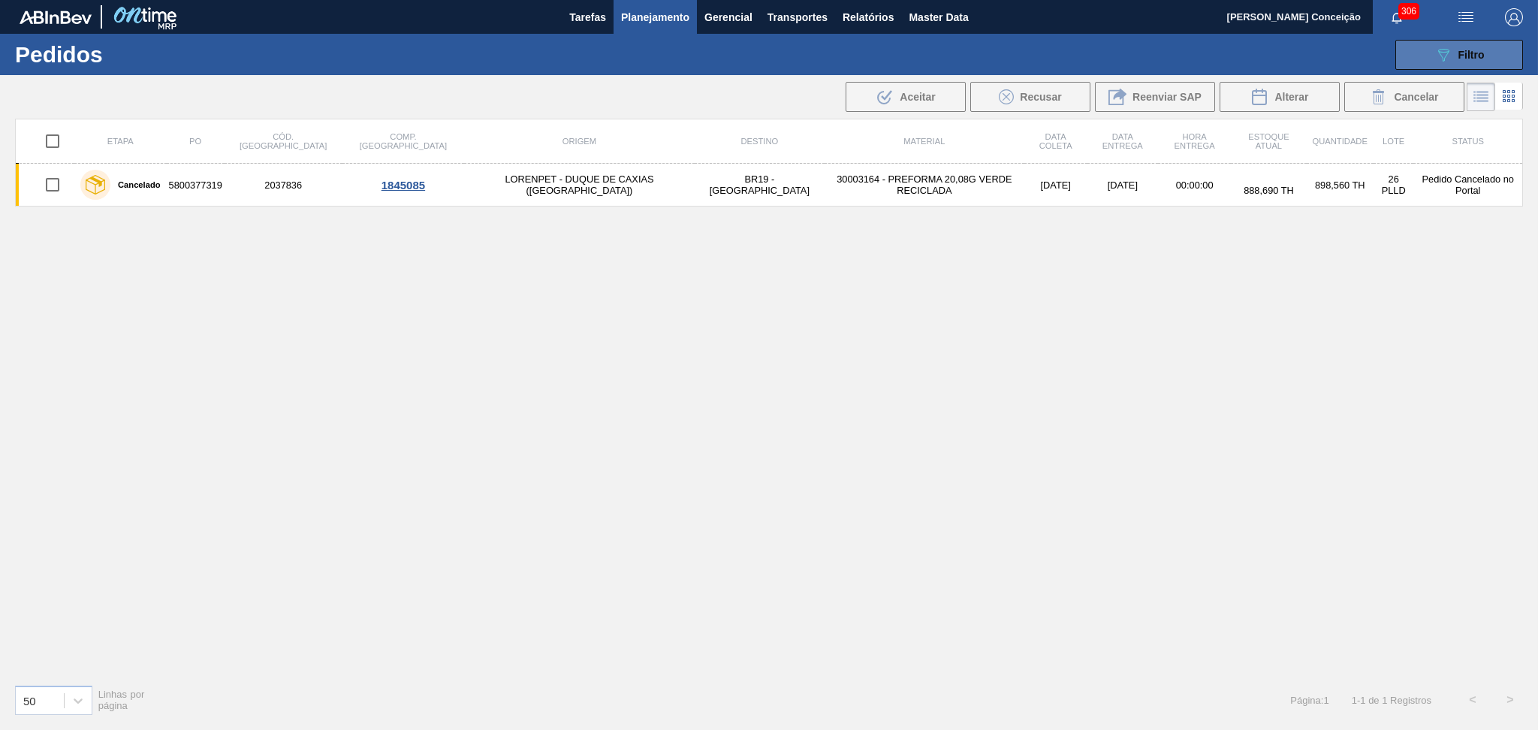
click at [1446, 49] on icon "089F7B8B-B2A5-4AFE-B5C0-19BA573D28AC" at bounding box center [1443, 55] width 18 height 18
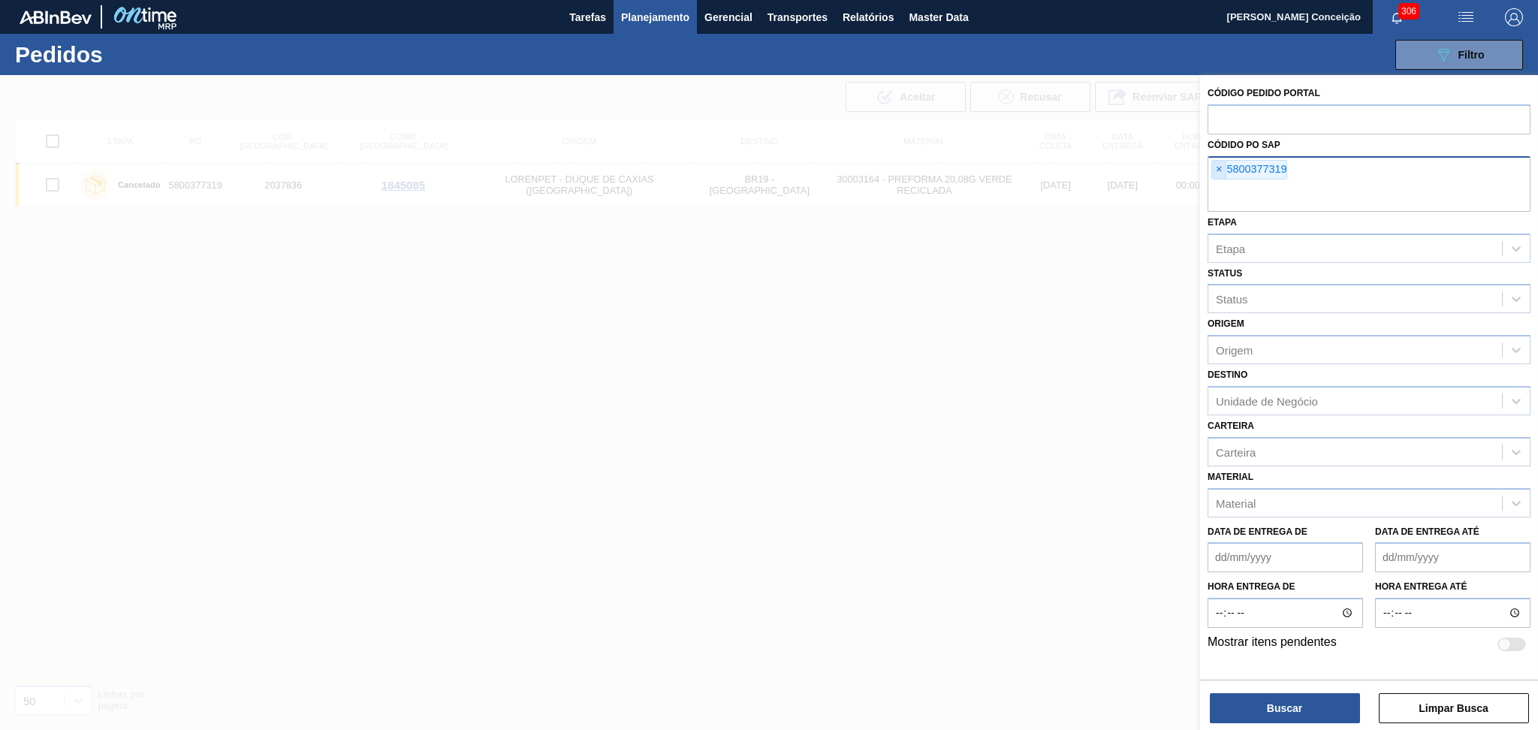
click at [1223, 163] on span "×" at bounding box center [1219, 170] width 14 height 18
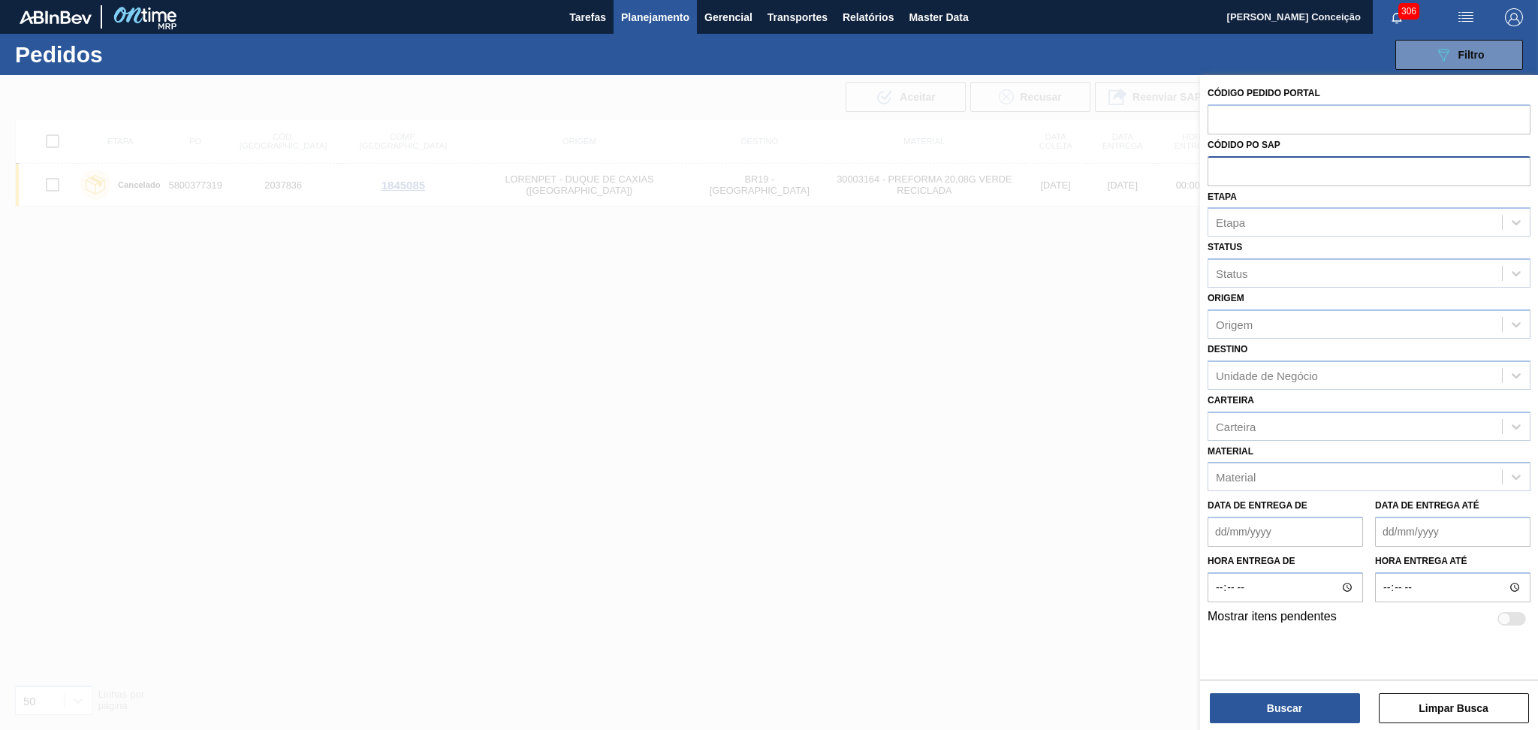
paste input "5800376736"
type input "5800376736"
click at [1277, 695] on button "Buscar" at bounding box center [1285, 708] width 150 height 30
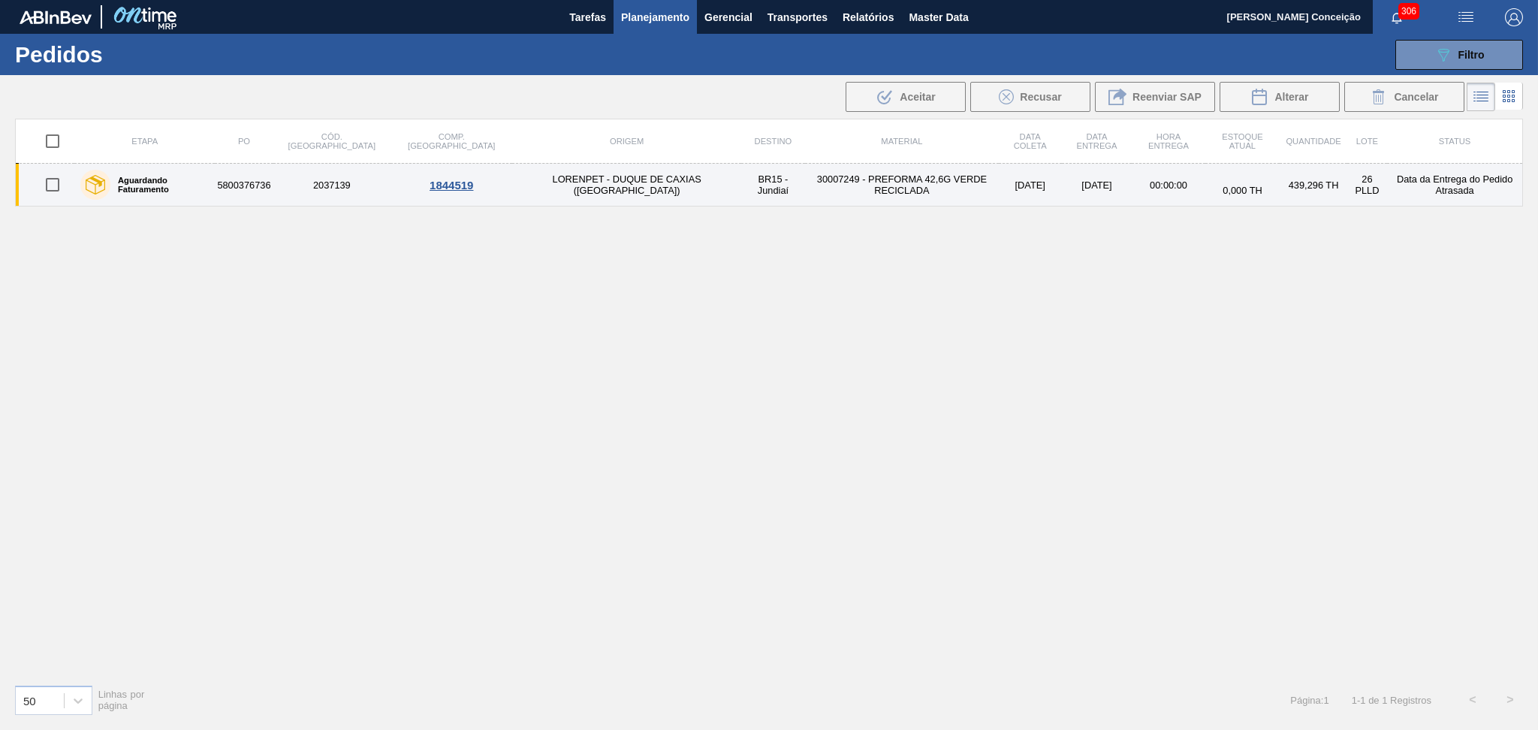
click at [805, 191] on td "30007249 - PREFORMA 42,6G VERDE RECICLADA" at bounding box center [902, 185] width 194 height 43
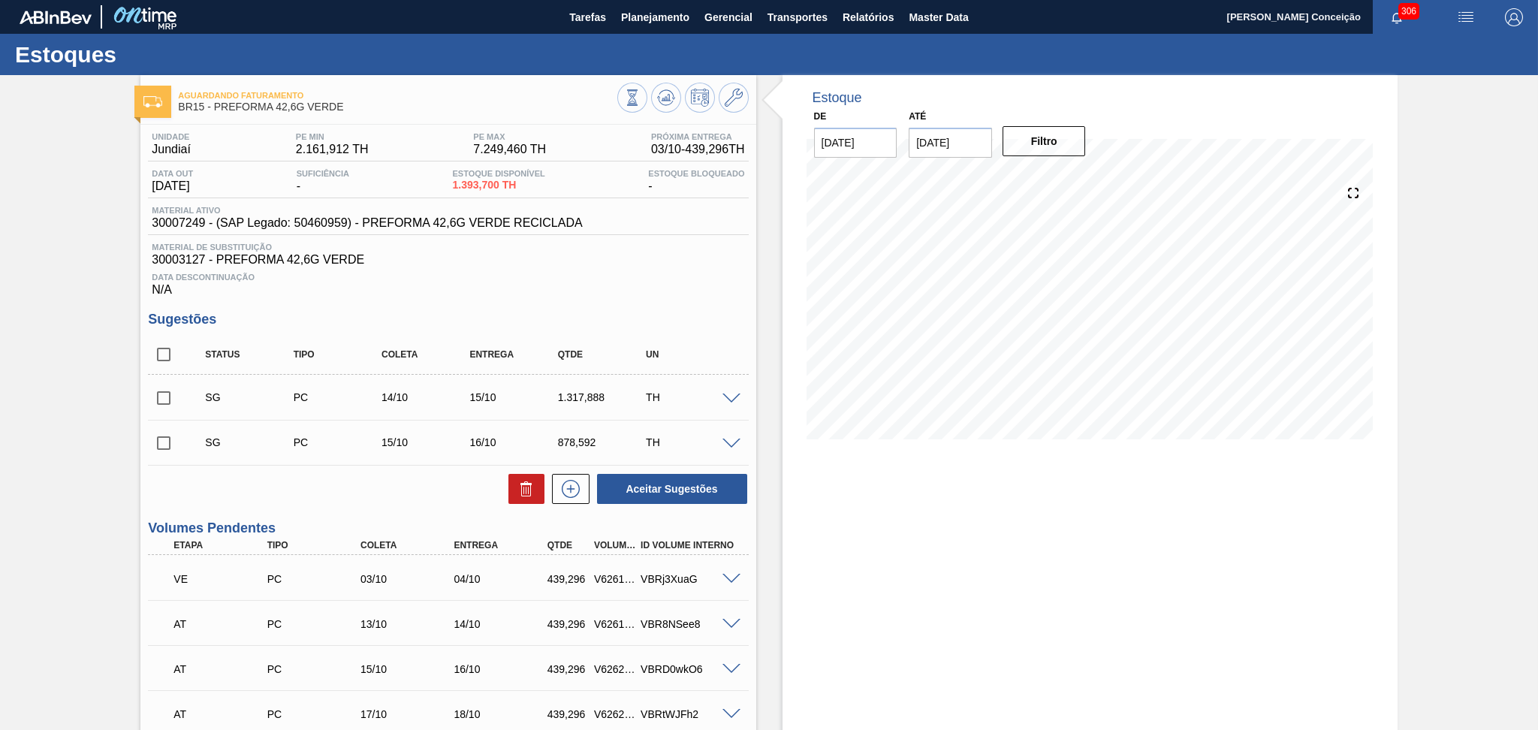
click at [303, 462] on div "SG PC 15/10 16/10 878,592 TH Material 30007249 - PREFORMA 42,6G VERDE RECICLADA…" at bounding box center [448, 442] width 600 height 45
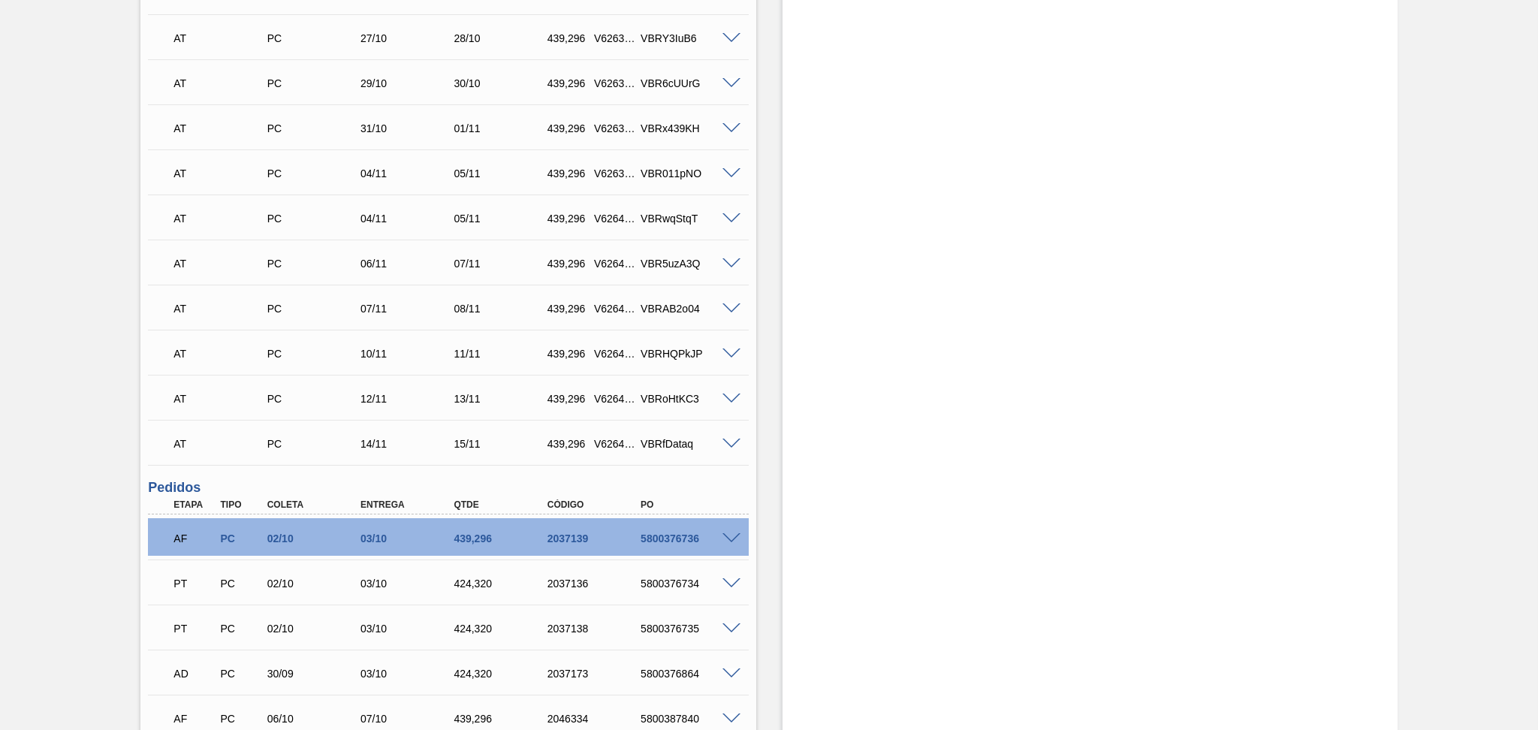
scroll to position [1167, 0]
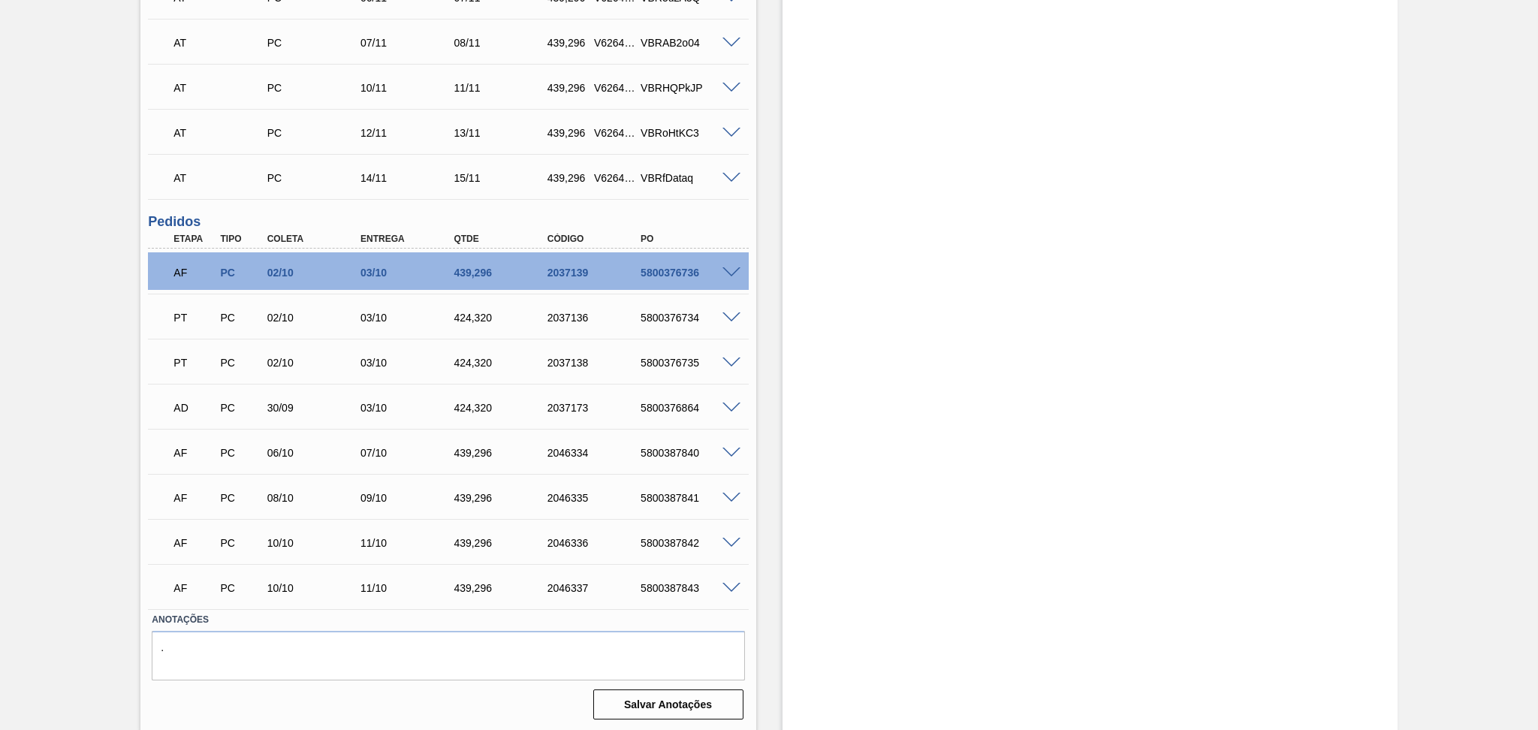
click at [686, 271] on div "5800376736" at bounding box center [689, 273] width 105 height 12
click at [729, 268] on span at bounding box center [731, 272] width 18 height 11
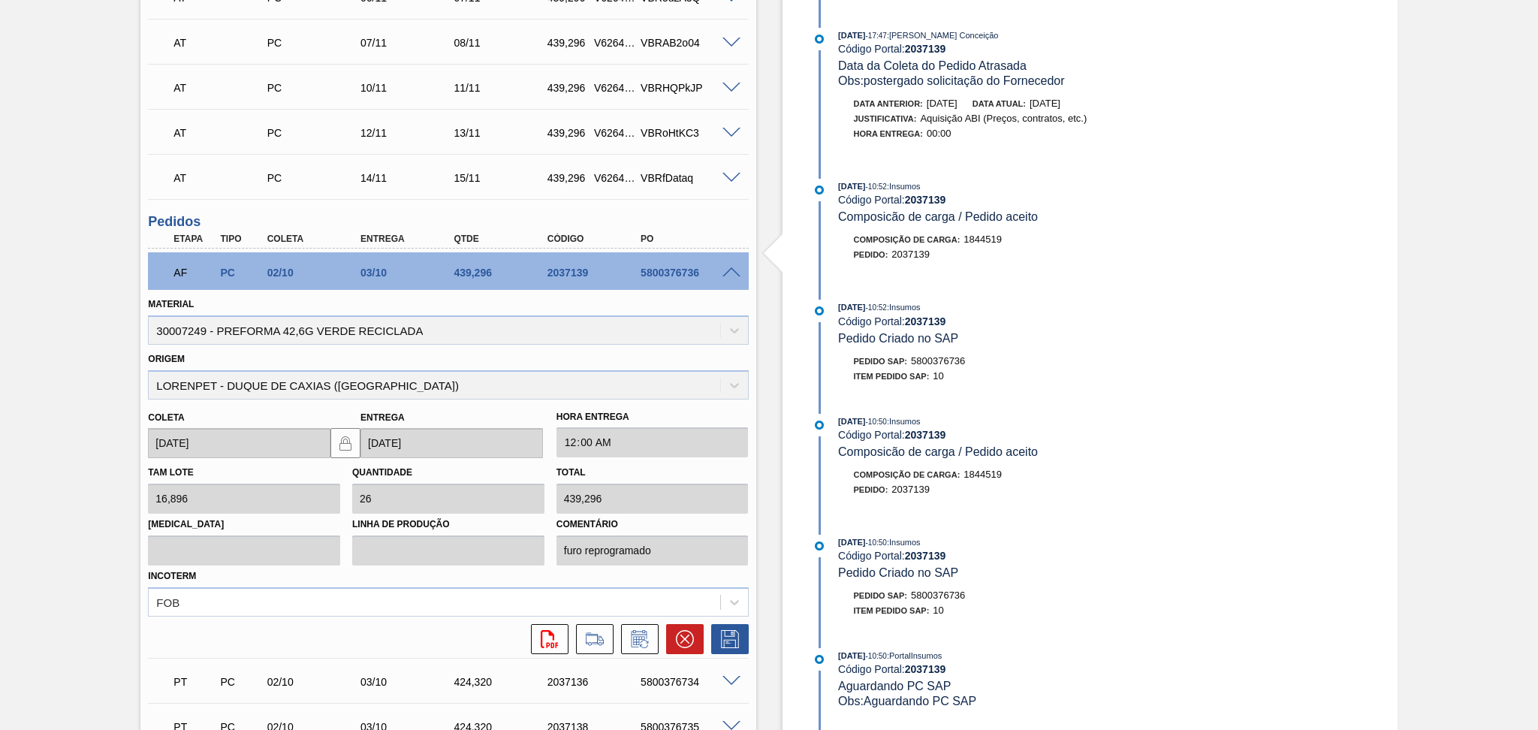
click at [729, 268] on span at bounding box center [731, 272] width 18 height 11
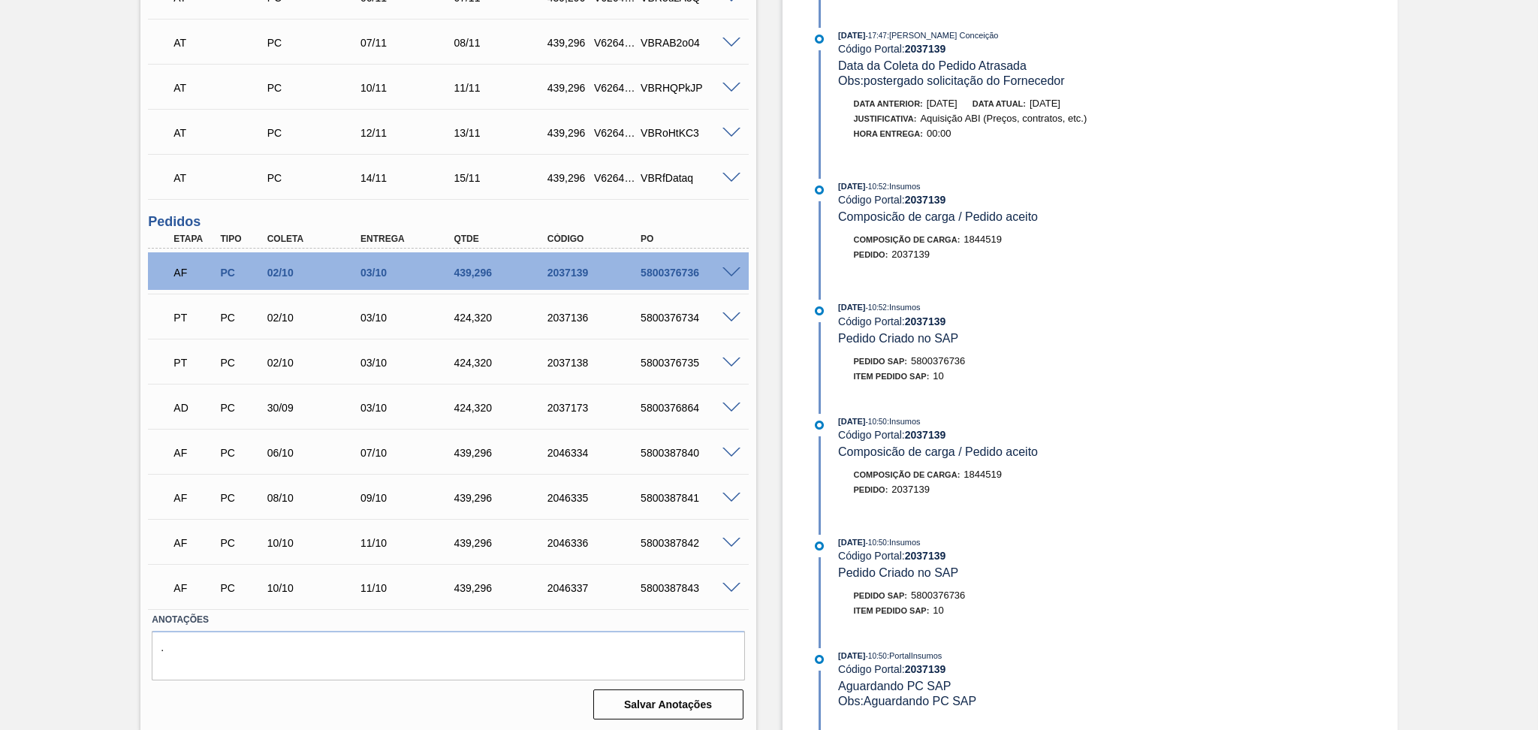
click at [729, 268] on span at bounding box center [731, 272] width 18 height 11
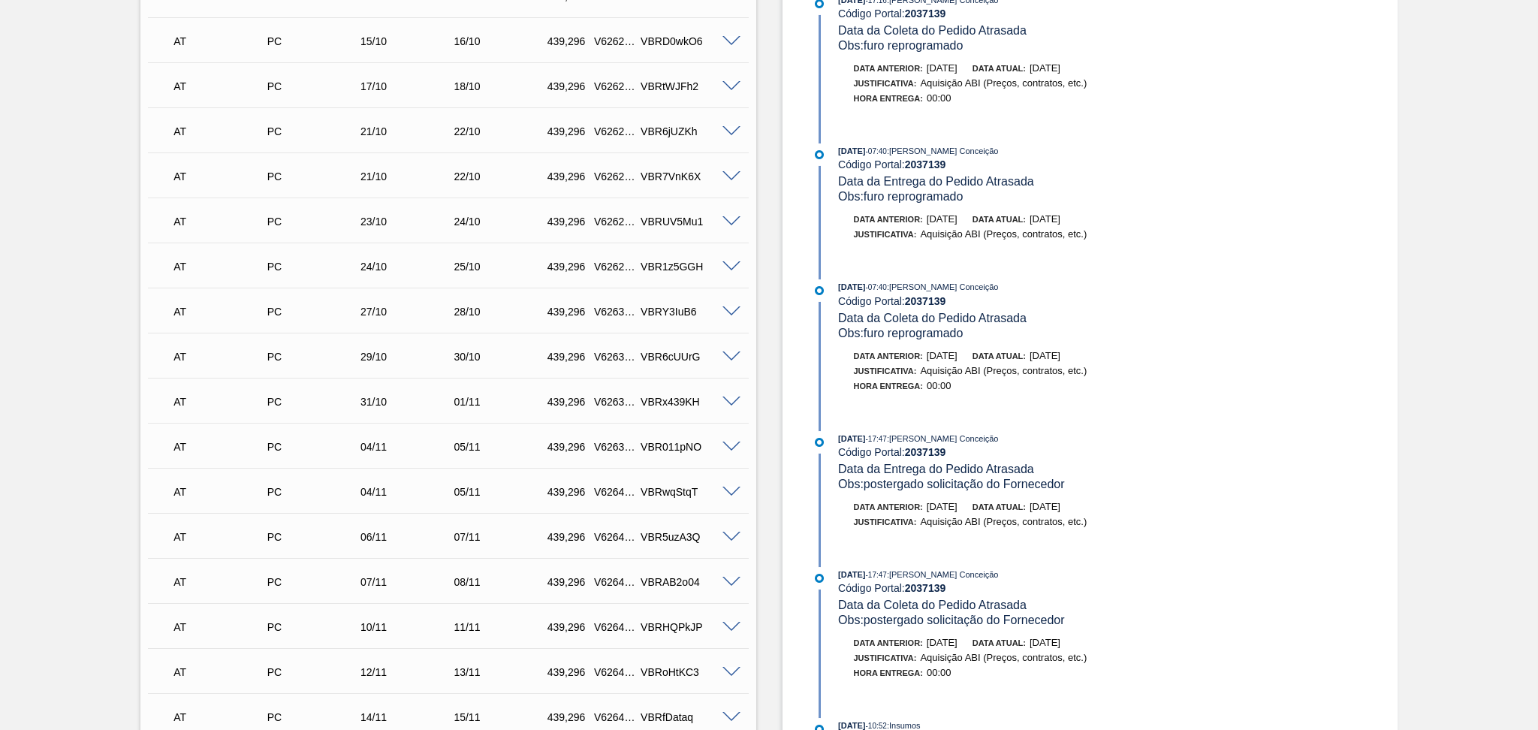
scroll to position [227, 0]
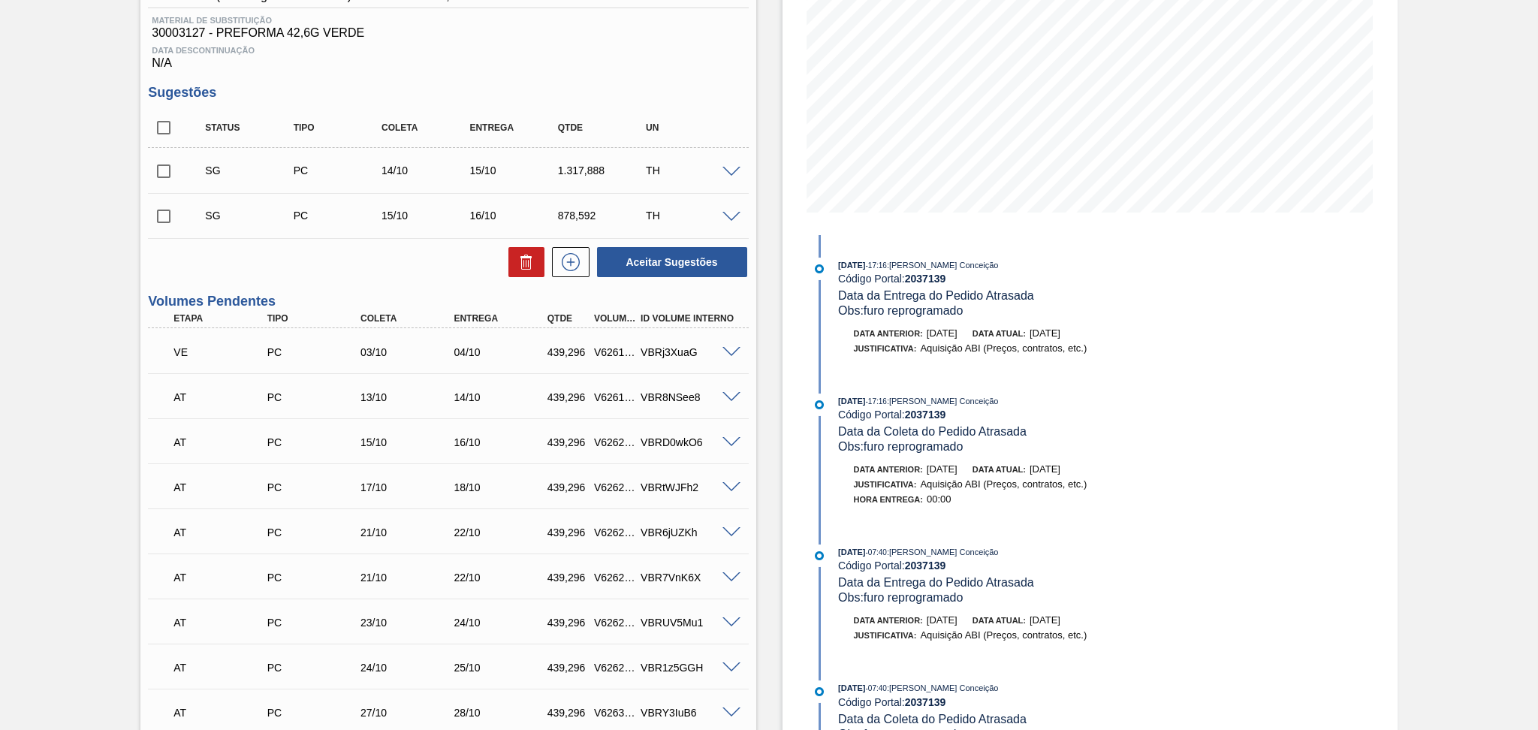
click at [371, 270] on div "Aceitar Sugestões" at bounding box center [448, 262] width 600 height 33
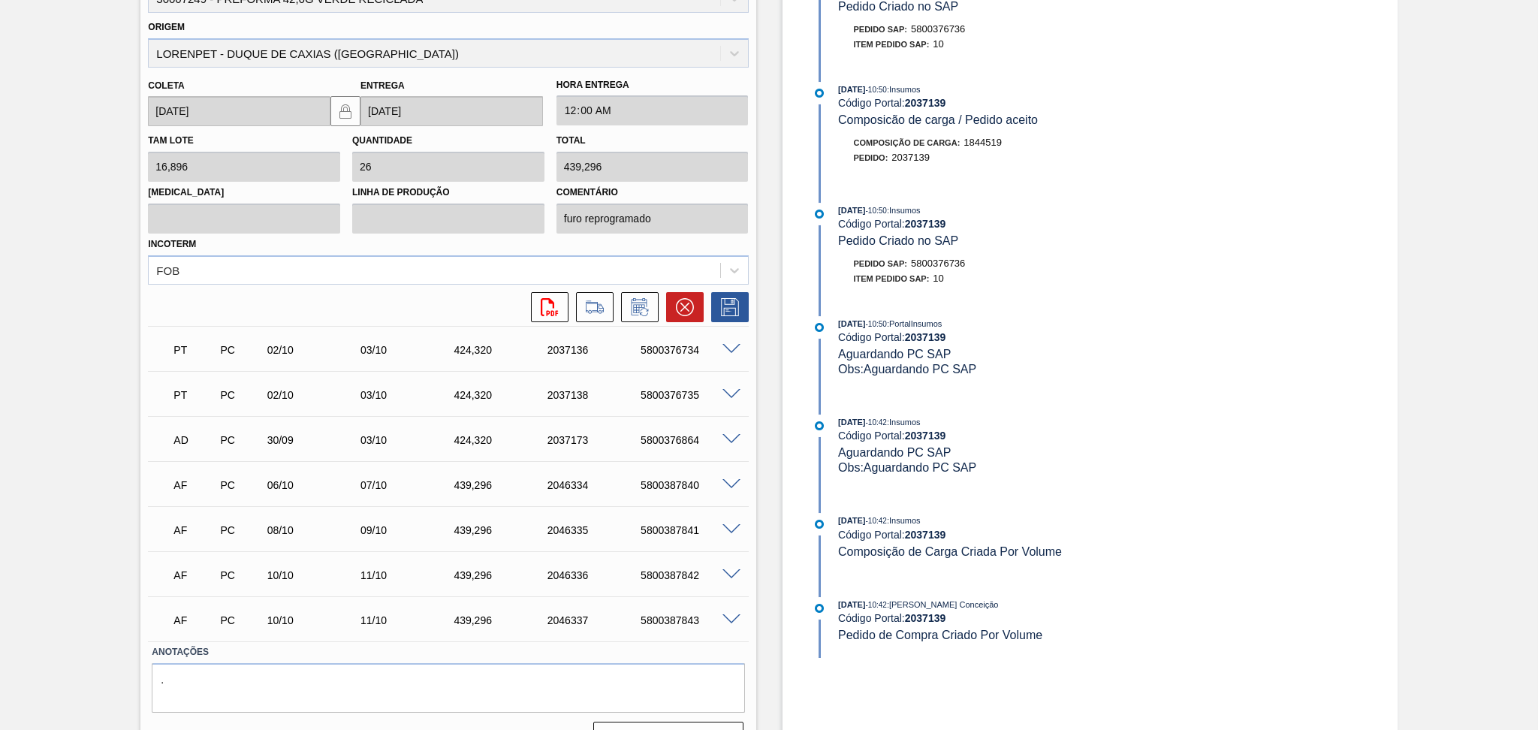
scroll to position [1529, 0]
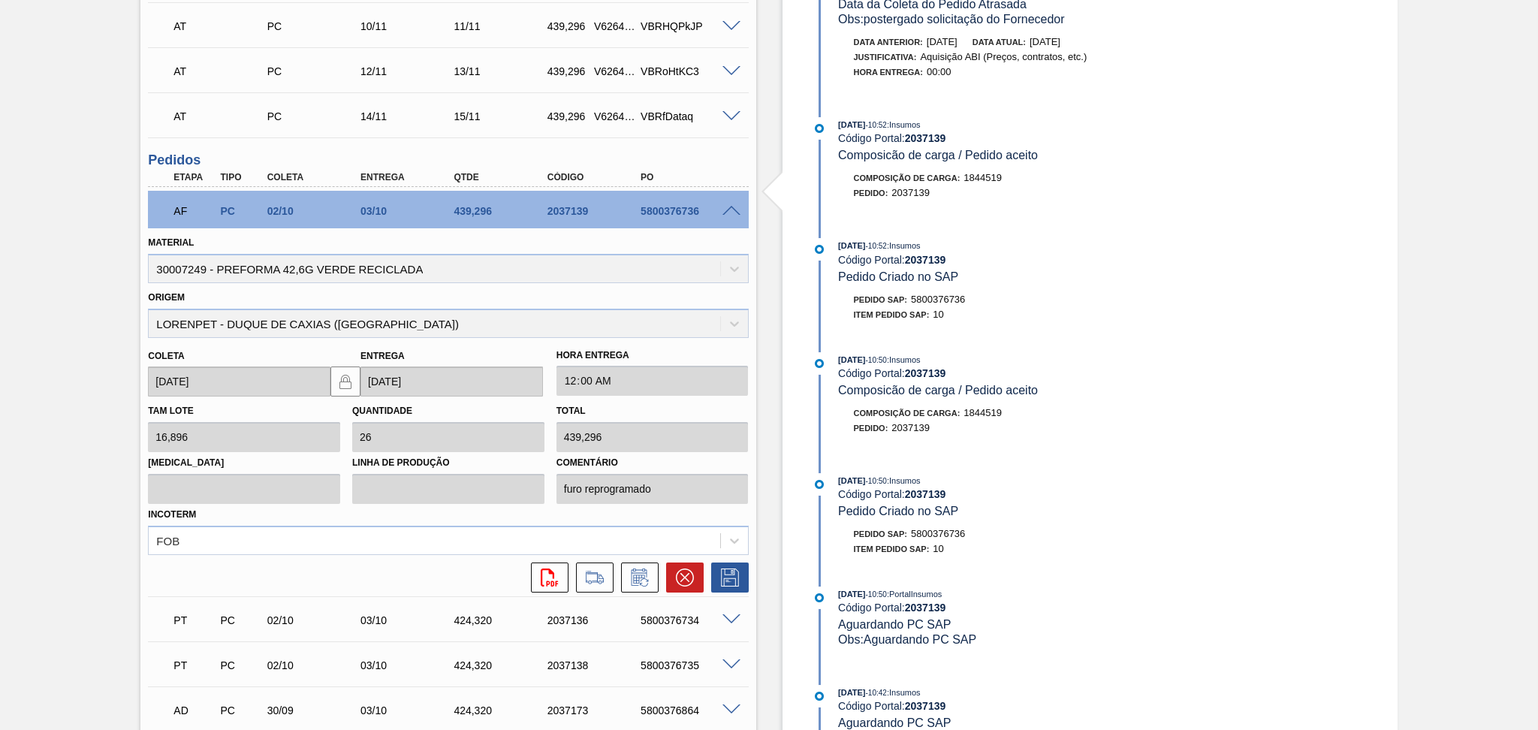
click at [734, 212] on span at bounding box center [731, 211] width 18 height 11
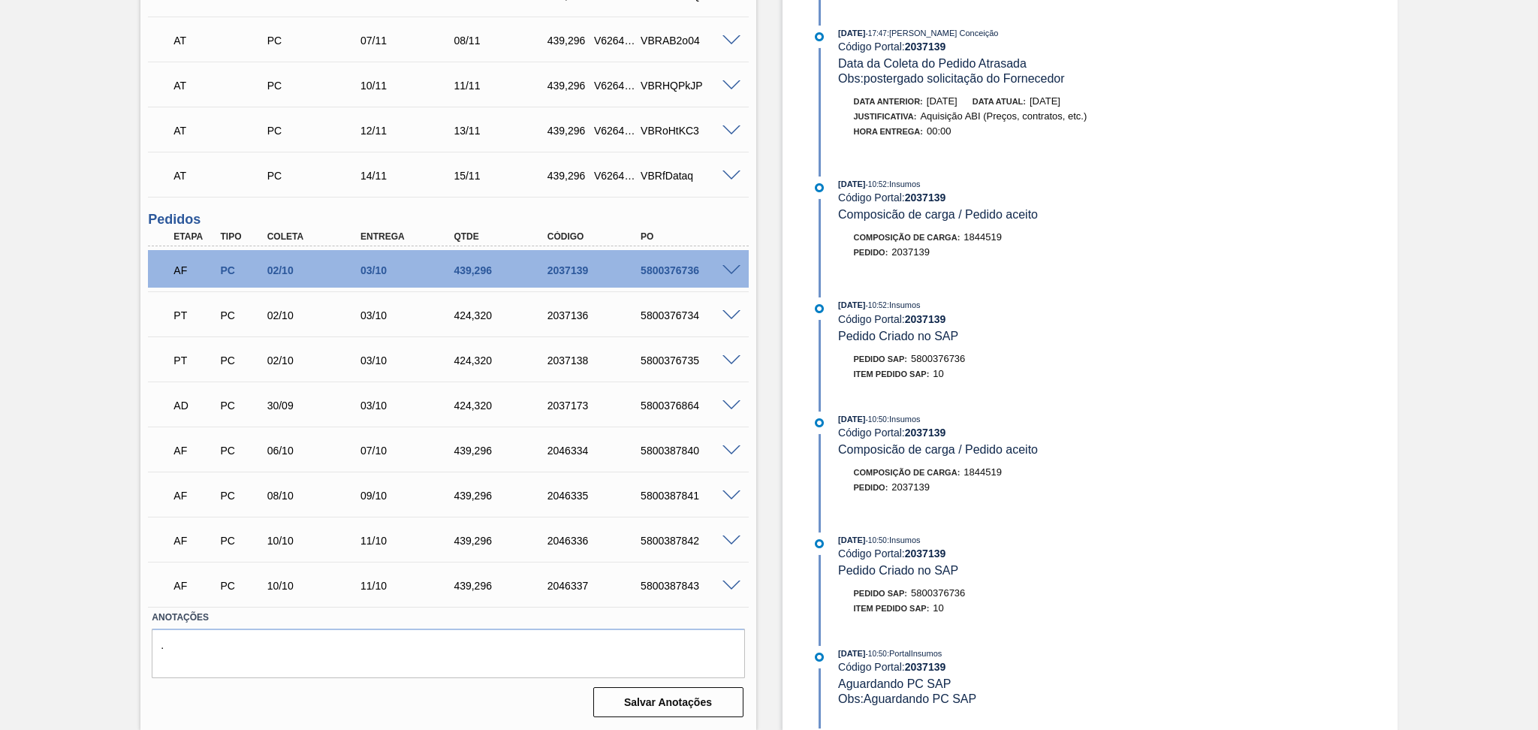
scroll to position [1167, 0]
click at [730, 267] on span at bounding box center [731, 272] width 18 height 11
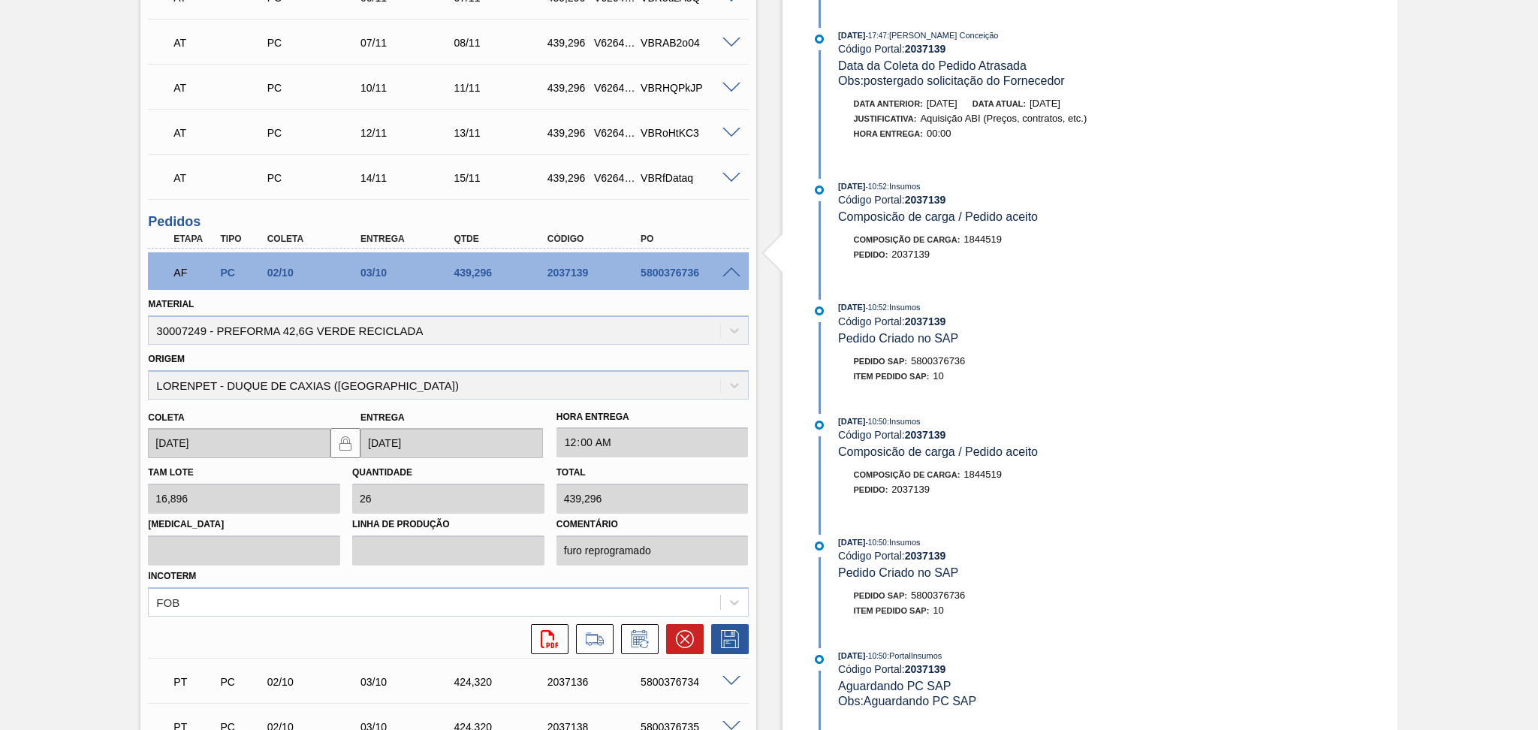
click at [730, 267] on span at bounding box center [731, 272] width 18 height 11
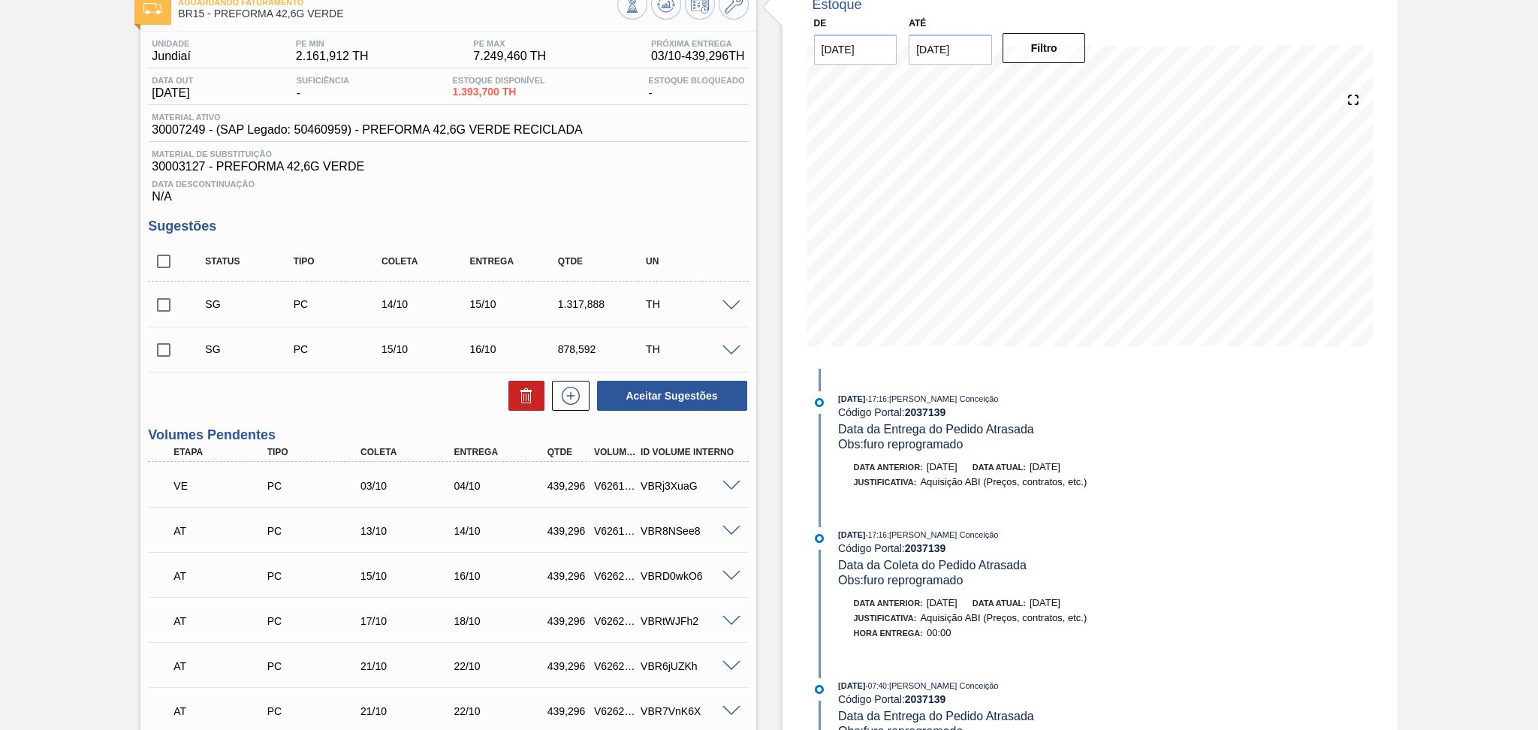
scroll to position [0, 0]
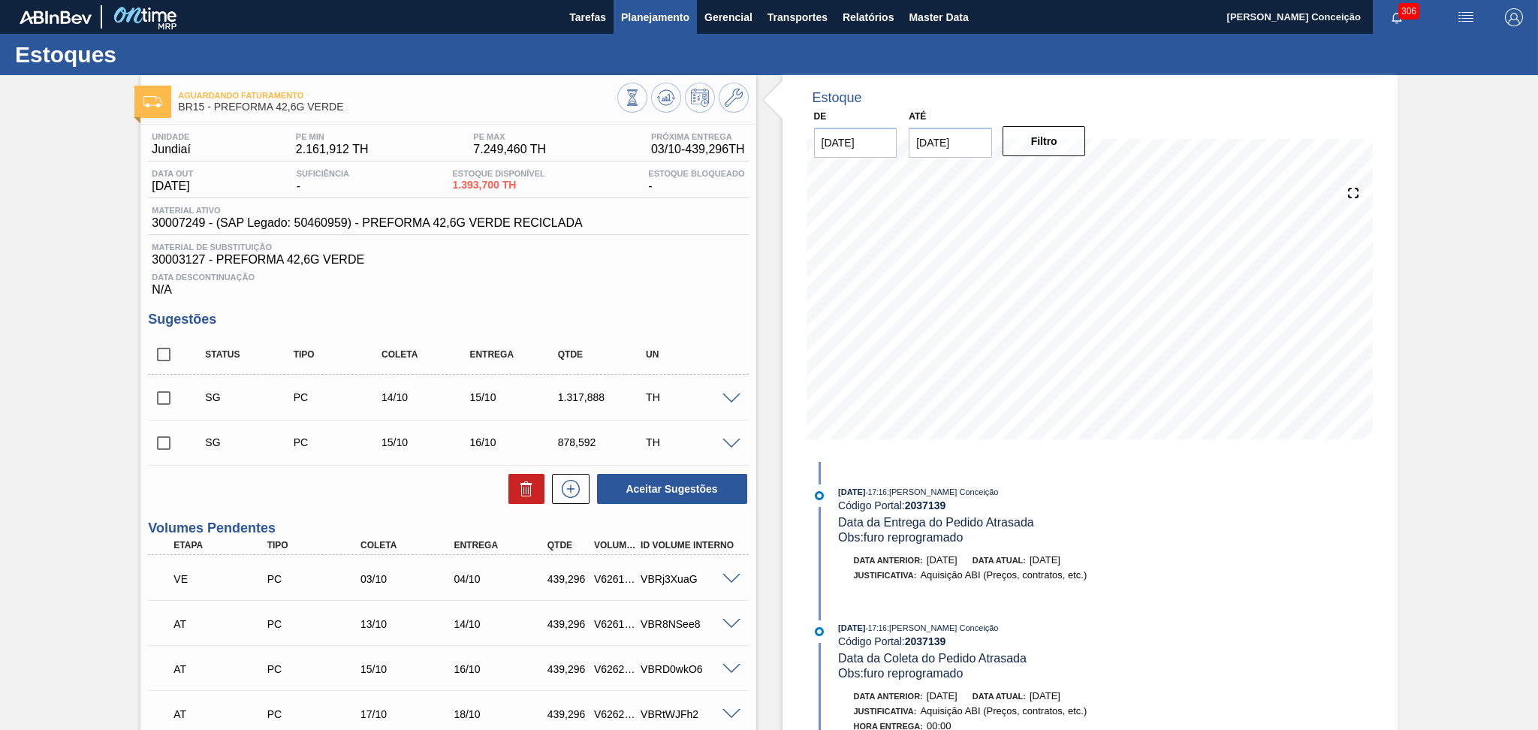
click at [652, 25] on span "Planejamento" at bounding box center [655, 17] width 68 height 18
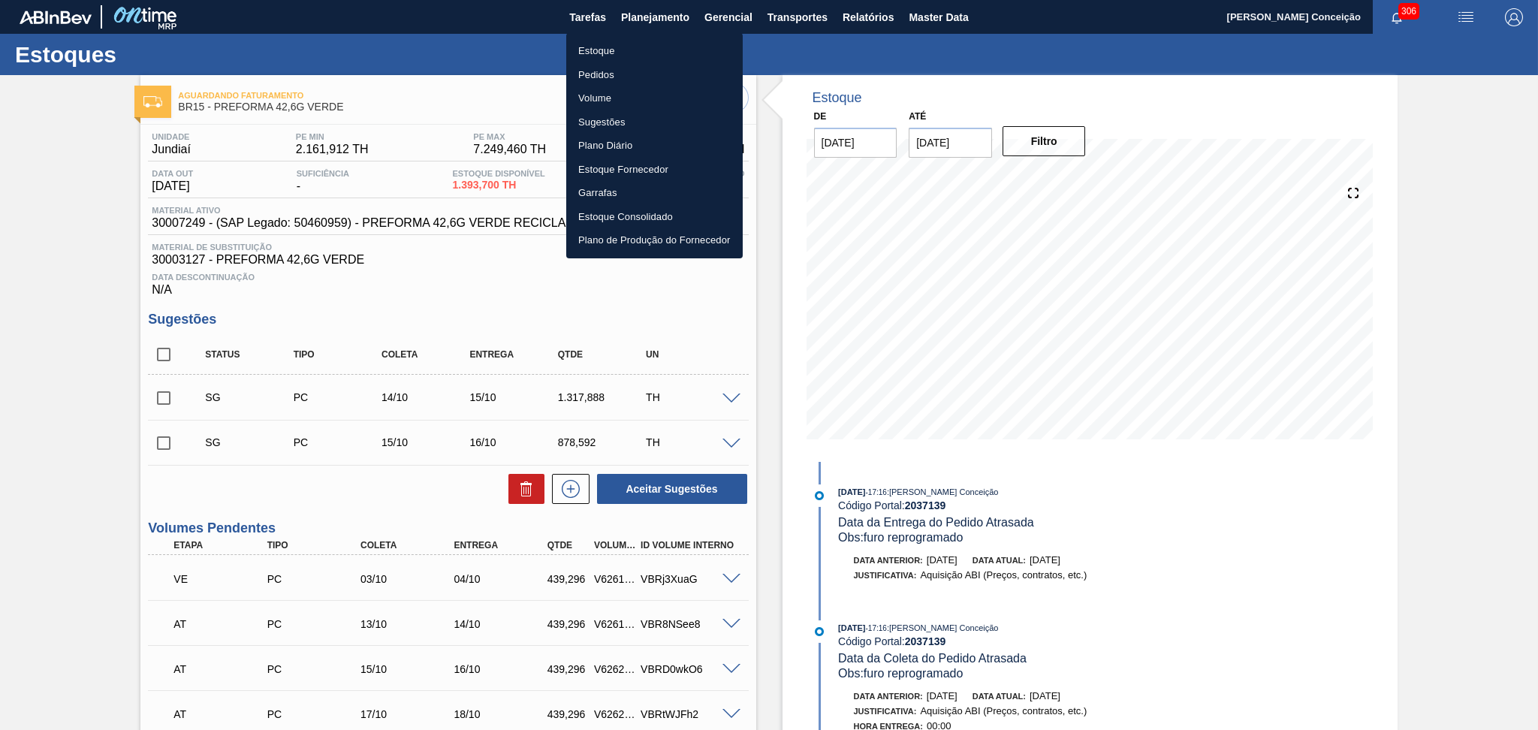
click at [595, 51] on li "Estoque" at bounding box center [654, 51] width 176 height 24
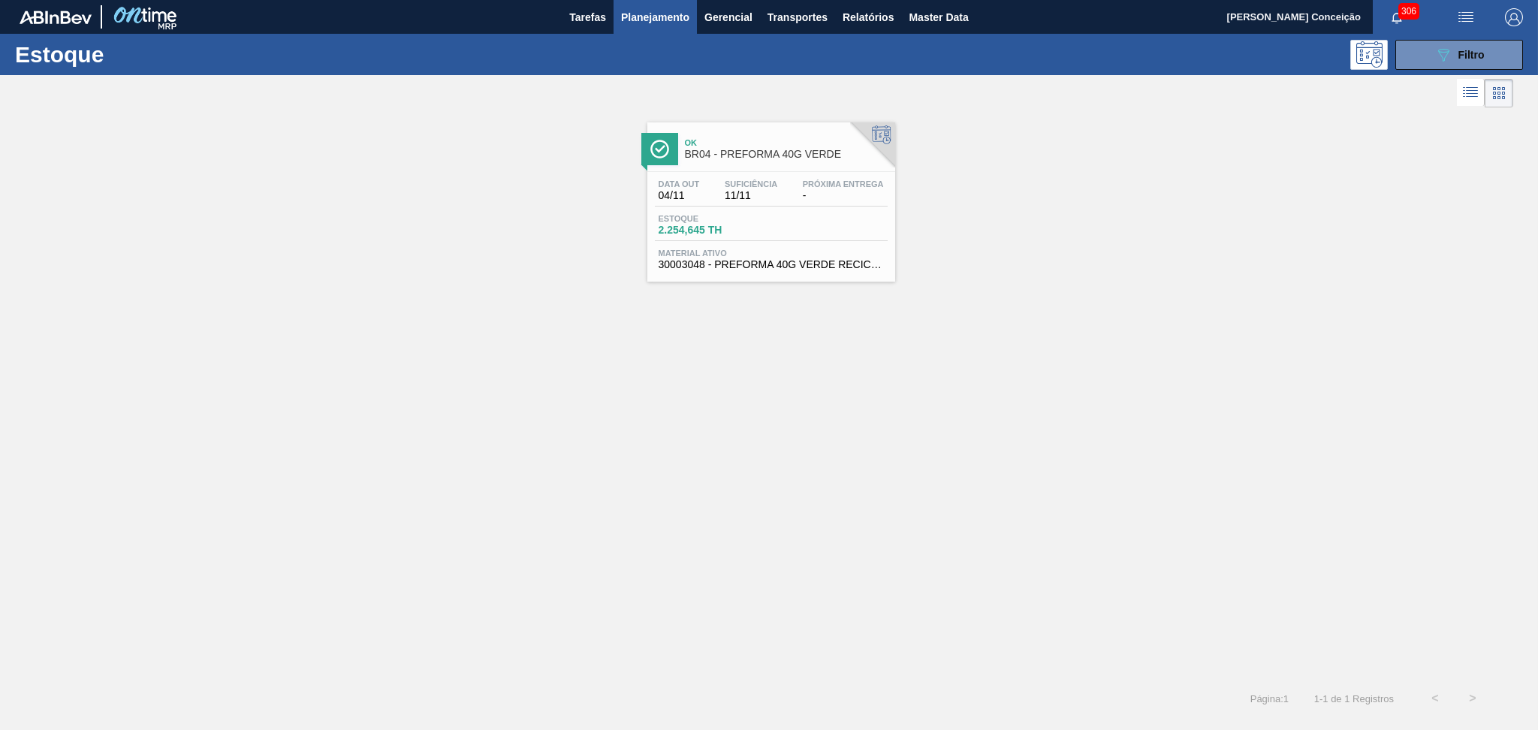
click at [776, 200] on span "11/11" at bounding box center [751, 195] width 53 height 11
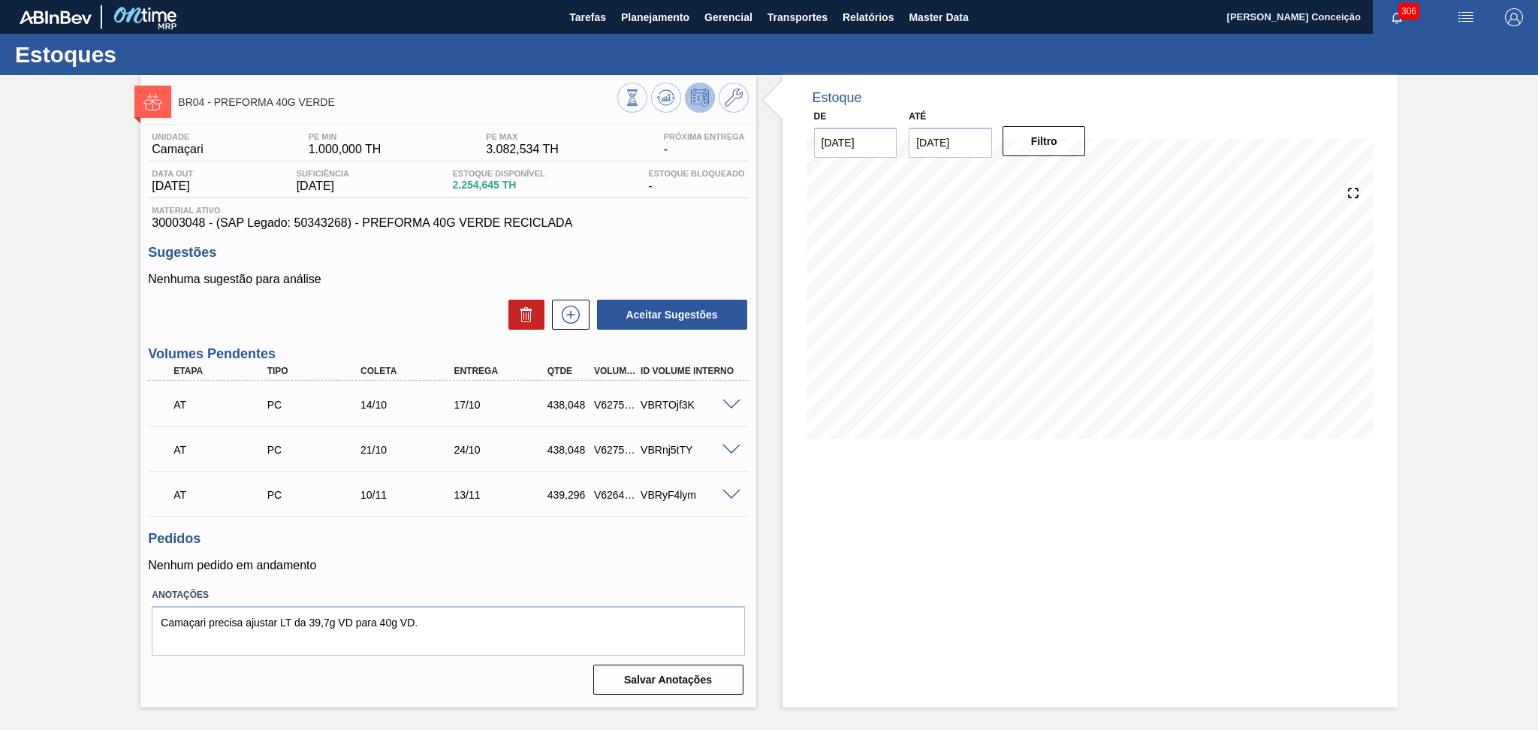
click at [510, 567] on p "Nenhum pedido em andamento" at bounding box center [448, 566] width 600 height 14
click at [390, 284] on p "Nenhuma sugestão para análise" at bounding box center [448, 280] width 600 height 14
click at [650, 17] on span "Planejamento" at bounding box center [655, 17] width 68 height 18
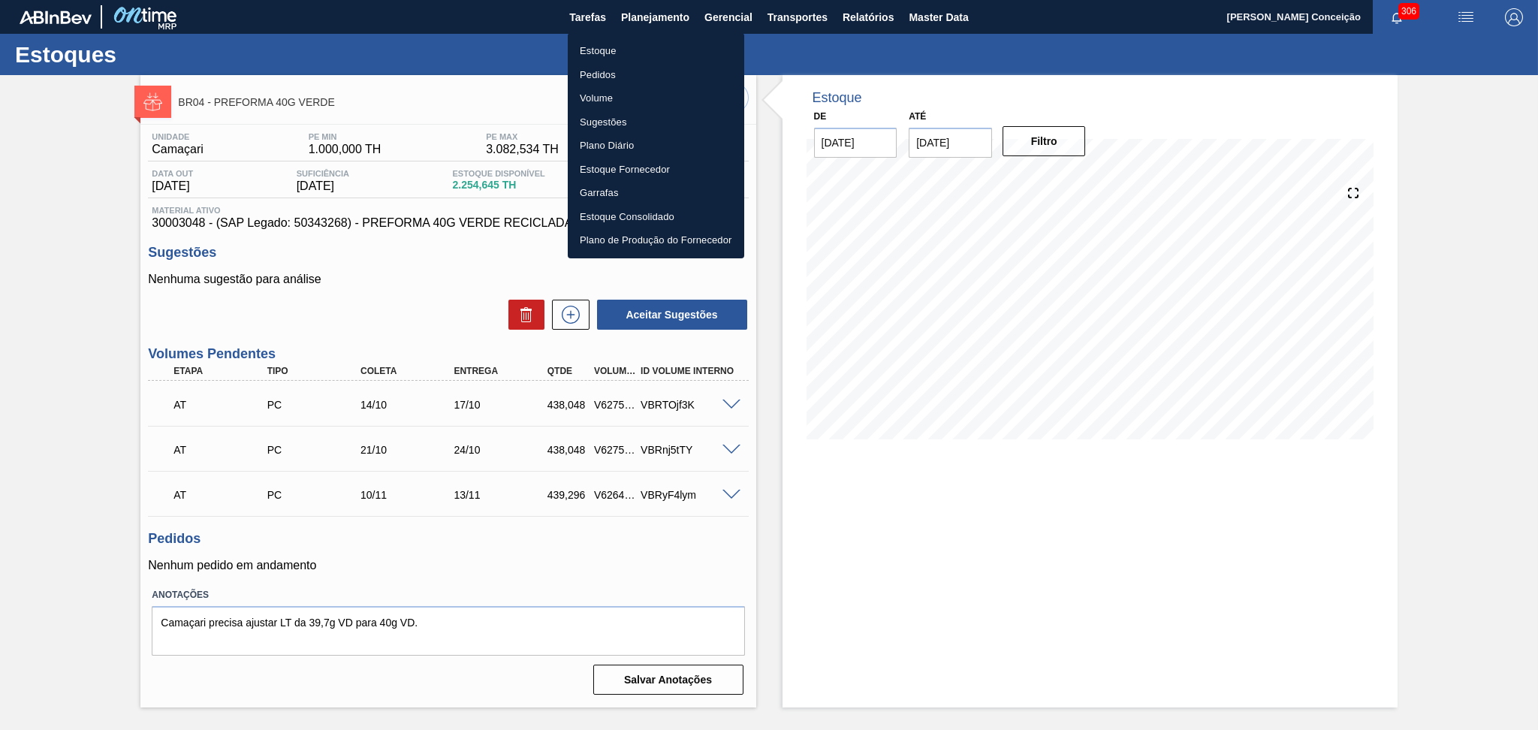
click at [590, 50] on li "Estoque" at bounding box center [656, 51] width 176 height 24
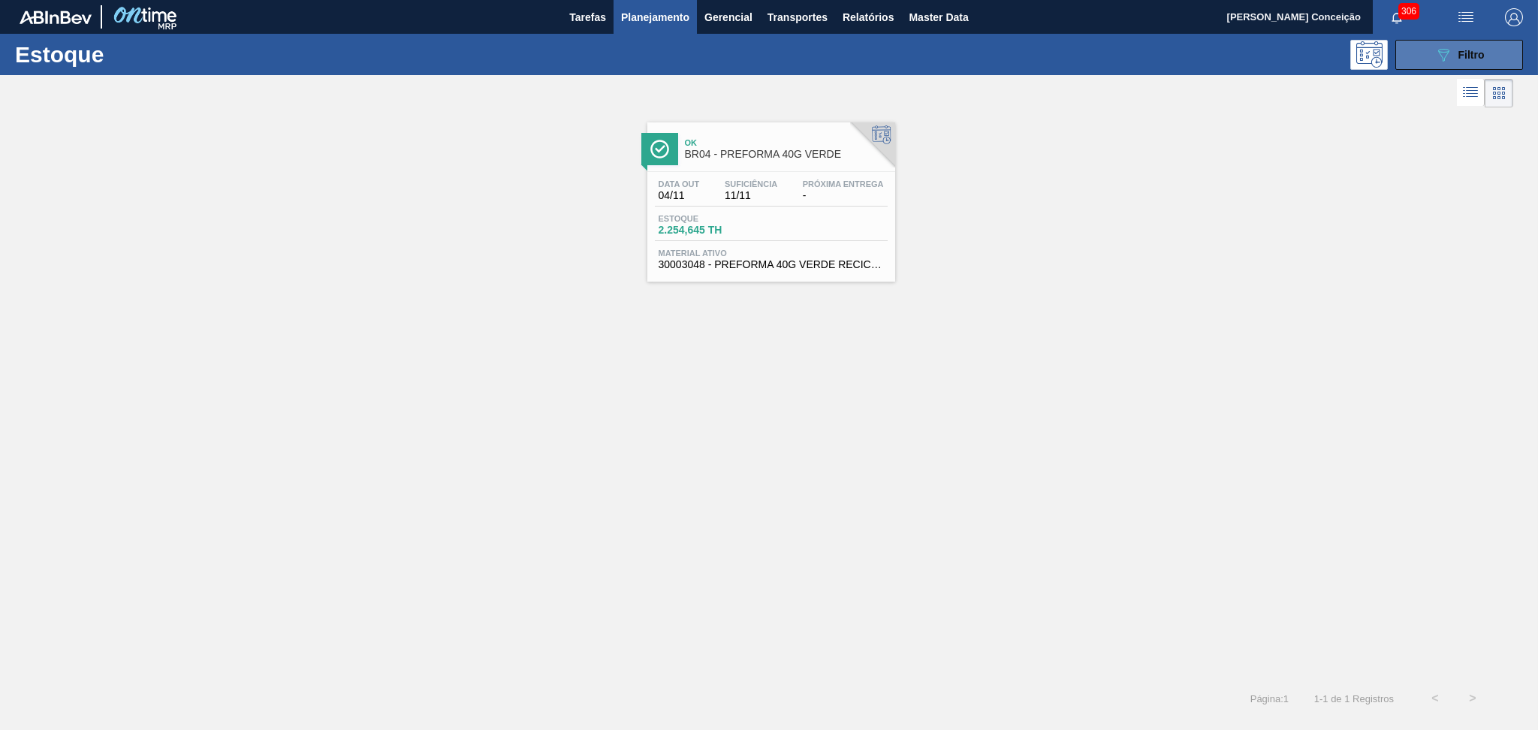
click at [1435, 59] on icon "089F7B8B-B2A5-4AFE-B5C0-19BA573D28AC" at bounding box center [1443, 55] width 18 height 18
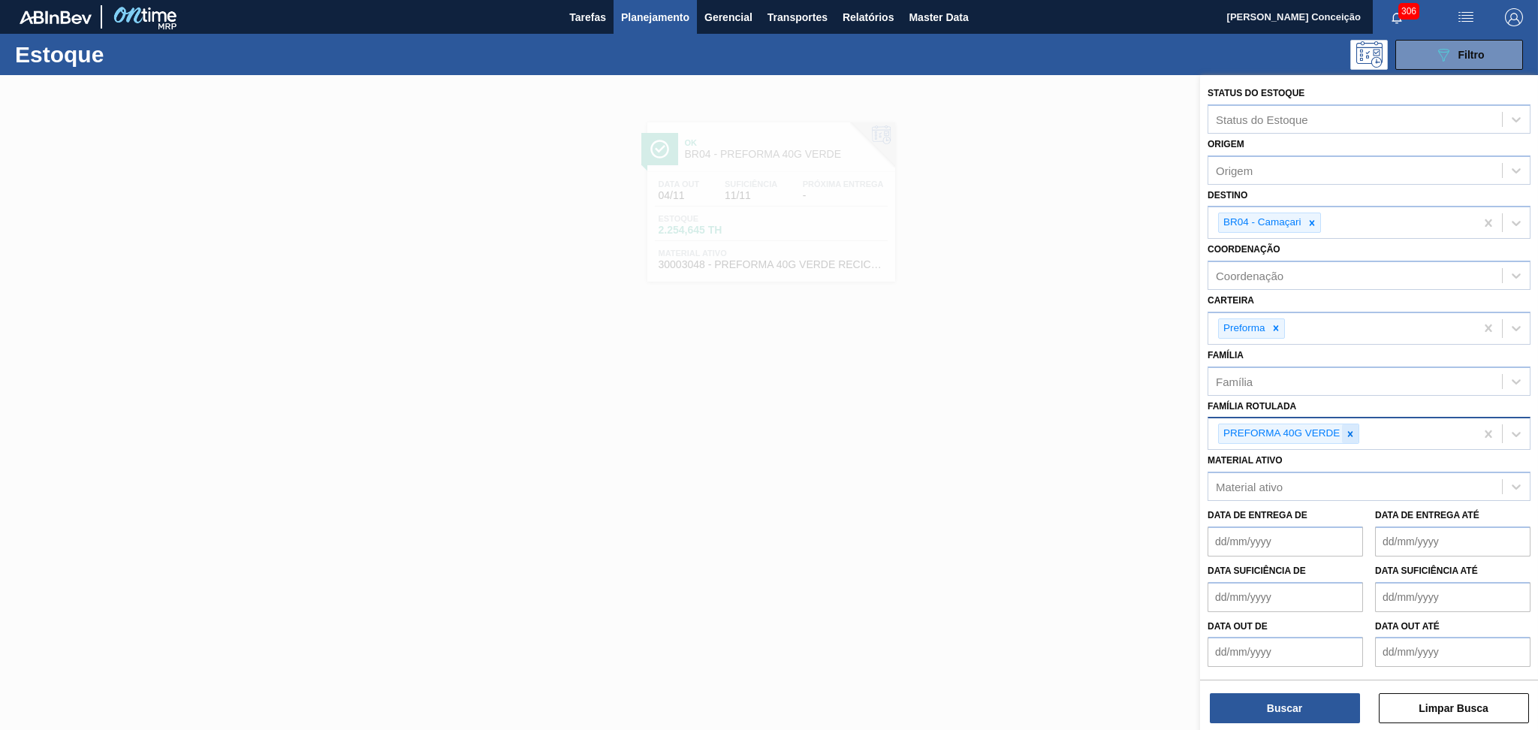
click at [1353, 433] on icon at bounding box center [1350, 434] width 11 height 11
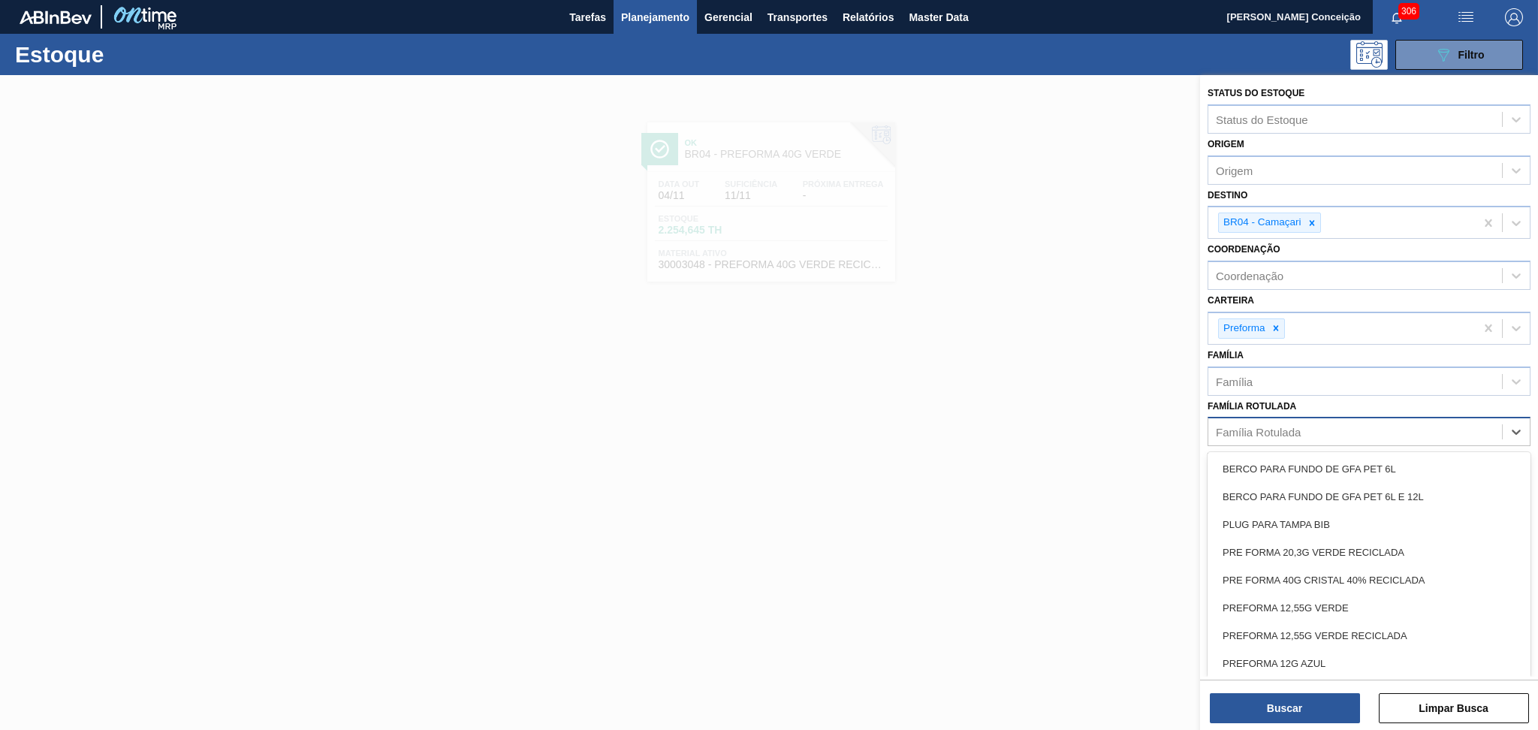
click at [1255, 426] on div "Família Rotulada" at bounding box center [1258, 432] width 85 height 13
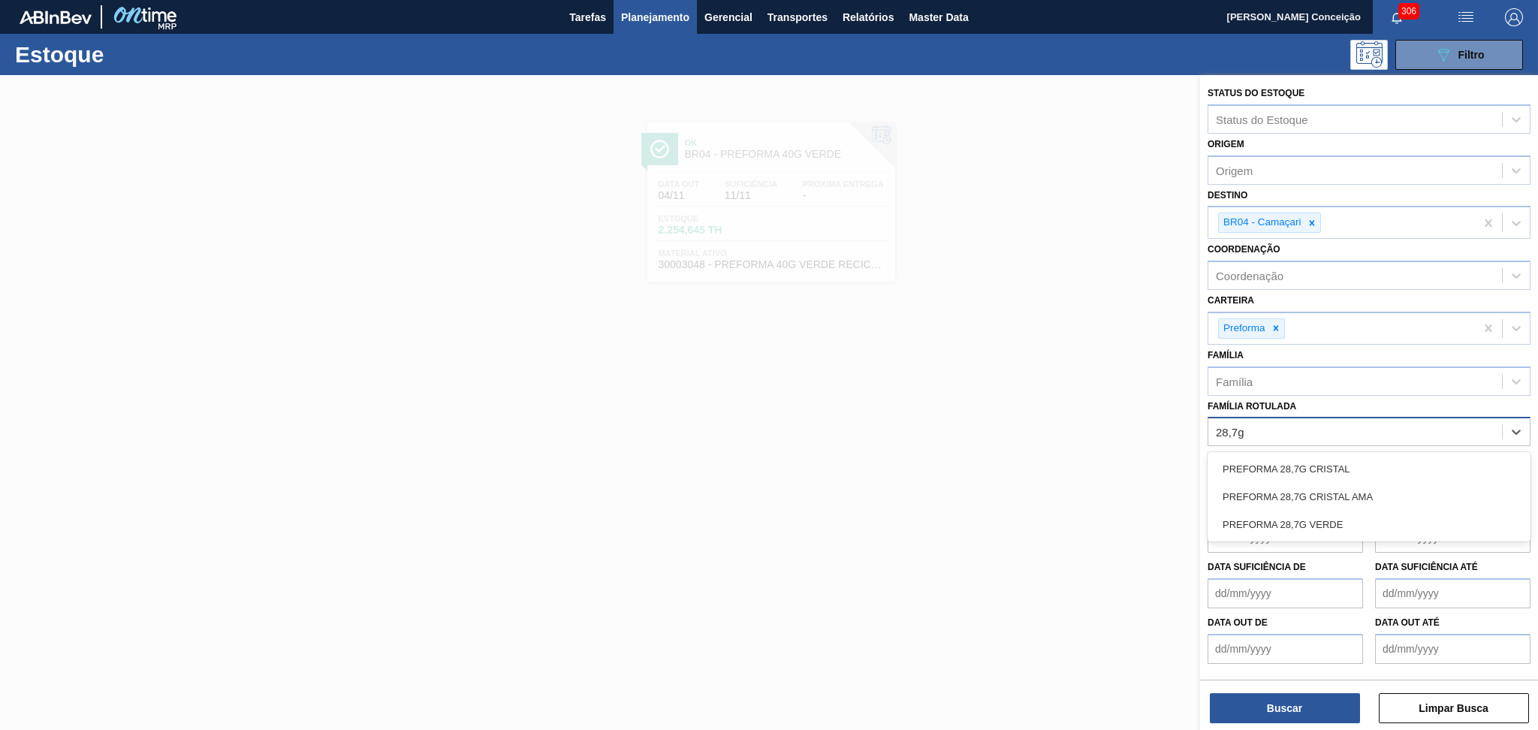
type Rotulada "28,7g v"
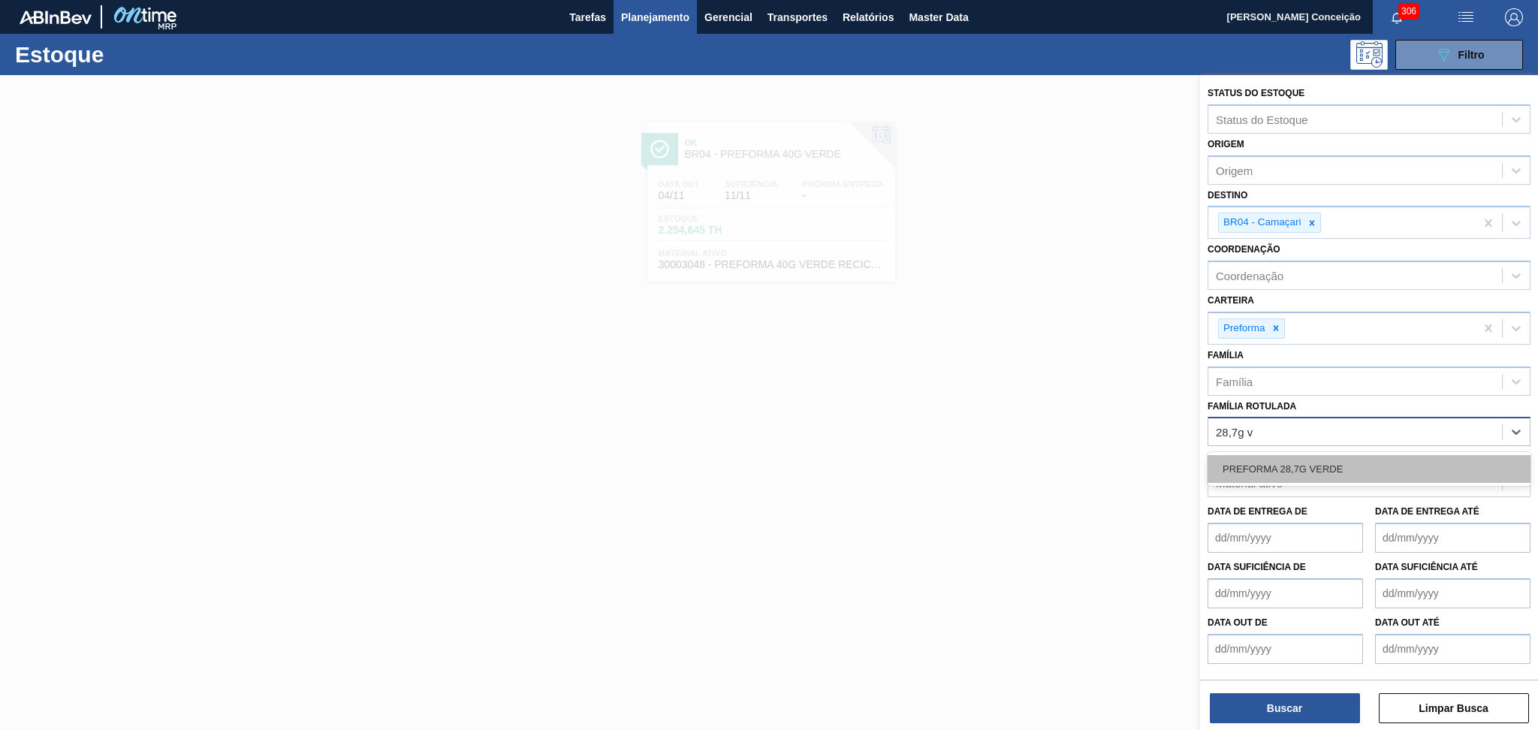
click at [1272, 459] on div "PREFORMA 28,7G VERDE" at bounding box center [1368, 469] width 323 height 28
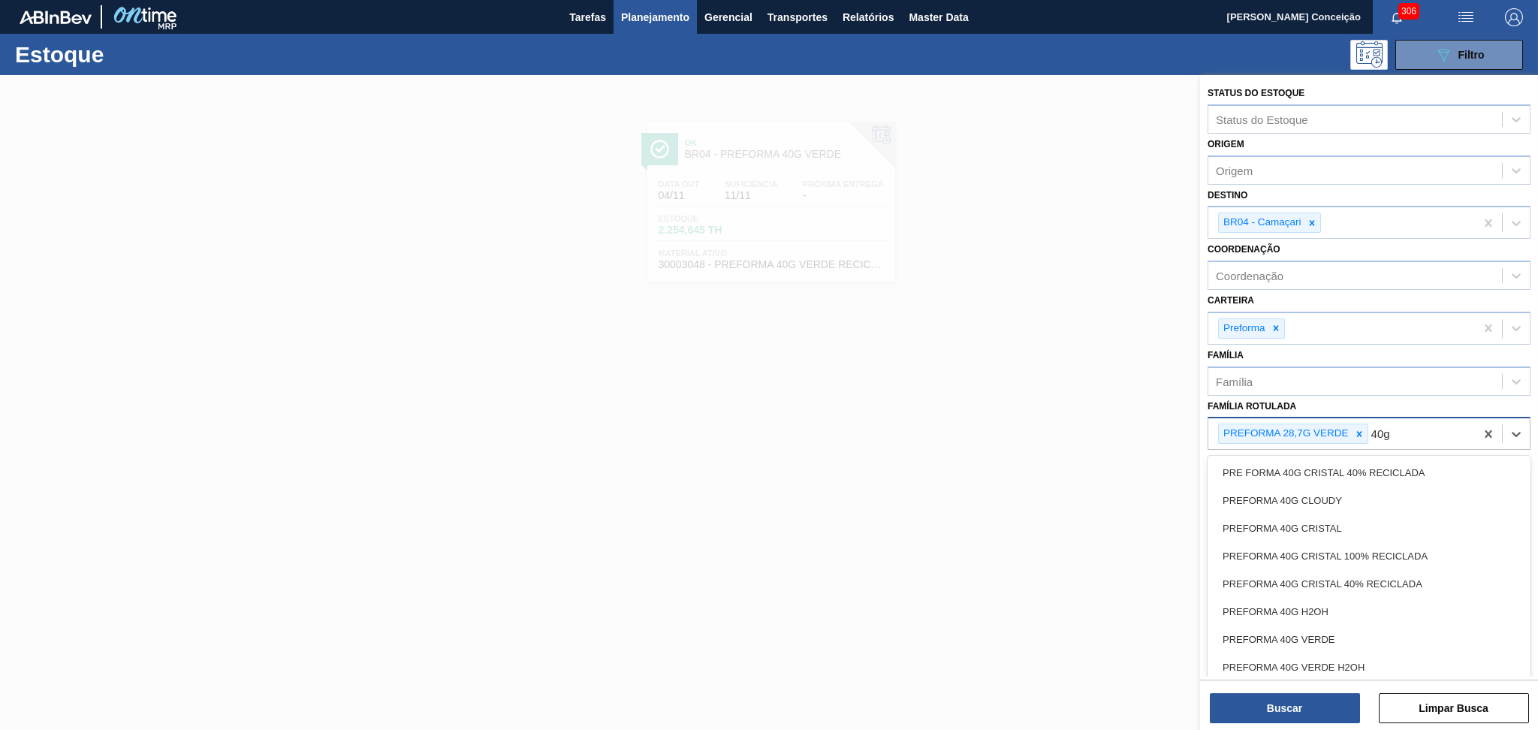
type Rotulada "40g v"
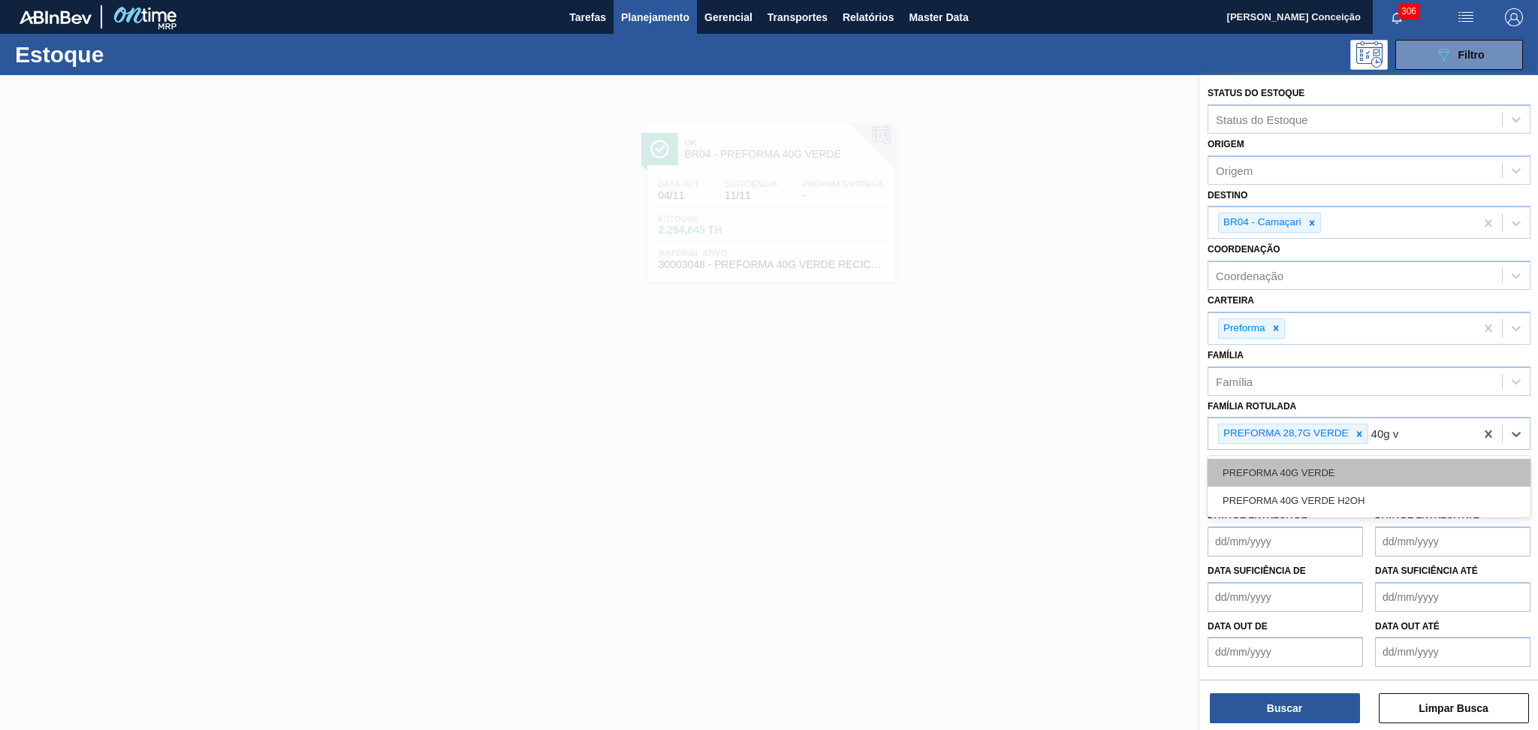
click at [1248, 459] on div "PREFORMA 40G VERDE" at bounding box center [1368, 473] width 323 height 28
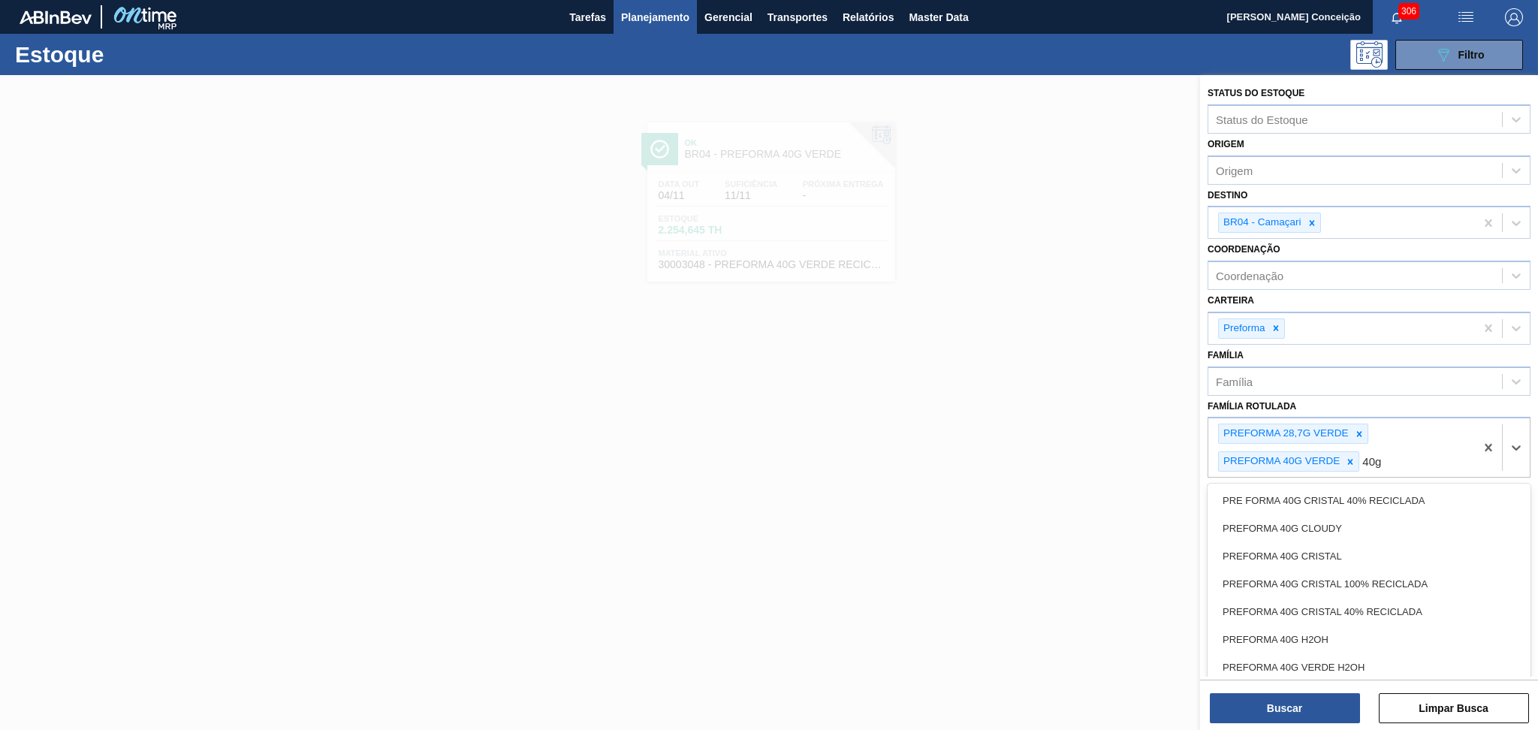
type Rotulada "40g c"
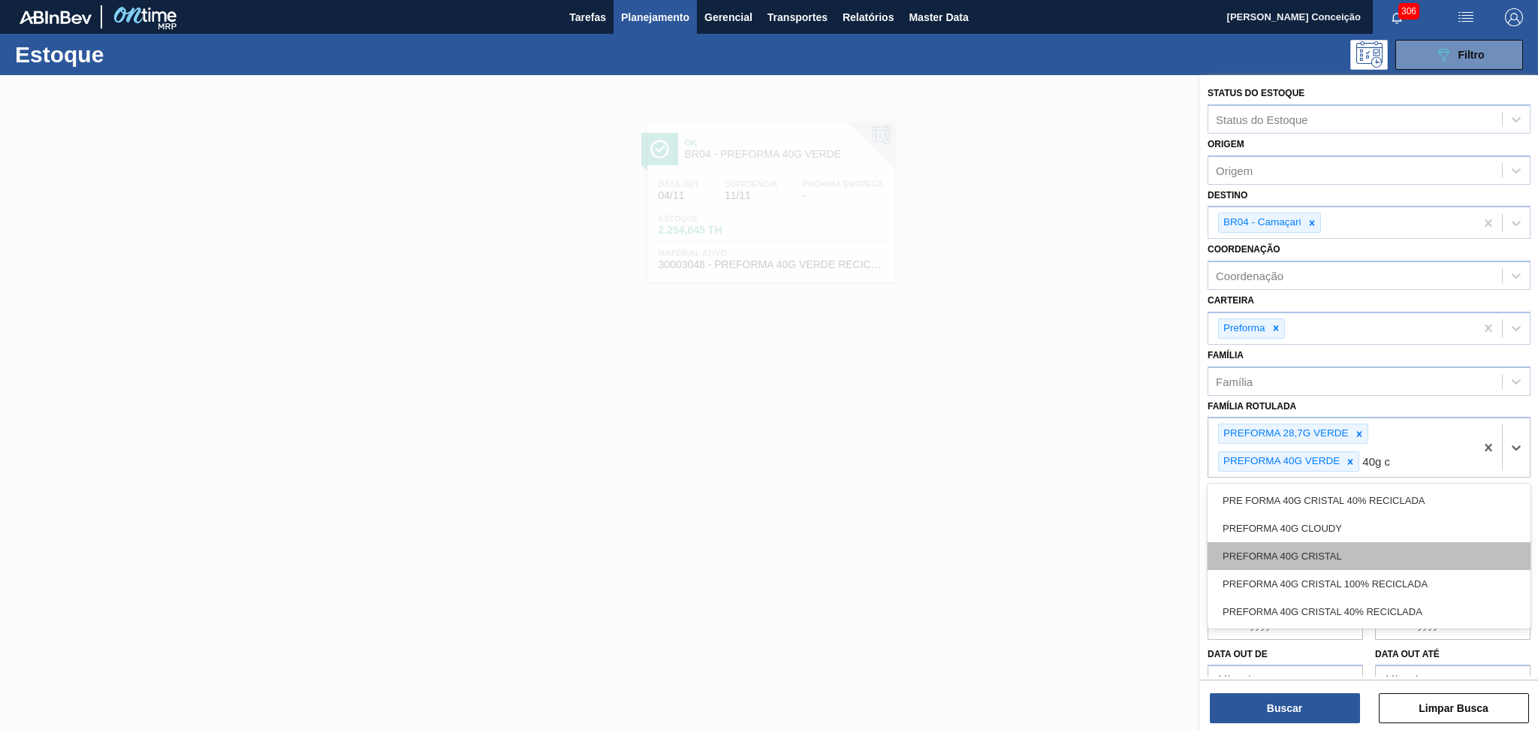
click at [1304, 547] on div "PREFORMA 40G CRISTAL" at bounding box center [1368, 556] width 323 height 28
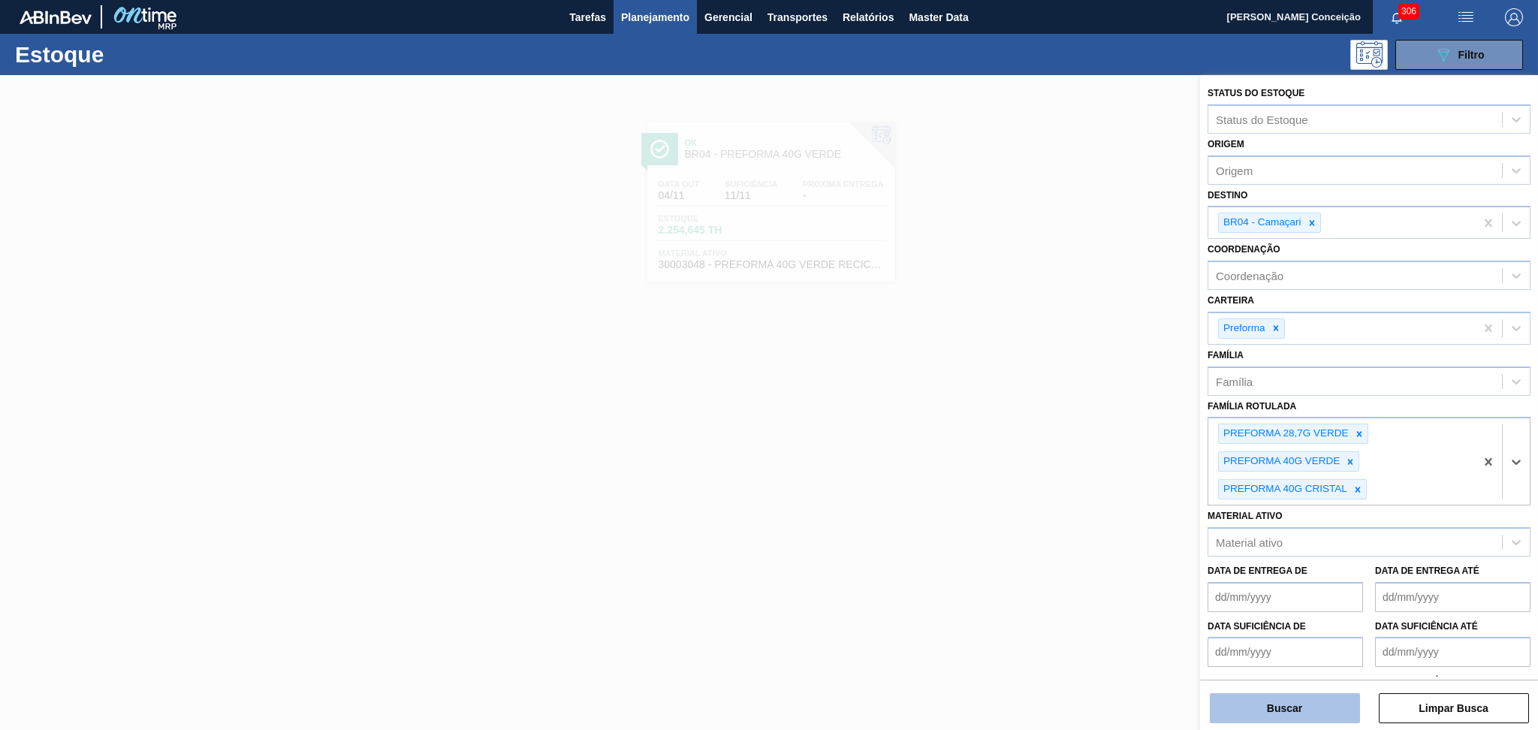
click at [1294, 710] on button "Buscar" at bounding box center [1285, 708] width 150 height 30
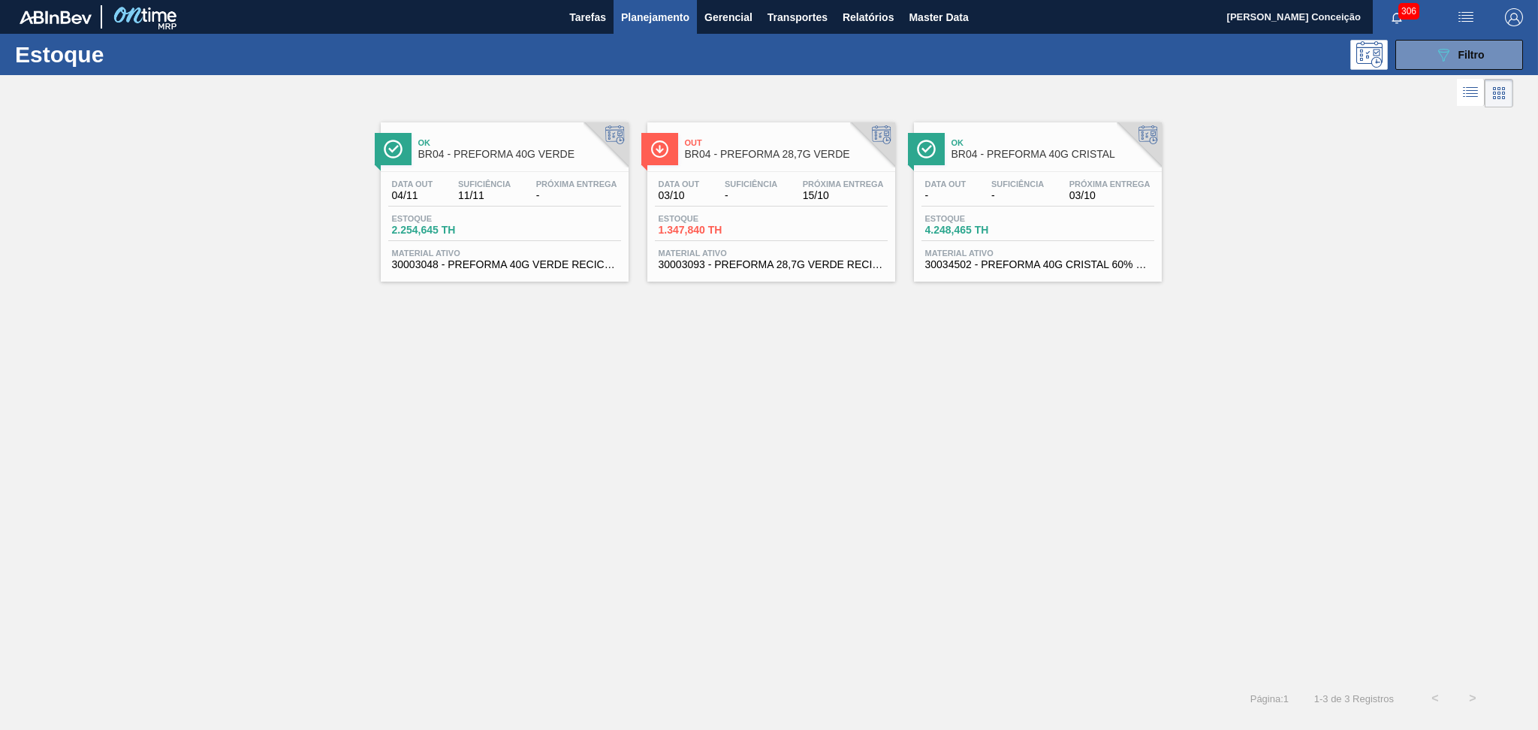
click at [695, 225] on span "1.347,840 TH" at bounding box center [711, 230] width 105 height 11
click at [525, 194] on div "Data out 04/11 Suficiência 11/11 Próxima Entrega -" at bounding box center [504, 192] width 233 height 27
click at [1001, 227] on span "4.248,465 TH" at bounding box center [977, 230] width 105 height 11
click at [1447, 62] on icon "089F7B8B-B2A5-4AFE-B5C0-19BA573D28AC" at bounding box center [1443, 55] width 18 height 18
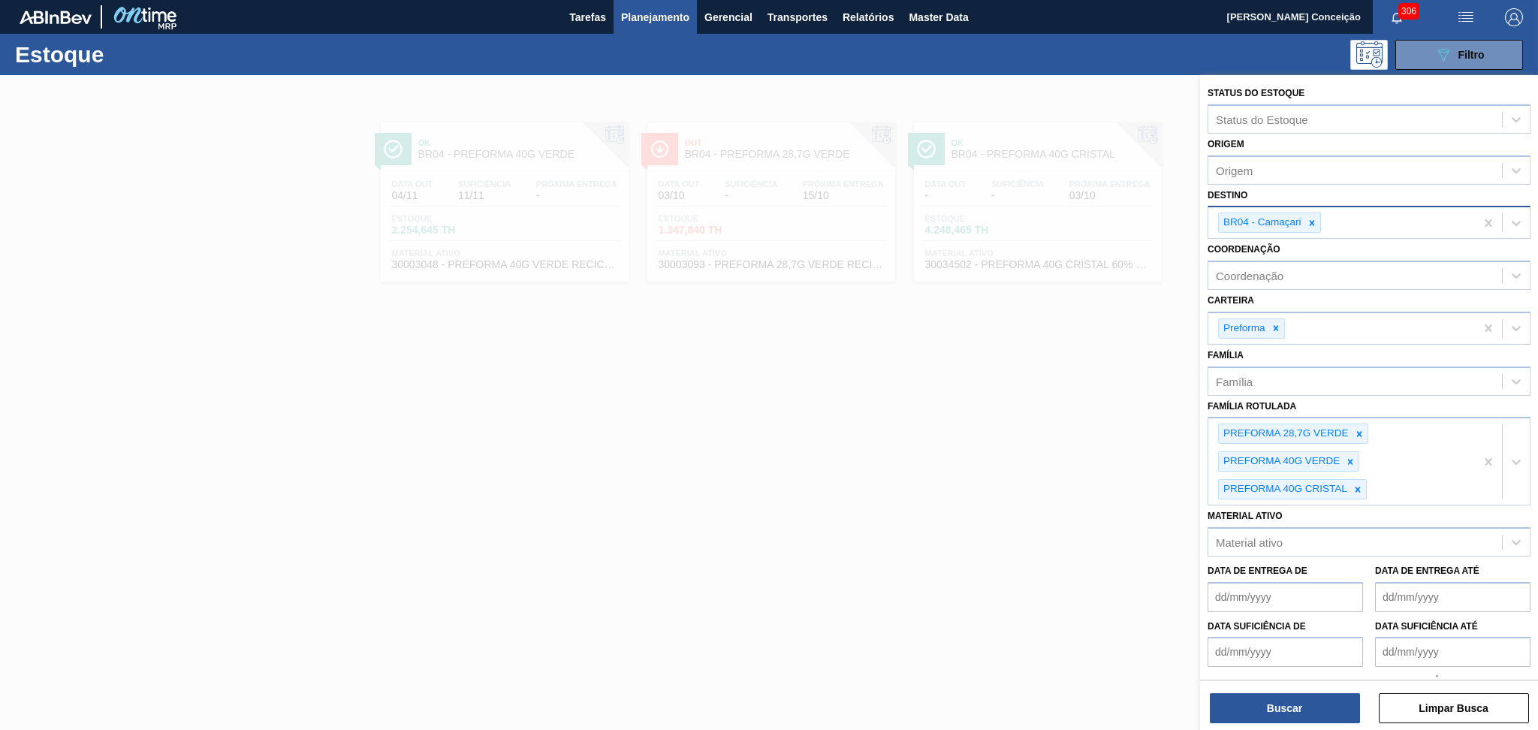
click at [1319, 222] on div at bounding box center [1312, 222] width 17 height 19
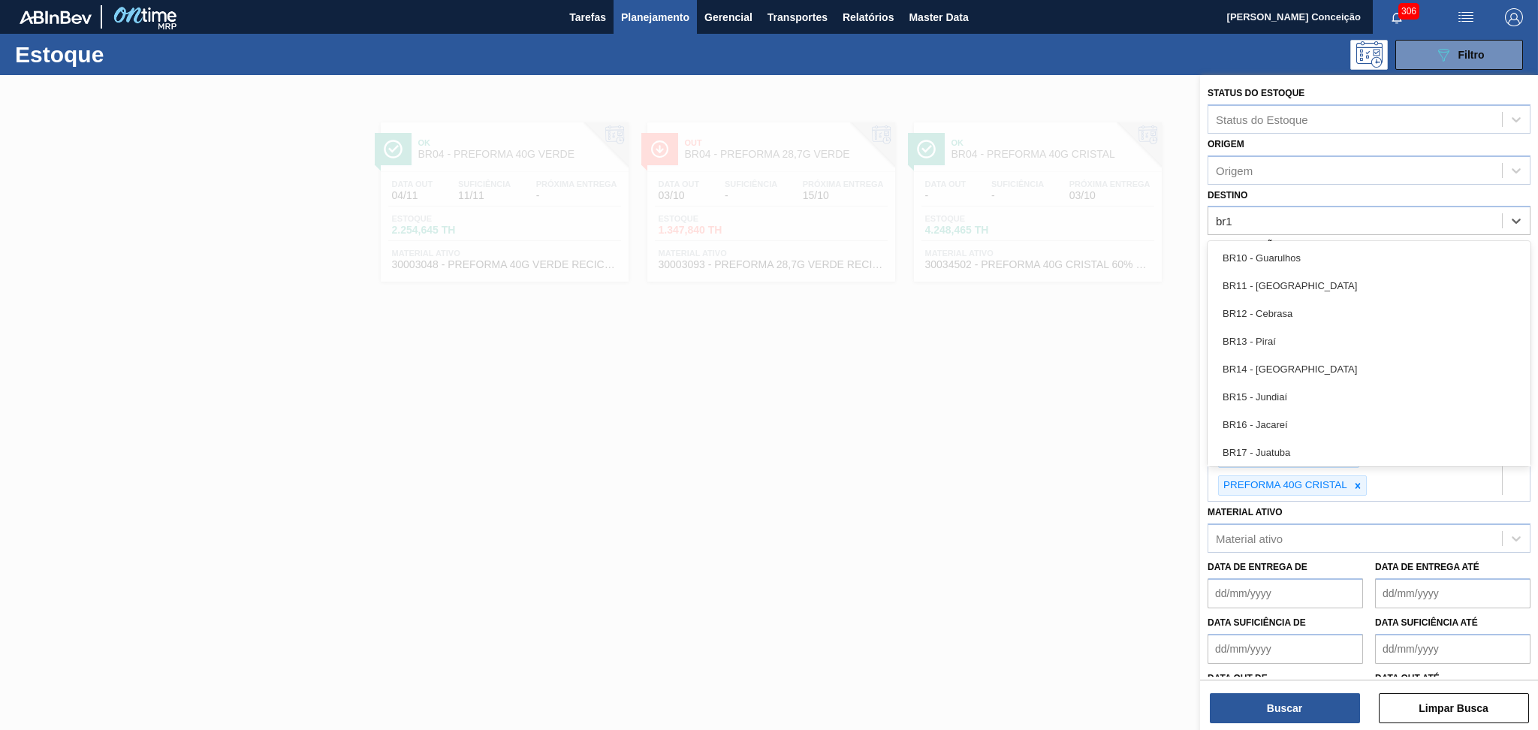
type input "br12"
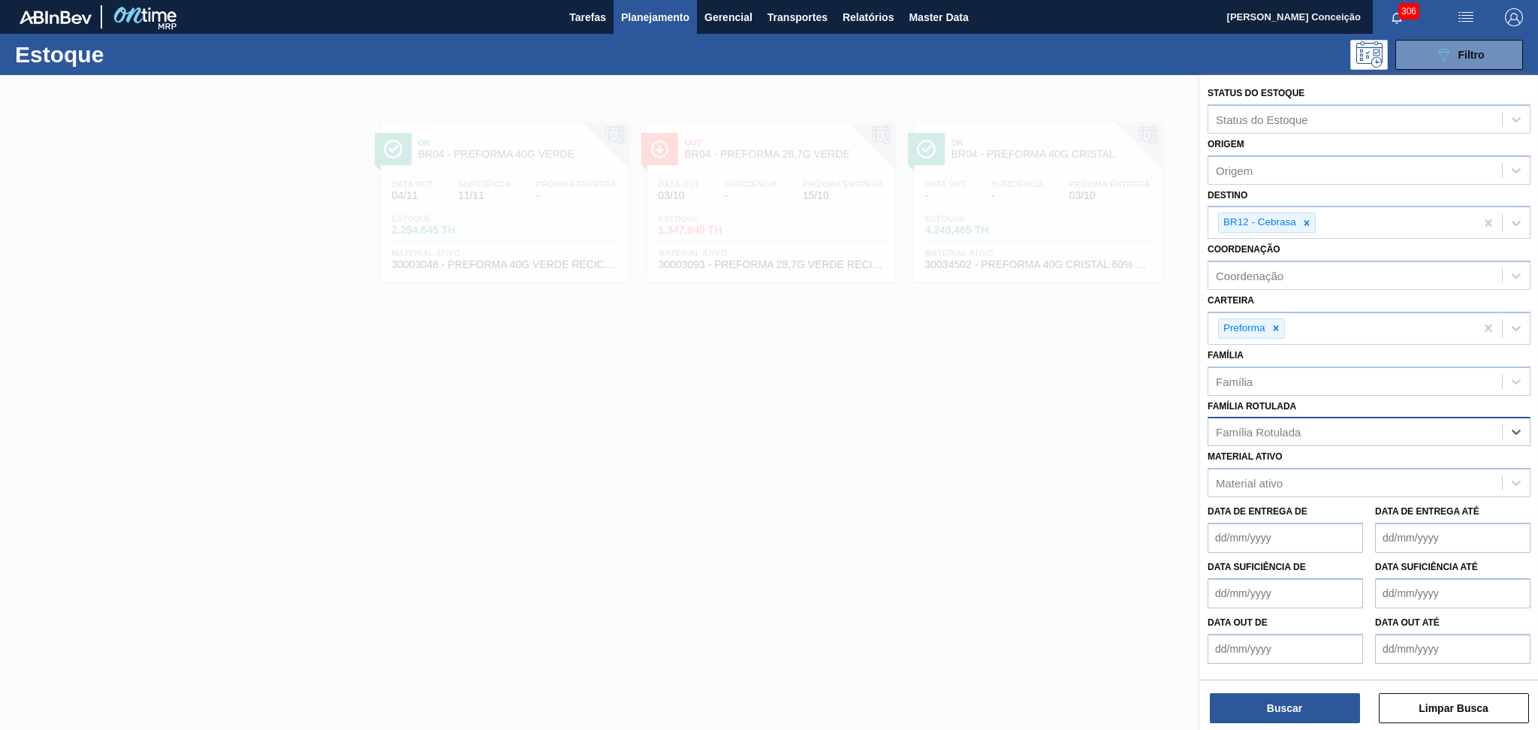
click at [1265, 427] on div "Família Rotulada" at bounding box center [1258, 432] width 85 height 13
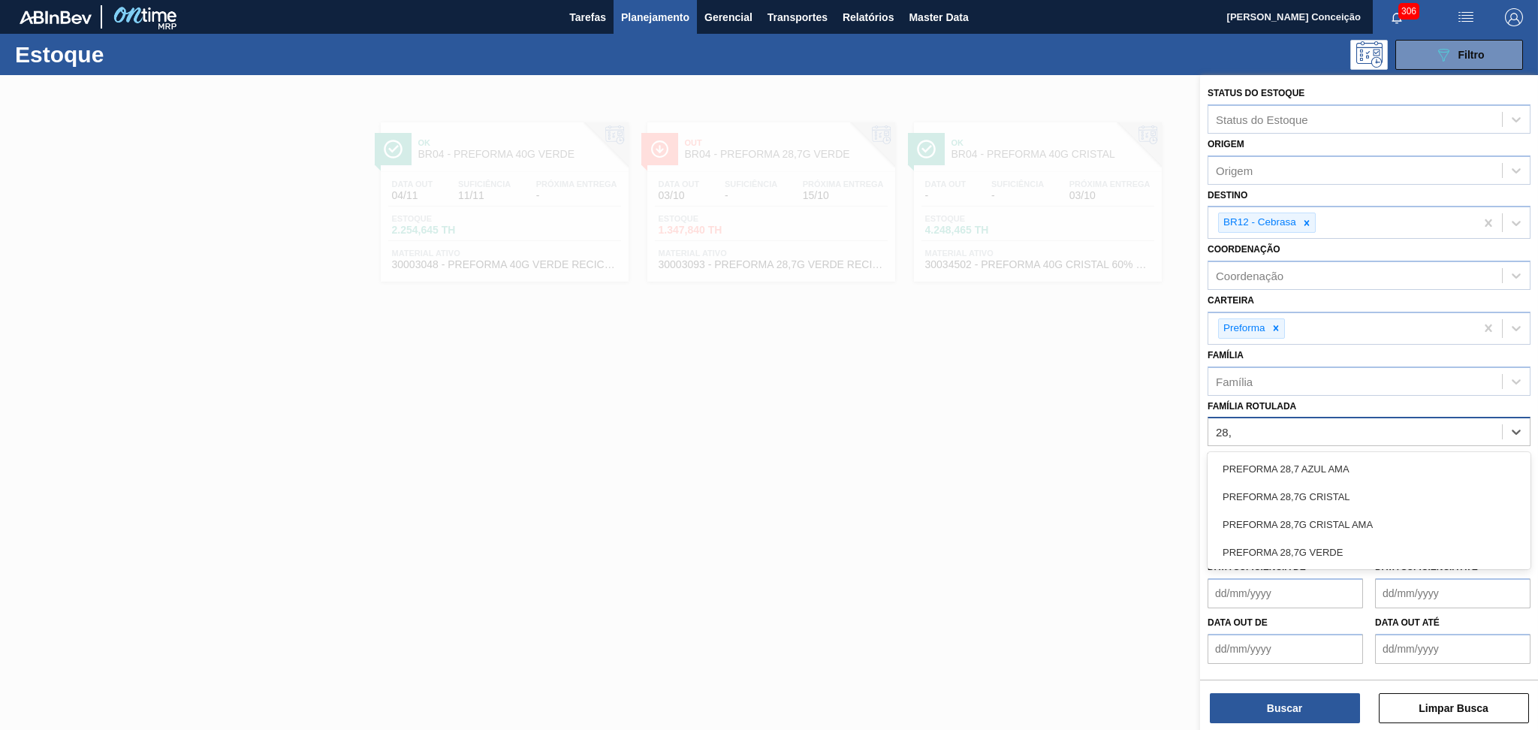
type Rotulada "28,7"
click at [1277, 493] on div "PREFORMA 28,7G CRISTAL" at bounding box center [1368, 497] width 323 height 28
type Rotulada "28,7g"
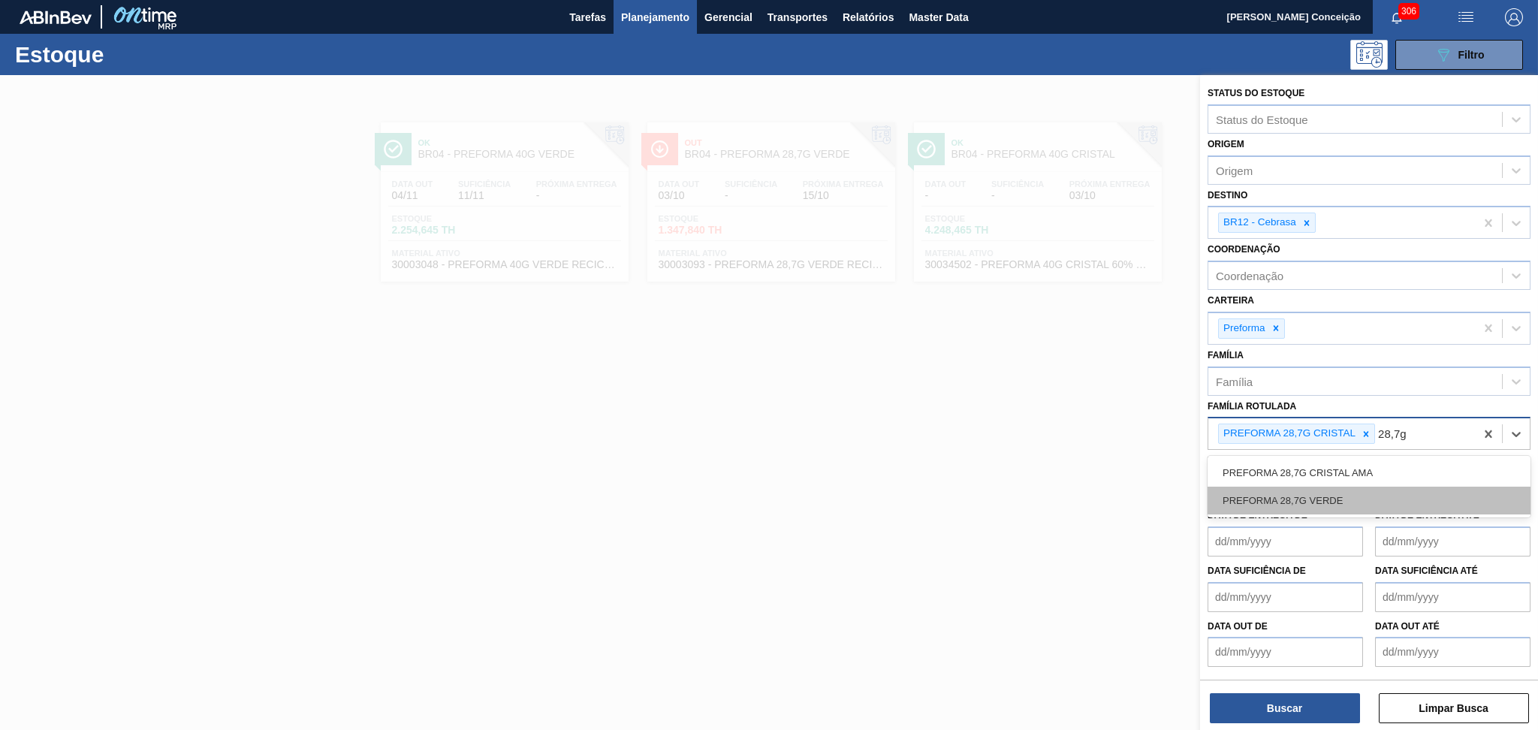
click at [1362, 503] on div "PREFORMA 28,7G VERDE" at bounding box center [1368, 501] width 323 height 28
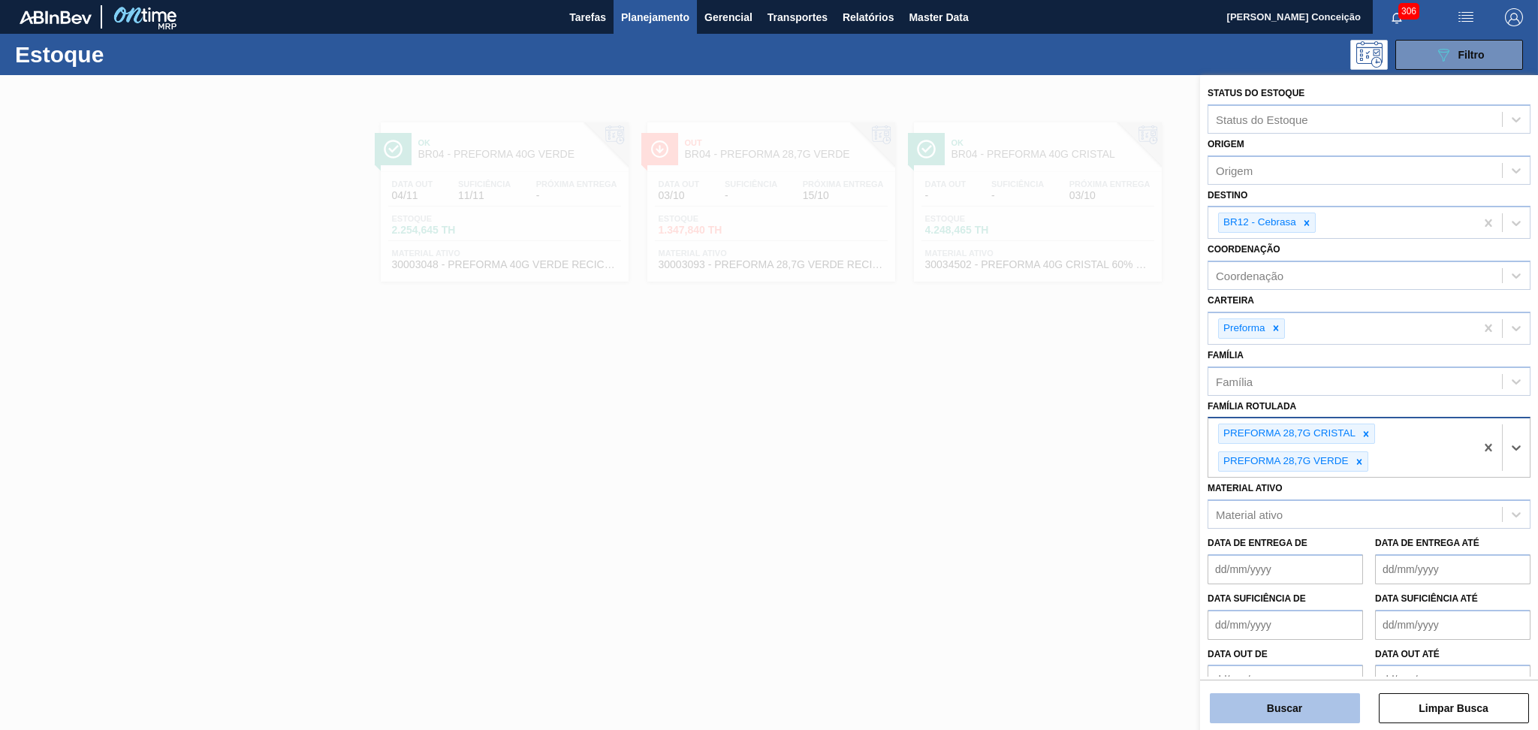
click at [1263, 698] on button "Buscar" at bounding box center [1285, 708] width 150 height 30
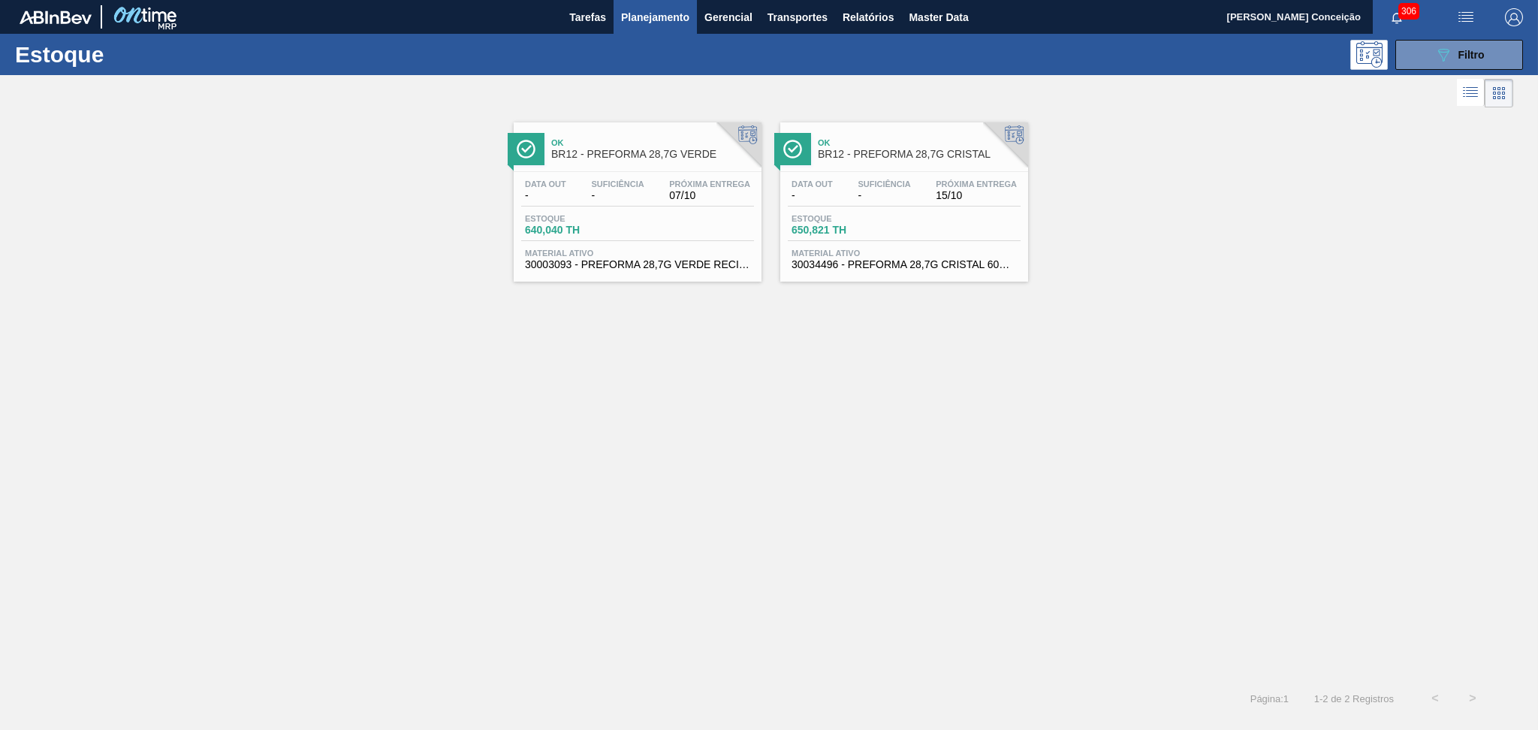
click at [623, 254] on span "Material ativo" at bounding box center [637, 253] width 225 height 9
click at [843, 243] on div "Data out - Suficiência - Próxima Entrega 15/10 Estoque 650,821 TH Material ativ…" at bounding box center [904, 223] width 248 height 102
click at [1431, 47] on button "089F7B8B-B2A5-4AFE-B5C0-19BA573D28AC Filtro" at bounding box center [1459, 55] width 128 height 30
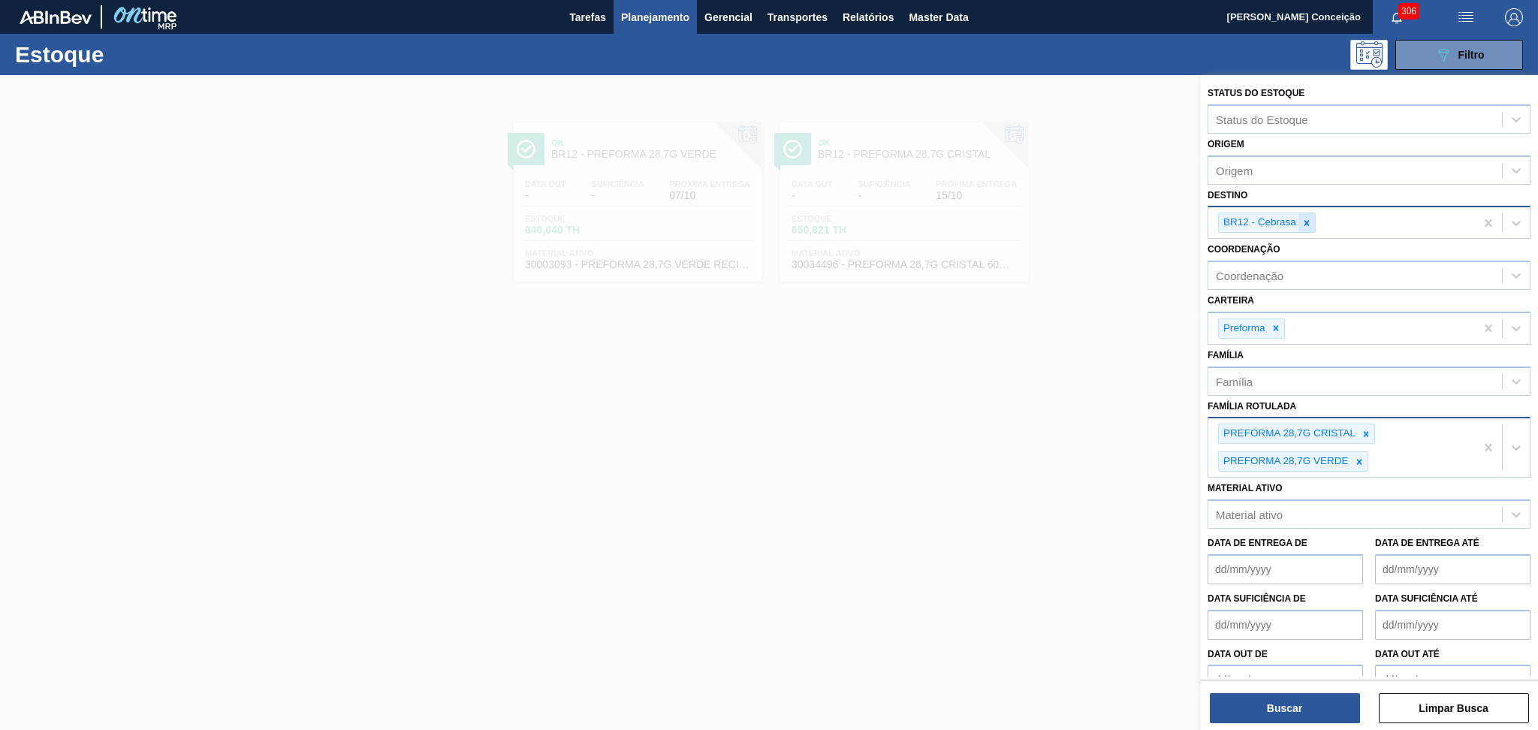
click at [1307, 230] on div at bounding box center [1306, 222] width 17 height 19
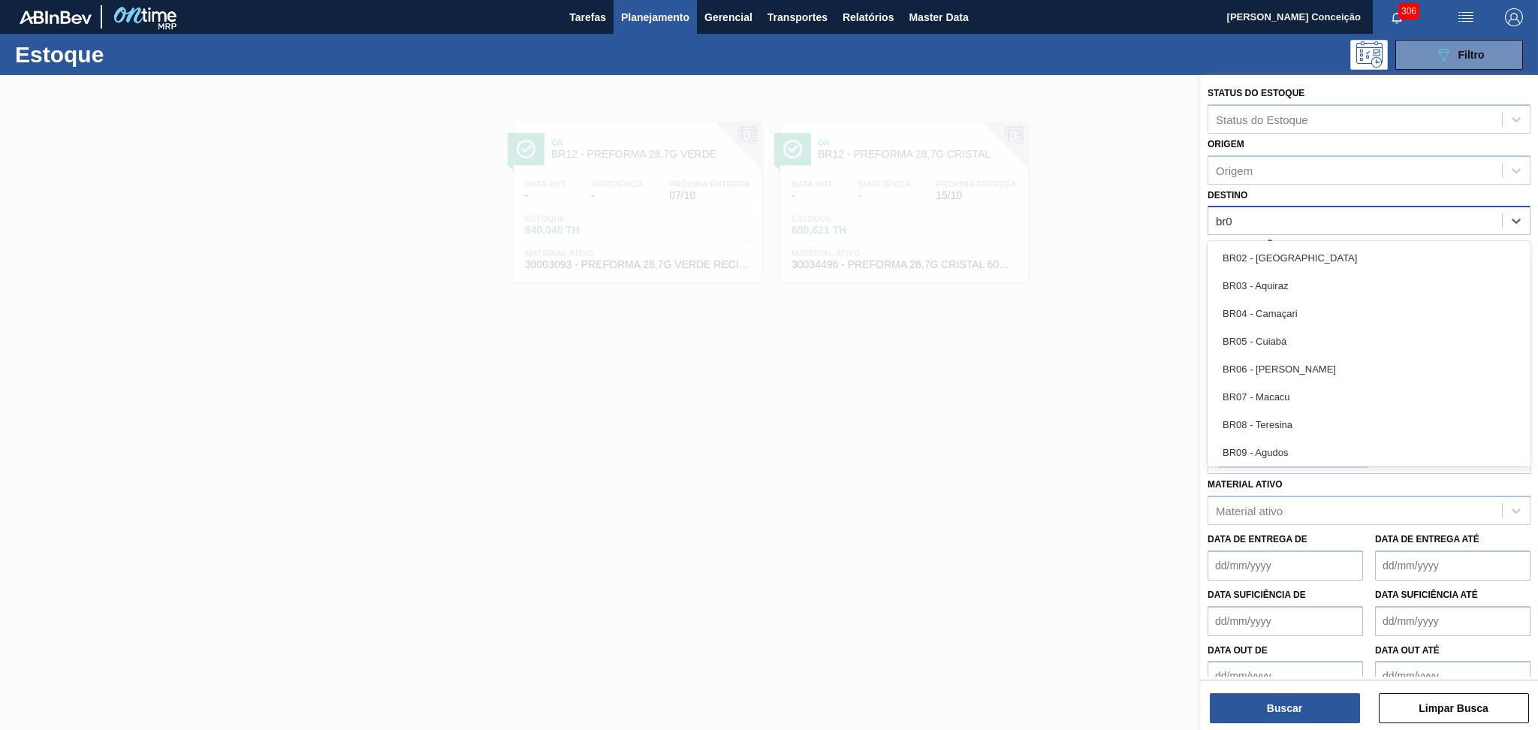
type input "br03"
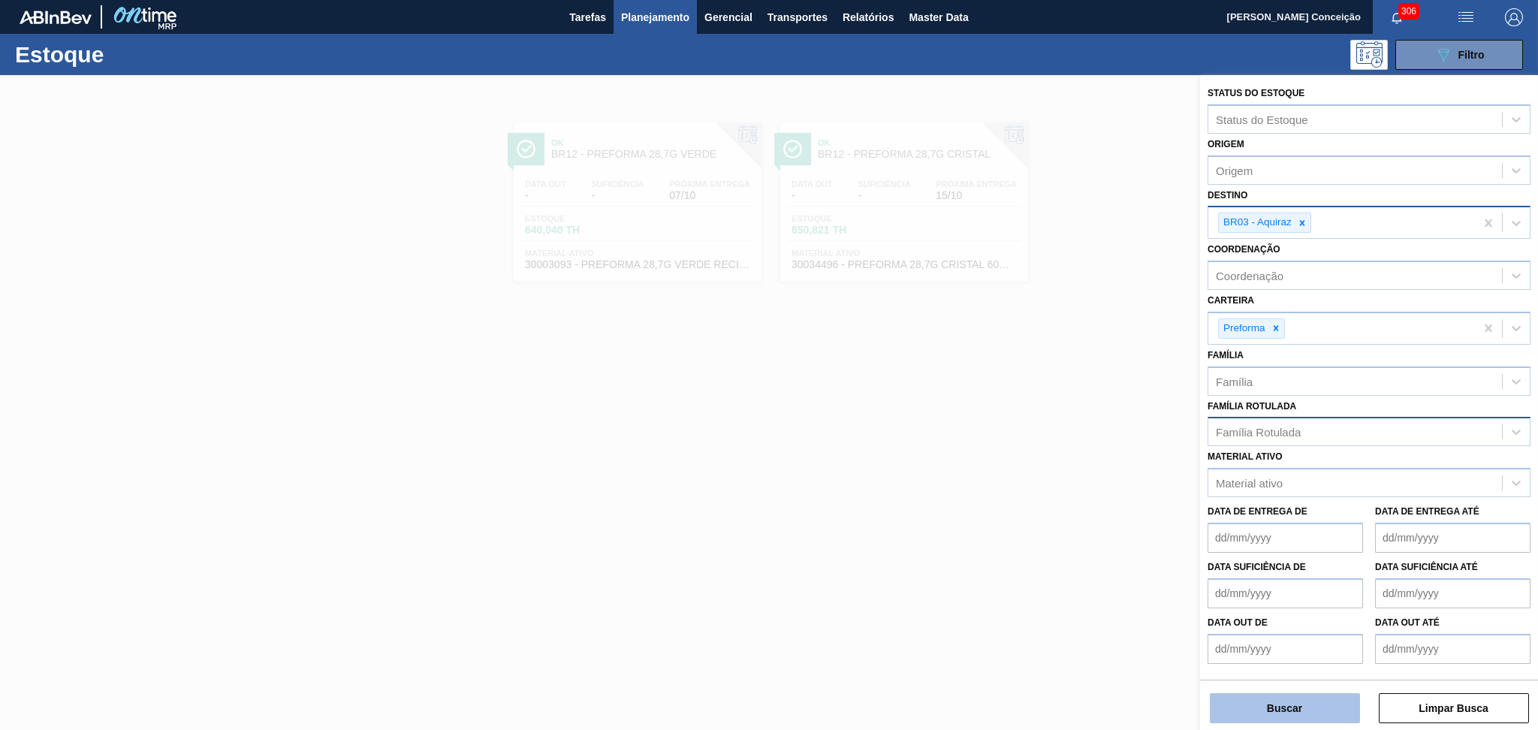
click at [1289, 696] on button "Buscar" at bounding box center [1285, 708] width 150 height 30
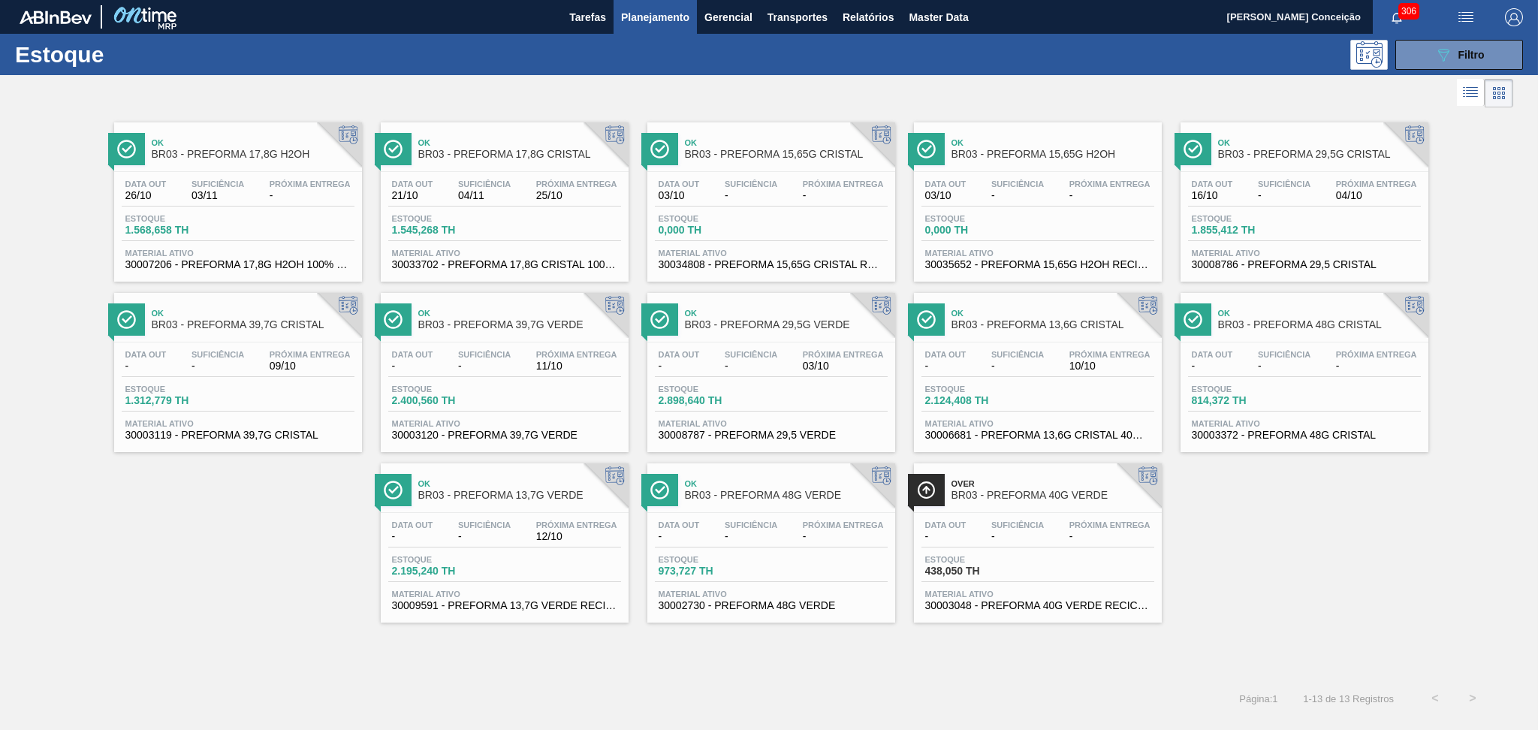
click at [1129, 347] on div "Data out - Suficiência - Próxima Entrega 10/10 Estoque 2.124,408 TH Material at…" at bounding box center [1038, 393] width 248 height 102
click at [581, 548] on div "Data out - Suficiência - Próxima Entrega 12/10 Estoque 2.195,240 TH Material at…" at bounding box center [505, 564] width 248 height 102
click at [253, 495] on div "Ok BR03 - PREFORMA 17,8G H2OH Data out 26/10 Suficiência 03/11 Próxima Entrega …" at bounding box center [769, 366] width 1538 height 511
click at [766, 649] on div "Ok BR03 - PREFORMA 17,8G H2OH Data out 26/10 Suficiência 03/11 Próxima Entrega …" at bounding box center [769, 395] width 1538 height 568
click at [490, 105] on div at bounding box center [756, 93] width 1513 height 36
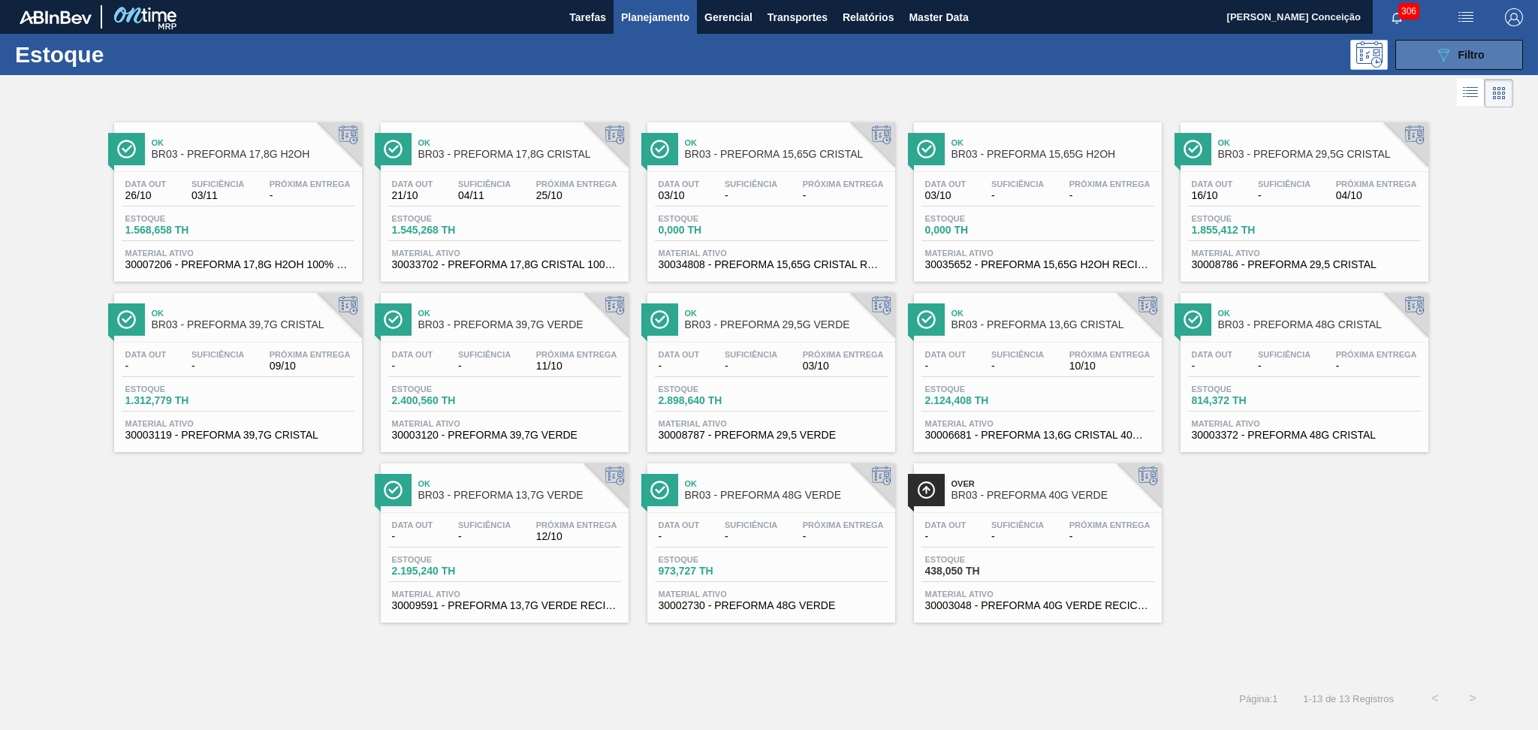
click at [1455, 54] on div "089F7B8B-B2A5-4AFE-B5C0-19BA573D28AC Filtro" at bounding box center [1459, 55] width 50 height 18
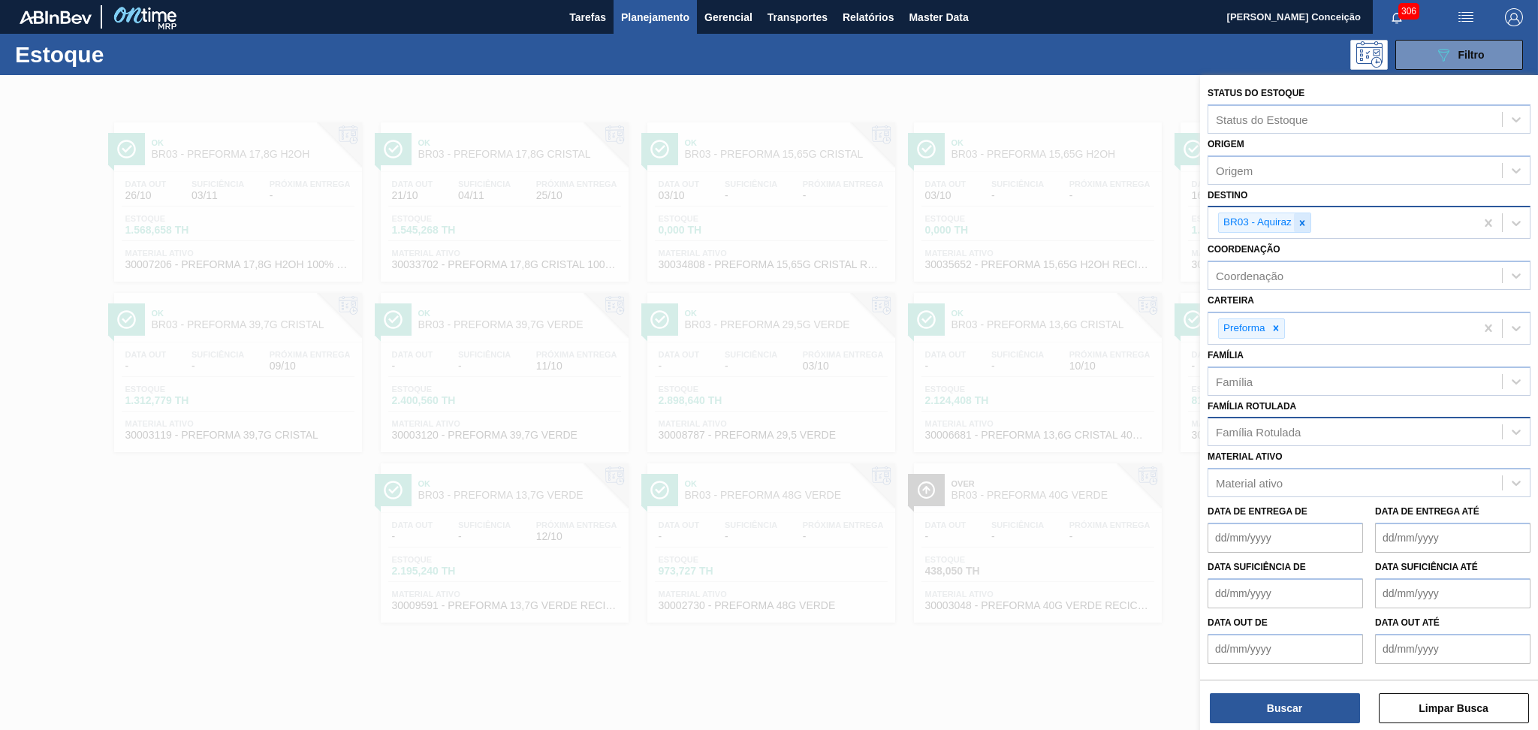
click at [1303, 220] on icon at bounding box center [1302, 222] width 5 height 5
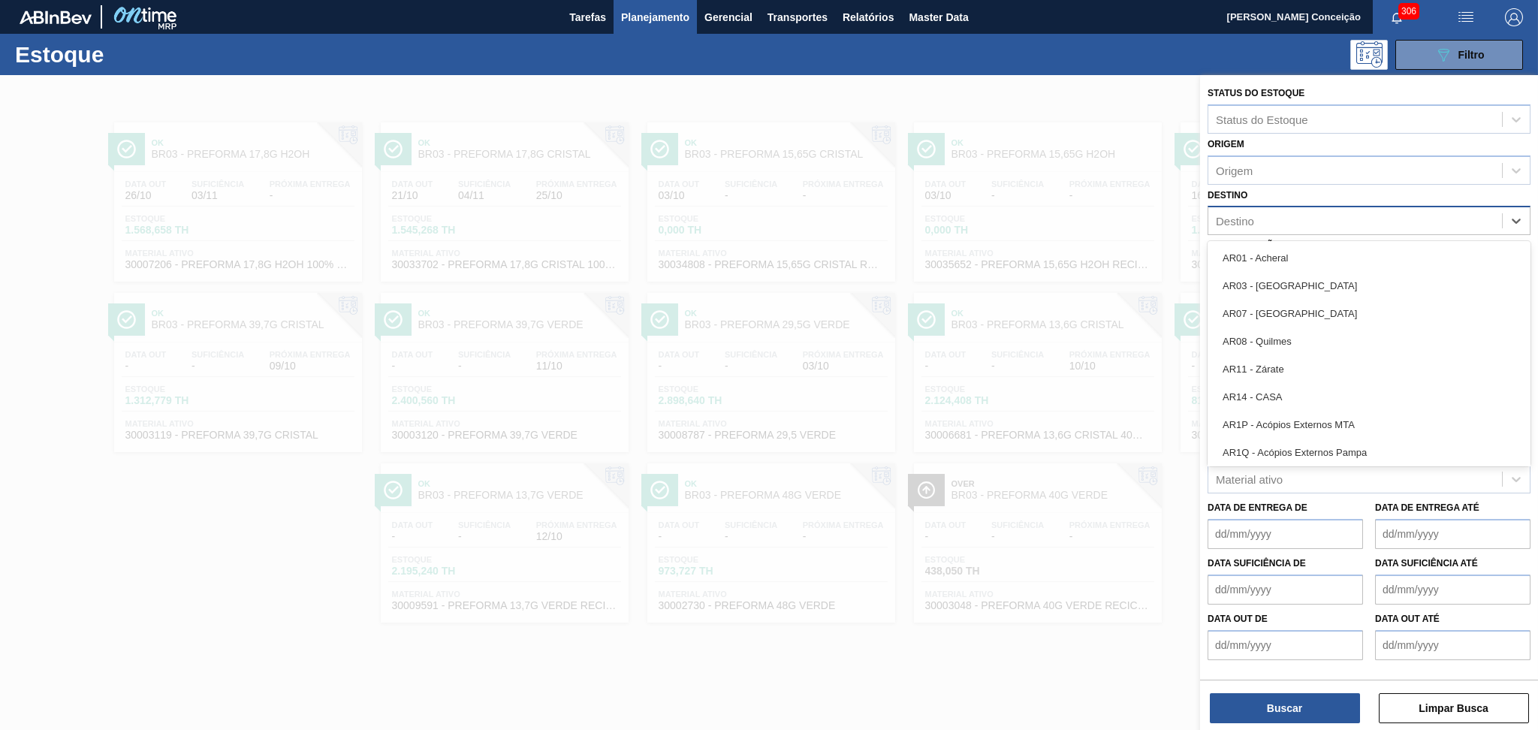
click at [1256, 216] on div "Destino" at bounding box center [1355, 221] width 294 height 22
type input "br12"
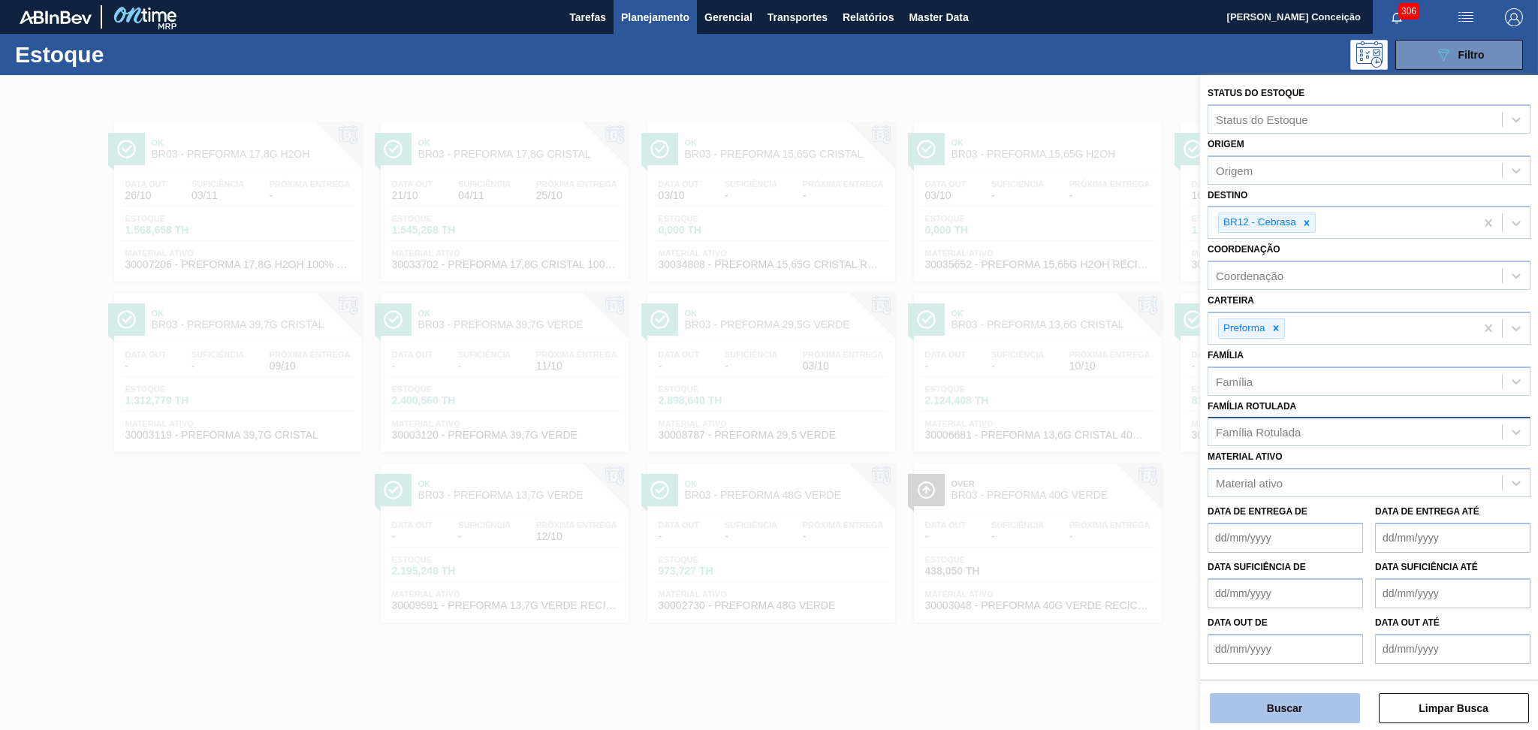
click at [1279, 698] on button "Buscar" at bounding box center [1285, 708] width 150 height 30
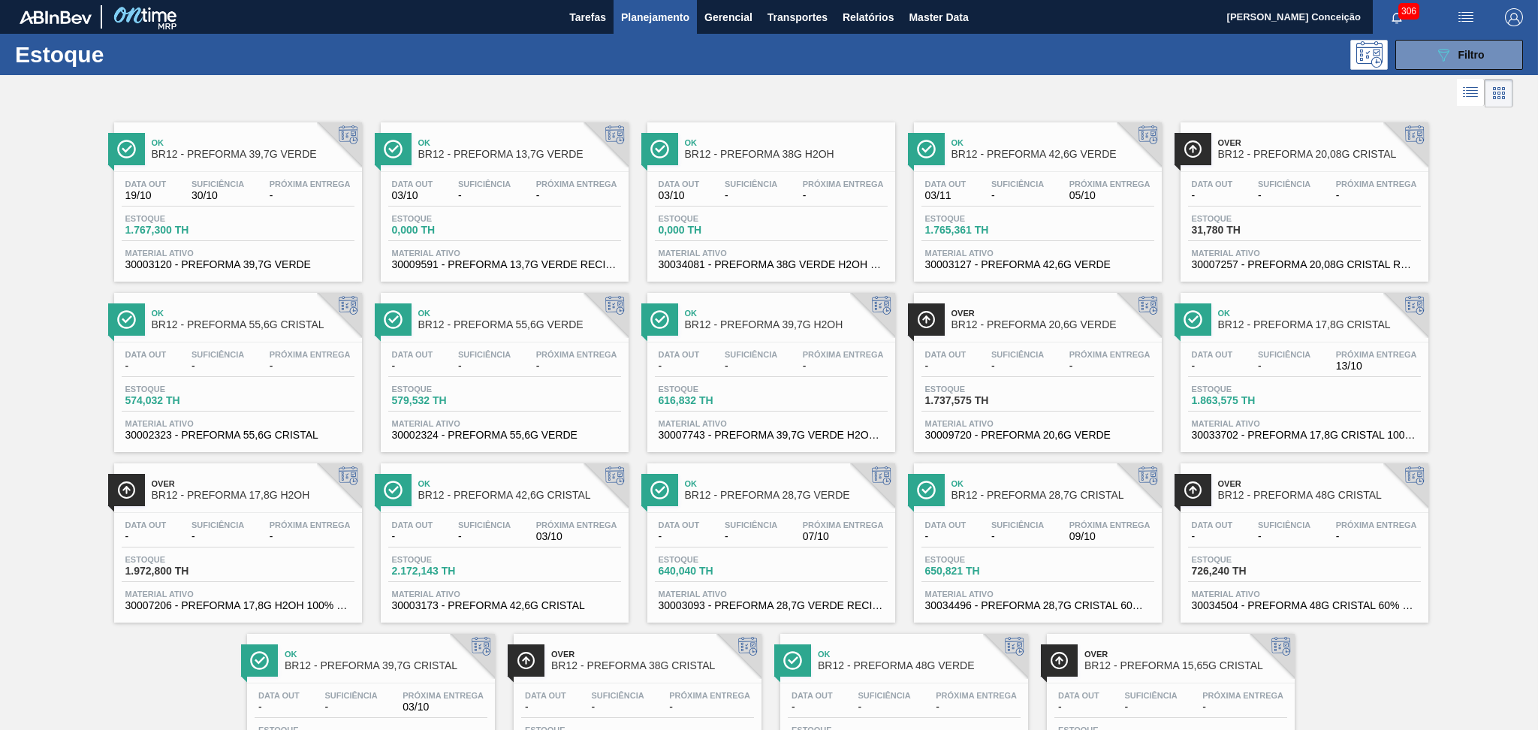
click at [342, 104] on div at bounding box center [756, 93] width 1513 height 36
click at [1455, 55] on div "089F7B8B-B2A5-4AFE-B5C0-19BA573D28AC Filtro" at bounding box center [1459, 55] width 50 height 18
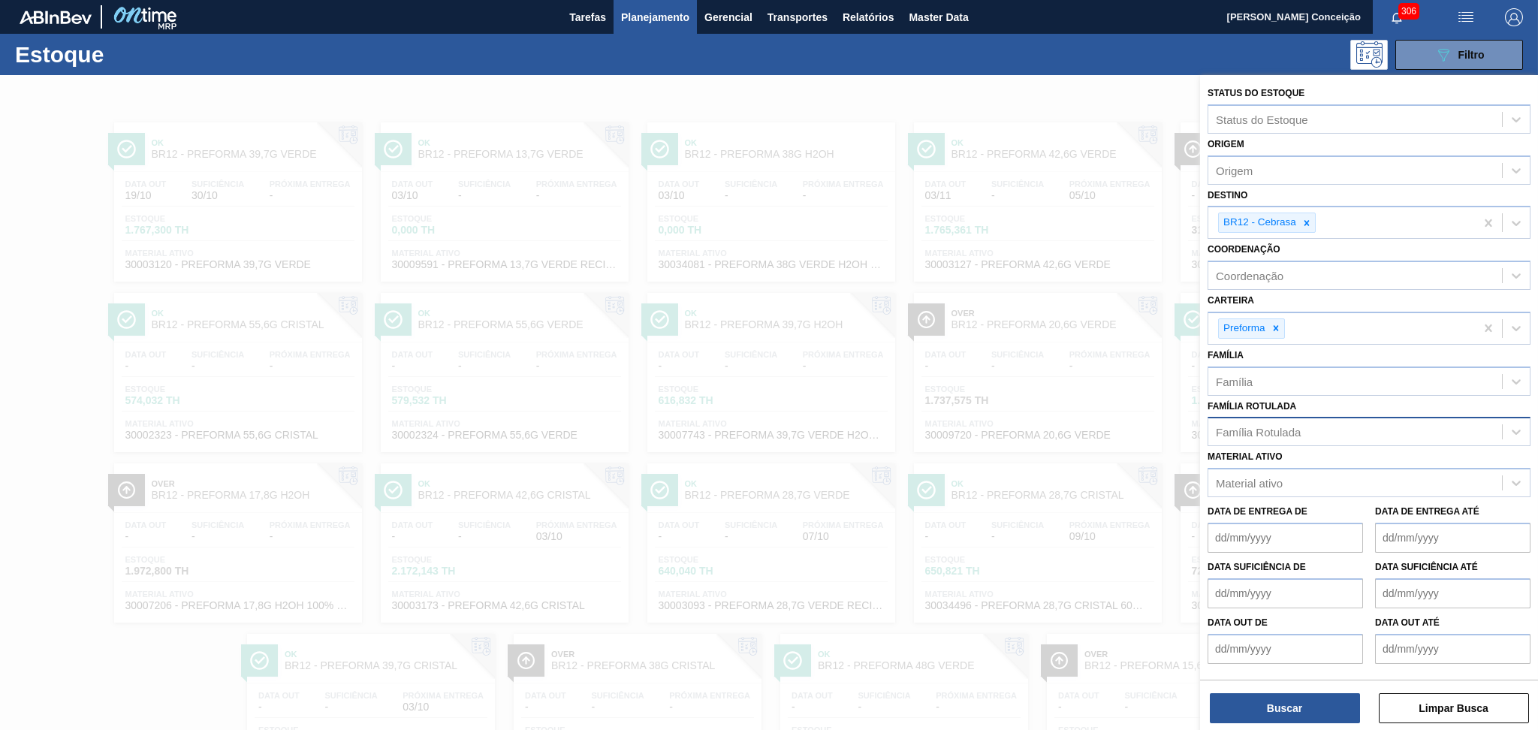
click at [1310, 424] on div "Família Rotulada" at bounding box center [1355, 432] width 294 height 22
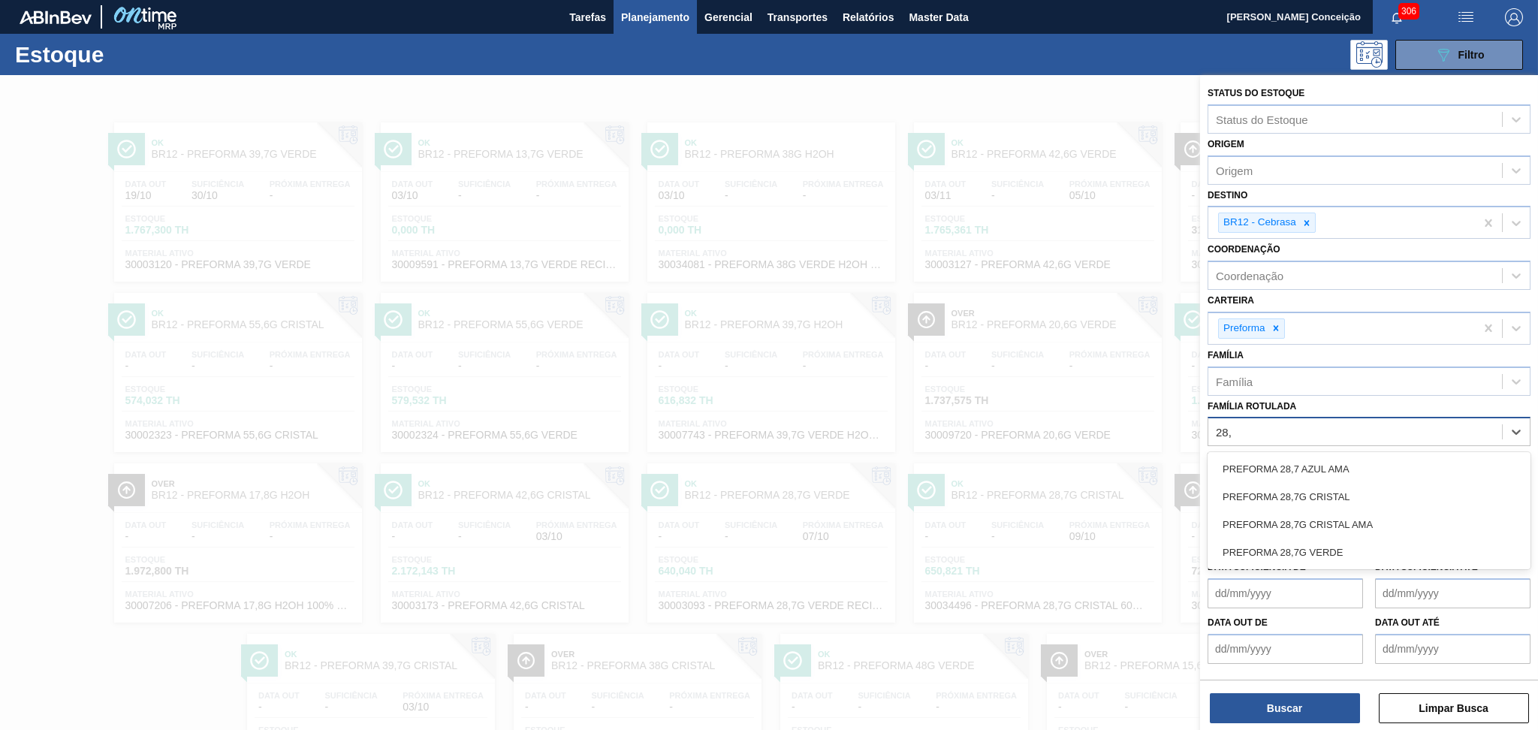
type Rotulada "28,7"
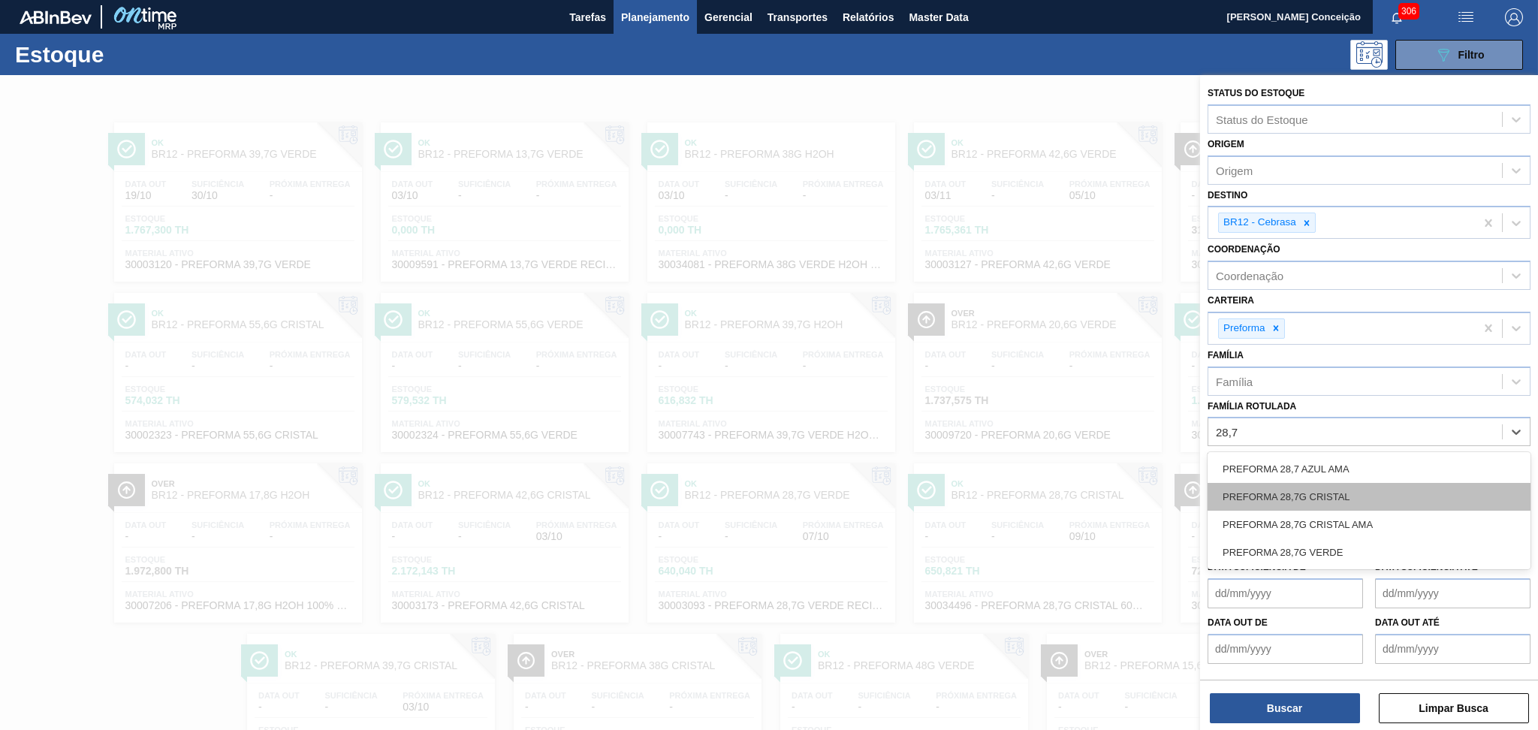
click at [1313, 491] on div "PREFORMA 28,7G CRISTAL" at bounding box center [1368, 497] width 323 height 28
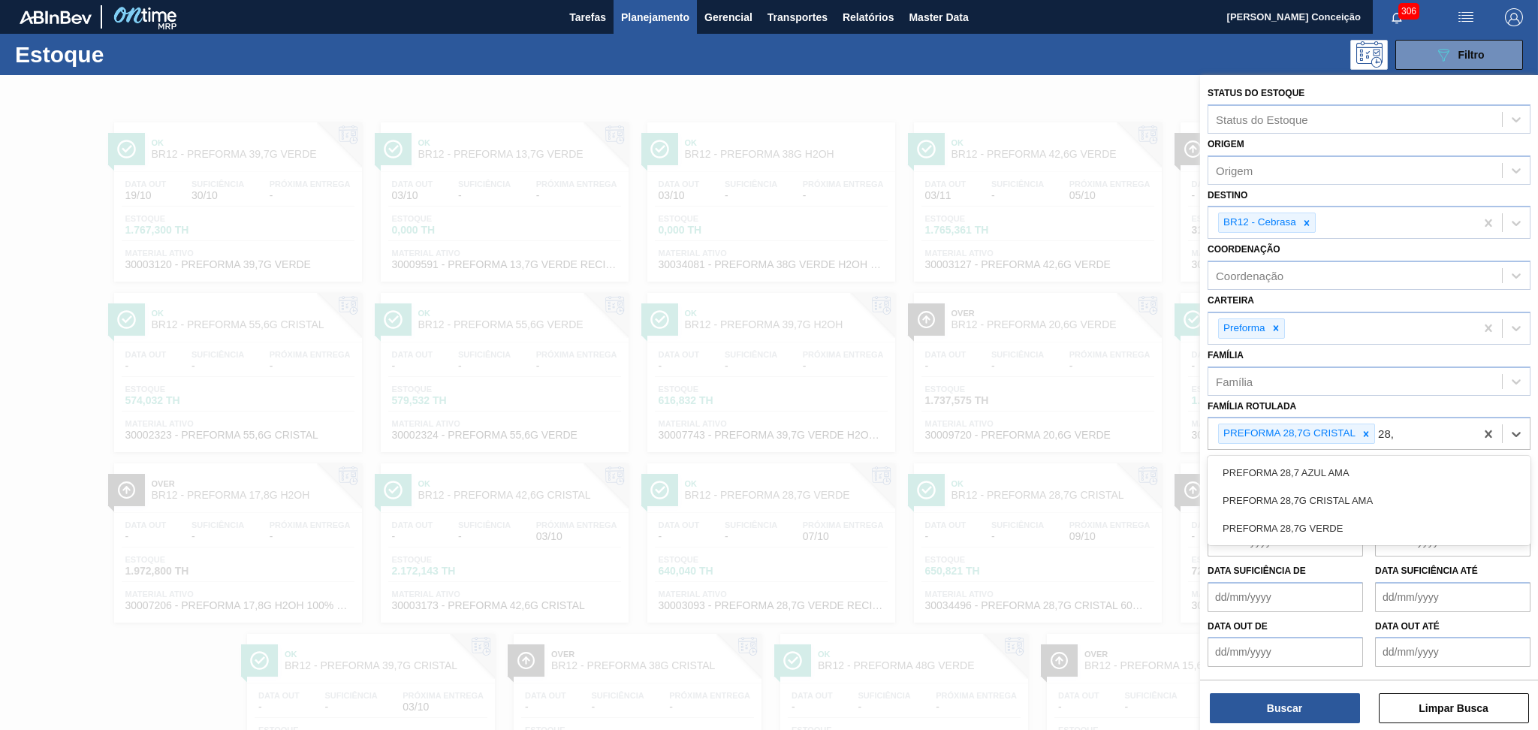
type Rotulada "28,7"
drag, startPoint x: 1370, startPoint y: 511, endPoint x: 1363, endPoint y: 524, distance: 15.5
click at [1368, 514] on div "PREFORMA 28,7G VERDE" at bounding box center [1368, 528] width 323 height 28
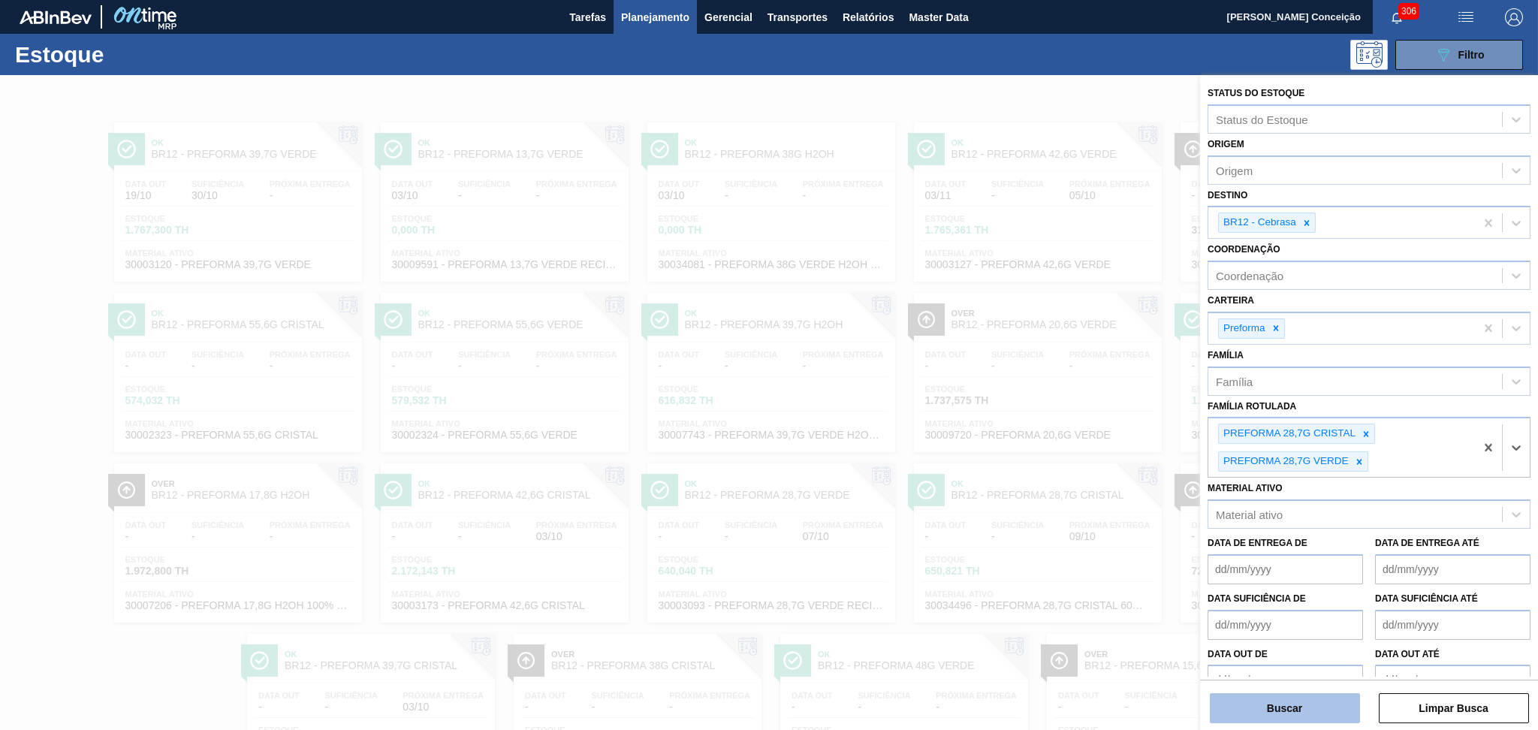
click at [1281, 709] on button "Buscar" at bounding box center [1285, 708] width 150 height 30
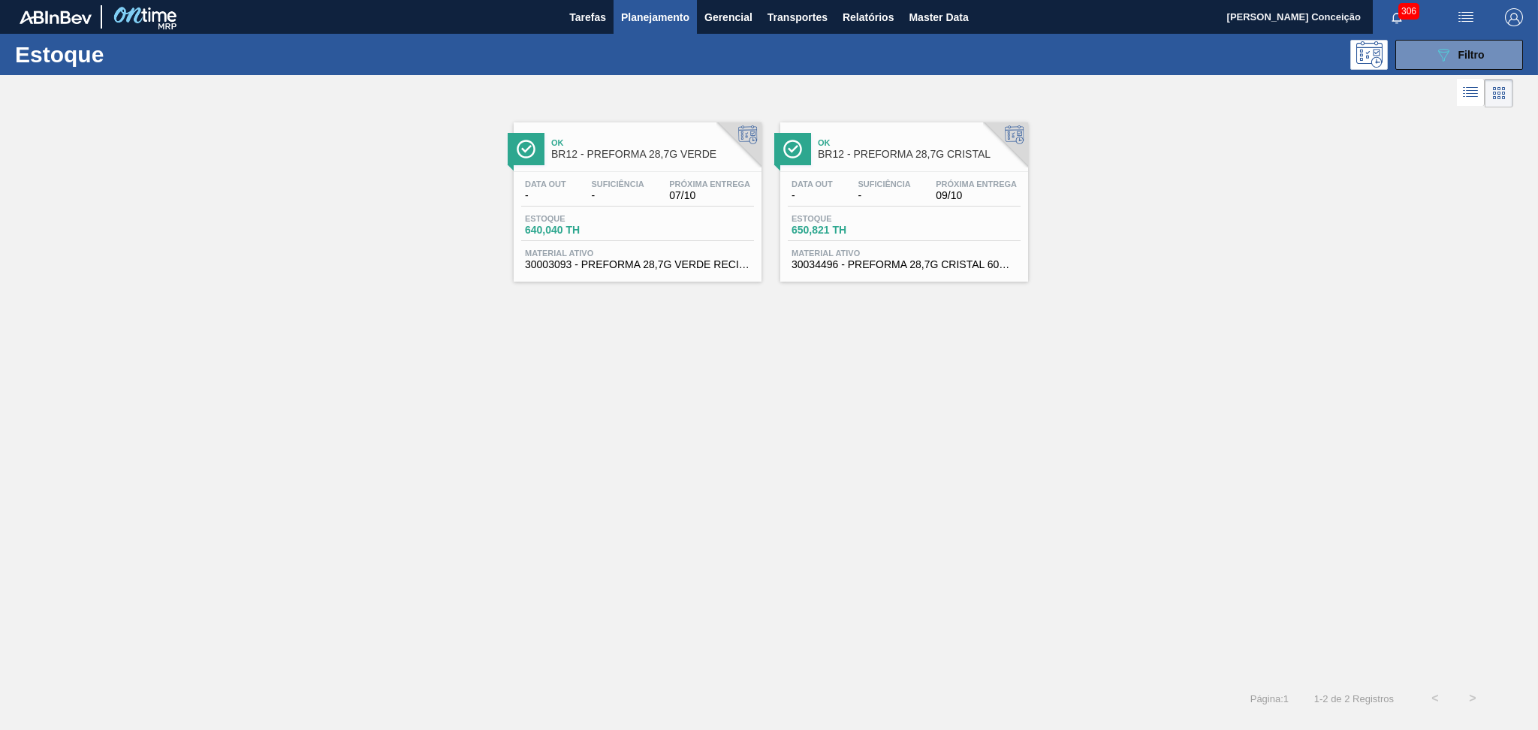
click at [269, 406] on div "Ok BR12 - PREFORMA 28,7G VERDE Data out - Suficiência - Próxima Entrega 07/10 E…" at bounding box center [769, 395] width 1538 height 568
click at [599, 243] on div "Data out - Suficiência - Próxima Entrega 07/10 Estoque 640,040 TH Material ativ…" at bounding box center [638, 223] width 248 height 102
click at [858, 234] on span "650,821 TH" at bounding box center [843, 230] width 105 height 11
click at [1458, 59] on span "Filtro" at bounding box center [1471, 55] width 26 height 12
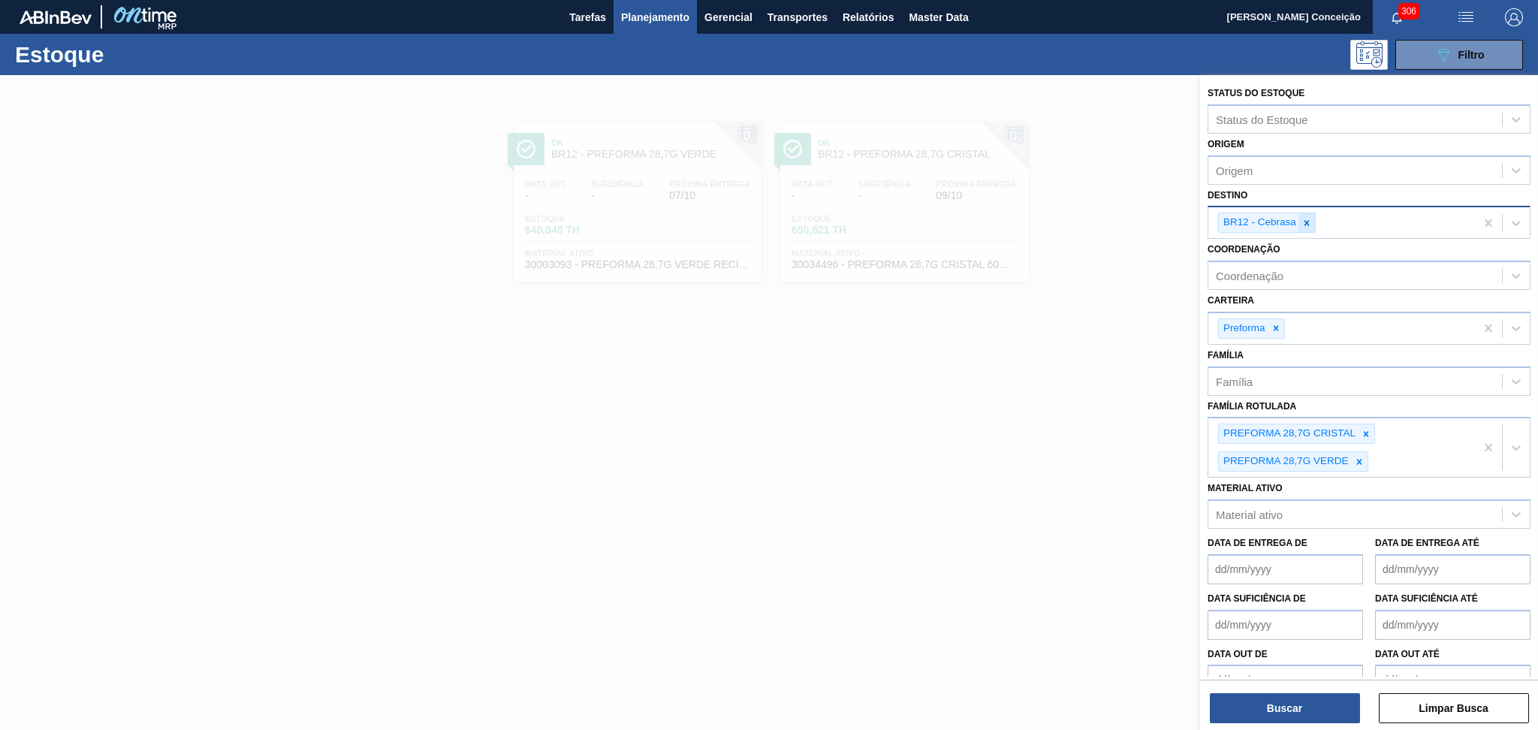
click at [1311, 218] on icon at bounding box center [1306, 223] width 11 height 11
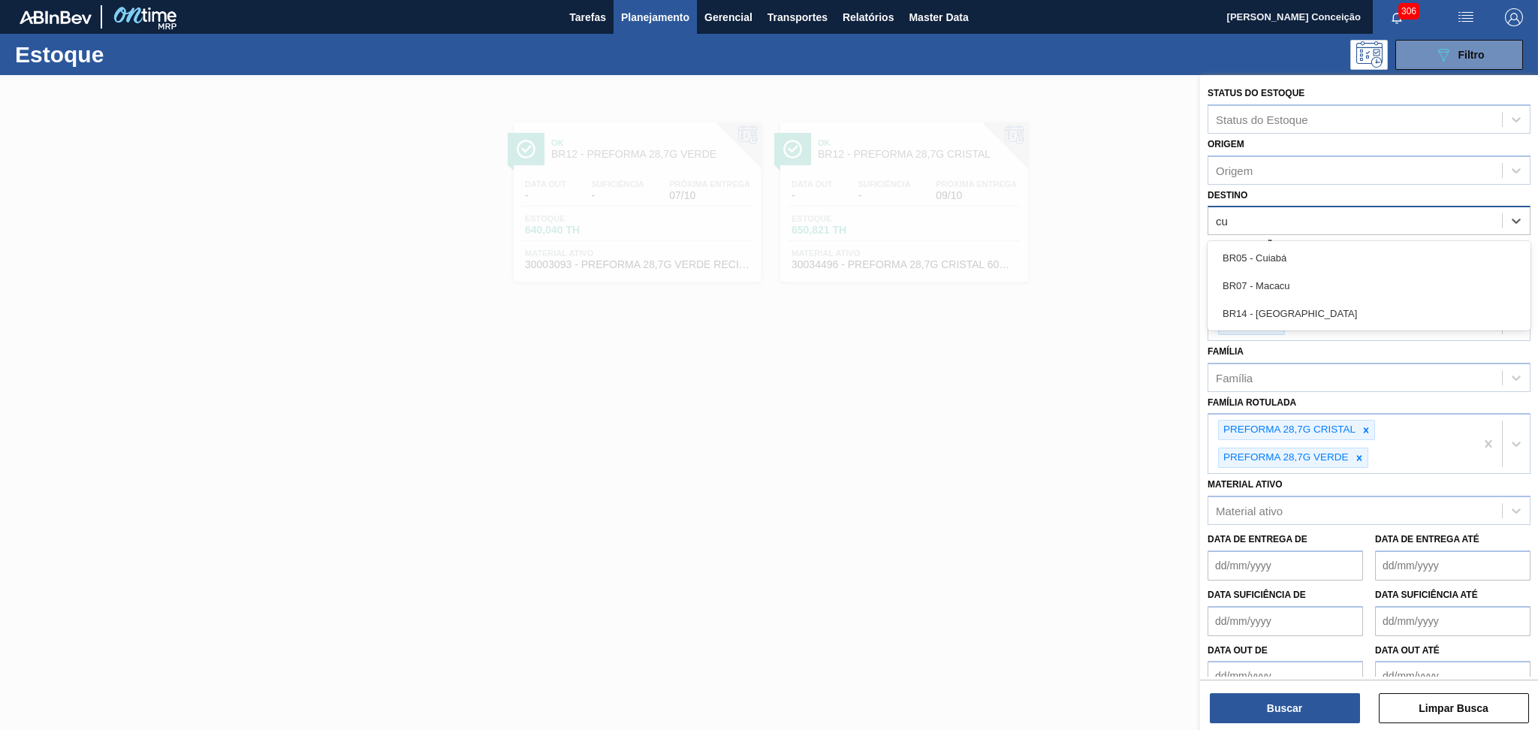
type input "cui"
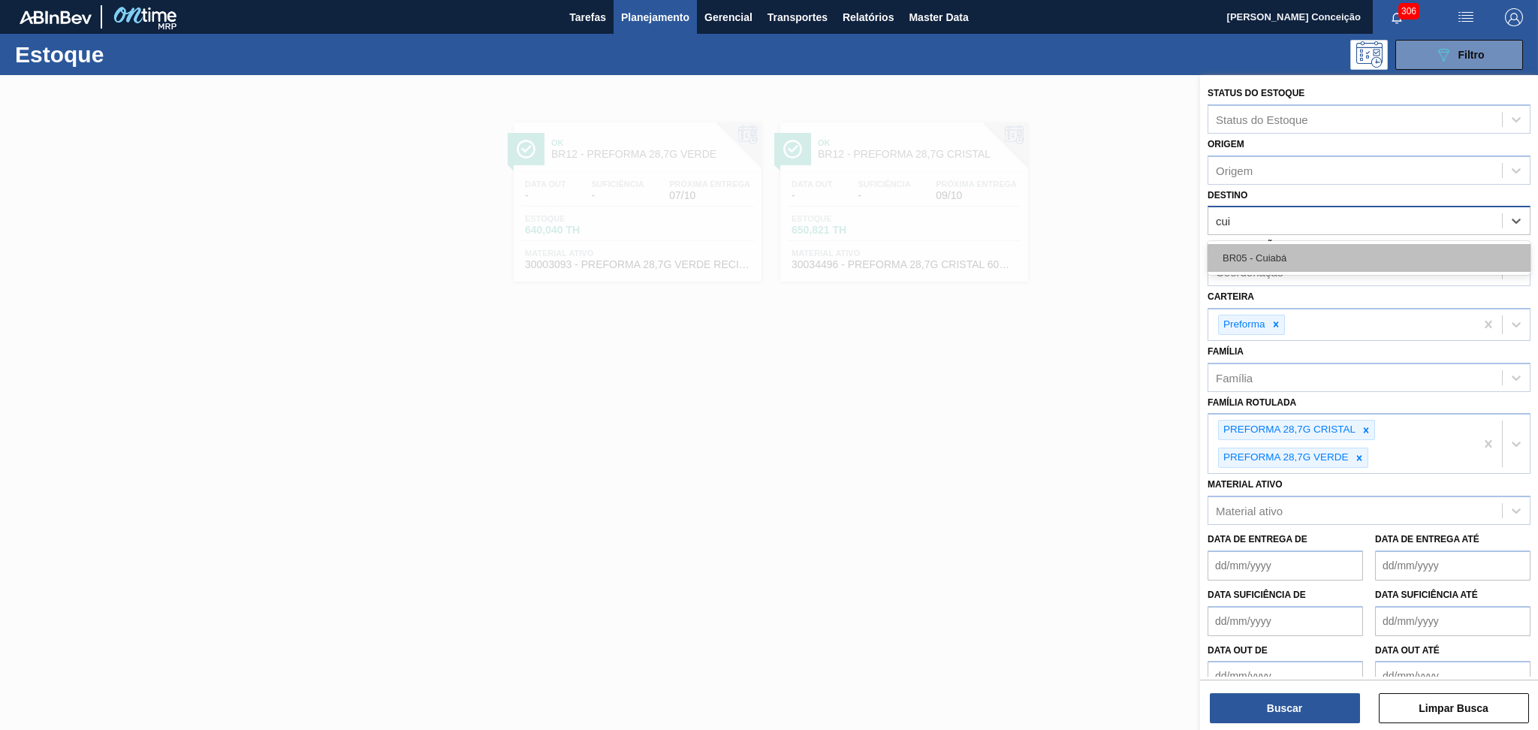
click at [1302, 248] on div "BR05 - Cuiabá" at bounding box center [1368, 258] width 323 height 28
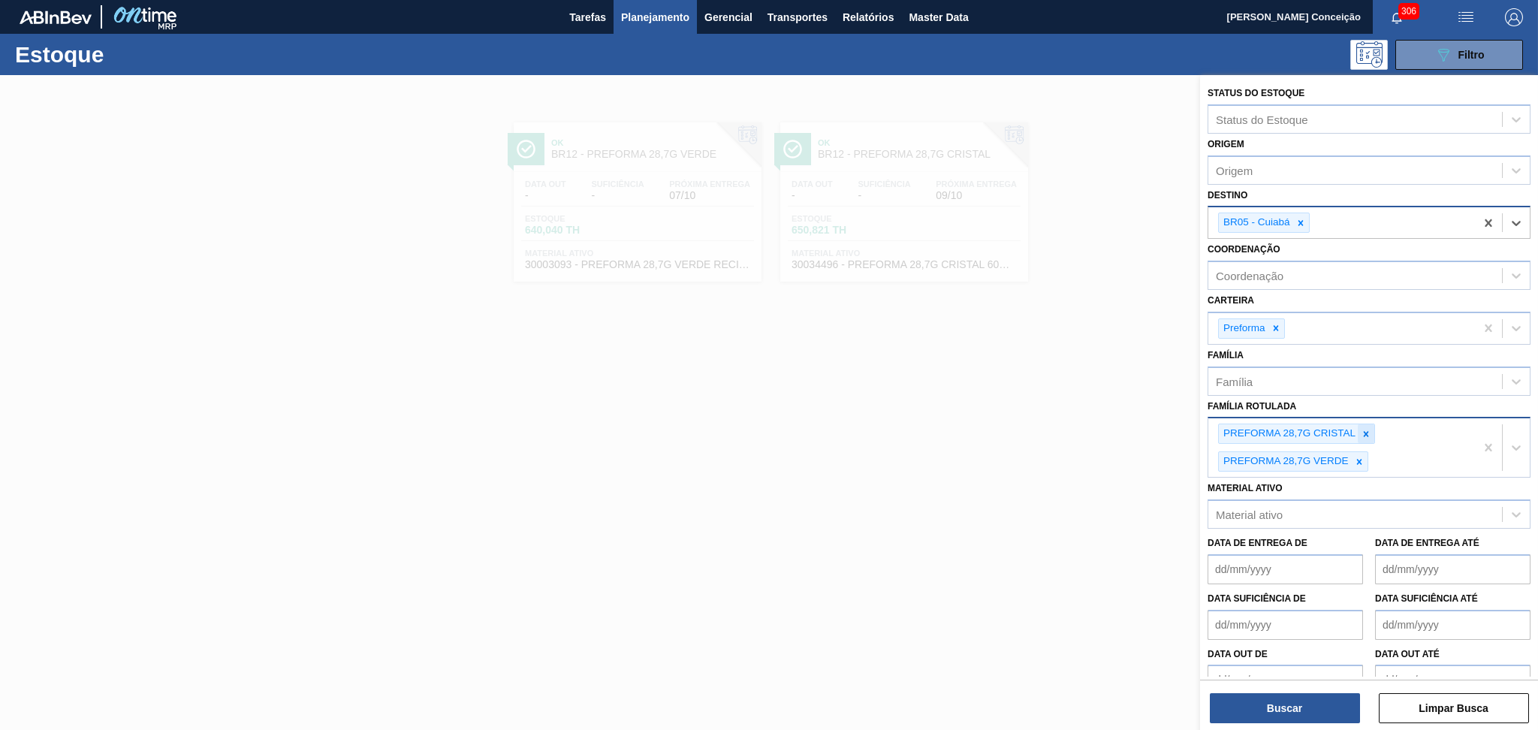
click at [1368, 429] on icon at bounding box center [1366, 434] width 11 height 11
click at [1368, 424] on div "PREFORMA 28,7G CRISTAL PREFORMA 28,7G VERDE" at bounding box center [1341, 447] width 267 height 59
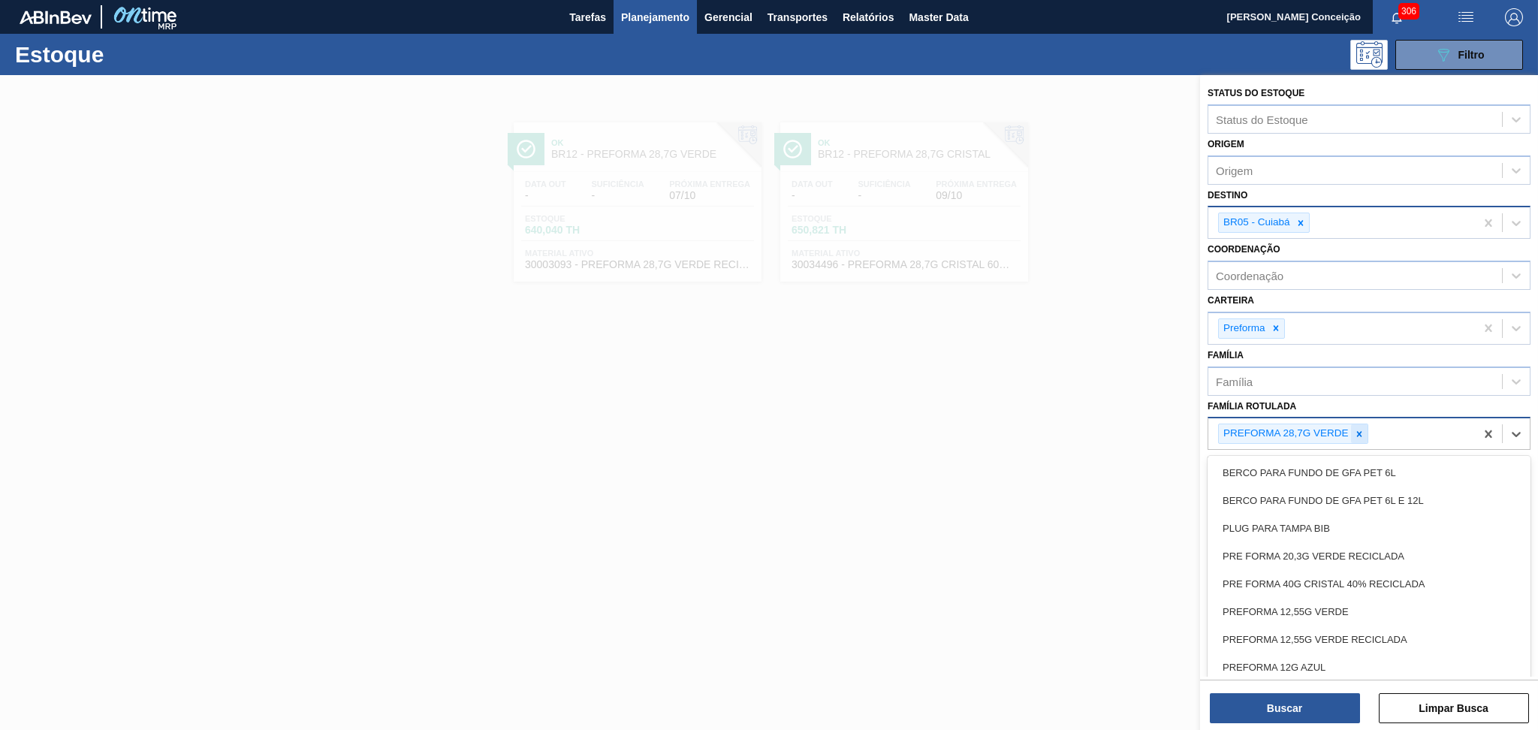
click at [1361, 429] on icon at bounding box center [1359, 434] width 11 height 11
click at [1240, 704] on button "Buscar" at bounding box center [1285, 708] width 150 height 30
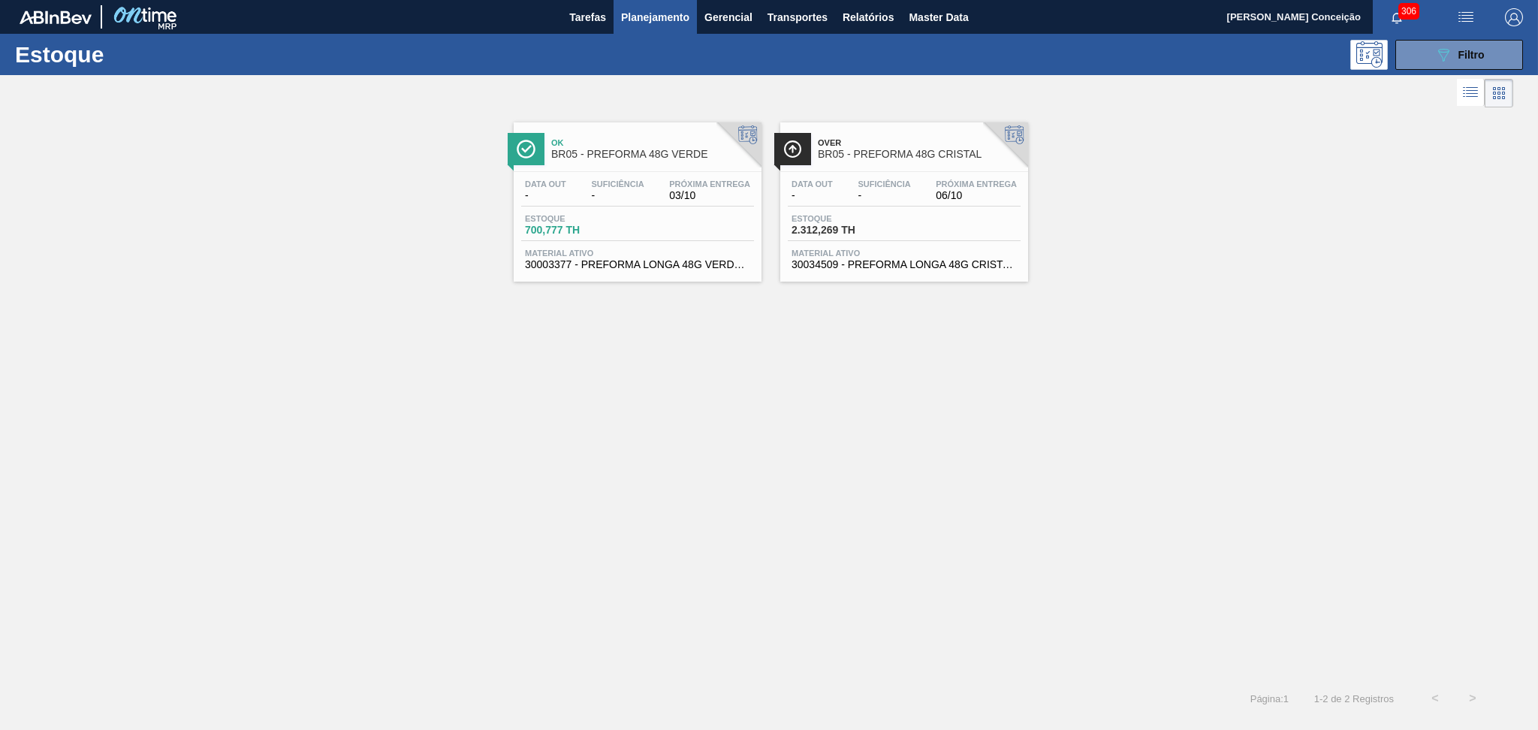
click at [774, 499] on div "Ok BR05 - PREFORMA 48G VERDE Data out - Suficiência - Próxima Entrega 03/10 Est…" at bounding box center [769, 395] width 1538 height 568
click at [968, 209] on div "Data out - Suficiência - Próxima Entrega 06/10 Estoque 2.312,269 TH Material at…" at bounding box center [904, 223] width 248 height 102
click at [644, 232] on div "Estoque 700,777 TH" at bounding box center [637, 227] width 233 height 27
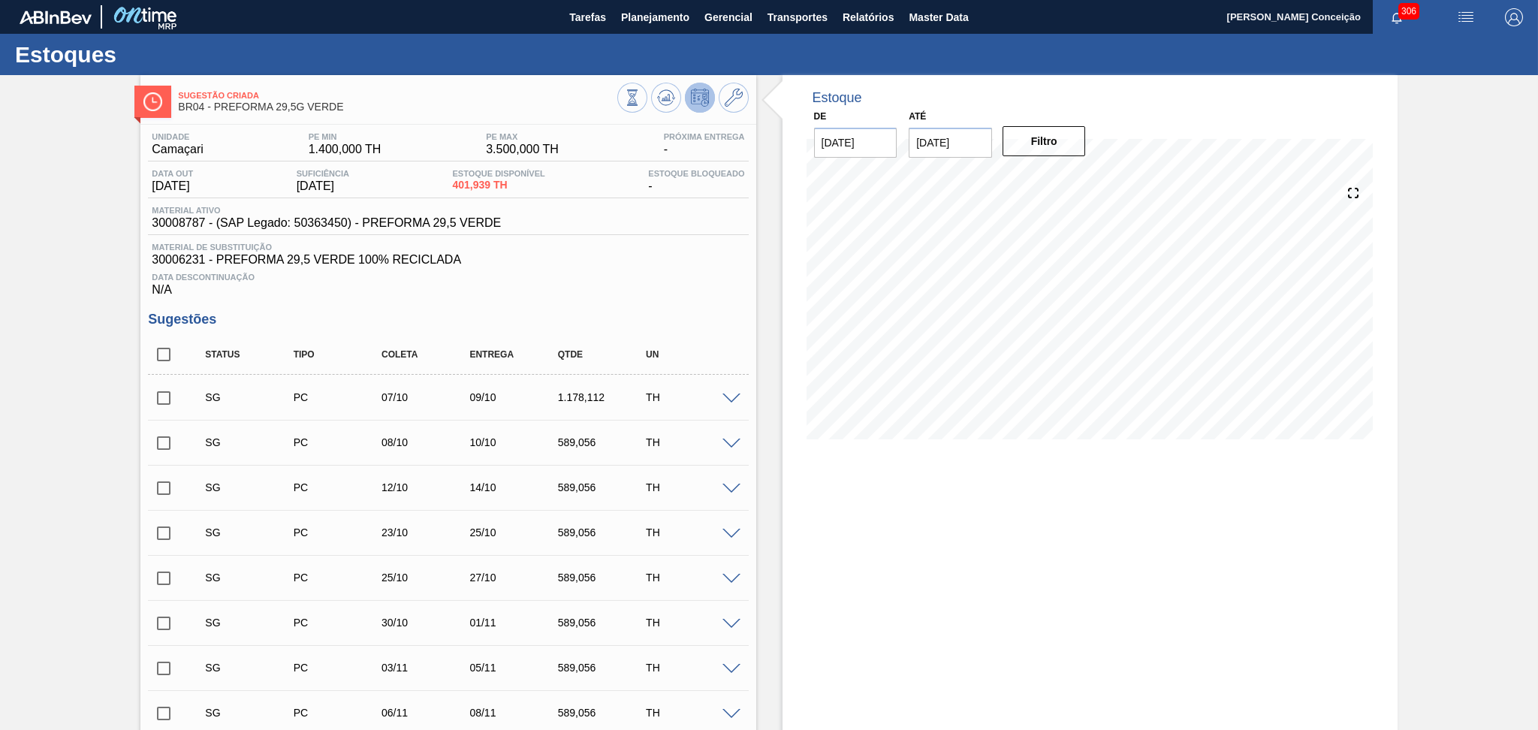
click at [603, 303] on div "Unidade Camaçari PE MIN 1.400,000 TH PE MAX 3.500,000 TH Próxima Entrega - Data…" at bounding box center [447, 615] width 615 height 981
drag, startPoint x: 157, startPoint y: 352, endPoint x: 165, endPoint y: 357, distance: 9.8
click at [156, 353] on input "checkbox" at bounding box center [164, 355] width 32 height 32
checkbox input "true"
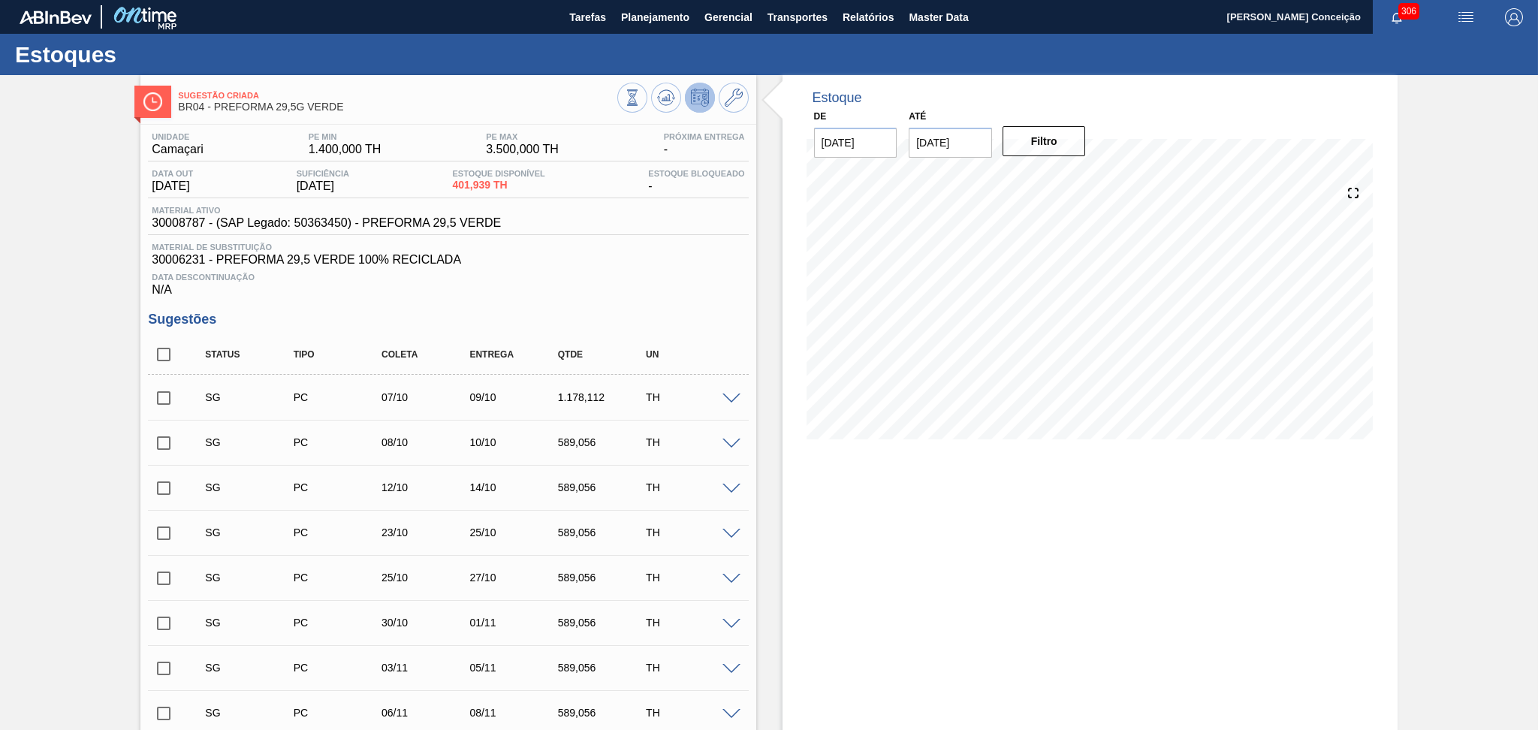
checkbox input "true"
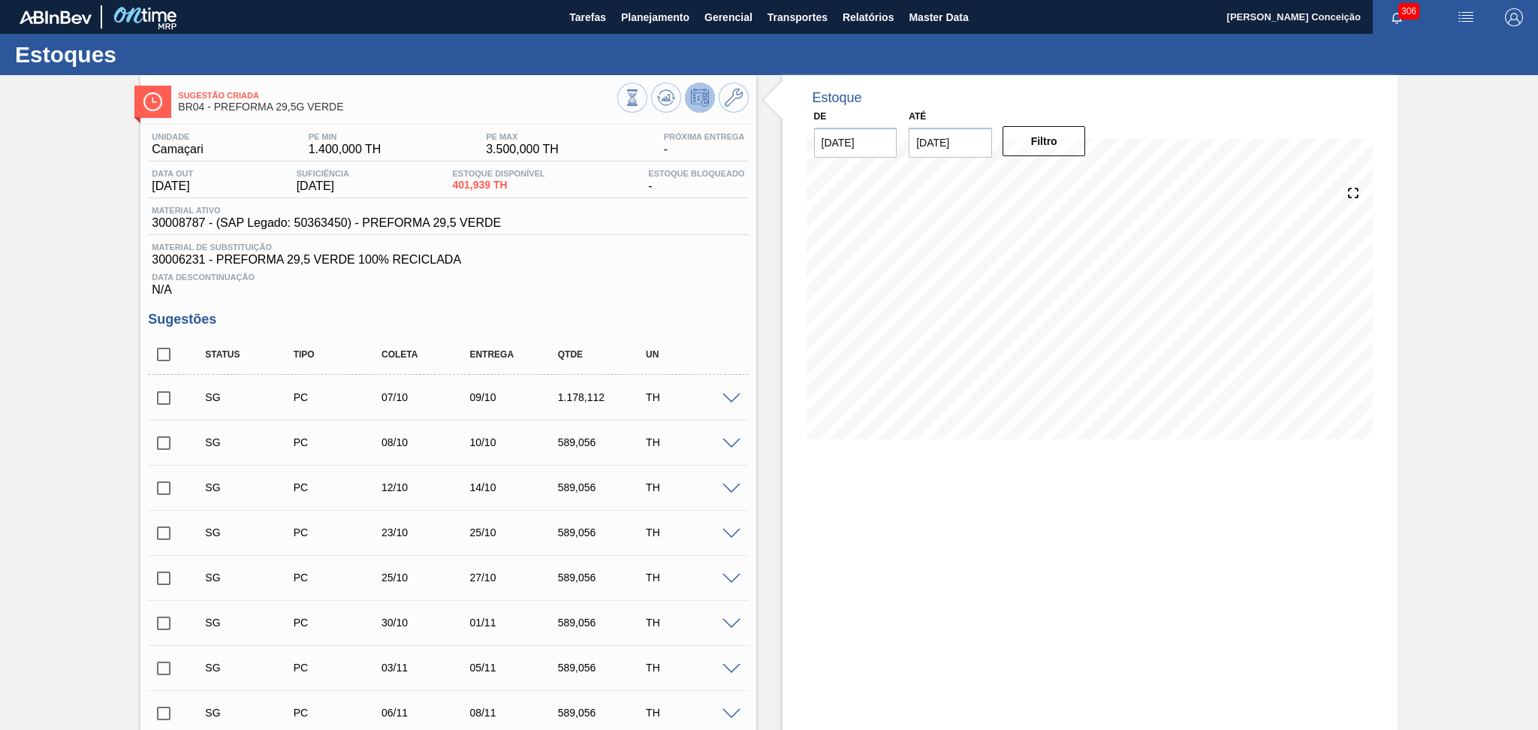
checkbox input "true"
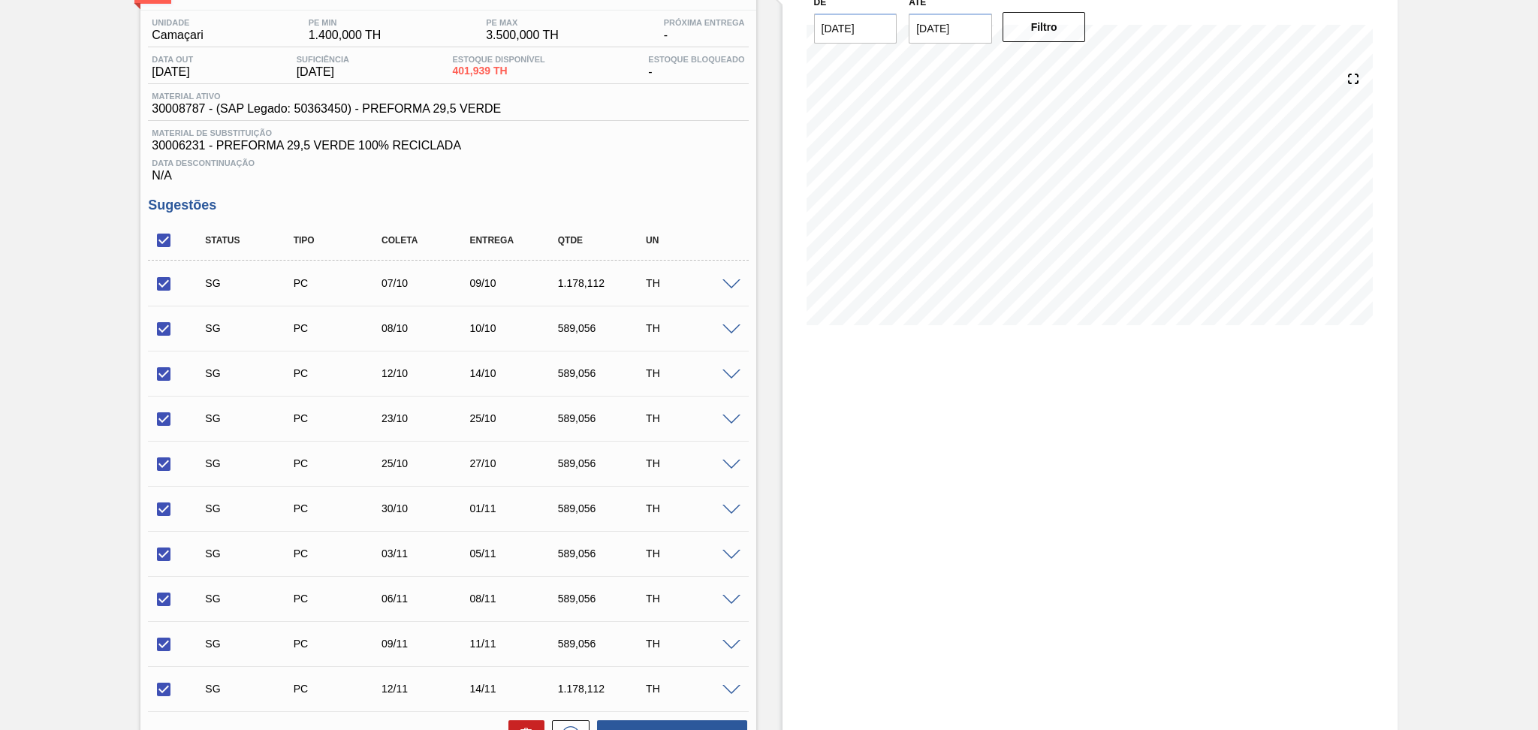
scroll to position [383, 0]
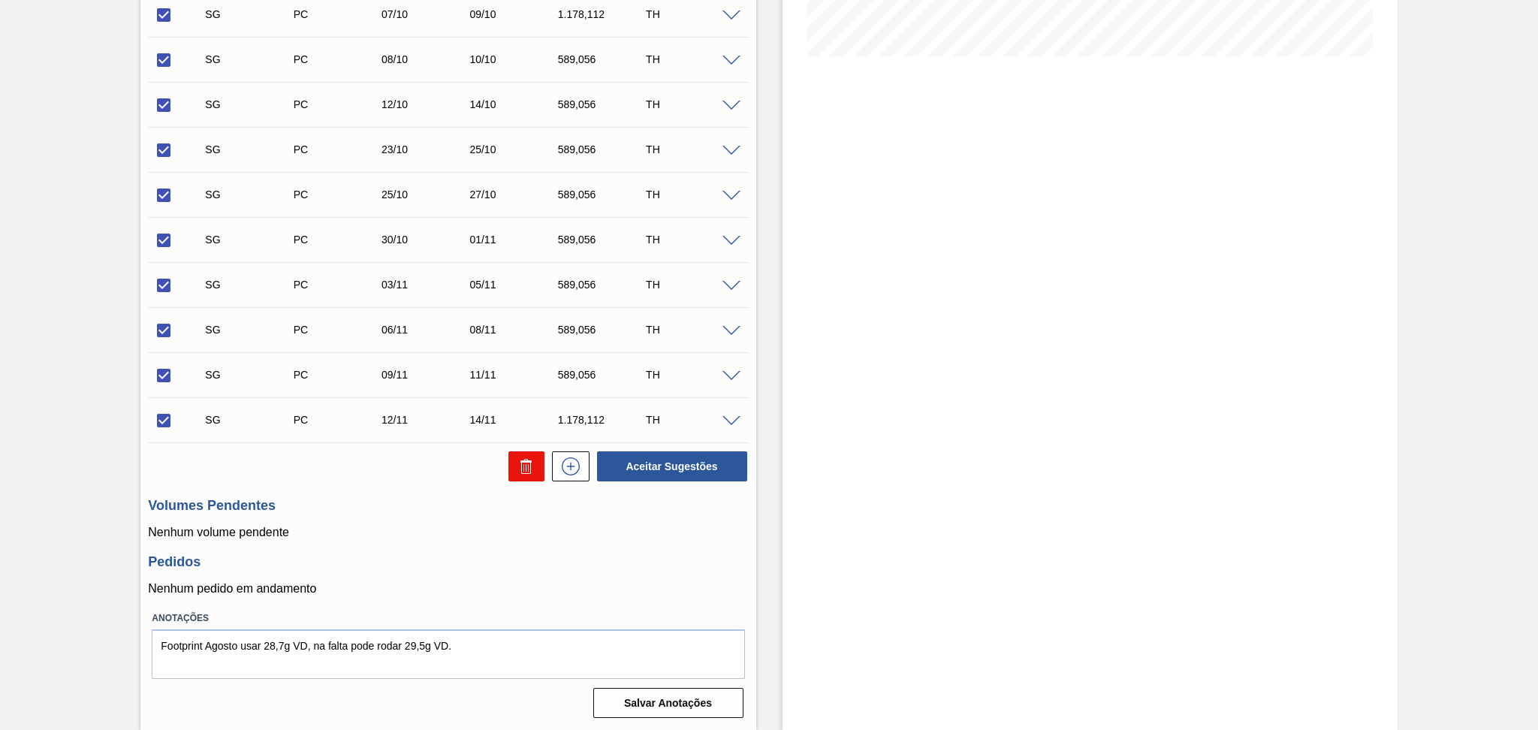
click at [519, 466] on icon at bounding box center [526, 466] width 18 height 18
checkbox input "false"
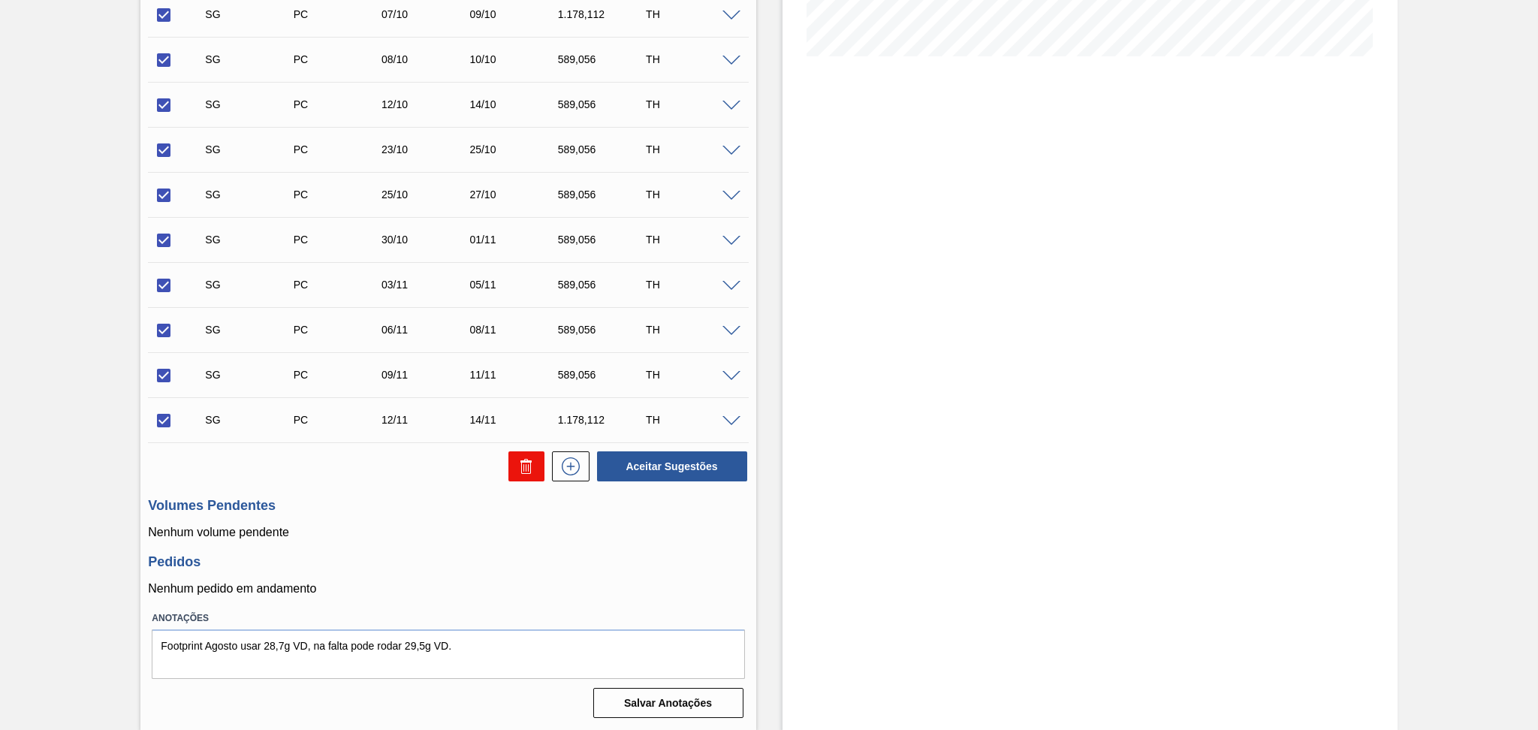
checkbox input "false"
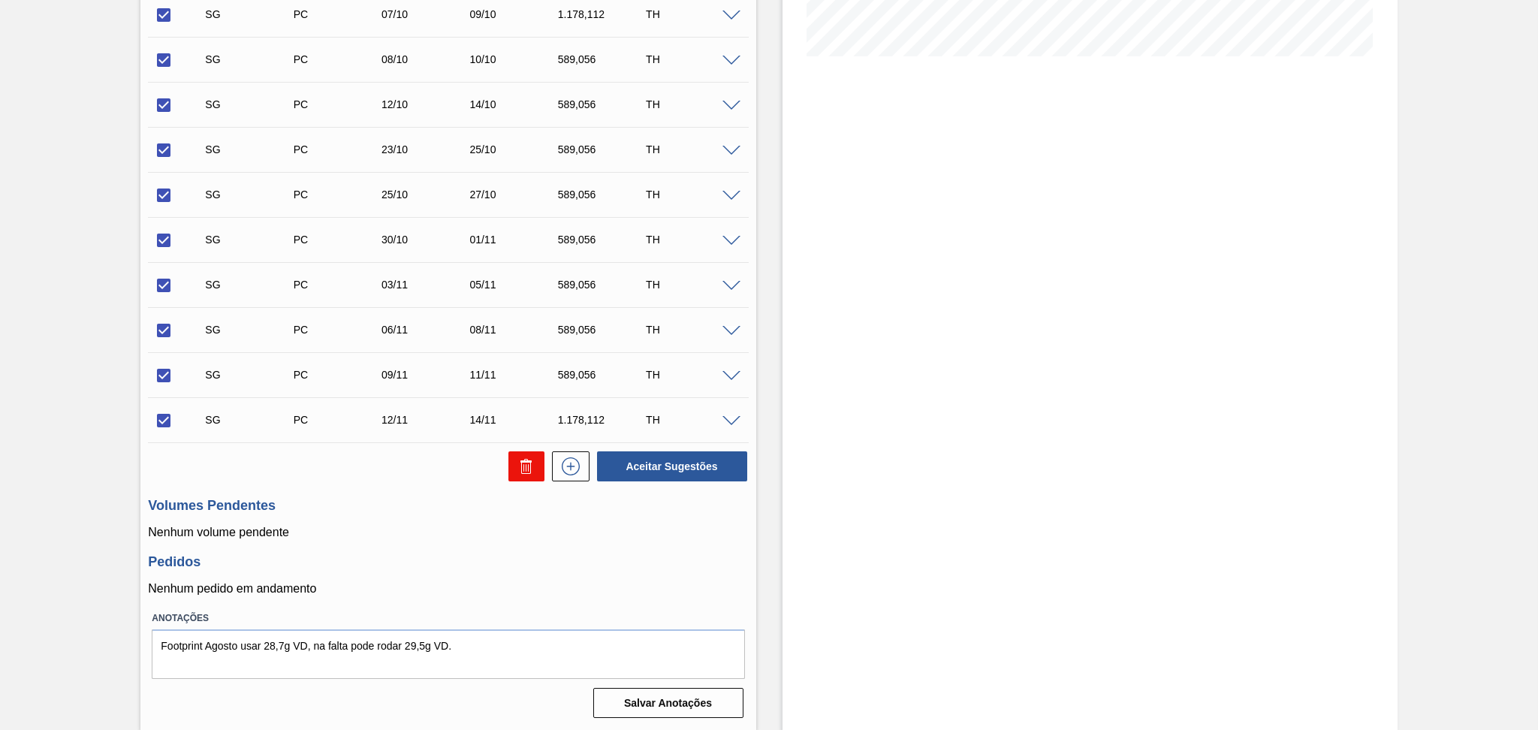
checkbox input "false"
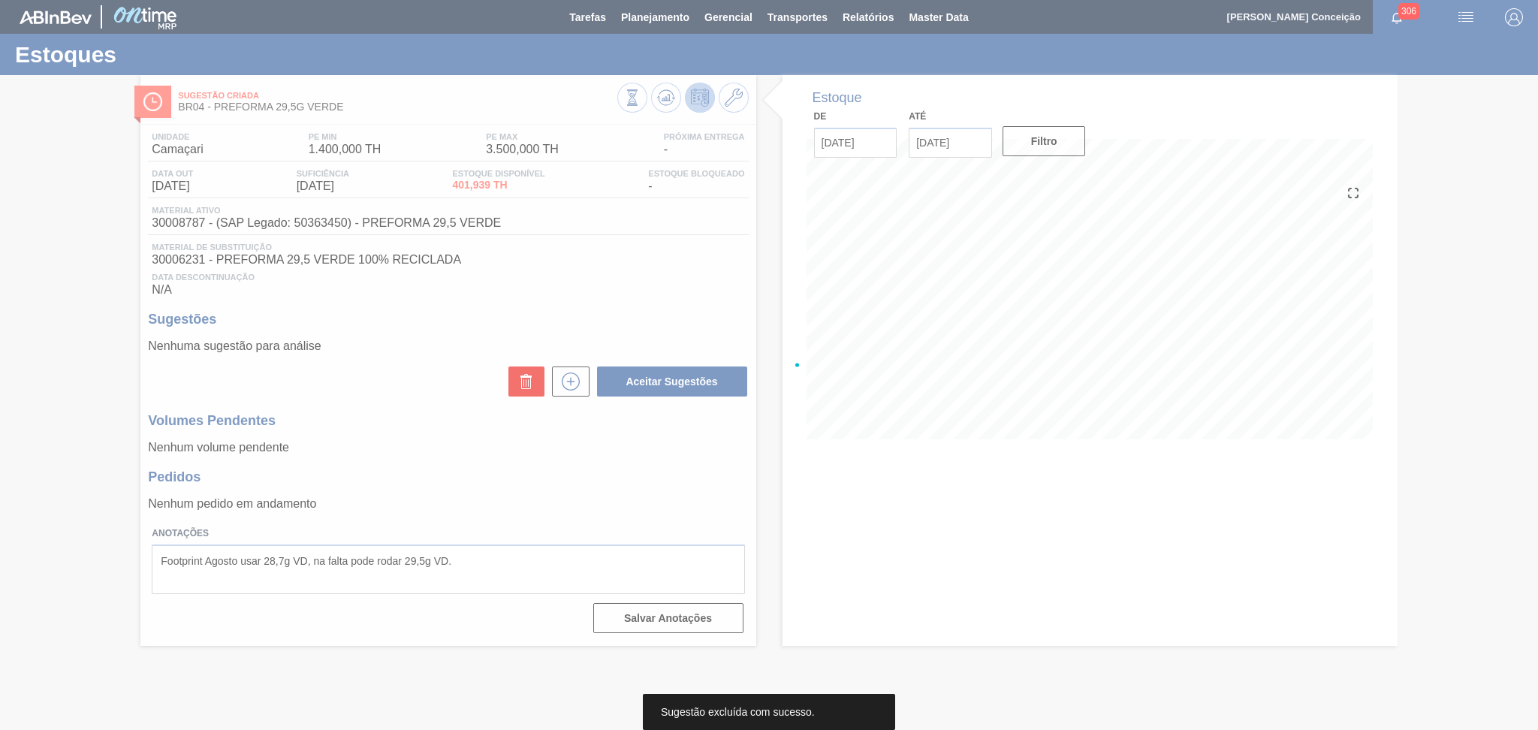
scroll to position [0, 0]
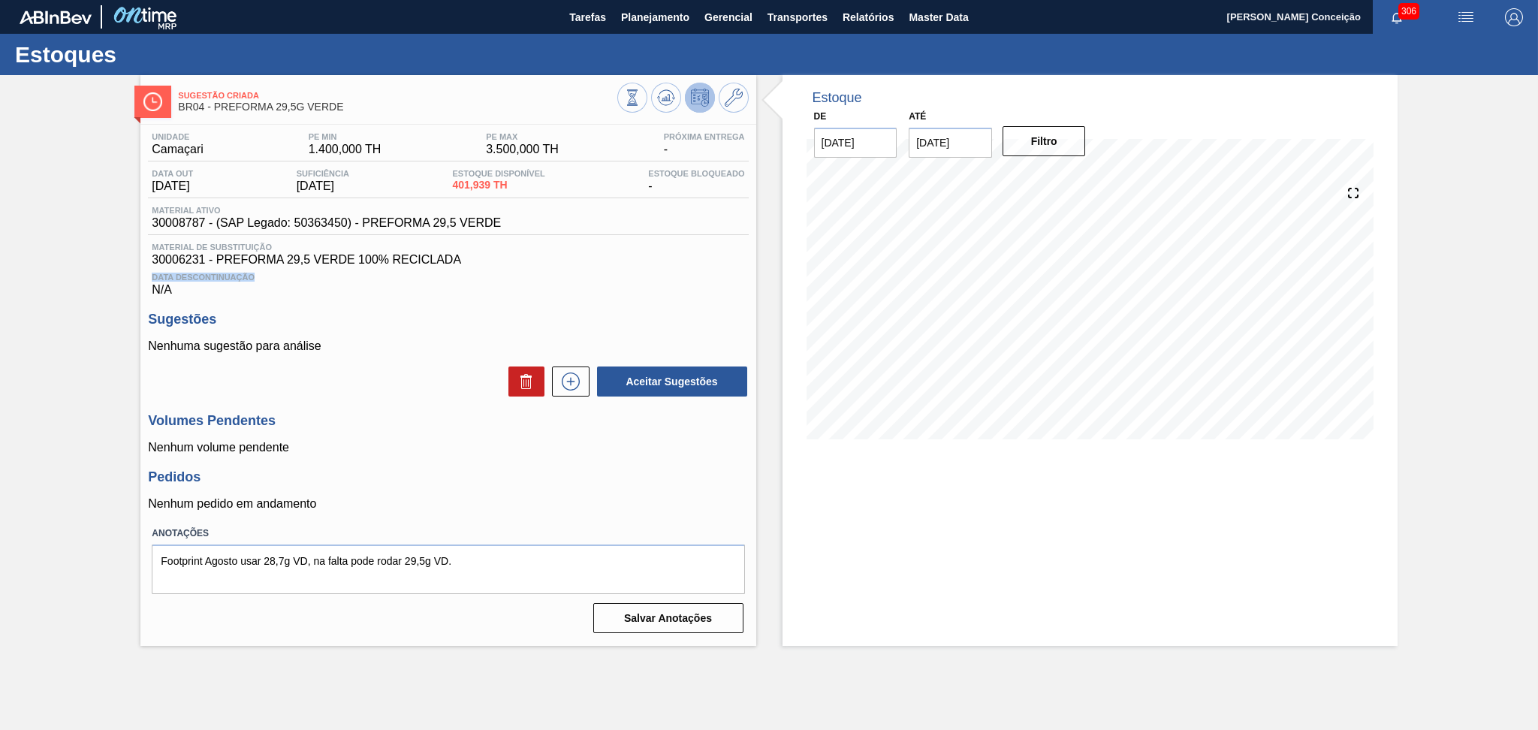
click at [575, 266] on div "Material de Substituição 30006231 - PREFORMA 29,5 VERDE 100% RECICLADA Data Des…" at bounding box center [448, 270] width 600 height 54
click at [626, 305] on div "Unidade Camaçari PE MIN 1.400,000 TH PE MAX 3.500,000 TH Próxima Entrega - Data…" at bounding box center [447, 382] width 615 height 514
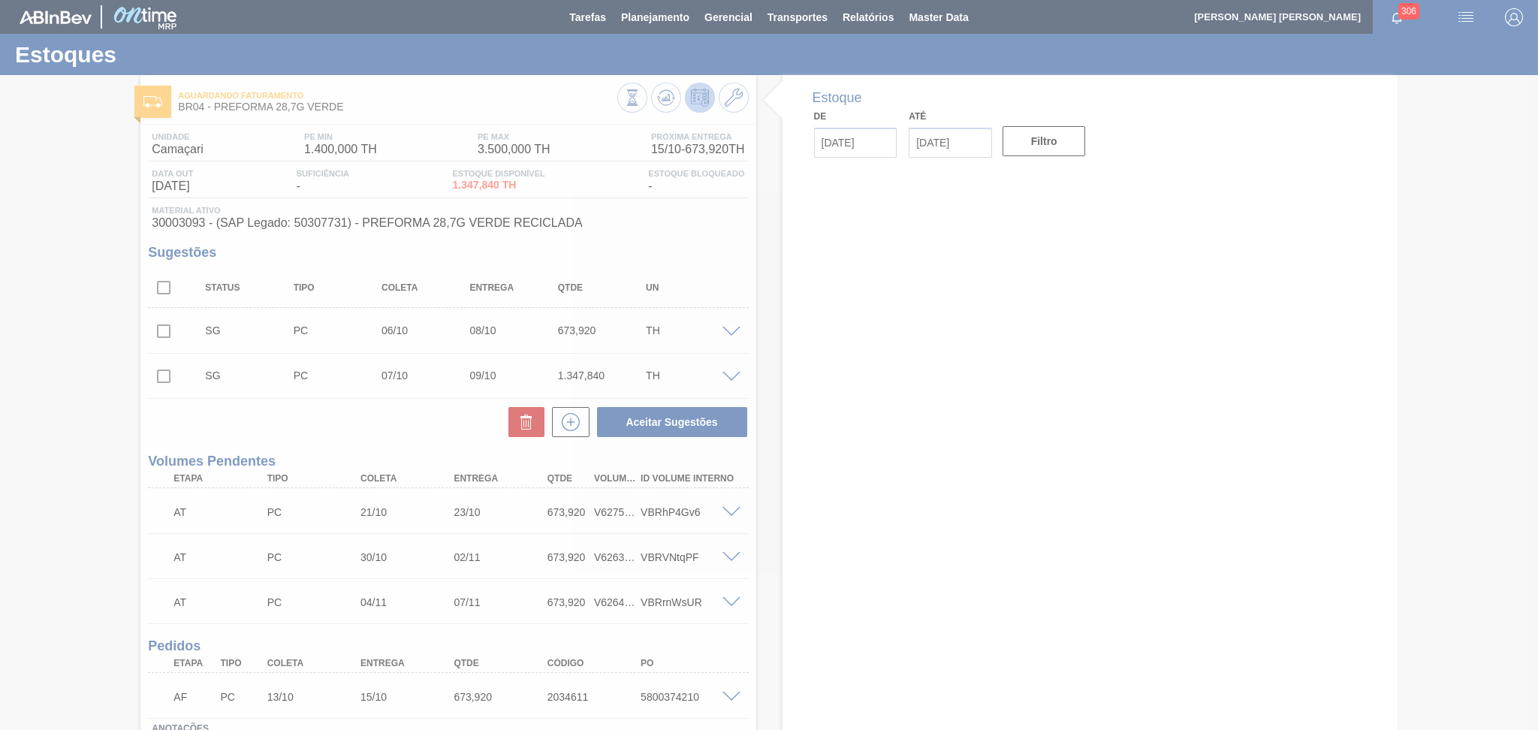
click at [366, 428] on div at bounding box center [769, 365] width 1538 height 730
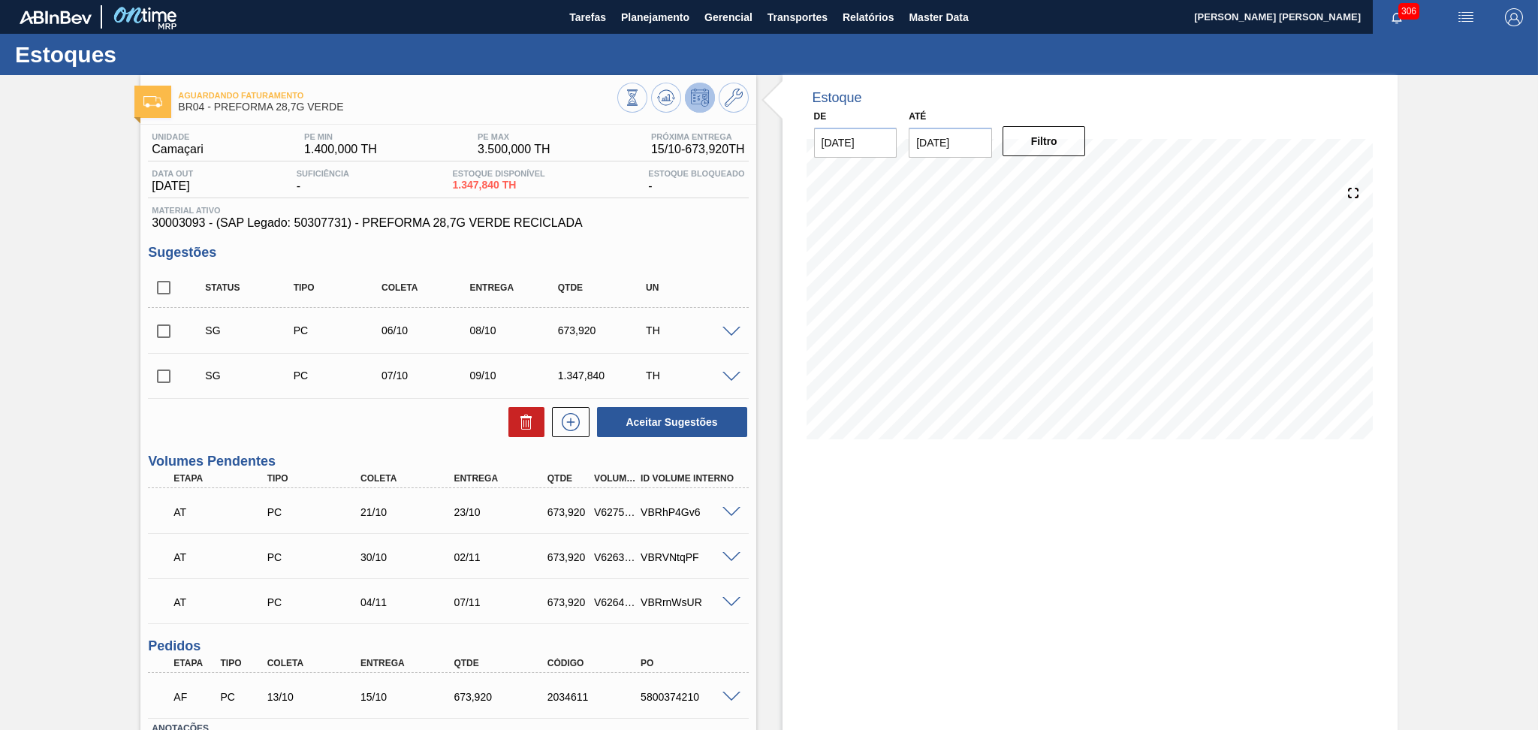
click at [399, 433] on div "Aceitar Sugestões" at bounding box center [448, 421] width 600 height 33
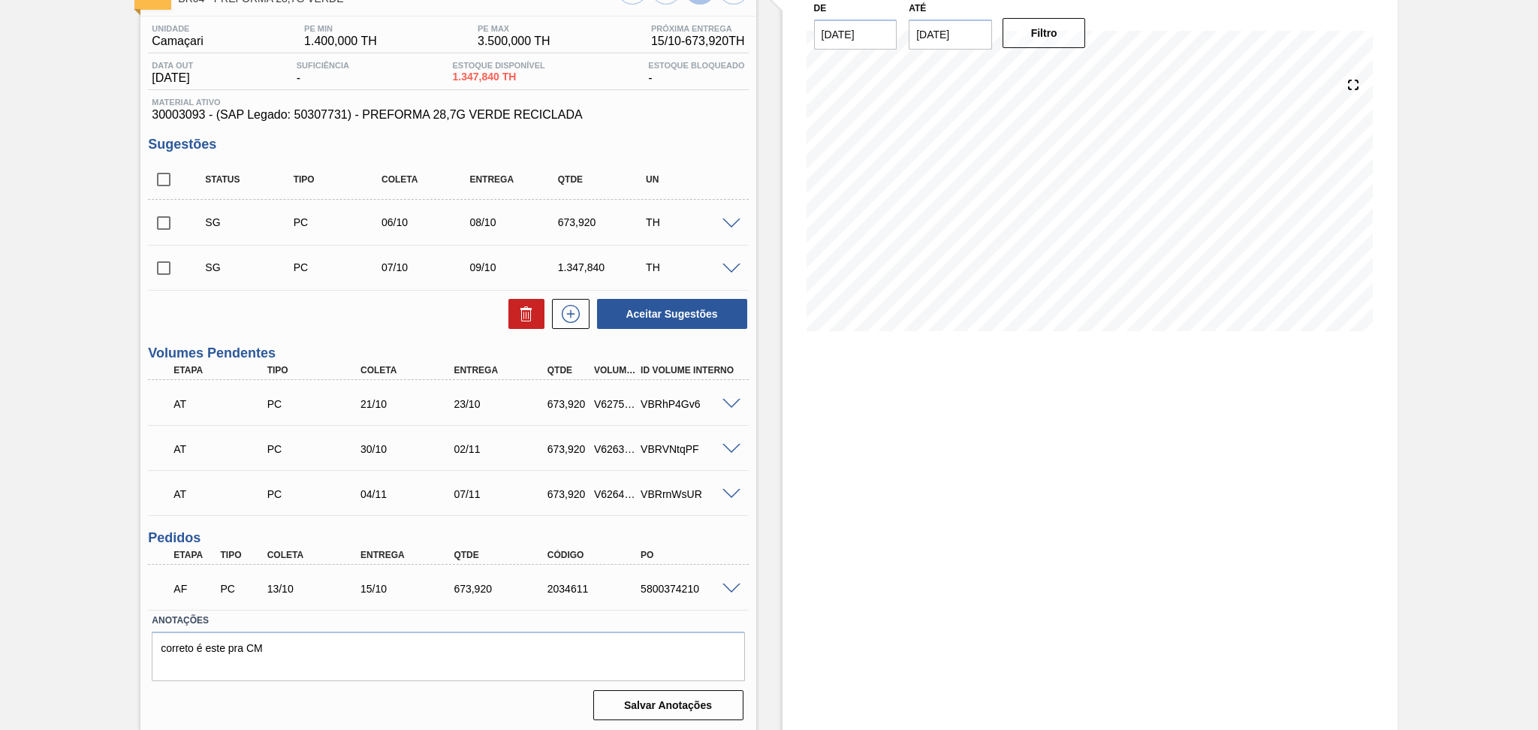
scroll to position [109, 0]
click at [440, 531] on h3 "Pedidos" at bounding box center [448, 537] width 600 height 16
click at [427, 329] on div "Aceitar Sugestões" at bounding box center [448, 313] width 600 height 33
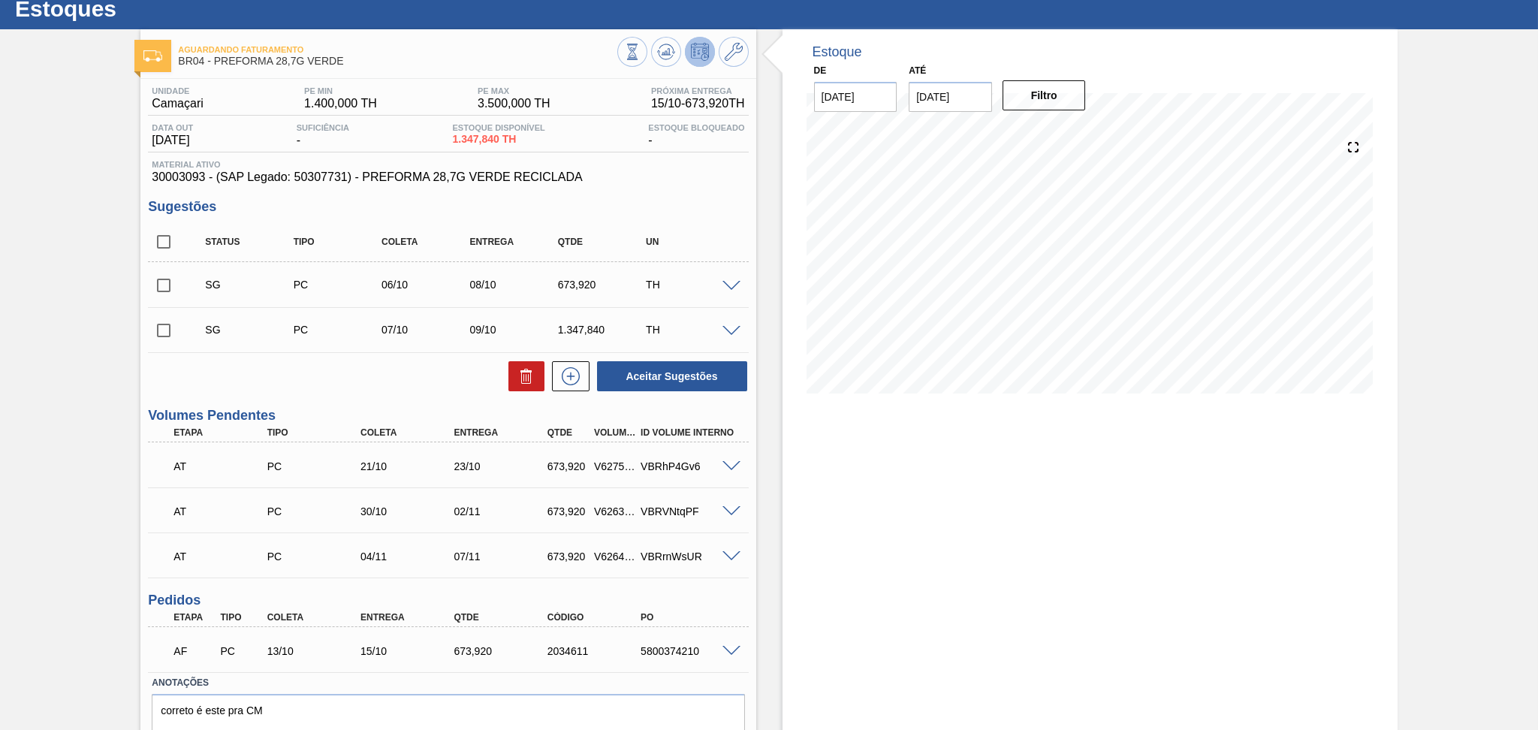
scroll to position [0, 0]
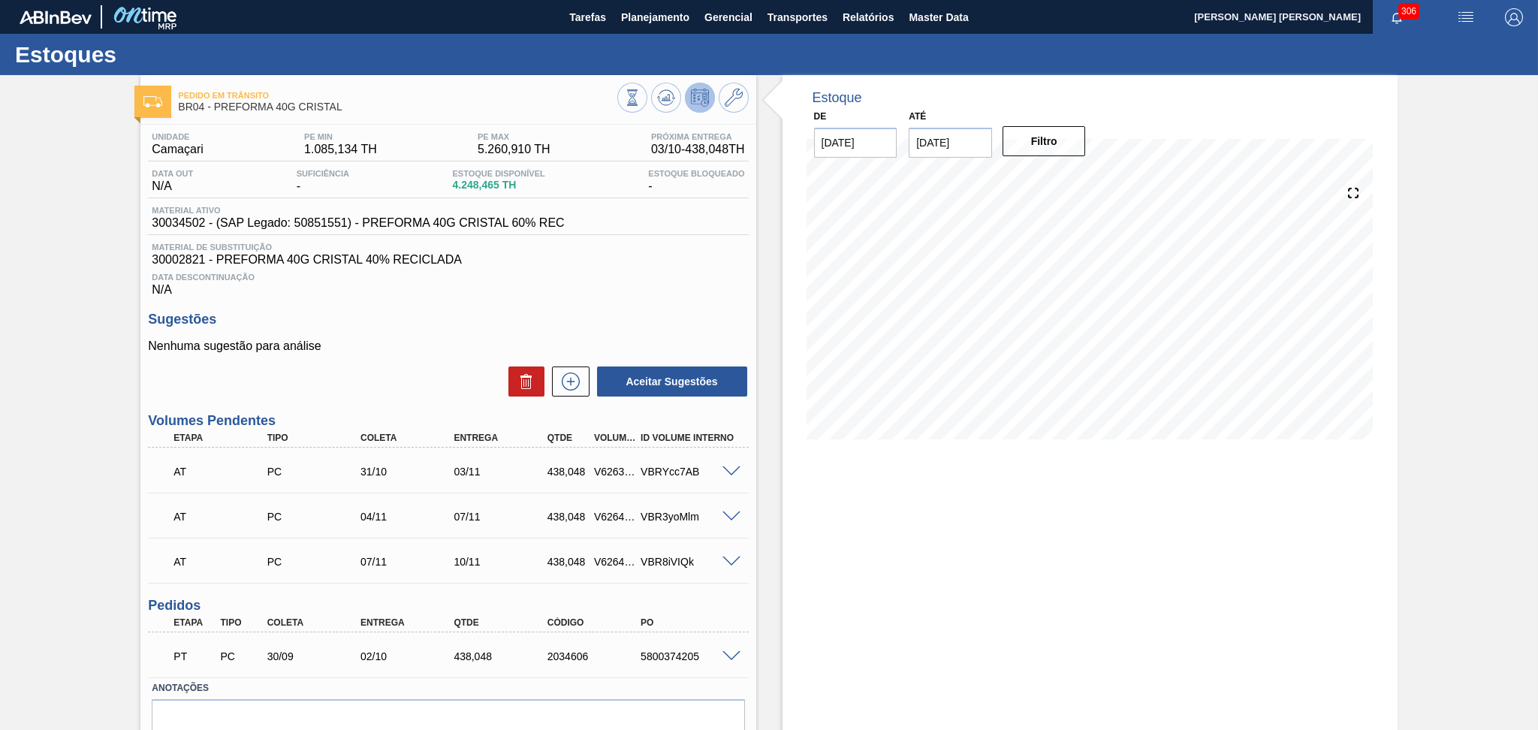
drag, startPoint x: 461, startPoint y: 340, endPoint x: 466, endPoint y: 333, distance: 8.6
click at [461, 339] on p "Nenhuma sugestão para análise" at bounding box center [448, 346] width 600 height 14
click at [670, 101] on icon at bounding box center [666, 98] width 18 height 18
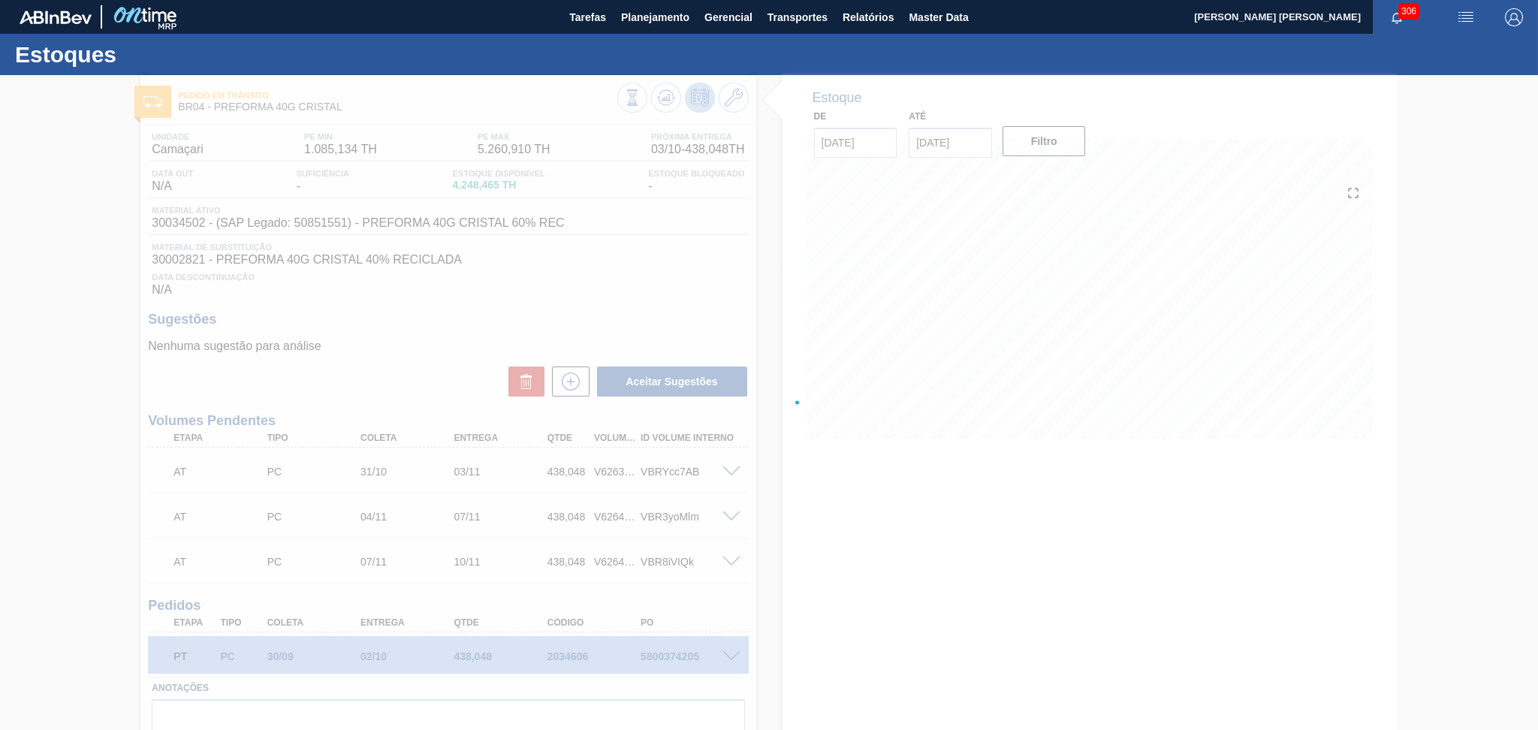
click at [728, 279] on div at bounding box center [769, 402] width 1538 height 655
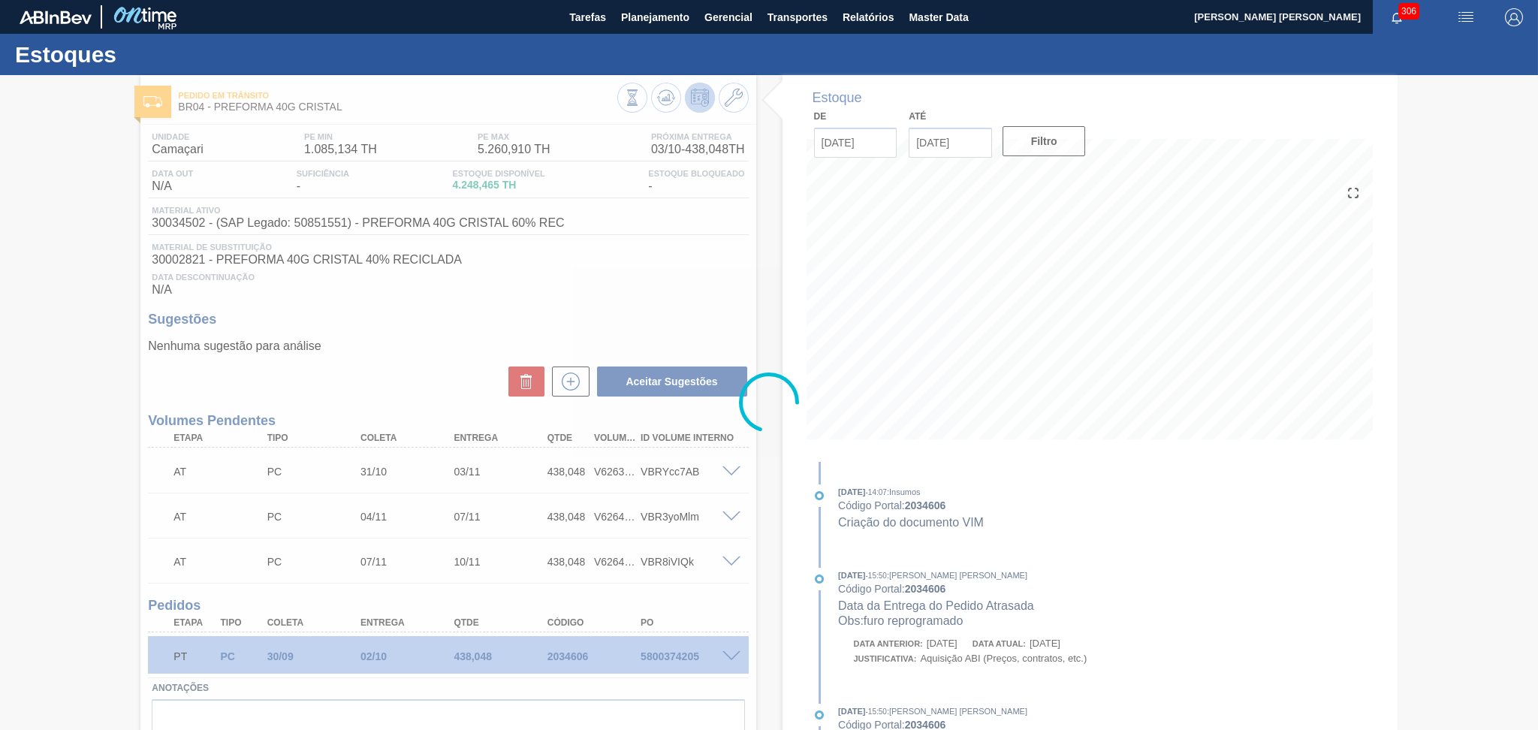
click at [1095, 354] on div at bounding box center [769, 402] width 1538 height 655
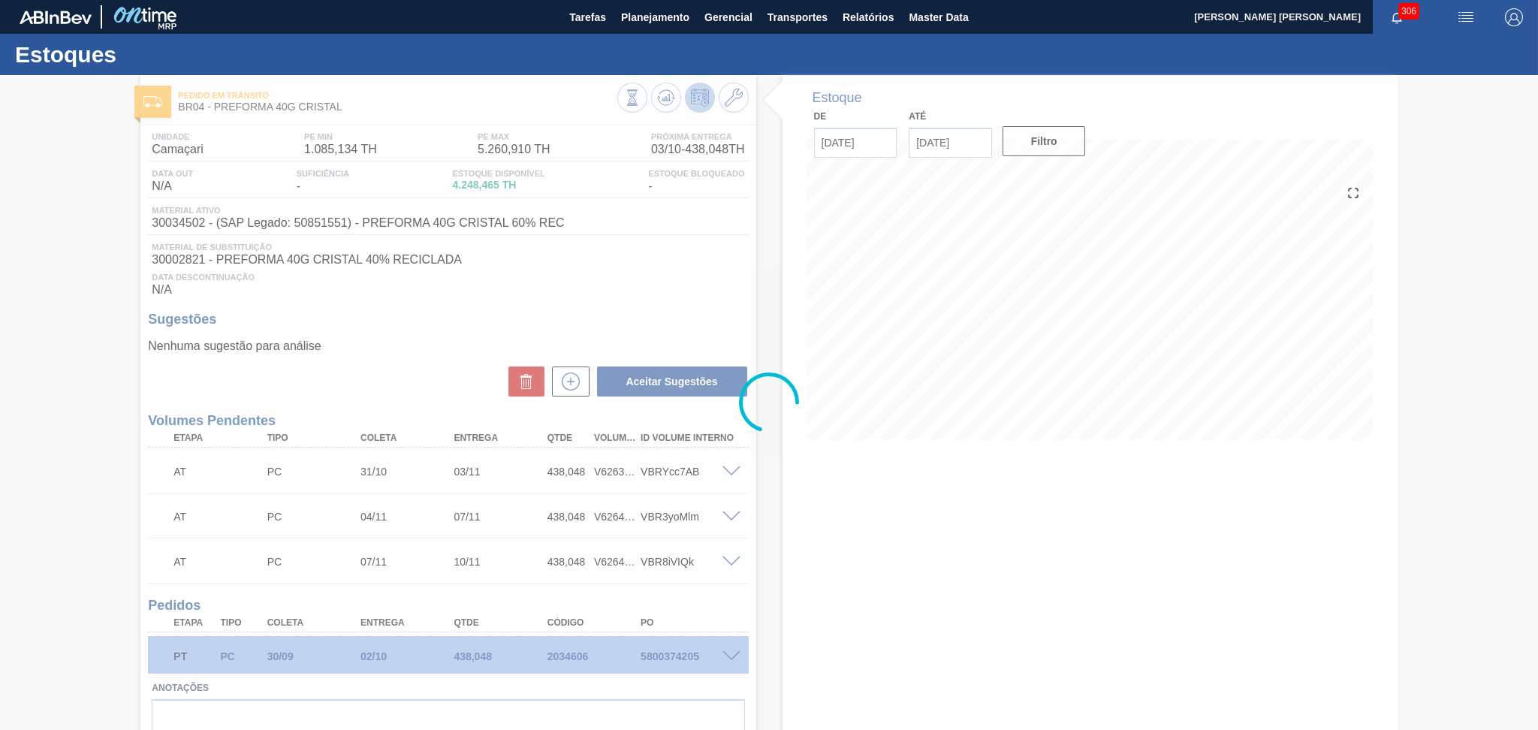
click at [1154, 365] on div at bounding box center [769, 402] width 1538 height 655
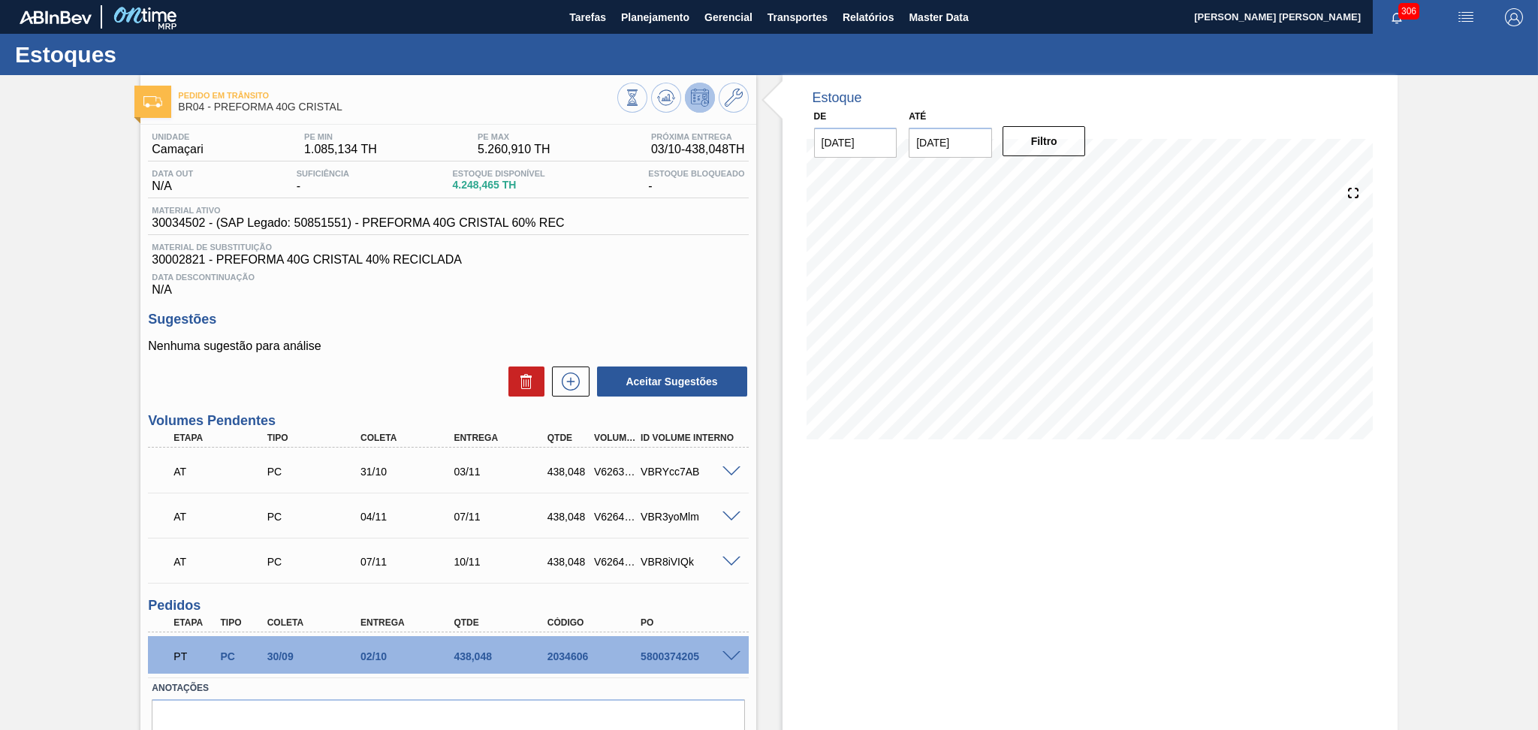
click at [450, 343] on p "Nenhuma sugestão para análise" at bounding box center [448, 346] width 600 height 14
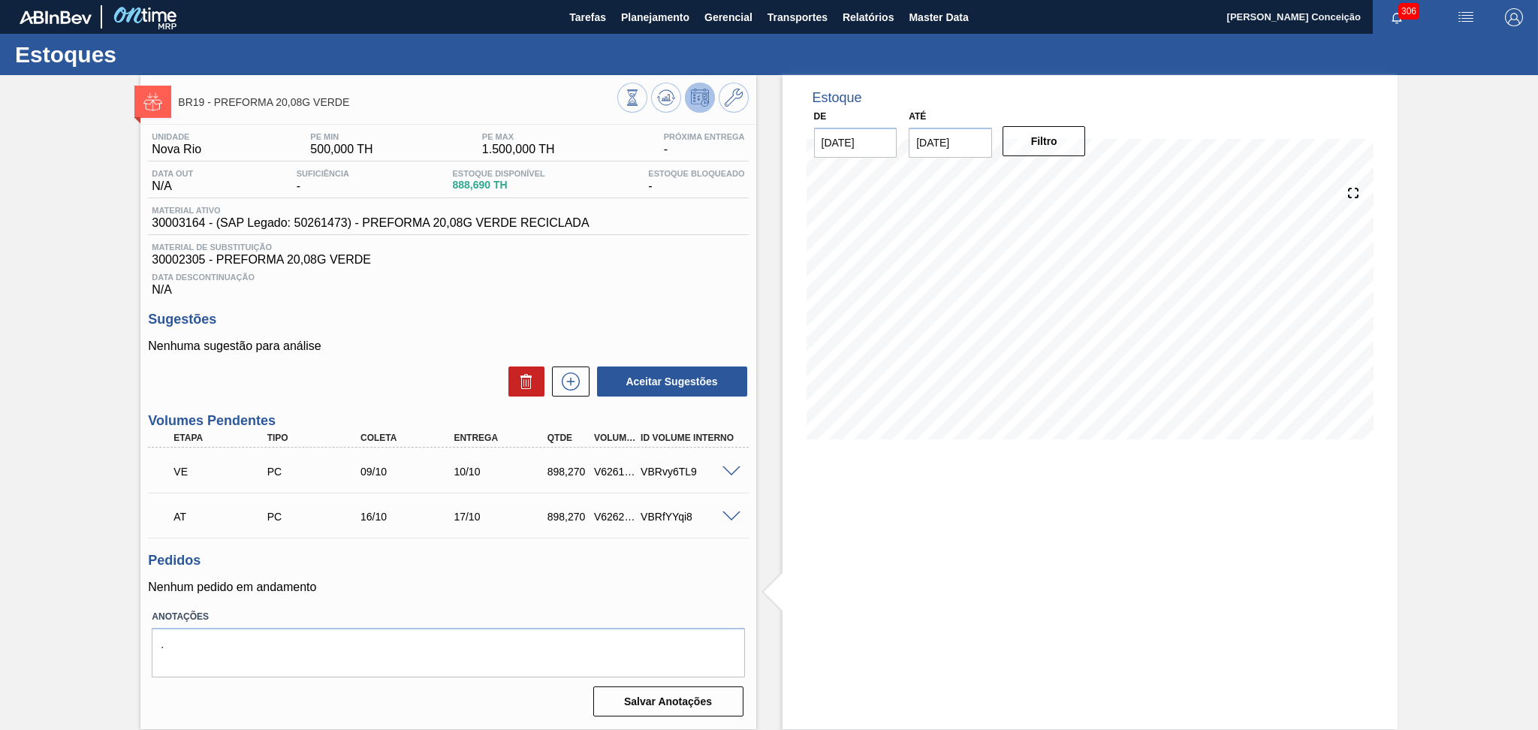
click at [426, 402] on div "Unidade Nova Rio PE MIN 500,000 TH PE MAX 1.500,000 TH Próxima Entrega - Data o…" at bounding box center [447, 423] width 615 height 597
click at [571, 284] on div "Data Descontinuação N/A" at bounding box center [448, 282] width 600 height 30
click at [433, 592] on p "Nenhum pedido em andamento" at bounding box center [448, 587] width 600 height 14
click at [472, 335] on div "Sugestões Nenhuma sugestão para análise Aceitar Sugestões" at bounding box center [448, 355] width 600 height 86
click at [378, 382] on div "Aceitar Sugestões" at bounding box center [448, 381] width 600 height 33
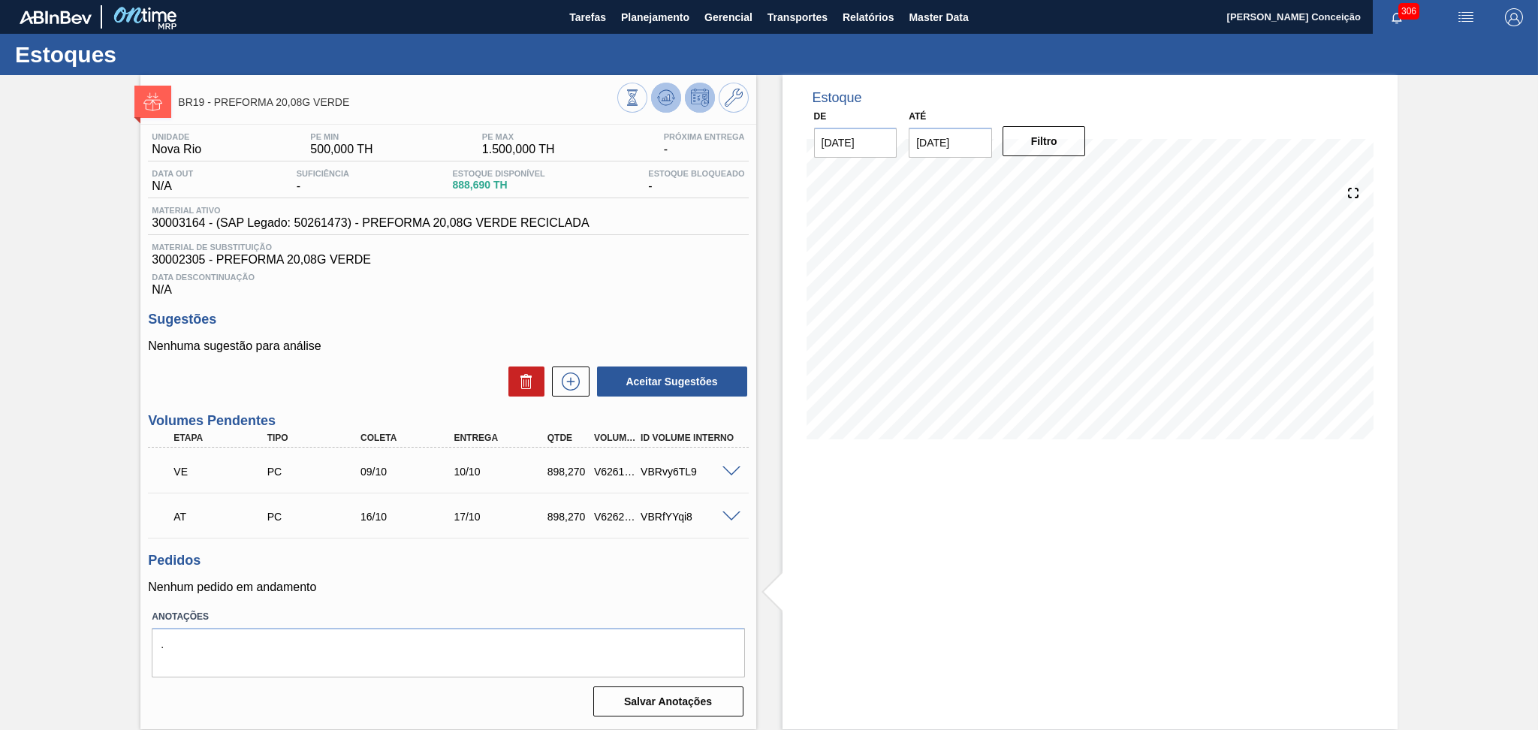
click at [664, 99] on icon at bounding box center [666, 98] width 18 height 18
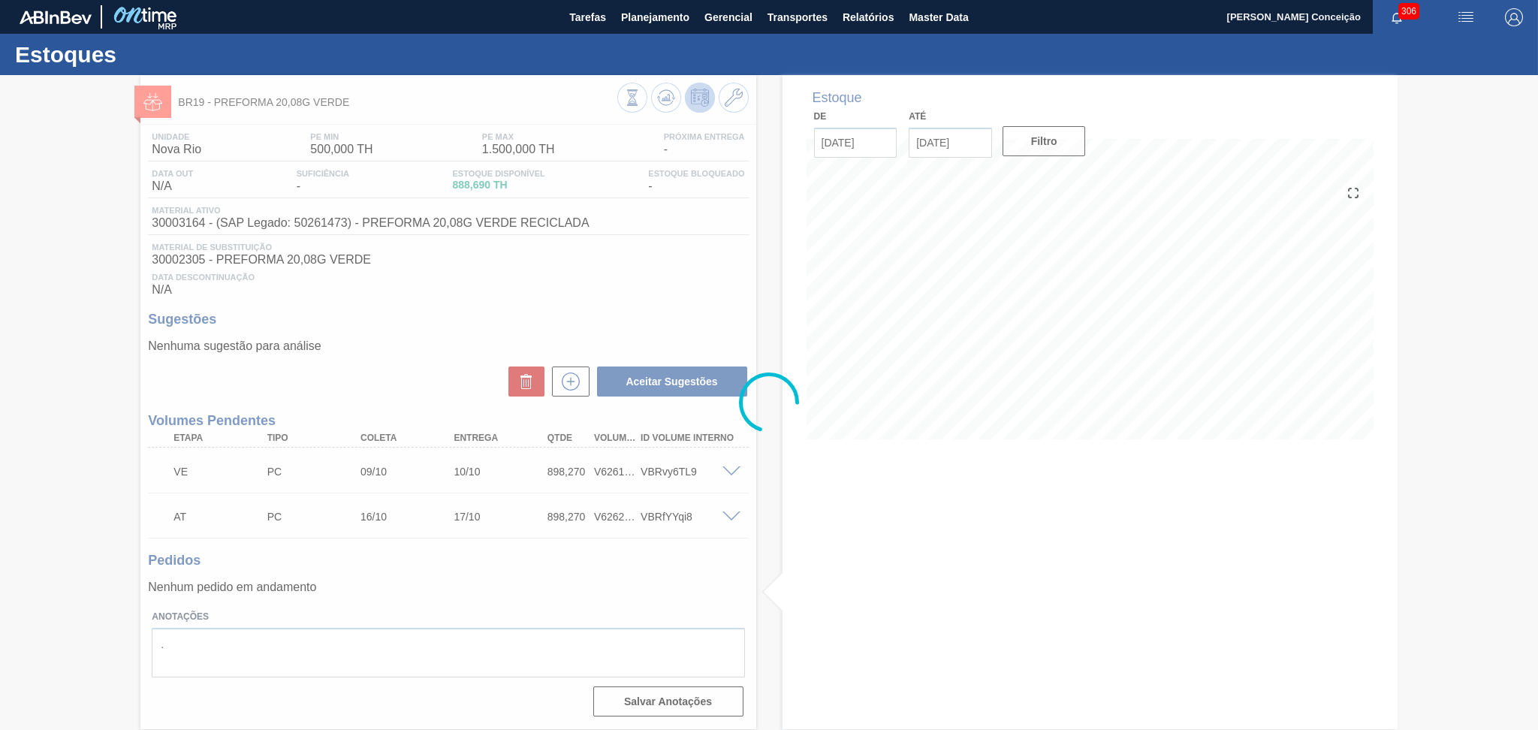
click at [673, 266] on div at bounding box center [769, 402] width 1538 height 655
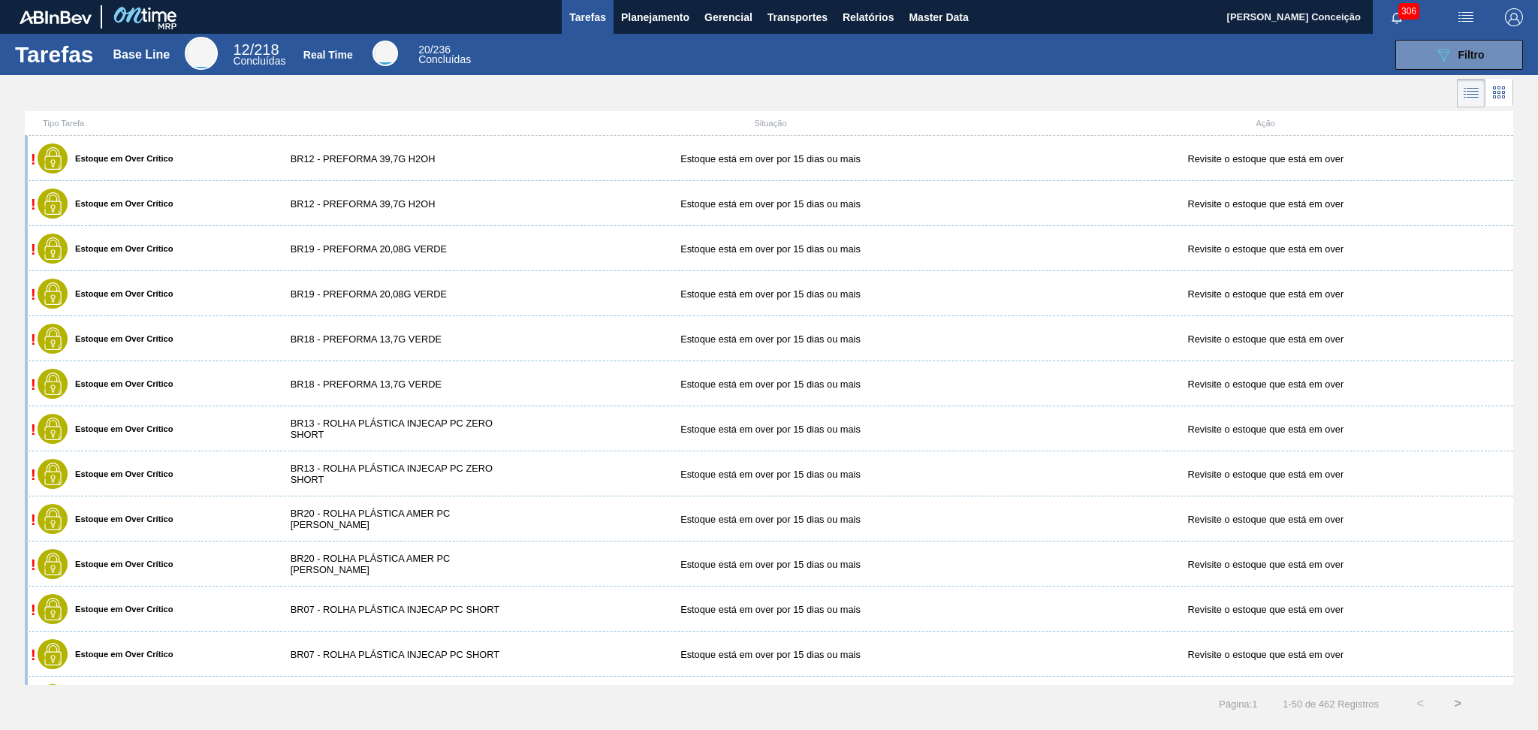
click at [489, 97] on div at bounding box center [769, 93] width 1538 height 36
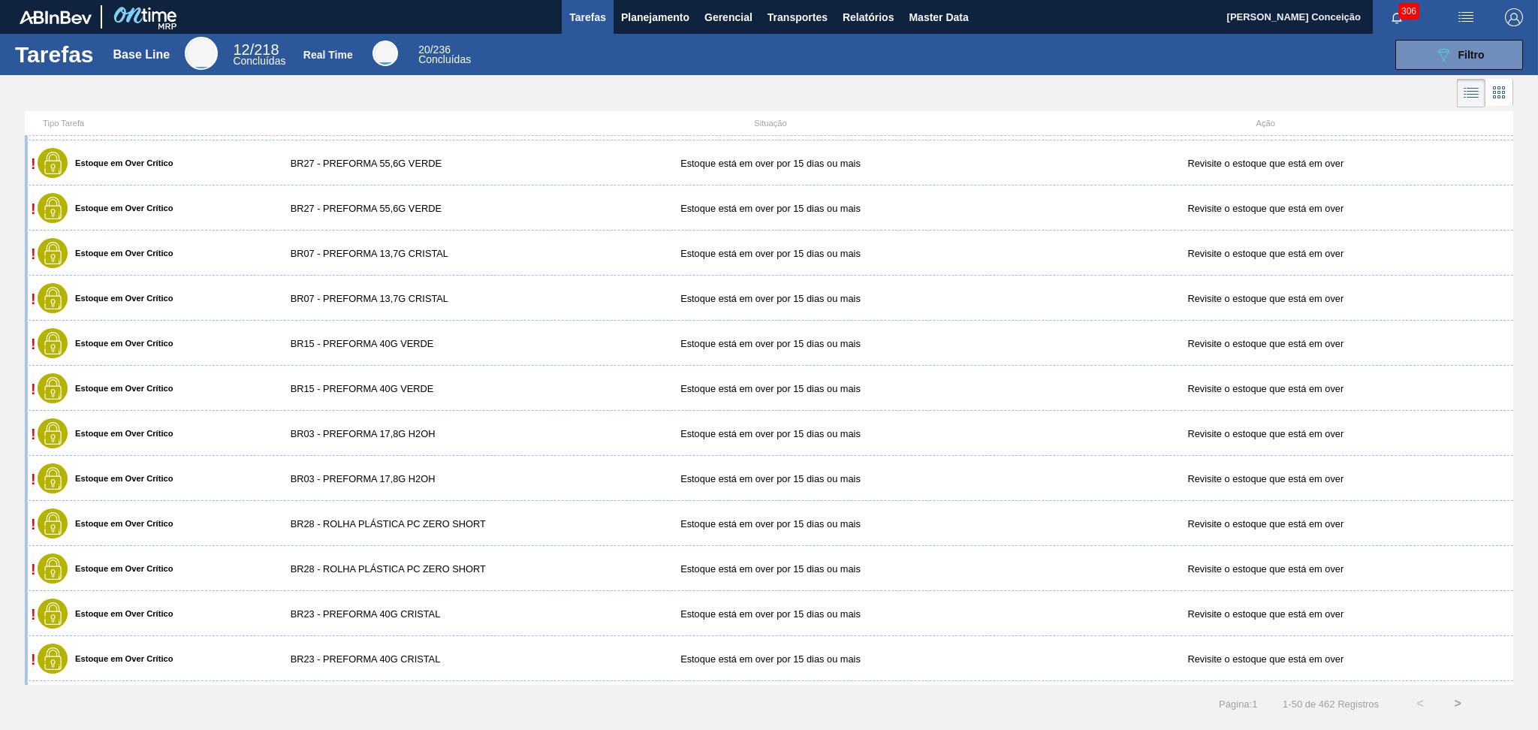
scroll to position [1702, 0]
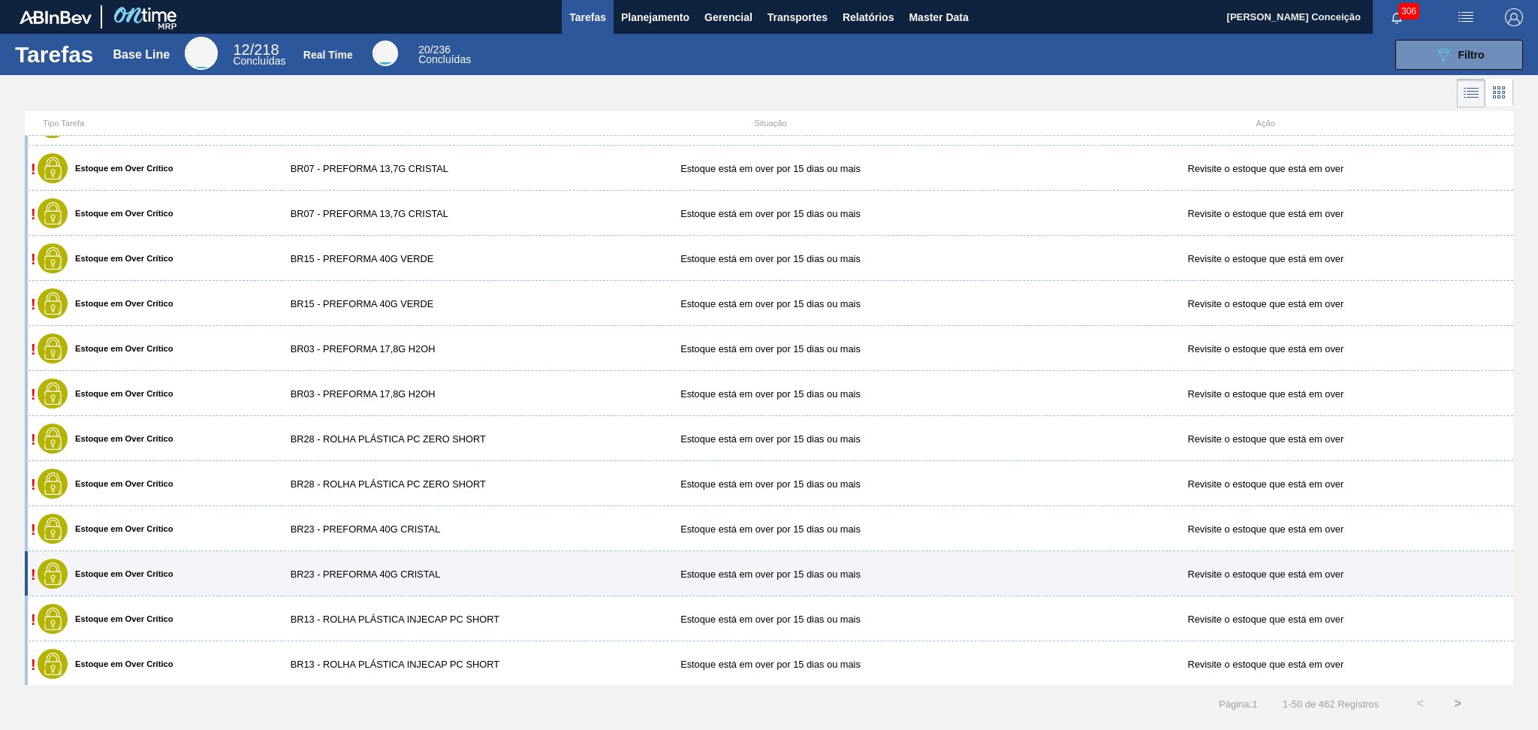
click at [347, 571] on div "BR23 - PREFORMA 40G CRISTAL" at bounding box center [400, 573] width 248 height 11
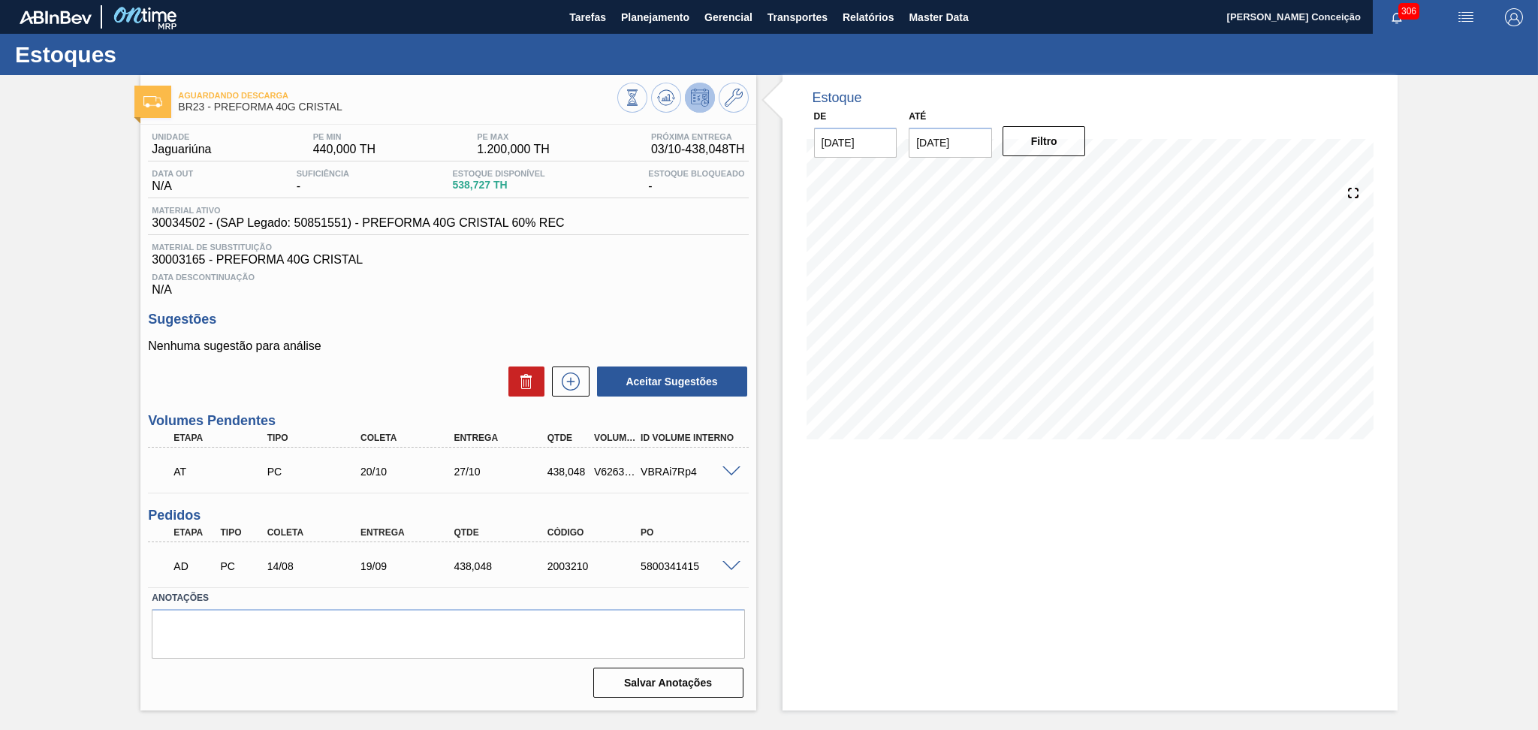
click at [490, 330] on div "Sugestões Nenhuma sugestão para análise Aceitar Sugestões" at bounding box center [448, 355] width 600 height 86
click at [454, 315] on h3 "Sugestões" at bounding box center [448, 320] width 600 height 16
click at [440, 309] on div "Unidade Jaguariúna PE MIN 440,000 TH PE MAX 1.200,000 TH Próxima Entrega 03/10 …" at bounding box center [447, 414] width 615 height 578
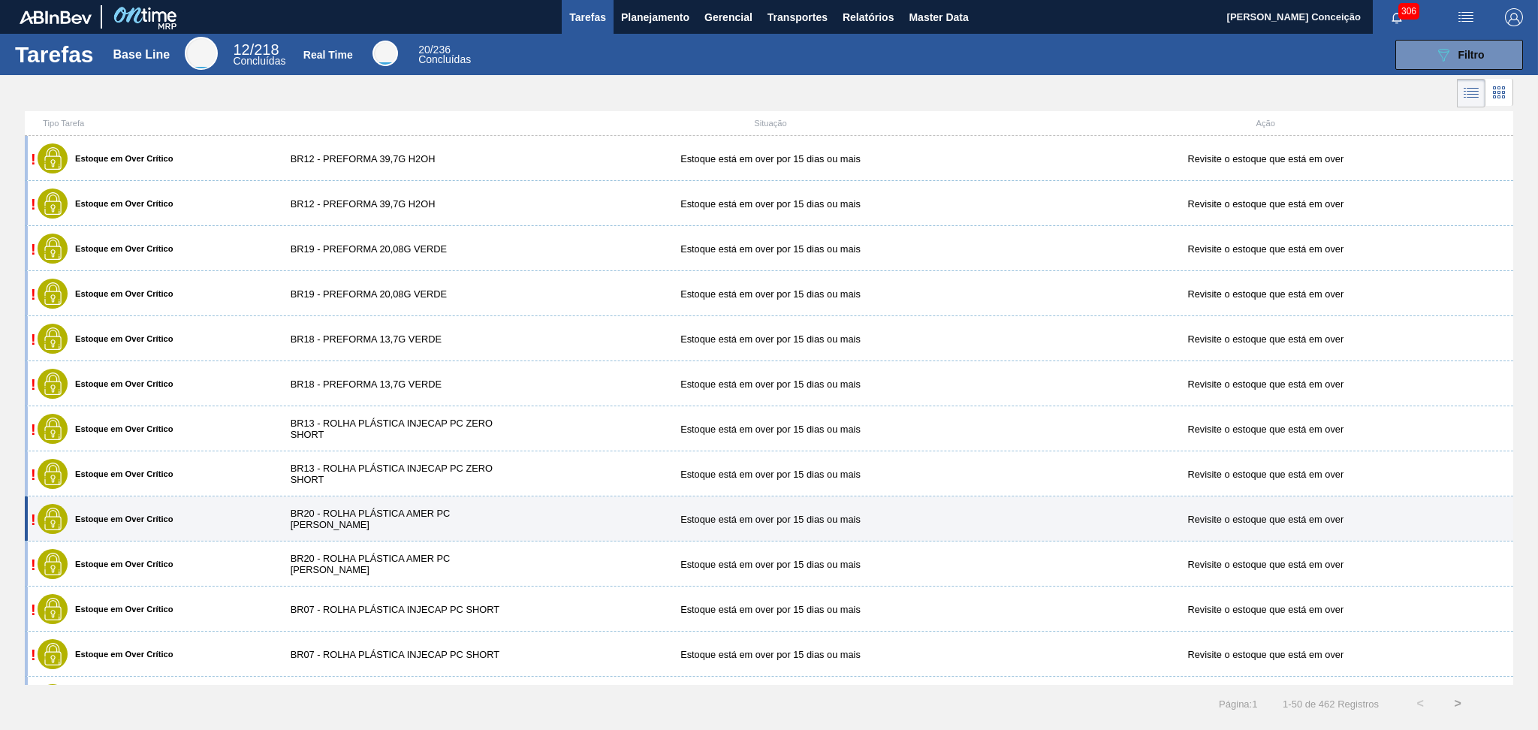
click at [383, 520] on div "BR20 - ROLHA PLÁSTICA AMER PC [PERSON_NAME]" at bounding box center [400, 519] width 248 height 23
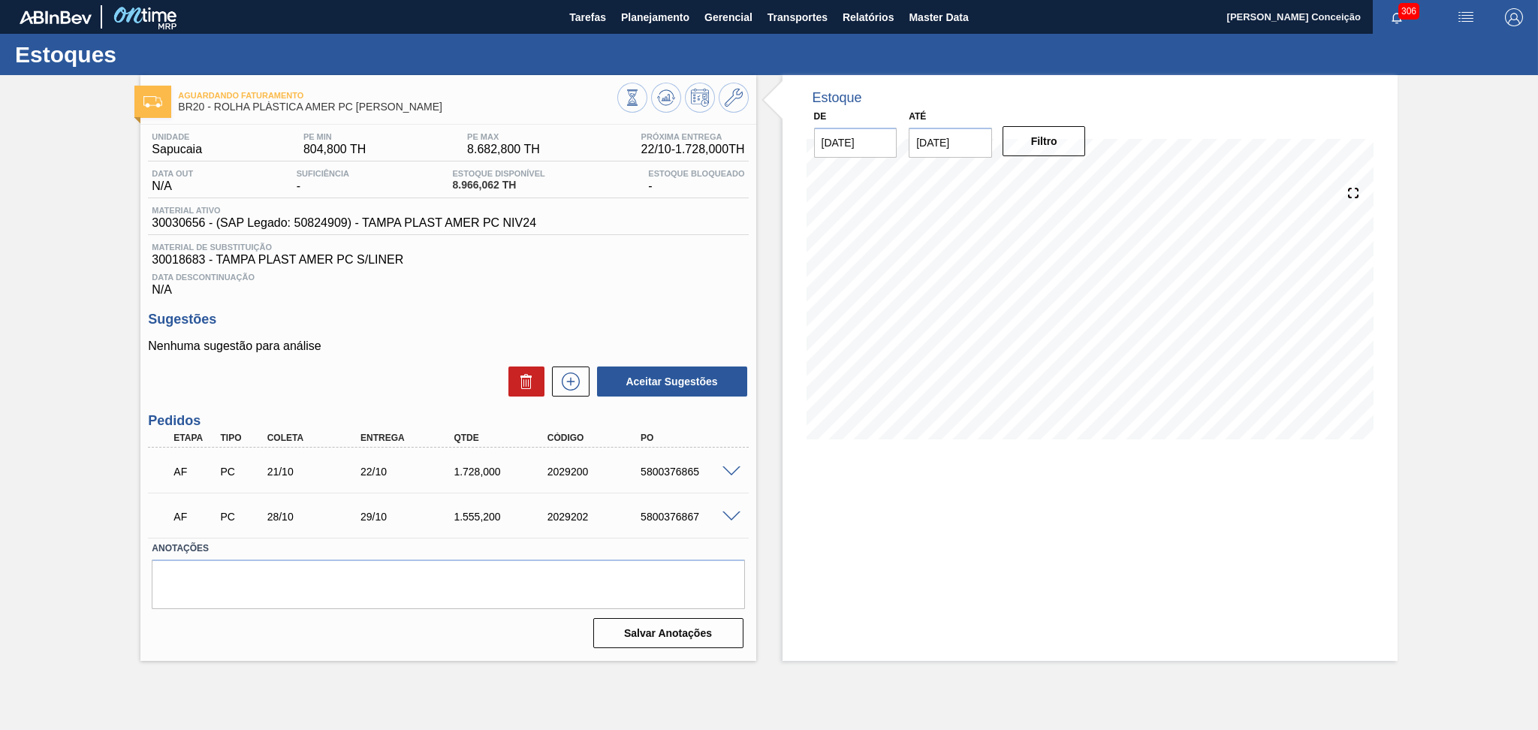
click at [597, 277] on span "Data Descontinuação" at bounding box center [448, 277] width 592 height 9
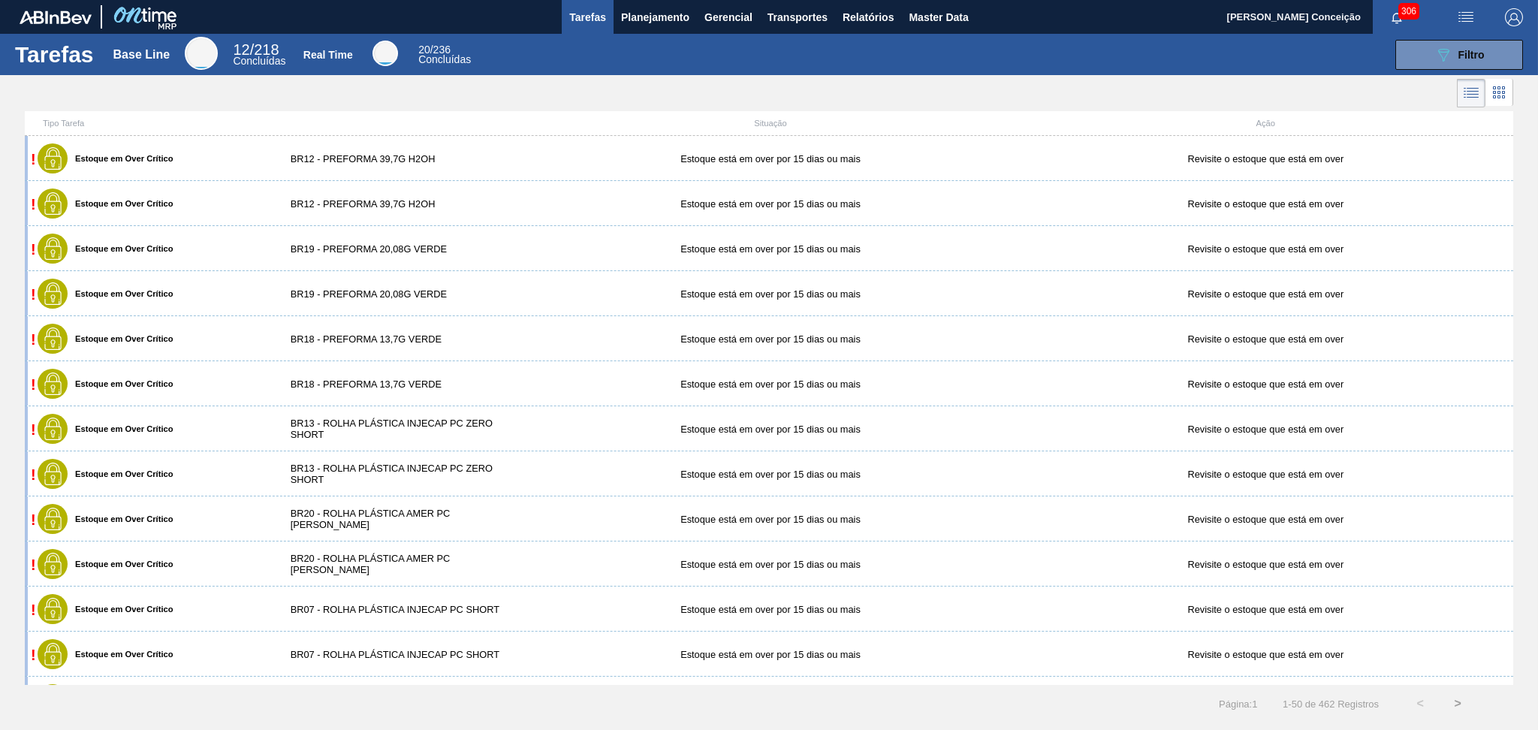
click at [405, 104] on div at bounding box center [769, 93] width 1538 height 36
click at [596, 17] on span "Tarefas" at bounding box center [587, 17] width 37 height 18
click at [607, 83] on div at bounding box center [769, 93] width 1538 height 36
click at [1460, 53] on span "Filtro" at bounding box center [1471, 55] width 26 height 12
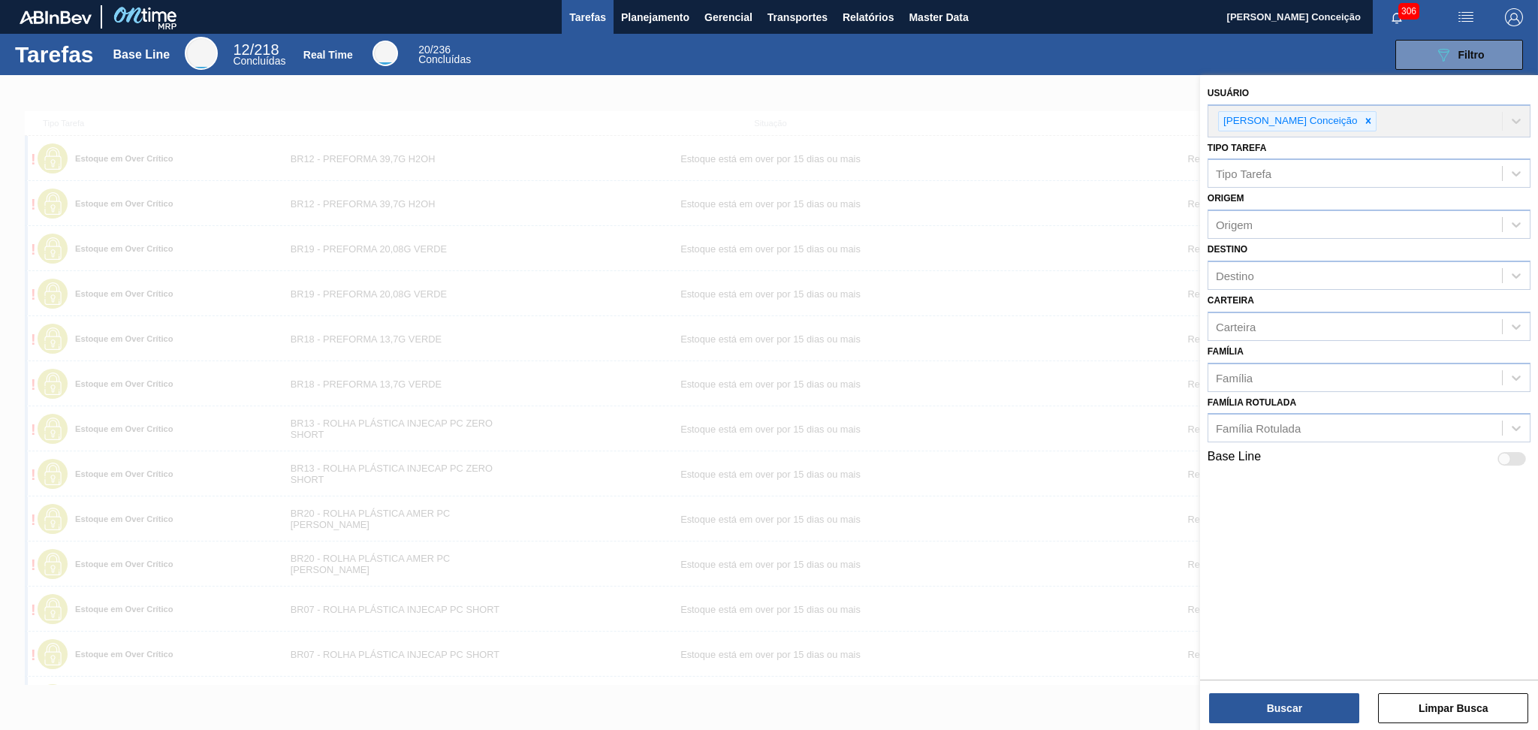
click at [1506, 453] on div at bounding box center [1504, 459] width 13 height 13
checkbox input "true"
click at [1269, 701] on button "Buscar" at bounding box center [1285, 708] width 150 height 30
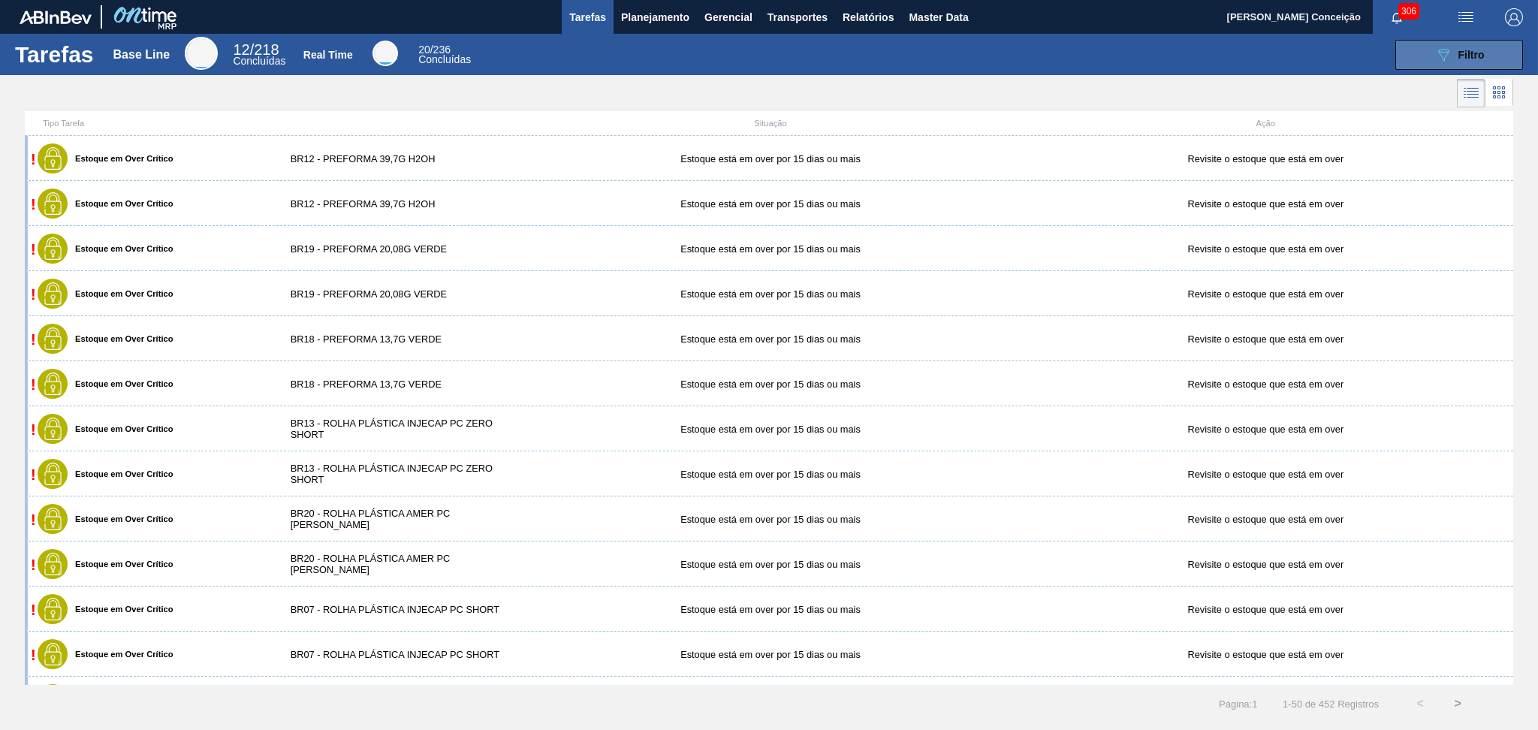
click at [1431, 58] on button "089F7B8B-B2A5-4AFE-B5C0-19BA573D28AC Filtro" at bounding box center [1459, 55] width 128 height 30
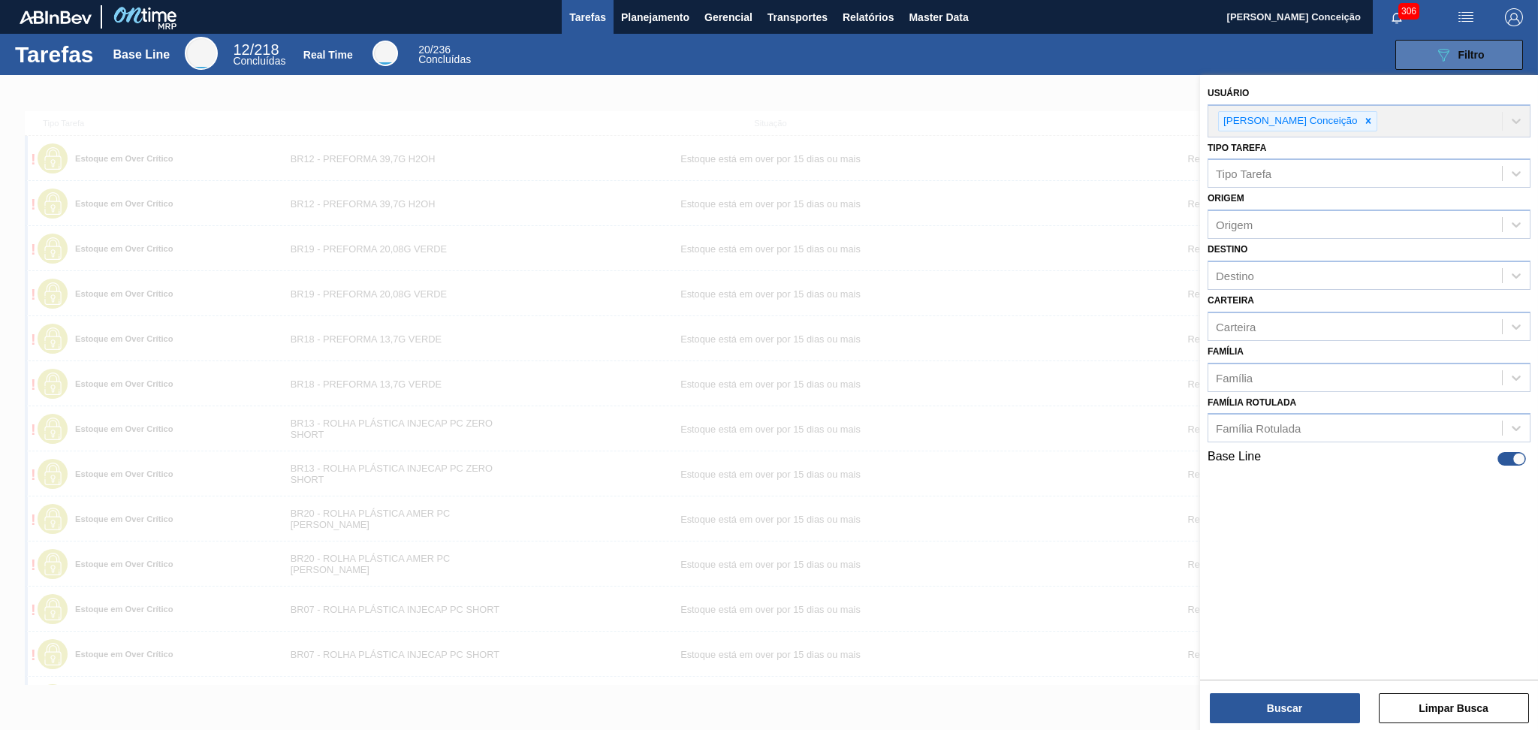
click at [1431, 58] on button "089F7B8B-B2A5-4AFE-B5C0-19BA573D28AC Filtro" at bounding box center [1459, 55] width 128 height 30
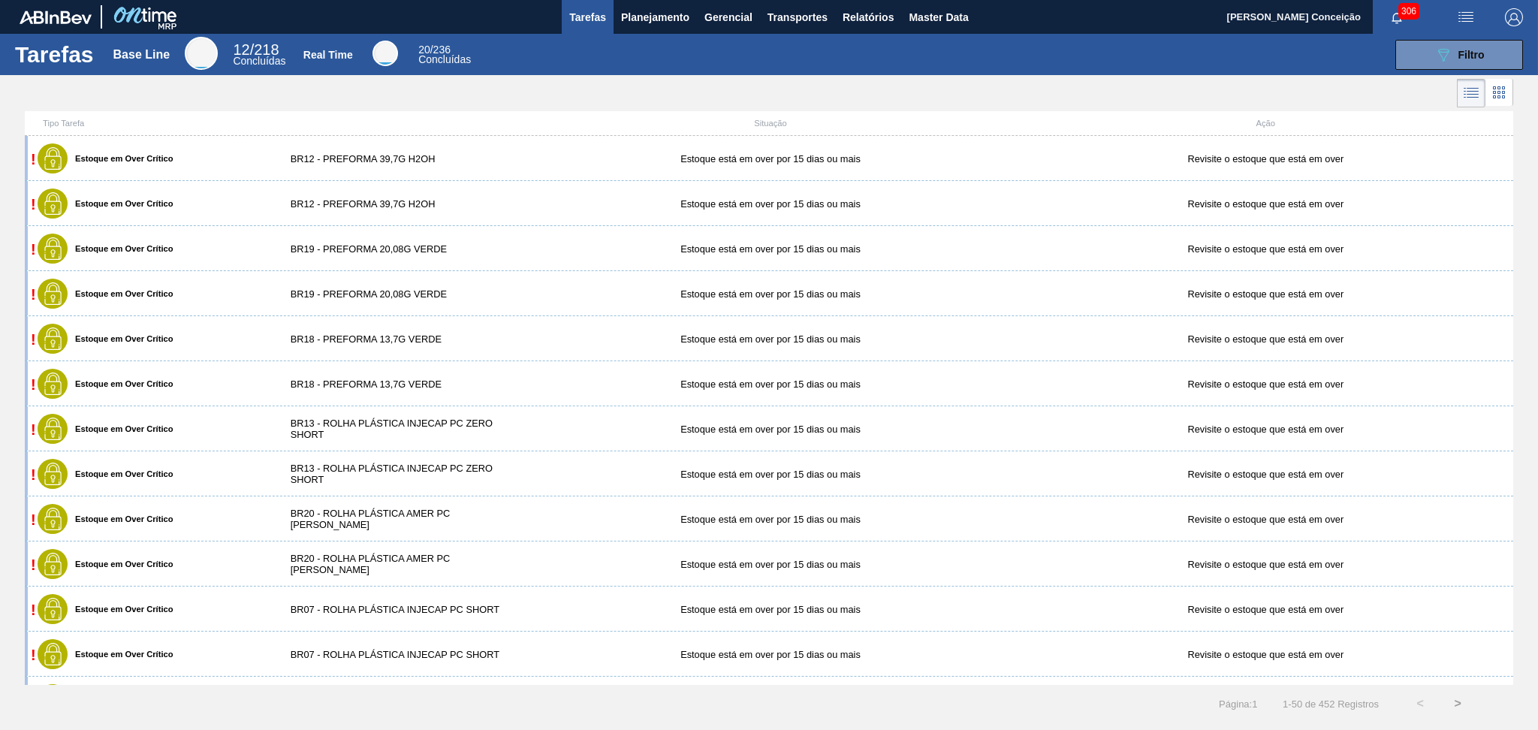
click at [971, 100] on div at bounding box center [769, 93] width 1538 height 36
click at [900, 93] on div at bounding box center [769, 93] width 1538 height 36
click at [177, 97] on div at bounding box center [769, 93] width 1538 height 36
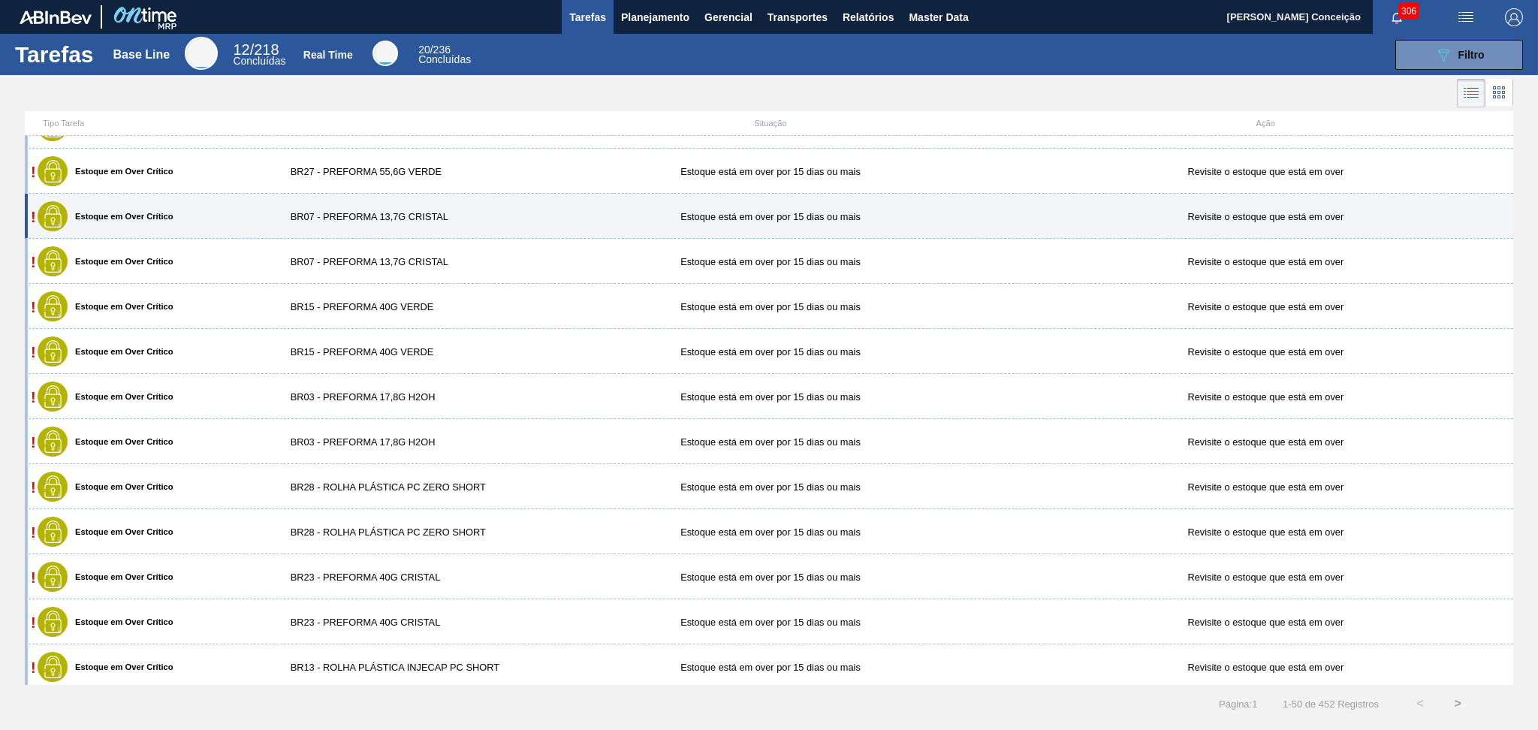
scroll to position [1702, 0]
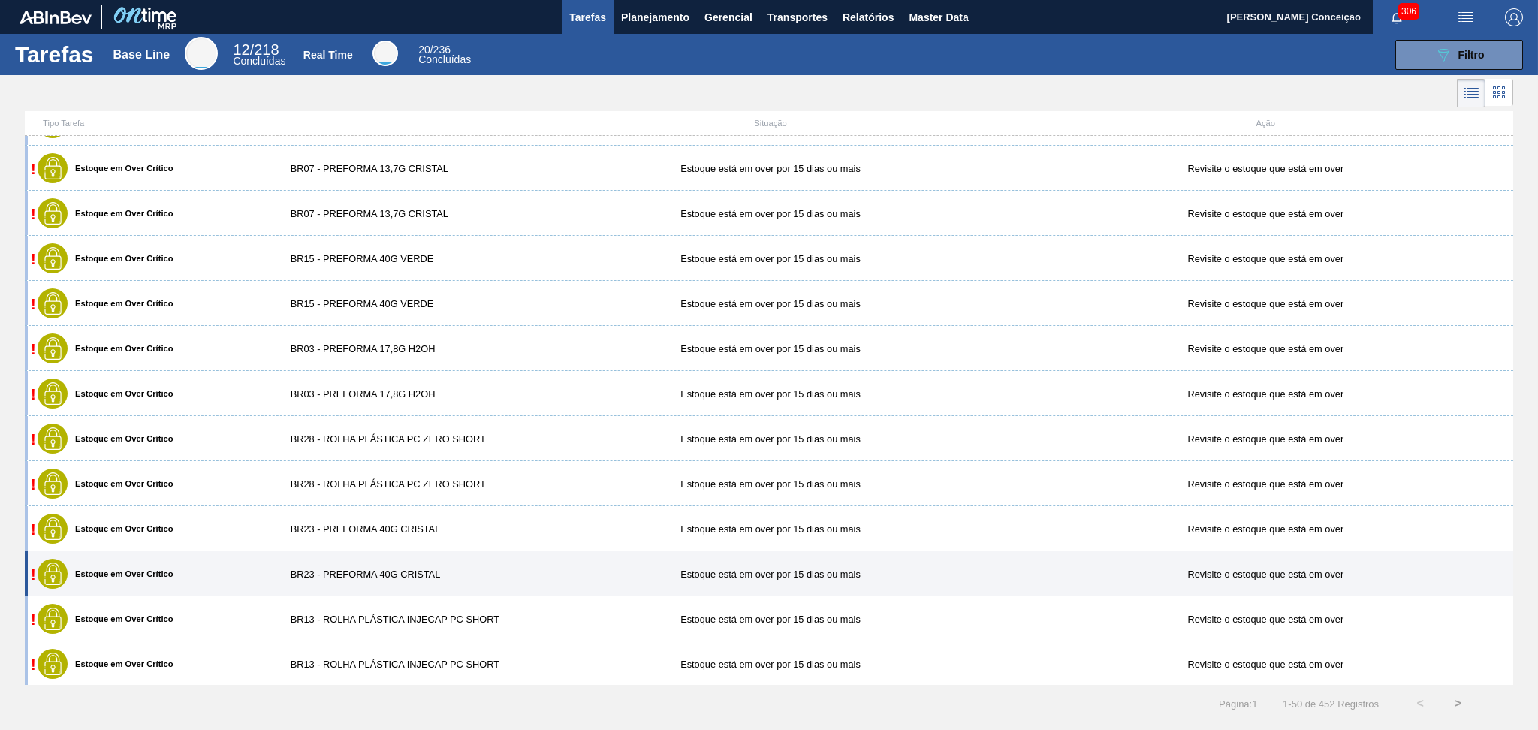
click at [387, 574] on div "BR23 - PREFORMA 40G CRISTAL" at bounding box center [400, 573] width 248 height 11
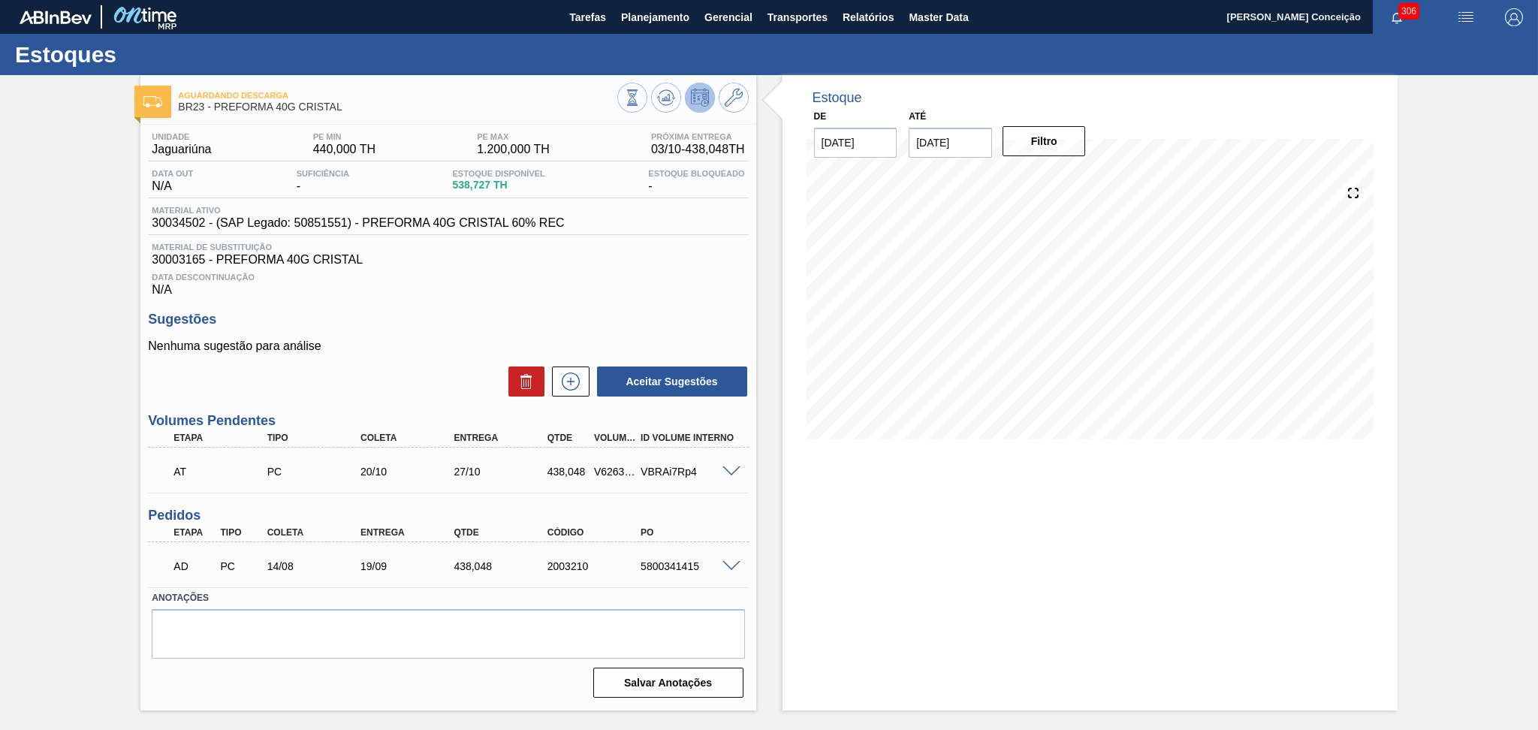
click at [424, 355] on div "Nenhuma sugestão para análise Aceitar Sugestões" at bounding box center [448, 368] width 600 height 59
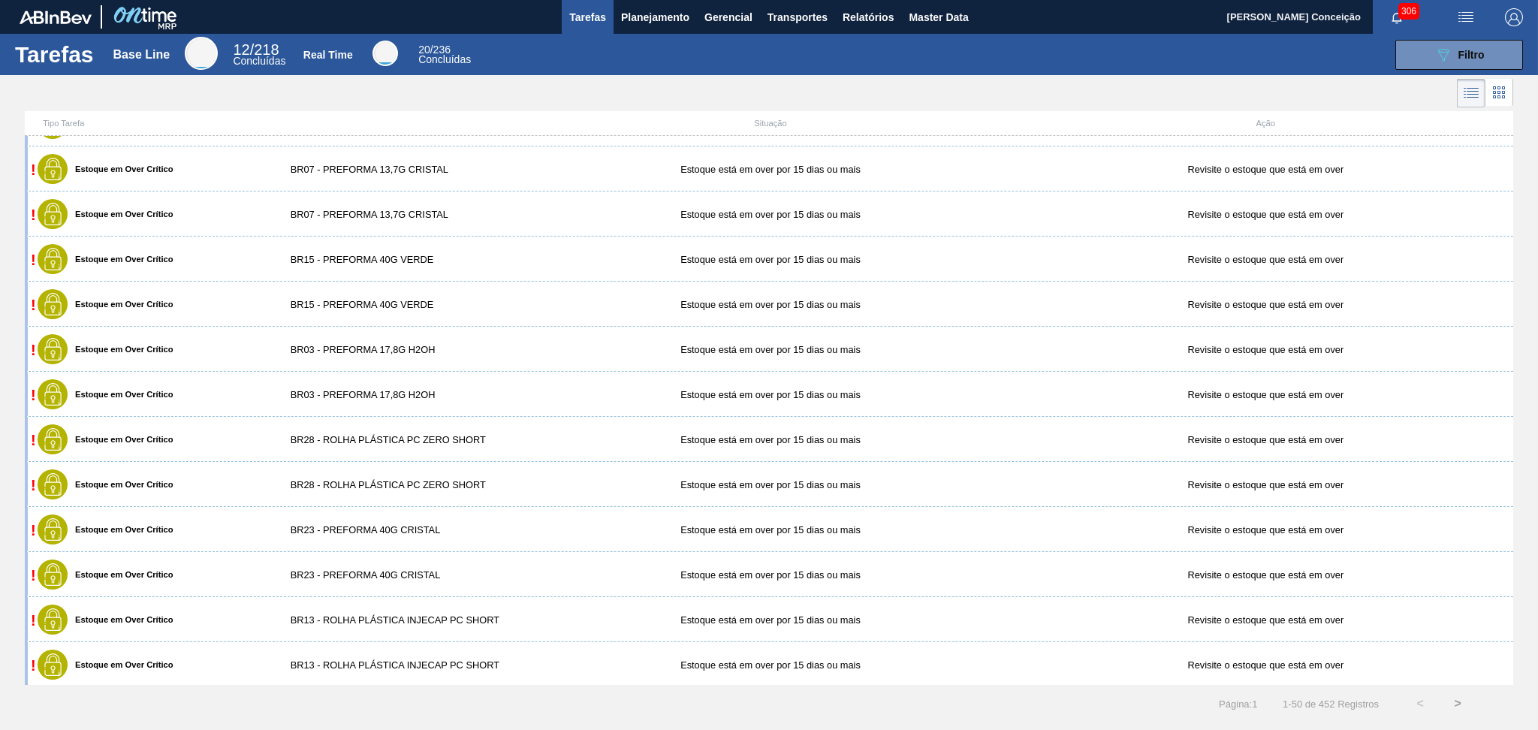
scroll to position [1702, 0]
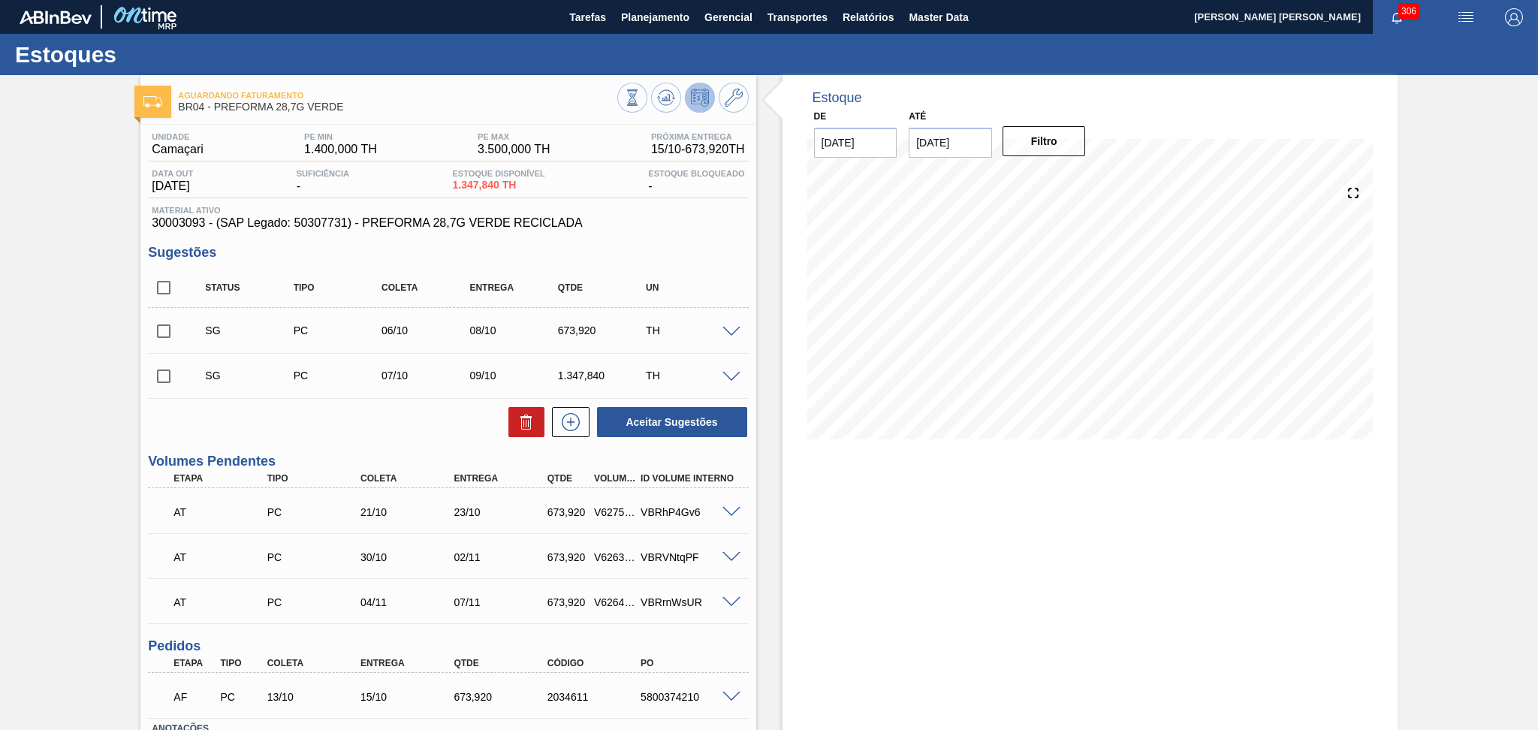
click at [409, 423] on div "Aceitar Sugestões" at bounding box center [448, 421] width 600 height 33
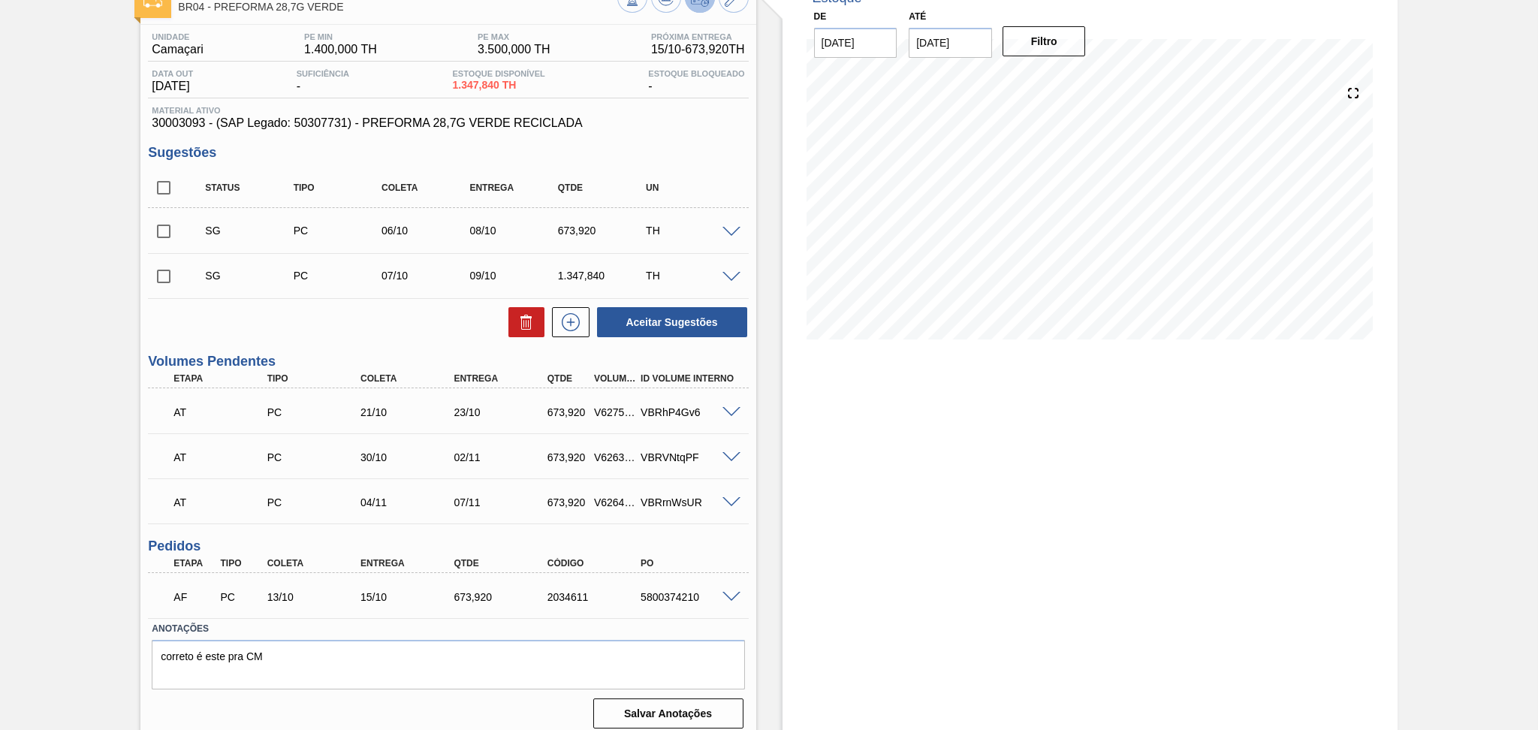
scroll to position [109, 0]
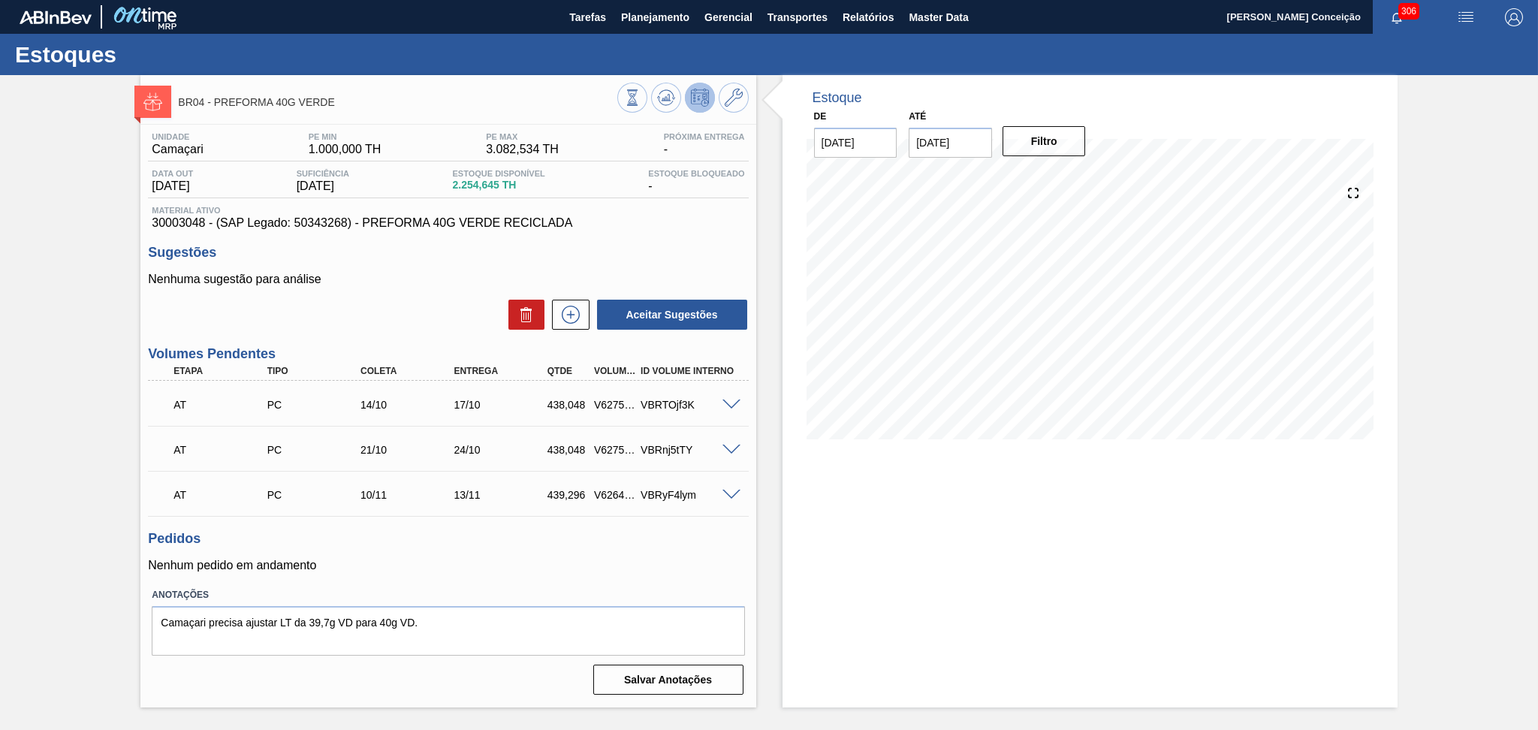
click at [602, 589] on label "Anotações" at bounding box center [448, 595] width 592 height 22
click at [595, 574] on div "Unidade Camaçari PE MIN 1.000,000 TH PE MAX 3.082,534 TH Próxima Entrega - Data…" at bounding box center [447, 412] width 615 height 575
click at [459, 565] on p "Nenhum pedido em andamento" at bounding box center [448, 566] width 600 height 14
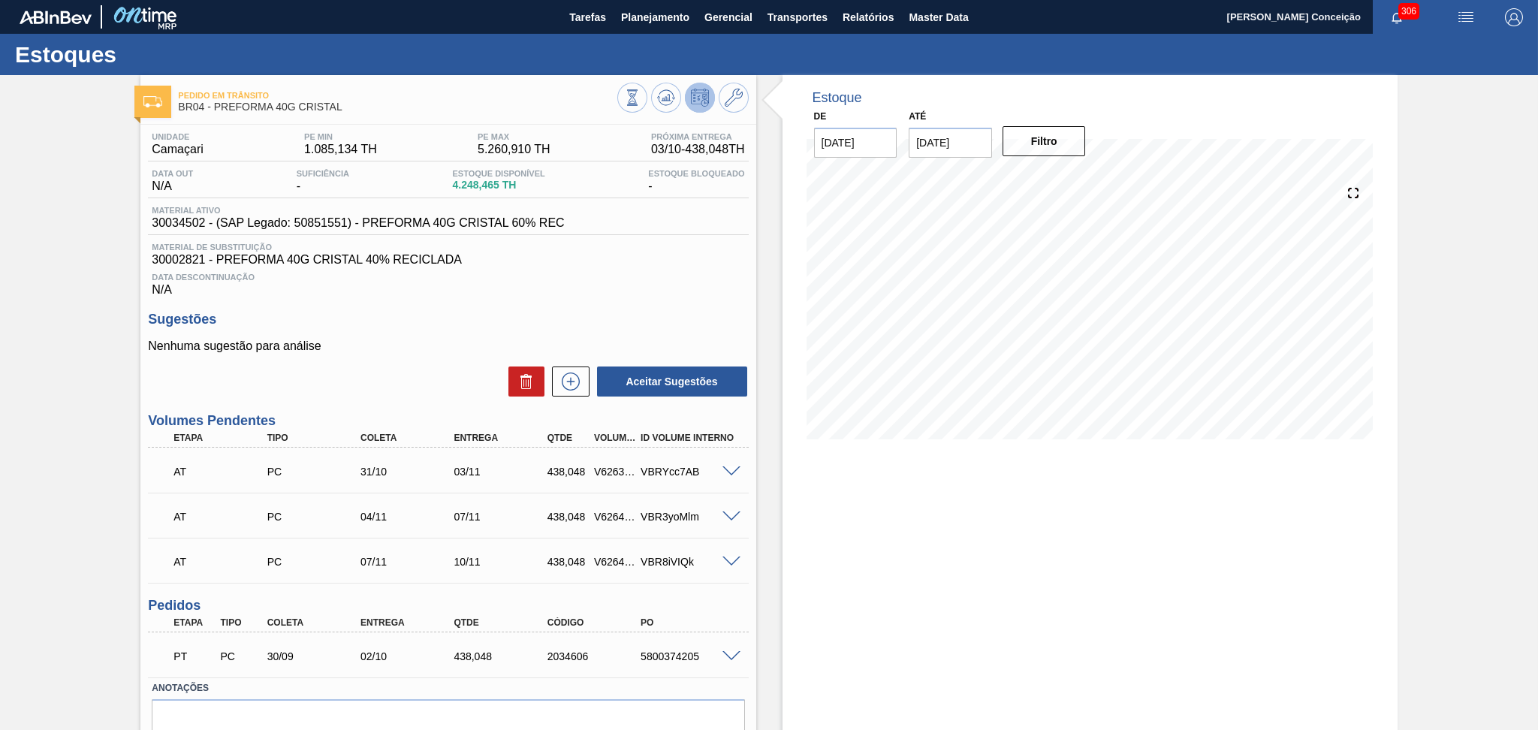
click at [421, 384] on div "Aceitar Sugestões" at bounding box center [448, 381] width 600 height 33
click at [469, 314] on h3 "Sugestões" at bounding box center [448, 320] width 600 height 16
click at [422, 330] on div "Sugestões Nenhuma sugestão para análise Aceitar Sugestões" at bounding box center [448, 355] width 600 height 86
click at [366, 338] on div "Sugestões Nenhuma sugestão para análise Aceitar Sugestões" at bounding box center [448, 355] width 600 height 86
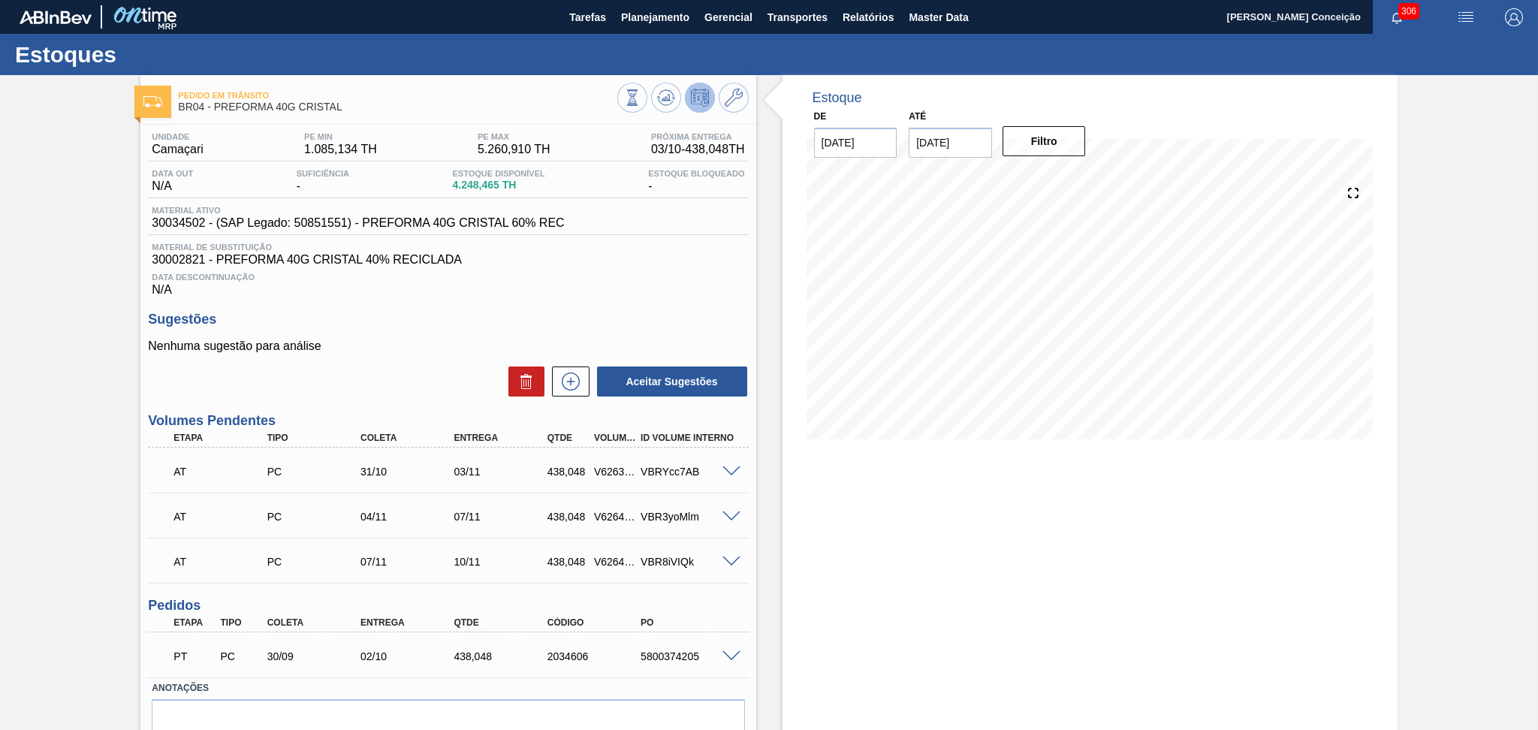
click at [366, 338] on div "Sugestões Nenhuma sugestão para análise Aceitar Sugestões" at bounding box center [448, 355] width 600 height 86
click at [377, 374] on div "Aceitar Sugestões" at bounding box center [448, 381] width 600 height 33
click at [367, 478] on div "AT PC 31/10 03/11 438,048 V626388 VBRYcc7AB" at bounding box center [444, 470] width 560 height 30
click at [461, 379] on div "Aceitar Sugestões" at bounding box center [448, 381] width 600 height 33
click at [454, 308] on div "Unidade Camaçari PE MIN 1.085,134 TH PE MAX 5.260,910 TH Próxima Entrega 03/10 …" at bounding box center [447, 459] width 615 height 668
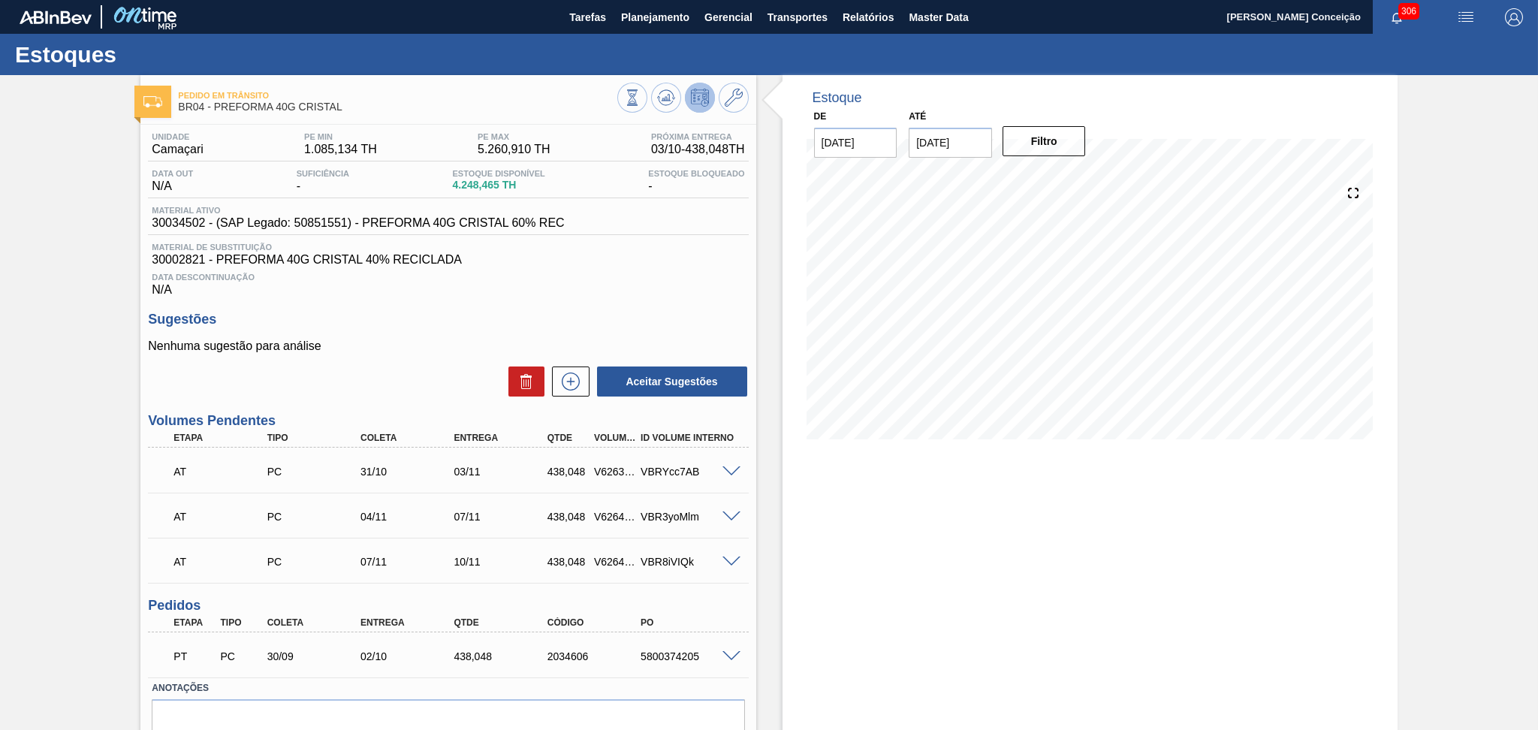
click at [424, 341] on p "Nenhuma sugestão para análise" at bounding box center [448, 346] width 600 height 14
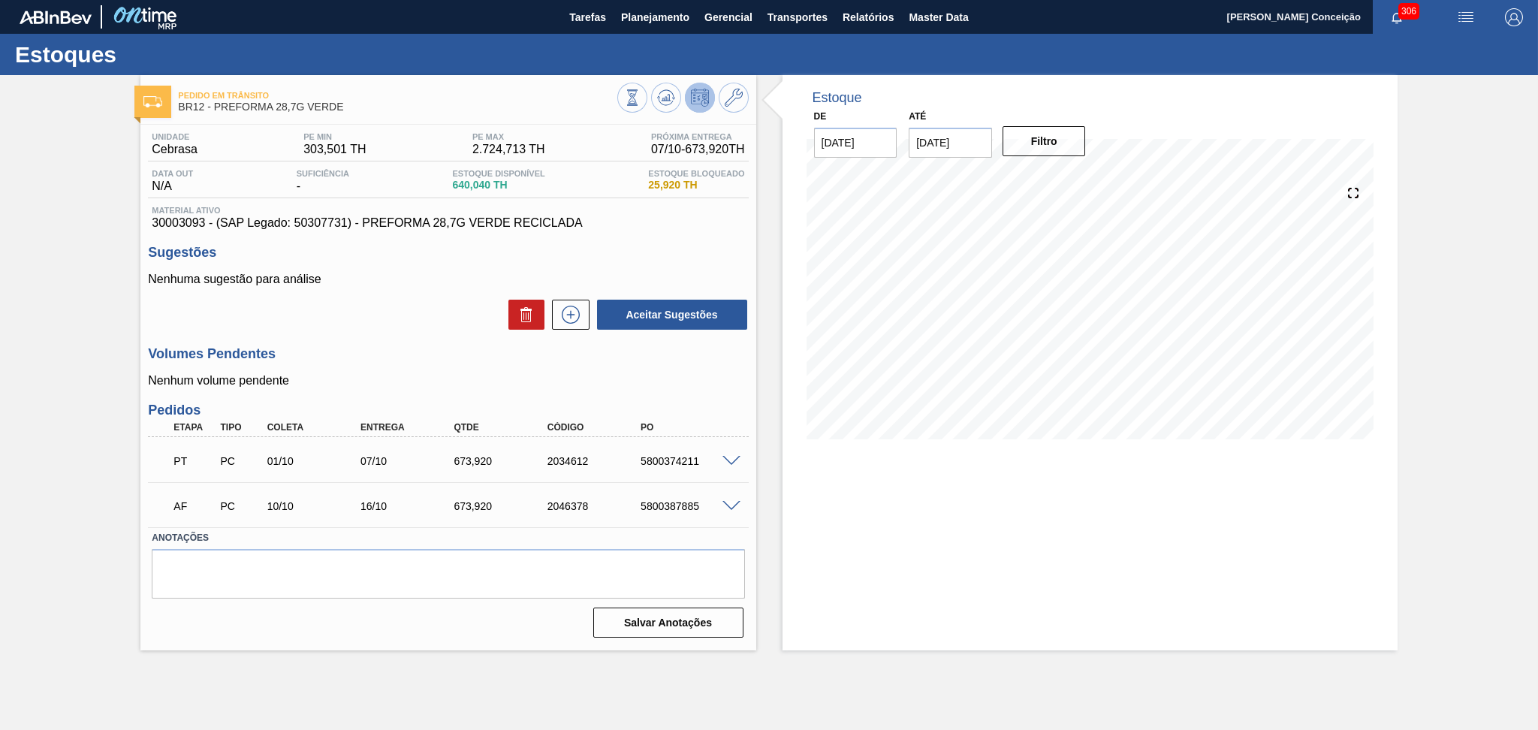
click at [498, 384] on p "Nenhum volume pendente" at bounding box center [448, 381] width 600 height 14
click at [429, 393] on div "Unidade Cebrasa PE MIN 303,501 TH PE MAX 2.724,713 TH Próxima Entrega 07/10 - 6…" at bounding box center [447, 384] width 615 height 518
click at [523, 397] on div "Unidade Cebrasa PE MIN 303,501 TH PE MAX 2.724,713 TH Próxima Entrega 07/10 - 6…" at bounding box center [447, 384] width 615 height 518
click at [350, 347] on h3 "Volumes Pendentes" at bounding box center [448, 354] width 600 height 16
click at [532, 463] on div "673,920" at bounding box center [502, 461] width 105 height 12
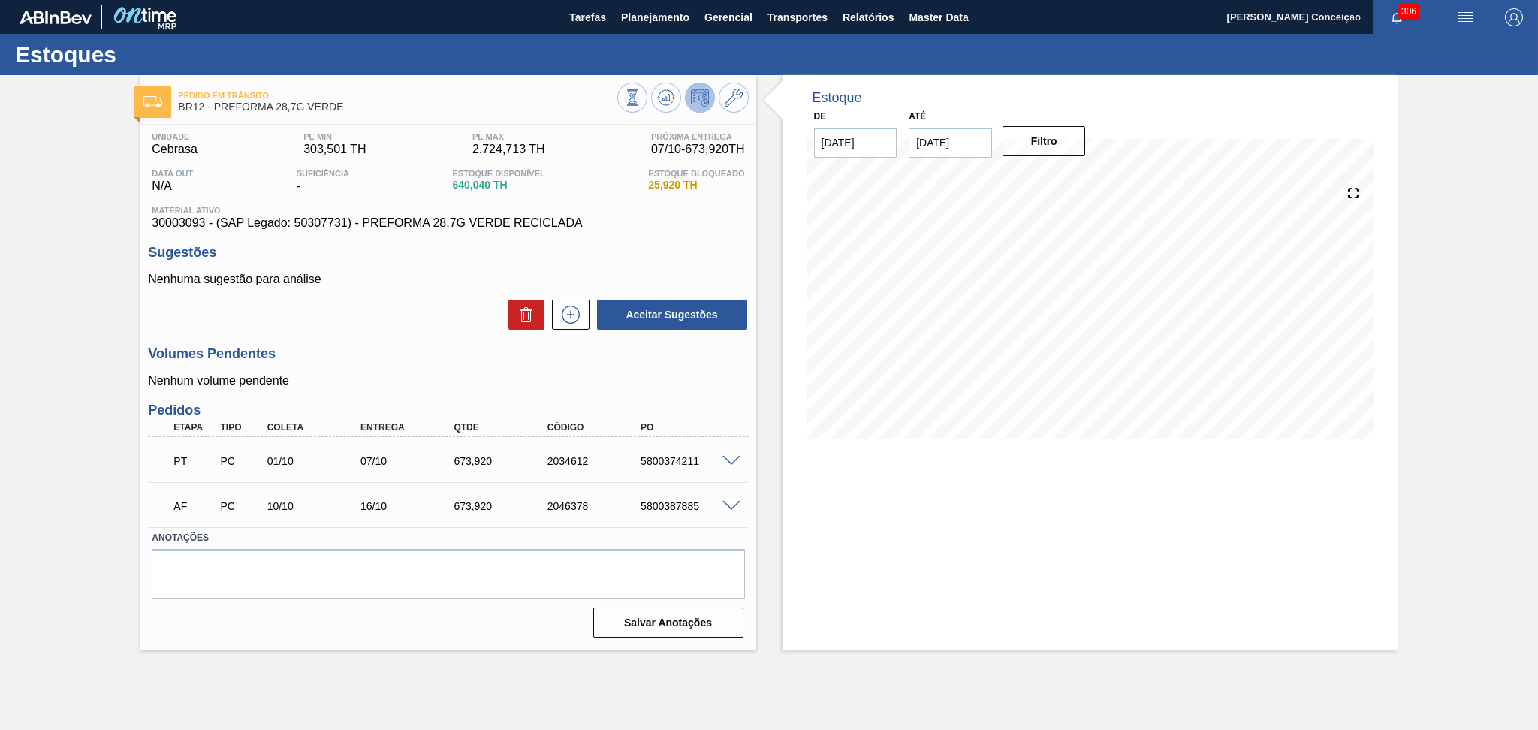
click at [398, 451] on div "PT PC 01/10 07/10 673,[PHONE_NUMBER] 5800374211" at bounding box center [444, 460] width 560 height 30
click at [734, 452] on div "PT PC 01/10 07/10 673,[PHONE_NUMBER] 5800374211" at bounding box center [448, 460] width 600 height 38
click at [728, 458] on span at bounding box center [731, 461] width 18 height 11
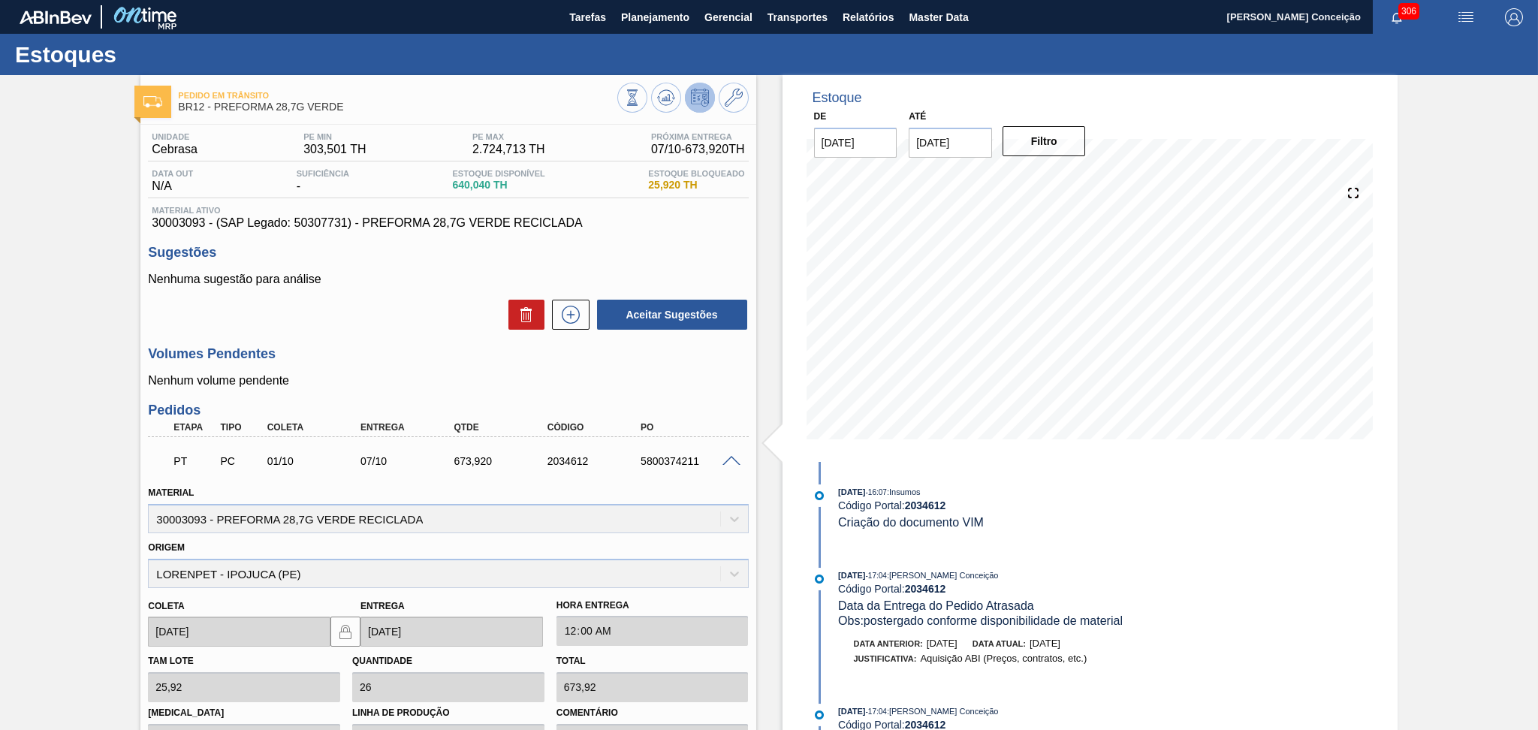
click at [728, 458] on span at bounding box center [731, 461] width 18 height 11
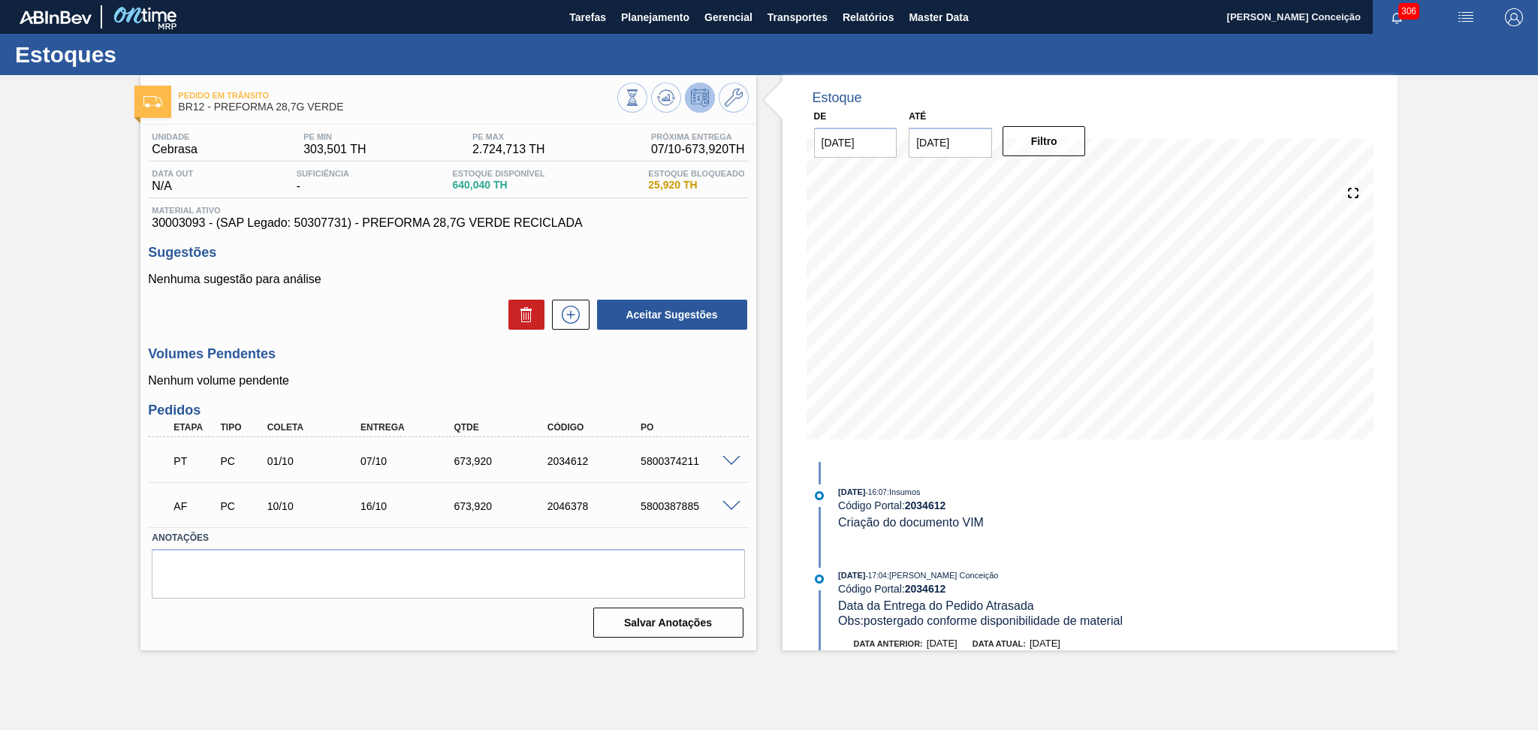
click at [734, 505] on span at bounding box center [731, 506] width 18 height 11
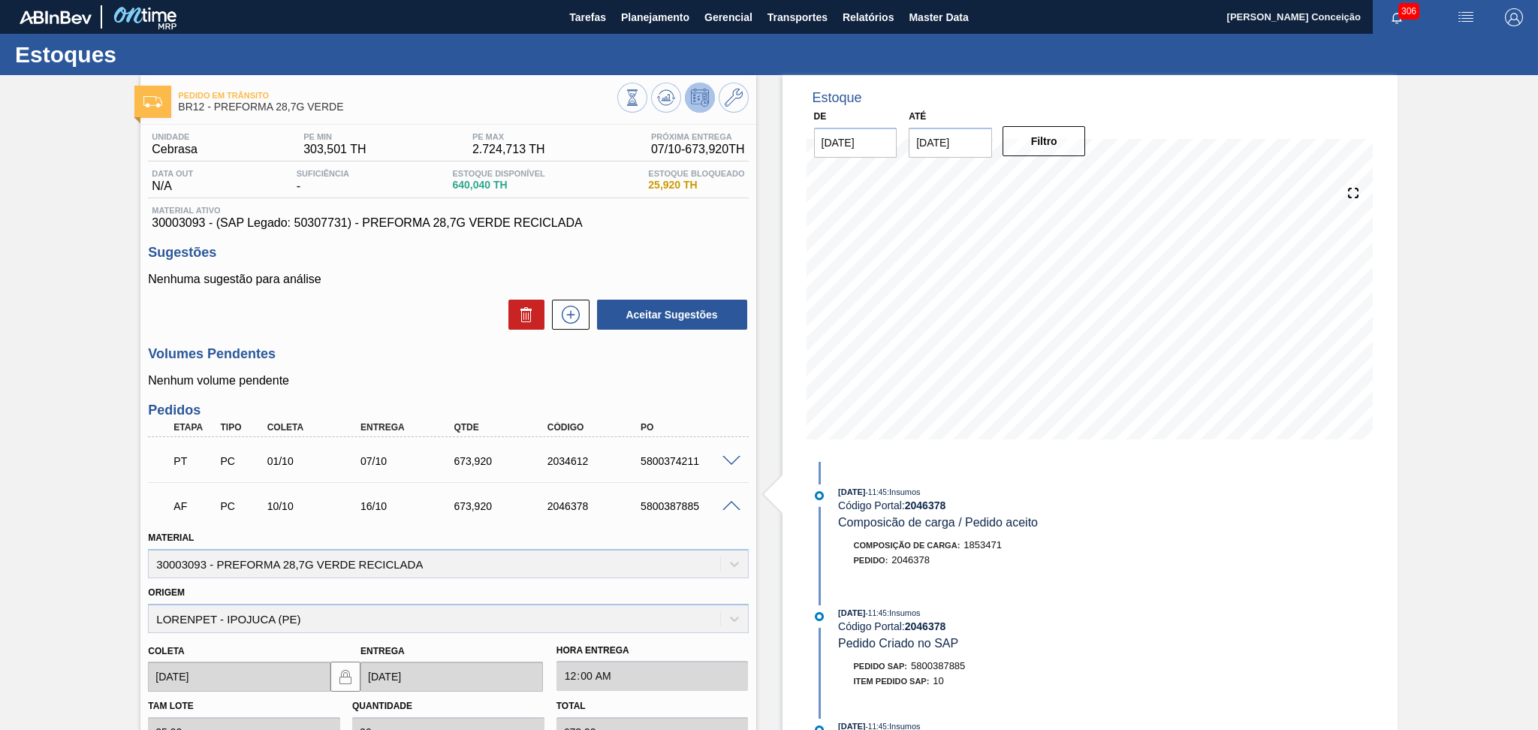
scroll to position [282, 0]
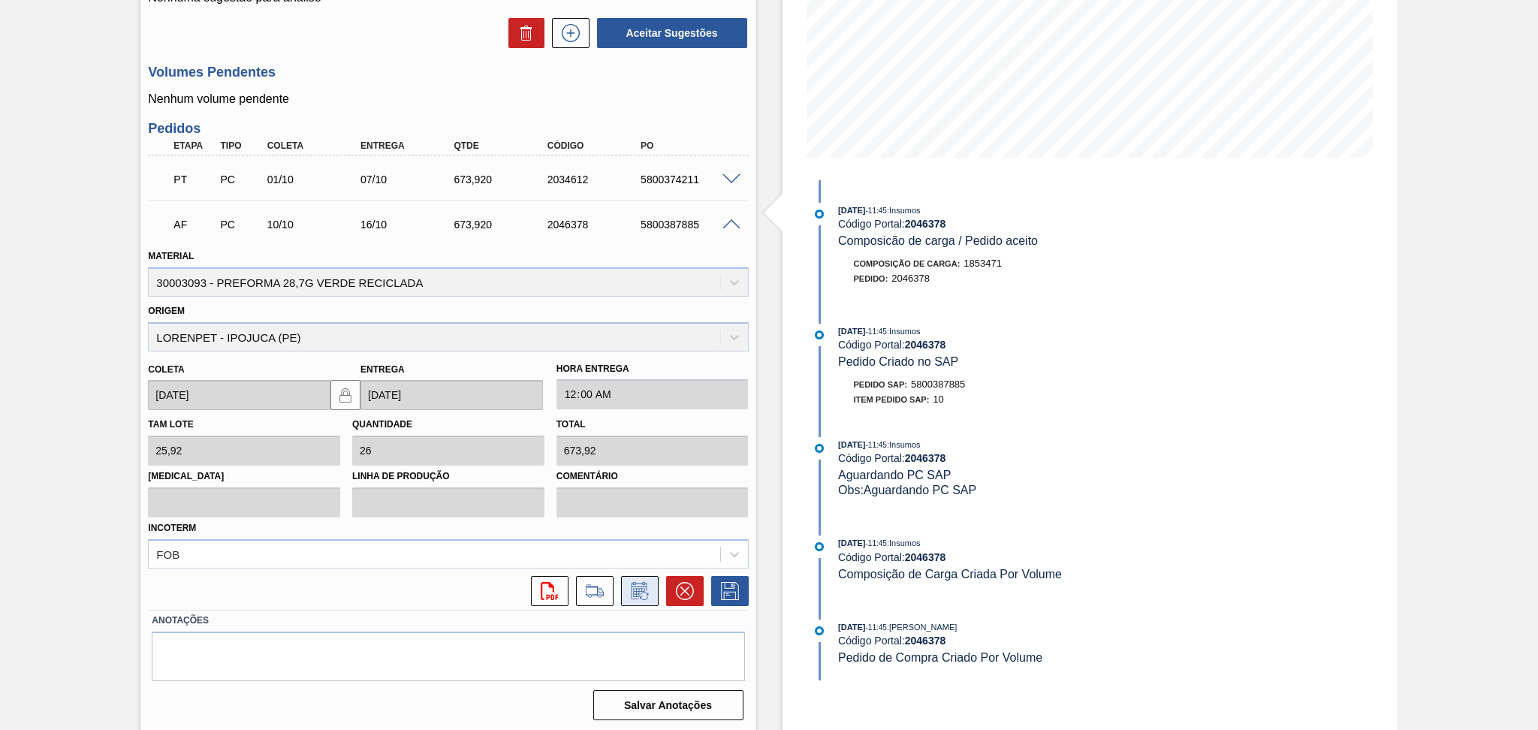
click at [635, 595] on icon at bounding box center [639, 590] width 16 height 17
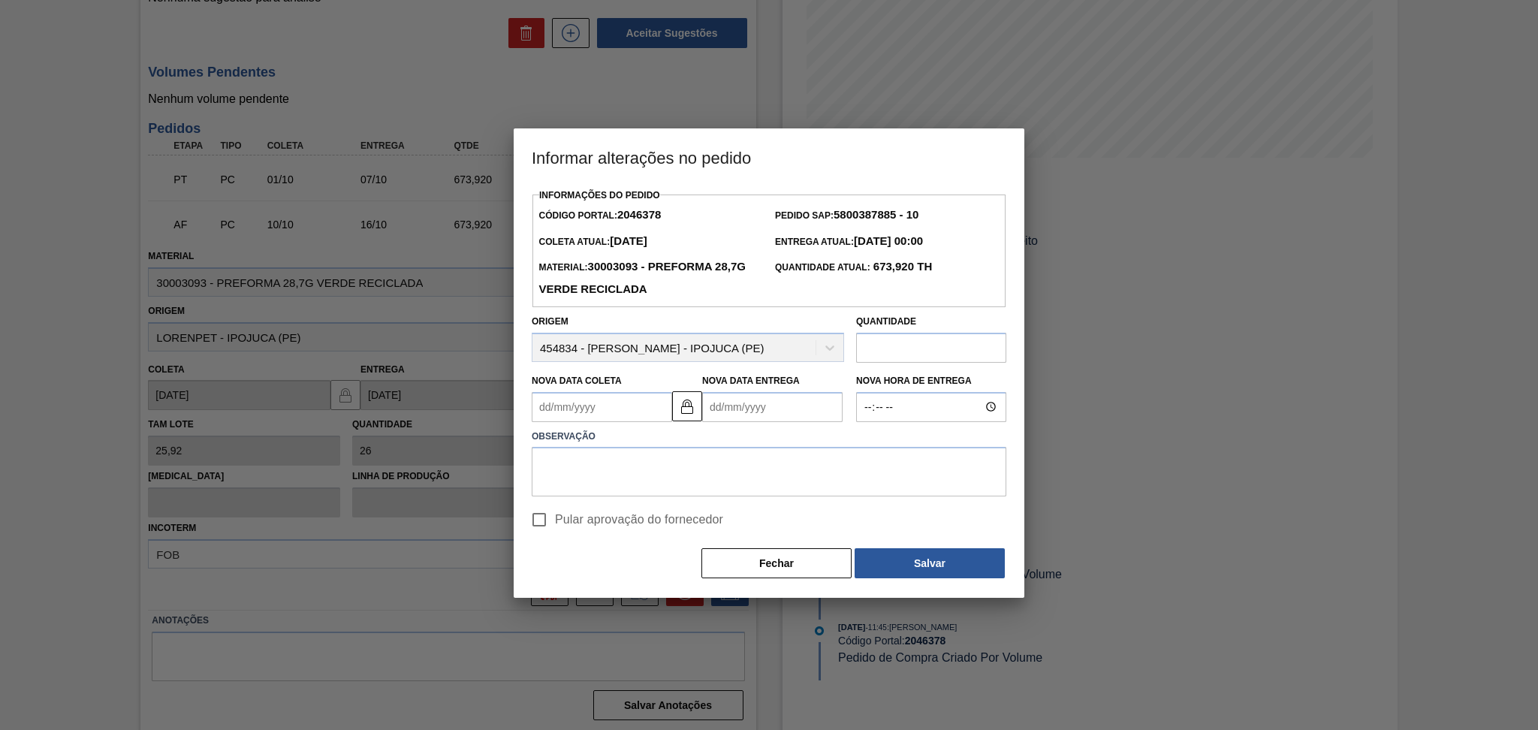
click at [529, 422] on div "Nova Data Coleta" at bounding box center [599, 396] width 146 height 52
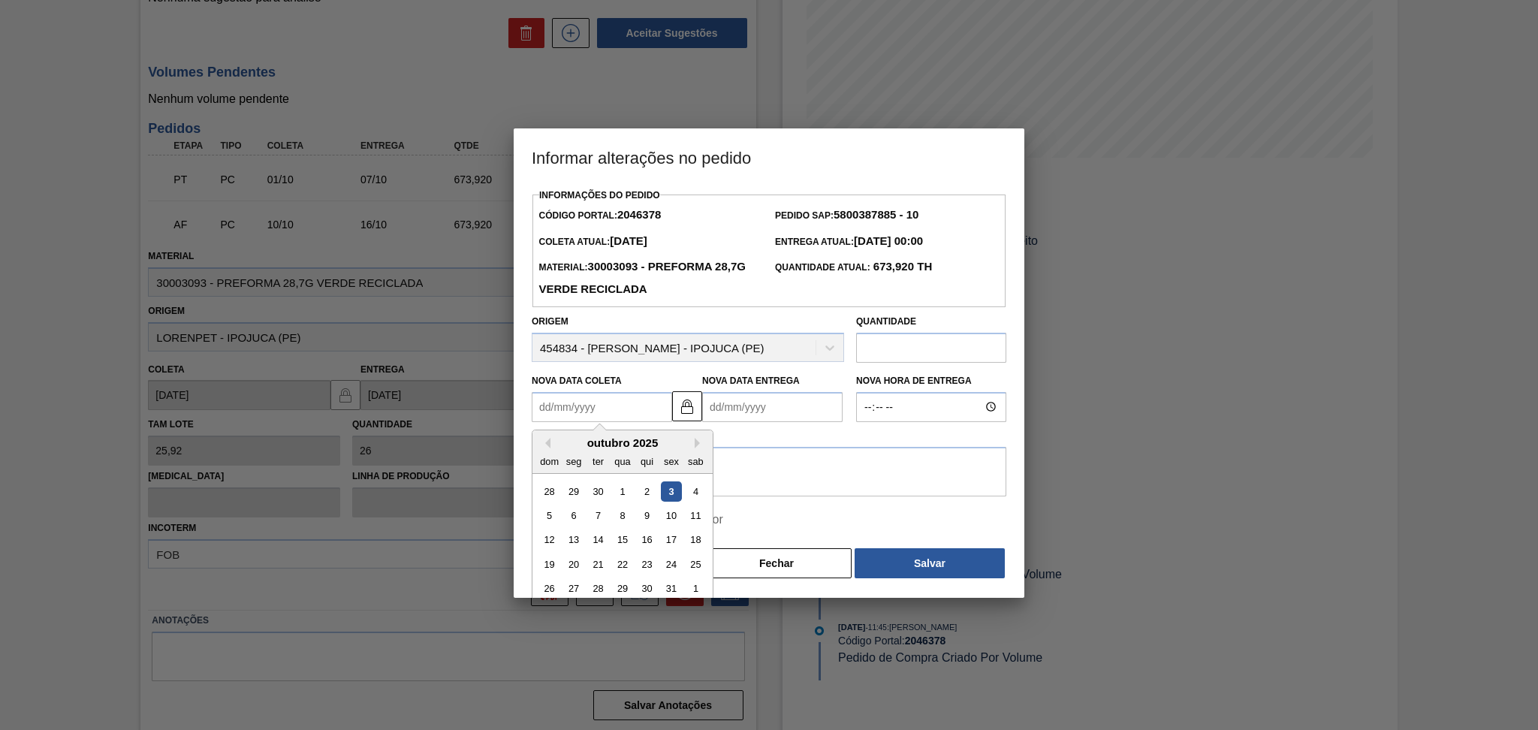
click at [568, 416] on Coleta2046378 "Nova Data Coleta" at bounding box center [602, 407] width 140 height 30
type Coleta2046378 "1"
type Entrega2046378 "[DATE]"
type Coleta2046378 "17"
type Entrega2046378 "[DATE]"
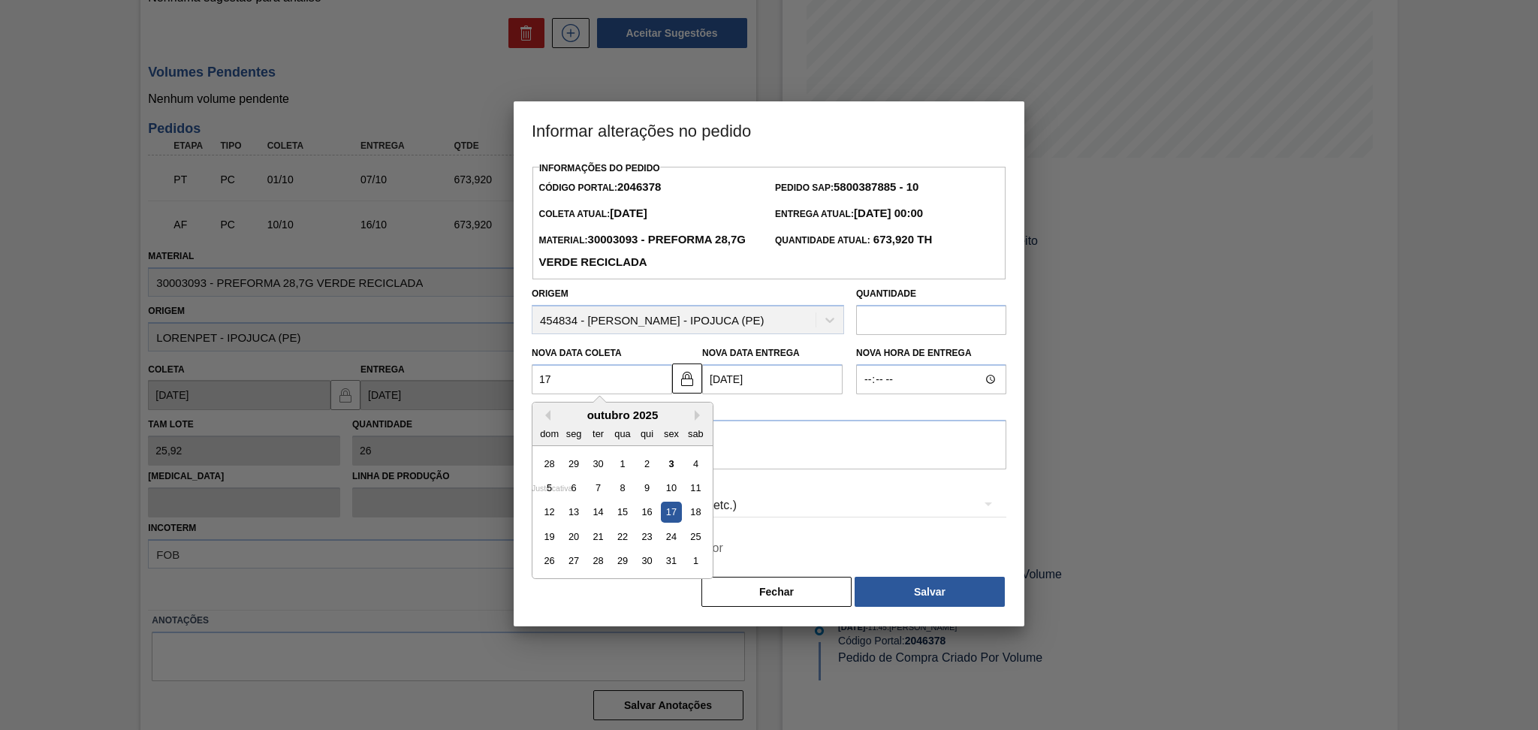
click at [676, 516] on div "17" at bounding box center [671, 512] width 20 height 20
type Coleta2046378 "[DATE]"
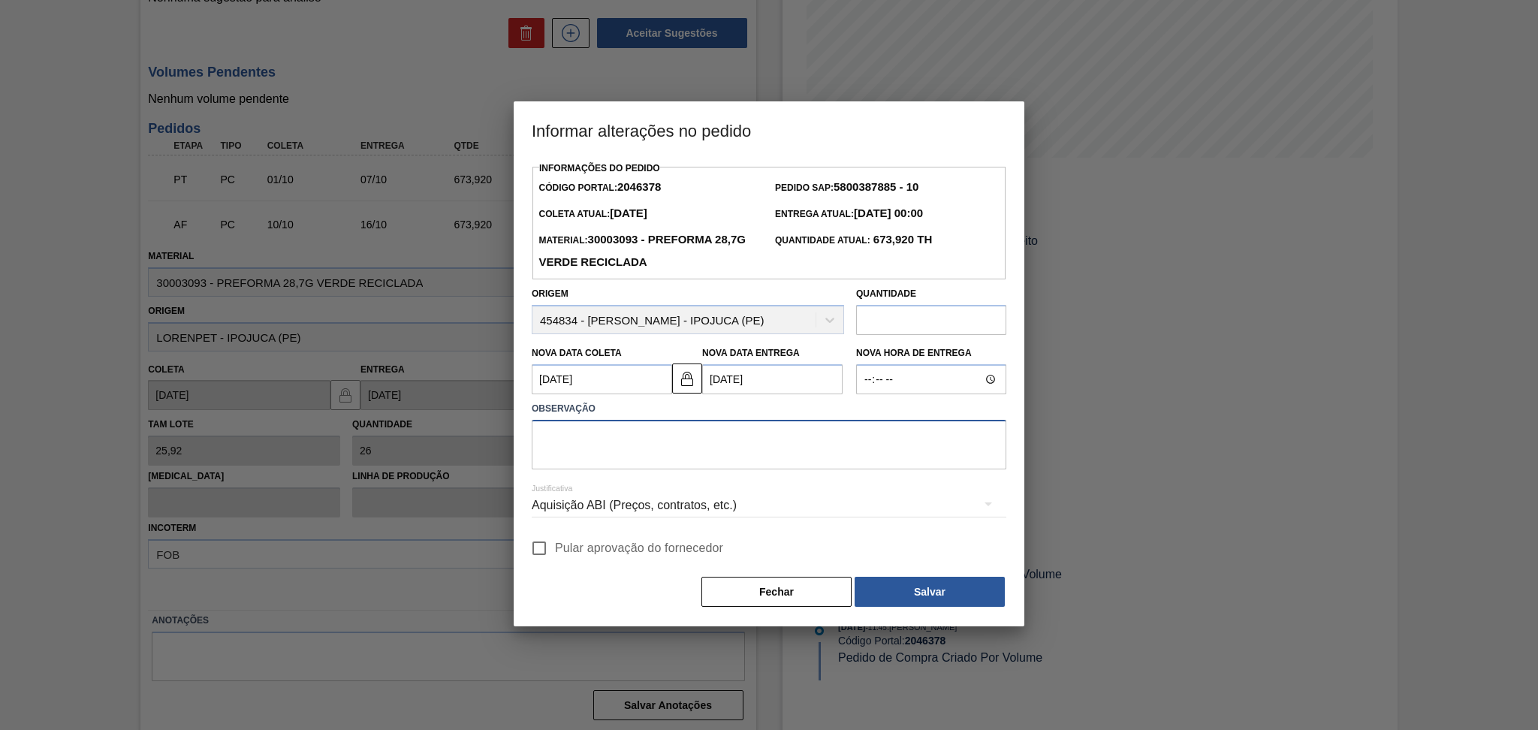
click at [629, 439] on textarea at bounding box center [769, 445] width 475 height 50
type textarea "ajustado conforme disponibilidade do fornecedor"
click at [568, 552] on span "Pular aprovação do fornecedor" at bounding box center [639, 548] width 168 height 18
click at [555, 552] on input "Pular aprovação do fornecedor" at bounding box center [539, 548] width 32 height 32
checkbox input "true"
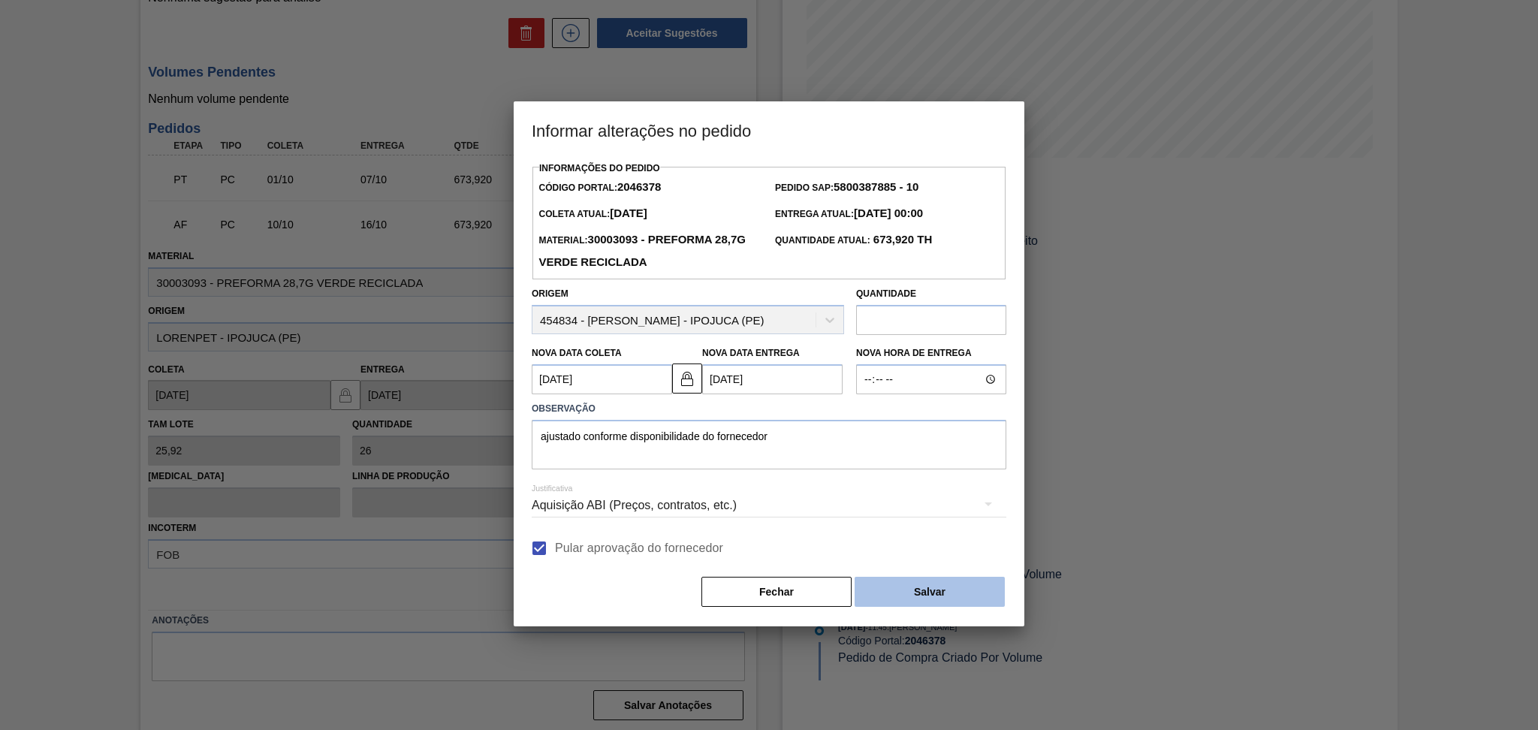
click at [891, 592] on button "Salvar" at bounding box center [930, 592] width 150 height 30
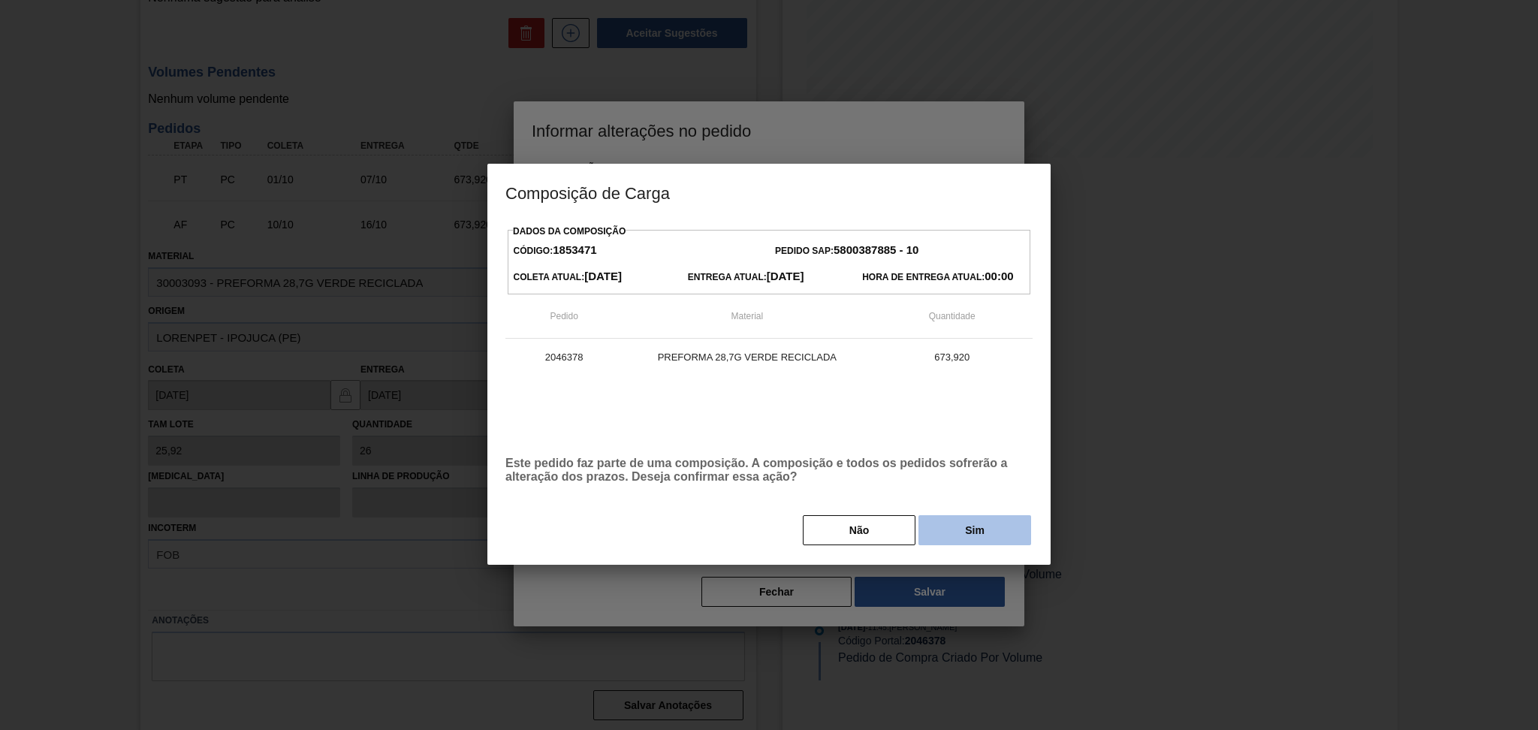
click at [976, 540] on button "Sim" at bounding box center [974, 530] width 113 height 30
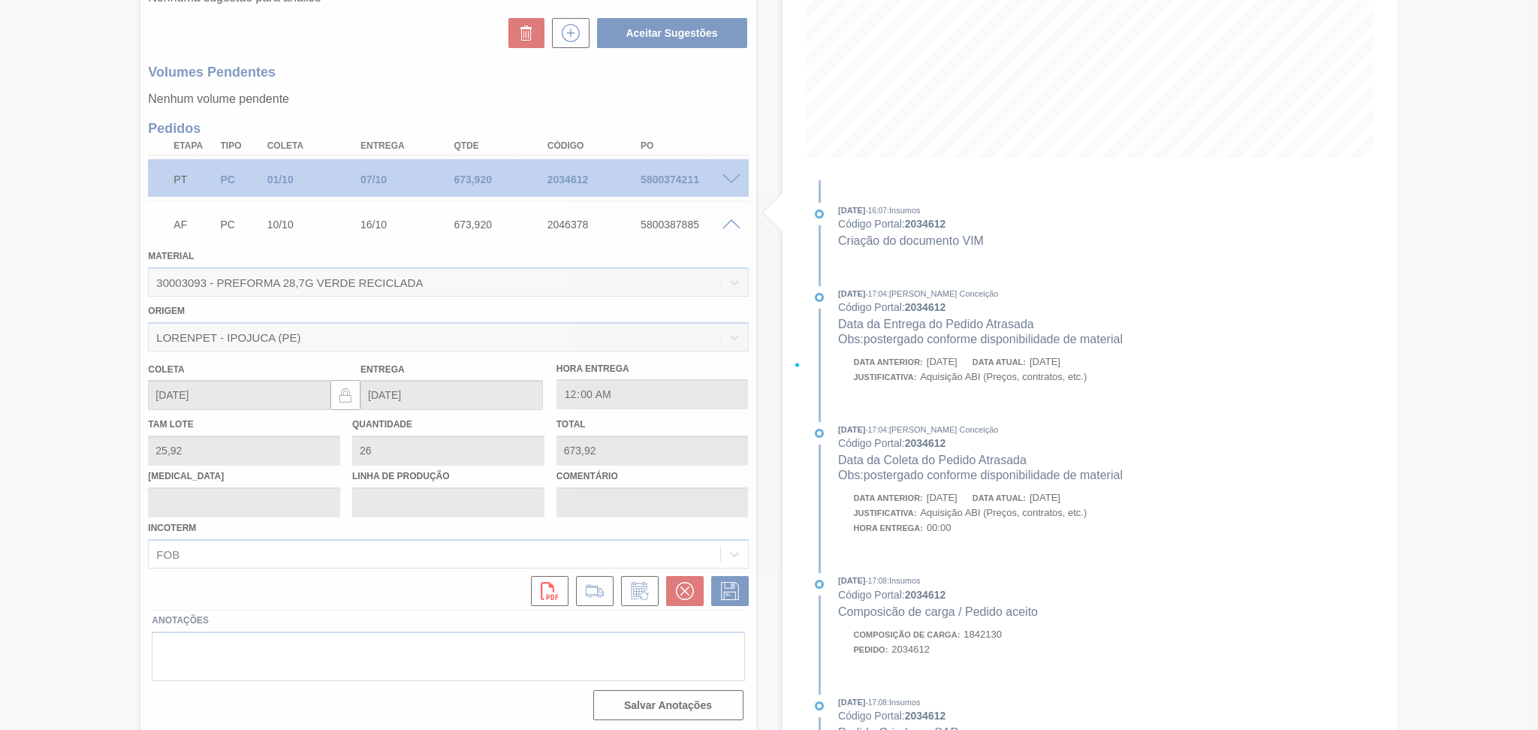
type input "ajustado conforme disponibilidade do fornecedor"
type input "[DATE]"
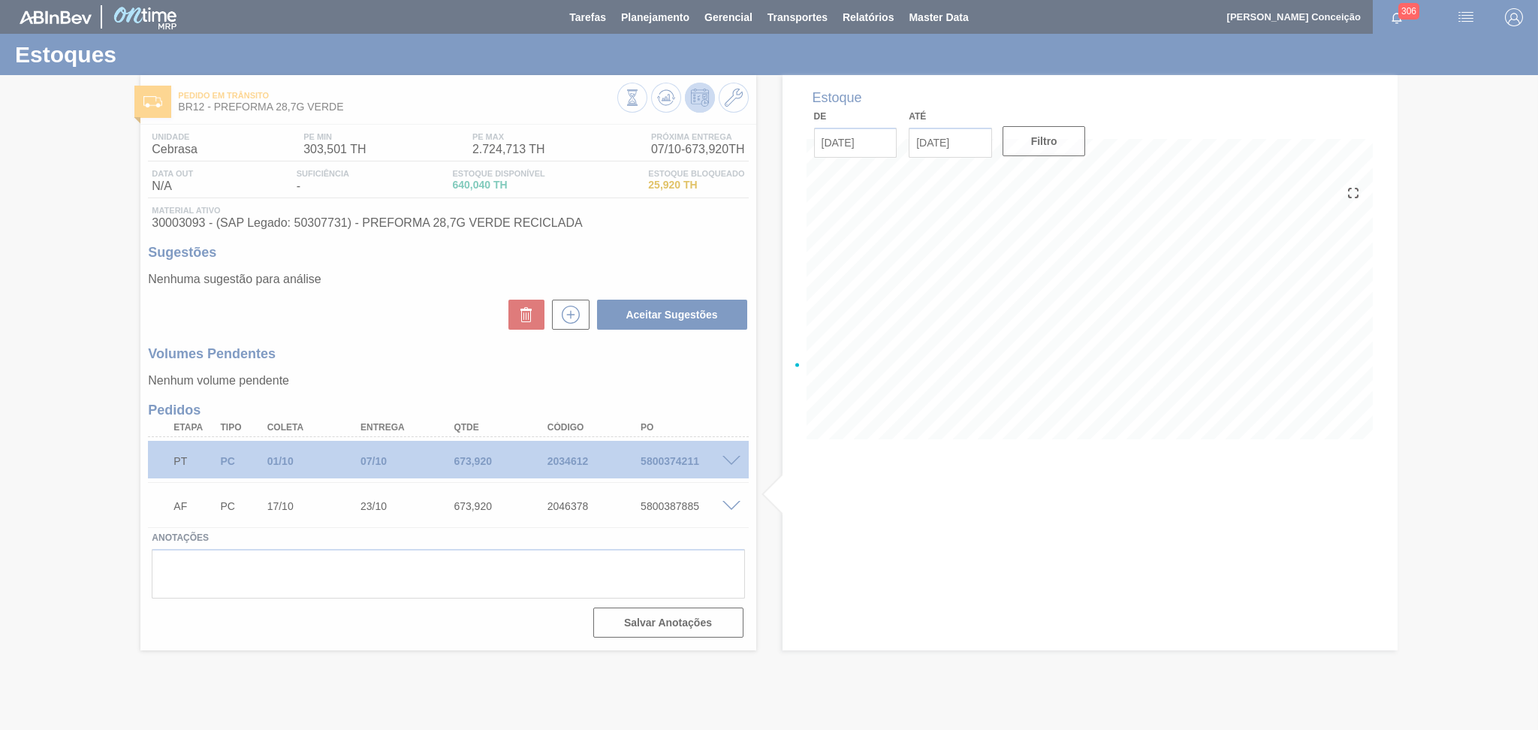
scroll to position [0, 0]
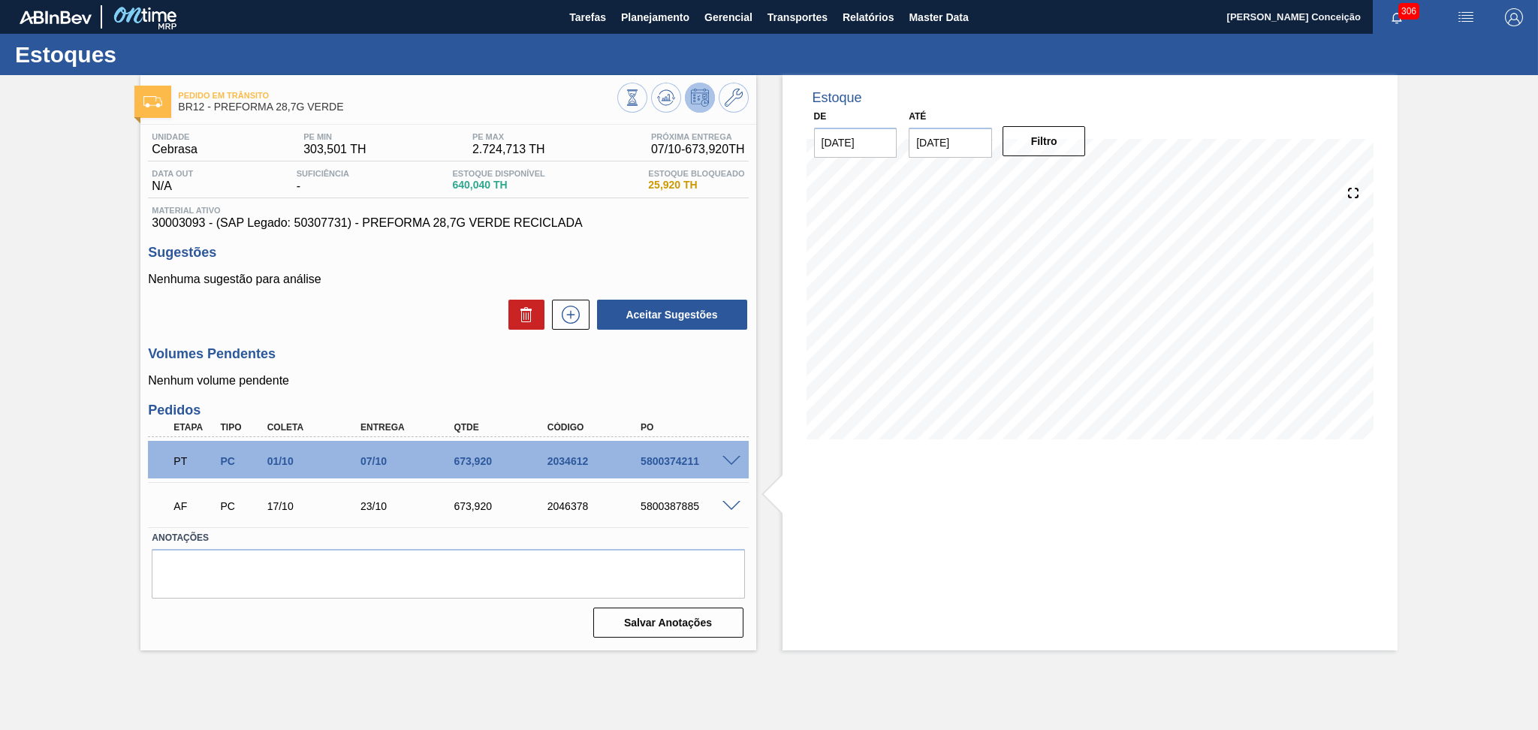
click at [324, 333] on div "Unidade Cebrasa PE MIN 303,501 TH PE MAX 2.724,713 TH Próxima Entrega 07/10 - 6…" at bounding box center [447, 384] width 615 height 518
click at [361, 375] on p "Nenhum volume pendente" at bounding box center [448, 381] width 600 height 14
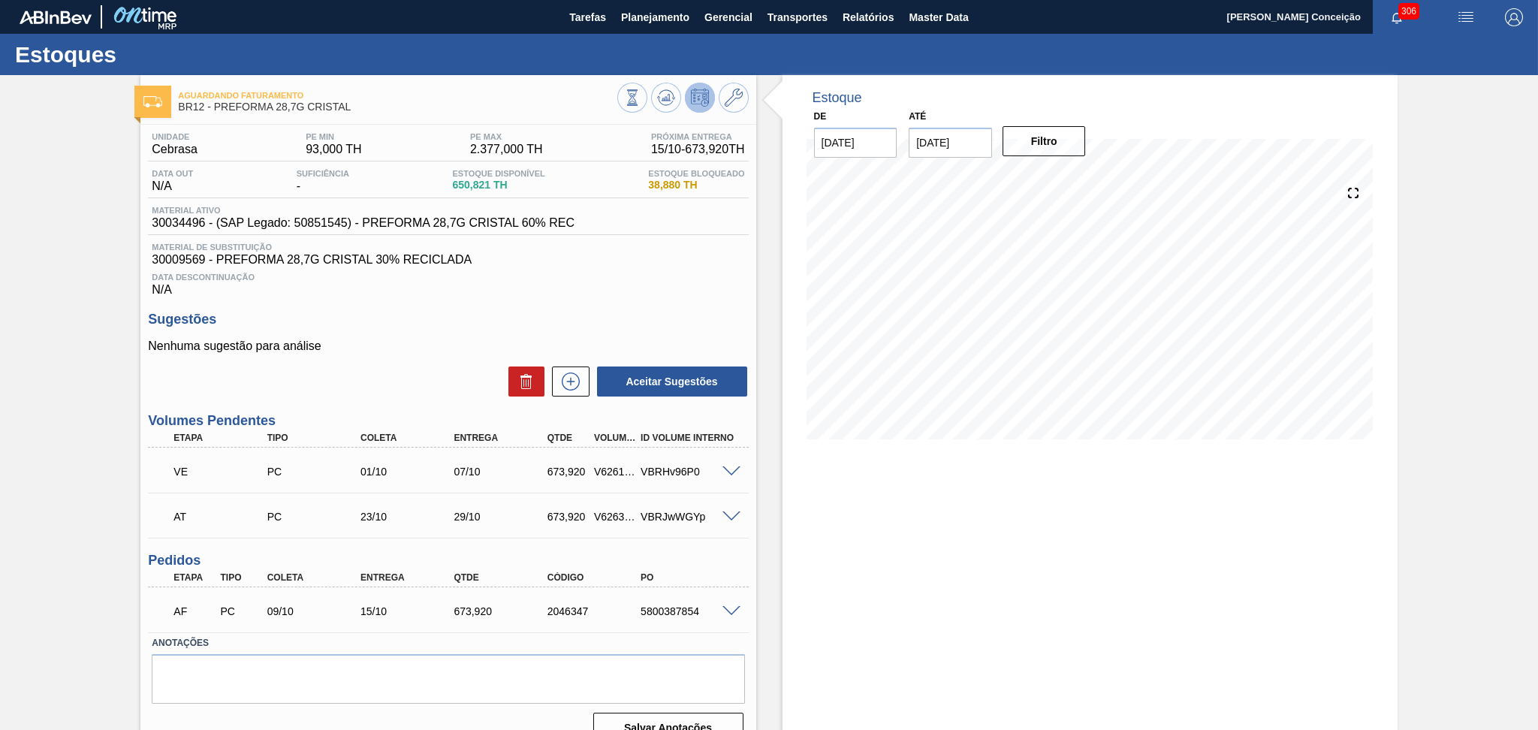
click at [409, 328] on div "Sugestões Nenhuma sugestão para análise Aceitar Sugestões" at bounding box center [448, 355] width 600 height 86
click at [725, 608] on span at bounding box center [731, 611] width 18 height 11
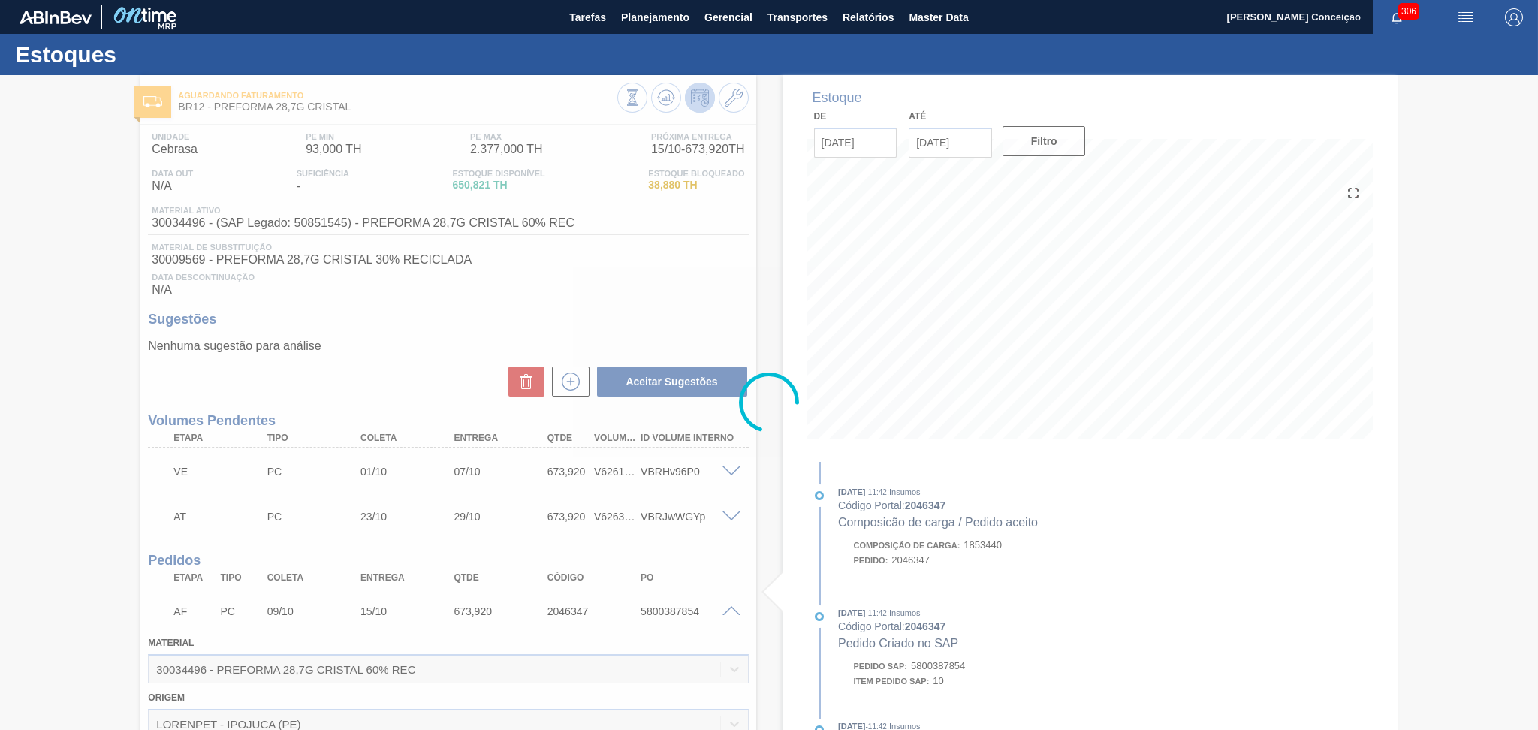
click at [726, 611] on div at bounding box center [769, 402] width 1538 height 655
click at [733, 616] on div at bounding box center [769, 402] width 1538 height 655
click at [727, 611] on div at bounding box center [769, 402] width 1538 height 655
click at [729, 607] on div at bounding box center [769, 402] width 1538 height 655
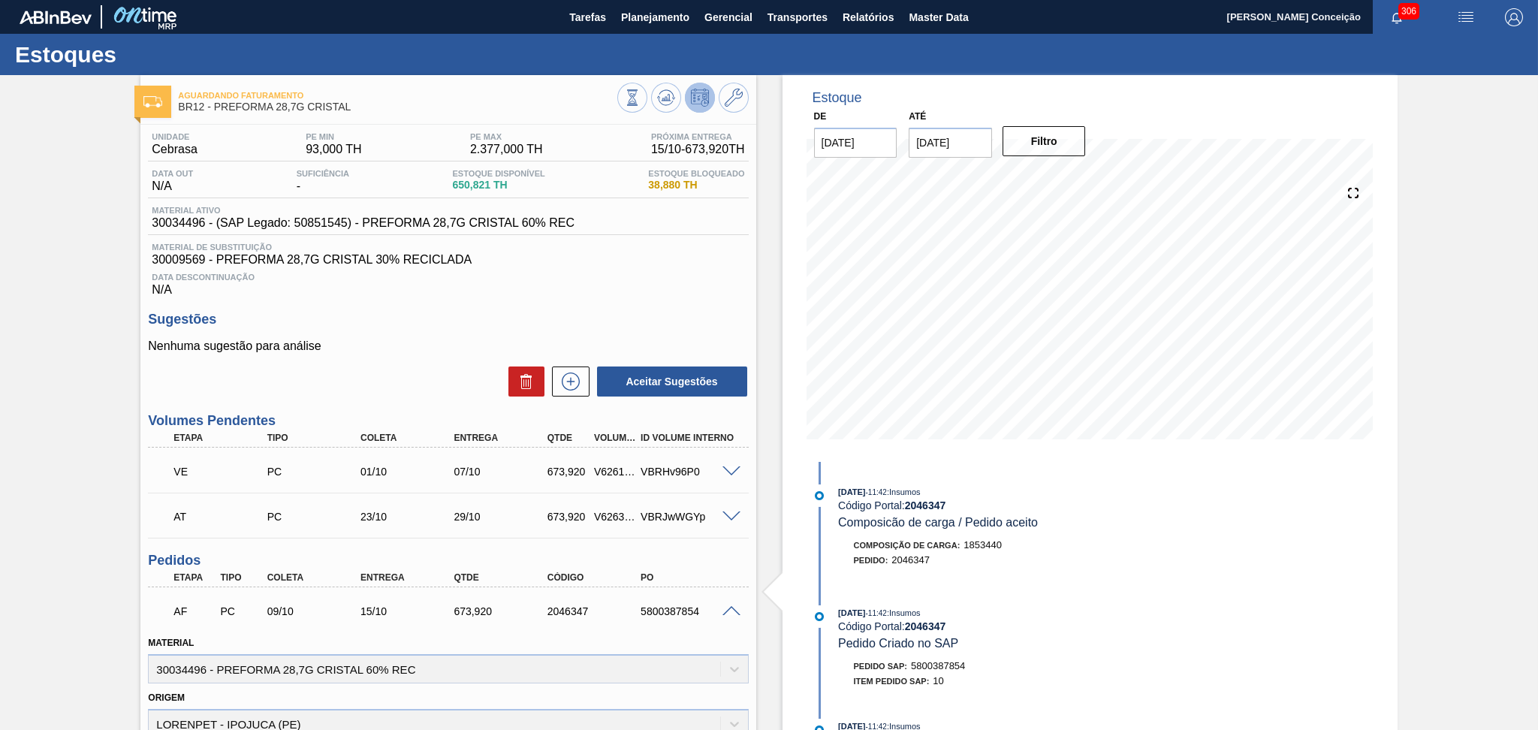
click at [731, 613] on span at bounding box center [731, 611] width 18 height 11
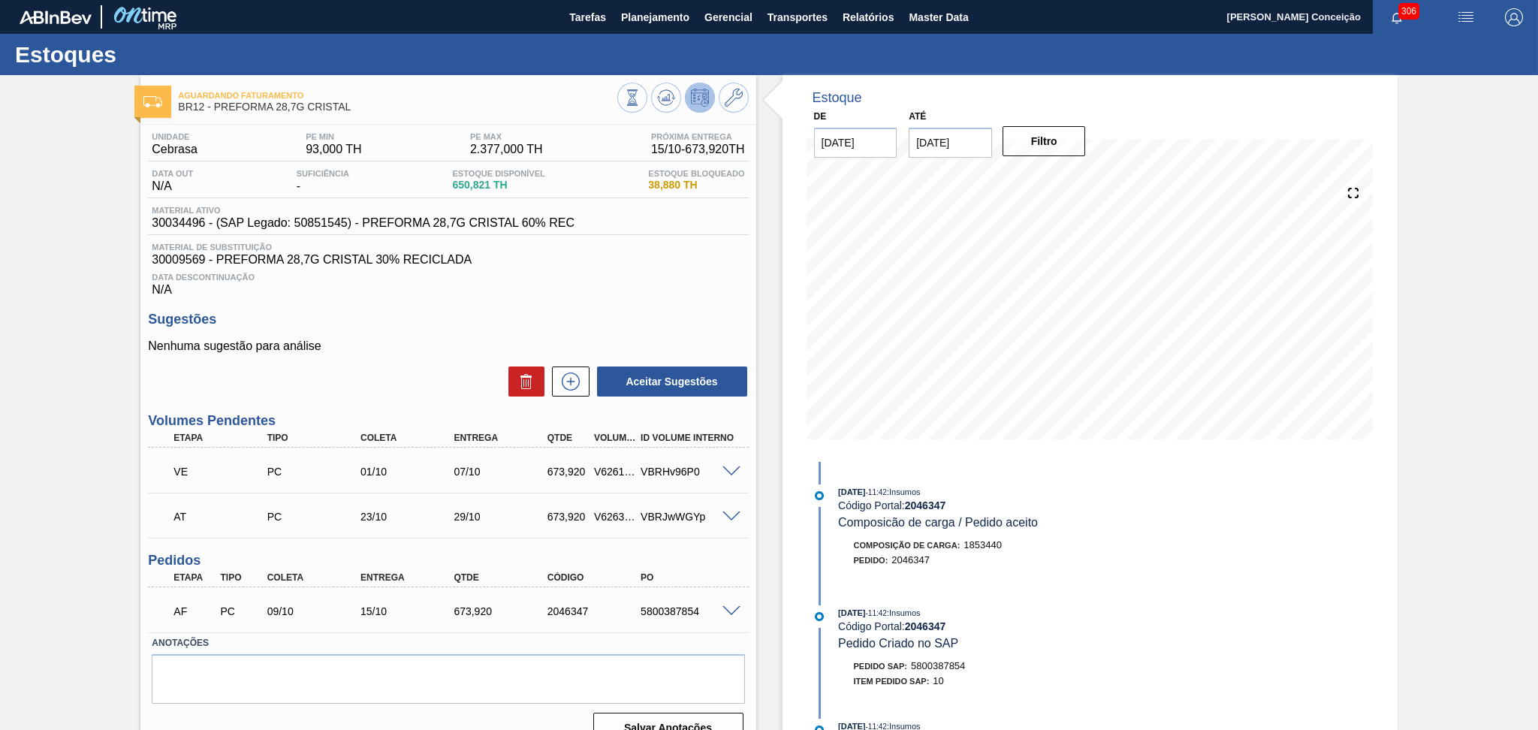
click at [309, 544] on div "Unidade Cebrasa PE MIN 93,000 TH PE MAX 2.377,000 TH Próxima Entrega 15/10 - 67…" at bounding box center [447, 436] width 615 height 623
click at [512, 282] on div "Data Descontinuação N/A" at bounding box center [448, 282] width 600 height 30
click at [405, 372] on div "Aceitar Sugestões" at bounding box center [448, 381] width 600 height 33
click at [617, 617] on div "AF PC 09/10 15/10 673,920 2046347 5800387854" at bounding box center [444, 610] width 560 height 30
click at [630, 638] on label "Anotações" at bounding box center [448, 643] width 592 height 22
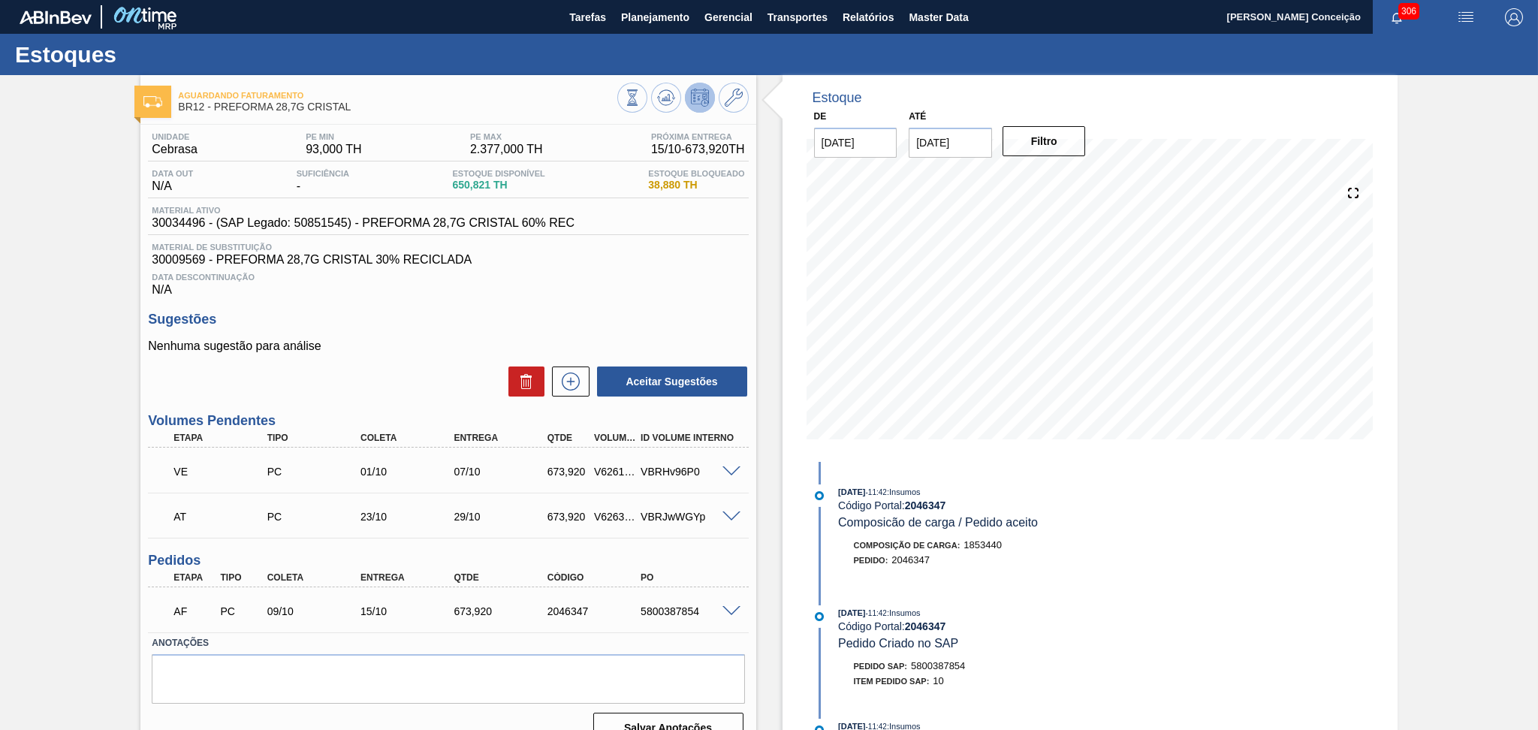
click at [399, 362] on div "Nenhuma sugestão para análise Aceitar Sugestões" at bounding box center [448, 368] width 600 height 59
click at [460, 350] on p "Nenhuma sugestão para análise" at bounding box center [448, 346] width 600 height 14
click at [728, 611] on span at bounding box center [731, 611] width 18 height 11
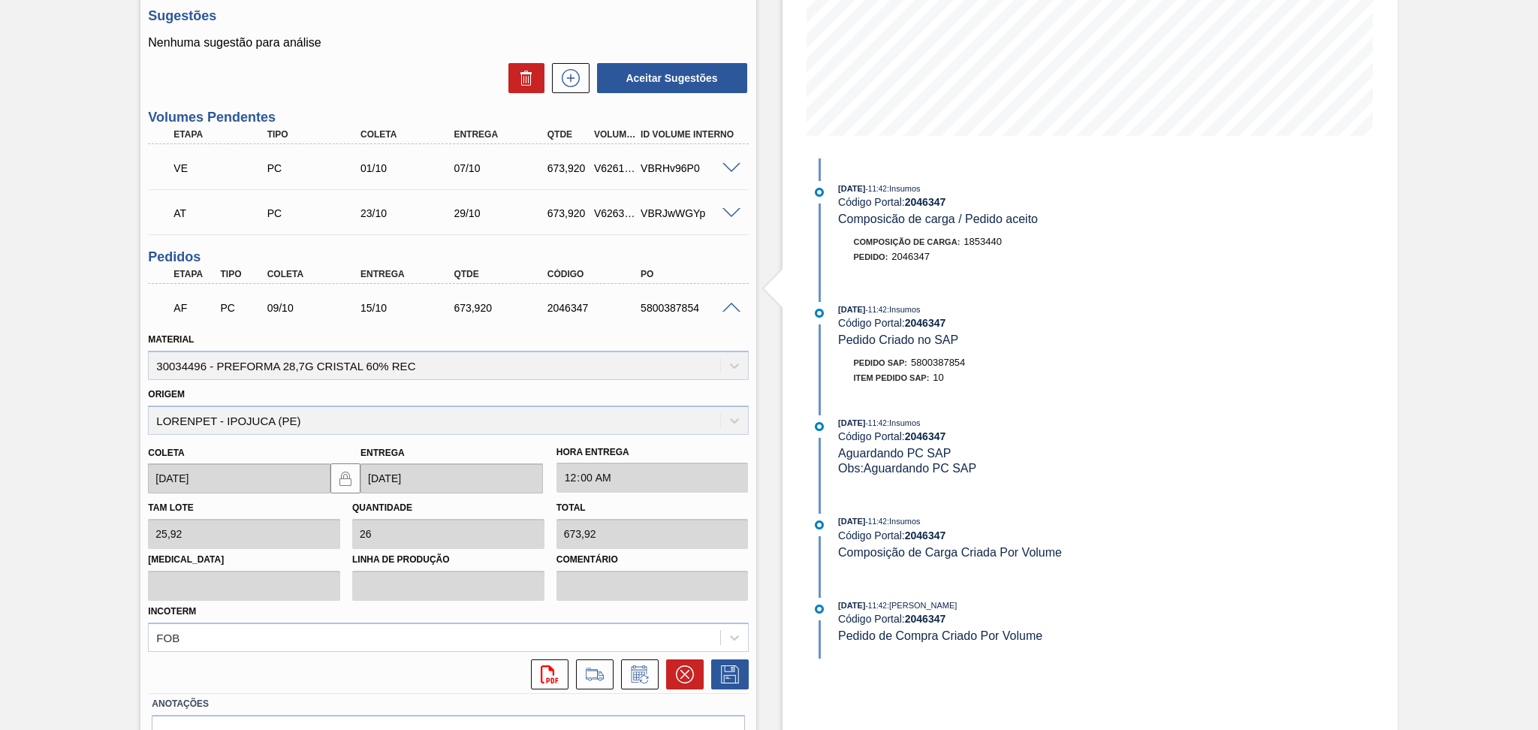
scroll to position [386, 0]
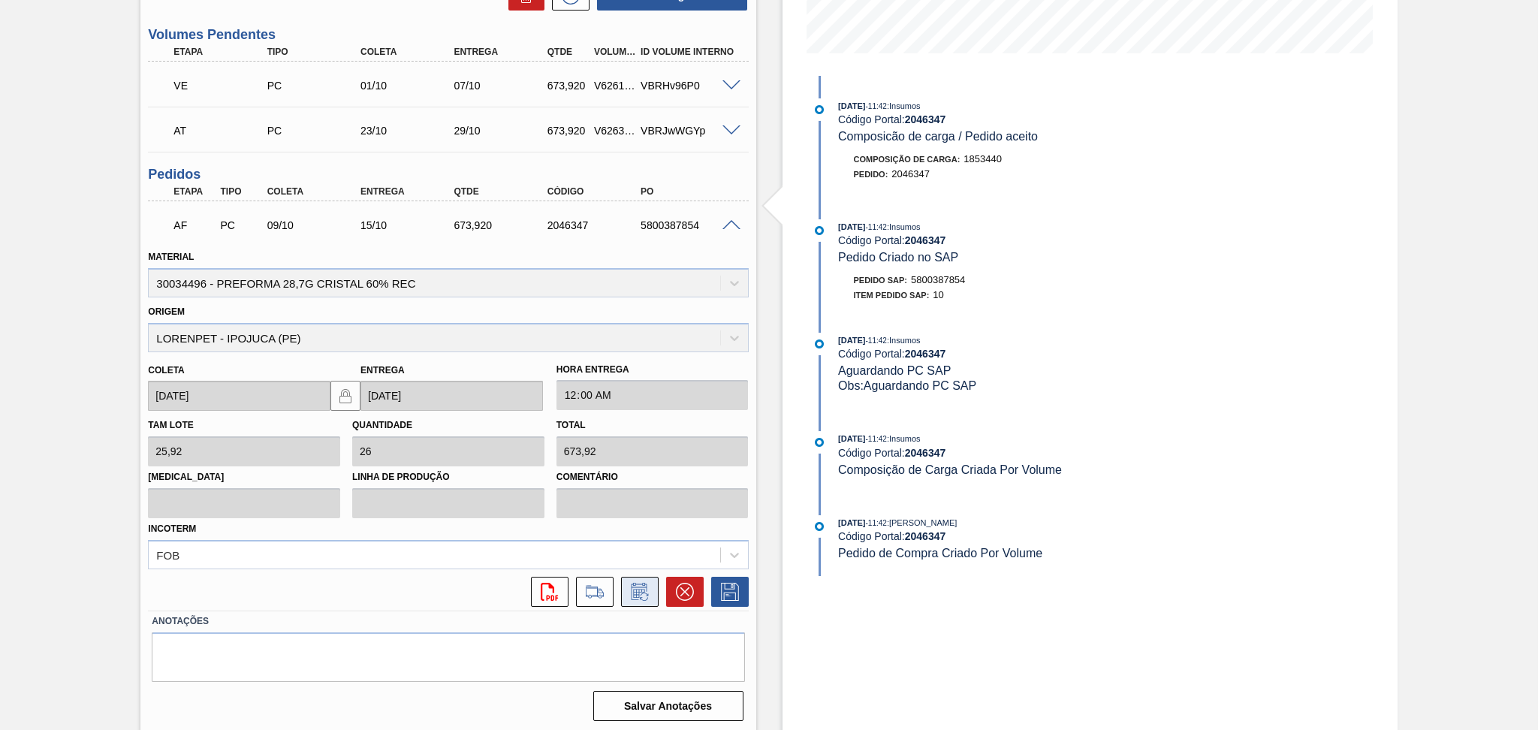
click at [643, 583] on icon at bounding box center [639, 591] width 16 height 17
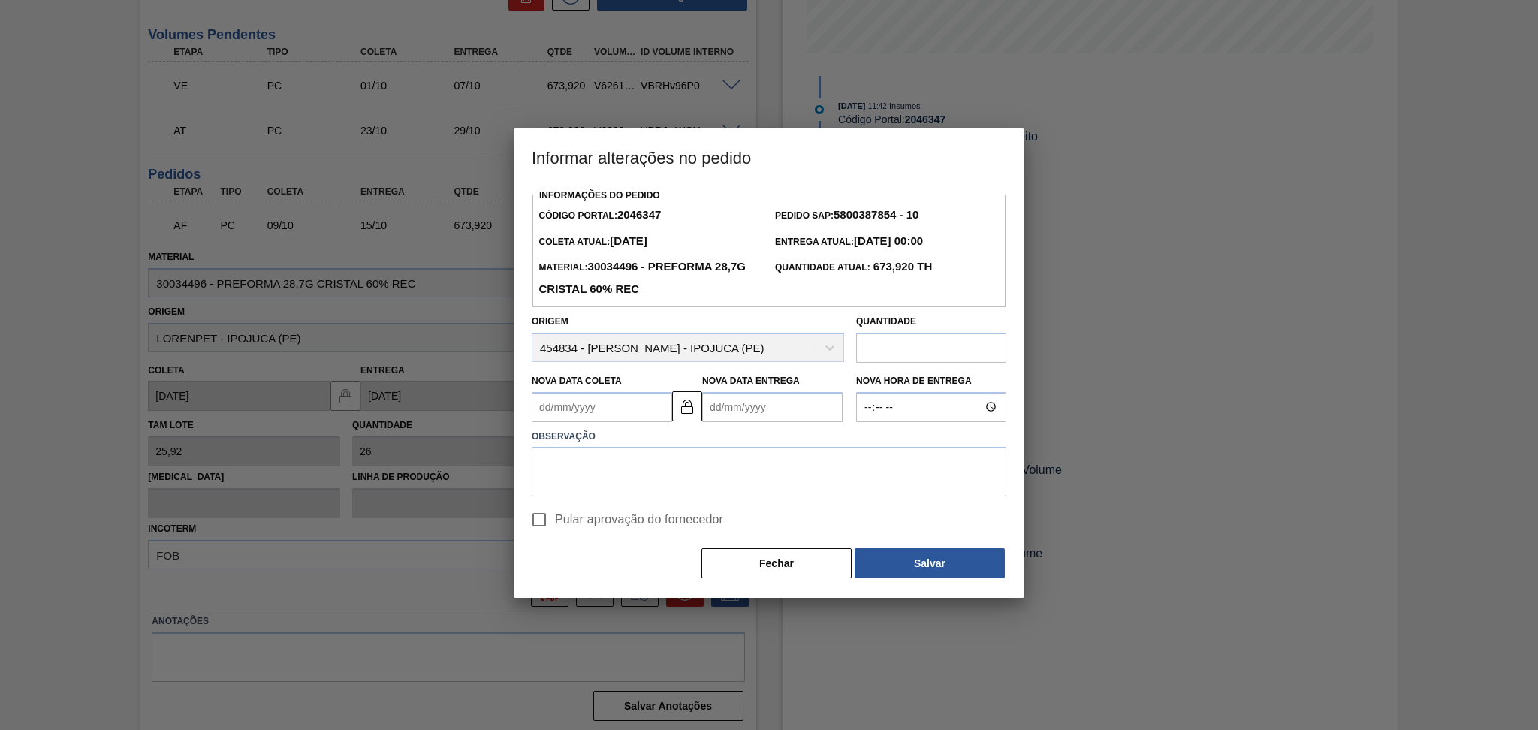
click at [626, 404] on Coleta2046347 "Nova Data Coleta" at bounding box center [602, 407] width 140 height 30
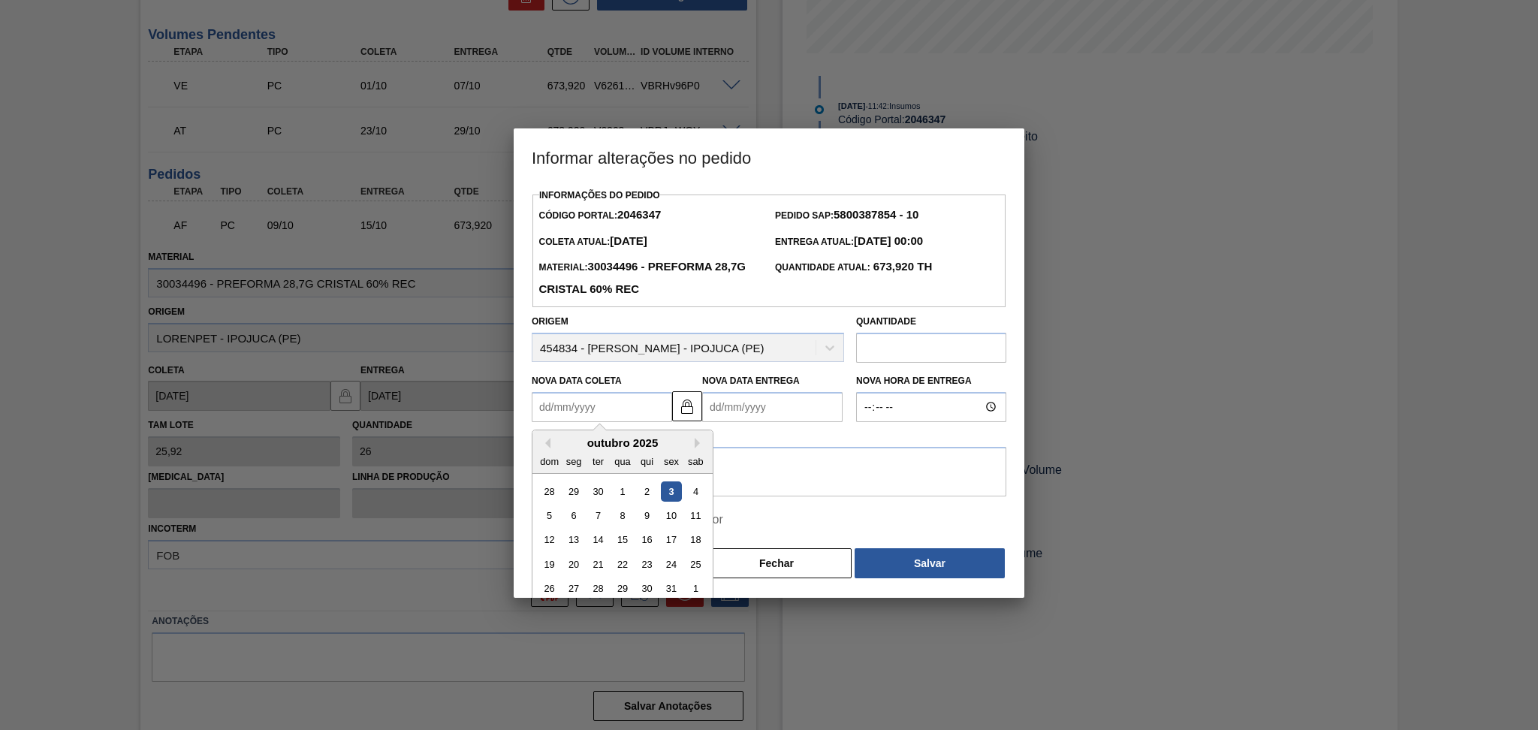
type Coleta2046347 "0"
type Entrega2046347 "07/01/2000"
type Coleta2046347 "03"
type Entrega2046347 "09/10/2025"
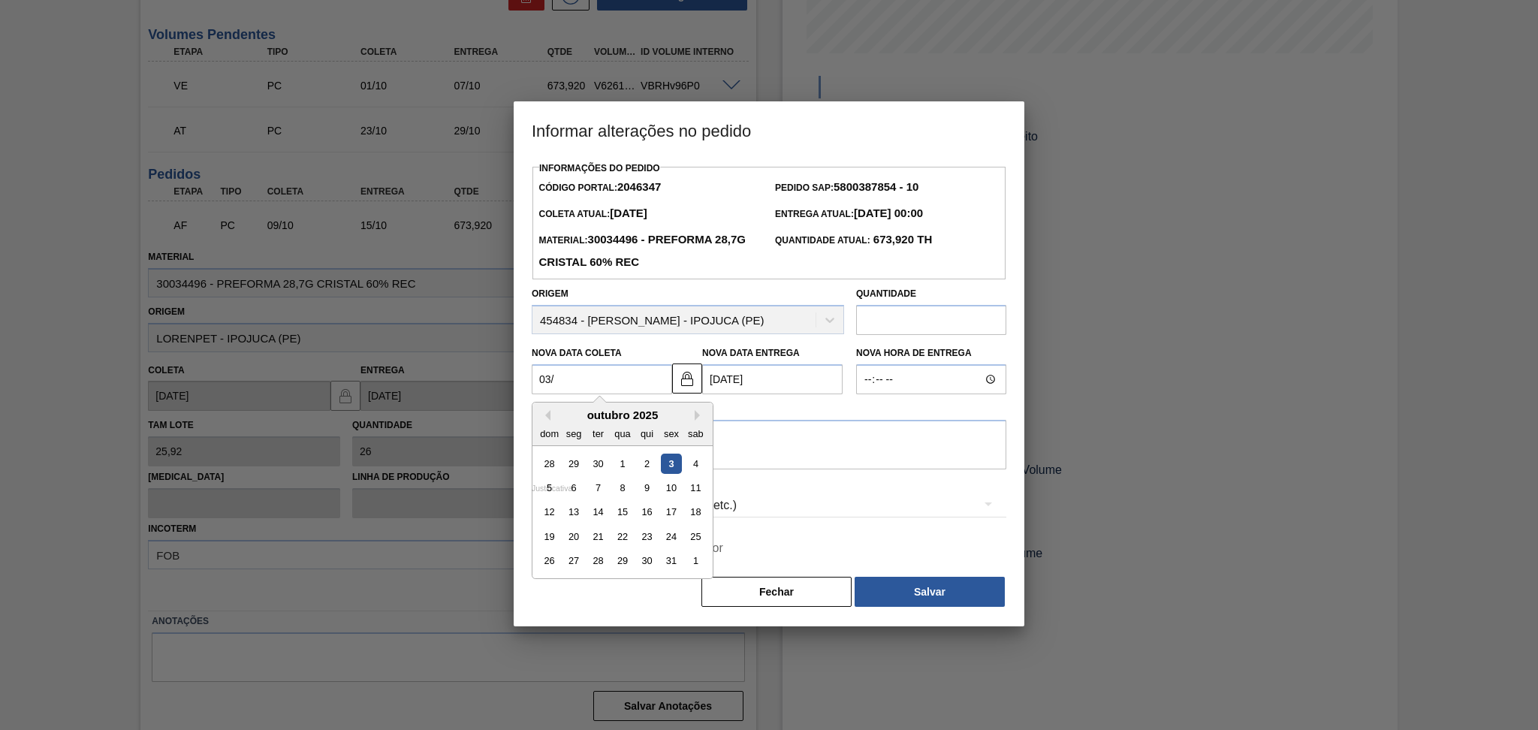
type Coleta2046347 "03/1"
type Entrega2046347 "09/01/2025"
type Coleta2046347 "03/10"
type Entrega2046347 "09/10/2025"
type Coleta2046347 "03/10/2"
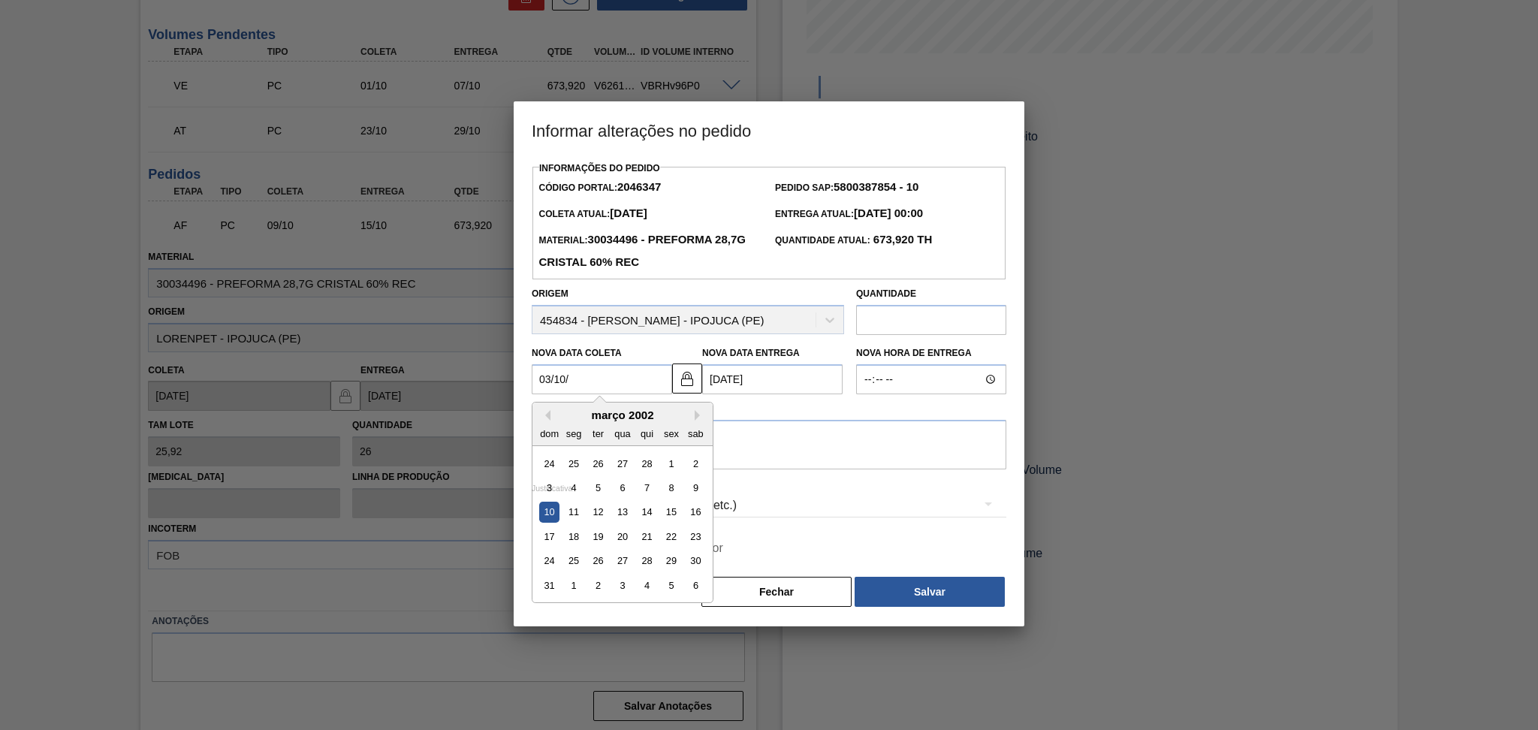
type Entrega2046347 "16/03/2002"
type Coleta2046347 "03/10/20"
type Entrega2046347 "09/10/2020"
type Coleta2046347 "[DATE]"
type Entrega2046347 "09/10/2025"
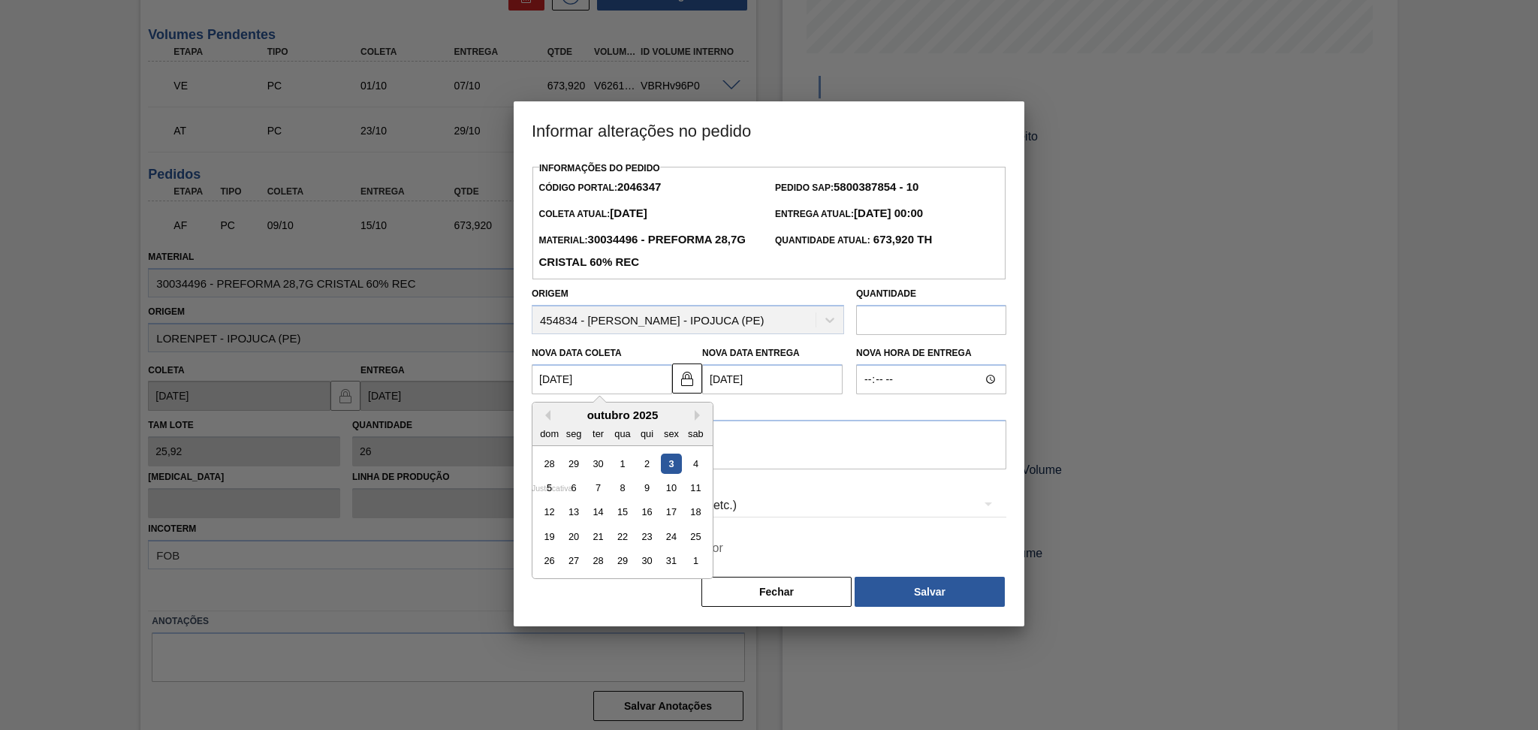
type Coleta2046347 "[DATE]"
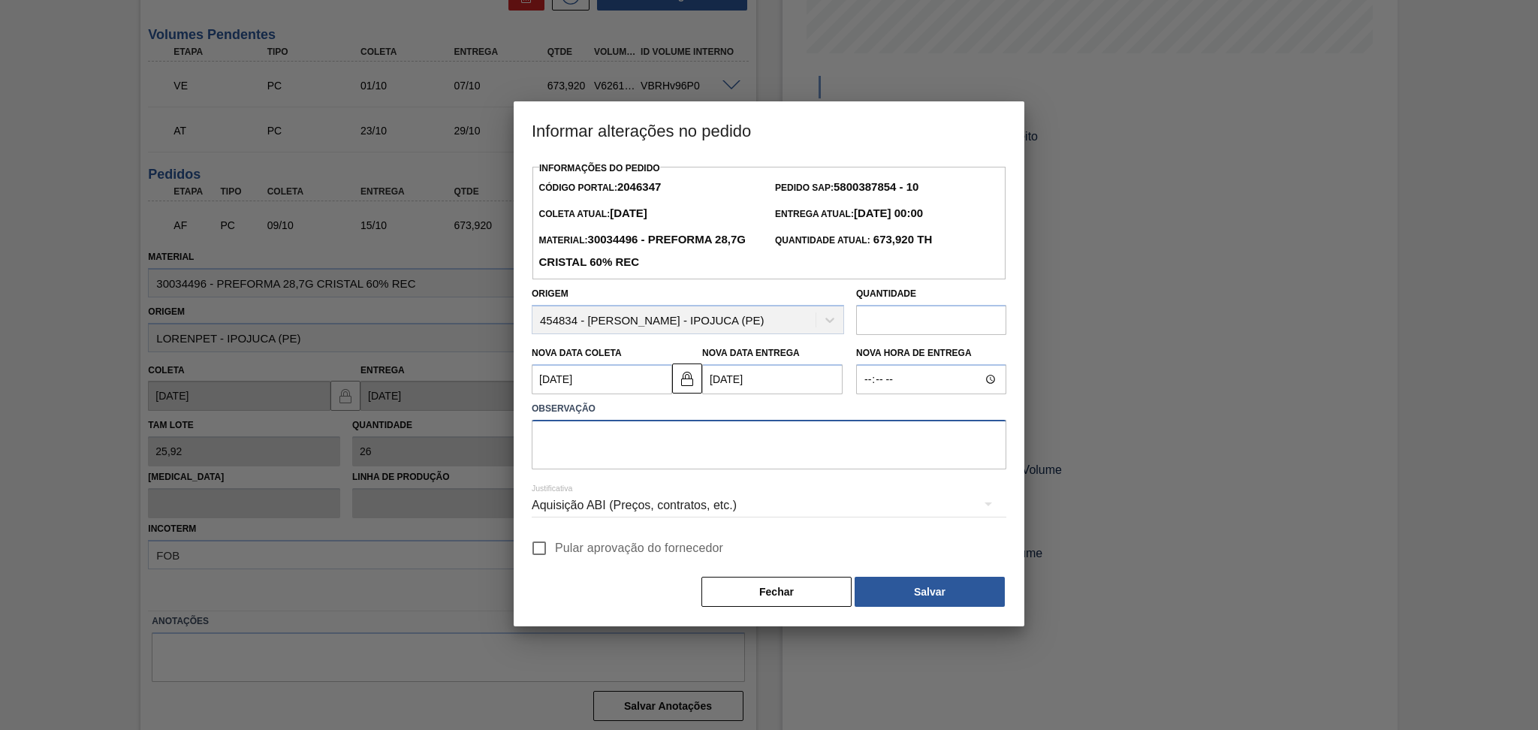
click at [638, 442] on textarea at bounding box center [769, 445] width 475 height 50
type textarea "ajustado conforme disponibilidade do fornecedor"
click at [571, 569] on div "Informações do Pedido Código Portal: 2046347 Pedido SAP: 5800387854 - 10 Coleta…" at bounding box center [769, 383] width 475 height 451
click at [611, 545] on span "Pular aprovação do fornecedor" at bounding box center [639, 548] width 168 height 18
click at [555, 545] on input "Pular aprovação do fornecedor" at bounding box center [539, 548] width 32 height 32
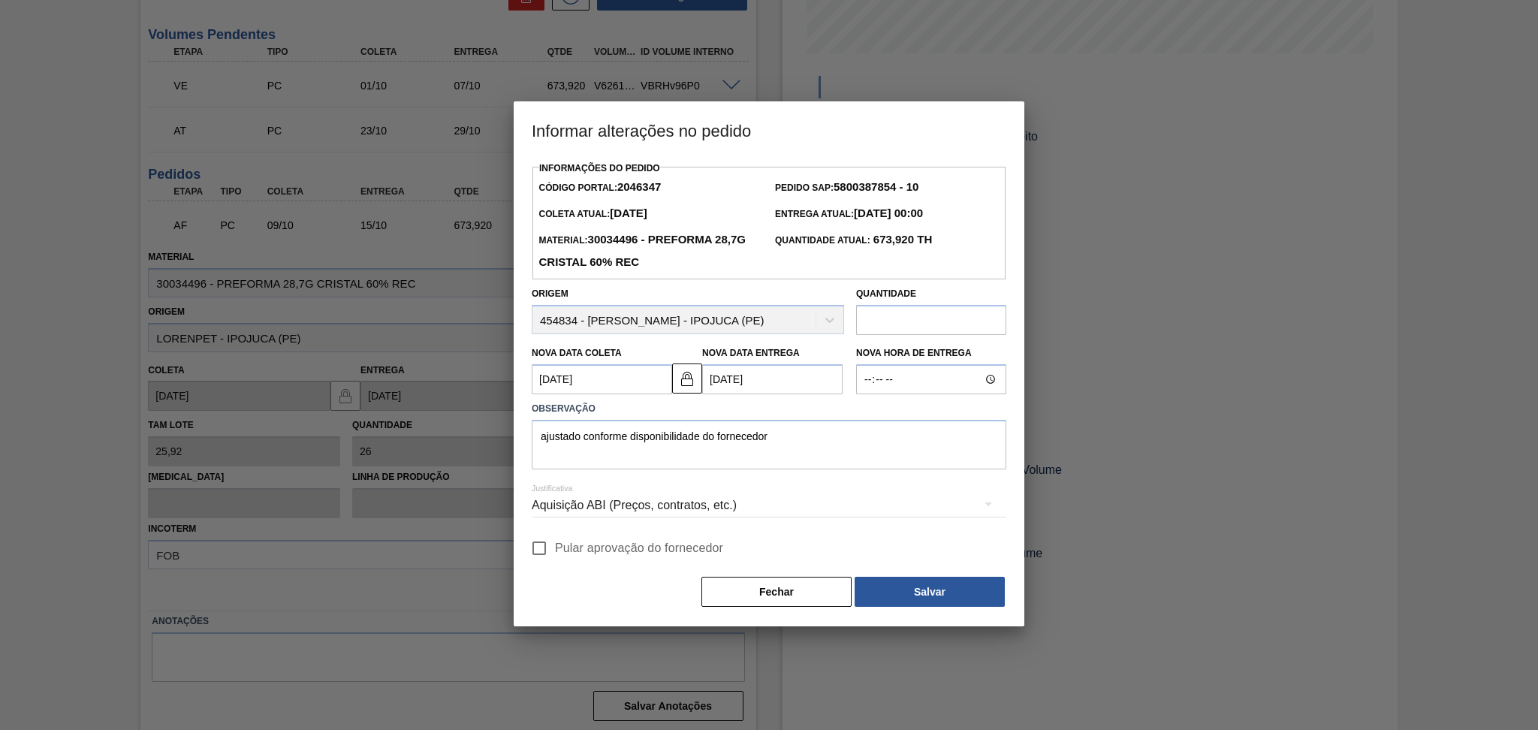
checkbox input "true"
click at [936, 583] on button "Salvar" at bounding box center [930, 592] width 150 height 30
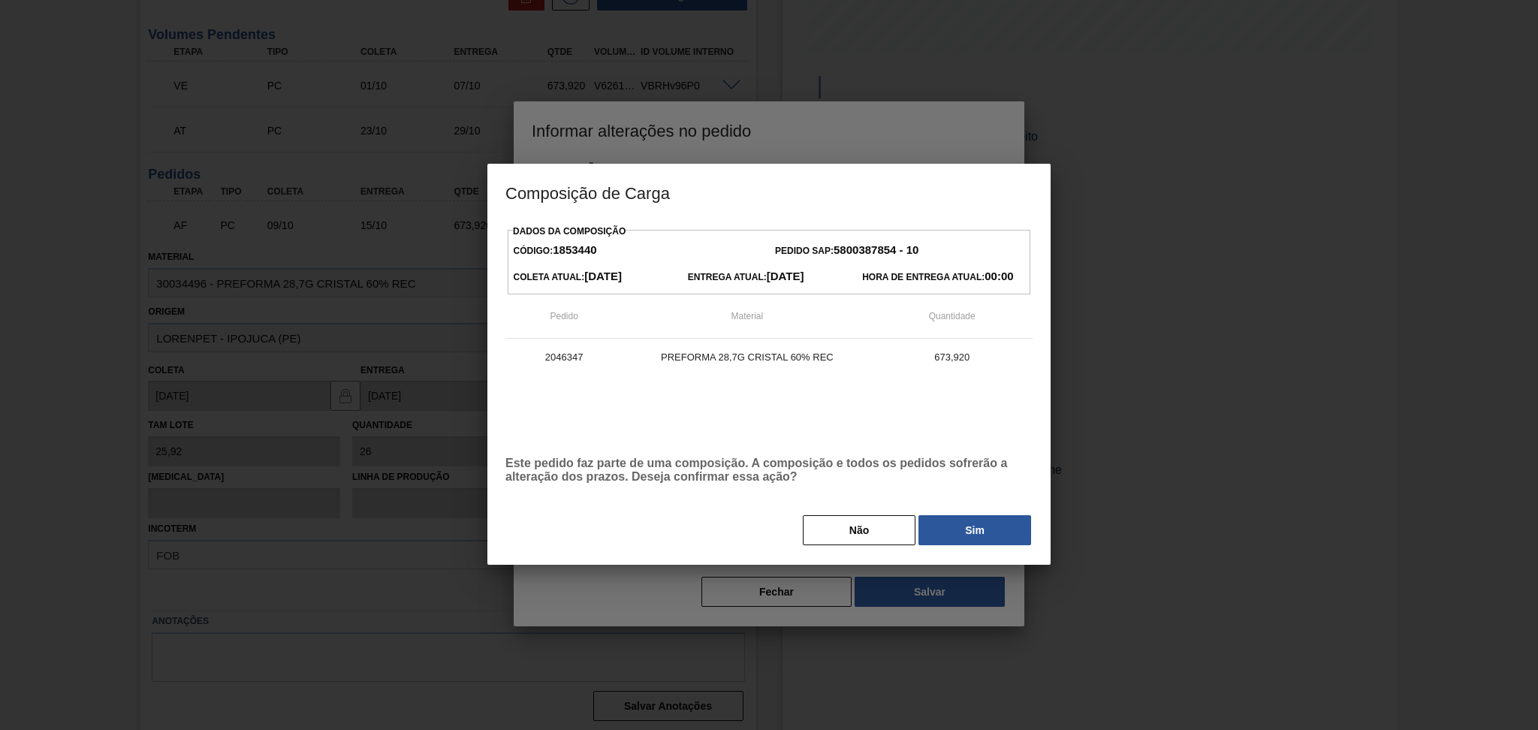
click at [928, 580] on div at bounding box center [769, 365] width 1538 height 730
click at [978, 529] on button "Sim" at bounding box center [974, 530] width 113 height 30
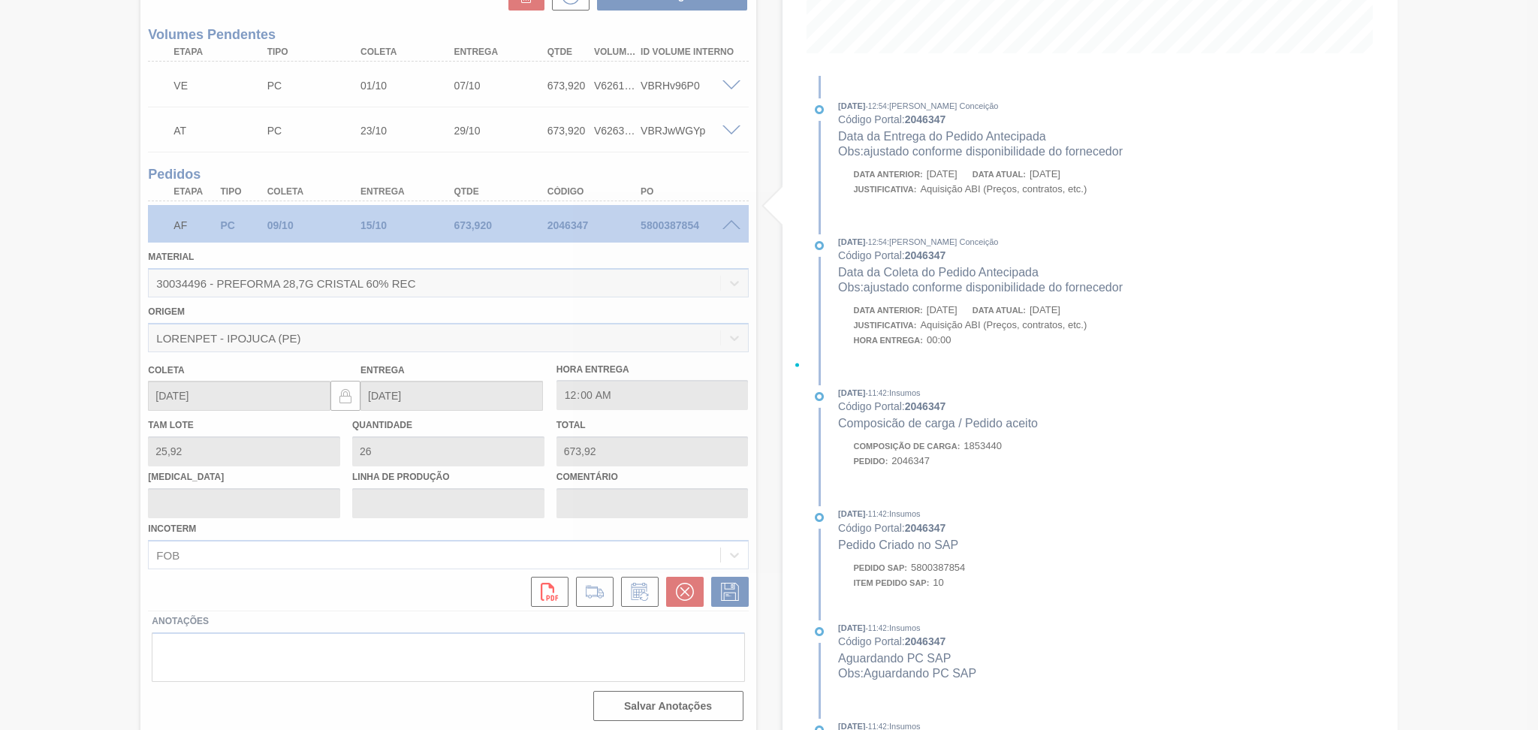
click at [72, 493] on div at bounding box center [769, 365] width 1538 height 730
type input "ajustado conforme disponibilidade do fornecedor"
type input "[DATE]"
type input "09/10/2025"
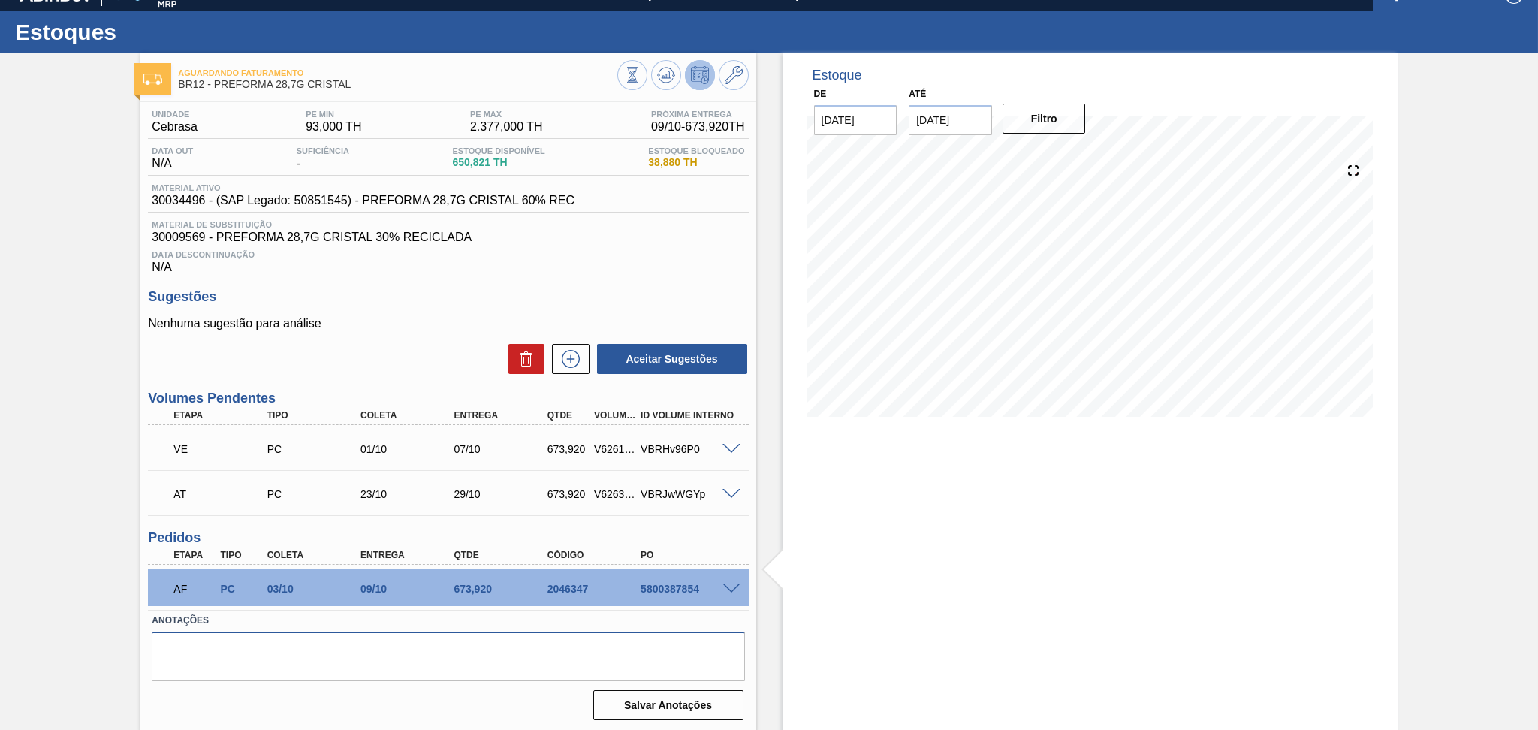
click at [292, 638] on textarea at bounding box center [448, 657] width 592 height 50
click at [730, 447] on span at bounding box center [731, 449] width 18 height 11
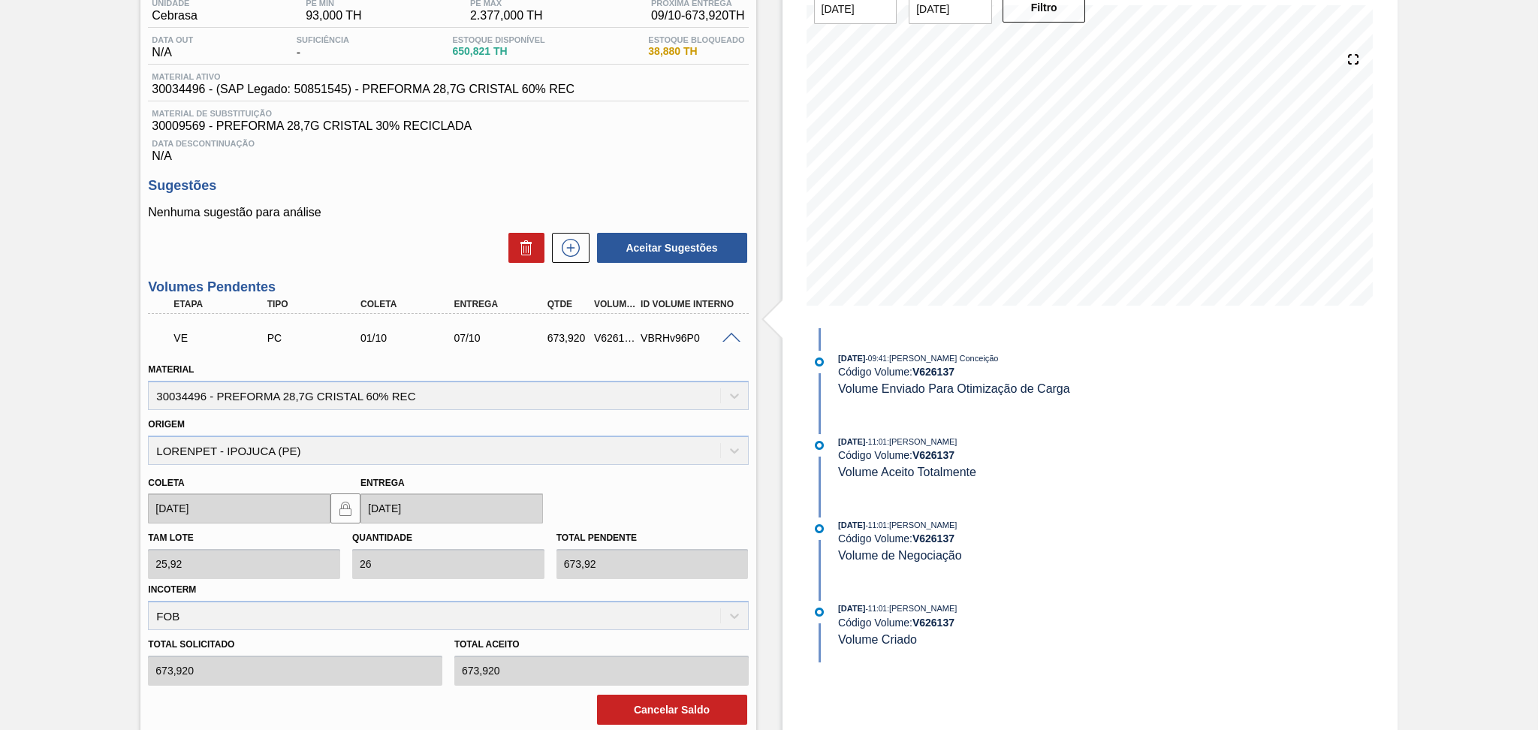
scroll to position [323, 0]
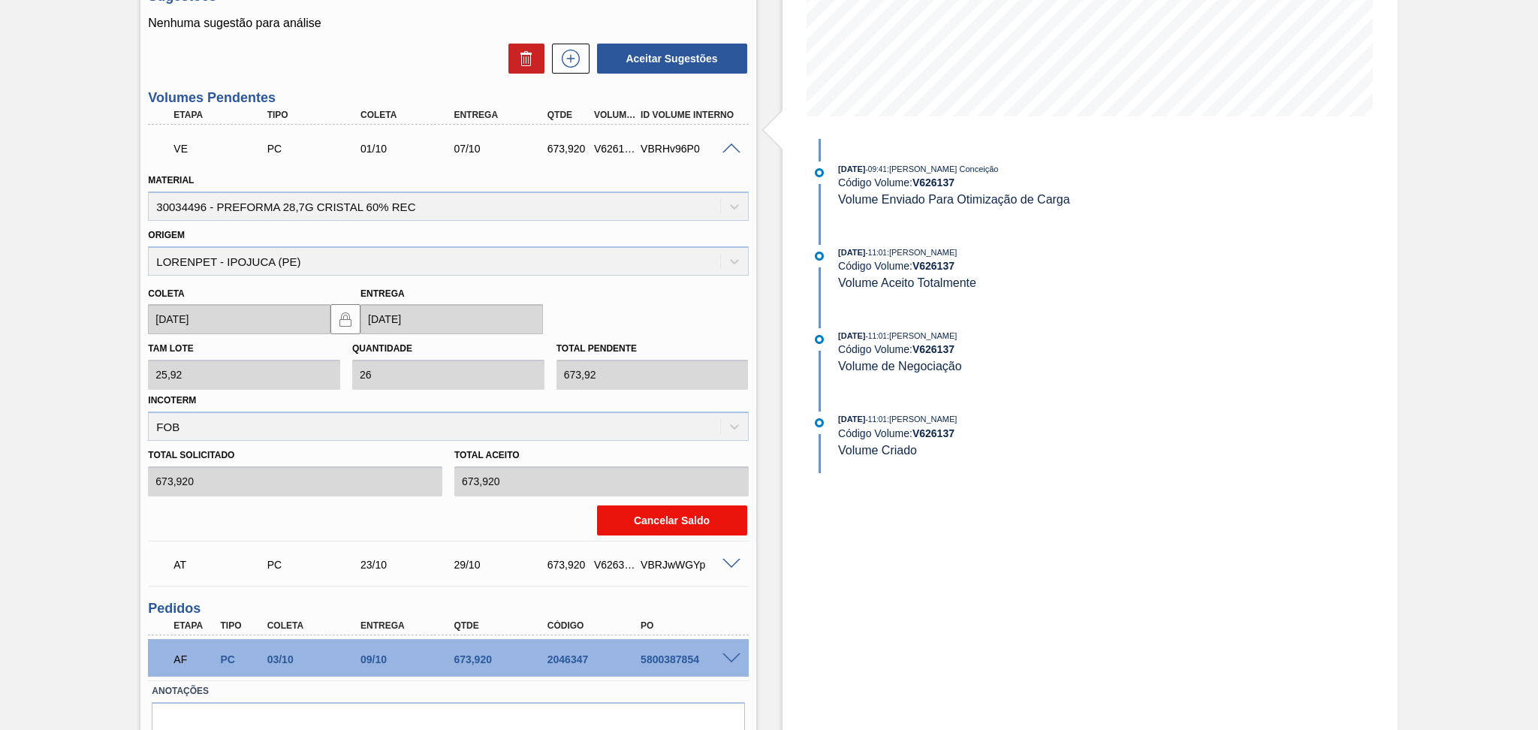
click at [626, 518] on button "Cancelar Saldo" at bounding box center [672, 520] width 150 height 30
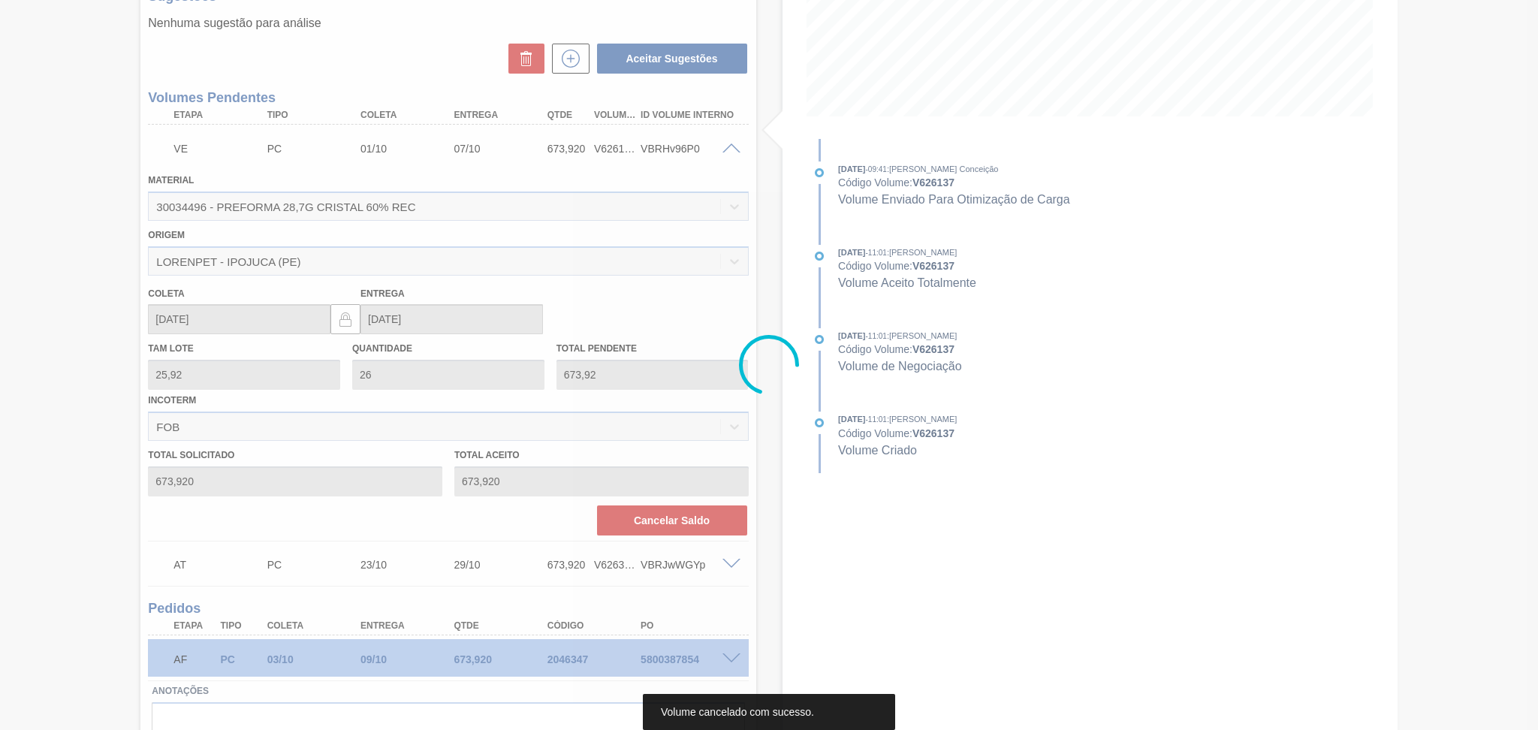
scroll to position [71, 0]
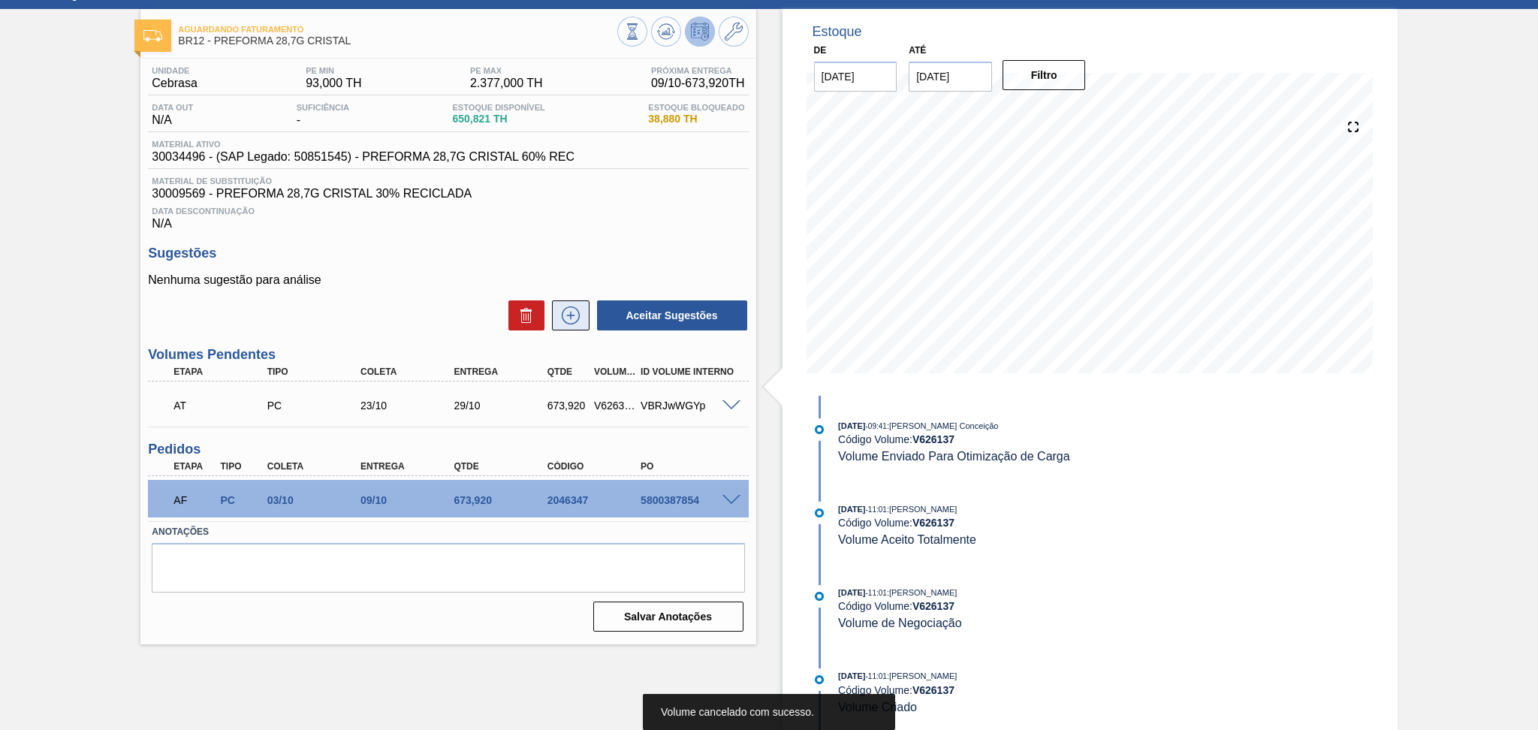
click at [562, 318] on icon at bounding box center [571, 315] width 24 height 18
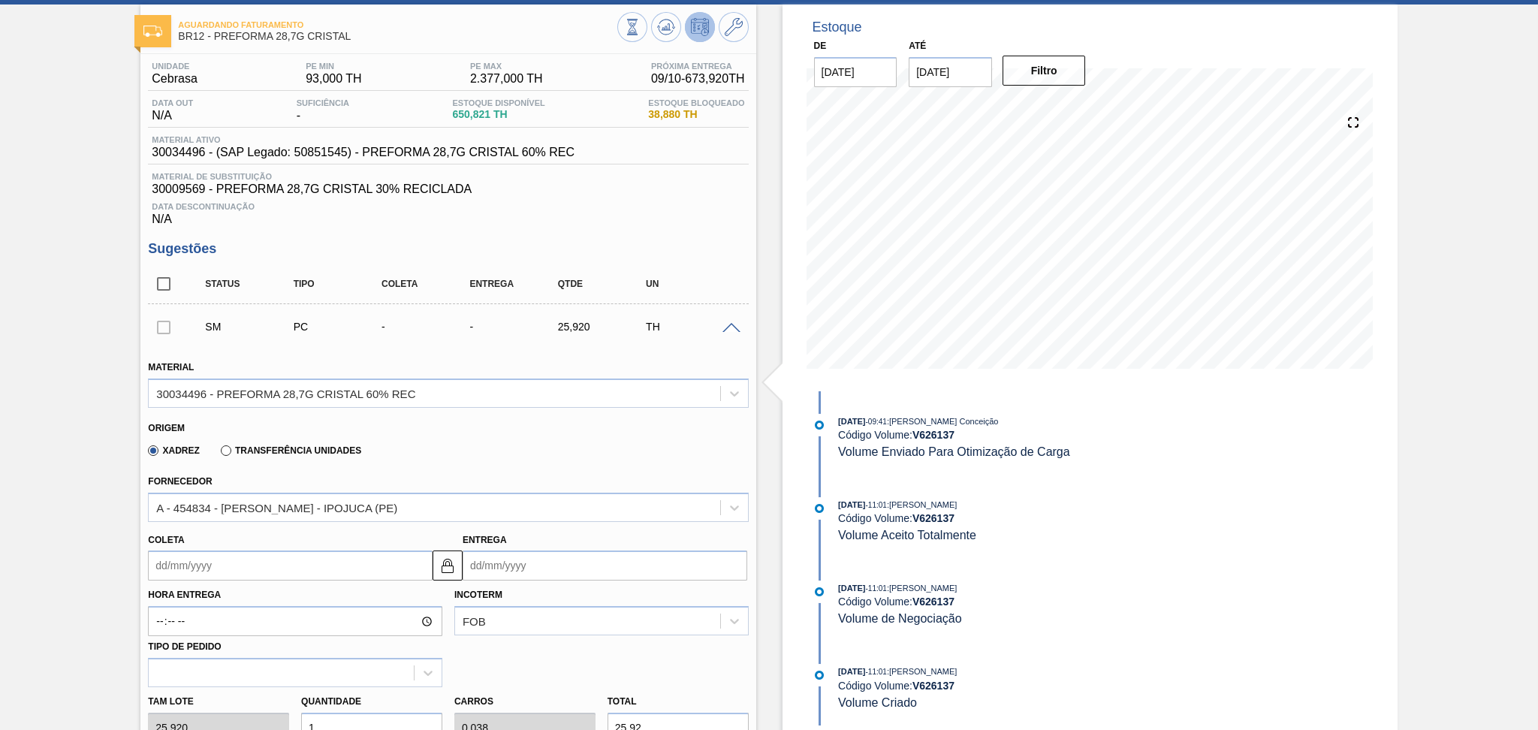
click at [263, 562] on input "Coleta" at bounding box center [290, 565] width 285 height 30
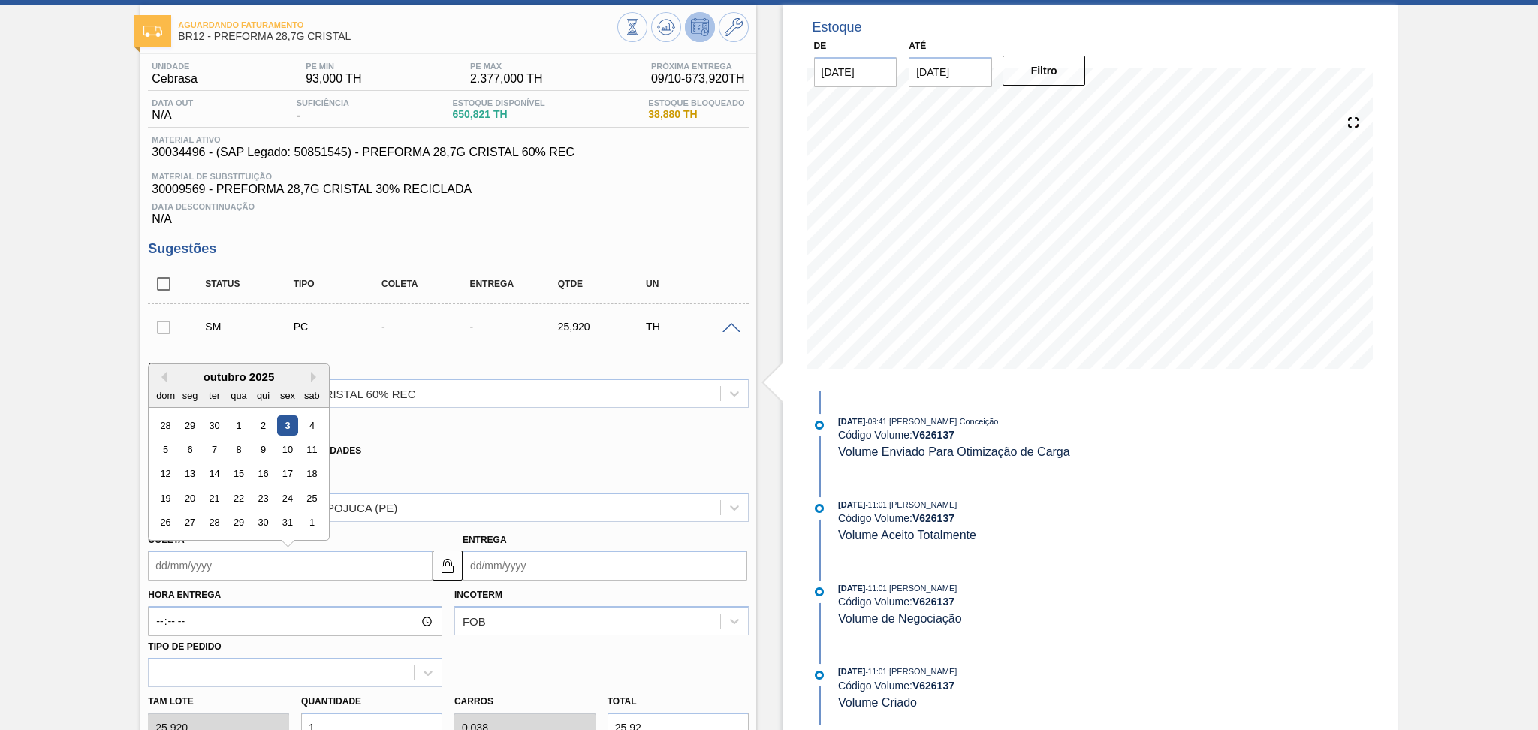
type input "0"
type input "07/01/2000"
type input "09"
type input "[DATE]"
type input "09/1"
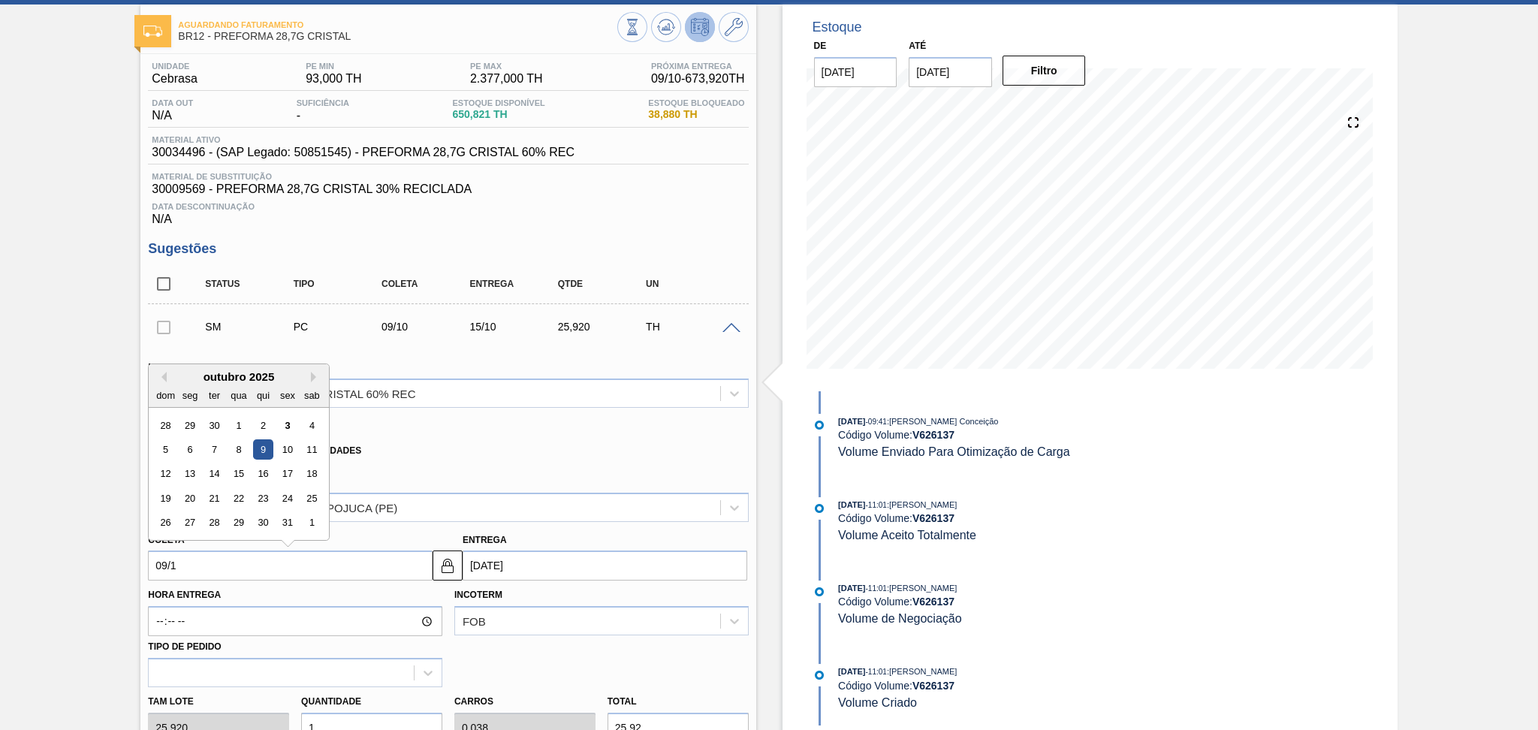
type input "15/01/2025"
type input "09/10"
type input "[DATE]"
click at [262, 449] on div "9" at bounding box center [263, 449] width 20 height 20
type input "09/10/2025"
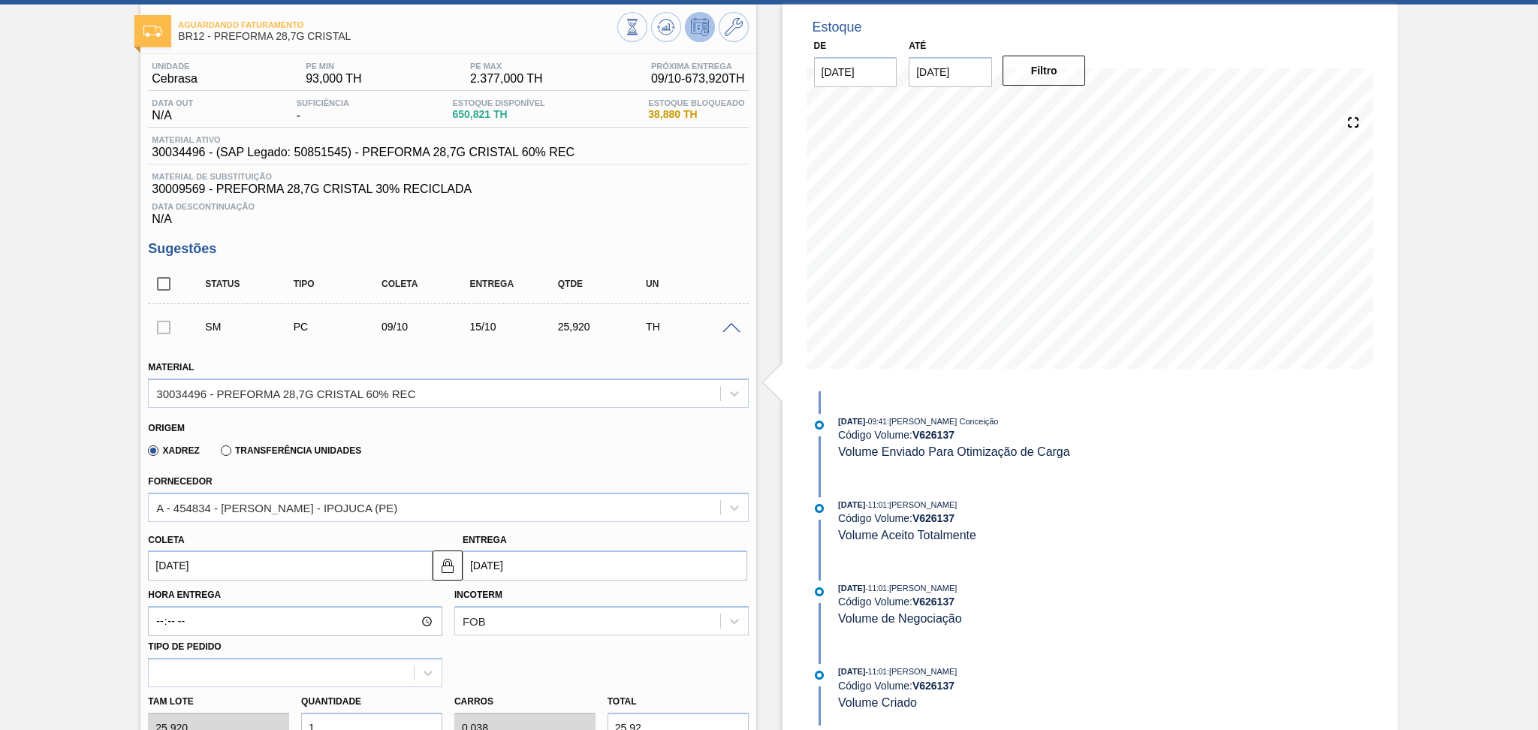
scroll to position [371, 0]
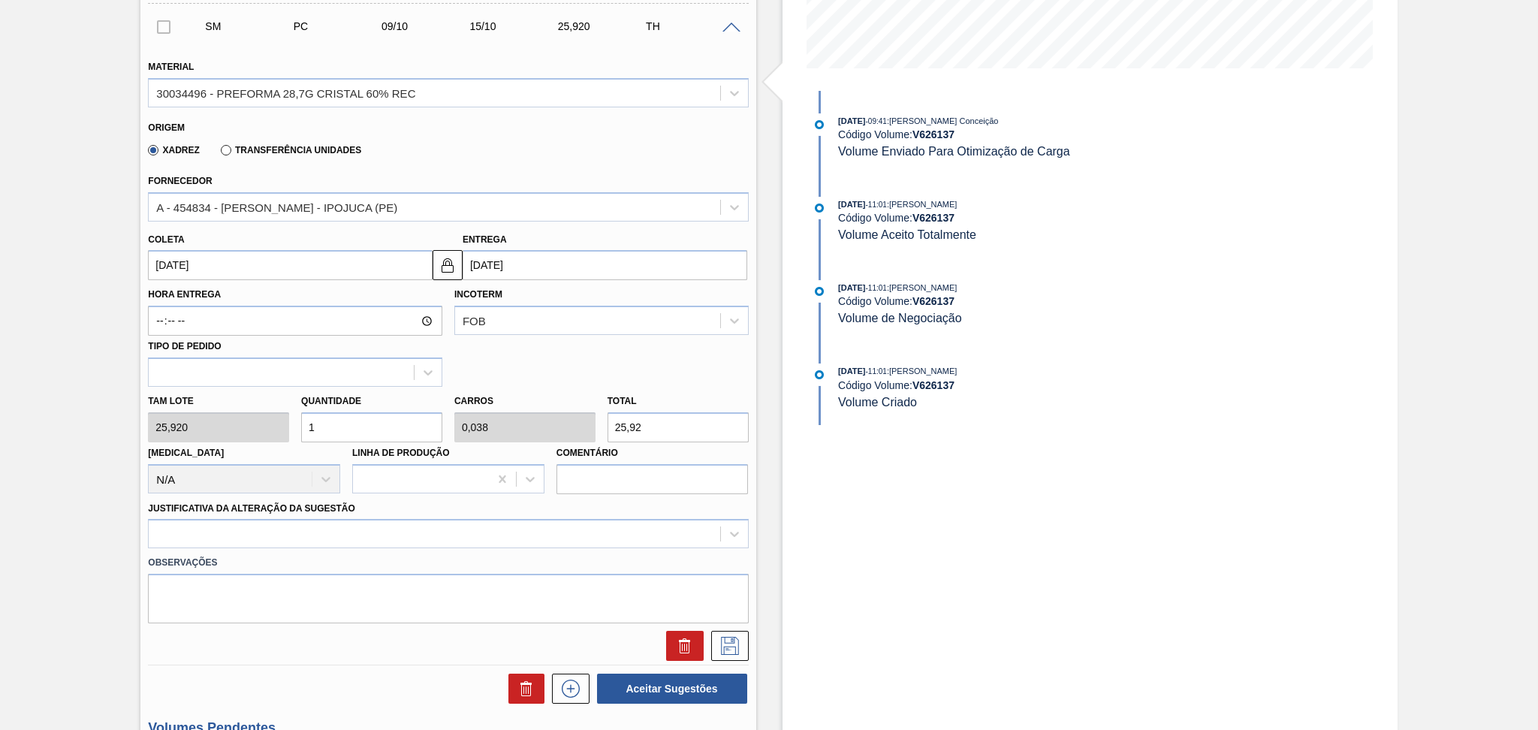
drag, startPoint x: 341, startPoint y: 433, endPoint x: 185, endPoint y: 398, distance: 159.4
click at [210, 402] on div "Tam lote 25,920 Quantidade 1 Carros 0,038 Total 25,92 Doca N/A Linha de Produçã…" at bounding box center [448, 440] width 612 height 107
type input "2"
type input "0,077"
type input "51,84"
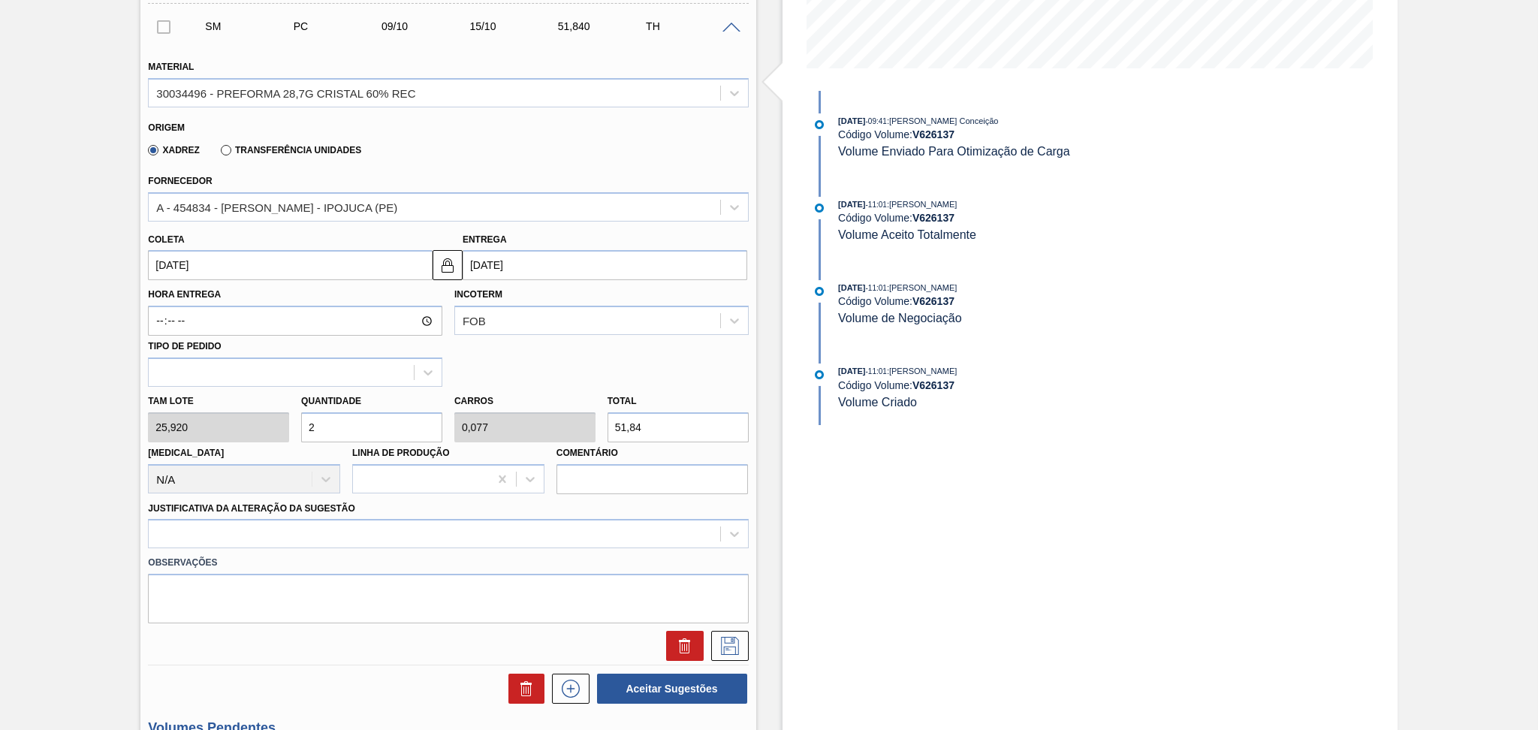
type input "26"
type input "1"
type input "673,92"
type input "26"
click at [213, 552] on label "Observações" at bounding box center [448, 563] width 600 height 22
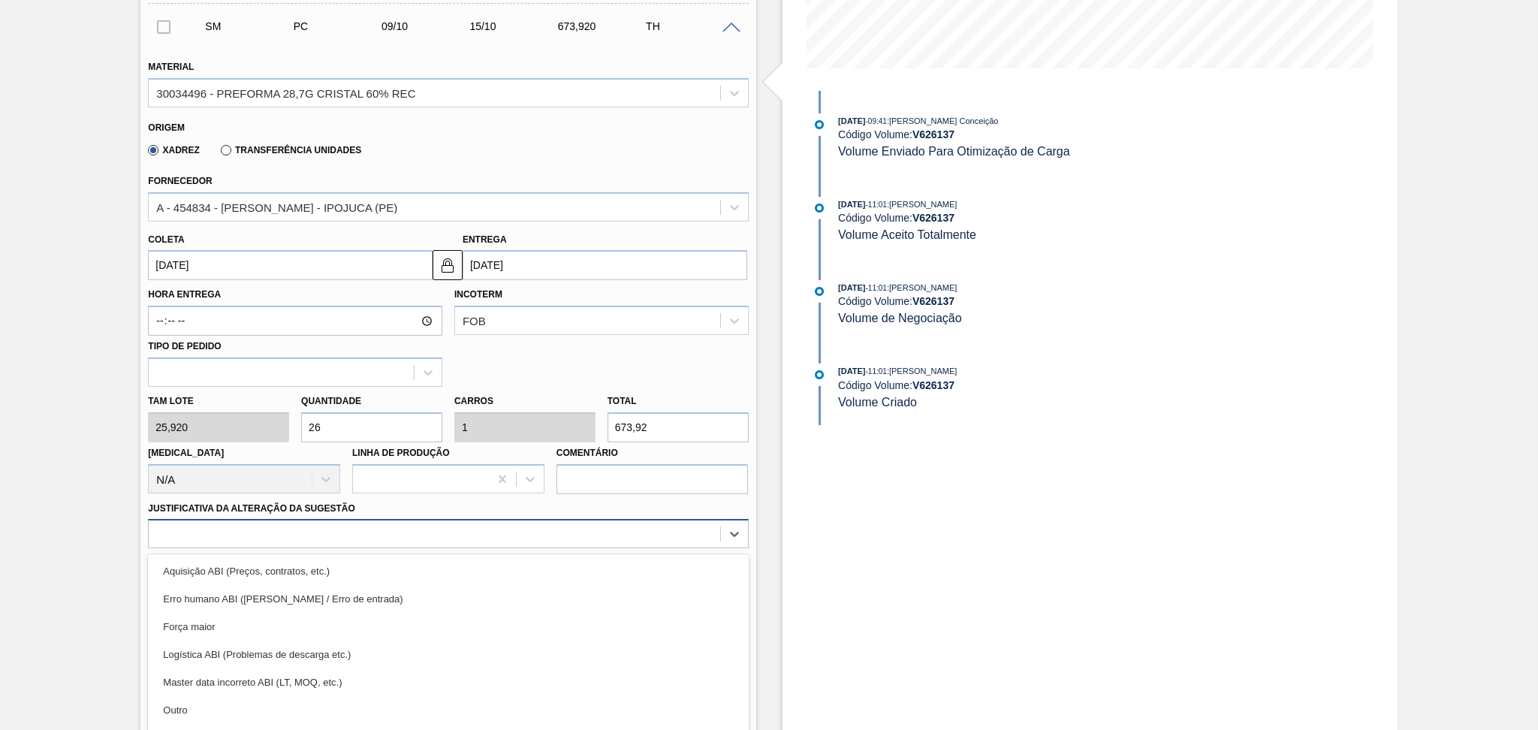
click at [217, 535] on div "option Erro humano ABI (Cálculo / Erro de entrada) focused, 2 of 18. 18 results…" at bounding box center [448, 533] width 600 height 29
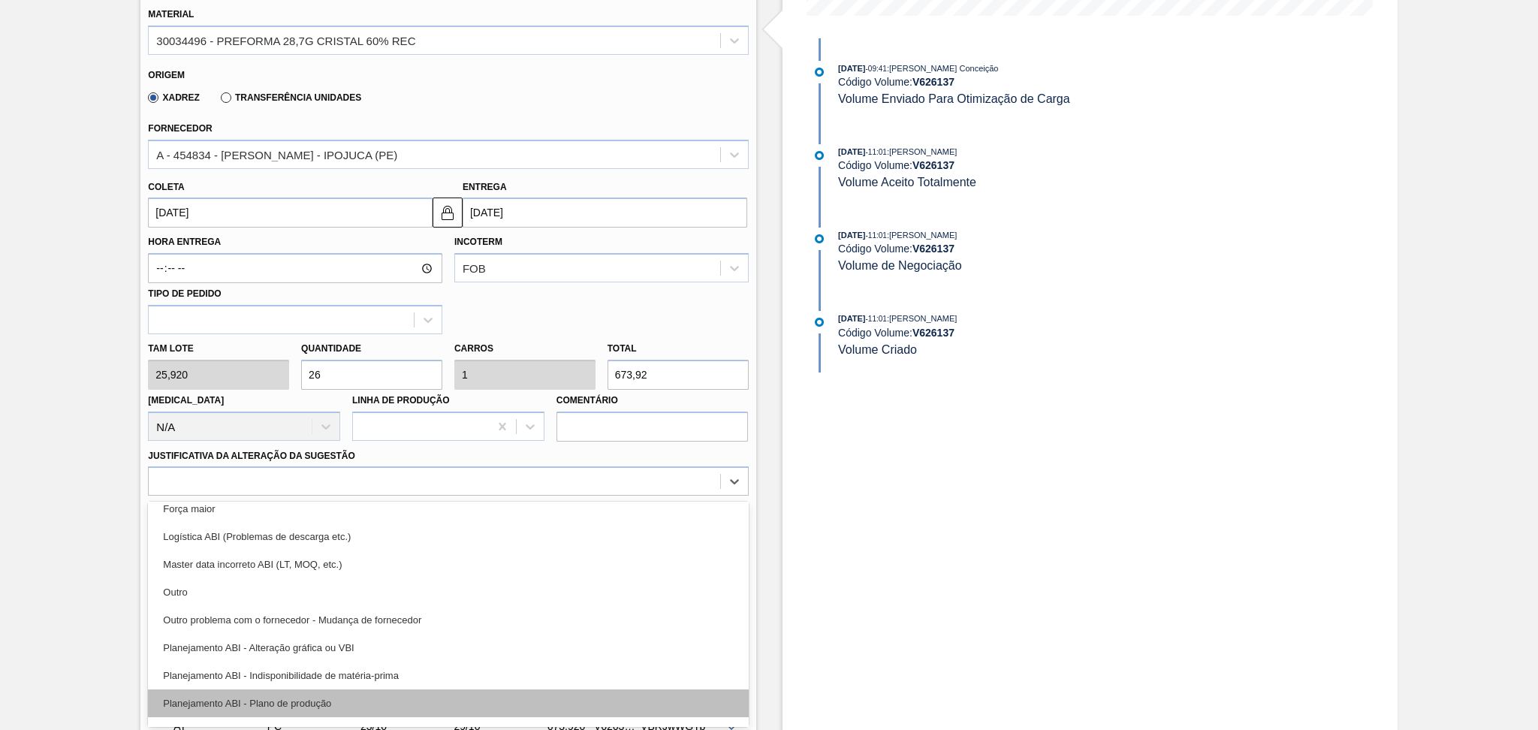
scroll to position [100, 0]
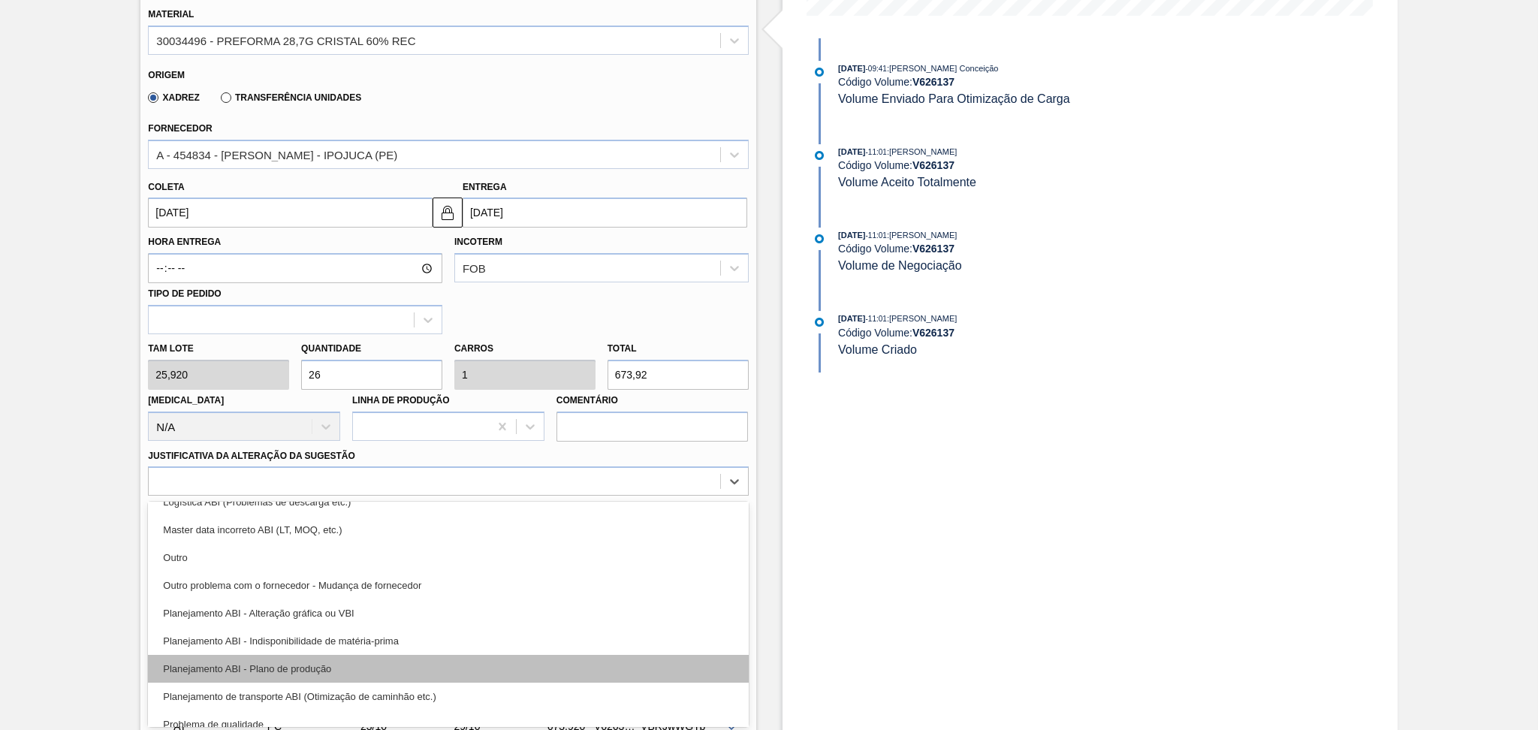
click at [345, 673] on div "Planejamento ABI - Plano de produção" at bounding box center [448, 669] width 600 height 28
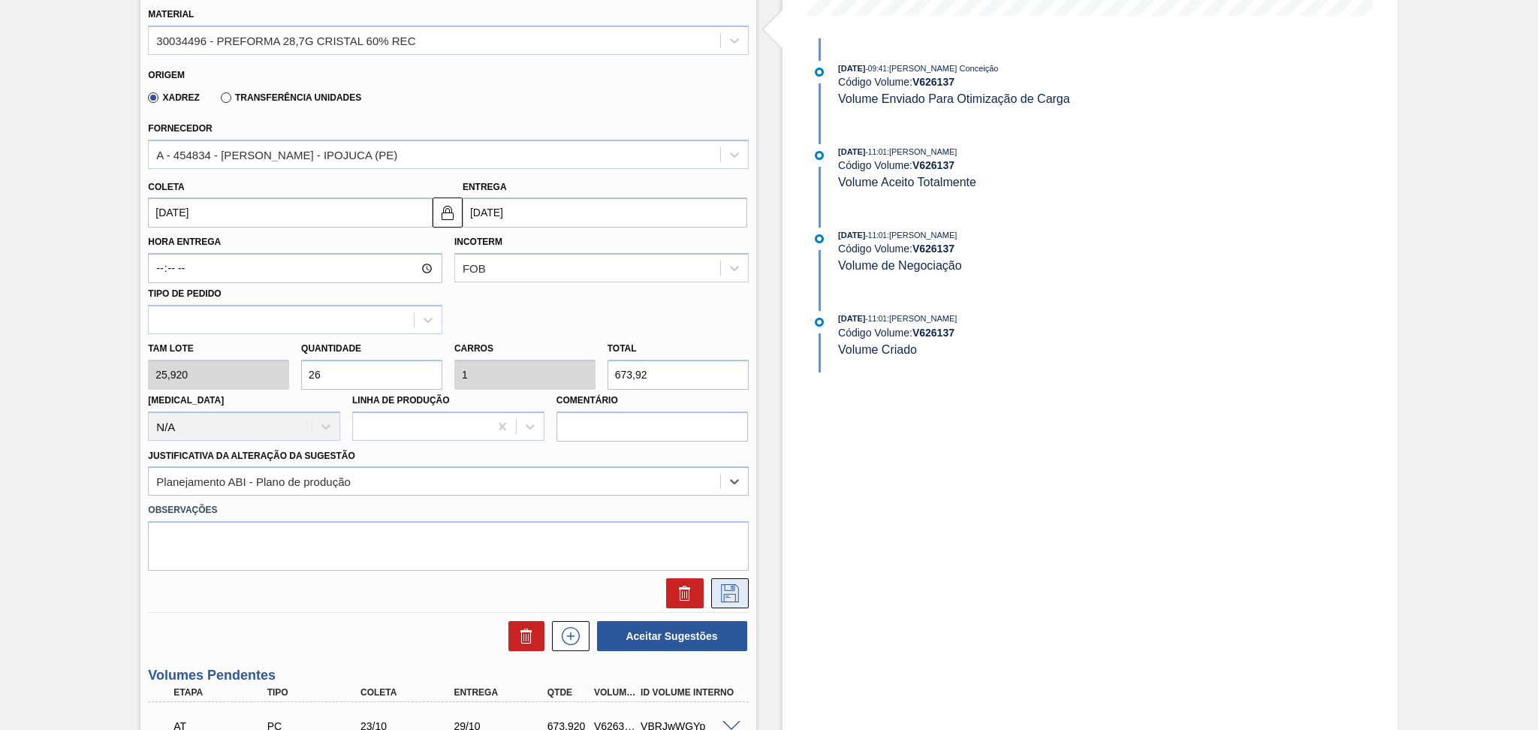
click at [722, 589] on icon at bounding box center [730, 593] width 24 height 18
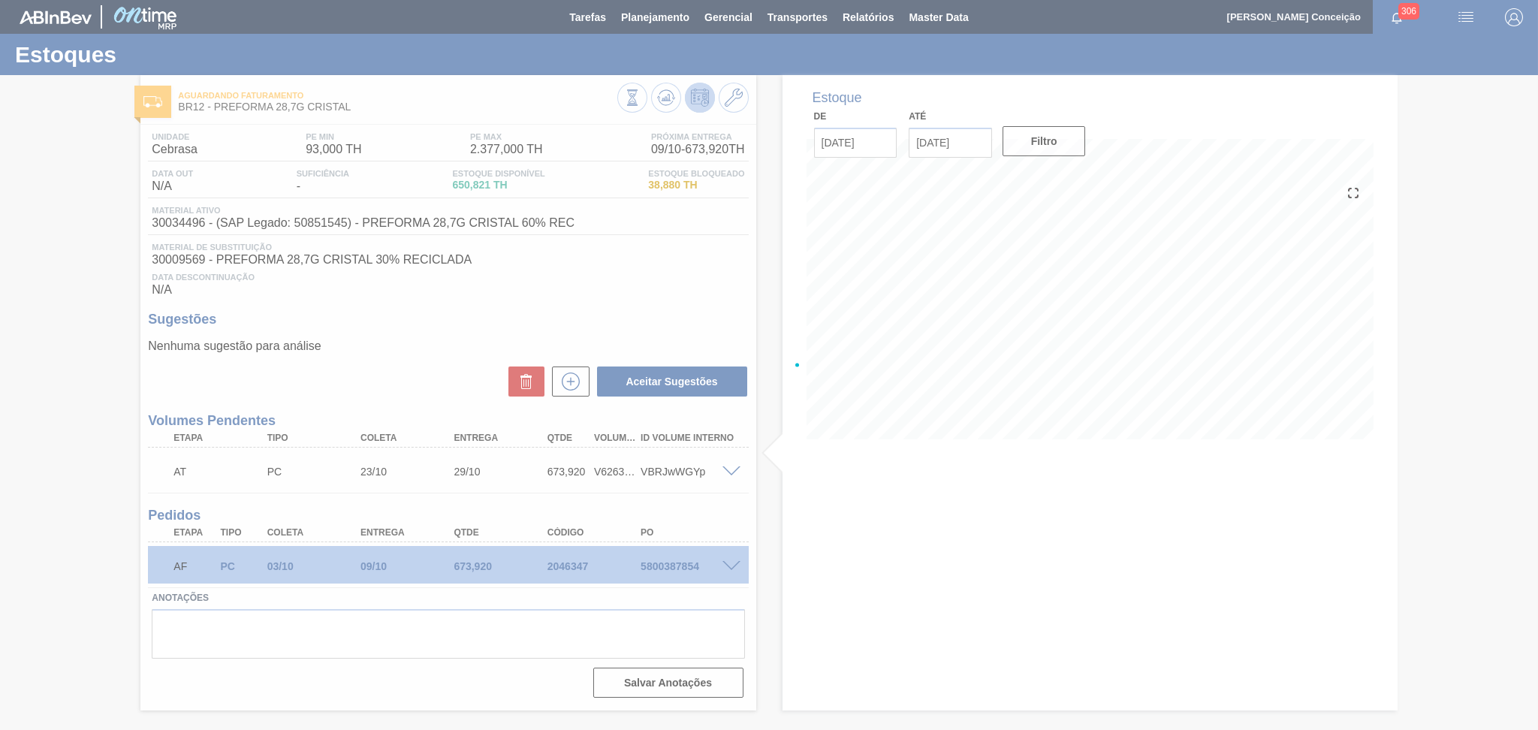
scroll to position [0, 0]
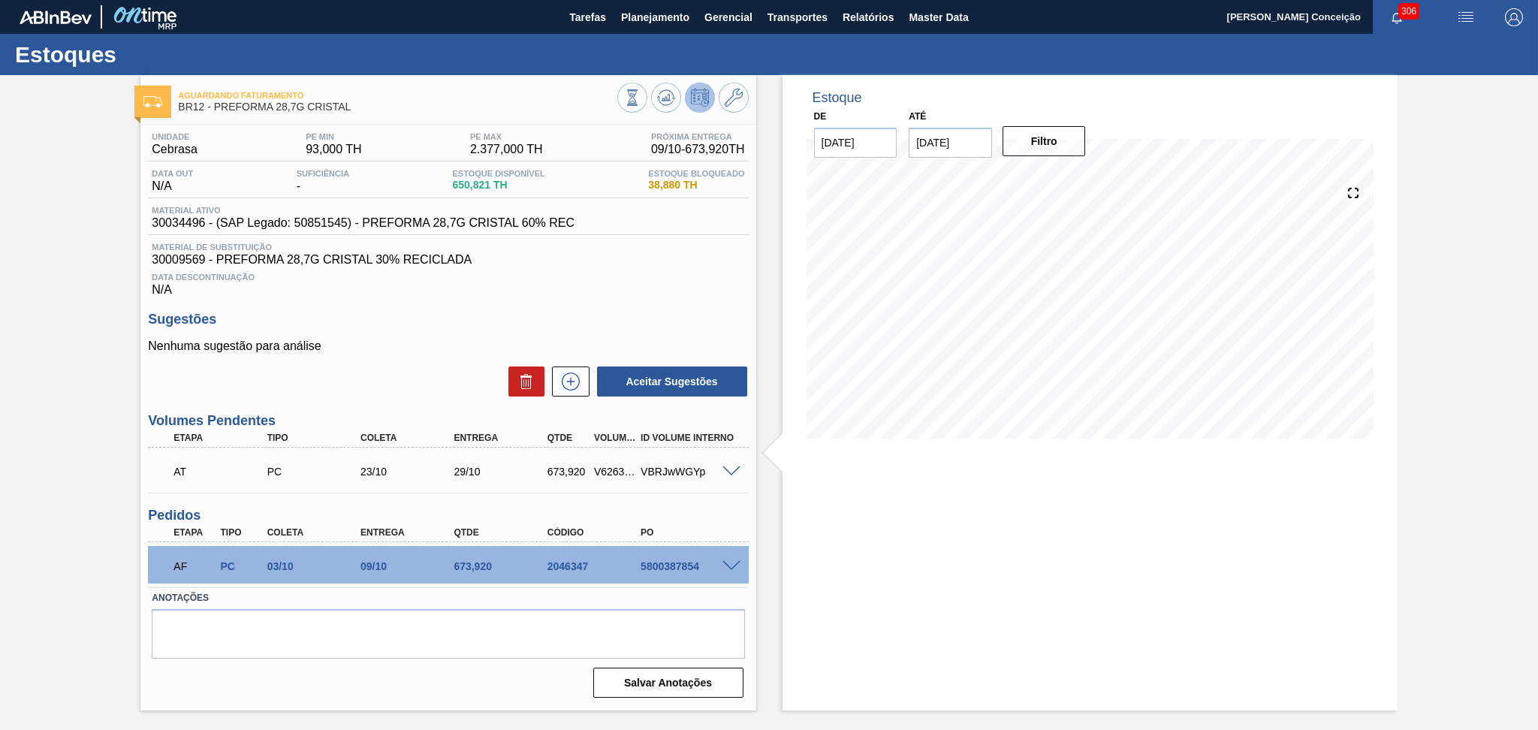
click at [421, 369] on div "Aceitar Sugestões" at bounding box center [448, 381] width 600 height 33
click at [384, 349] on p "Nenhuma sugestão para análise" at bounding box center [448, 346] width 600 height 14
click at [573, 394] on button at bounding box center [571, 381] width 38 height 30
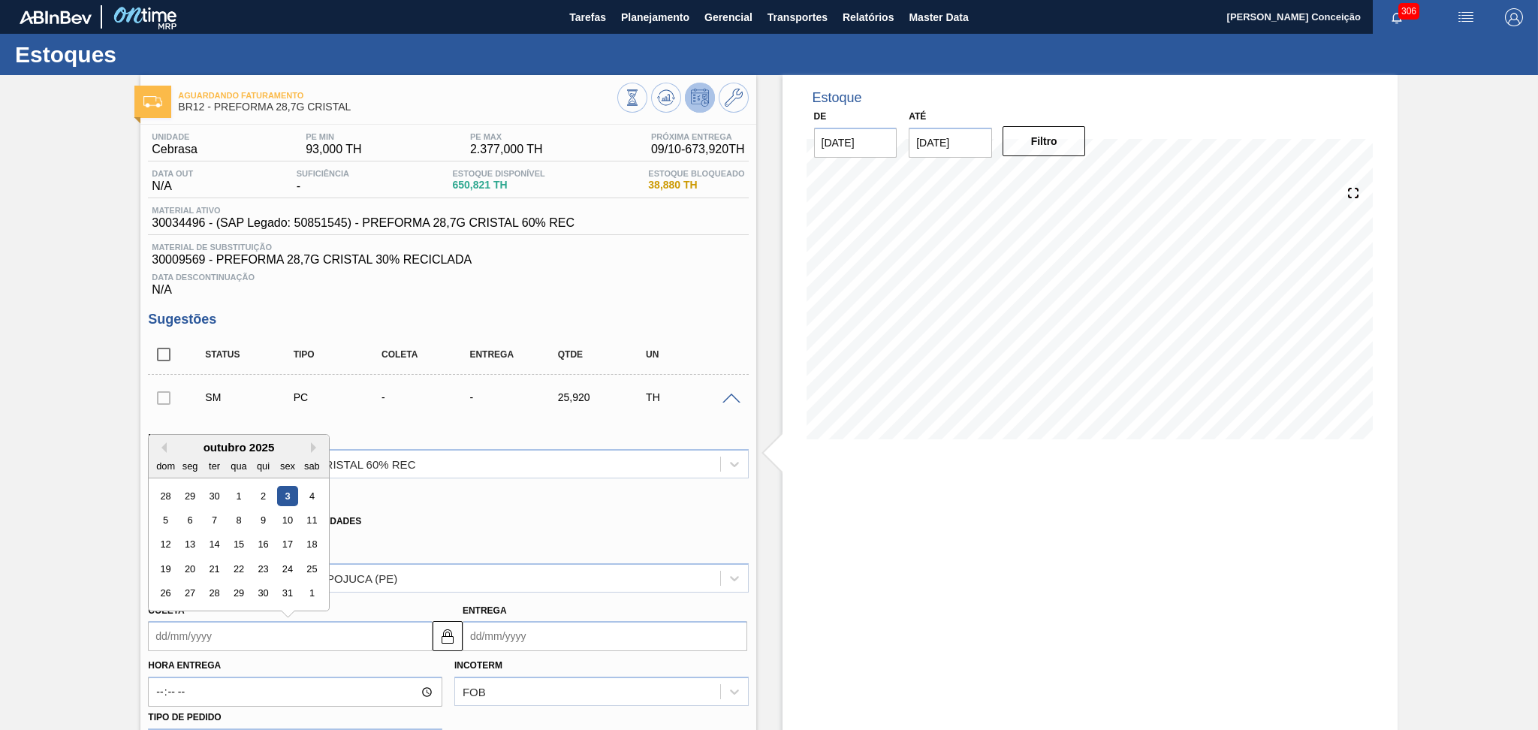
click at [164, 639] on input "Coleta" at bounding box center [290, 636] width 285 height 30
type input "0"
type input "07/01/2000"
type input "09"
type input "[DATE]"
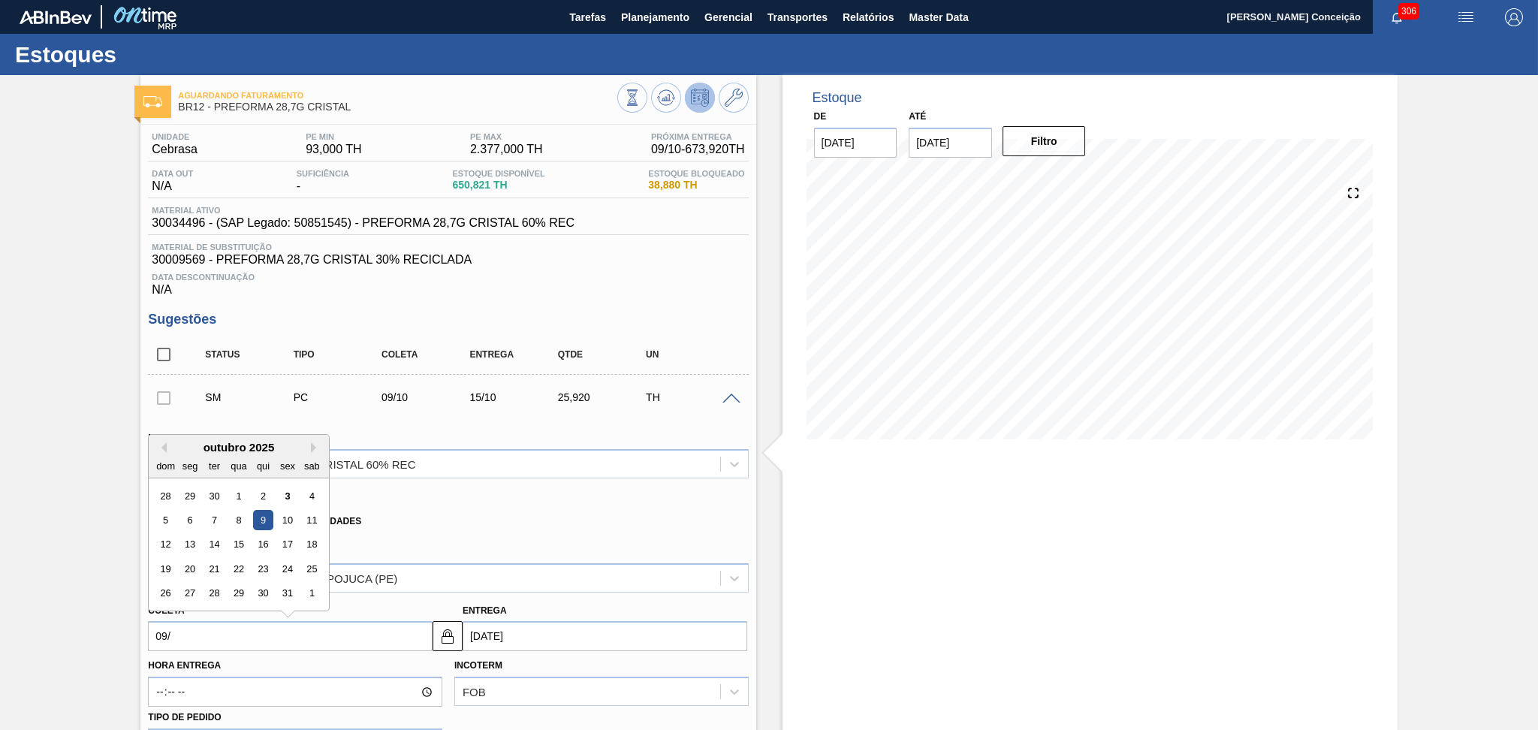
type input "09/1"
type input "15/01/2025"
type input "09/10"
type input "[DATE]"
click at [267, 526] on div "9" at bounding box center [263, 520] width 20 height 20
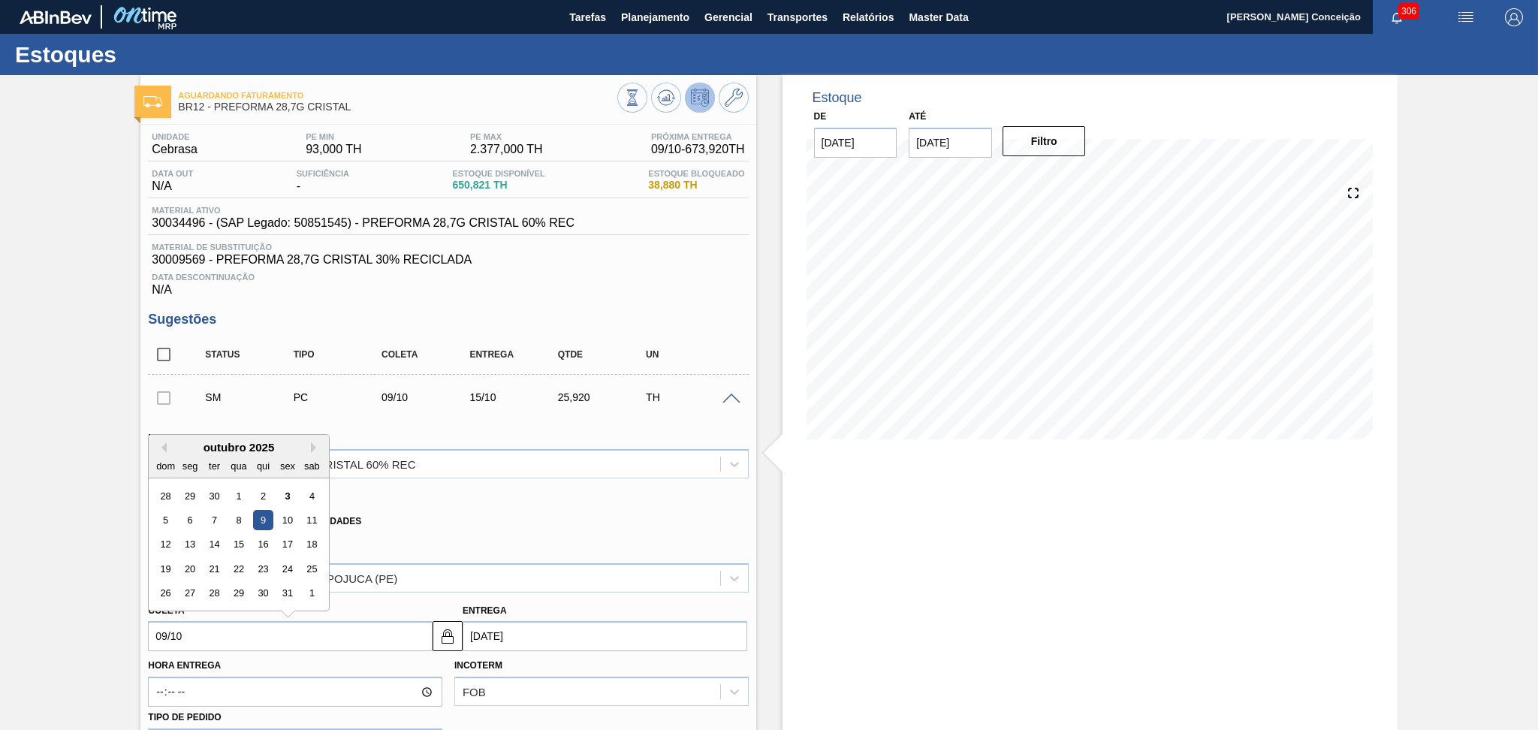
type input "09/10/2025"
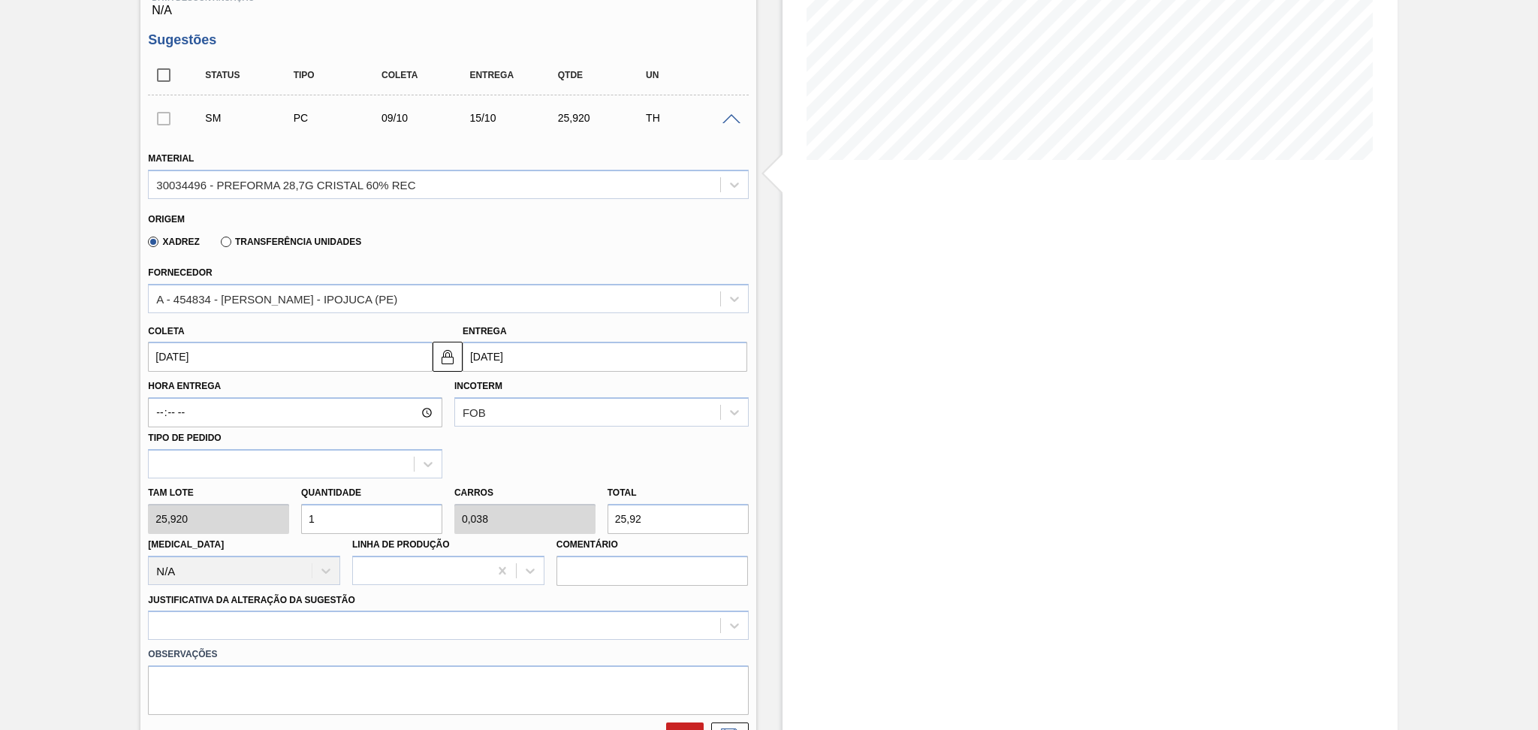
scroll to position [300, 0]
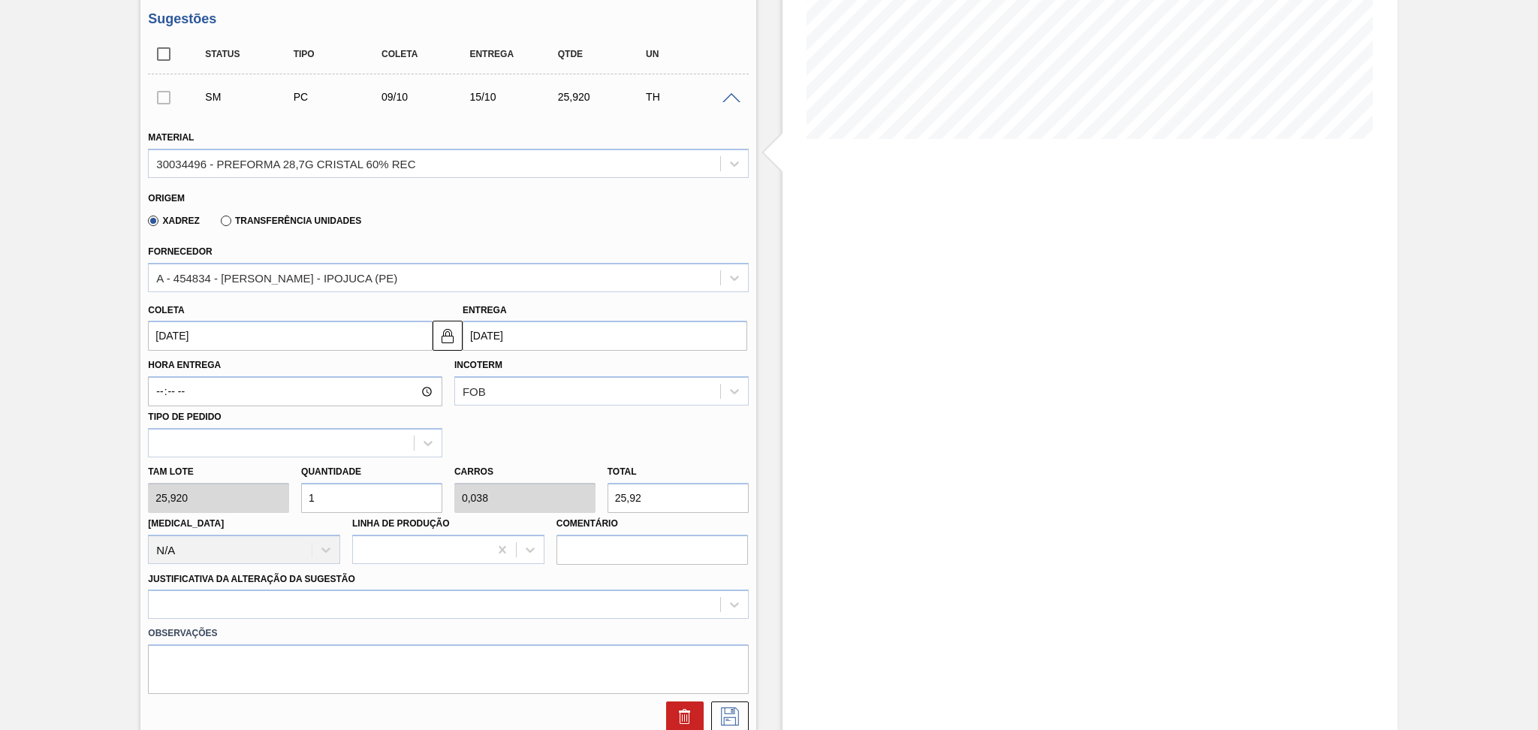
click at [232, 484] on div "Tam lote 25,920 Quantidade 1 Carros 0,038 Total 25,92 Doca N/A Linha de Produçã…" at bounding box center [448, 510] width 612 height 107
type input "2"
type input "0,077"
type input "51,84"
type input "26"
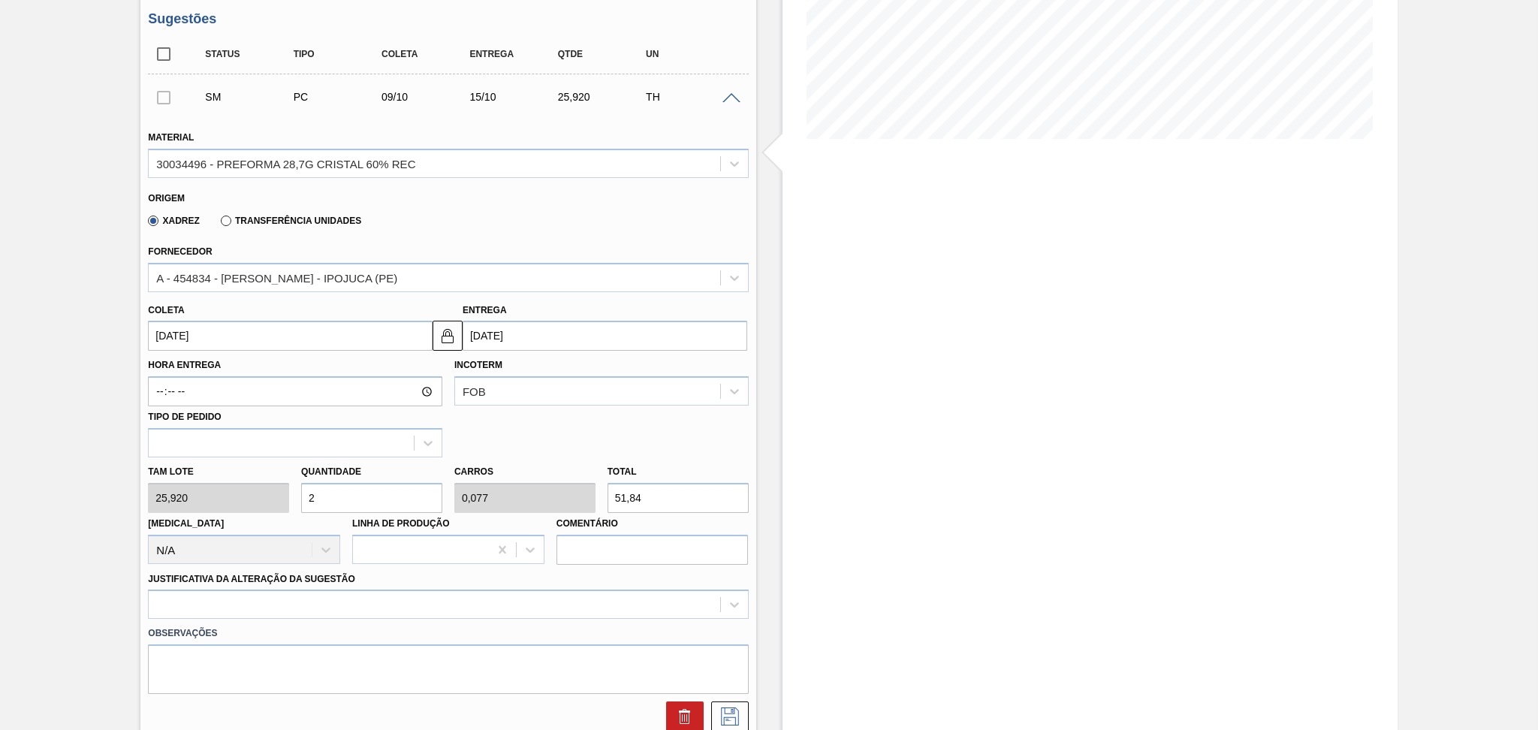
type input "1"
type input "673,92"
type input "26"
click at [210, 603] on div at bounding box center [448, 603] width 600 height 29
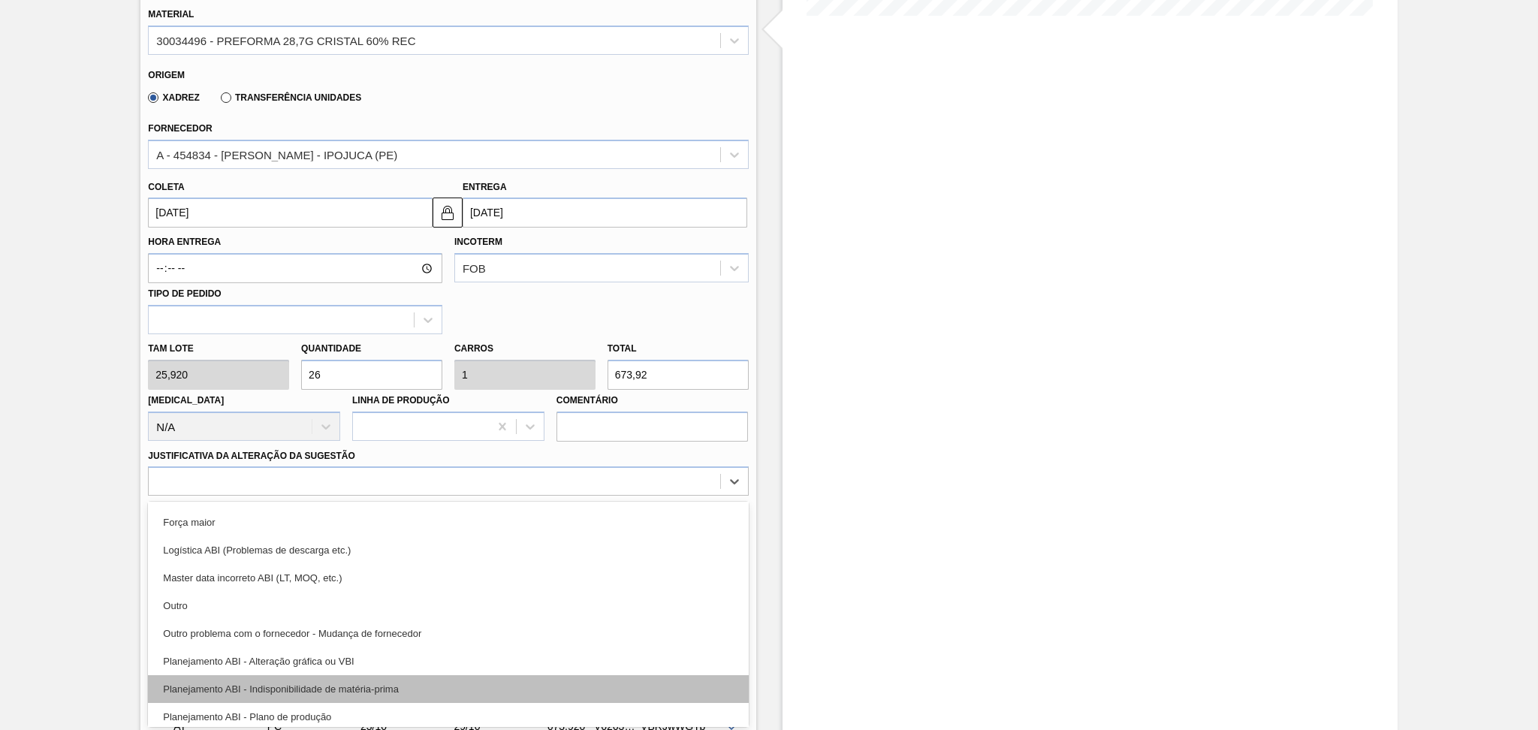
scroll to position [100, 0]
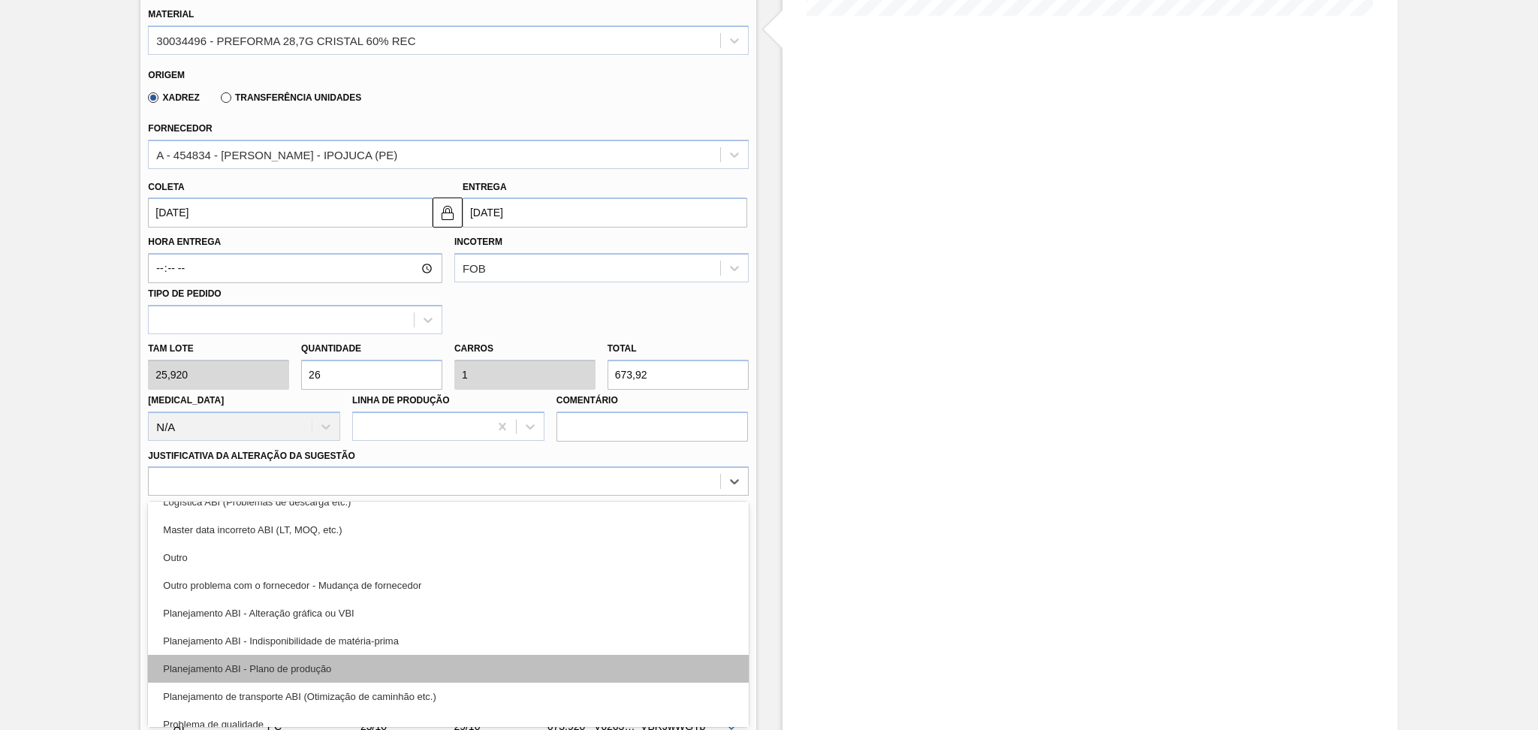
click at [337, 670] on div "Planejamento ABI - Plano de produção" at bounding box center [448, 669] width 600 height 28
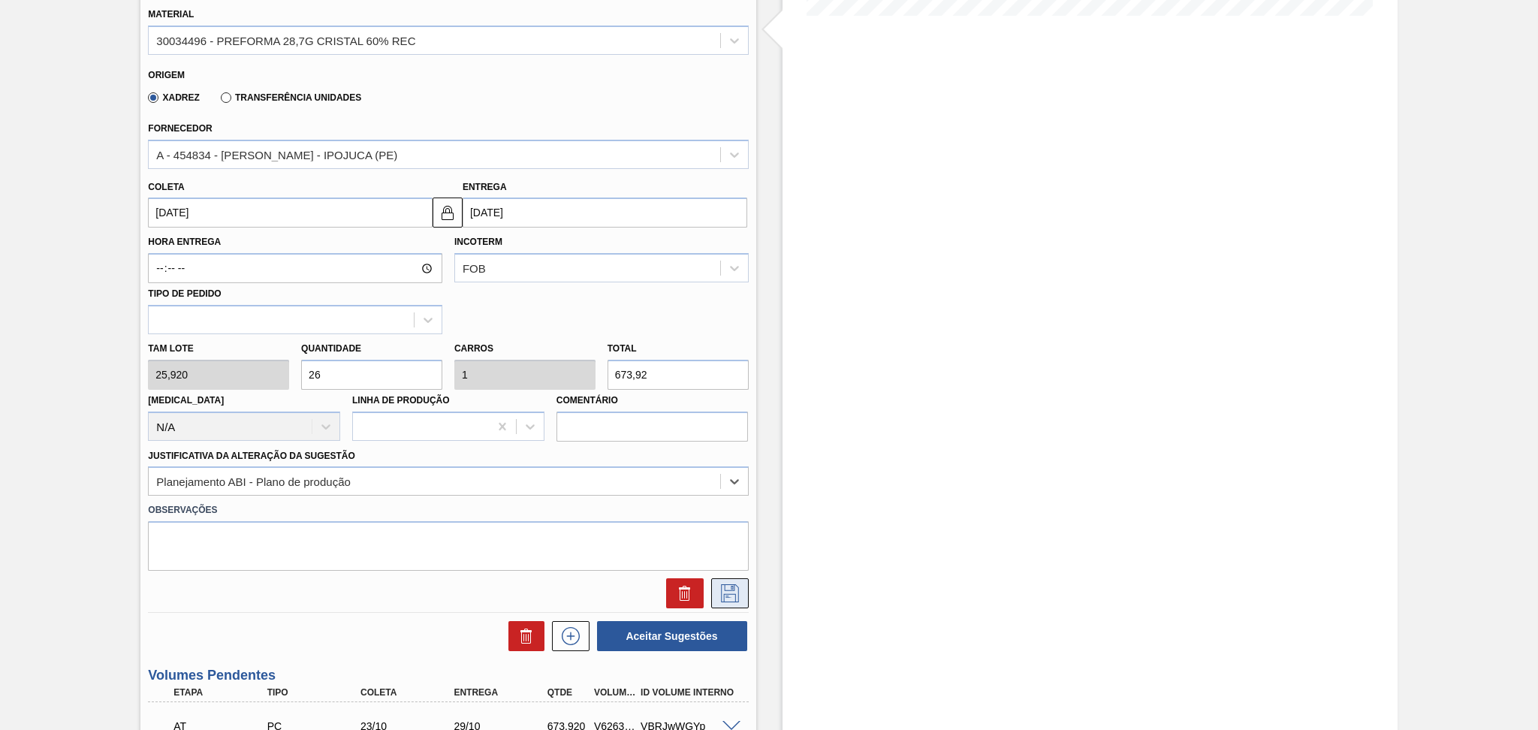
click at [735, 590] on icon at bounding box center [730, 593] width 24 height 18
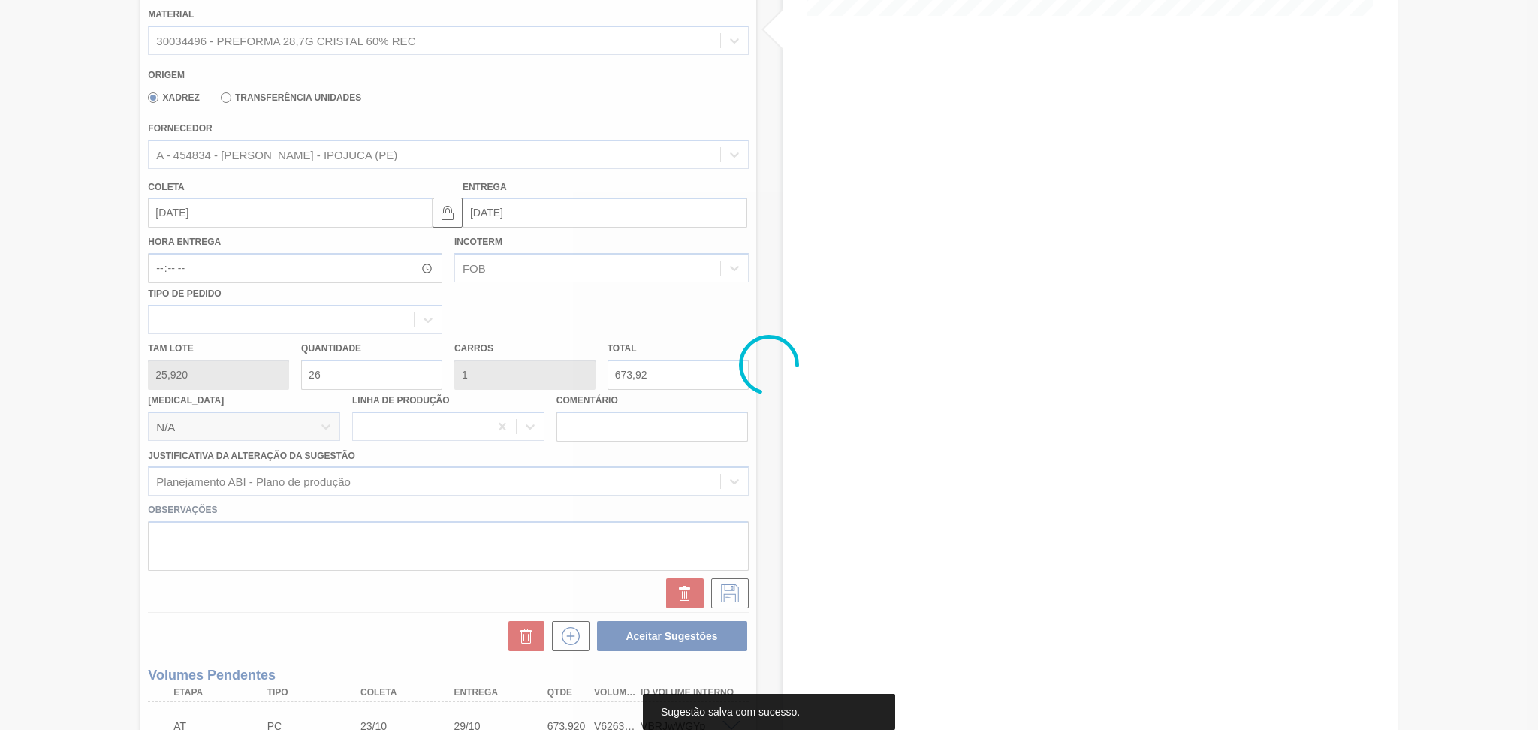
scroll to position [41, 0]
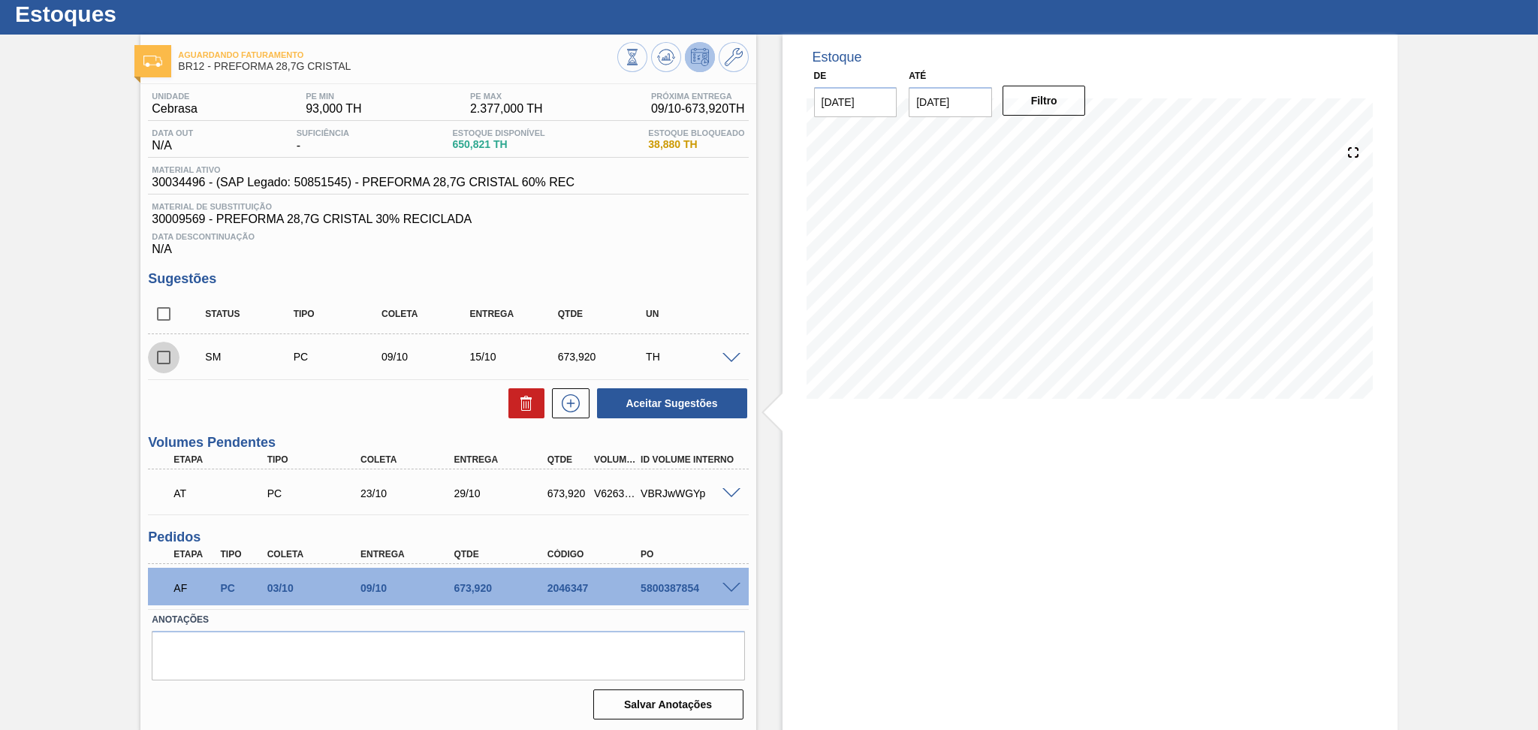
drag, startPoint x: 149, startPoint y: 360, endPoint x: 173, endPoint y: 366, distance: 24.8
click at [149, 360] on input "checkbox" at bounding box center [164, 358] width 32 height 32
click at [642, 397] on button "Aceitar Sugestões" at bounding box center [672, 403] width 150 height 30
checkbox input "false"
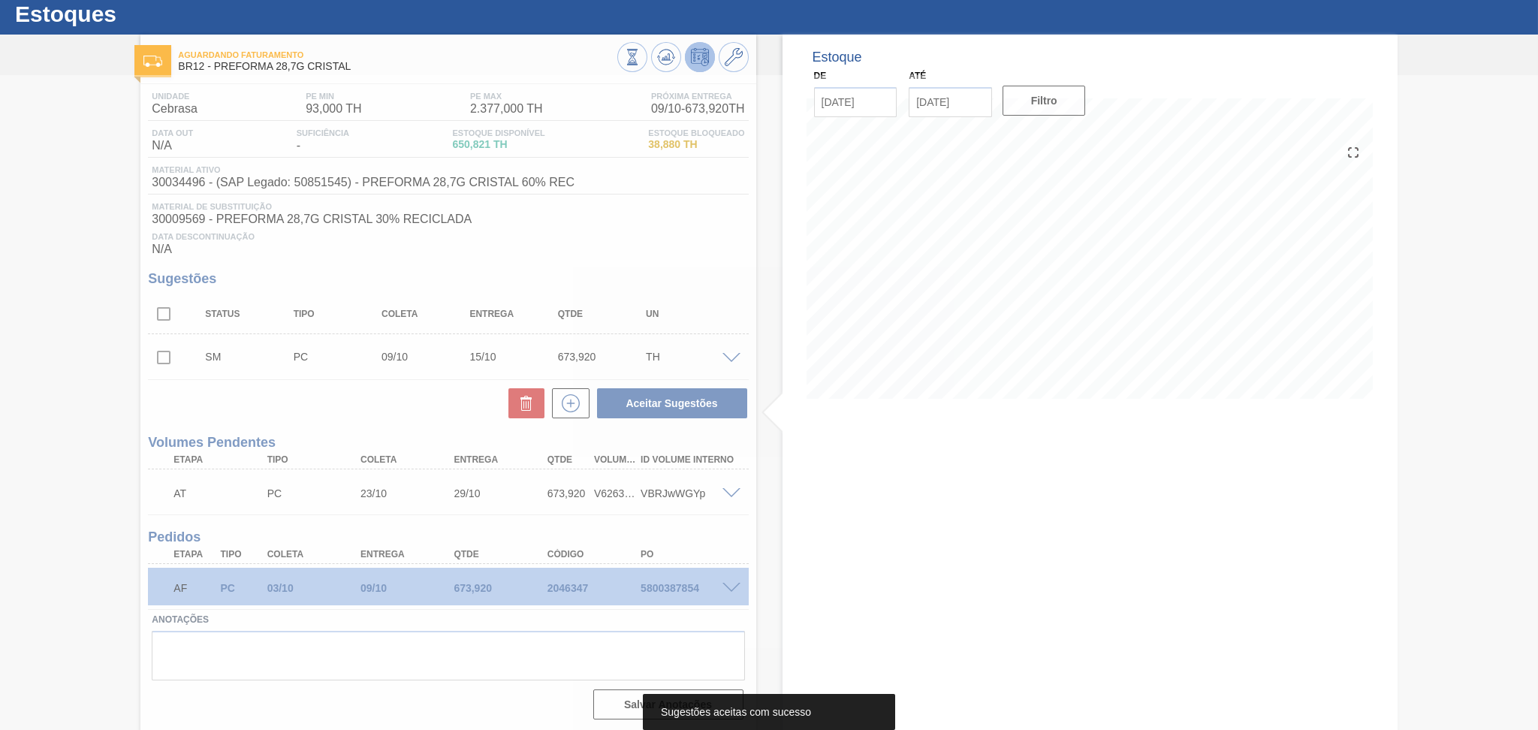
click at [415, 399] on div at bounding box center [769, 402] width 1538 height 655
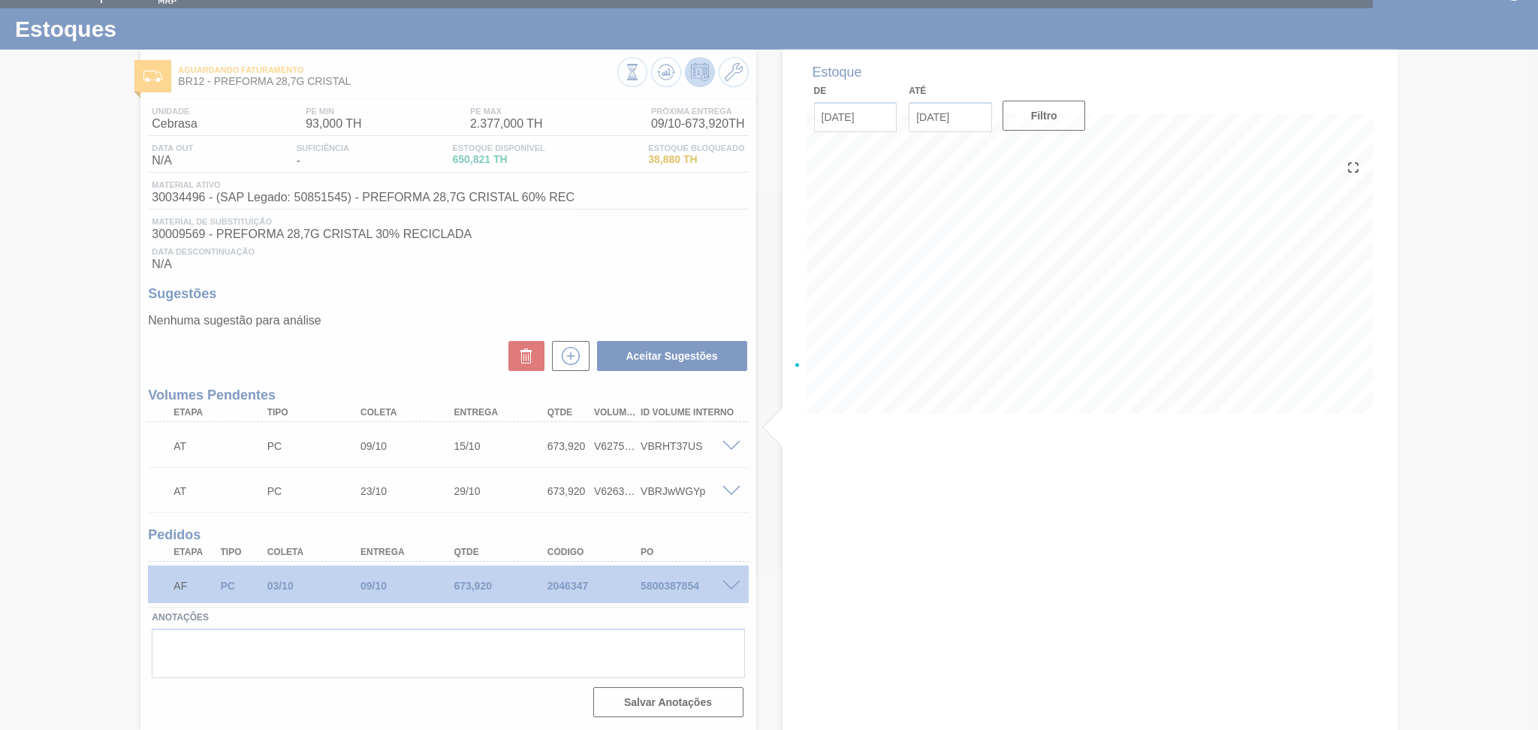
scroll to position [23, 0]
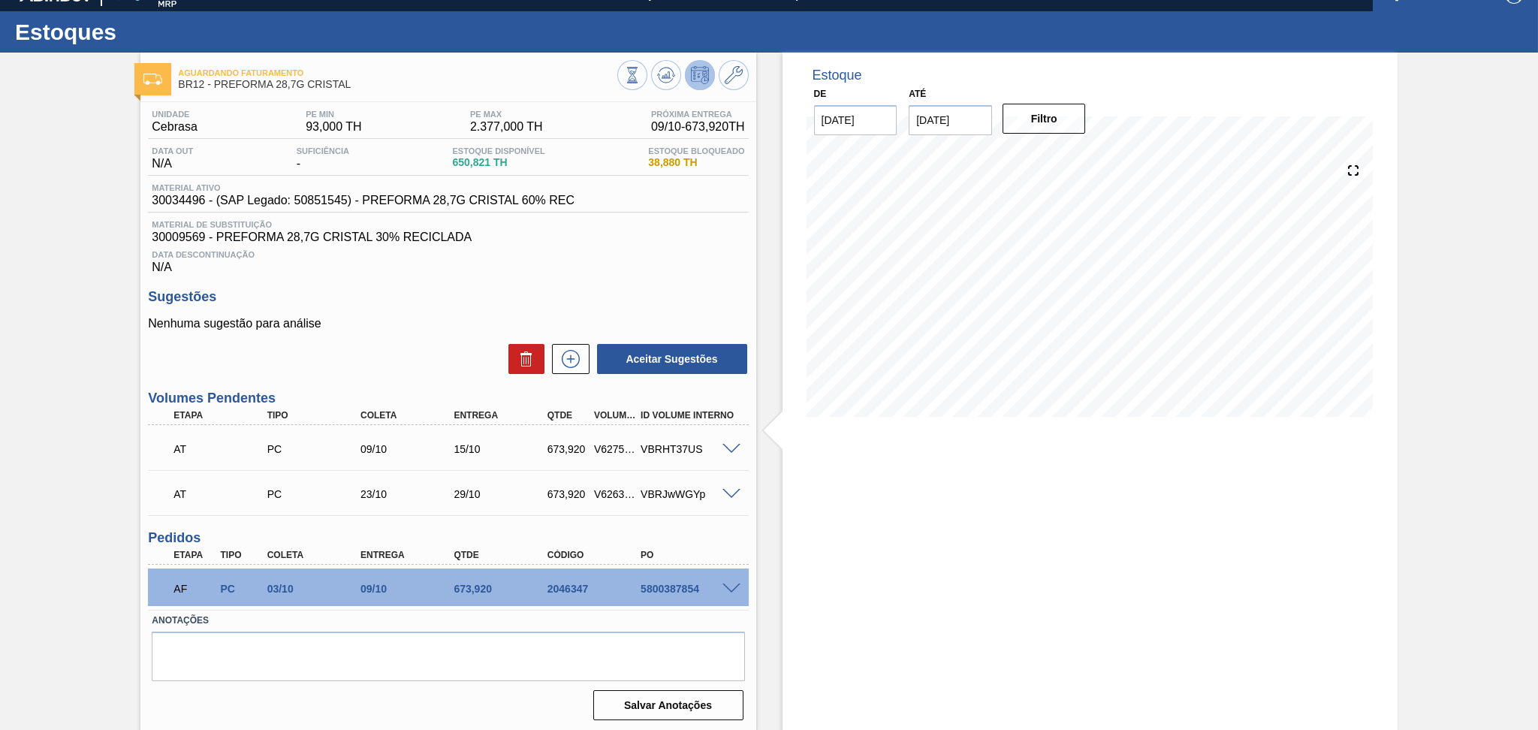
click at [729, 445] on span at bounding box center [731, 449] width 18 height 11
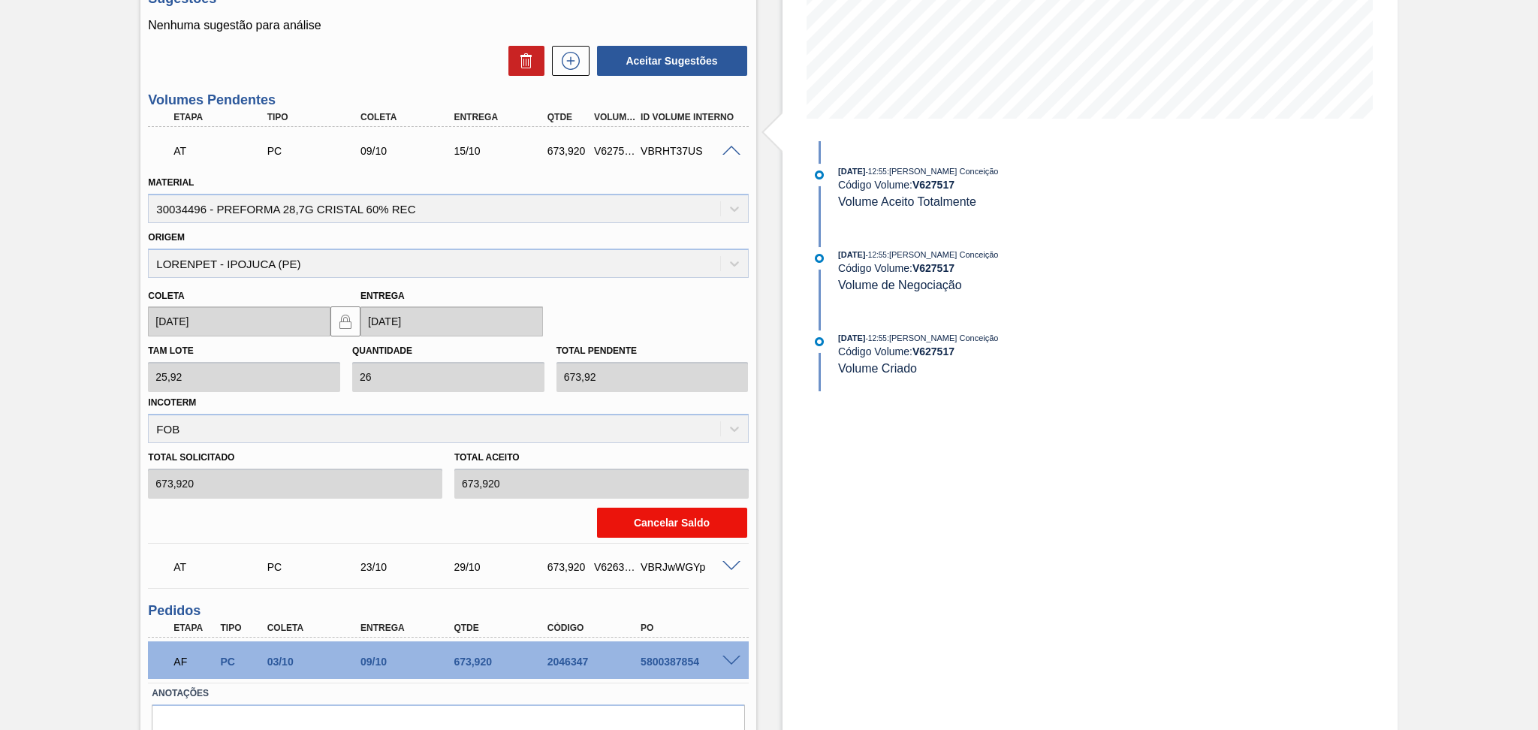
scroll to position [323, 0]
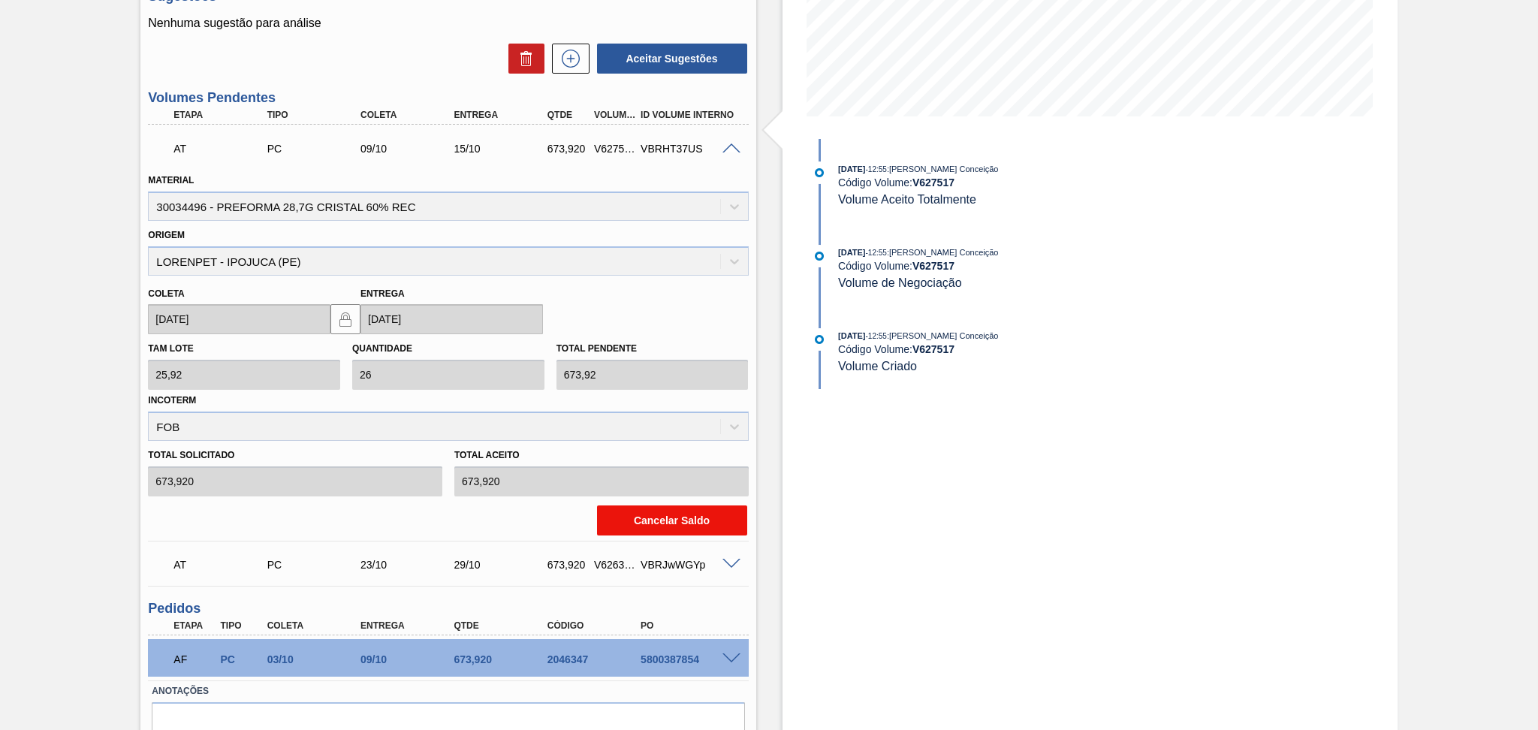
click at [655, 518] on button "Cancelar Saldo" at bounding box center [672, 520] width 150 height 30
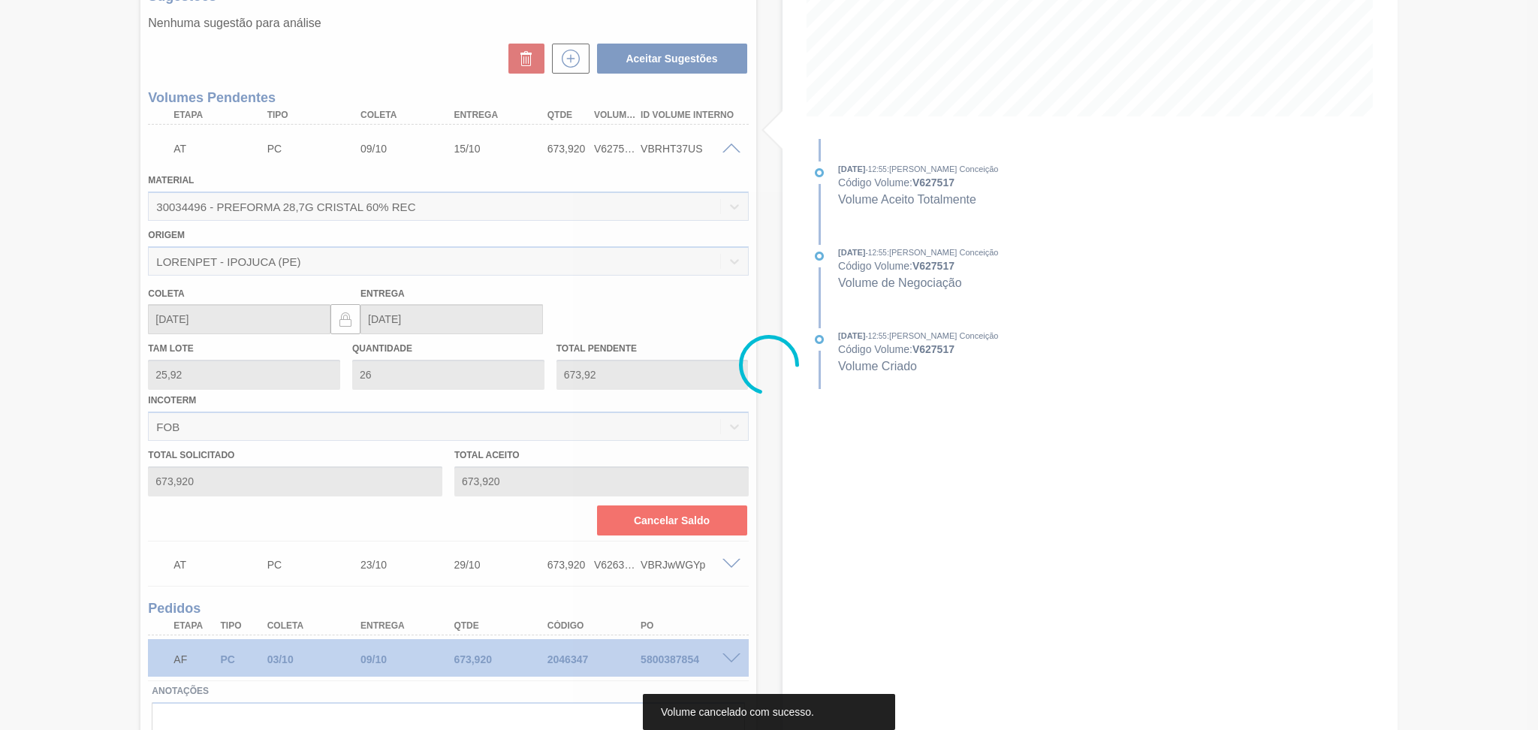
scroll to position [0, 0]
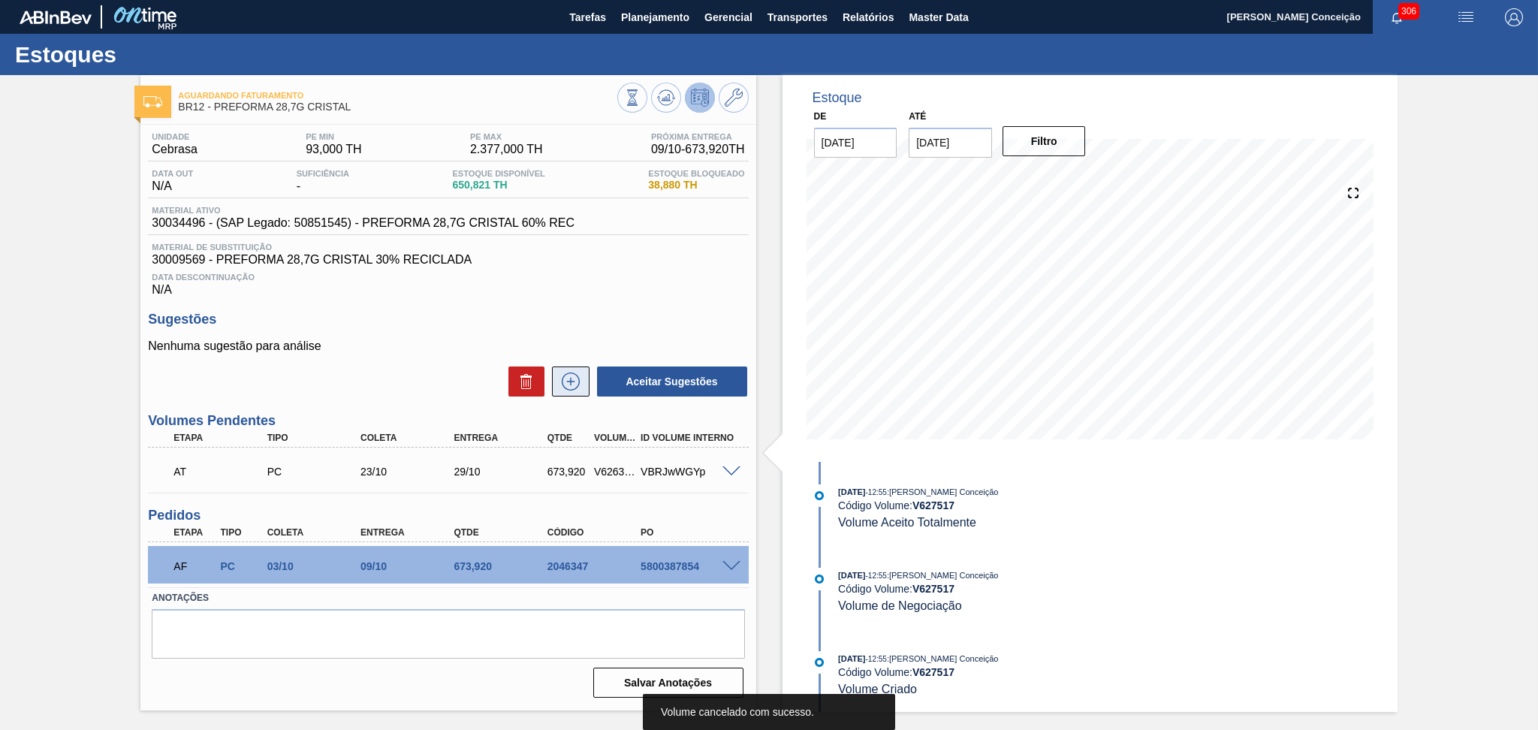
click at [570, 376] on icon at bounding box center [571, 381] width 24 height 18
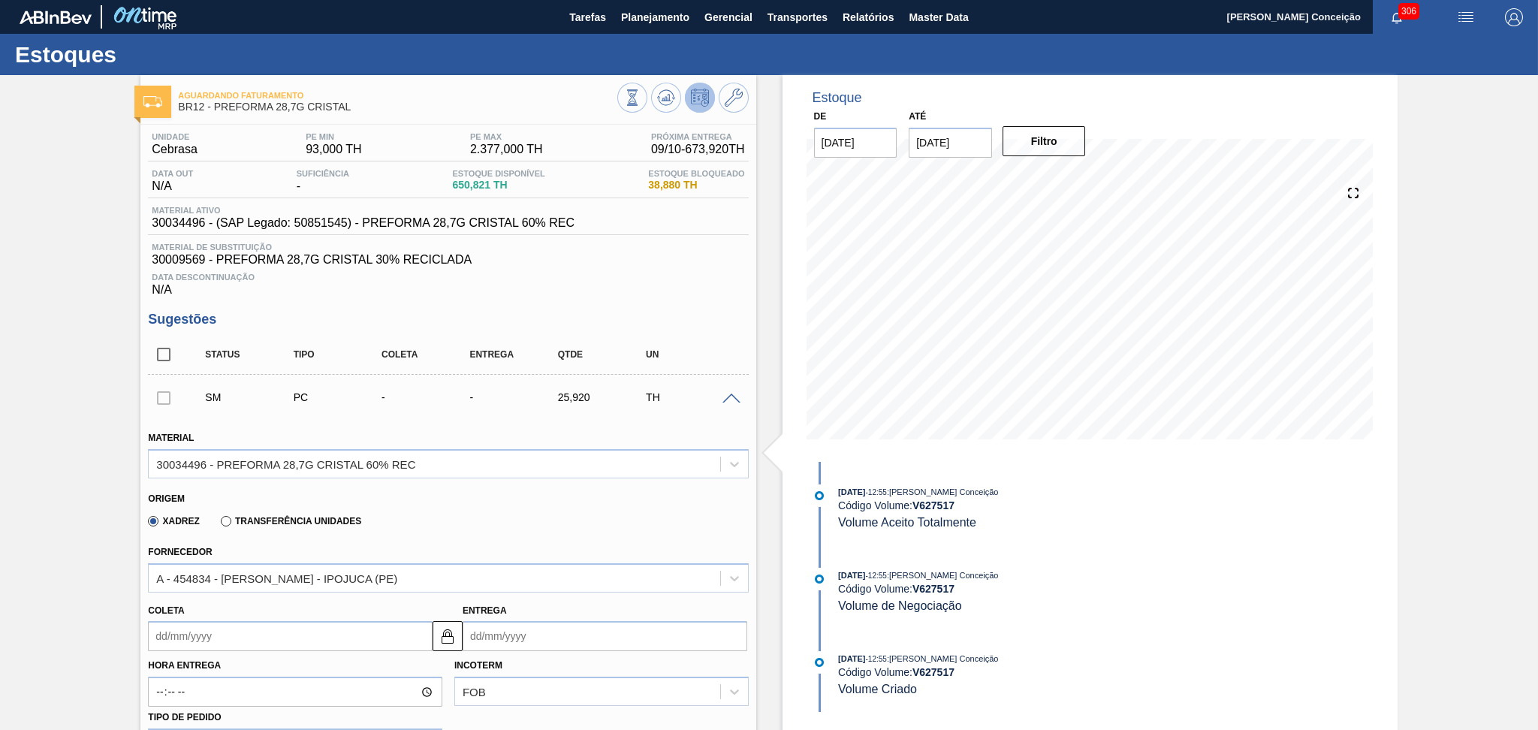
click at [178, 635] on input "Coleta" at bounding box center [290, 636] width 285 height 30
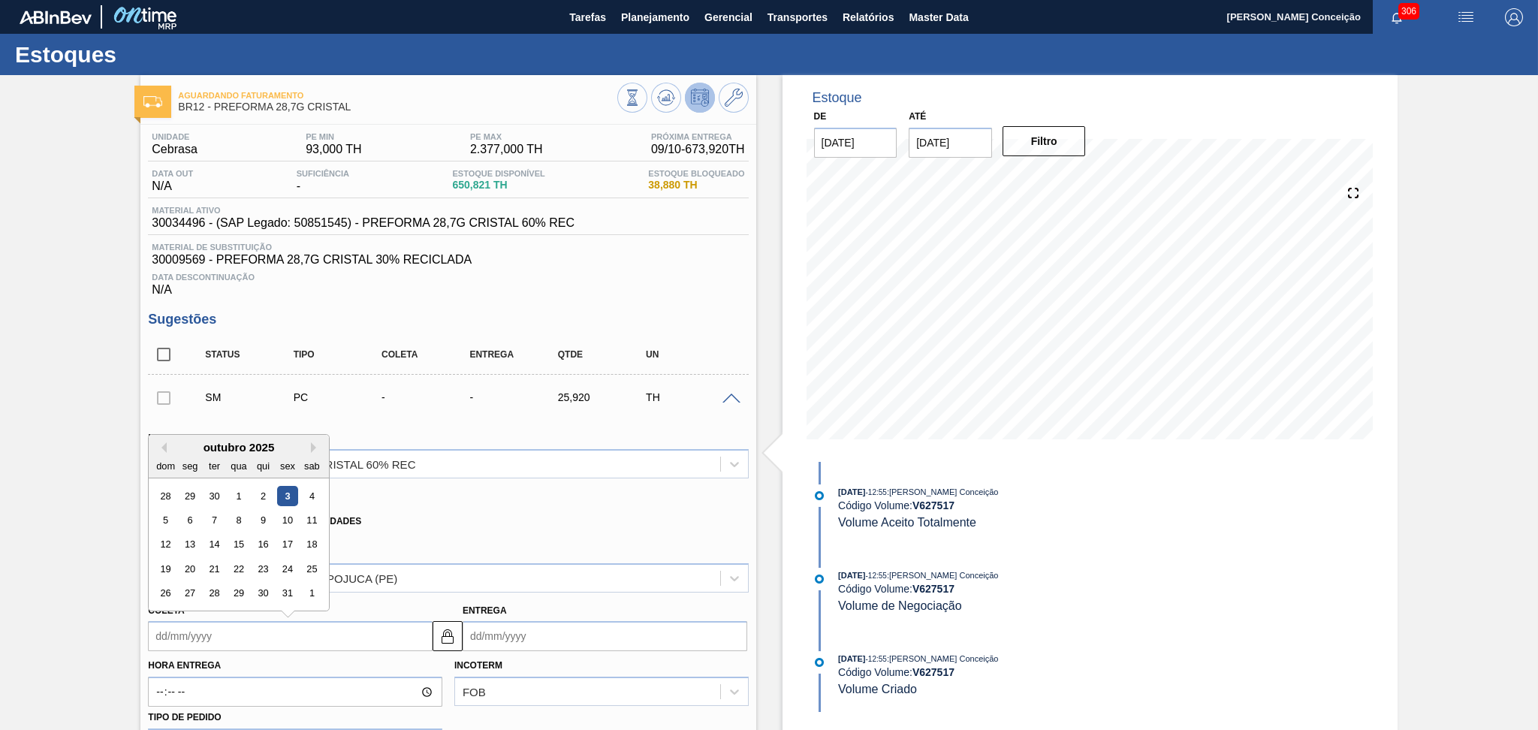
type input "1"
type input "07/10/2025"
type input "17"
type input "23/10/2025"
click at [286, 542] on div "17" at bounding box center [288, 545] width 20 height 20
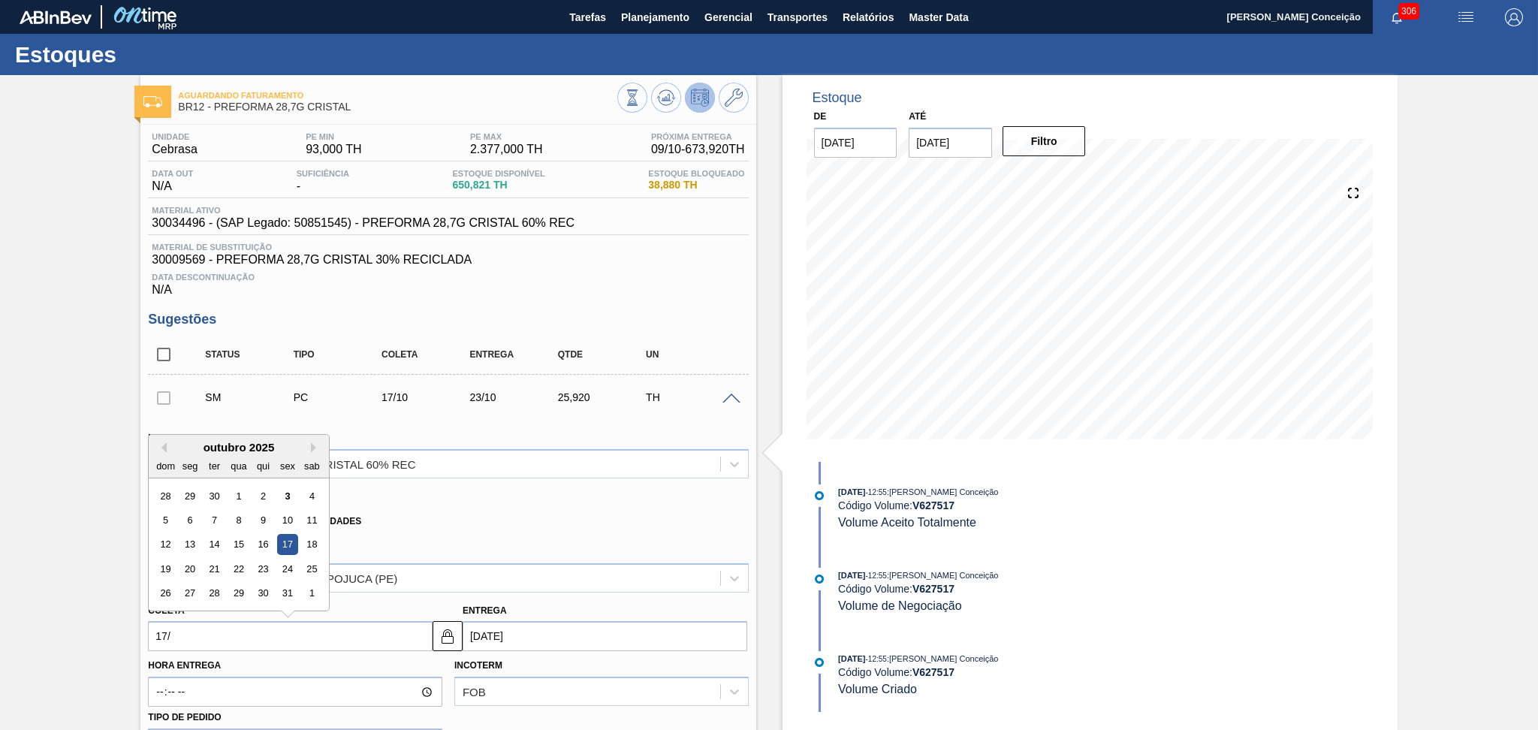
type input "[DATE]"
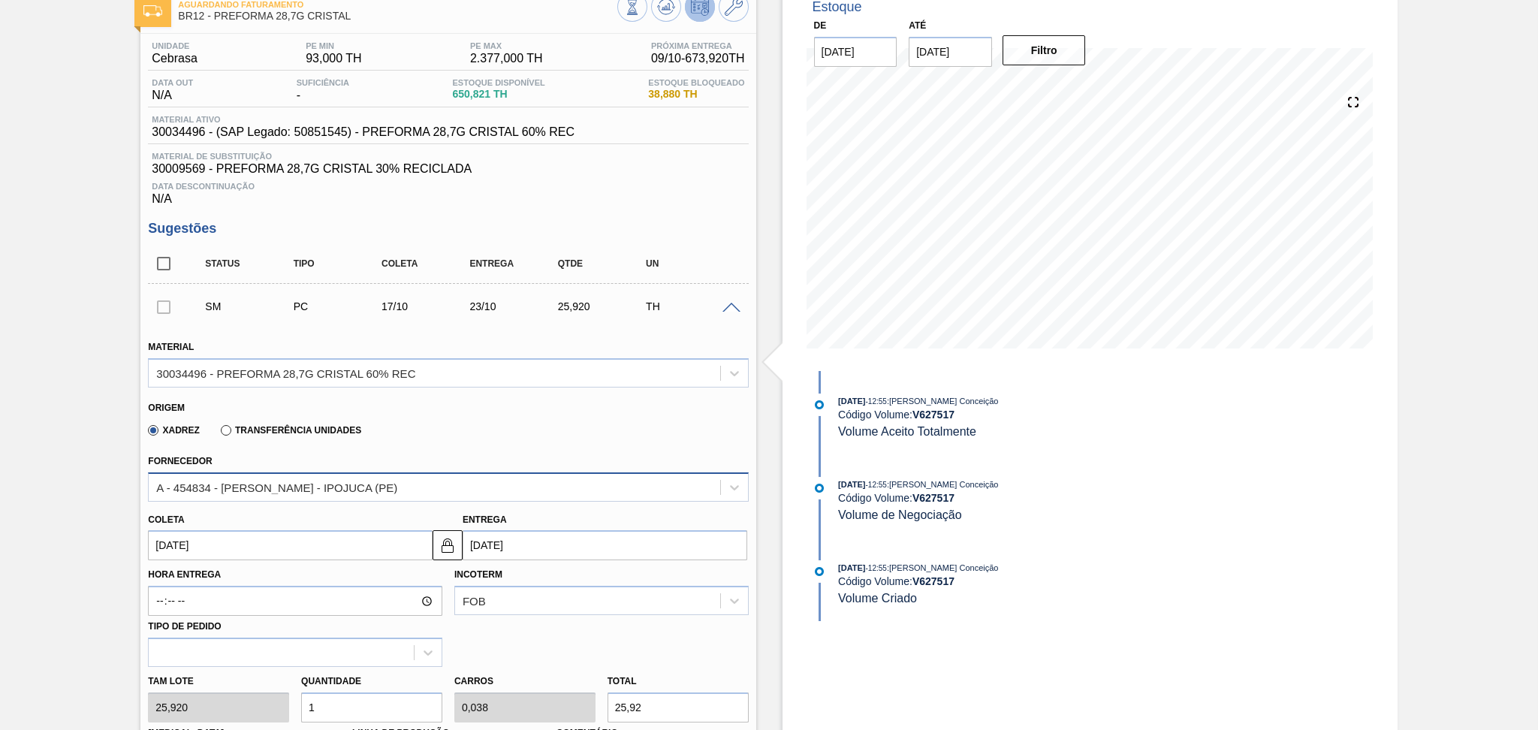
scroll to position [500, 0]
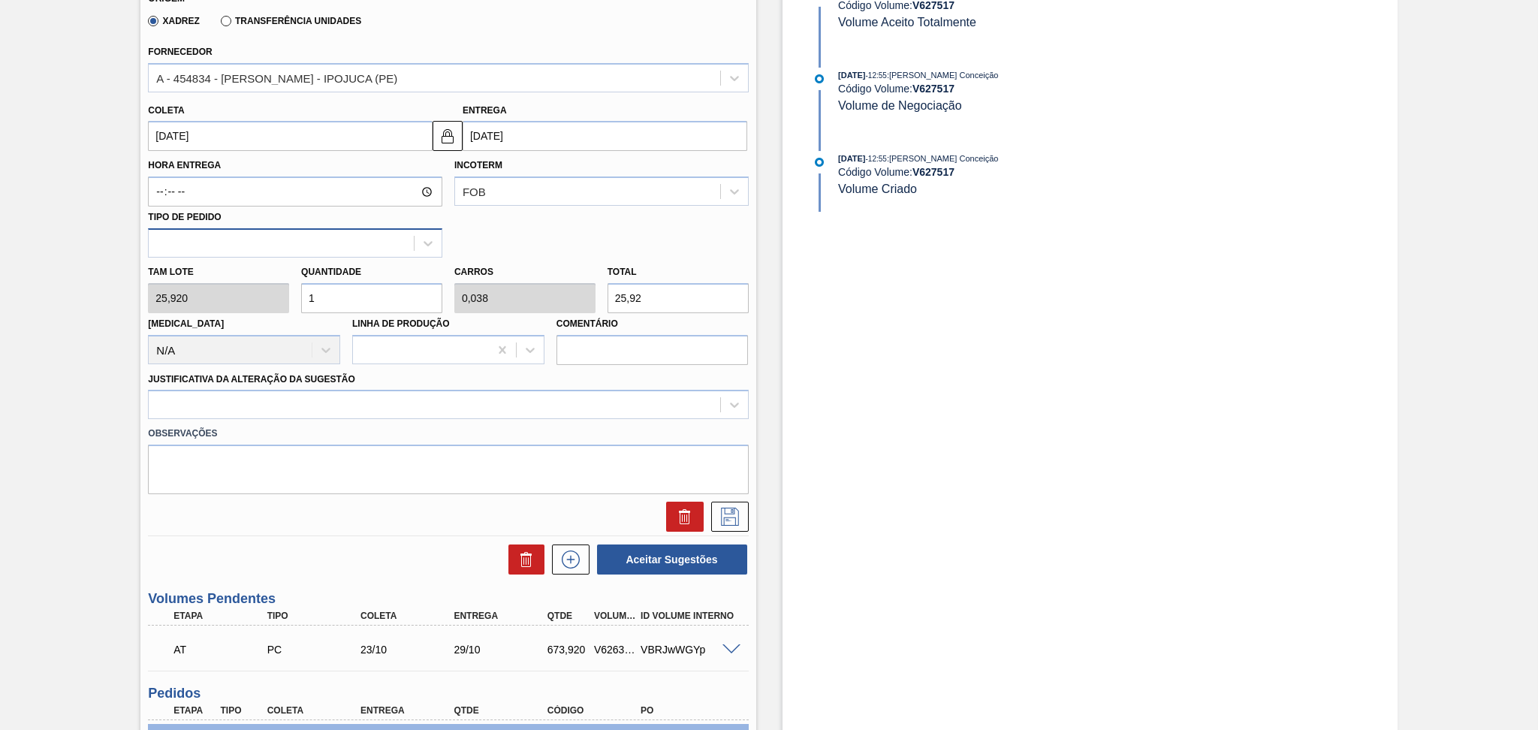
drag, startPoint x: 347, startPoint y: 296, endPoint x: 150, endPoint y: 232, distance: 206.8
click at [213, 263] on div "Tam lote 25,920 Quantidade 1 Carros 0,038 Total 25,92 Doca N/A Linha de Produçã…" at bounding box center [448, 311] width 612 height 107
type input "2"
type input "0,077"
type input "51,84"
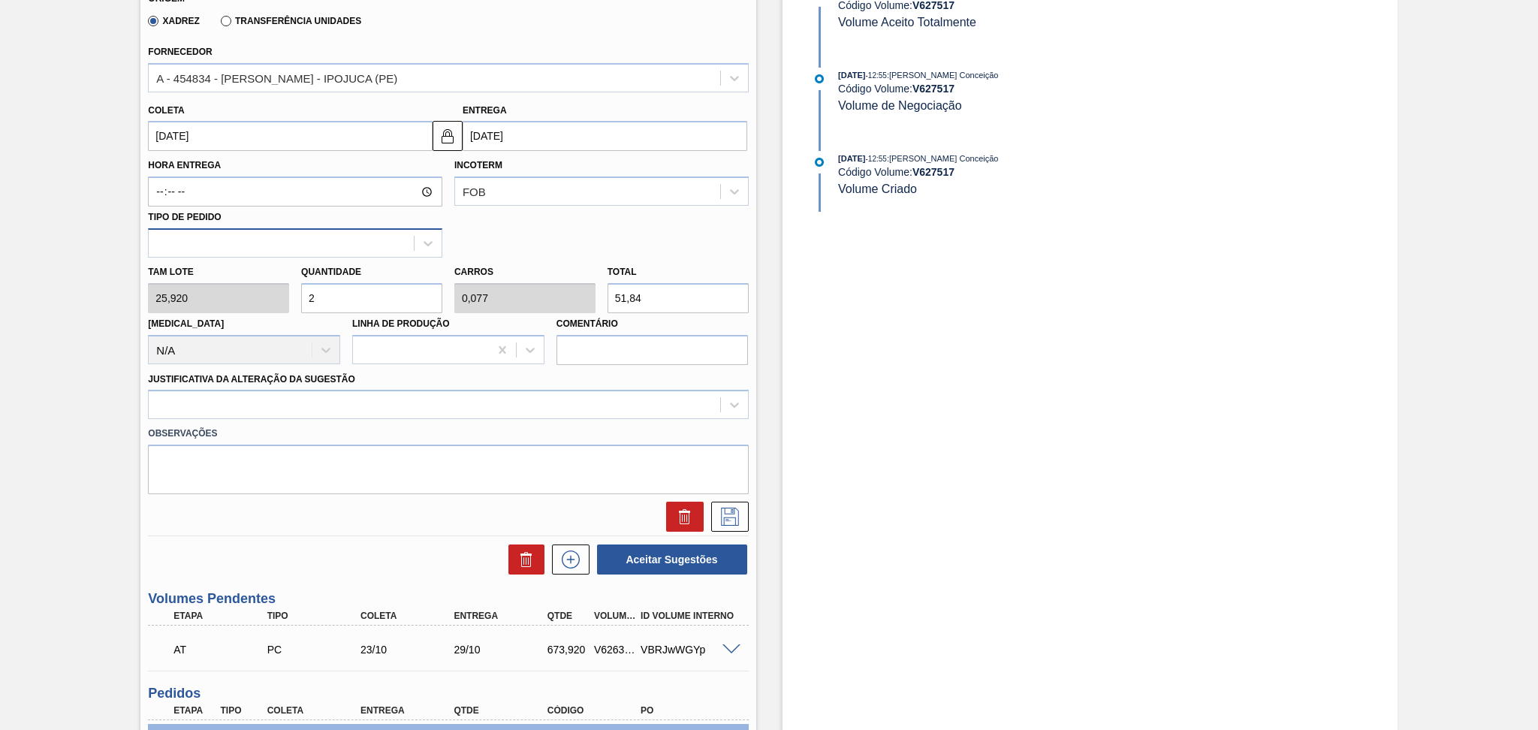
type input "26"
type input "1"
type input "673,92"
type input "26"
click at [232, 394] on div at bounding box center [434, 405] width 571 height 22
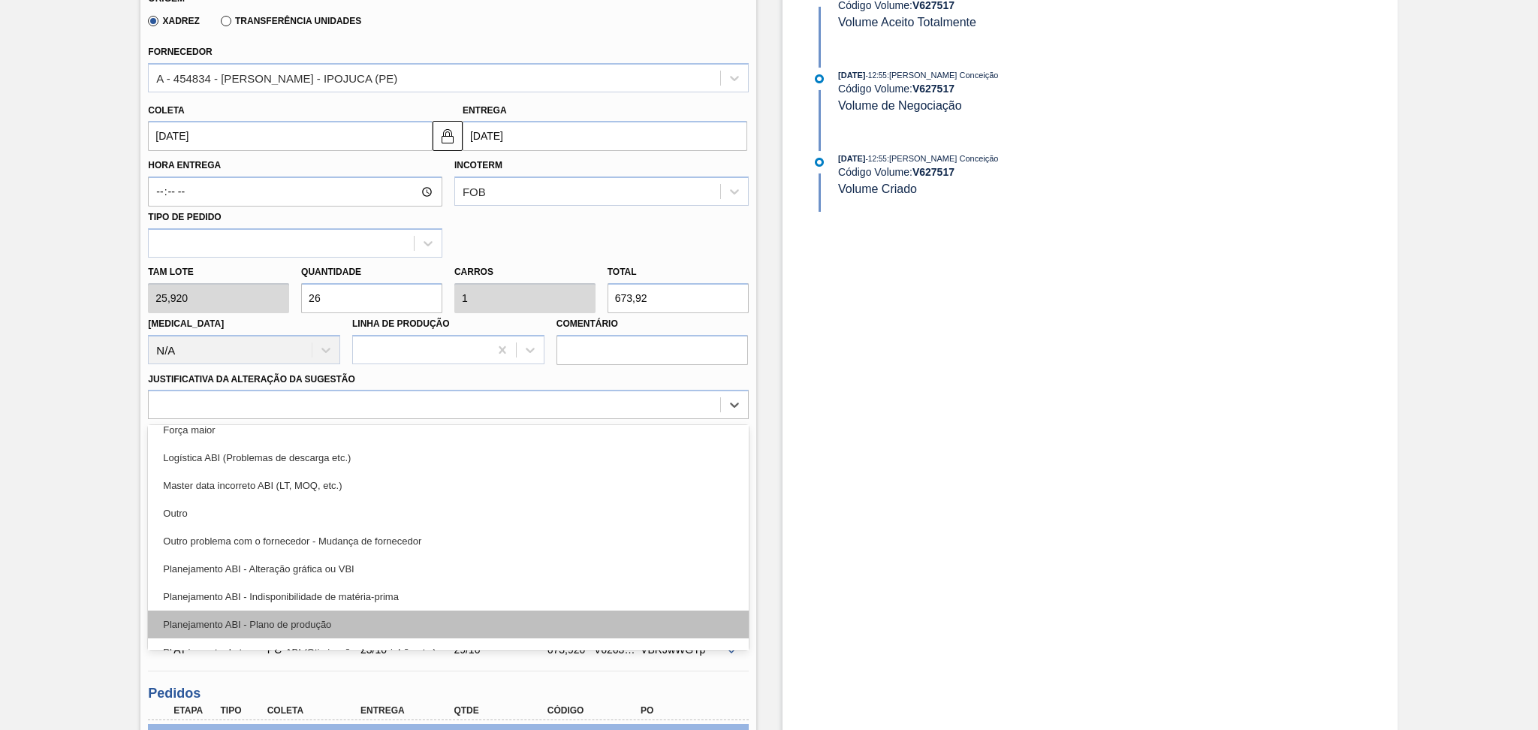
scroll to position [100, 0]
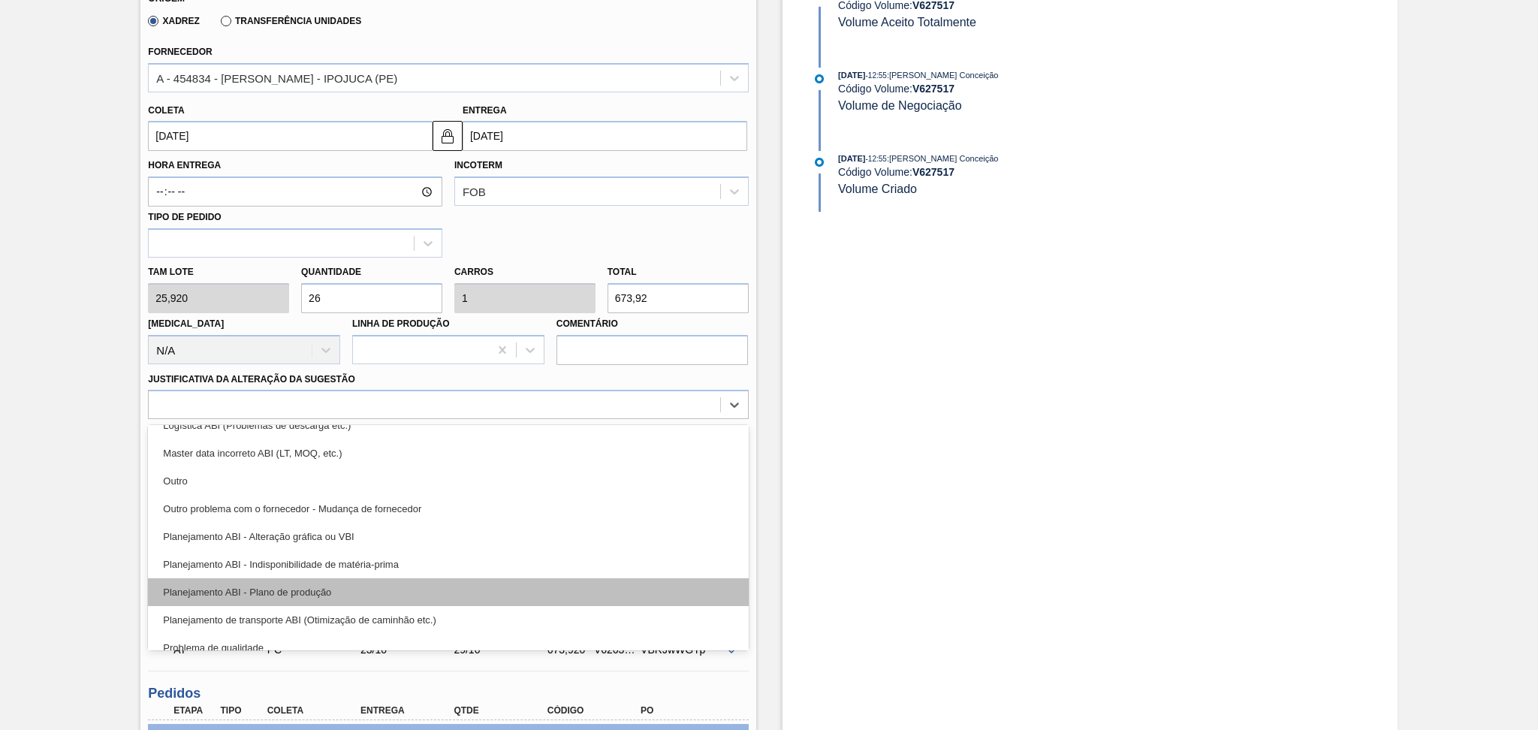
click at [315, 583] on div "Planejamento ABI - Plano de produção" at bounding box center [448, 592] width 600 height 28
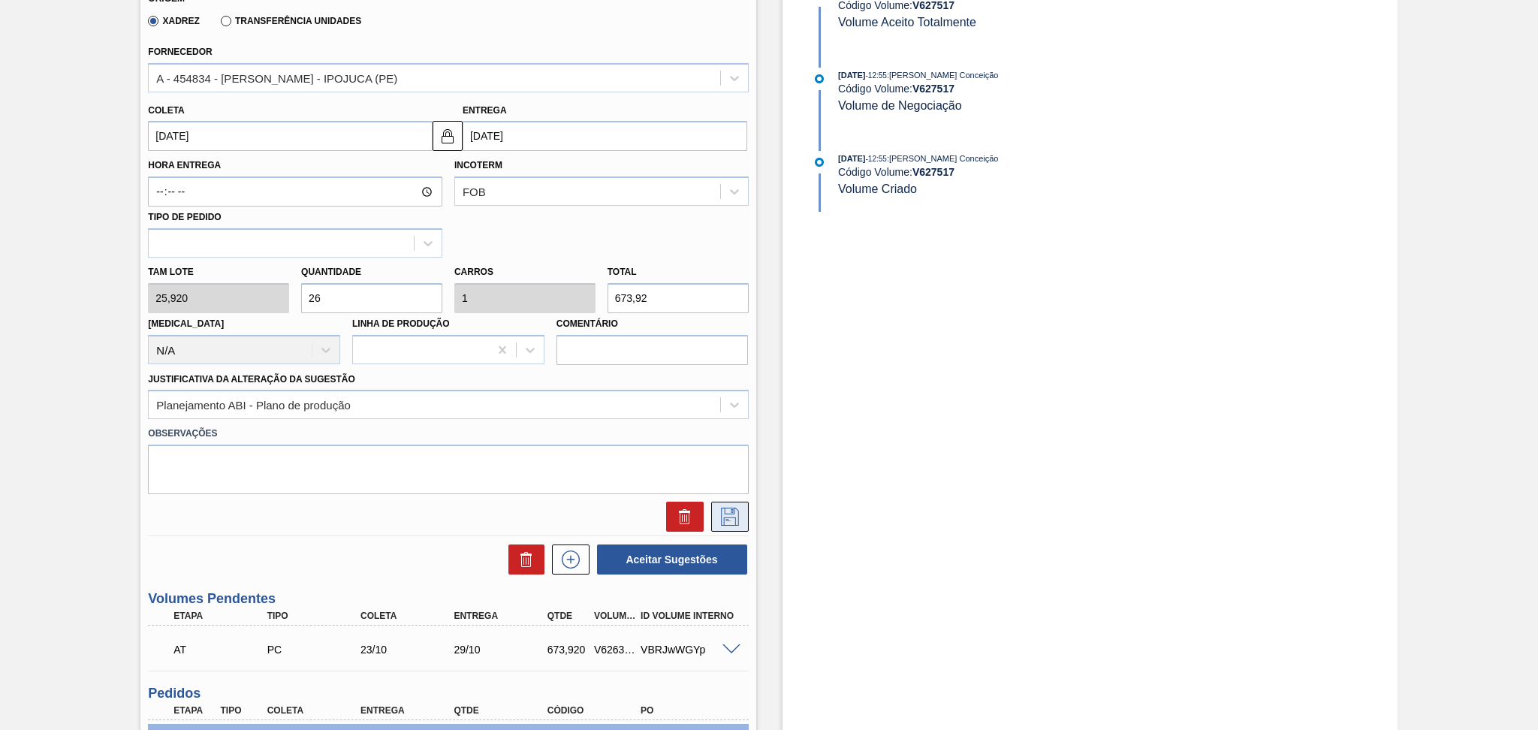
click at [730, 518] on icon at bounding box center [730, 517] width 24 height 18
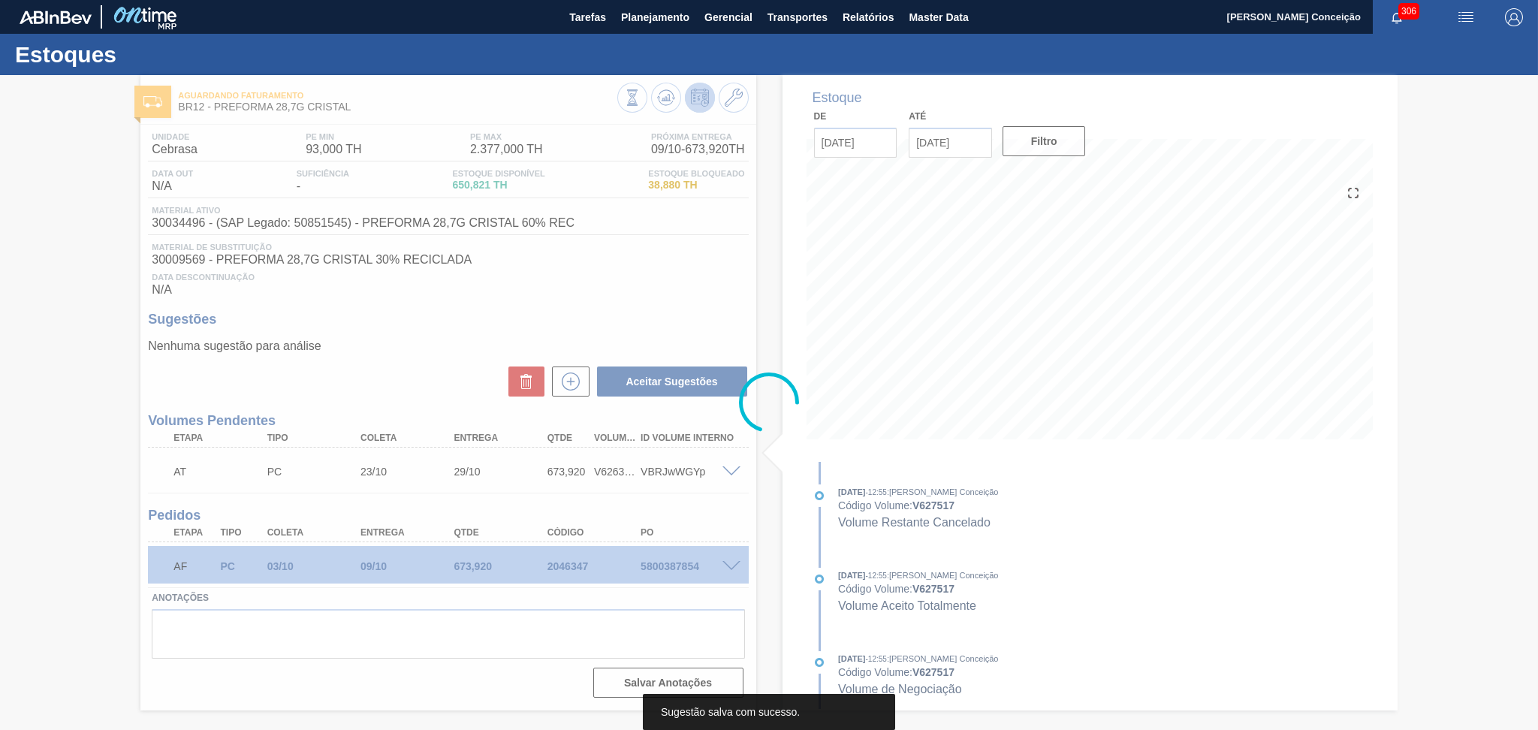
scroll to position [0, 0]
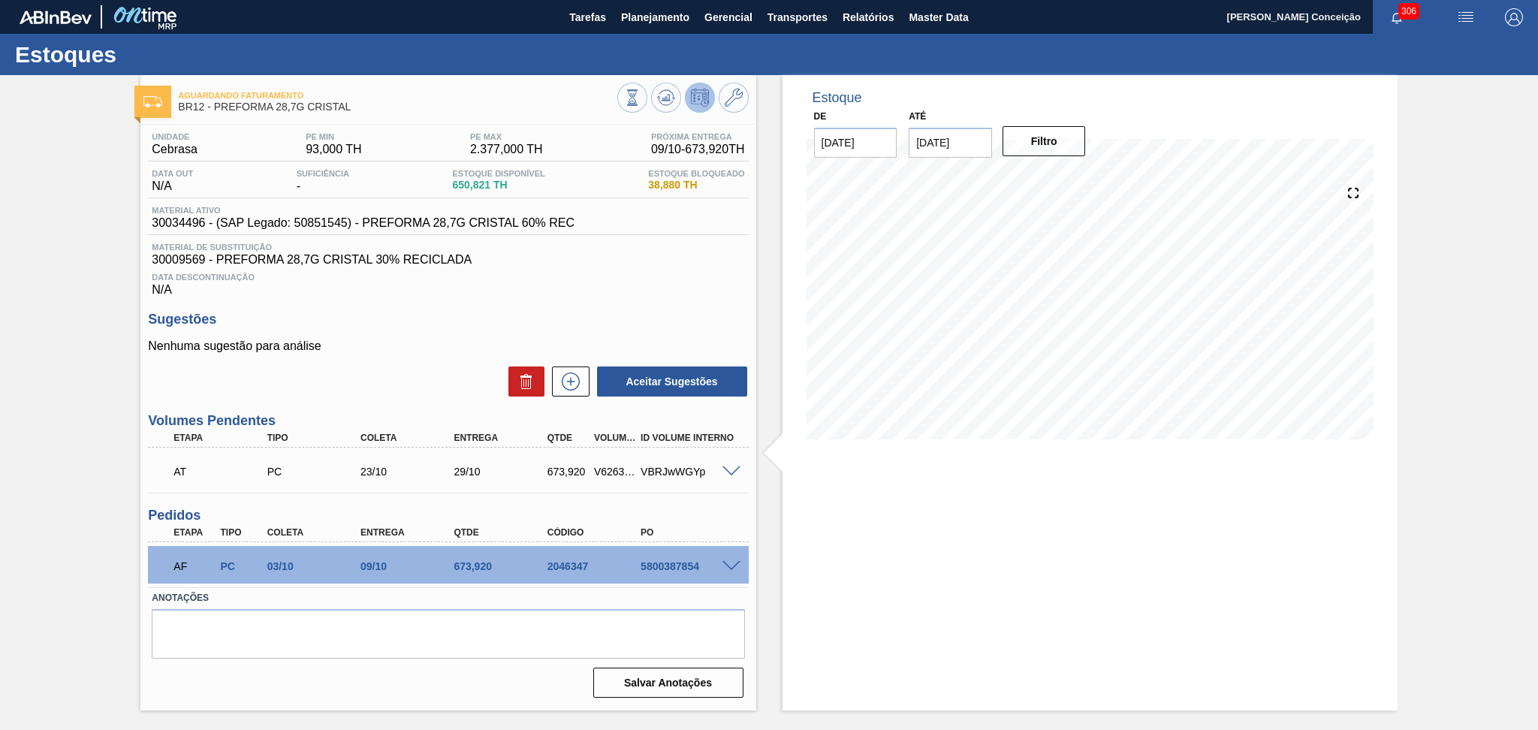
click at [589, 370] on div "Aceitar Sugestões" at bounding box center [668, 381] width 159 height 33
click at [580, 378] on icon at bounding box center [571, 381] width 24 height 18
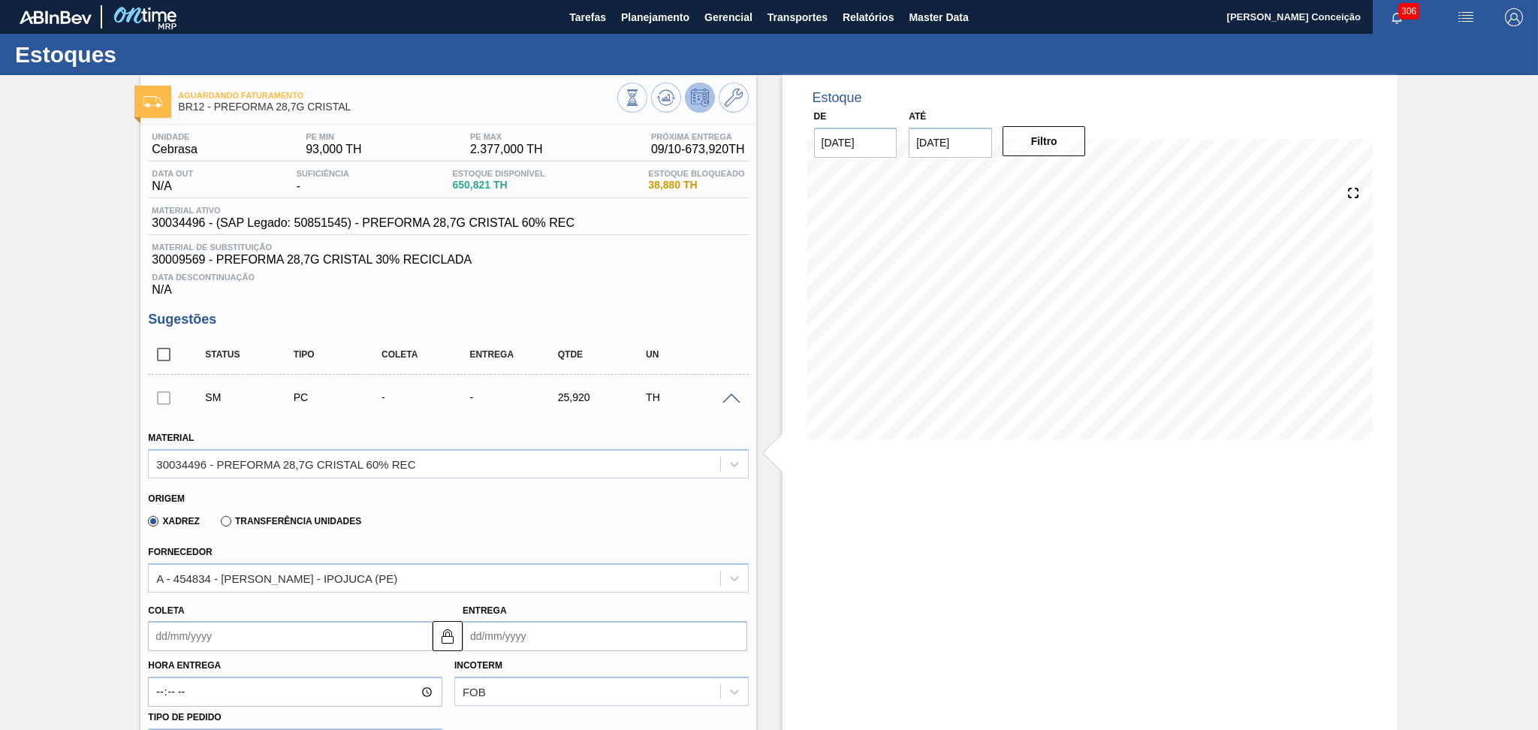
click at [210, 647] on input "Coleta" at bounding box center [290, 636] width 285 height 30
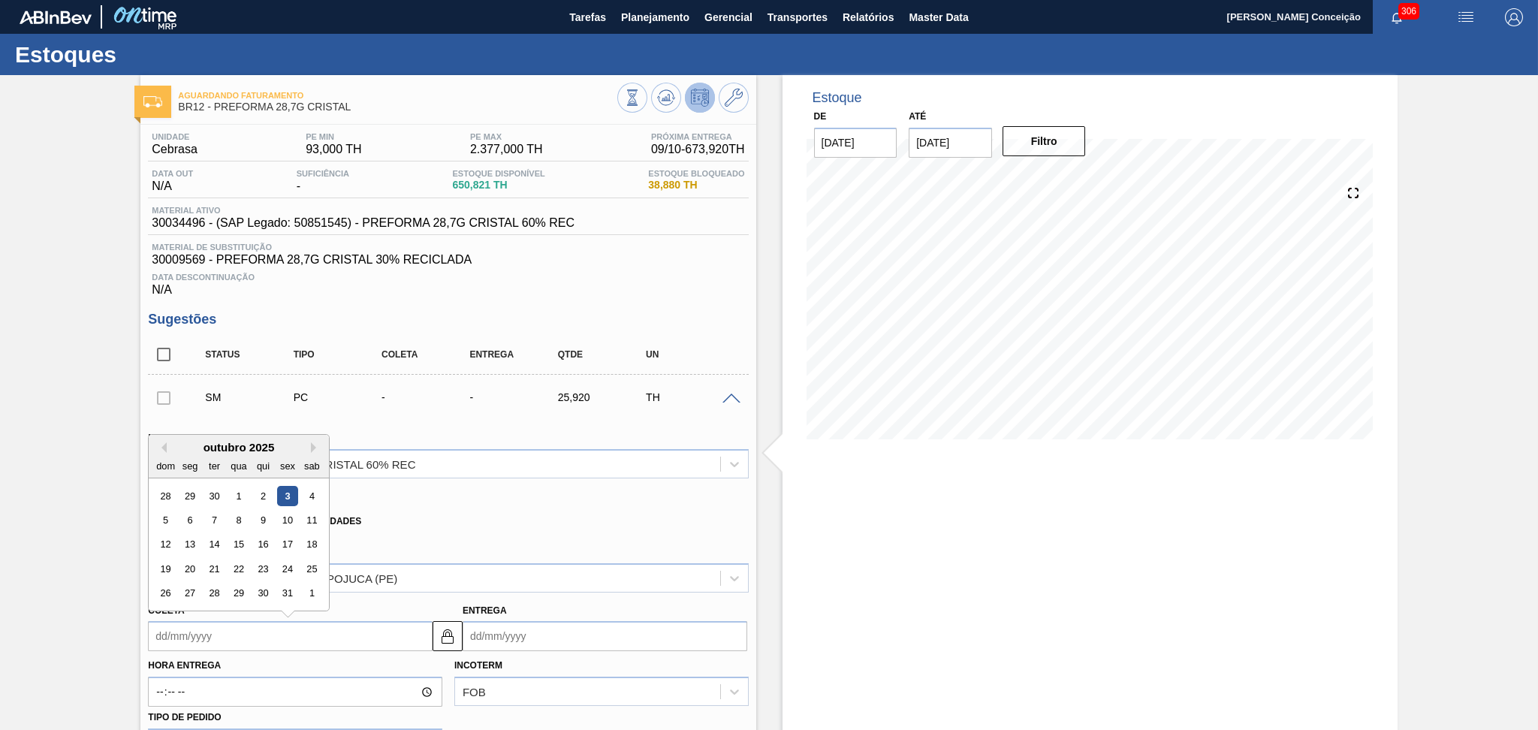
type input "1"
type input "07/10/2025"
type input "17"
type input "23/10/2025"
type input "17/1"
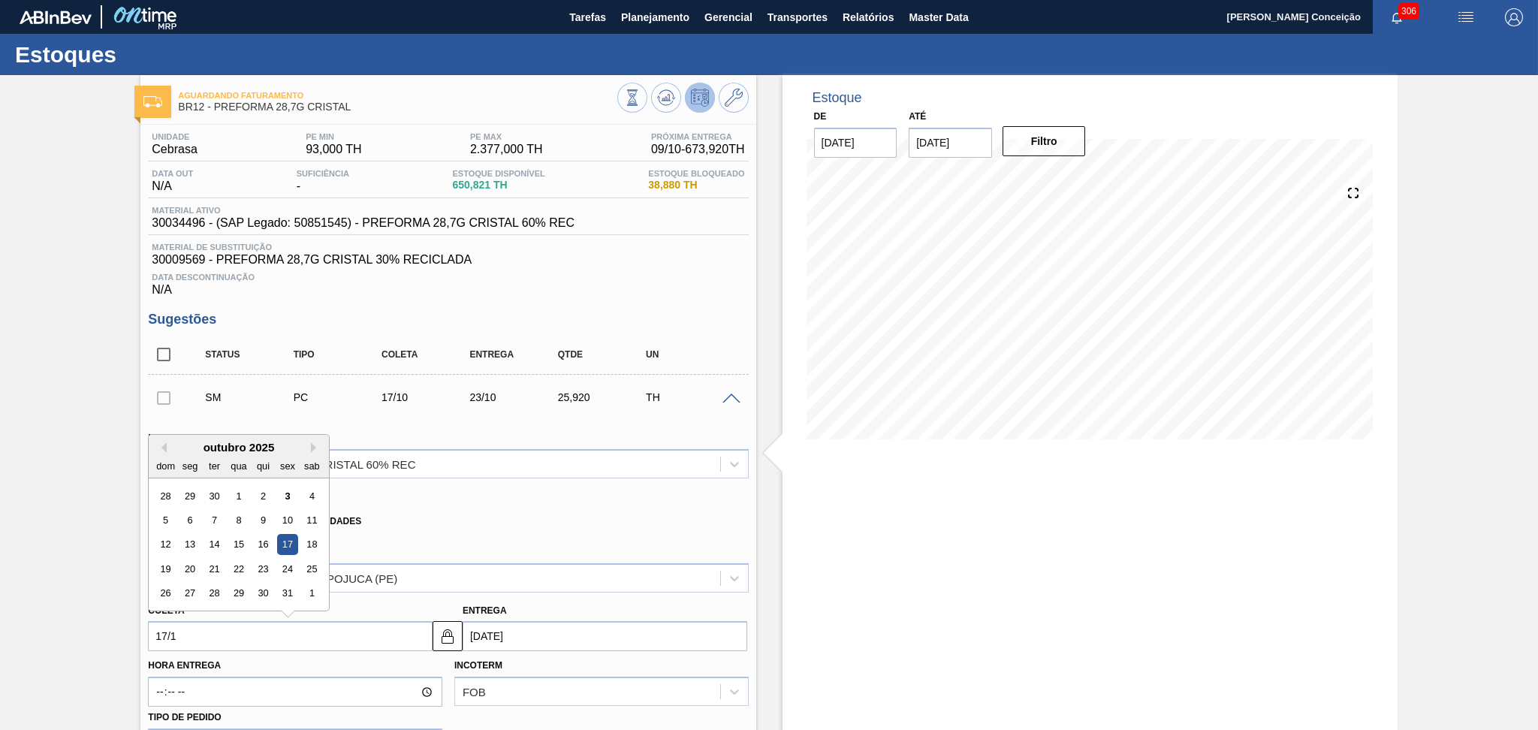
type input "23/01/2025"
type input "17/10"
type input "23/10/2025"
click at [296, 538] on div "17" at bounding box center [288, 545] width 20 height 20
type input "[DATE]"
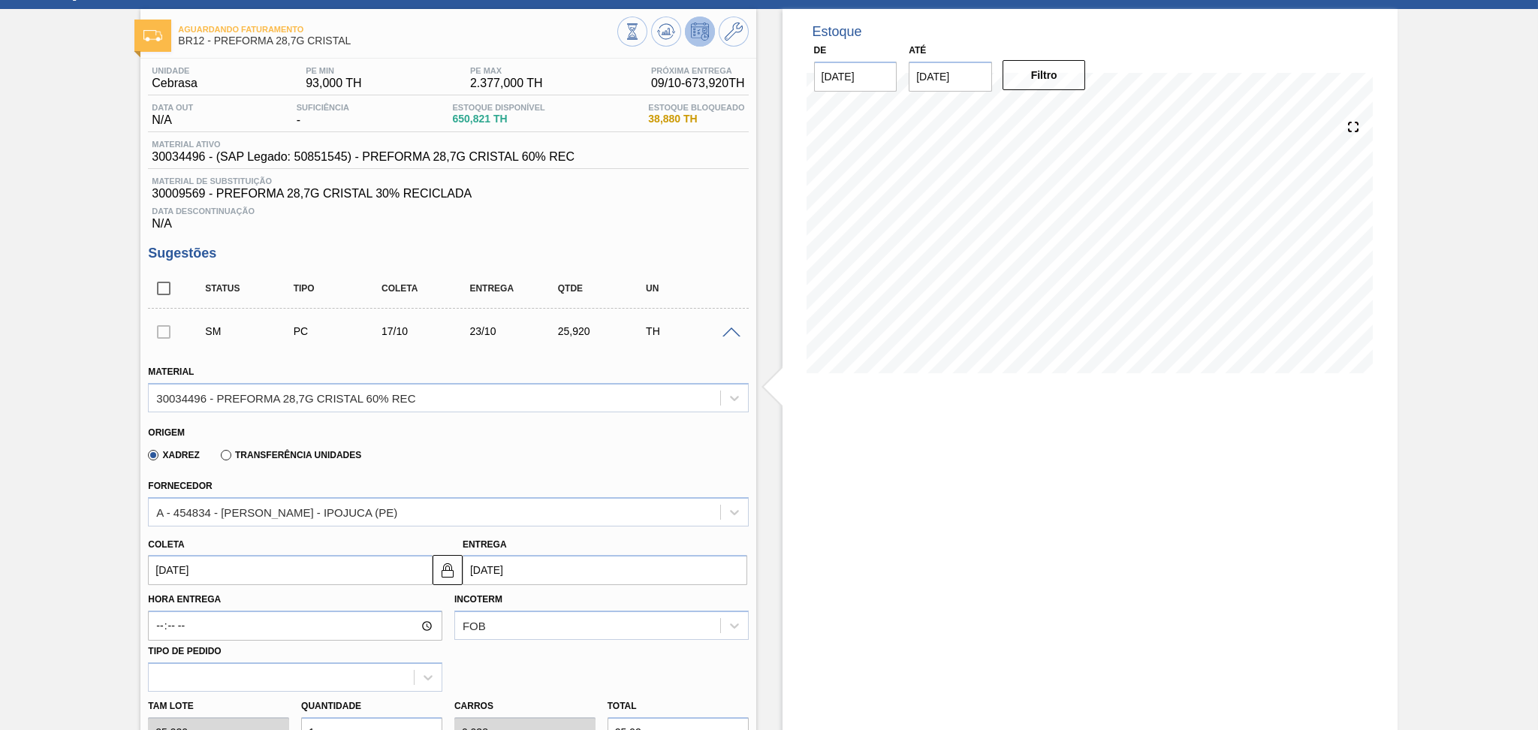
scroll to position [200, 0]
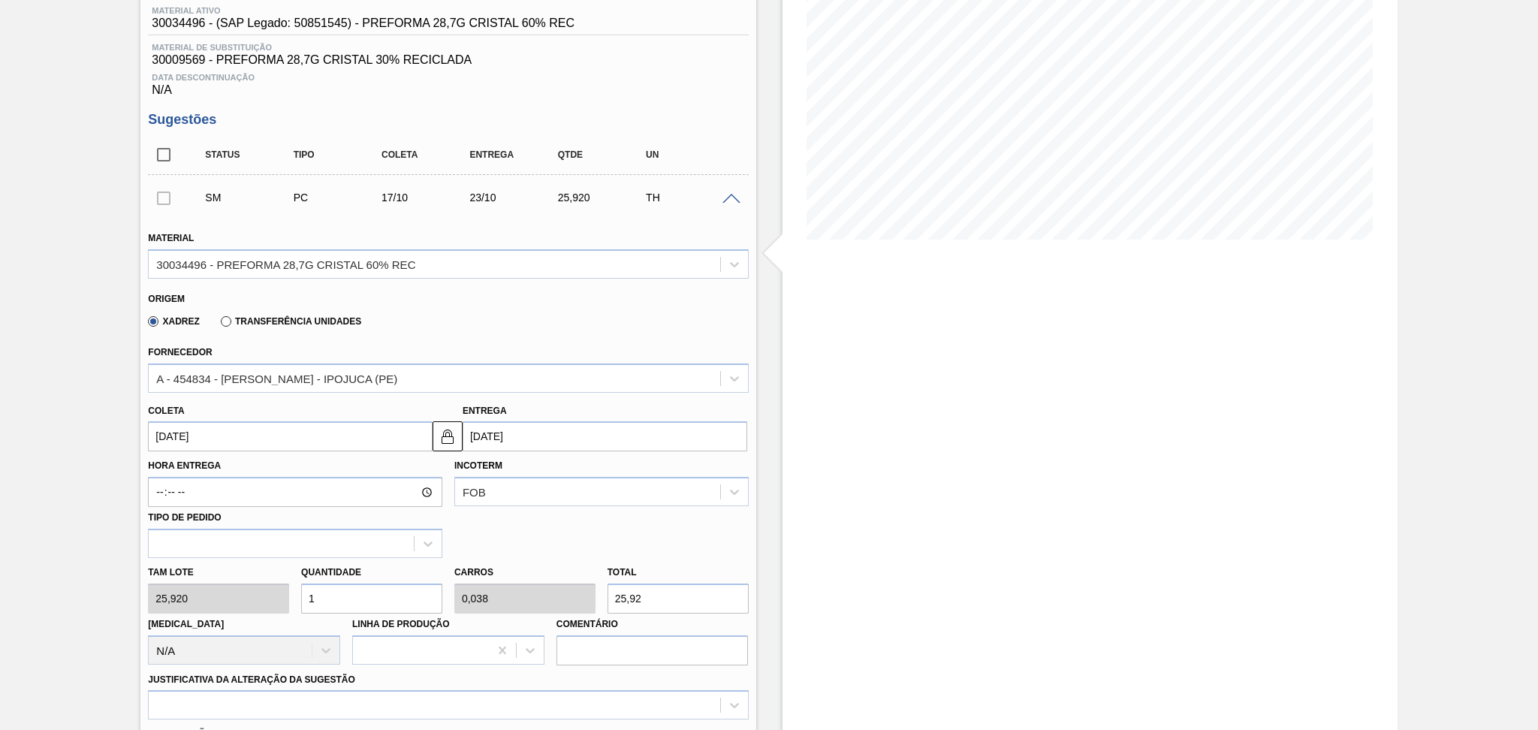
drag, startPoint x: 343, startPoint y: 601, endPoint x: 289, endPoint y: 604, distance: 54.1
click at [299, 604] on div "Quantidade 1" at bounding box center [371, 588] width 153 height 52
type input "2"
type input "0,077"
type input "51,84"
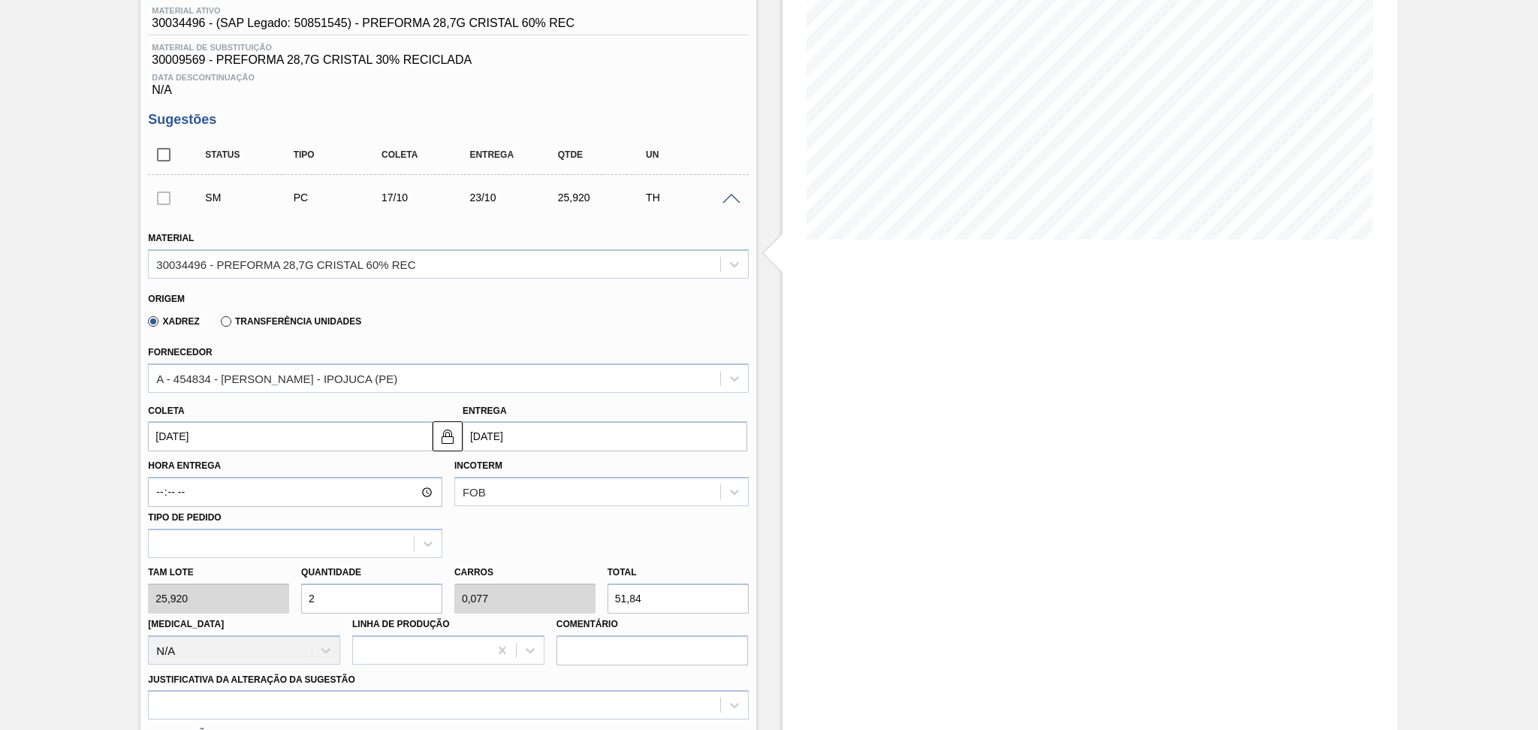
type input "26"
type input "1"
type input "673,92"
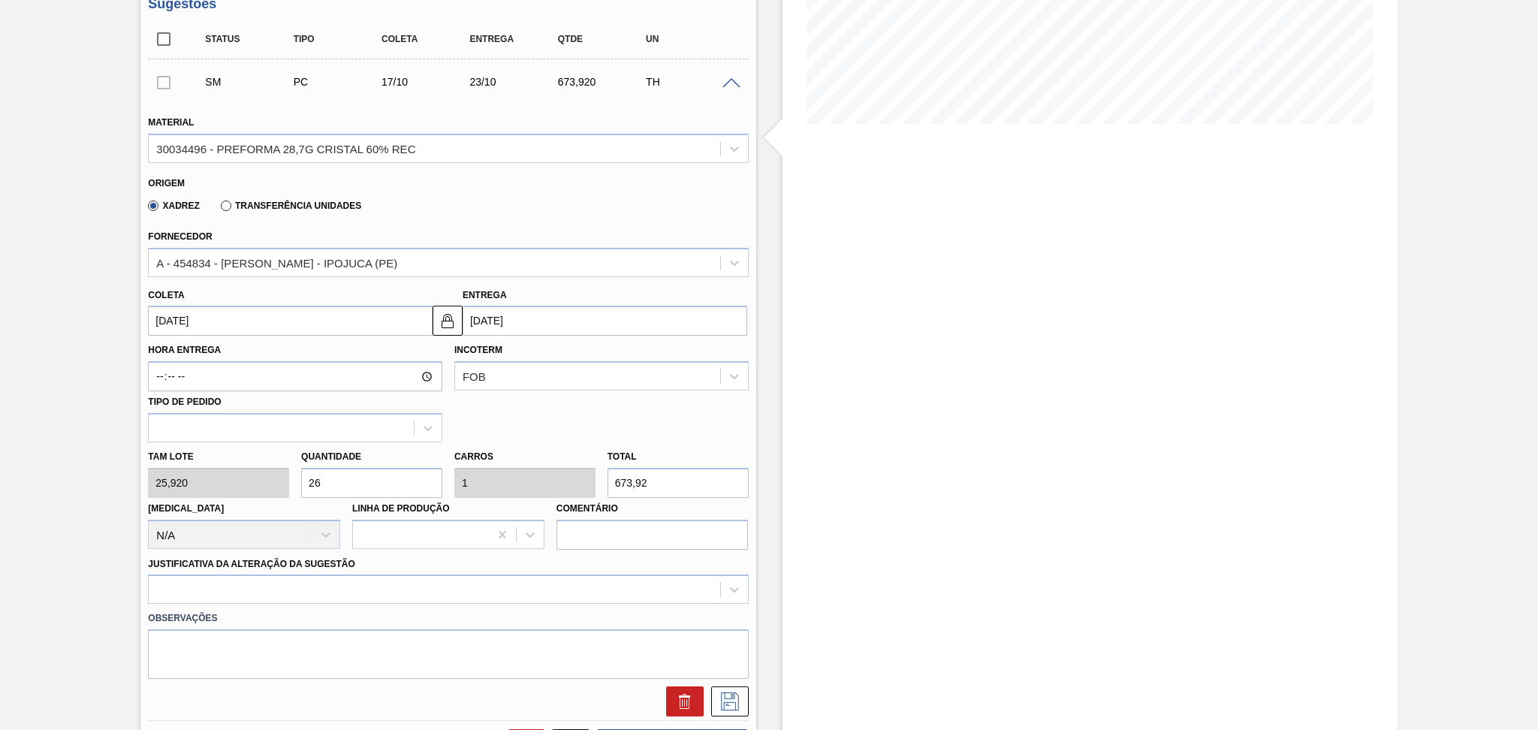
scroll to position [500, 0]
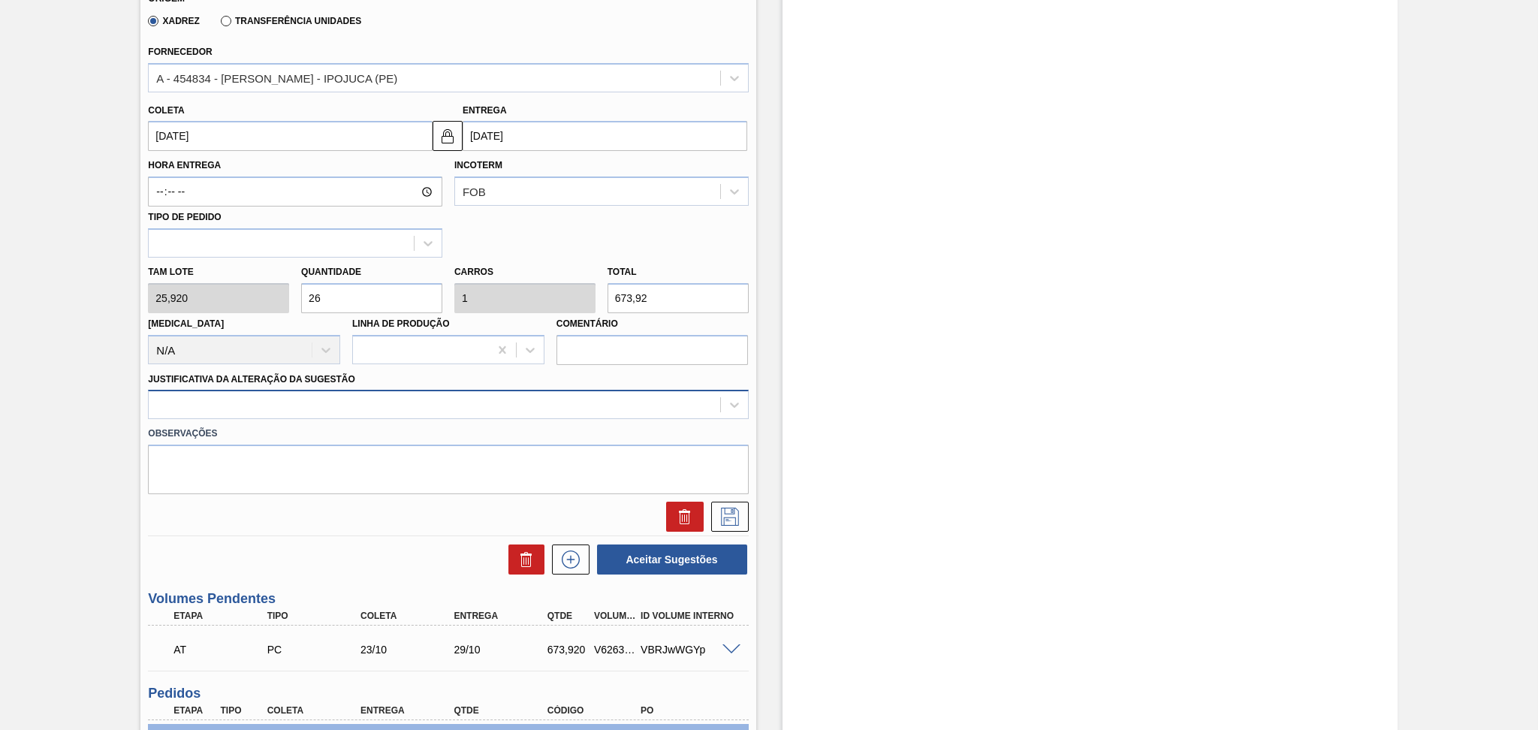
type input "26"
click at [274, 399] on div at bounding box center [434, 405] width 571 height 22
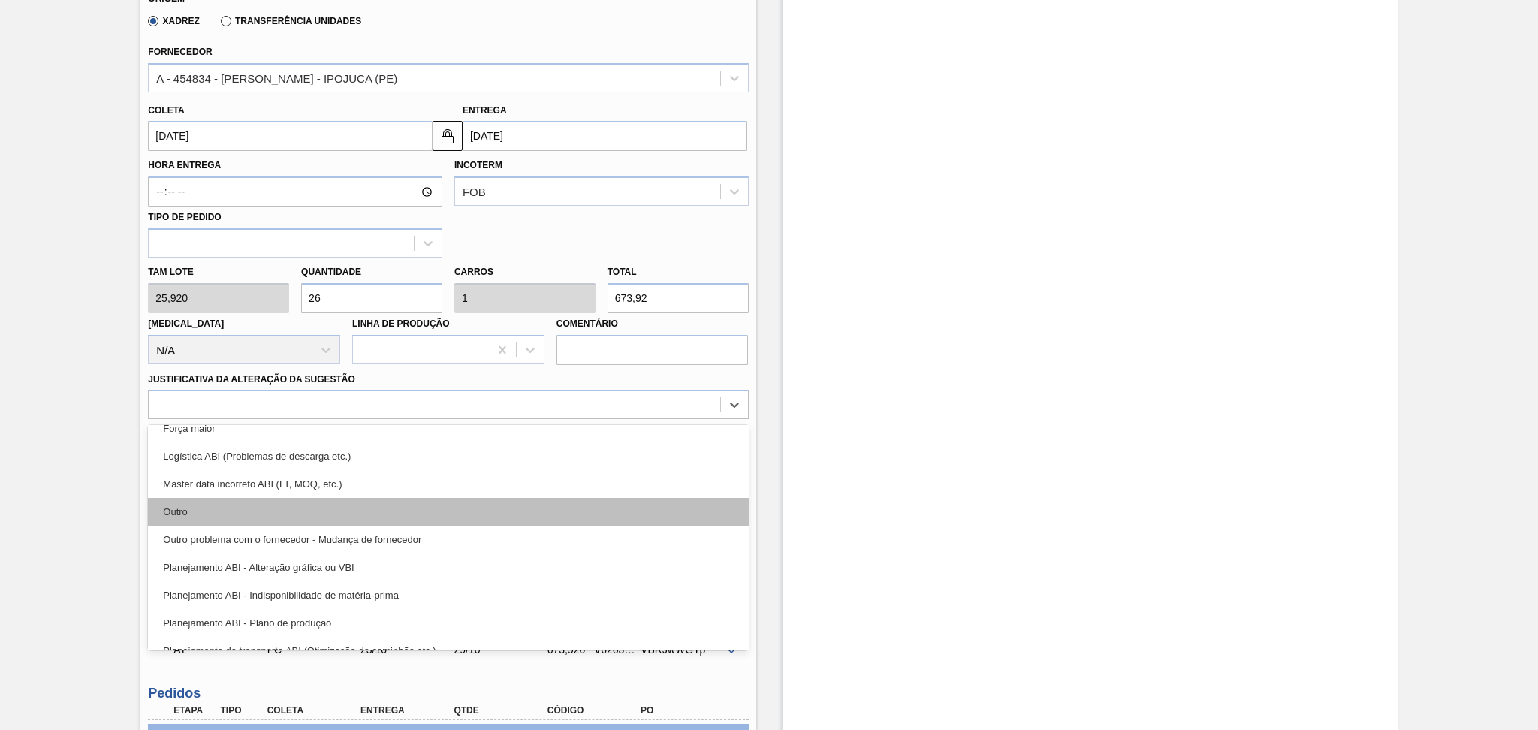
scroll to position [100, 0]
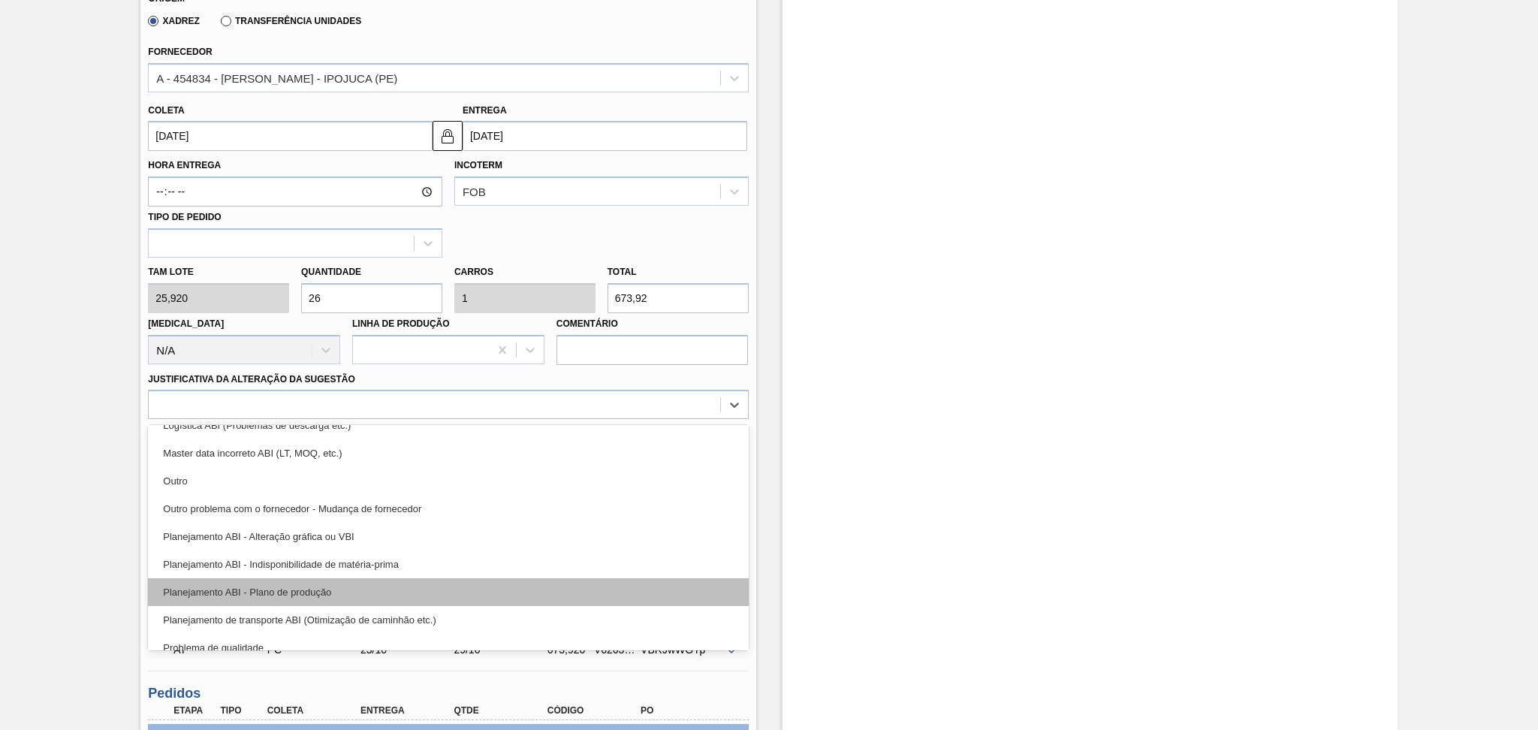
click at [315, 583] on div "Planejamento ABI - Plano de produção" at bounding box center [448, 592] width 600 height 28
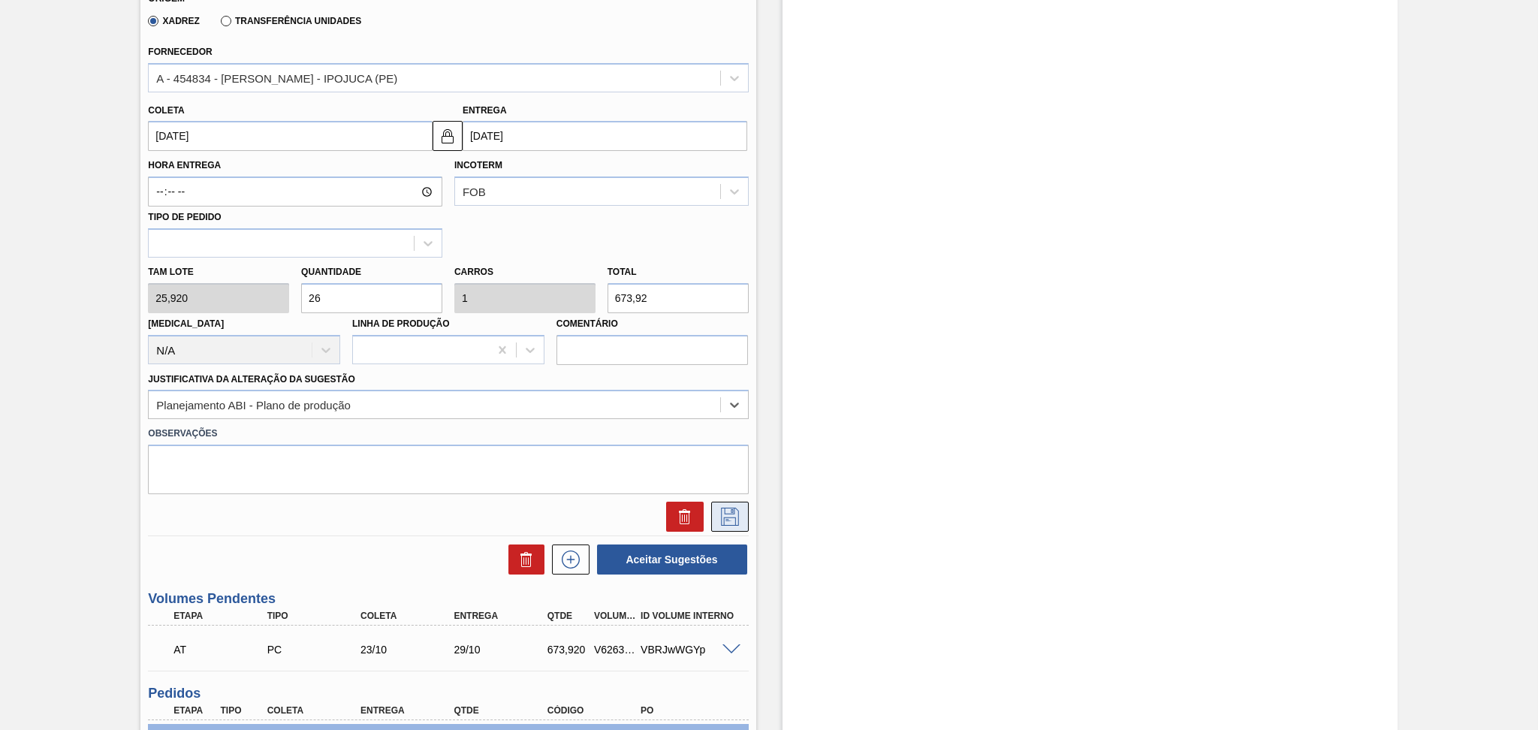
click at [731, 512] on icon at bounding box center [730, 517] width 24 height 18
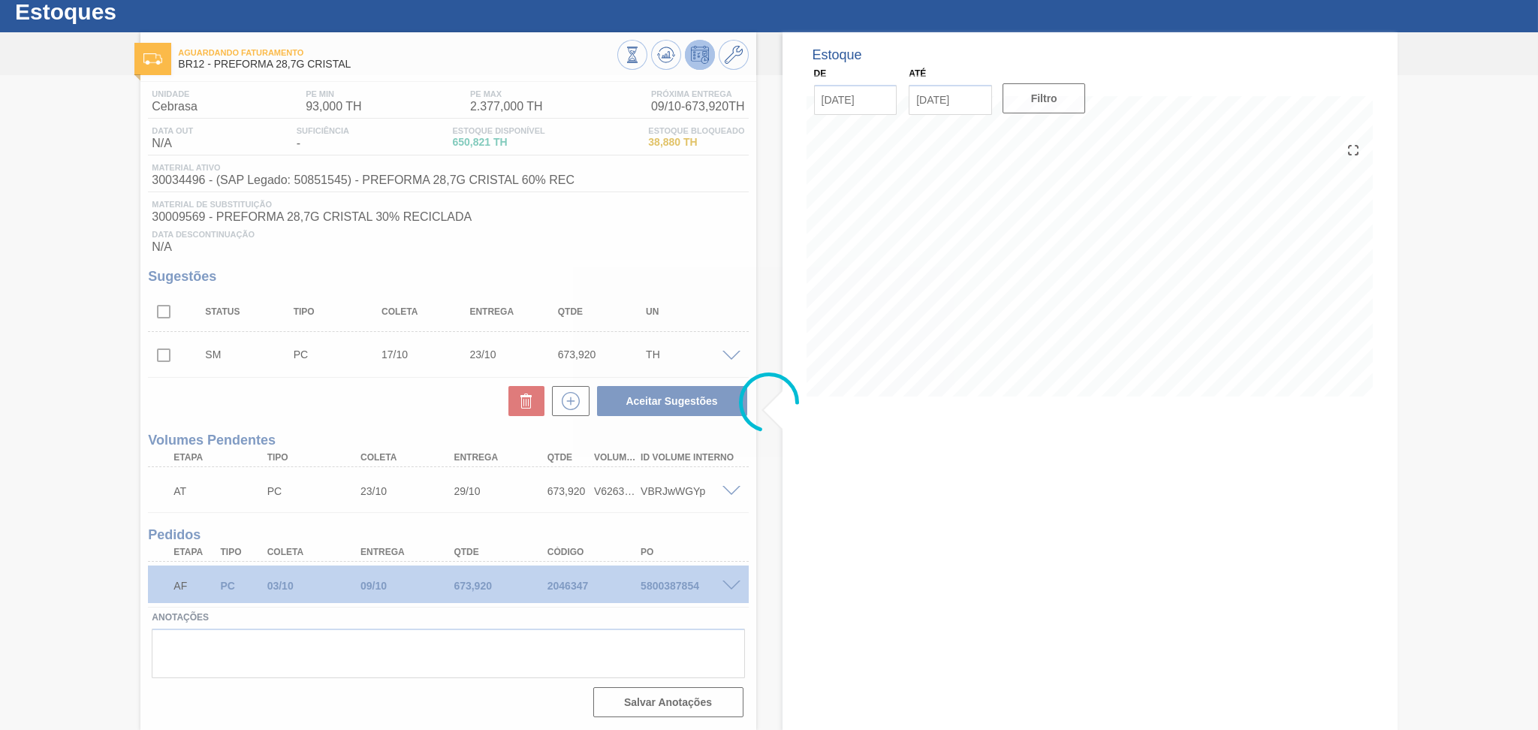
scroll to position [41, 0]
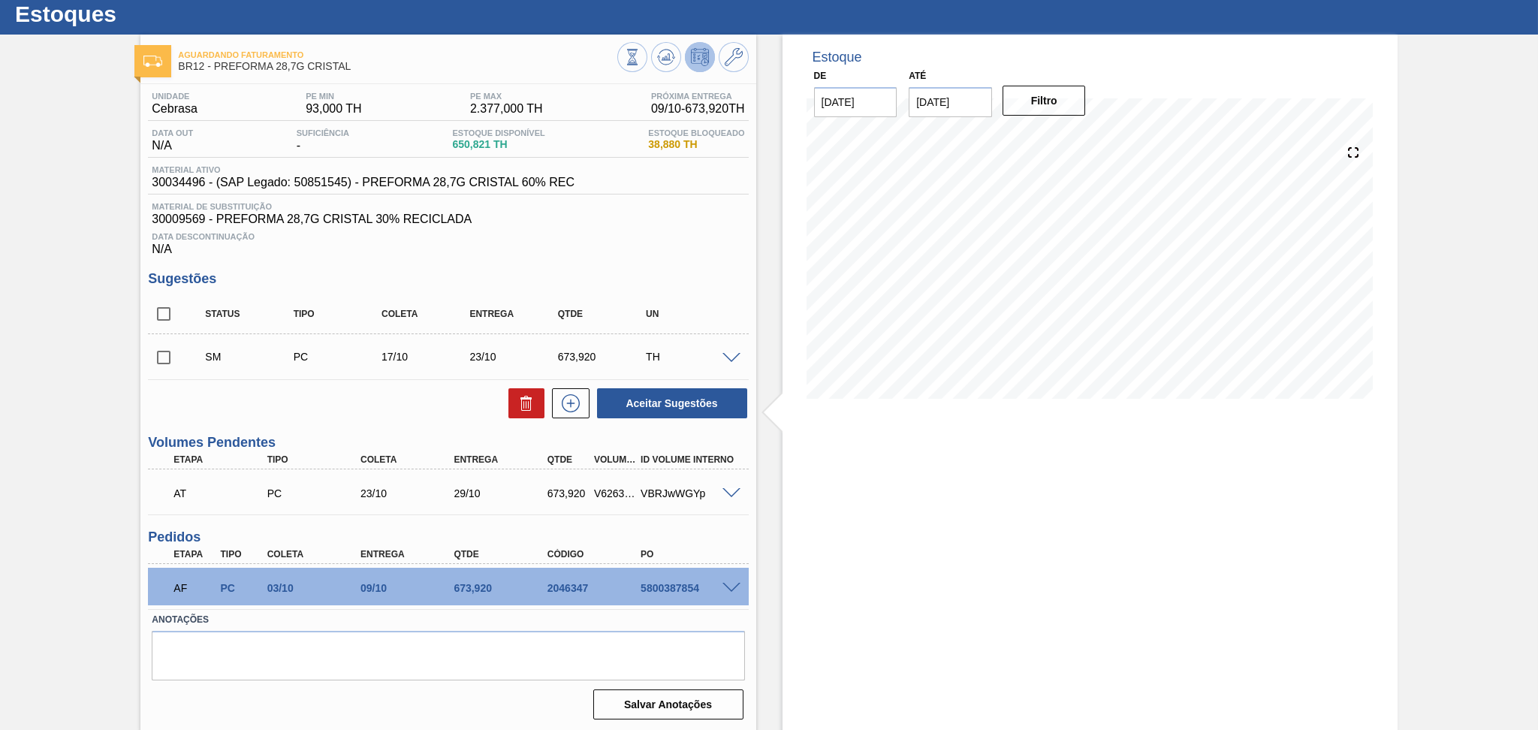
click at [398, 411] on div "Aceitar Sugestões" at bounding box center [448, 403] width 600 height 33
click at [158, 355] on input "checkbox" at bounding box center [164, 358] width 32 height 32
click at [659, 412] on button "Aceitar Sugestões" at bounding box center [672, 403] width 150 height 30
checkbox input "false"
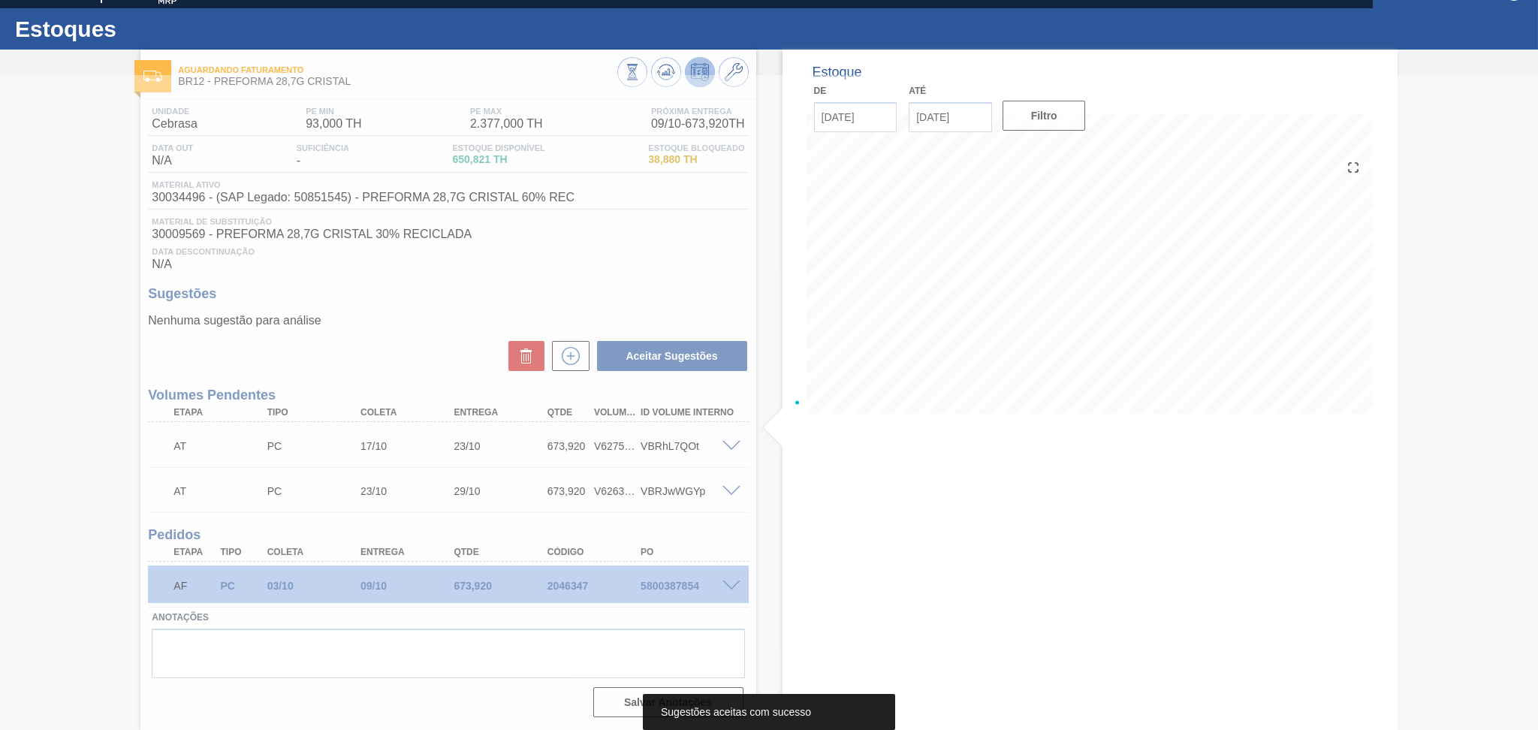
scroll to position [23, 0]
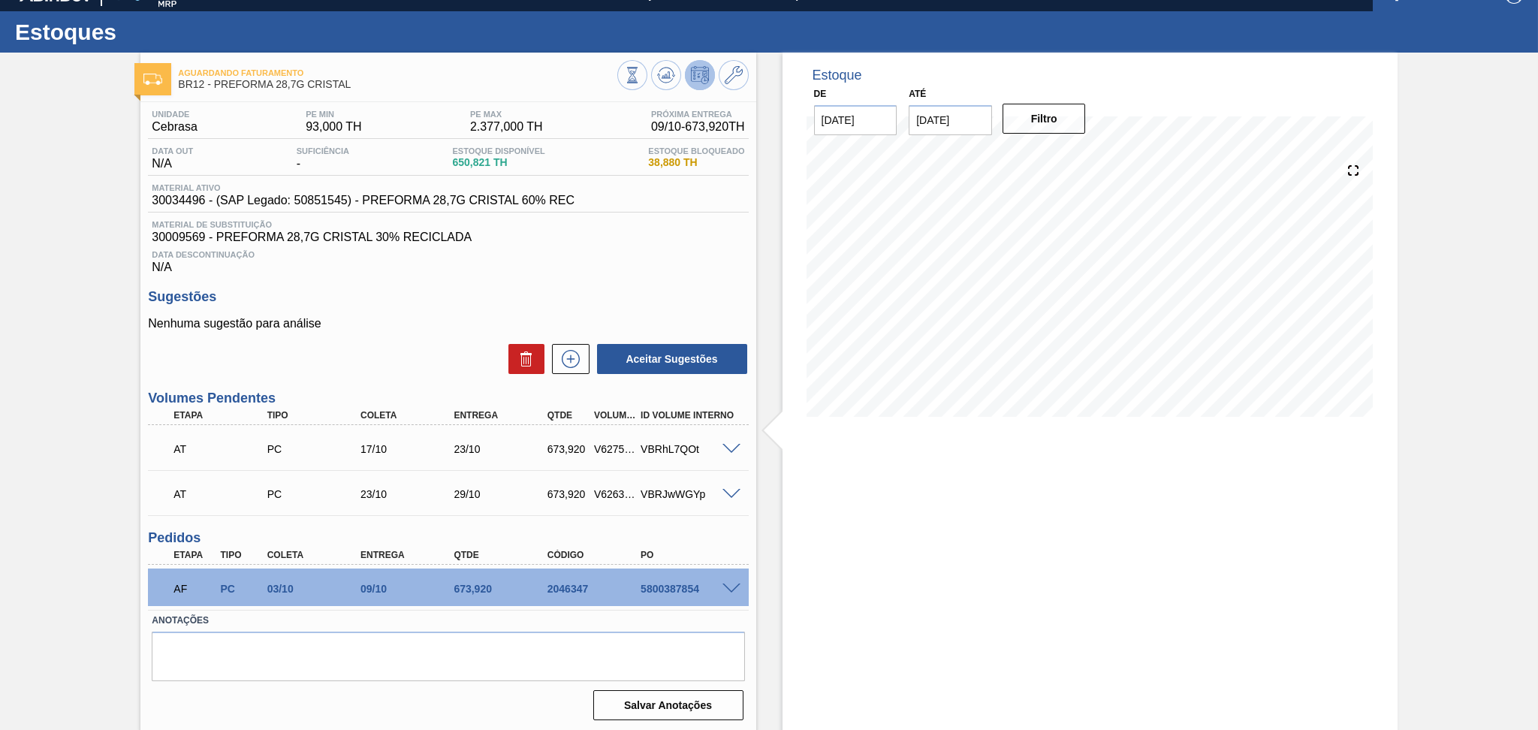
click at [604, 270] on div "Data Descontinuação N/A" at bounding box center [448, 259] width 600 height 30
click at [669, 80] on icon at bounding box center [665, 79] width 15 height 8
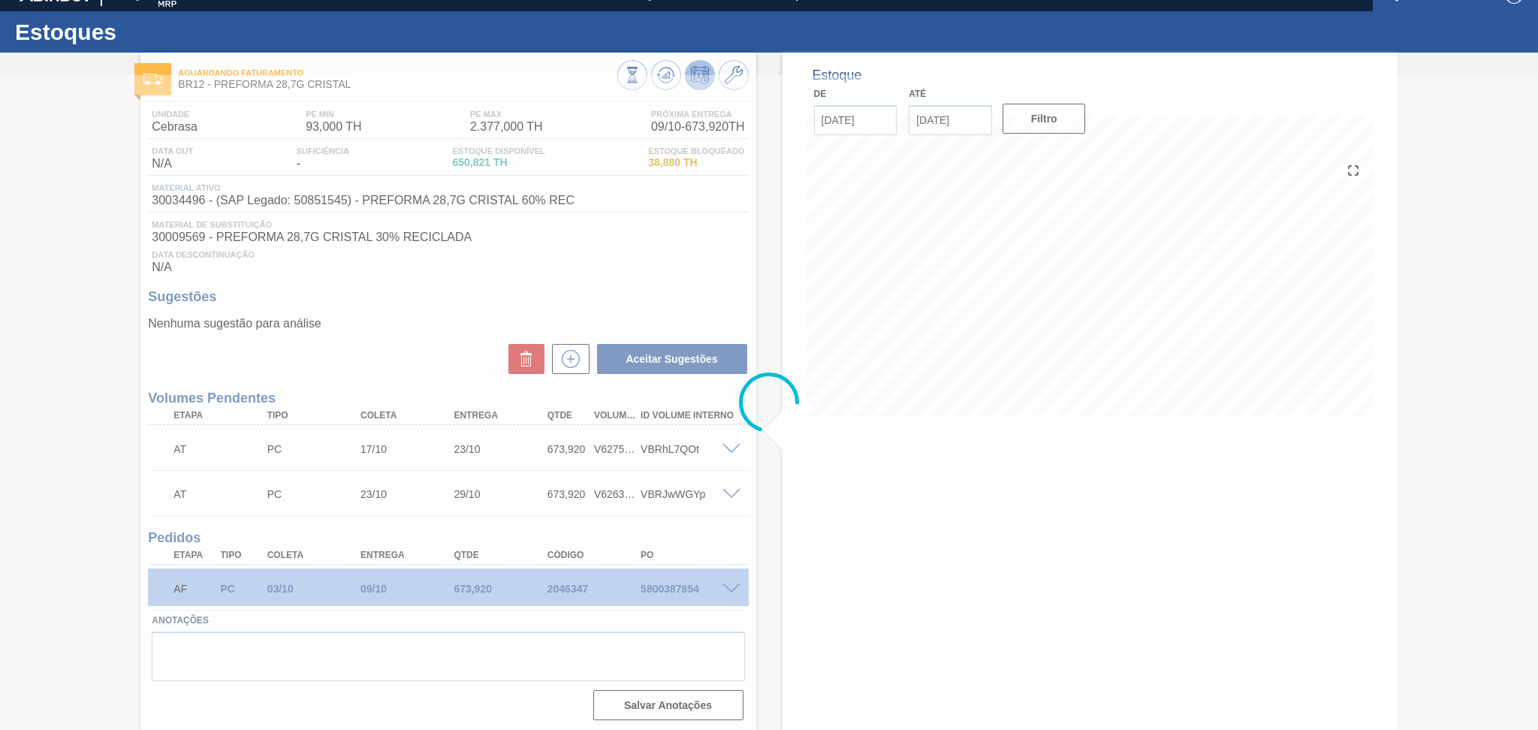
click at [430, 331] on div at bounding box center [769, 402] width 1538 height 655
click at [425, 331] on div at bounding box center [769, 402] width 1538 height 655
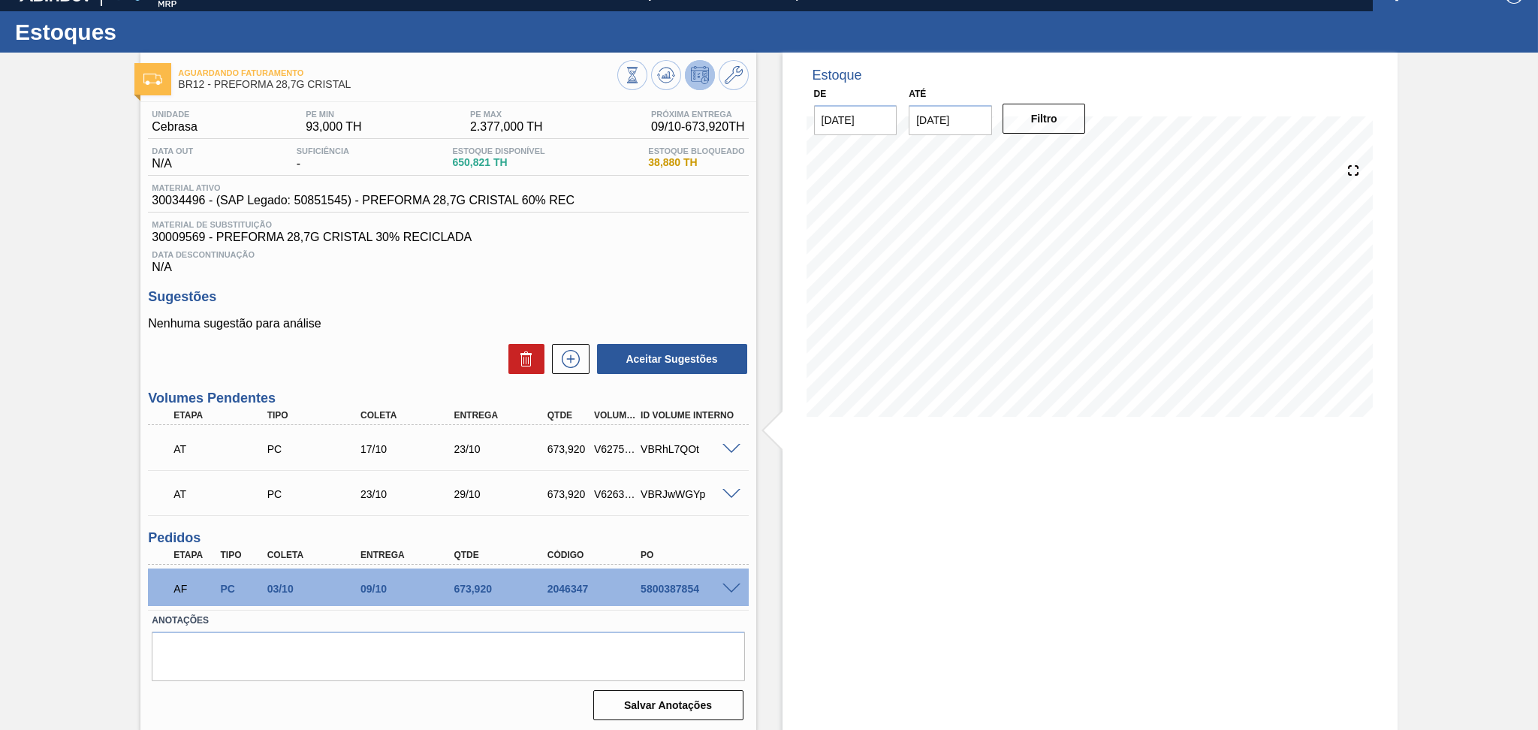
click at [446, 299] on h3 "Sugestões" at bounding box center [448, 297] width 600 height 16
click at [434, 346] on div "Aceitar Sugestões" at bounding box center [448, 358] width 600 height 33
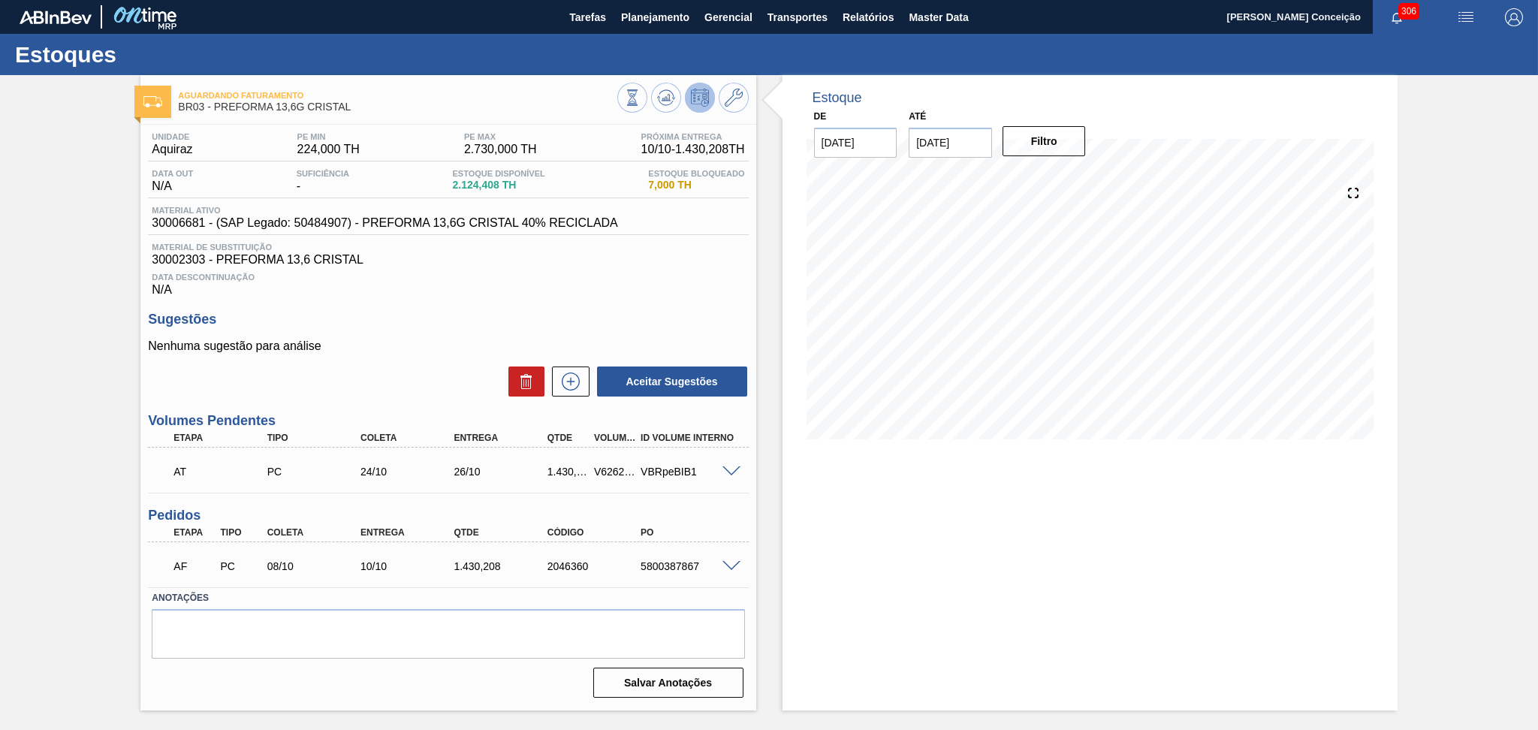
click at [736, 561] on span at bounding box center [731, 566] width 18 height 11
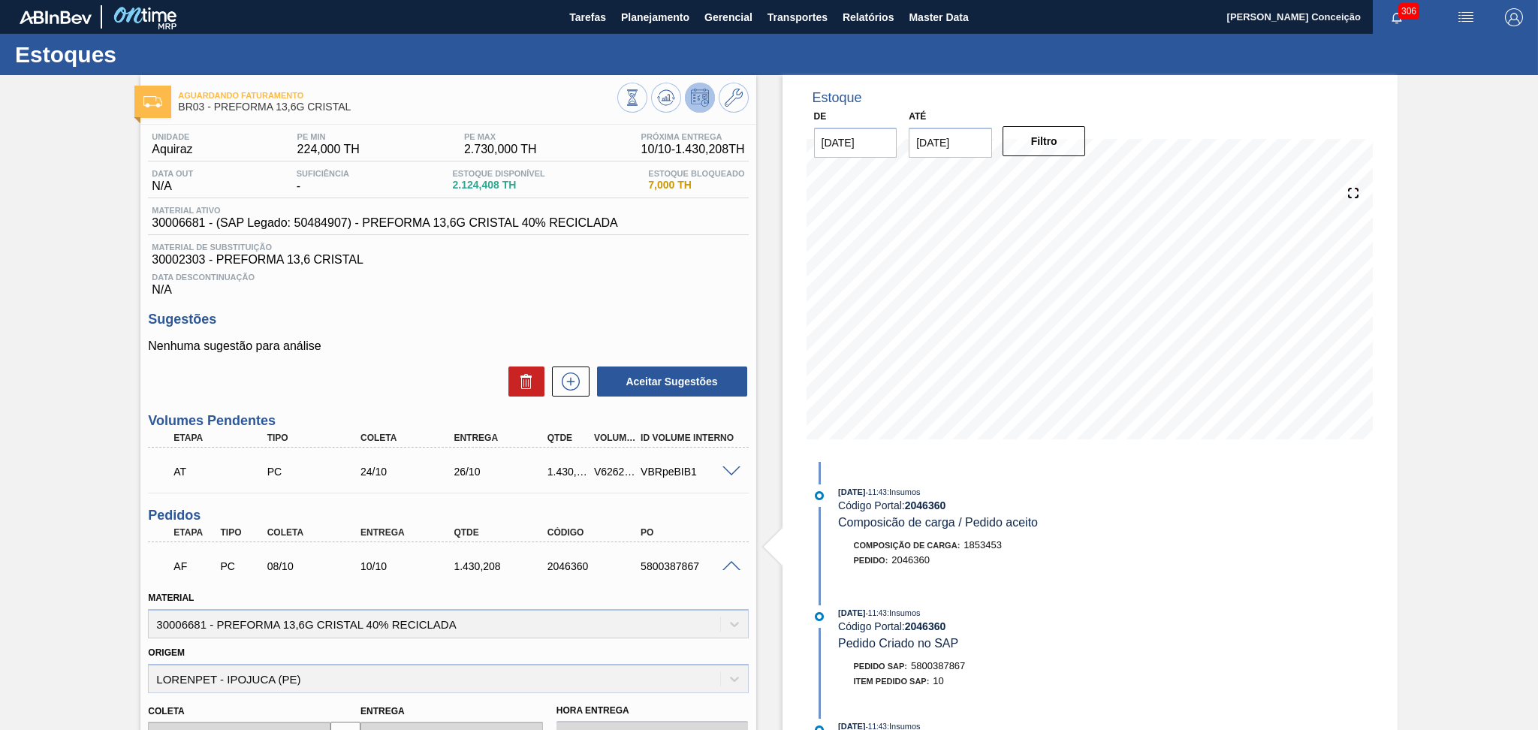
click at [734, 561] on span at bounding box center [731, 566] width 18 height 11
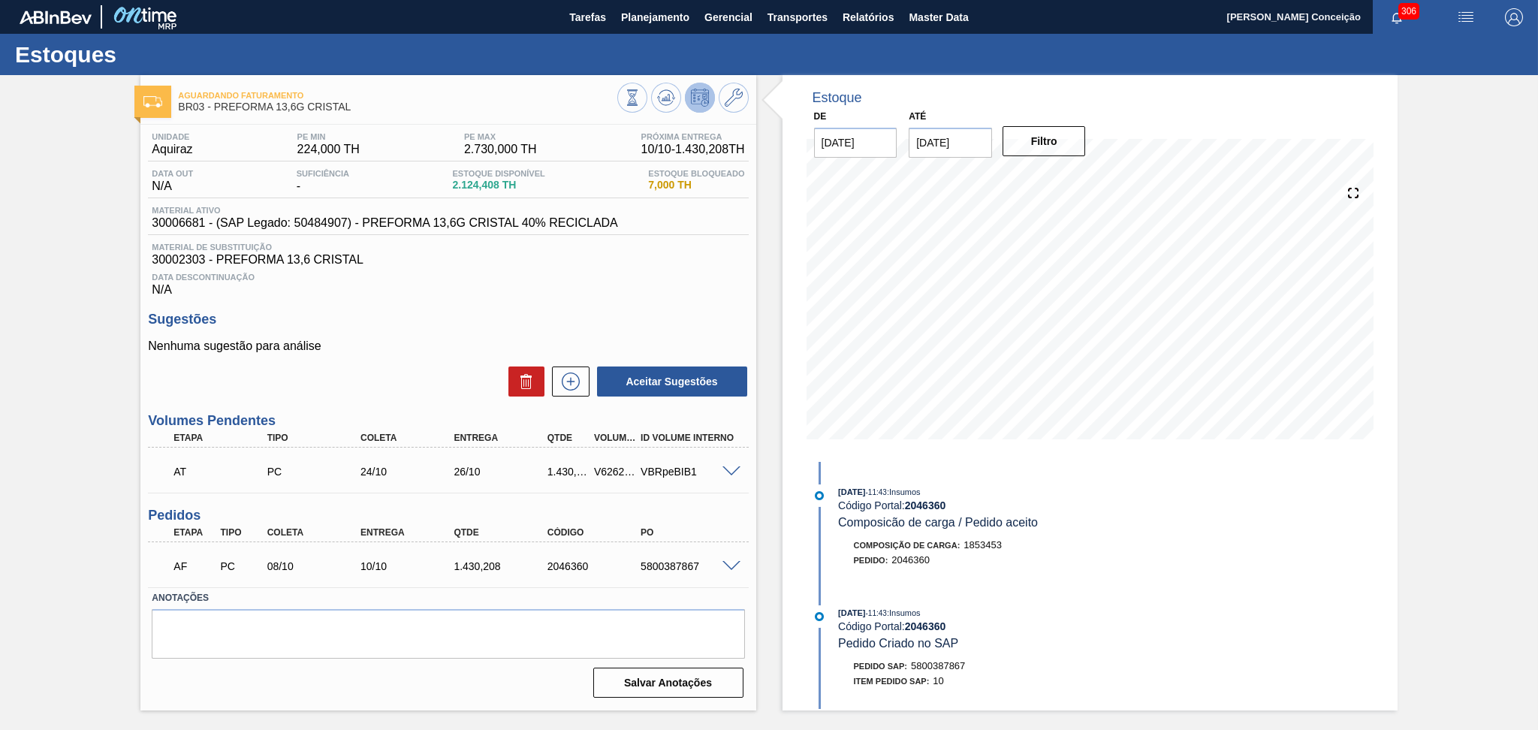
click at [402, 378] on div "Aceitar Sugestões" at bounding box center [448, 381] width 600 height 33
click at [685, 329] on div "Sugestões Nenhuma sugestão para análise Aceitar Sugestões" at bounding box center [448, 355] width 600 height 86
click at [371, 384] on div "Aceitar Sugestões" at bounding box center [448, 381] width 600 height 33
click at [725, 474] on span at bounding box center [731, 471] width 18 height 11
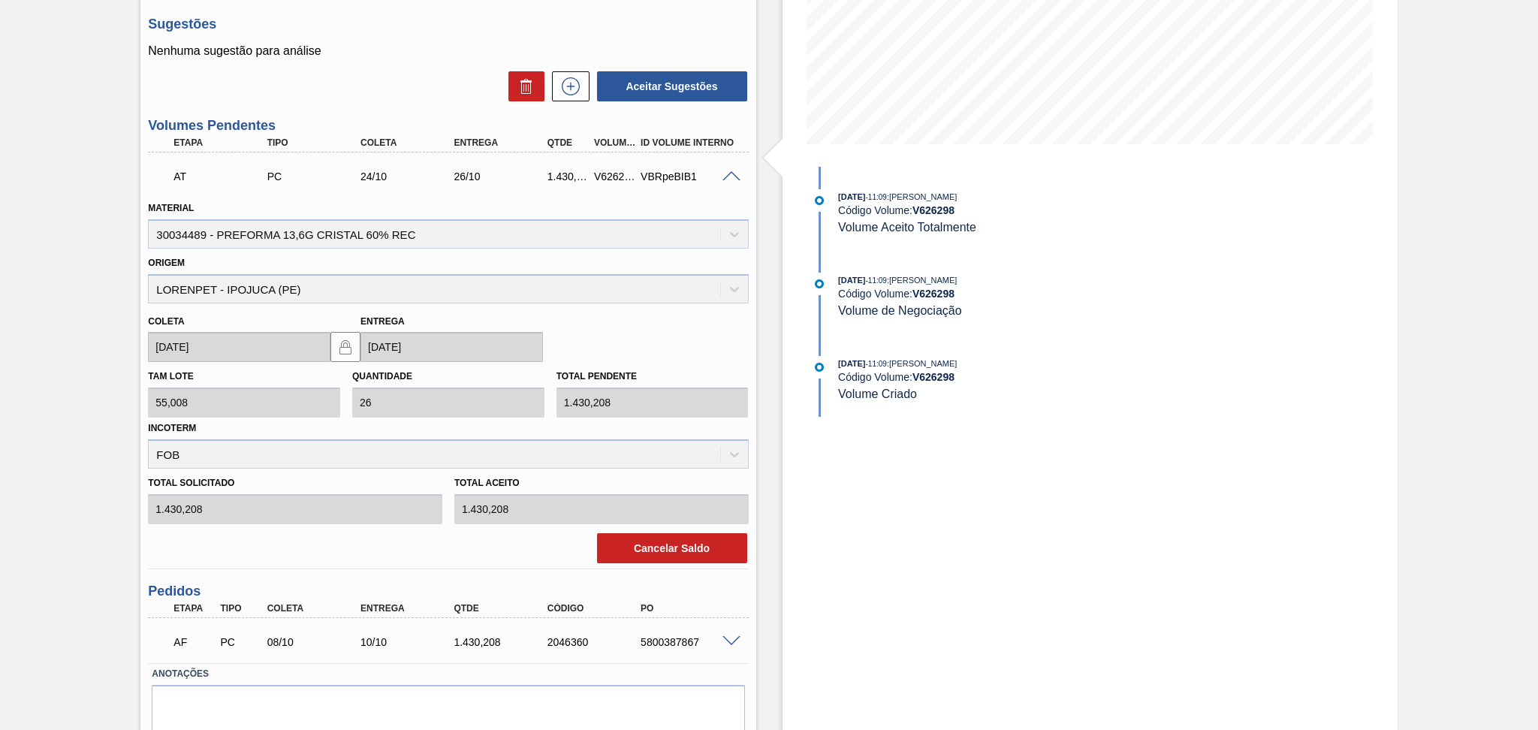
scroll to position [300, 0]
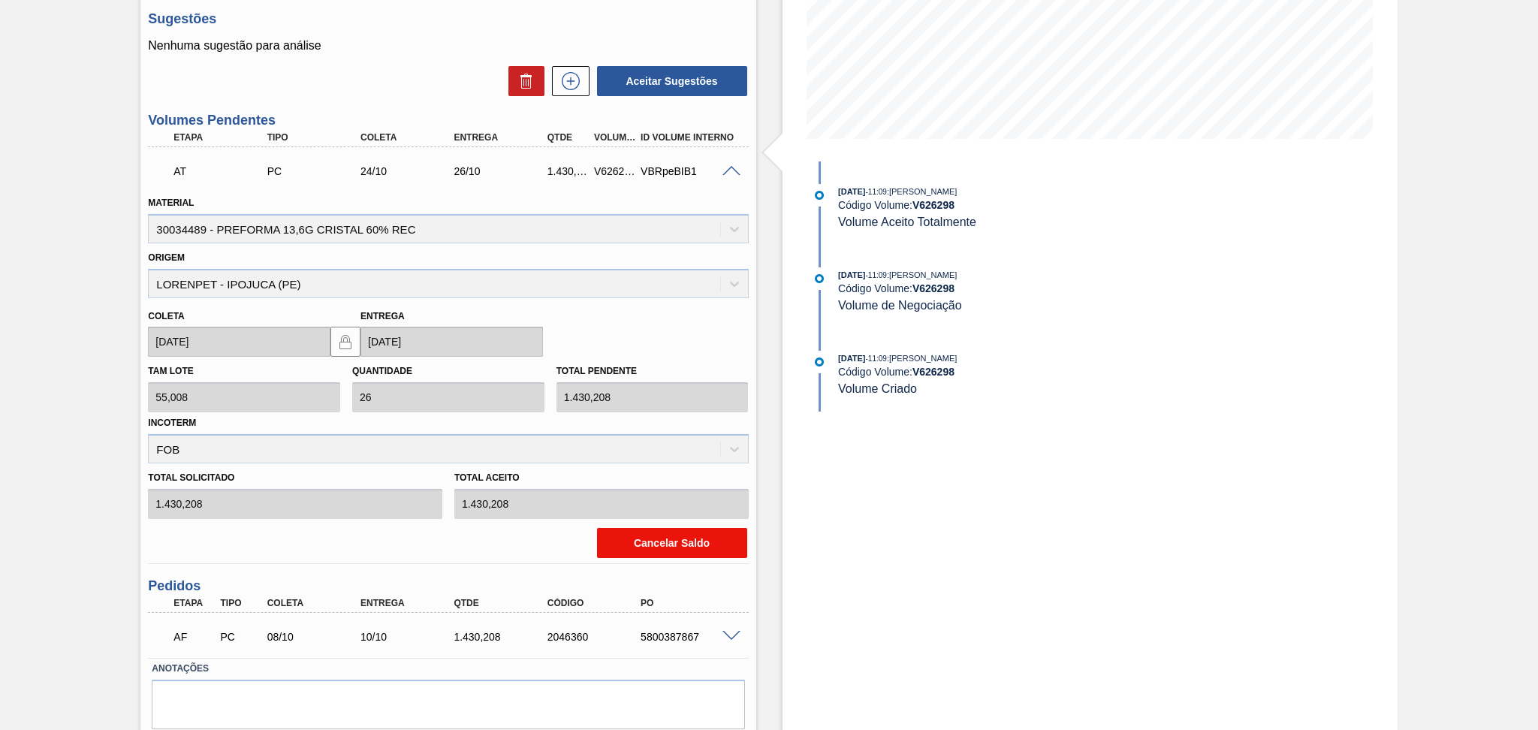
click at [656, 541] on button "Cancelar Saldo" at bounding box center [672, 543] width 150 height 30
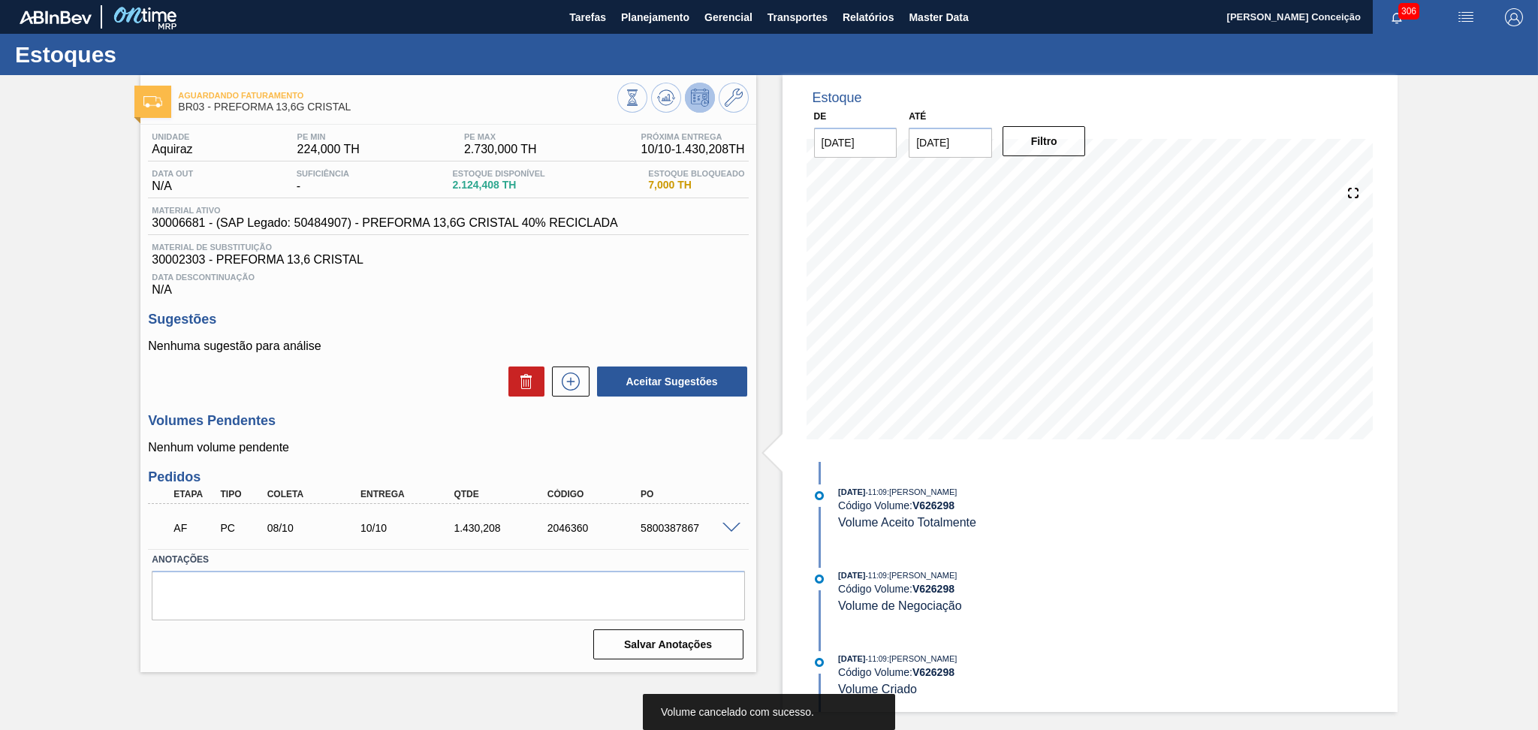
scroll to position [0, 0]
click at [350, 342] on p "Nenhuma sugestão para análise" at bounding box center [448, 346] width 600 height 14
click at [674, 106] on icon at bounding box center [666, 98] width 18 height 18
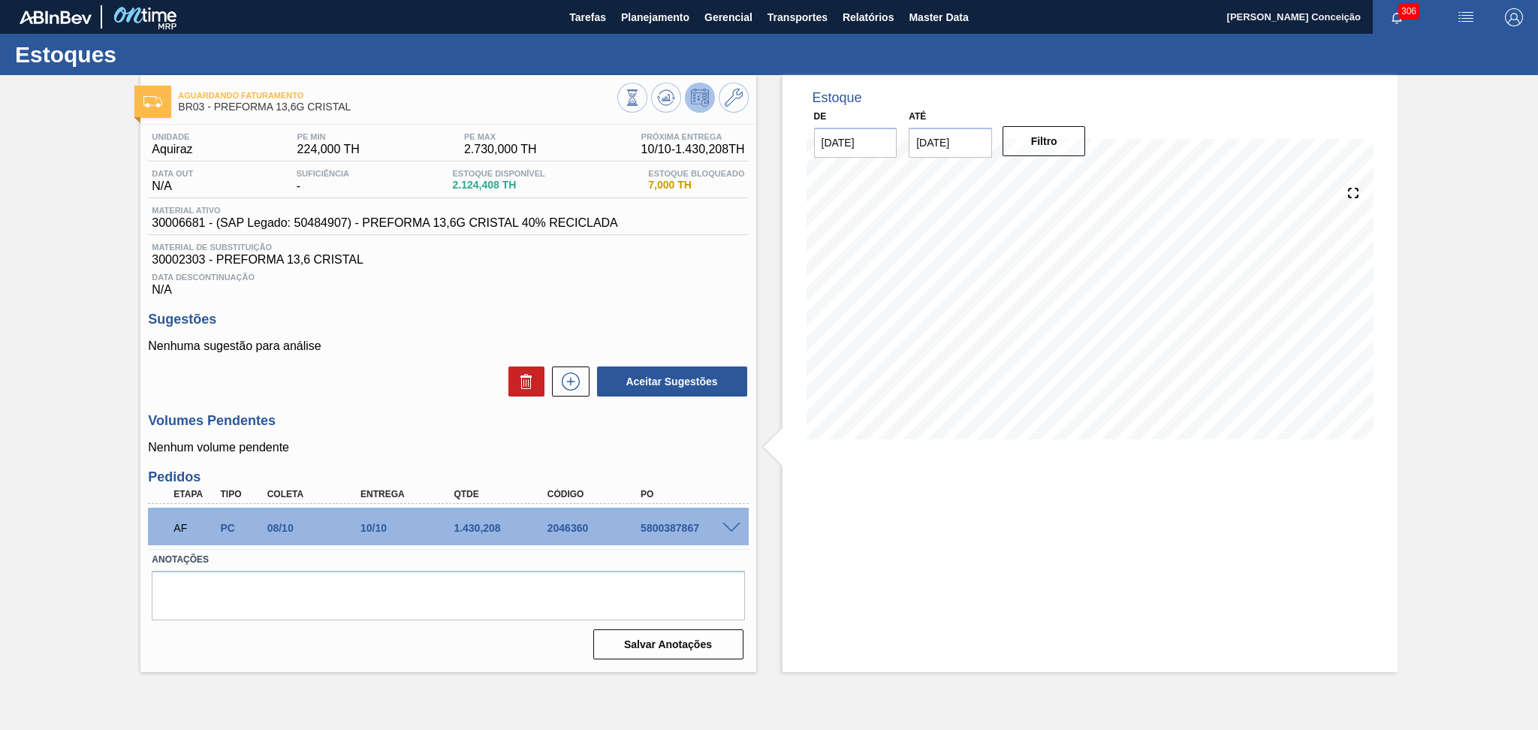
click at [418, 296] on div "Unidade Aquiraz PE MIN 224,000 TH PE MAX 2.730,000 TH Próxima Entrega 10/10 - 1…" at bounding box center [447, 395] width 615 height 540
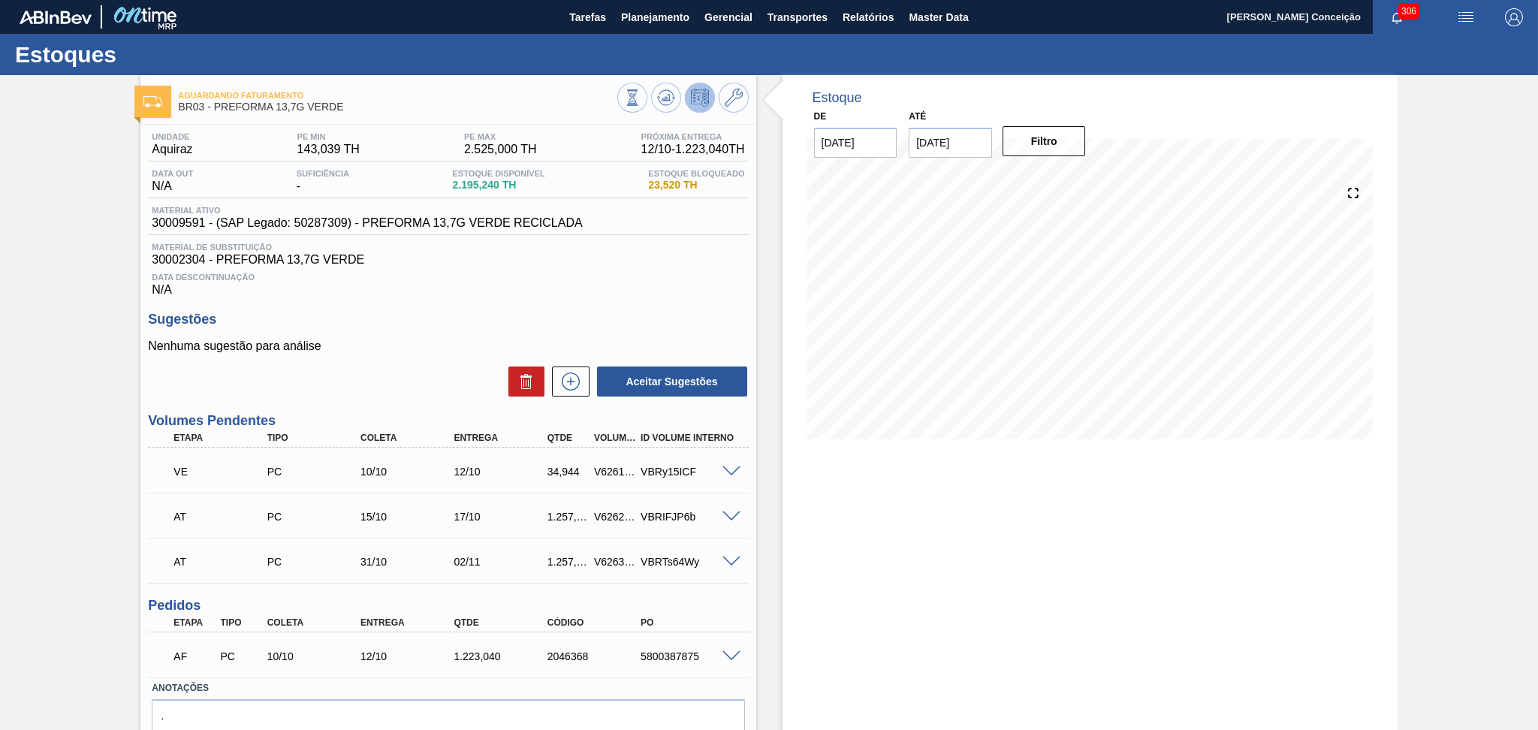
click at [400, 326] on h3 "Sugestões" at bounding box center [448, 320] width 600 height 16
click at [736, 318] on h3 "Sugestões" at bounding box center [448, 320] width 600 height 16
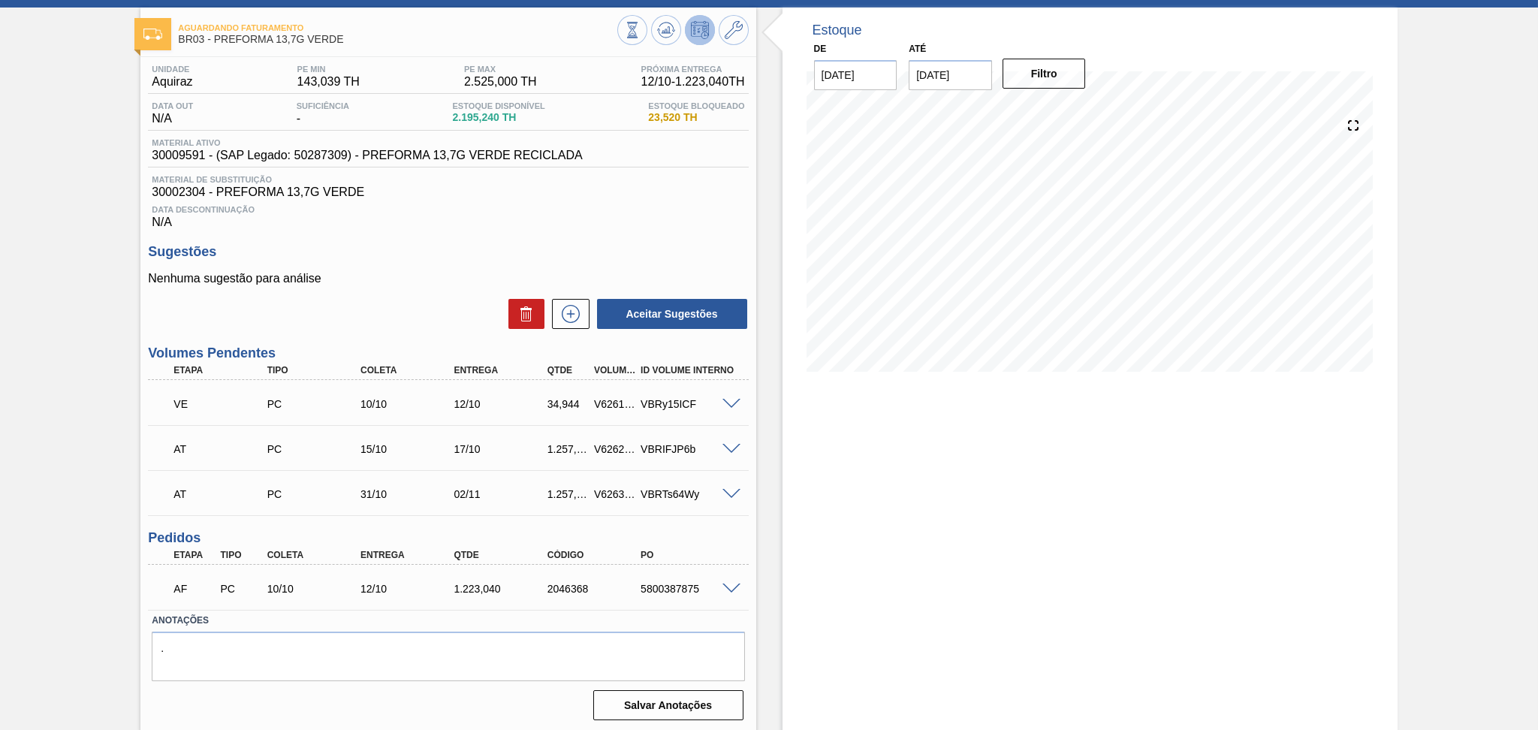
scroll to position [68, 0]
click at [402, 269] on div "Sugestões Nenhuma sugestão para análise Aceitar Sugestões" at bounding box center [448, 286] width 600 height 86
click at [434, 302] on div "Aceitar Sugestões" at bounding box center [448, 313] width 600 height 33
click at [370, 286] on div "Nenhuma sugestão para análise Aceitar Sugestões" at bounding box center [448, 300] width 600 height 59
click at [658, 30] on icon at bounding box center [665, 33] width 15 height 8
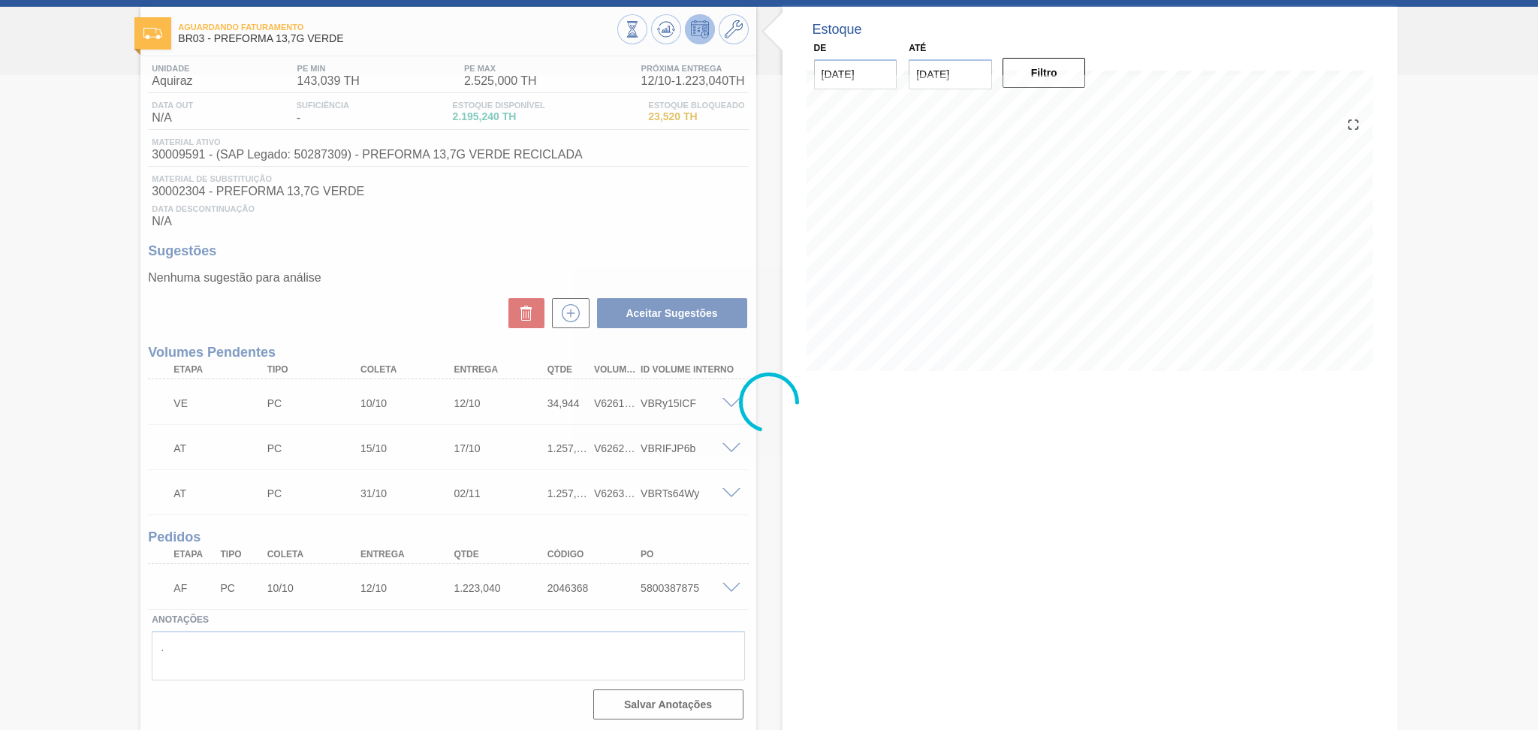
click at [490, 216] on div at bounding box center [769, 402] width 1538 height 655
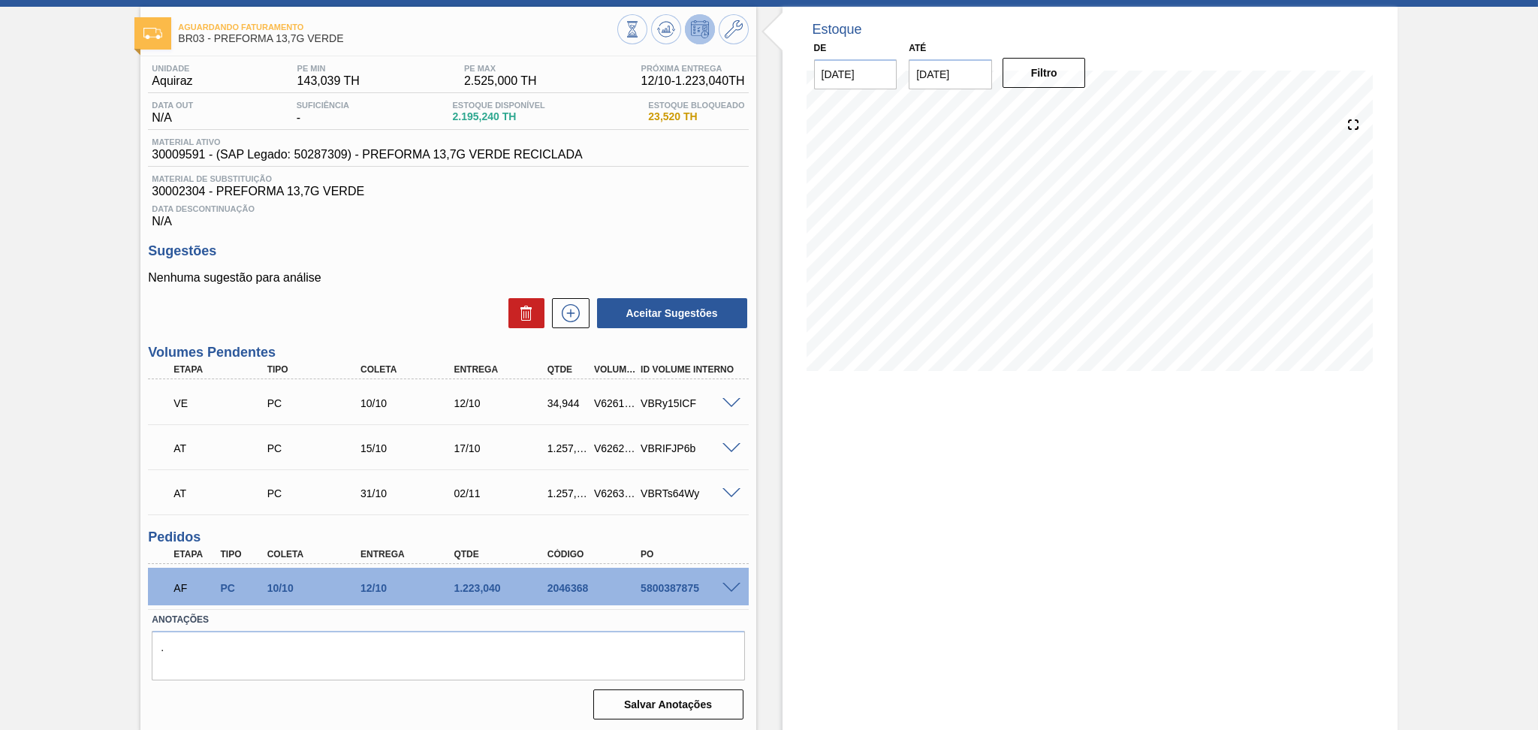
click at [414, 312] on div "Aceitar Sugestões" at bounding box center [448, 313] width 600 height 33
click at [569, 239] on div "Unidade Aquiraz PE MIN 143,039 TH PE MAX 2.525,000 TH Próxima Entrega 12/10 - 1…" at bounding box center [447, 390] width 615 height 668
click at [903, 438] on div "Estoque De [DATE] Até [DATE] Filtro 03/10 Projeção de Estoque 2,195.24 [DOMAIN_…" at bounding box center [1089, 369] width 615 height 725
click at [484, 287] on div "Nenhuma sugestão para análise Aceitar Sugestões" at bounding box center [448, 300] width 600 height 59
click at [731, 583] on span at bounding box center [731, 588] width 18 height 11
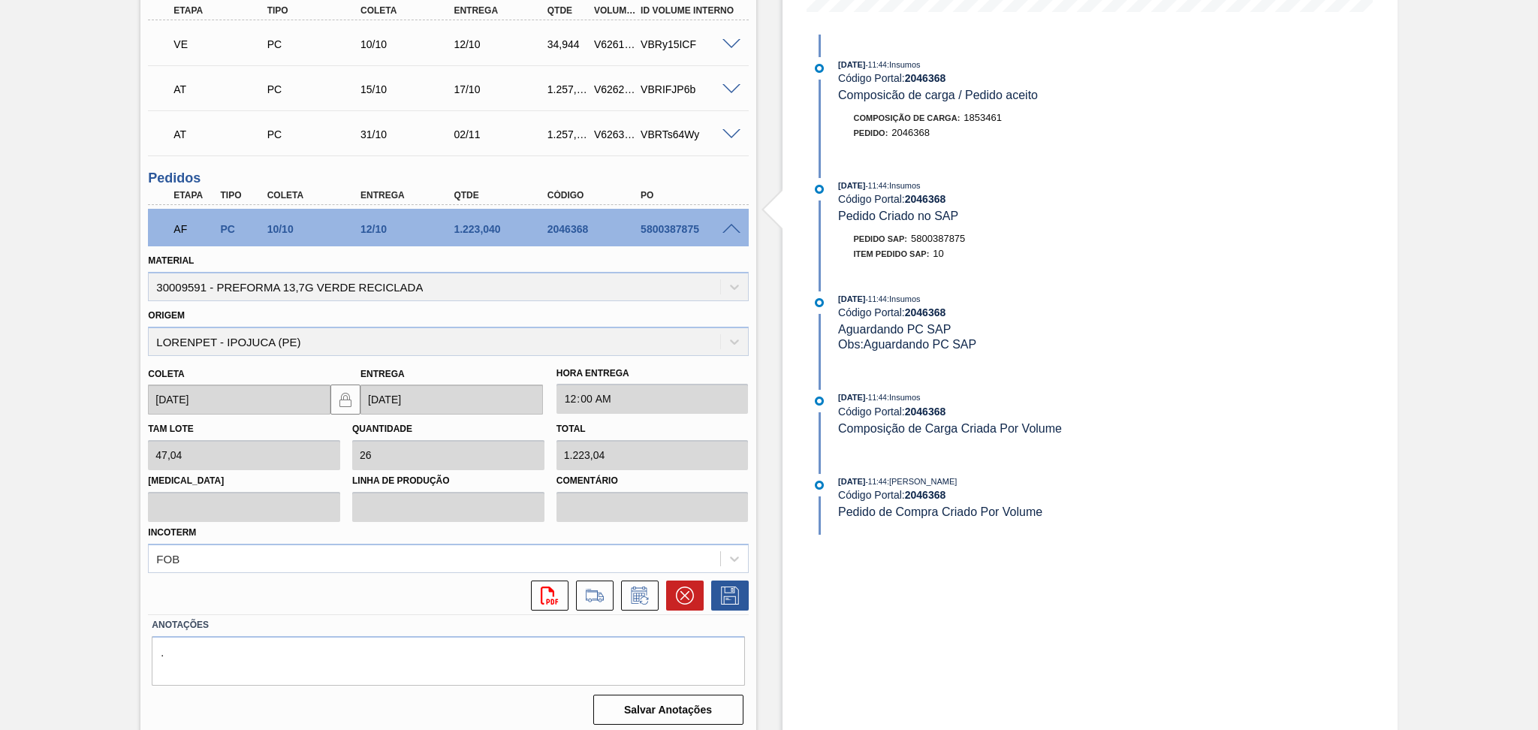
scroll to position [430, 0]
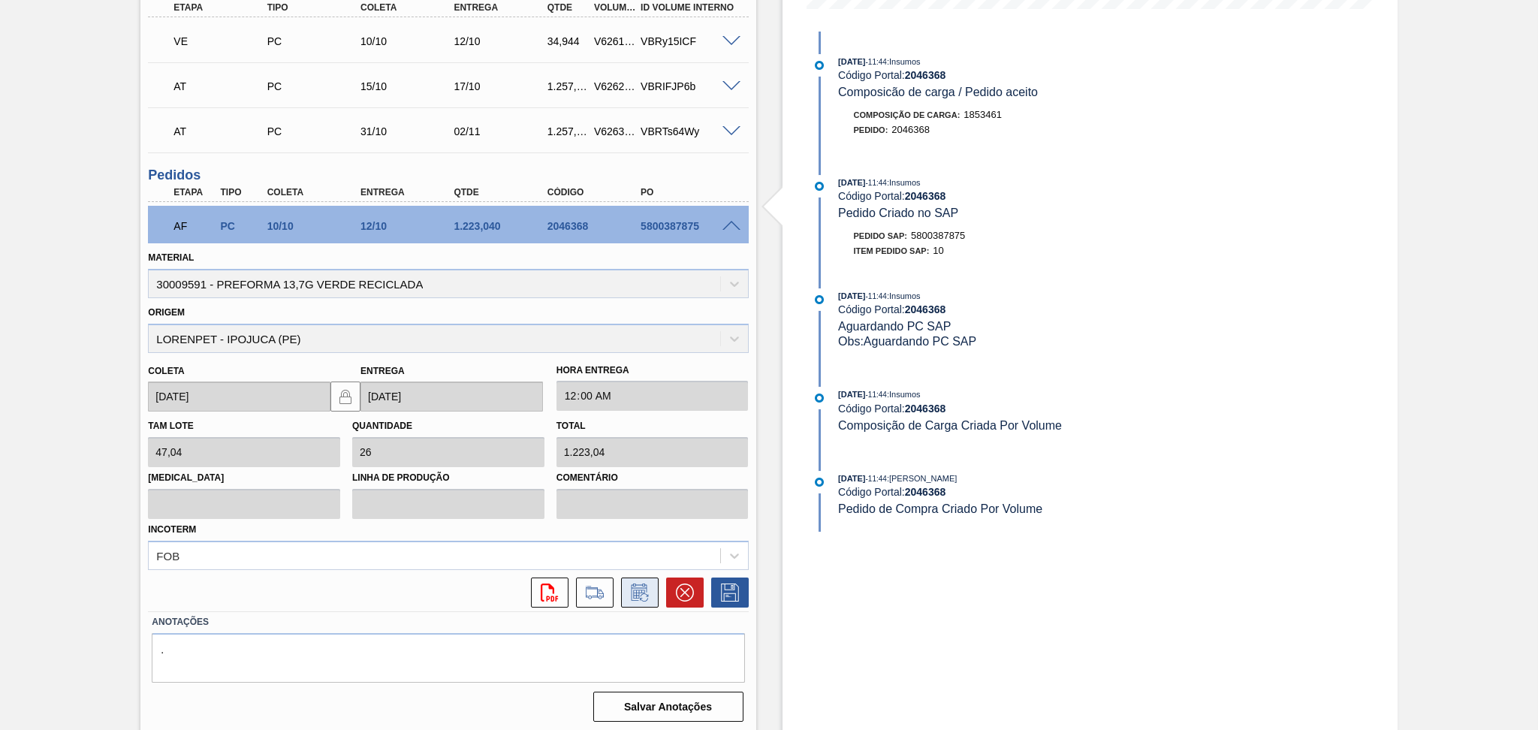
click at [631, 584] on icon at bounding box center [639, 591] width 16 height 17
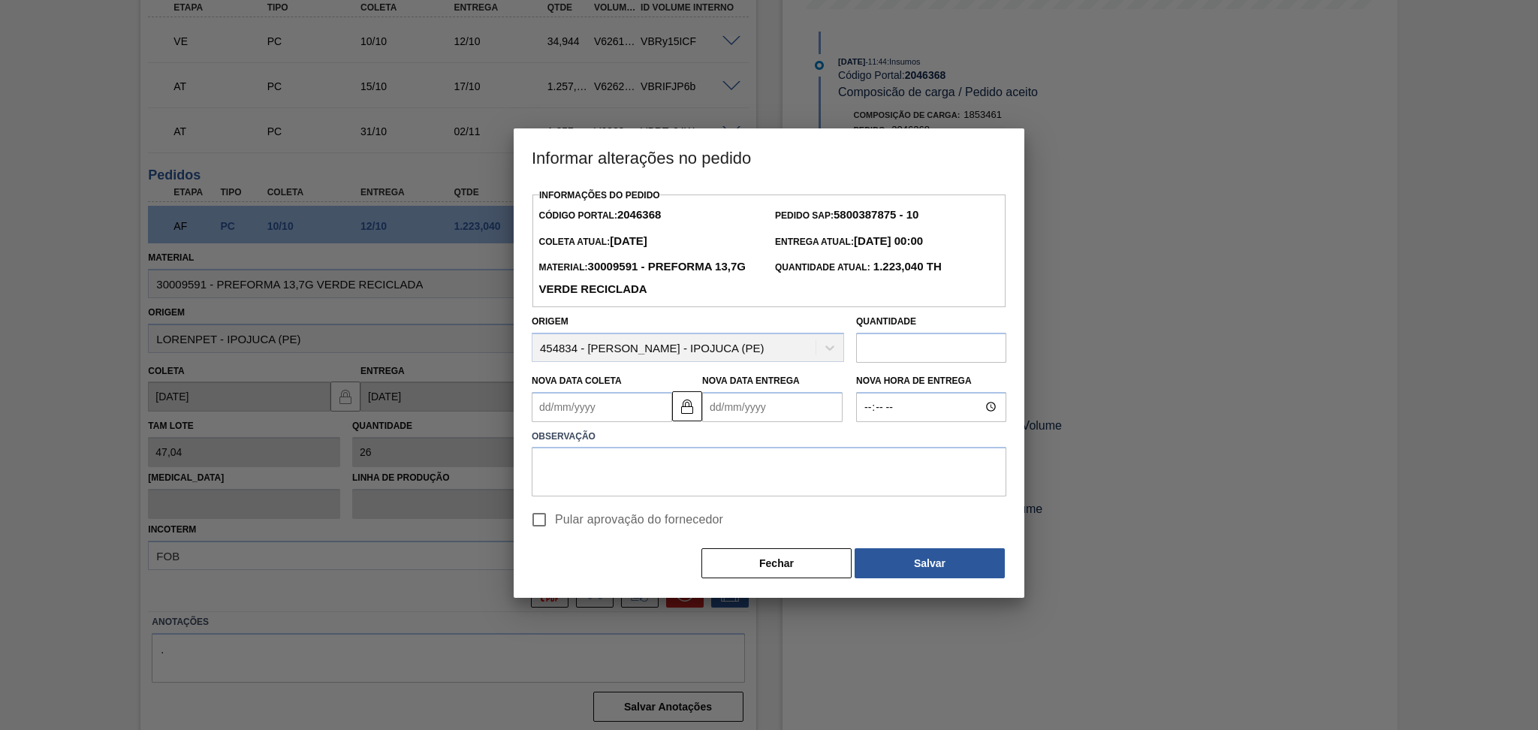
click at [640, 418] on Coleta2046368 "Nova Data Coleta" at bounding box center [602, 407] width 140 height 30
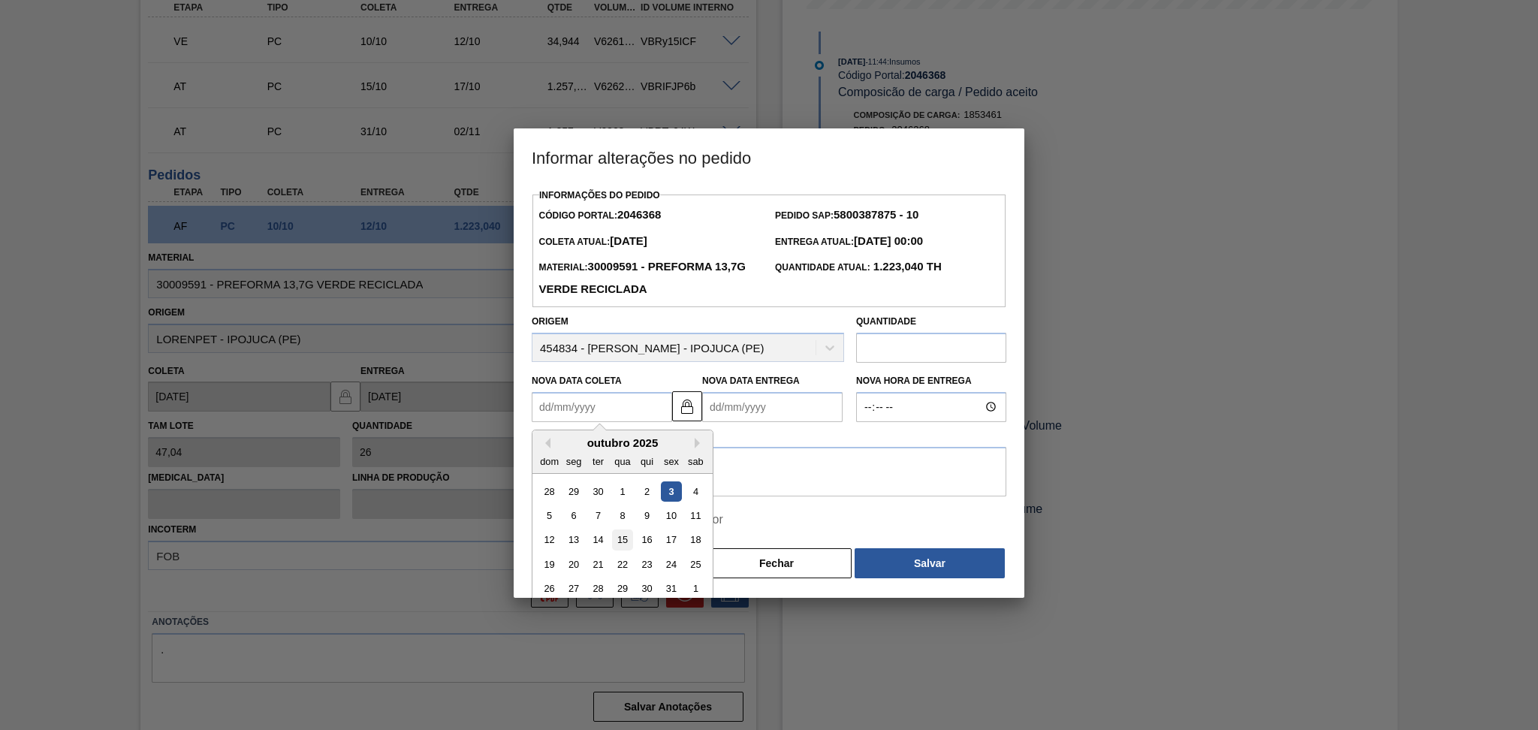
click at [628, 535] on div "15" at bounding box center [622, 539] width 20 height 20
type Coleta2046368 "[DATE]"
type Entrega2046368 "[DATE]"
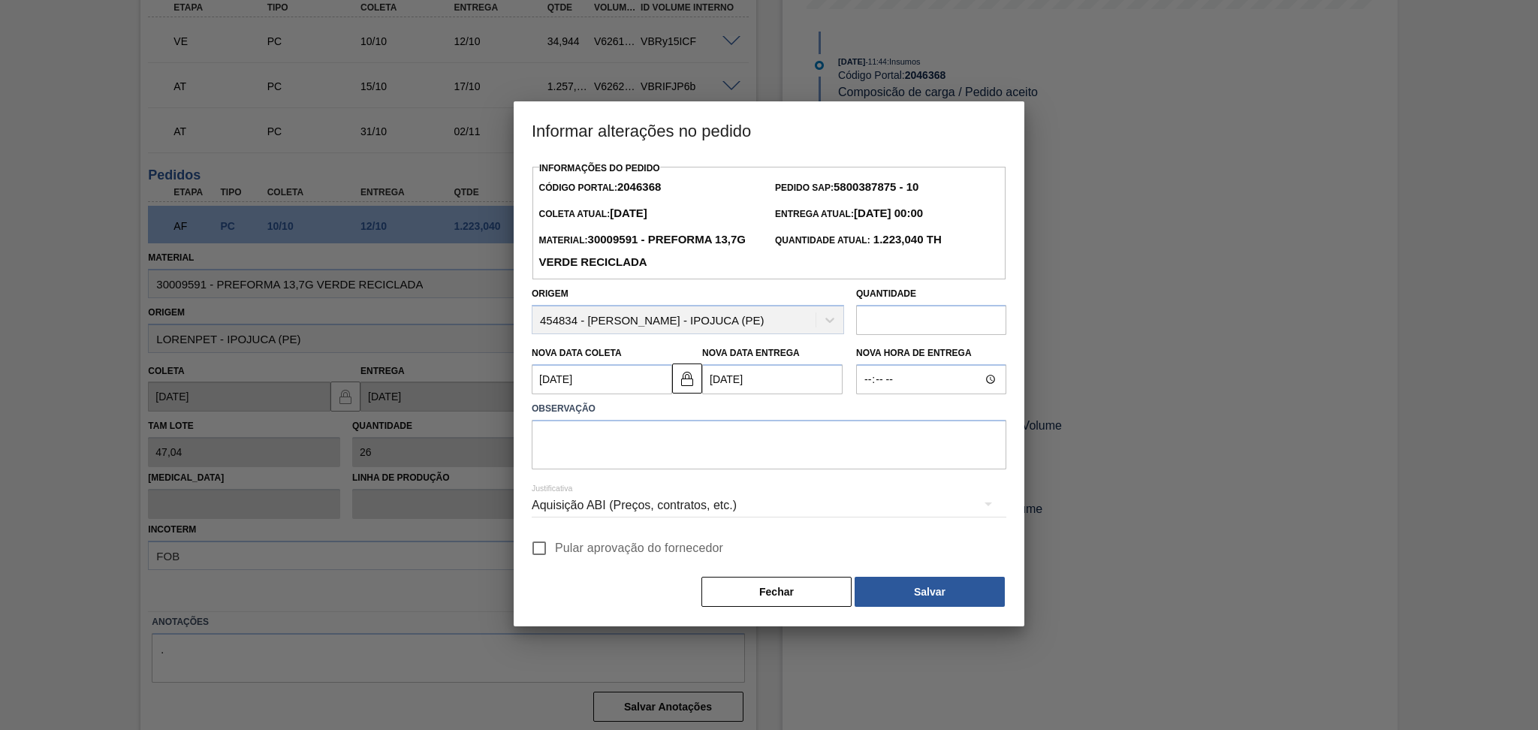
click at [586, 382] on Coleta2046368 "[DATE]" at bounding box center [602, 379] width 140 height 30
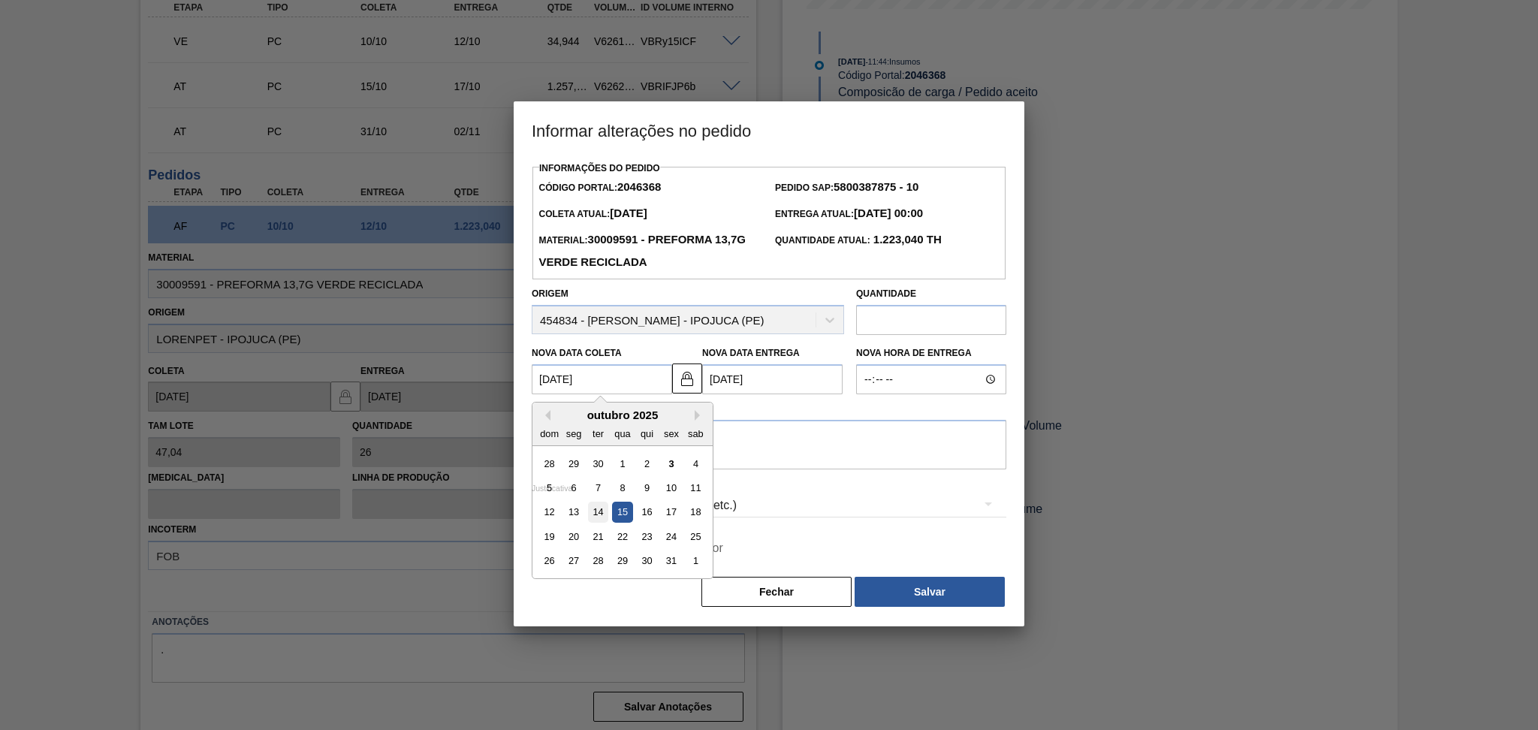
click at [598, 514] on div "14" at bounding box center [598, 512] width 20 height 20
type Coleta2046368 "[DATE]"
type Entrega2046368 "[DATE]"
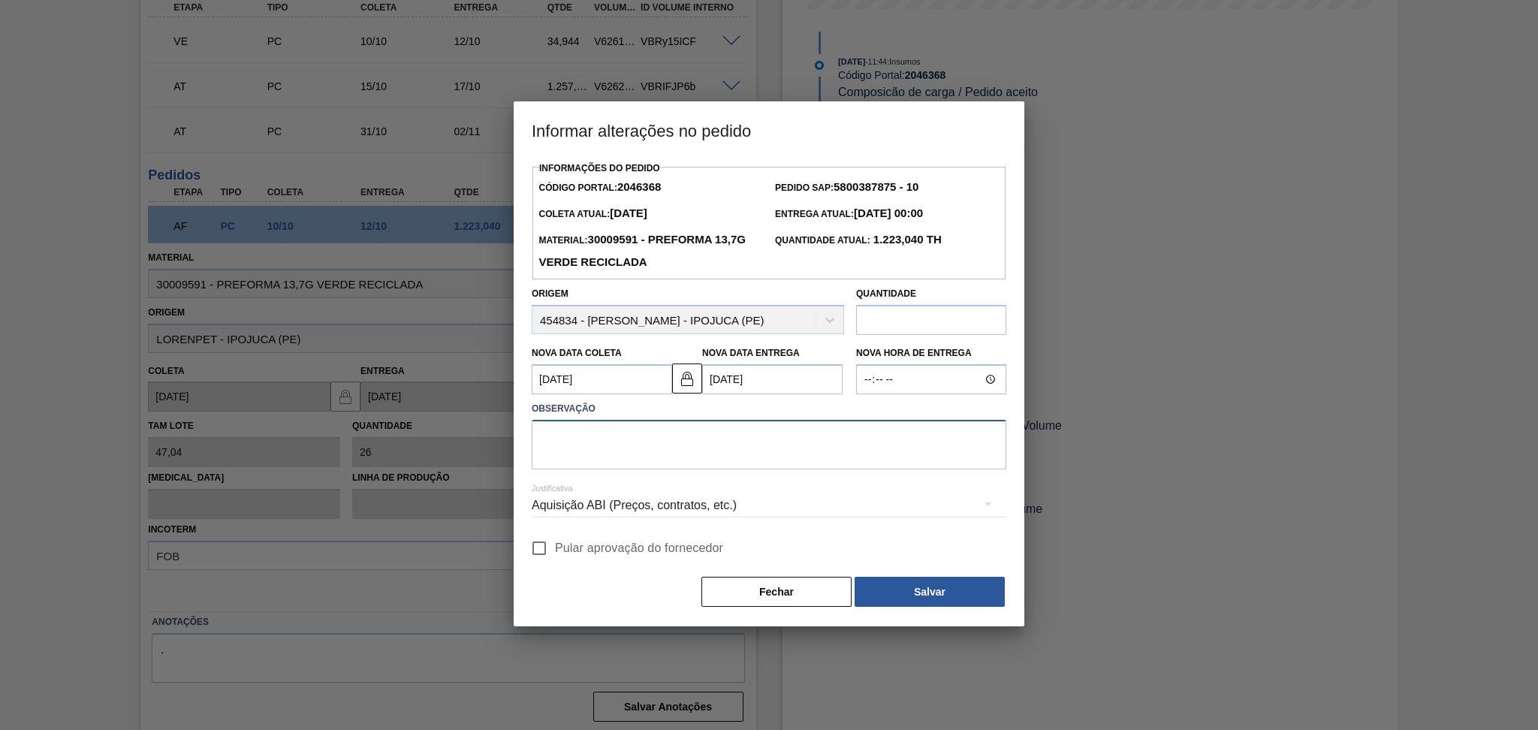
click at [604, 435] on textarea at bounding box center [769, 445] width 475 height 50
type textarea "o"
type textarea "postergar"
click at [614, 564] on label "Pular aprovação do fornecedor" at bounding box center [623, 548] width 200 height 32
click at [555, 564] on input "Pular aprovação do fornecedor" at bounding box center [539, 548] width 32 height 32
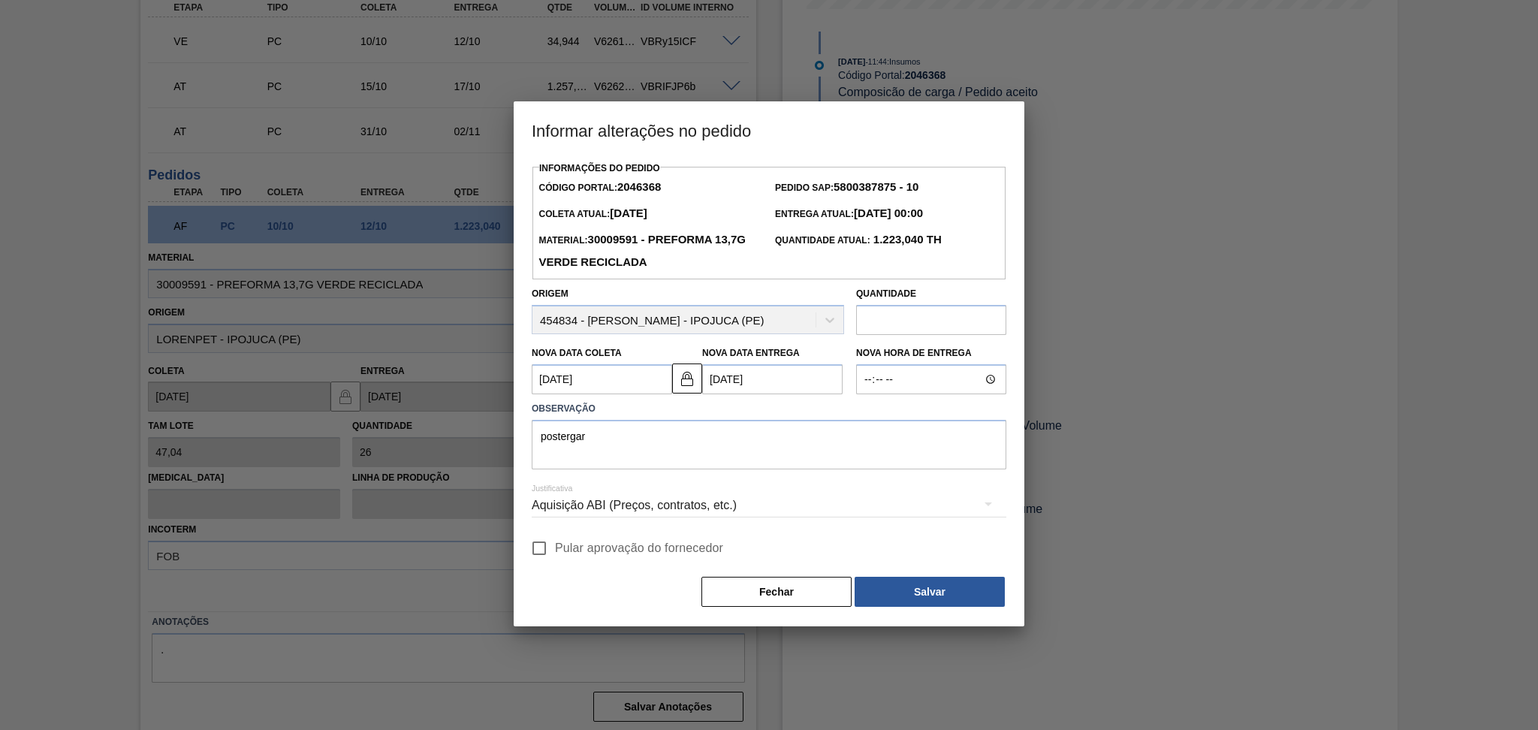
checkbox input "true"
click at [957, 593] on button "Salvar" at bounding box center [930, 592] width 150 height 30
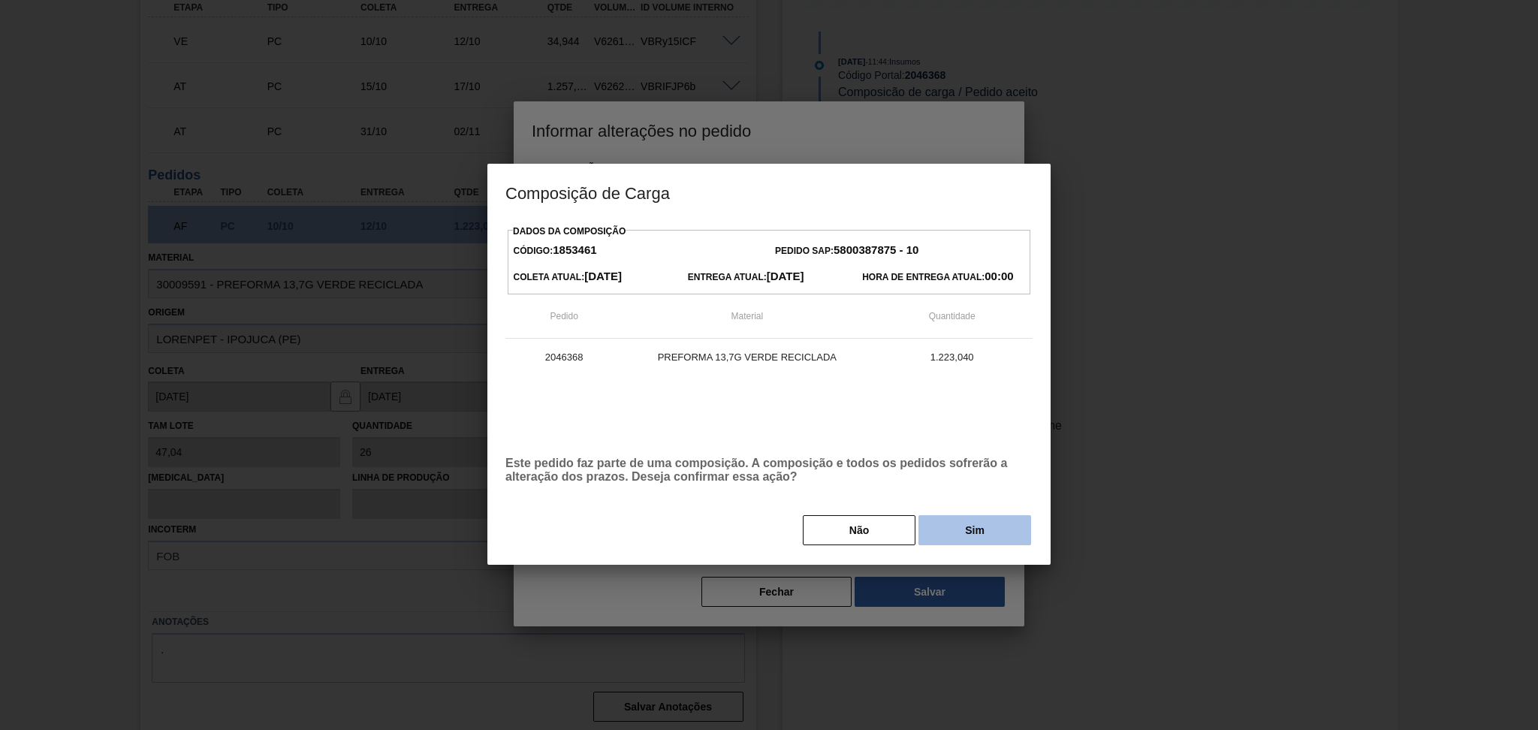
click at [969, 530] on button "Sim" at bounding box center [974, 530] width 113 height 30
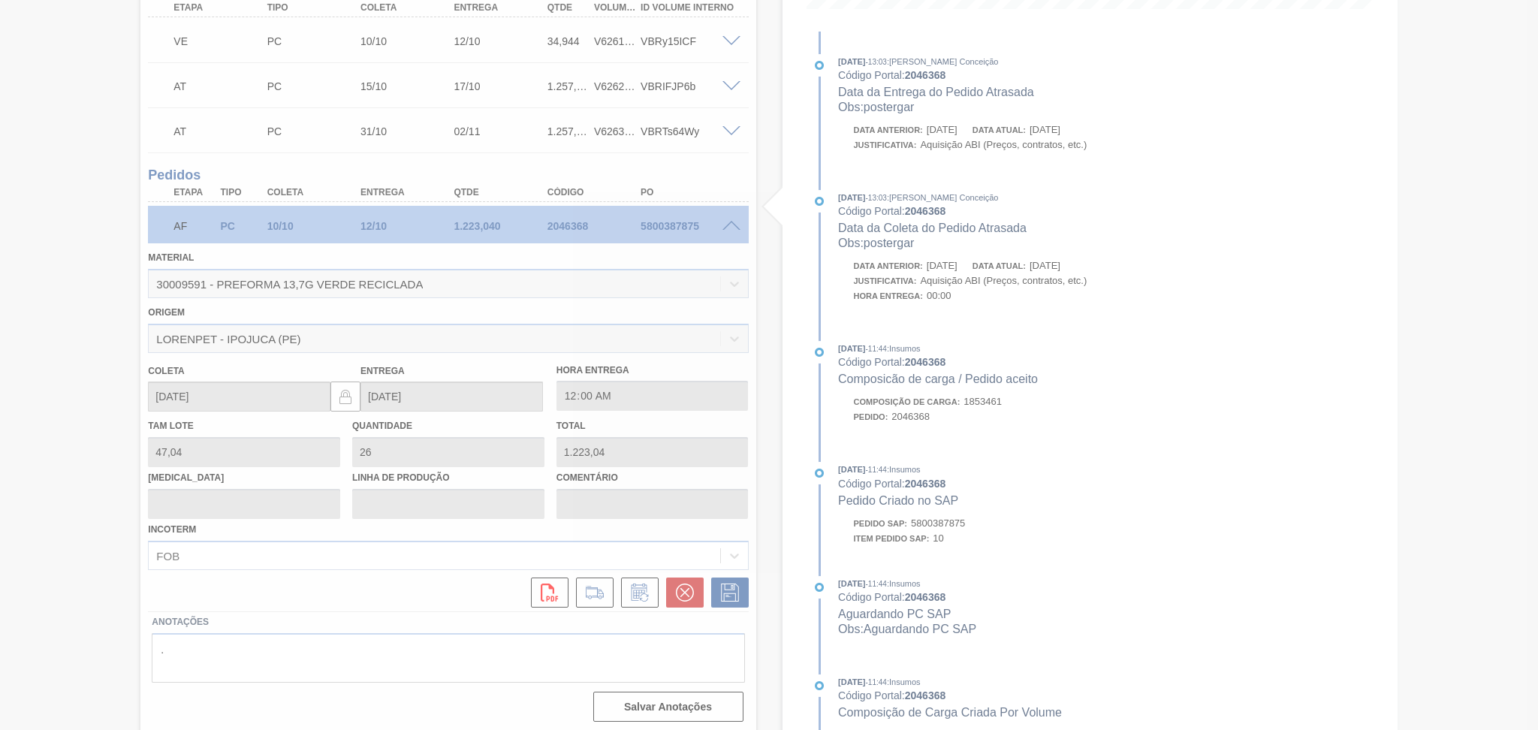
type input "postergar"
type input "[DATE]"
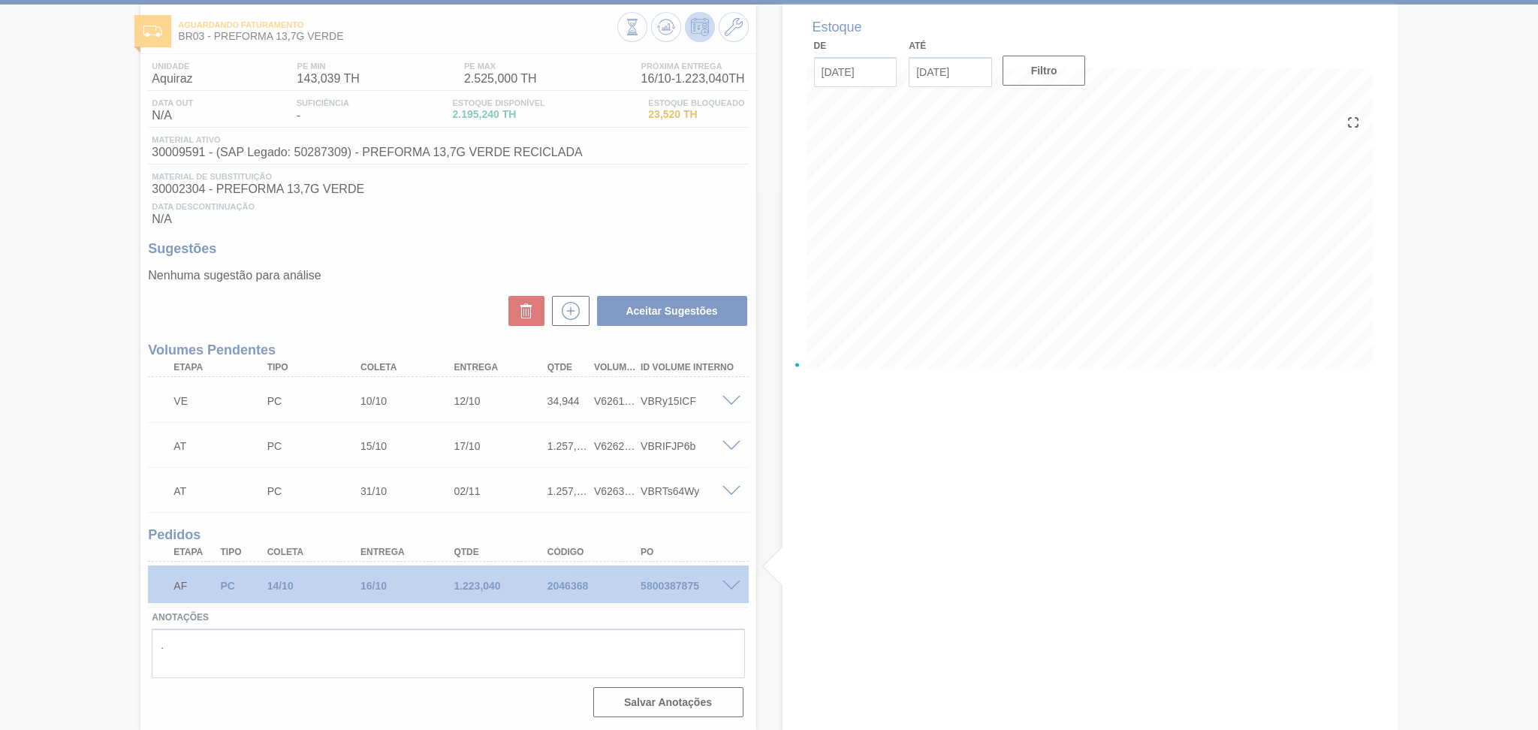
scroll to position [68, 0]
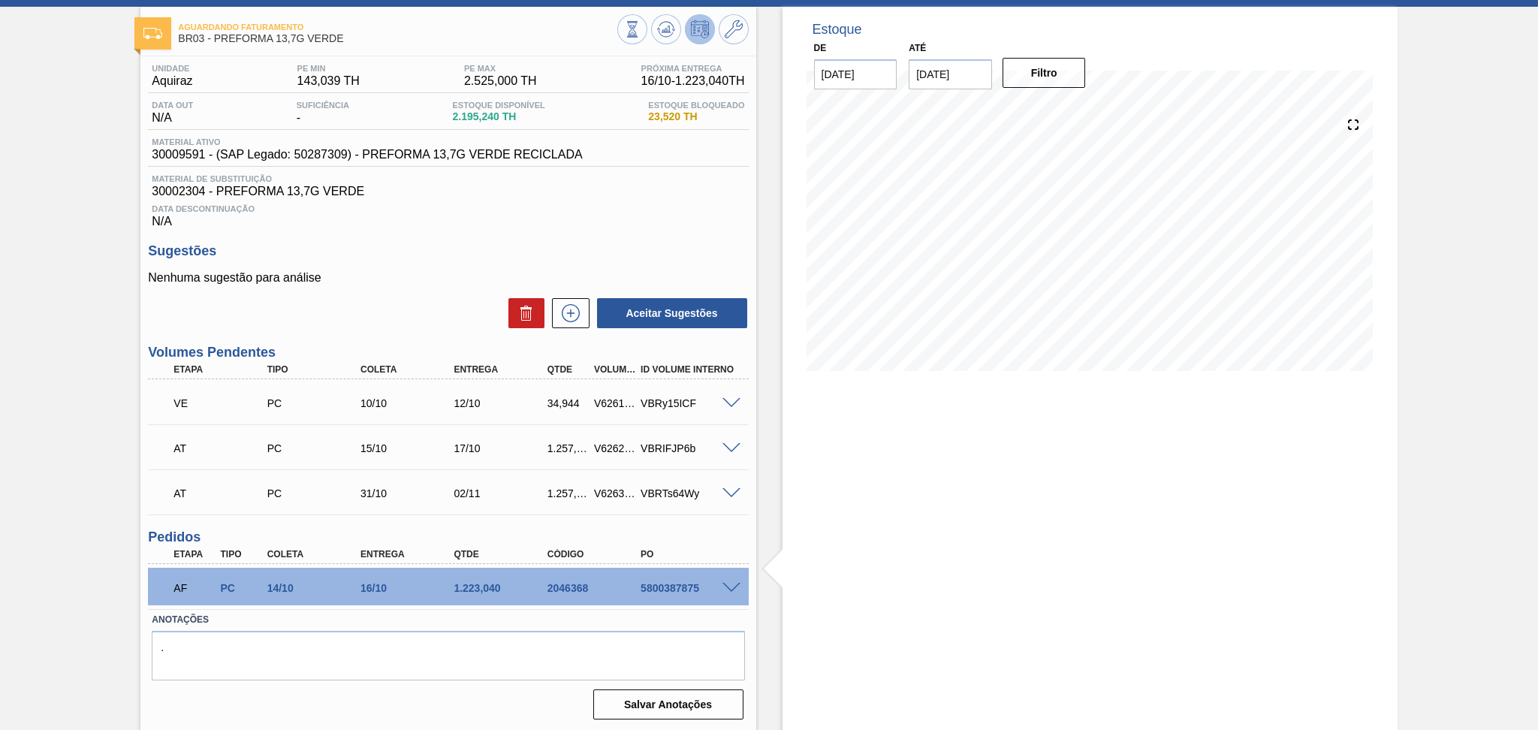
click at [382, 315] on div "Aceitar Sugestões" at bounding box center [448, 313] width 600 height 33
click at [851, 468] on div "Estoque De [DATE] Até [DATE] Filtro" at bounding box center [1089, 369] width 615 height 725
click at [668, 30] on icon at bounding box center [666, 29] width 18 height 18
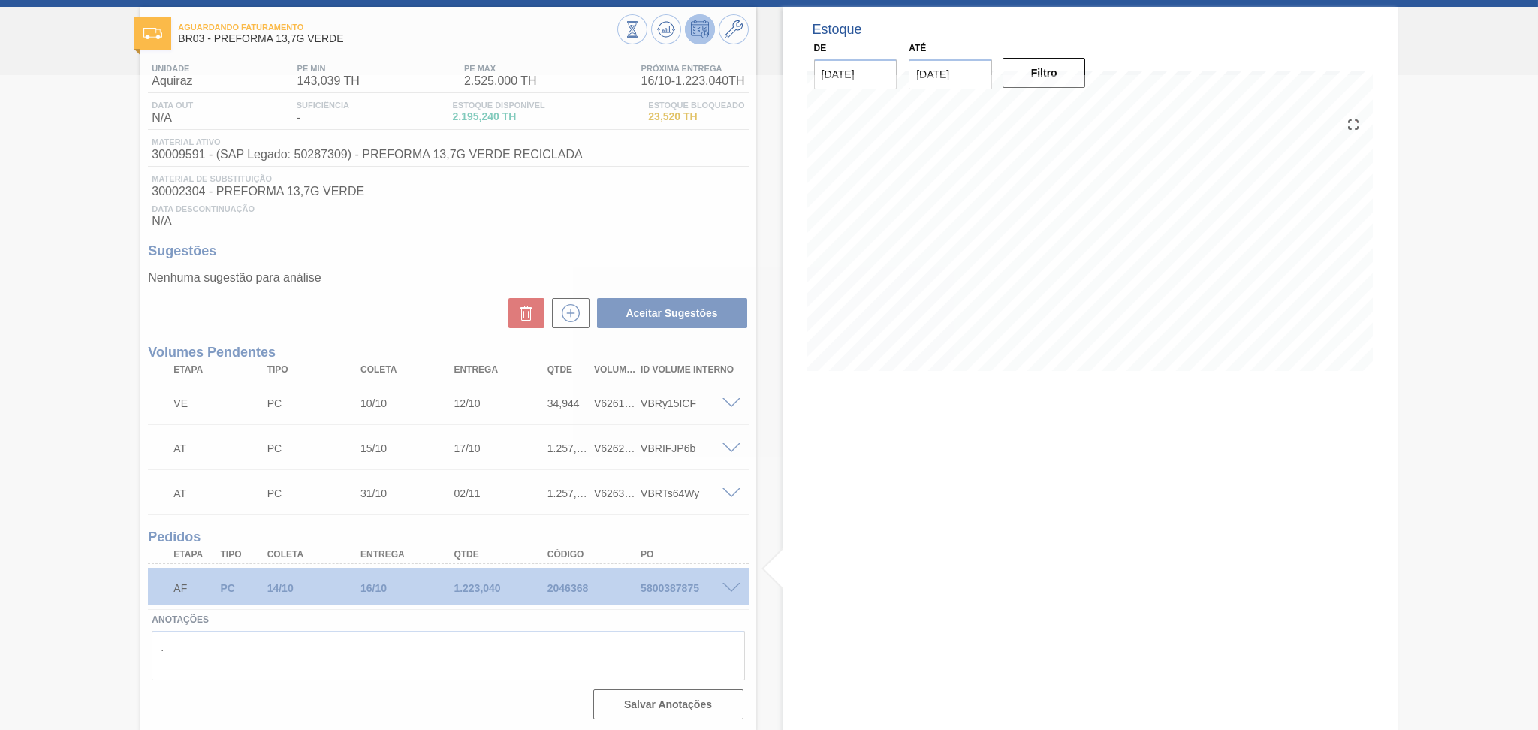
click at [872, 556] on div at bounding box center [769, 402] width 1538 height 655
click at [906, 426] on div at bounding box center [769, 402] width 1538 height 655
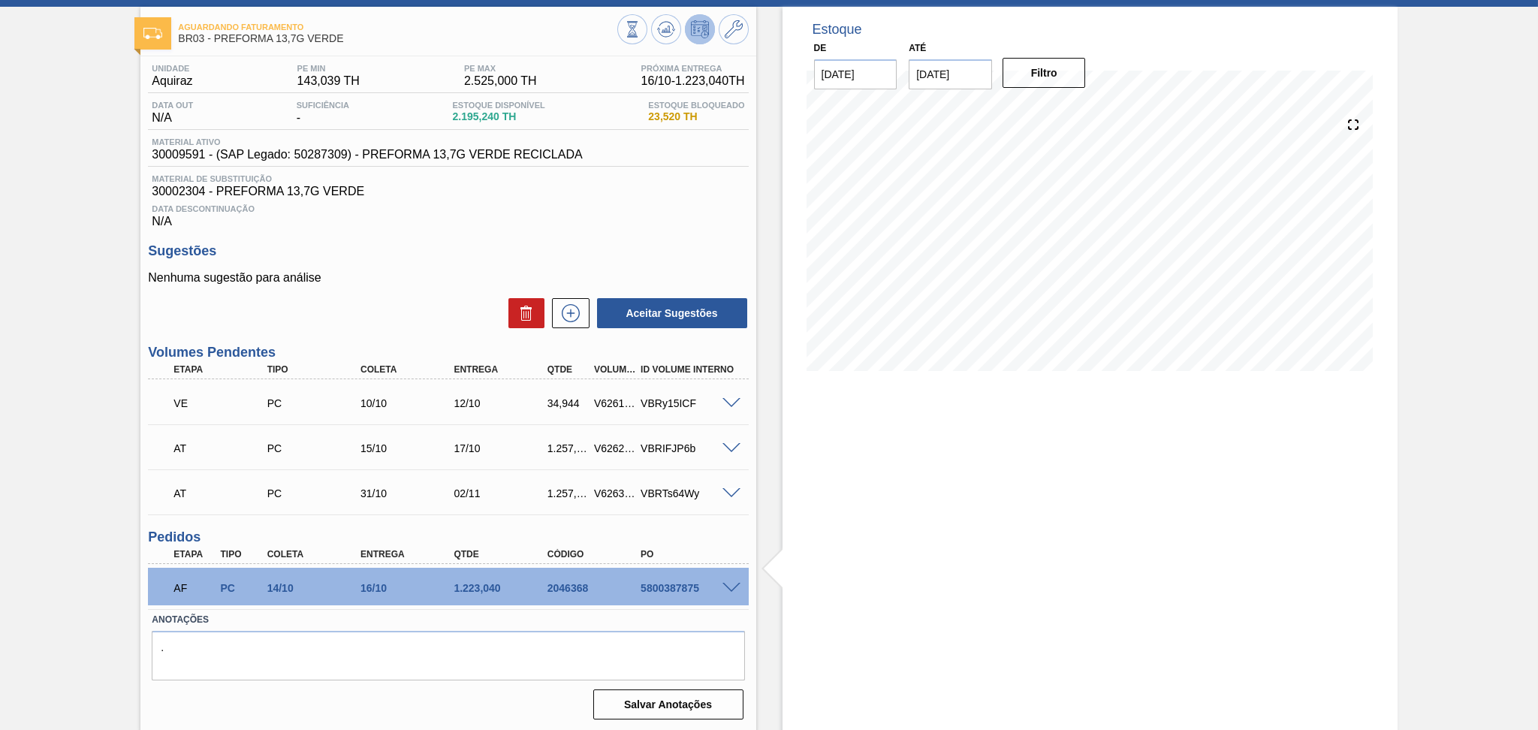
click at [727, 588] on span at bounding box center [731, 588] width 18 height 11
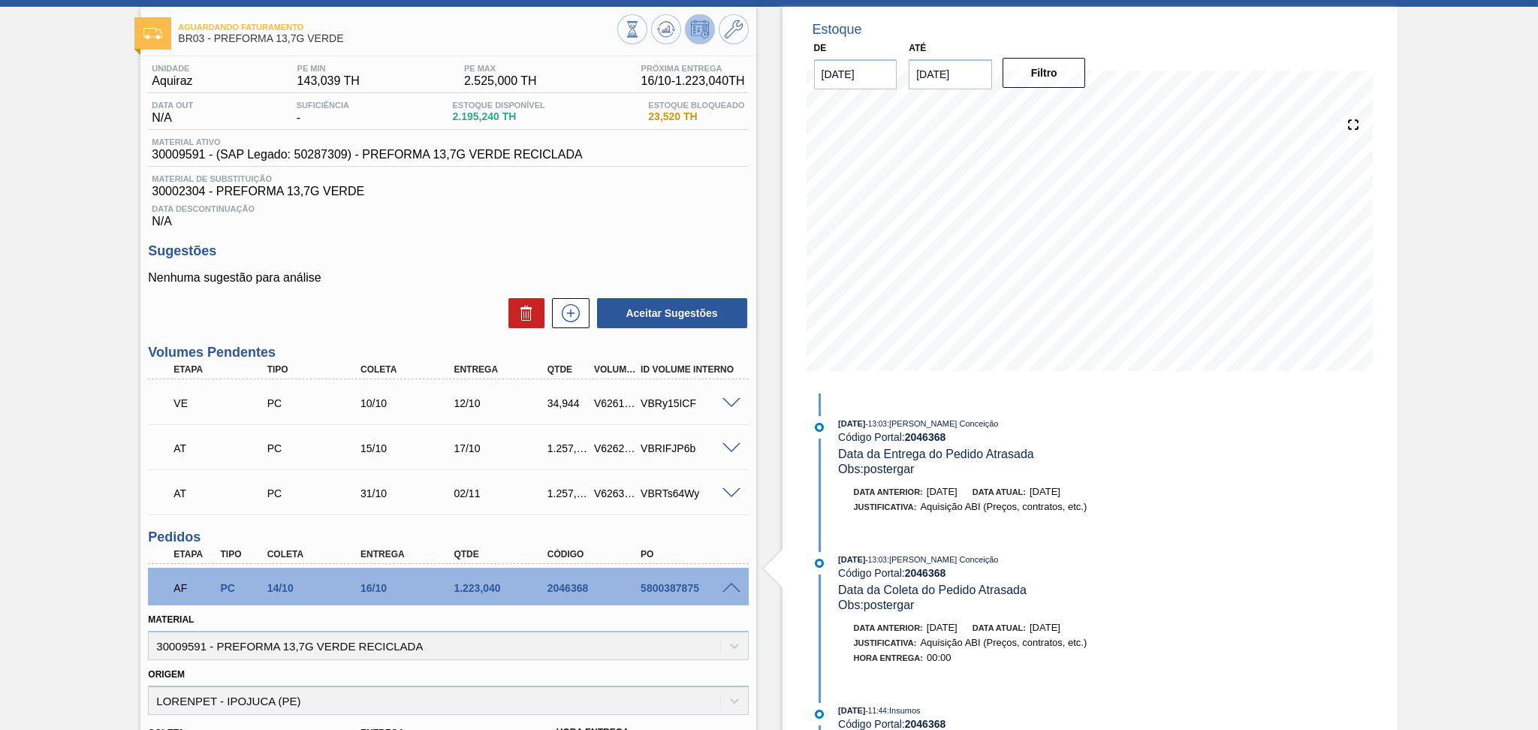
click at [728, 583] on span at bounding box center [731, 588] width 18 height 11
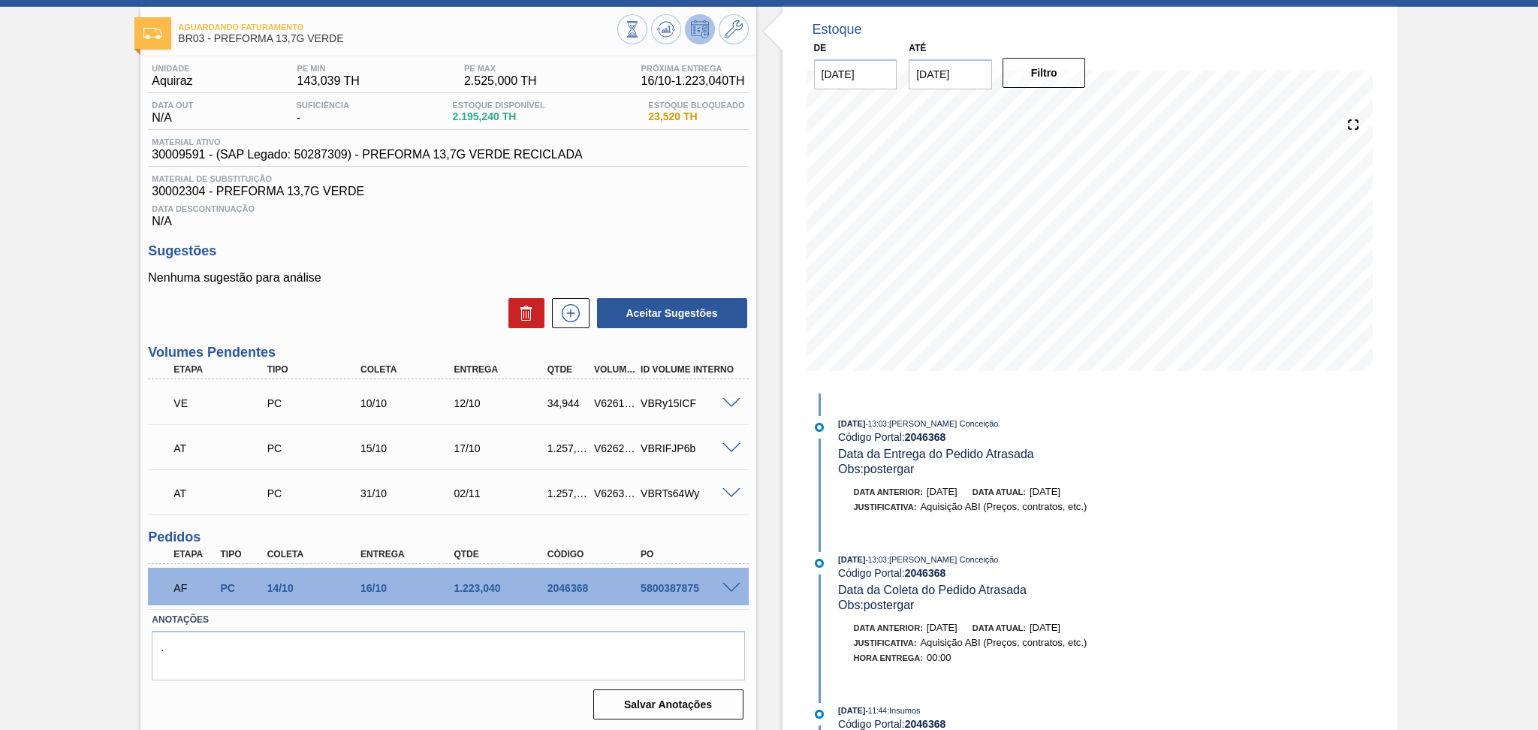
click at [546, 249] on h3 "Sugestões" at bounding box center [448, 251] width 600 height 16
click at [435, 239] on div "Unidade Aquiraz PE MIN 143,039 TH PE MAX 2.525,000 TH Próxima Entrega 16/10 - 1…" at bounding box center [447, 390] width 615 height 668
click at [395, 267] on div "Sugestões Nenhuma sugestão para análise Aceitar Sugestões" at bounding box center [448, 286] width 600 height 86
click at [418, 307] on div "Aceitar Sugestões" at bounding box center [448, 313] width 600 height 33
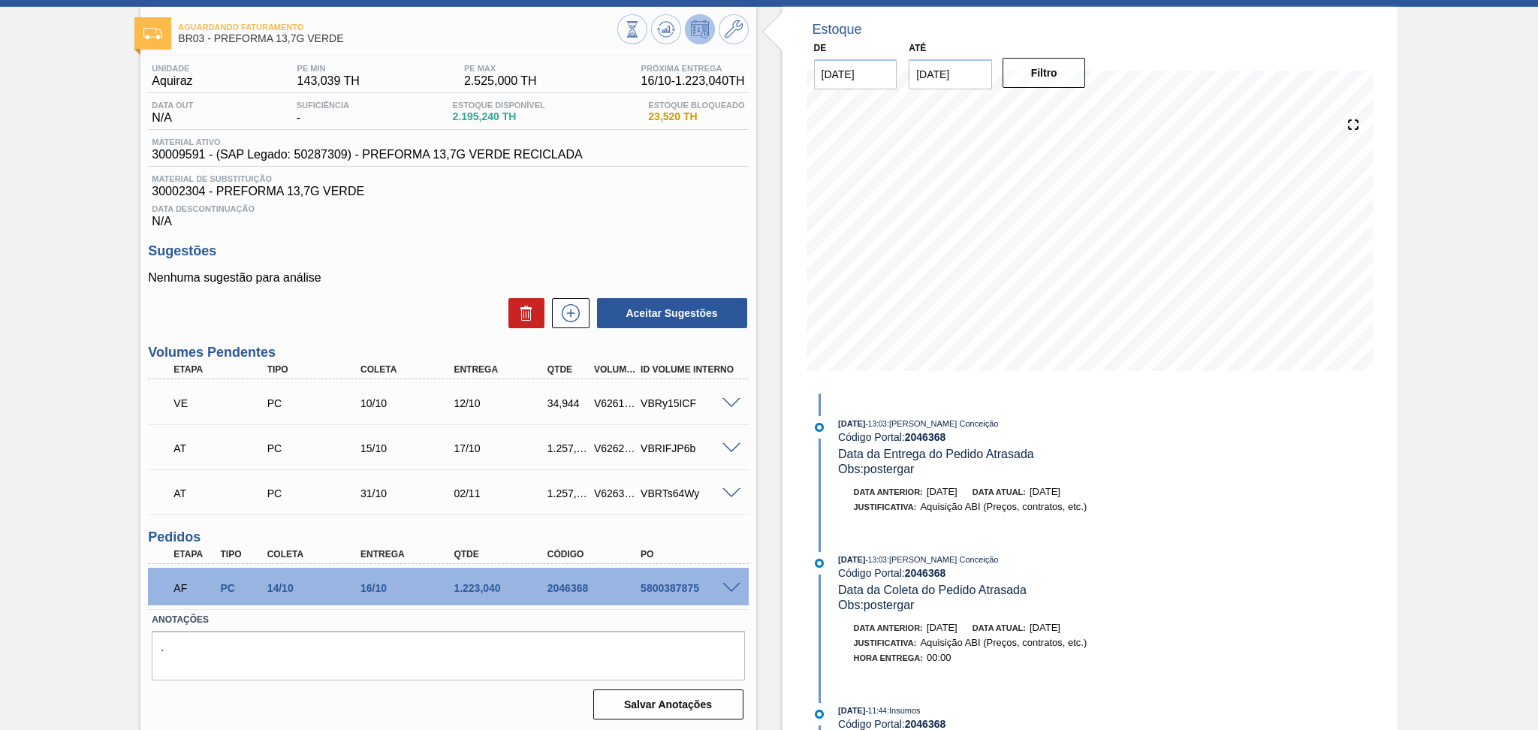
click at [683, 238] on div "Unidade Aquiraz PE MIN 143,039 TH PE MAX 2.525,000 TH Próxima Entrega 16/10 - 1…" at bounding box center [447, 390] width 615 height 668
click at [729, 399] on span at bounding box center [731, 403] width 18 height 11
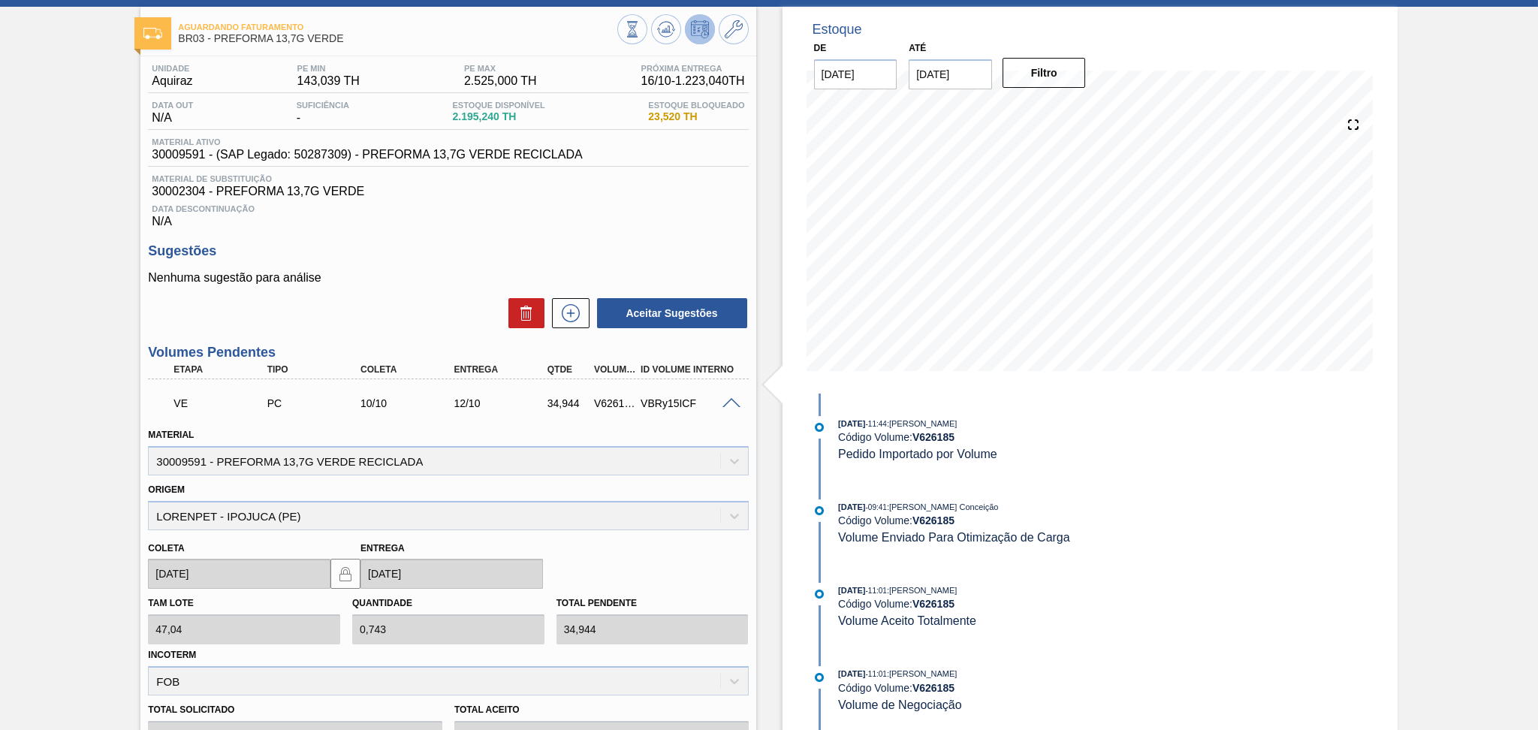
scroll to position [437, 0]
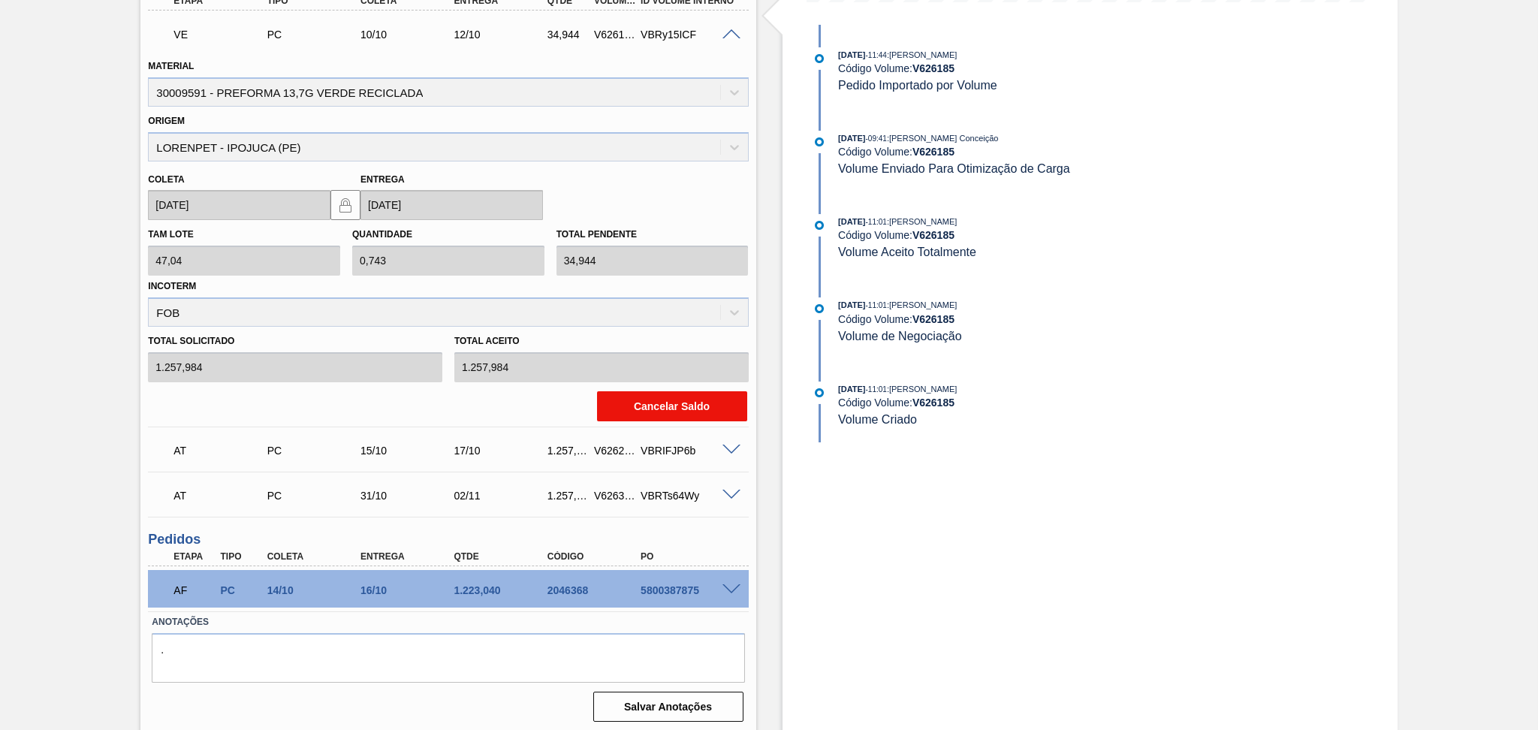
click at [669, 412] on button "Cancelar Saldo" at bounding box center [672, 406] width 150 height 30
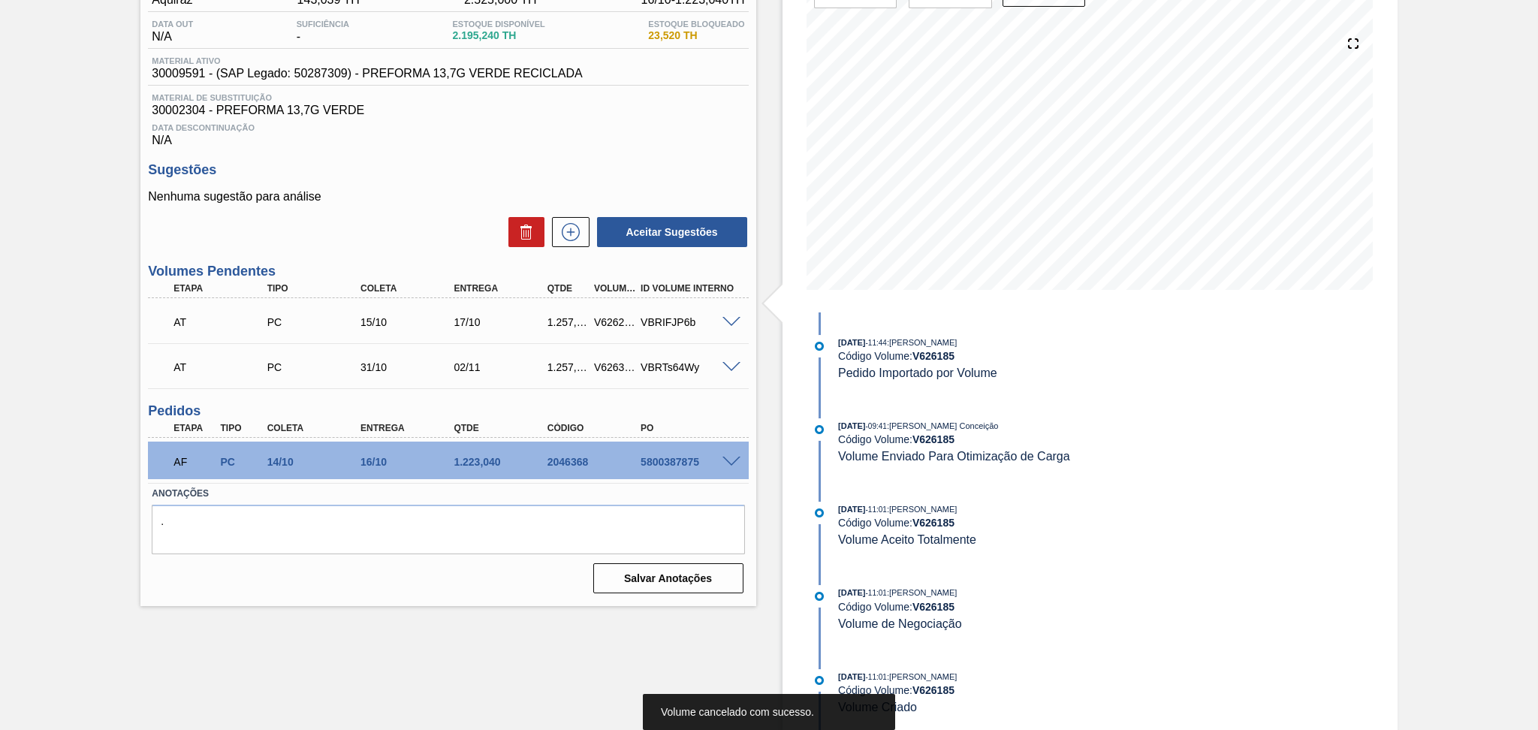
scroll to position [156, 0]
click at [763, 389] on div "Estoque De [DATE] Até [DATE] Filtro 09/10 Projeção de Estoque 1,745.24 [DOMAIN_…" at bounding box center [1076, 328] width 641 height 804
click at [439, 205] on div "Nenhuma sugestão para análise Aceitar Sugestões" at bounding box center [448, 219] width 600 height 59
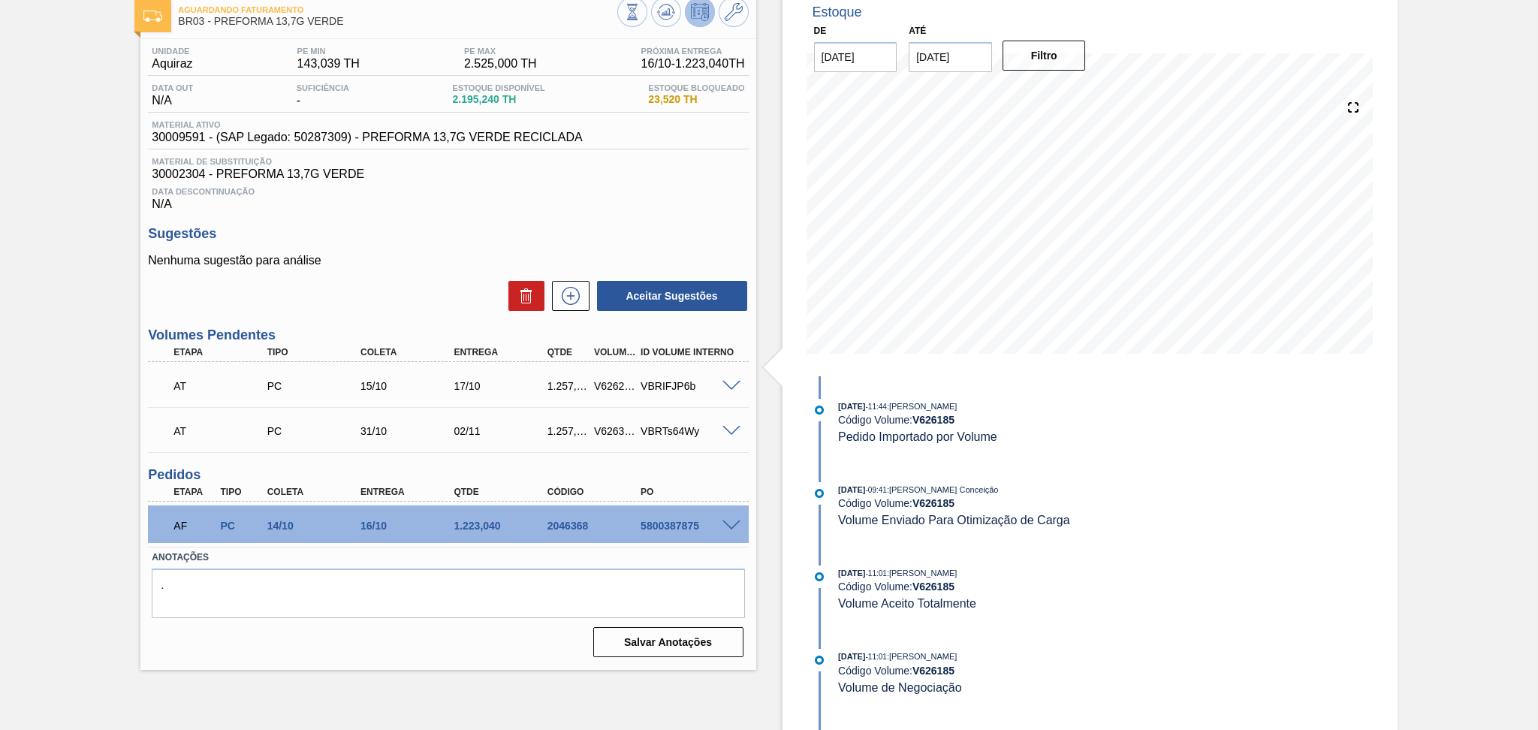
scroll to position [0, 0]
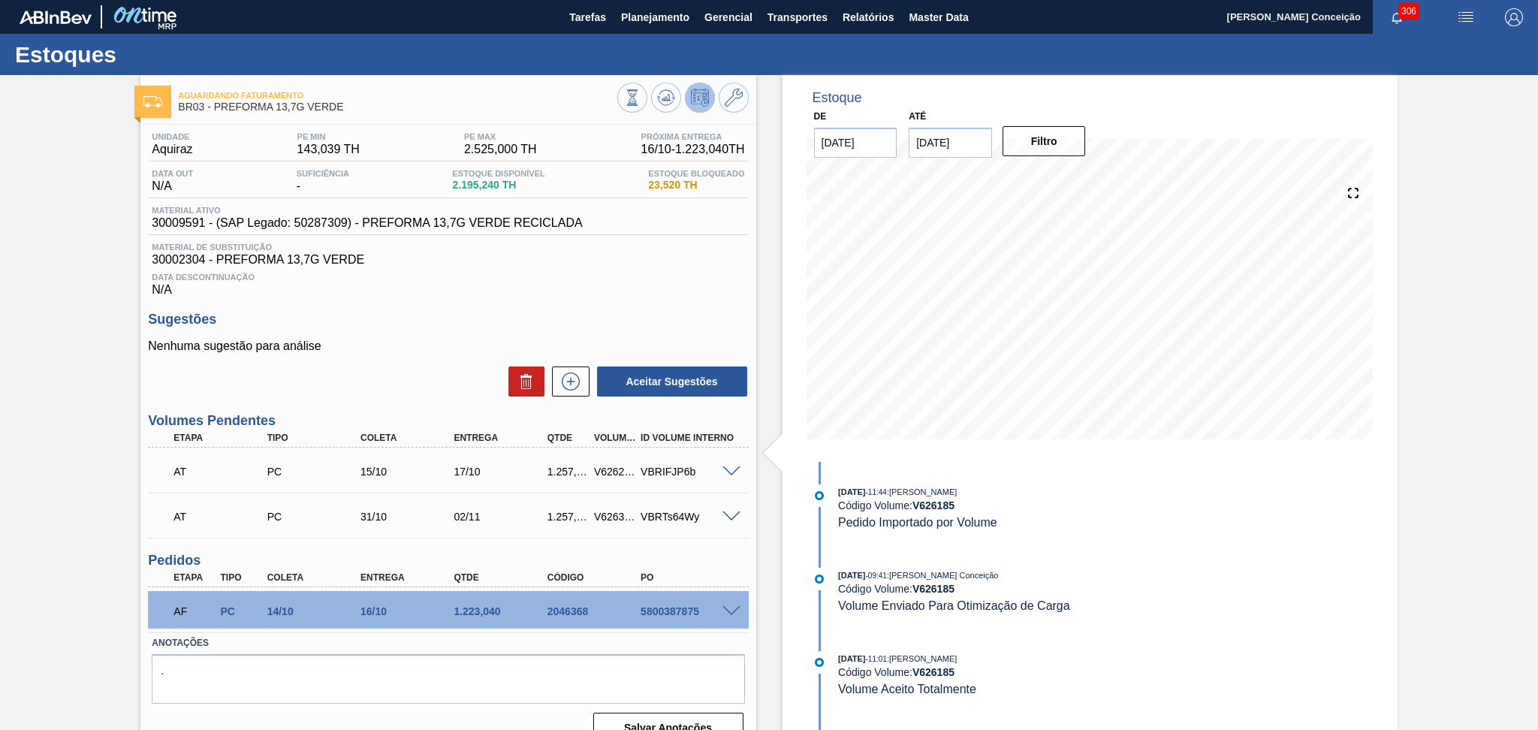
click at [647, 102] on div at bounding box center [682, 100] width 131 height 34
click at [668, 102] on icon at bounding box center [666, 98] width 18 height 18
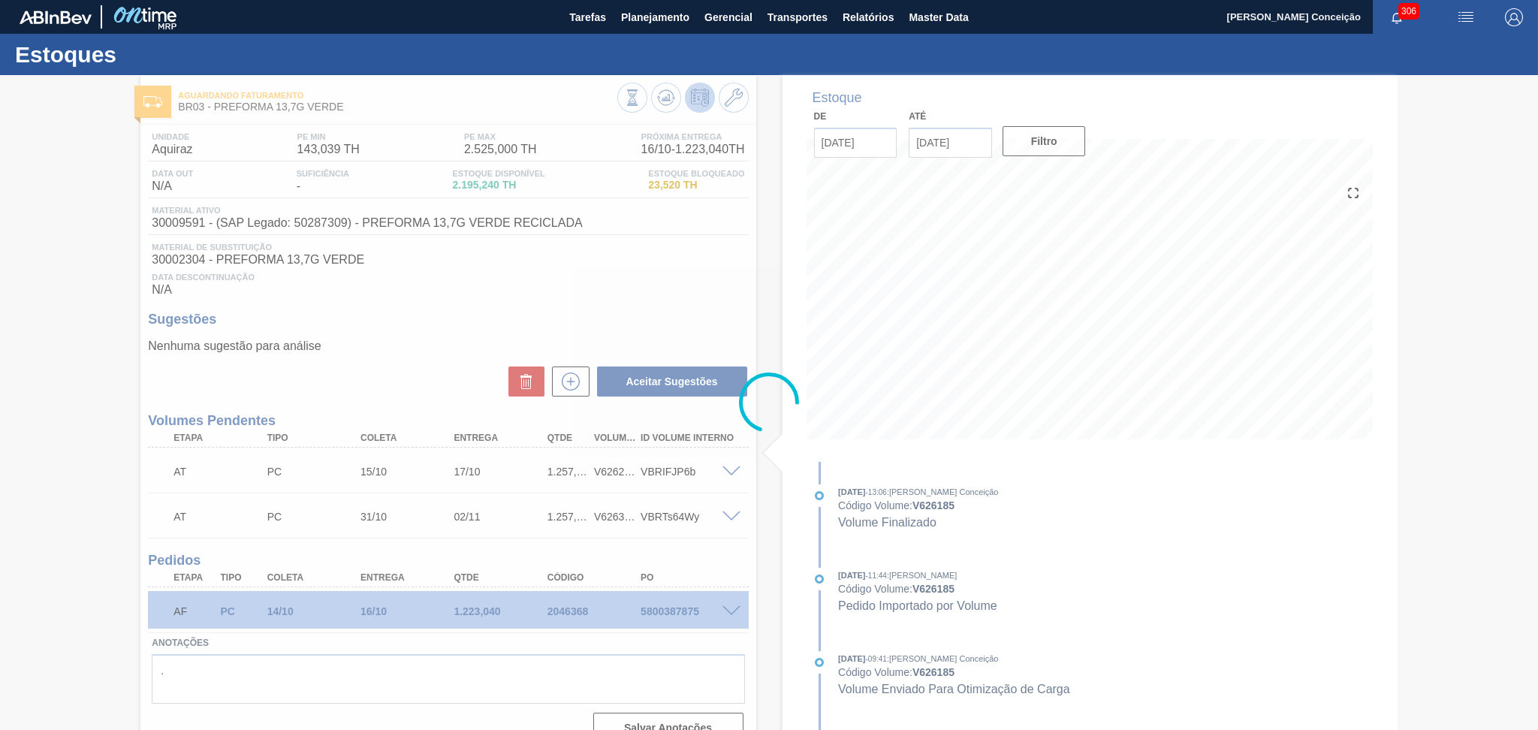
click at [481, 386] on div at bounding box center [769, 402] width 1538 height 655
click at [466, 351] on div at bounding box center [769, 402] width 1538 height 655
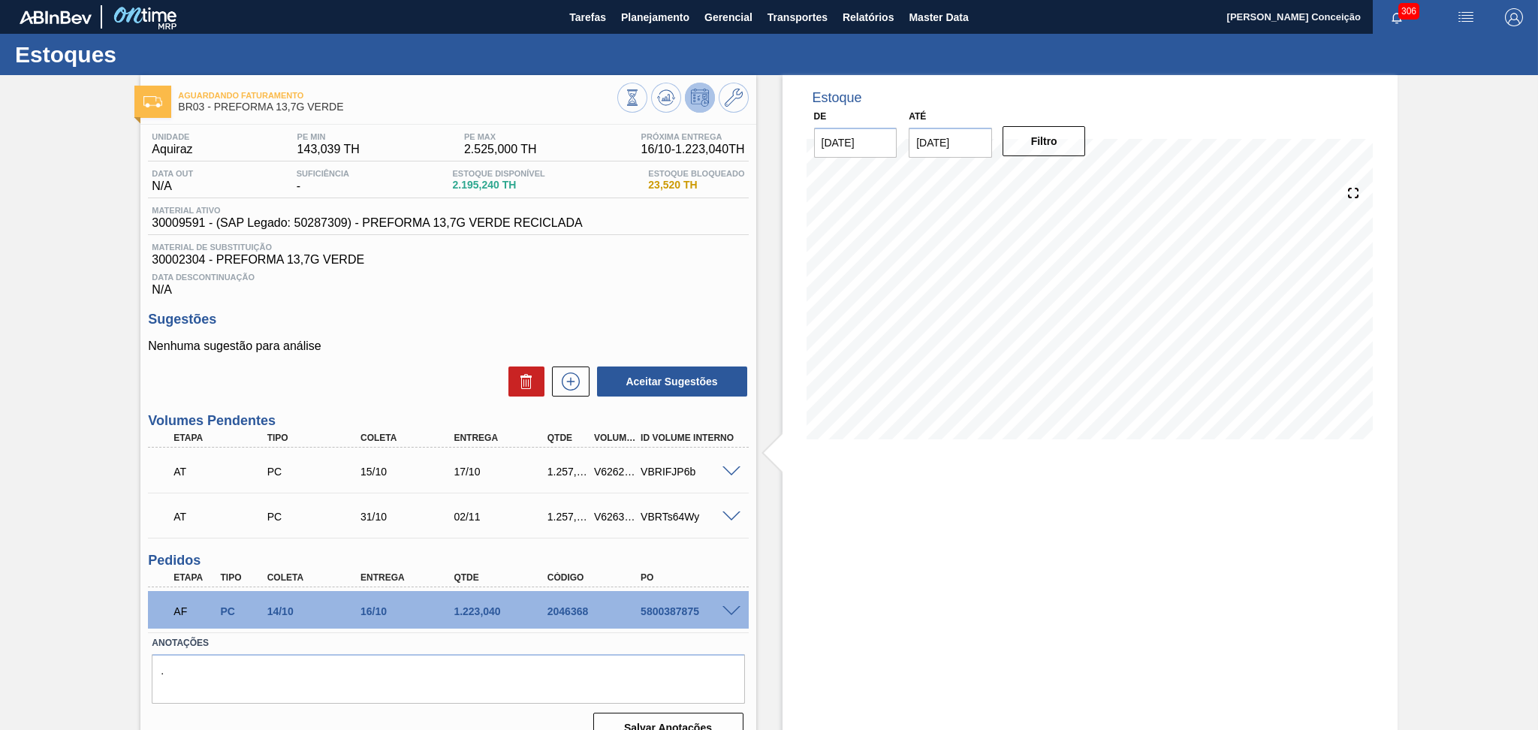
click at [493, 348] on p "Nenhuma sugestão para análise" at bounding box center [448, 346] width 600 height 14
click at [451, 297] on div "Unidade Aquiraz PE MIN 143,039 TH PE MAX 2.525,000 TH Próxima Entrega 16/10 - 1…" at bounding box center [447, 436] width 615 height 623
click at [440, 341] on p "Nenhuma sugestão para análise" at bounding box center [448, 346] width 600 height 14
click at [730, 469] on span at bounding box center [731, 471] width 18 height 11
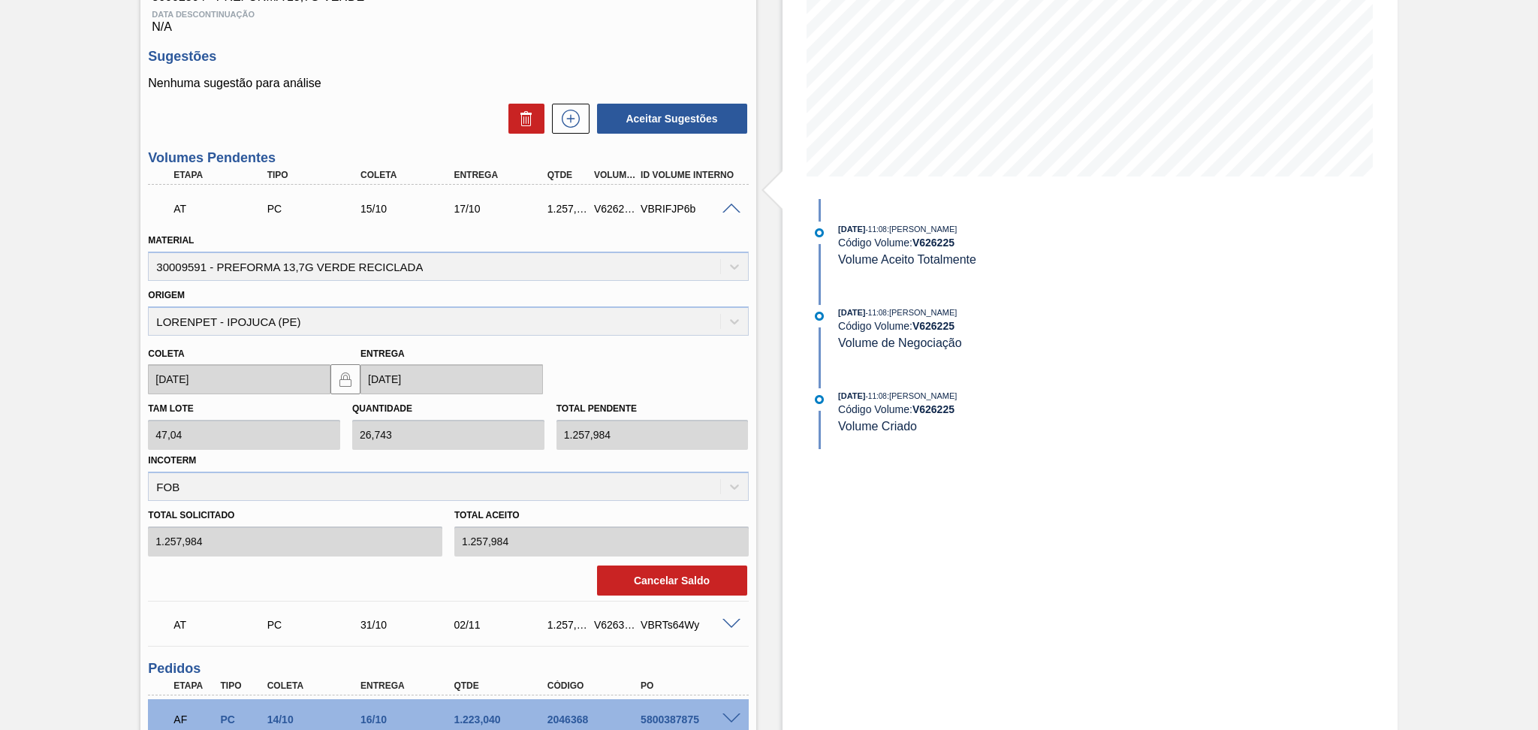
scroll to position [300, 0]
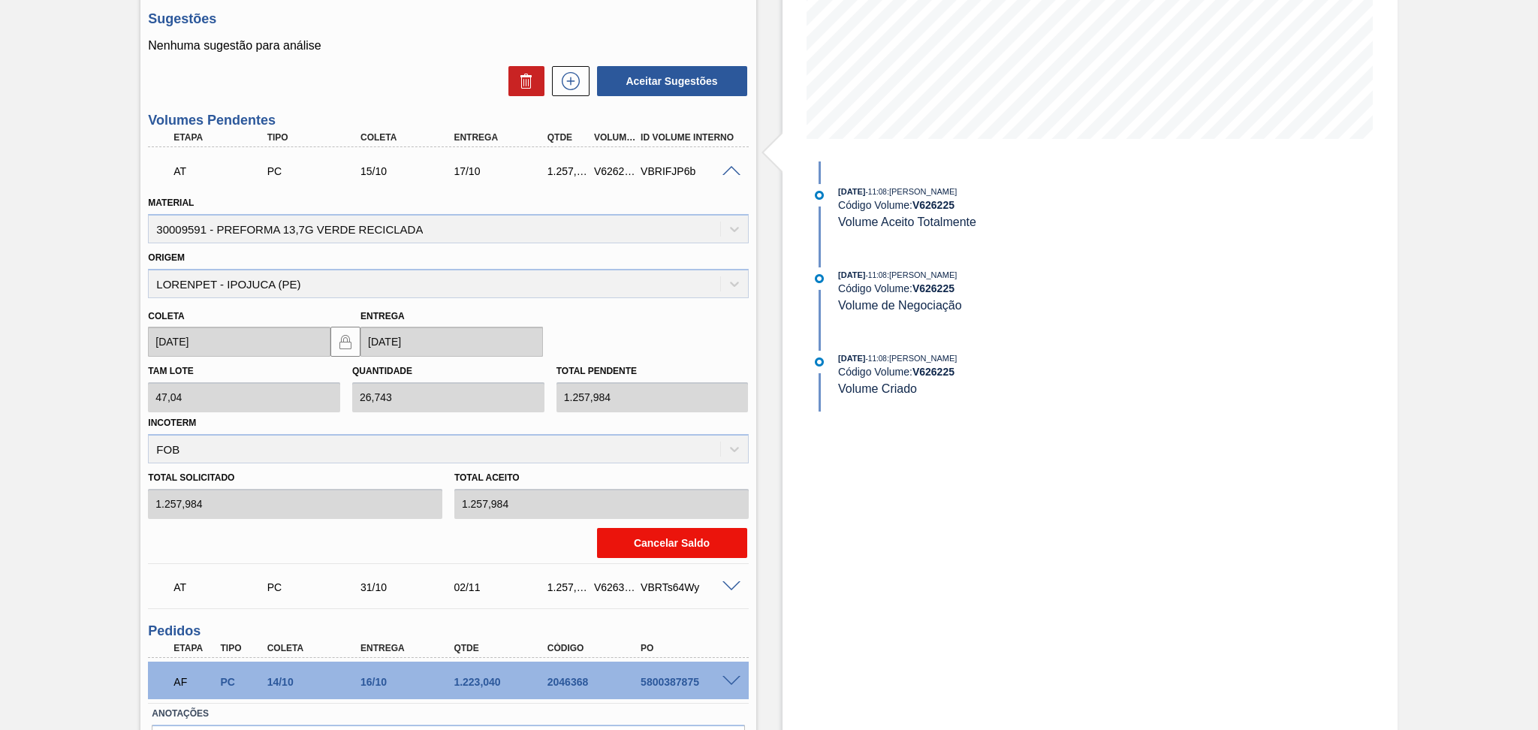
click at [620, 540] on button "Cancelar Saldo" at bounding box center [672, 543] width 150 height 30
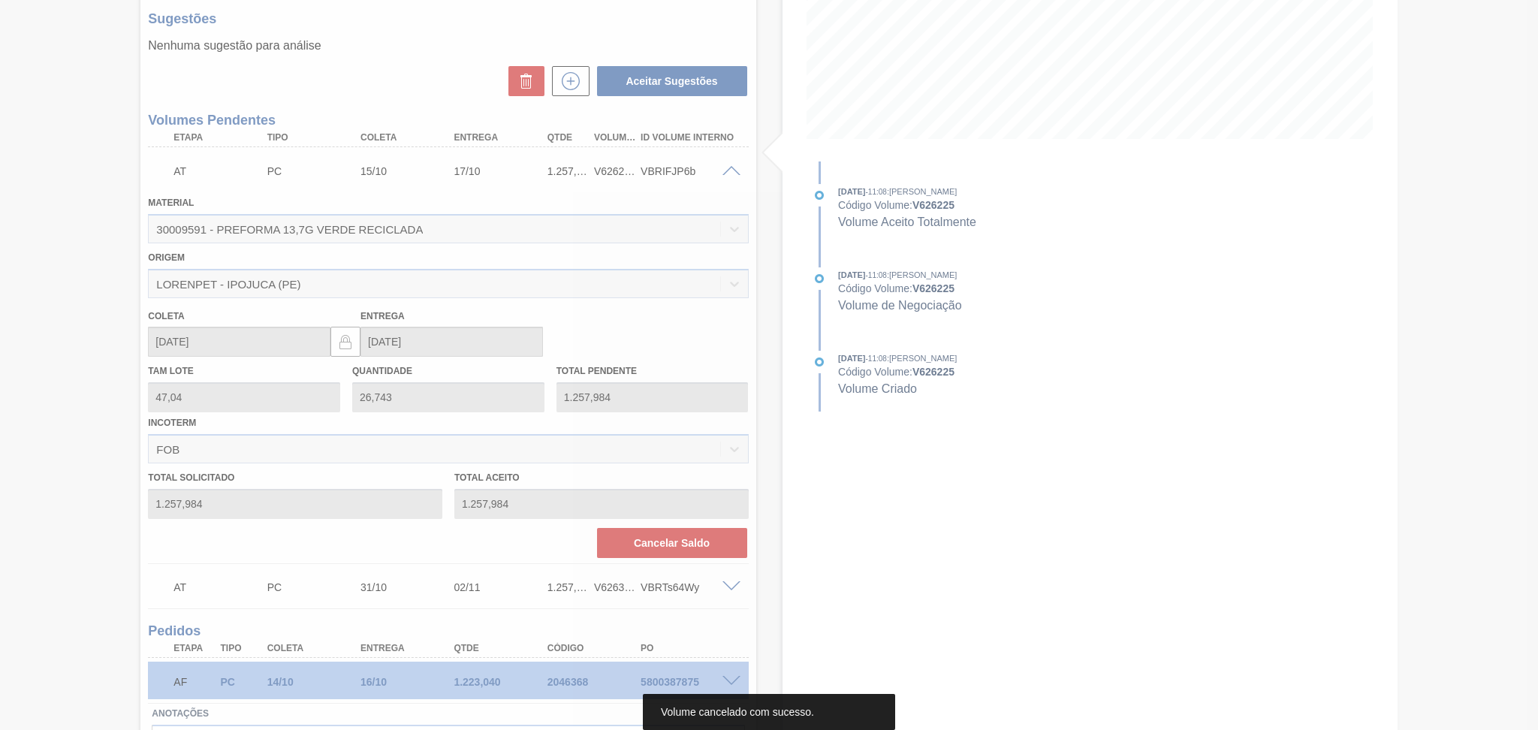
scroll to position [0, 0]
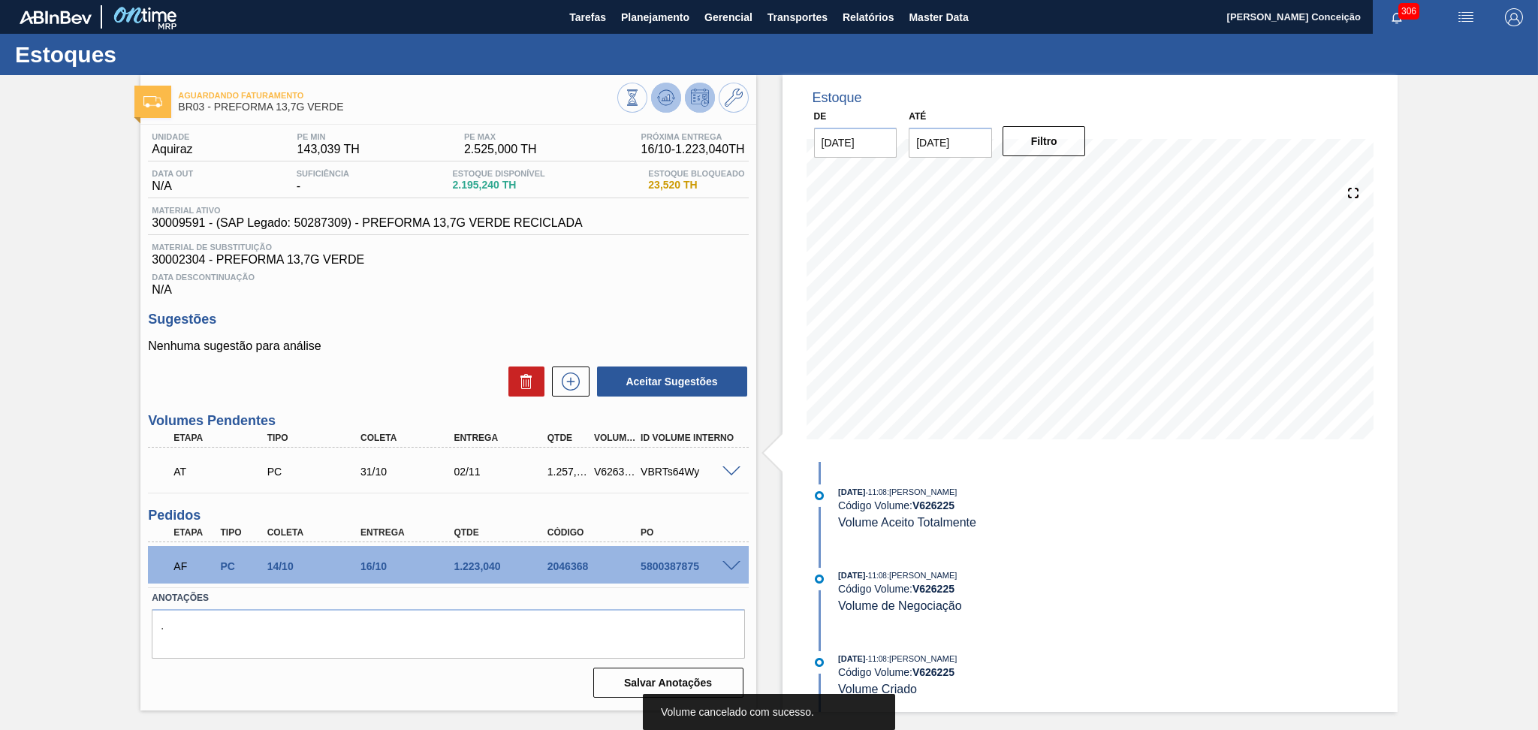
click at [674, 98] on icon at bounding box center [672, 99] width 3 height 2
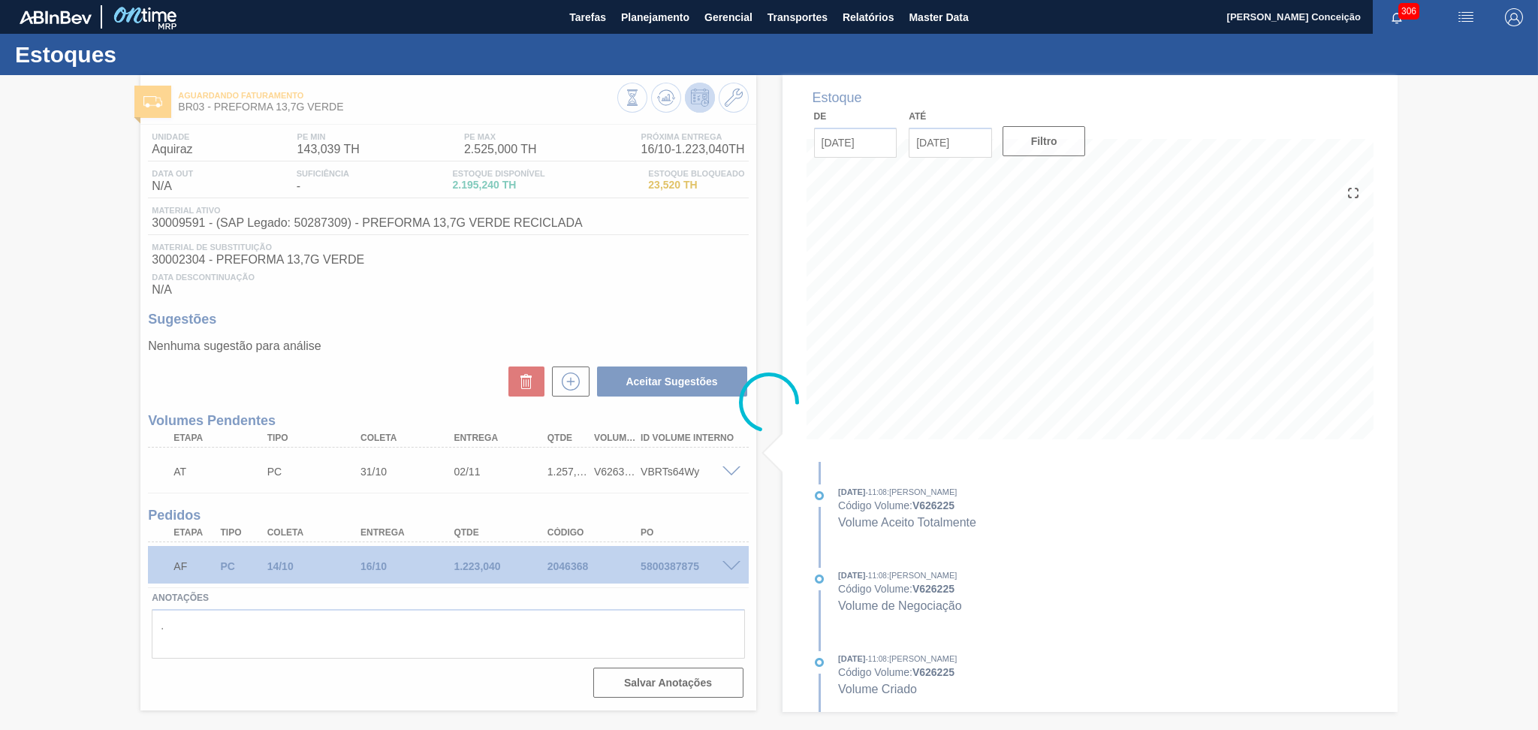
click at [505, 317] on div at bounding box center [769, 402] width 1538 height 655
click at [659, 88] on div at bounding box center [769, 402] width 1538 height 655
click at [565, 276] on div at bounding box center [769, 402] width 1538 height 655
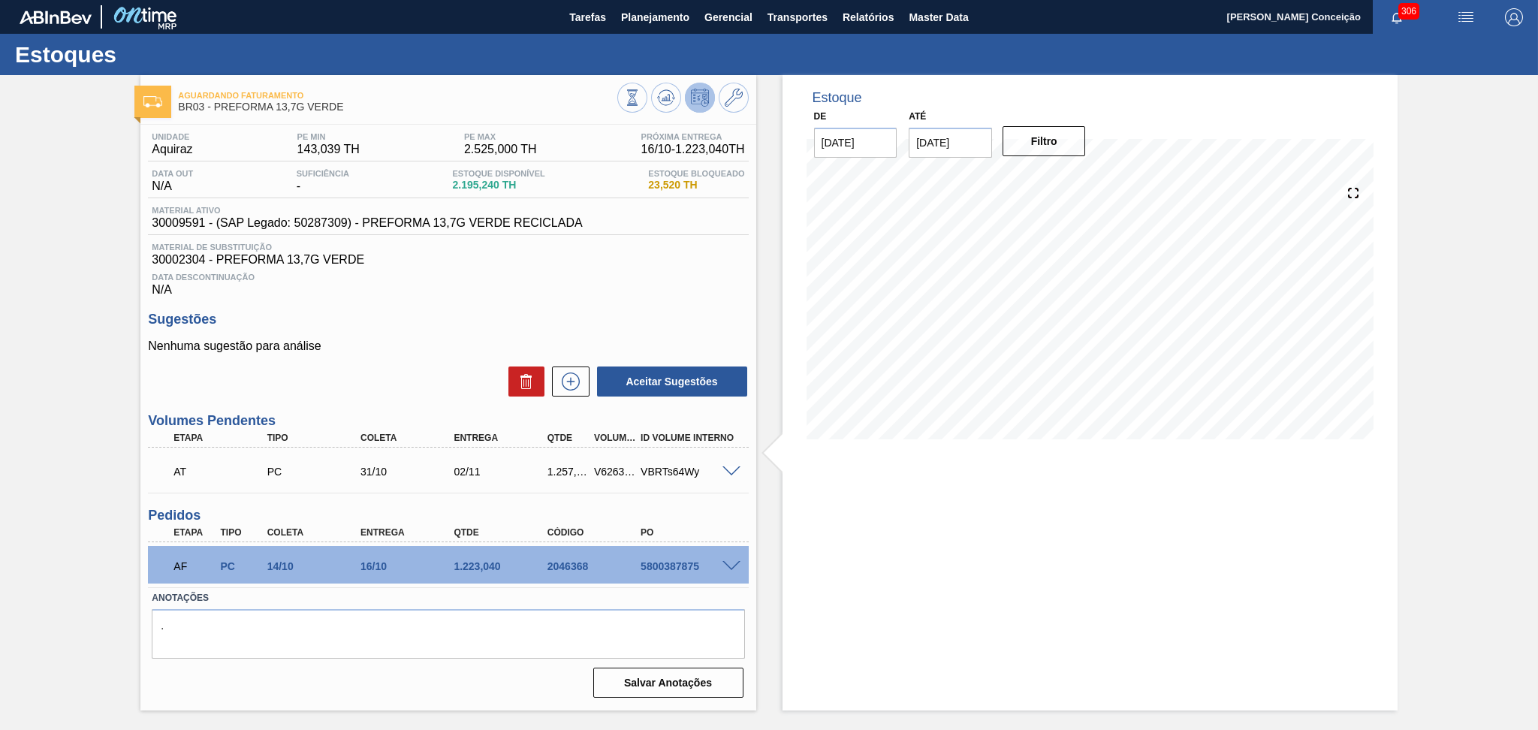
click at [520, 295] on div "Data Descontinuação N/A" at bounding box center [448, 282] width 600 height 30
click at [575, 377] on icon at bounding box center [571, 381] width 24 height 18
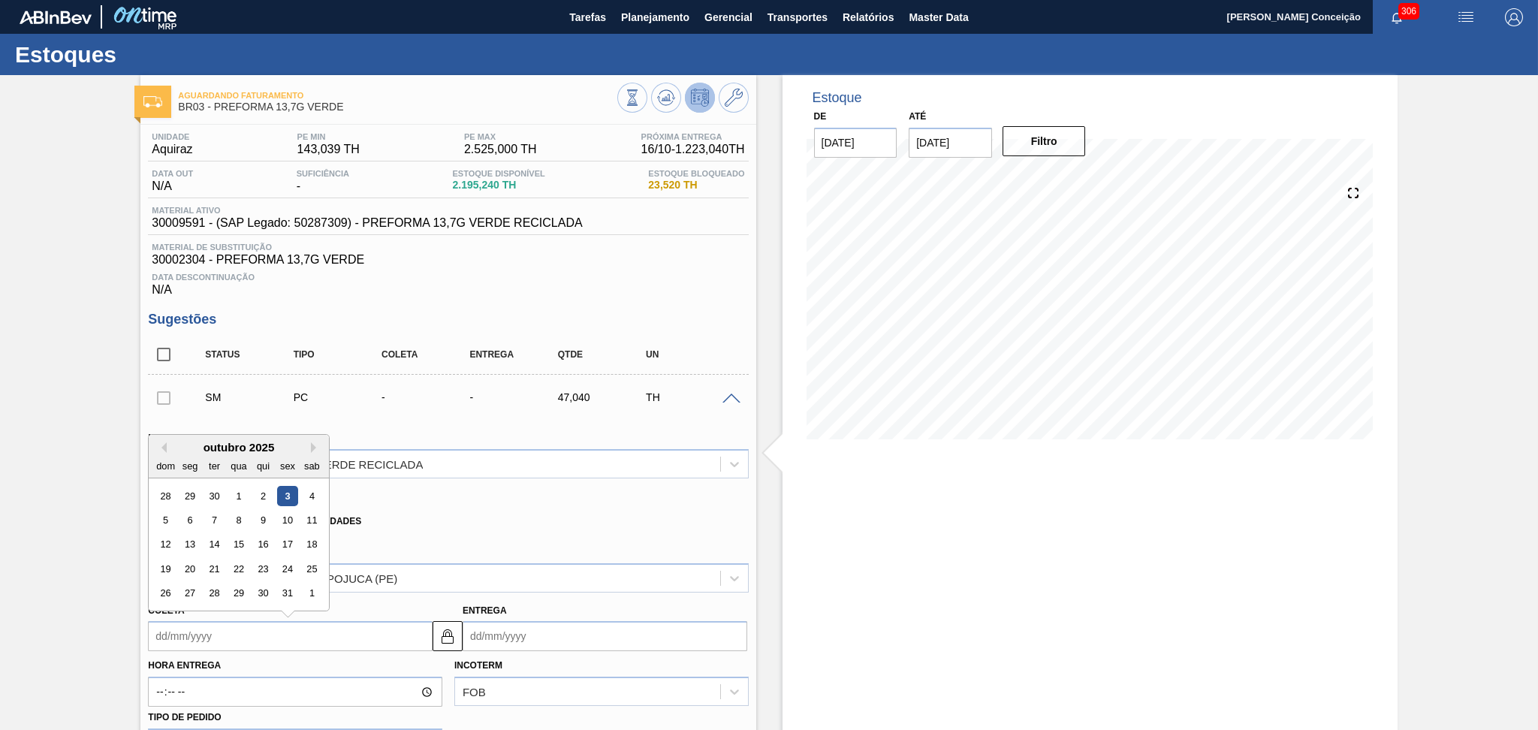
click at [210, 635] on input "Coleta" at bounding box center [290, 636] width 285 height 30
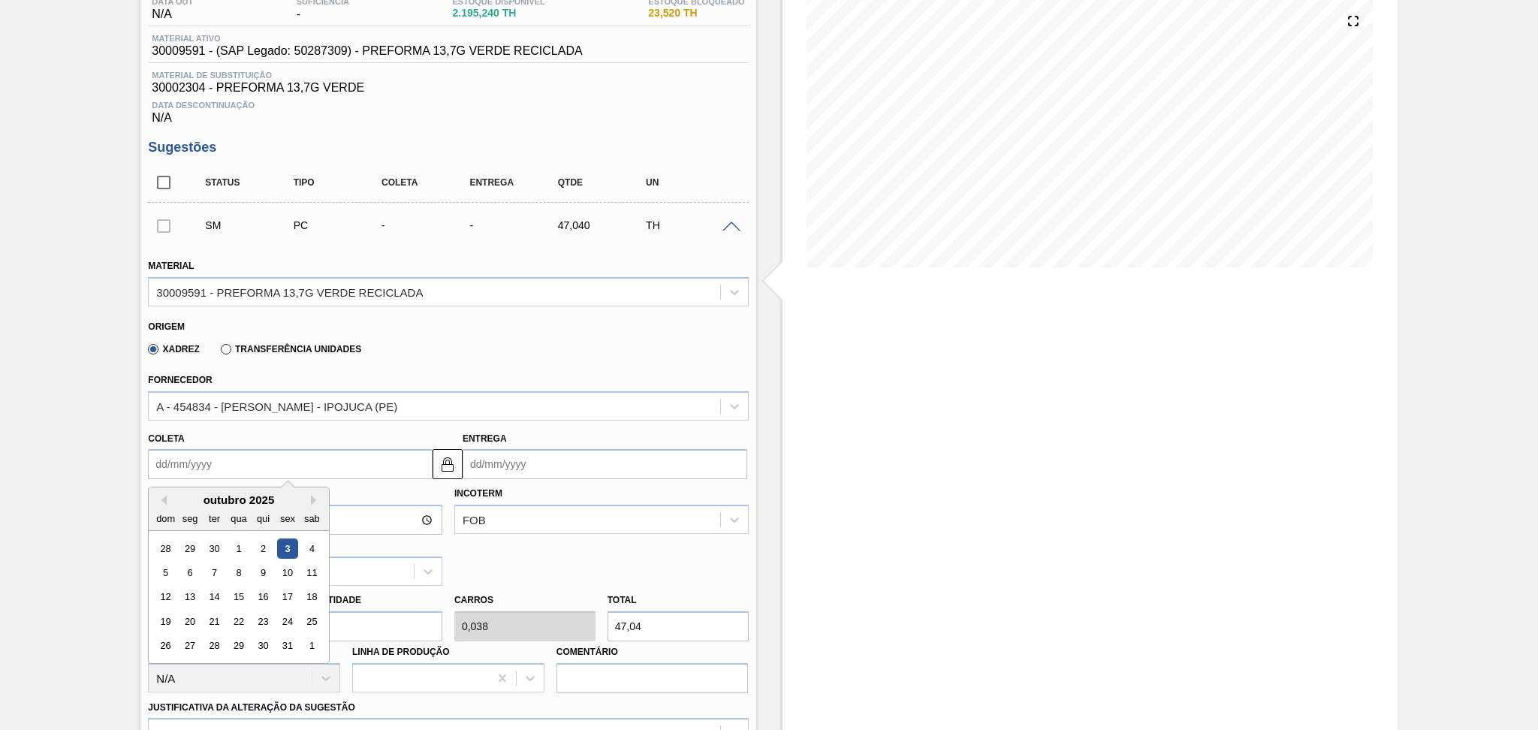
scroll to position [400, 0]
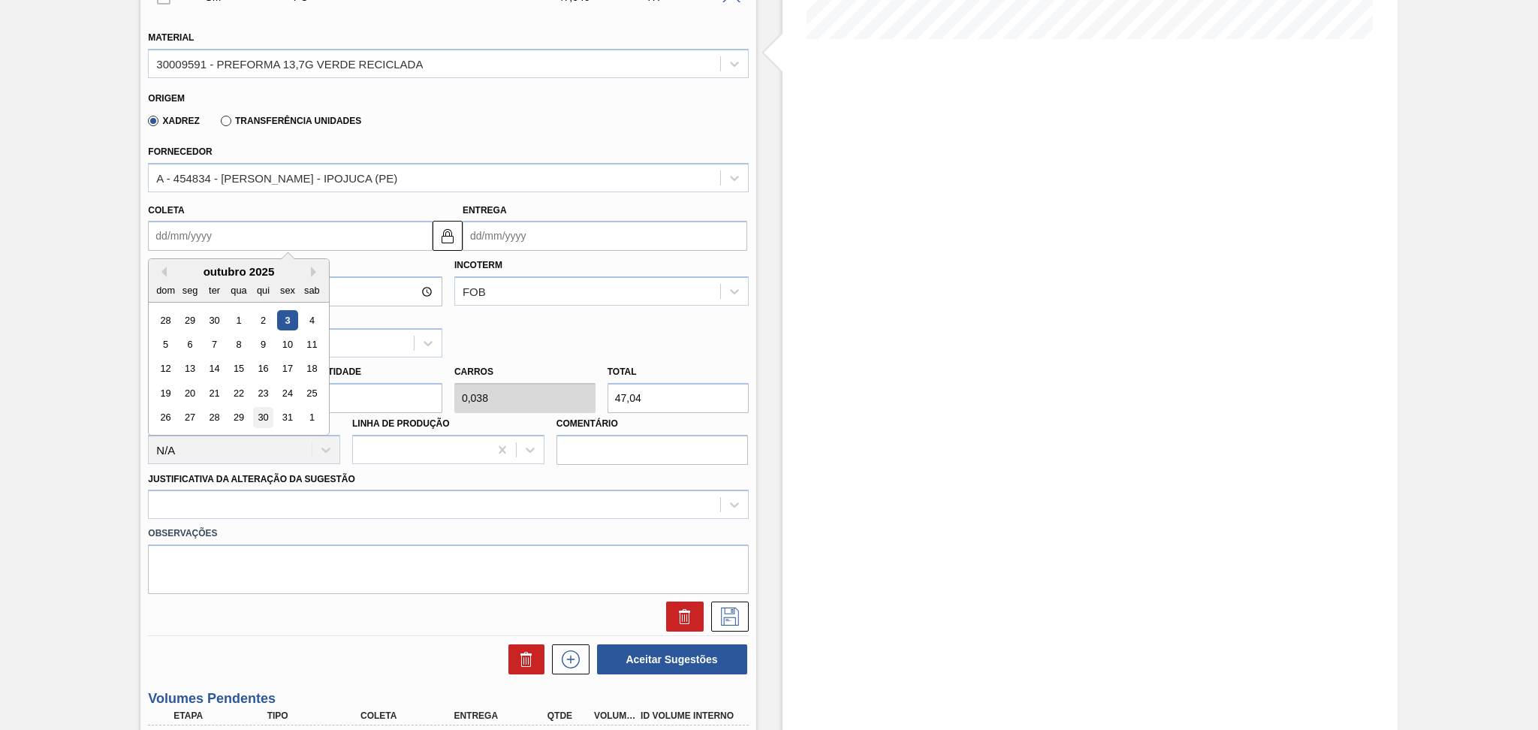
click at [255, 412] on div "30" at bounding box center [263, 418] width 20 height 20
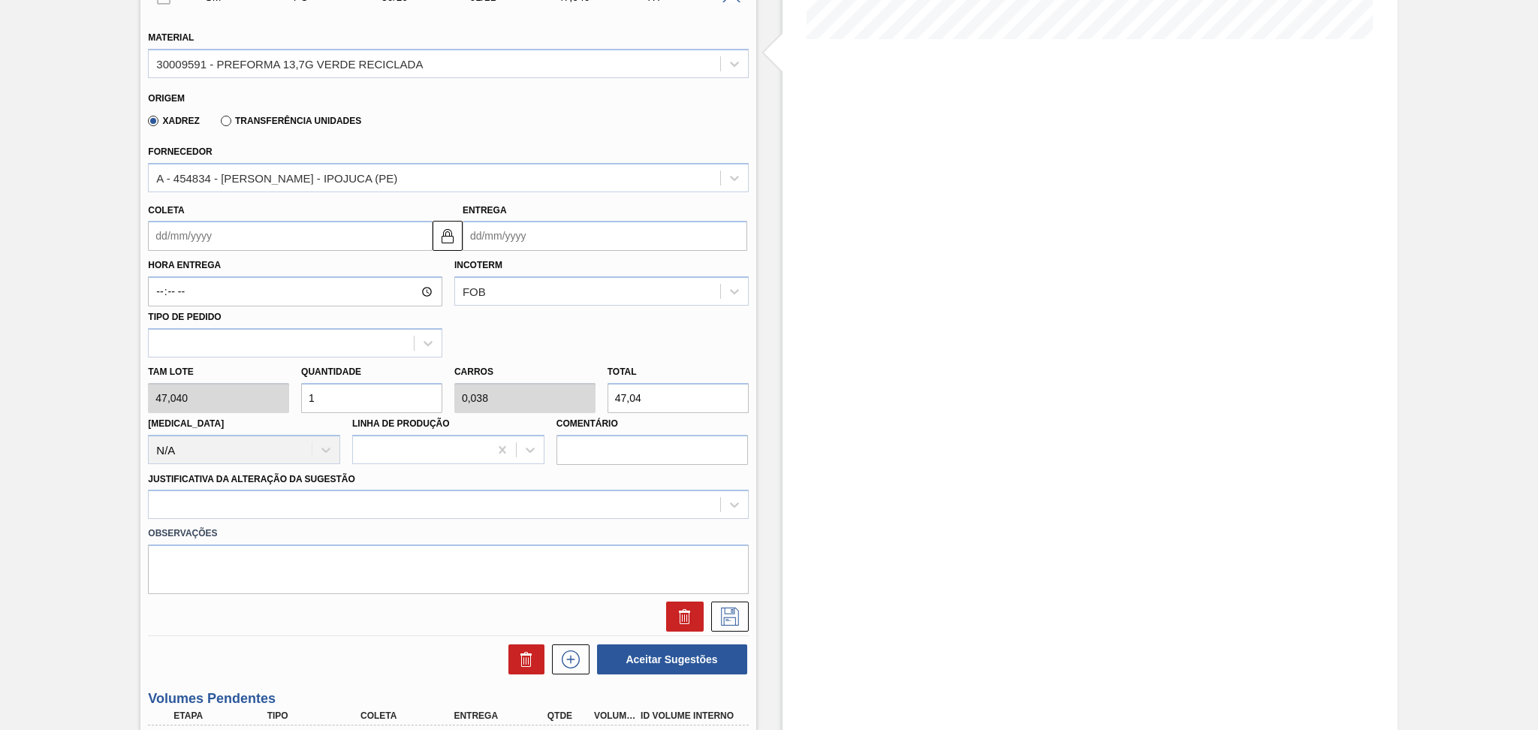
type input "30/10/2025"
type input "01/11/2025"
drag, startPoint x: 309, startPoint y: 395, endPoint x: 284, endPoint y: 391, distance: 25.8
click at [290, 391] on div "Tam lote 47,040 Quantidade 1 Carros 0,038 Total 47,04 Doca N/A Linha de Produçã…" at bounding box center [448, 410] width 612 height 107
type input "2"
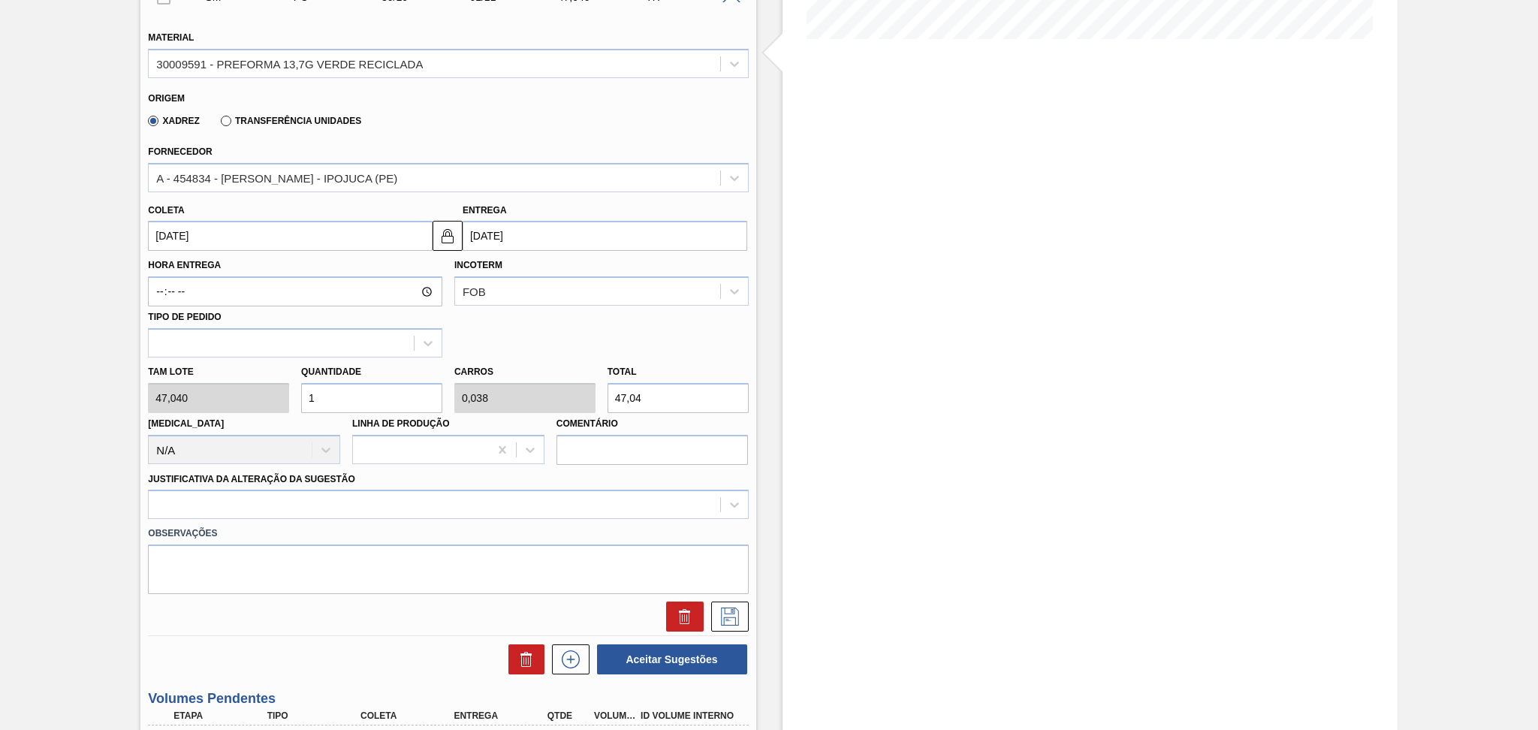
type input "0,077"
type input "94,08"
type input "26"
type input "1"
type input "1.223,04"
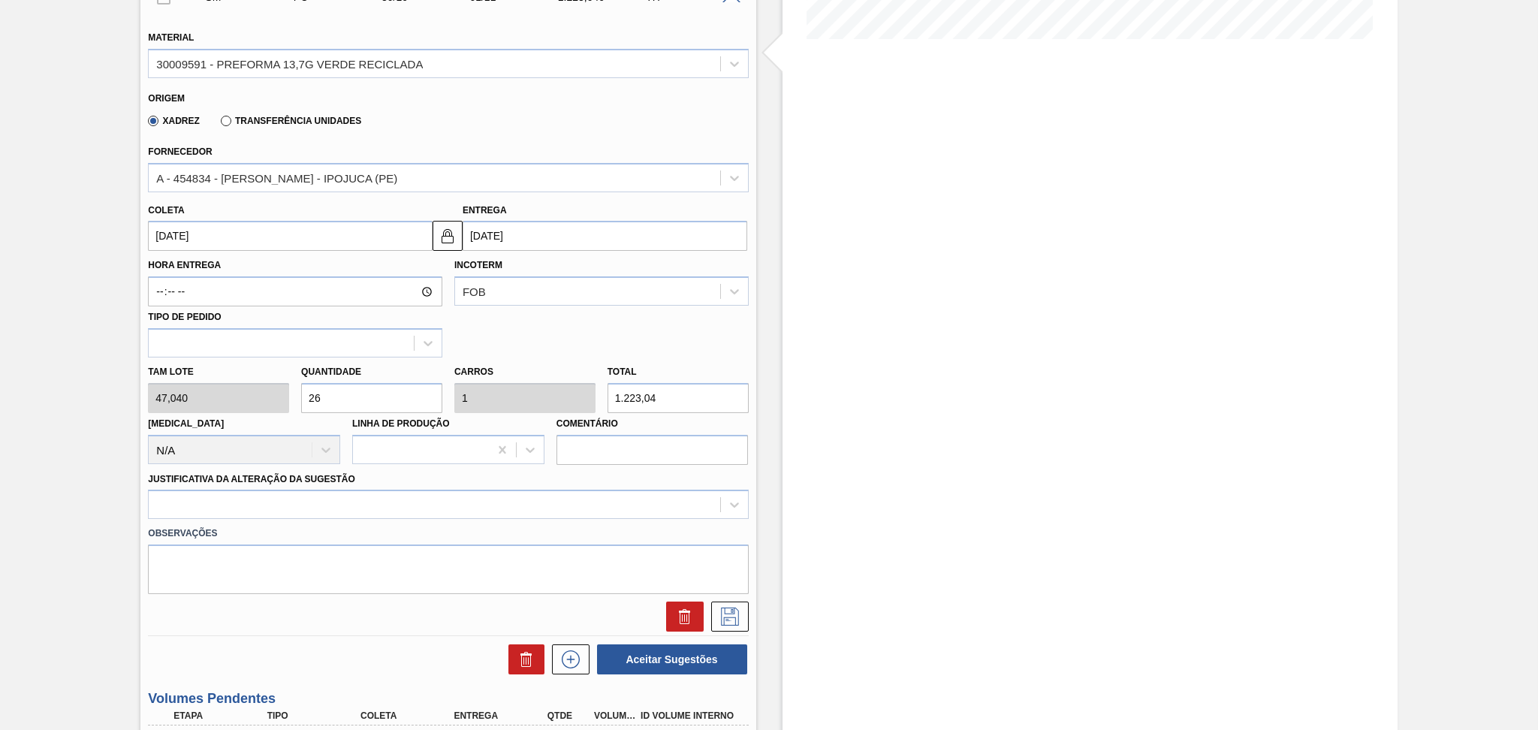
type input "26"
click at [614, 343] on div "Hora Entrega Incoterm FOB Tipo de pedido" at bounding box center [448, 304] width 612 height 107
click at [261, 504] on div at bounding box center [448, 504] width 600 height 29
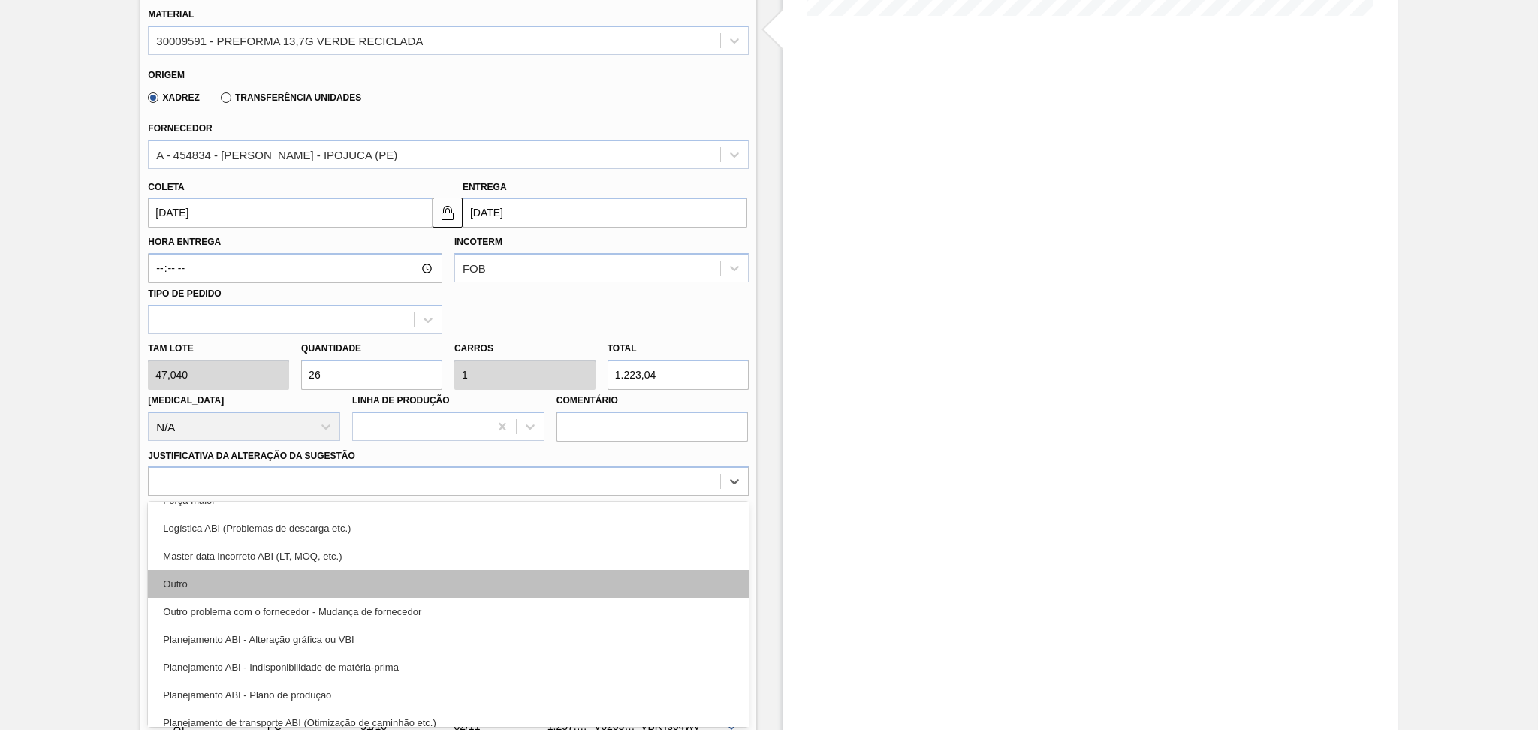
scroll to position [100, 0]
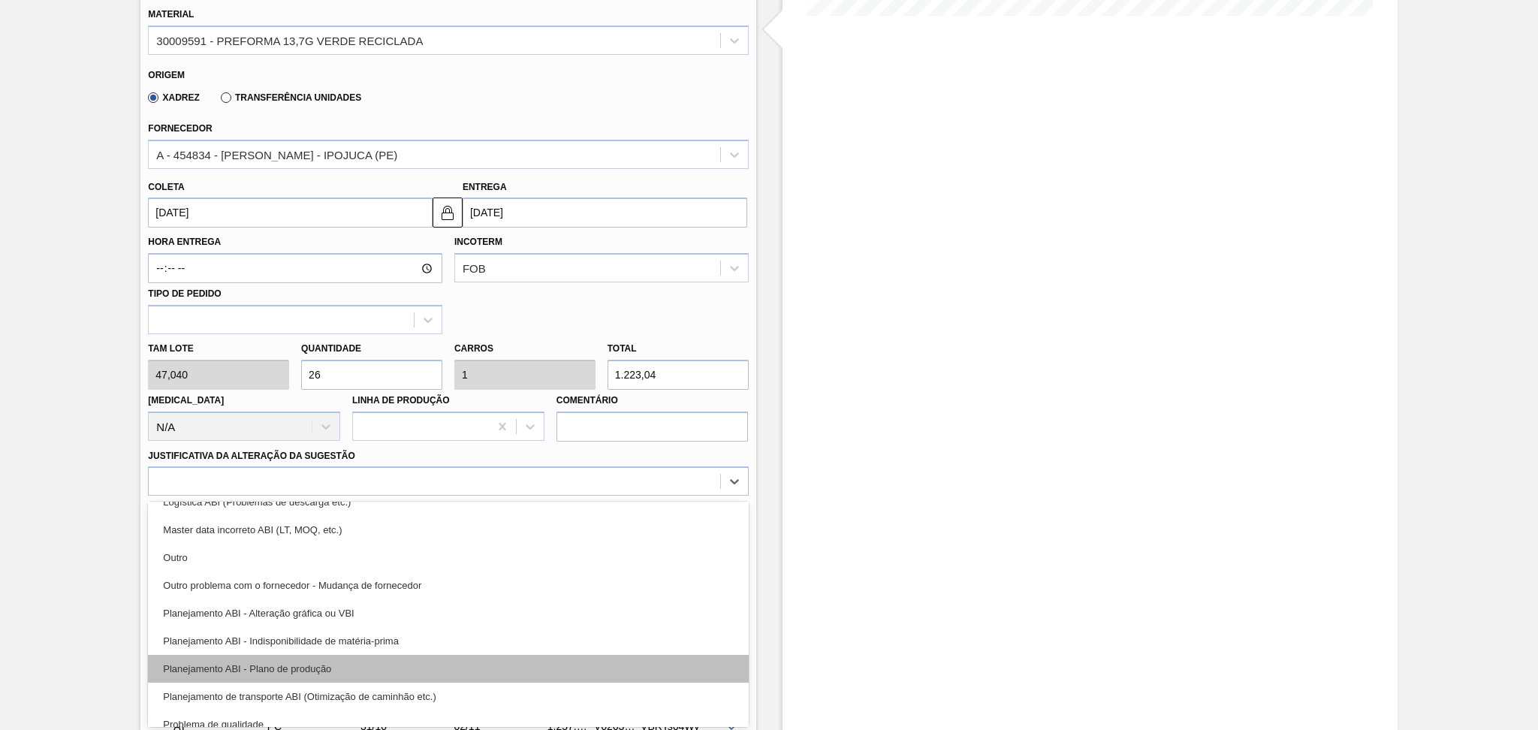
click at [334, 656] on div "Planejamento ABI - Plano de produção" at bounding box center [448, 669] width 600 height 28
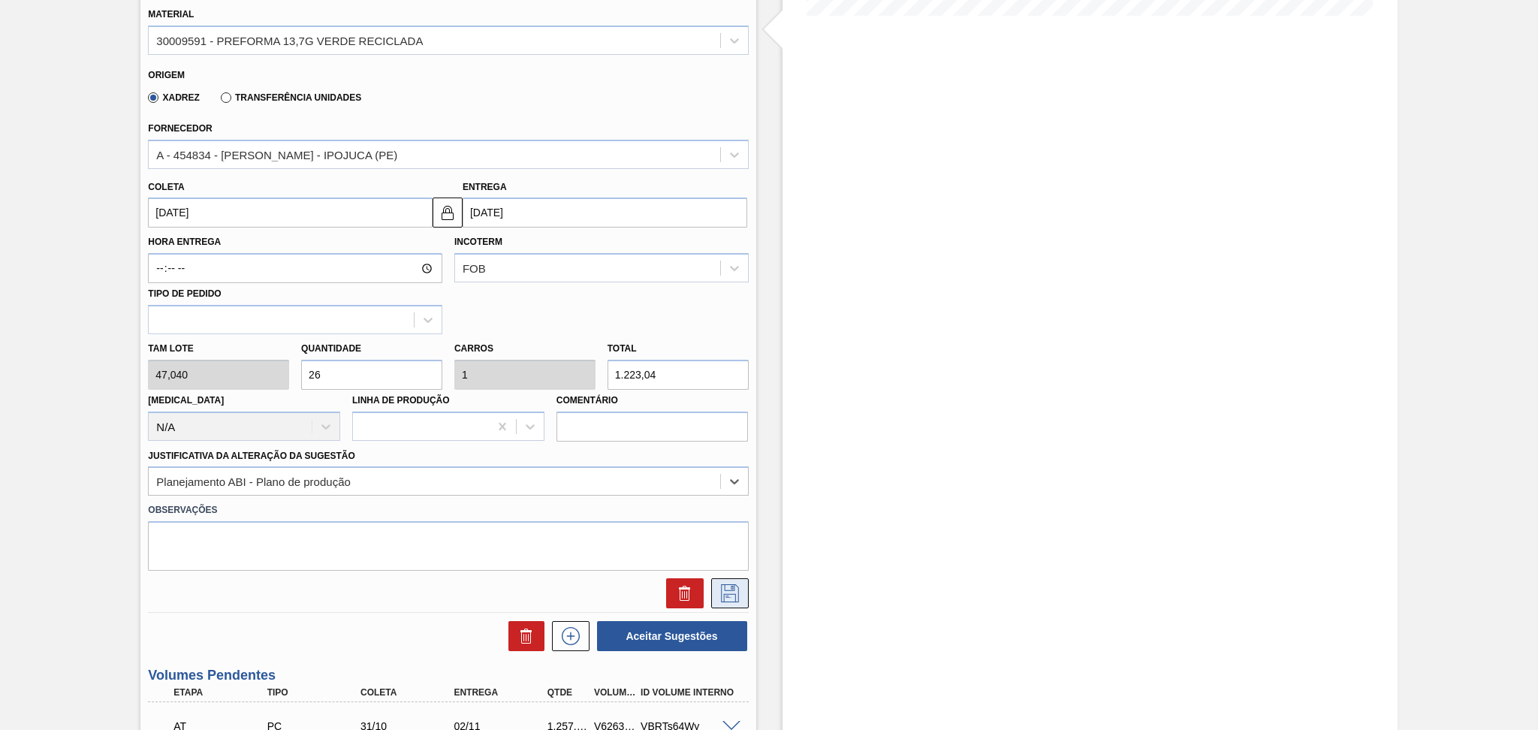
click at [724, 586] on icon at bounding box center [730, 593] width 24 height 18
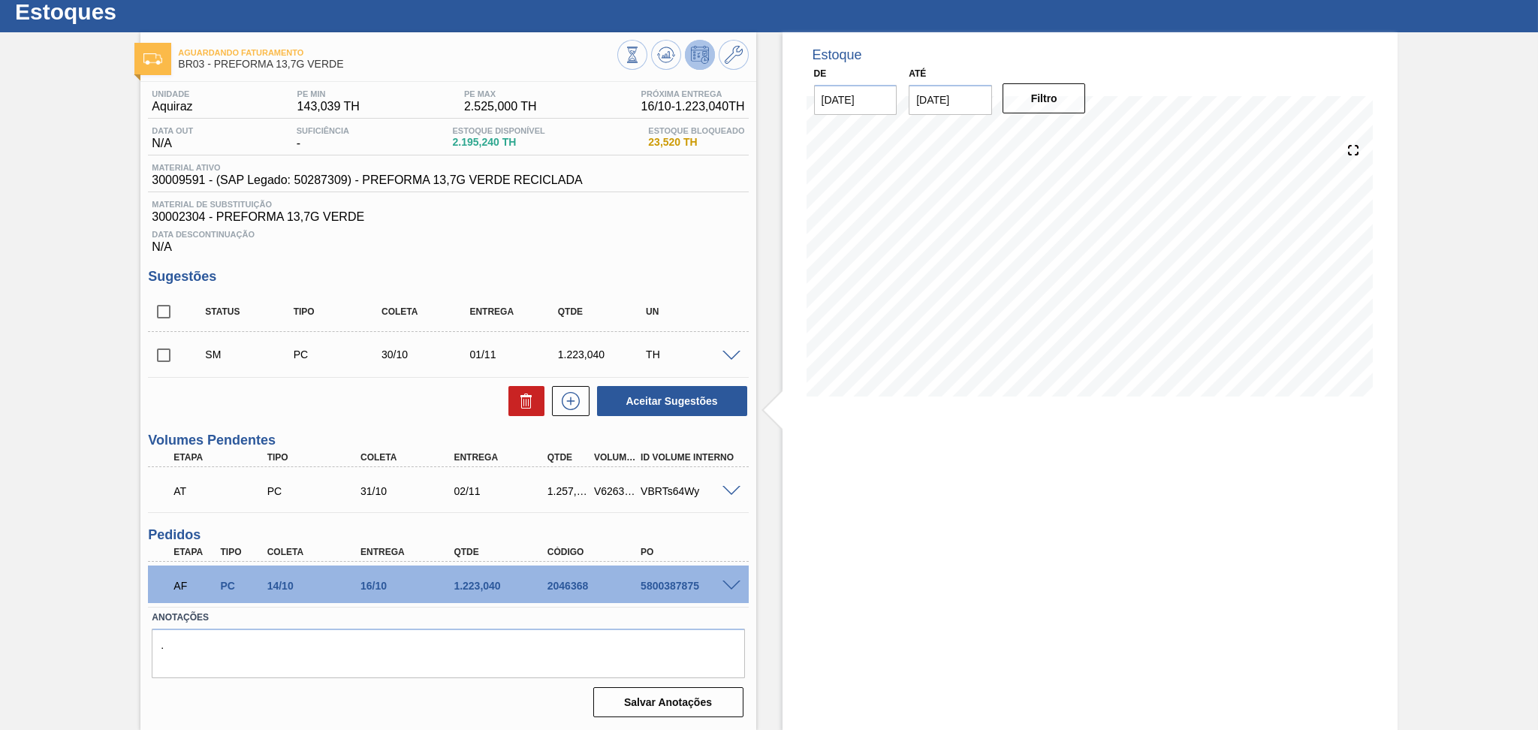
scroll to position [41, 0]
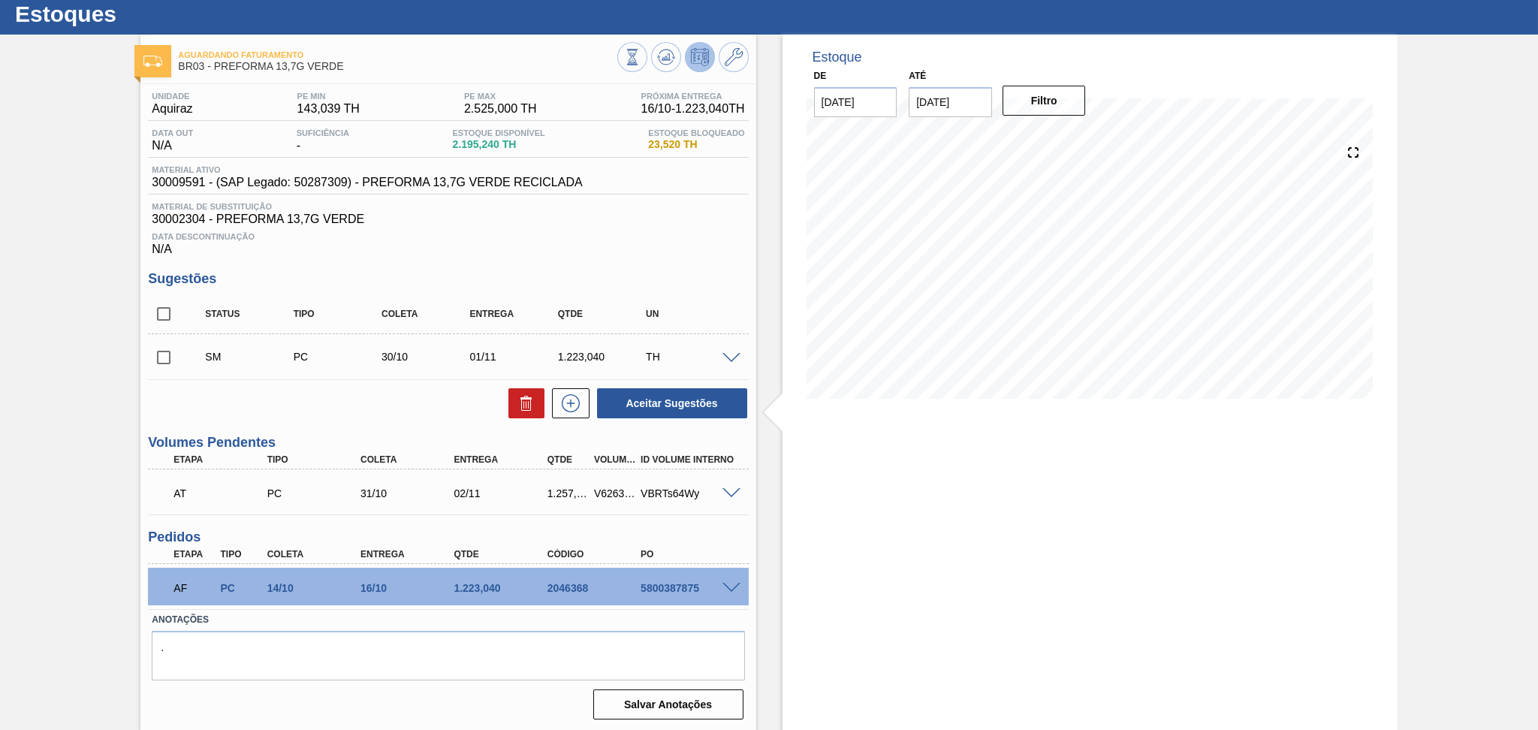
click at [172, 362] on input "checkbox" at bounding box center [164, 358] width 32 height 32
click at [604, 408] on button "Aceitar Sugestões" at bounding box center [672, 403] width 150 height 30
checkbox input "false"
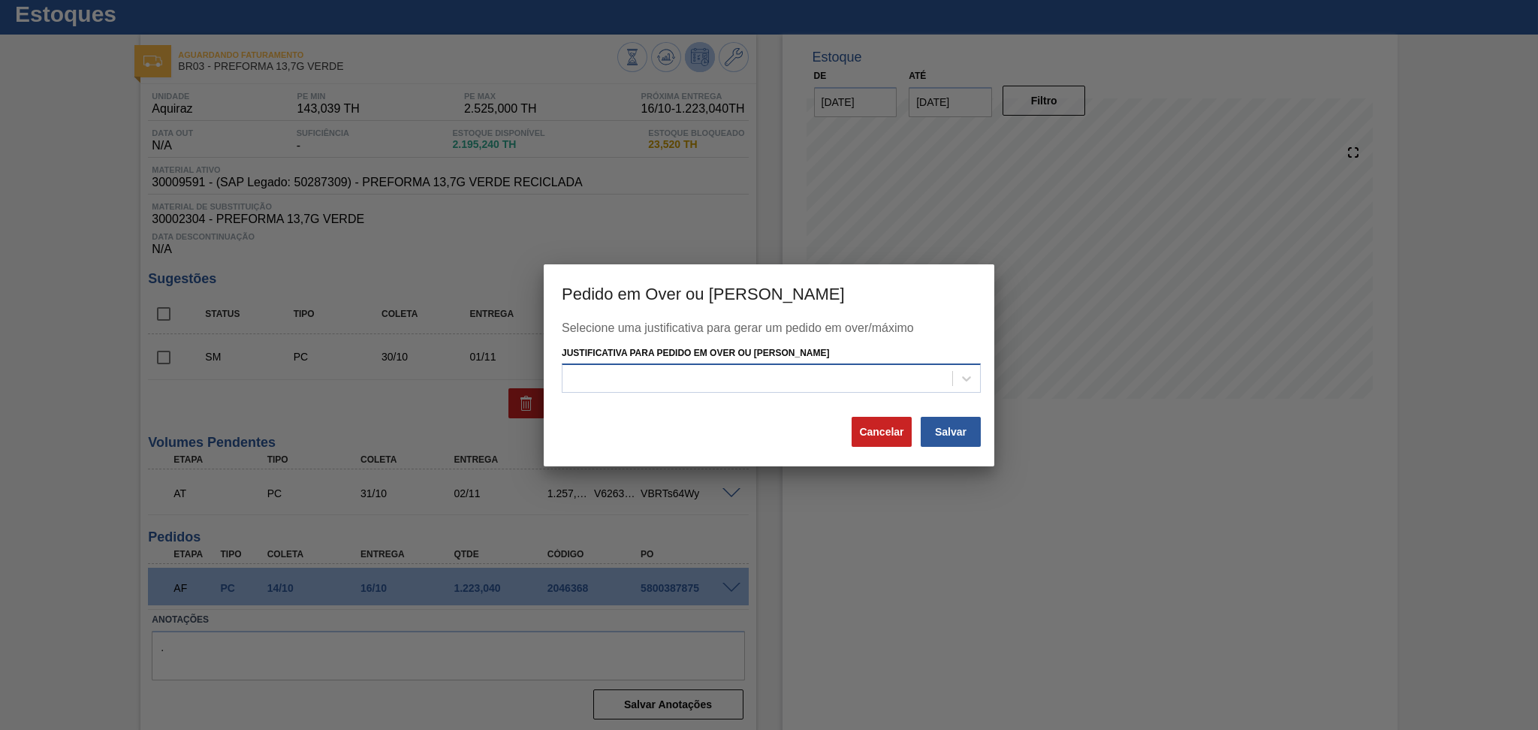
click at [748, 375] on div at bounding box center [757, 379] width 390 height 22
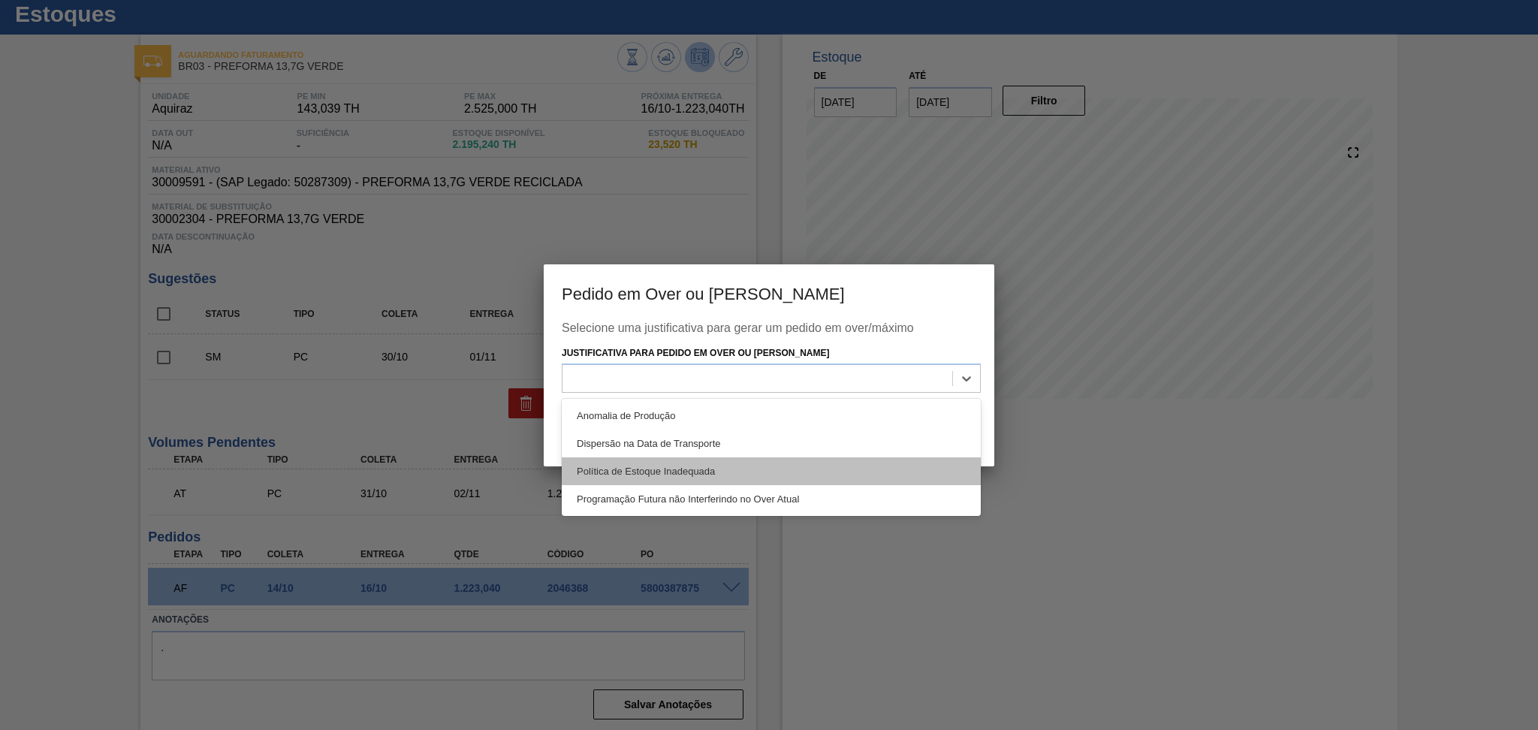
click at [714, 474] on div "Política de Estoque Inadequada" at bounding box center [771, 471] width 419 height 28
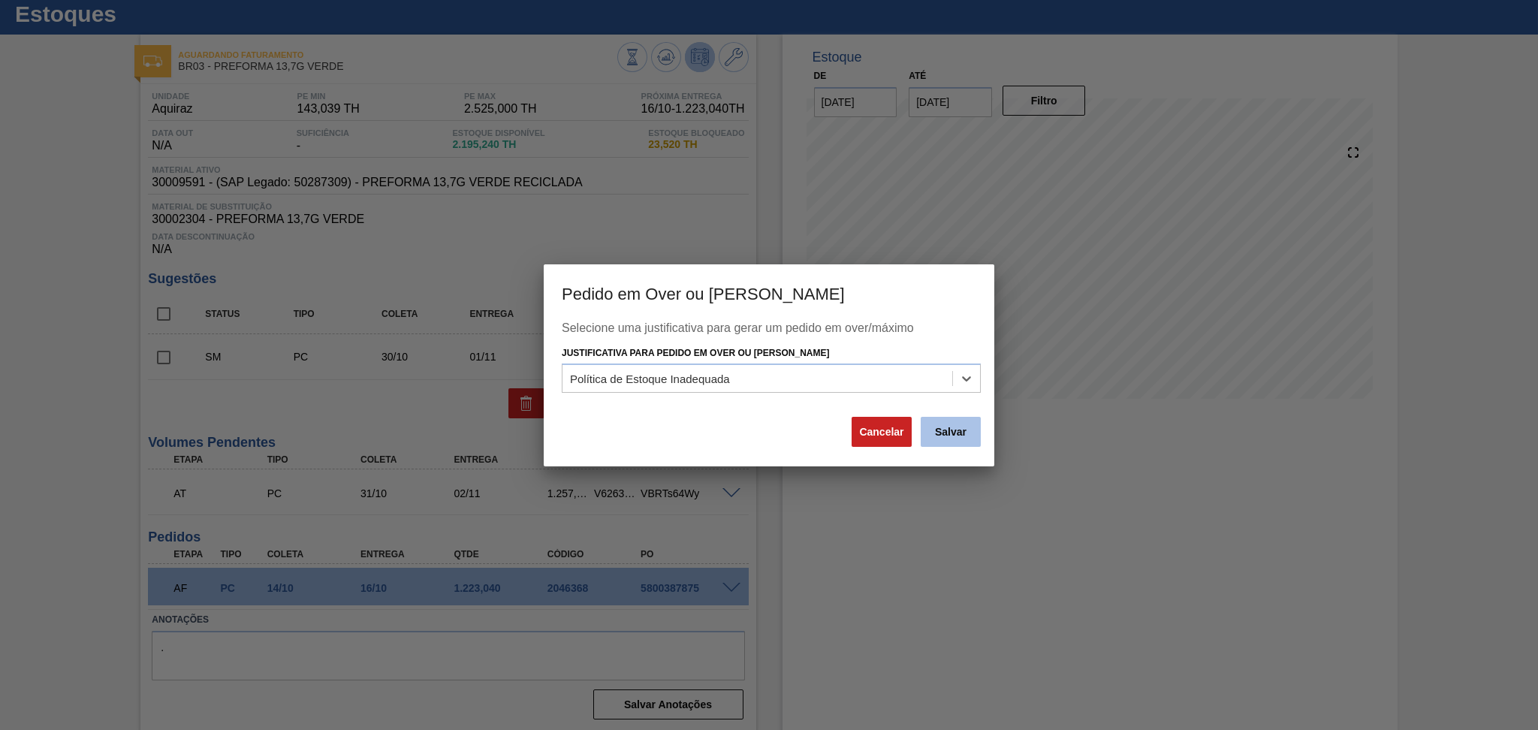
click at [951, 430] on button "Salvar" at bounding box center [951, 432] width 60 height 30
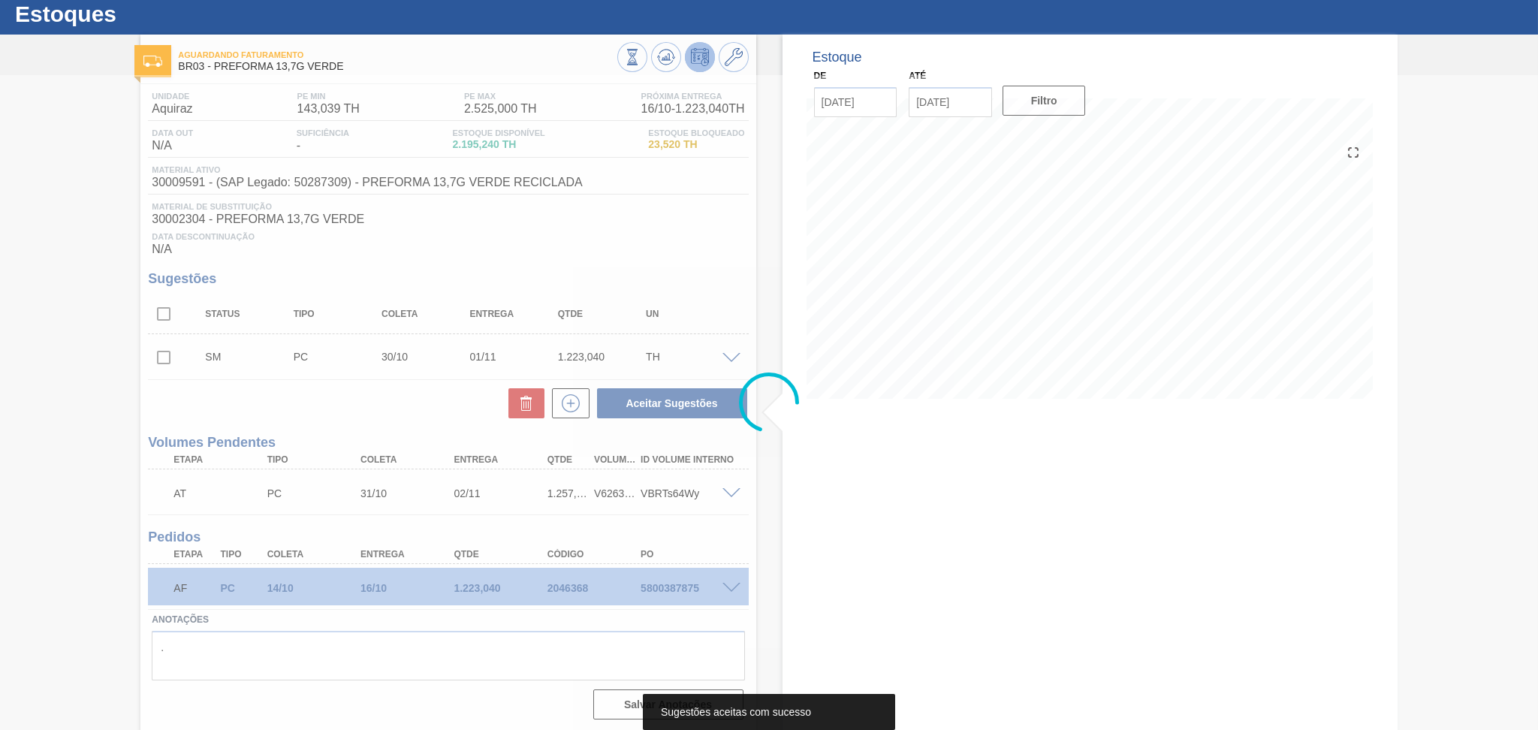
click at [728, 493] on div at bounding box center [769, 402] width 1538 height 655
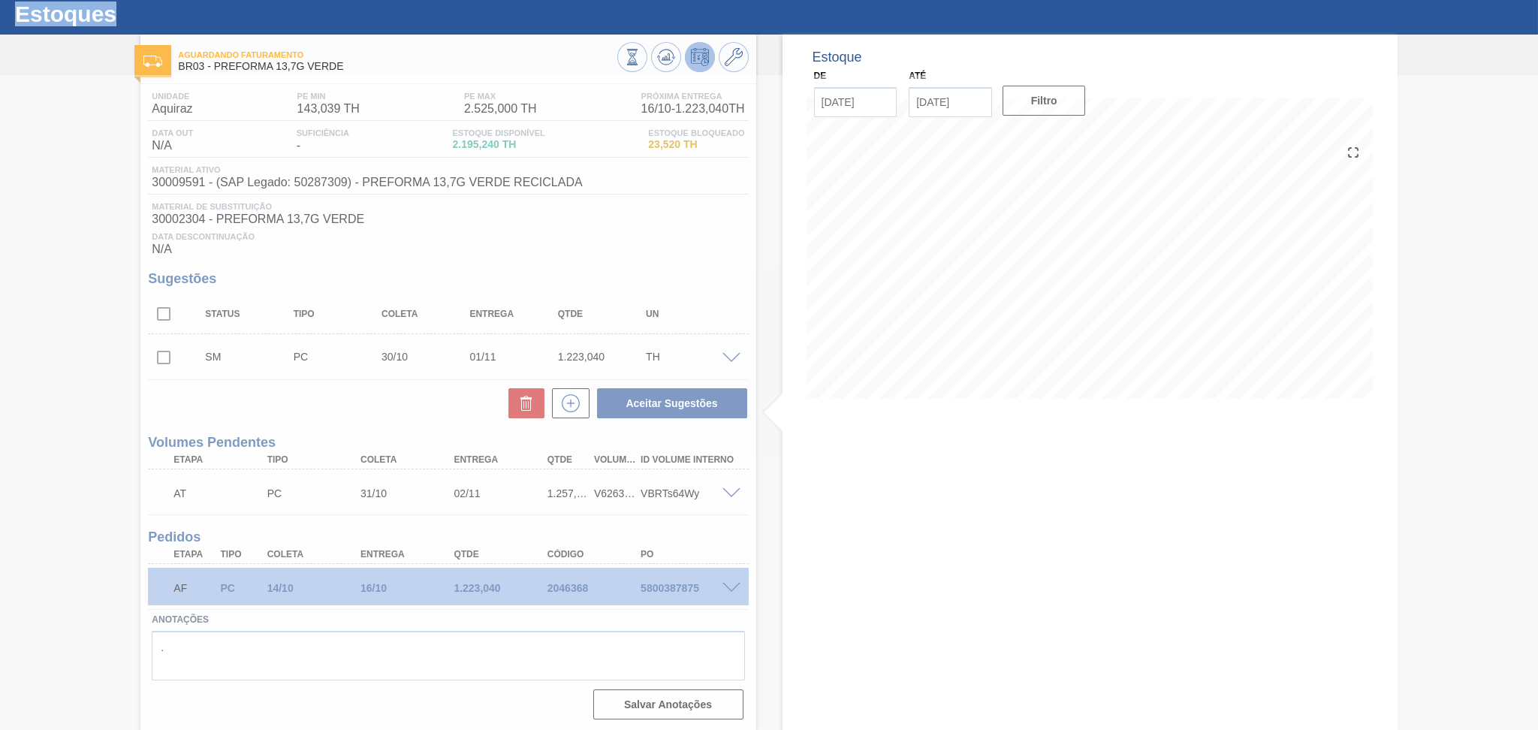
click at [728, 493] on div at bounding box center [769, 402] width 1538 height 655
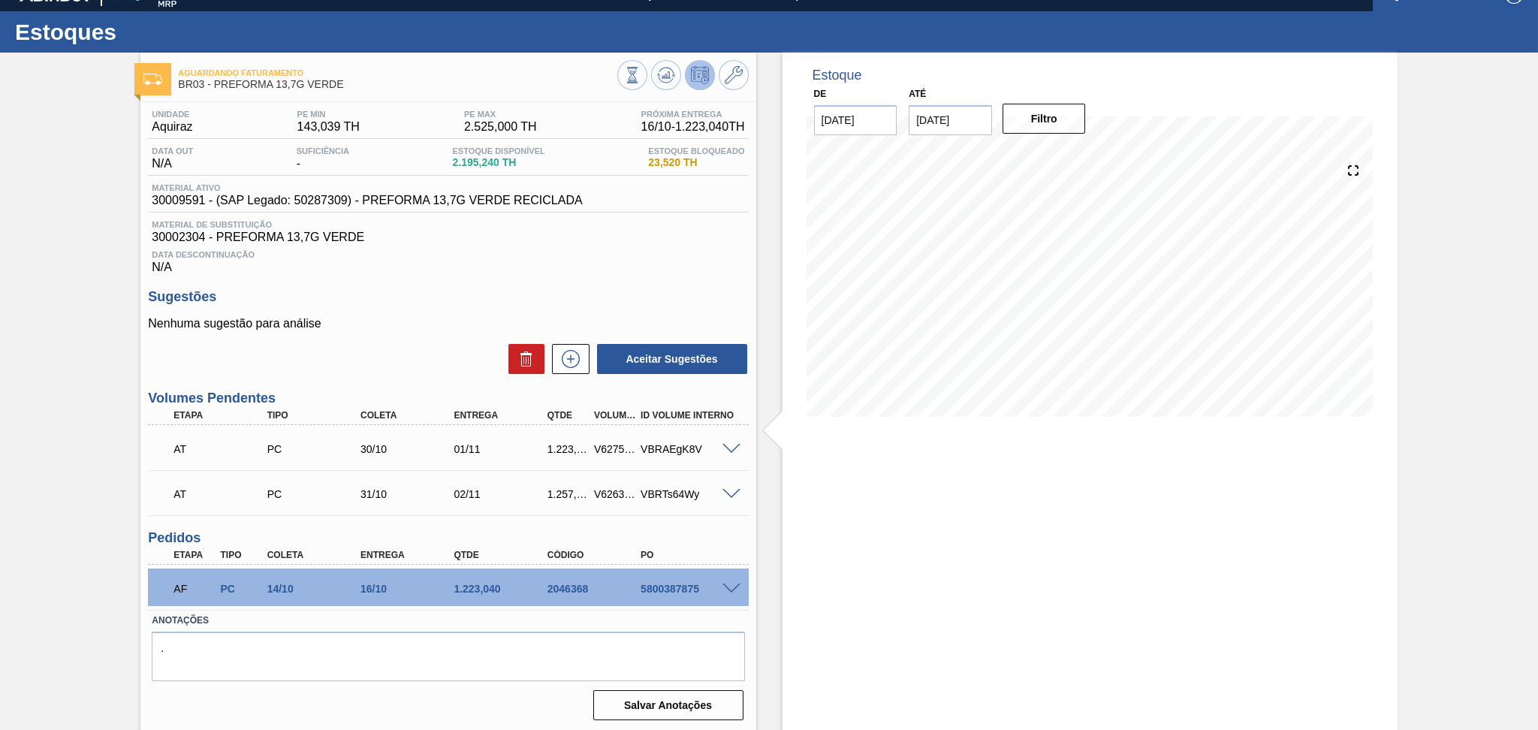
click at [731, 491] on span at bounding box center [731, 494] width 18 height 11
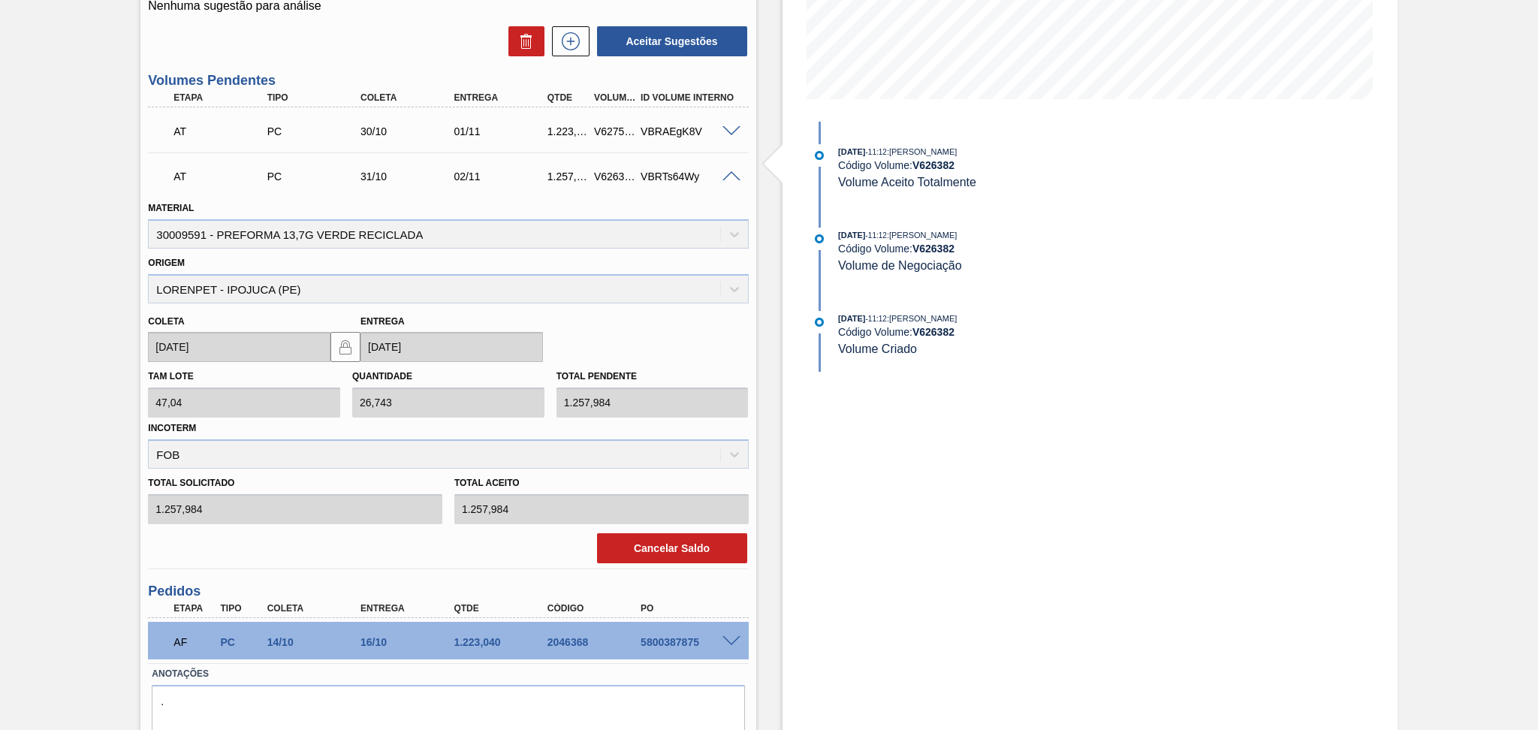
scroll to position [341, 0]
click at [664, 544] on button "Cancelar Saldo" at bounding box center [672, 547] width 150 height 30
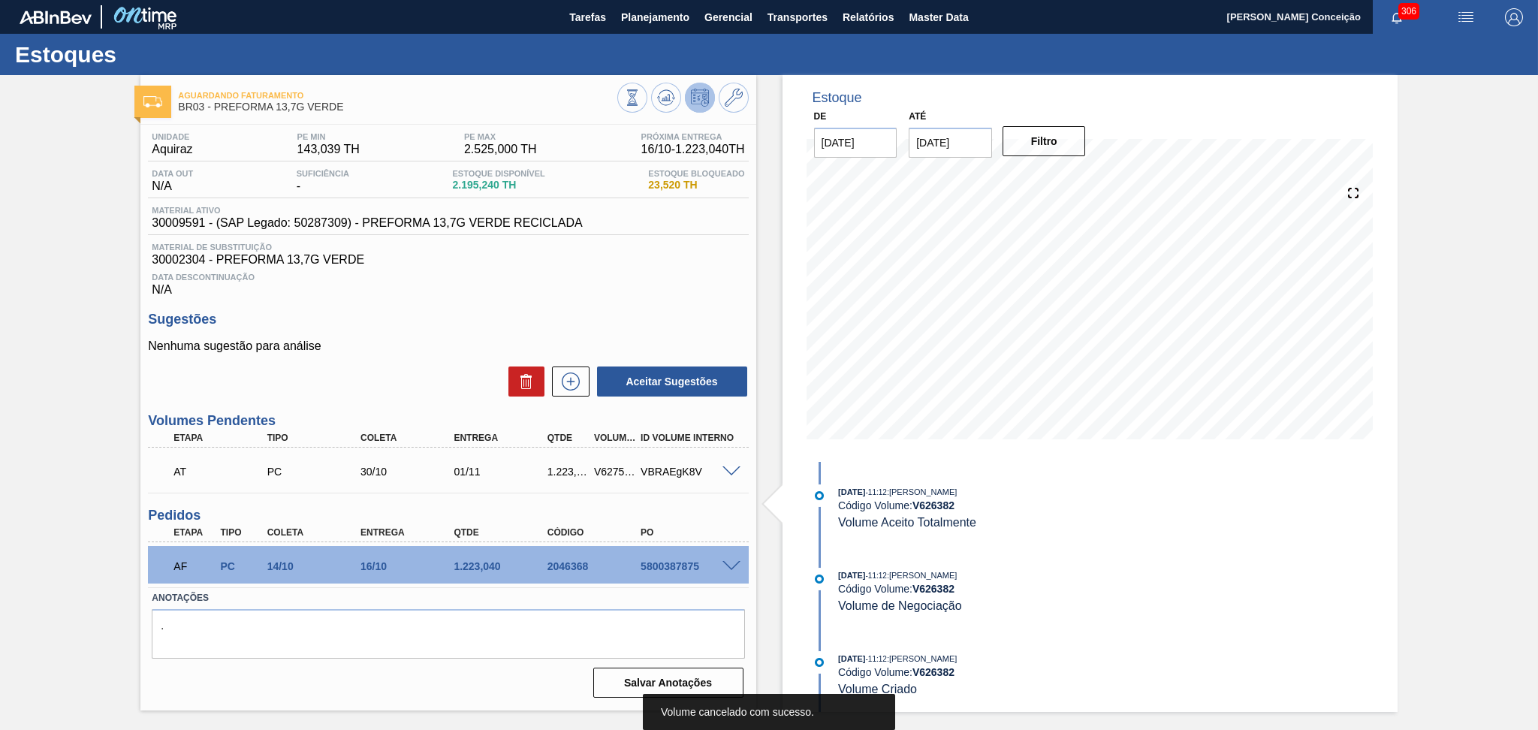
scroll to position [0, 0]
click at [401, 372] on div "Aceitar Sugestões" at bounding box center [448, 381] width 600 height 33
click at [740, 92] on icon at bounding box center [734, 98] width 18 height 18
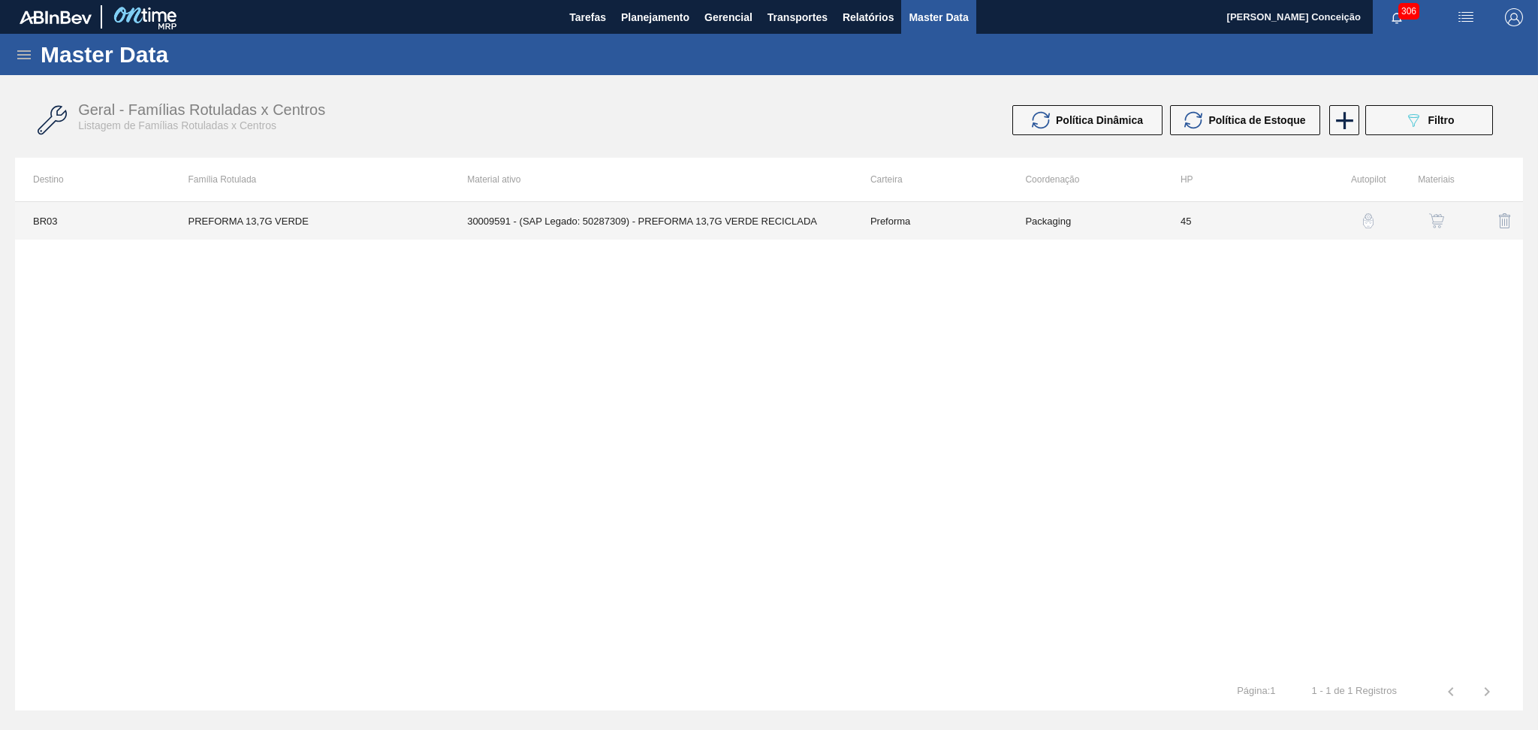
click at [668, 231] on td "30009591 - (SAP Legado: 50287309) - PREFORMA 13,7G VERDE RECICLADA" at bounding box center [650, 221] width 403 height 38
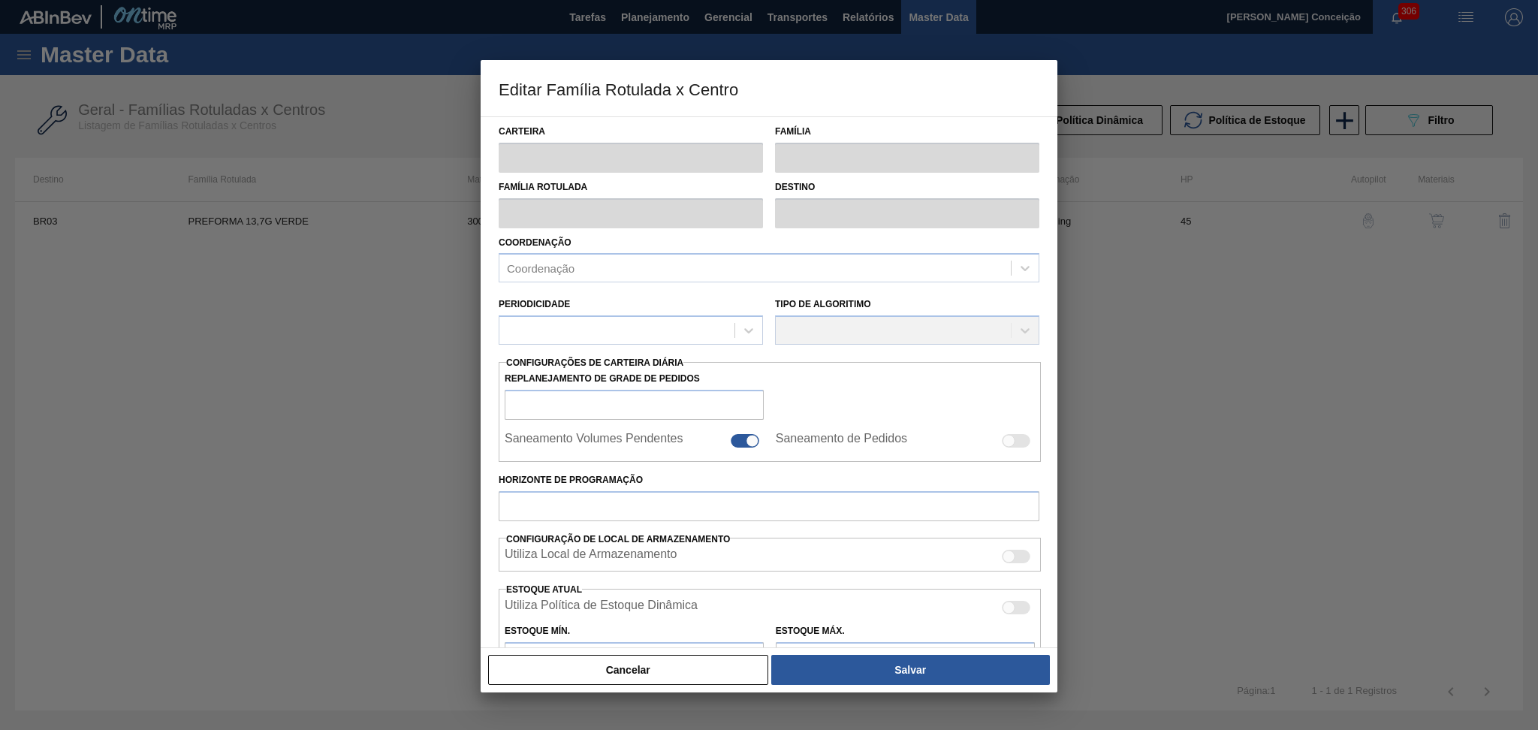
type input "Preforma"
type input "PREFORMA 13,7G VERDE"
type input "BR03 - Aquiraz"
type input "0"
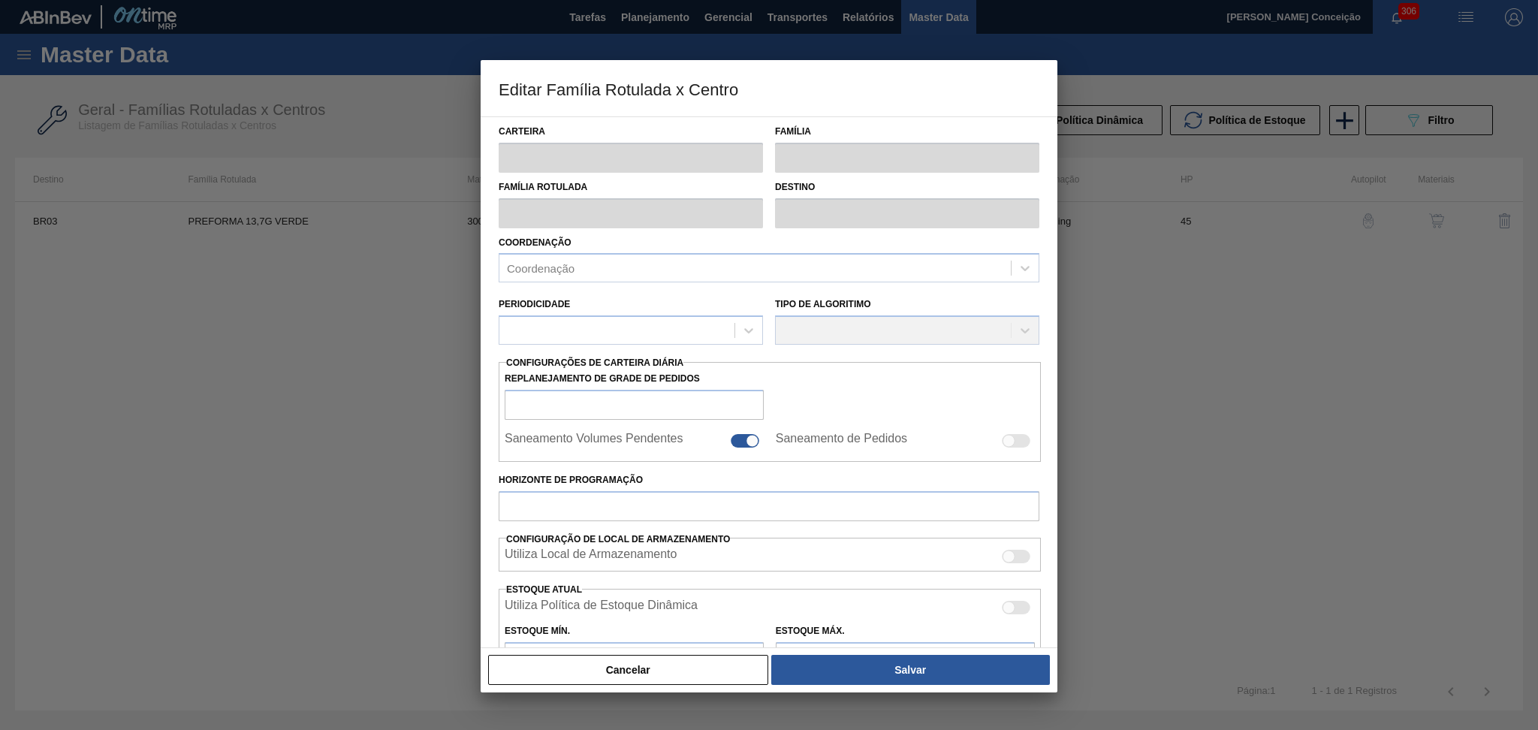
checkbox input "false"
type input "45"
type input "143,039"
type input "2.525"
type input "50"
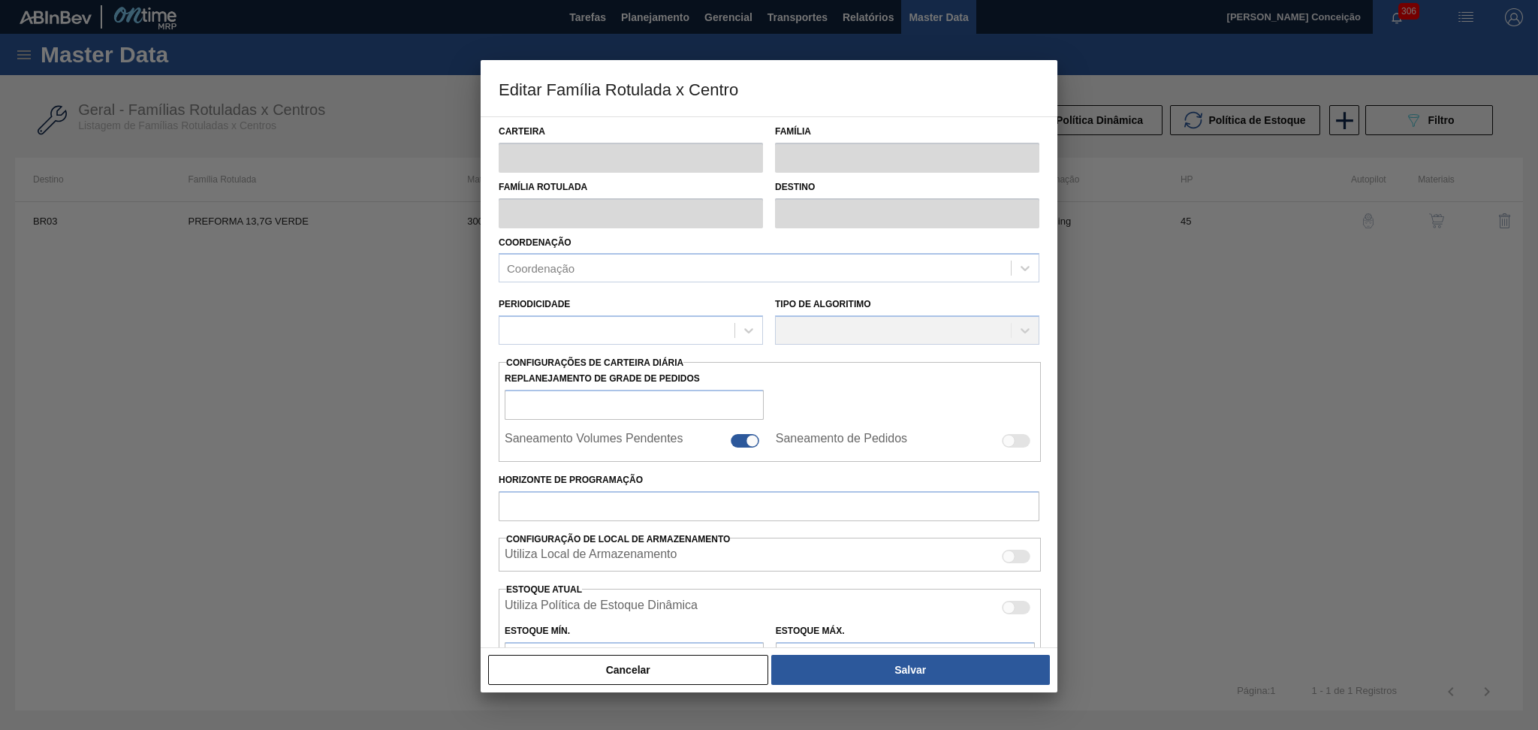
type input "1.334,019"
checkbox input "true"
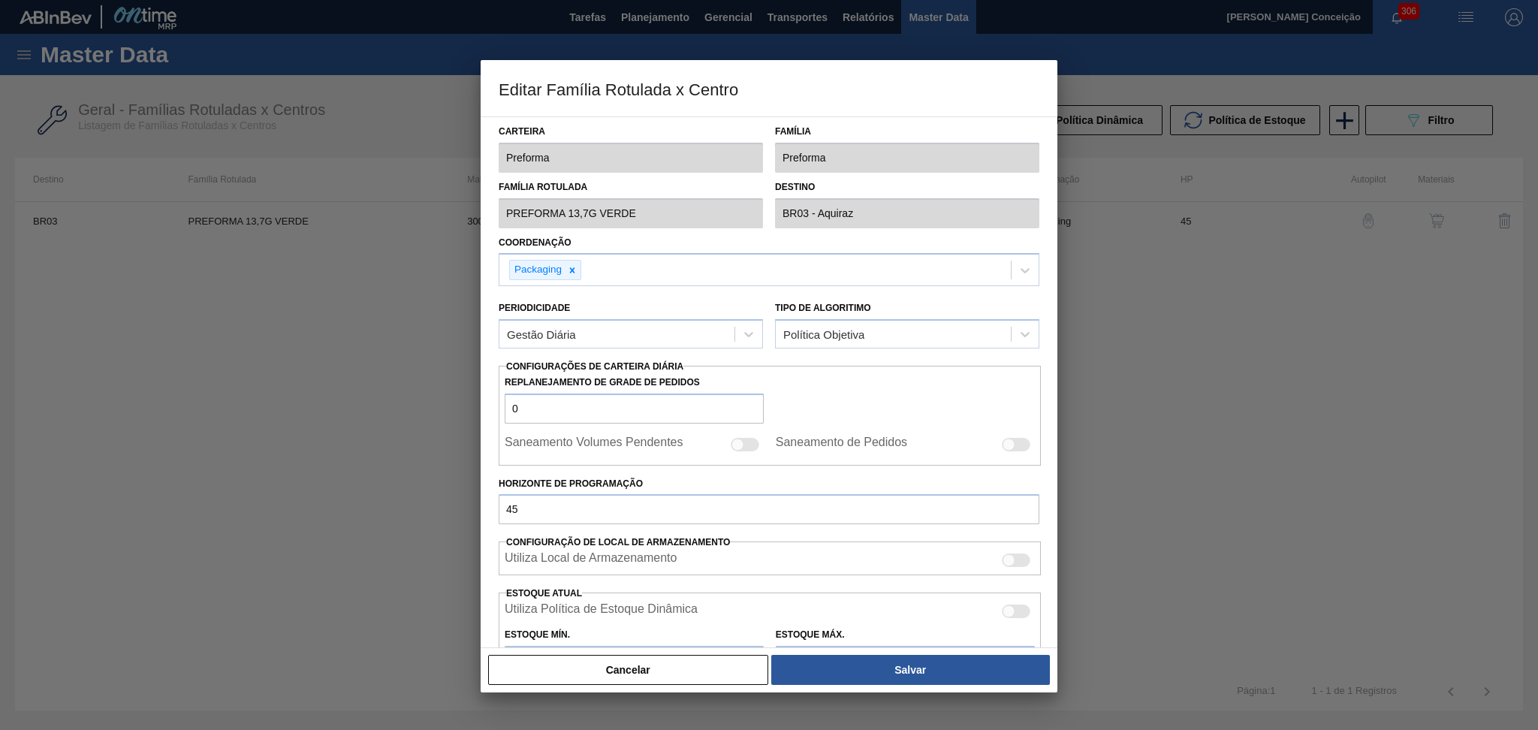
scroll to position [297, 0]
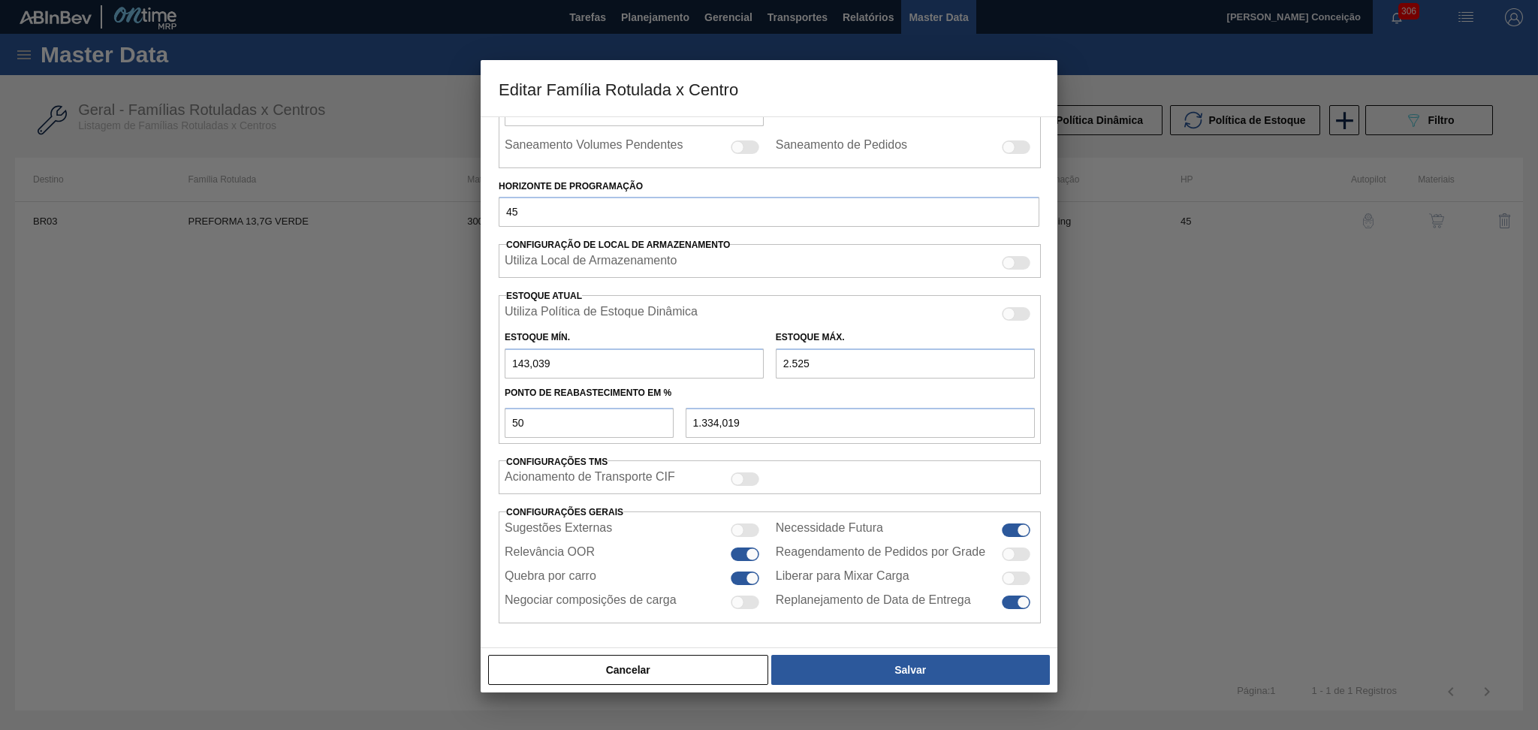
drag, startPoint x: 809, startPoint y: 356, endPoint x: 698, endPoint y: 359, distance: 111.2
click at [721, 357] on div "Estoque Mín. 143,039 Estoque Máx. 2.525" at bounding box center [770, 351] width 542 height 56
type input "2"
type input "72,520"
type input "26"
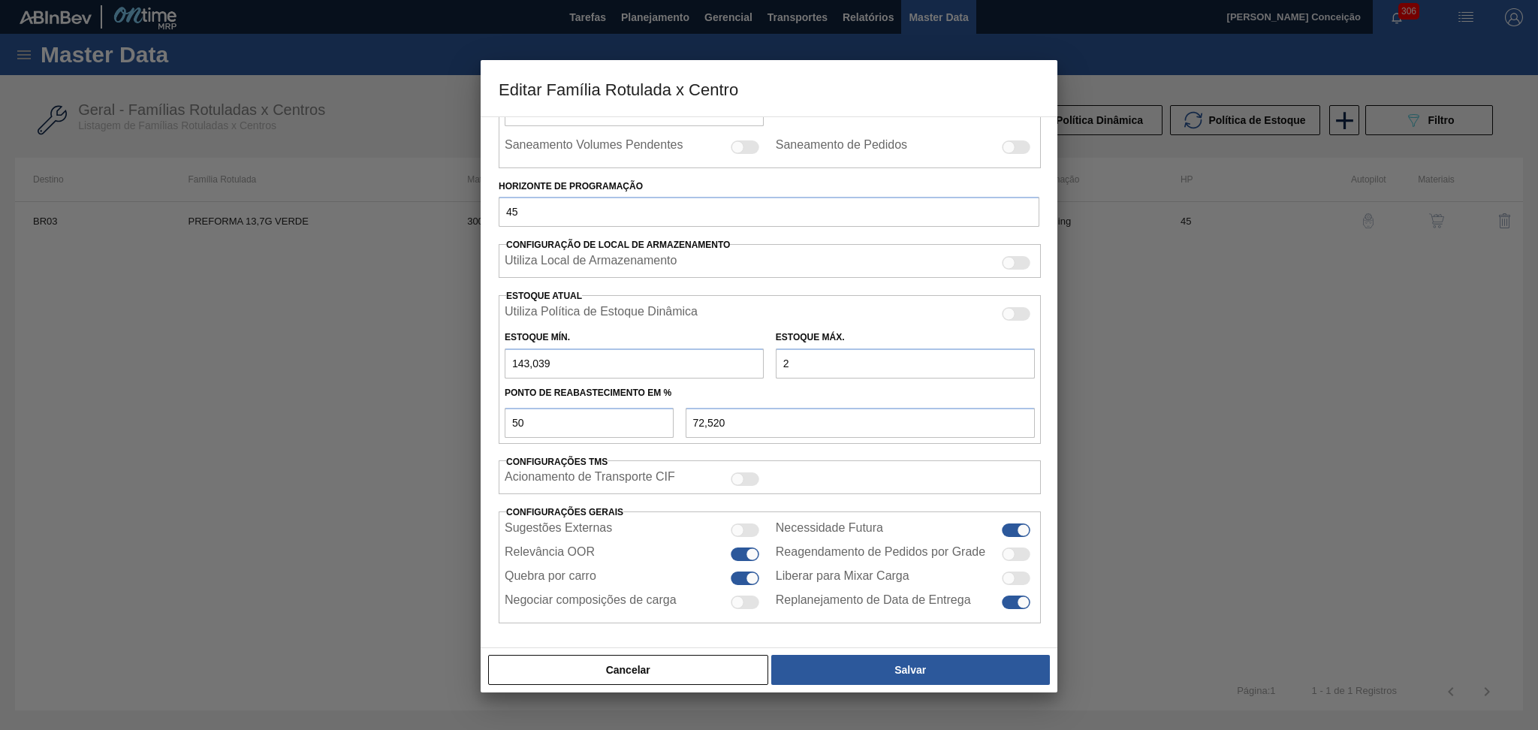
type input "84,520"
type input "260"
type input "201,520"
type input "2.600"
type input "1.371,520"
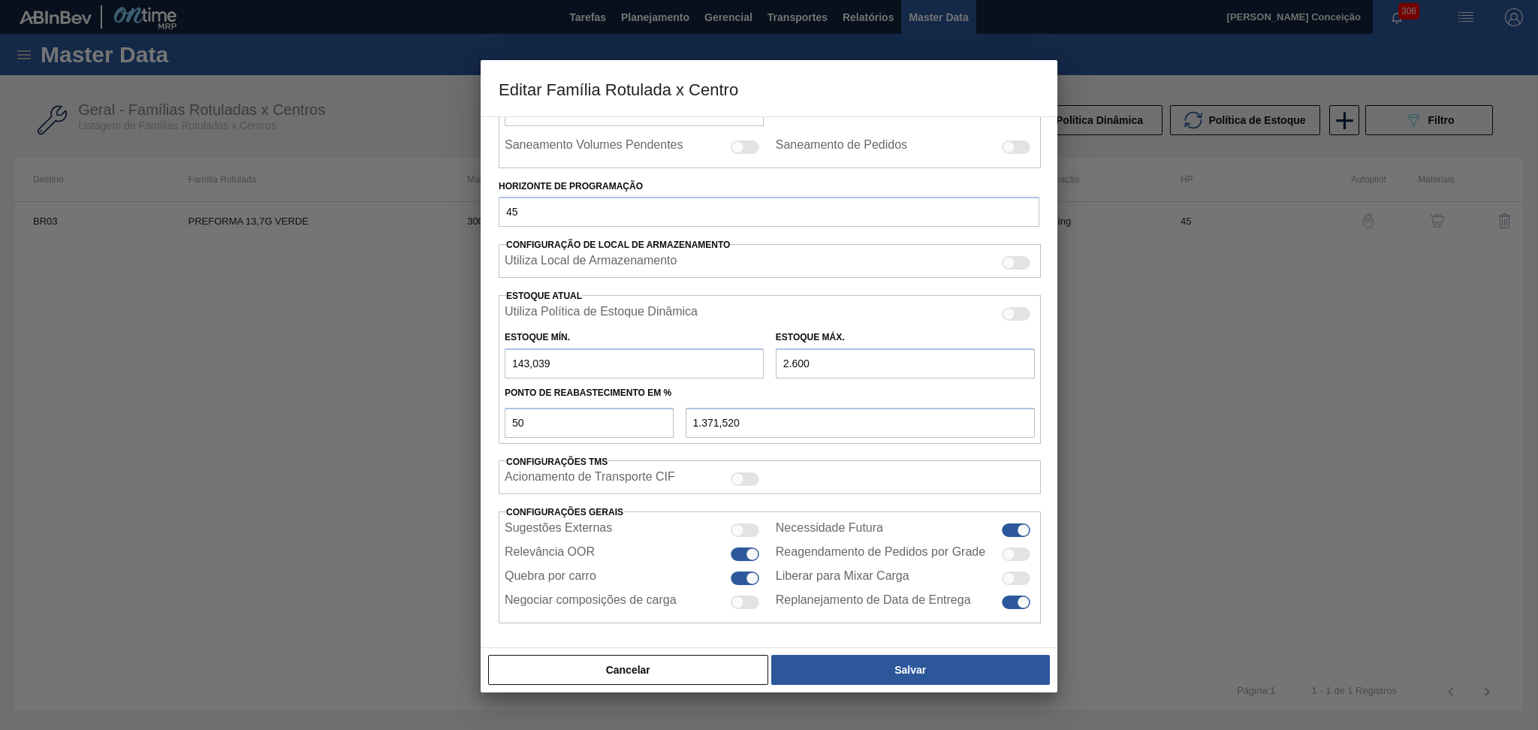
type input "2.600"
click at [957, 651] on div "Cancelar Salvar" at bounding box center [769, 669] width 577 height 45
click at [954, 659] on button "Salvar" at bounding box center [910, 670] width 279 height 30
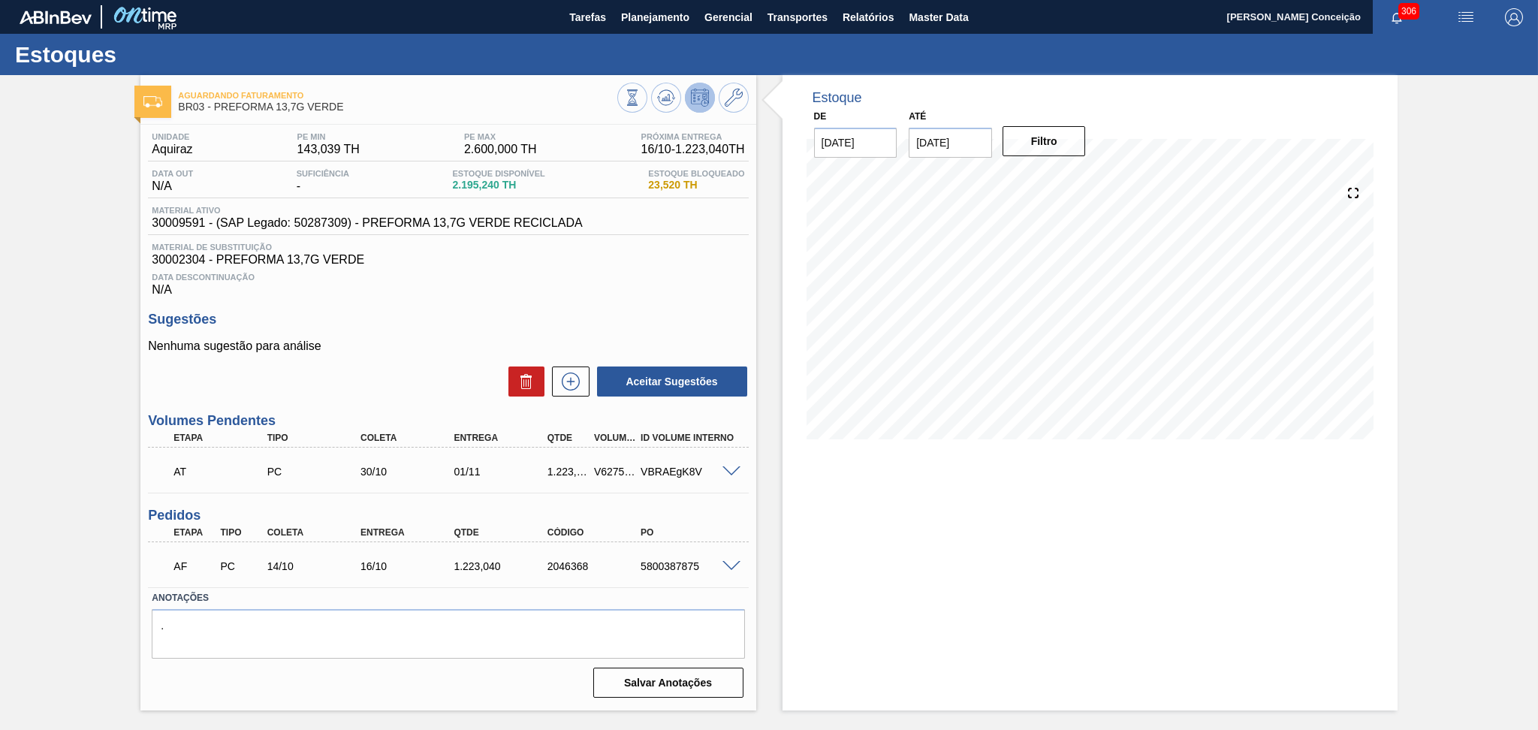
click at [598, 329] on div "Sugestões Nenhuma sugestão para análise Aceitar Sugestões" at bounding box center [448, 355] width 600 height 86
click at [663, 95] on icon at bounding box center [666, 98] width 18 height 18
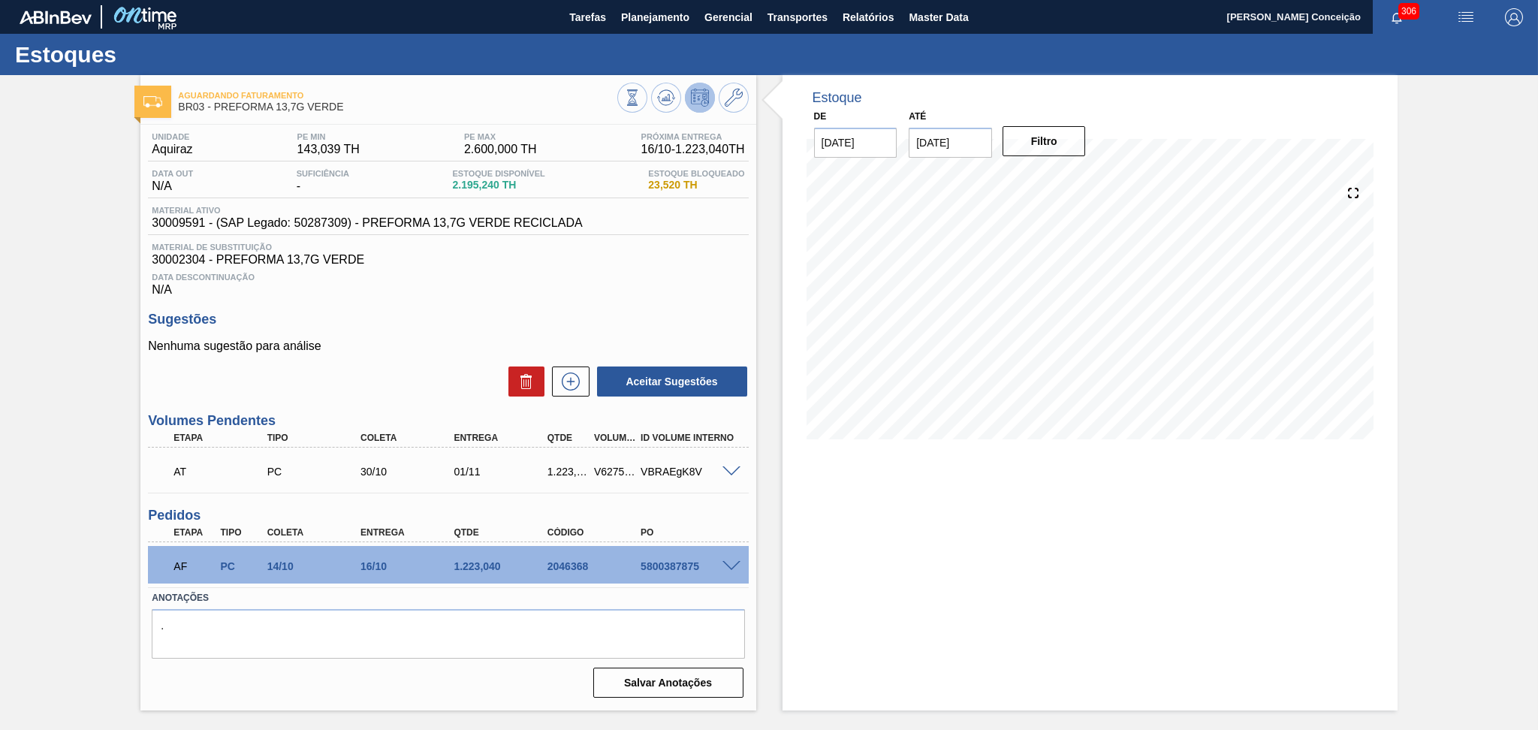
click at [399, 330] on div "Sugestões Nenhuma sugestão para análise Aceitar Sugestões" at bounding box center [448, 355] width 600 height 86
click at [390, 346] on p "Nenhuma sugestão para análise" at bounding box center [448, 346] width 600 height 14
click at [409, 357] on div "Nenhuma sugestão para análise Aceitar Sugestões" at bounding box center [448, 368] width 600 height 59
click at [746, 306] on div "Unidade Aquiraz PE MIN 143,039 TH PE MAX 2.600,000 TH Próxima Entrega 16/10 - 1…" at bounding box center [447, 414] width 615 height 578
click at [607, 300] on div "Unidade Aquiraz PE MIN 143,039 TH PE MAX 2.600,000 TH Próxima Entrega 16/10 - 1…" at bounding box center [447, 414] width 615 height 578
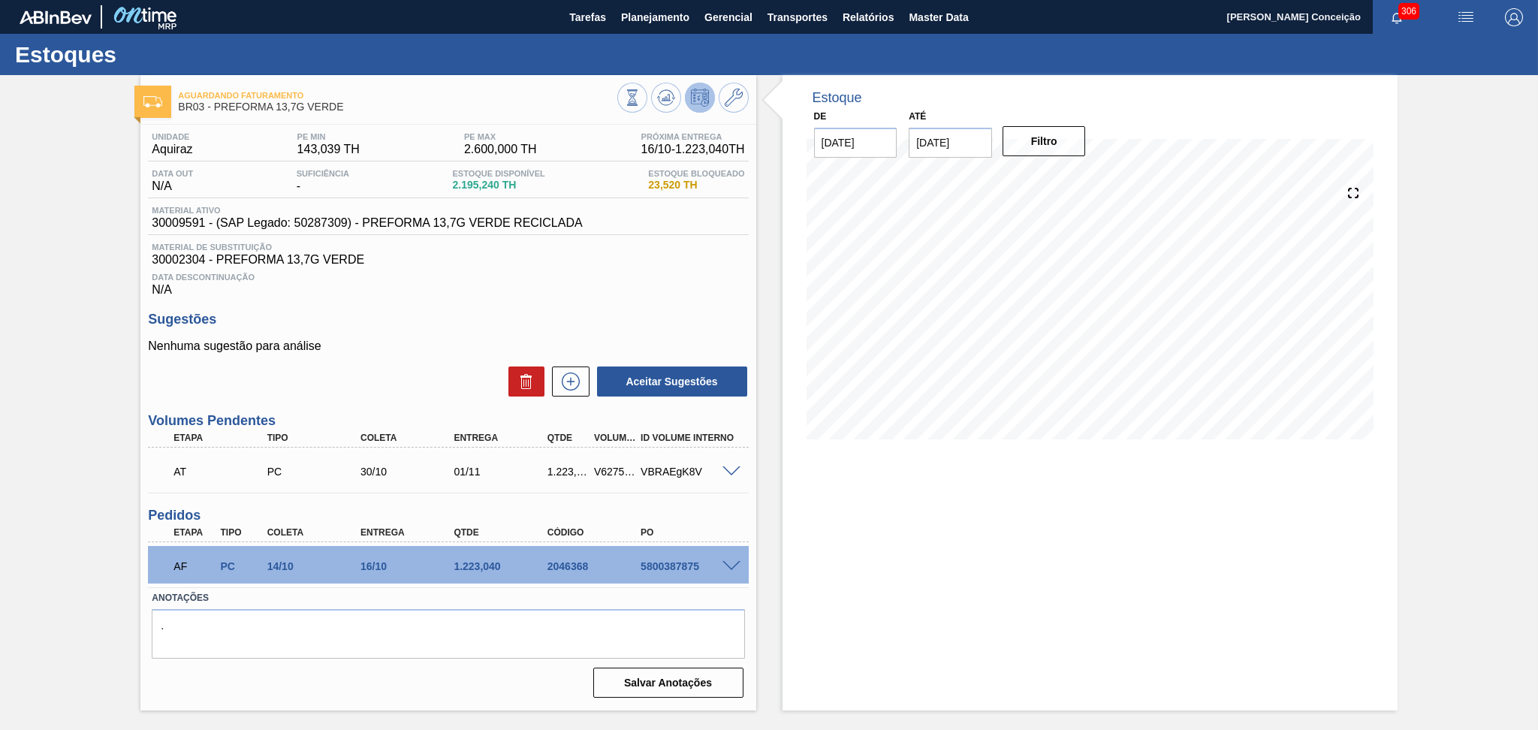
click at [490, 247] on span "Material de Substituição" at bounding box center [448, 247] width 592 height 9
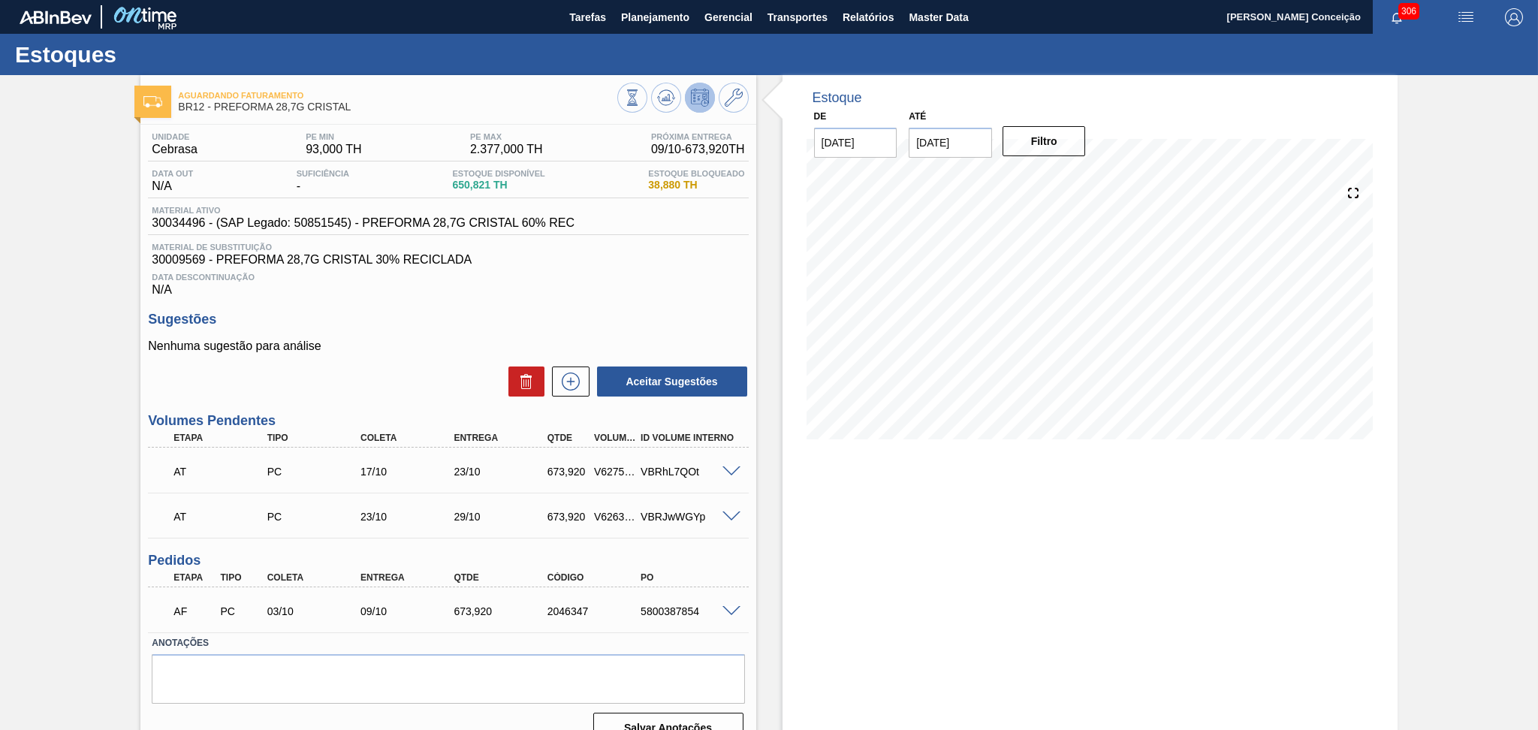
click at [424, 323] on h3 "Sugestões" at bounding box center [448, 320] width 600 height 16
click at [657, 105] on icon at bounding box center [666, 98] width 18 height 18
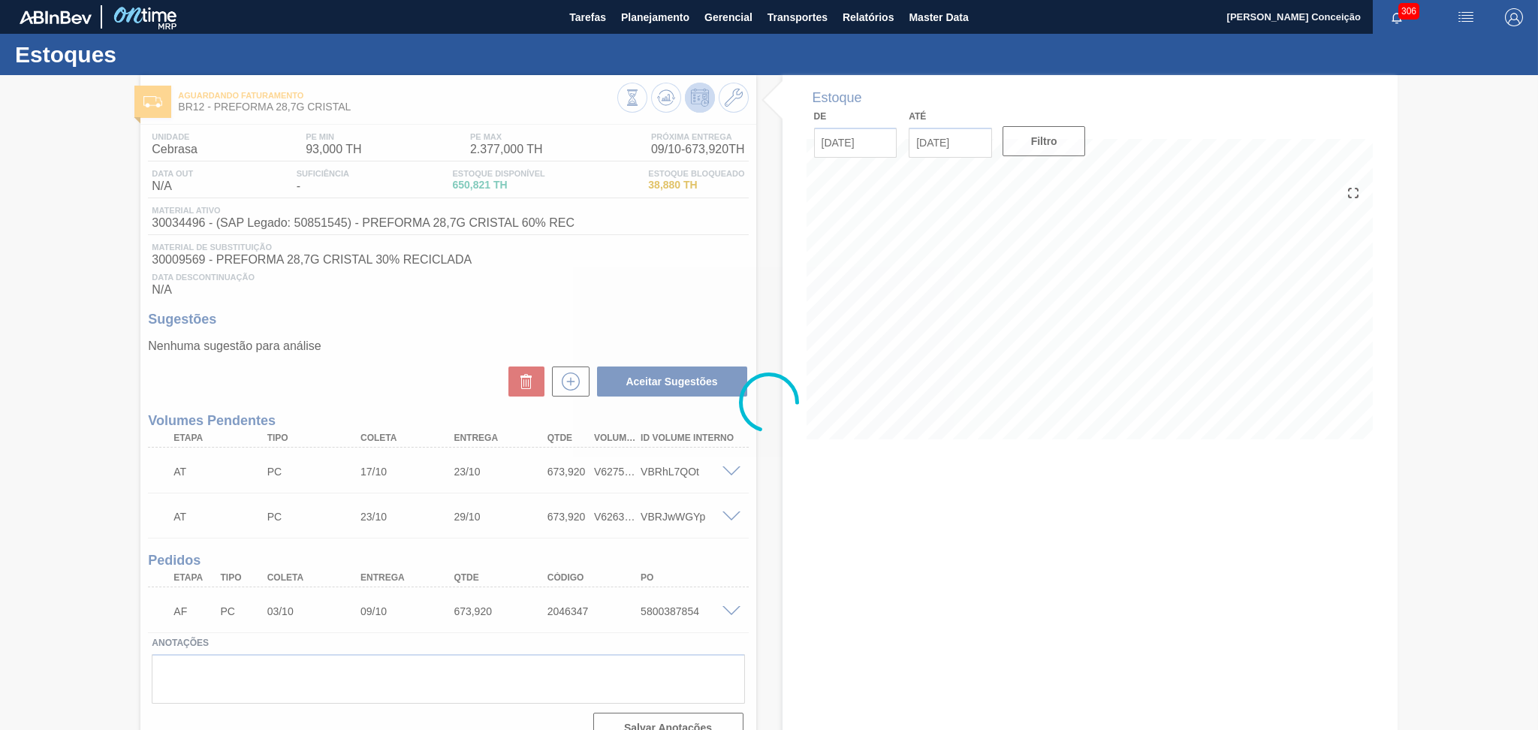
click at [484, 327] on div at bounding box center [769, 402] width 1538 height 655
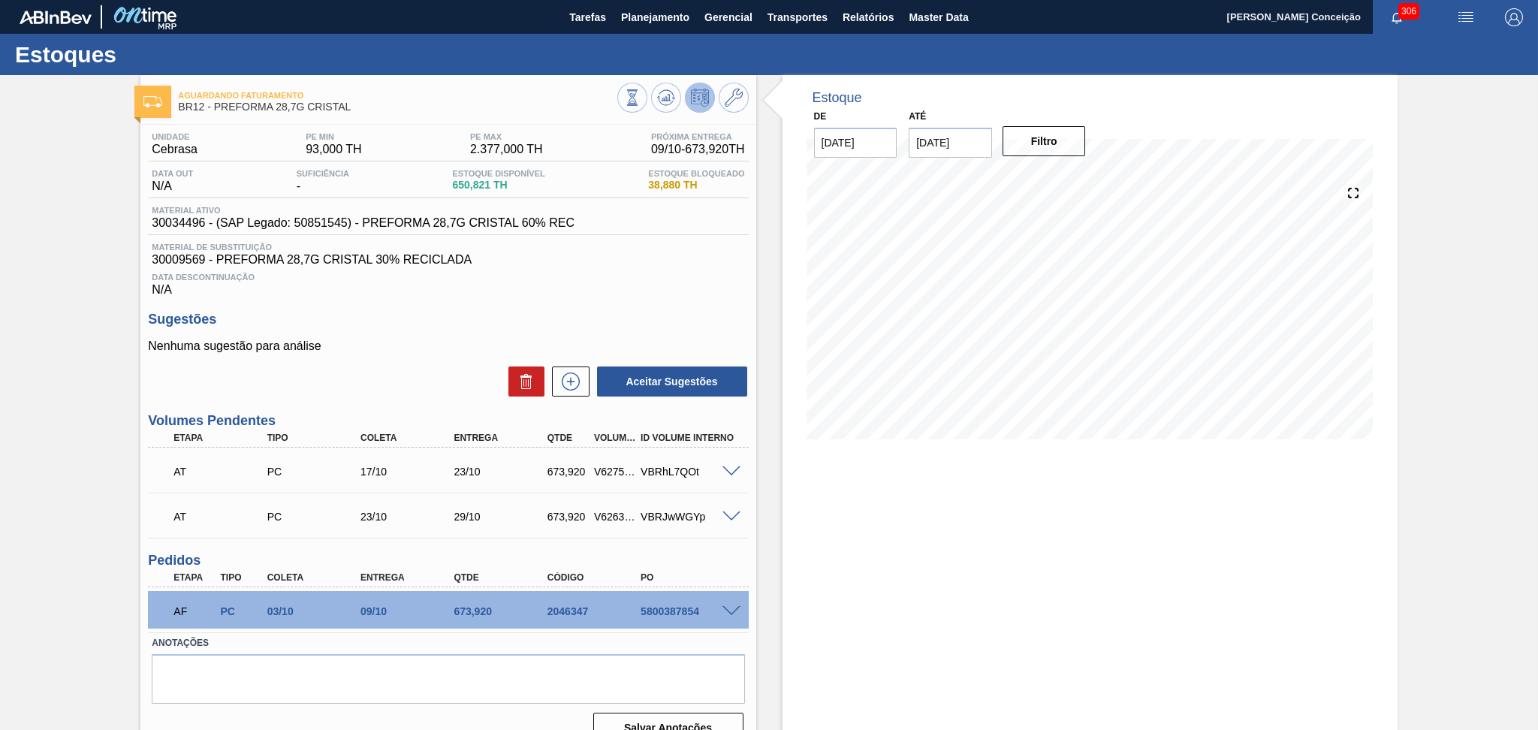
click at [390, 360] on div "Nenhuma sugestão para análise Aceitar Sugestões" at bounding box center [448, 368] width 600 height 59
click at [559, 305] on div "Unidade Cebrasa PE MIN 93,000 TH PE MAX 2.377,000 TH Próxima Entrega 09/10 - 67…" at bounding box center [447, 436] width 615 height 623
click at [571, 292] on div "Data Descontinuação N/A" at bounding box center [448, 282] width 600 height 30
click at [688, 267] on div "Data Descontinuação N/A" at bounding box center [448, 282] width 600 height 30
click at [472, 334] on div "Sugestões Nenhuma sugestão para análise Aceitar Sugestões" at bounding box center [448, 355] width 600 height 86
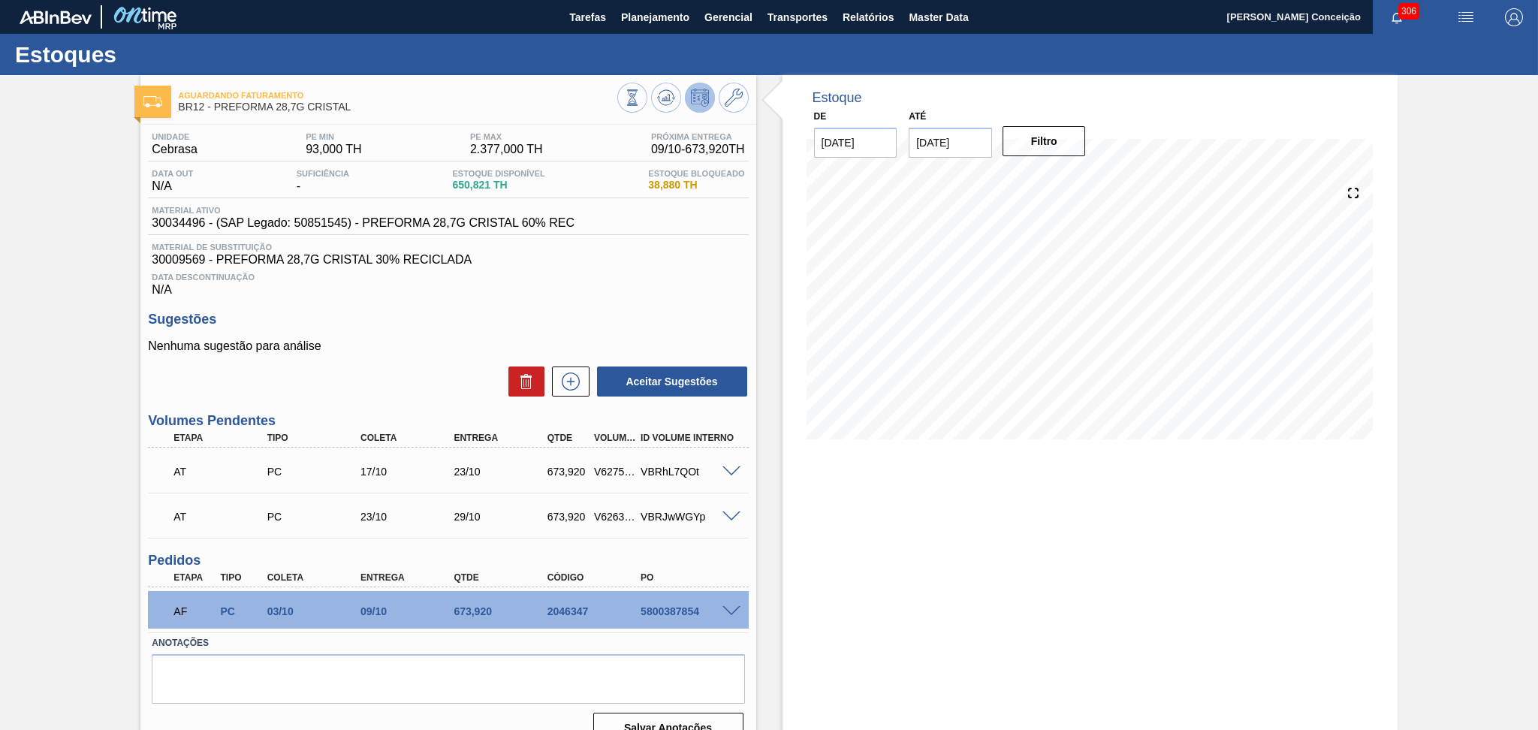
click at [431, 365] on div "Aceitar Sugestões" at bounding box center [448, 381] width 600 height 33
click at [686, 613] on div "5800387854" at bounding box center [689, 611] width 105 height 12
copy div "5800387854"
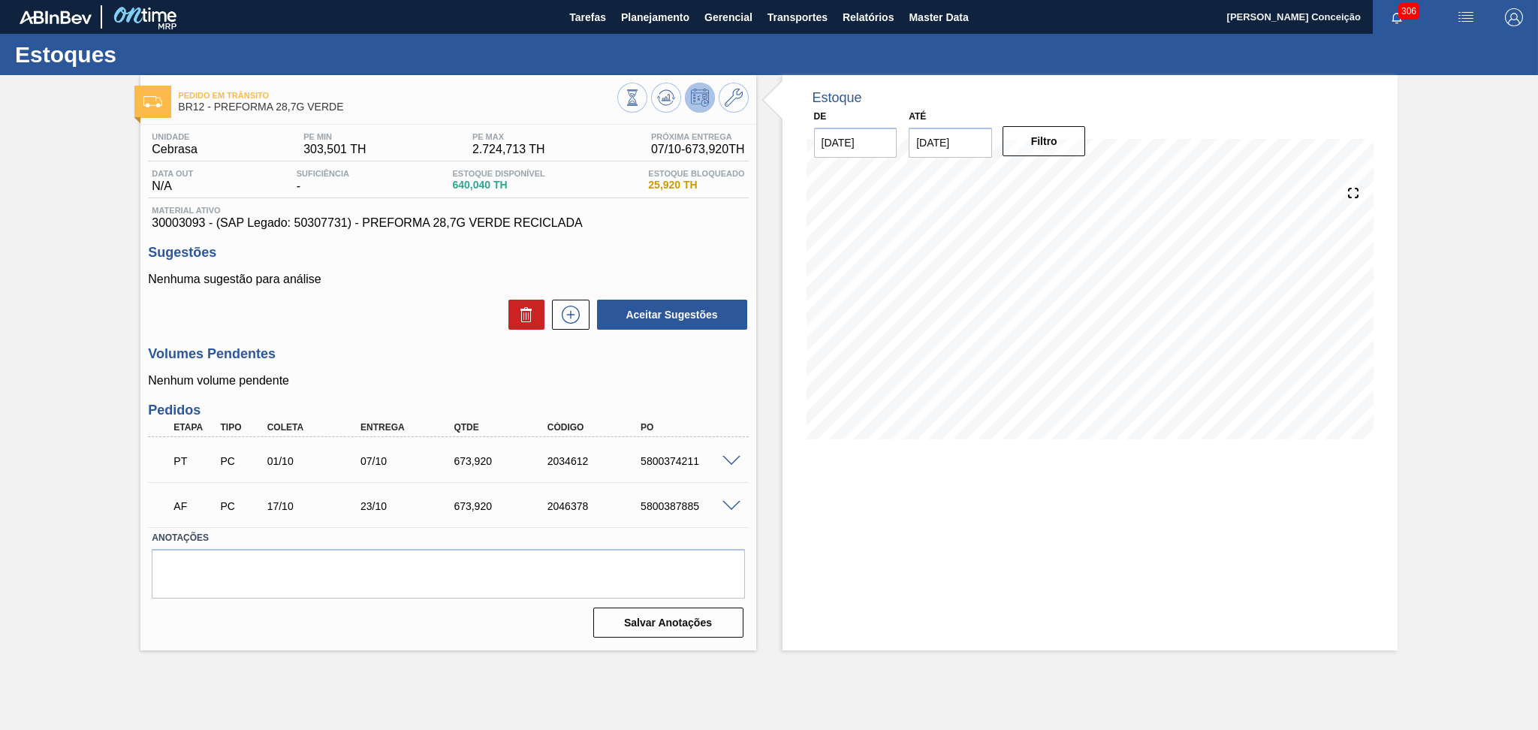
click at [497, 384] on p "Nenhum volume pendente" at bounding box center [448, 381] width 600 height 14
click at [430, 380] on p "Nenhum volume pendente" at bounding box center [448, 381] width 600 height 14
click at [375, 371] on div "Volumes Pendentes Nenhum volume pendente" at bounding box center [448, 366] width 600 height 41
click at [374, 338] on div "Unidade Cebrasa PE MIN 303,501 TH PE MAX 2.724,713 TH Próxima Entrega 07/10 - 6…" at bounding box center [447, 384] width 615 height 518
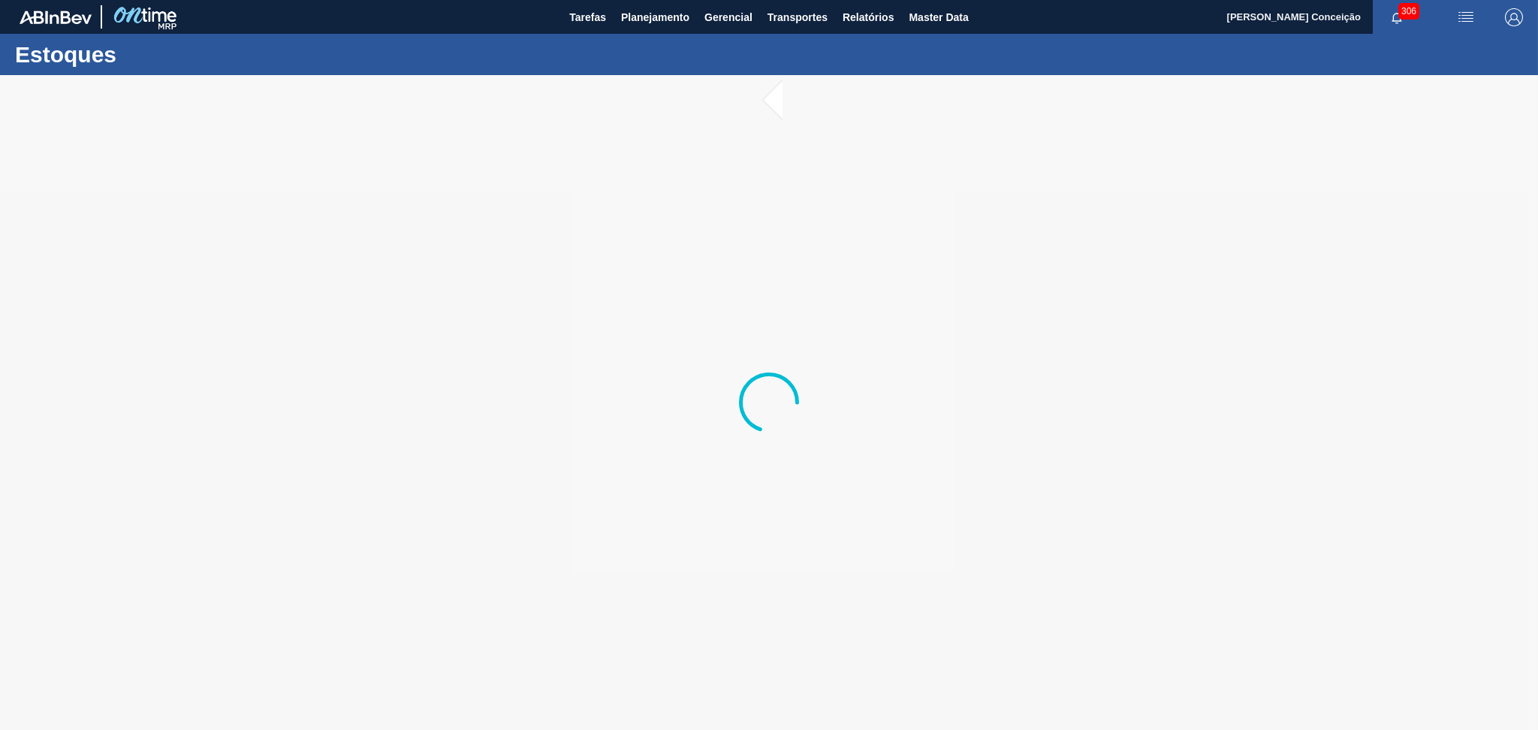
click at [656, 307] on div at bounding box center [769, 402] width 1538 height 655
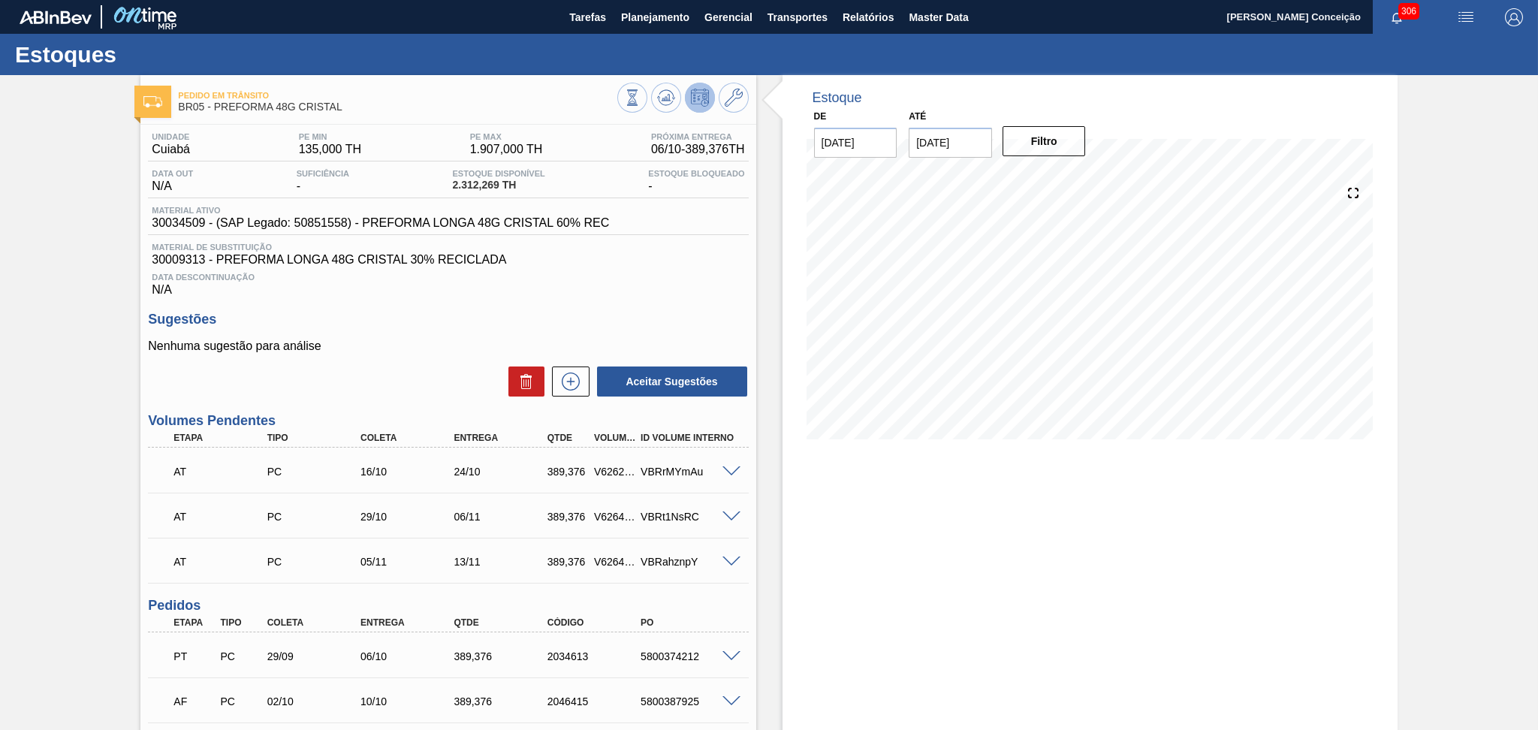
click at [317, 313] on h3 "Sugestões" at bounding box center [448, 320] width 600 height 16
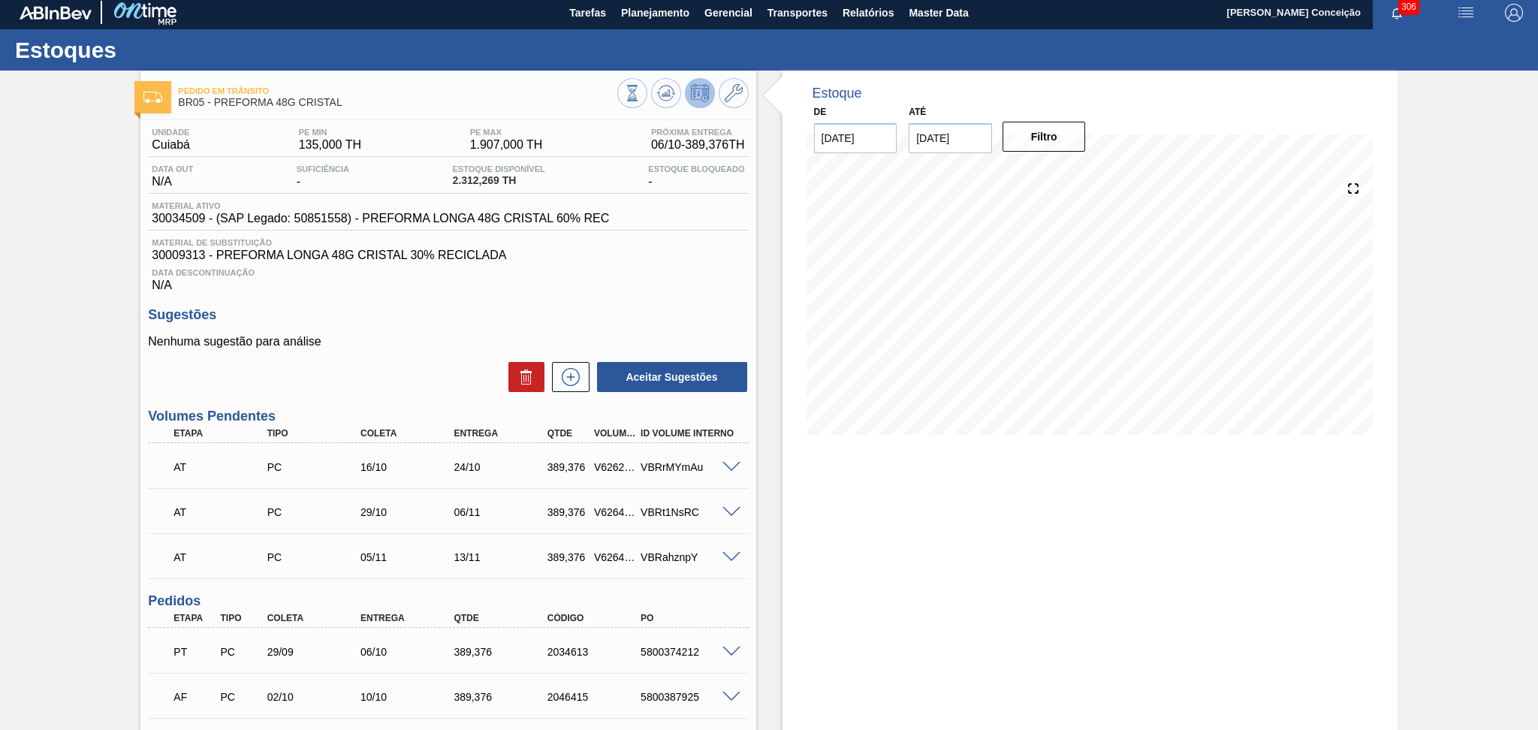
scroll to position [3, 0]
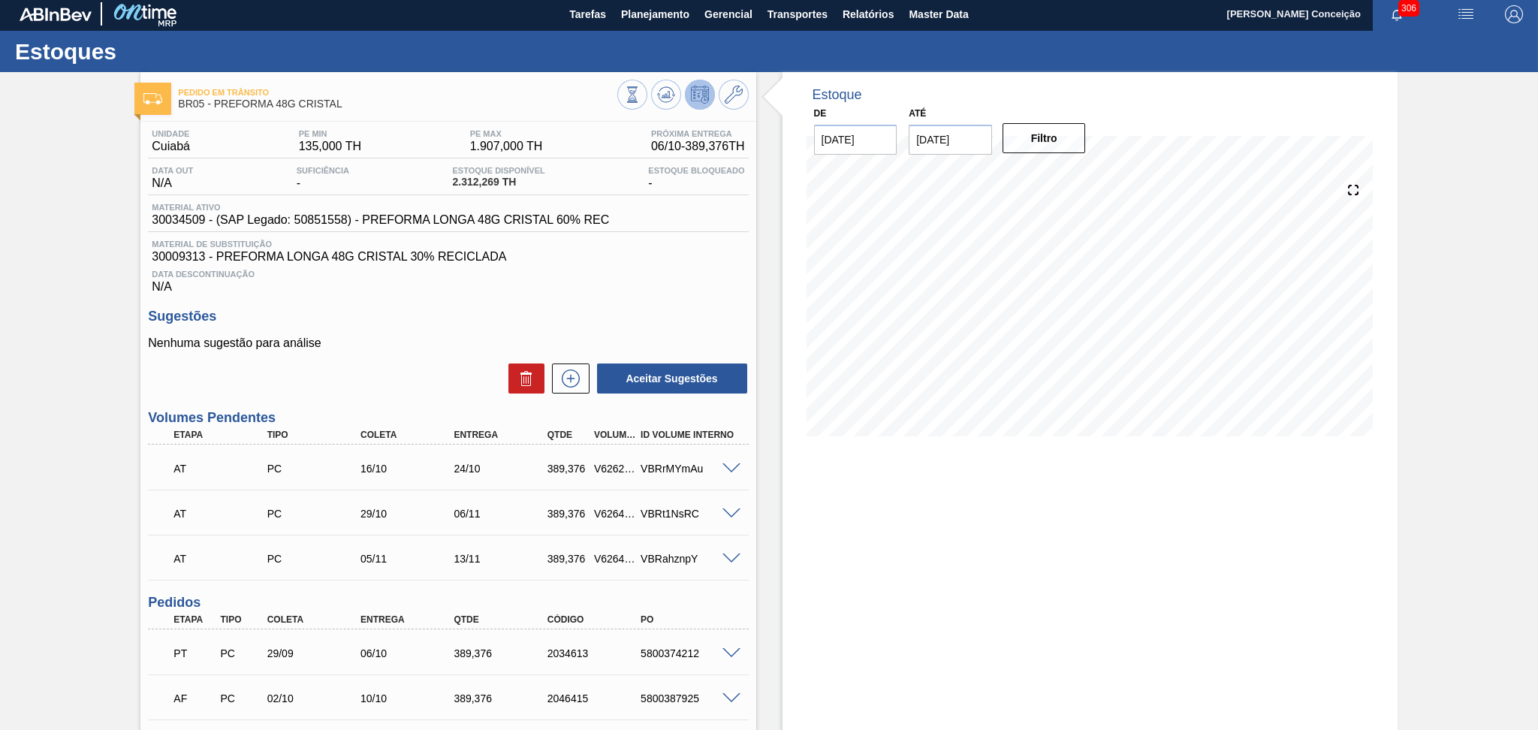
click at [577, 293] on div "Unidade Cuiabá PE MIN 135,000 TH PE MAX 1.907,000 TH Próxima Entrega 06/10 - 38…" at bounding box center [447, 523] width 615 height 803
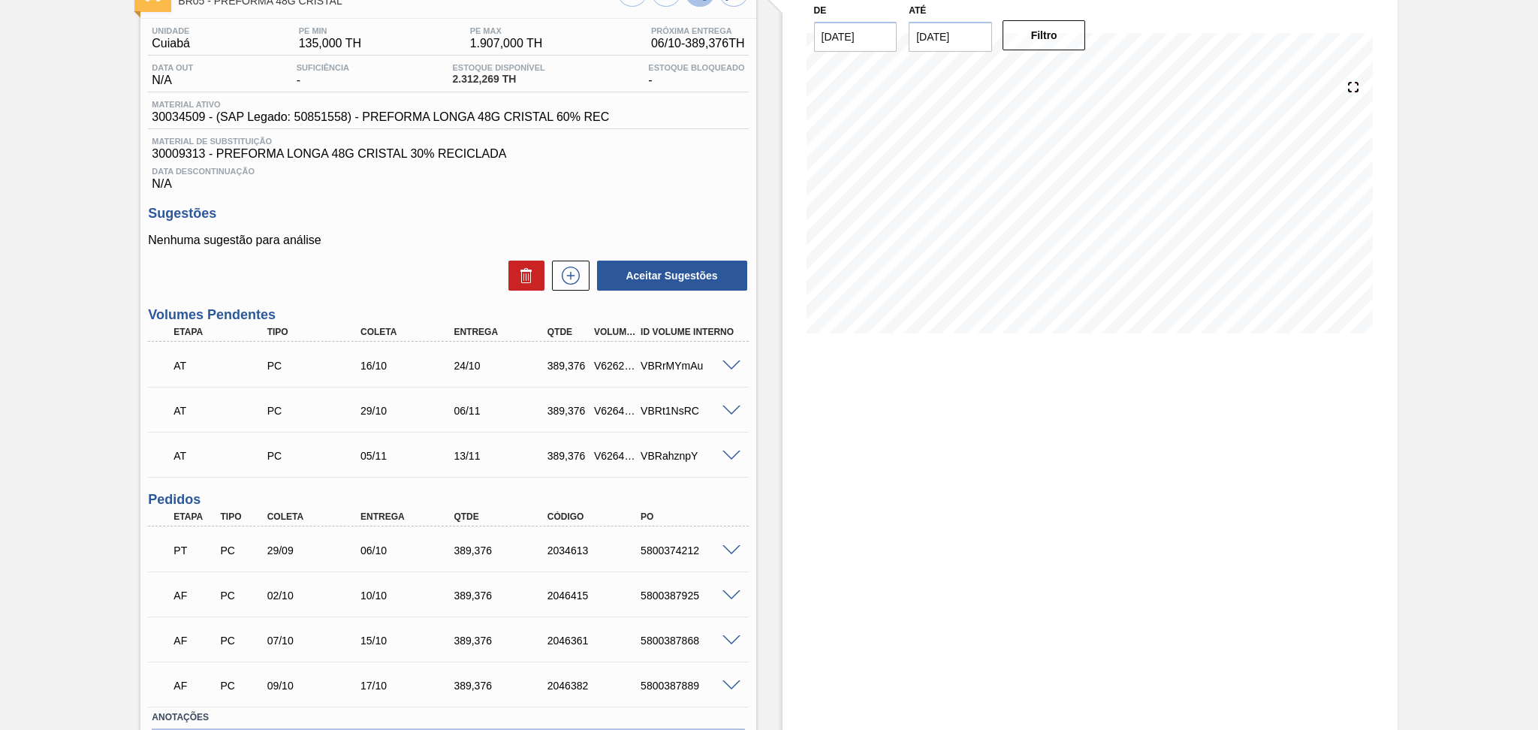
scroll to position [203, 0]
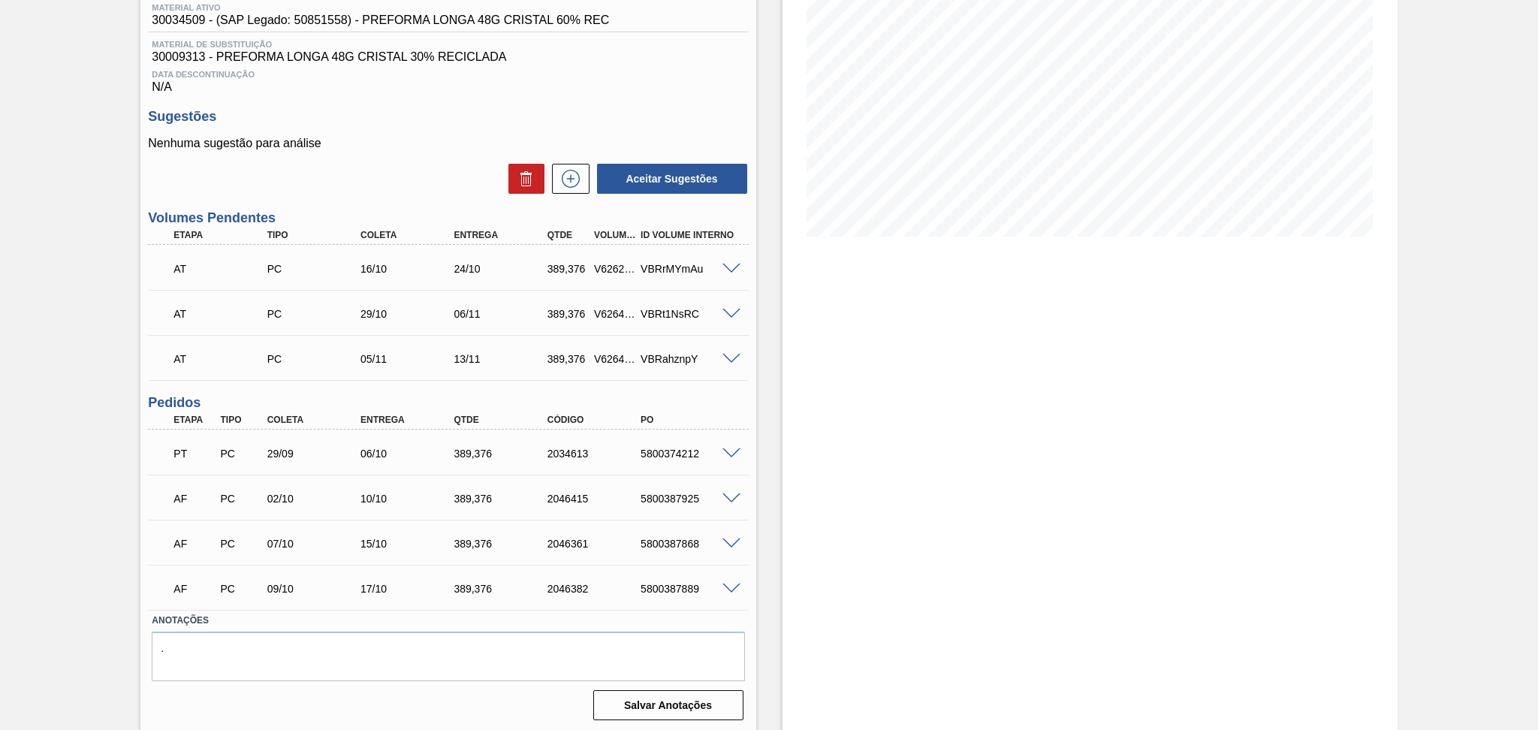
click at [300, 496] on div "02/10" at bounding box center [316, 499] width 105 height 12
click at [756, 536] on div "Estoque De [DATE] Até [DATE] Filtro" at bounding box center [1076, 302] width 641 height 861
click at [733, 582] on div at bounding box center [734, 587] width 30 height 11
click at [733, 586] on span at bounding box center [731, 588] width 18 height 11
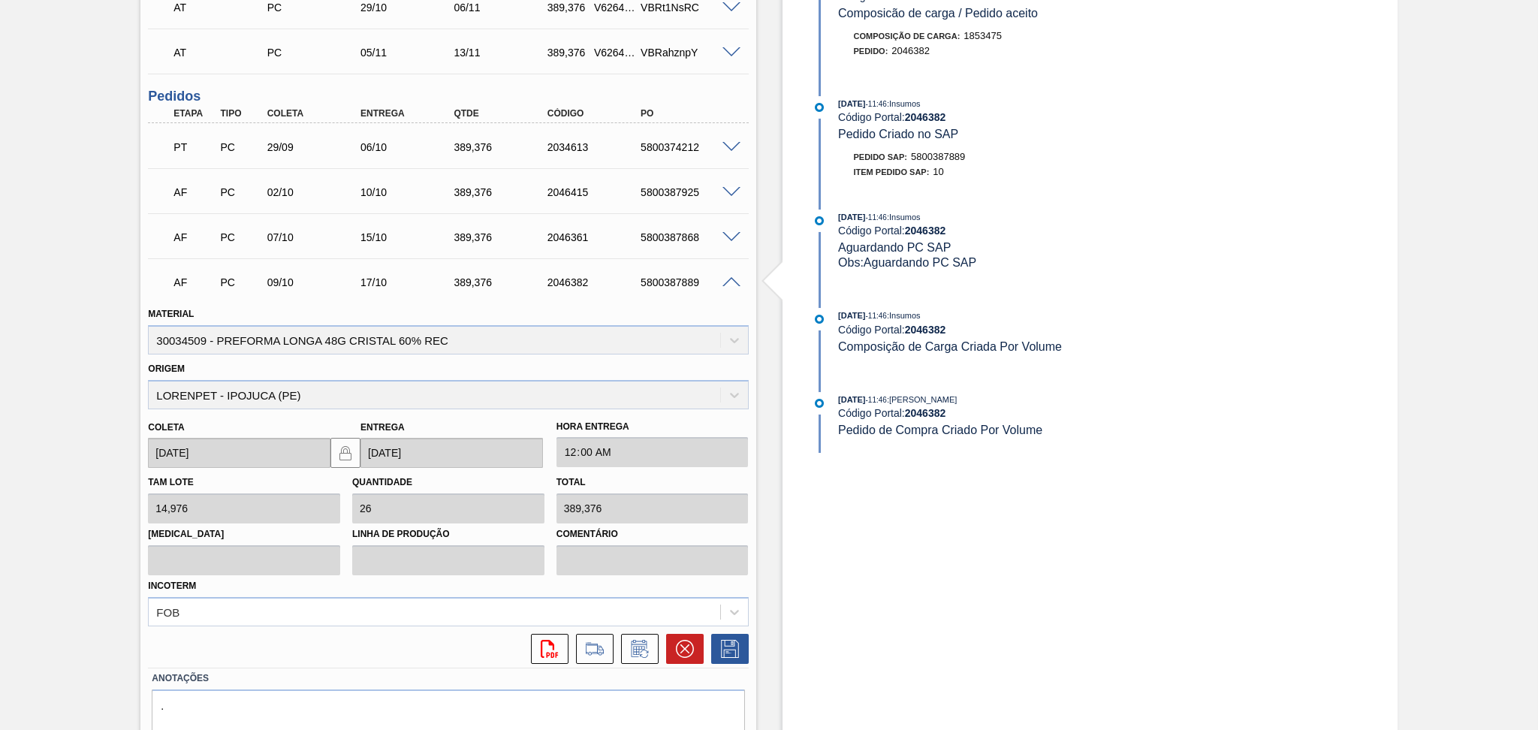
scroll to position [566, 0]
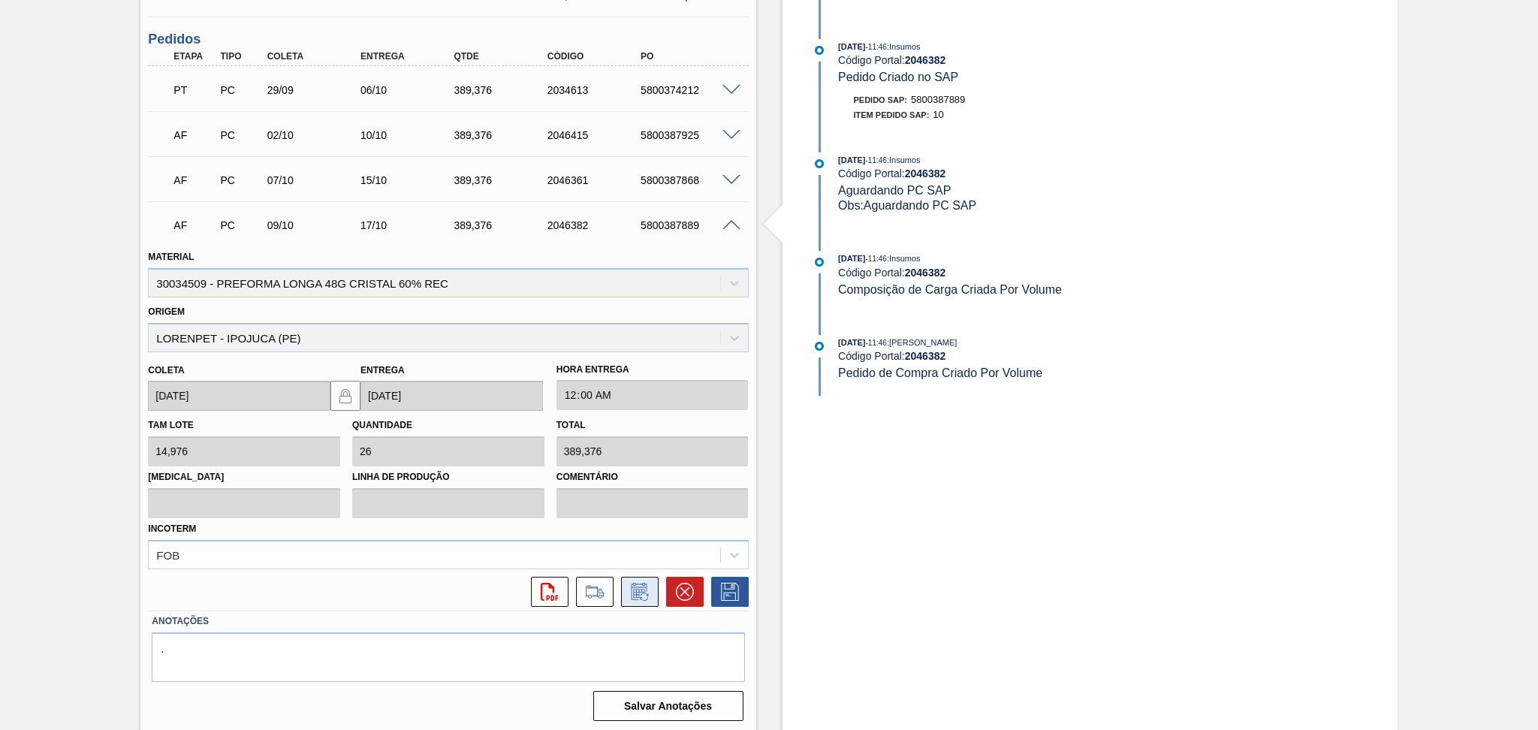
click at [639, 601] on button at bounding box center [640, 592] width 38 height 30
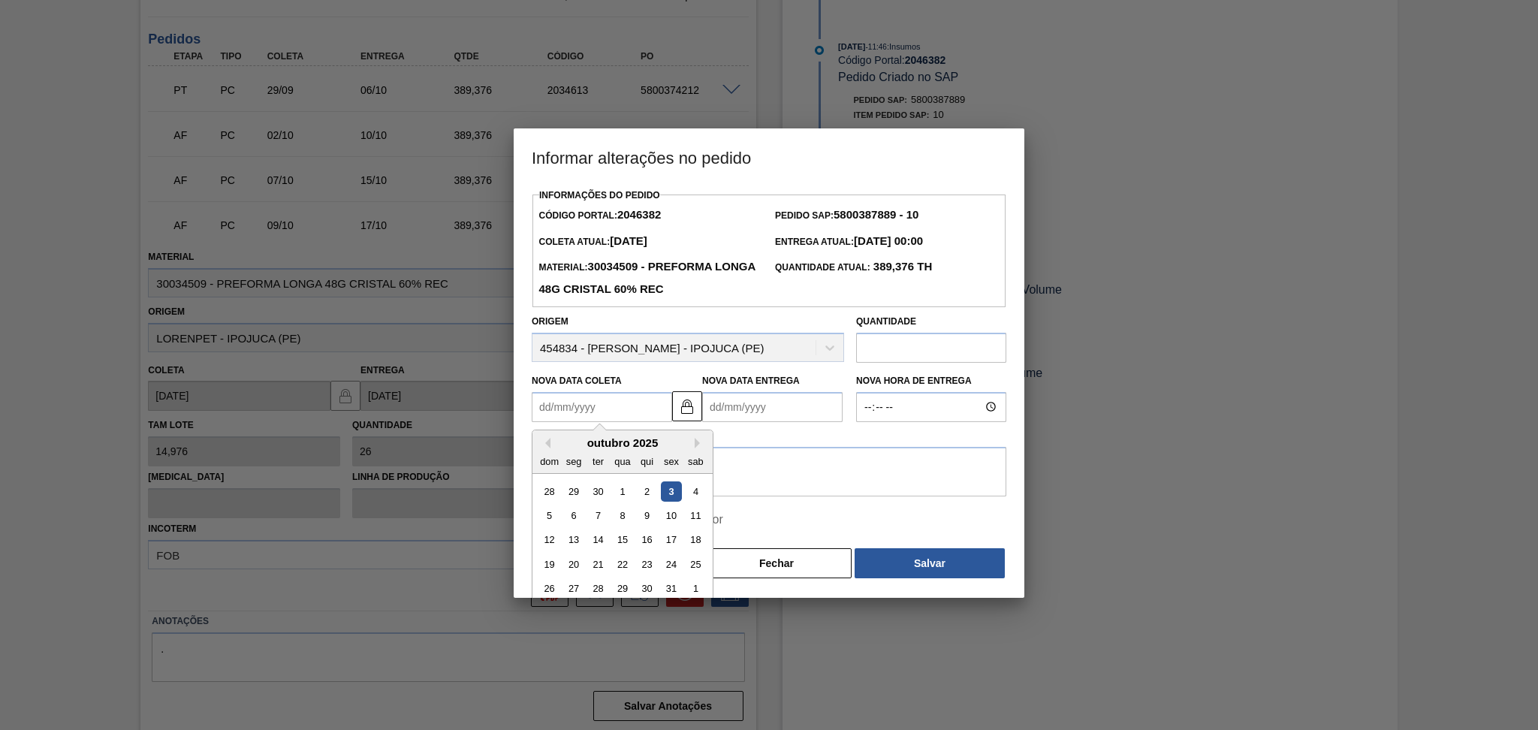
click at [611, 412] on Coleta2046382 "Nova Data Coleta" at bounding box center [602, 407] width 140 height 30
type Coleta2046382 "1"
type Entrega2046382 "[DATE]"
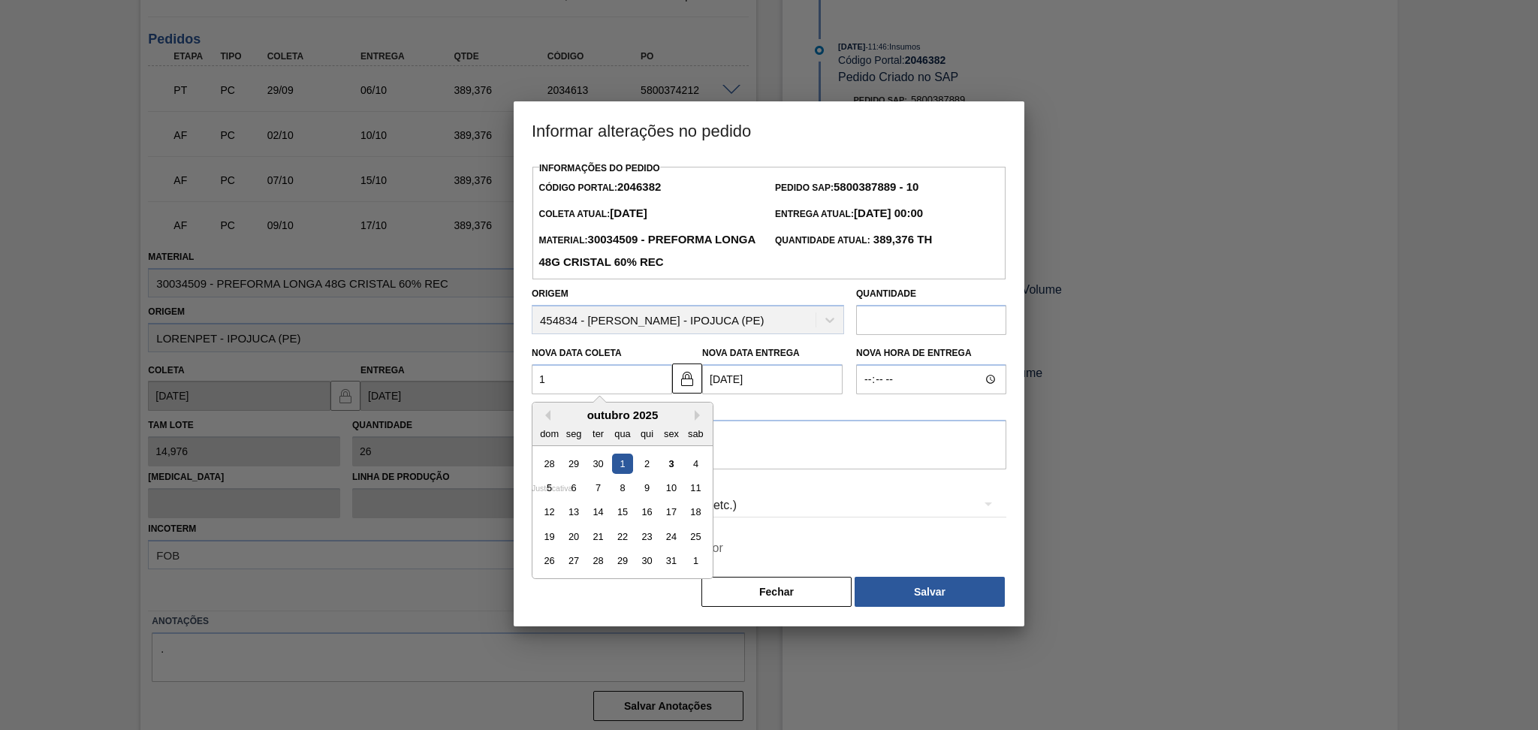
type Coleta2046382 "10"
type Entrega2046382 "[DATE]"
click at [675, 490] on div "10" at bounding box center [671, 488] width 20 height 20
type Coleta2046382 "[DATE]"
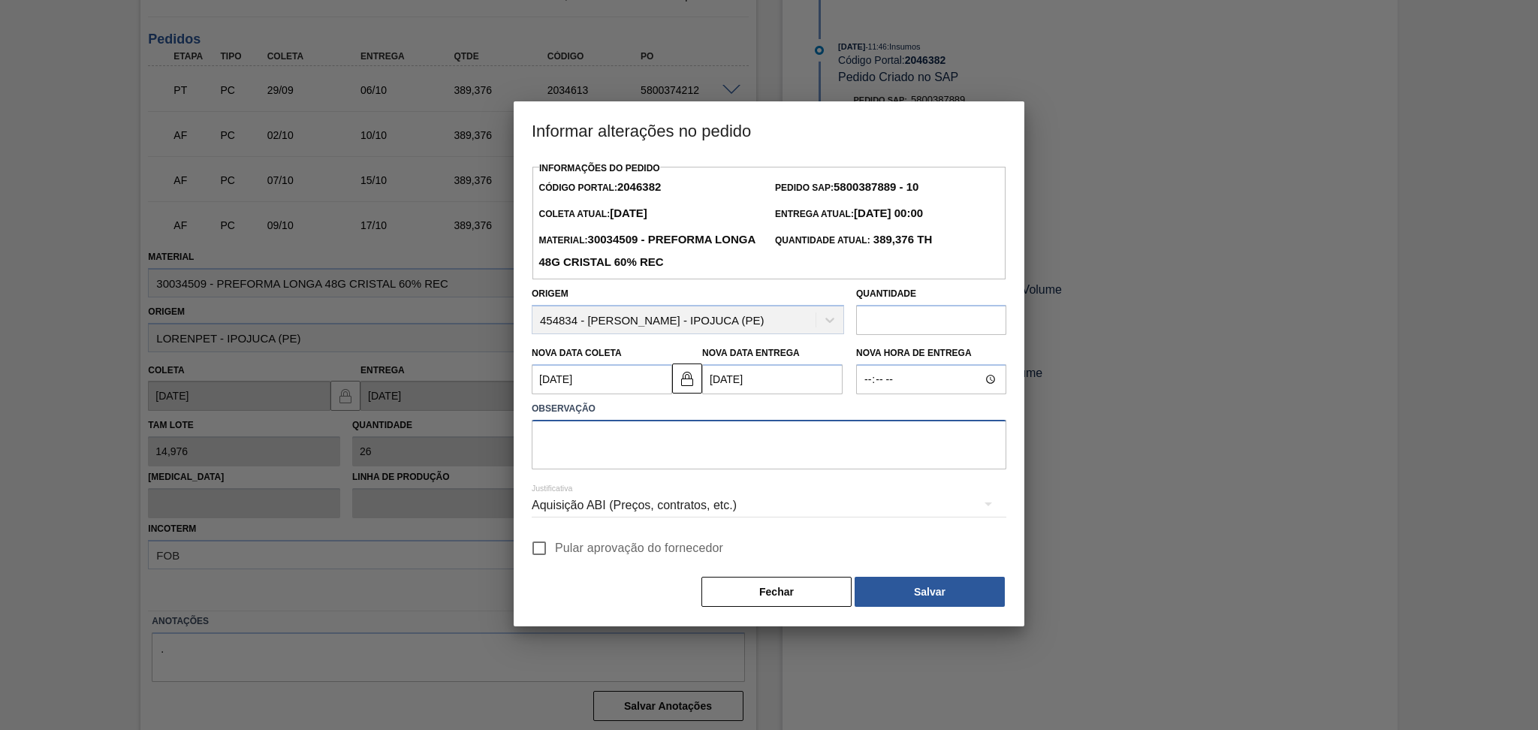
drag, startPoint x: 662, startPoint y: 463, endPoint x: 662, endPoint y: 456, distance: 7.5
click at [662, 463] on textarea at bounding box center [769, 445] width 475 height 50
type textarea "postergado conforme disponibilidade do Fornecedor"
click at [614, 532] on div "Aquisição ABI (Preços, contratos, etc.)" at bounding box center [769, 507] width 475 height 54
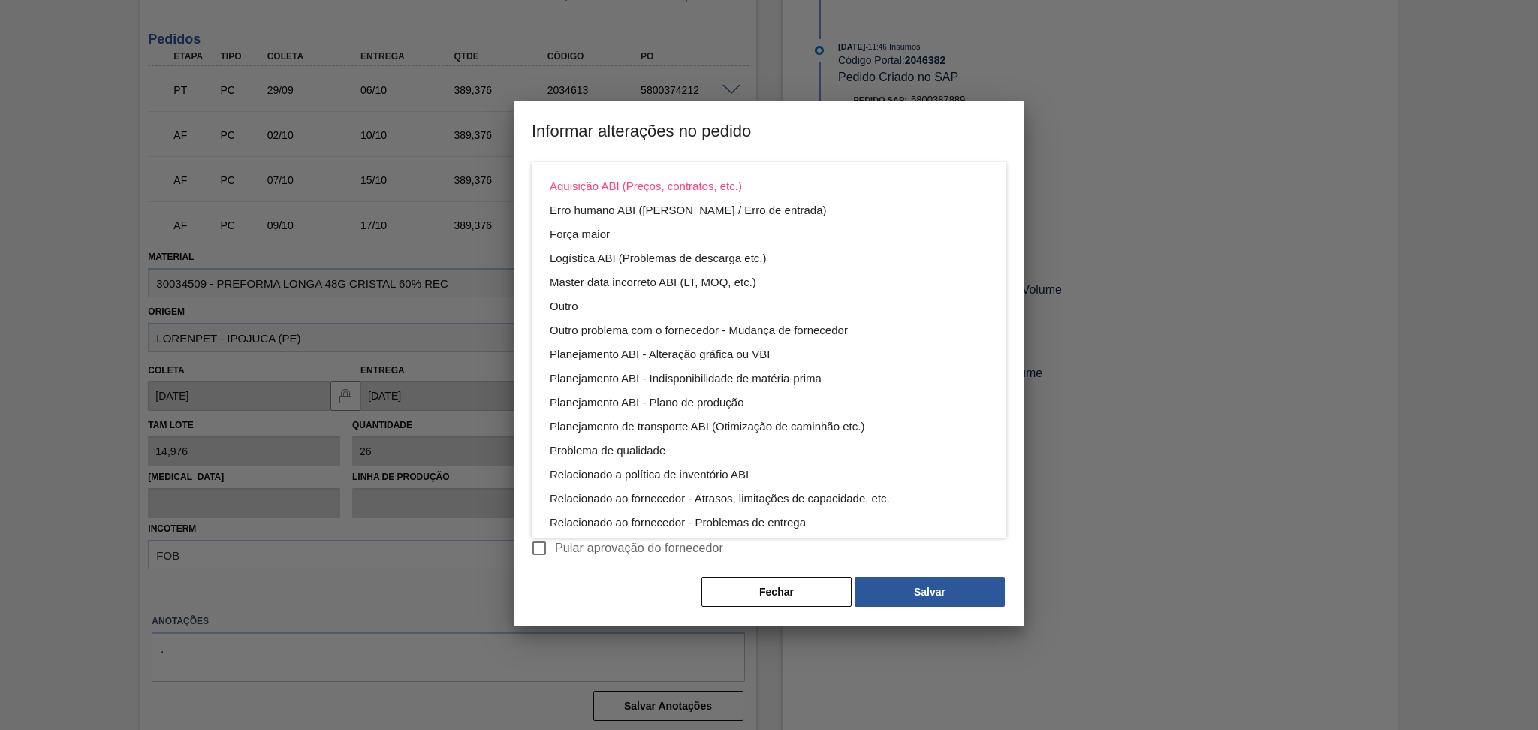
click at [621, 544] on div "Aquisição ABI (Preços, contratos, etc.) Erro humano ABI (Cálculo / Erro de entr…" at bounding box center [769, 365] width 1538 height 730
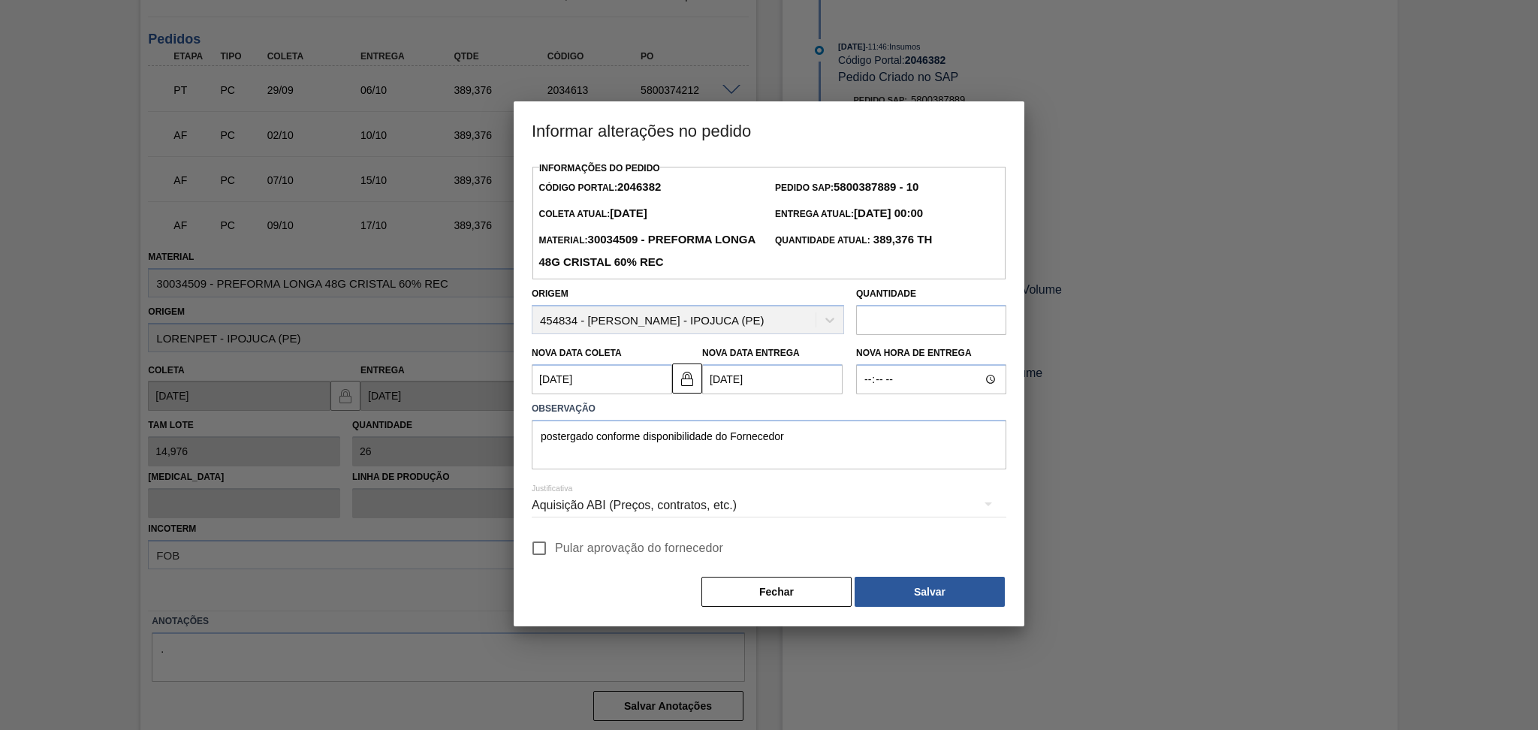
click at [626, 554] on div "Aquisição ABI (Preços, contratos, etc.) Erro humano ABI (Cálculo / Erro de entr…" at bounding box center [769, 365] width 1538 height 730
click at [675, 553] on span "Pular aprovação do fornecedor" at bounding box center [639, 548] width 168 height 18
click at [555, 553] on input "Pular aprovação do fornecedor" at bounding box center [539, 548] width 32 height 32
checkbox input "true"
click at [938, 595] on button "Salvar" at bounding box center [930, 592] width 150 height 30
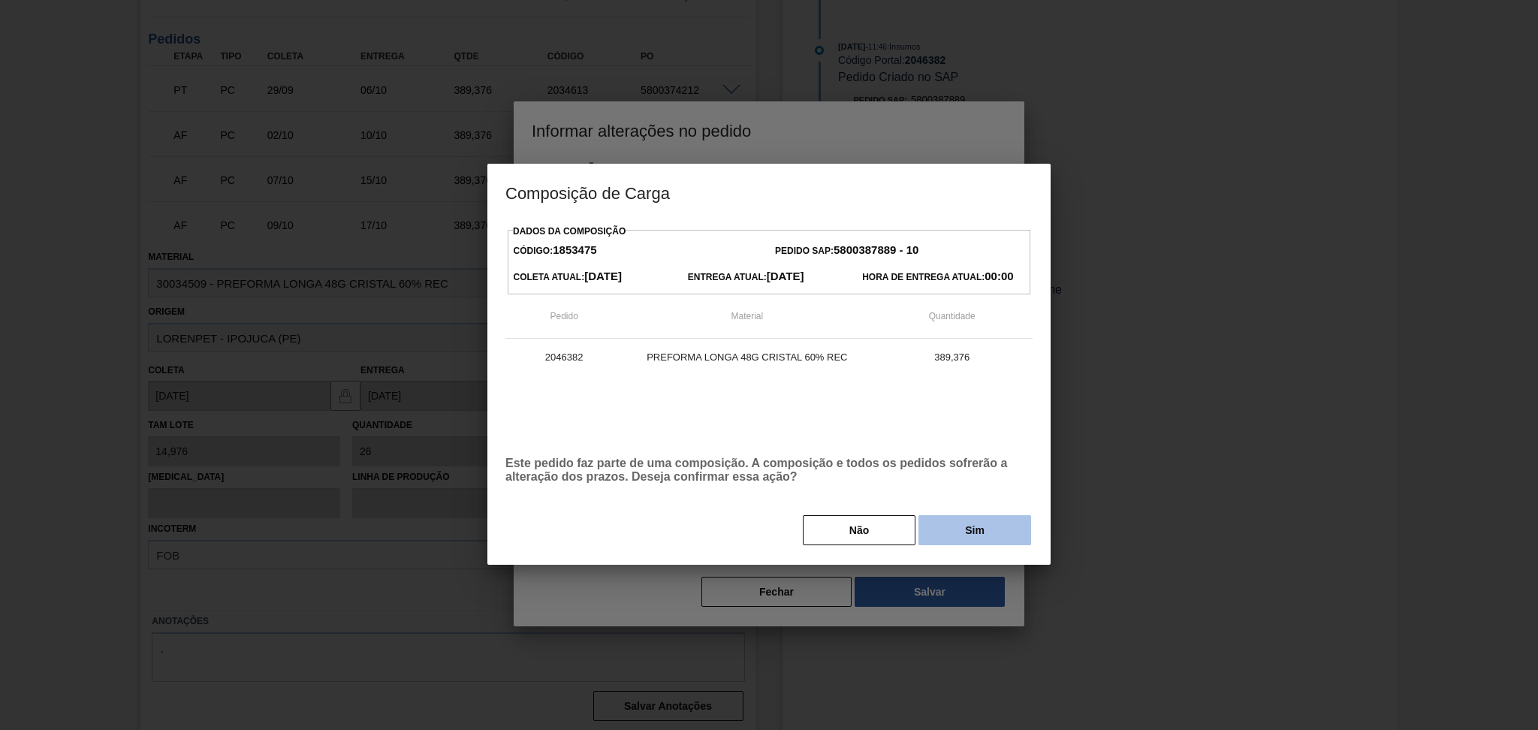
click at [955, 538] on button "Sim" at bounding box center [974, 530] width 113 height 30
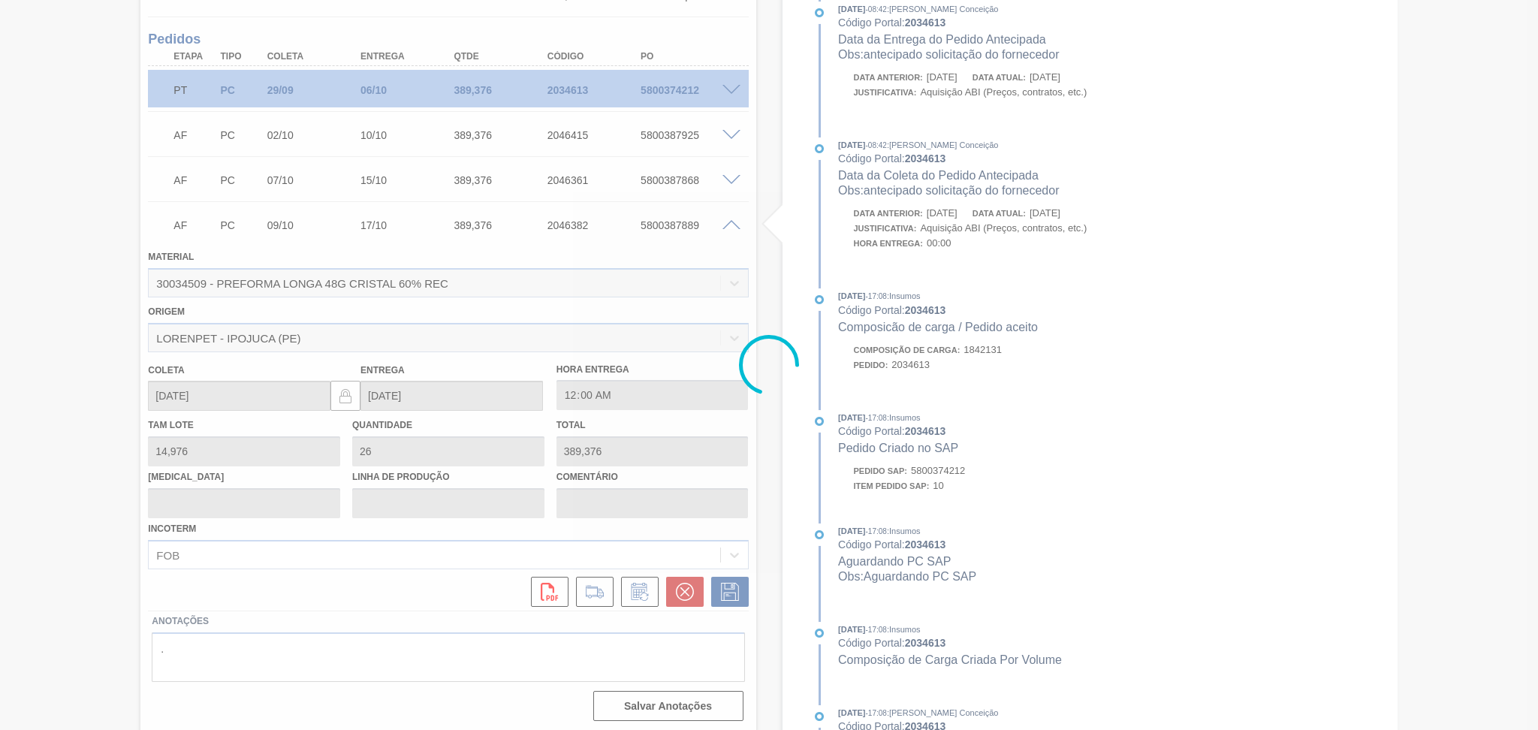
type input "postergado conforme disponibilidade do Fornecedor"
type input "10/10/2025"
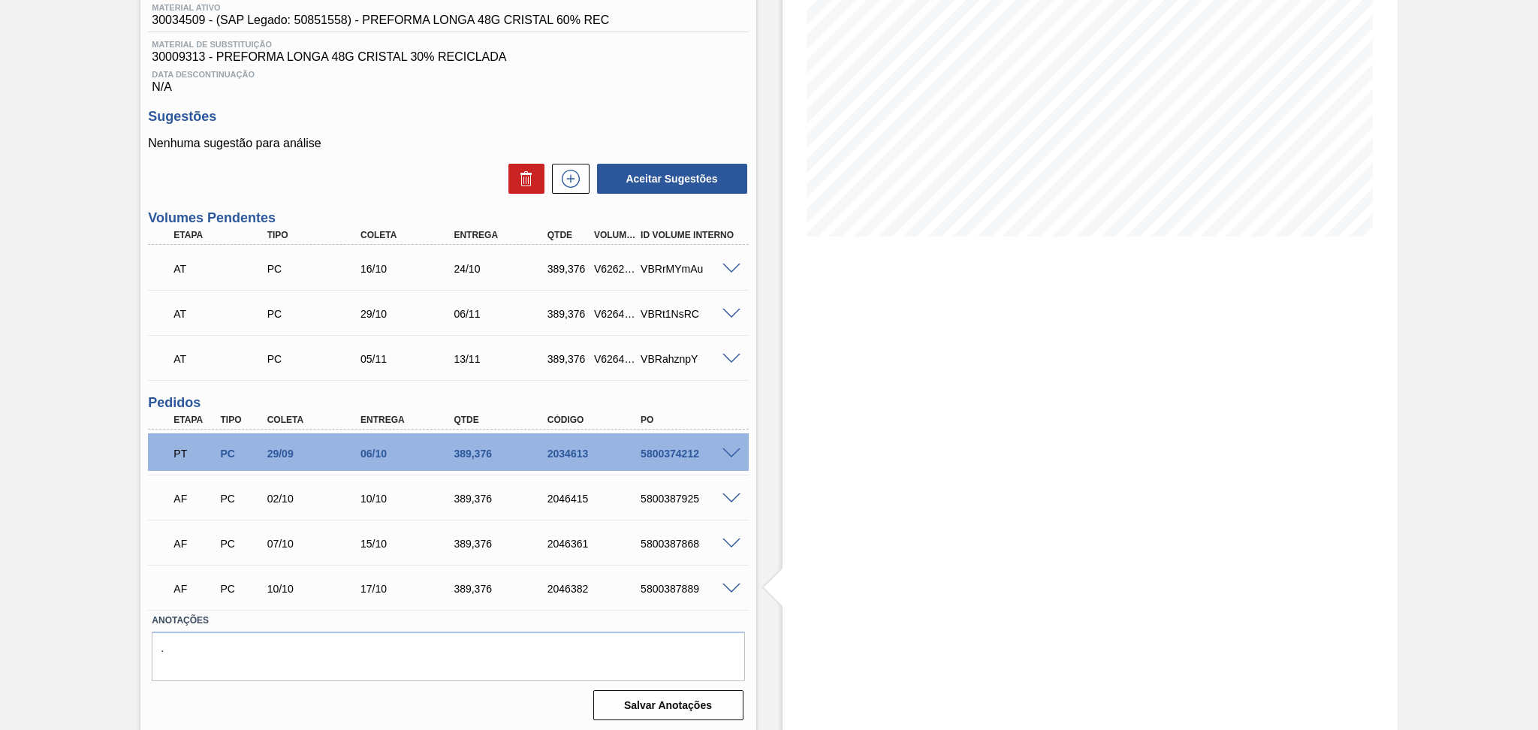
click at [395, 610] on label "Anotações" at bounding box center [448, 621] width 592 height 22
click at [730, 266] on span at bounding box center [731, 269] width 18 height 11
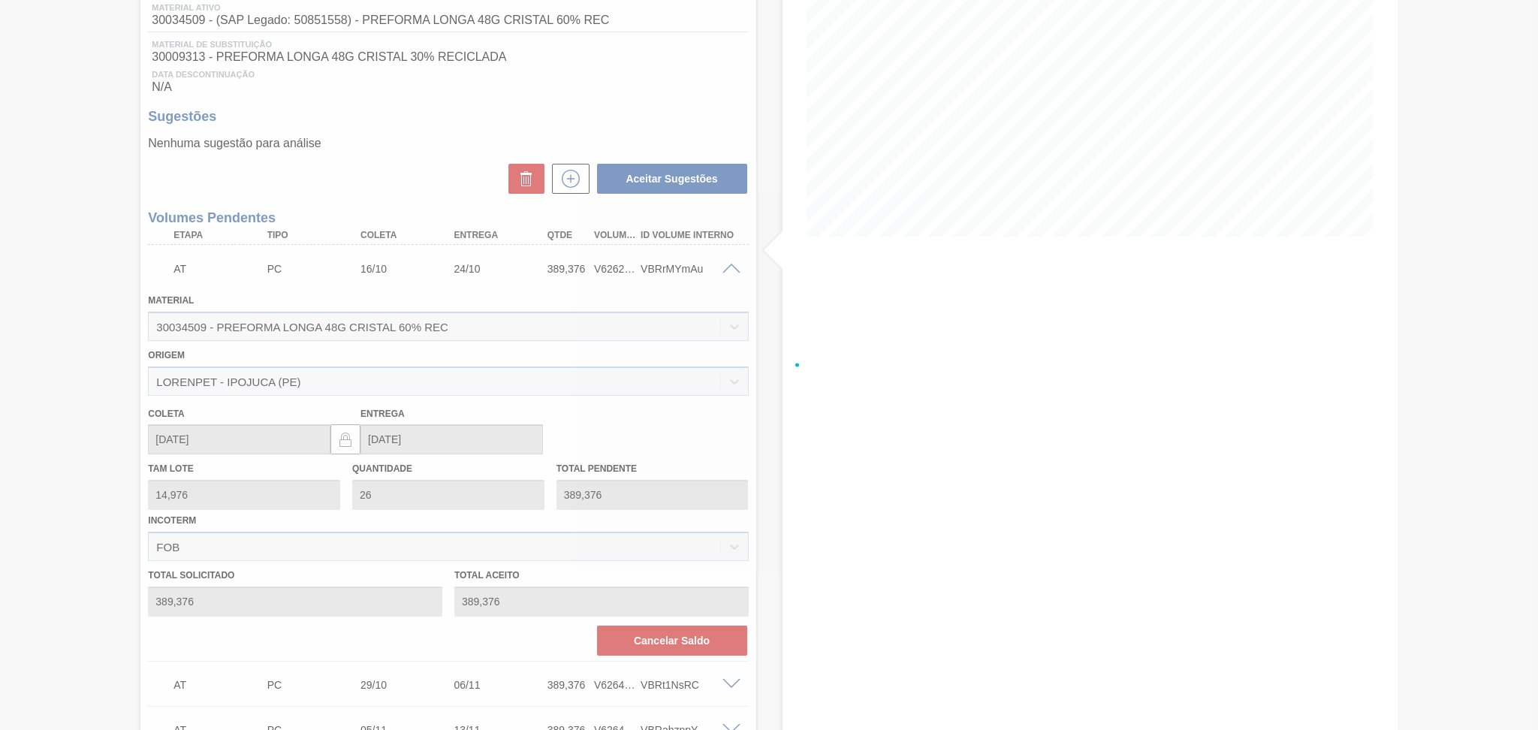
scroll to position [572, 0]
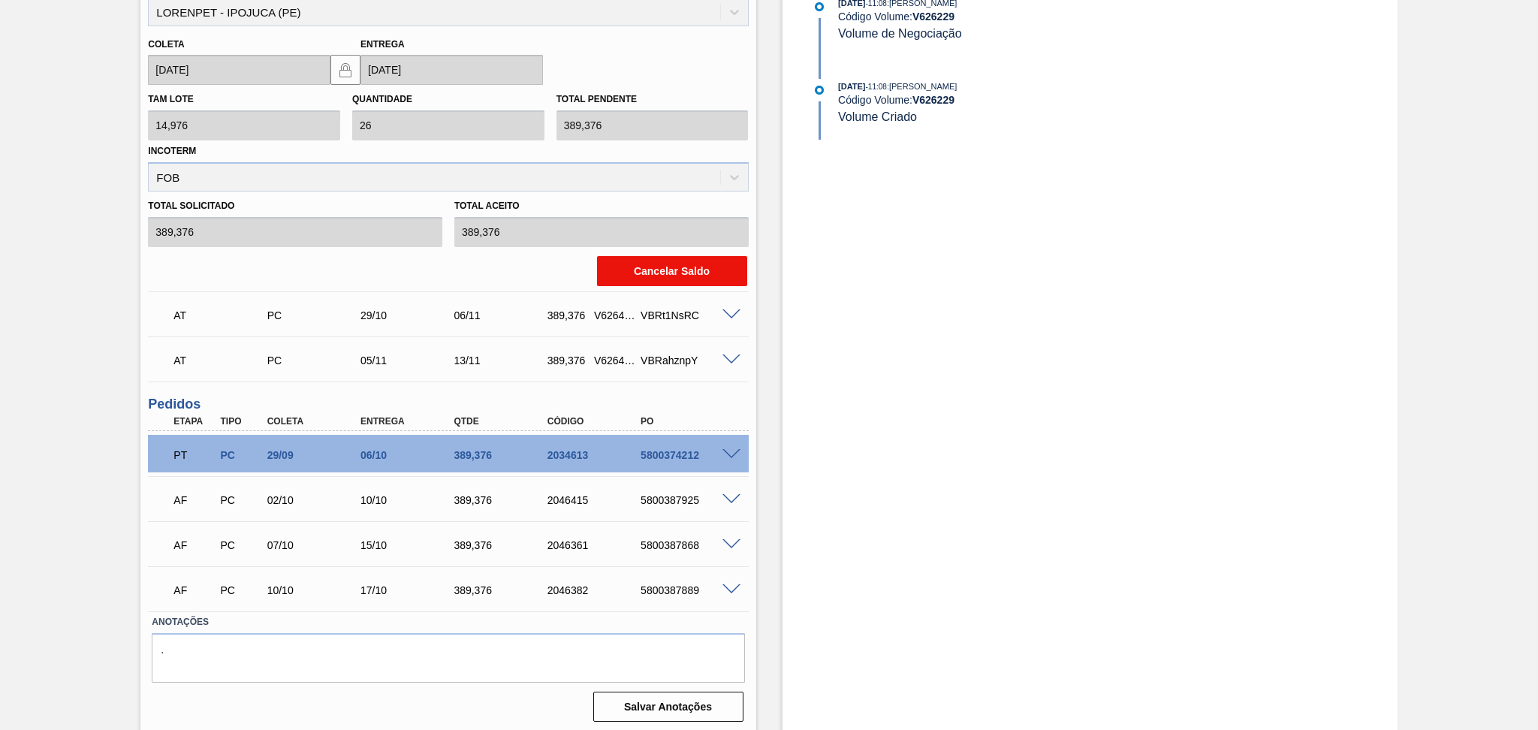
click at [656, 268] on button "Cancelar Saldo" at bounding box center [672, 271] width 150 height 30
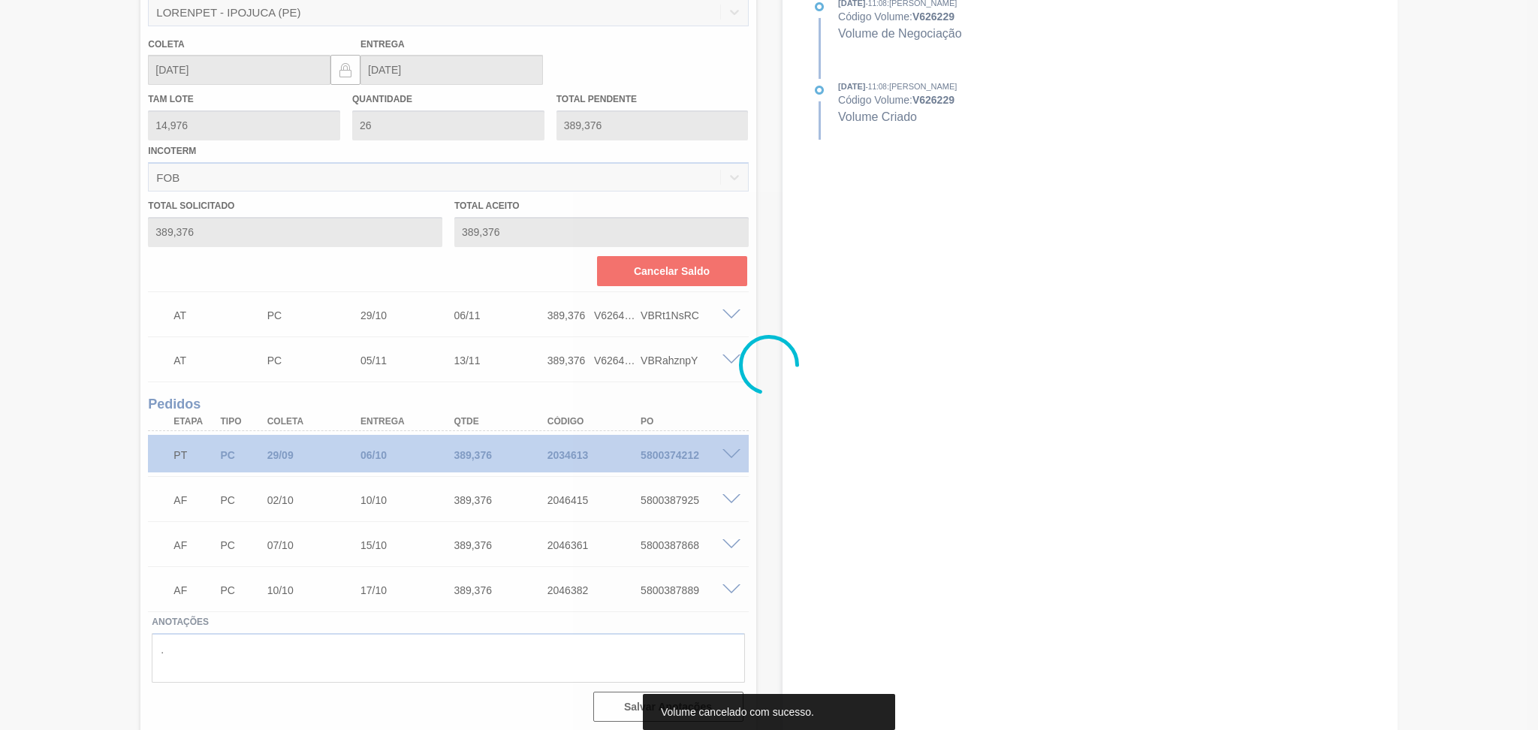
scroll to position [158, 0]
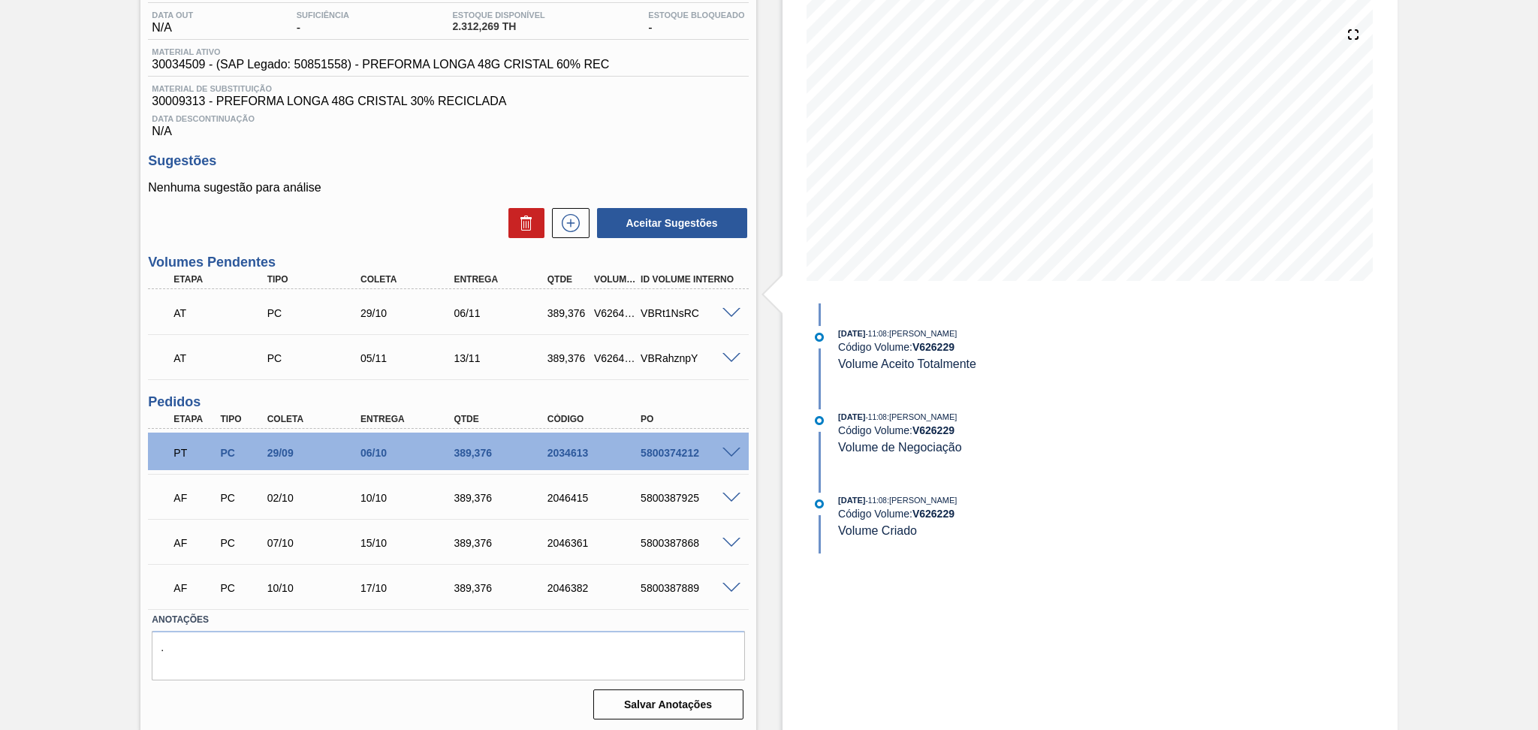
click at [293, 502] on div "02/10" at bounding box center [316, 498] width 105 height 12
click at [280, 544] on div "07/10" at bounding box center [316, 543] width 105 height 12
click at [273, 582] on div "10/10" at bounding box center [316, 588] width 105 height 12
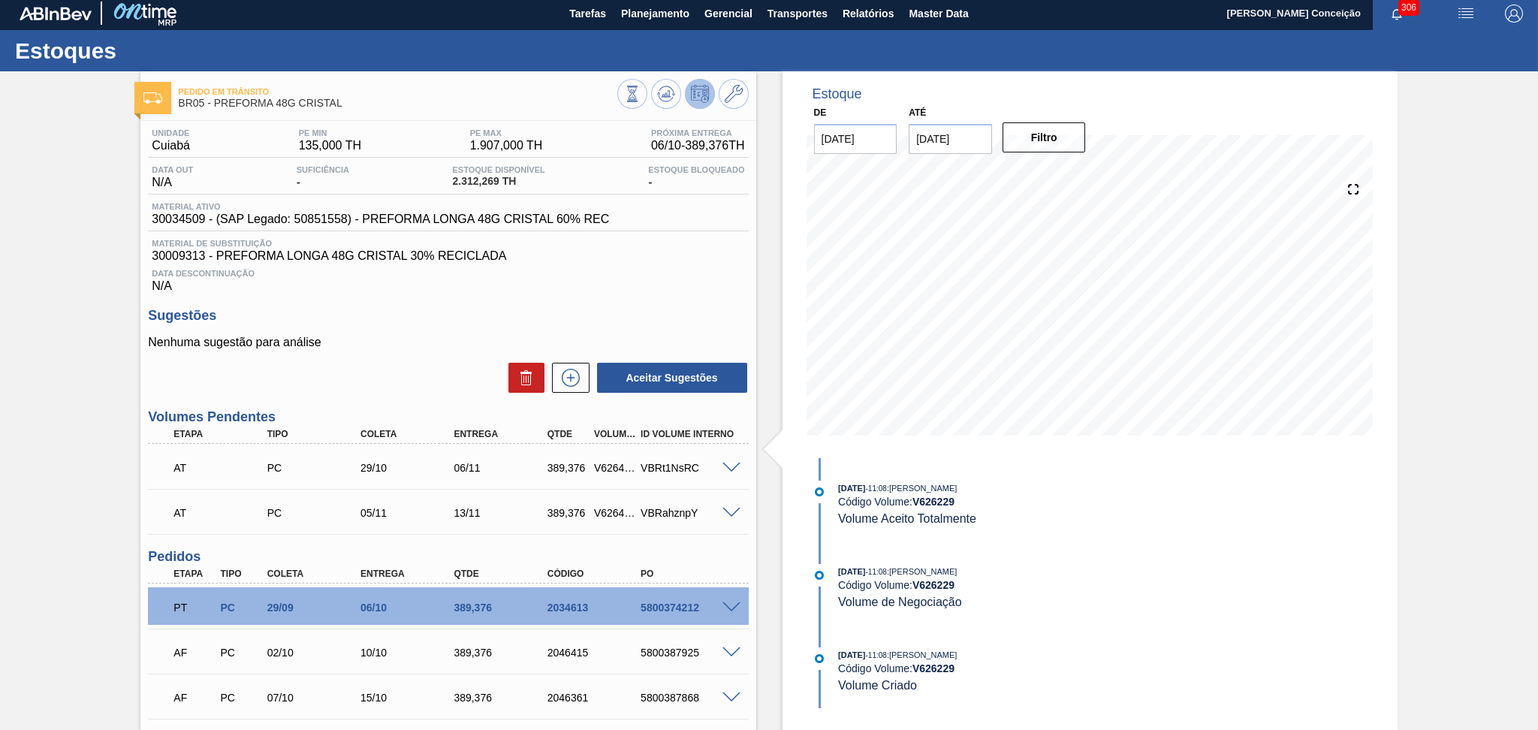
scroll to position [0, 0]
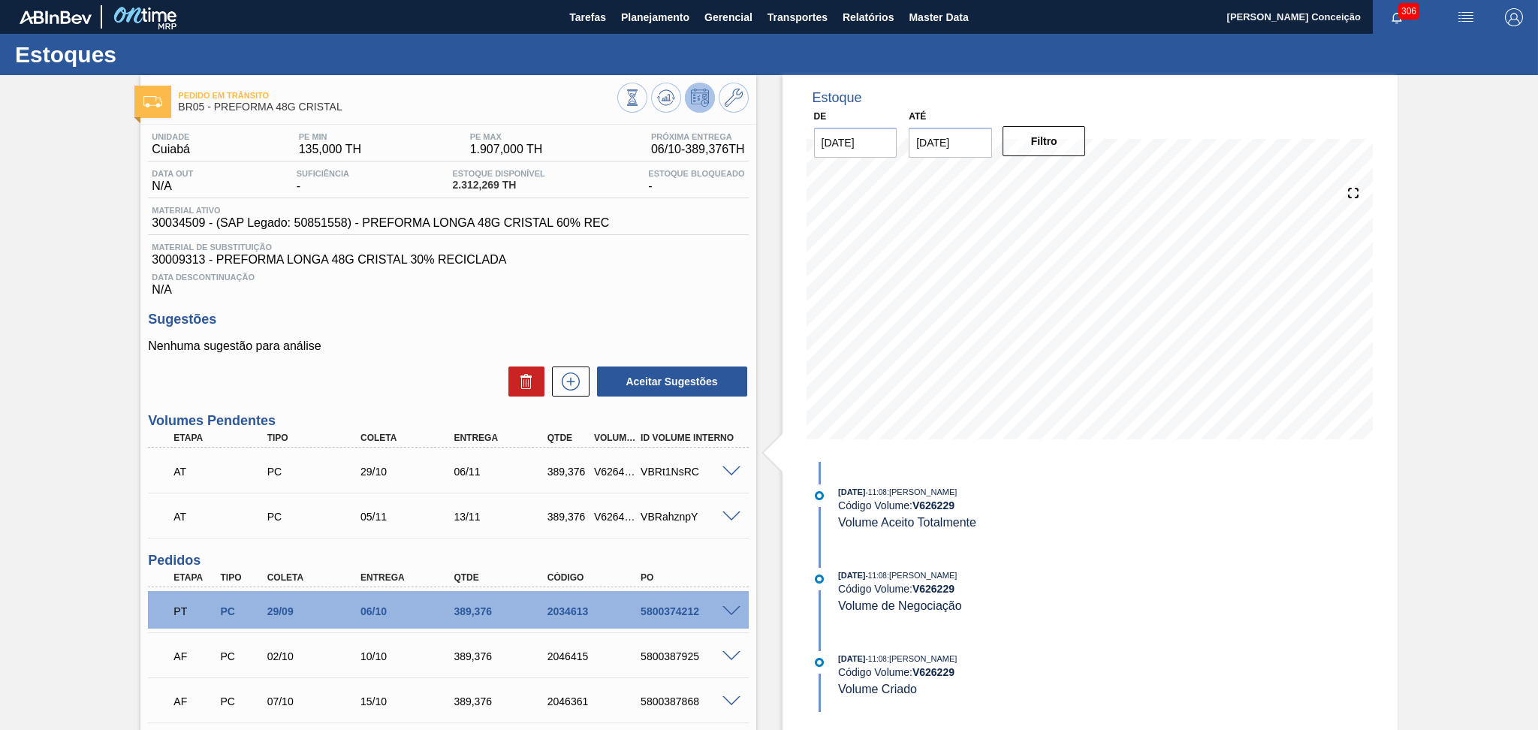
click at [381, 378] on div "Aceitar Sugestões" at bounding box center [448, 381] width 600 height 33
click at [726, 470] on span at bounding box center [731, 471] width 18 height 11
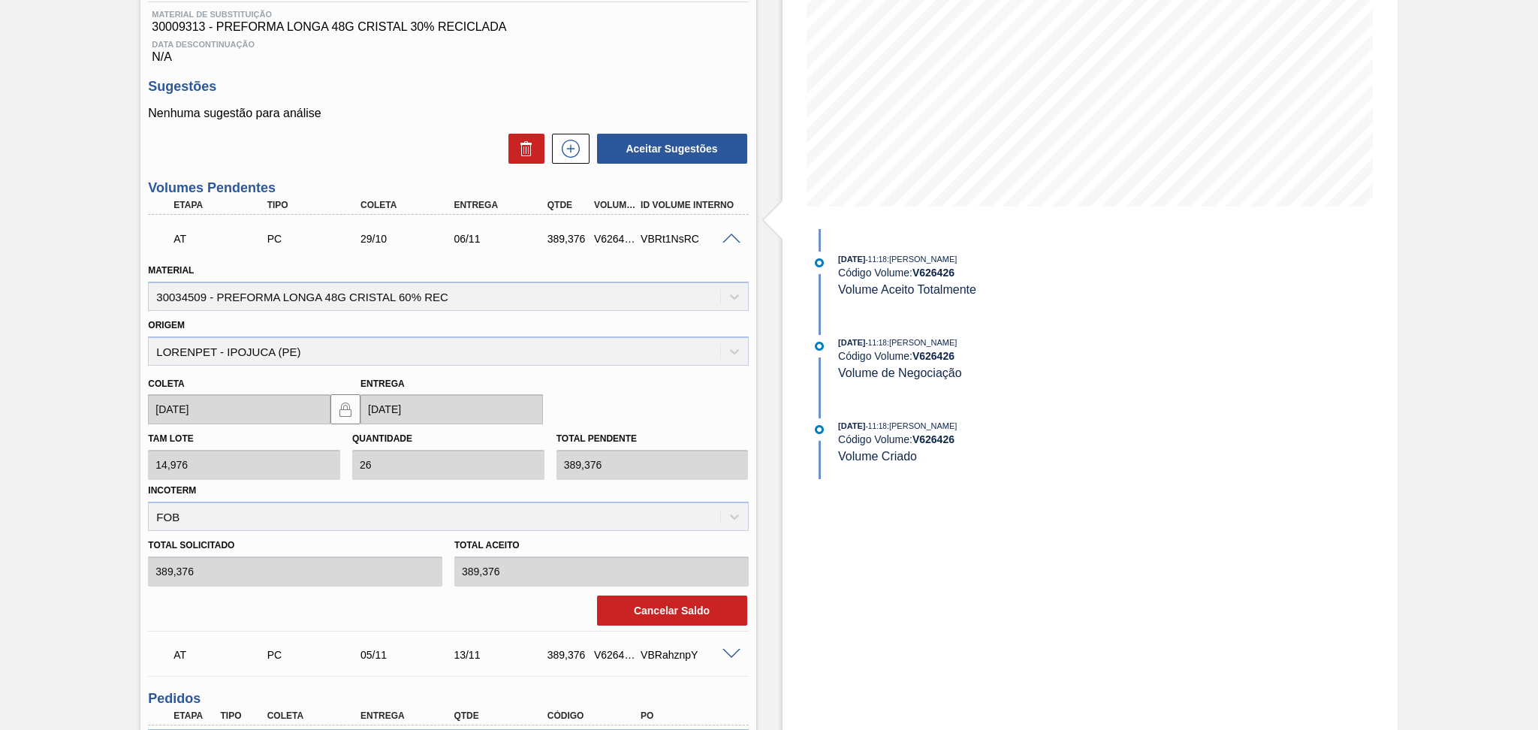
scroll to position [500, 0]
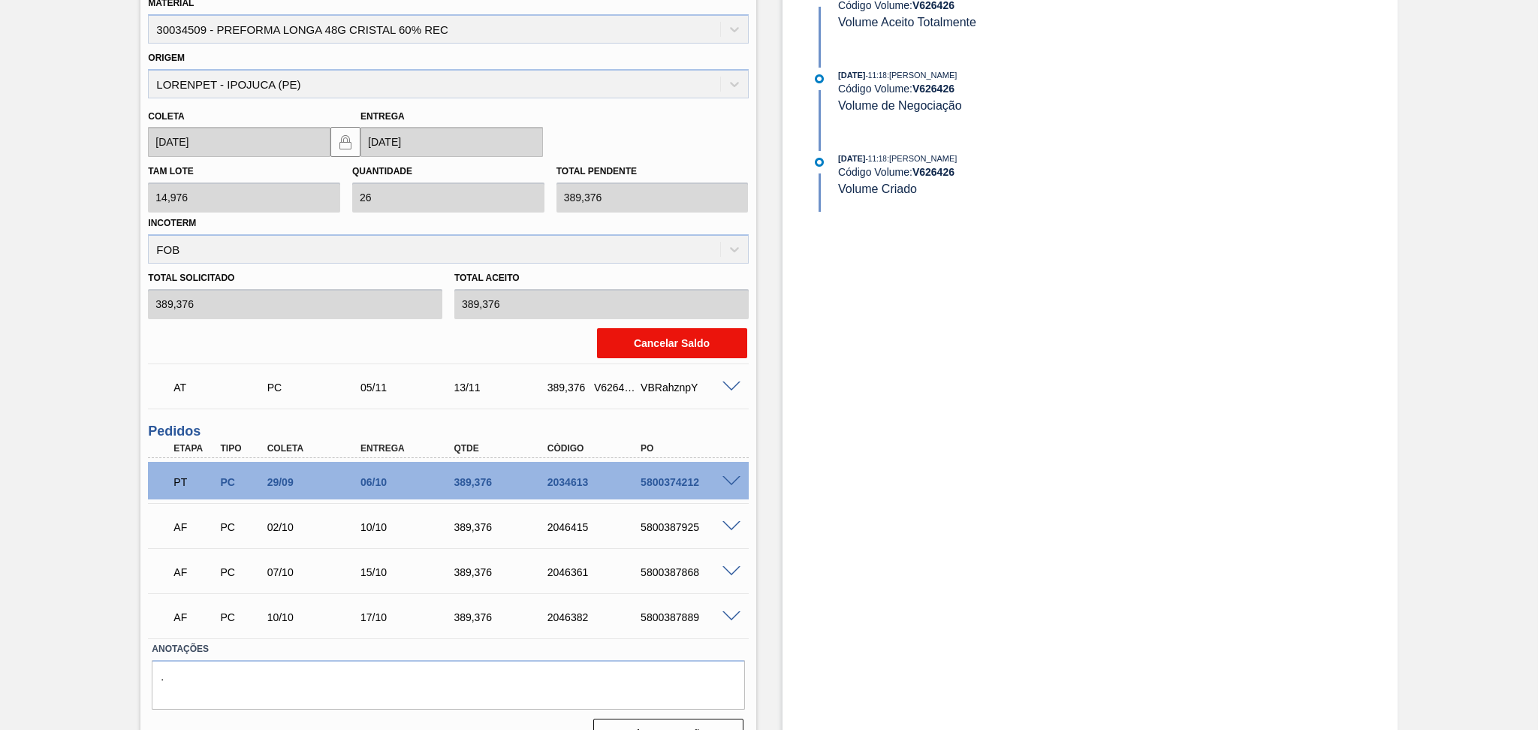
click at [679, 352] on button "Cancelar Saldo" at bounding box center [672, 343] width 150 height 30
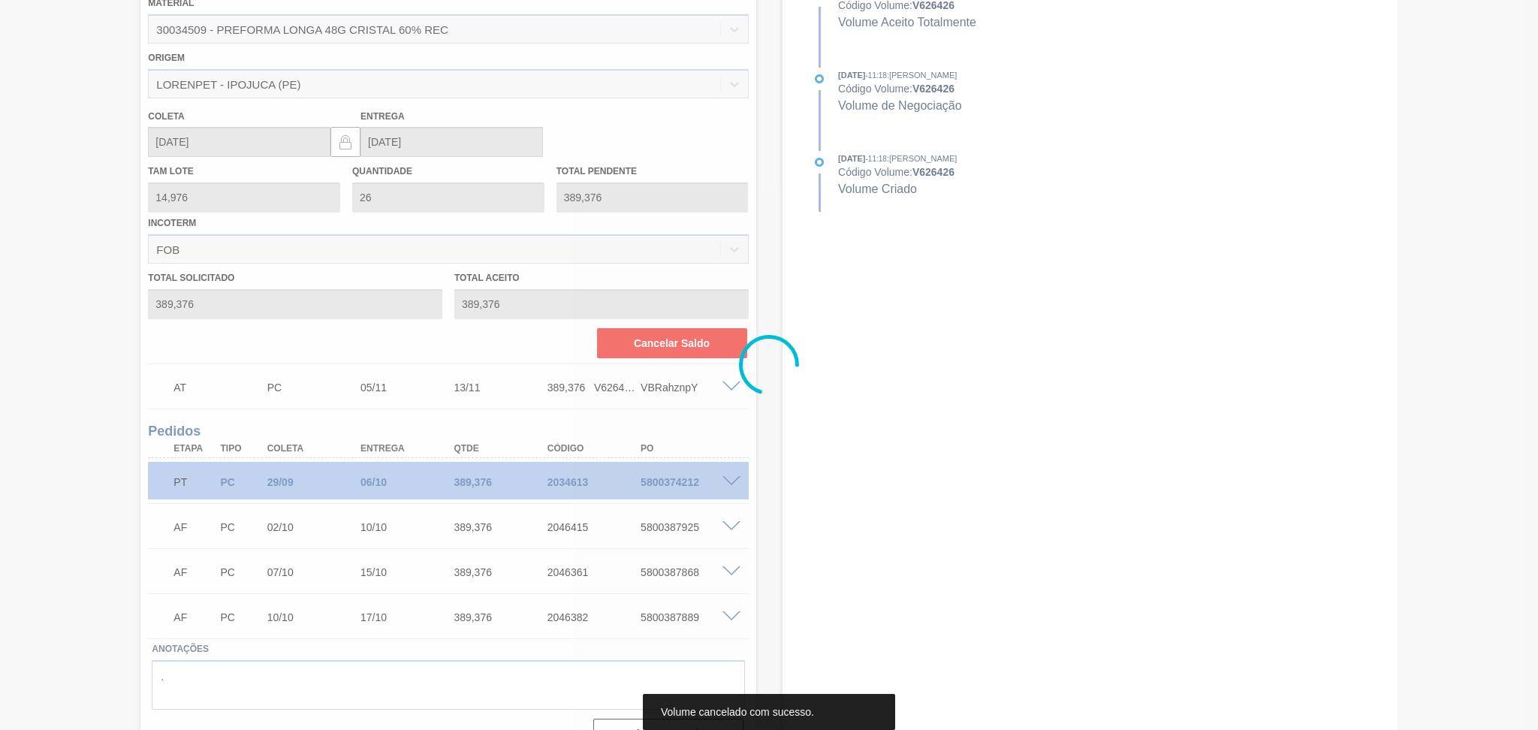
scroll to position [86, 0]
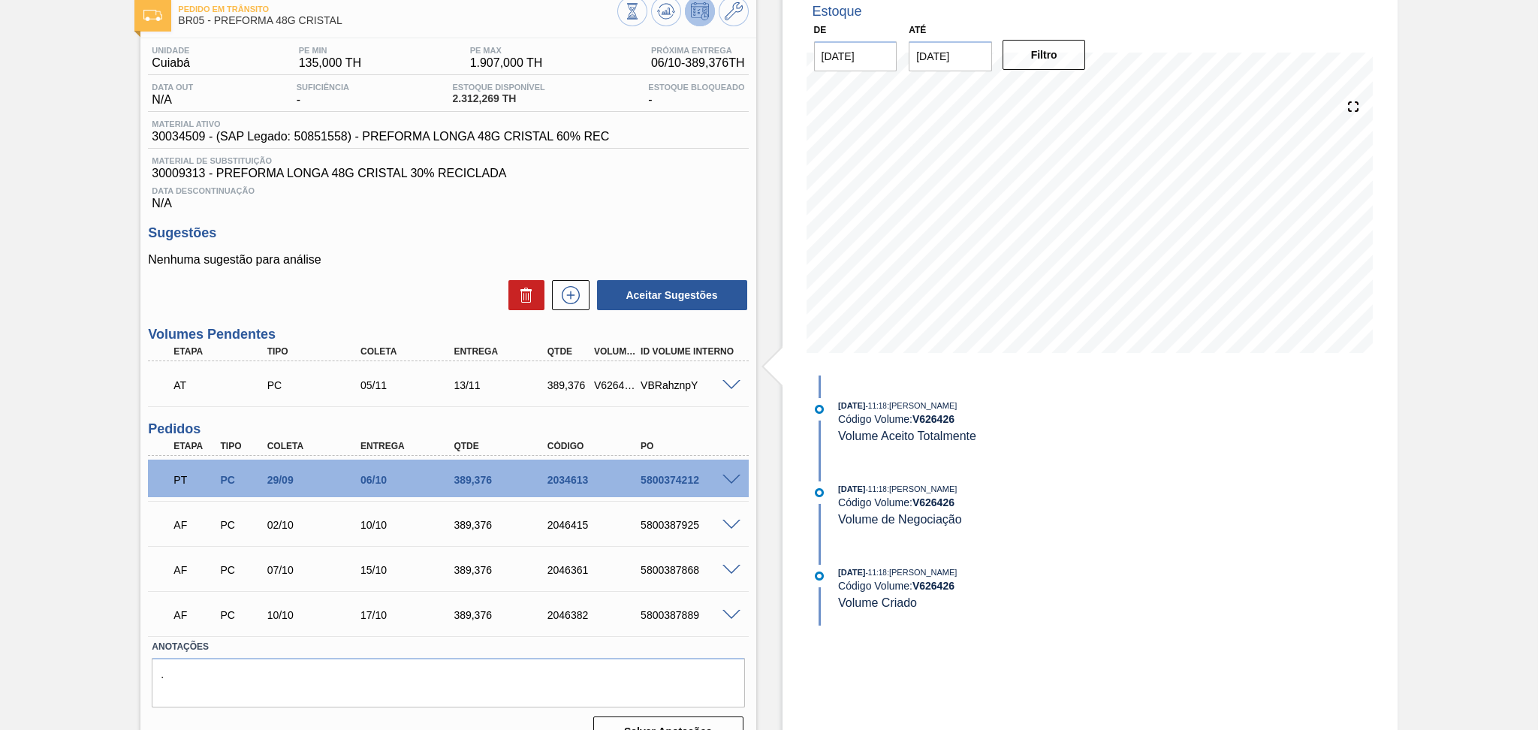
click at [731, 382] on span at bounding box center [731, 385] width 18 height 11
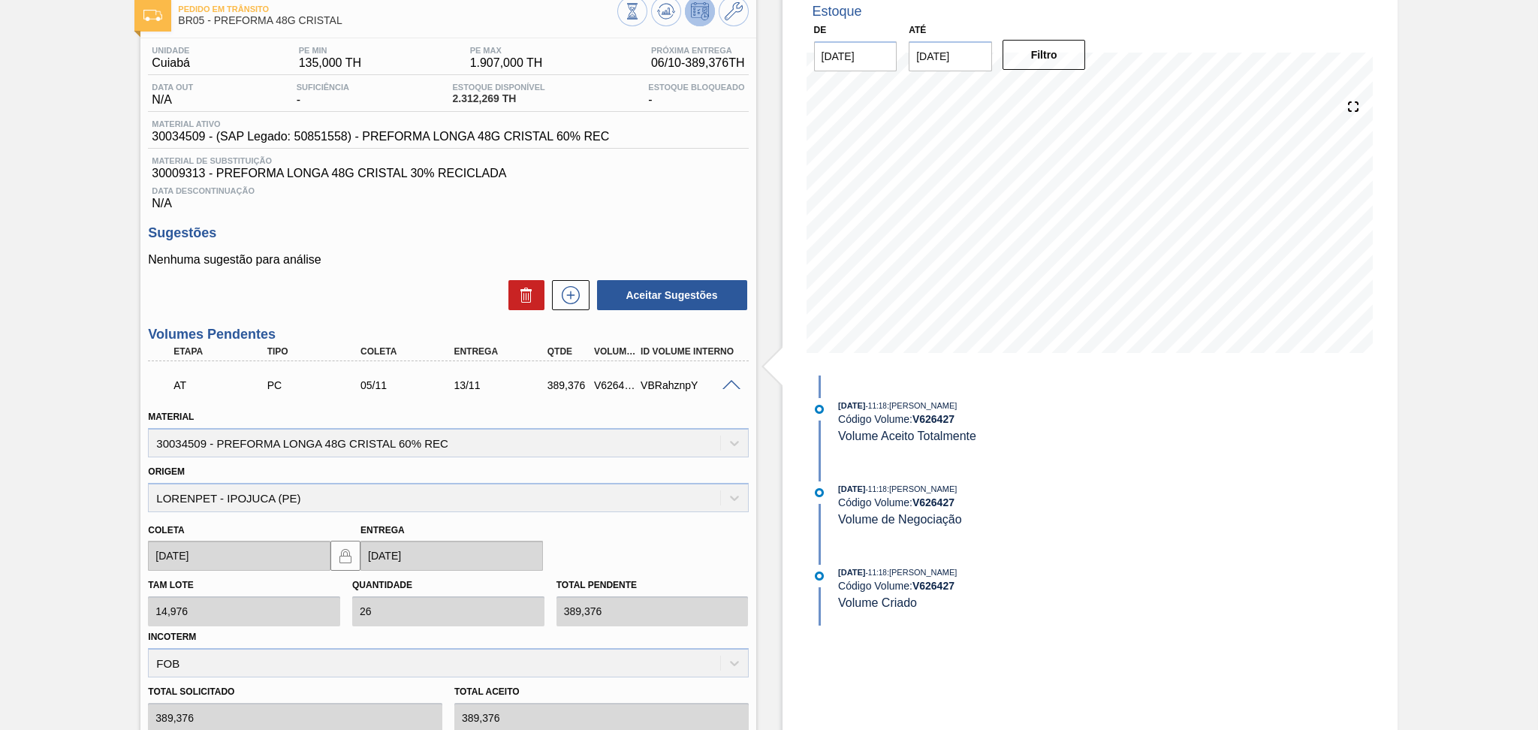
scroll to position [482, 0]
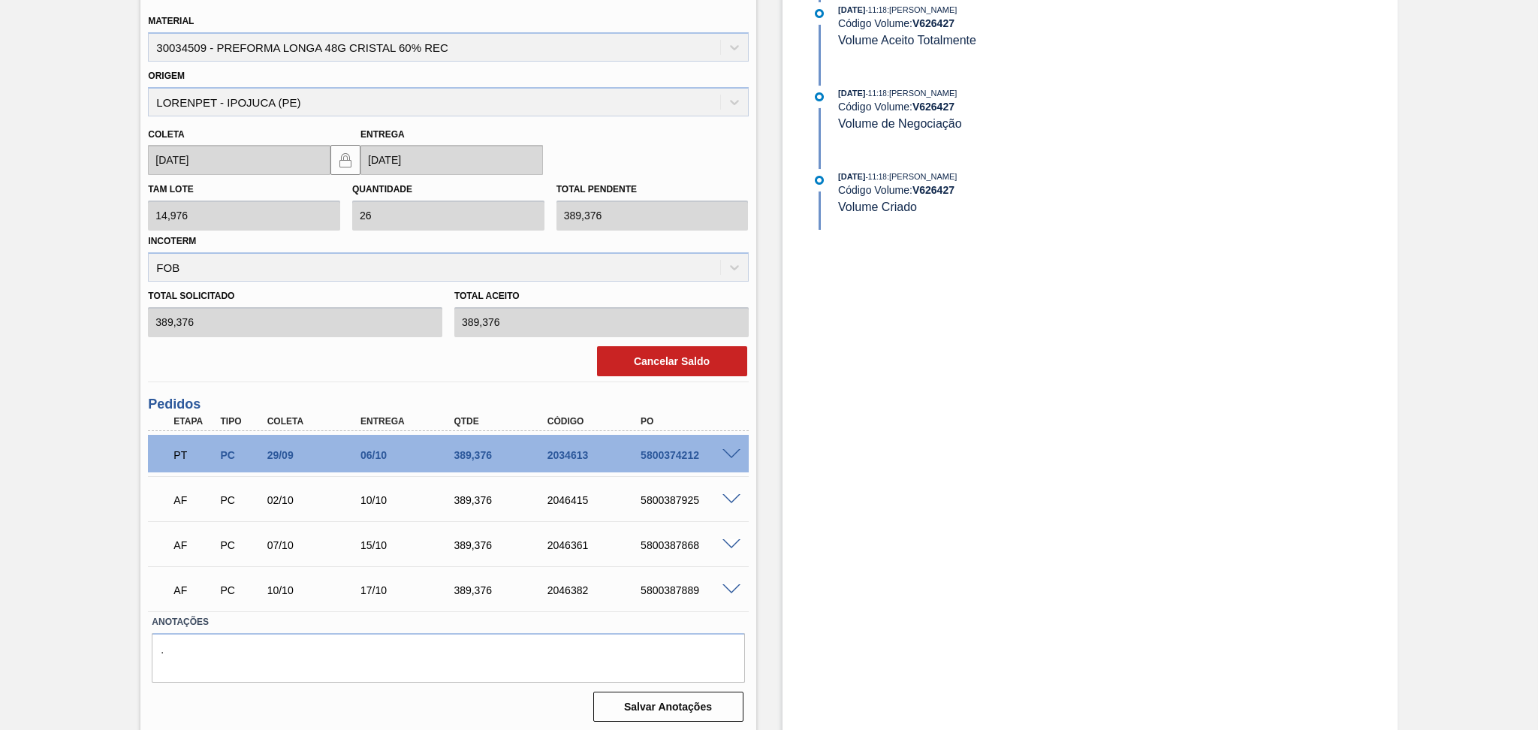
click at [702, 377] on div "AT PC 05/11 13/11 389,376 V626427 VBRahznpY Material 30034509 - PREFORMA LONGA …" at bounding box center [448, 173] width 600 height 416
click at [704, 366] on button "Cancelar Saldo" at bounding box center [672, 361] width 150 height 30
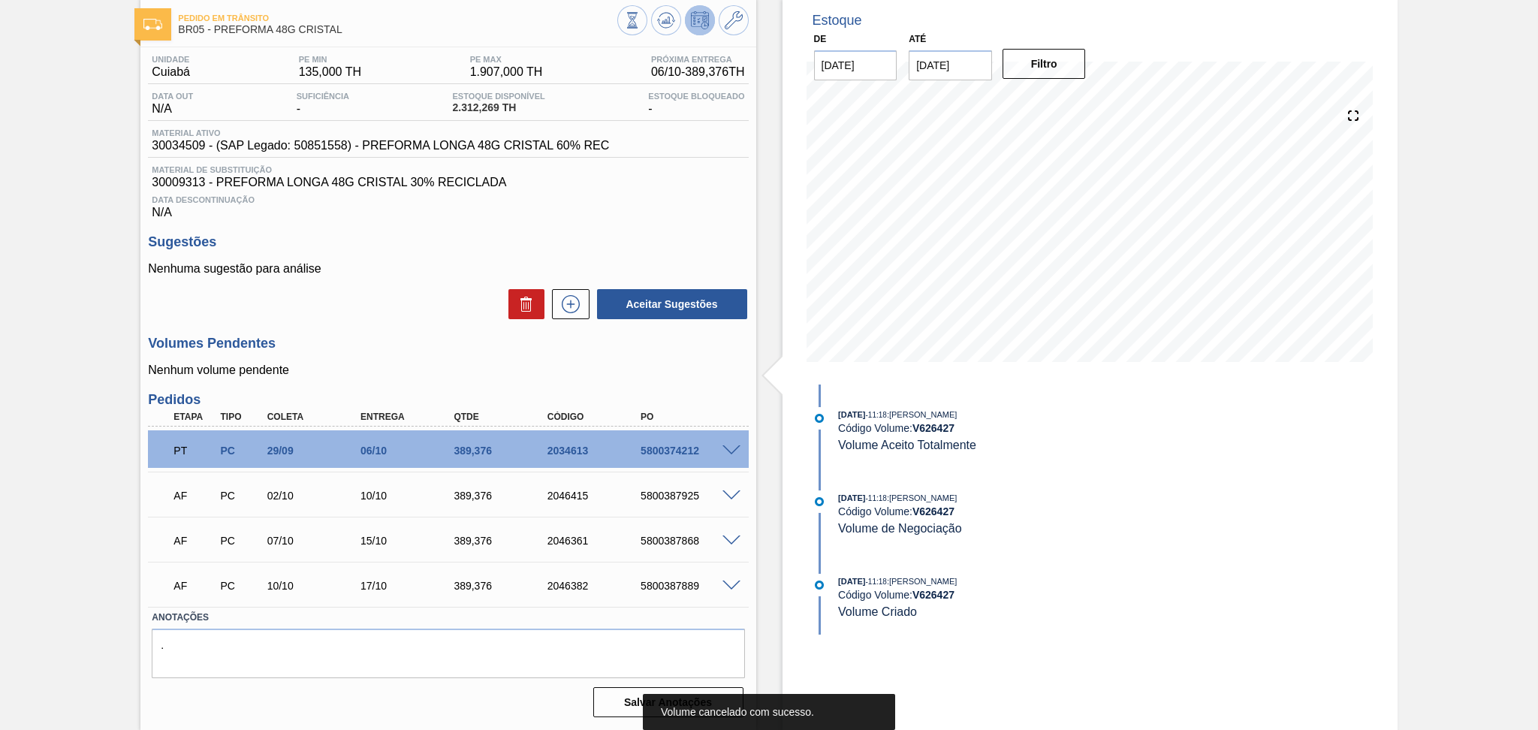
scroll to position [76, 0]
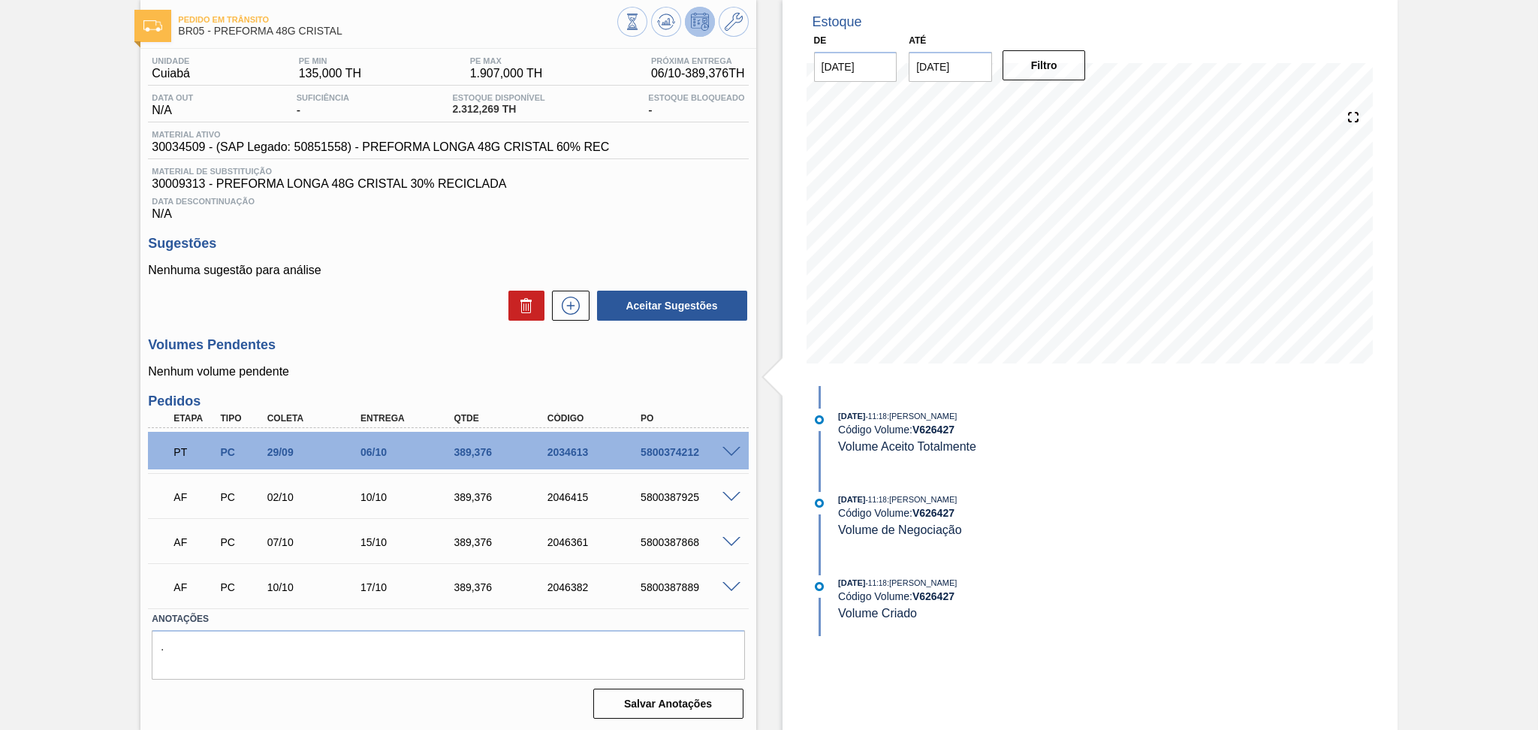
click at [353, 292] on div "Aceitar Sugestões" at bounding box center [448, 305] width 600 height 33
click at [396, 382] on div "Unidade Cuiabá PE MIN 135,000 TH PE MAX 1.907,000 TH Próxima Entrega 06/10 - 38…" at bounding box center [447, 386] width 615 height 675
click at [401, 372] on p "Nenhum volume pendente" at bounding box center [448, 372] width 600 height 14
click at [728, 493] on span at bounding box center [731, 497] width 18 height 11
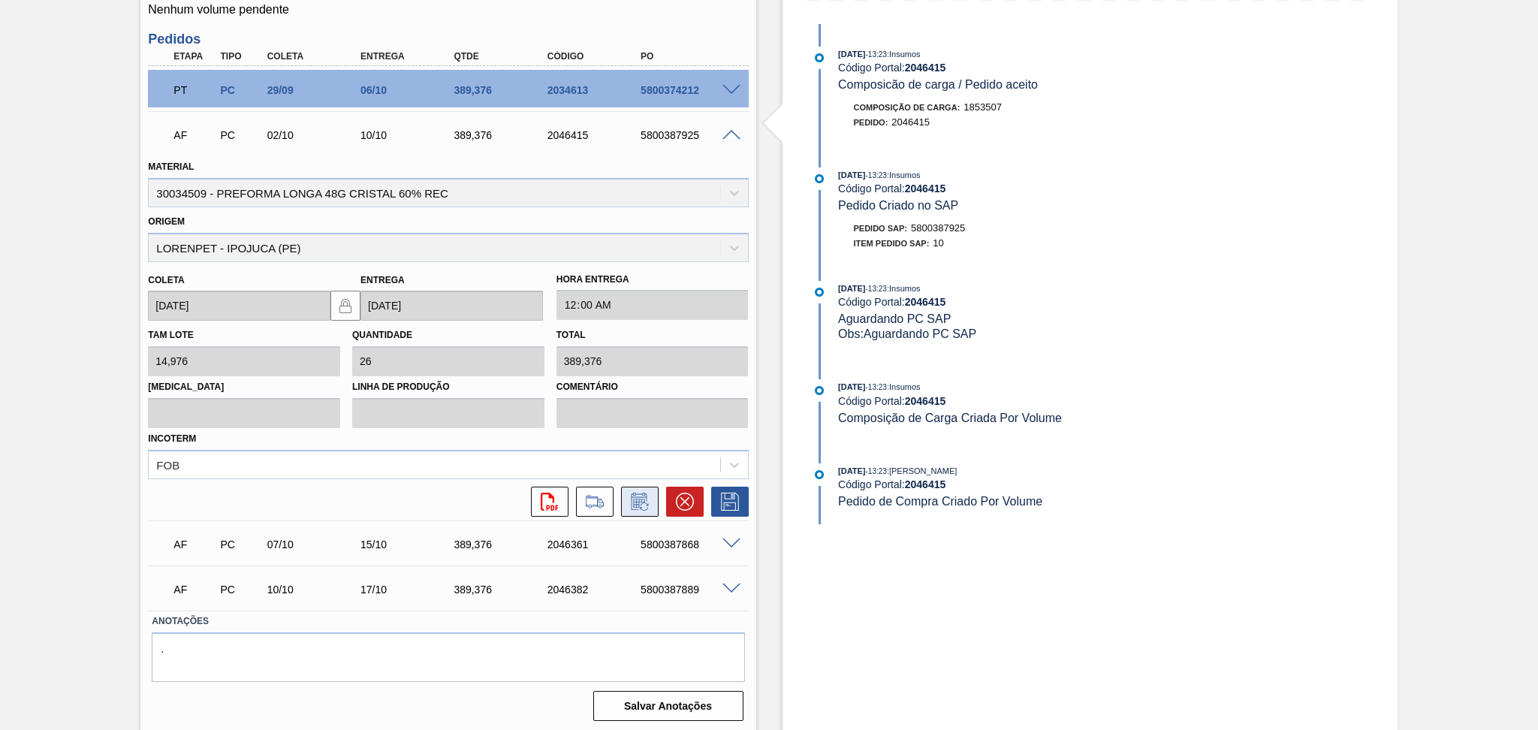
click at [629, 493] on icon at bounding box center [640, 502] width 24 height 18
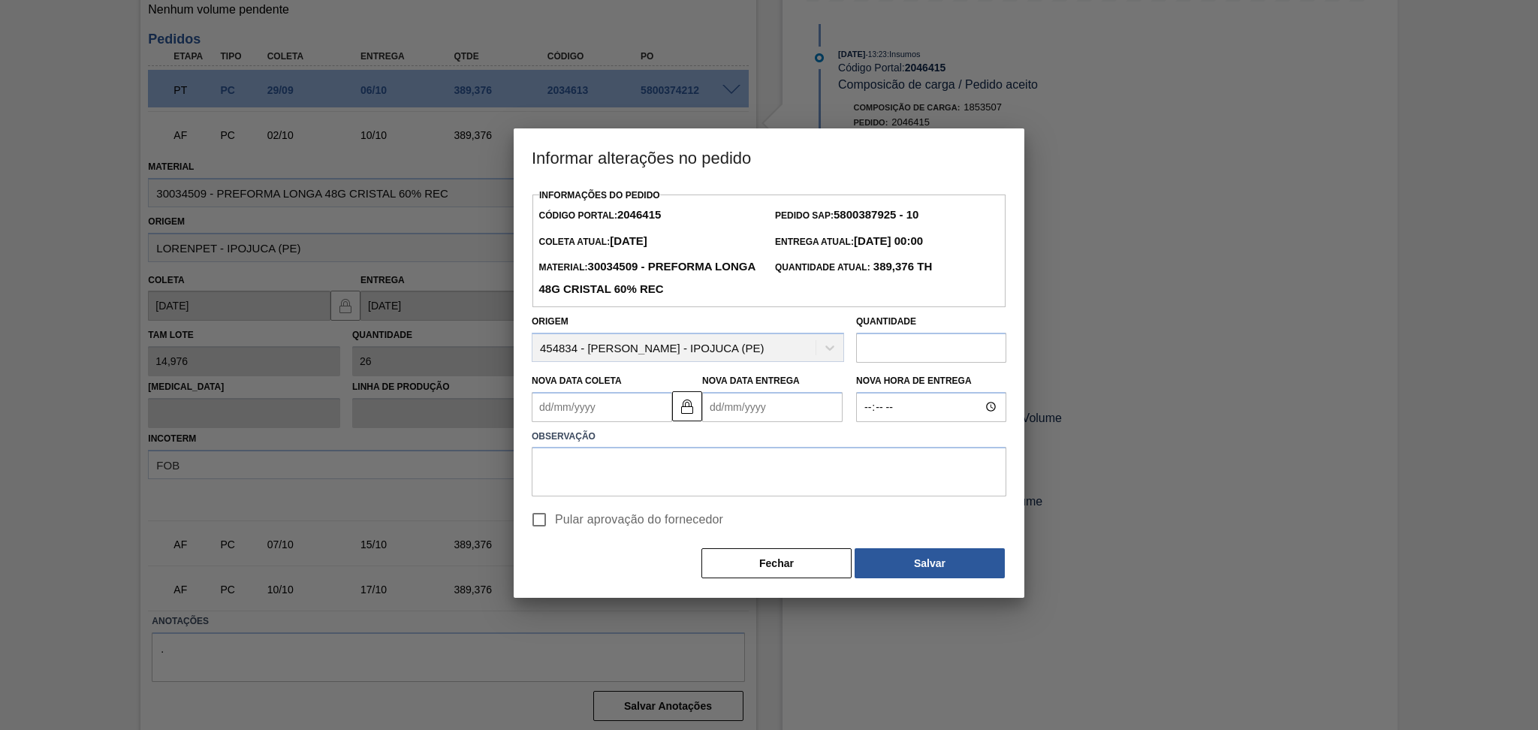
click at [626, 416] on Coleta2046415 "Nova Data Coleta" at bounding box center [602, 407] width 140 height 30
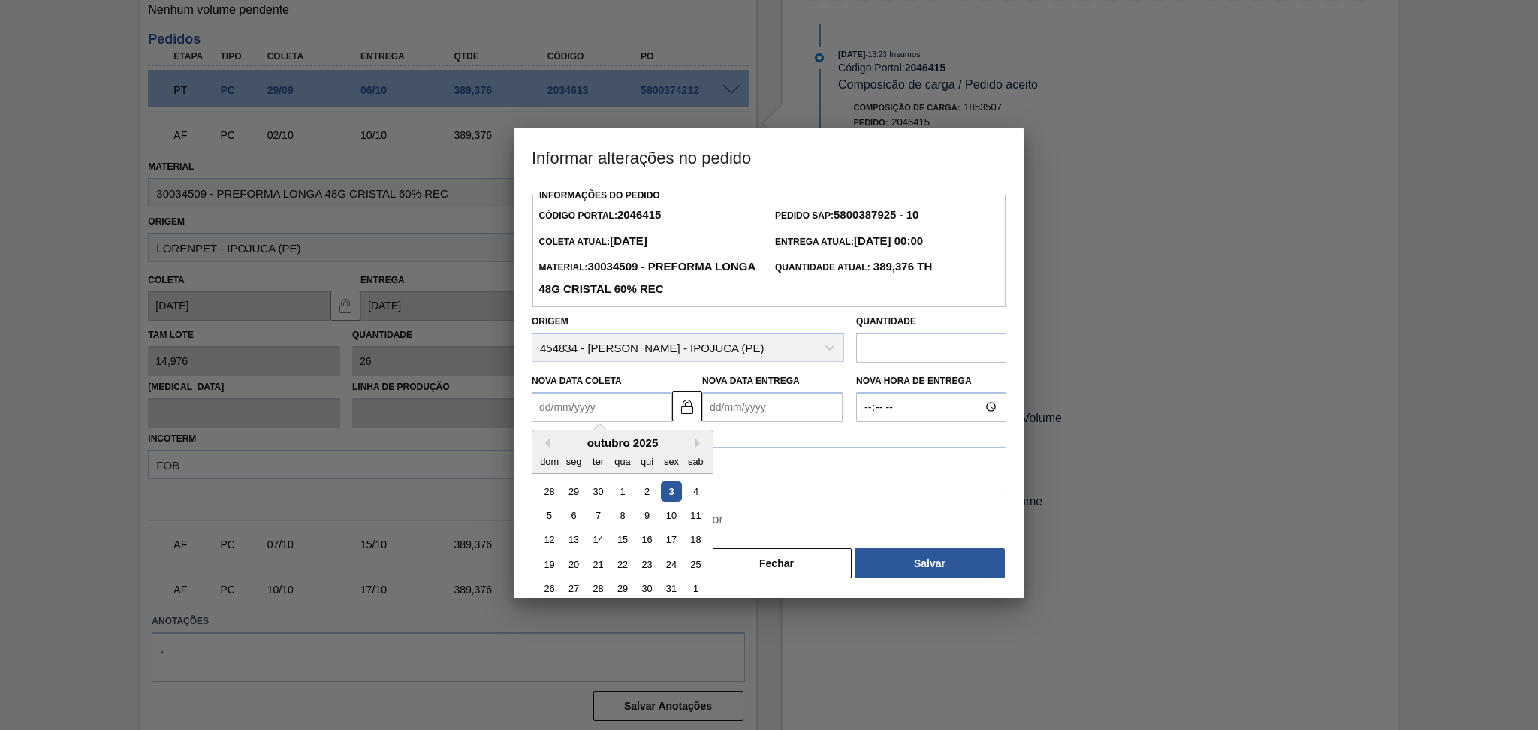
type Coleta2046415 "1"
type Entrega2046415 "08/10/2025"
type Coleta2046415 "13"
type Entrega2046415 "[DATE]"
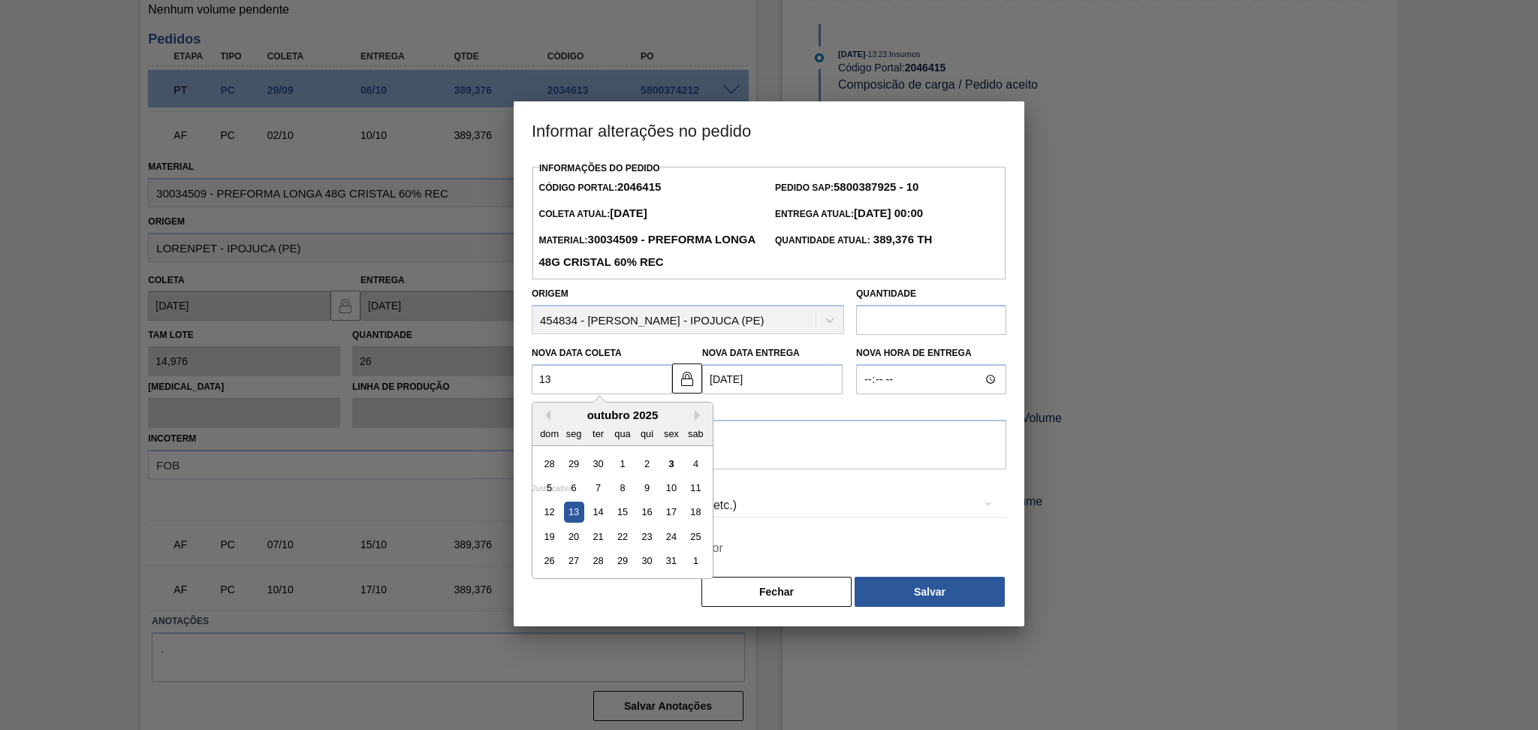
click at [577, 520] on div "13" at bounding box center [574, 512] width 20 height 20
type Coleta2046415 "[DATE]"
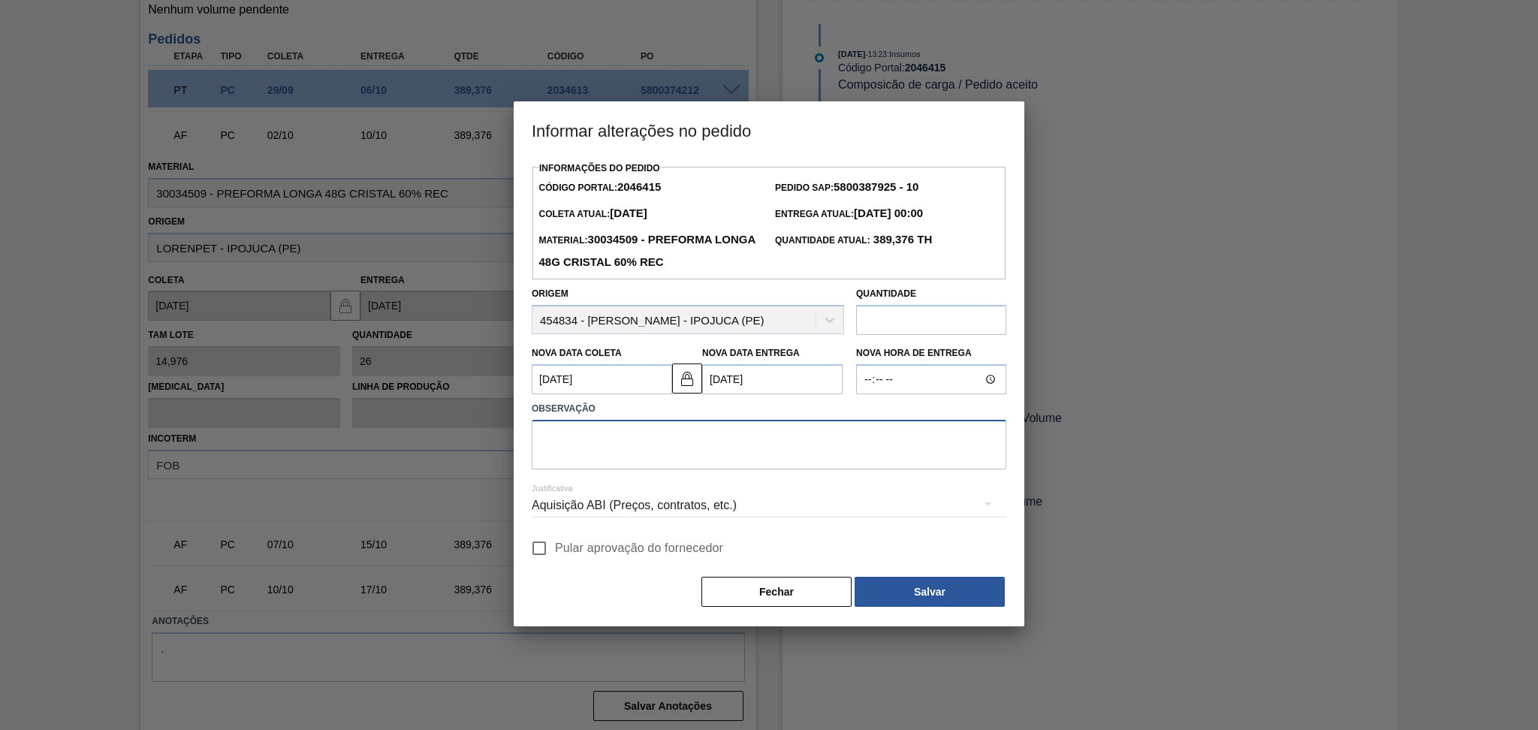
click at [596, 469] on textarea at bounding box center [769, 445] width 475 height 50
type textarea "postegado conforme disponibilidade do material"
click at [585, 551] on span "Pular aprovação do fornecedor" at bounding box center [639, 548] width 168 height 18
click at [547, 553] on input "Pular aprovação do fornecedor" at bounding box center [539, 548] width 32 height 32
checkbox input "true"
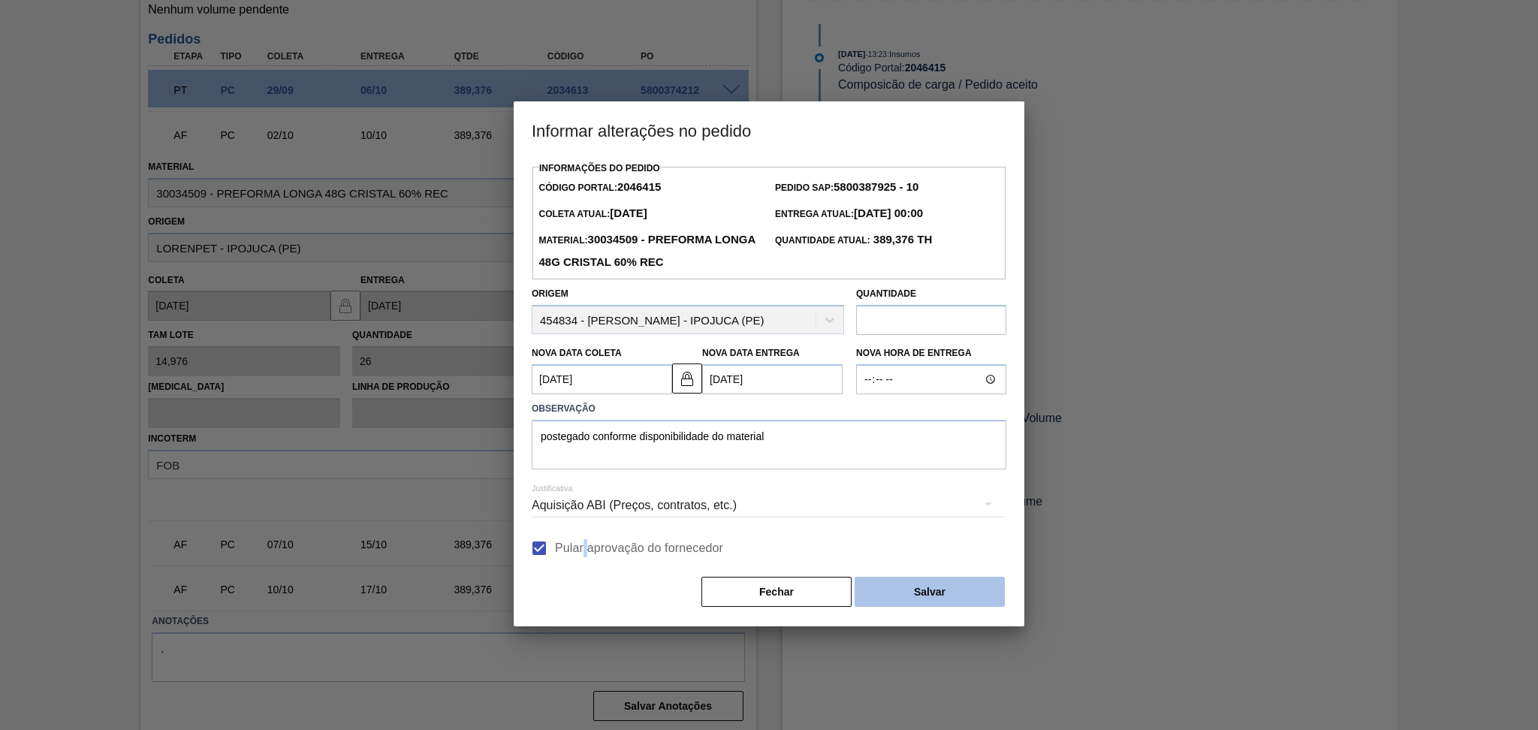
click at [885, 601] on button "Salvar" at bounding box center [930, 592] width 150 height 30
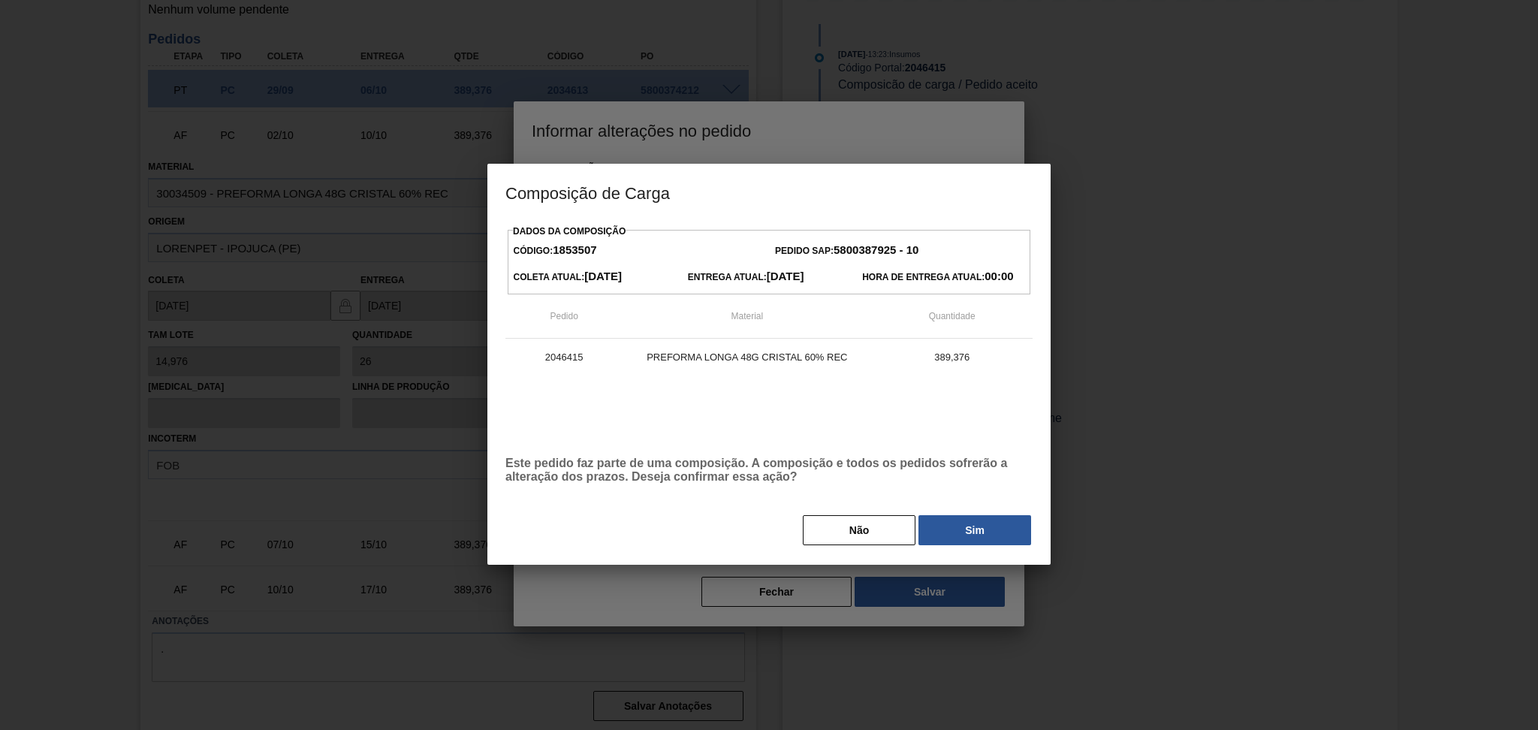
click at [985, 514] on div "Dados da Composição Código: 1853507 Pedido SAP: 5800387925 - 10 Coleta Atual: 0…" at bounding box center [768, 384] width 527 height 326
click at [981, 519] on button "Sim" at bounding box center [974, 530] width 113 height 30
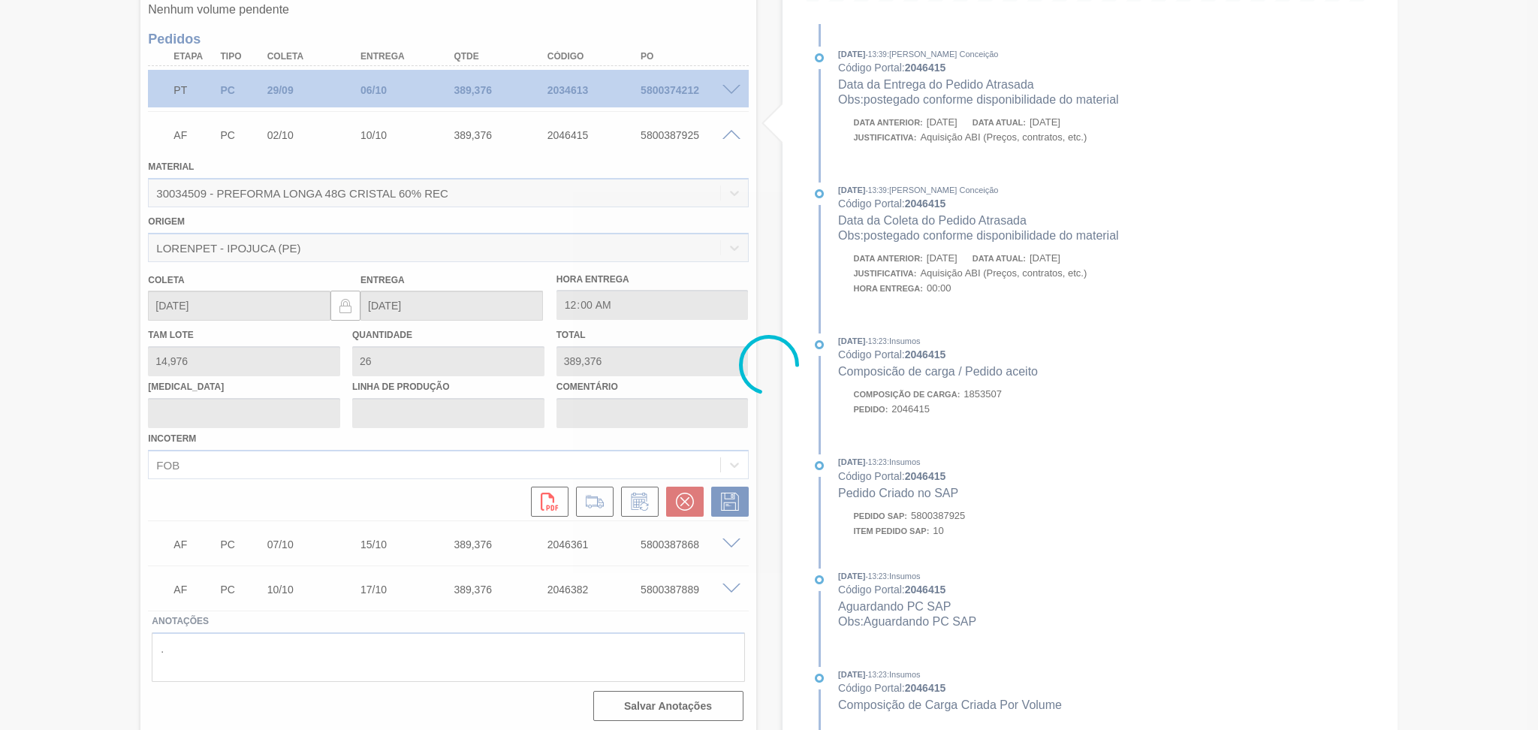
type input "postegado conforme disponibilidade do material"
type input "[DATE]"
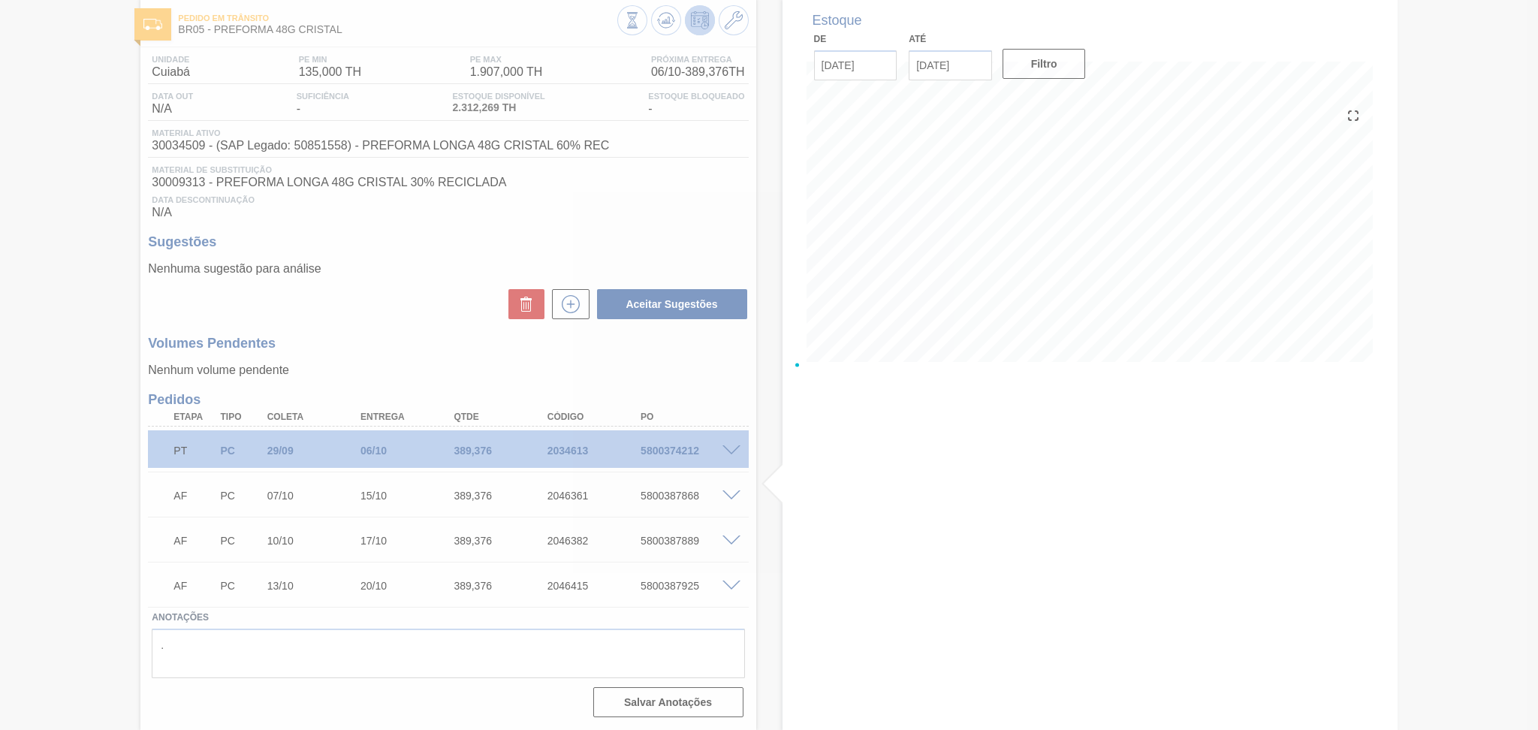
scroll to position [76, 0]
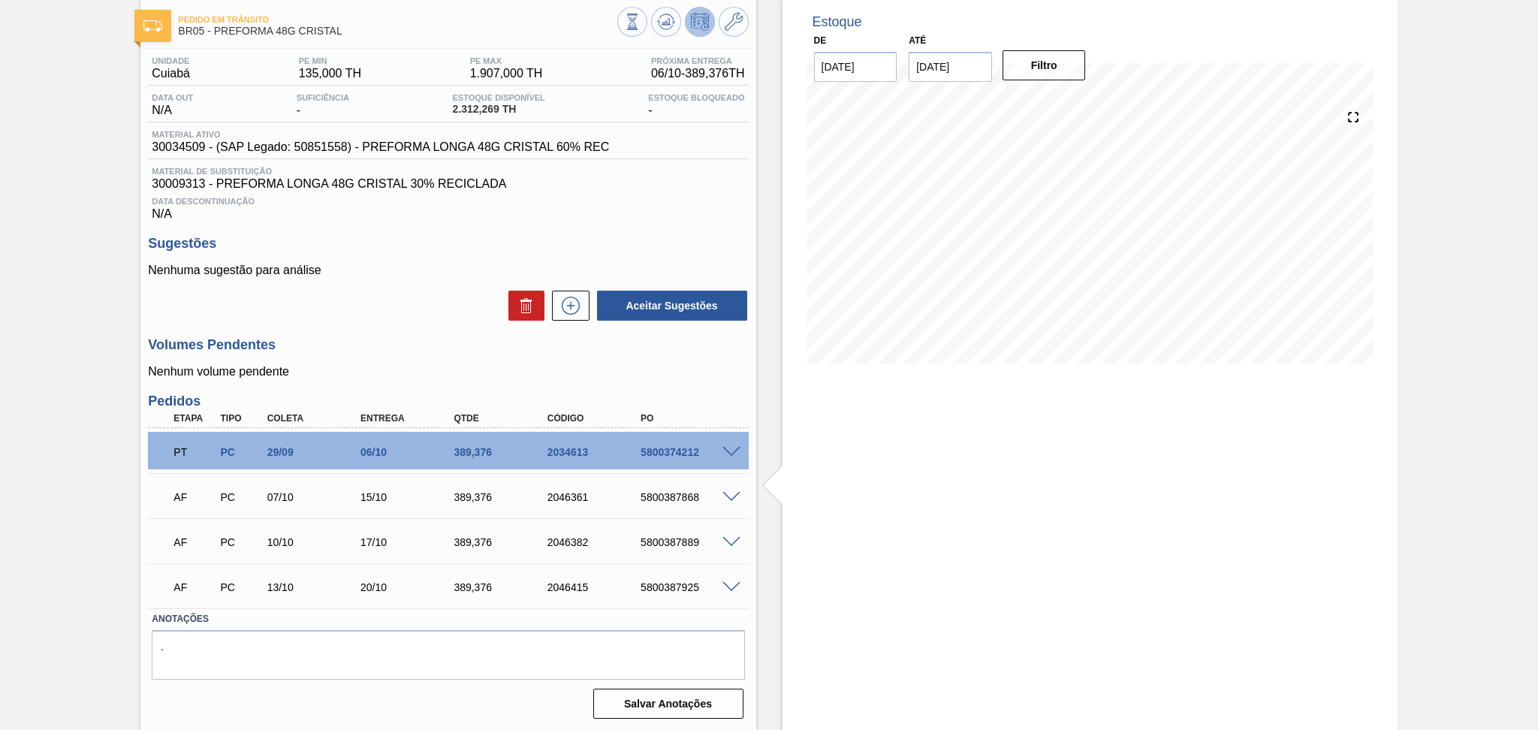
click at [419, 264] on p "Nenhuma sugestão para análise" at bounding box center [448, 271] width 600 height 14
click at [435, 325] on div "Unidade Cuiabá PE MIN 135,000 TH PE MAX 1.907,000 TH Próxima Entrega 06/10 - 38…" at bounding box center [447, 386] width 615 height 675
click at [565, 305] on icon at bounding box center [571, 306] width 24 height 18
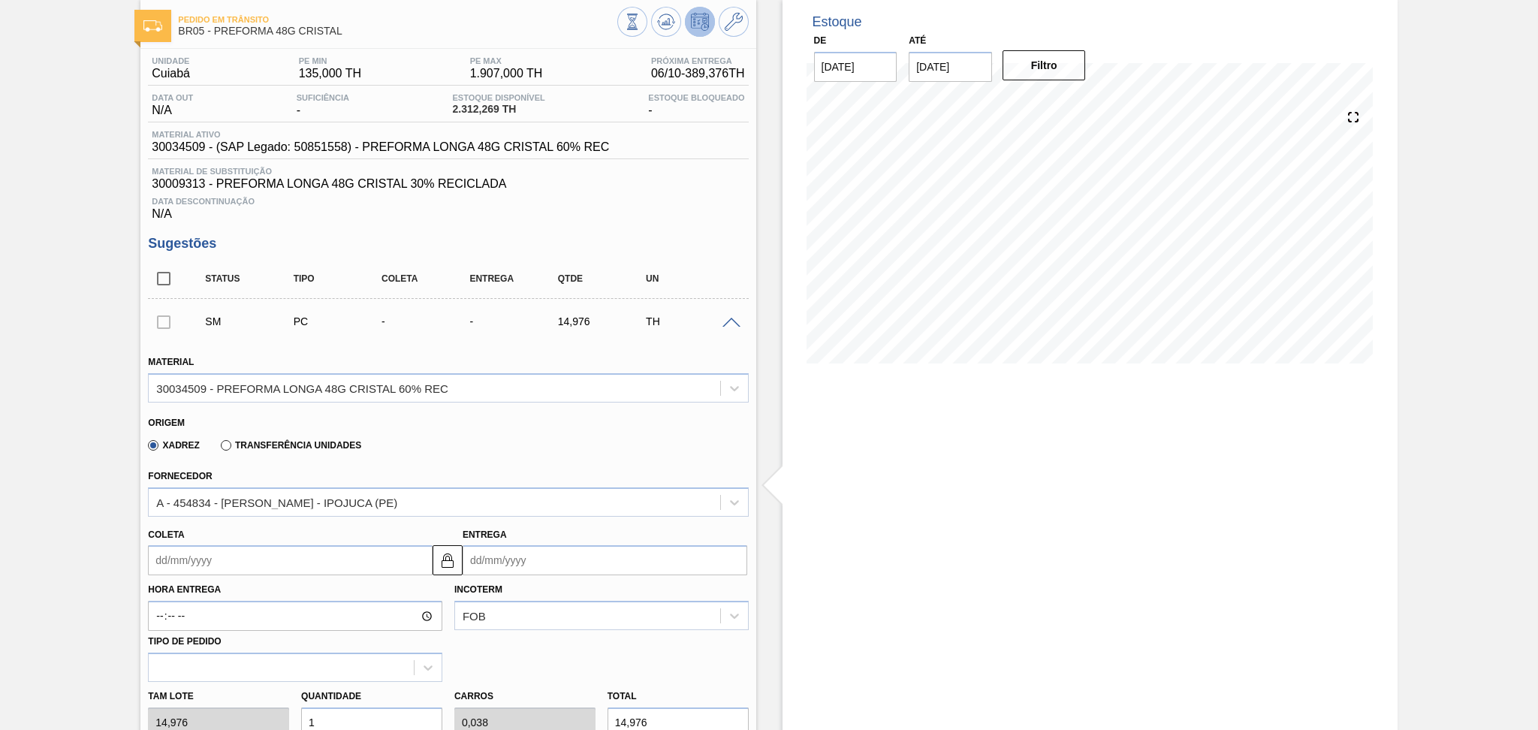
click at [731, 323] on span at bounding box center [731, 323] width 18 height 11
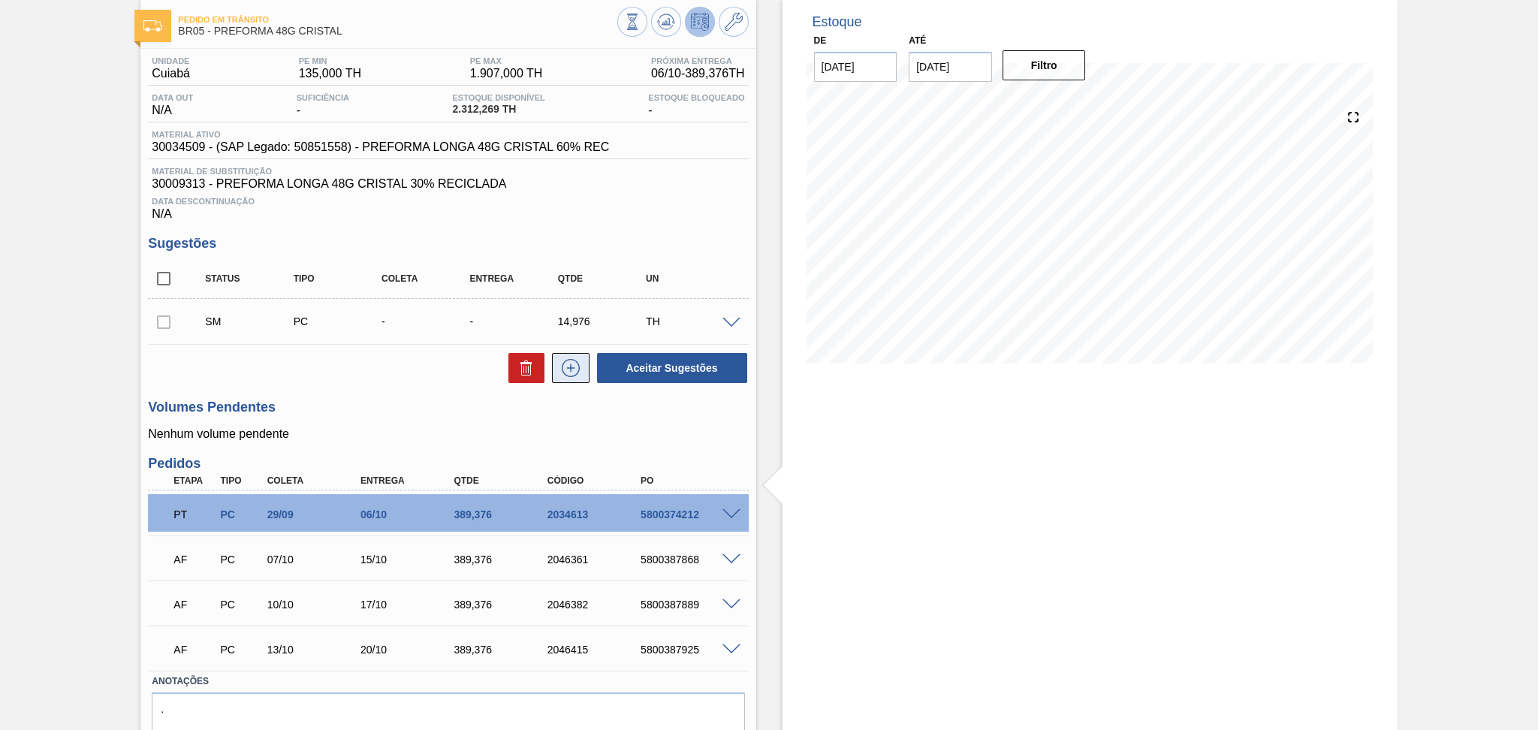
click at [562, 371] on icon at bounding box center [571, 368] width 18 height 18
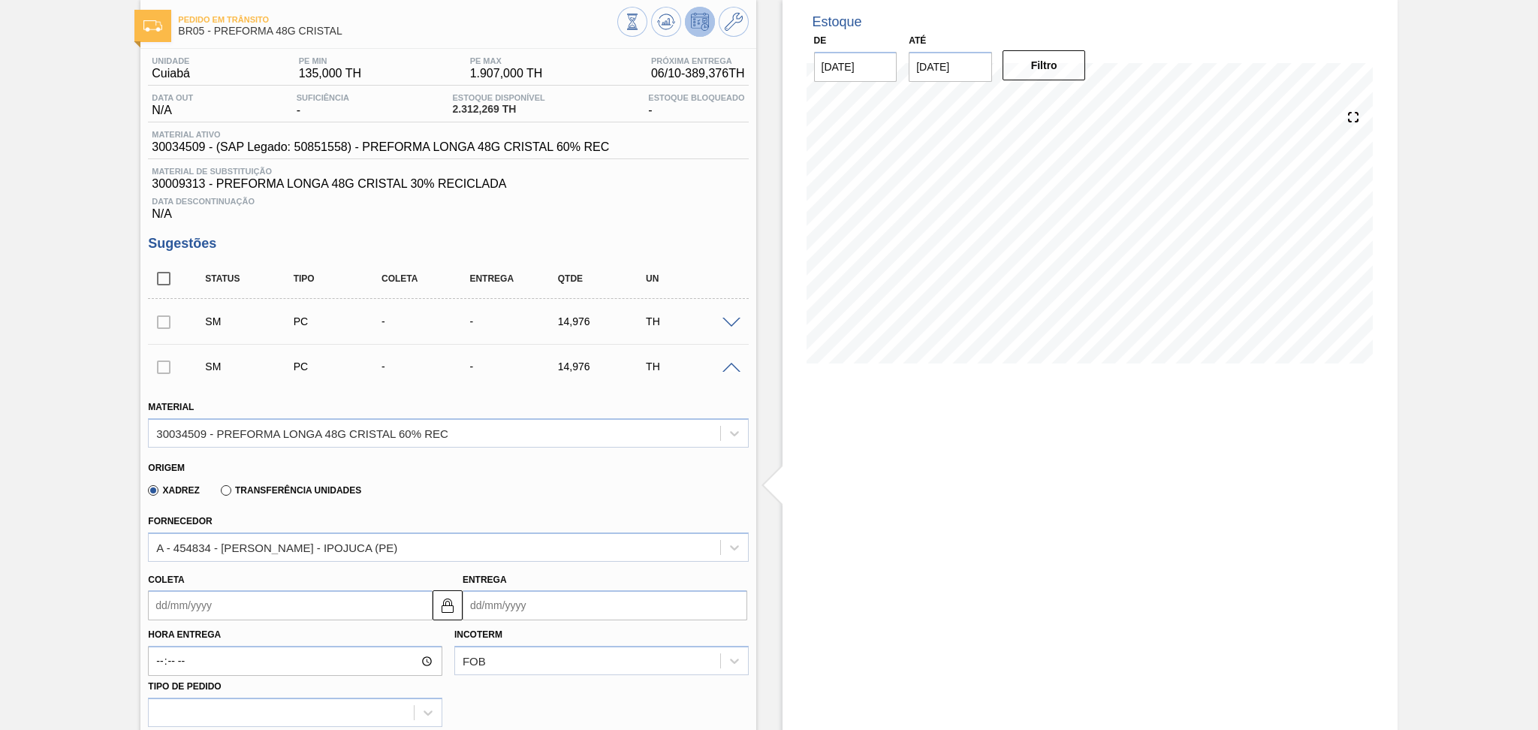
click at [724, 325] on span at bounding box center [731, 323] width 18 height 11
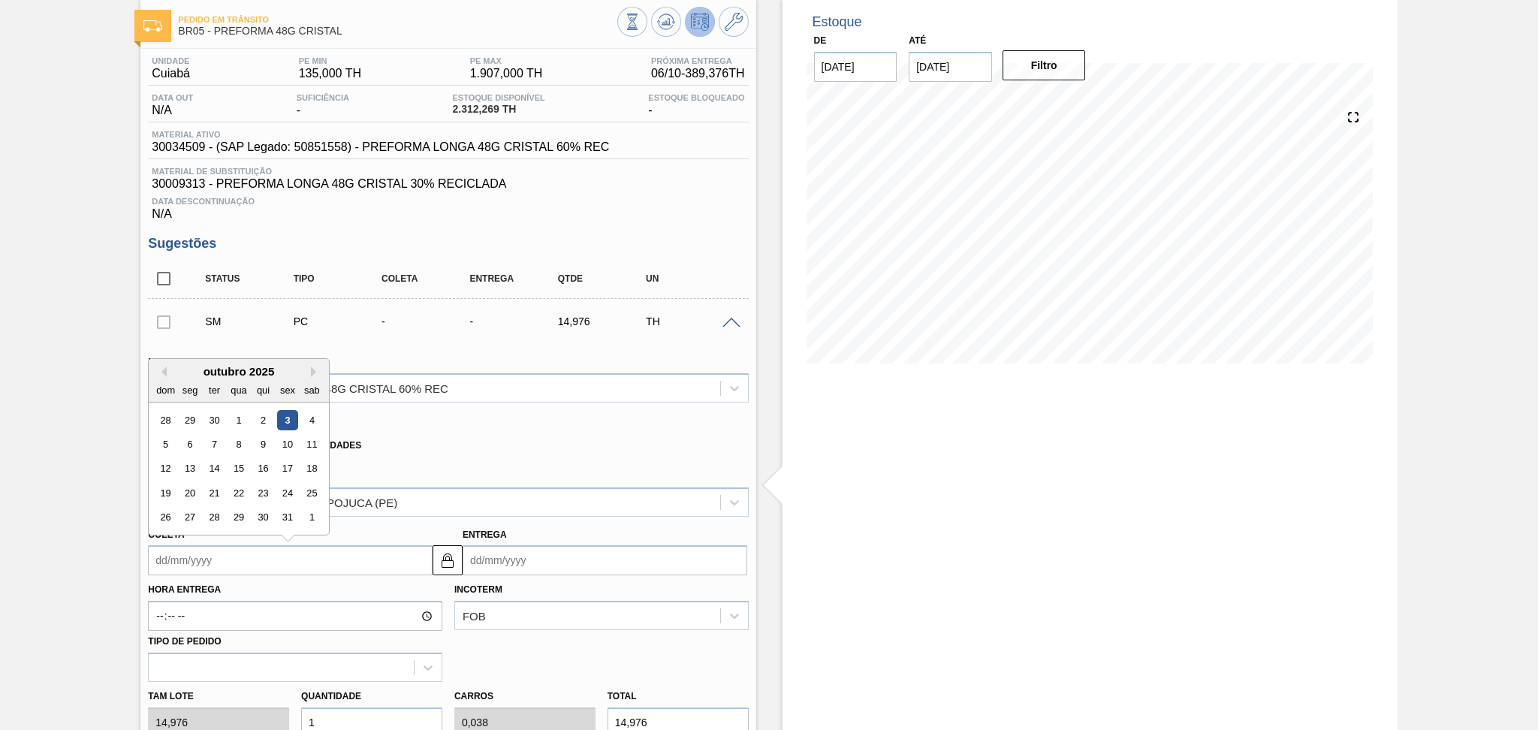
click at [205, 553] on input "Coleta" at bounding box center [290, 560] width 285 height 30
type input "2"
type input "[DATE]"
type input "20"
type input "27/10/2025"
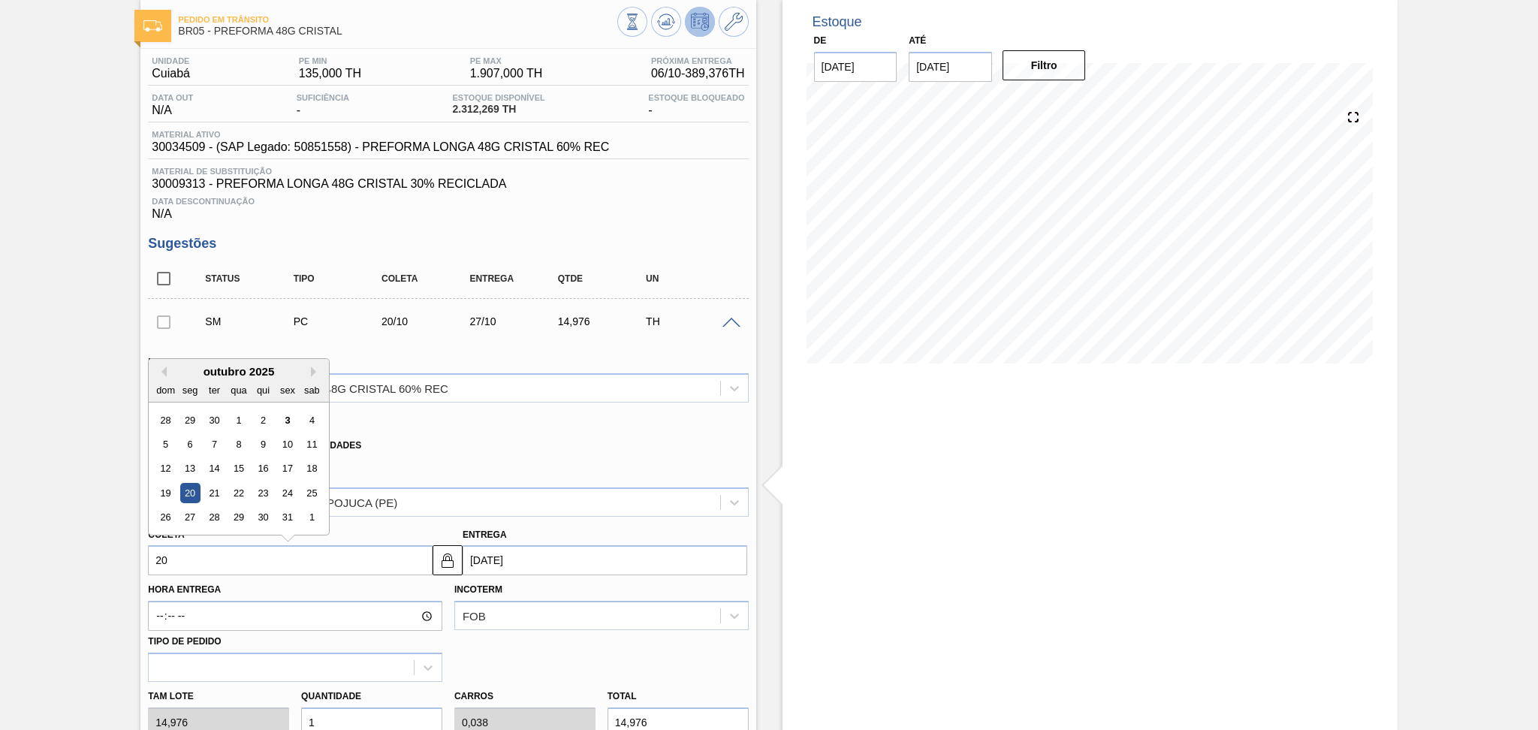
click at [185, 493] on div "20" at bounding box center [190, 493] width 20 height 20
type input "[DATE]"
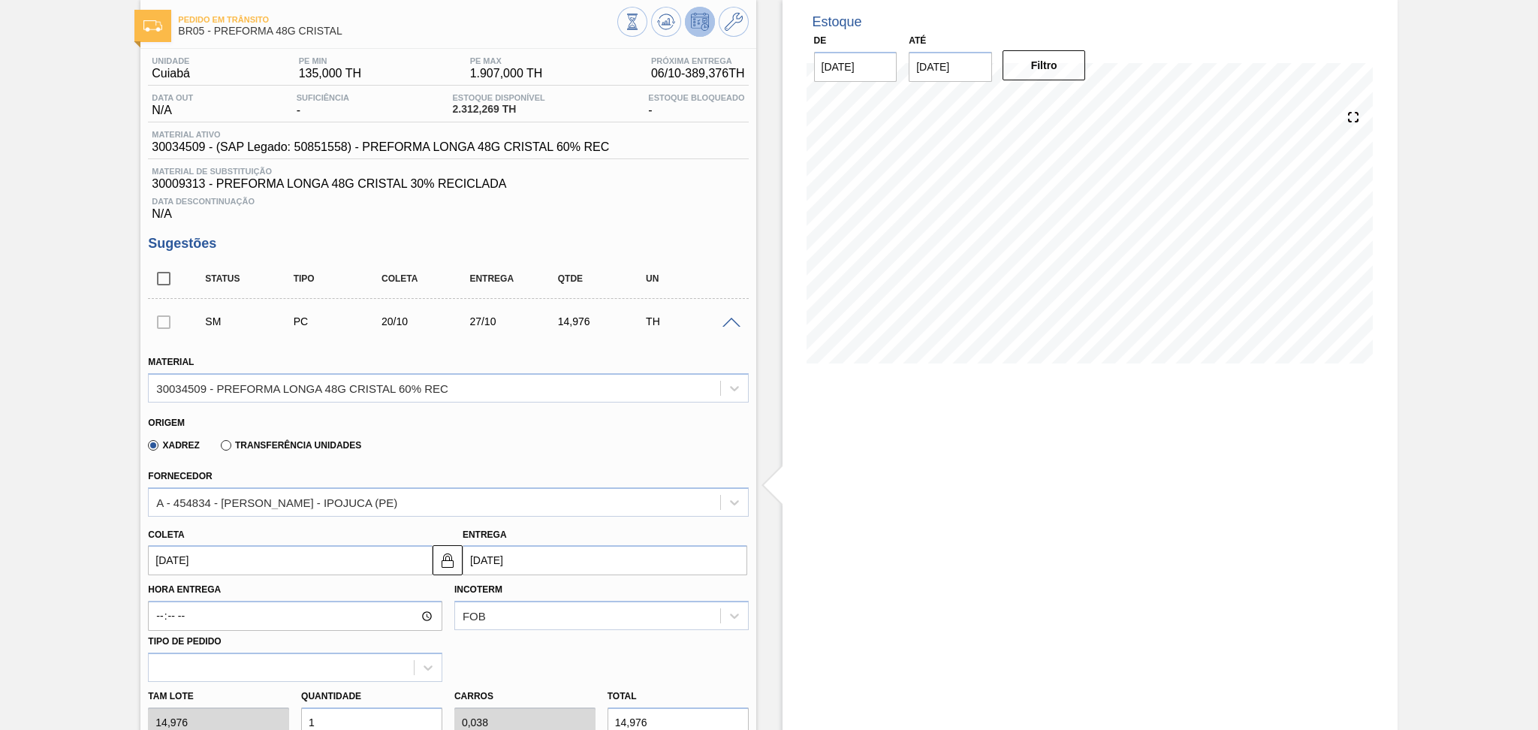
scroll to position [376, 0]
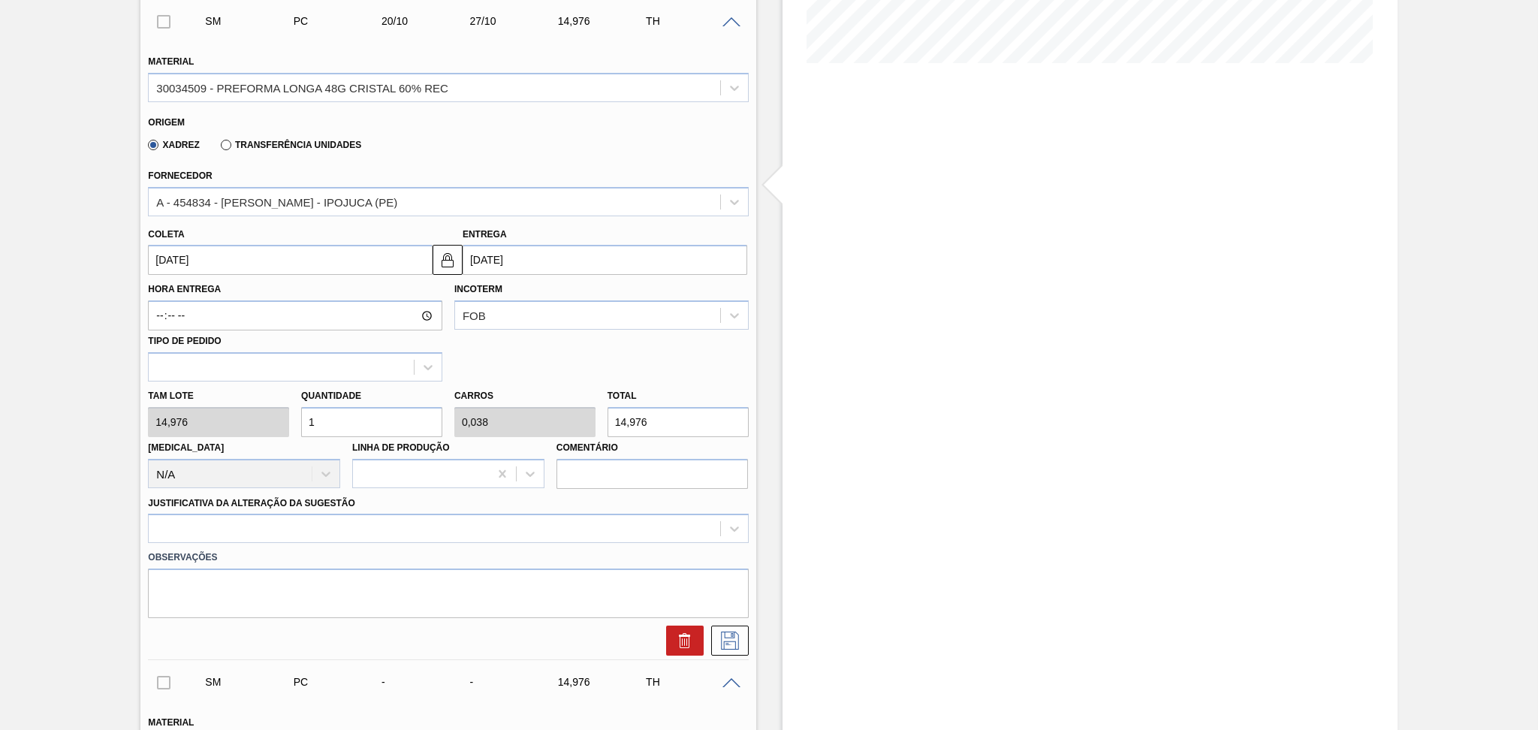
click at [227, 425] on div "Tam lote 14,976 Quantidade 1 Carros 0,038 Total 14,976 Doca N/A Linha de Produç…" at bounding box center [448, 434] width 612 height 107
type input "2"
type input "0,077"
type input "29,952"
type input "26"
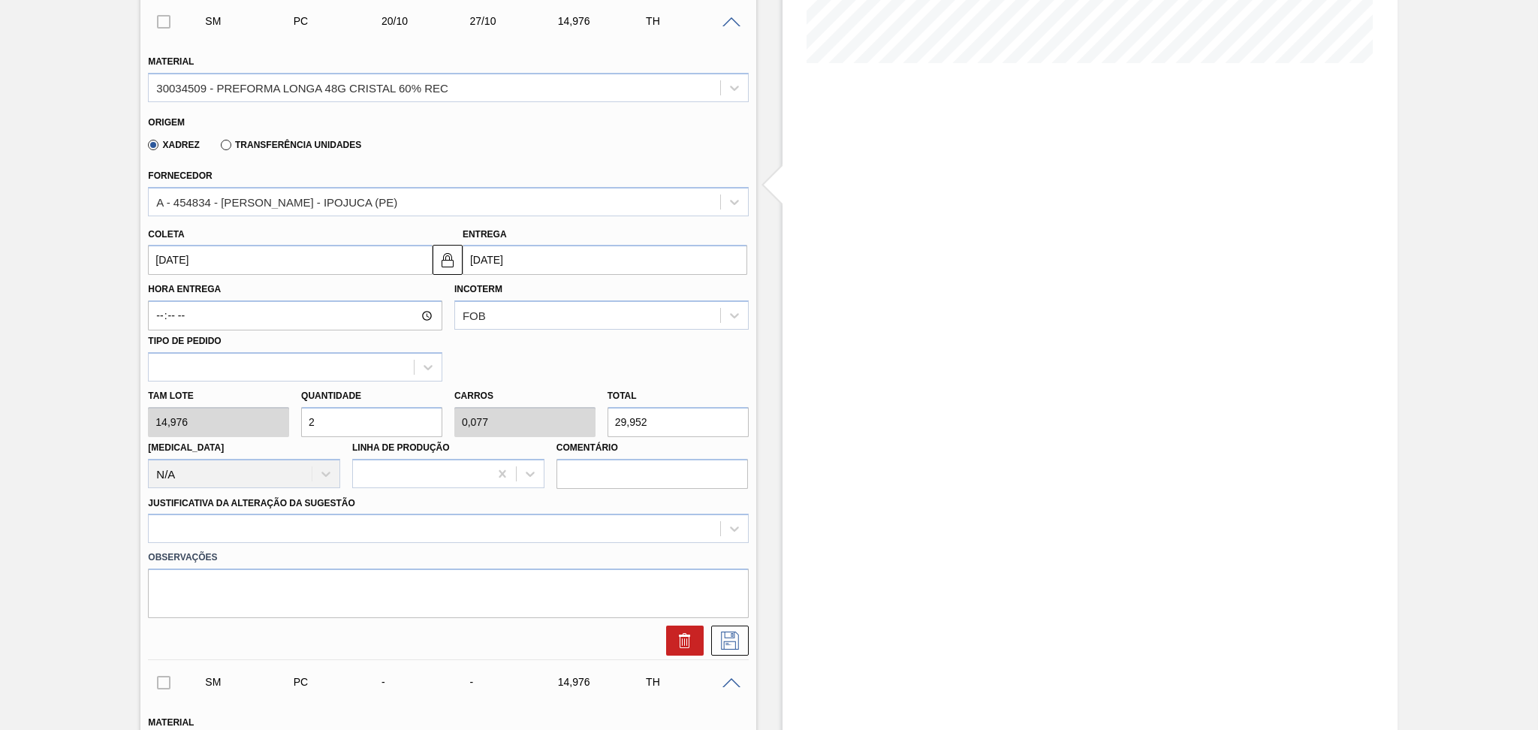
type input "1"
type input "389,376"
type input "26"
click at [285, 517] on div at bounding box center [448, 528] width 600 height 29
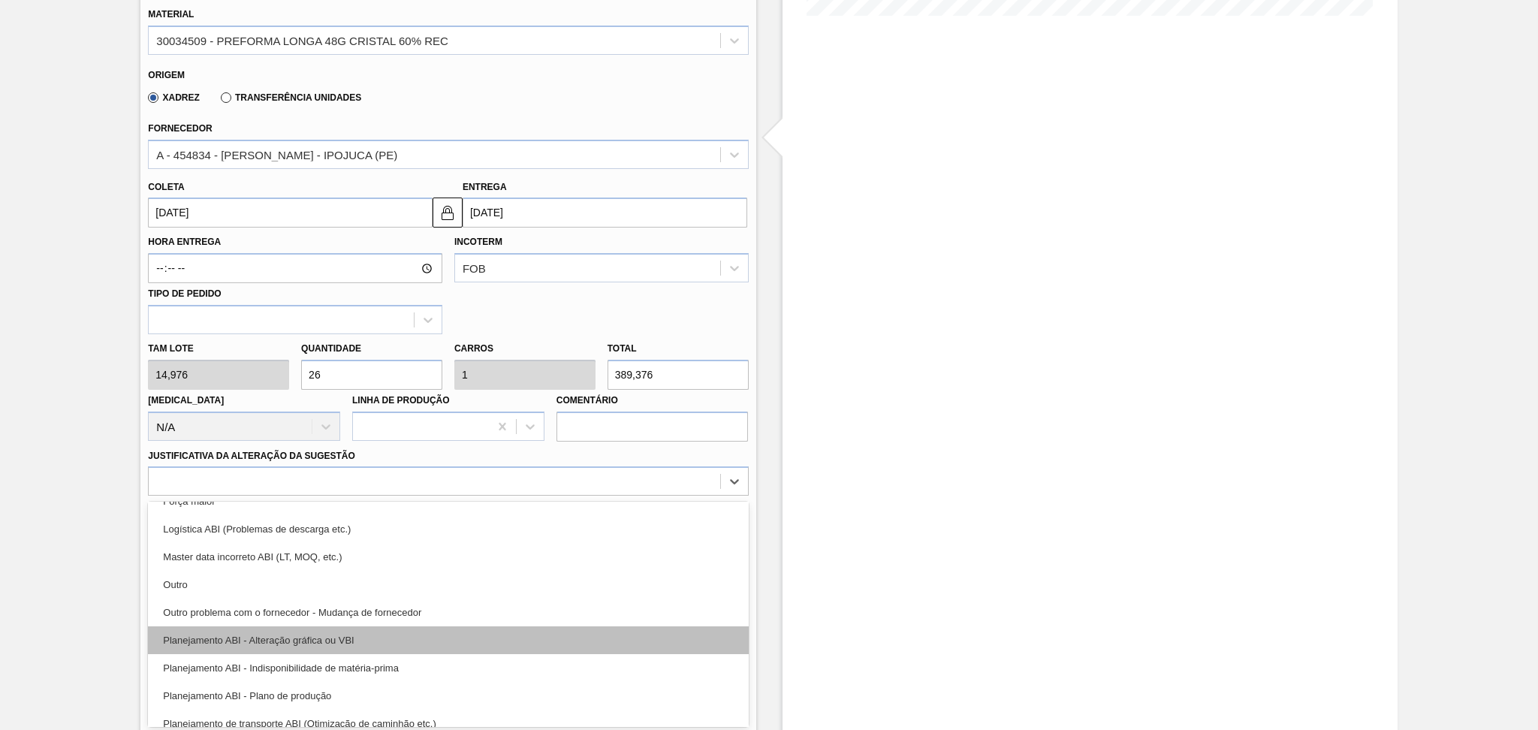
scroll to position [100, 0]
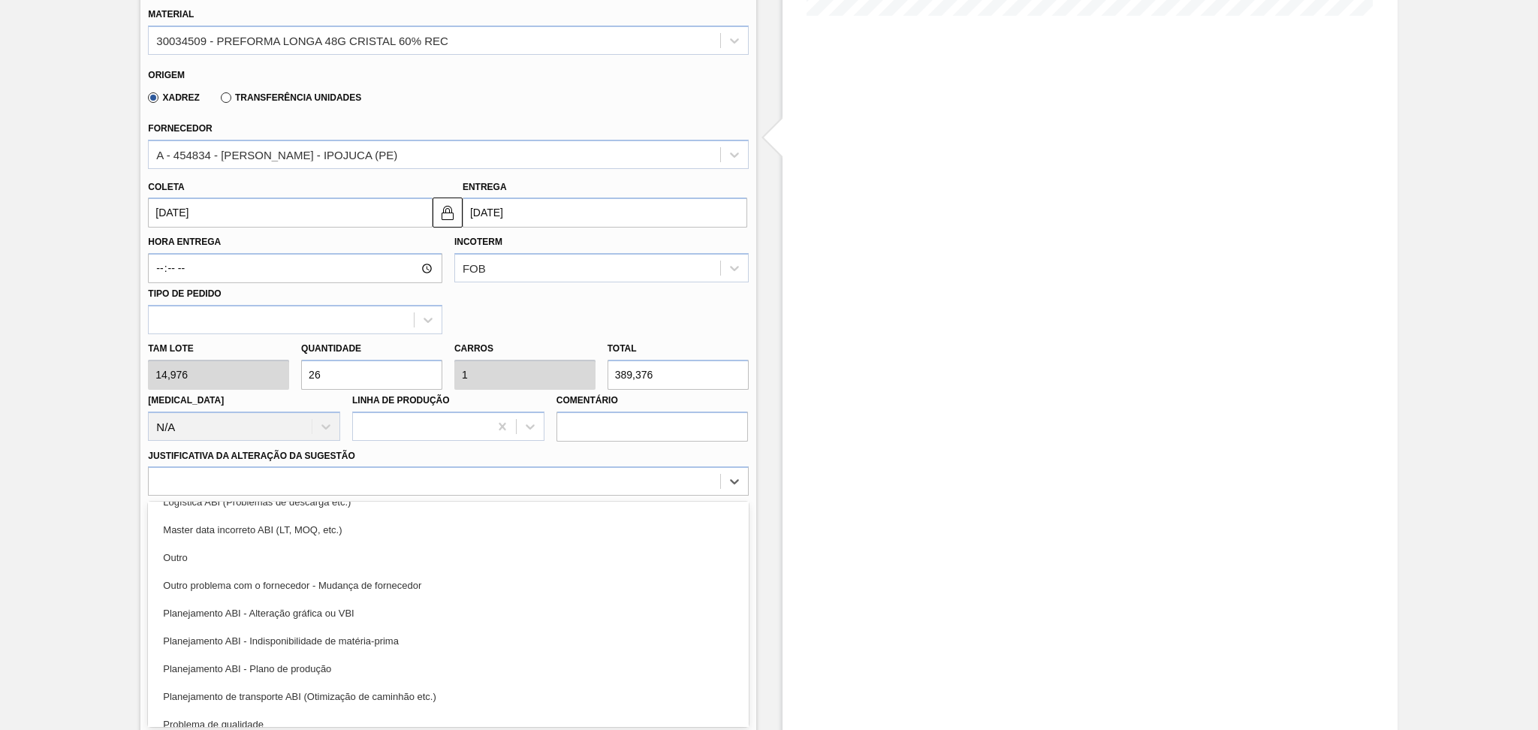
click at [285, 668] on div "Planejamento ABI - Plano de produção" at bounding box center [448, 669] width 600 height 28
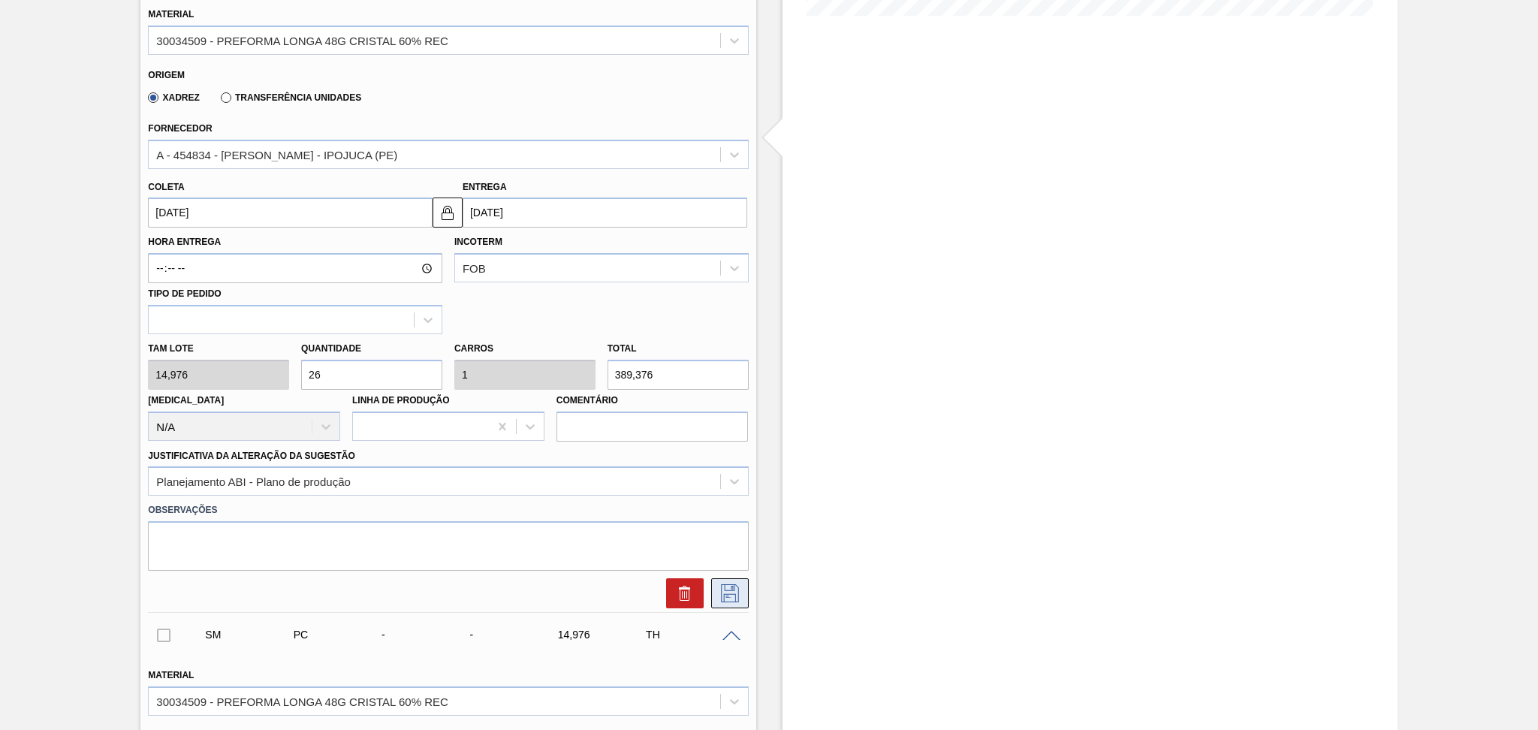
click at [734, 592] on icon at bounding box center [730, 593] width 18 height 18
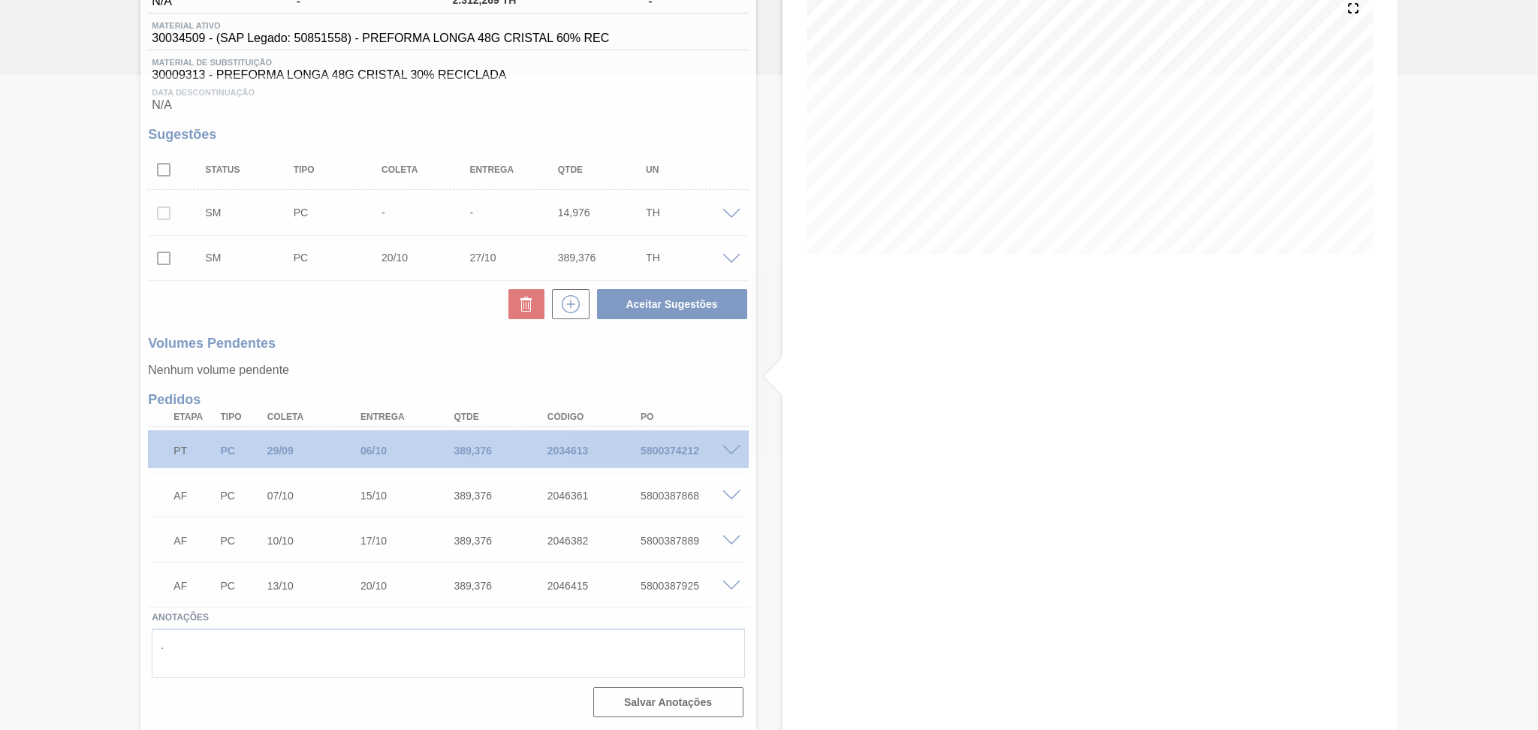
scroll to position [0, 0]
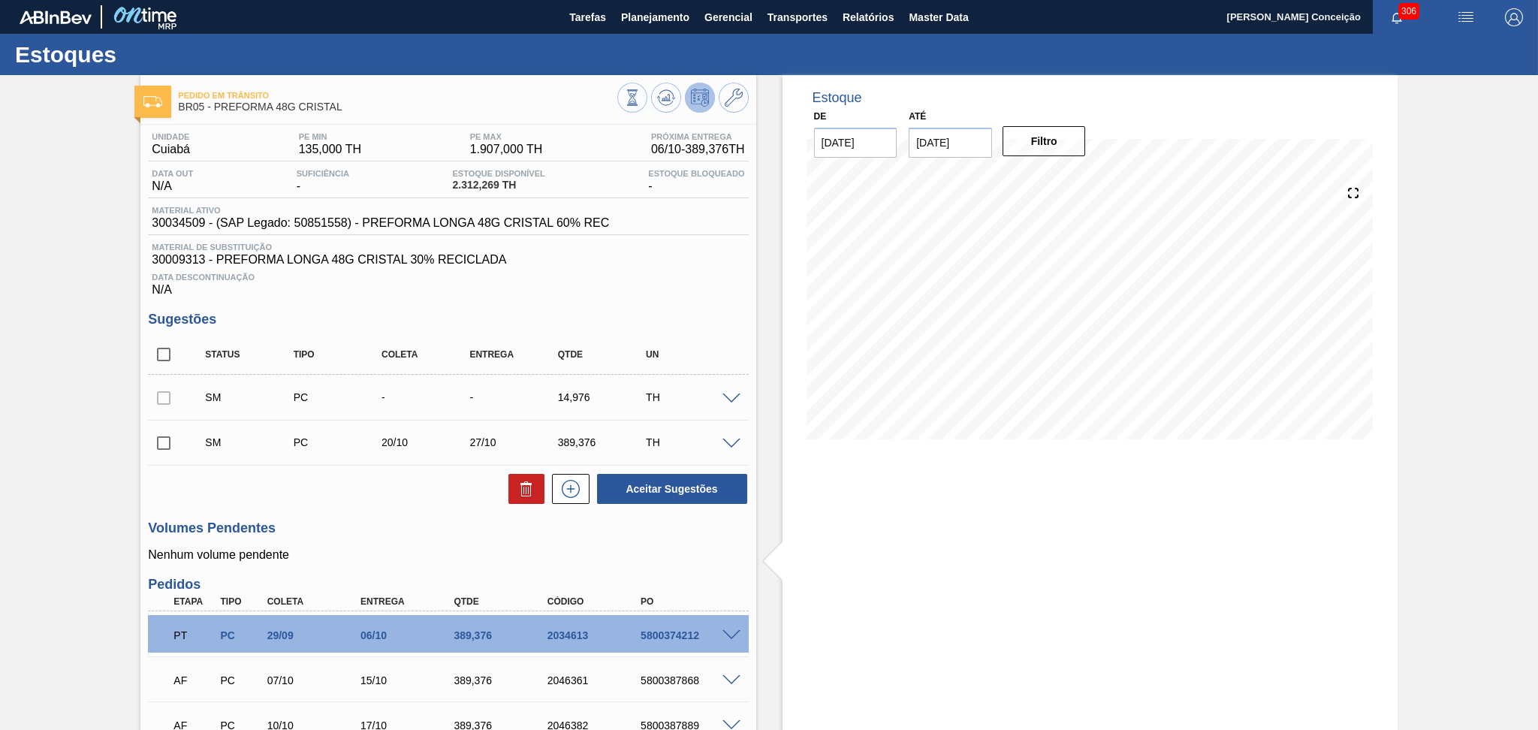
click at [734, 393] on span at bounding box center [731, 398] width 18 height 11
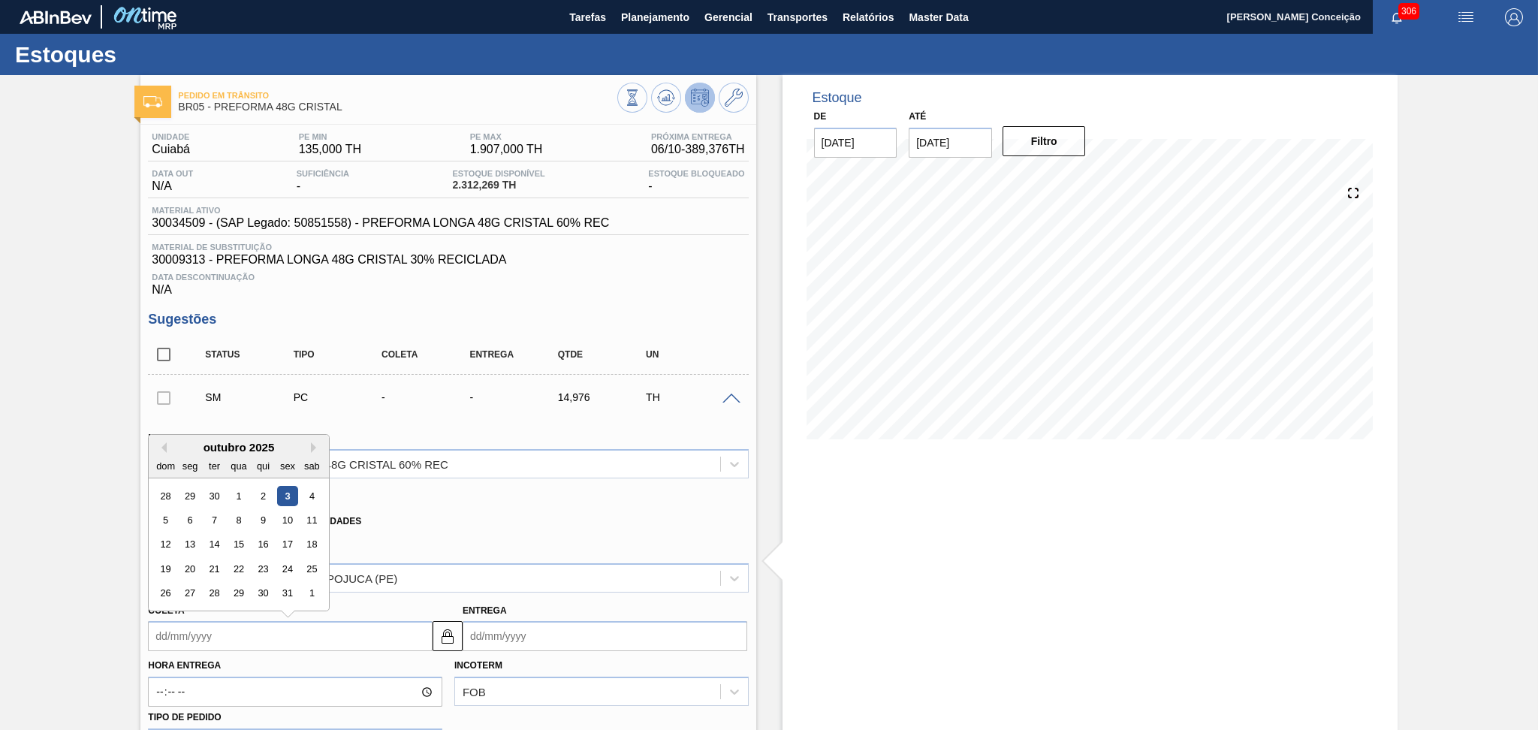
drag, startPoint x: 226, startPoint y: 642, endPoint x: 103, endPoint y: 641, distance: 123.2
type input "2"
type input "[DATE]"
type input "26"
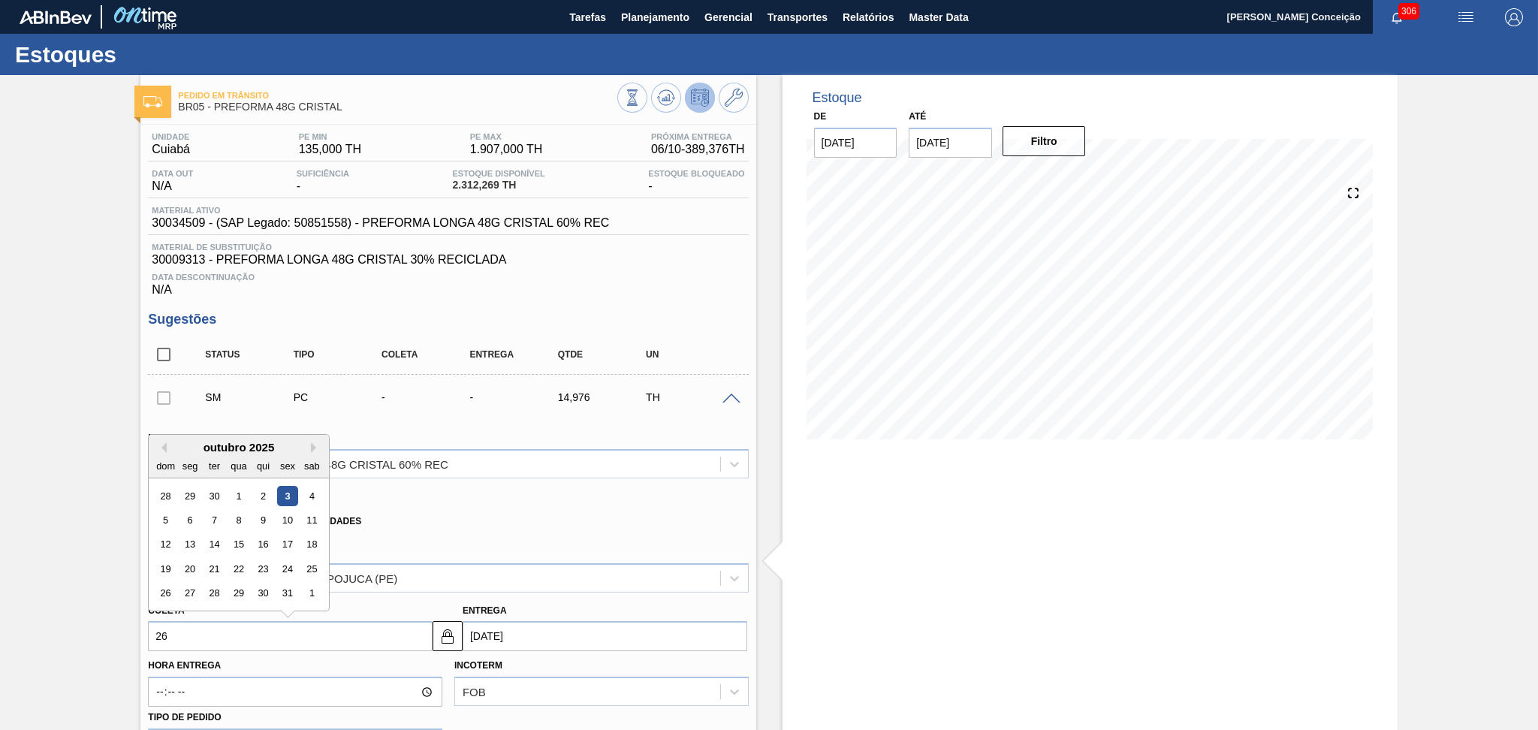
type input "02/11/2025"
click at [182, 590] on div "27" at bounding box center [190, 593] width 20 height 20
type input "27/10/2025"
type input "03/11/2025"
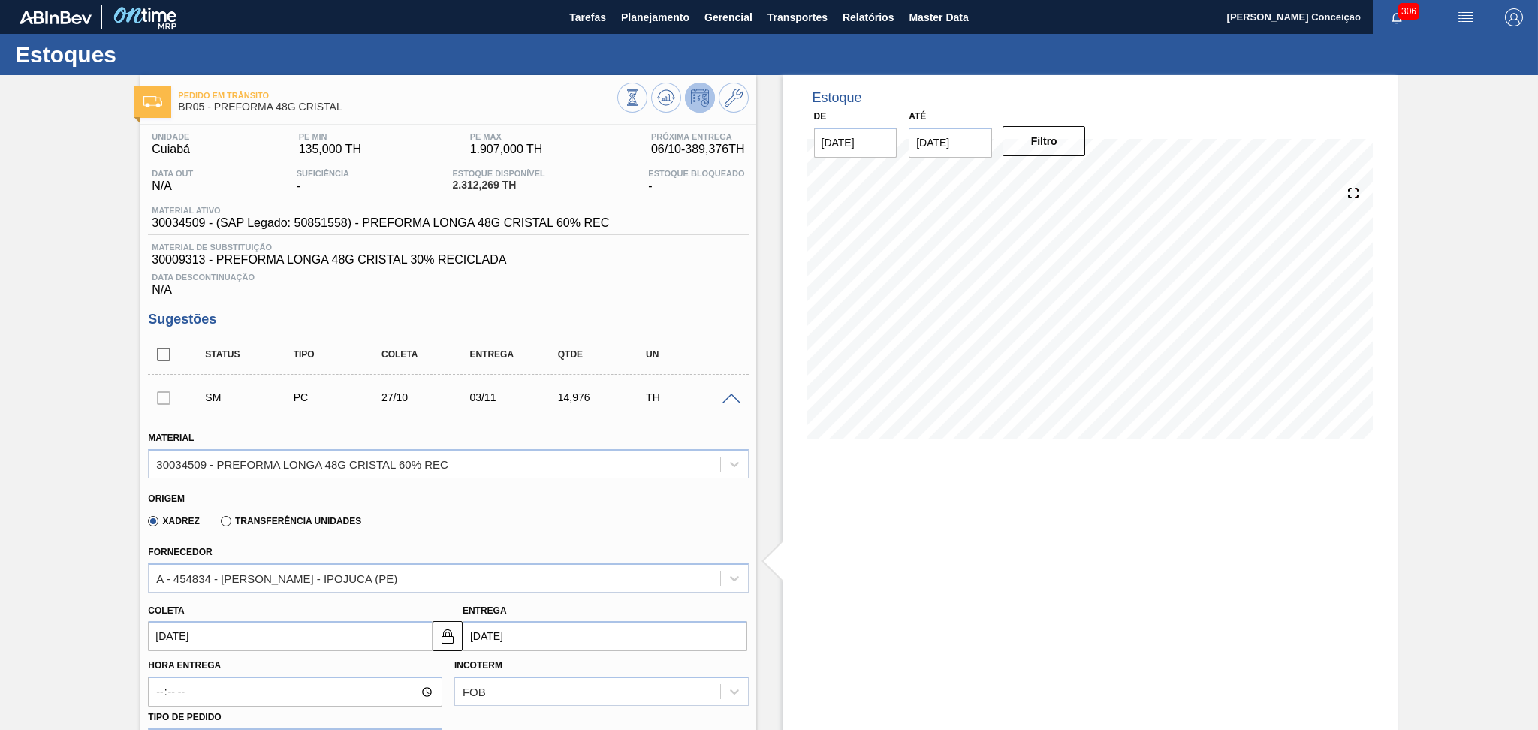
scroll to position [400, 0]
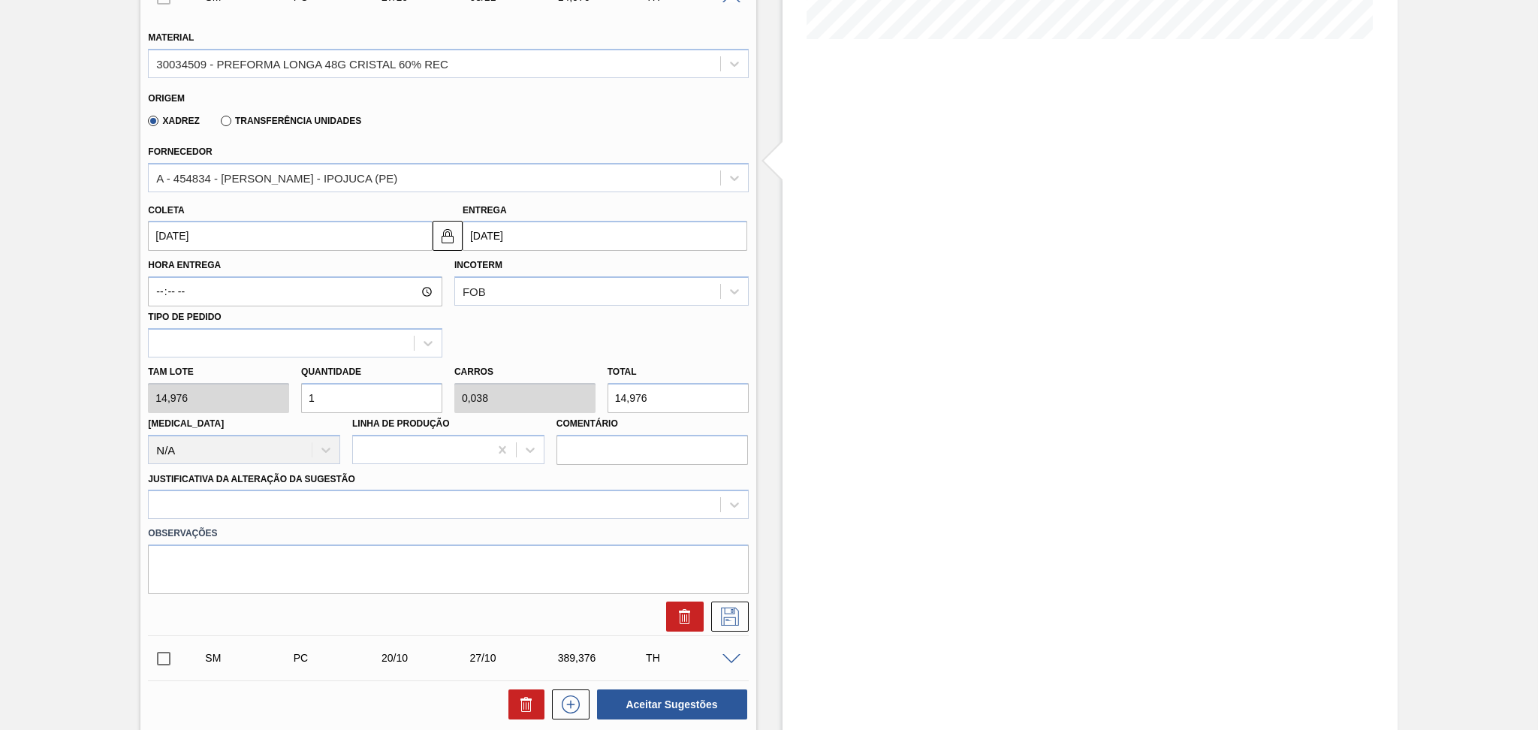
click at [215, 378] on div "Tam lote 14,976 Quantidade 1 Carros 0,038 Total 14,976 Doca N/A Linha de Produç…" at bounding box center [448, 410] width 612 height 107
type input "2"
type input "0,077"
type input "29,952"
type input "26"
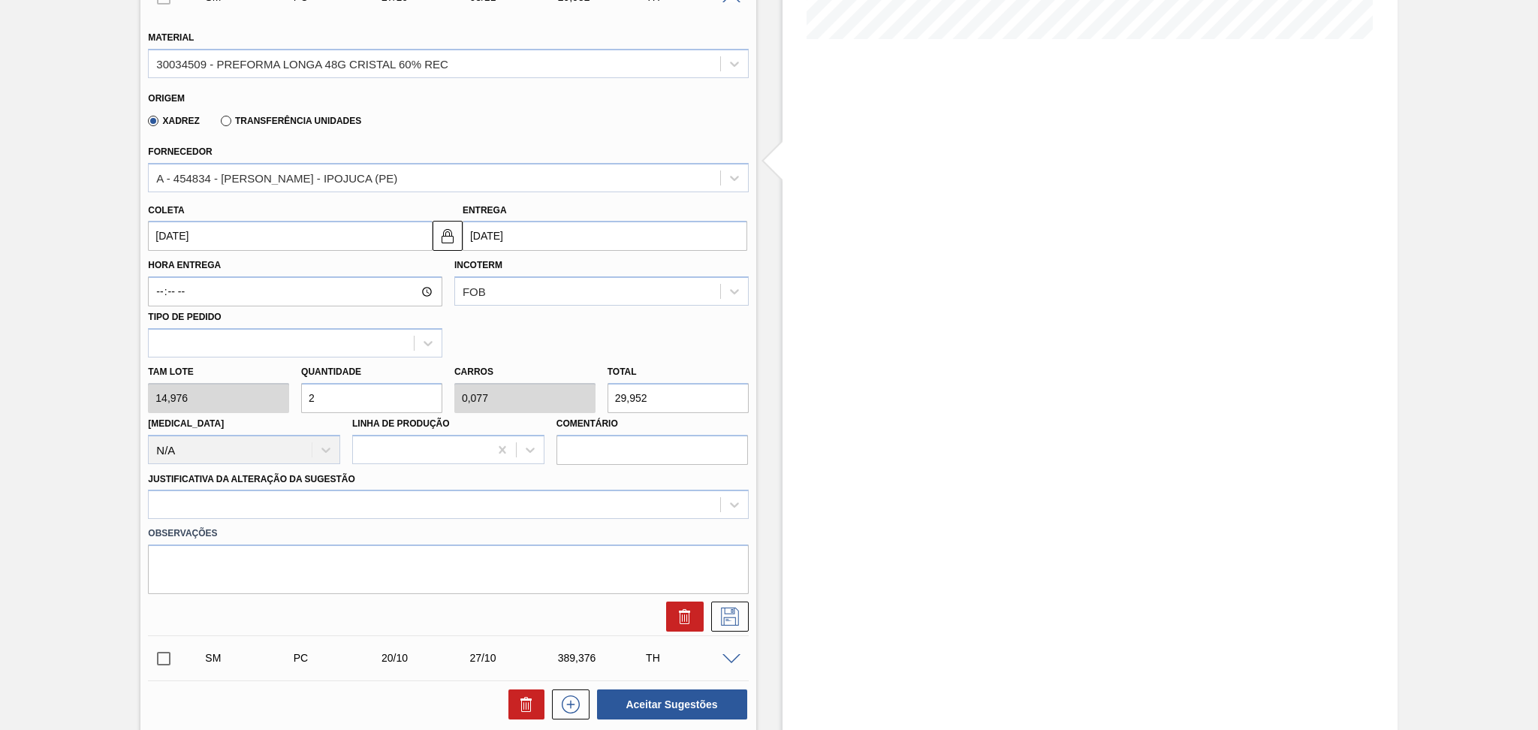
type input "1"
type input "389,376"
type input "26"
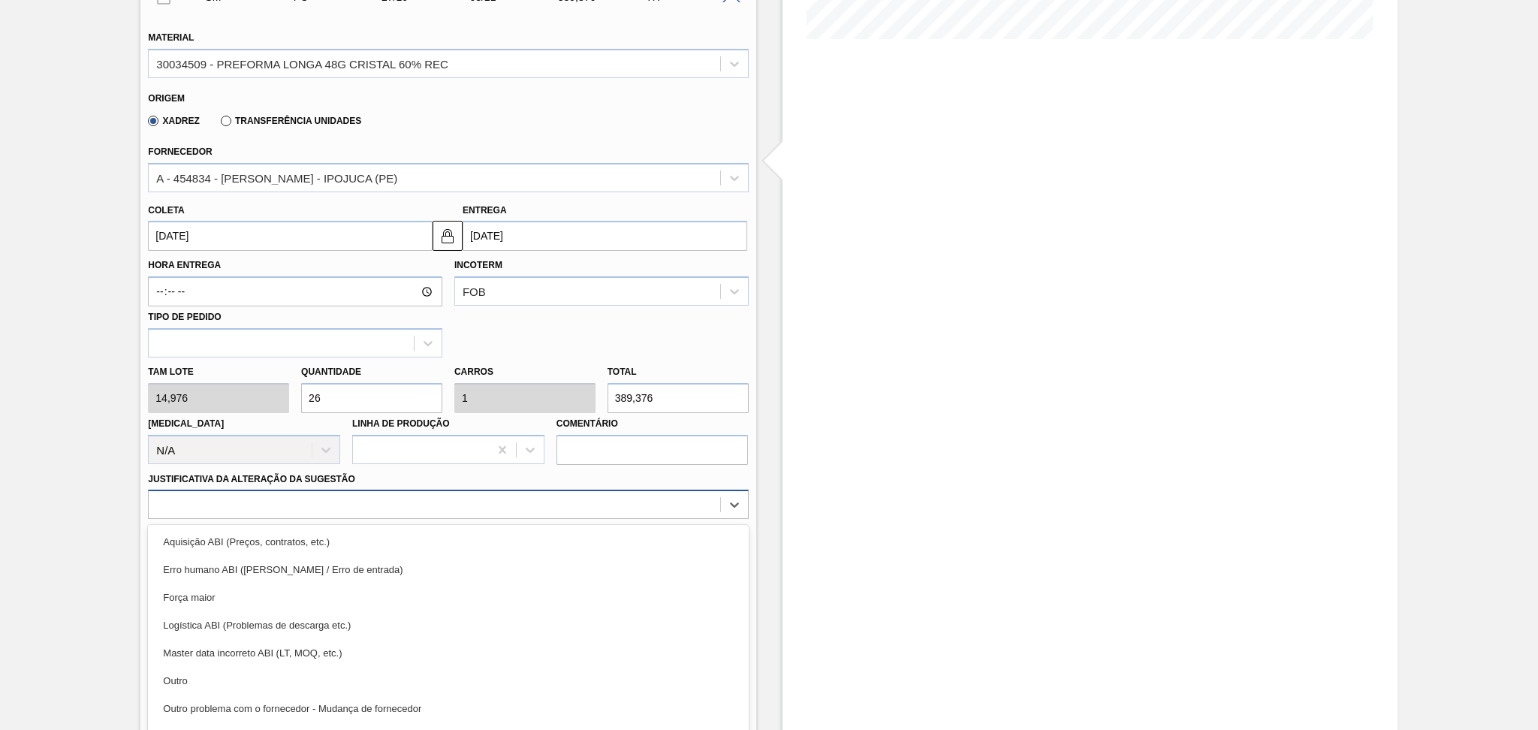
click at [264, 505] on div "option Aquisição ABI (Preços, contratos, etc.) focused, 1 of 18. 18 results ava…" at bounding box center [448, 504] width 600 height 29
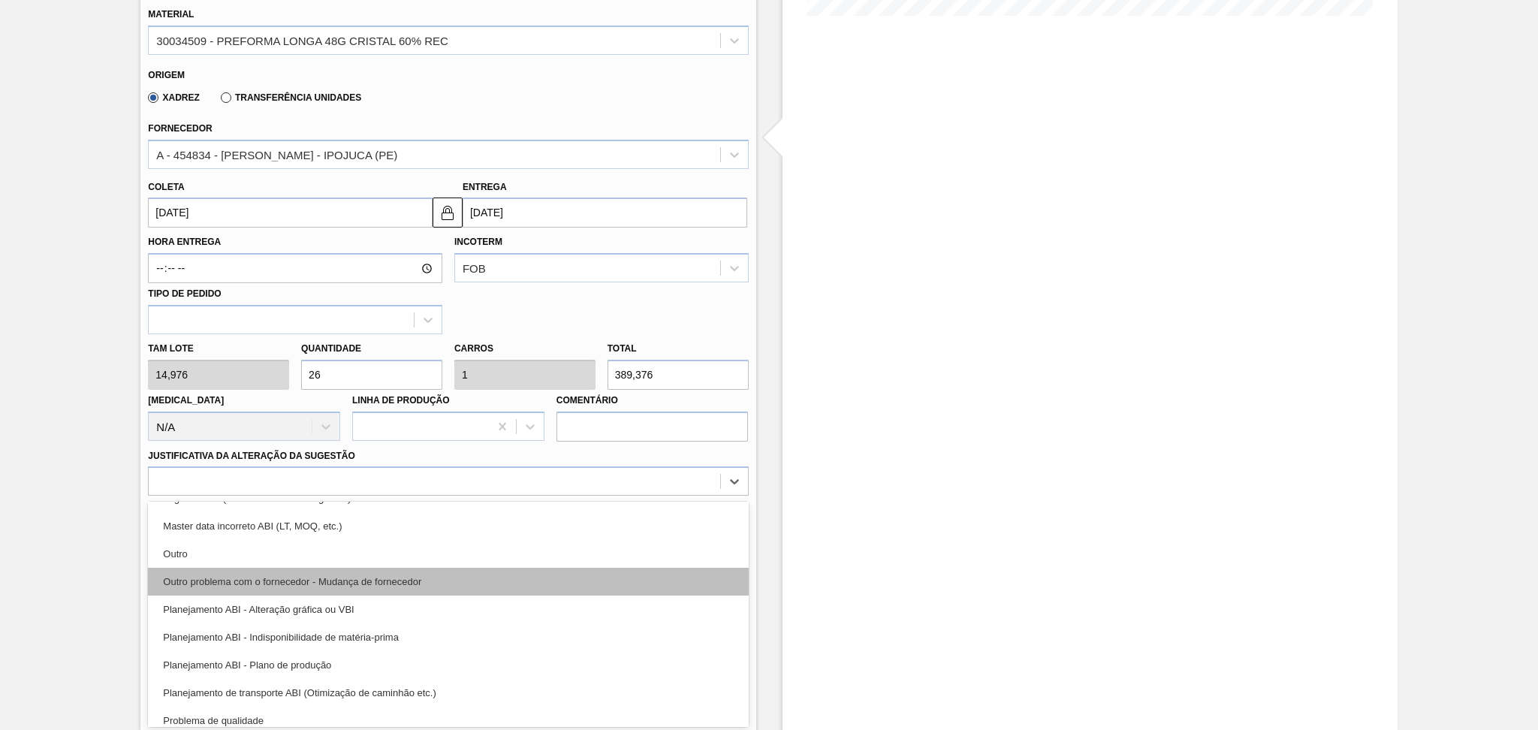
scroll to position [200, 0]
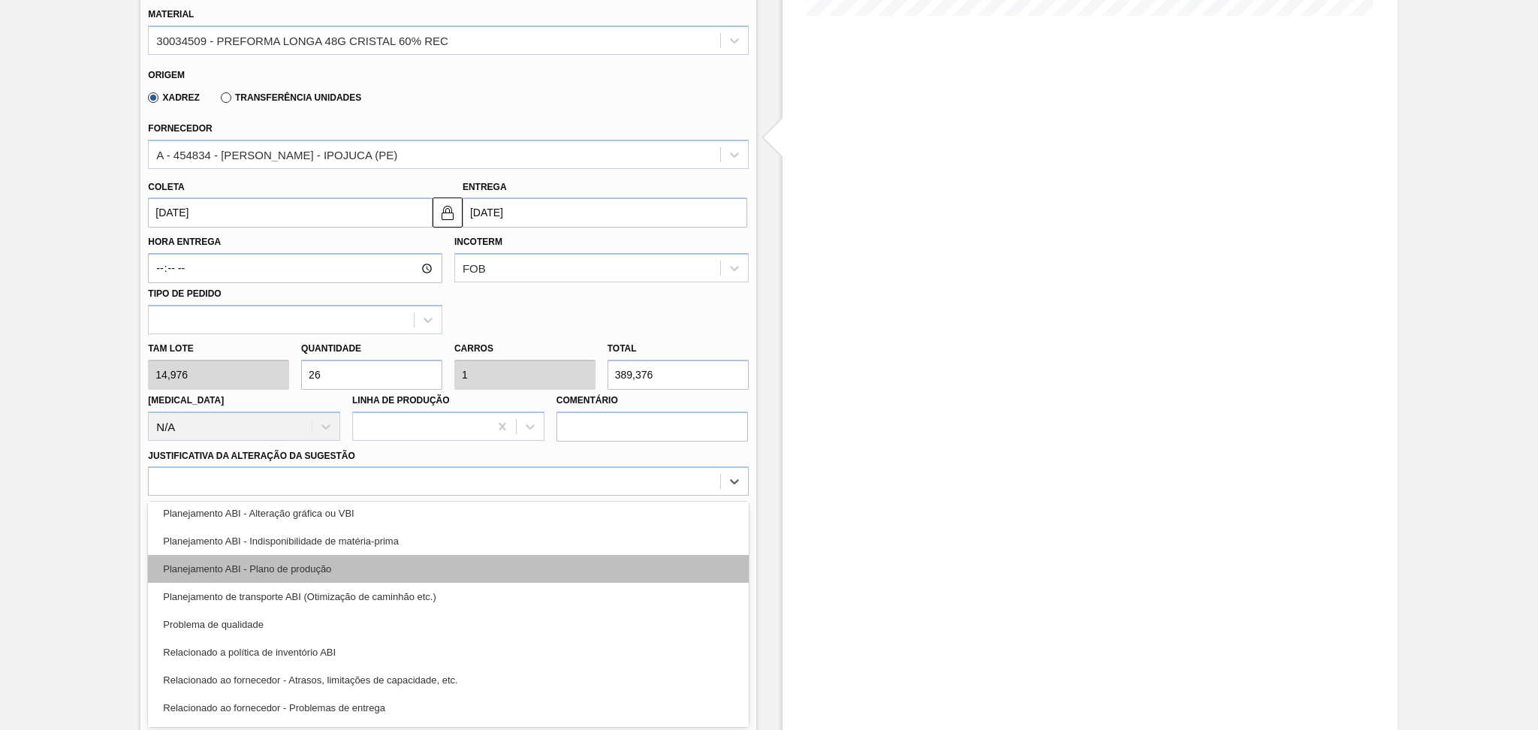
click at [306, 566] on div "Planejamento ABI - Plano de produção" at bounding box center [448, 569] width 600 height 28
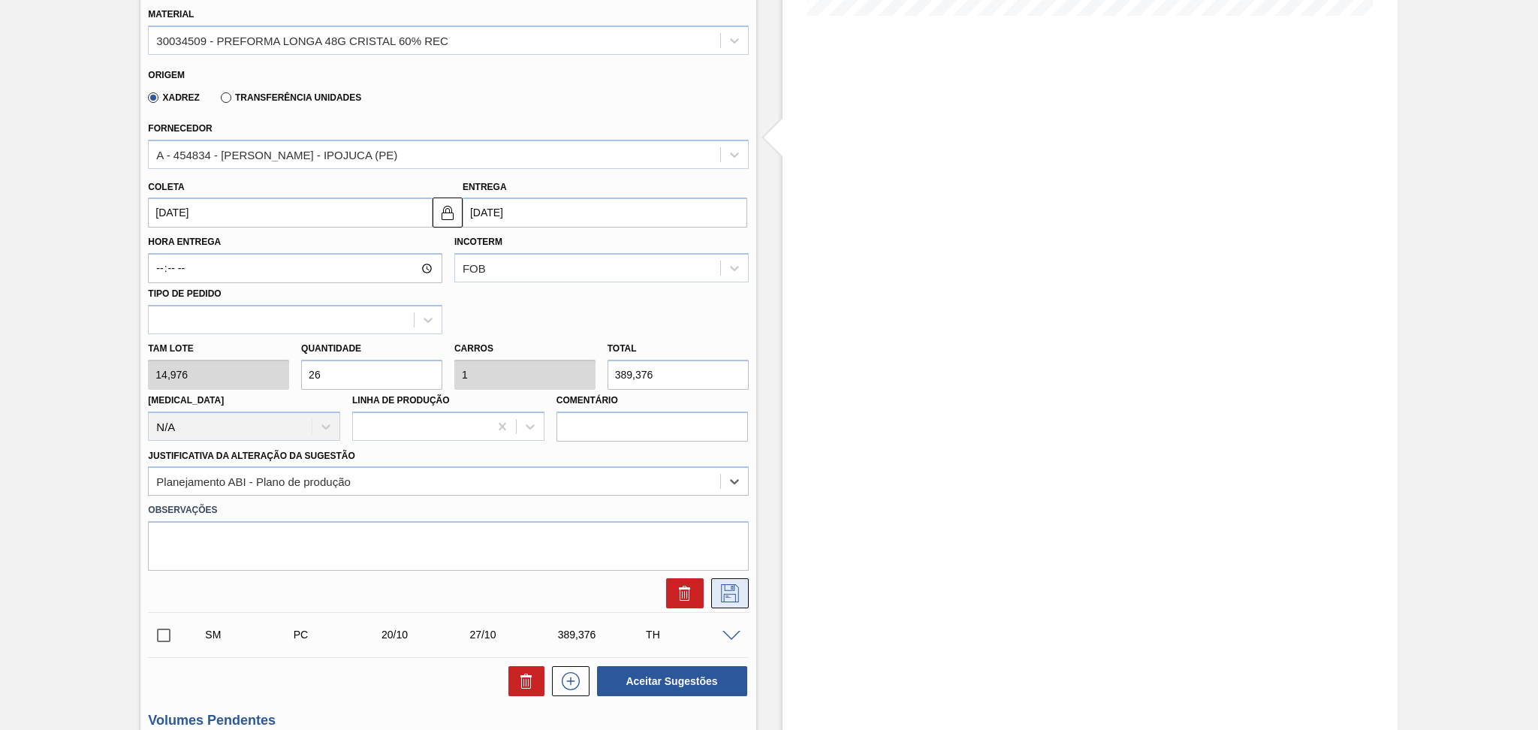
click at [730, 590] on icon at bounding box center [730, 593] width 18 height 18
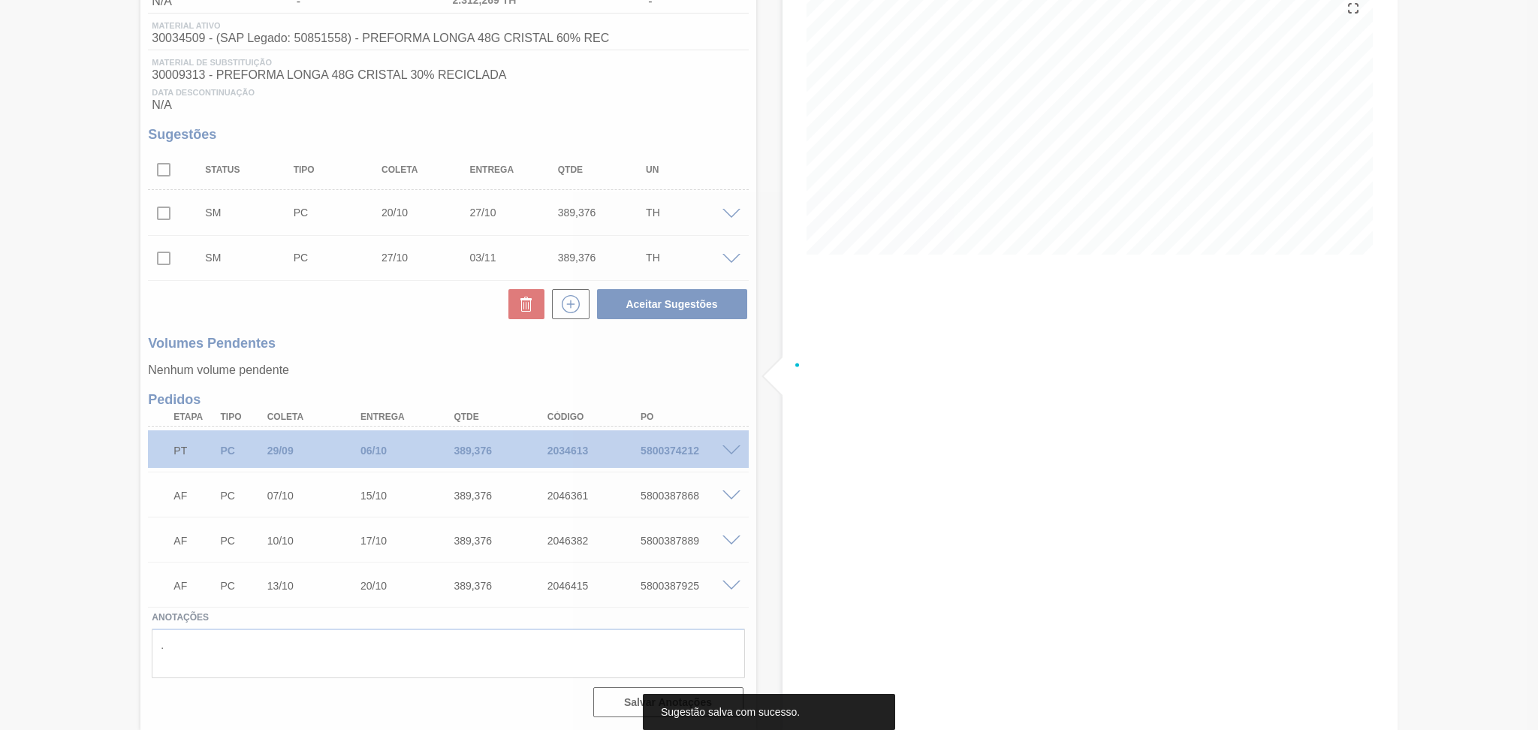
scroll to position [0, 0]
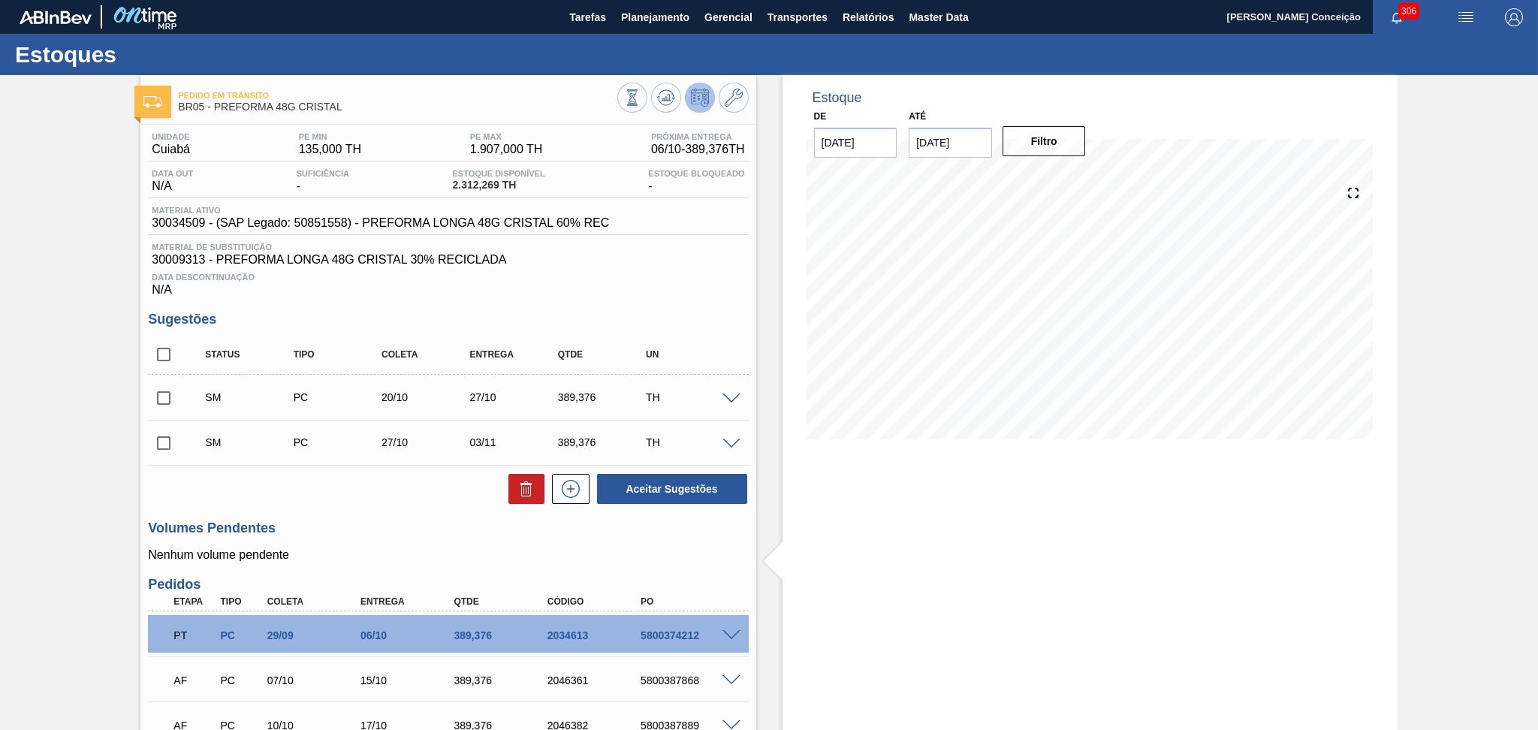
click at [726, 443] on span at bounding box center [731, 444] width 18 height 11
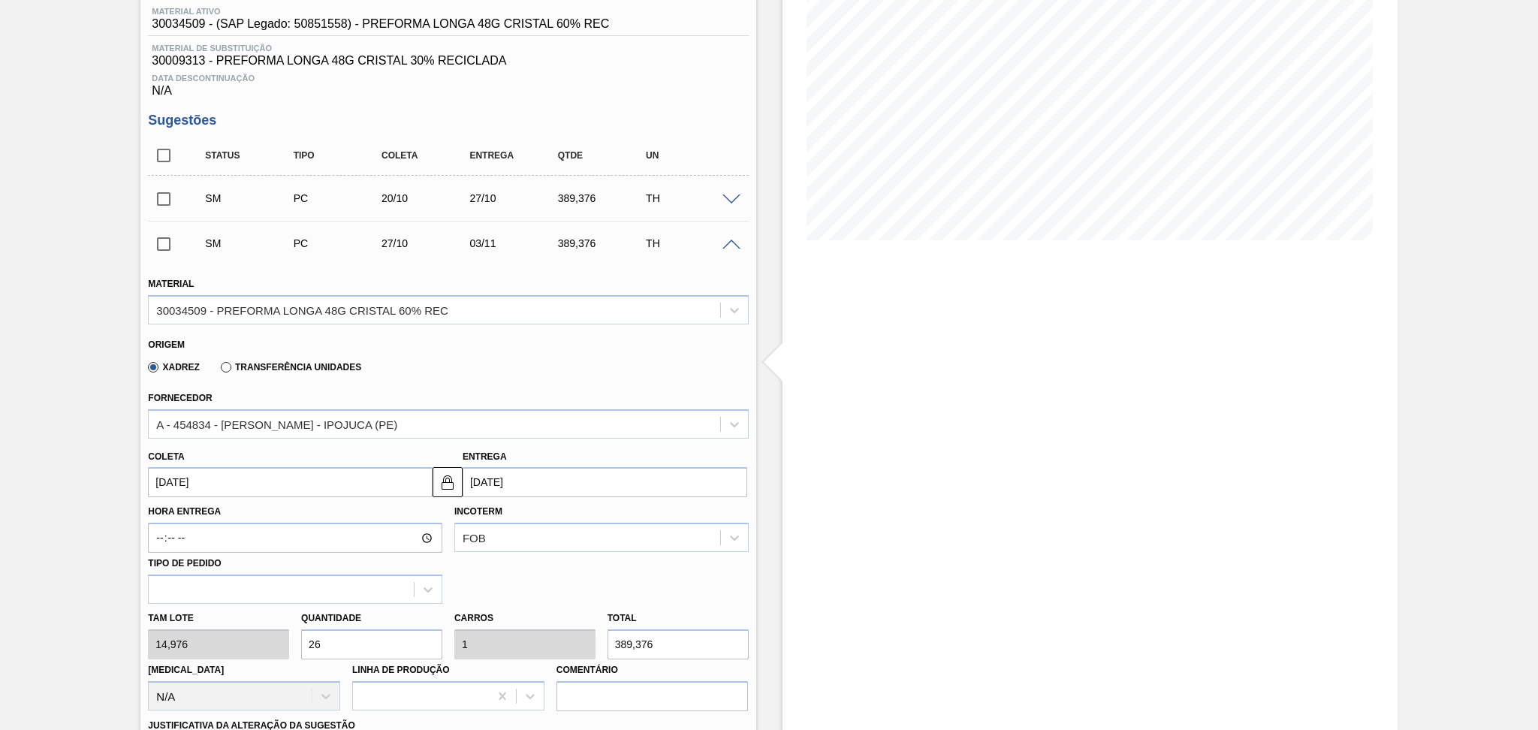
scroll to position [200, 0]
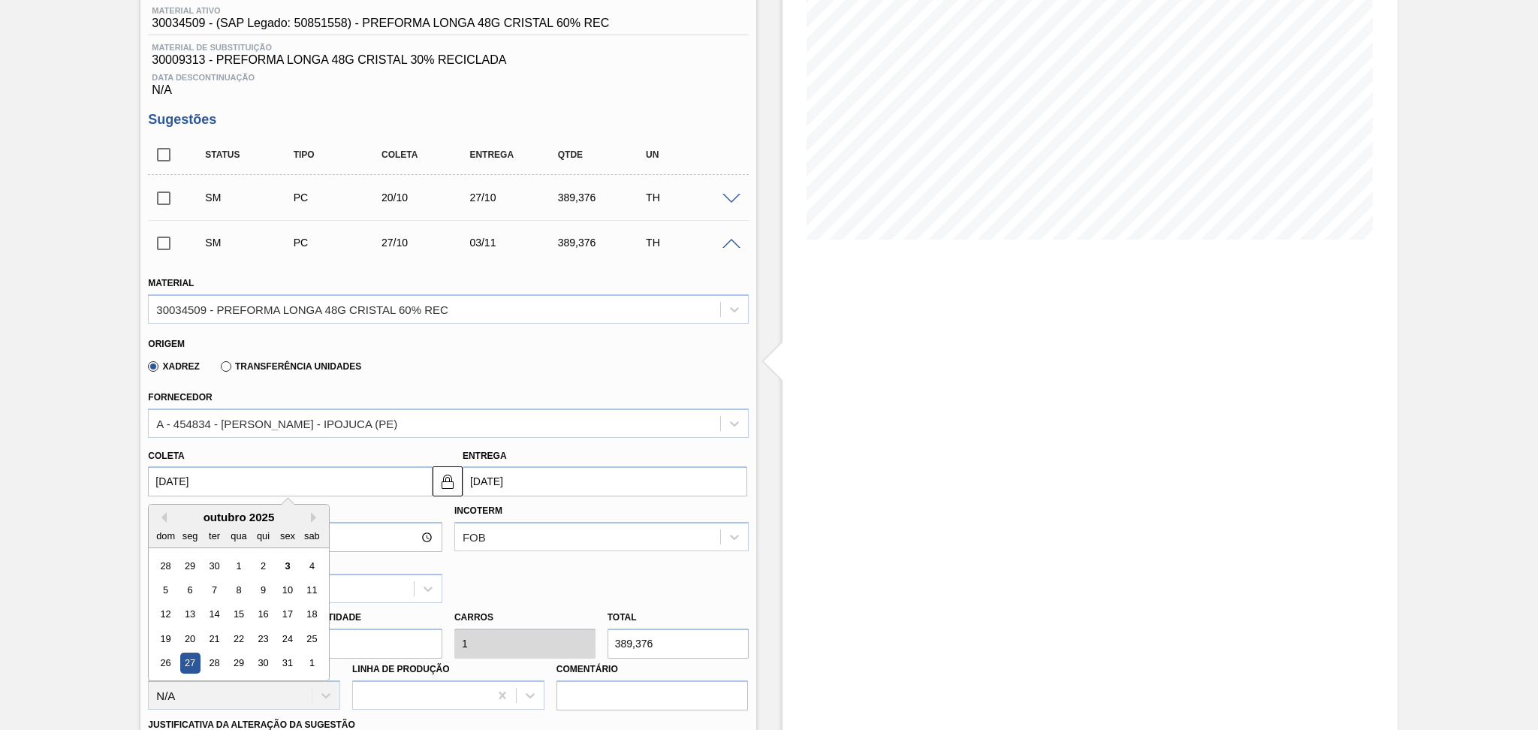
drag, startPoint x: 101, startPoint y: 475, endPoint x: 0, endPoint y: 481, distance: 100.8
click at [86, 475] on div "Pedido em Trânsito BR05 - PREFORMA 48G CRISTAL Unidade Cuiabá PE MIN 135,000 TH…" at bounding box center [769, 602] width 1538 height 1455
type input "2"
type input "[DATE]"
type input "23"
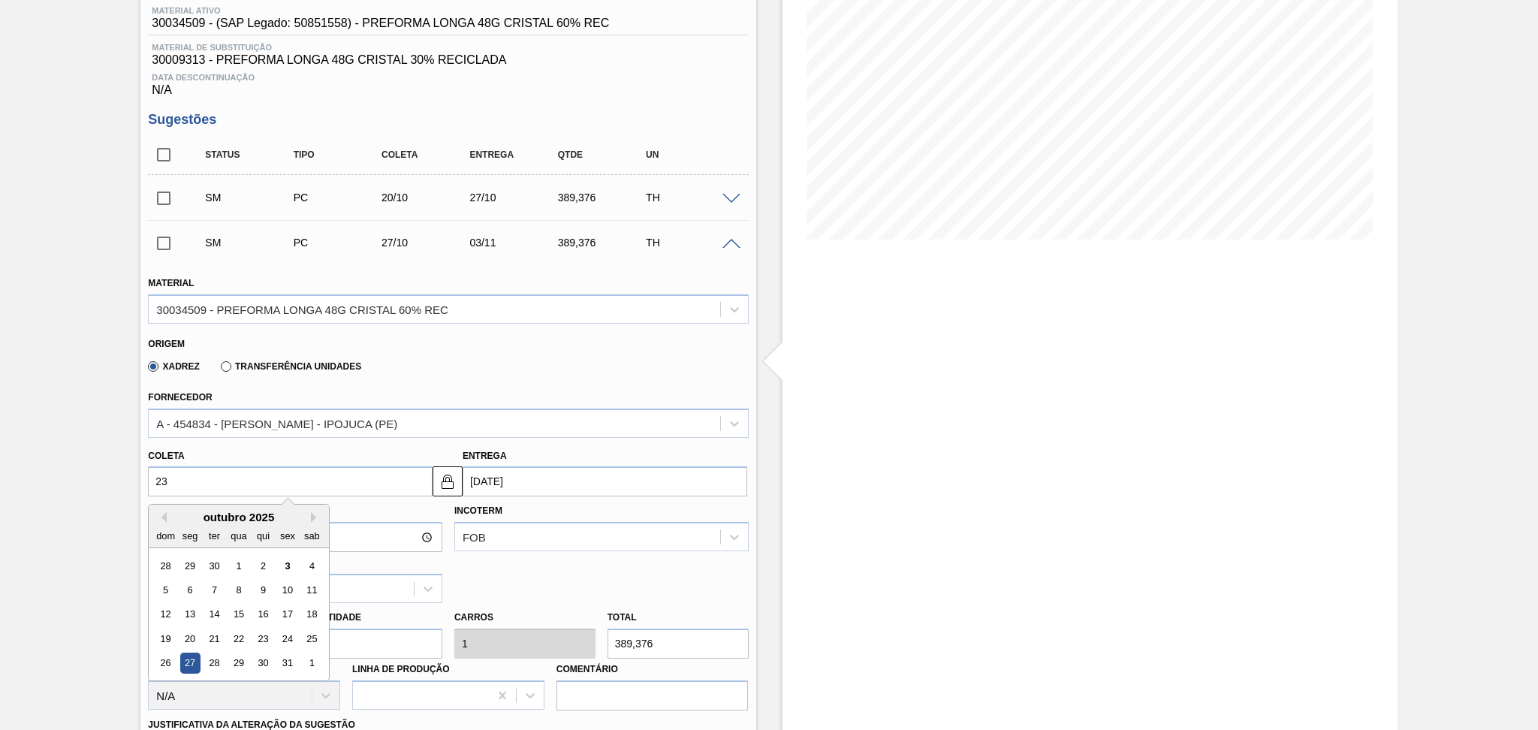
type input "30/10/2025"
click at [264, 632] on div "23" at bounding box center [263, 639] width 20 height 20
type input "[DATE]"
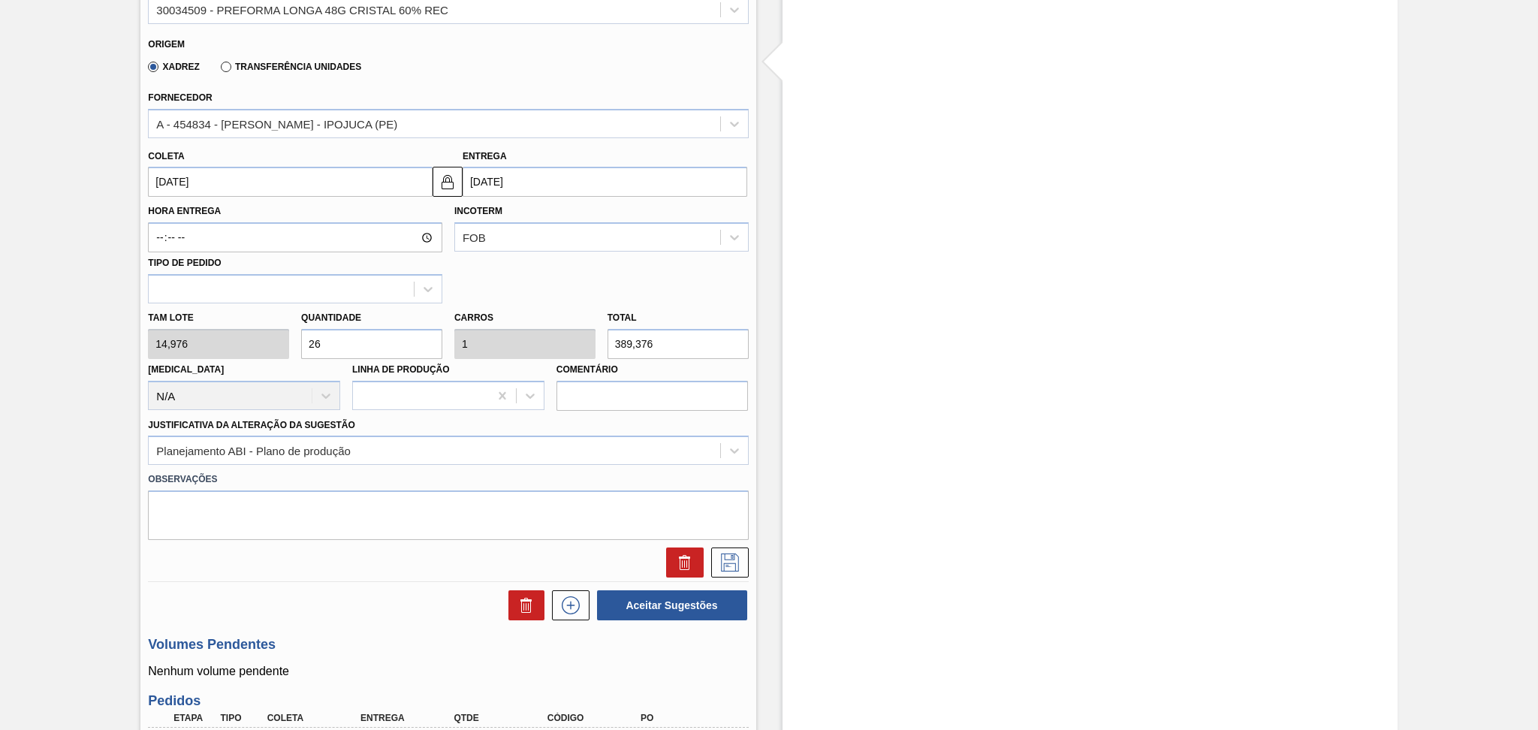
scroll to position [500, 0]
click at [731, 569] on button at bounding box center [730, 562] width 38 height 30
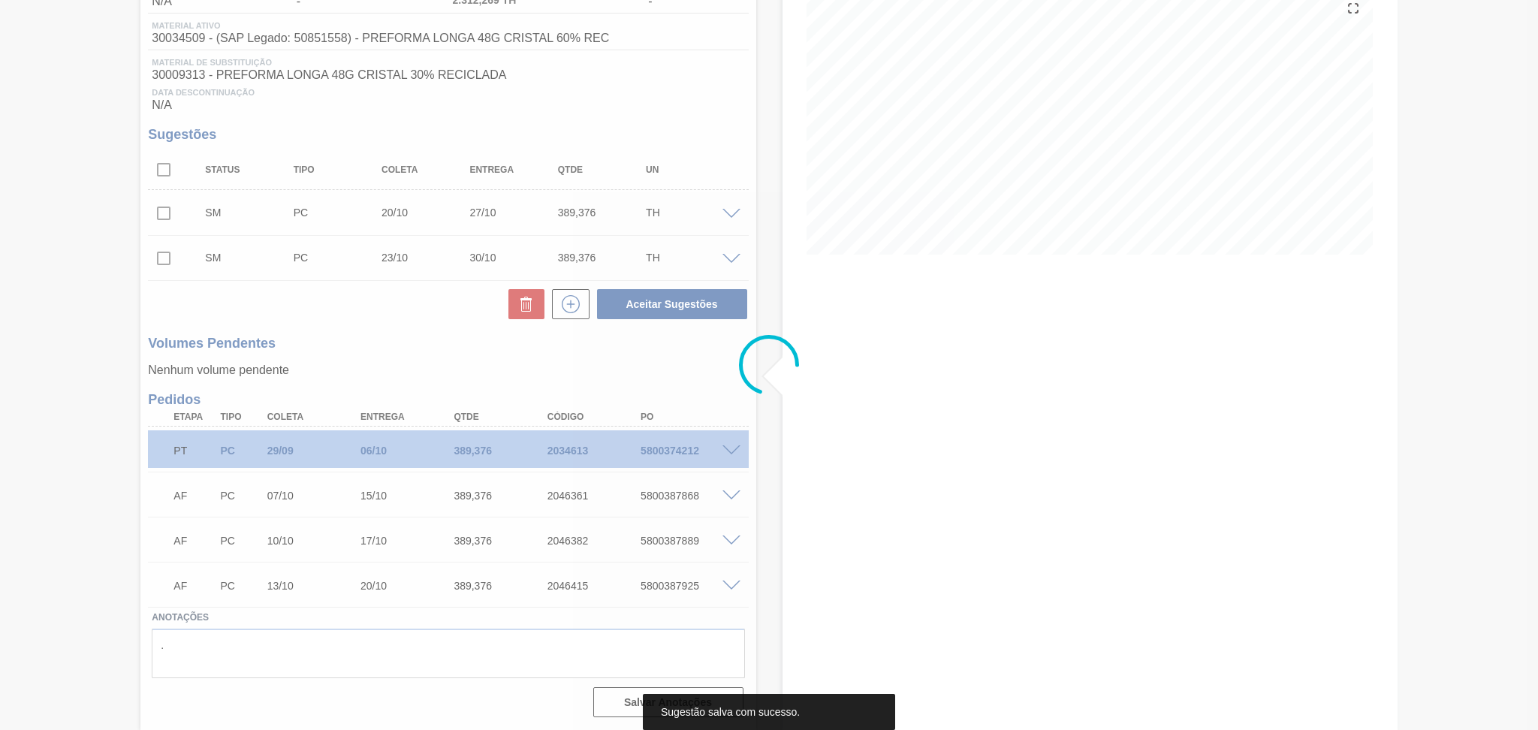
scroll to position [183, 0]
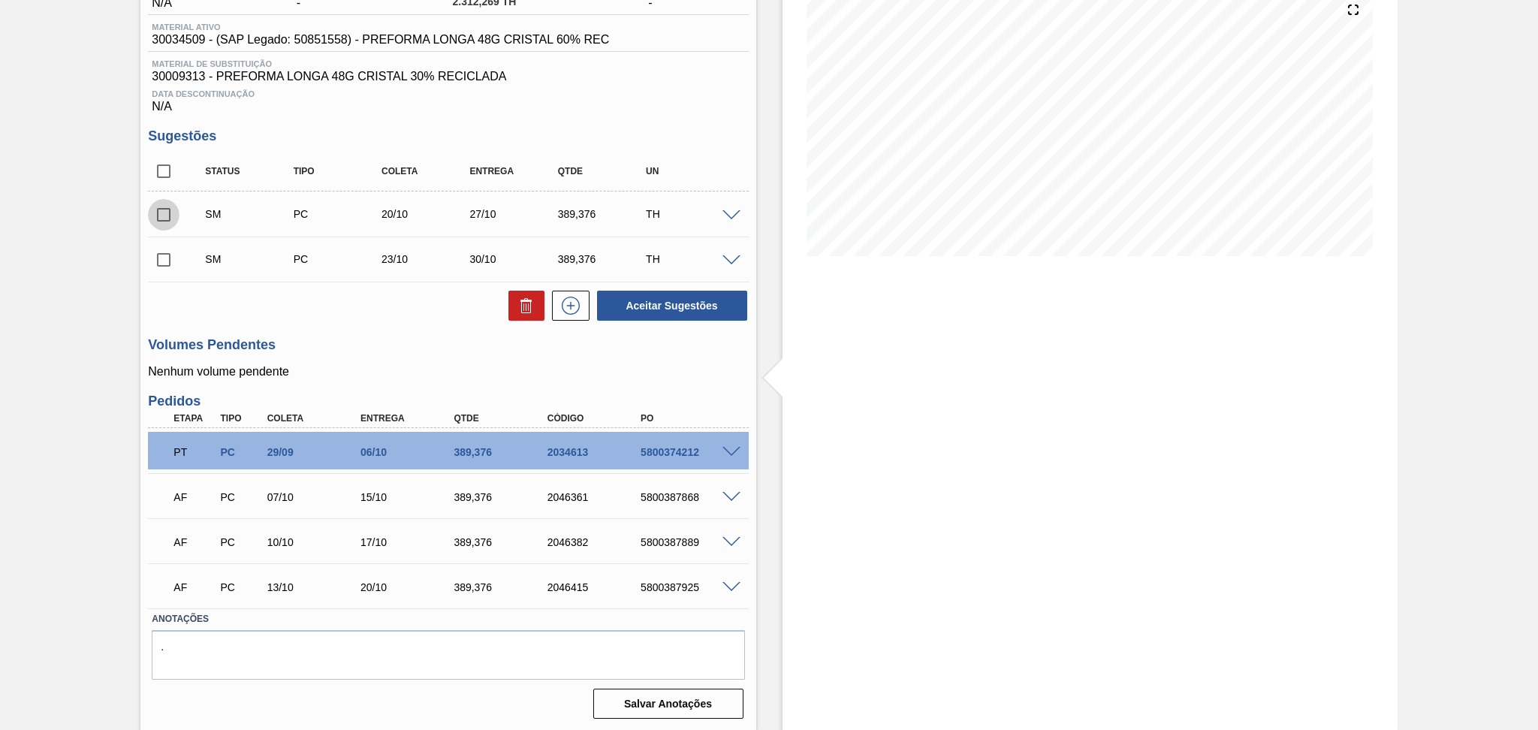
click at [162, 219] on input "checkbox" at bounding box center [164, 215] width 32 height 32
checkbox input "true"
click at [169, 258] on input "checkbox" at bounding box center [164, 260] width 32 height 32
checkbox input "true"
click at [707, 303] on button "Aceitar Sugestões" at bounding box center [672, 306] width 150 height 30
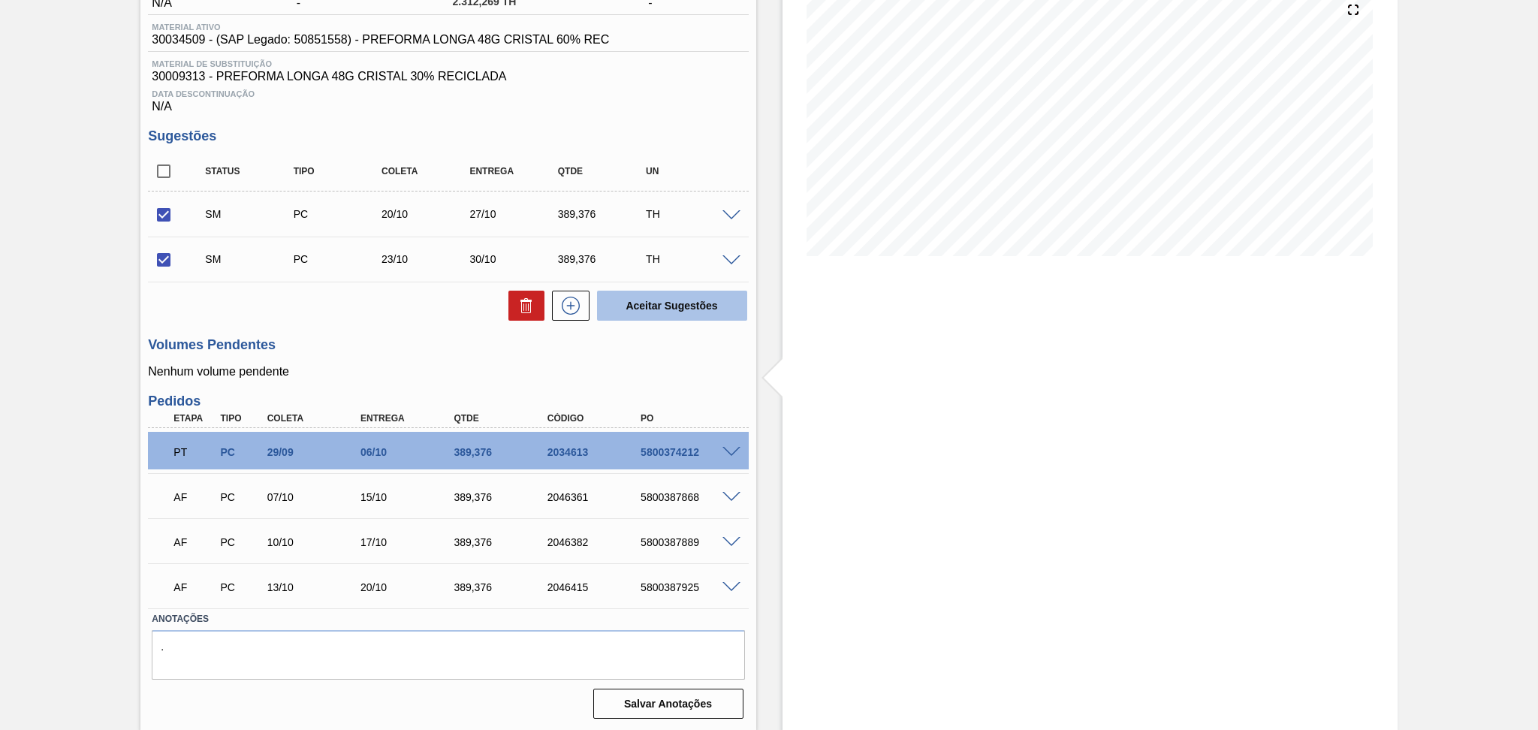
checkbox input "false"
